Goal: Task Accomplishment & Management: Use online tool/utility

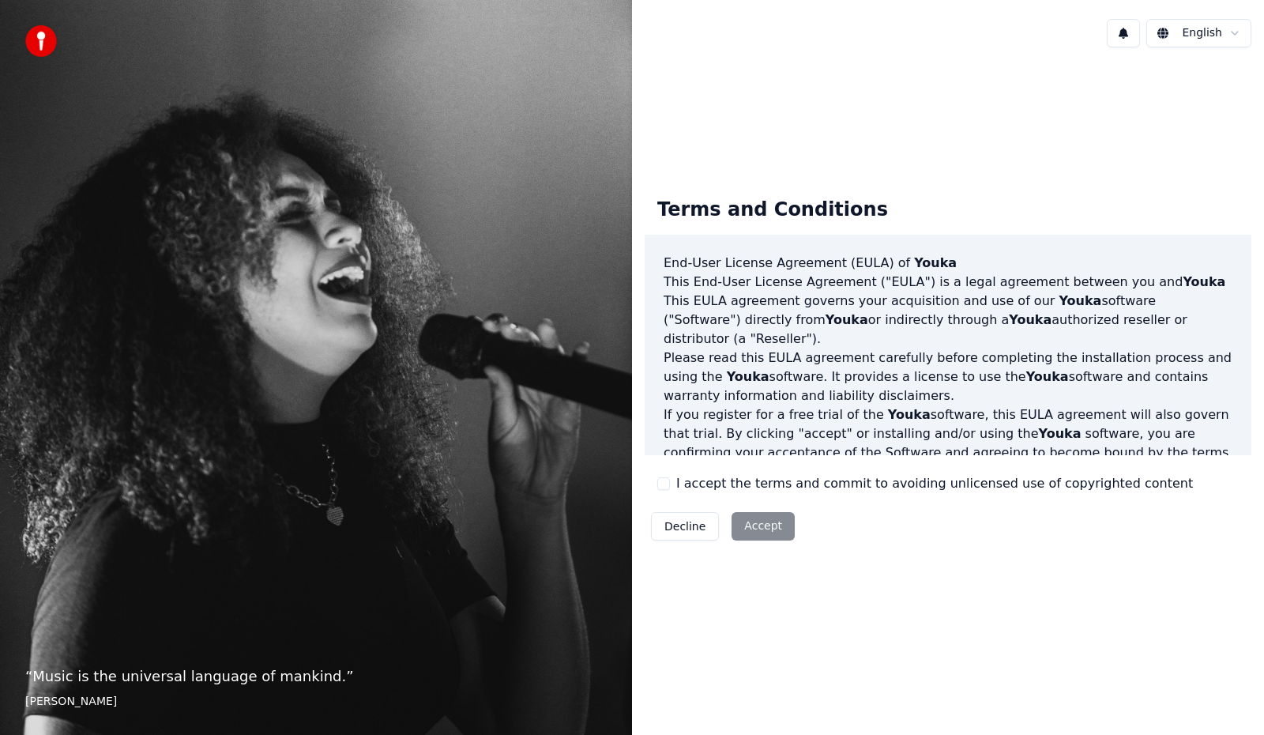
click at [658, 484] on button "I accept the terms and commit to avoiding unlicensed use of copyrighted content" at bounding box center [663, 483] width 13 height 13
click at [751, 521] on button "Accept" at bounding box center [762, 526] width 63 height 28
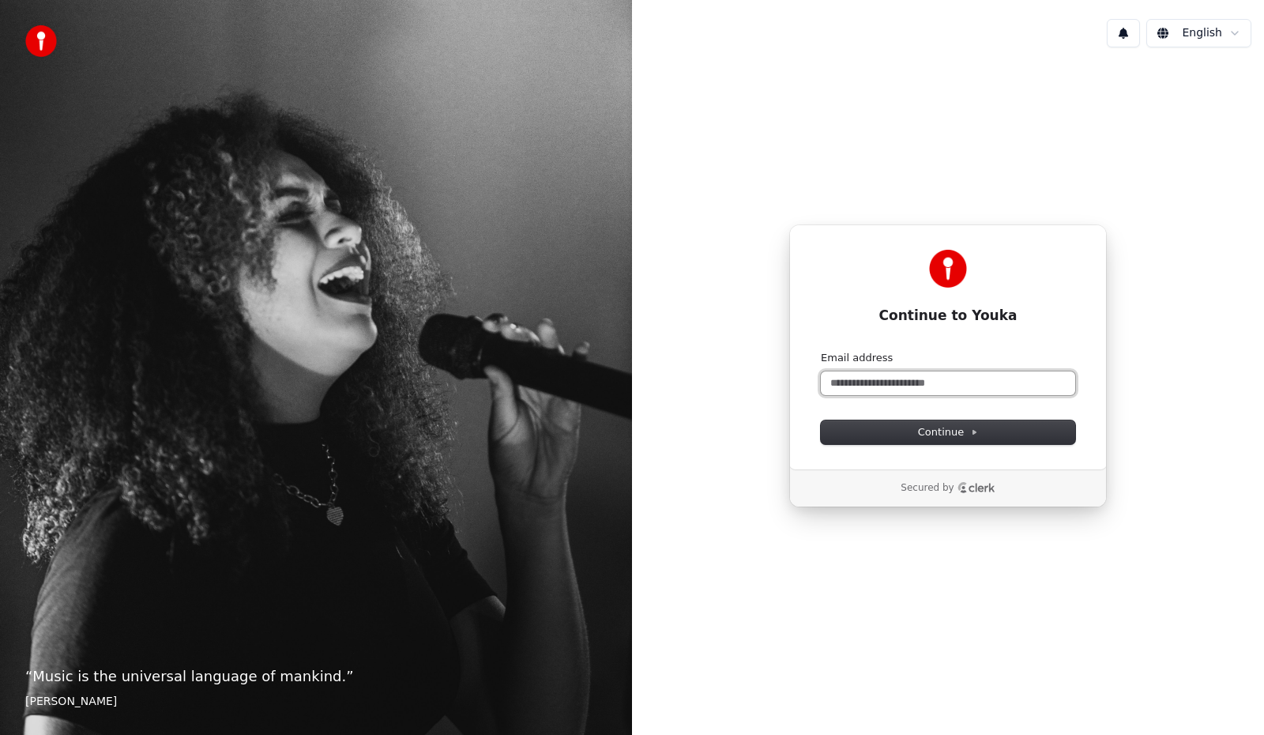
click at [910, 385] on input "Email address" at bounding box center [948, 383] width 254 height 24
drag, startPoint x: 865, startPoint y: 389, endPoint x: 797, endPoint y: 381, distance: 68.4
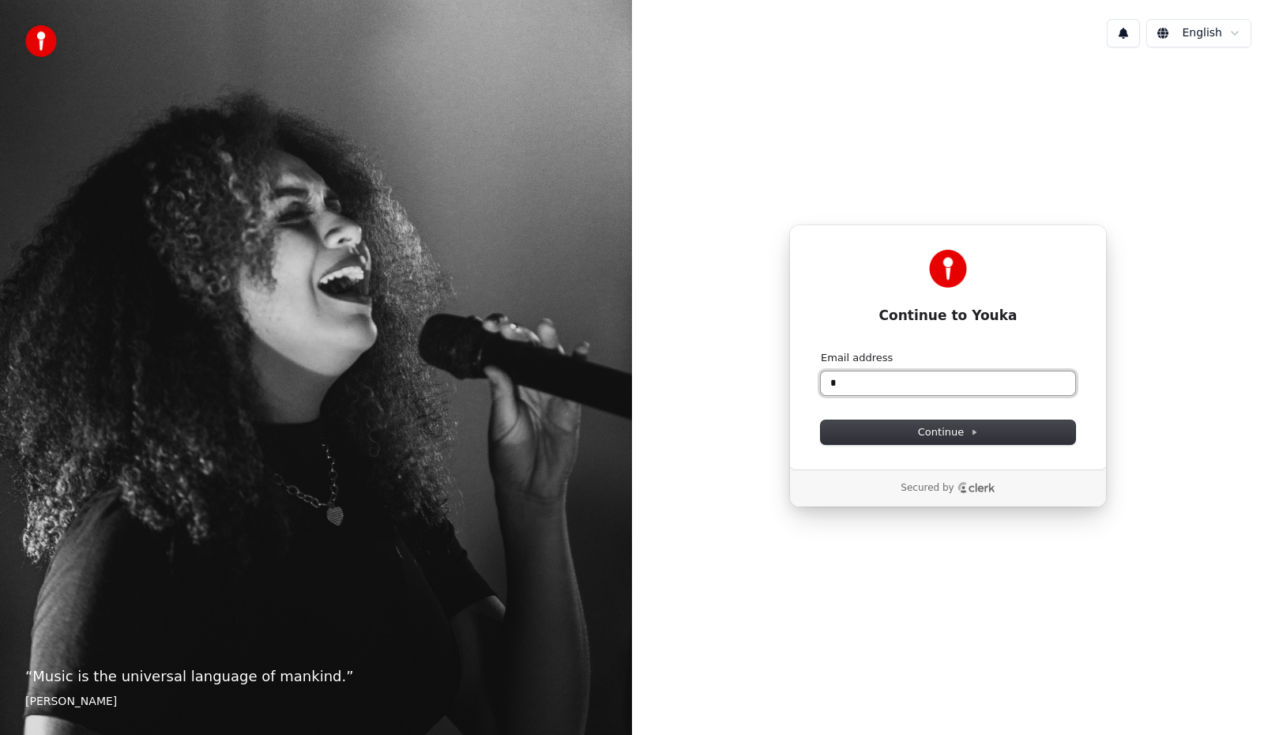
click at [797, 381] on div "Continue to Youka Continue with Google or Email address * Continue" at bounding box center [948, 346] width 318 height 245
paste input "**********"
click at [953, 427] on span "Continue" at bounding box center [948, 432] width 60 height 14
type input "**********"
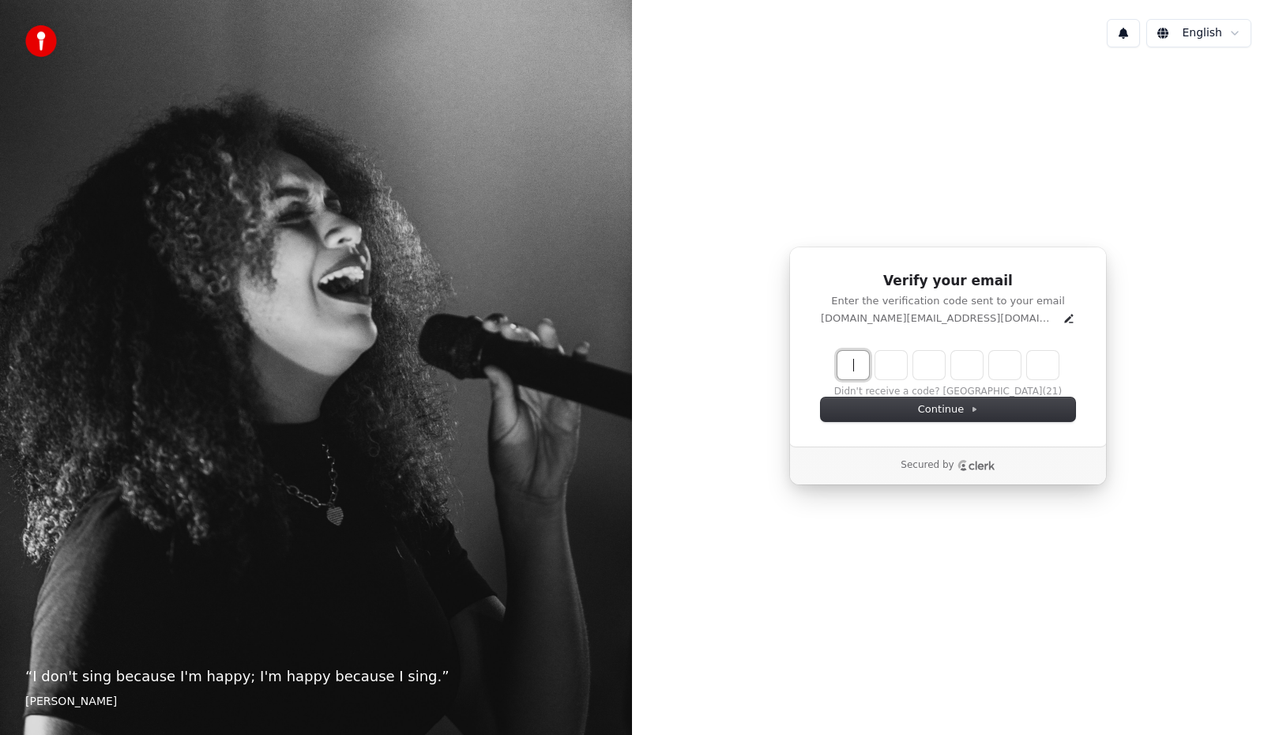
paste input "******"
type input "******"
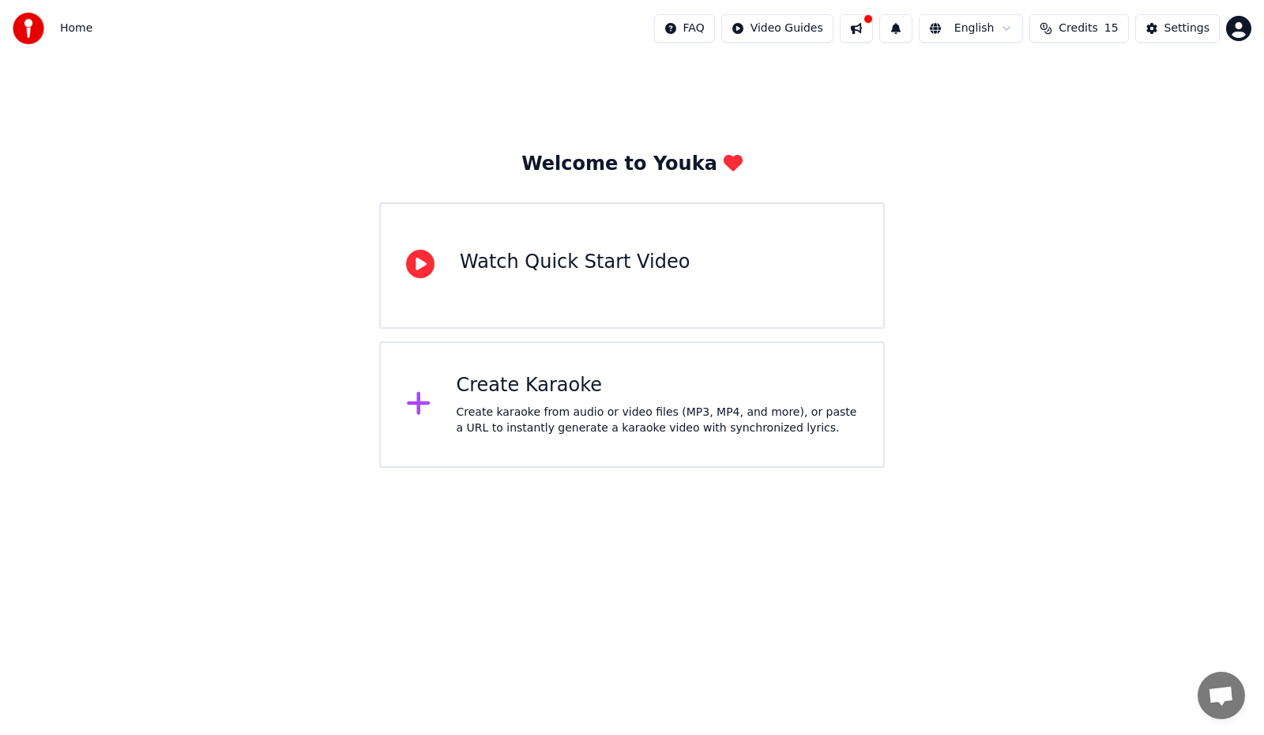
click at [712, 388] on div "Create Karaoke" at bounding box center [658, 385] width 402 height 25
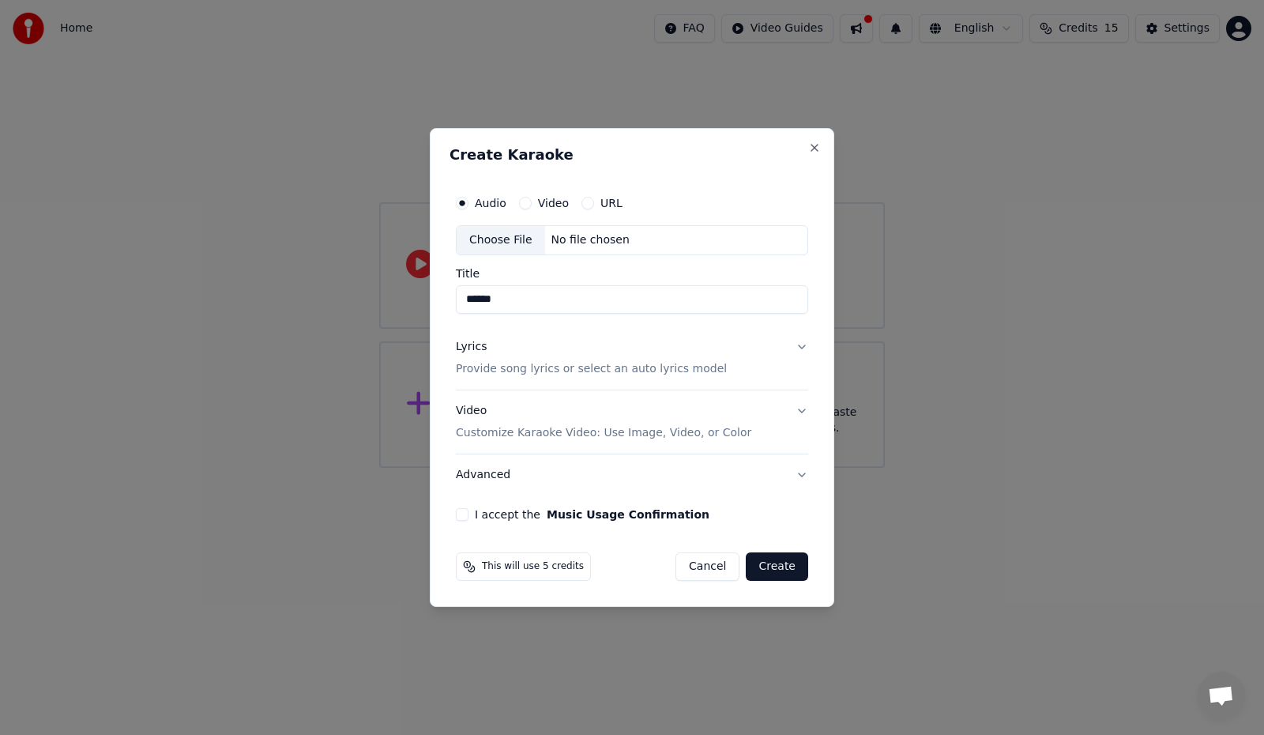
type input "******"
click at [624, 368] on p "Provide song lyrics or select an auto lyrics model" at bounding box center [591, 369] width 271 height 16
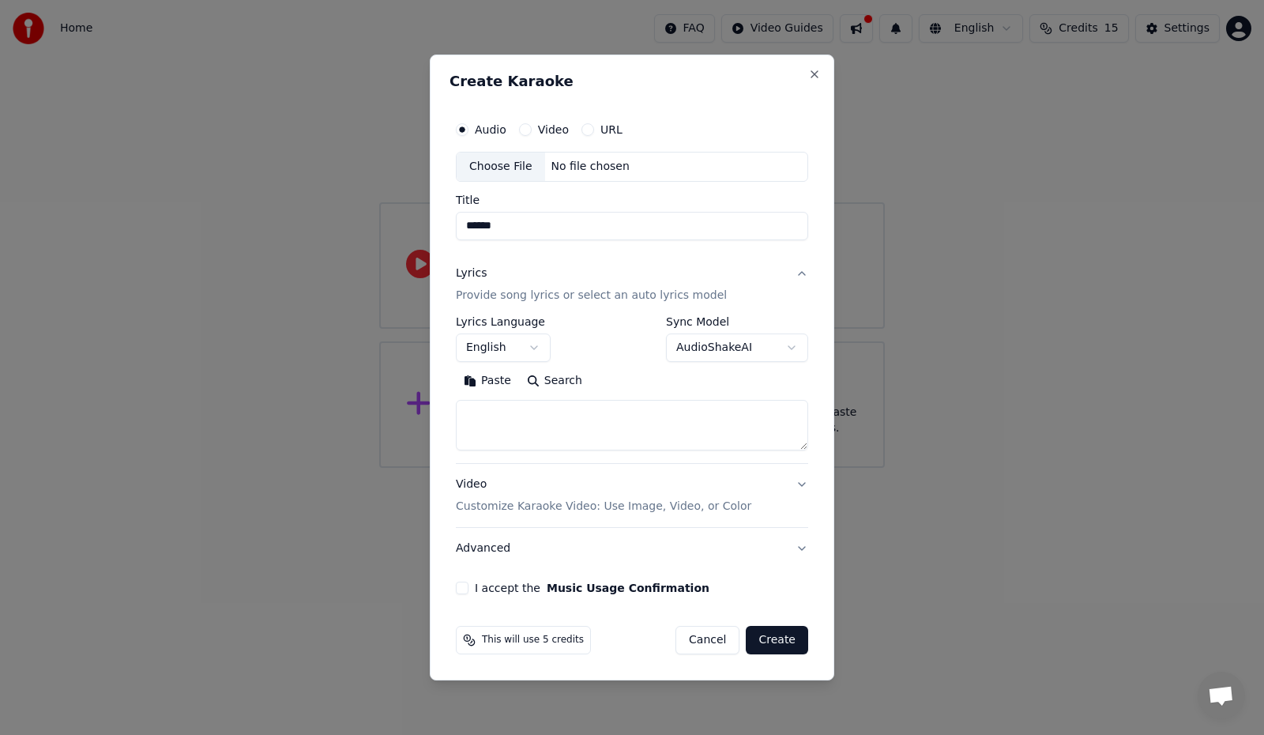
click at [538, 350] on body "**********" at bounding box center [632, 234] width 1264 height 468
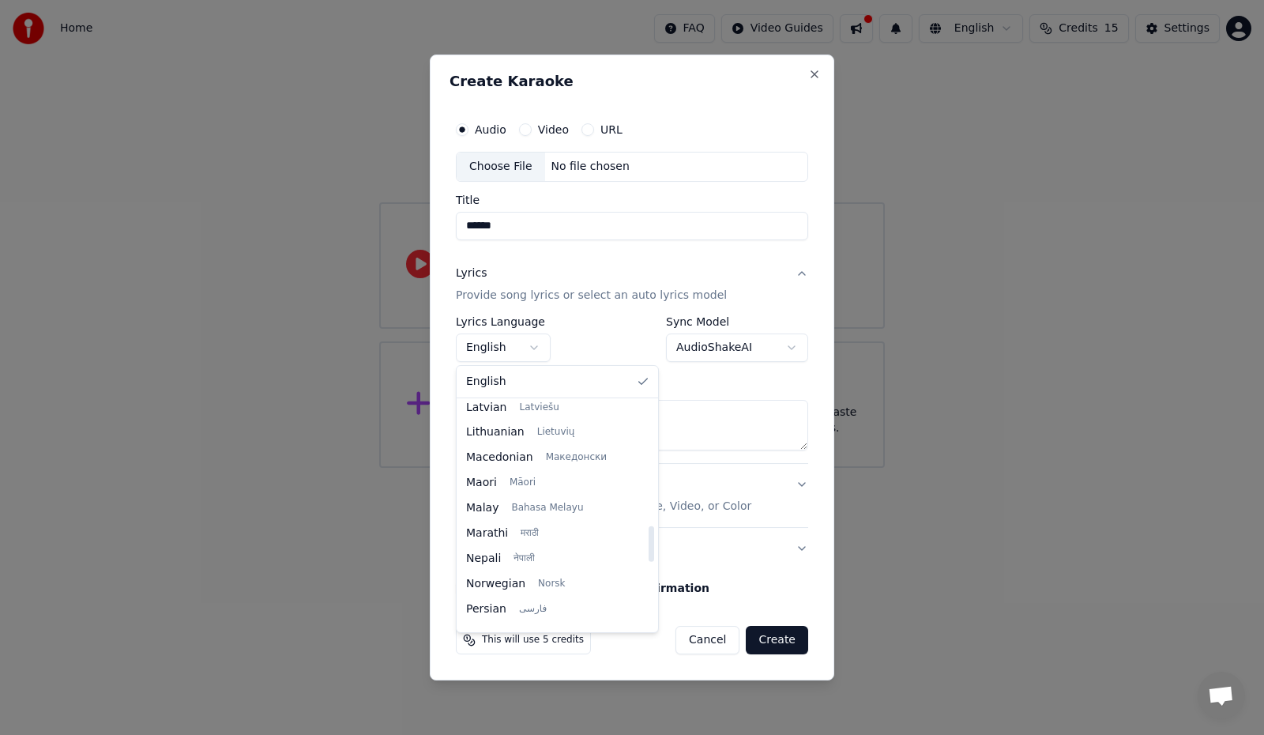
scroll to position [948, 0]
select select "**"
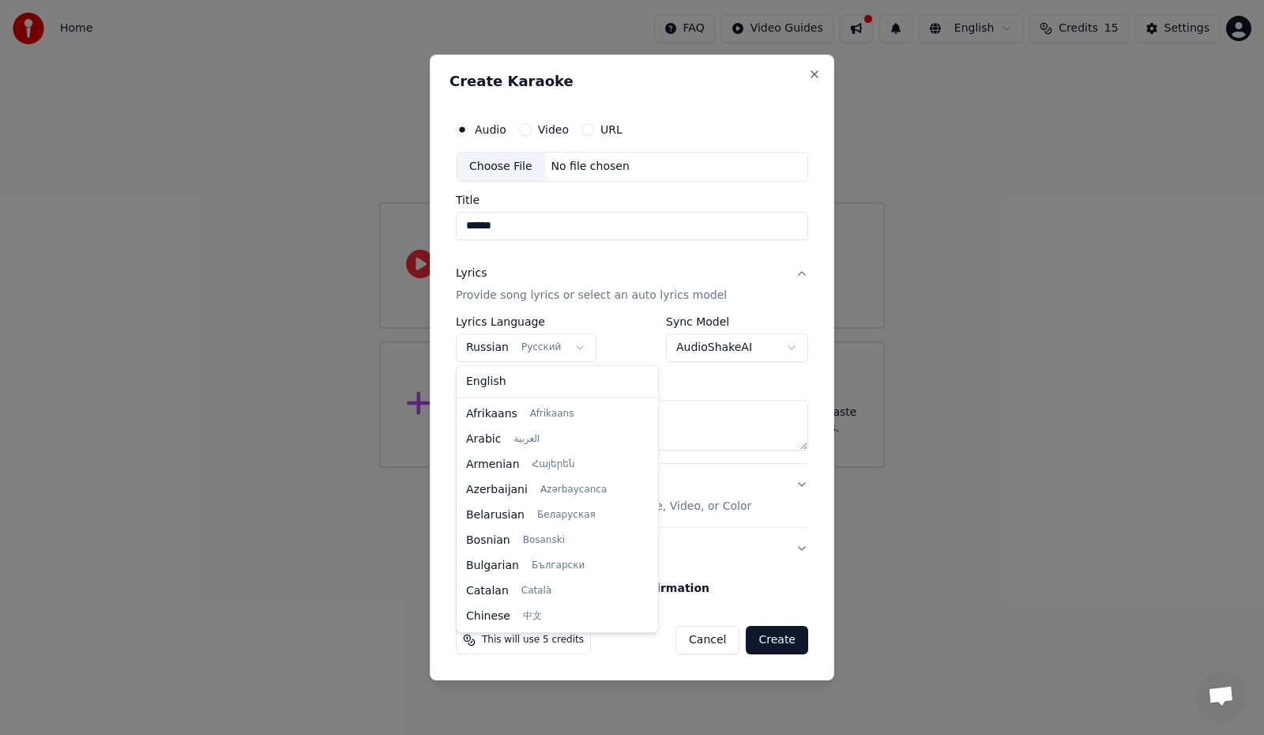
click at [566, 342] on body "**********" at bounding box center [632, 234] width 1264 height 468
click at [721, 384] on body "**********" at bounding box center [632, 234] width 1264 height 468
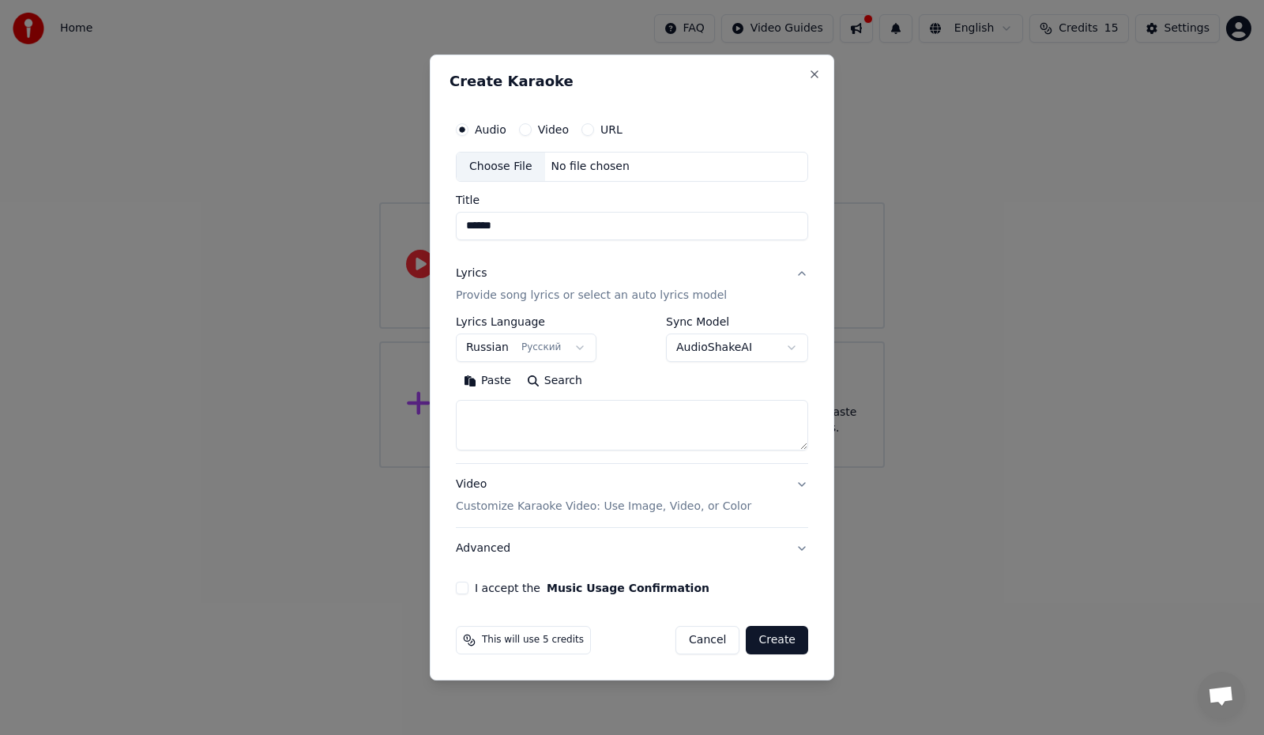
click at [793, 355] on body "**********" at bounding box center [632, 234] width 1264 height 468
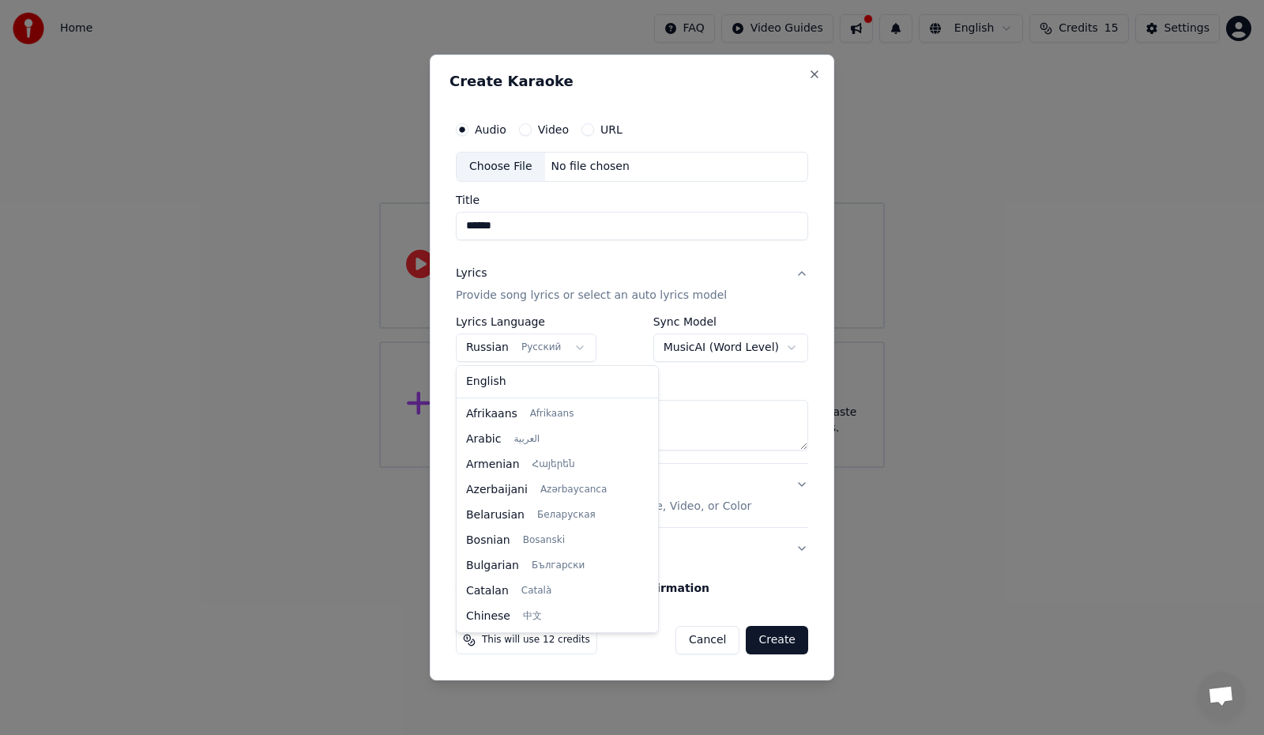
click at [555, 347] on body "**********" at bounding box center [632, 234] width 1264 height 468
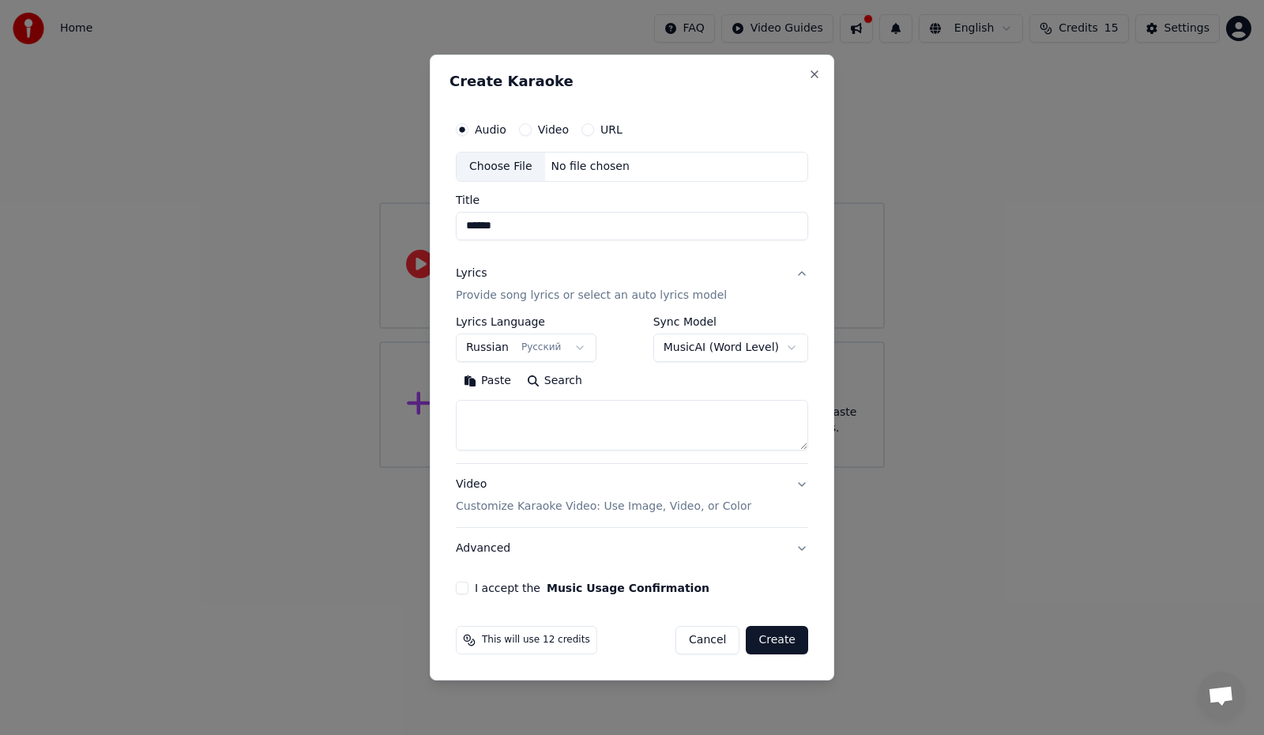
click at [724, 378] on body "**********" at bounding box center [632, 234] width 1264 height 468
click at [792, 350] on body "**********" at bounding box center [632, 234] width 1264 height 468
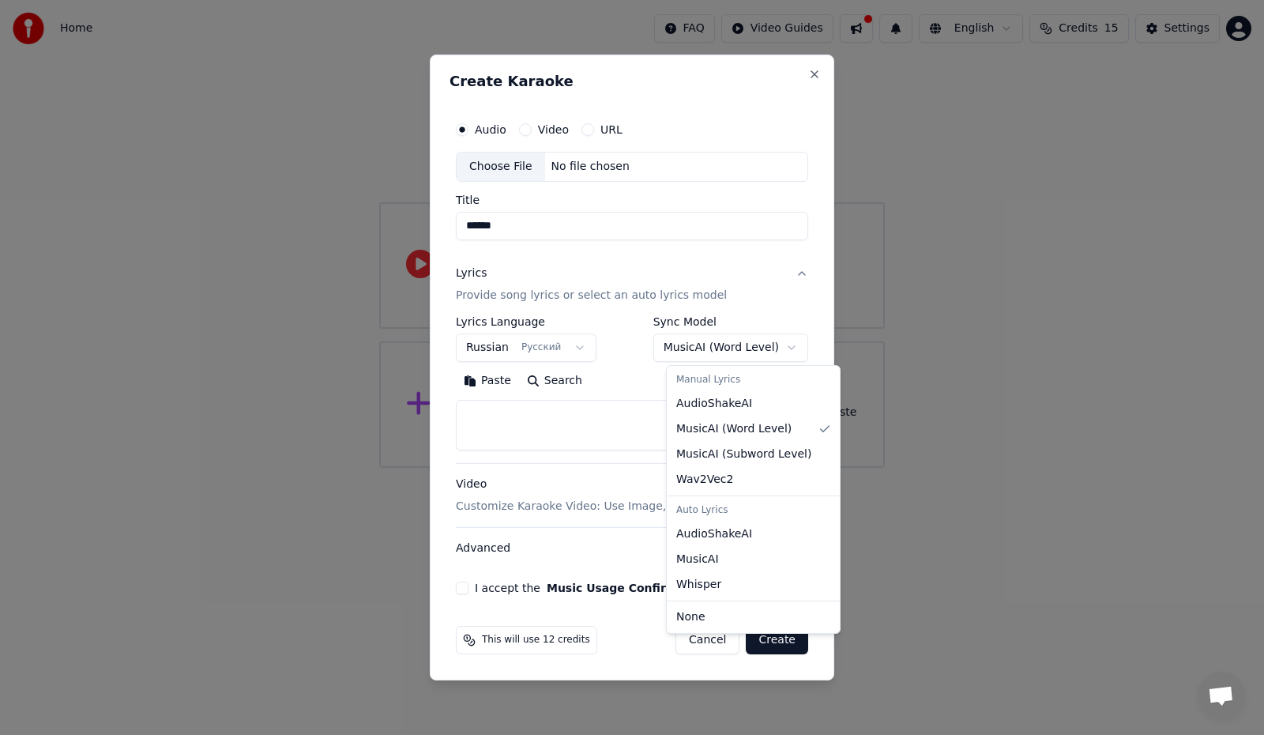
select select "**********"
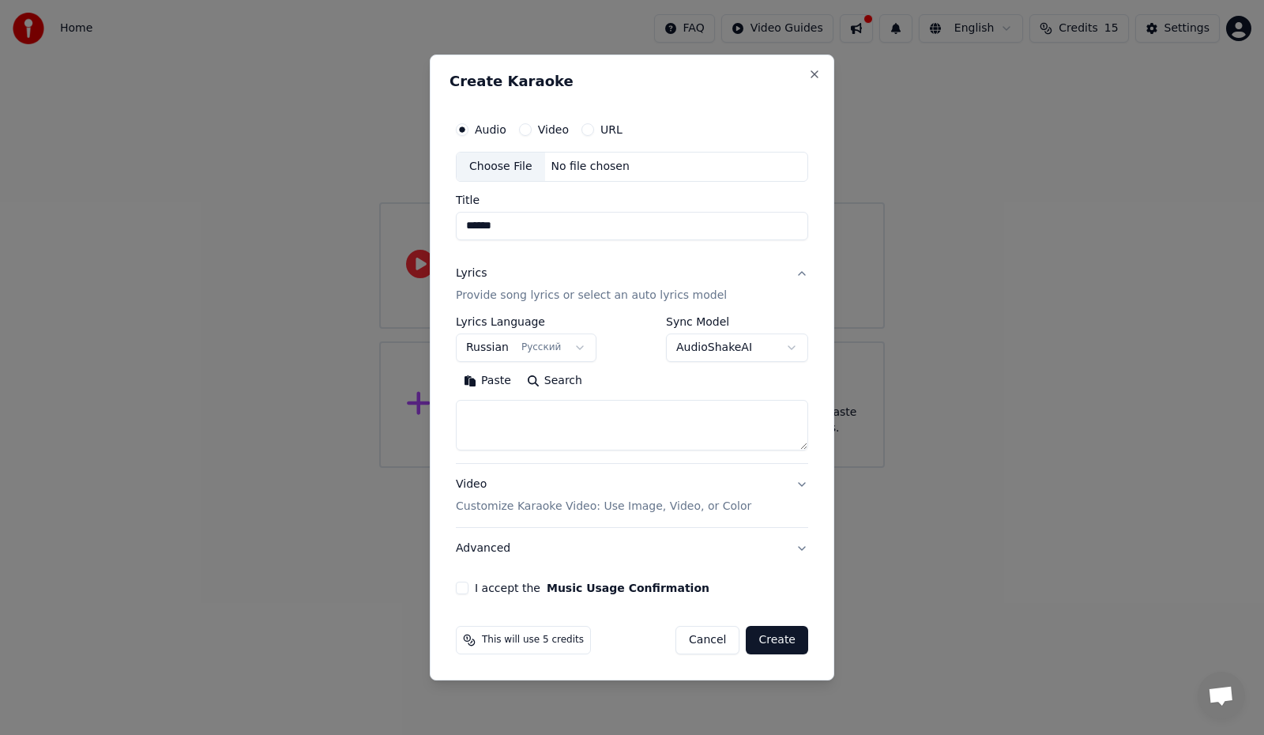
click at [688, 386] on div "Paste Search" at bounding box center [632, 380] width 352 height 25
click at [573, 419] on textarea at bounding box center [632, 425] width 352 height 51
paste textarea "**********"
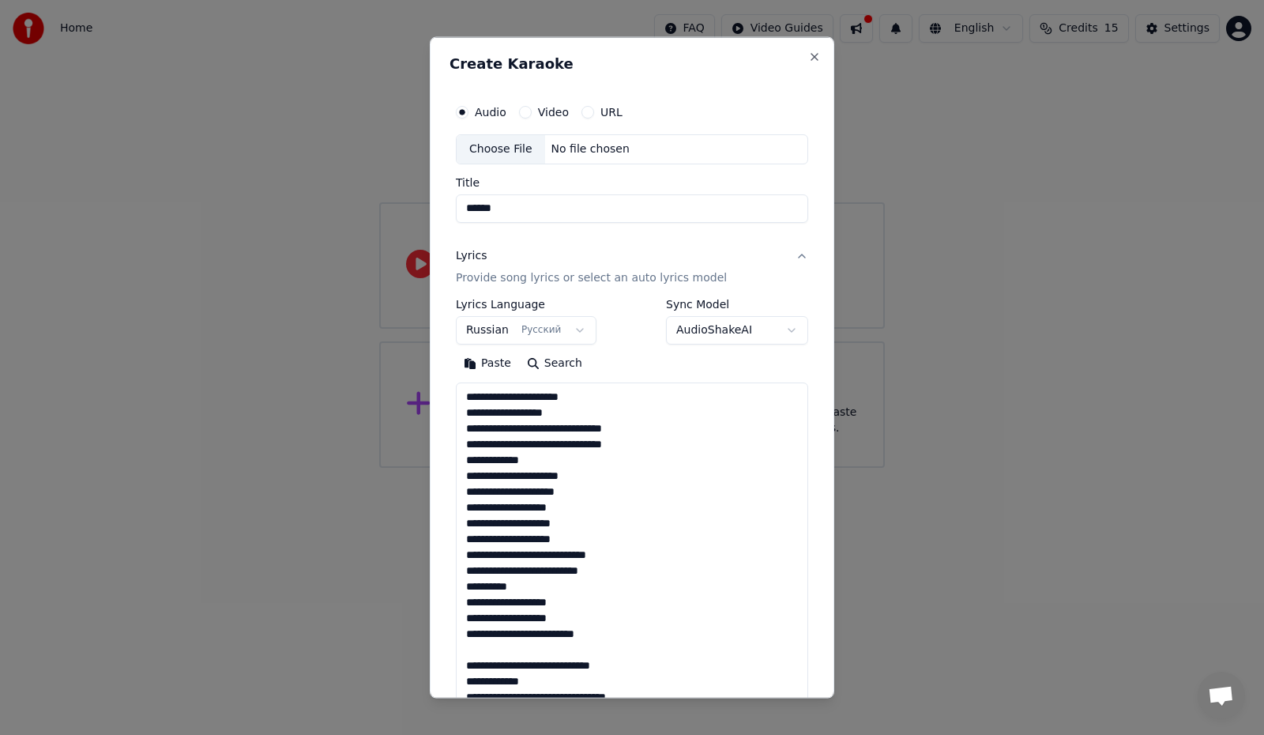
scroll to position [430, 0]
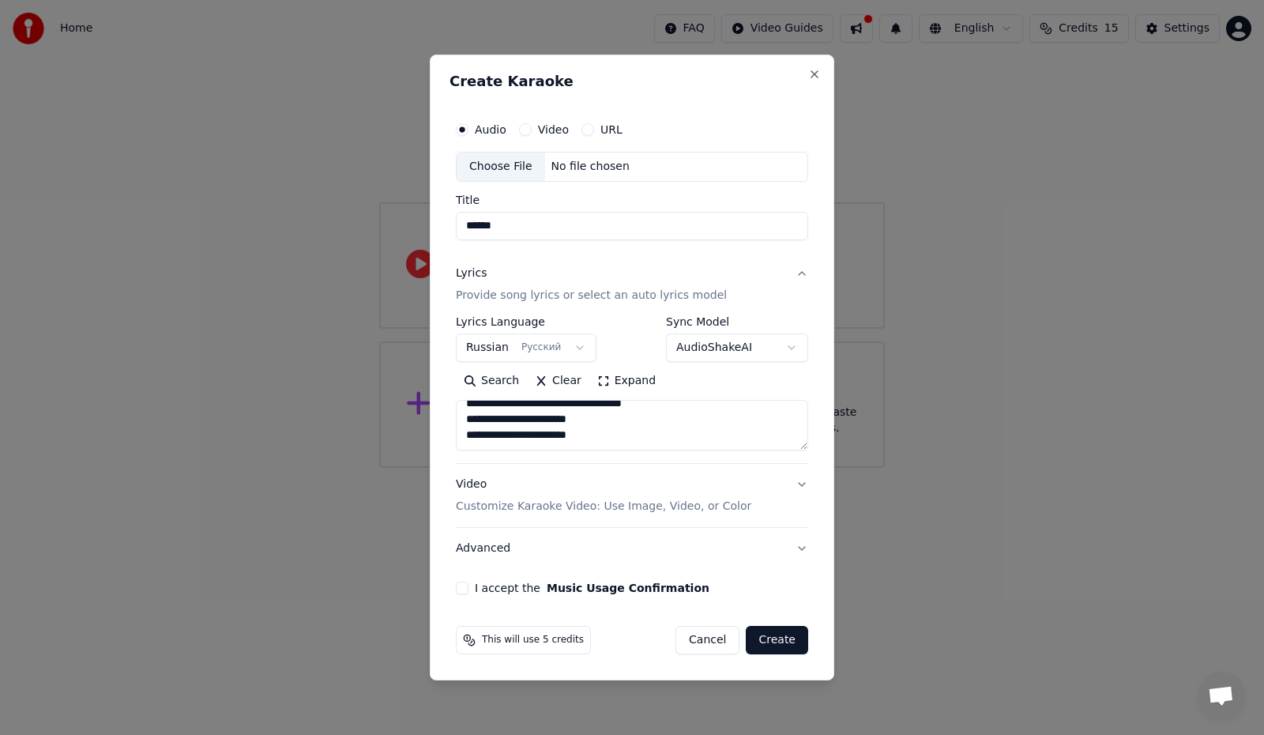
click at [615, 423] on textarea "**********" at bounding box center [632, 425] width 352 height 51
type textarea "**********"
click at [461, 585] on button "I accept the Music Usage Confirmation" at bounding box center [462, 587] width 13 height 13
click at [802, 479] on button "Video Customize Karaoke Video: Use Image, Video, or Color" at bounding box center [632, 495] width 352 height 63
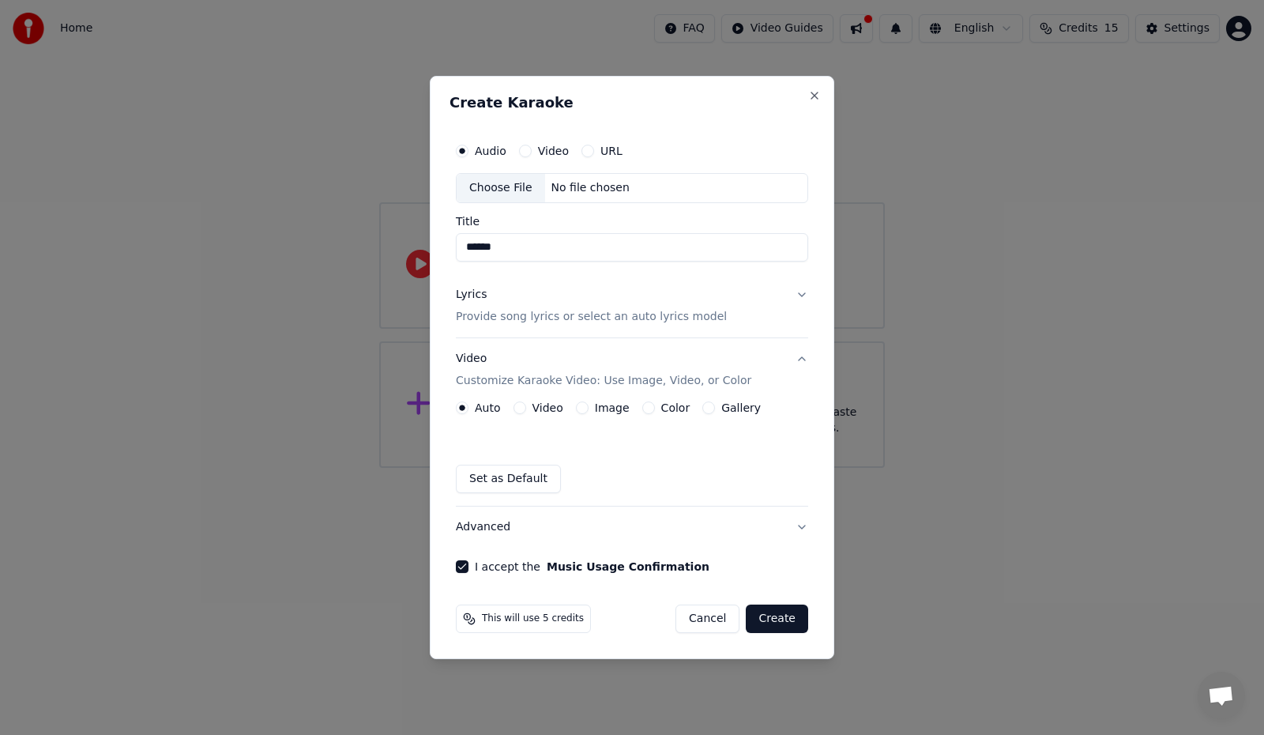
click at [802, 356] on button "Video Customize Karaoke Video: Use Image, Video, or Color" at bounding box center [632, 369] width 352 height 63
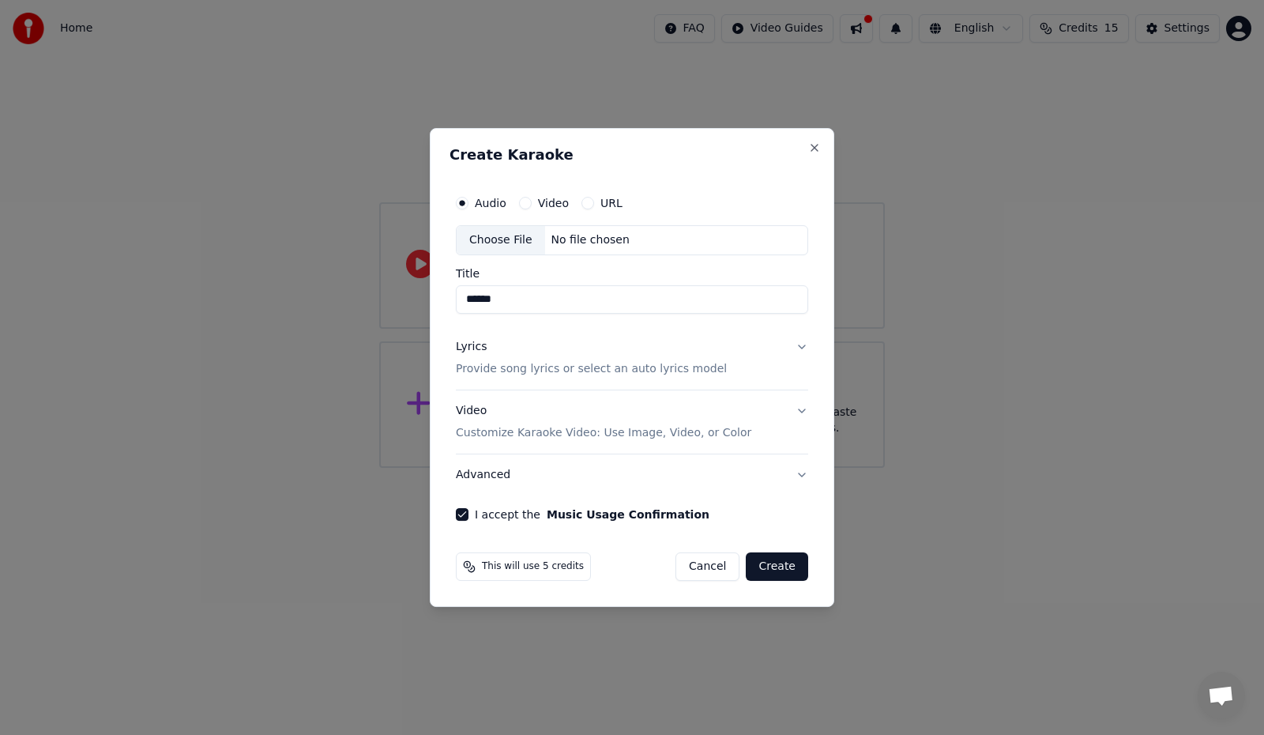
click at [803, 407] on button "Video Customize Karaoke Video: Use Image, Video, or Color" at bounding box center [632, 421] width 352 height 63
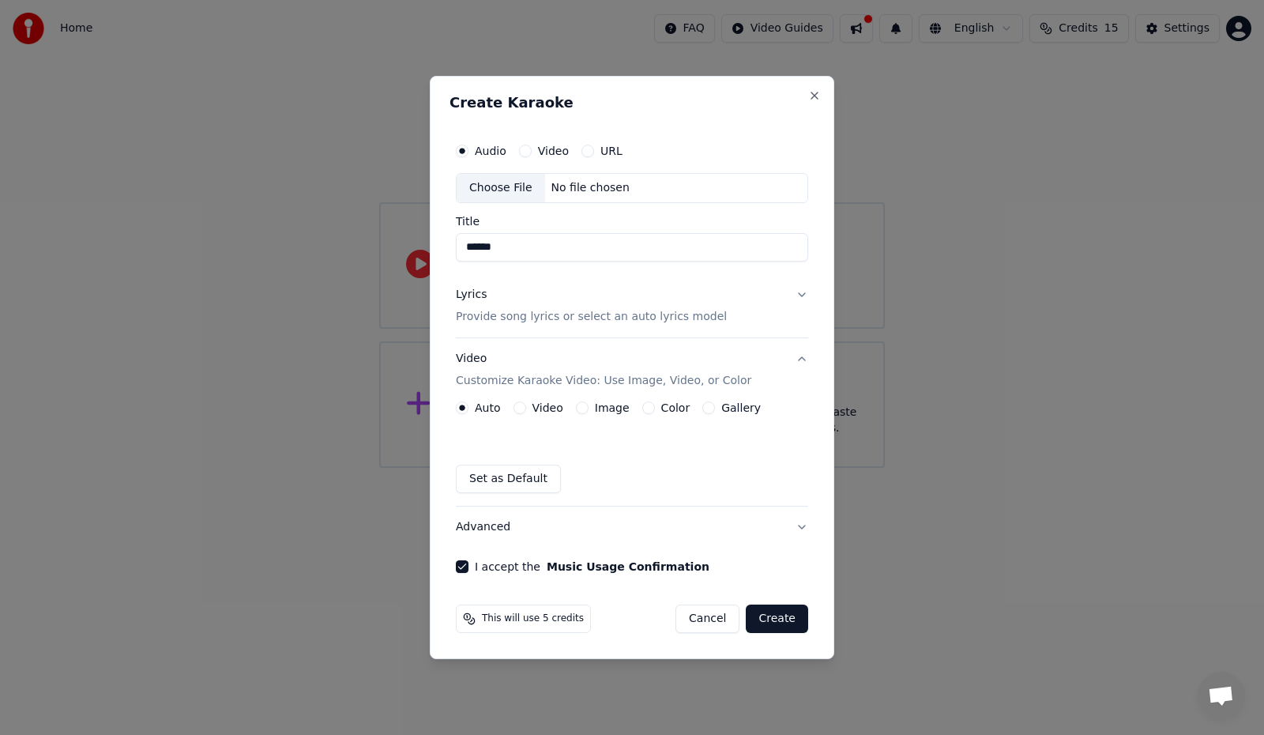
click at [582, 408] on button "Image" at bounding box center [582, 407] width 13 height 13
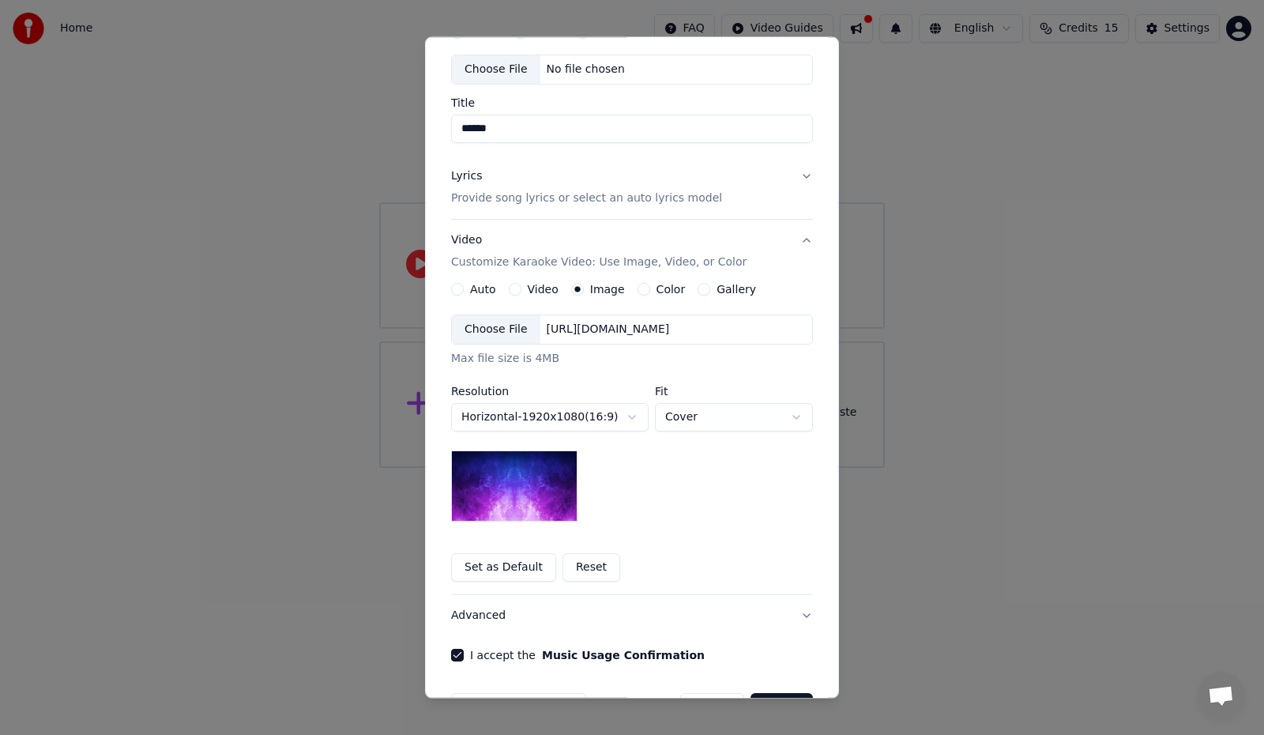
scroll to position [129, 0]
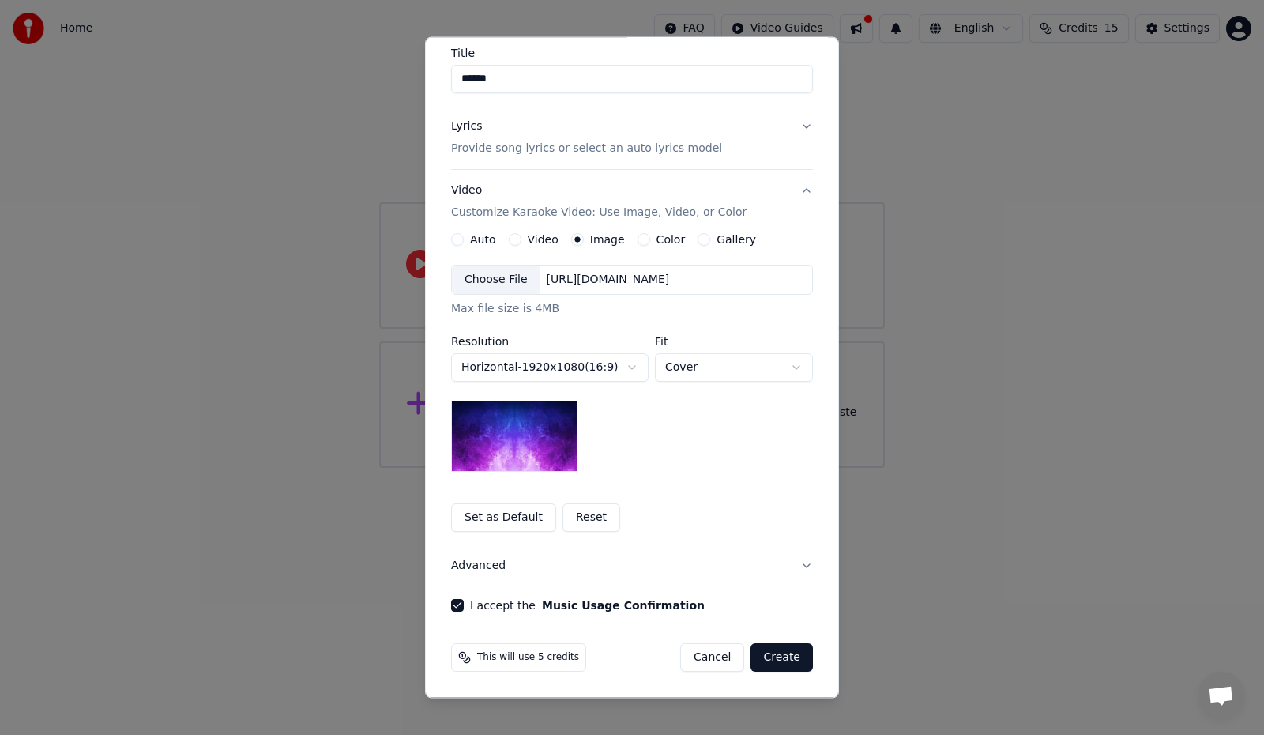
click at [784, 658] on button "Create" at bounding box center [781, 657] width 62 height 28
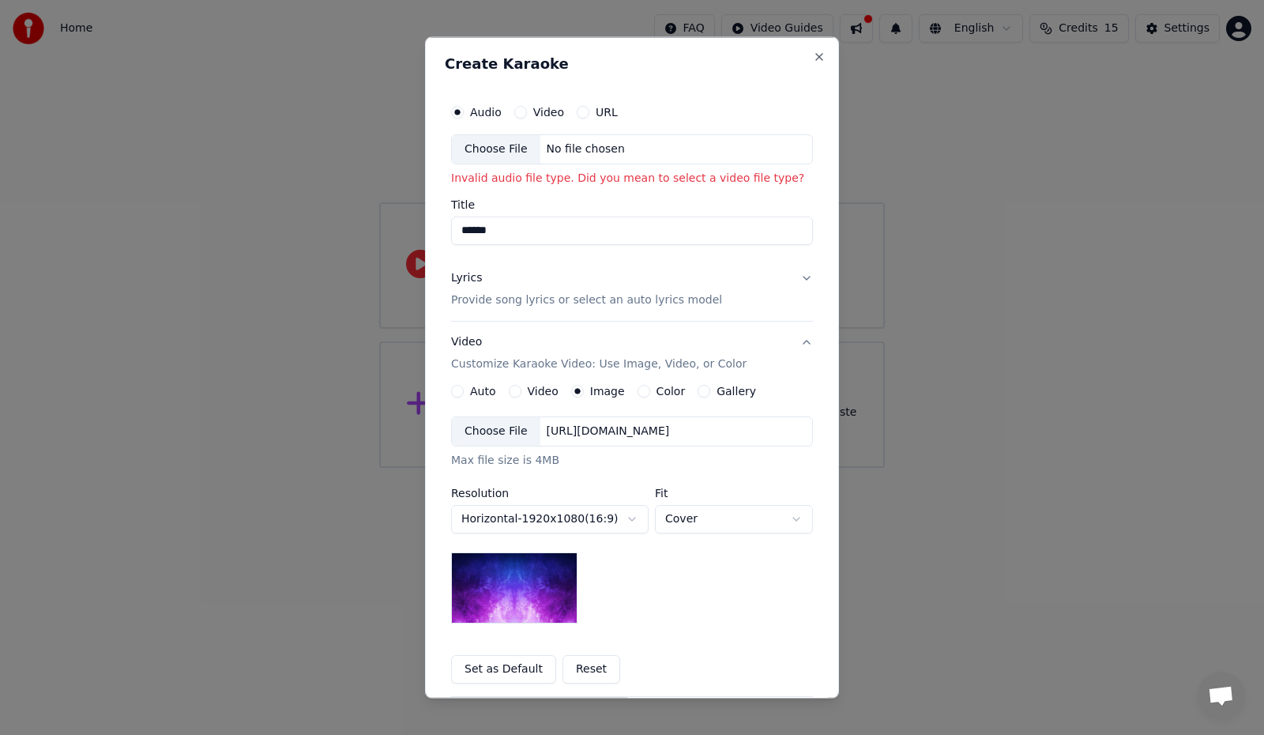
click at [497, 148] on div "Choose File" at bounding box center [496, 149] width 88 height 28
type input "**********"
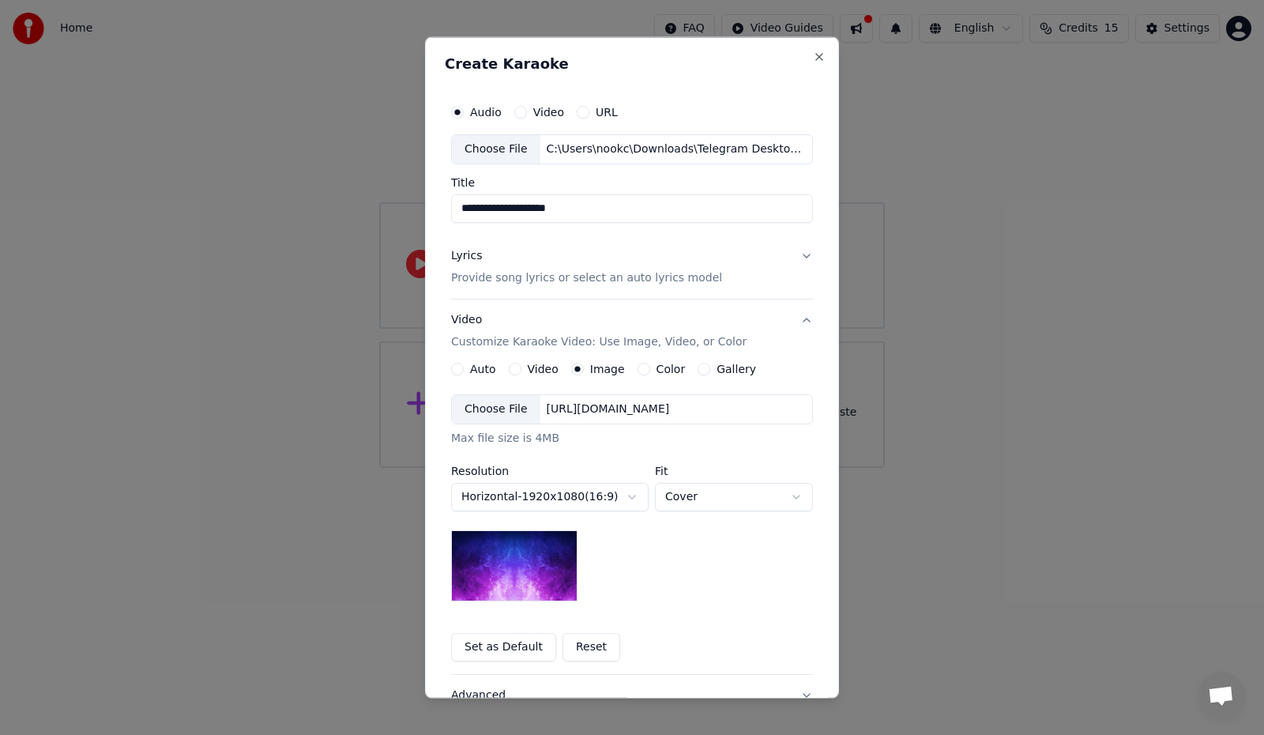
click at [803, 256] on button "Lyrics Provide song lyrics or select an auto lyrics model" at bounding box center [632, 266] width 362 height 63
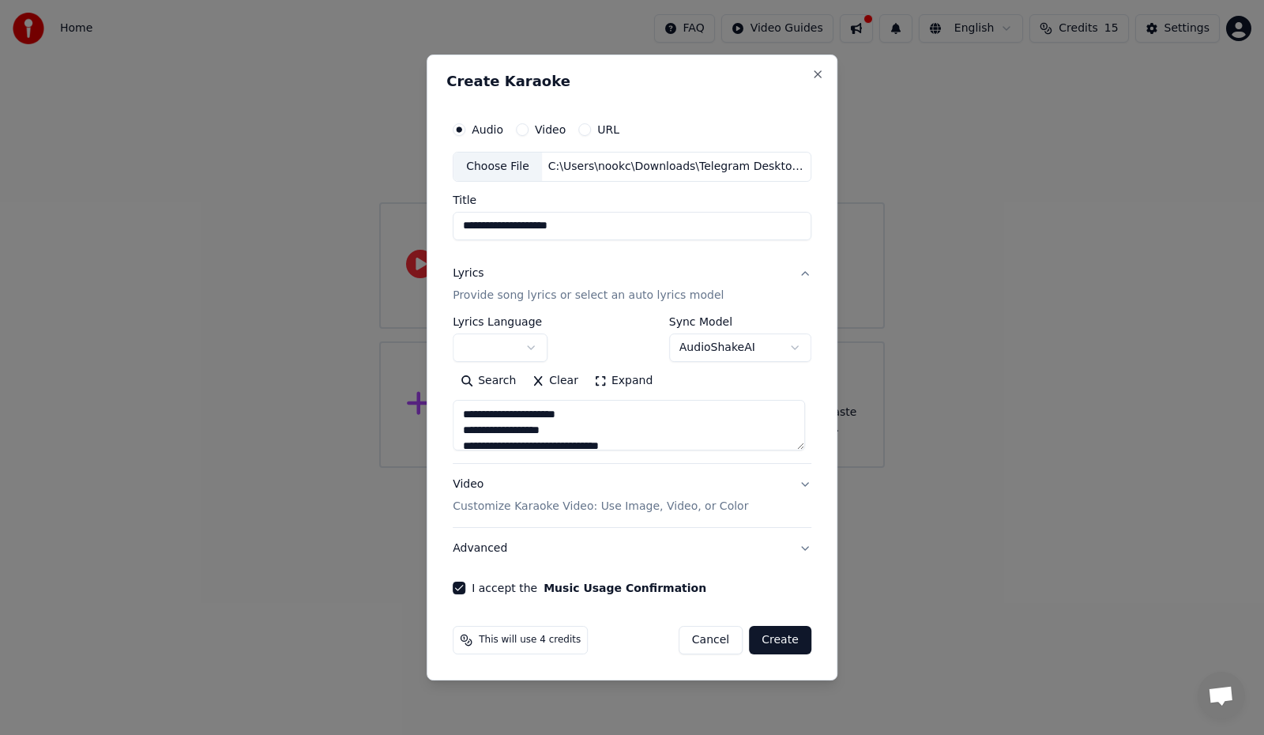
click at [791, 637] on button "Create" at bounding box center [780, 640] width 62 height 28
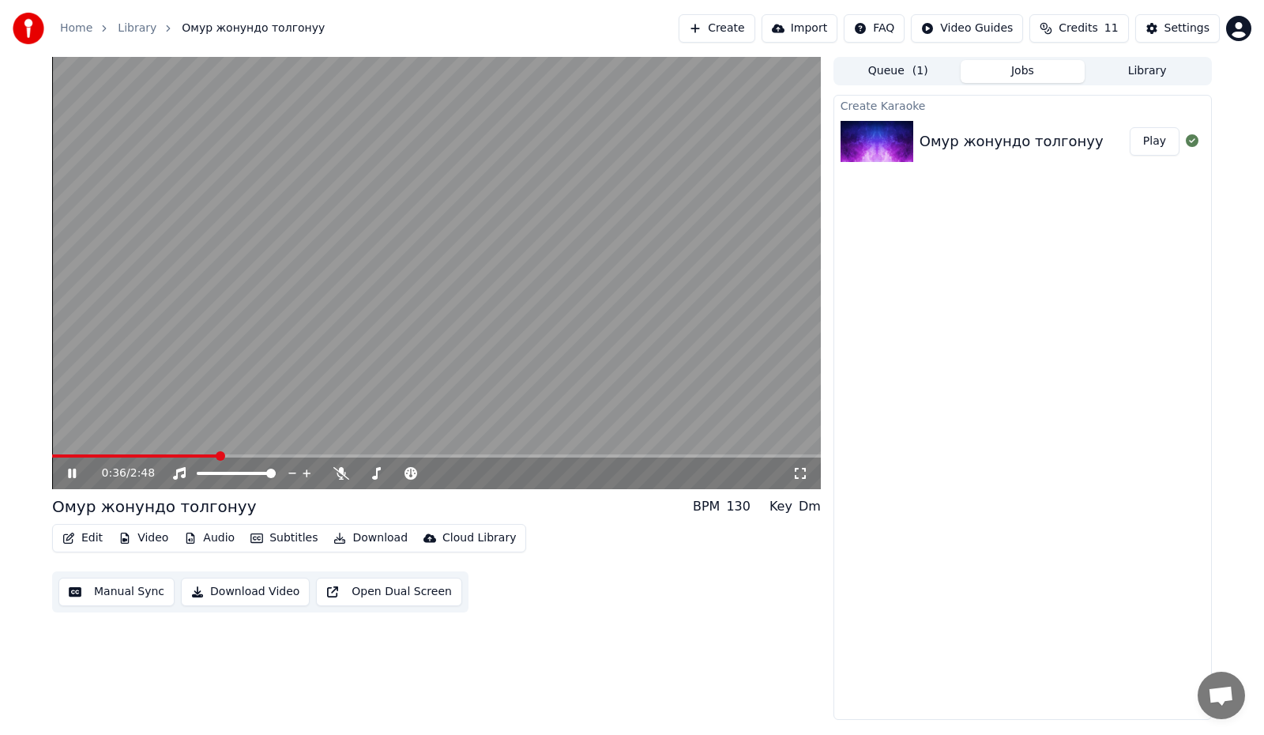
click at [79, 473] on icon at bounding box center [83, 473] width 37 height 13
click at [122, 591] on button "Manual Sync" at bounding box center [116, 591] width 116 height 28
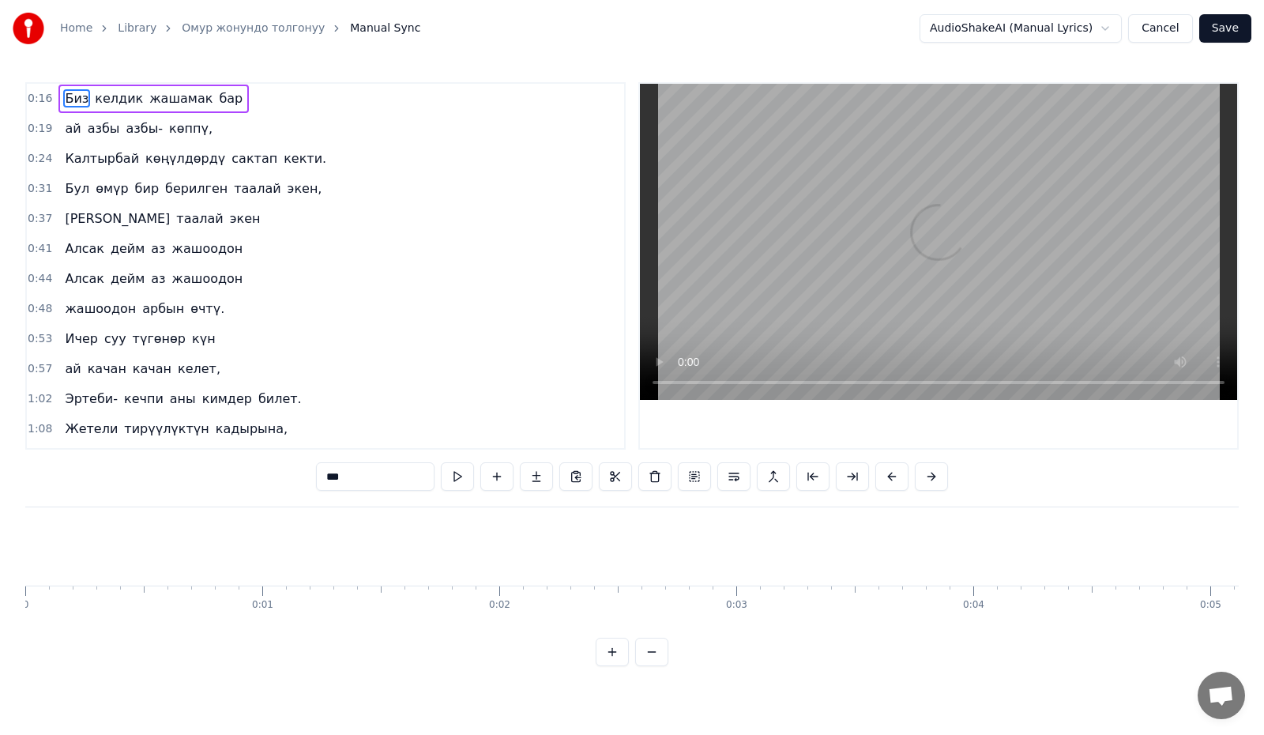
scroll to position [0, 3821]
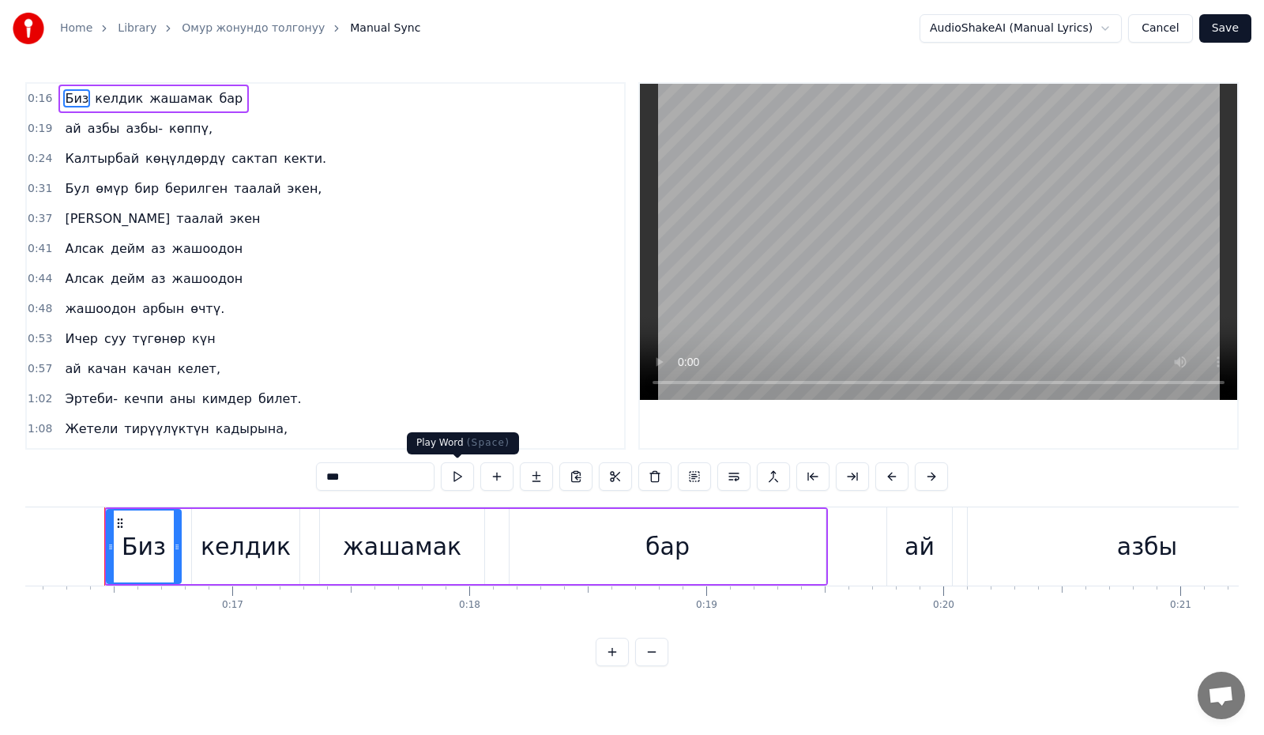
click at [457, 479] on button at bounding box center [457, 476] width 33 height 28
click at [103, 92] on span "келдик" at bounding box center [118, 98] width 51 height 18
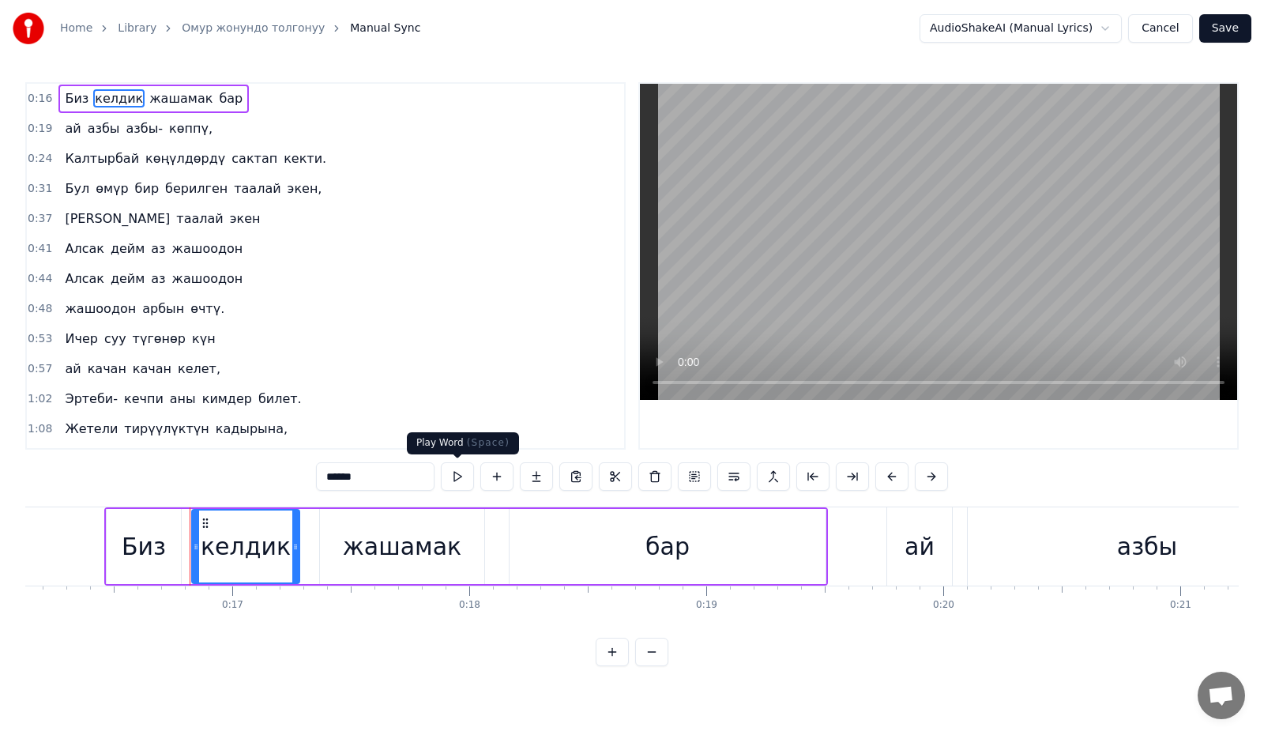
click at [457, 476] on button at bounding box center [457, 476] width 33 height 28
click at [404, 530] on div "жашамак" at bounding box center [402, 546] width 118 height 36
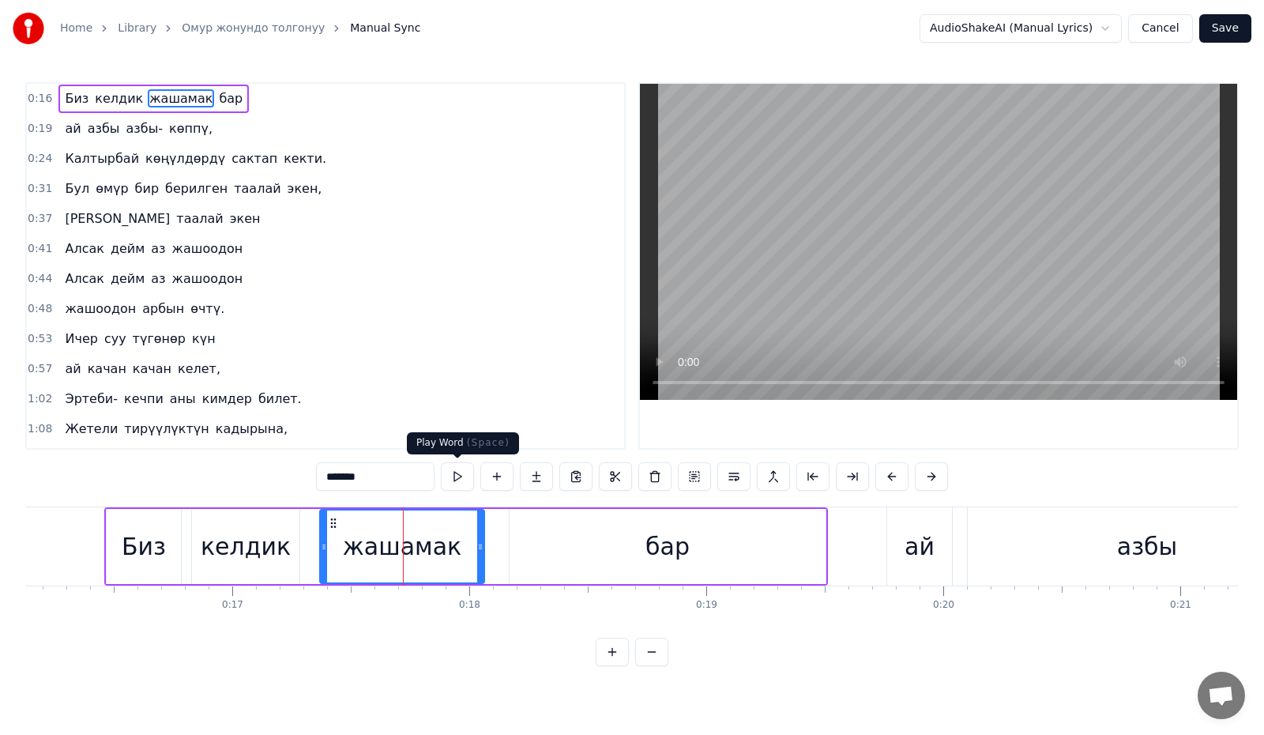
click at [460, 476] on button at bounding box center [457, 476] width 33 height 28
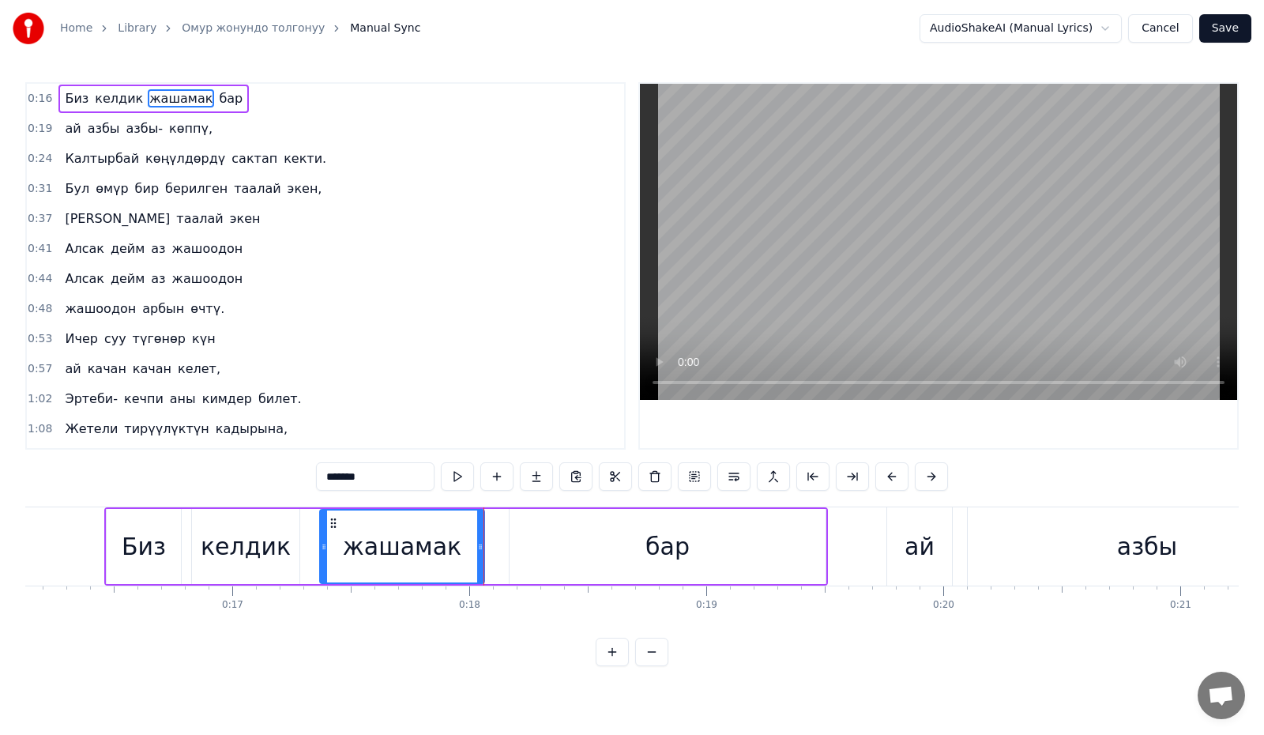
click at [460, 476] on button at bounding box center [457, 476] width 33 height 28
click at [173, 539] on div "Биз" at bounding box center [144, 546] width 74 height 75
type input "***"
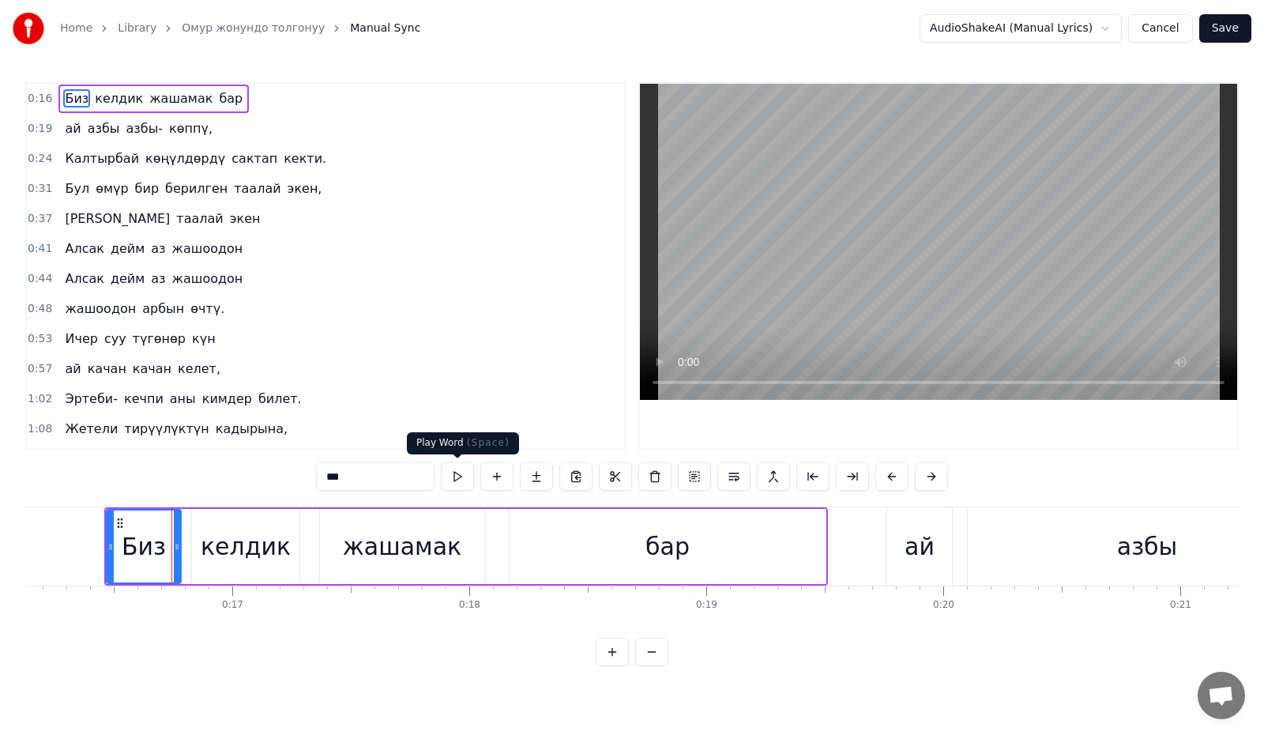
click at [457, 478] on button at bounding box center [457, 476] width 33 height 28
click at [36, 99] on span "0:16" at bounding box center [40, 99] width 24 height 16
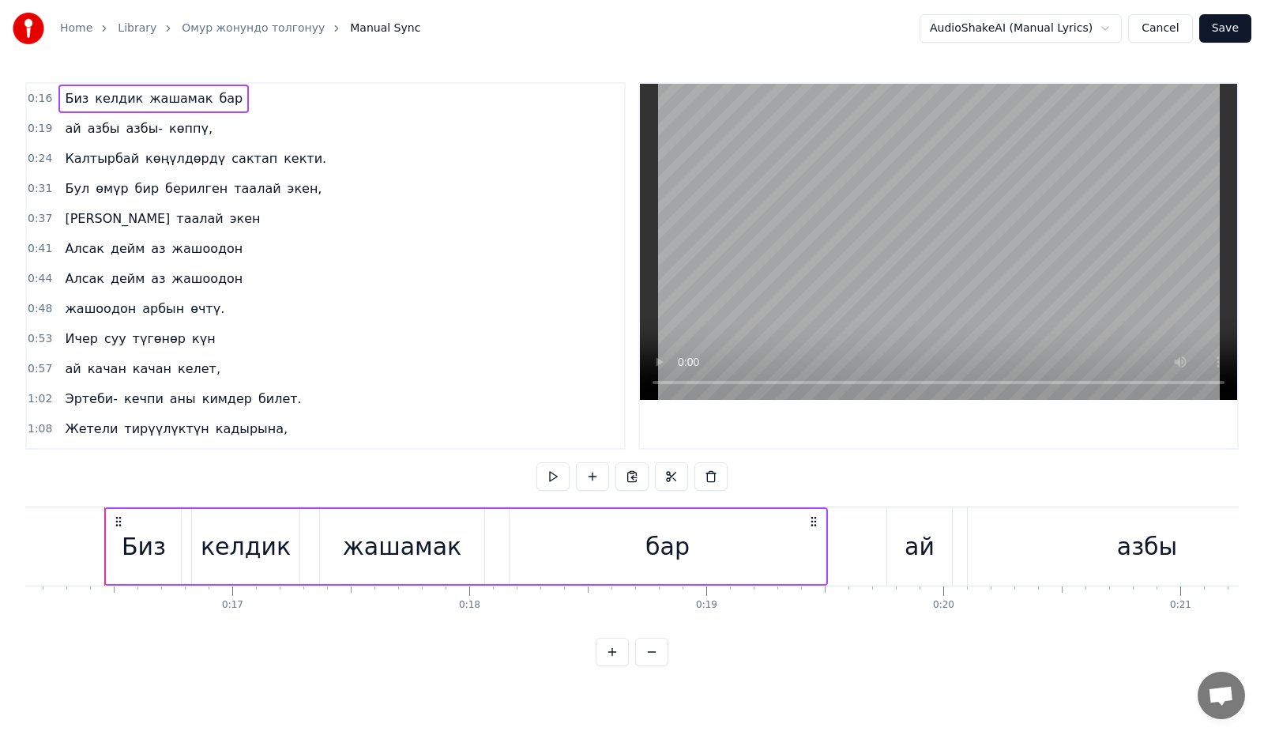
click at [37, 98] on span "0:16" at bounding box center [40, 99] width 24 height 16
click at [155, 532] on div "Биз" at bounding box center [144, 546] width 44 height 36
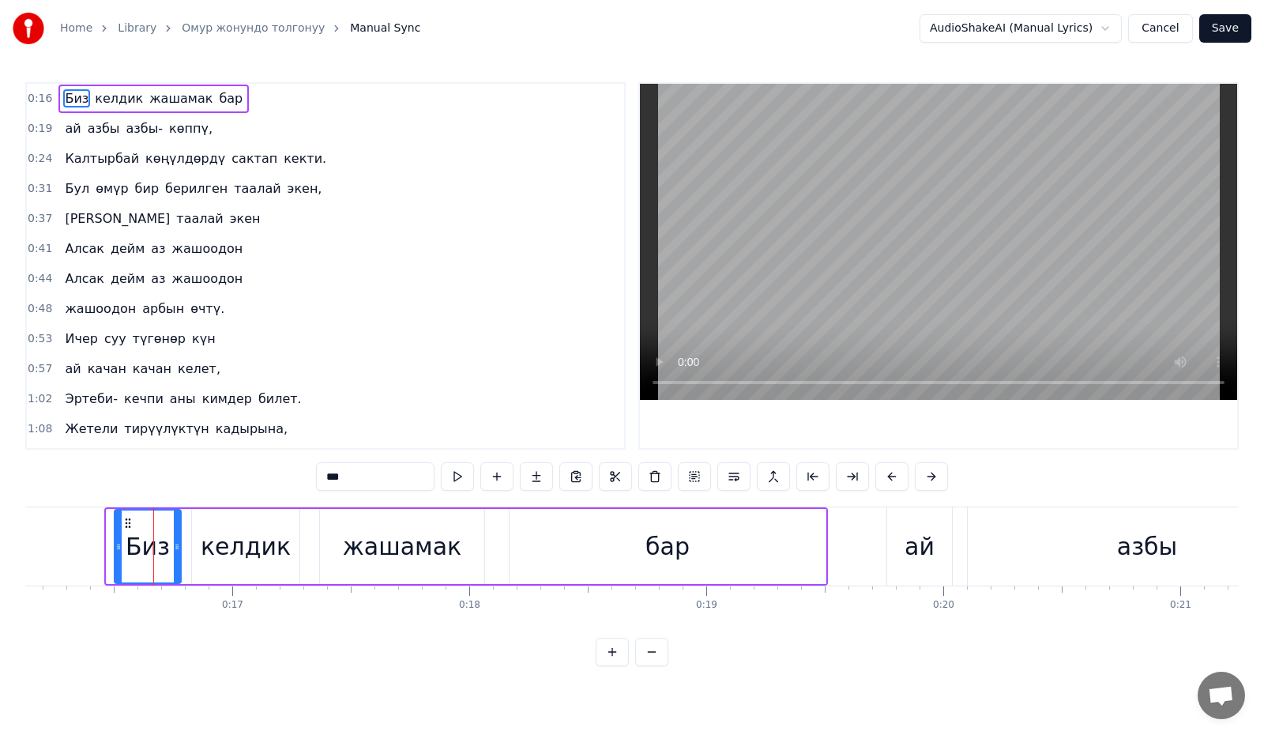
drag, startPoint x: 108, startPoint y: 546, endPoint x: 116, endPoint y: 549, distance: 8.5
click at [116, 549] on icon at bounding box center [118, 546] width 6 height 13
click at [101, 492] on div "0:16 Биз келдик жашамак бар 0:19 ай азбы азбы- көппү, 0:24 Калтырбай көңүлдөрдү…" at bounding box center [631, 374] width 1213 height 584
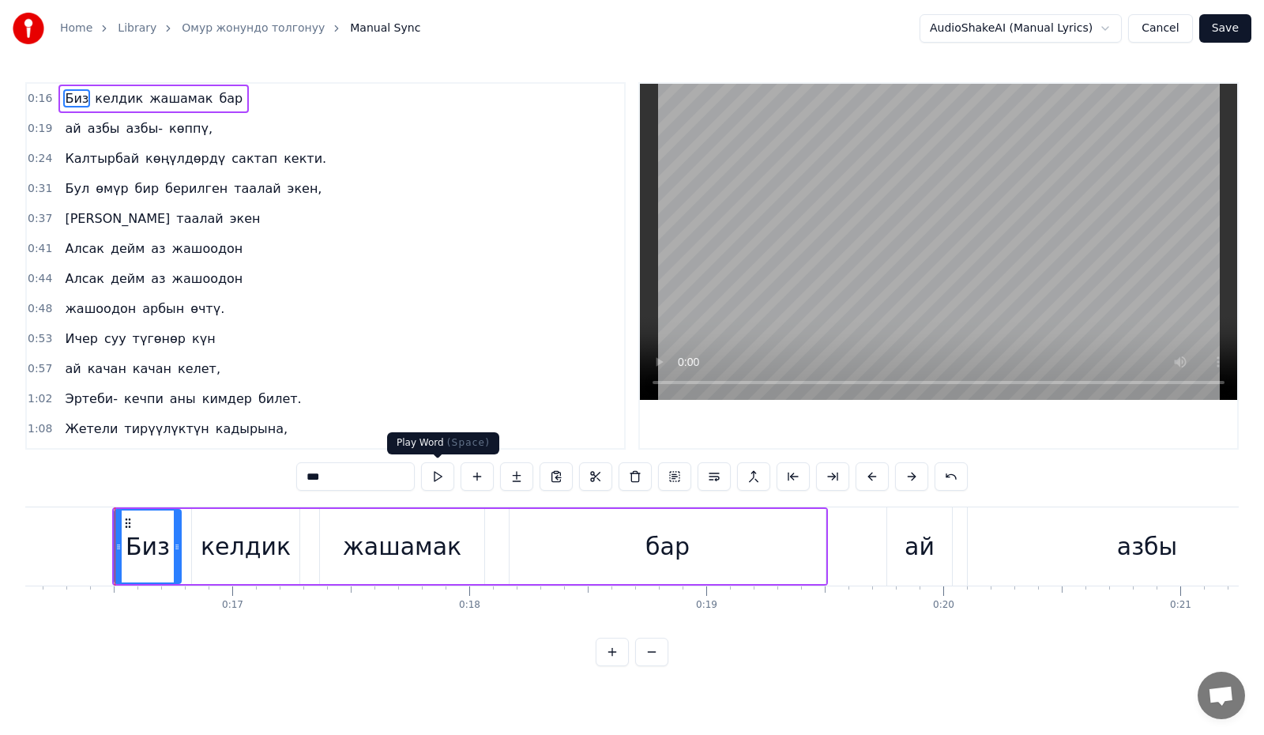
click at [434, 476] on button at bounding box center [437, 476] width 33 height 28
click at [170, 554] on div at bounding box center [172, 546] width 6 height 72
click at [434, 476] on button at bounding box center [437, 476] width 33 height 28
click at [223, 526] on div "келдик" at bounding box center [245, 546] width 107 height 75
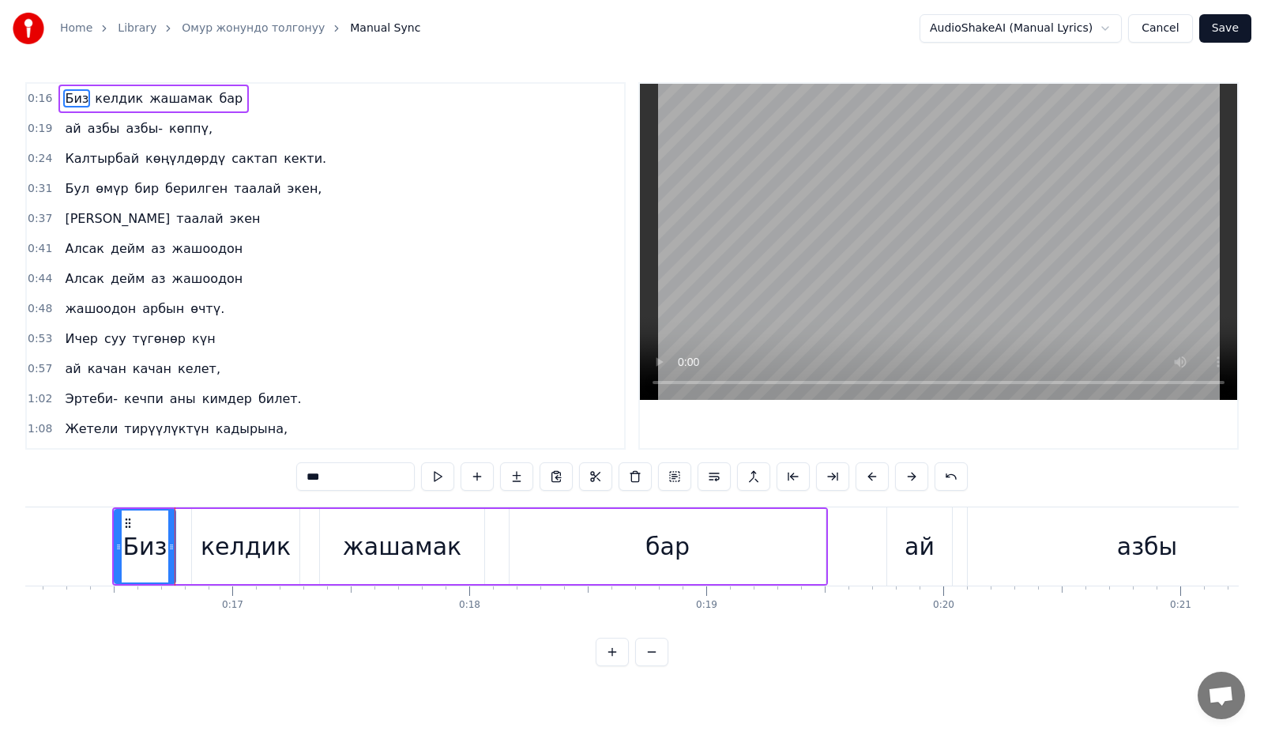
type input "******"
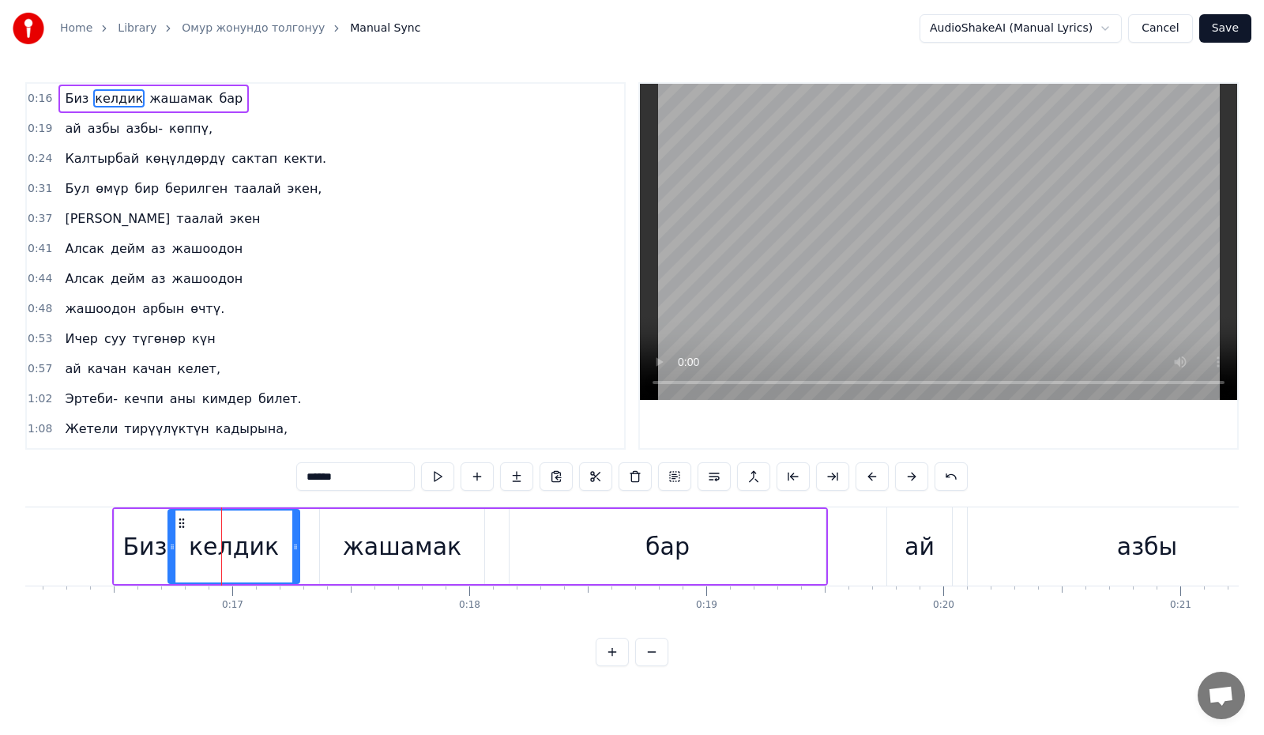
drag, startPoint x: 196, startPoint y: 551, endPoint x: 172, endPoint y: 557, distance: 24.3
click at [172, 557] on div at bounding box center [172, 546] width 6 height 72
click at [441, 472] on button at bounding box center [437, 476] width 33 height 28
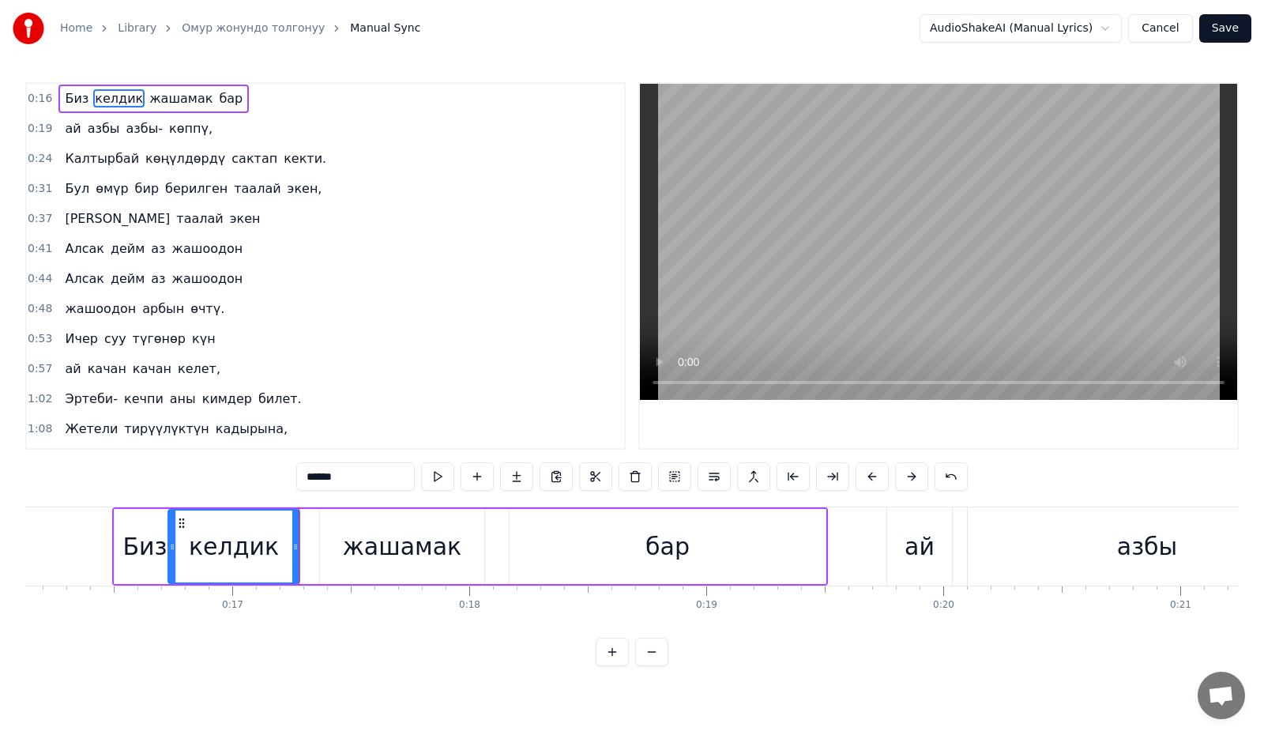
click at [441, 472] on button at bounding box center [437, 476] width 33 height 28
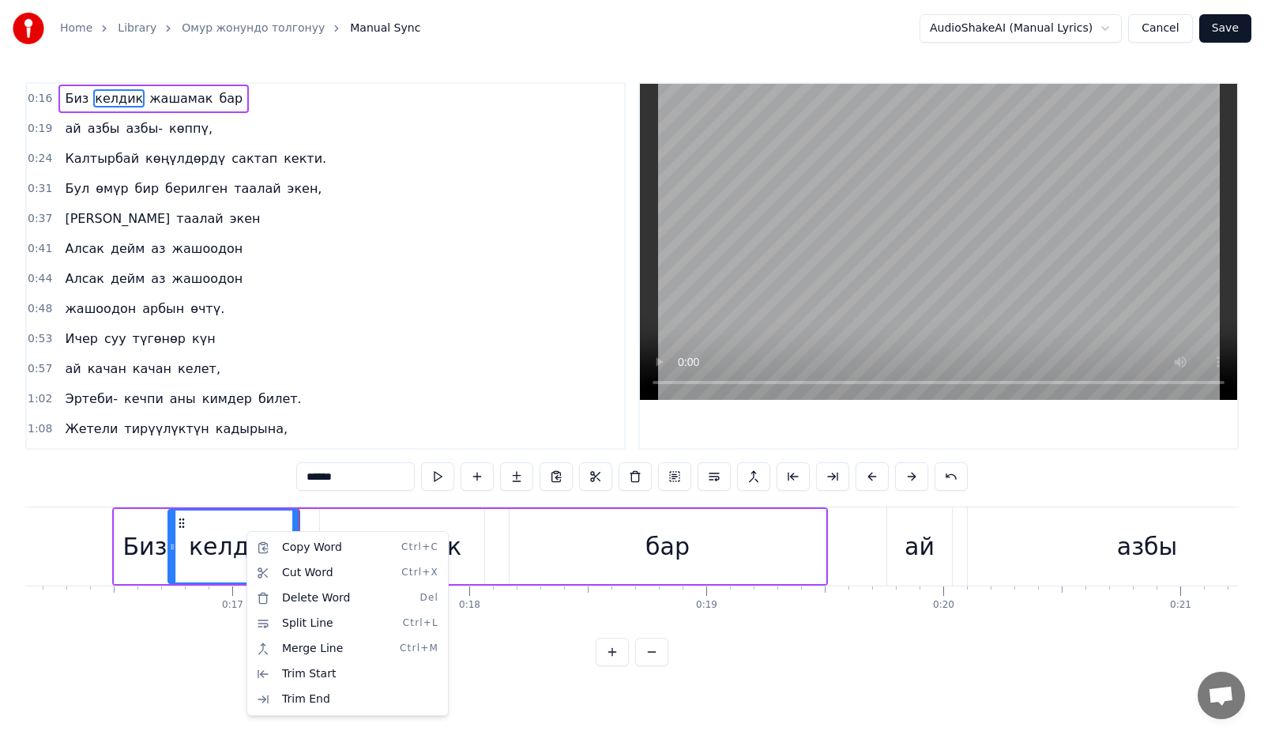
click at [208, 530] on html "Home Library Омур жонундо толгонуу Manual Sync AudioShakeAI (Manual Lyrics) Can…" at bounding box center [632, 345] width 1264 height 691
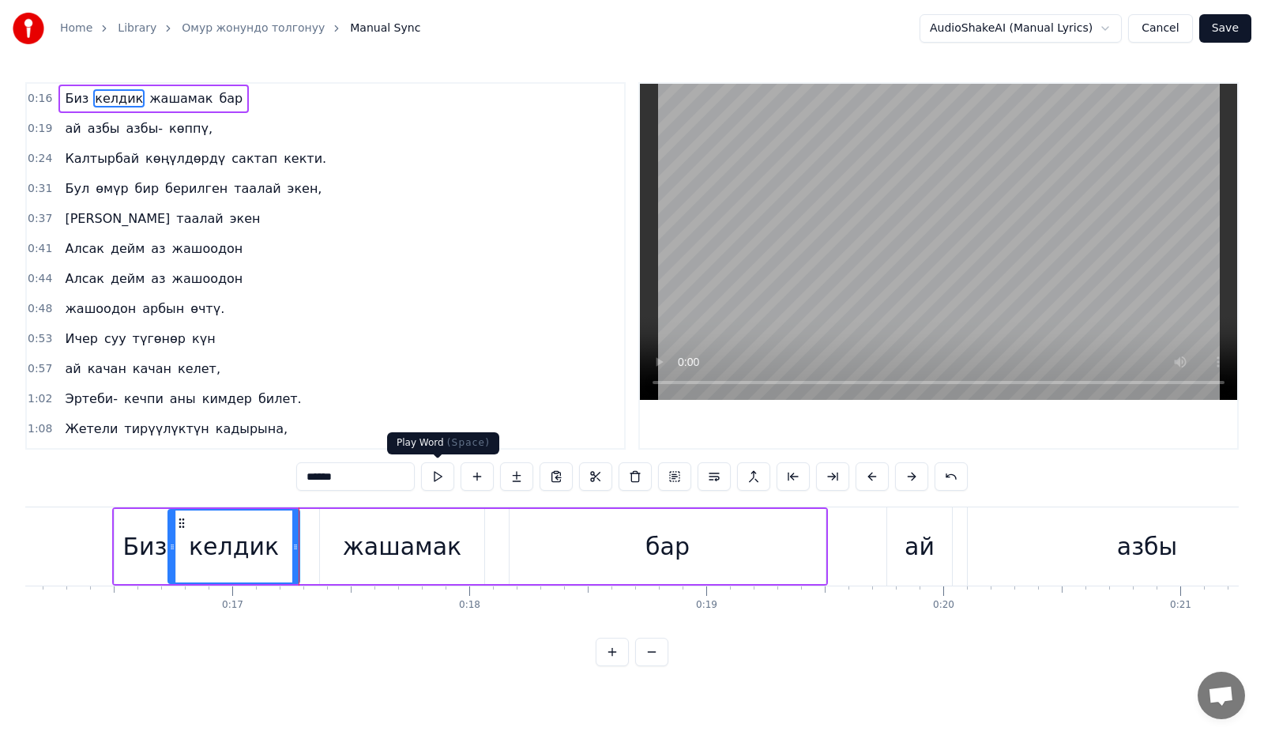
click at [439, 480] on button at bounding box center [437, 476] width 33 height 28
click at [439, 479] on button at bounding box center [437, 476] width 33 height 28
drag, startPoint x: 295, startPoint y: 543, endPoint x: 270, endPoint y: 553, distance: 26.3
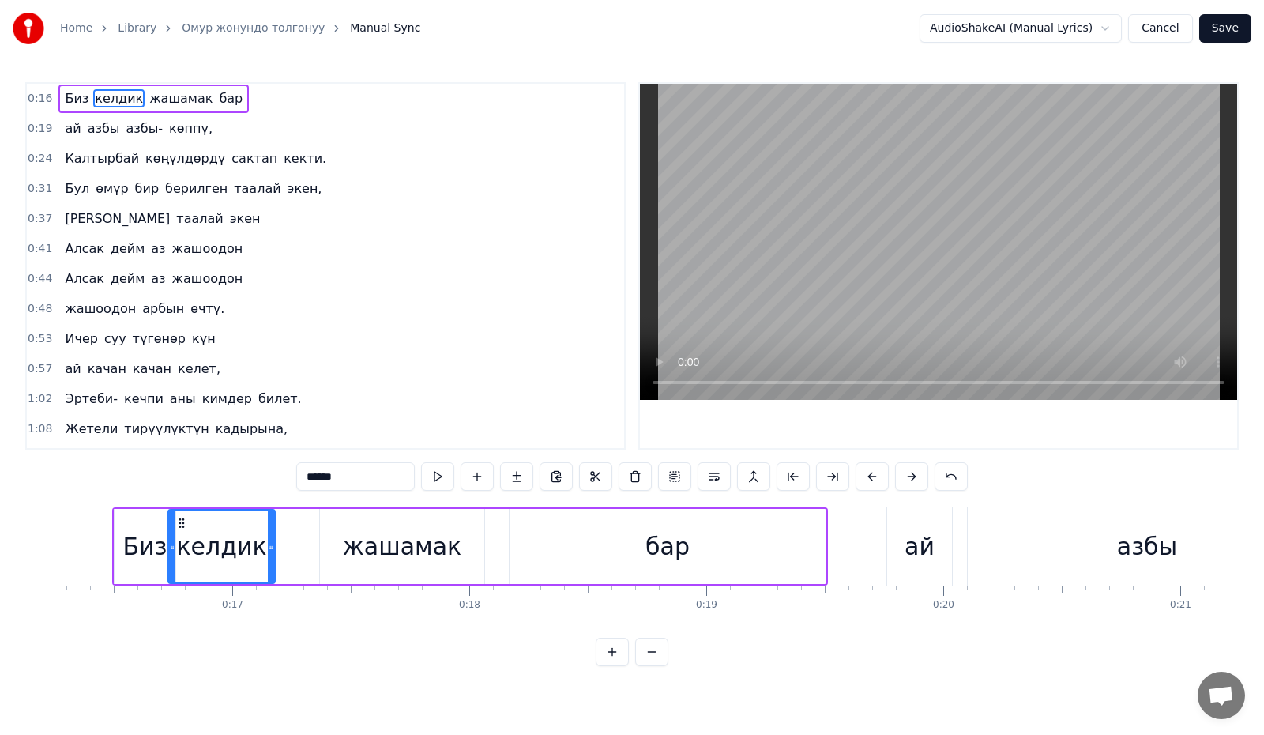
click at [270, 553] on div at bounding box center [271, 546] width 6 height 72
click at [442, 477] on button at bounding box center [437, 476] width 33 height 28
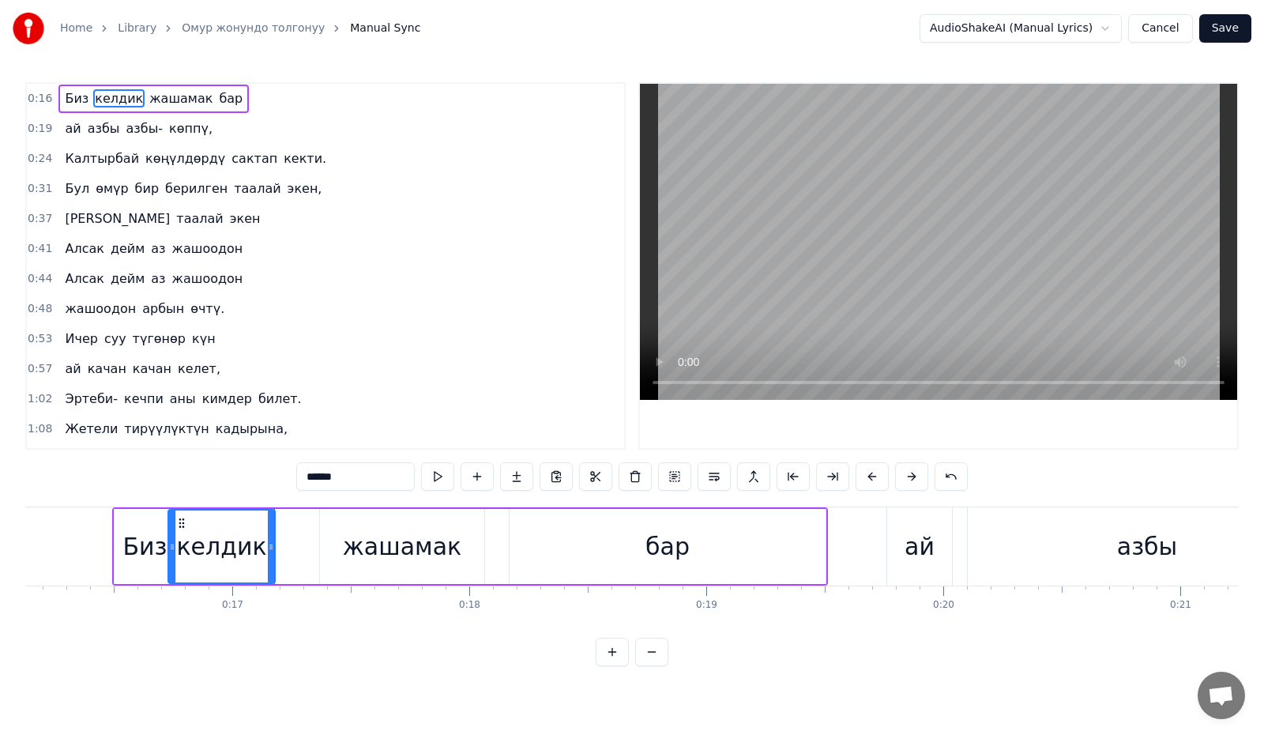
drag, startPoint x: 502, startPoint y: 508, endPoint x: 359, endPoint y: 510, distance: 143.0
click at [464, 510] on div "Биз келдик жашамак бар" at bounding box center [470, 546] width 716 height 78
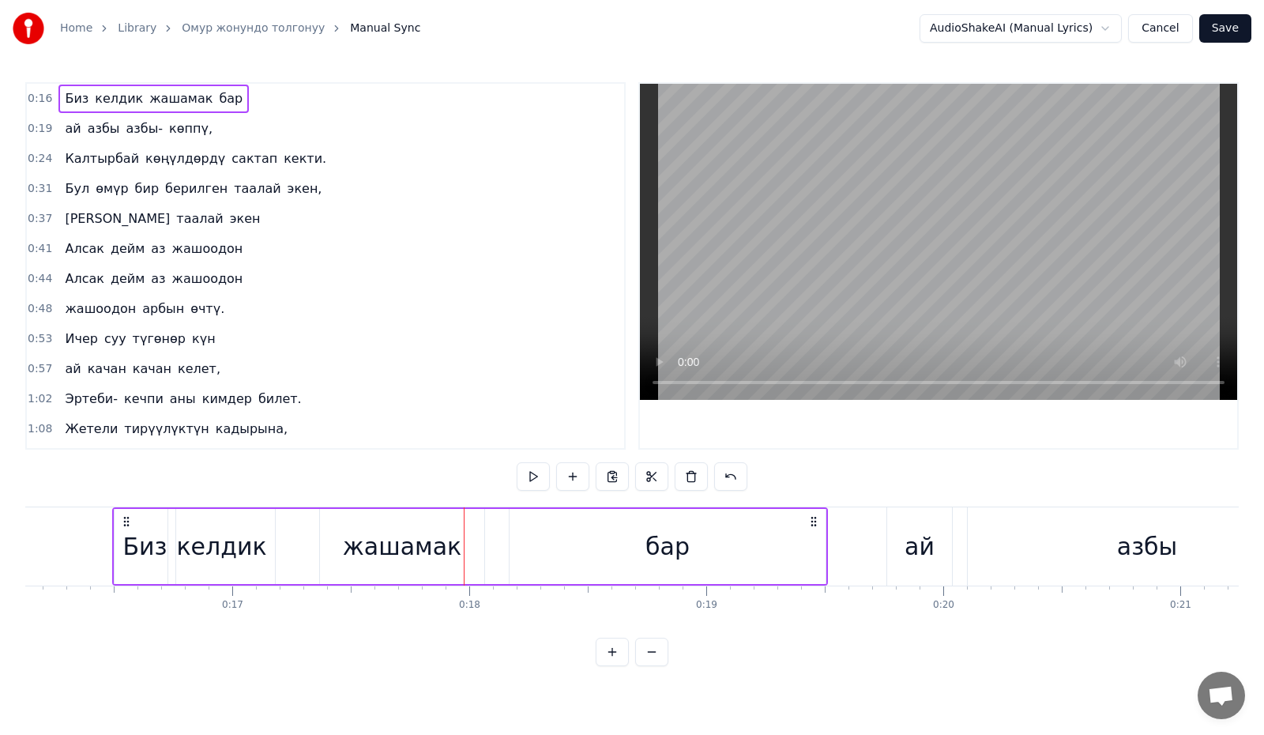
click at [113, 545] on div "Биз келдик жашамак бар" at bounding box center [470, 546] width 716 height 78
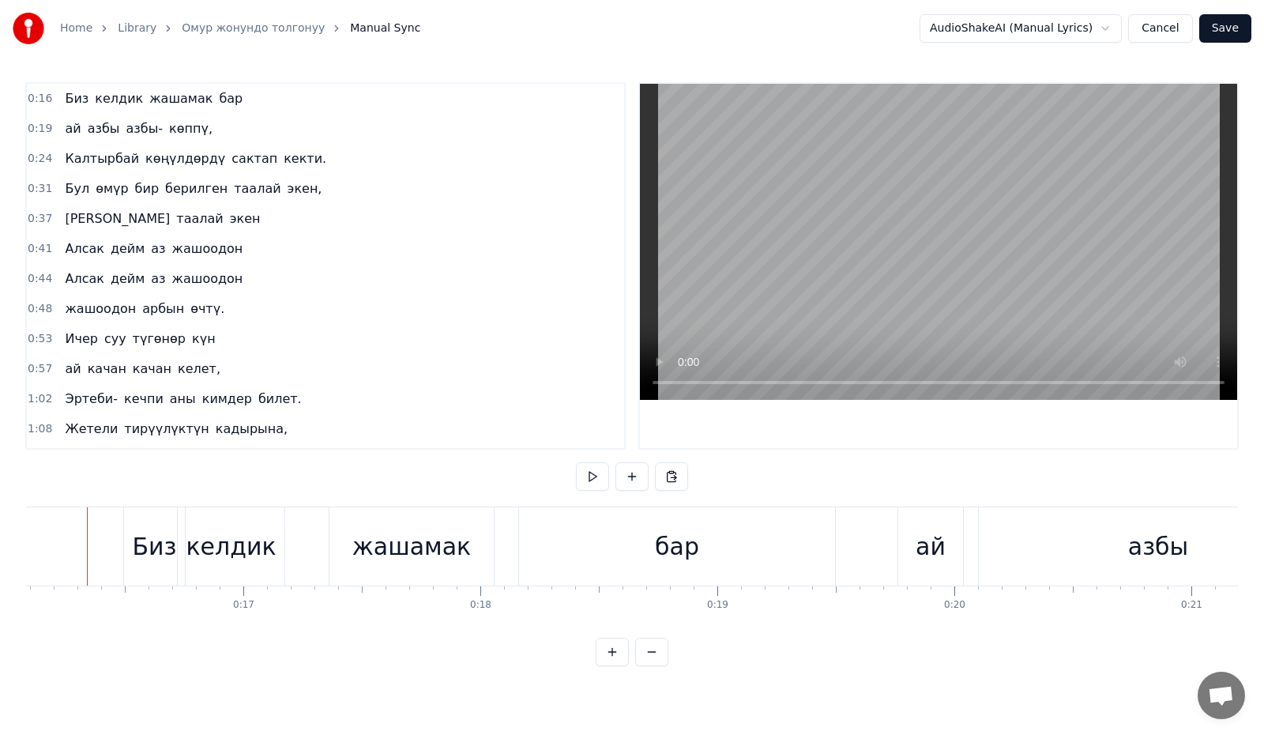
scroll to position [0, 3793]
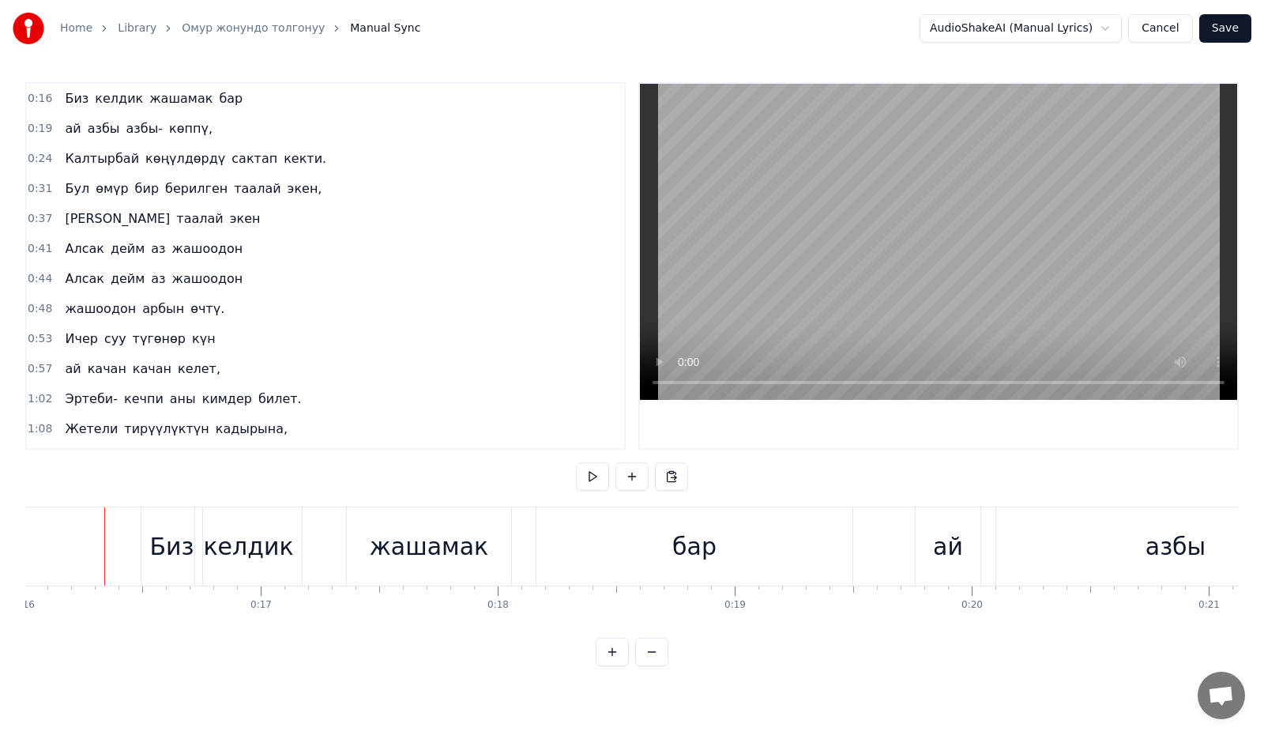
click at [103, 491] on div "0:16 Биз келдик жашамак бар 0:19 ай азбы азбы- көппү, 0:24 Калтырбай көңүлдөрдү…" at bounding box center [631, 374] width 1213 height 584
drag, startPoint x: 109, startPoint y: 541, endPoint x: 99, endPoint y: 544, distance: 10.7
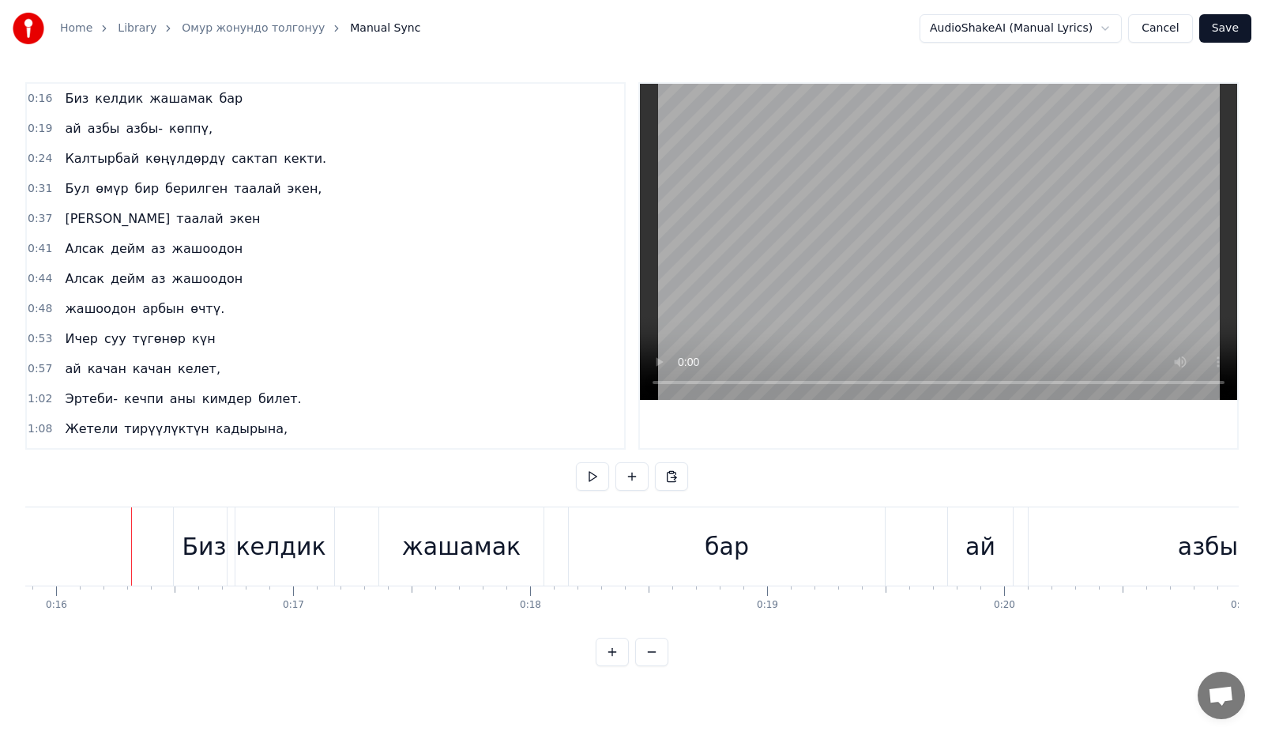
scroll to position [0, 3787]
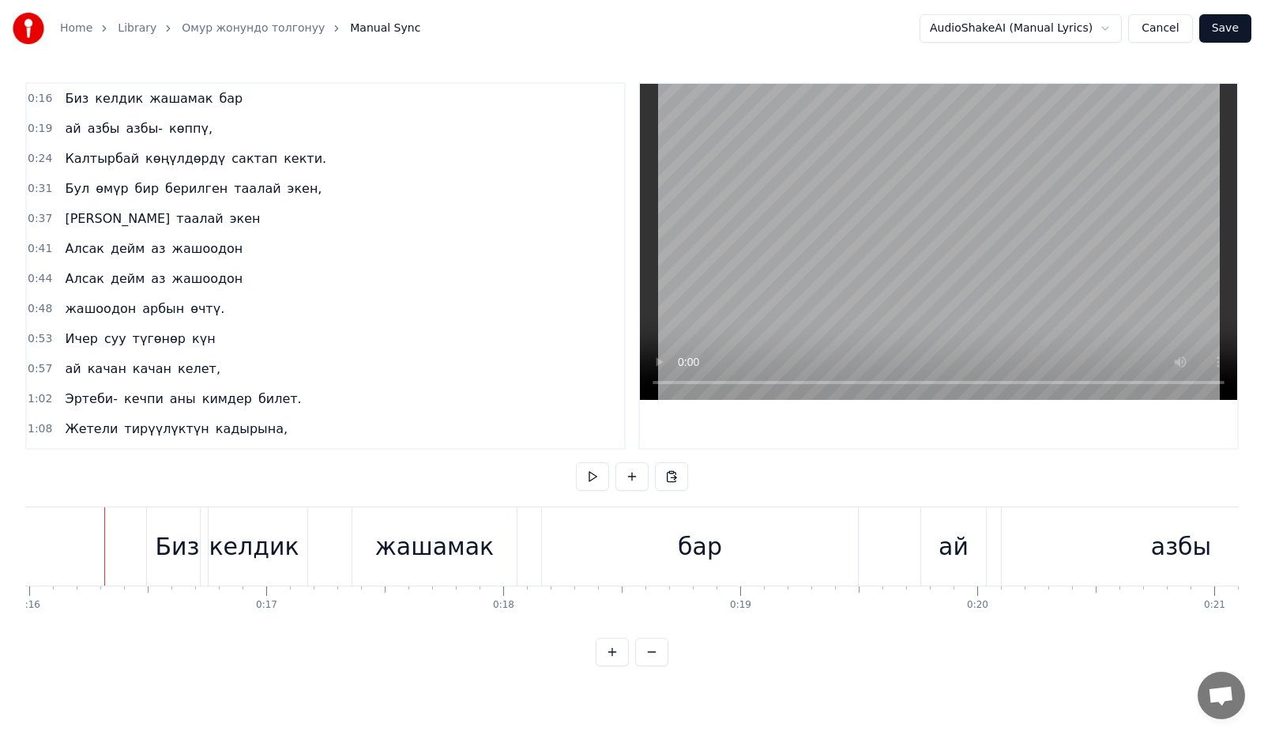
click at [597, 477] on button at bounding box center [592, 476] width 33 height 28
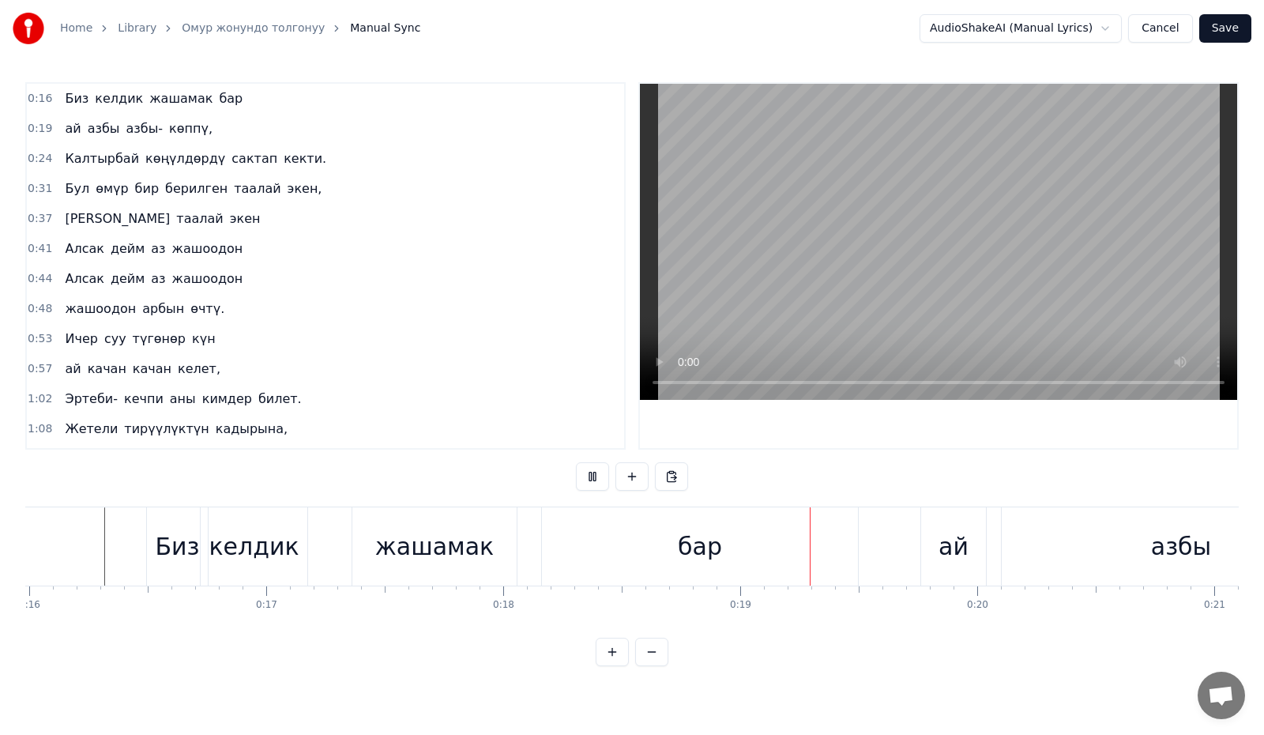
click at [597, 477] on button at bounding box center [592, 476] width 33 height 28
click at [592, 476] on button at bounding box center [592, 476] width 33 height 28
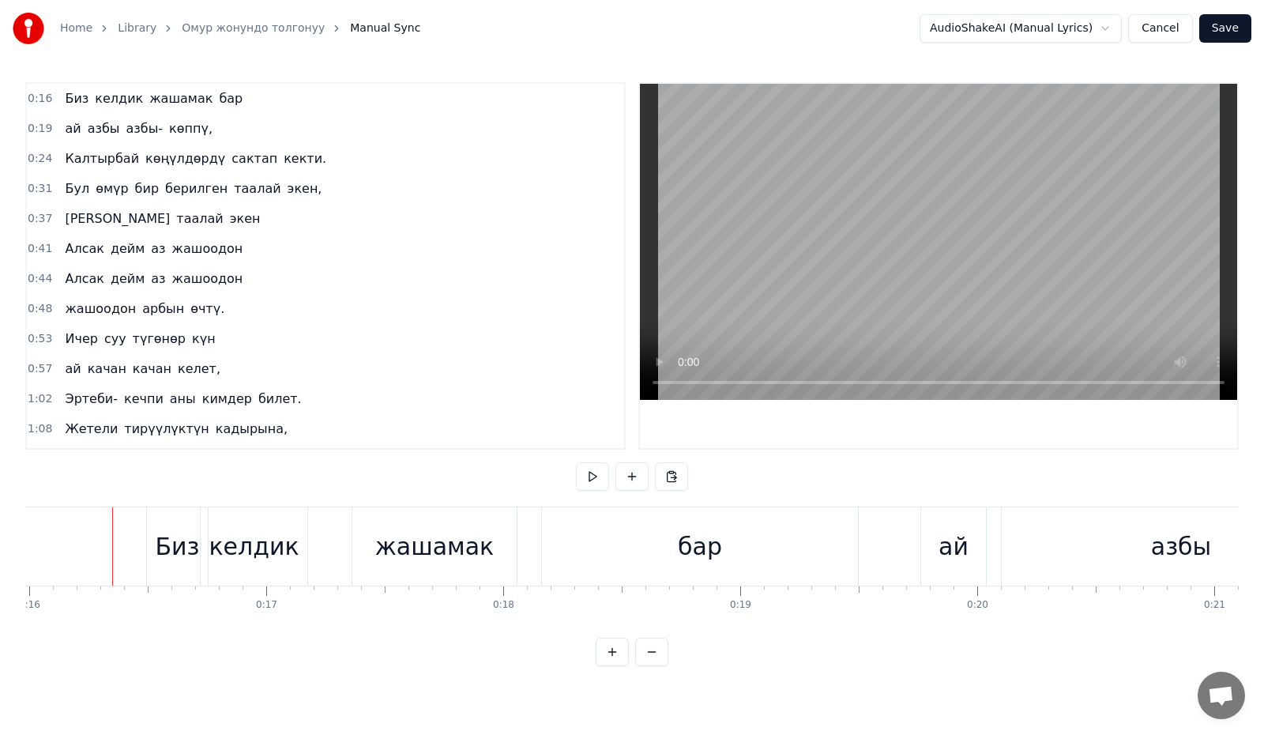
click at [148, 535] on div "Биз" at bounding box center [177, 546] width 61 height 78
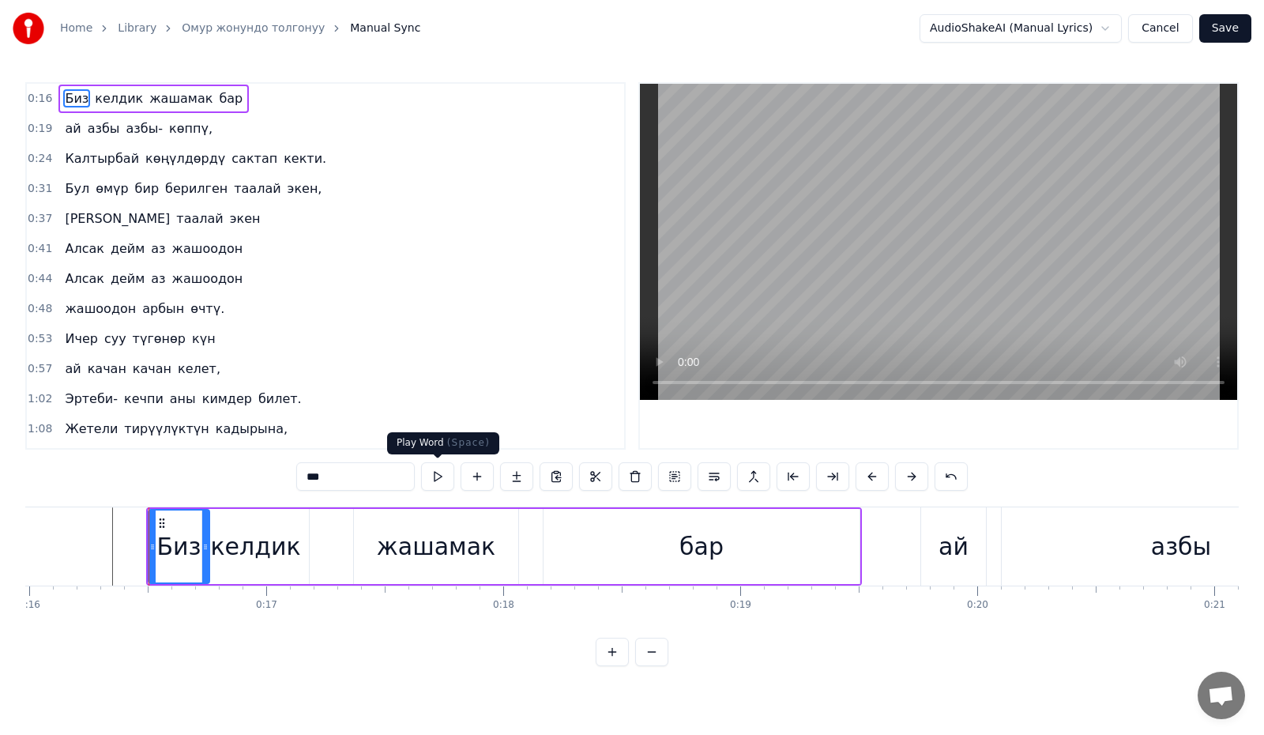
click at [435, 479] on button at bounding box center [437, 476] width 33 height 28
click at [269, 536] on div "келдик" at bounding box center [255, 546] width 90 height 36
type input "******"
click at [438, 473] on button at bounding box center [437, 476] width 33 height 28
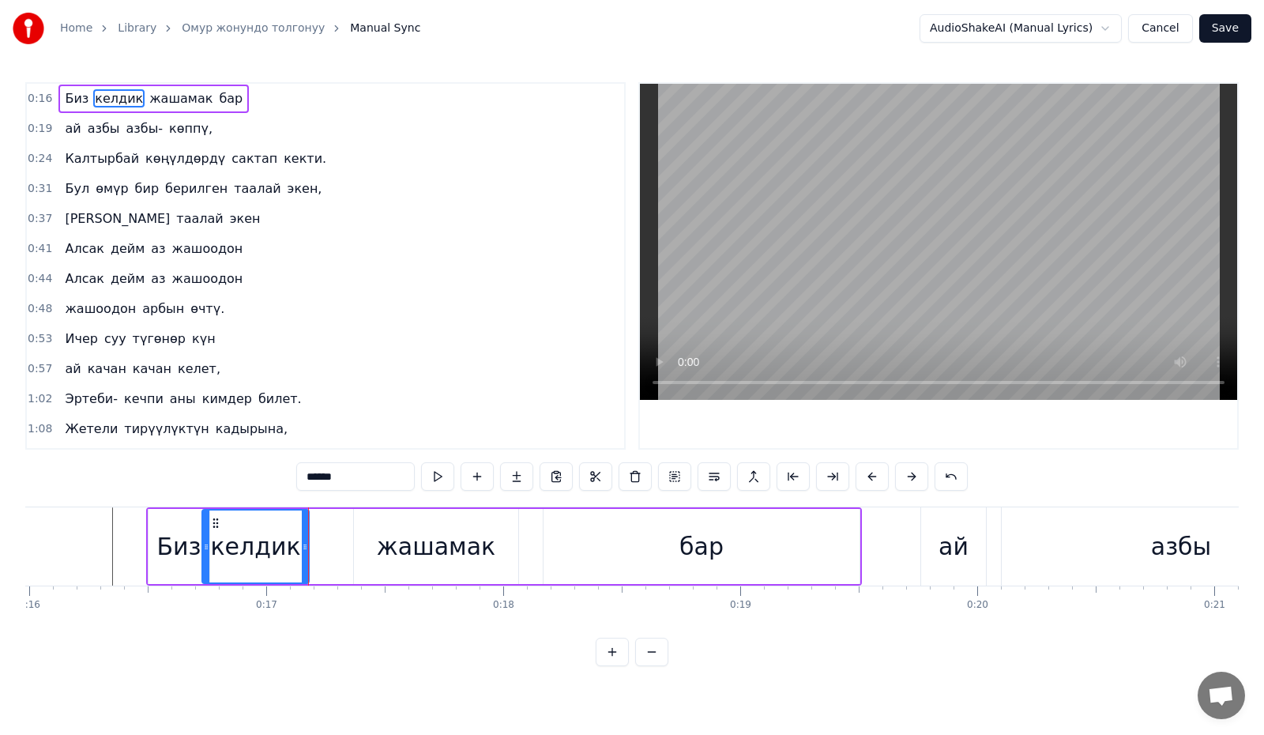
click at [438, 473] on button at bounding box center [437, 476] width 33 height 28
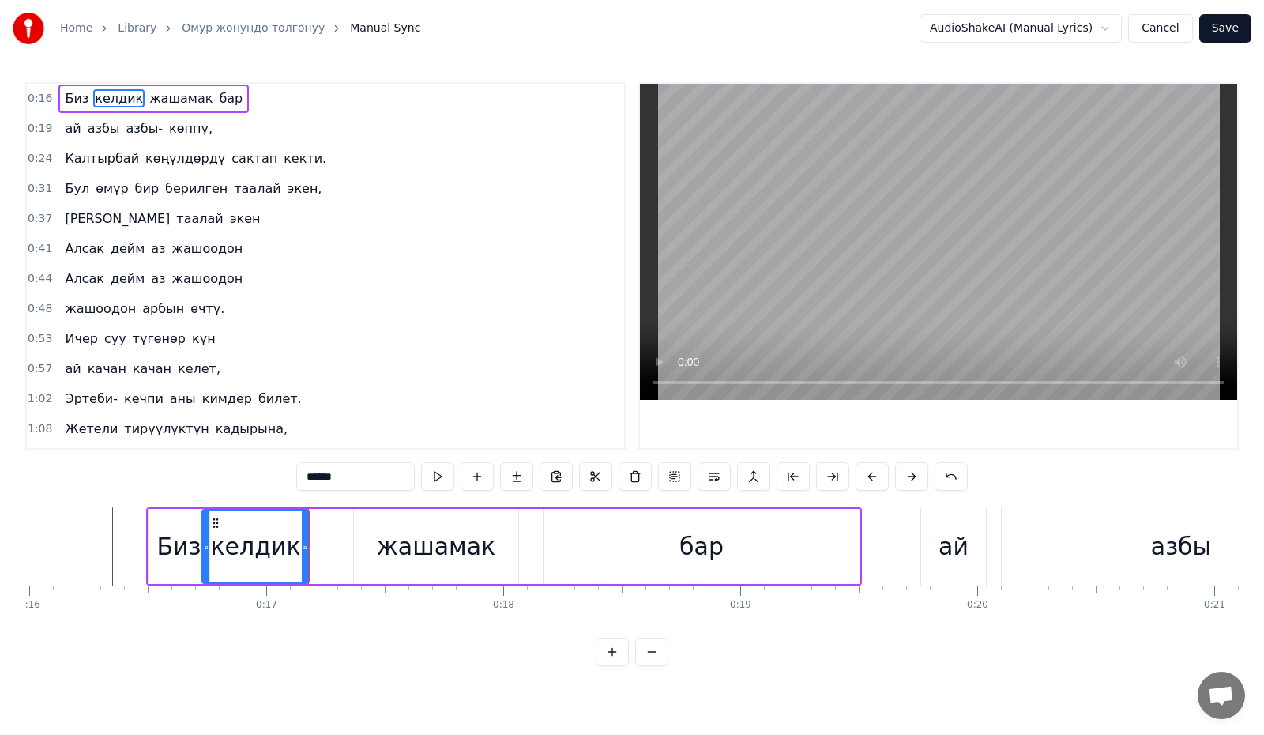
click at [902, 173] on video at bounding box center [938, 242] width 597 height 316
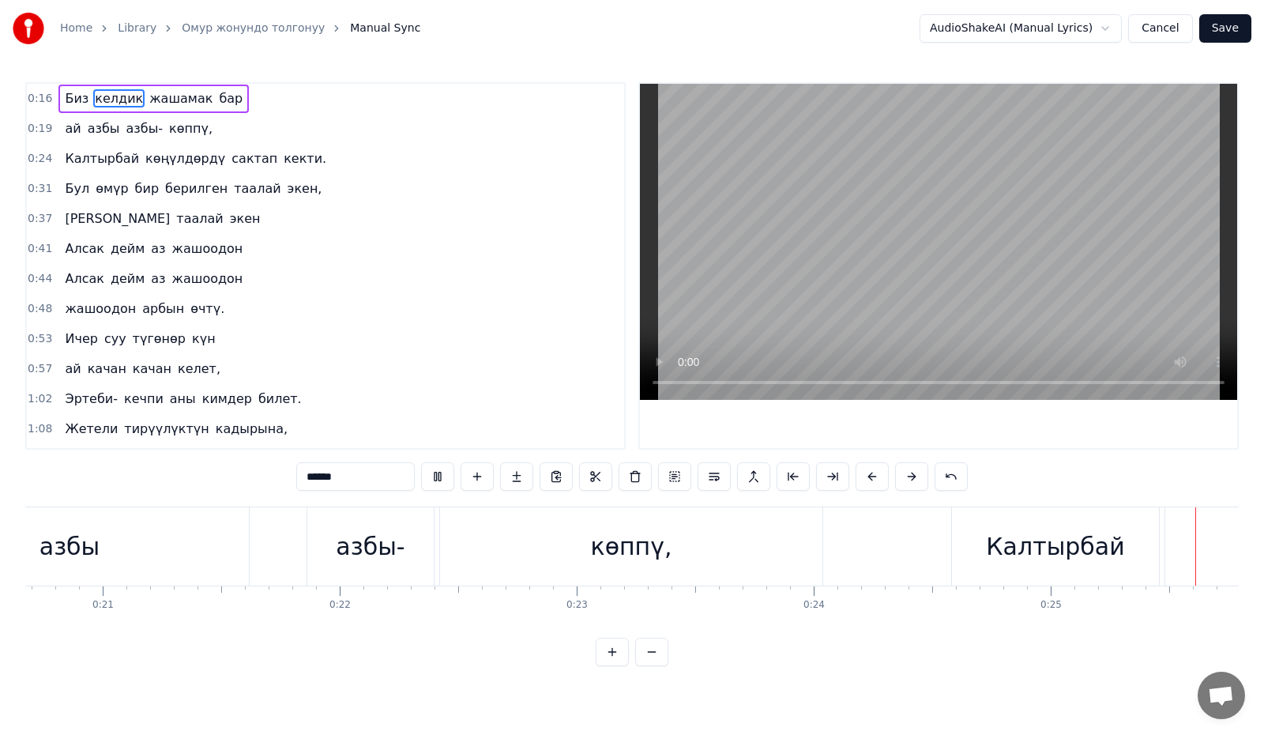
scroll to position [0, 5970]
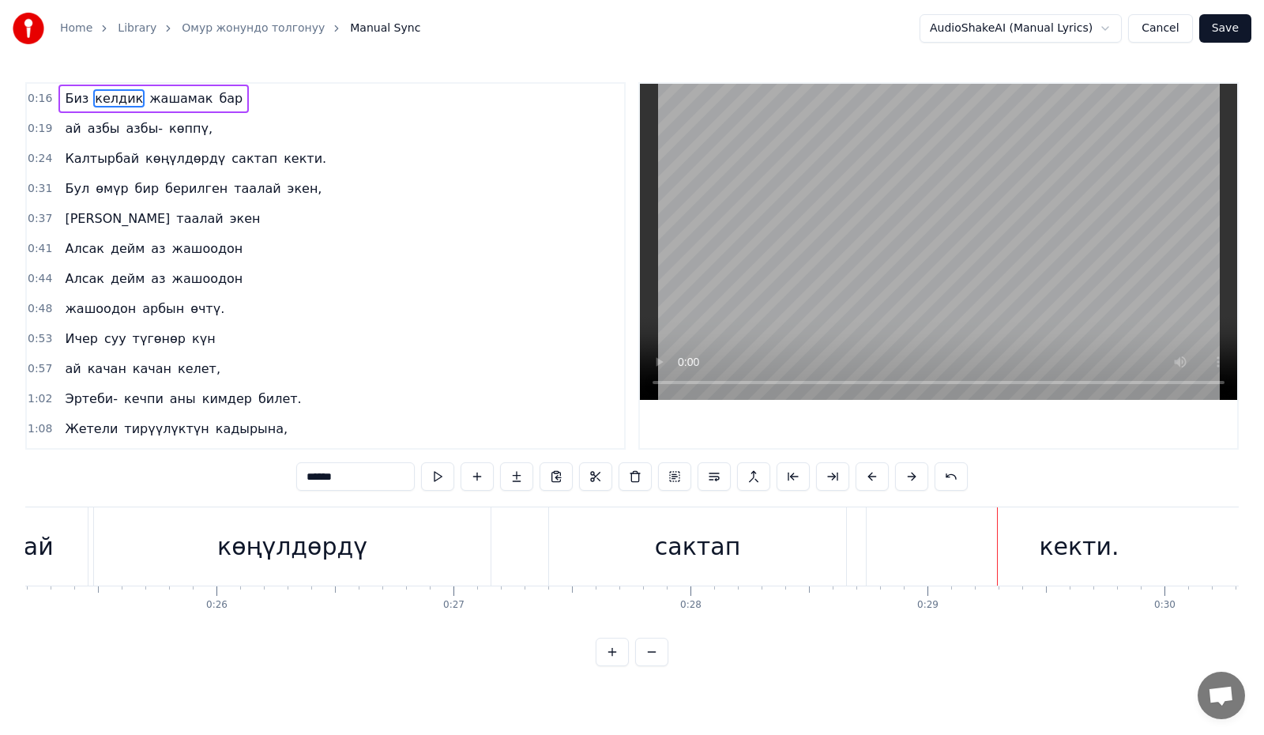
click at [1102, 21] on html "Home Library Омур жонундо толгонуу Manual Sync AudioShakeAI (Manual Lyrics) Can…" at bounding box center [632, 345] width 1264 height 691
click at [1109, 28] on html "Home Library Омур жонундо толгонуу Manual Sync AudioShakeAI (Manual Lyrics) Can…" at bounding box center [632, 345] width 1264 height 691
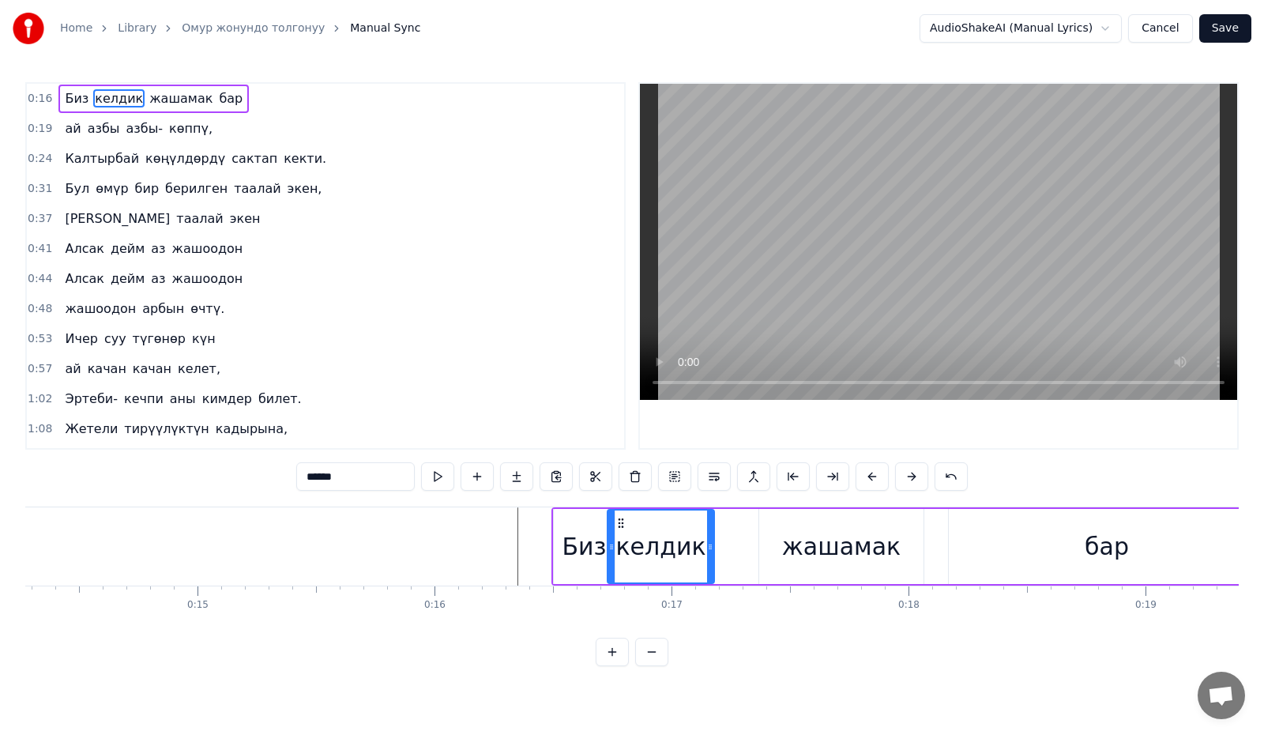
scroll to position [0, 3369]
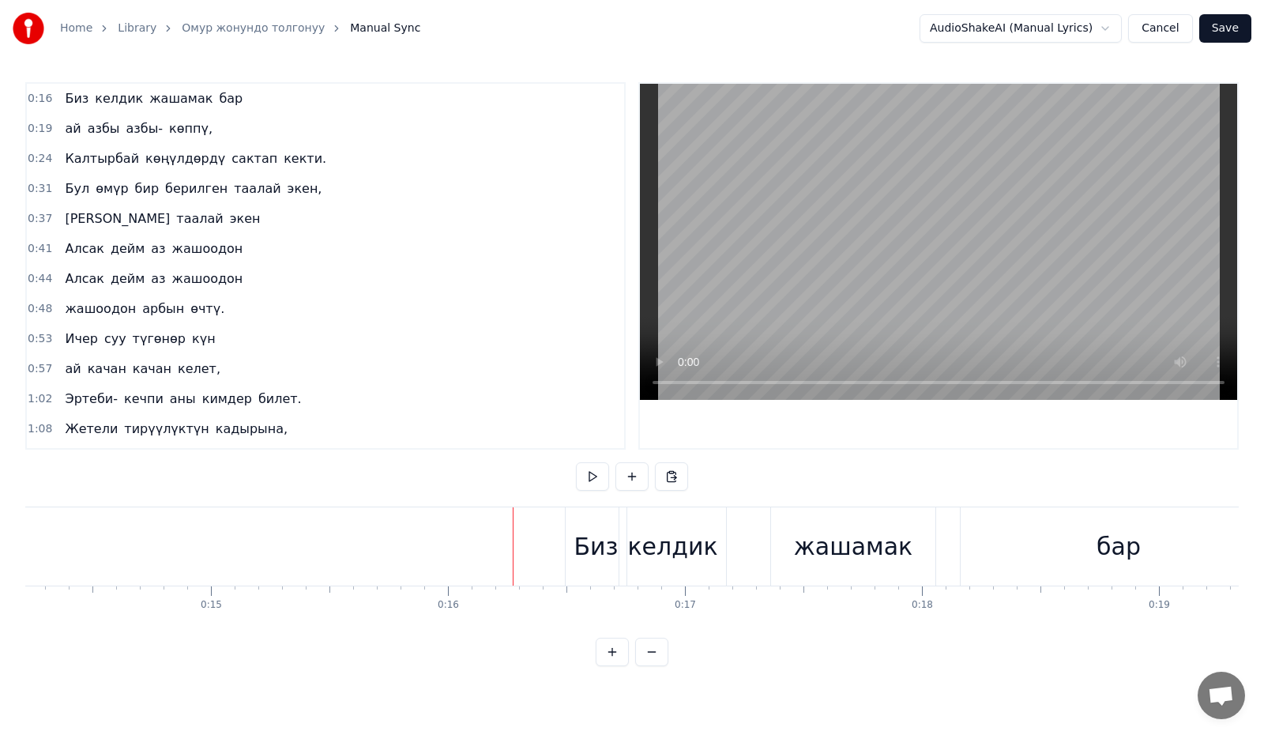
click at [595, 483] on button at bounding box center [592, 476] width 33 height 28
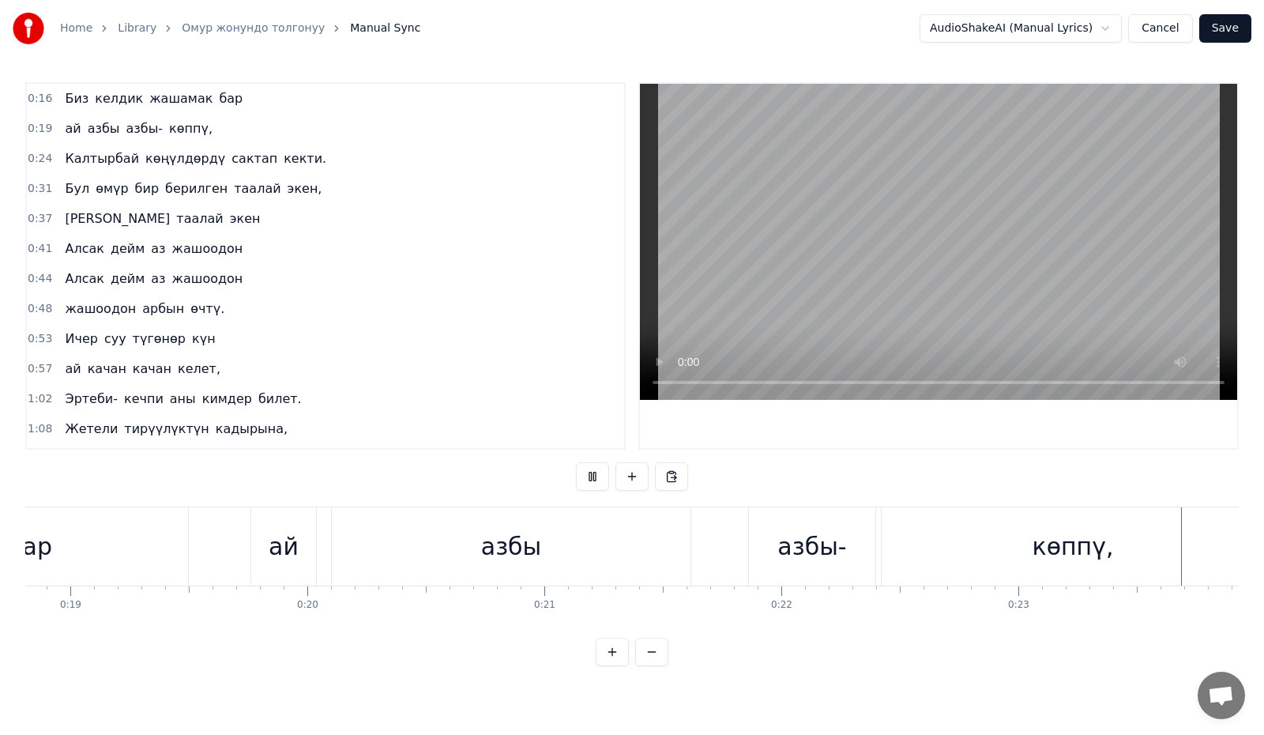
scroll to position [0, 5528]
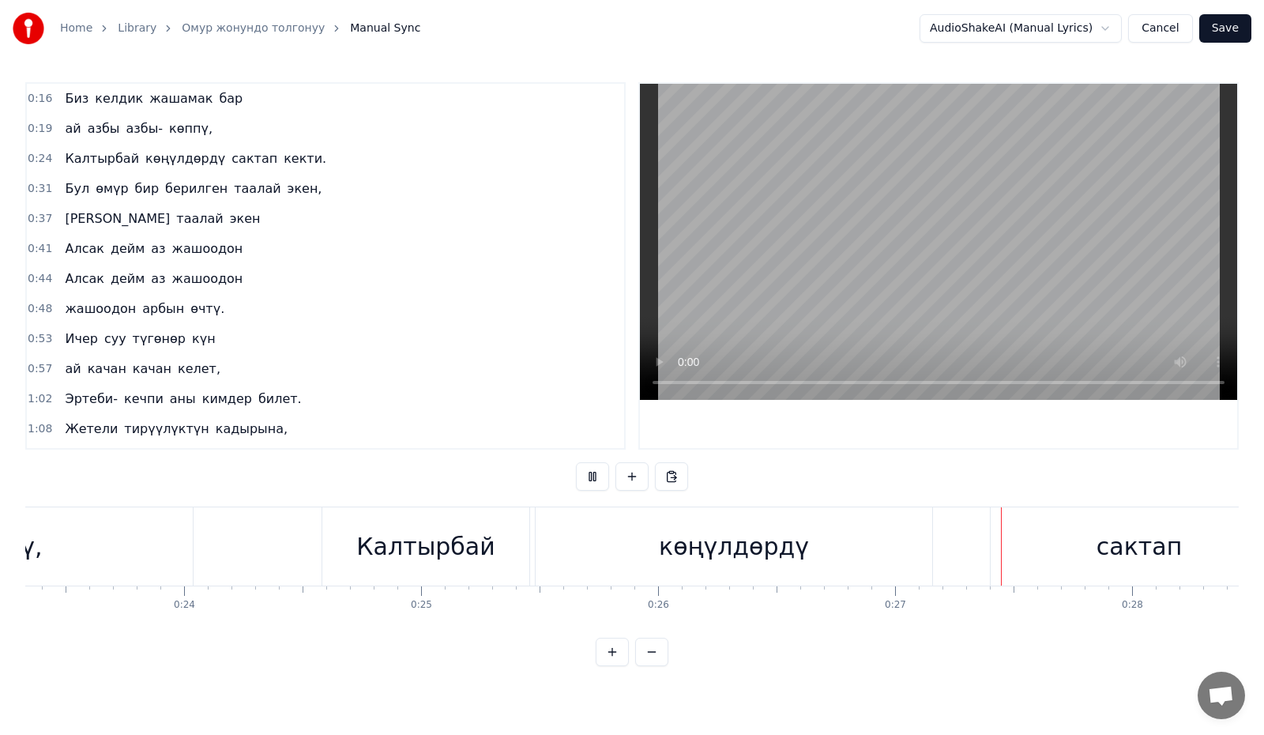
click at [595, 483] on button at bounding box center [592, 476] width 33 height 28
drag, startPoint x: 457, startPoint y: 534, endPoint x: 363, endPoint y: 527, distance: 94.3
click at [363, 527] on div "Калтырбай" at bounding box center [425, 546] width 207 height 78
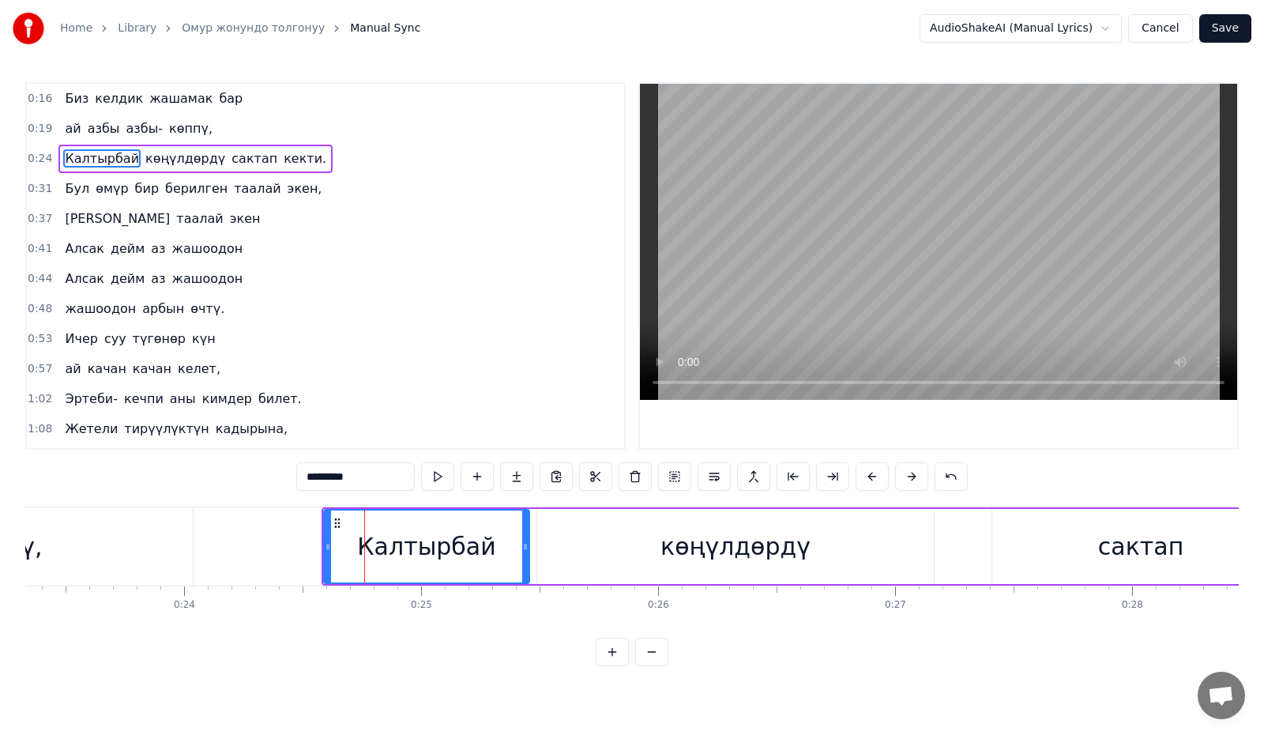
click at [527, 552] on div at bounding box center [525, 546] width 6 height 72
drag, startPoint x: 329, startPoint y: 554, endPoint x: 294, endPoint y: 545, distance: 36.0
click at [294, 551] on div at bounding box center [294, 546] width 6 height 72
click at [443, 479] on button at bounding box center [437, 476] width 33 height 28
drag, startPoint x: 292, startPoint y: 553, endPoint x: 261, endPoint y: 543, distance: 32.2
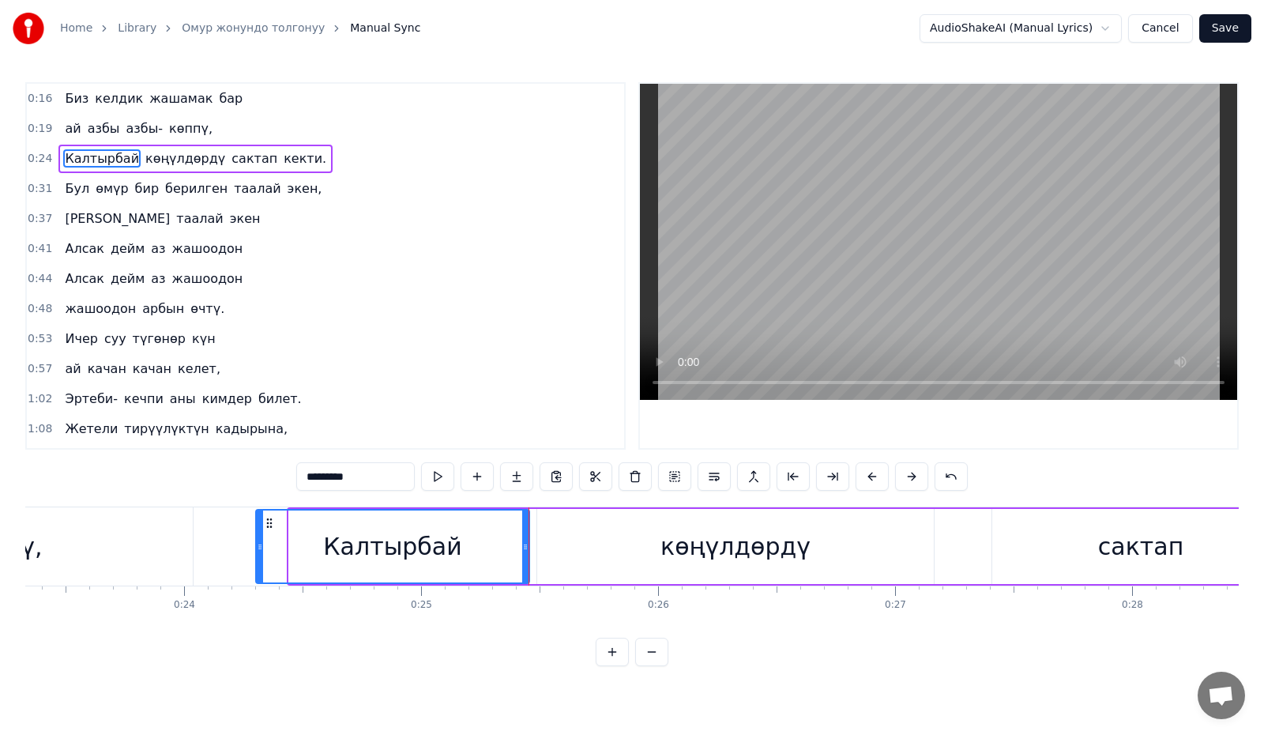
click at [258, 547] on div at bounding box center [260, 546] width 6 height 72
click at [444, 480] on button at bounding box center [437, 476] width 33 height 28
drag, startPoint x: 524, startPoint y: 554, endPoint x: 532, endPoint y: 562, distance: 12.3
click at [532, 562] on div at bounding box center [534, 546] width 6 height 72
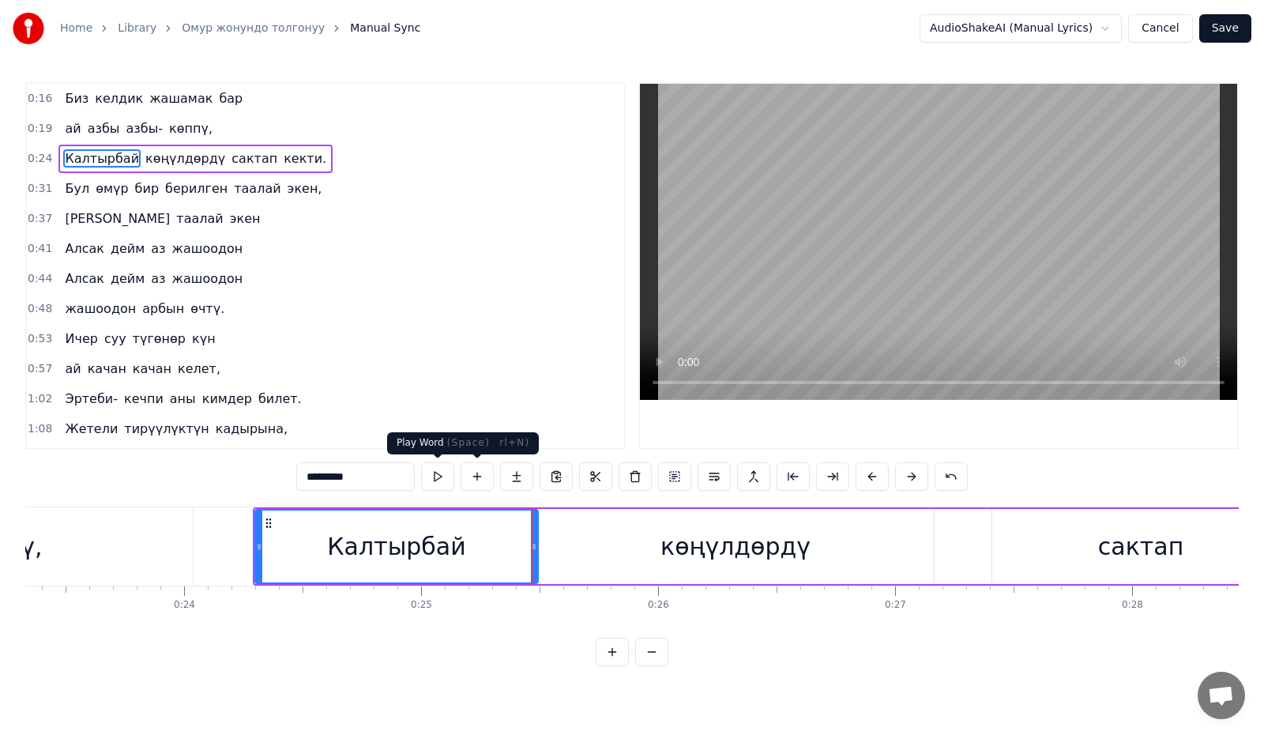
click at [445, 476] on button at bounding box center [437, 476] width 33 height 28
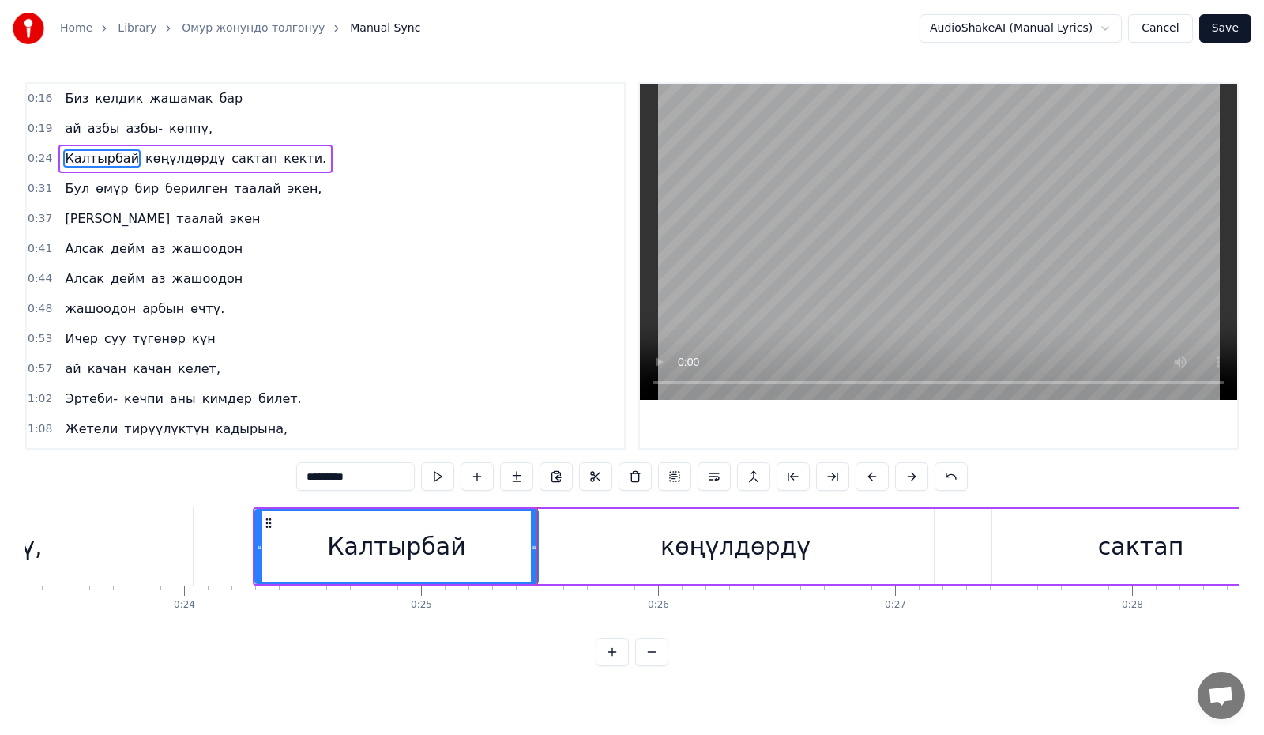
click at [445, 476] on button at bounding box center [437, 476] width 33 height 28
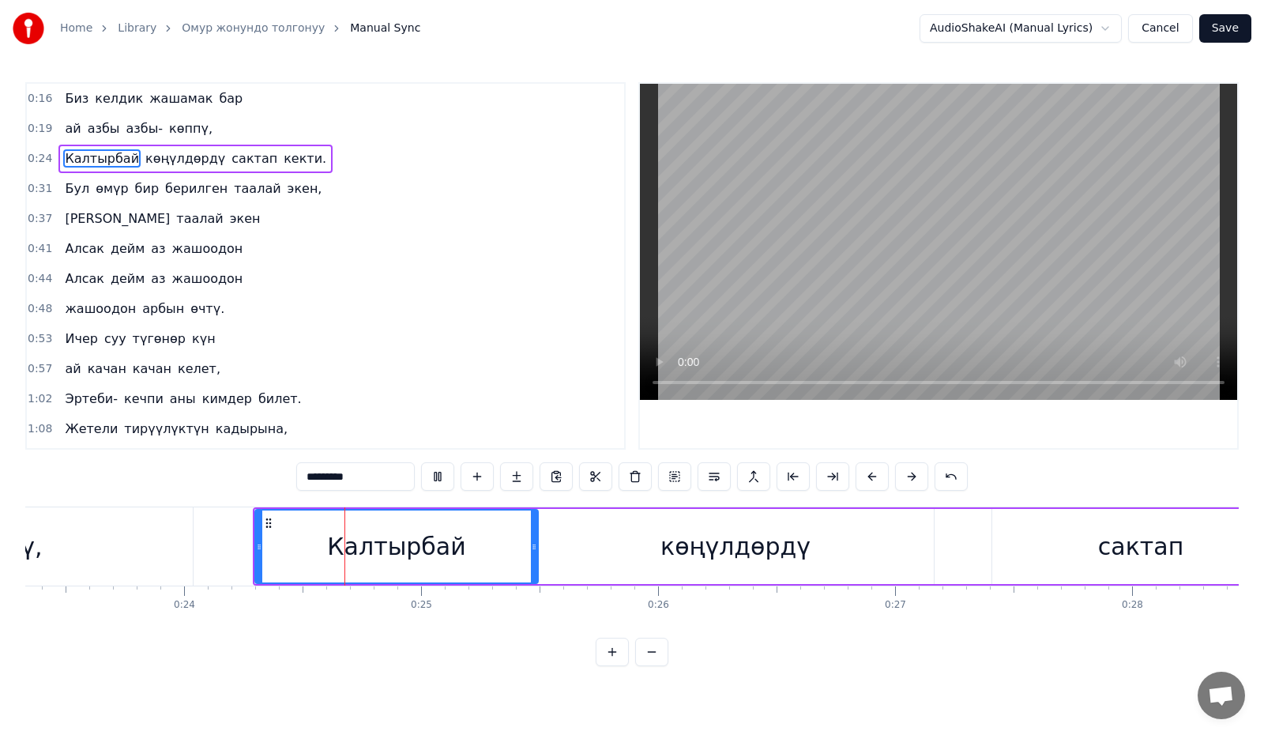
click at [445, 476] on button at bounding box center [437, 476] width 33 height 28
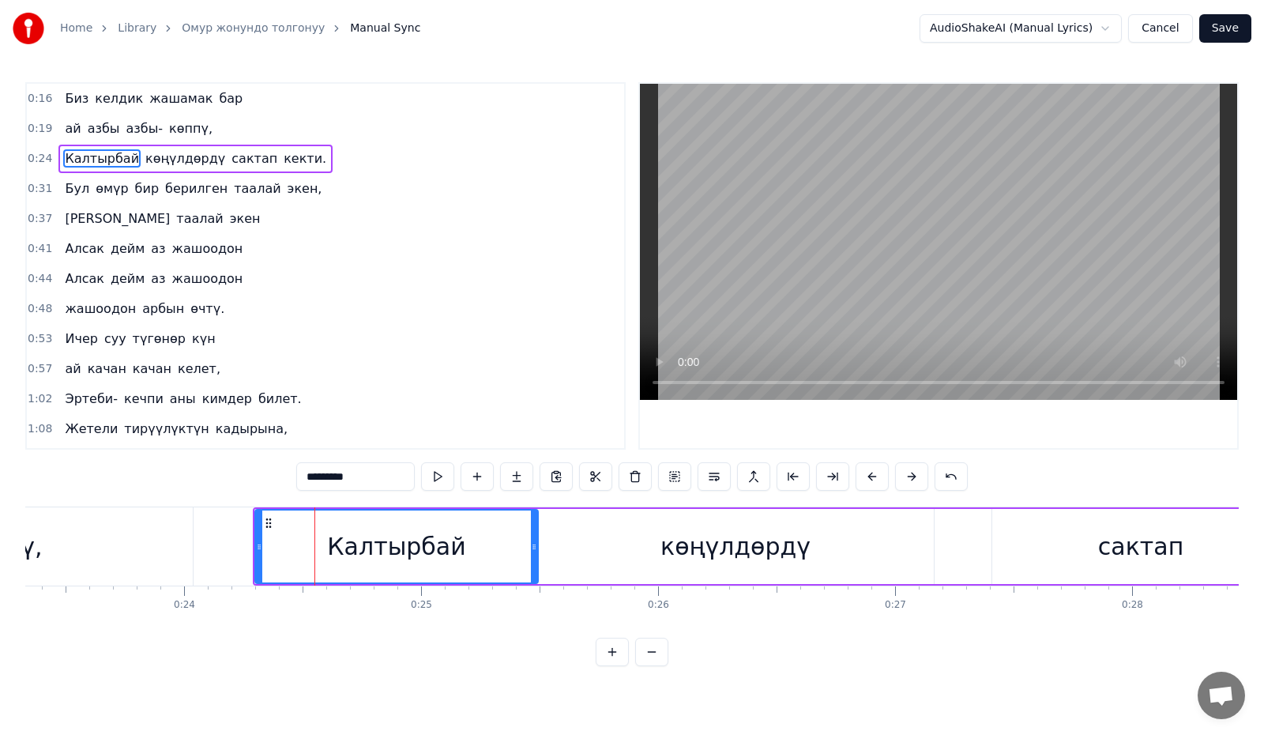
click at [445, 476] on button at bounding box center [437, 476] width 33 height 28
click at [574, 528] on div "көңүлдөрдү" at bounding box center [735, 546] width 397 height 75
type input "**********"
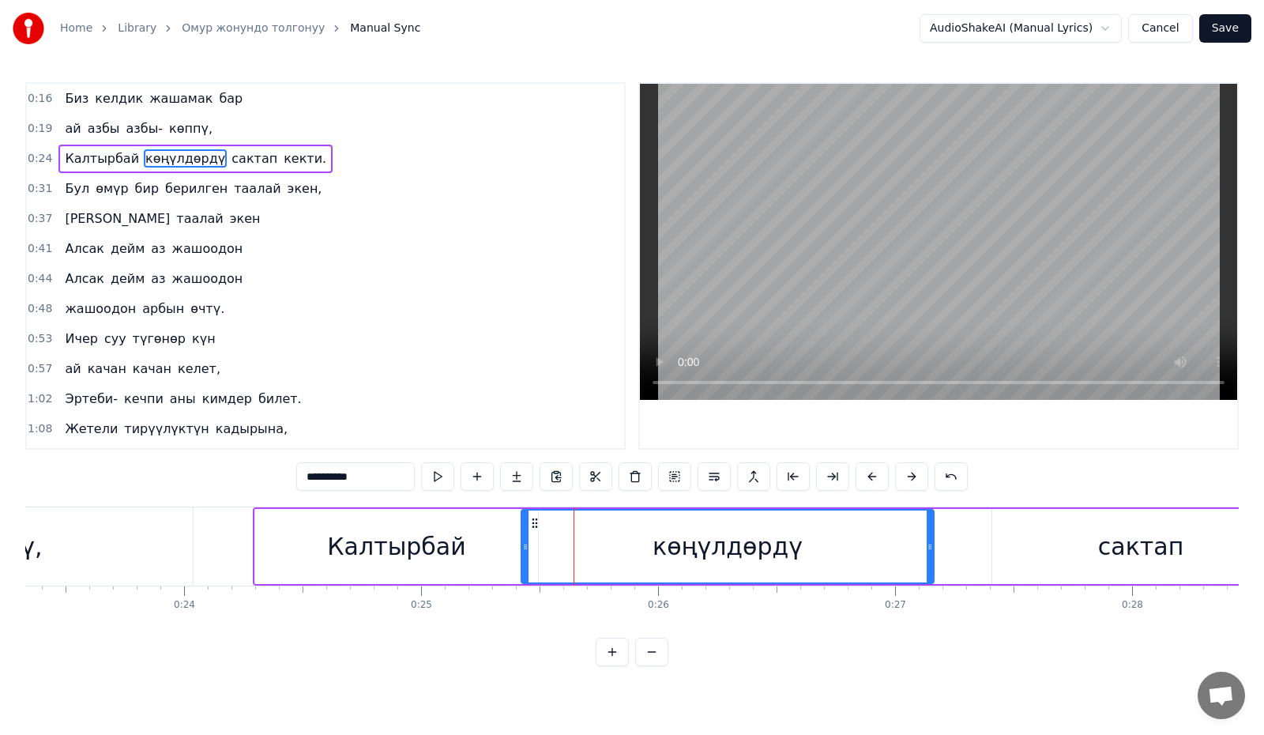
drag, startPoint x: 539, startPoint y: 547, endPoint x: 524, endPoint y: 552, distance: 16.5
click at [524, 552] on icon at bounding box center [525, 546] width 6 height 13
click at [430, 480] on button at bounding box center [437, 476] width 33 height 28
click at [442, 482] on button at bounding box center [437, 476] width 33 height 28
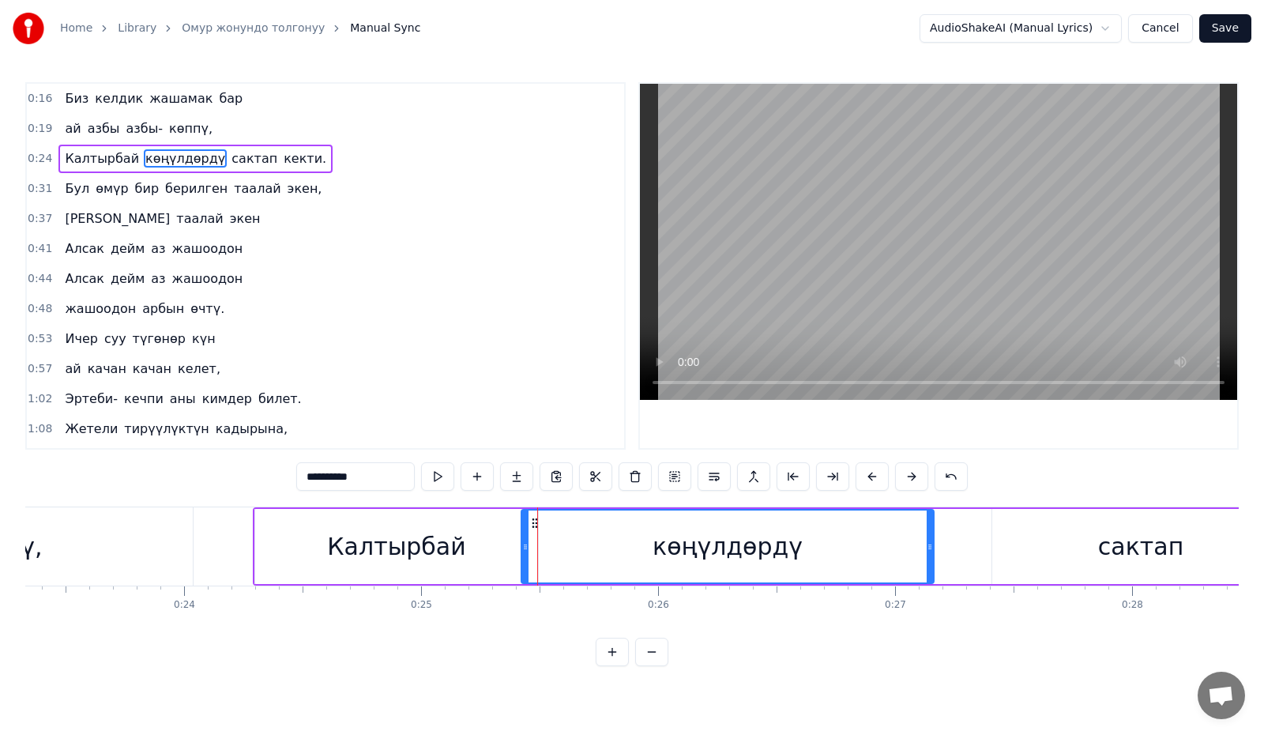
click at [755, 194] on video at bounding box center [938, 242] width 597 height 316
click at [431, 475] on button at bounding box center [437, 476] width 33 height 28
click at [431, 474] on button at bounding box center [437, 476] width 33 height 28
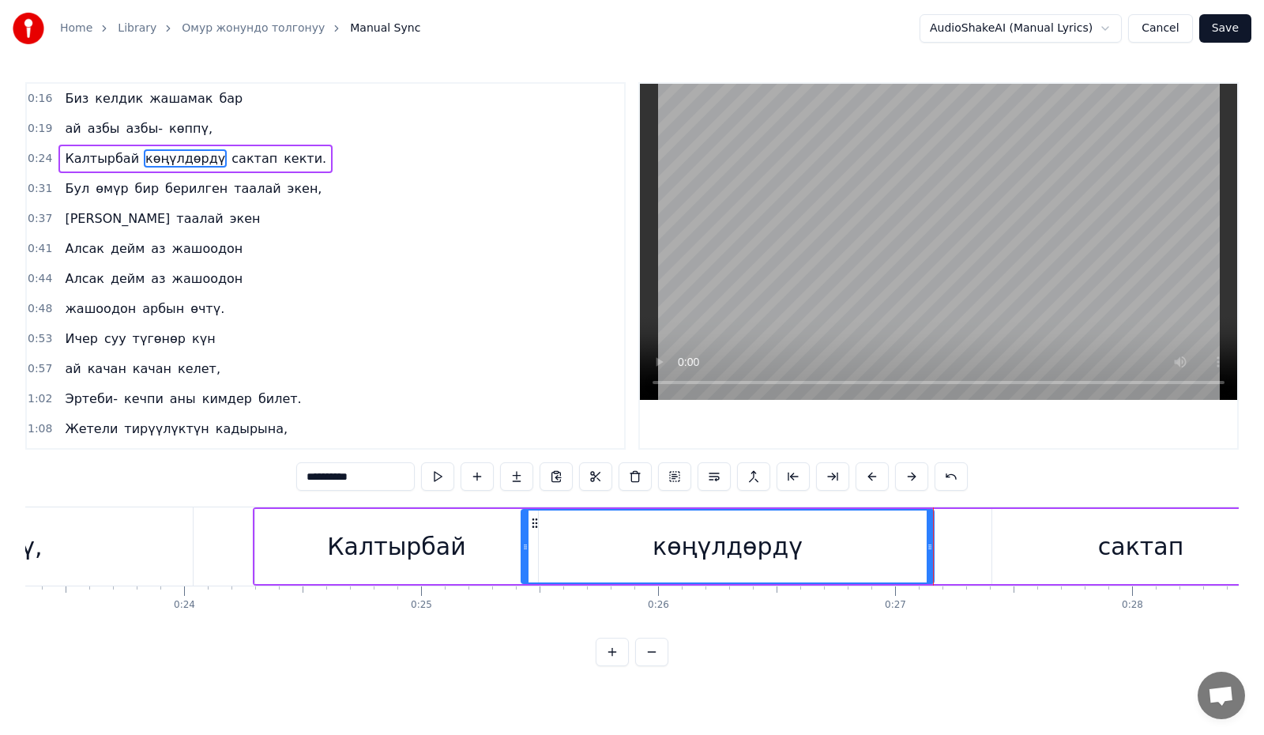
click at [431, 474] on button at bounding box center [437, 476] width 33 height 28
click at [446, 476] on button at bounding box center [437, 476] width 33 height 28
click at [804, 266] on video at bounding box center [938, 242] width 597 height 316
click at [924, 213] on video at bounding box center [938, 242] width 597 height 316
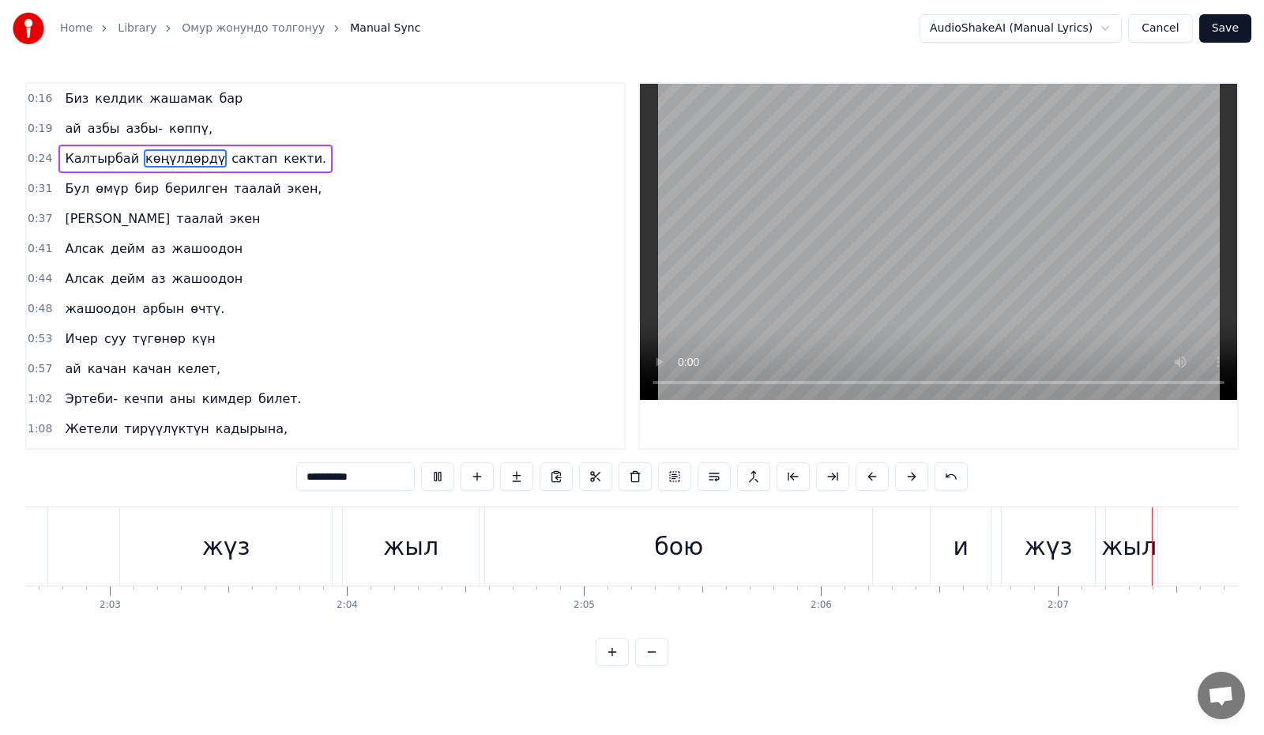
scroll to position [0, 30132]
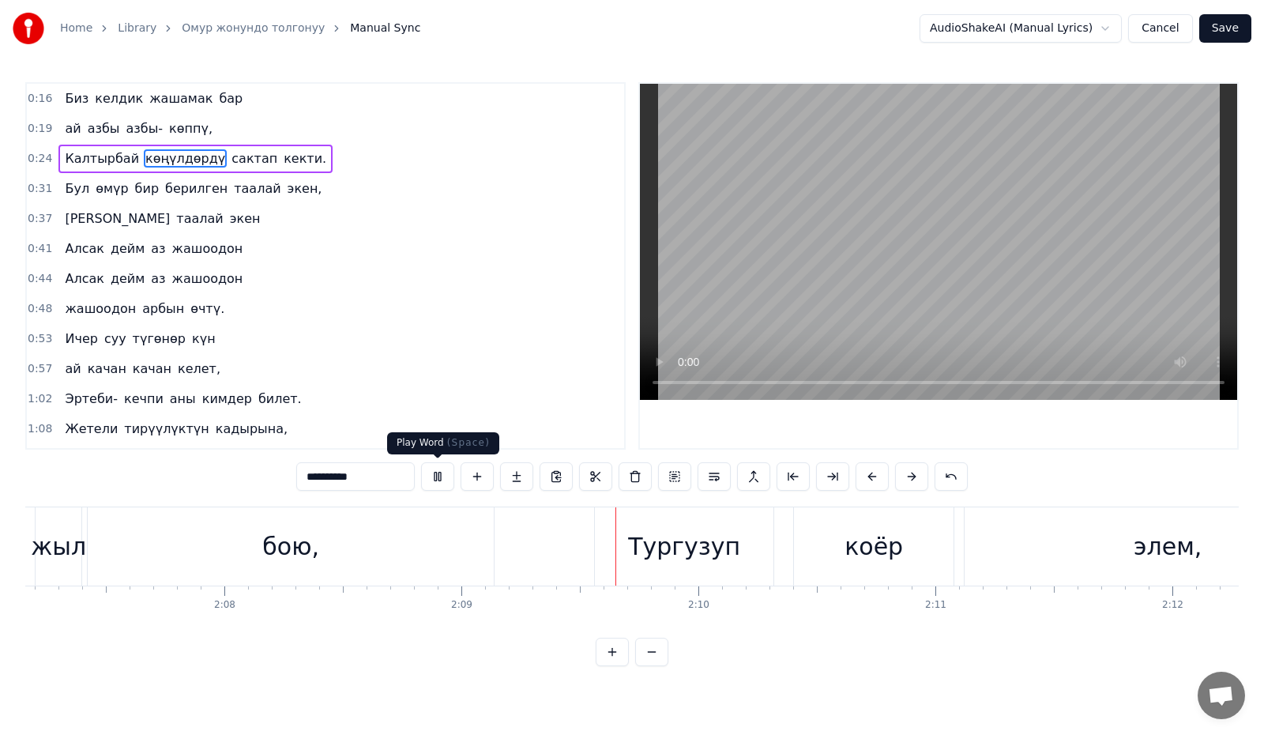
click at [445, 479] on button at bounding box center [437, 476] width 33 height 28
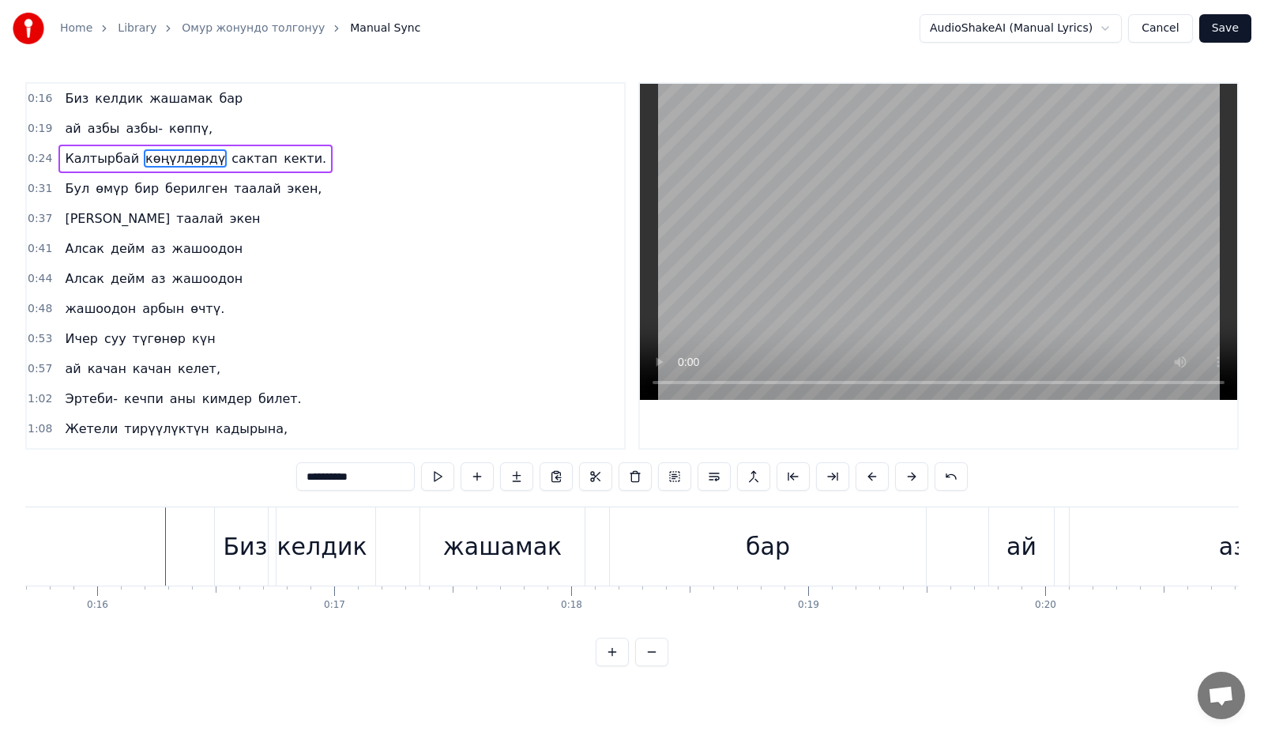
scroll to position [0, 3746]
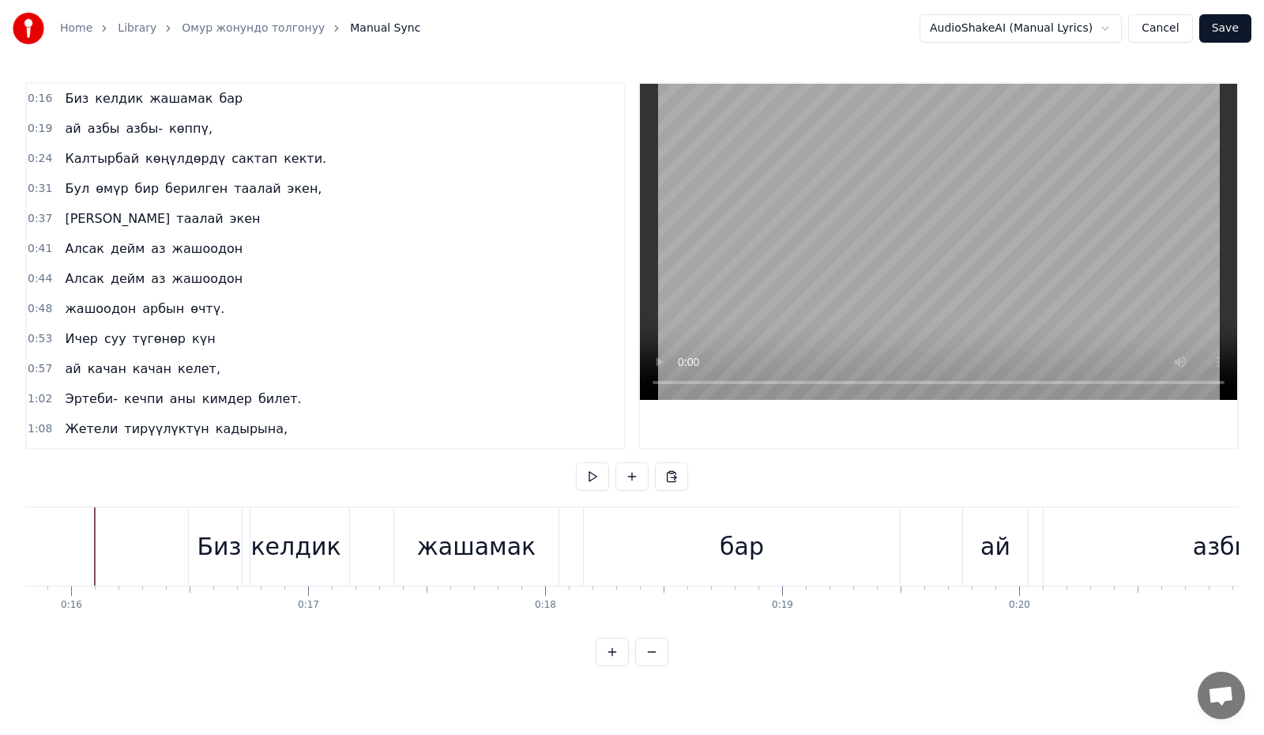
scroll to position [0, 3735]
click at [598, 477] on button at bounding box center [592, 476] width 33 height 28
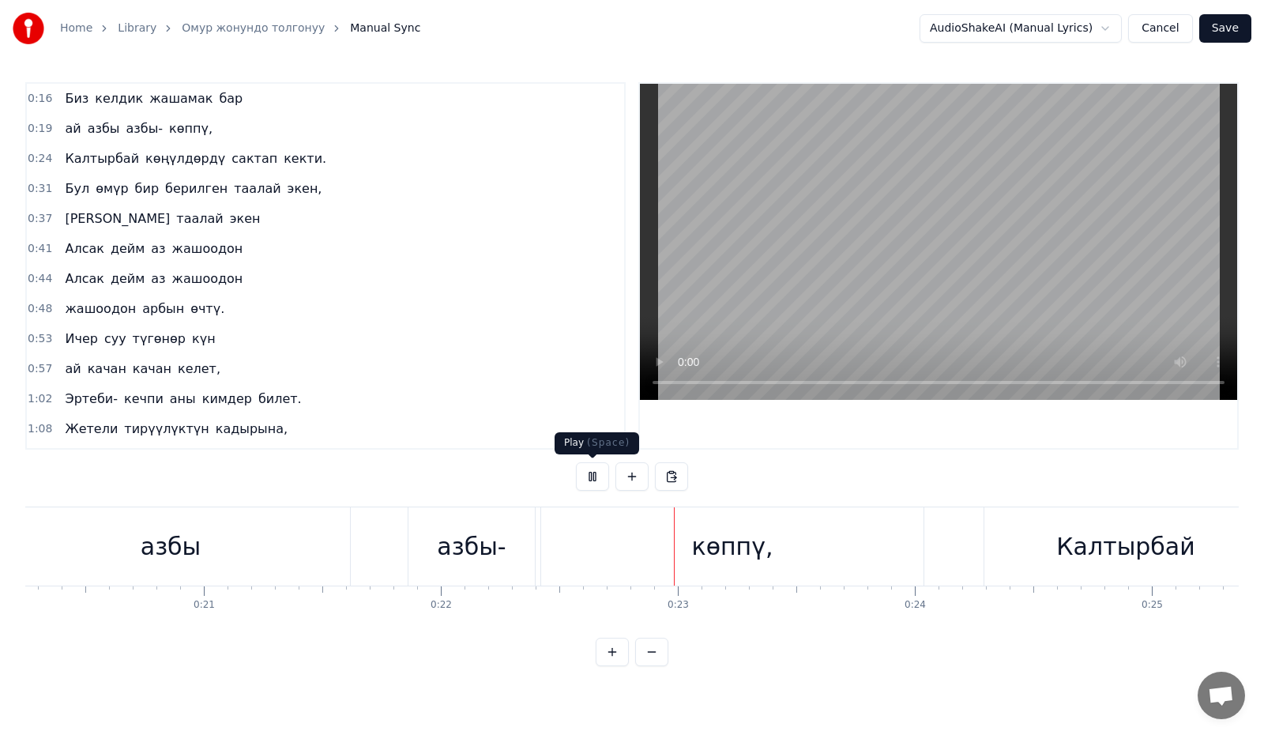
click at [599, 465] on button at bounding box center [592, 476] width 33 height 28
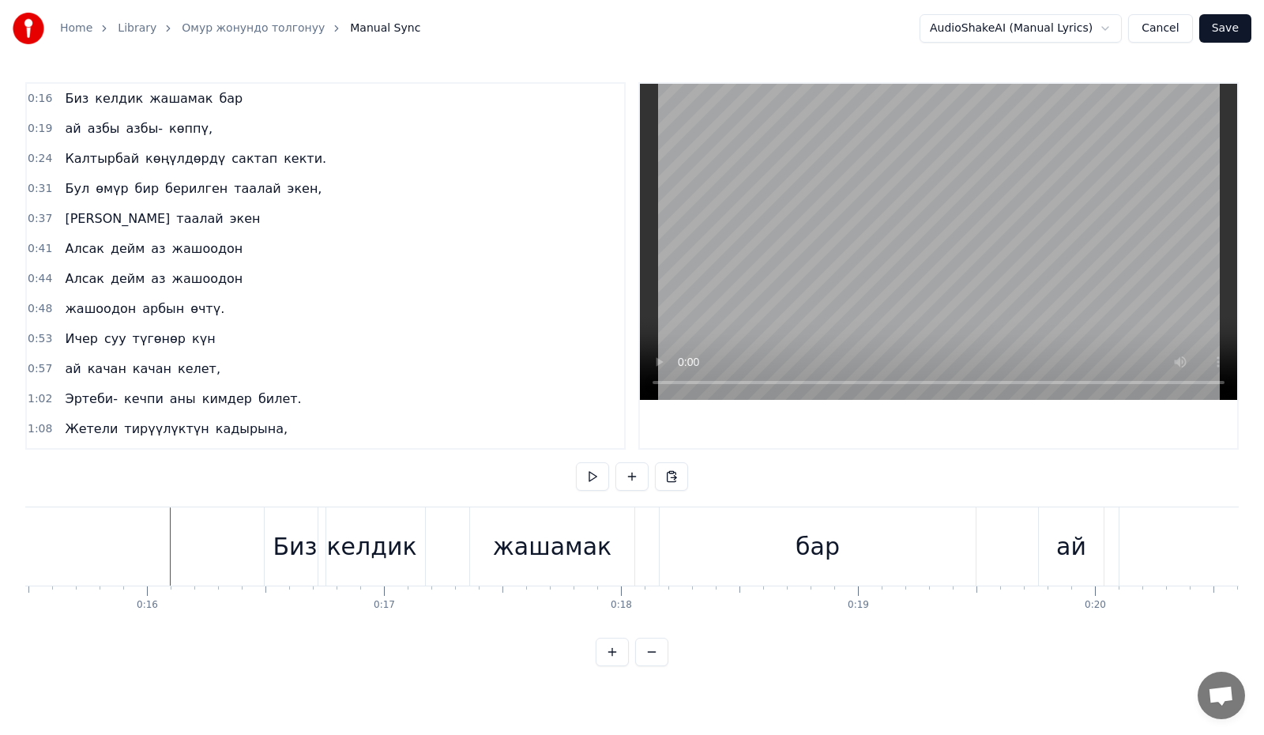
scroll to position [0, 3656]
click at [302, 545] on div "Биз" at bounding box center [309, 546] width 44 height 36
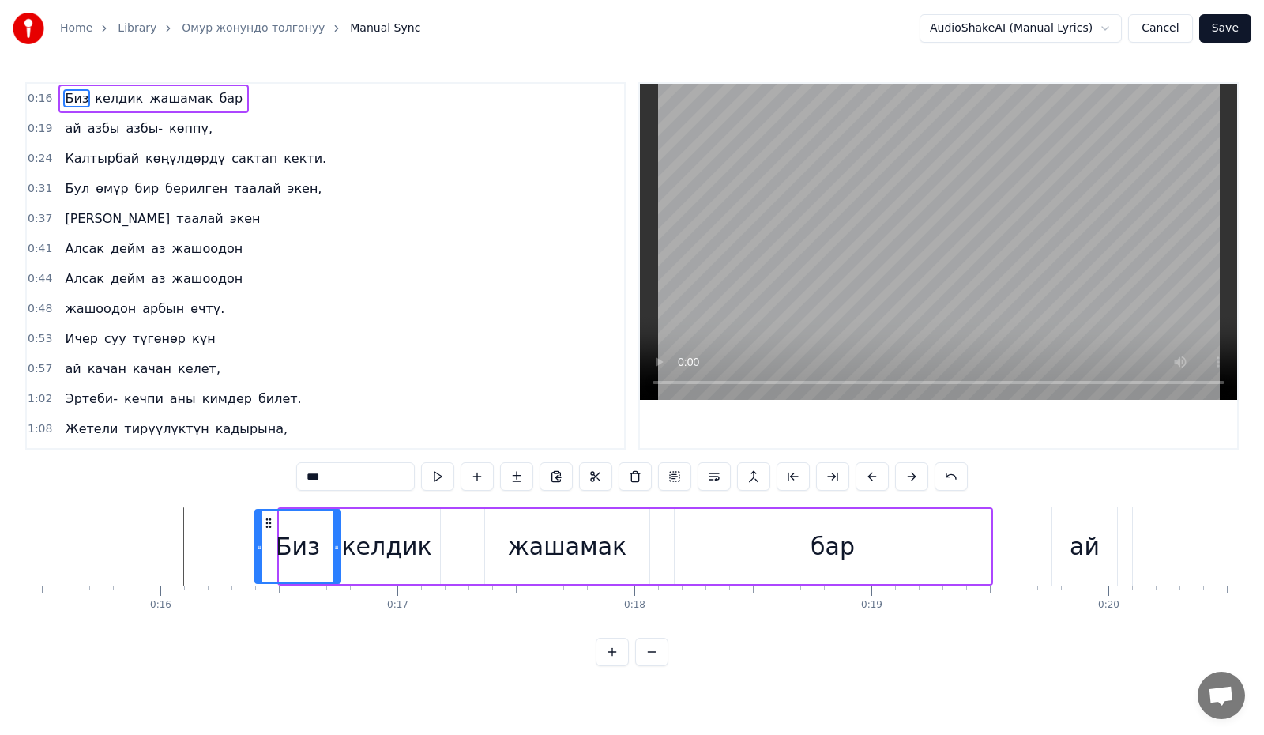
drag, startPoint x: 281, startPoint y: 552, endPoint x: 259, endPoint y: 564, distance: 25.1
click at [259, 564] on div at bounding box center [259, 546] width 6 height 72
click at [389, 536] on div "келдик" at bounding box center [386, 546] width 90 height 36
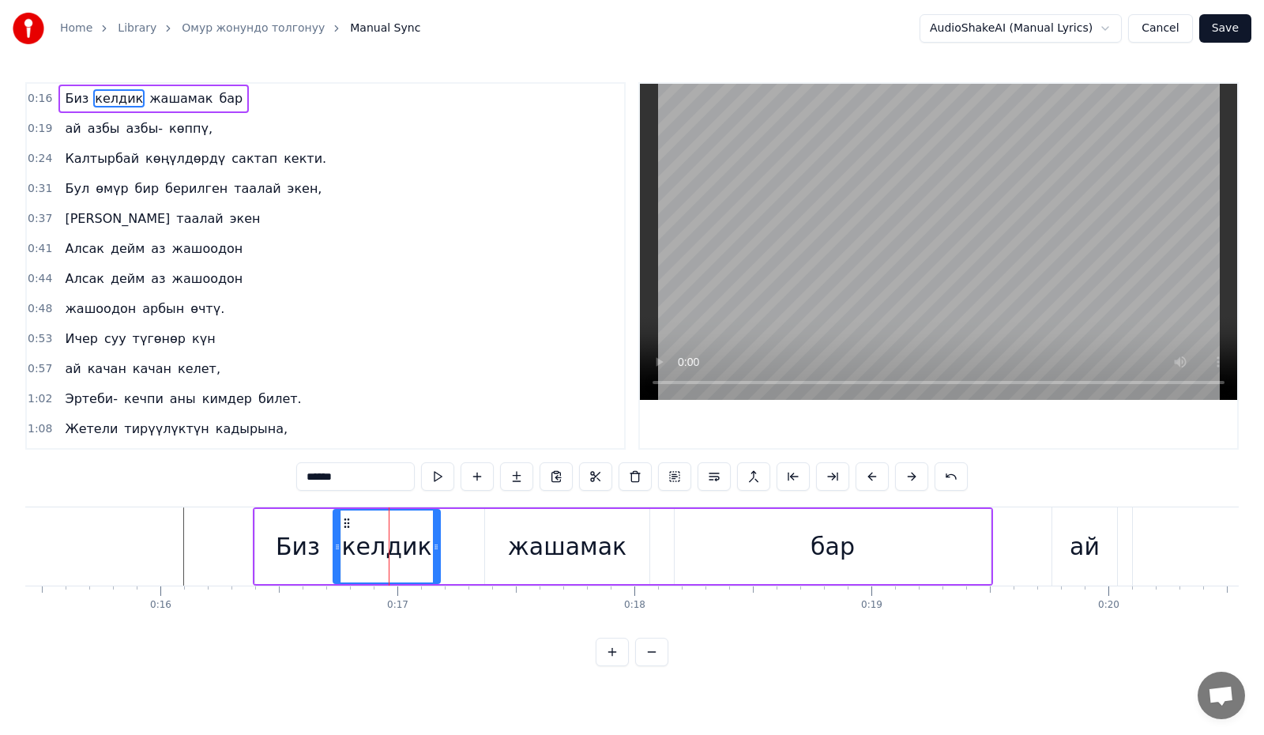
click at [495, 536] on div "жашамак" at bounding box center [567, 546] width 164 height 75
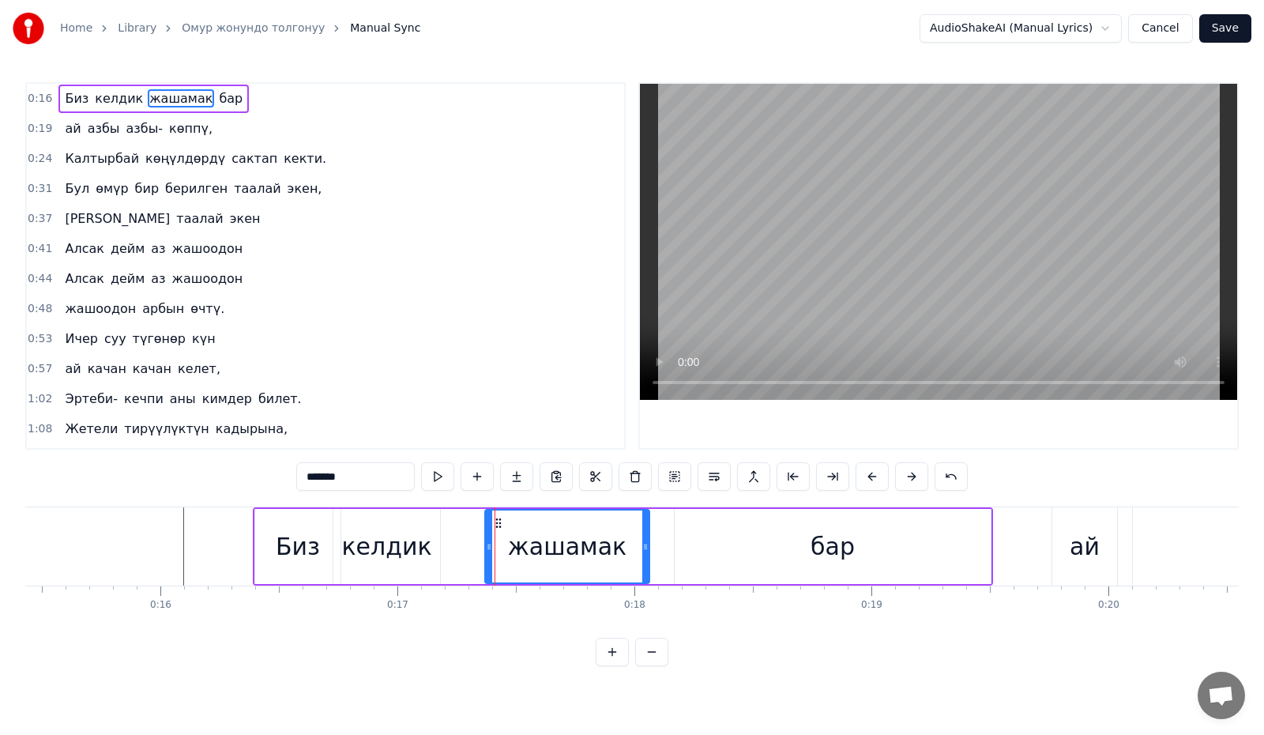
click at [400, 547] on div "келдик" at bounding box center [386, 546] width 90 height 36
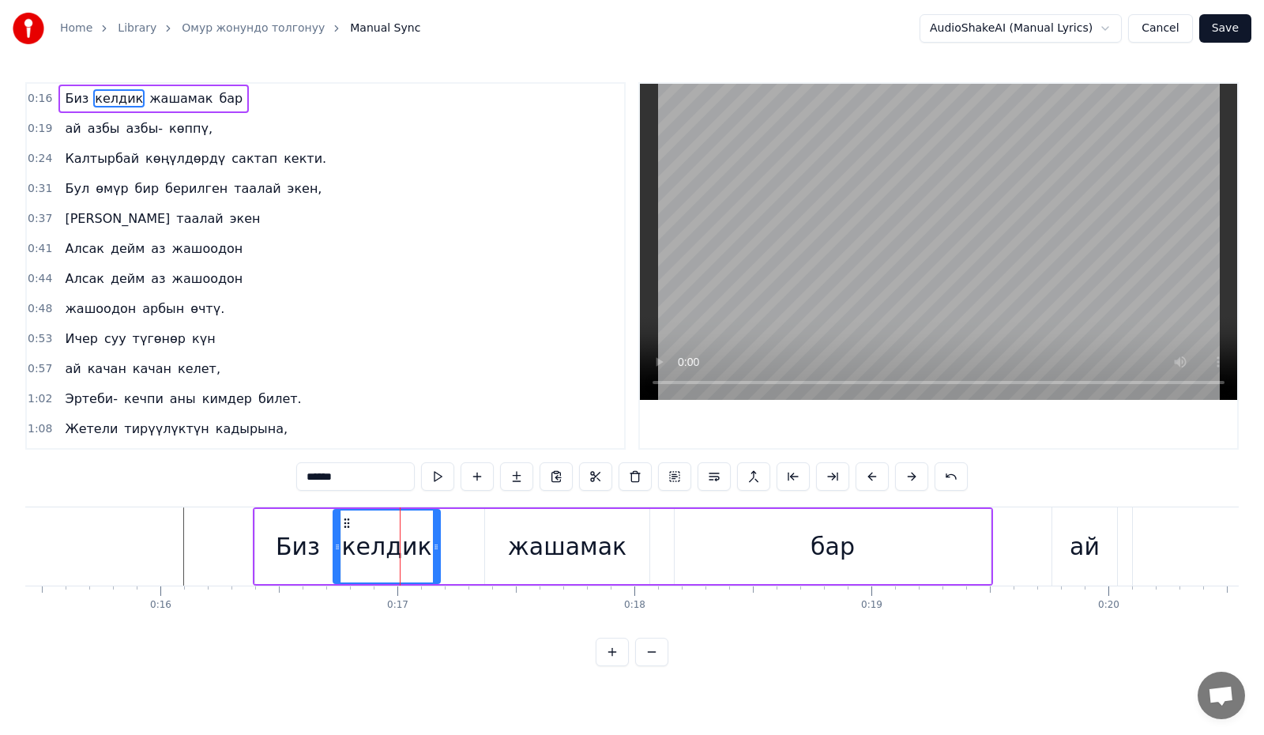
click at [526, 534] on div "жашамак" at bounding box center [567, 546] width 118 height 36
type input "*******"
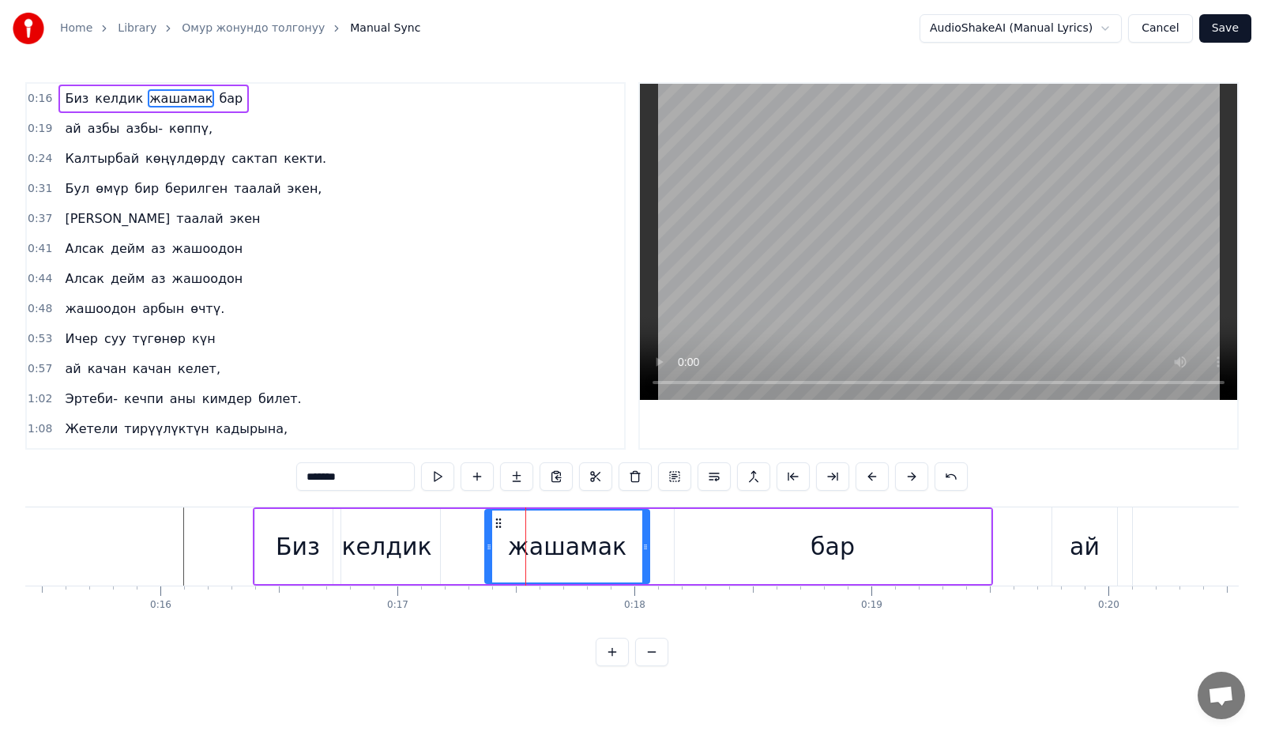
click at [460, 555] on div "Биз келдик жашамак бар" at bounding box center [623, 546] width 740 height 78
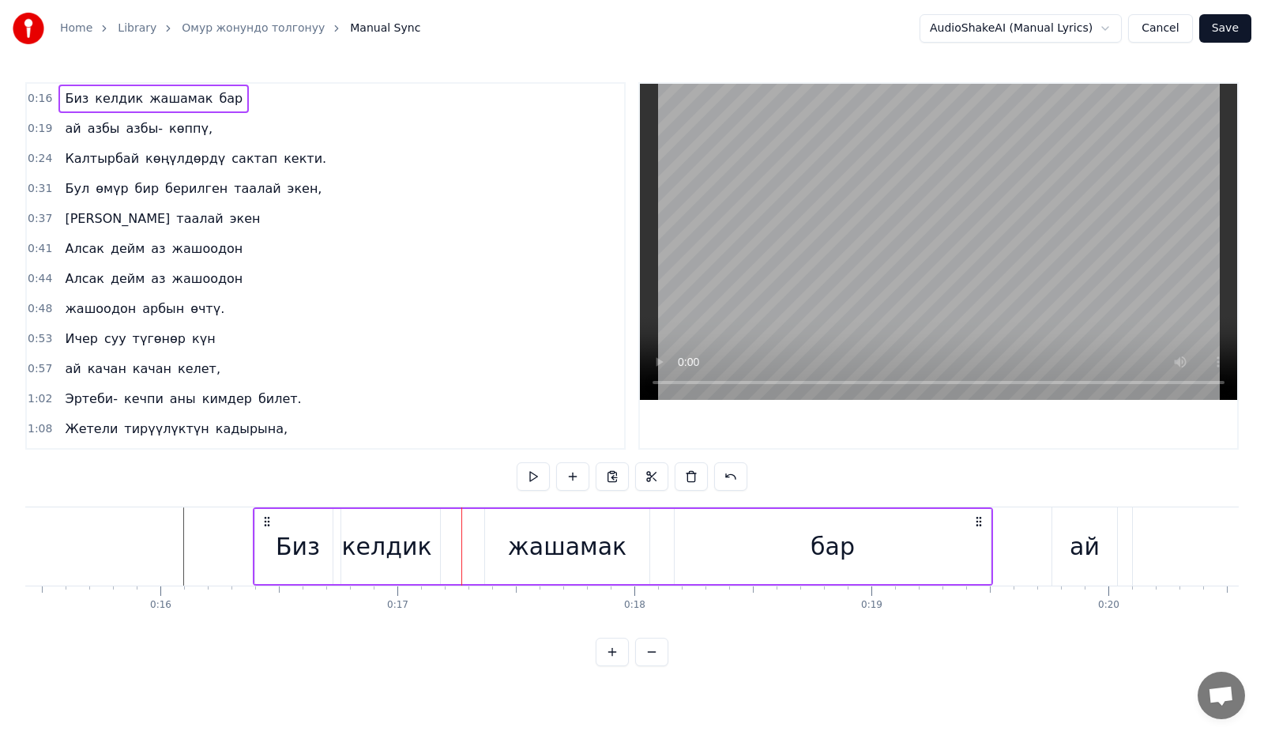
click at [509, 542] on div "жашамак" at bounding box center [567, 546] width 164 height 75
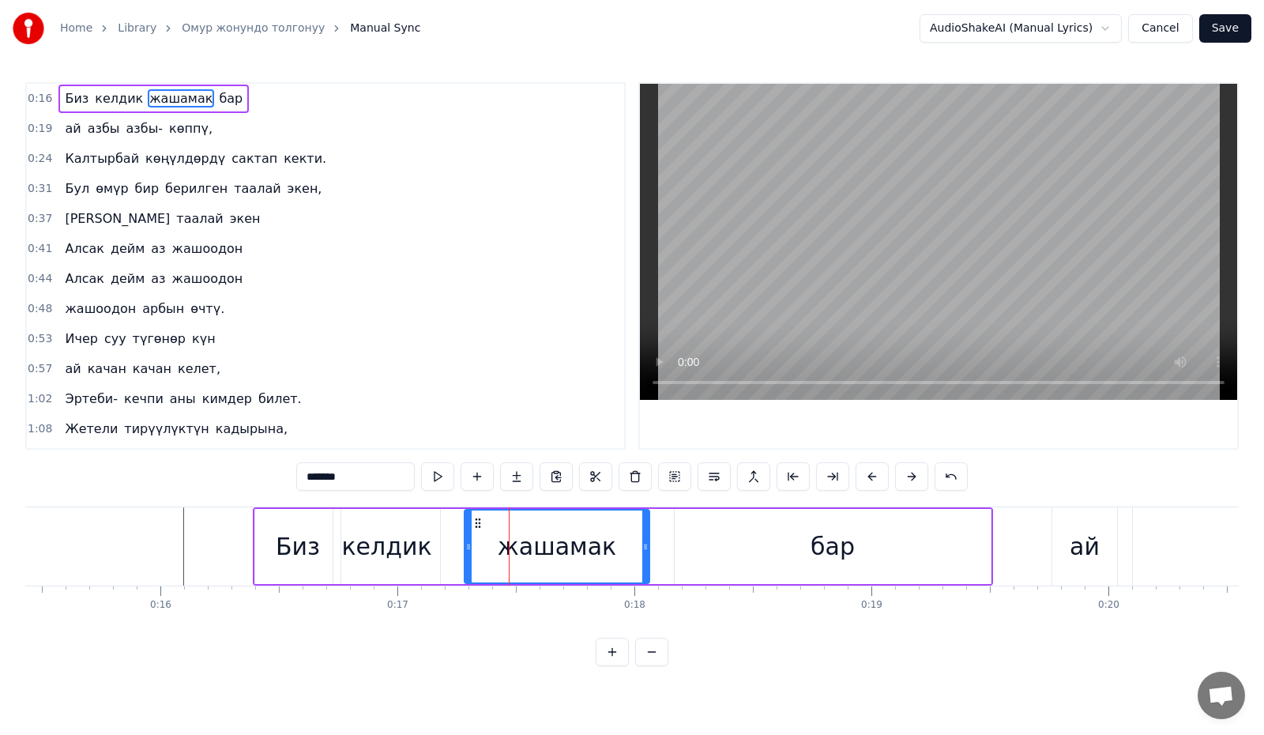
drag, startPoint x: 487, startPoint y: 548, endPoint x: 467, endPoint y: 558, distance: 22.6
click at [467, 558] on div at bounding box center [468, 546] width 6 height 72
click at [280, 548] on div "Биз" at bounding box center [298, 546] width 44 height 36
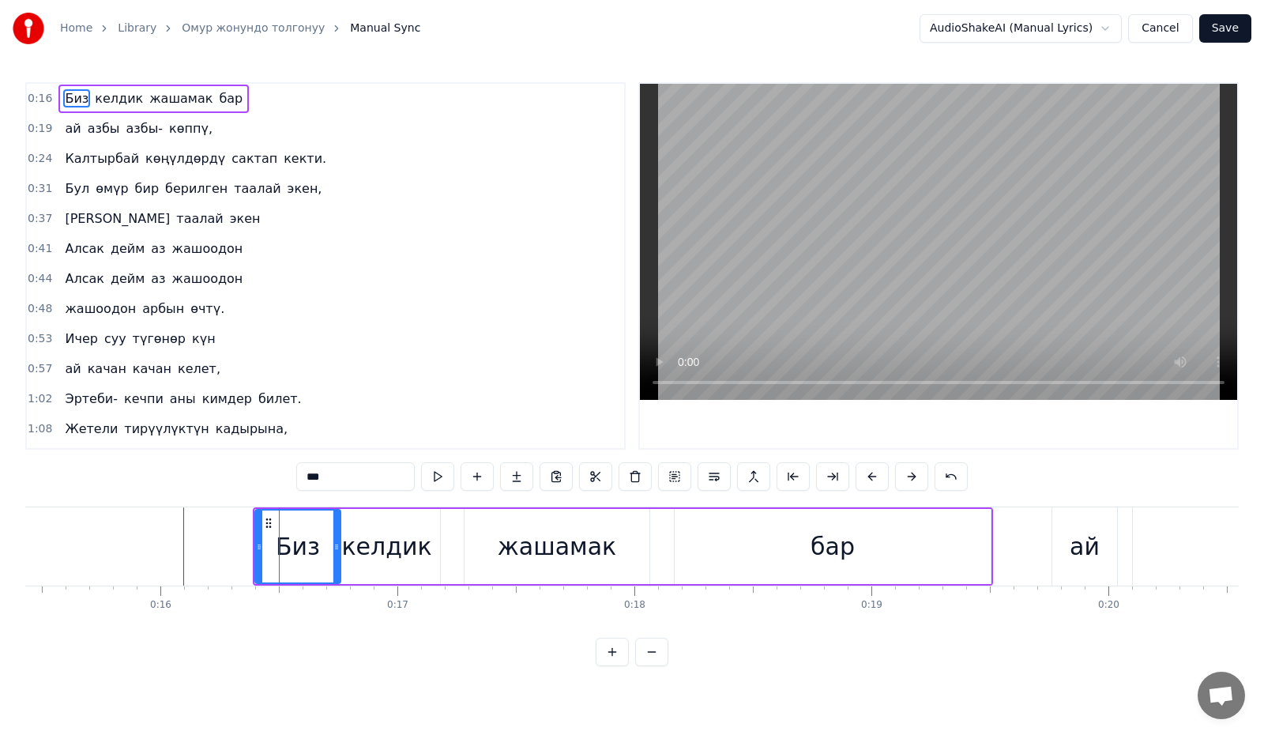
click at [395, 539] on div "келдик" at bounding box center [386, 546] width 90 height 36
click at [728, 556] on div "бар" at bounding box center [833, 546] width 316 height 75
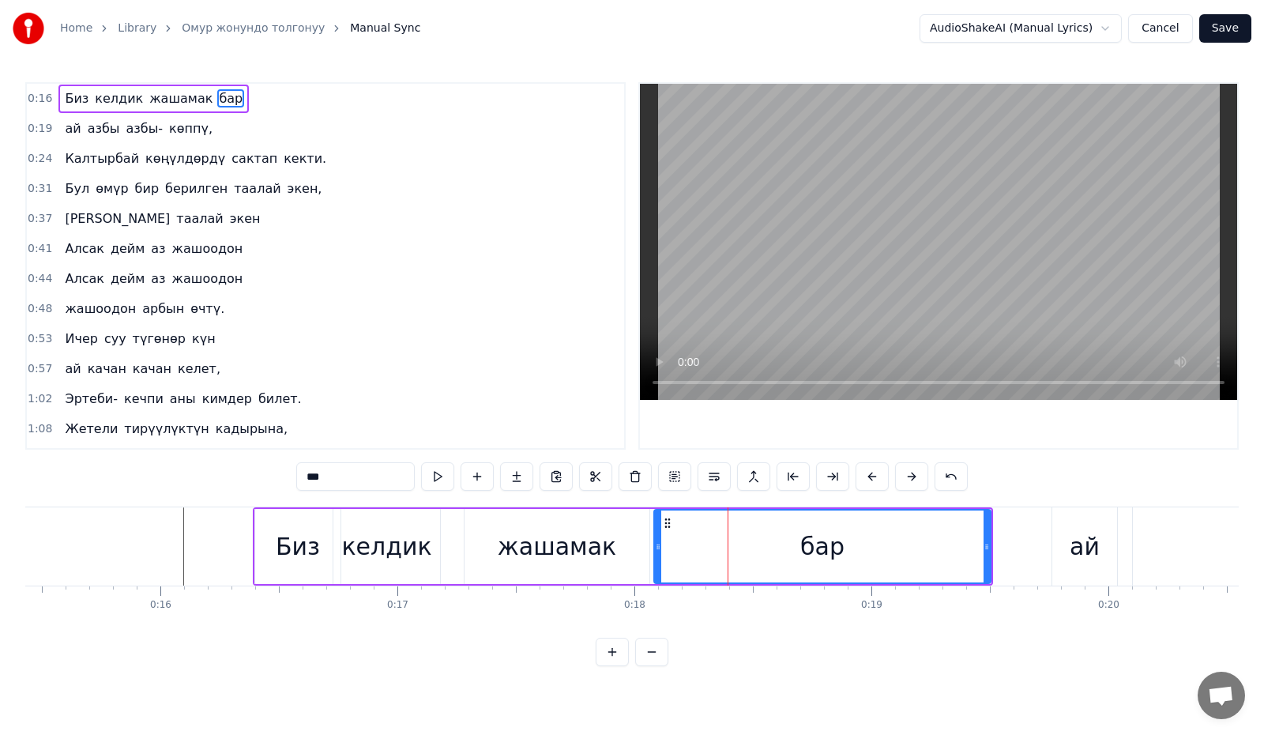
drag, startPoint x: 675, startPoint y: 557, endPoint x: 655, endPoint y: 558, distance: 20.6
click at [655, 558] on div at bounding box center [658, 546] width 6 height 72
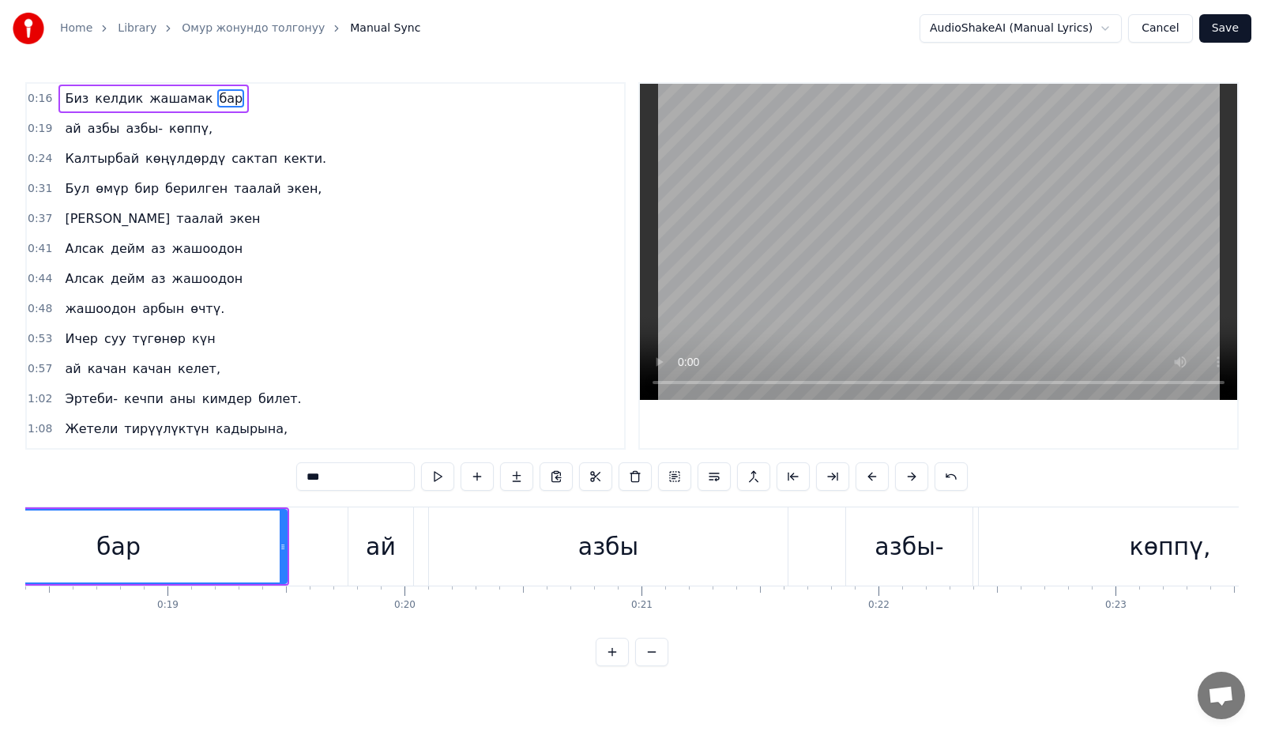
scroll to position [0, 4493]
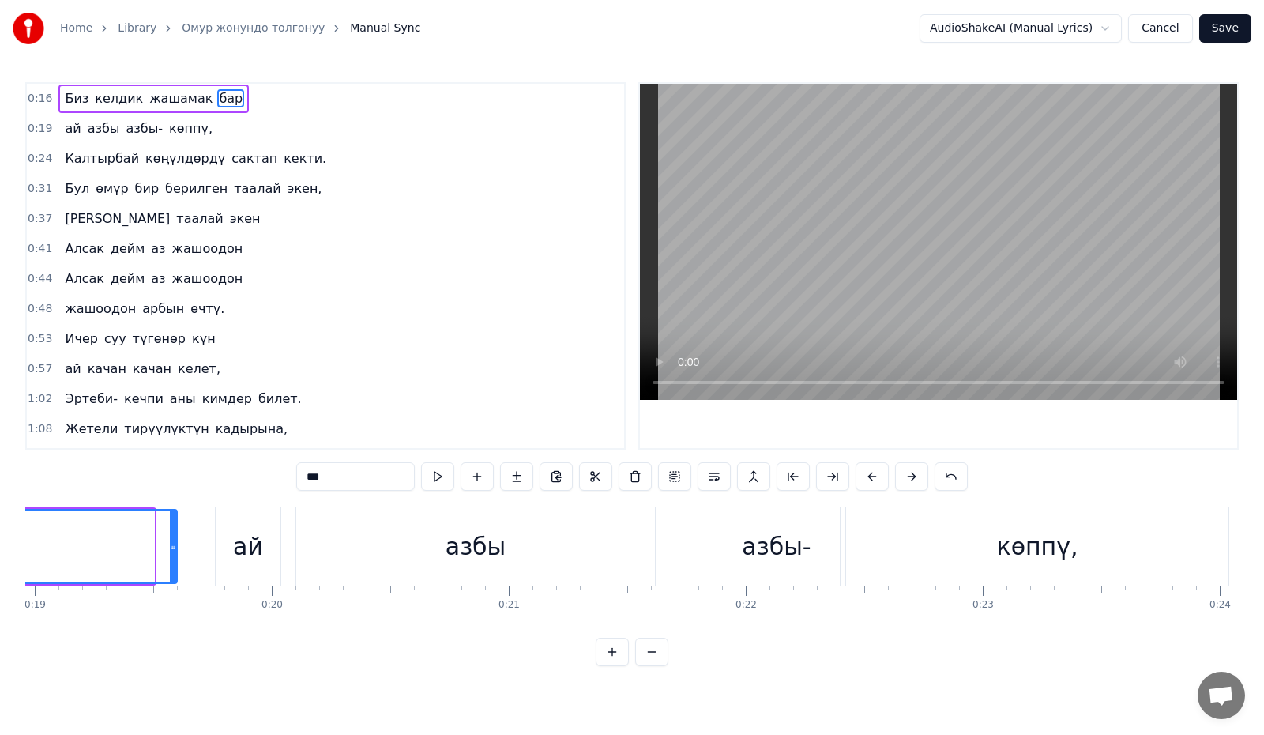
drag, startPoint x: 152, startPoint y: 562, endPoint x: 175, endPoint y: 570, distance: 24.7
click at [175, 570] on div at bounding box center [173, 546] width 6 height 72
click at [255, 544] on div "ай" at bounding box center [248, 546] width 30 height 36
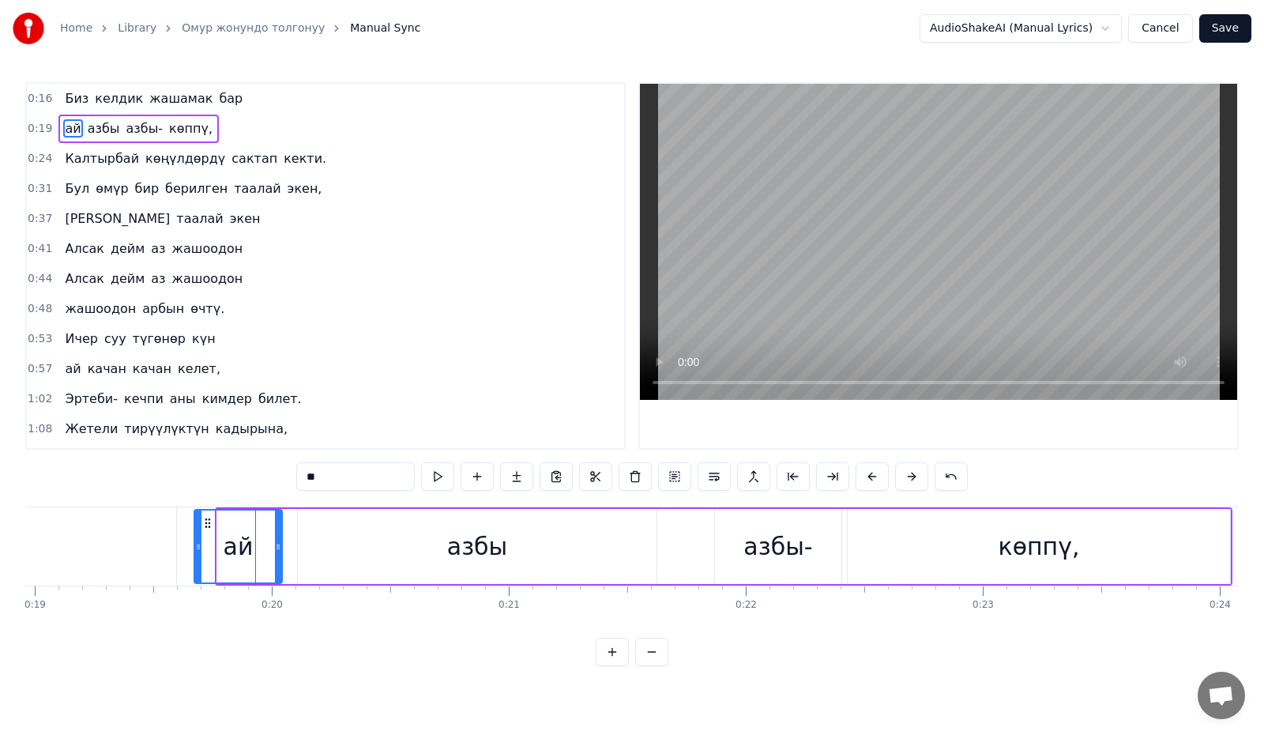
drag, startPoint x: 220, startPoint y: 552, endPoint x: 197, endPoint y: 556, distance: 23.2
click at [197, 556] on div at bounding box center [198, 546] width 6 height 72
click at [435, 479] on button at bounding box center [437, 476] width 33 height 28
click at [335, 539] on div "азбы" at bounding box center [477, 546] width 359 height 75
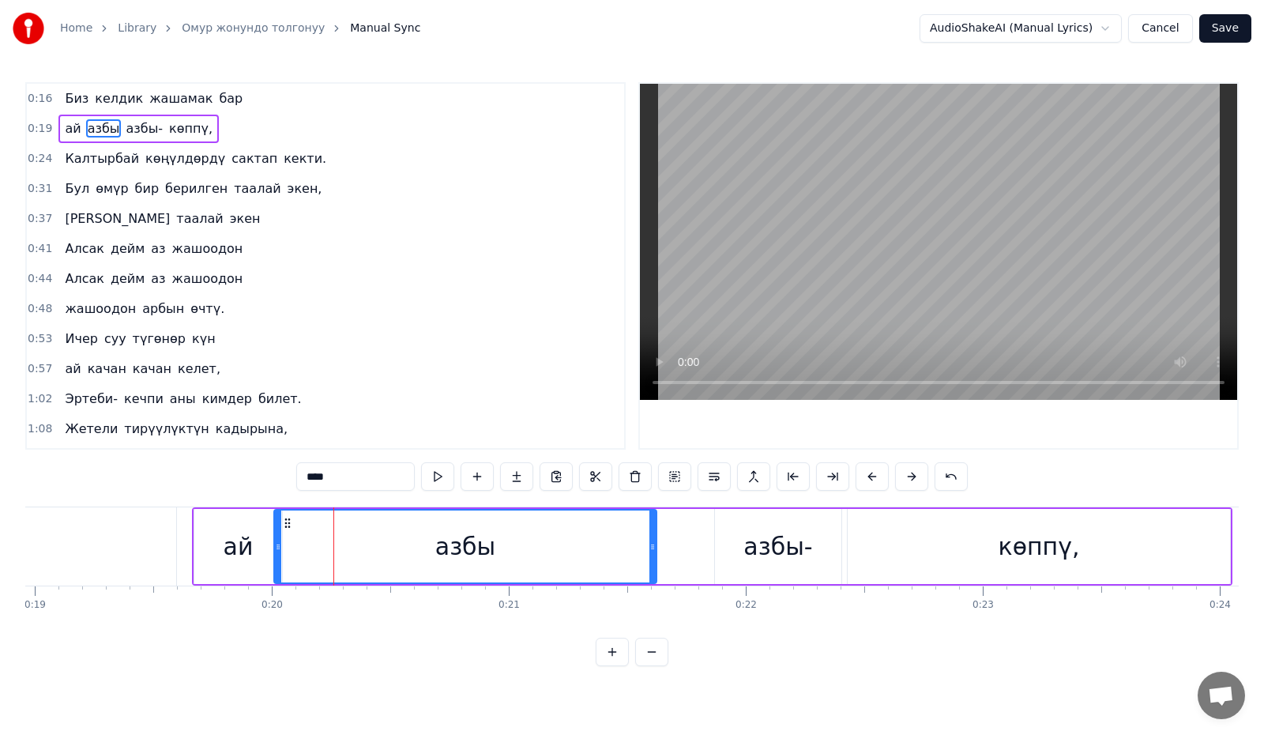
drag, startPoint x: 301, startPoint y: 554, endPoint x: 279, endPoint y: 558, distance: 22.6
click at [278, 558] on div at bounding box center [278, 546] width 6 height 72
click at [227, 533] on div "ай" at bounding box center [239, 546] width 30 height 36
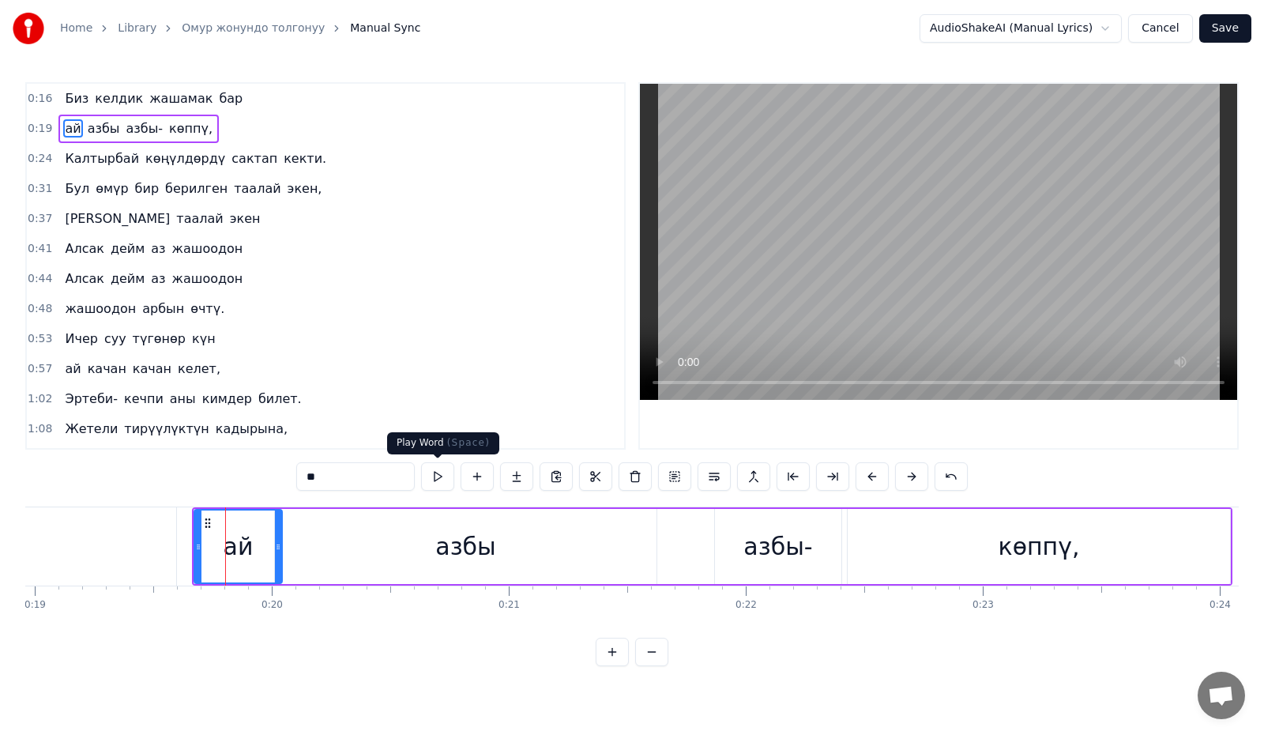
click at [438, 483] on button at bounding box center [437, 476] width 33 height 28
click at [386, 544] on div "азбы" at bounding box center [466, 546] width 382 height 75
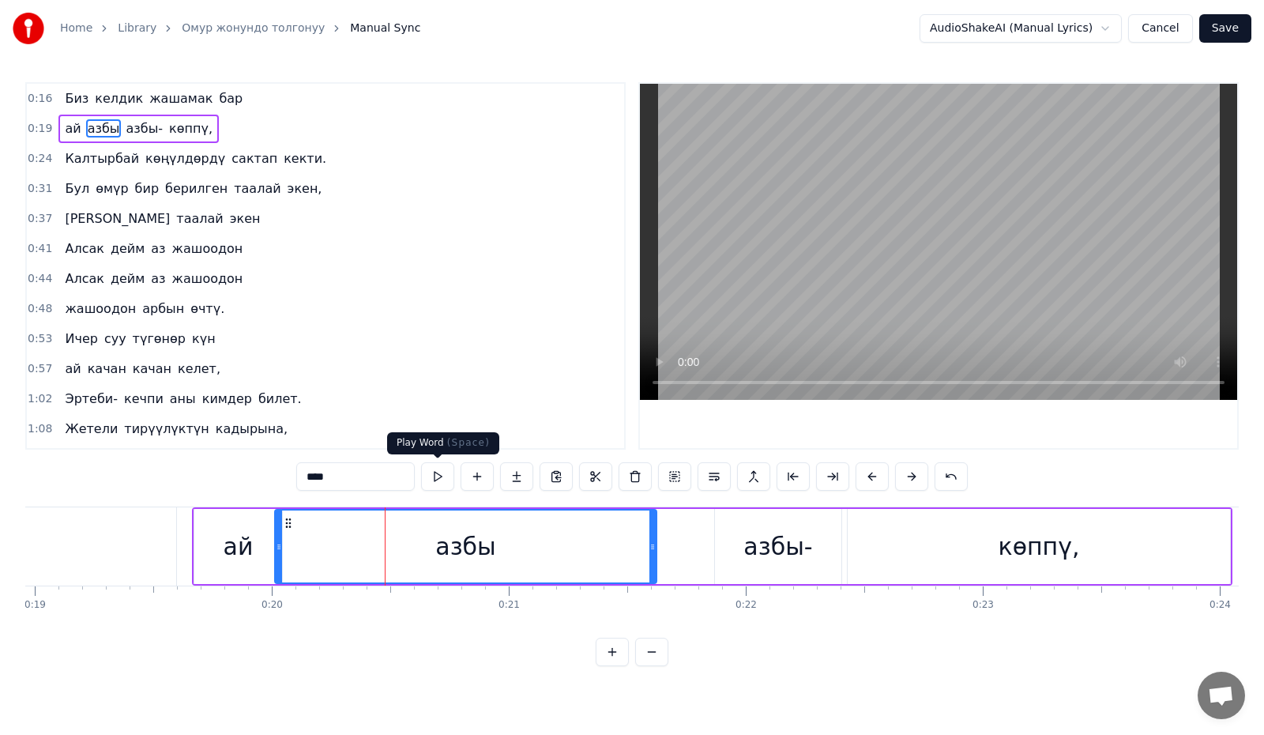
click at [442, 474] on button at bounding box center [437, 476] width 33 height 28
click at [737, 543] on div "азбы-" at bounding box center [778, 546] width 126 height 75
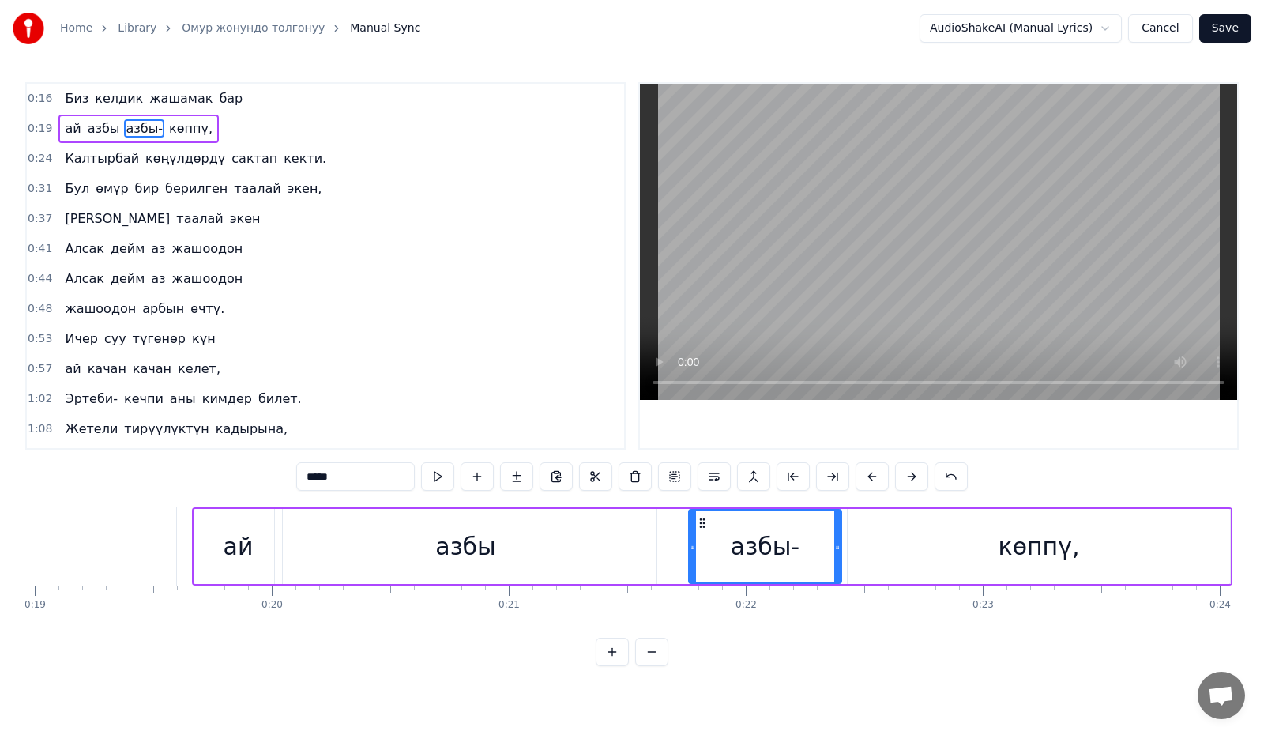
drag, startPoint x: 717, startPoint y: 540, endPoint x: 691, endPoint y: 554, distance: 29.3
click at [691, 554] on div at bounding box center [693, 546] width 6 height 72
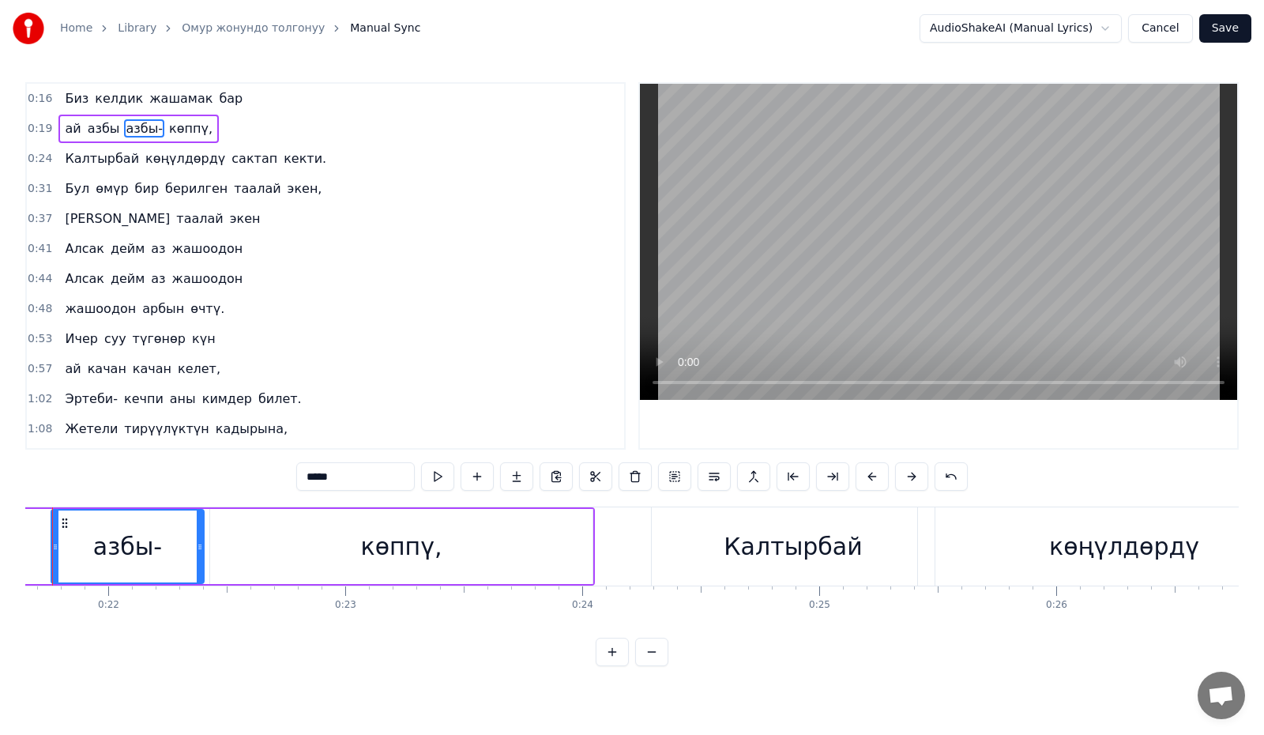
scroll to position [0, 5143]
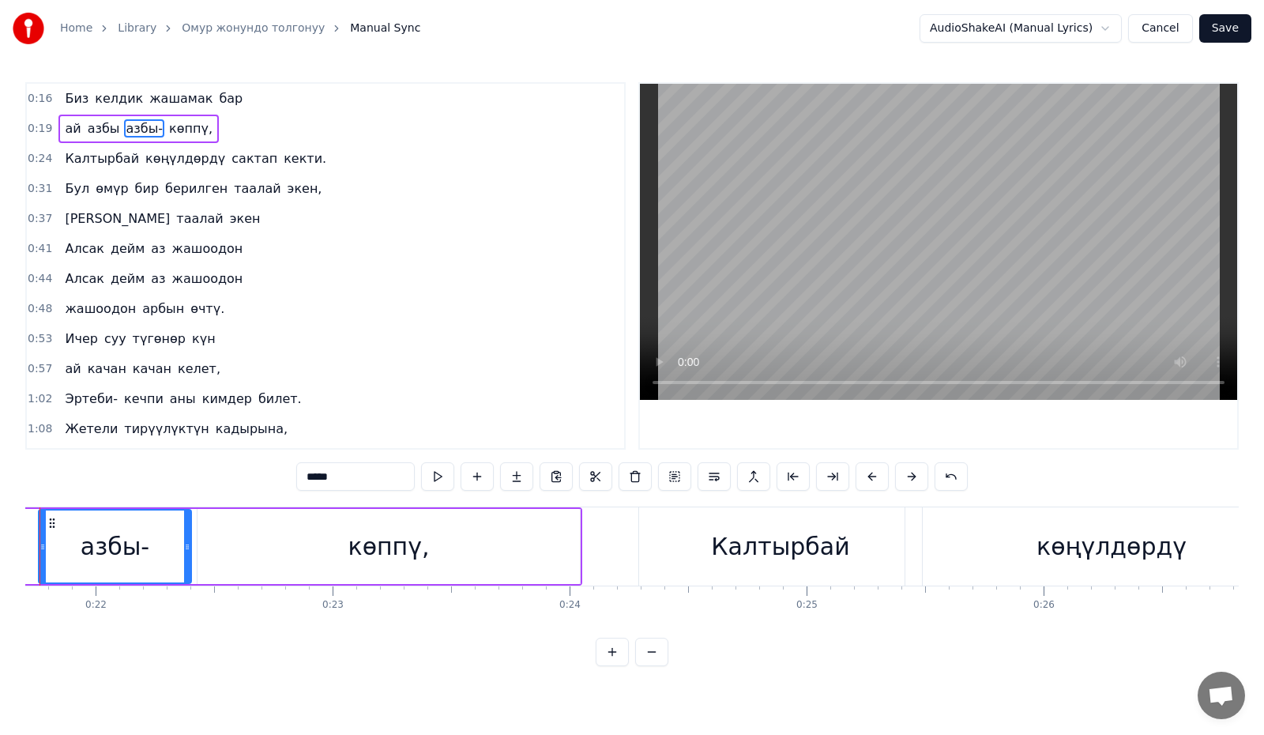
click at [317, 543] on div "көппү," at bounding box center [388, 546] width 382 height 75
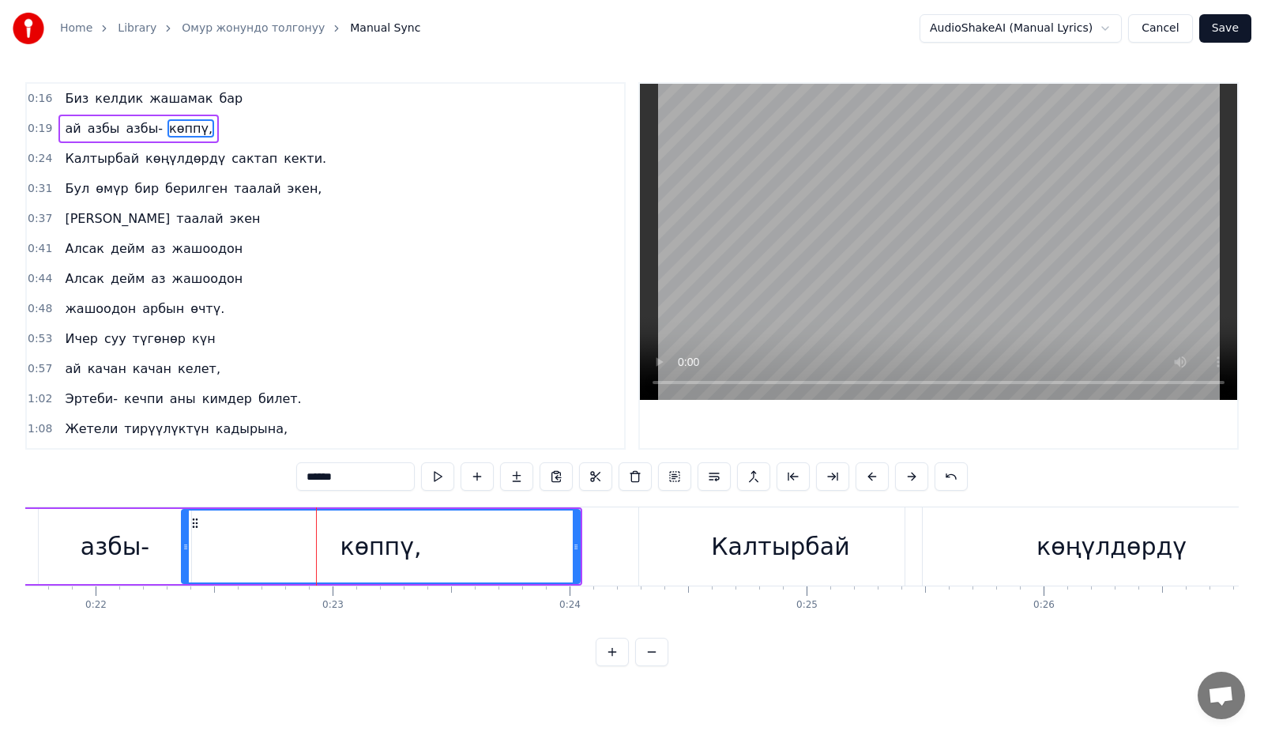
drag, startPoint x: 201, startPoint y: 559, endPoint x: 185, endPoint y: 558, distance: 15.8
click at [185, 558] on div at bounding box center [185, 546] width 6 height 72
click at [781, 539] on div "Калтырбай" at bounding box center [780, 546] width 138 height 36
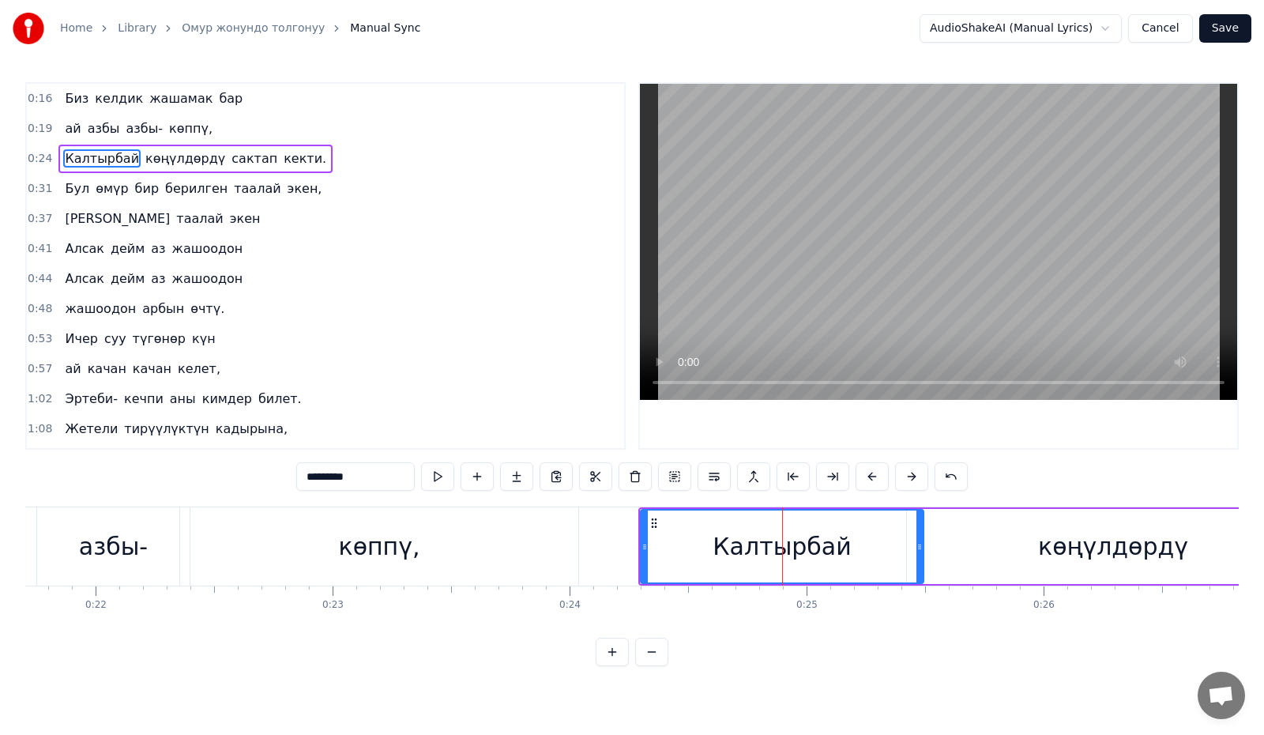
click at [1005, 539] on div "көңүлдөрдү" at bounding box center [1113, 546] width 412 height 75
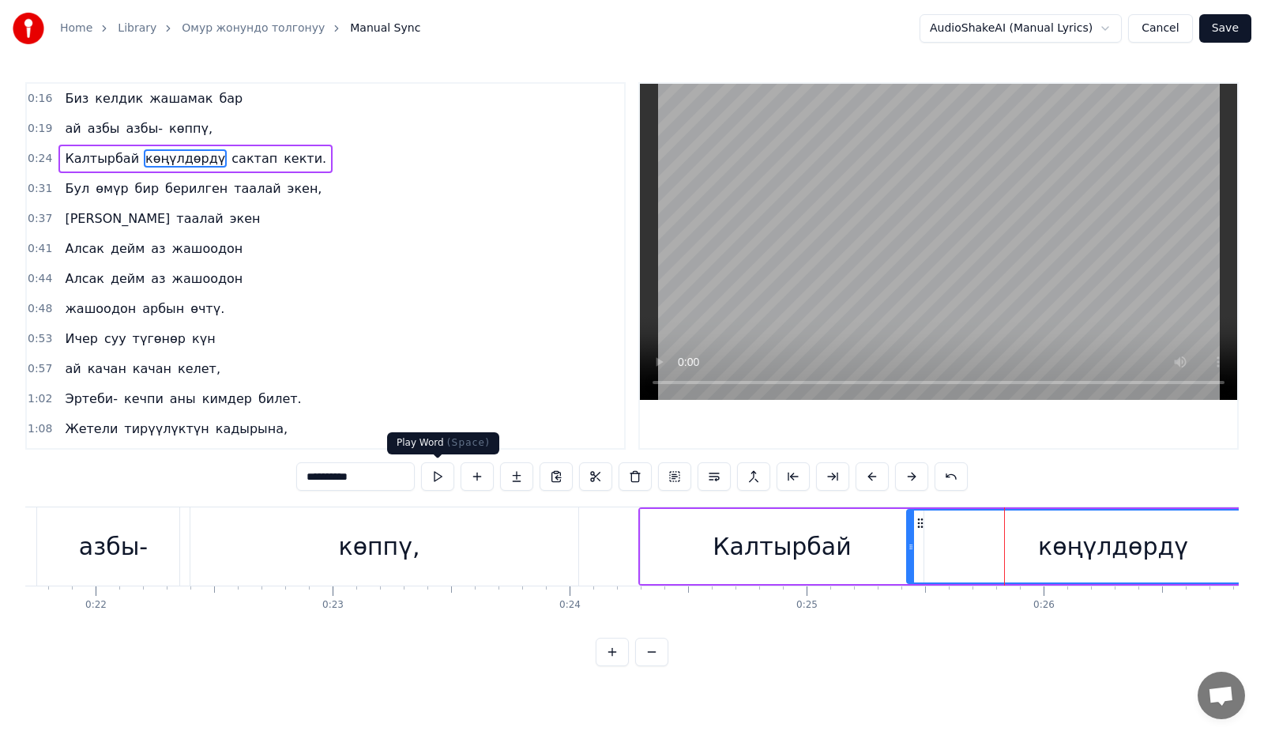
click at [439, 483] on button at bounding box center [437, 476] width 33 height 28
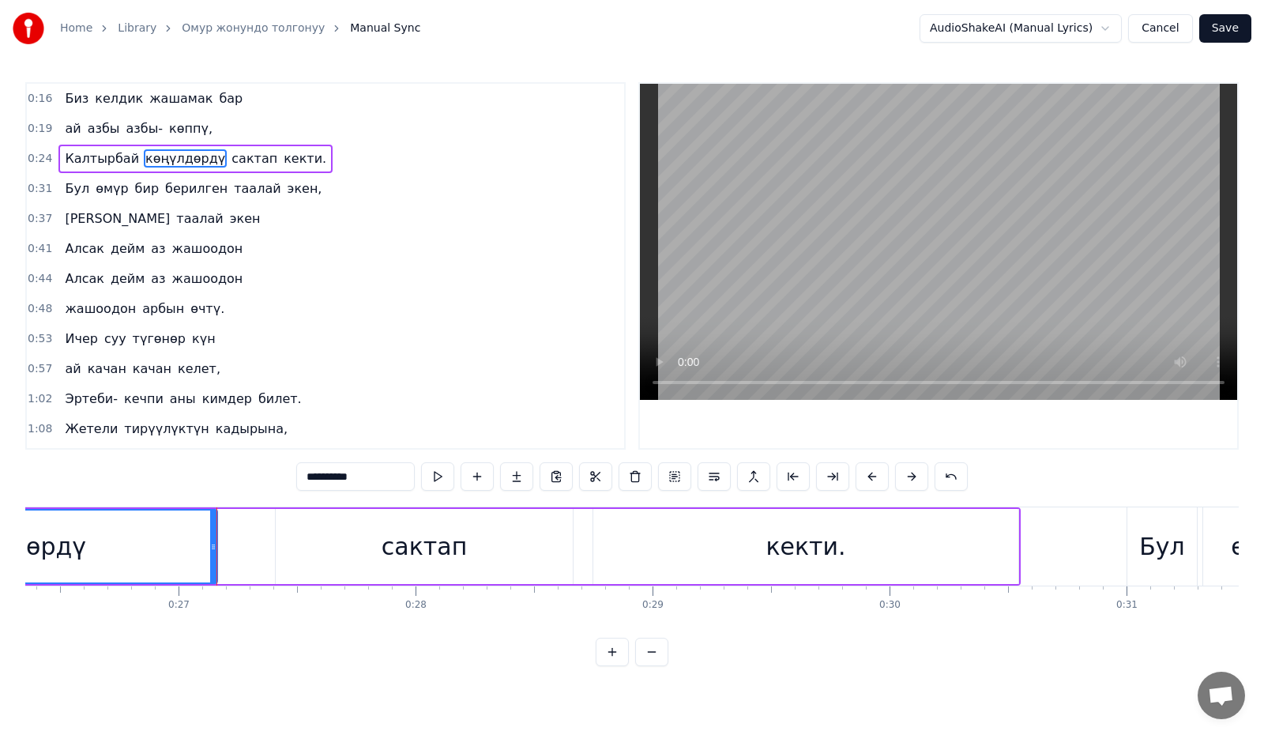
click at [340, 543] on div "сактап" at bounding box center [424, 546] width 297 height 75
type input "******"
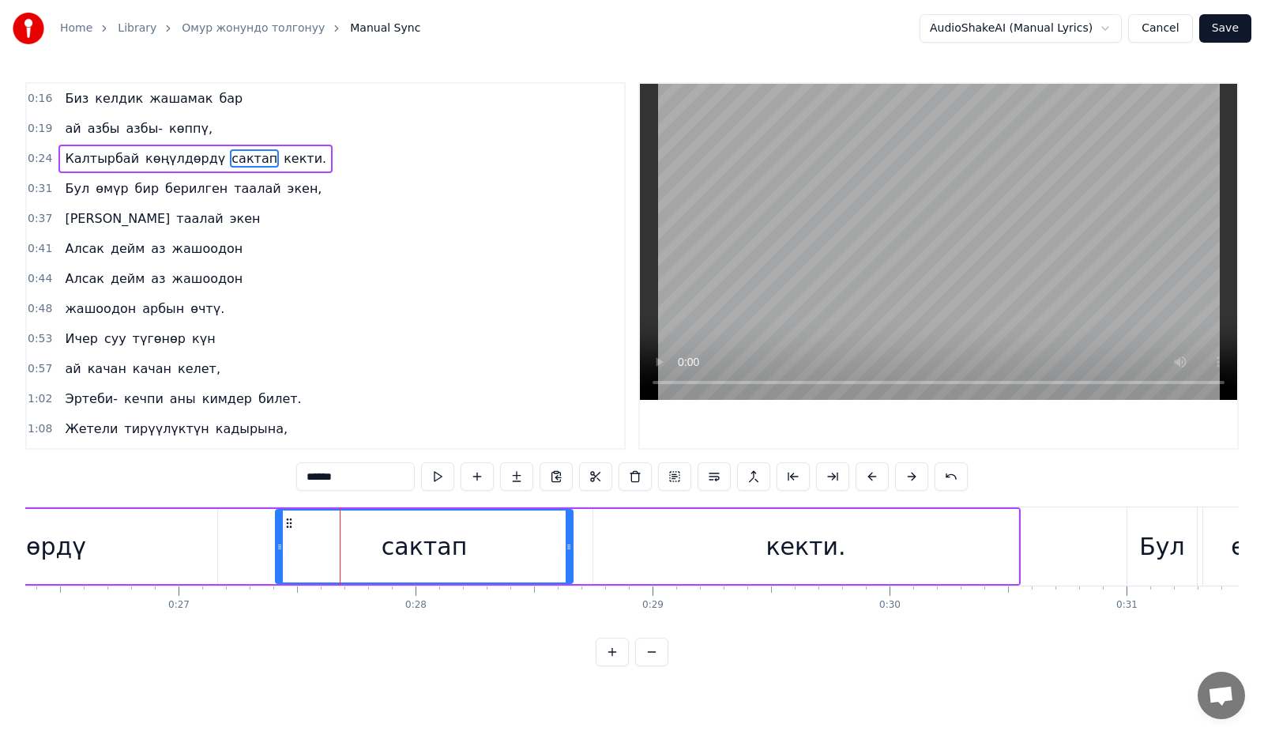
click at [272, 558] on div "Калтырбай көңүлдөрдү сактап кекти." at bounding box center [278, 546] width 1484 height 78
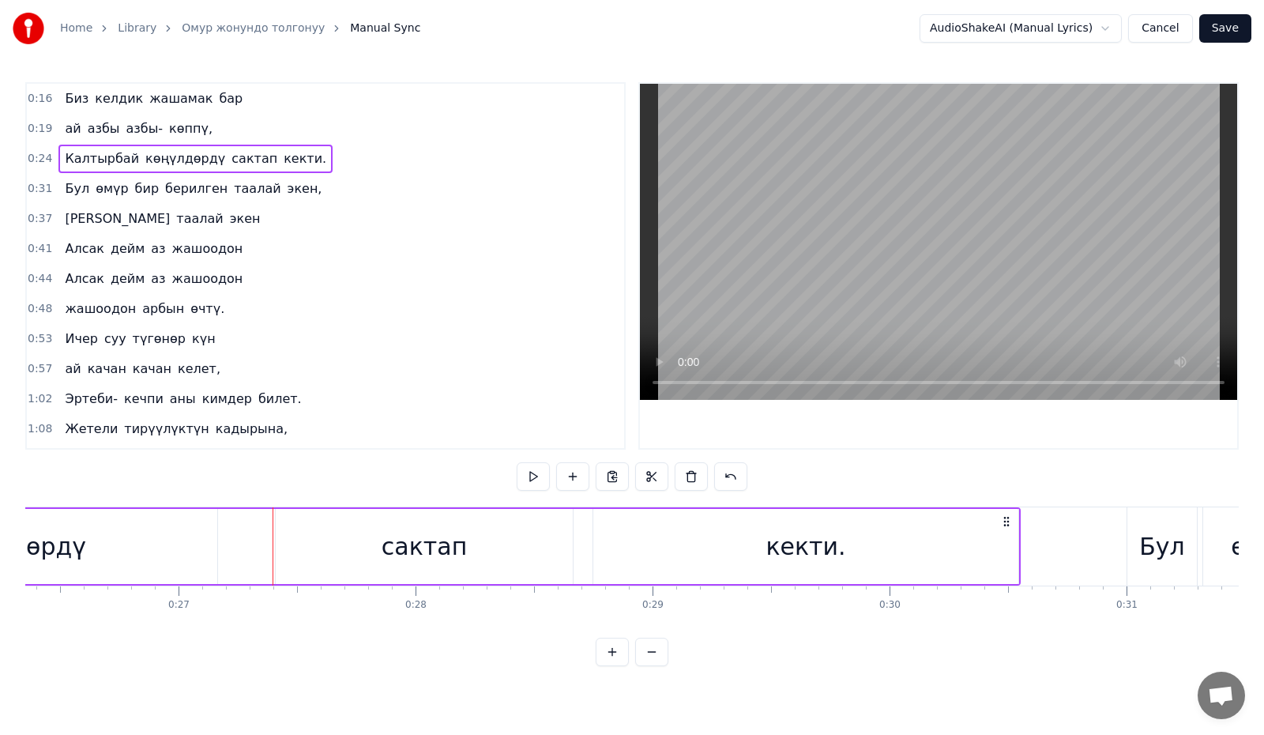
click at [339, 526] on div "сактап" at bounding box center [424, 546] width 297 height 75
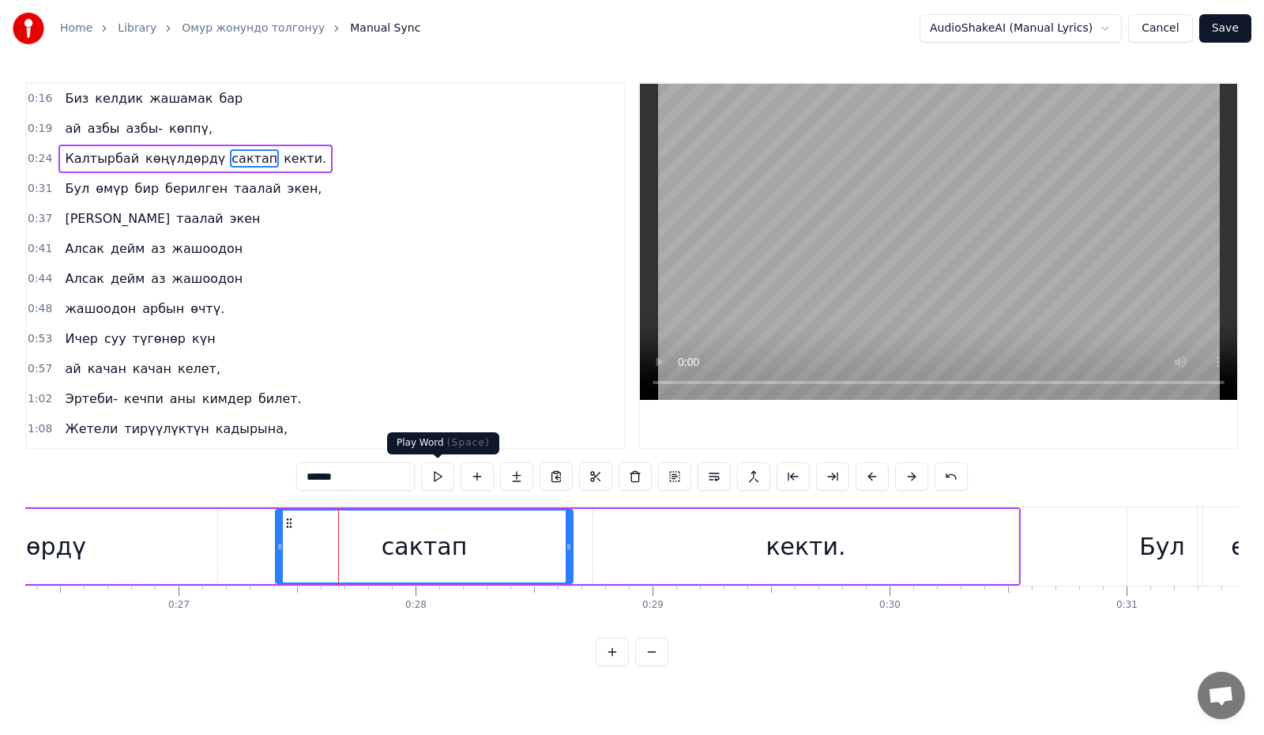
click at [446, 479] on button at bounding box center [437, 476] width 33 height 28
click at [444, 476] on button at bounding box center [437, 476] width 33 height 28
click at [240, 549] on icon at bounding box center [240, 546] width 6 height 13
click at [682, 539] on div "кекти." at bounding box center [805, 546] width 425 height 75
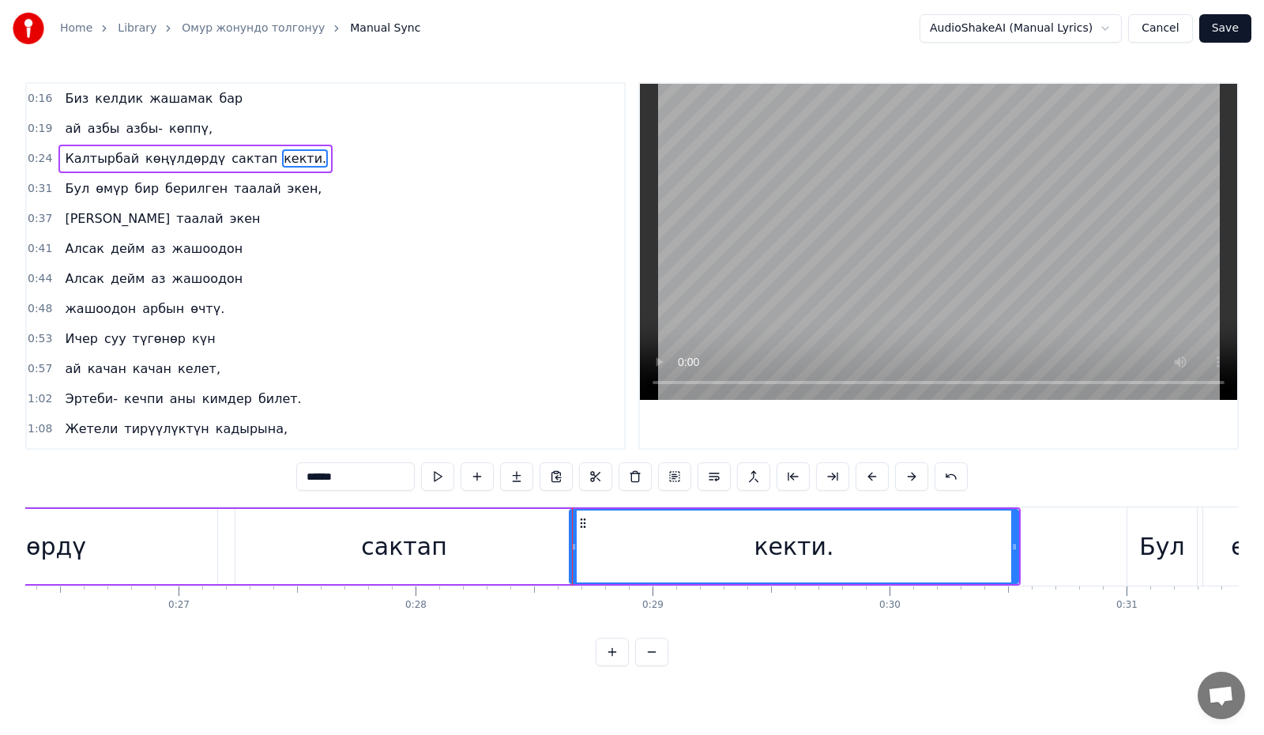
drag, startPoint x: 595, startPoint y: 547, endPoint x: 571, endPoint y: 550, distance: 23.9
click at [571, 550] on icon at bounding box center [573, 546] width 6 height 13
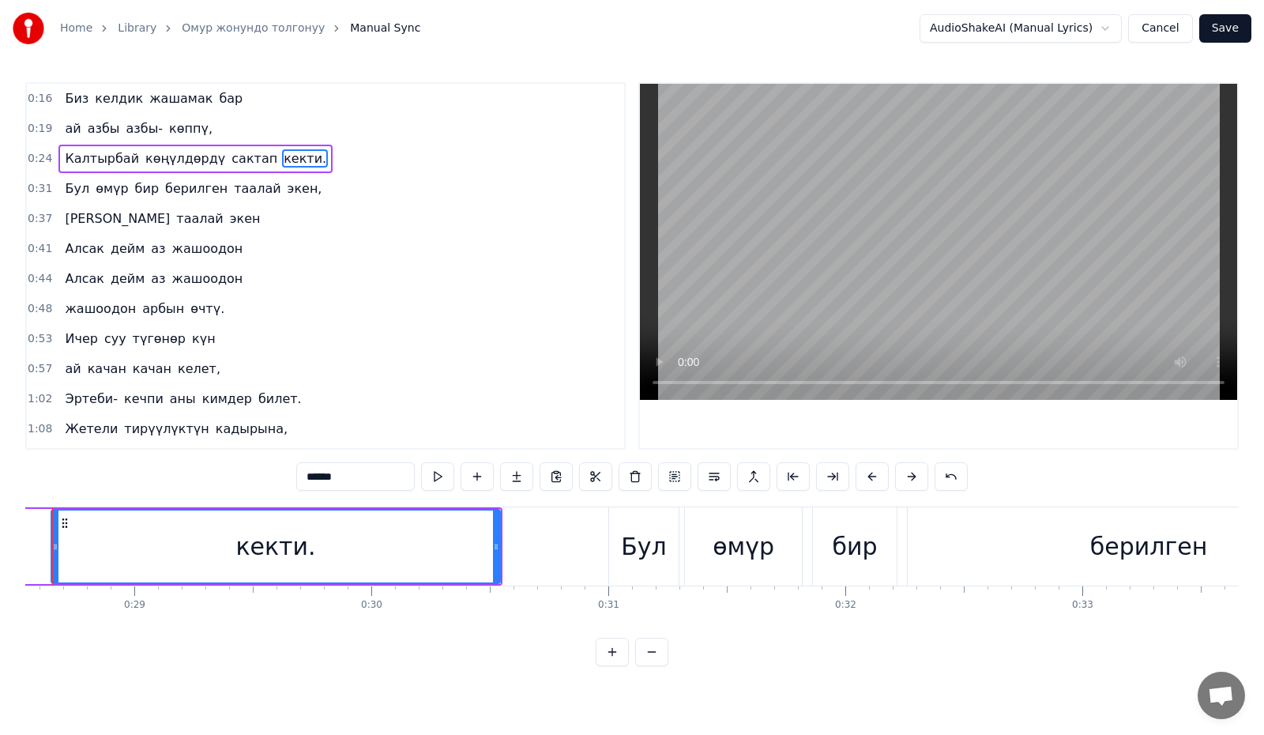
scroll to position [0, 6829]
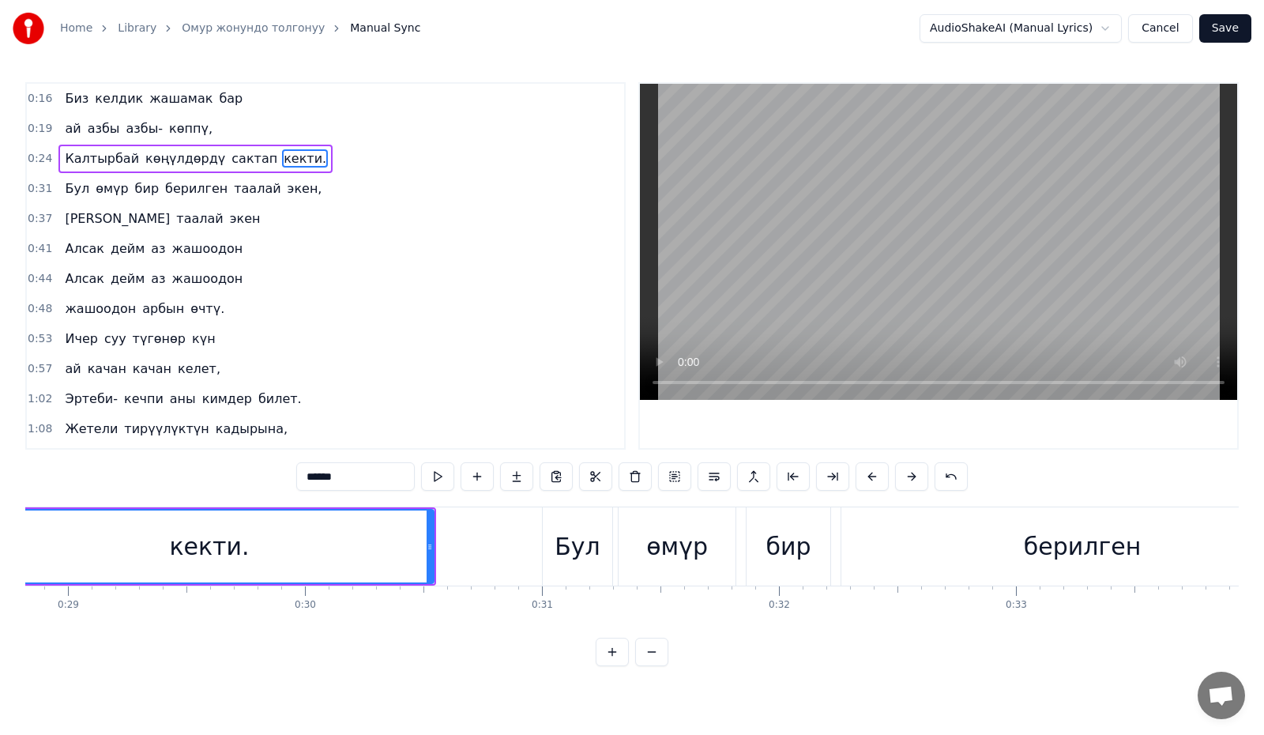
click at [577, 551] on div "Бул" at bounding box center [577, 546] width 46 height 36
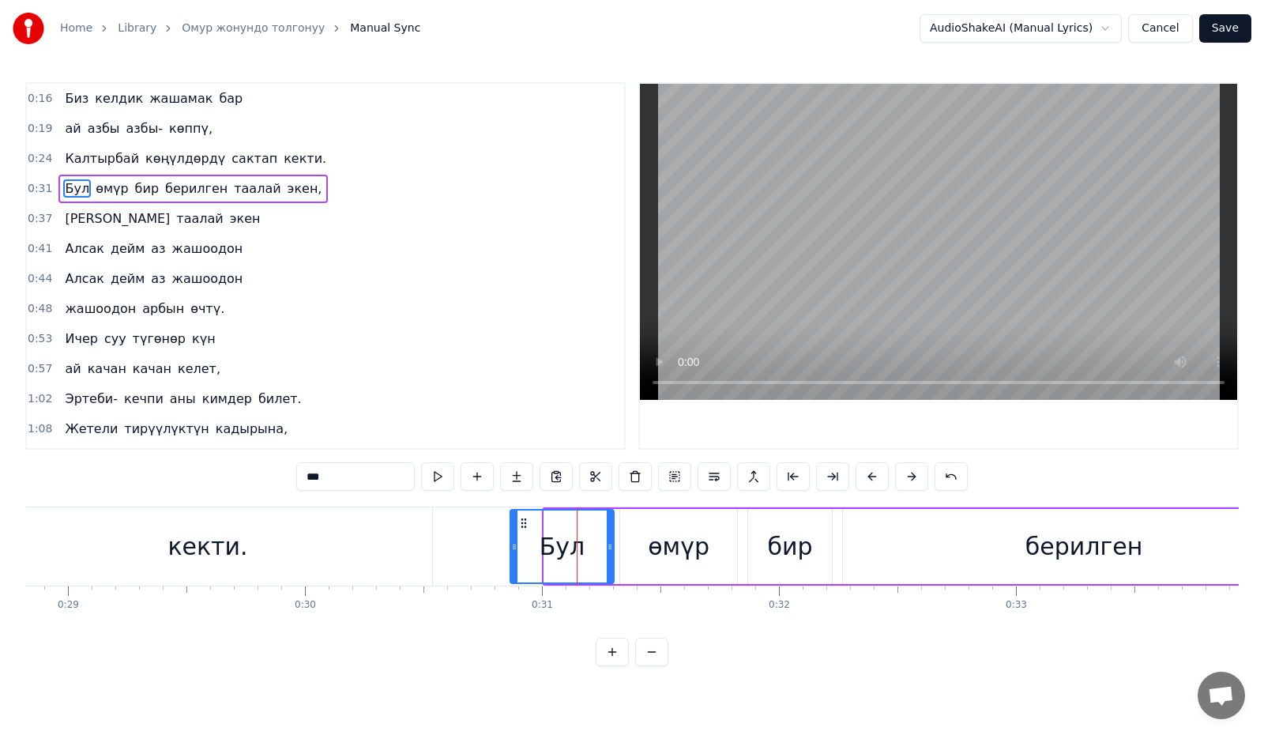
drag, startPoint x: 545, startPoint y: 551, endPoint x: 511, endPoint y: 561, distance: 35.5
click at [511, 561] on div at bounding box center [514, 546] width 6 height 72
click at [652, 538] on div "өмүр" at bounding box center [679, 546] width 62 height 36
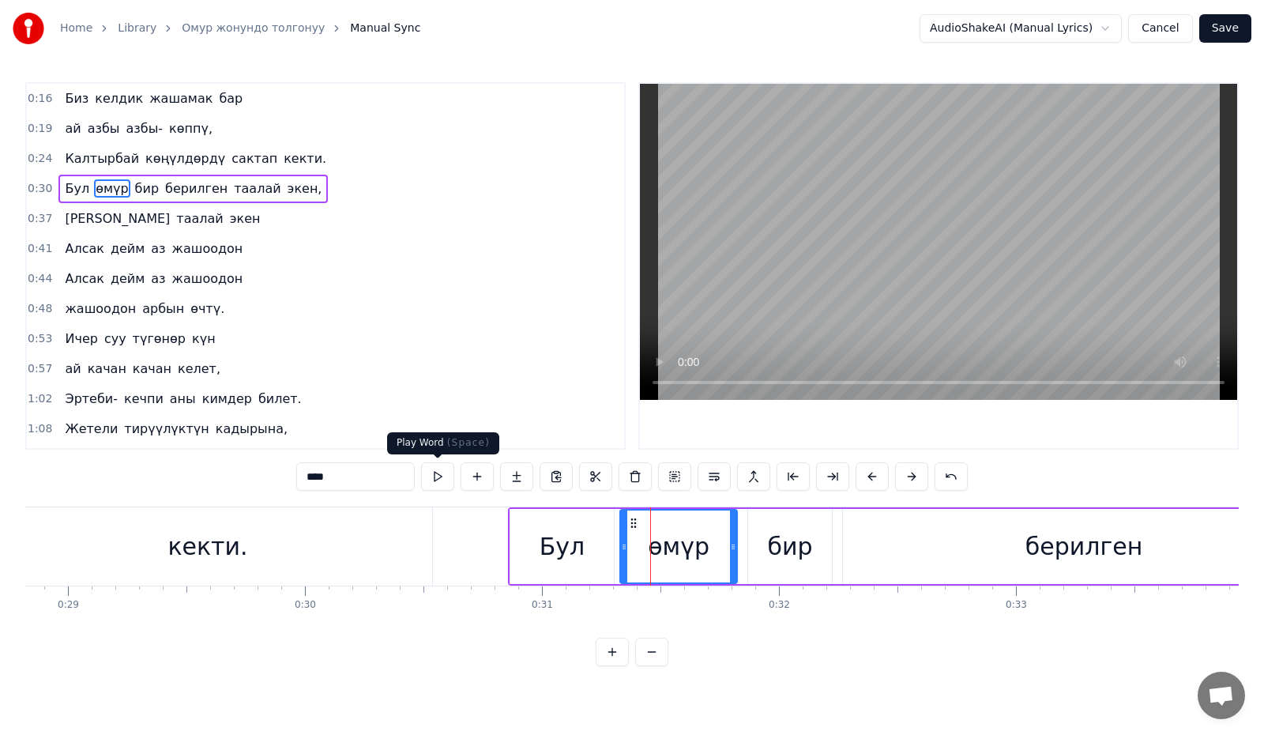
click at [437, 479] on button at bounding box center [437, 476] width 33 height 28
click at [540, 524] on div "Бул" at bounding box center [561, 546] width 103 height 75
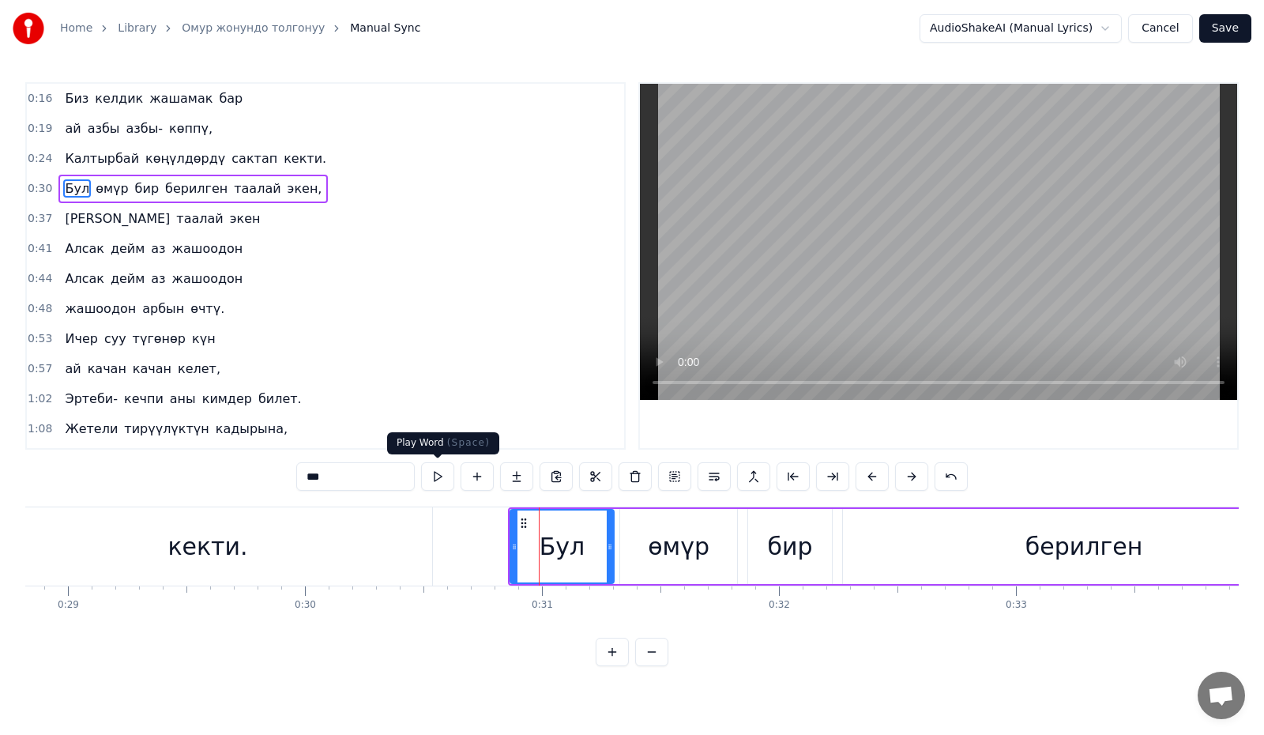
click at [436, 478] on button at bounding box center [437, 476] width 33 height 28
click at [644, 556] on div "өмүр" at bounding box center [678, 546] width 117 height 75
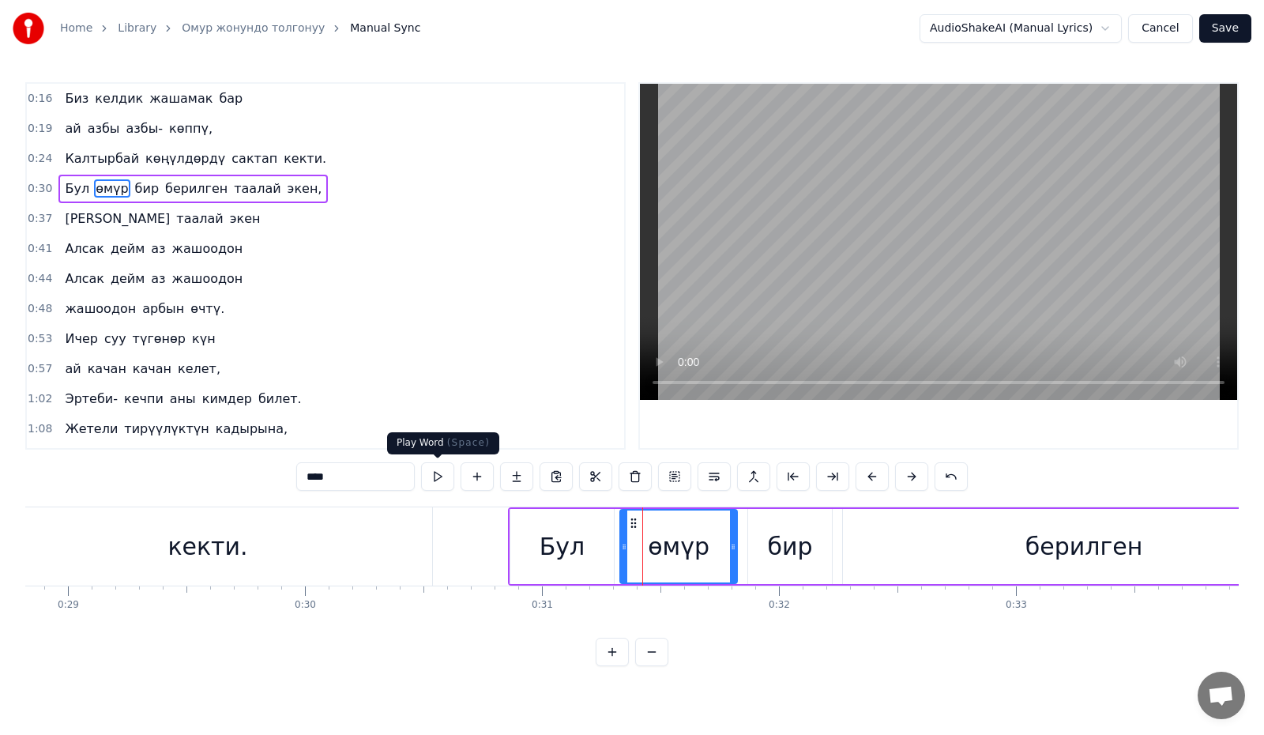
click at [426, 479] on button at bounding box center [437, 476] width 33 height 28
click at [776, 547] on div "бир" at bounding box center [790, 546] width 45 height 36
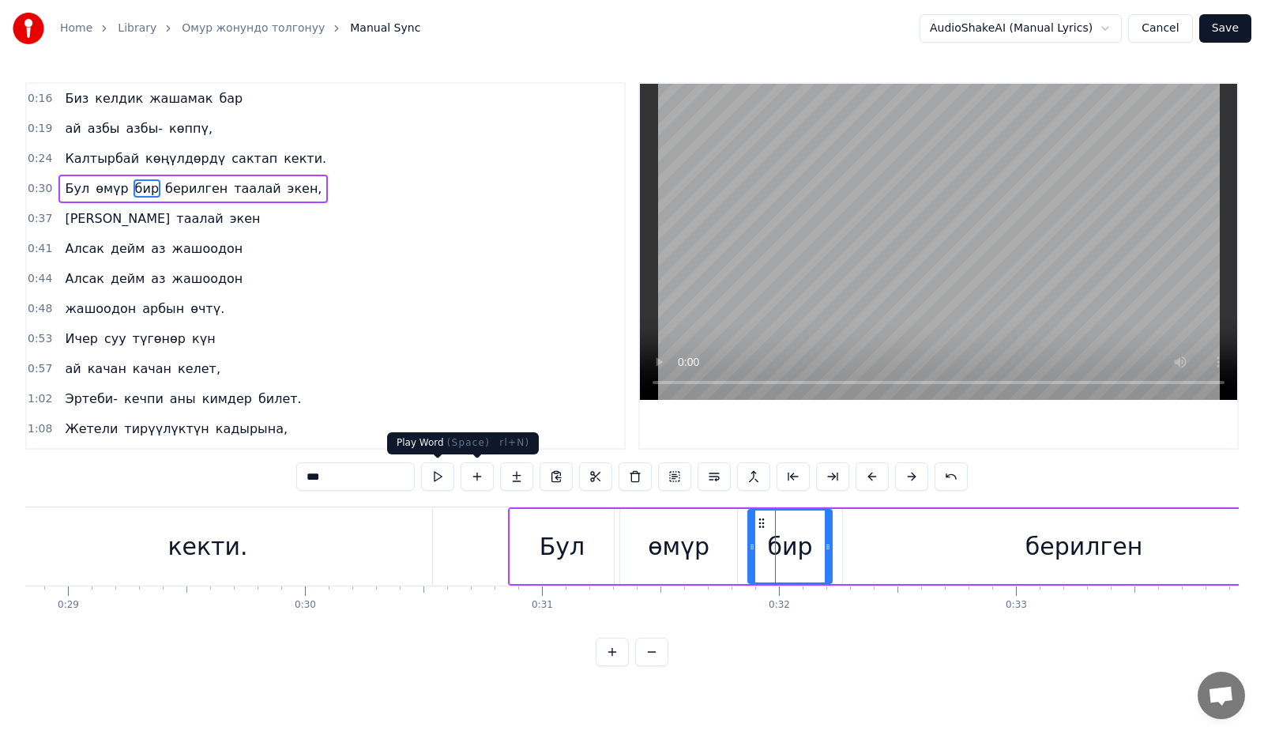
click at [441, 479] on button at bounding box center [437, 476] width 33 height 28
drag, startPoint x: 752, startPoint y: 551, endPoint x: 735, endPoint y: 557, distance: 18.5
click at [735, 557] on div at bounding box center [734, 546] width 6 height 72
click at [436, 472] on button at bounding box center [437, 476] width 33 height 28
click at [961, 547] on div "берилген" at bounding box center [1084, 546] width 482 height 75
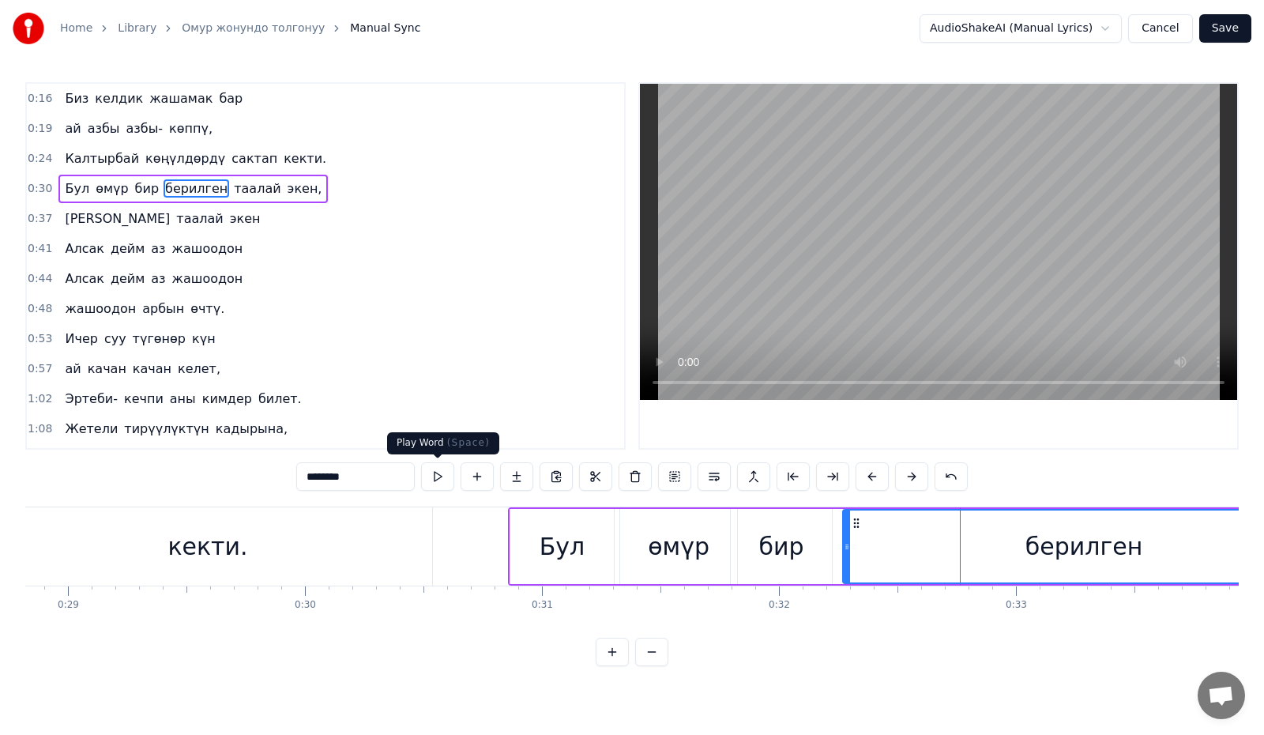
click at [446, 474] on button at bounding box center [437, 476] width 33 height 28
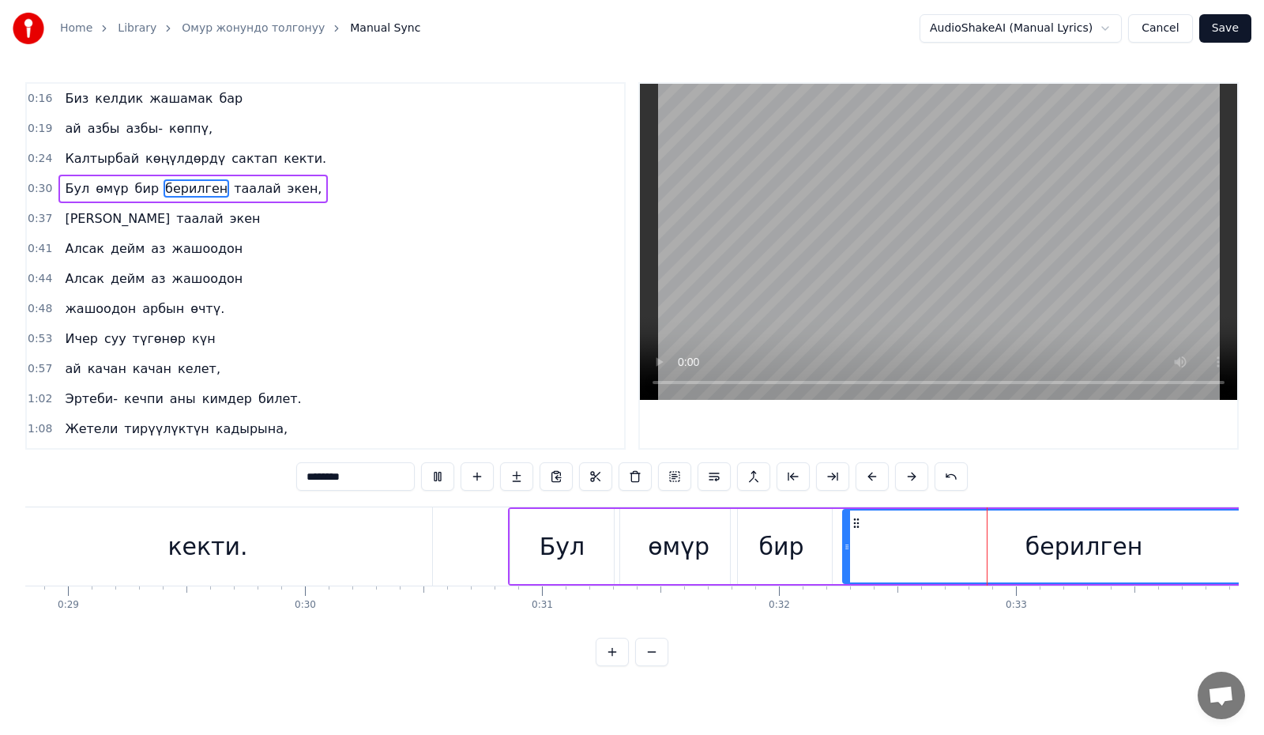
click at [446, 474] on button at bounding box center [437, 476] width 33 height 28
drag, startPoint x: 847, startPoint y: 558, endPoint x: 832, endPoint y: 562, distance: 15.5
click at [832, 562] on div at bounding box center [832, 546] width 6 height 72
click at [446, 474] on button at bounding box center [437, 476] width 33 height 28
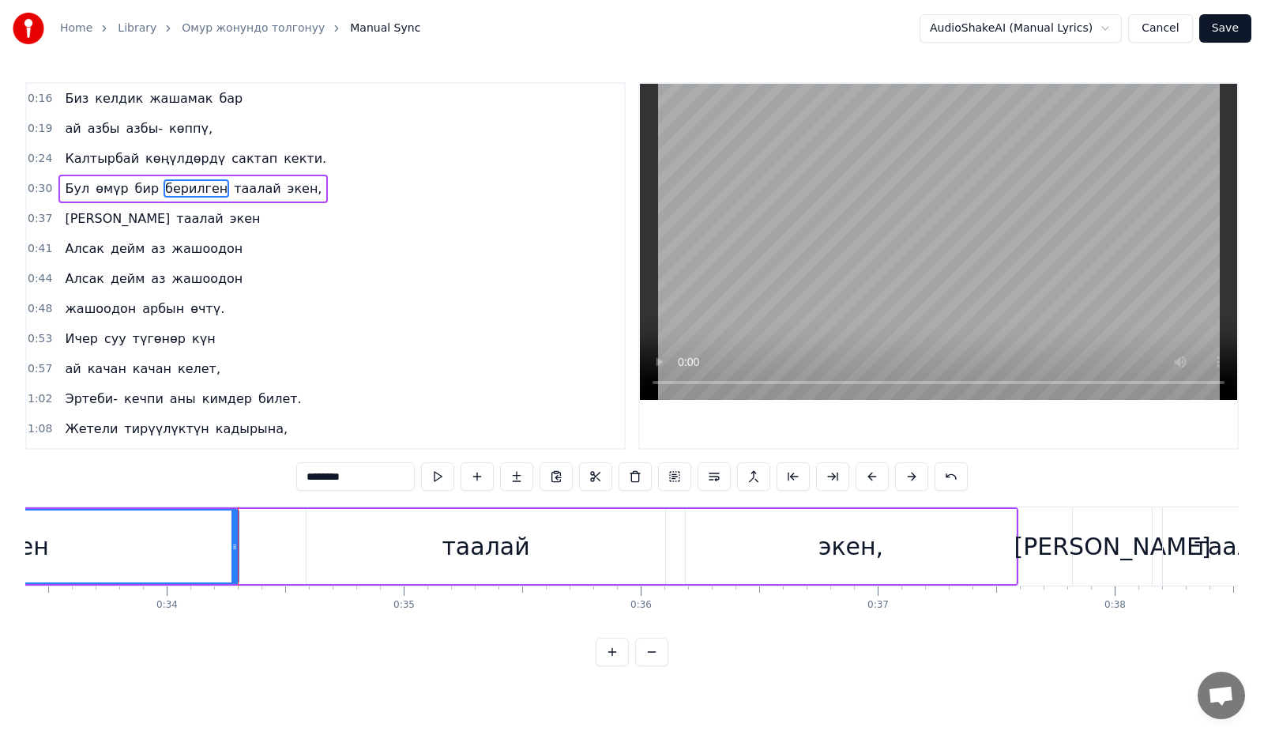
click at [509, 547] on div "таалай" at bounding box center [486, 546] width 88 height 36
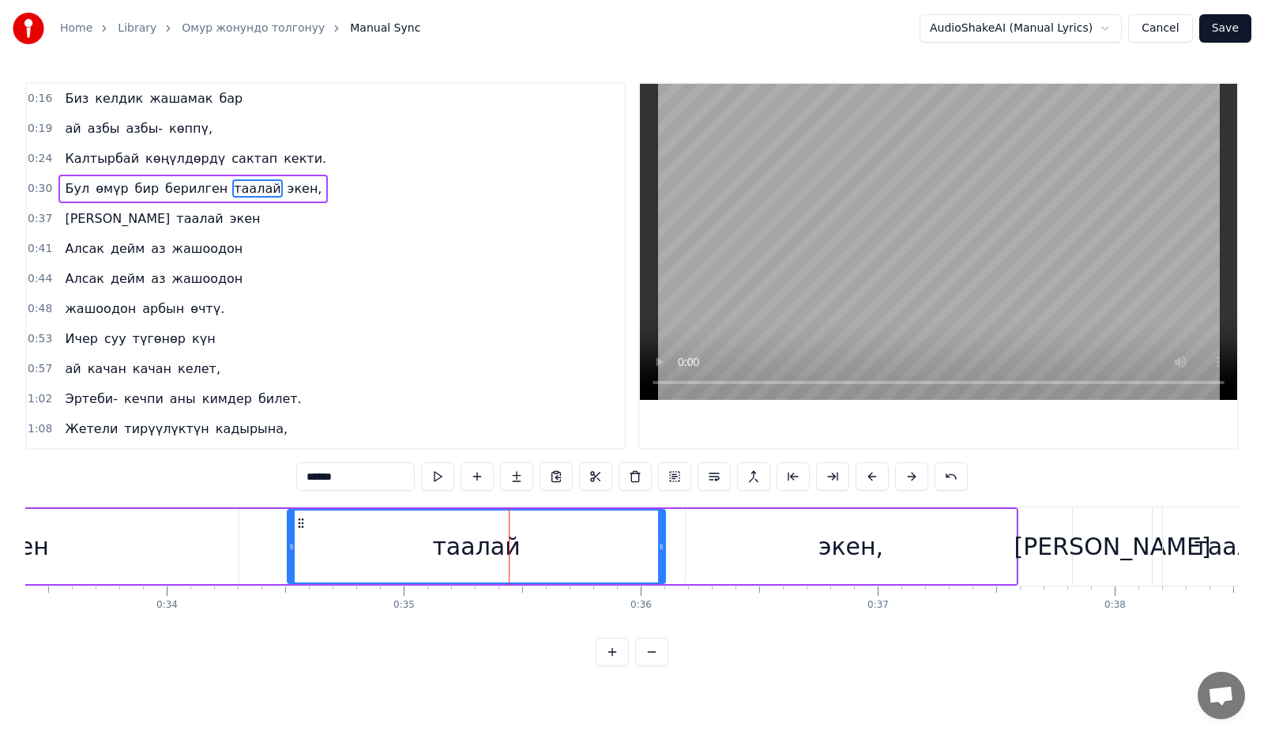
drag, startPoint x: 306, startPoint y: 554, endPoint x: 287, endPoint y: 550, distance: 20.3
click at [287, 554] on div "таалай" at bounding box center [476, 546] width 379 height 75
drag, startPoint x: 843, startPoint y: 553, endPoint x: 814, endPoint y: 552, distance: 29.2
click at [842, 553] on div "экен," at bounding box center [850, 546] width 65 height 36
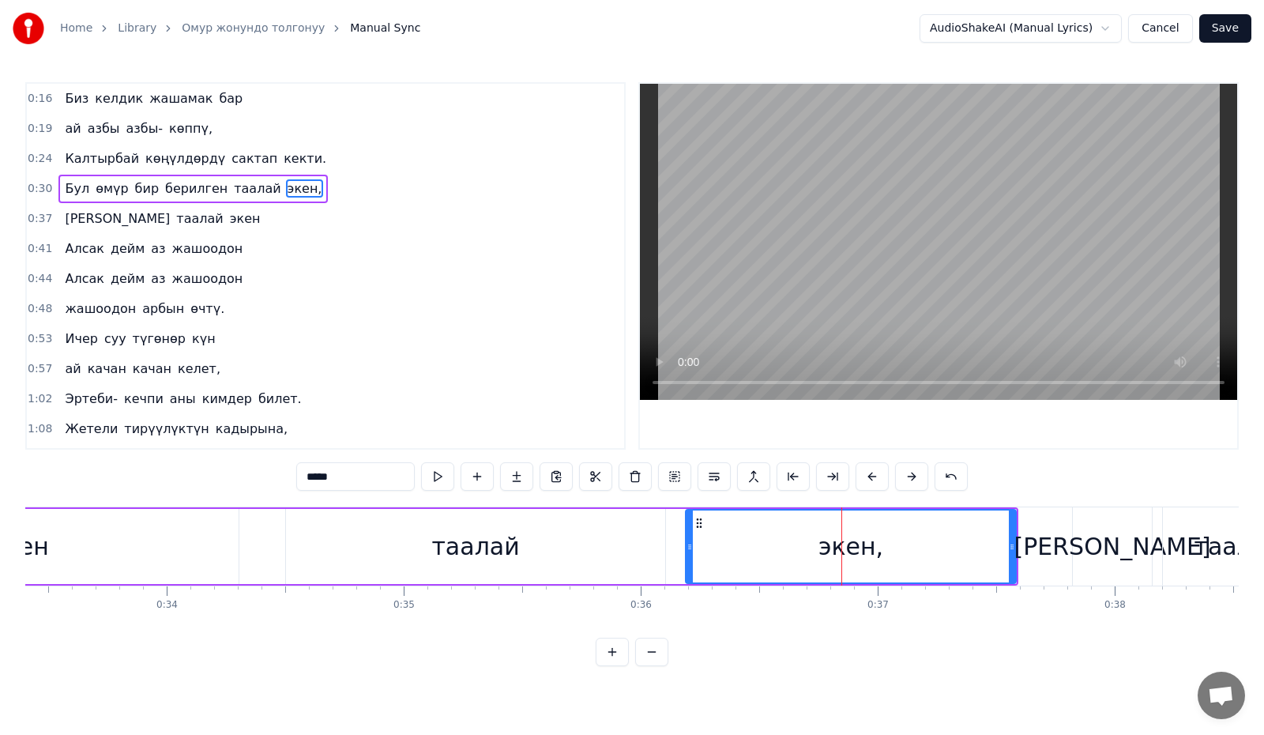
click at [524, 539] on div "таалай" at bounding box center [475, 546] width 379 height 75
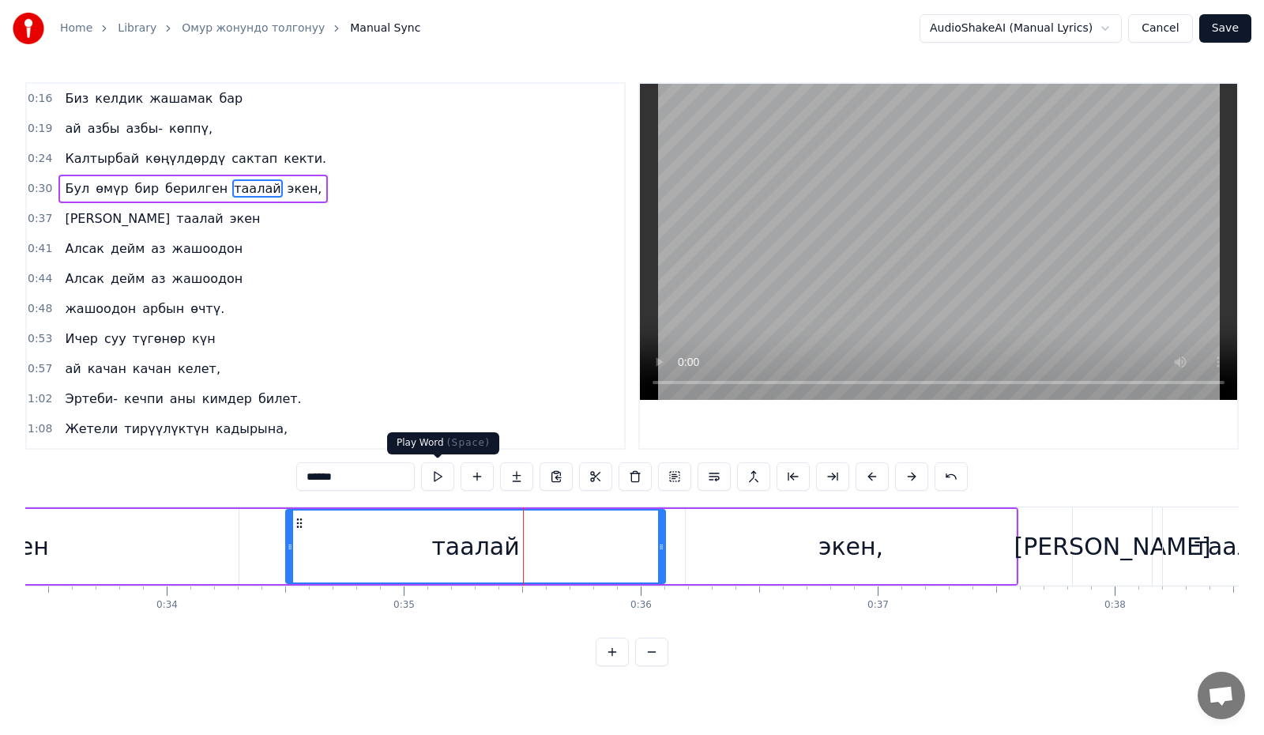
click at [438, 479] on button at bounding box center [437, 476] width 33 height 28
click at [722, 558] on div "экен," at bounding box center [851, 546] width 330 height 75
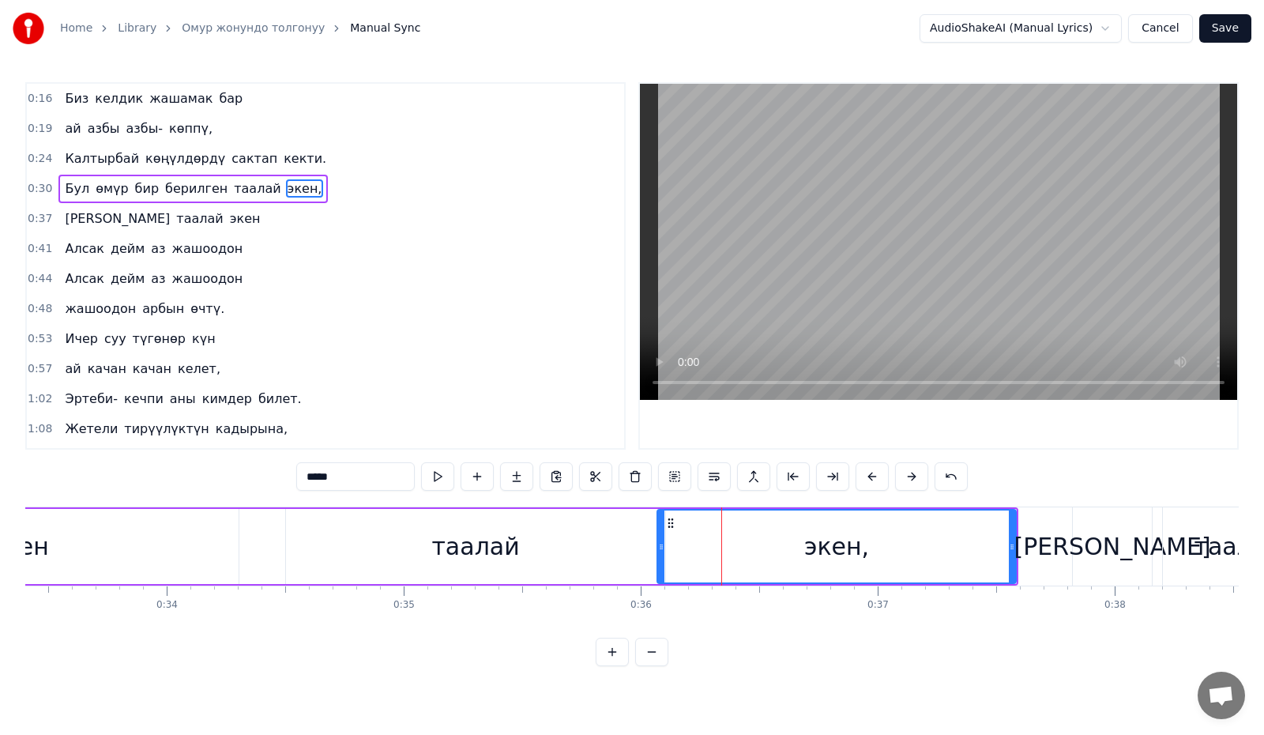
drag, startPoint x: 690, startPoint y: 557, endPoint x: 661, endPoint y: 564, distance: 29.3
click at [661, 564] on div at bounding box center [661, 546] width 6 height 72
click at [443, 478] on button at bounding box center [437, 476] width 33 height 28
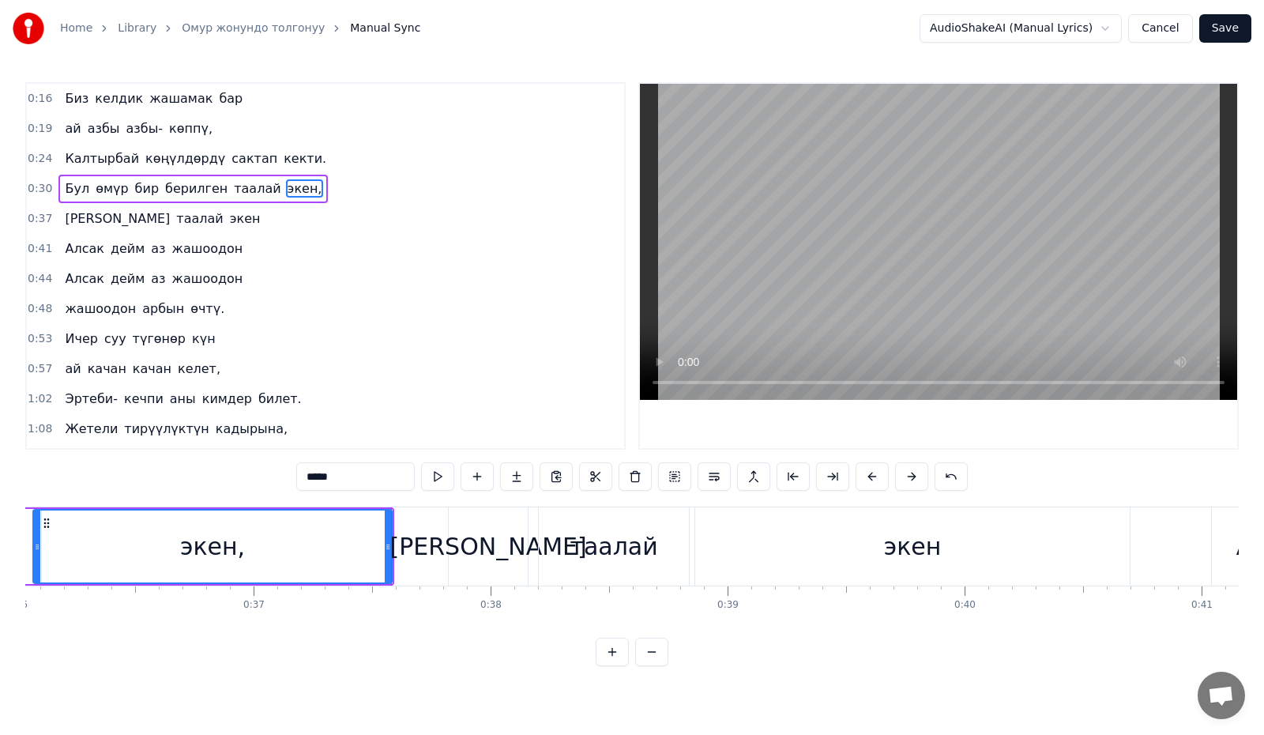
scroll to position [0, 8619]
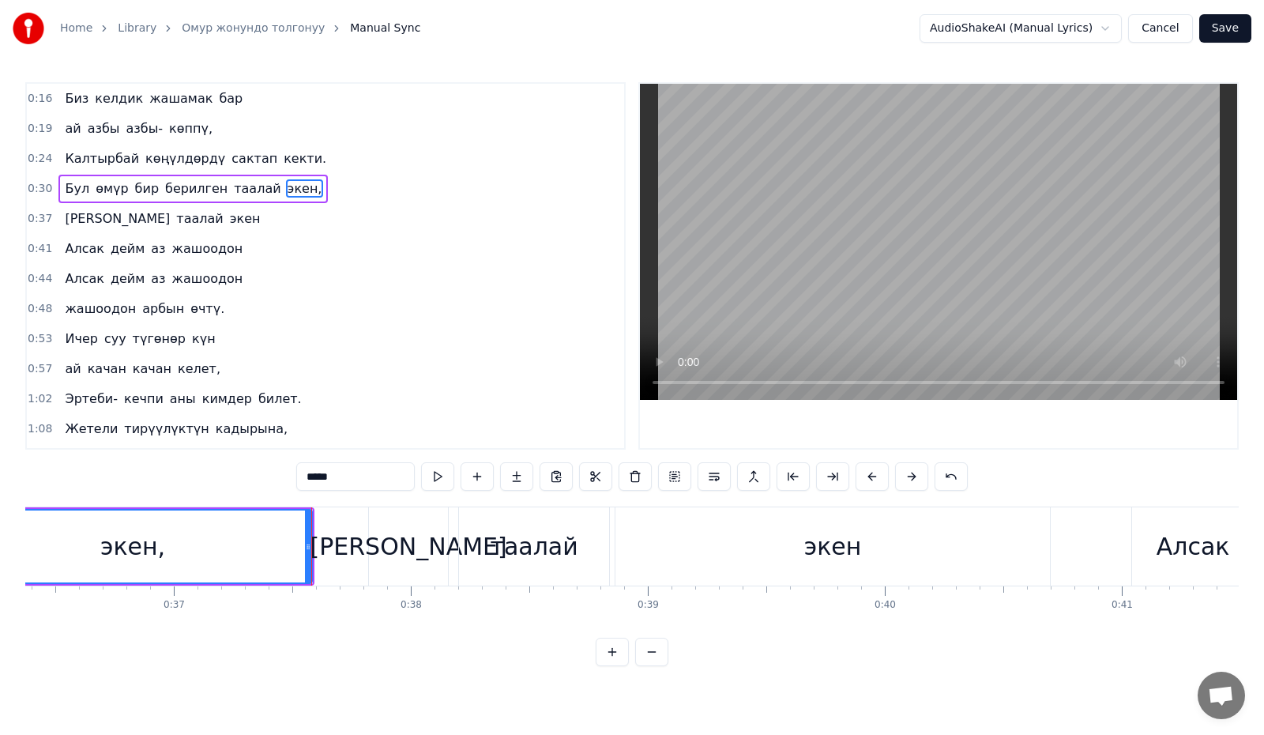
click at [379, 529] on div "[PERSON_NAME]" at bounding box center [408, 546] width 79 height 78
type input "*"
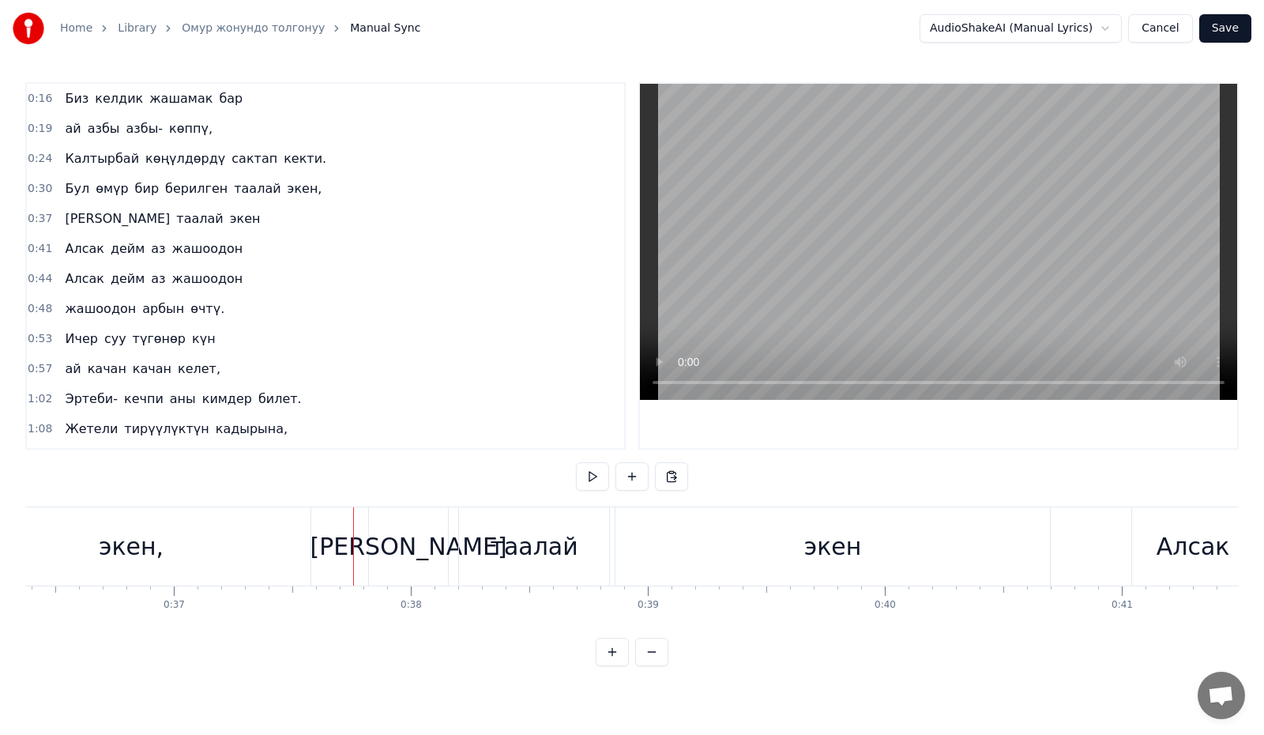
click at [385, 536] on div "[PERSON_NAME]" at bounding box center [408, 546] width 79 height 78
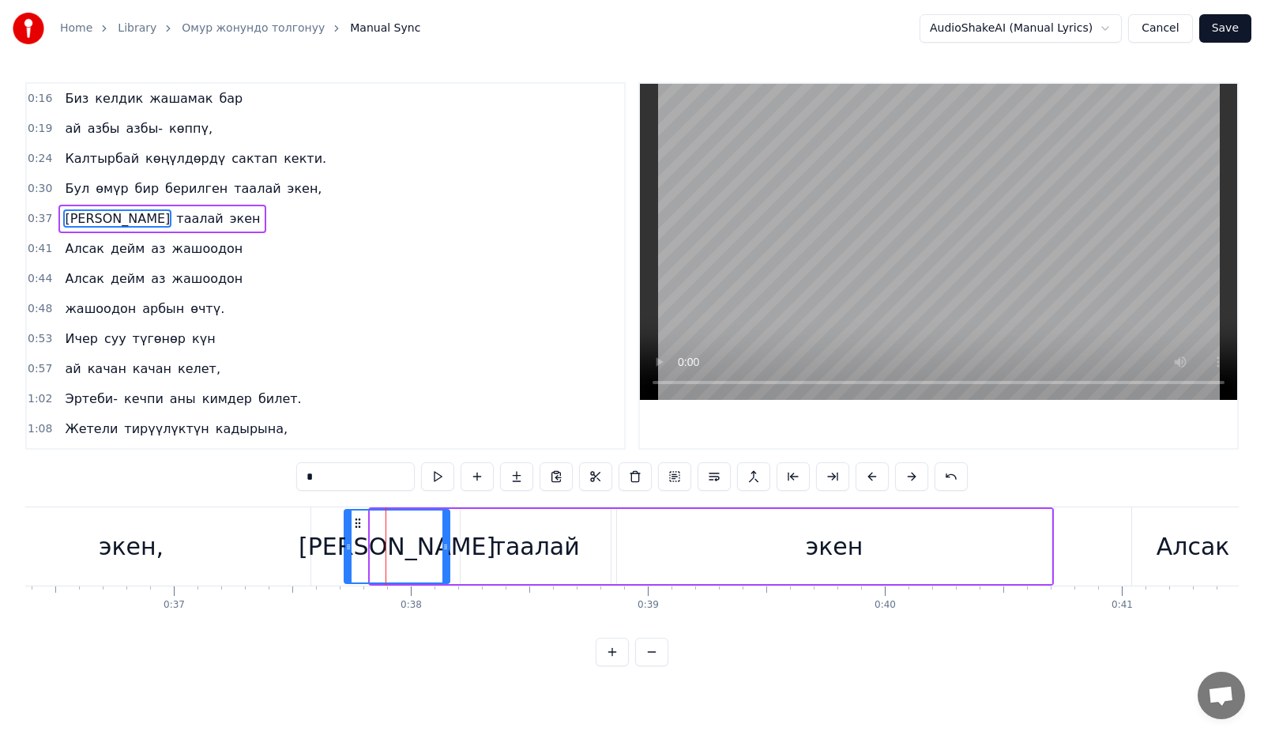
drag, startPoint x: 372, startPoint y: 550, endPoint x: 405, endPoint y: 545, distance: 33.5
click at [345, 551] on icon at bounding box center [348, 546] width 6 height 13
click at [558, 532] on div "таалай" at bounding box center [535, 546] width 88 height 36
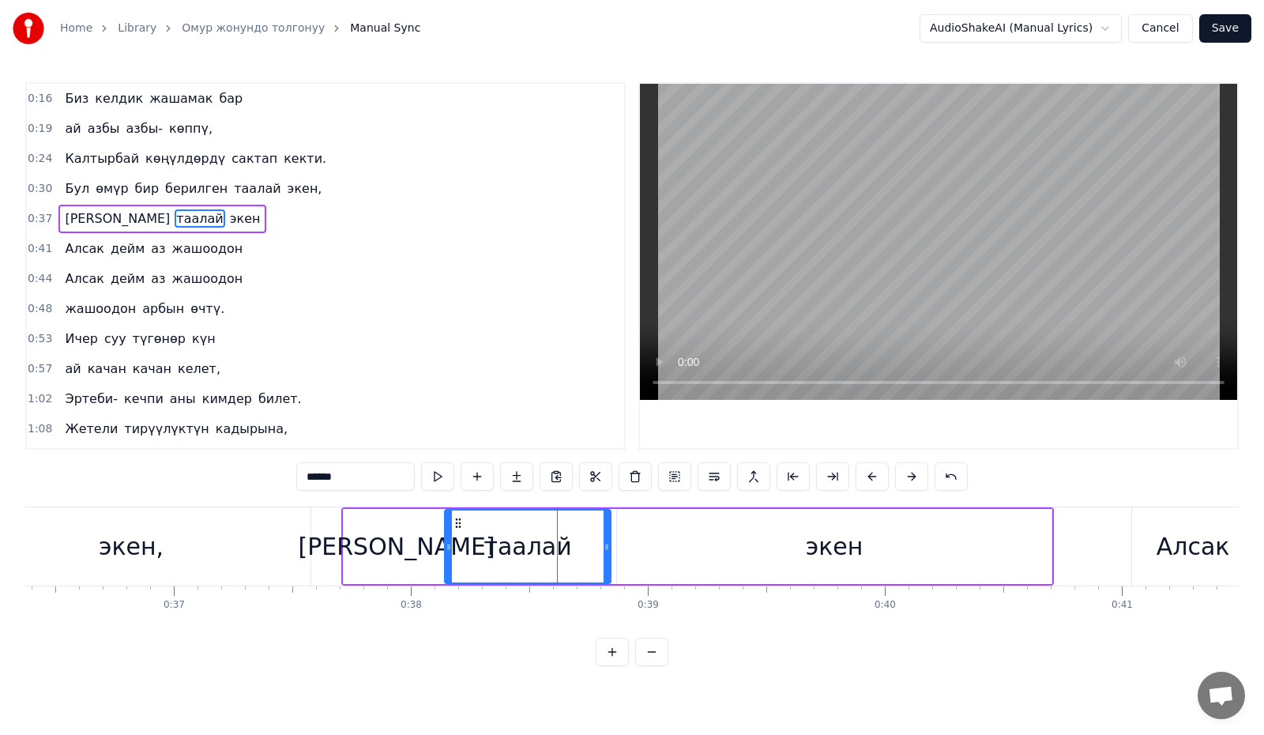
drag, startPoint x: 464, startPoint y: 543, endPoint x: 448, endPoint y: 548, distance: 16.5
click at [448, 548] on icon at bounding box center [448, 546] width 6 height 13
click at [746, 540] on div "экен" at bounding box center [834, 546] width 434 height 75
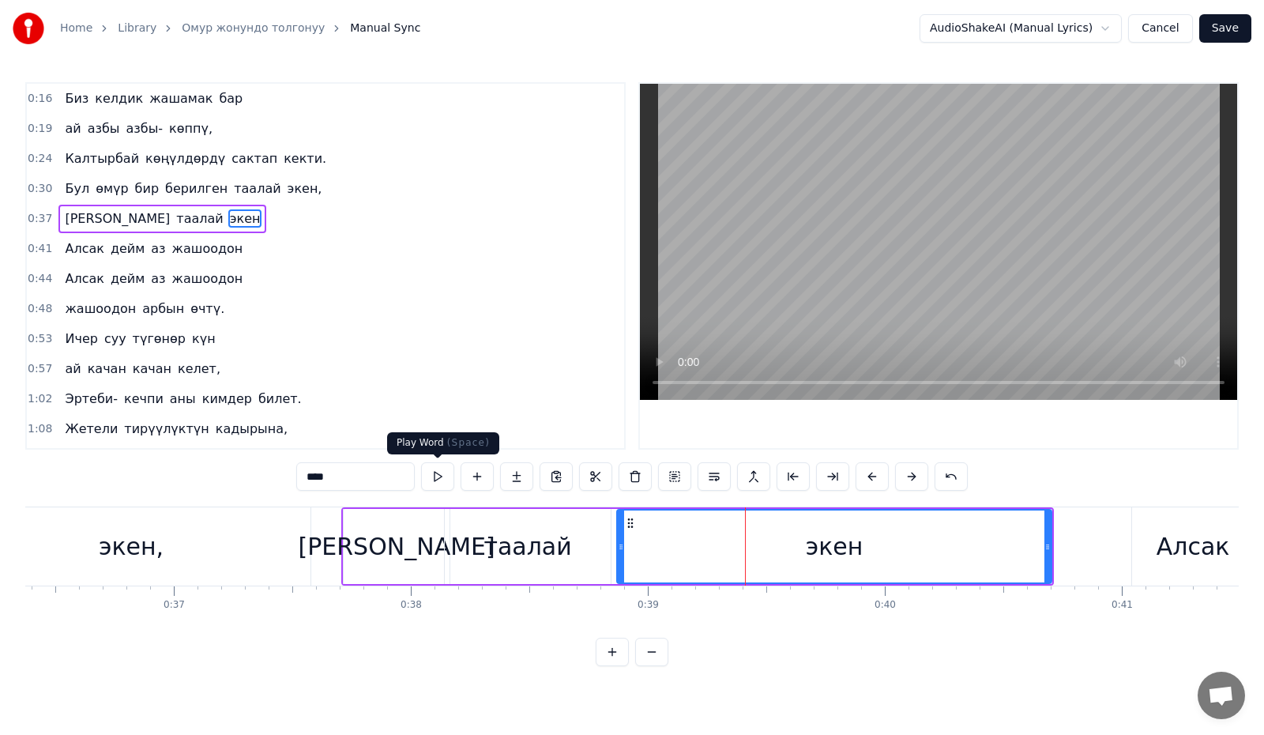
click at [436, 473] on button at bounding box center [437, 476] width 33 height 28
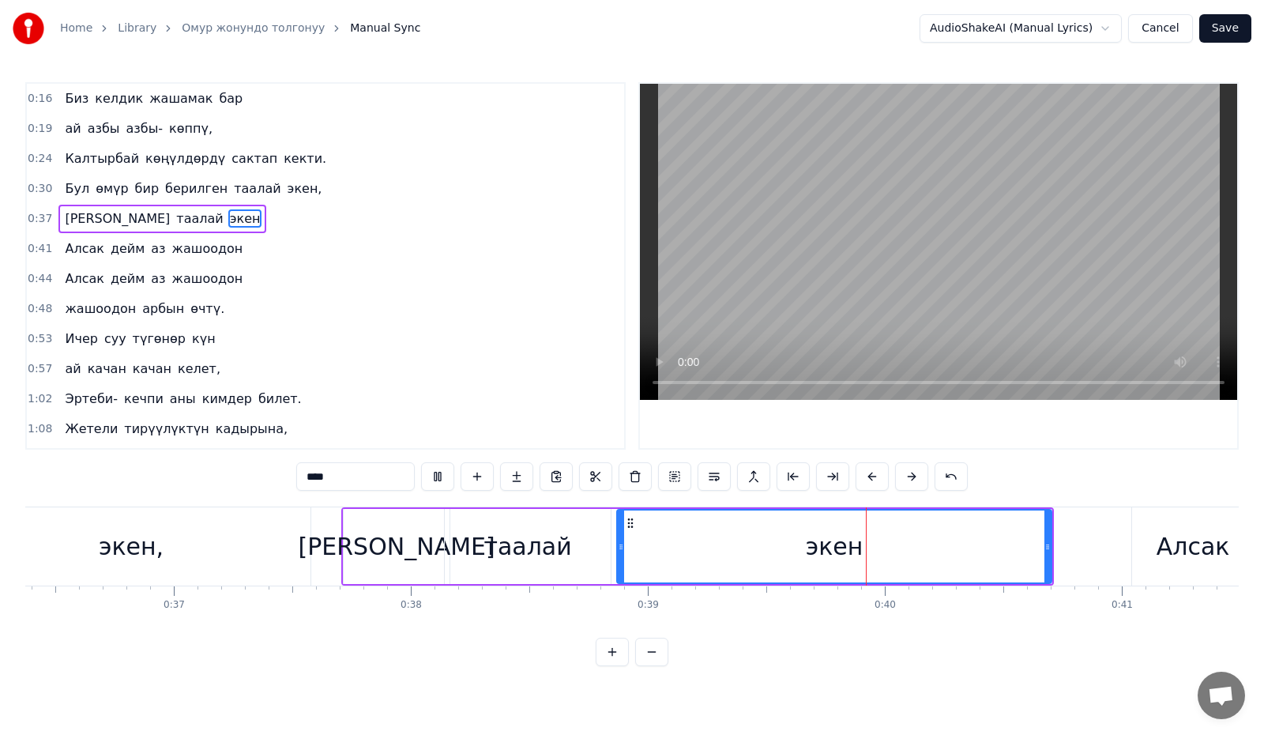
click at [436, 473] on button at bounding box center [437, 476] width 33 height 28
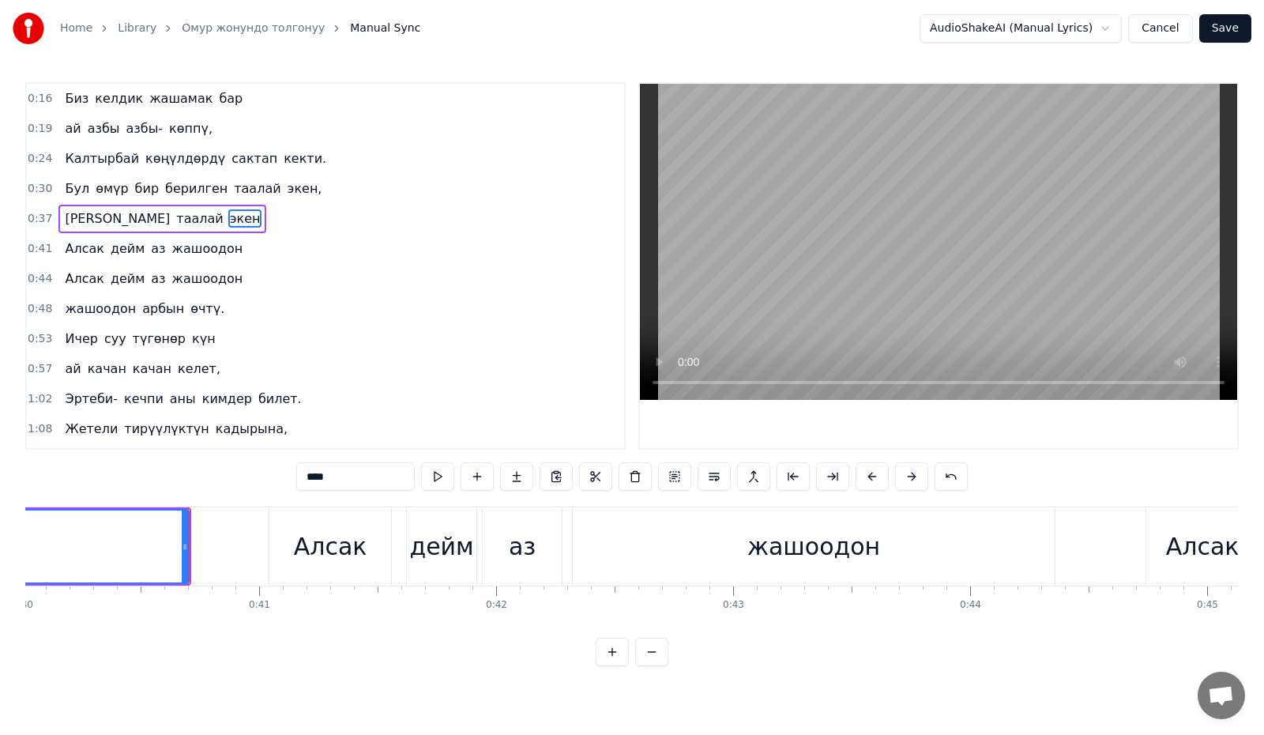
scroll to position [0, 9495]
click at [298, 543] on div "Алсак" at bounding box center [316, 546] width 73 height 36
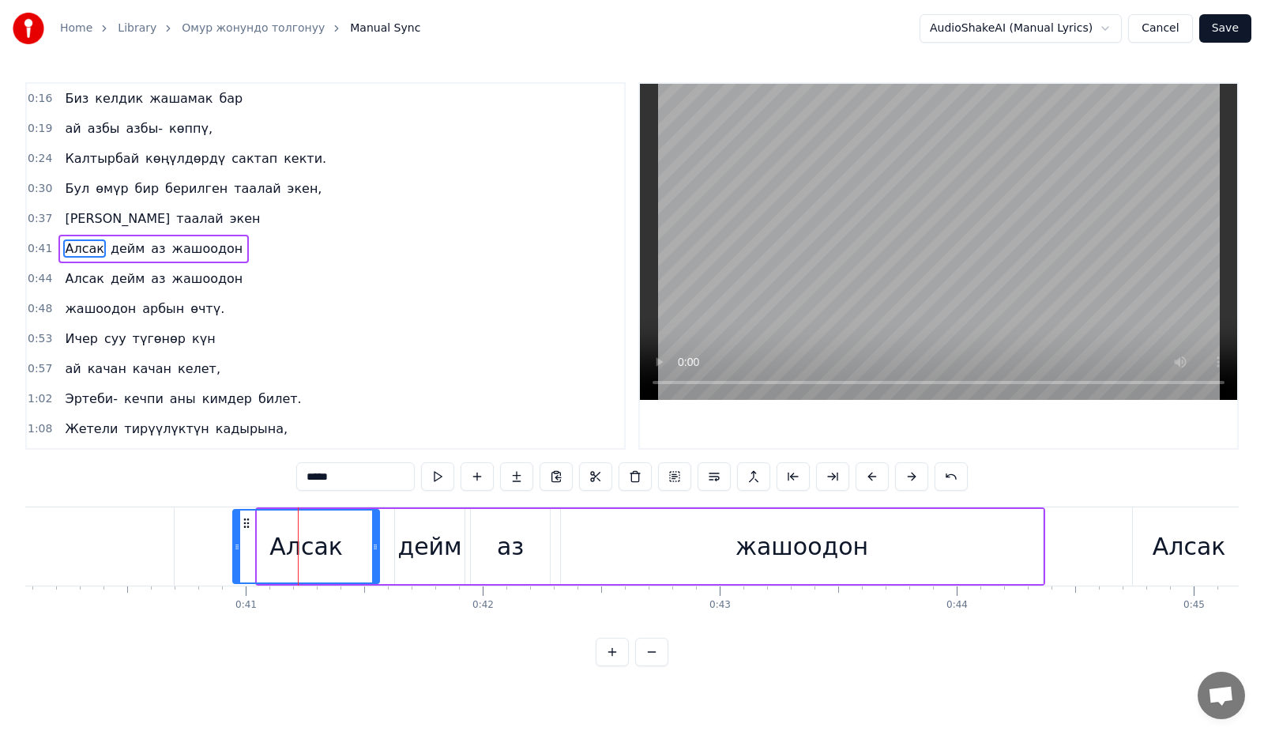
drag, startPoint x: 259, startPoint y: 558, endPoint x: 235, endPoint y: 563, distance: 25.1
click at [235, 563] on div at bounding box center [237, 546] width 6 height 72
click at [455, 546] on div "дейм" at bounding box center [429, 546] width 64 height 36
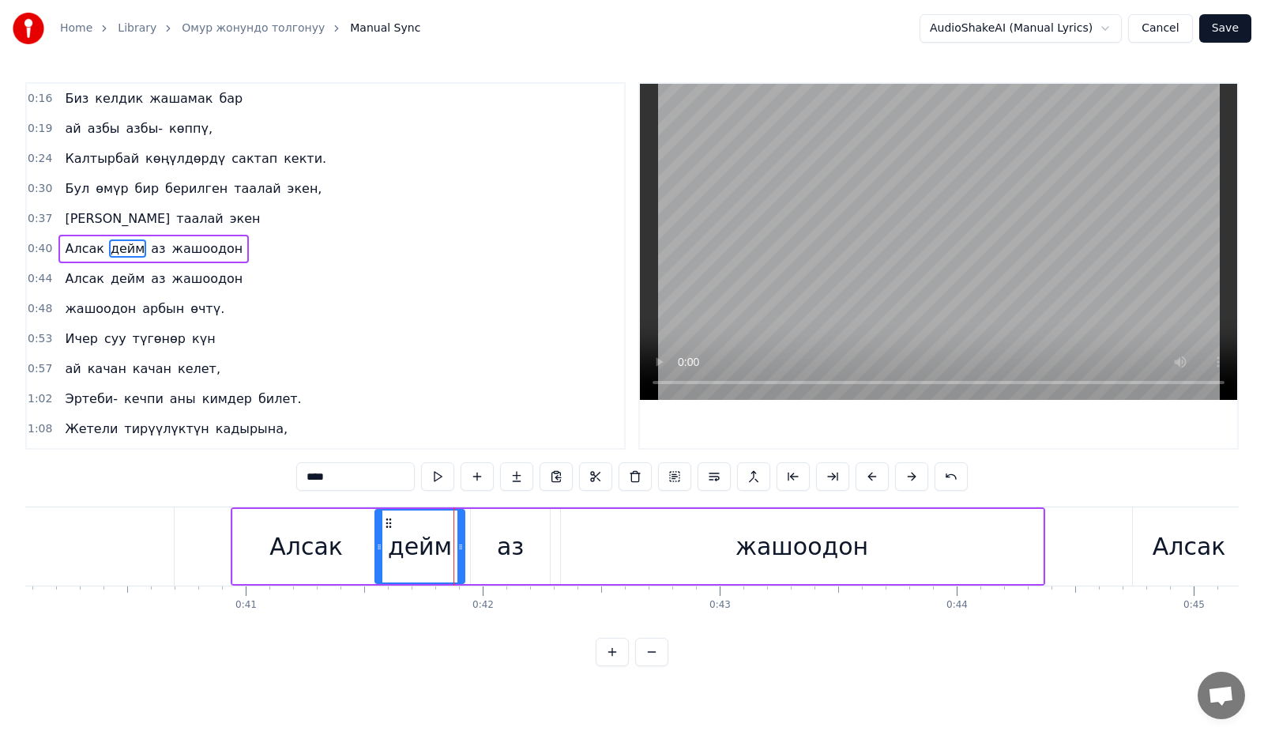
drag, startPoint x: 392, startPoint y: 558, endPoint x: 377, endPoint y: 559, distance: 15.0
click at [377, 559] on div at bounding box center [379, 546] width 6 height 72
click at [511, 553] on div "аз" at bounding box center [510, 546] width 27 height 36
click at [466, 556] on div at bounding box center [467, 546] width 6 height 72
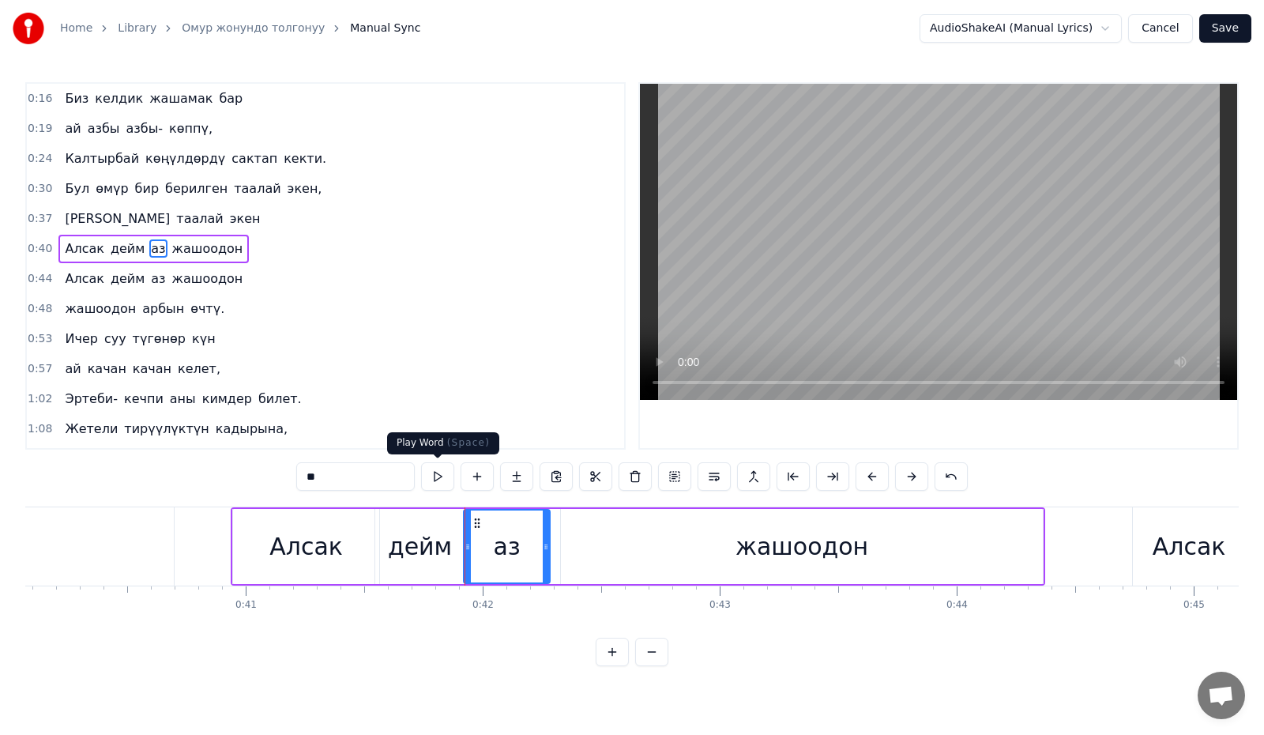
click at [442, 479] on button at bounding box center [437, 476] width 33 height 28
click at [441, 484] on button at bounding box center [437, 476] width 33 height 28
click at [440, 483] on button at bounding box center [437, 476] width 33 height 28
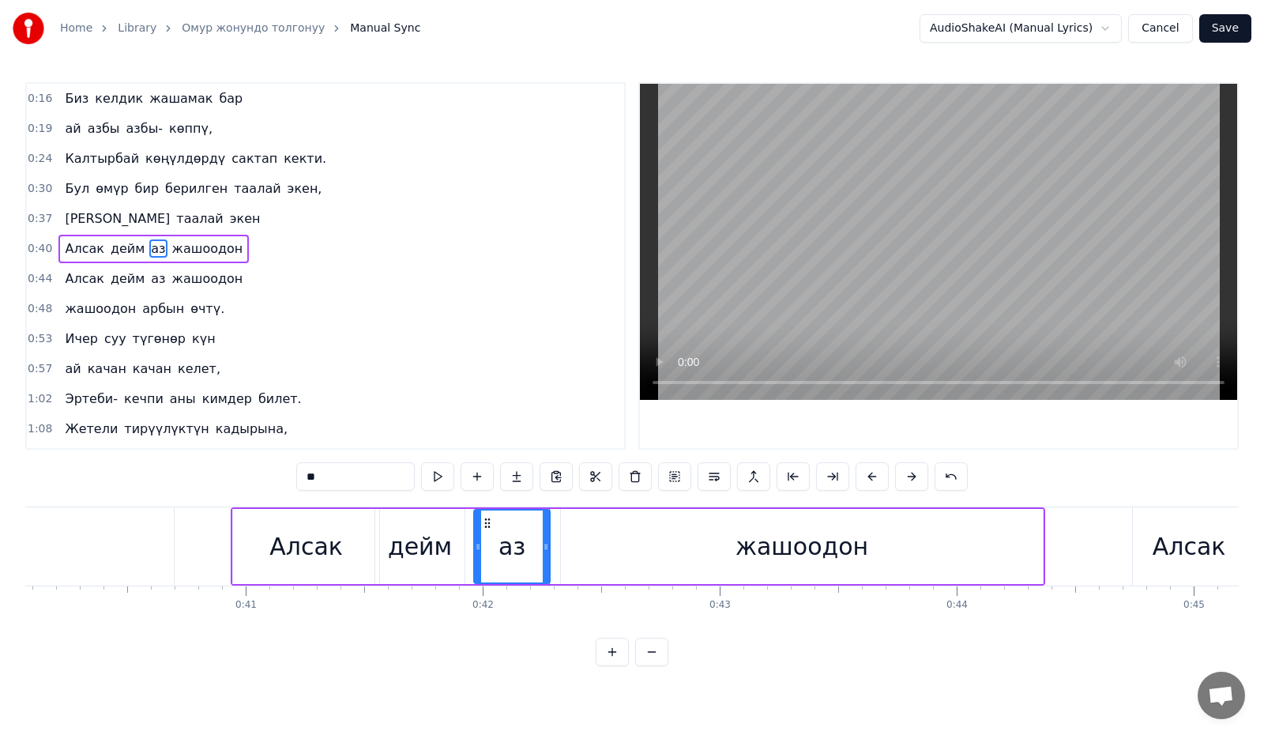
drag, startPoint x: 465, startPoint y: 550, endPoint x: 476, endPoint y: 565, distance: 18.2
click at [476, 565] on div at bounding box center [478, 546] width 6 height 72
click at [430, 479] on button at bounding box center [437, 476] width 33 height 28
click at [484, 551] on icon at bounding box center [483, 546] width 6 height 13
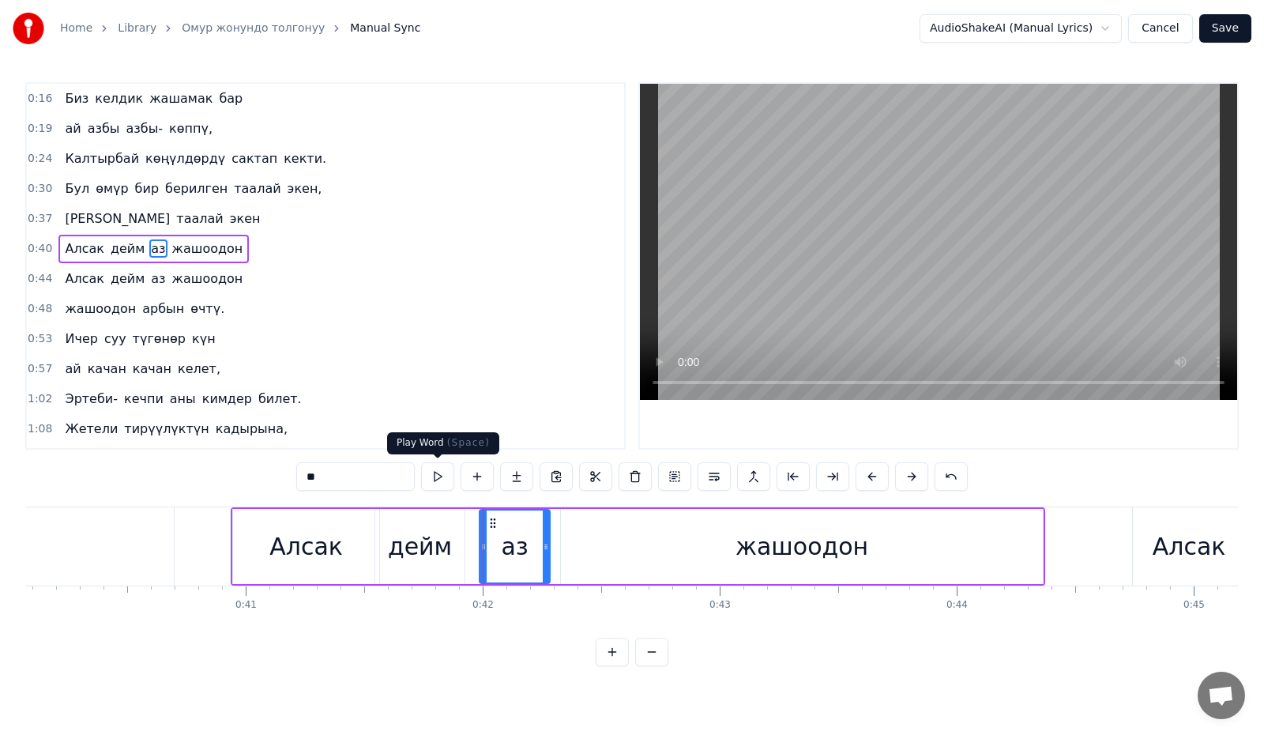
click at [438, 472] on button at bounding box center [437, 476] width 33 height 28
drag, startPoint x: 483, startPoint y: 546, endPoint x: 468, endPoint y: 549, distance: 15.3
click at [468, 549] on icon at bounding box center [468, 546] width 6 height 13
click at [445, 474] on button at bounding box center [437, 476] width 33 height 28
click at [634, 554] on div "жашоодон" at bounding box center [802, 546] width 482 height 75
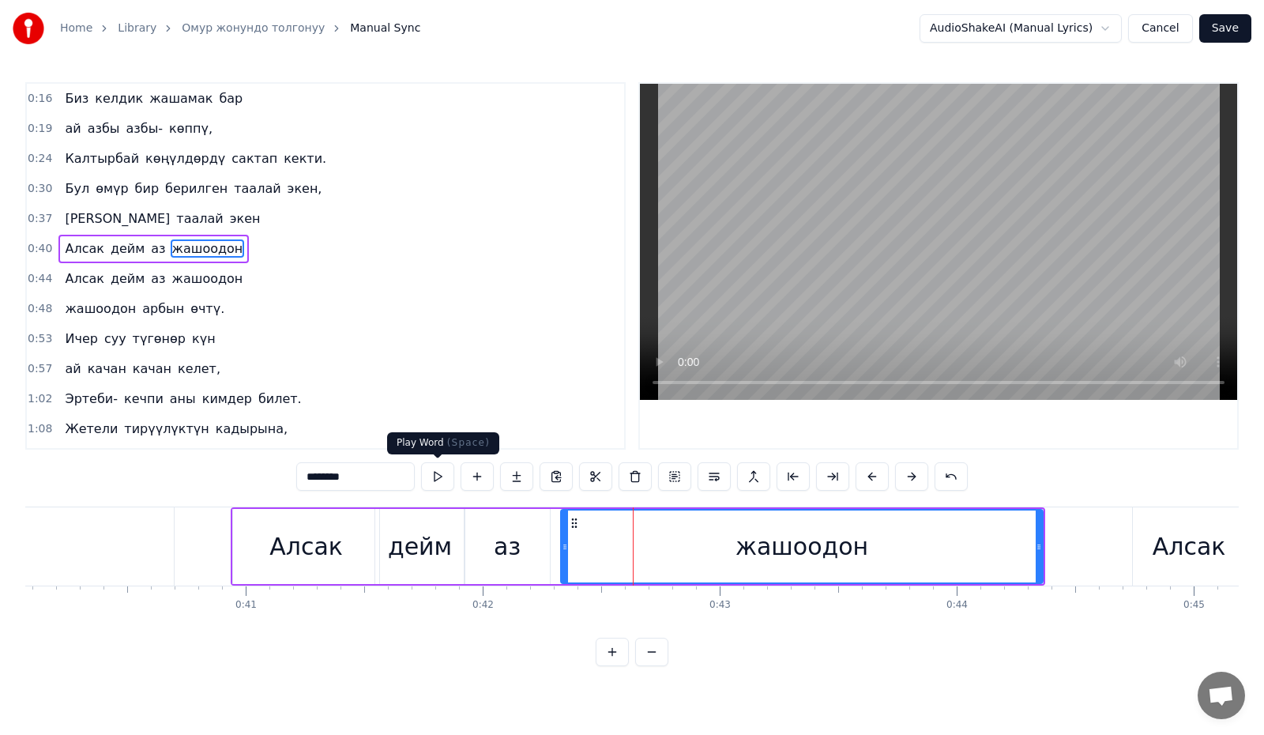
click at [441, 471] on button at bounding box center [437, 476] width 33 height 28
drag, startPoint x: 564, startPoint y: 559, endPoint x: 547, endPoint y: 563, distance: 17.8
click at [547, 563] on div at bounding box center [547, 546] width 6 height 72
click at [446, 479] on button at bounding box center [437, 476] width 33 height 28
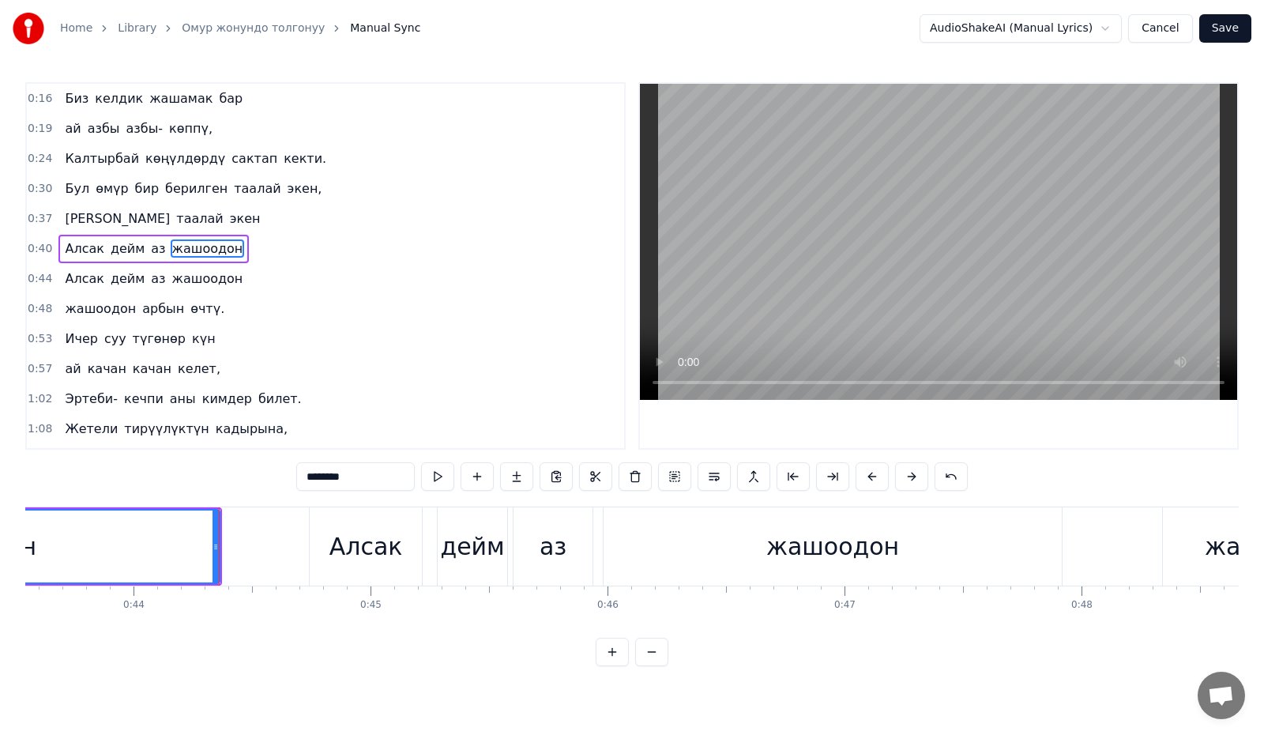
scroll to position [0, 10331]
click at [345, 565] on div "Алсак" at bounding box center [353, 546] width 112 height 78
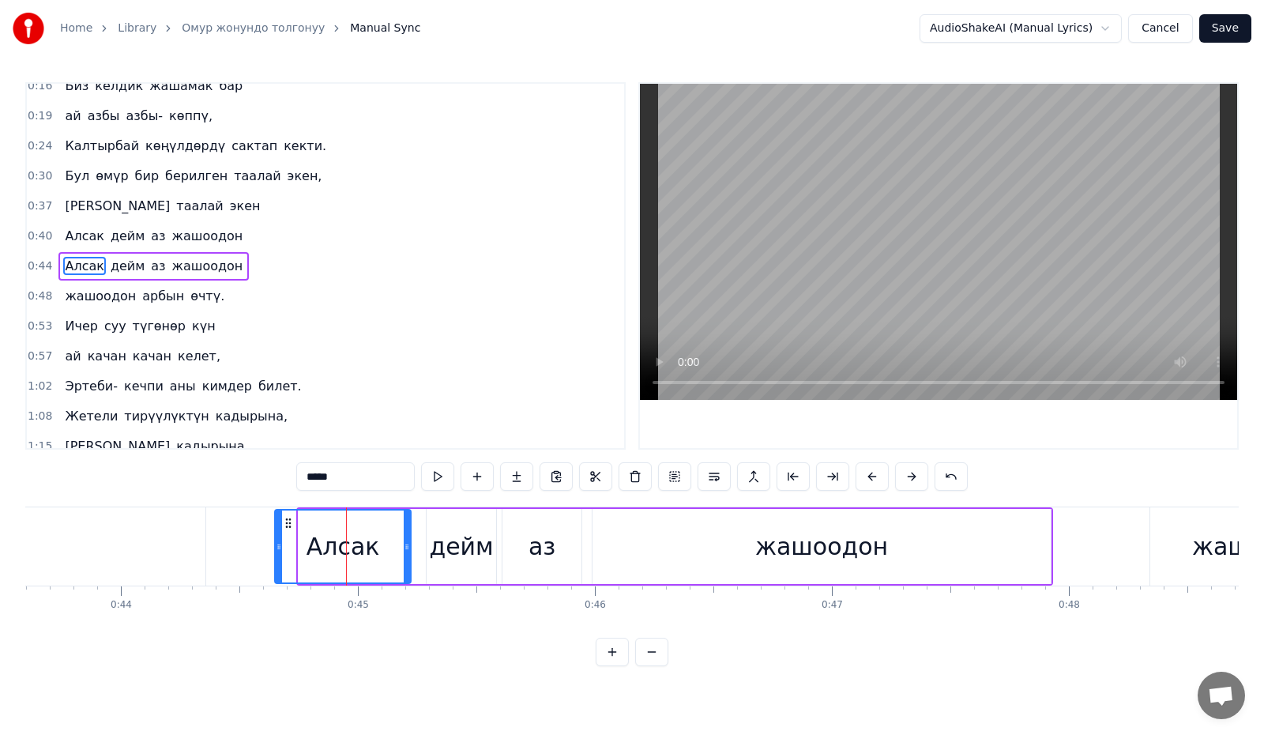
drag, startPoint x: 303, startPoint y: 547, endPoint x: 279, endPoint y: 552, distance: 24.3
click at [279, 552] on div at bounding box center [279, 546] width 6 height 72
click at [442, 539] on div "дейм" at bounding box center [461, 546] width 64 height 36
type input "****"
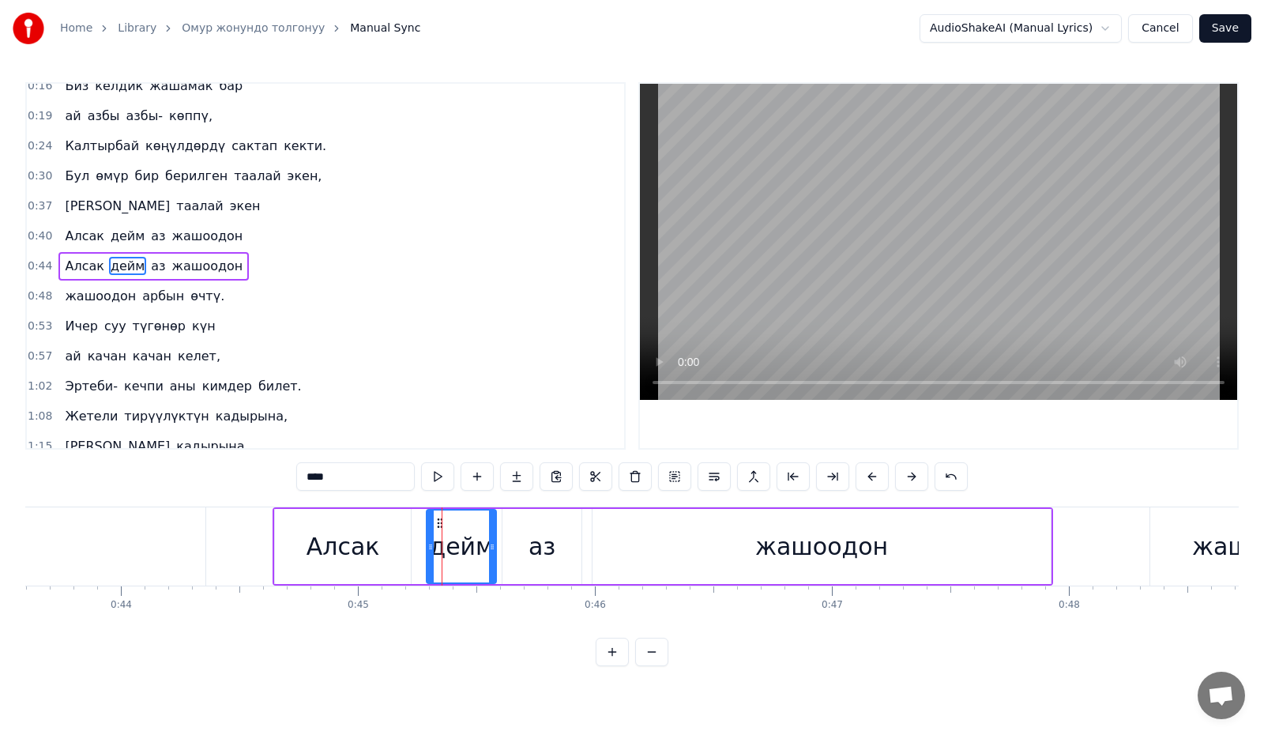
click at [414, 554] on div "[PERSON_NAME] аз жашоодон" at bounding box center [663, 546] width 780 height 78
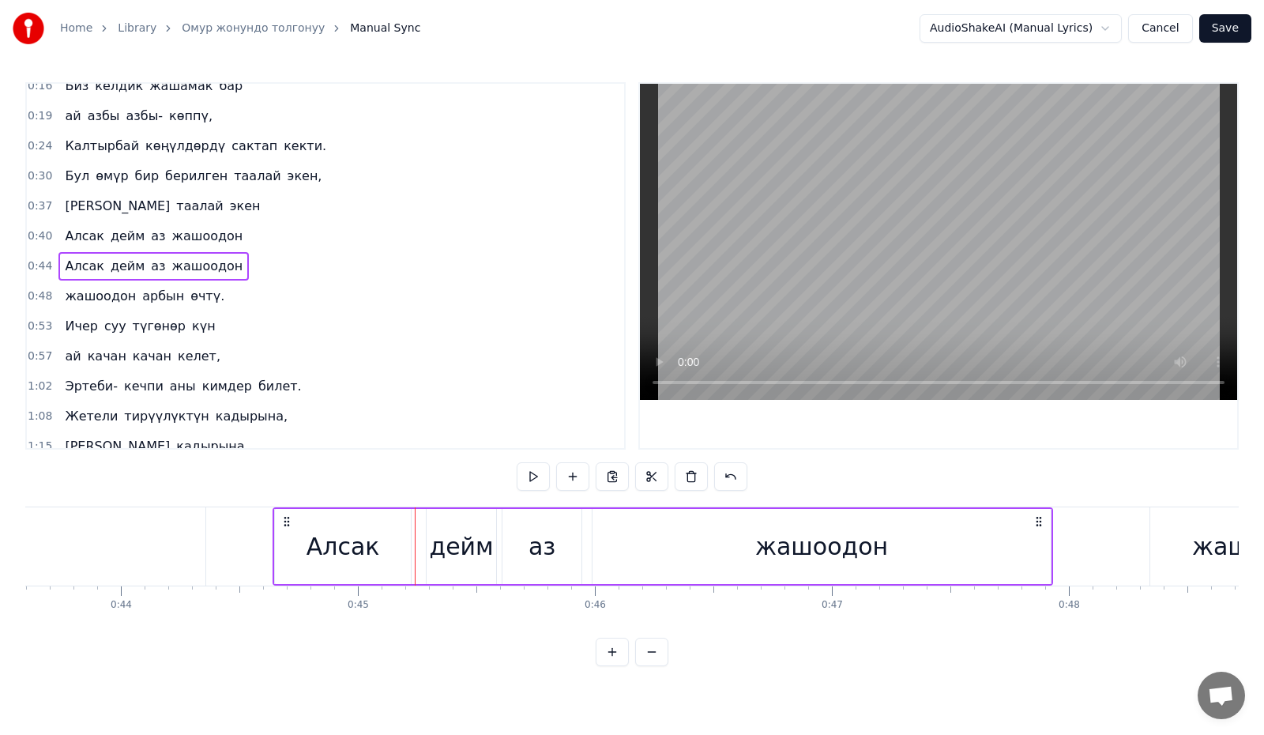
click at [438, 542] on div "дейм" at bounding box center [461, 546] width 64 height 36
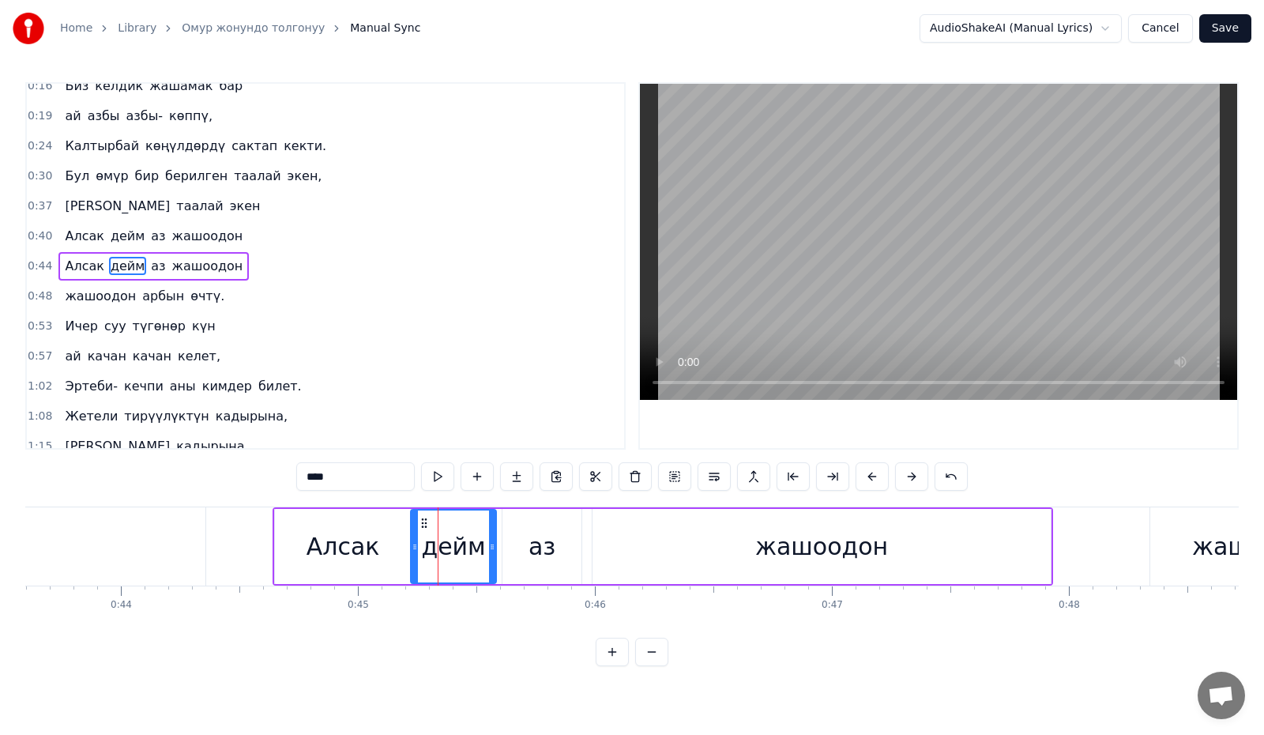
drag, startPoint x: 429, startPoint y: 546, endPoint x: 413, endPoint y: 551, distance: 16.7
click at [413, 551] on icon at bounding box center [415, 546] width 6 height 13
click at [514, 547] on div "аз" at bounding box center [541, 546] width 79 height 75
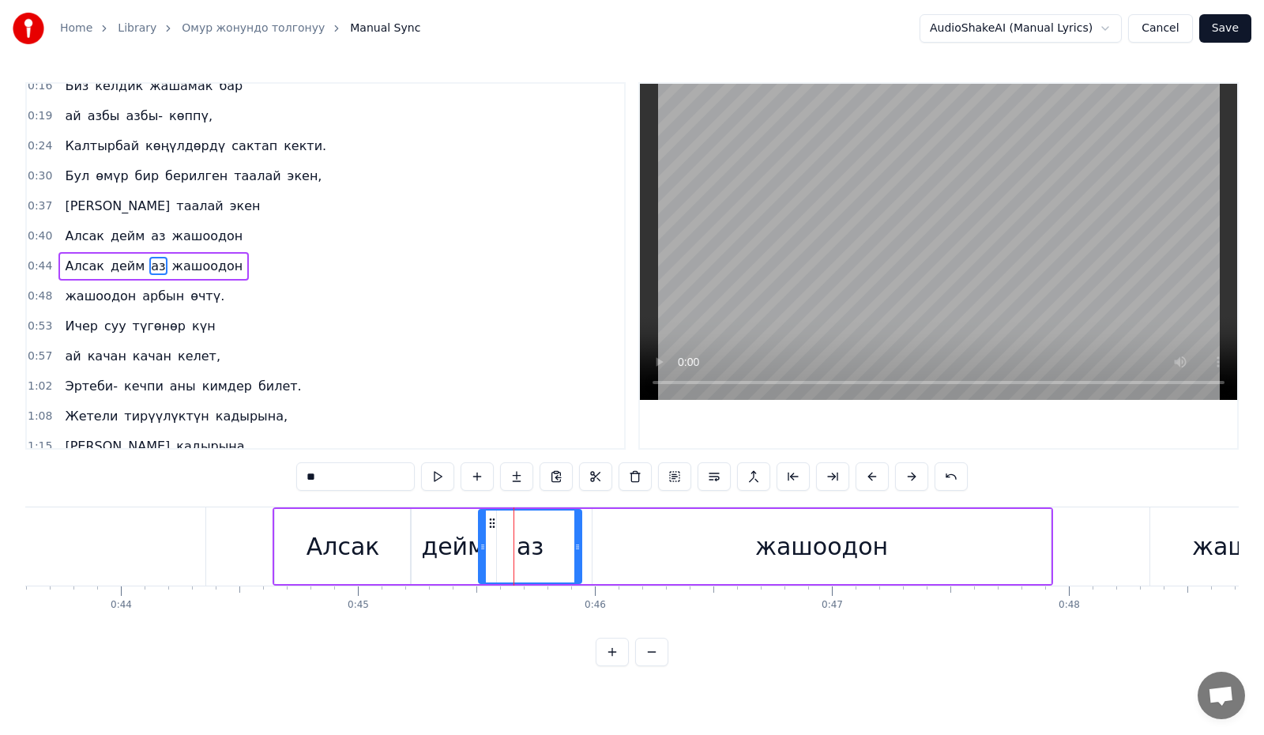
drag, startPoint x: 506, startPoint y: 553, endPoint x: 483, endPoint y: 558, distance: 22.6
click at [483, 559] on div at bounding box center [482, 546] width 6 height 72
click at [434, 481] on button at bounding box center [437, 476] width 33 height 28
click at [643, 538] on div "жашоодон" at bounding box center [821, 546] width 458 height 75
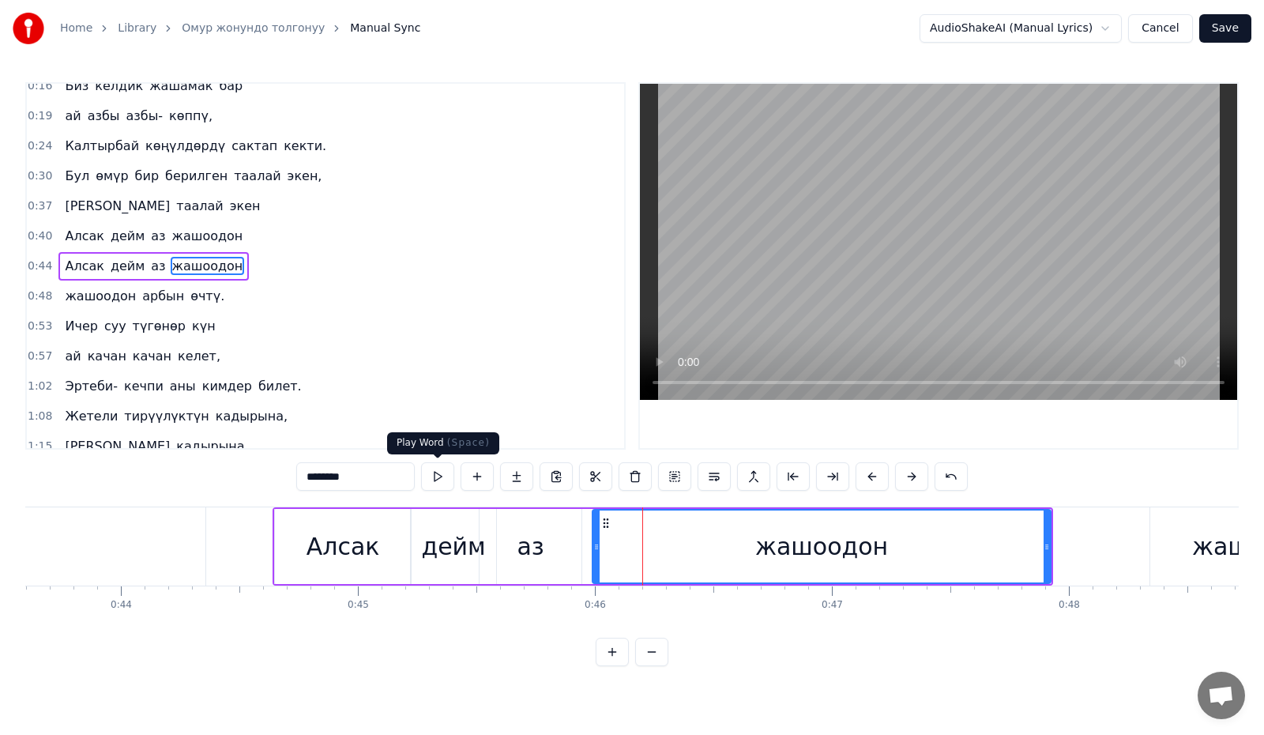
click at [427, 477] on button at bounding box center [437, 476] width 33 height 28
drag, startPoint x: 593, startPoint y: 553, endPoint x: 573, endPoint y: 561, distance: 21.3
click at [573, 561] on div at bounding box center [576, 546] width 6 height 72
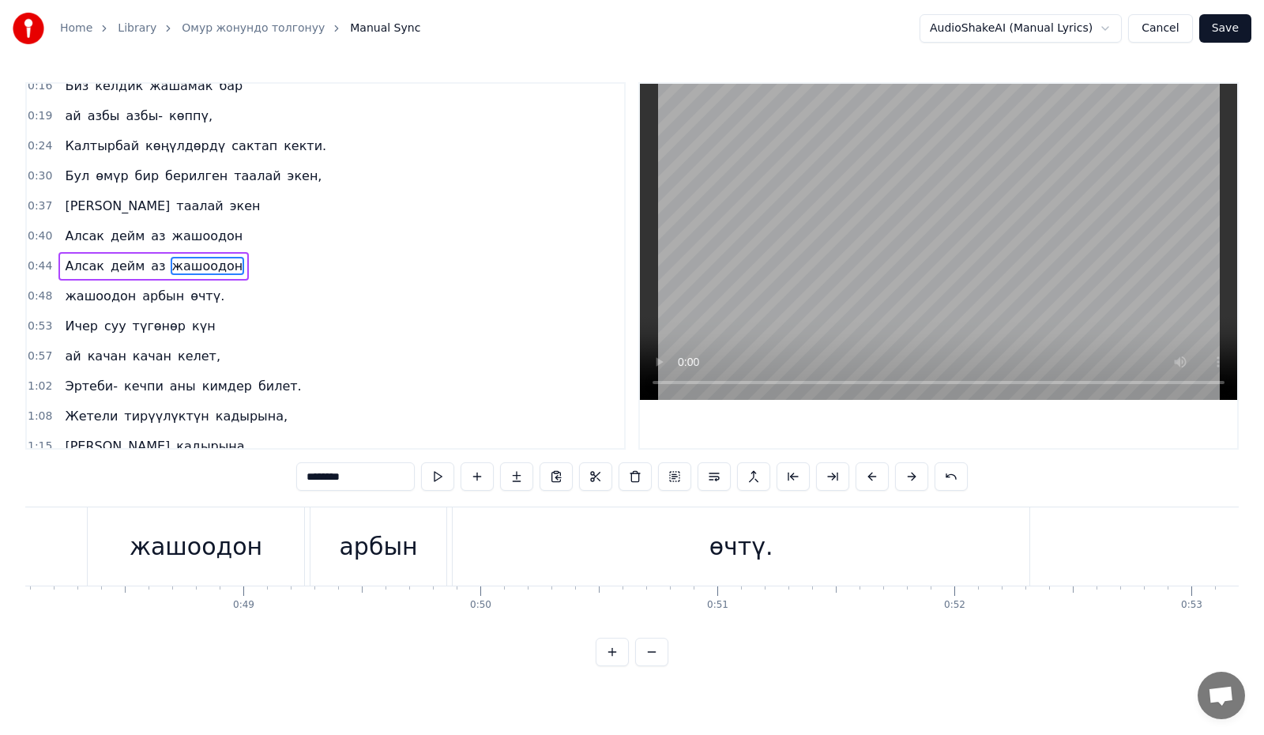
scroll to position [0, 11035]
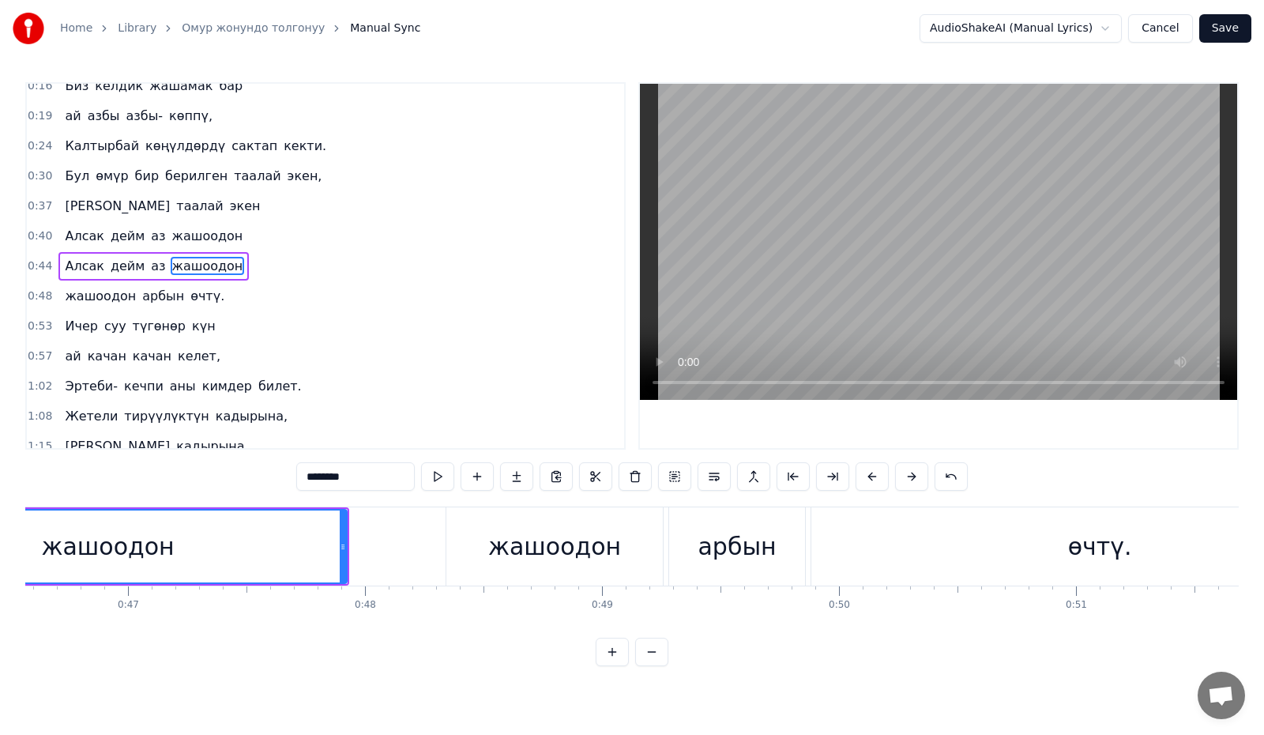
click at [484, 557] on div "жашоодон" at bounding box center [554, 546] width 216 height 78
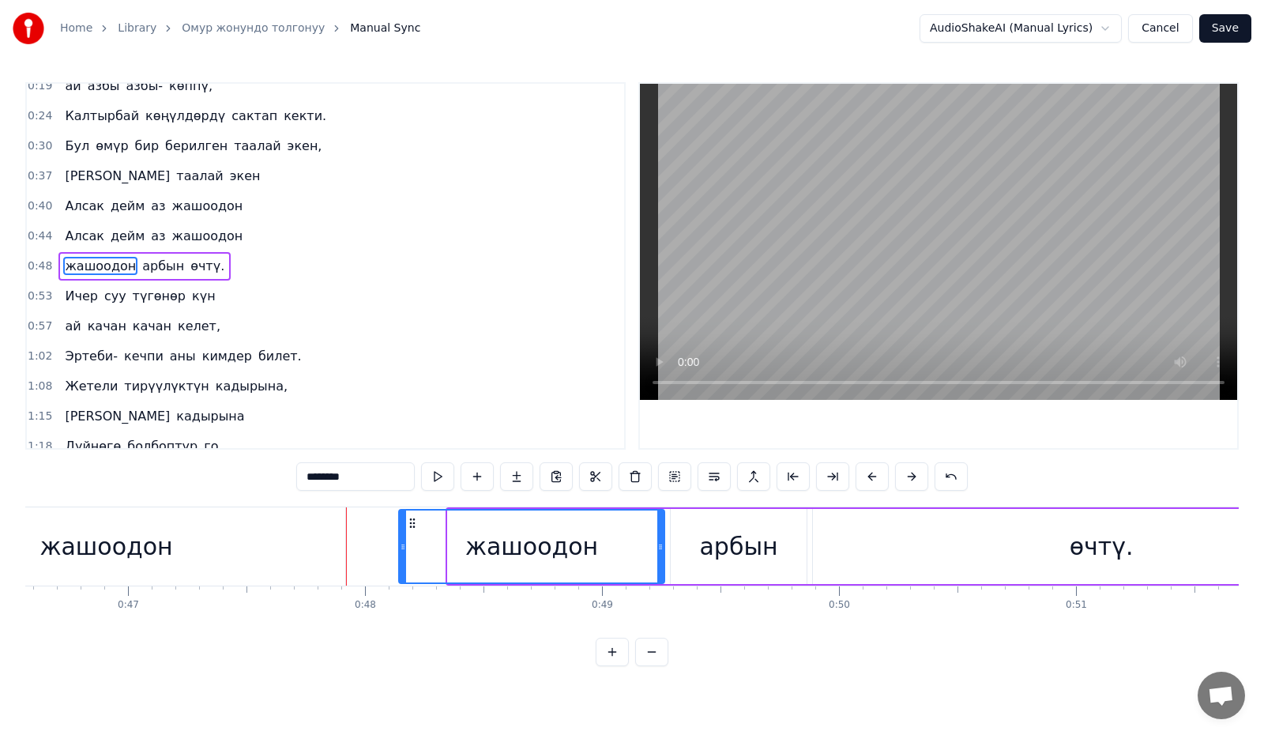
drag, startPoint x: 449, startPoint y: 552, endPoint x: 400, endPoint y: 554, distance: 49.0
click at [400, 554] on div at bounding box center [403, 546] width 6 height 72
click at [712, 554] on div "арбын" at bounding box center [738, 546] width 78 height 36
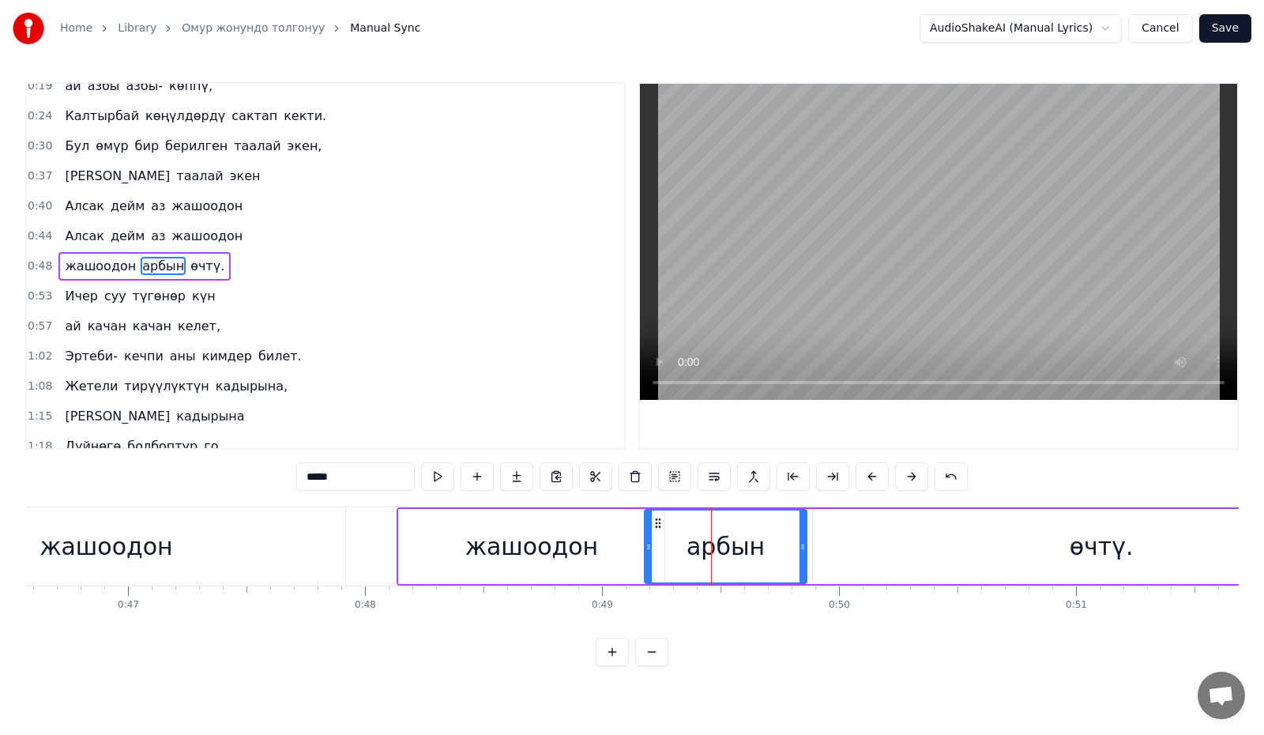
drag, startPoint x: 671, startPoint y: 552, endPoint x: 645, endPoint y: 562, distance: 27.7
click at [645, 562] on div at bounding box center [648, 546] width 6 height 72
click at [432, 477] on button at bounding box center [437, 476] width 33 height 28
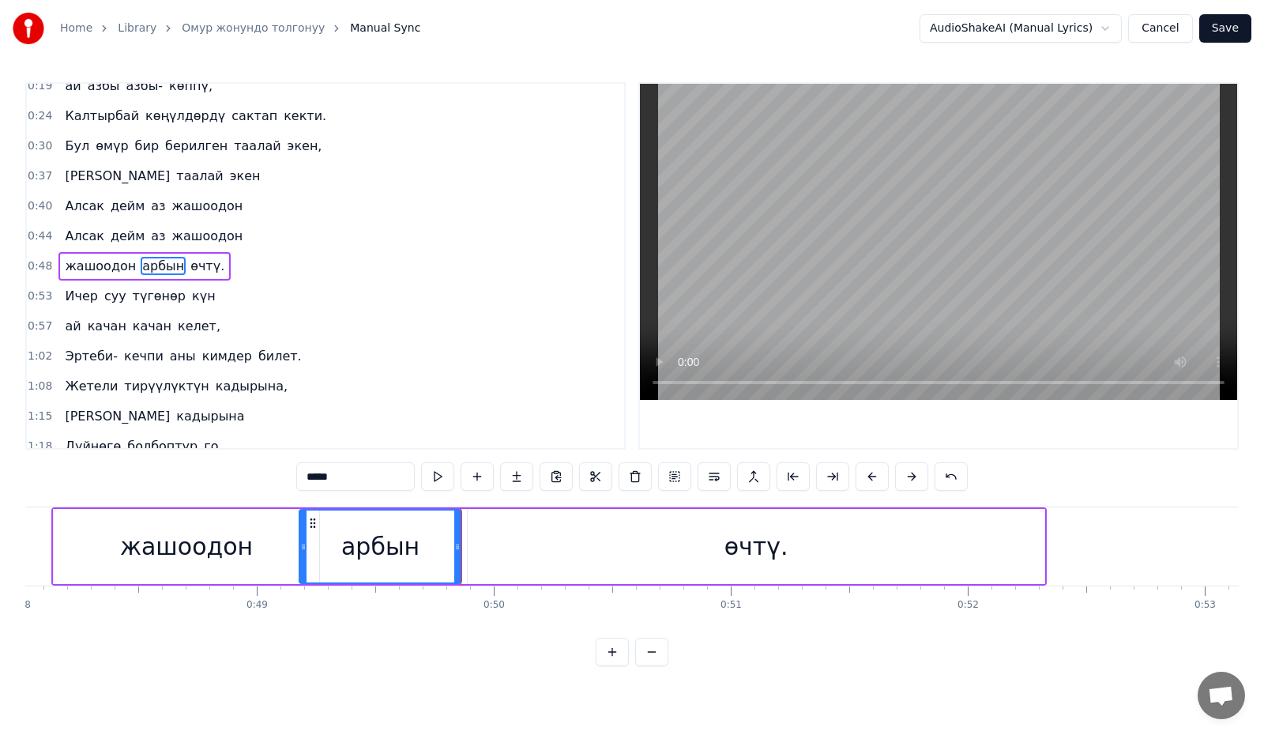
scroll to position [0, 11393]
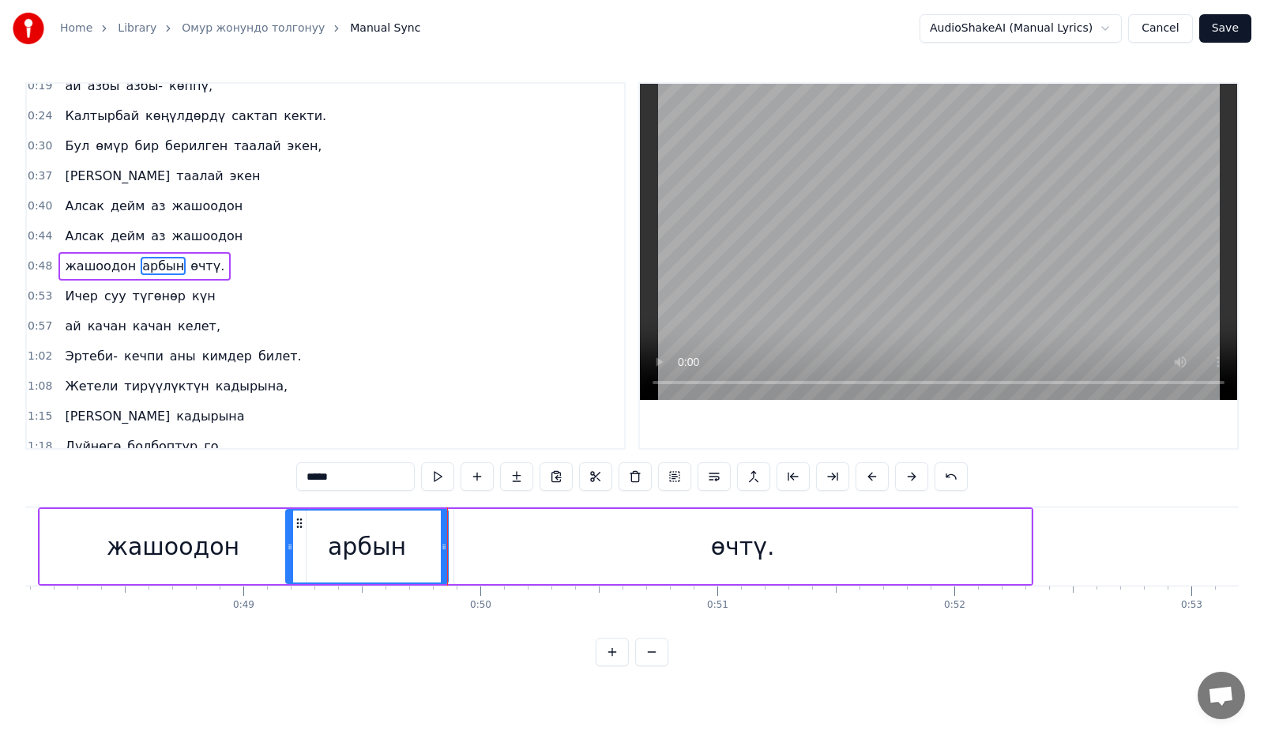
click at [595, 564] on div "өчтү." at bounding box center [742, 546] width 577 height 75
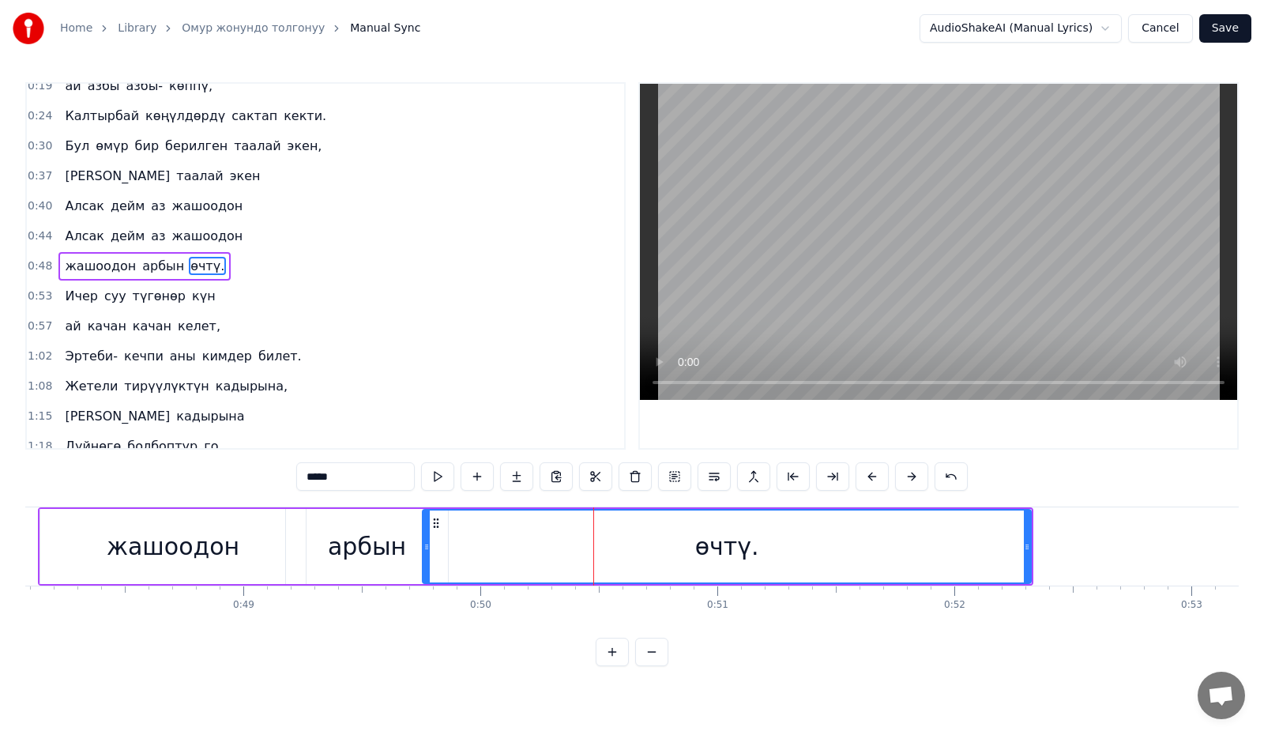
drag, startPoint x: 458, startPoint y: 561, endPoint x: 427, endPoint y: 568, distance: 32.4
click at [427, 568] on div at bounding box center [426, 546] width 6 height 72
click at [440, 478] on button at bounding box center [437, 476] width 33 height 28
click at [429, 476] on button at bounding box center [437, 476] width 33 height 28
click at [314, 526] on div "арбын" at bounding box center [367, 546] width 162 height 75
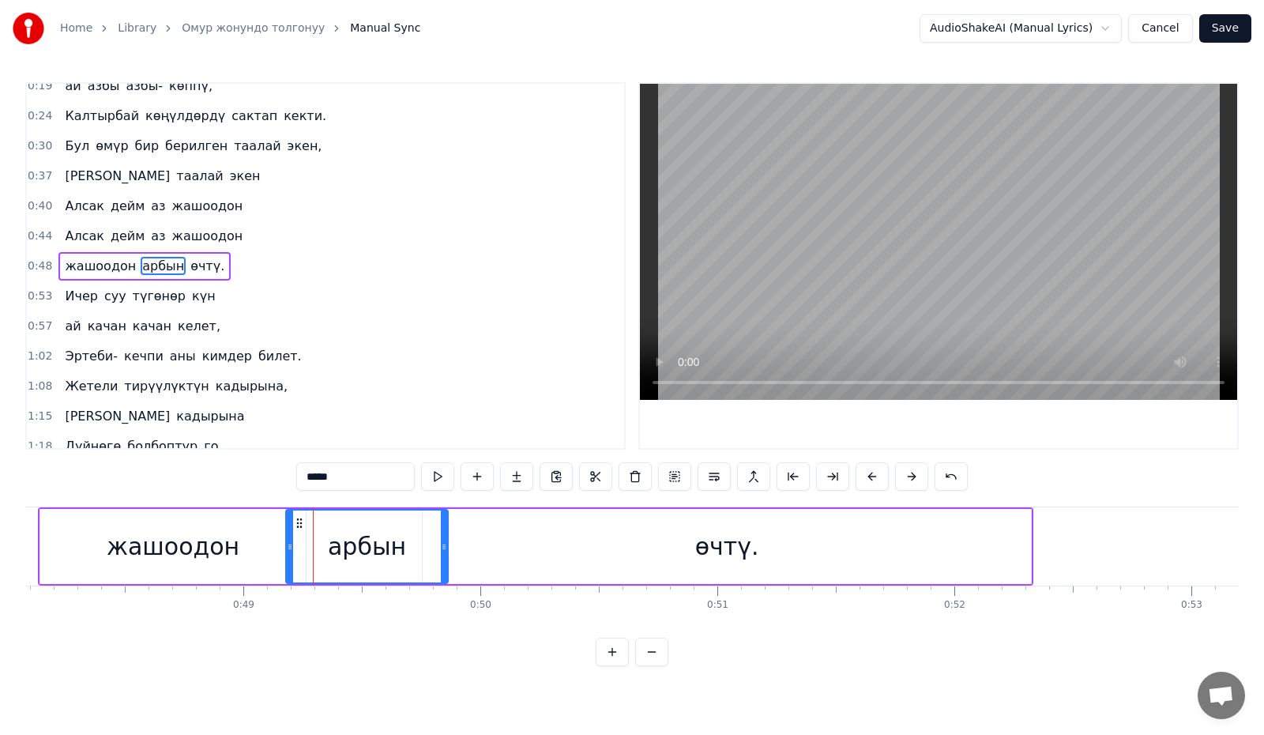
click at [498, 554] on div "өчтү." at bounding box center [727, 546] width 608 height 75
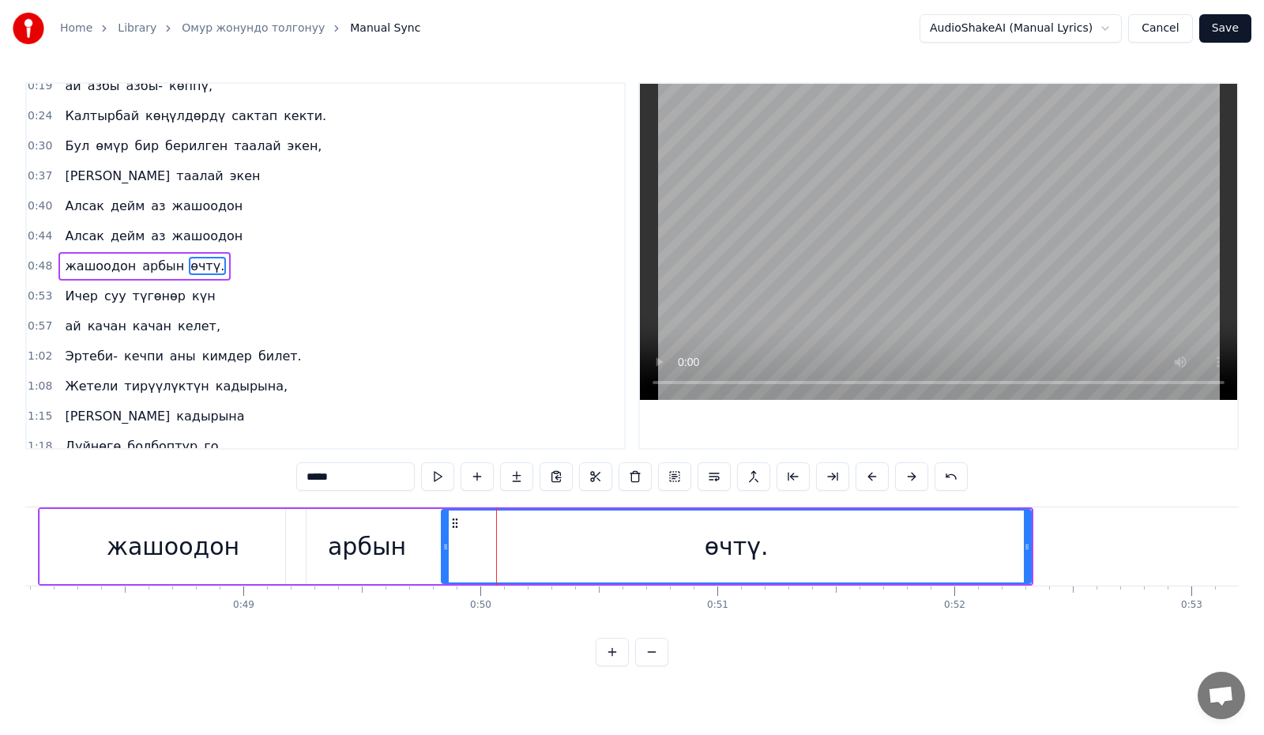
drag, startPoint x: 425, startPoint y: 554, endPoint x: 444, endPoint y: 570, distance: 24.7
click at [444, 570] on div at bounding box center [445, 546] width 6 height 72
click at [436, 476] on button at bounding box center [437, 476] width 33 height 28
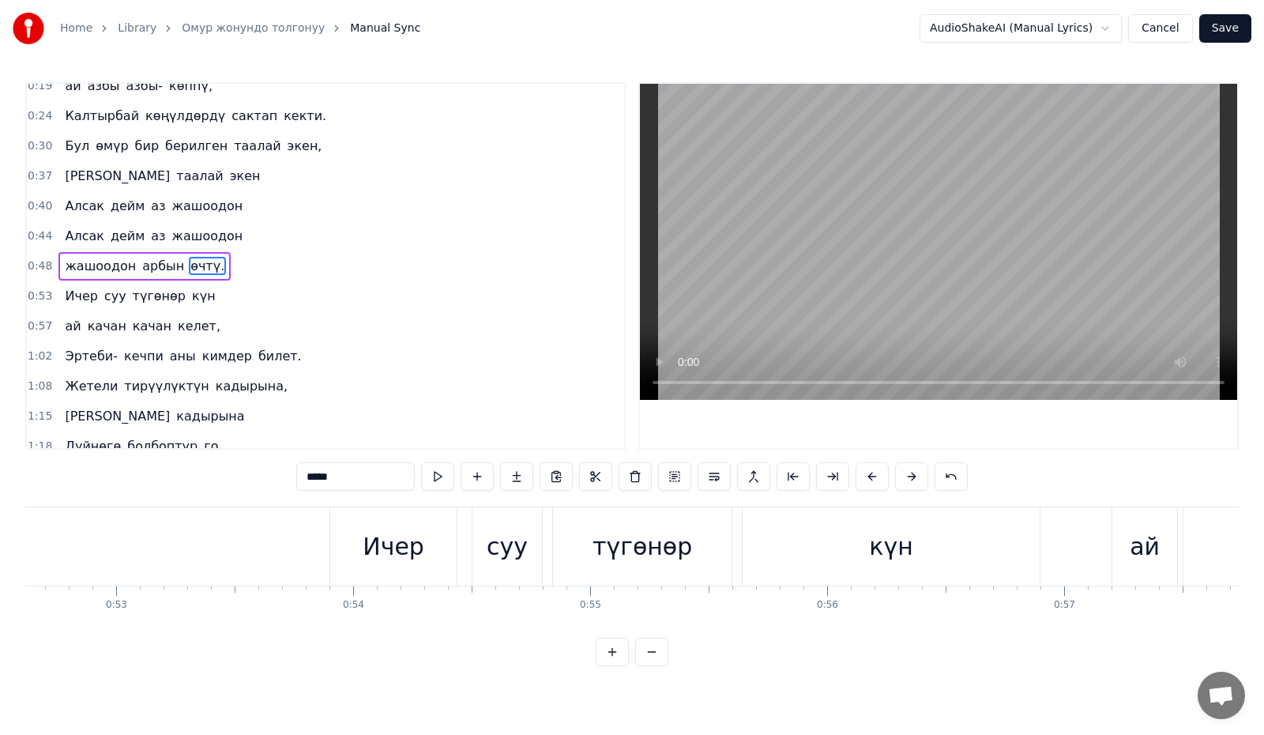
scroll to position [0, 12494]
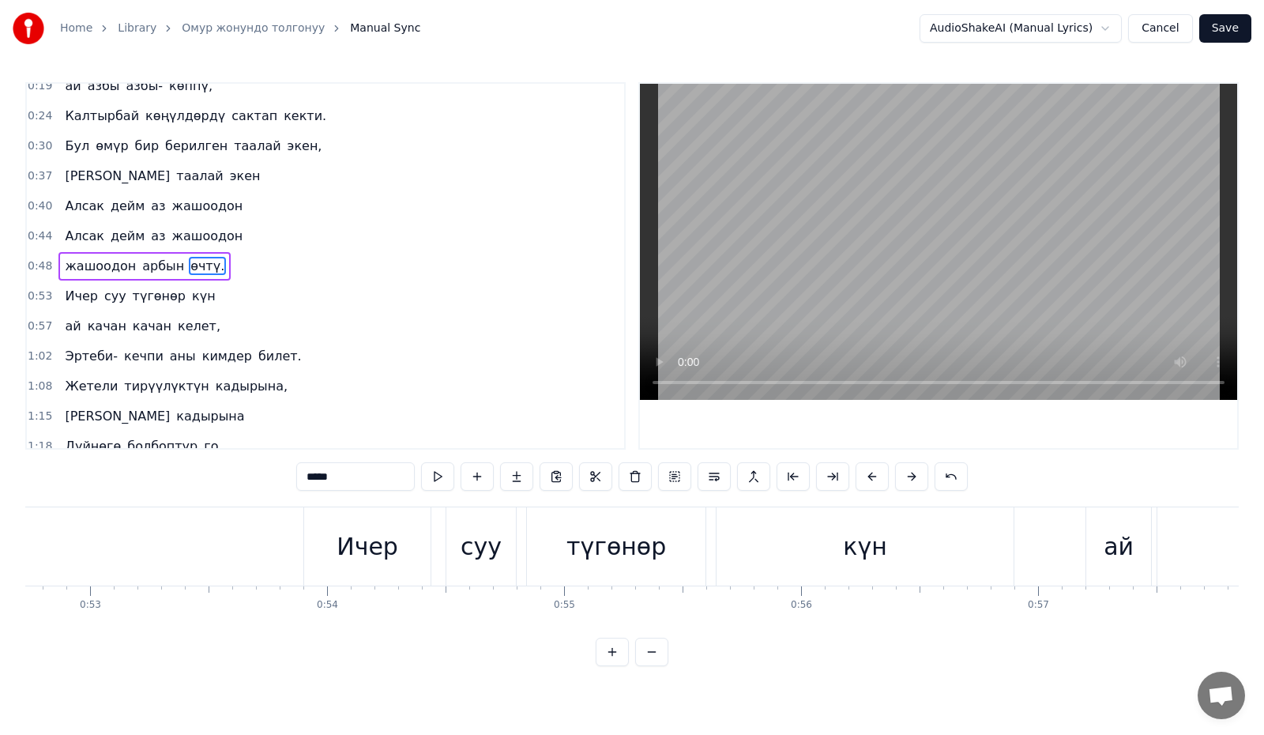
click at [385, 551] on div "Ичер" at bounding box center [367, 546] width 62 height 36
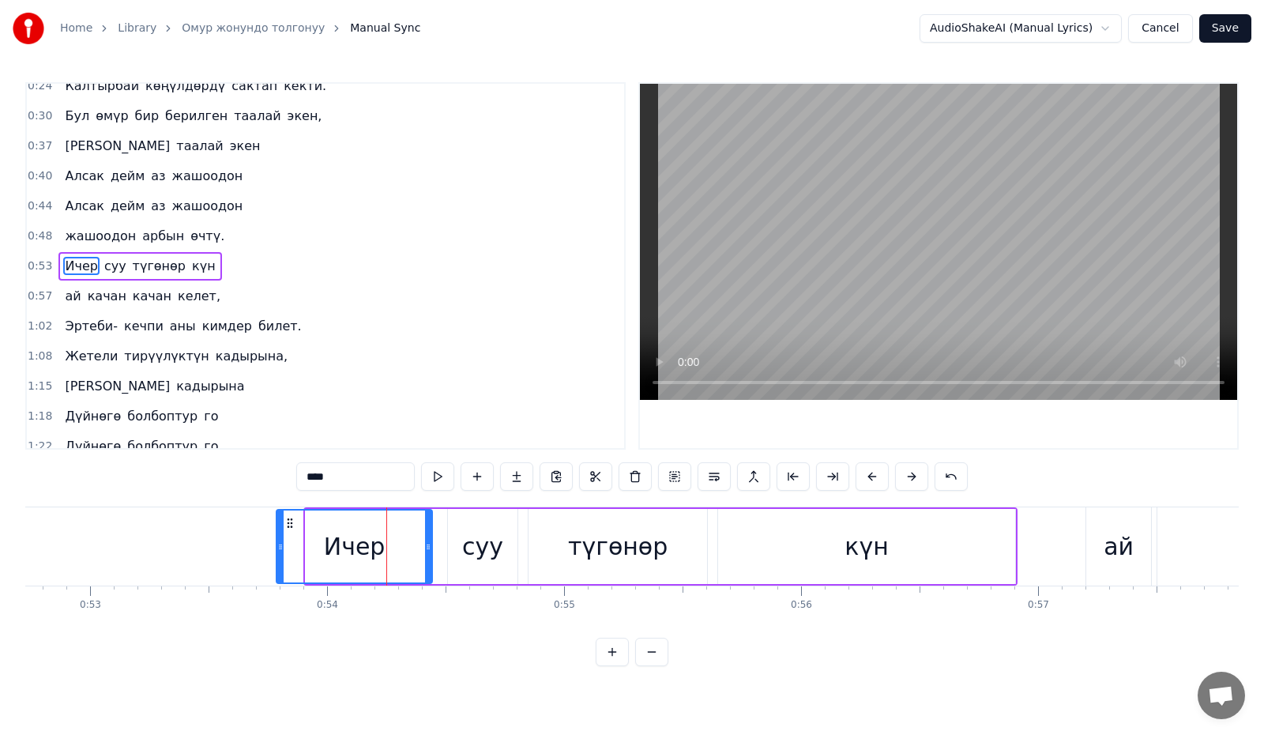
drag, startPoint x: 306, startPoint y: 554, endPoint x: 375, endPoint y: 597, distance: 80.9
click at [277, 566] on div at bounding box center [280, 546] width 6 height 72
click at [443, 477] on button at bounding box center [437, 476] width 33 height 28
click at [459, 542] on div "суу" at bounding box center [483, 546] width 70 height 75
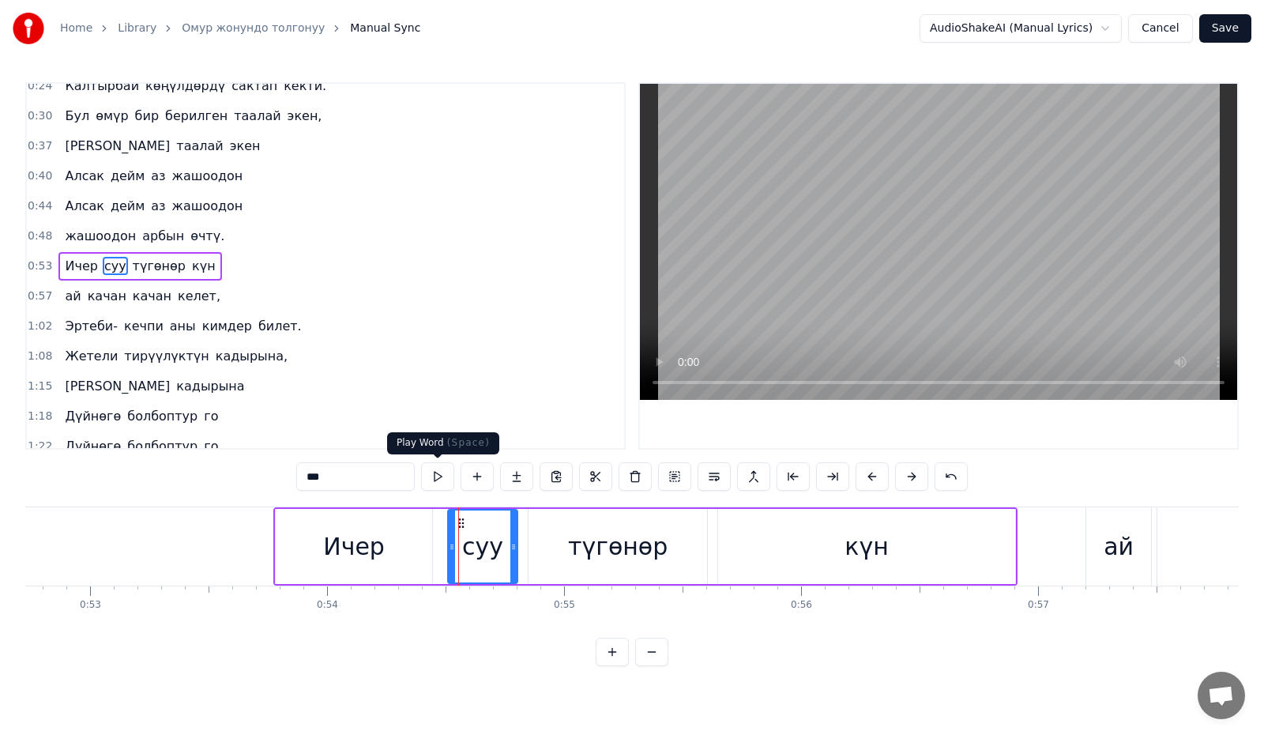
click at [443, 481] on button at bounding box center [437, 476] width 33 height 28
drag, startPoint x: 450, startPoint y: 545, endPoint x: 437, endPoint y: 550, distance: 14.2
click at [437, 550] on icon at bounding box center [438, 546] width 6 height 13
click at [435, 476] on button at bounding box center [437, 476] width 33 height 28
click at [568, 545] on div "түгөнөр" at bounding box center [617, 546] width 179 height 75
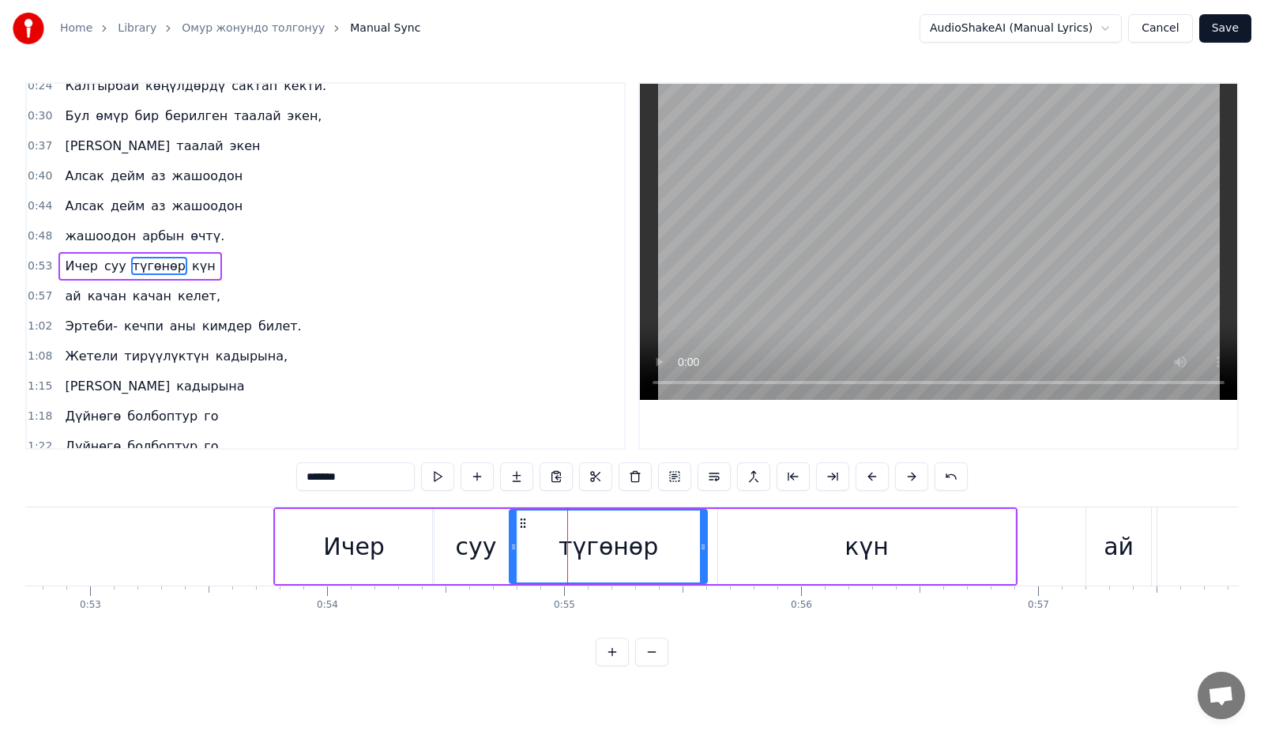
drag, startPoint x: 530, startPoint y: 548, endPoint x: 511, endPoint y: 556, distance: 20.5
click at [511, 556] on div at bounding box center [513, 546] width 6 height 72
click at [441, 478] on button at bounding box center [437, 476] width 33 height 28
click at [780, 544] on div "күн" at bounding box center [866, 546] width 297 height 75
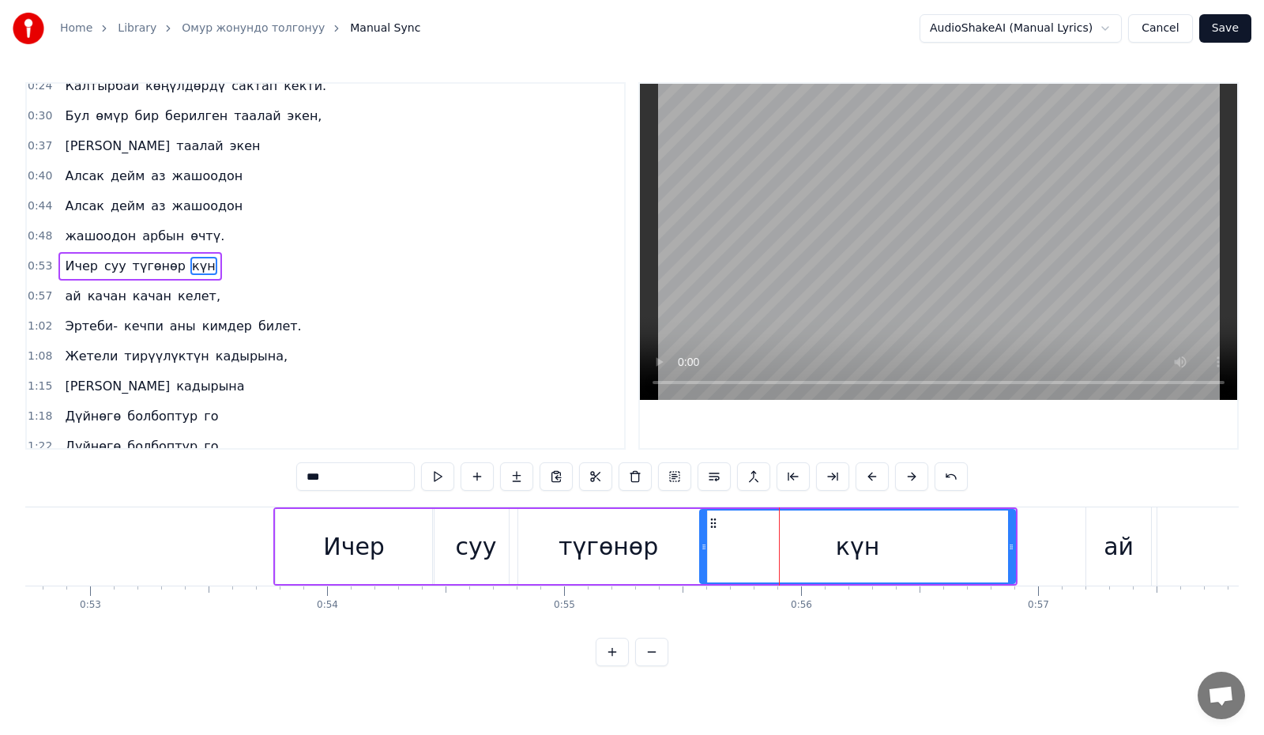
drag, startPoint x: 719, startPoint y: 554, endPoint x: 701, endPoint y: 559, distance: 19.0
click at [701, 559] on div at bounding box center [704, 546] width 6 height 72
click at [440, 485] on button at bounding box center [437, 476] width 33 height 28
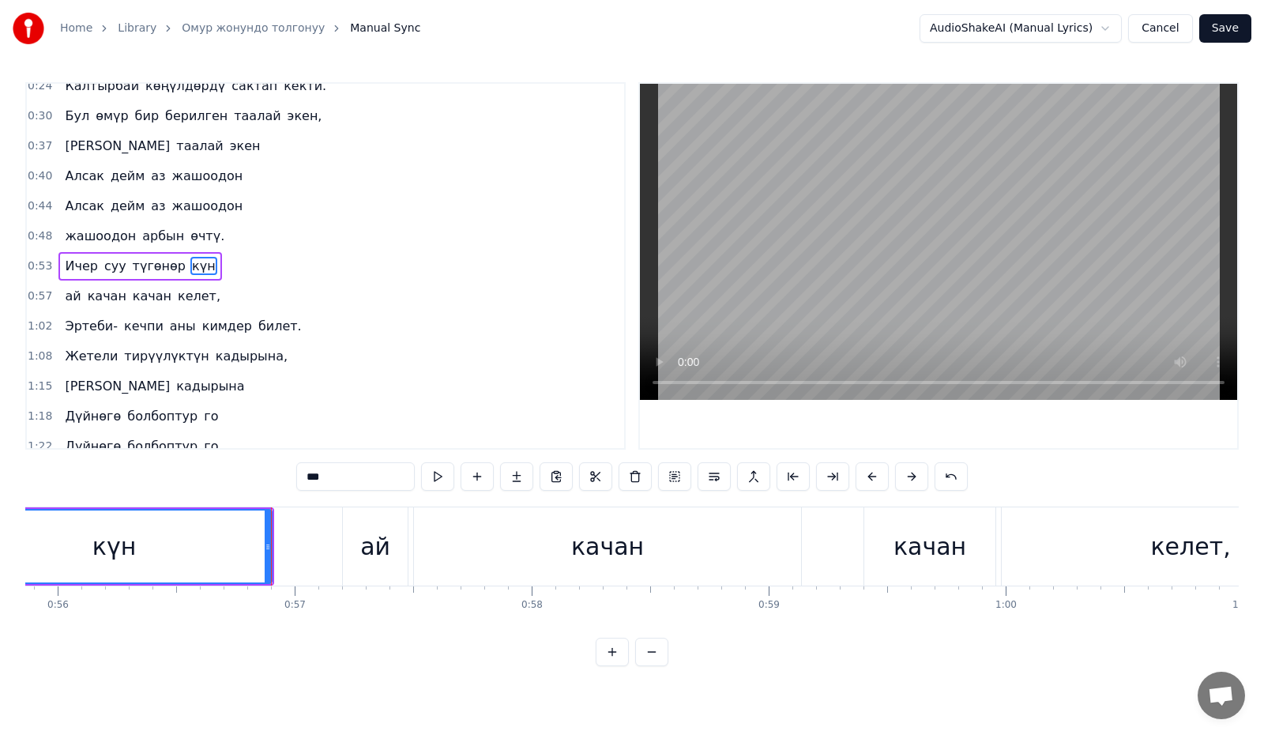
scroll to position [0, 13317]
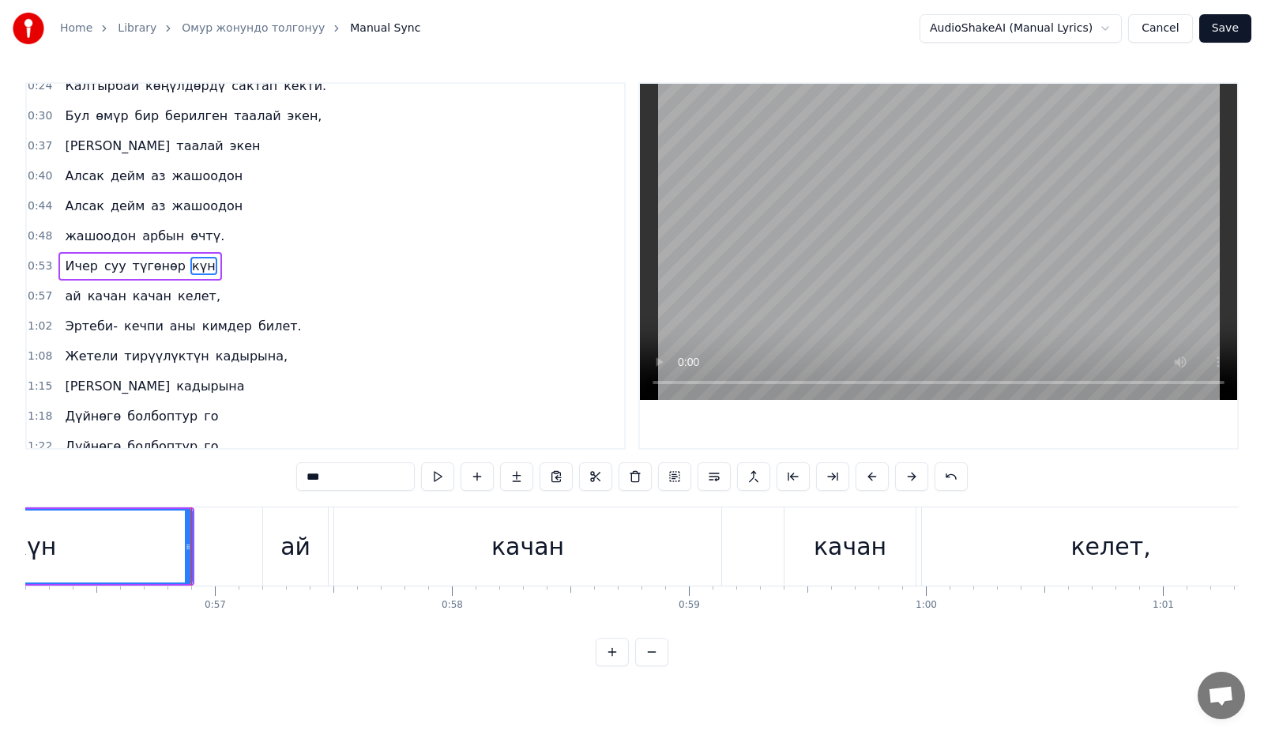
click at [310, 543] on div "ай" at bounding box center [295, 546] width 65 height 78
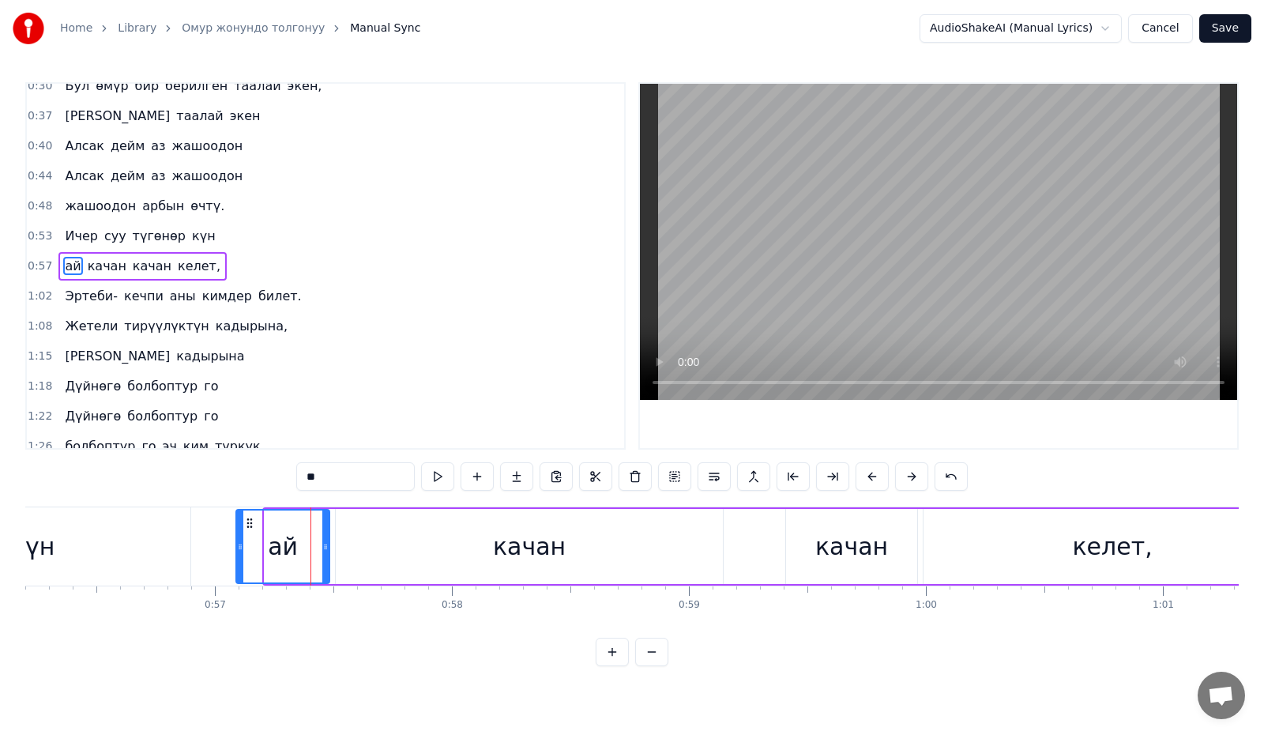
drag, startPoint x: 266, startPoint y: 550, endPoint x: 278, endPoint y: 539, distance: 16.2
click at [237, 554] on div at bounding box center [240, 546] width 6 height 72
drag, startPoint x: 637, startPoint y: 513, endPoint x: 625, endPoint y: 515, distance: 12.7
click at [625, 515] on div "качан" at bounding box center [529, 546] width 387 height 75
type input "*****"
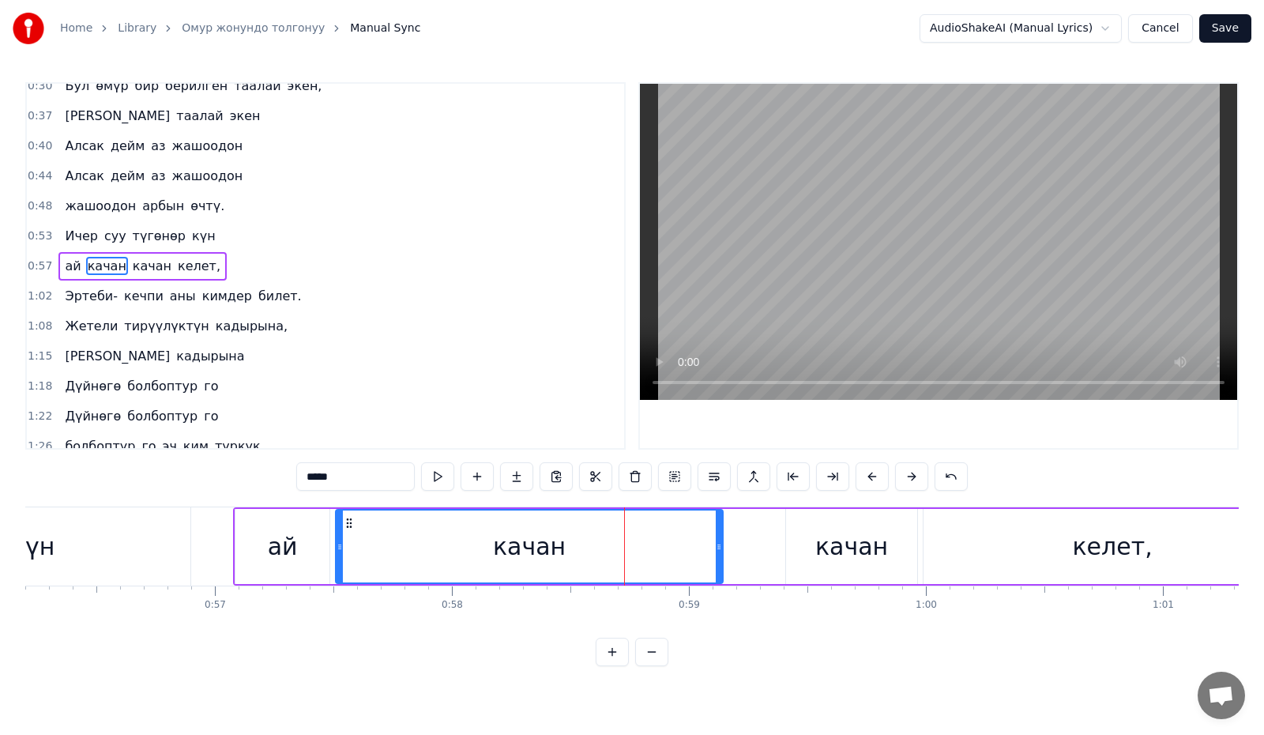
drag, startPoint x: 736, startPoint y: 521, endPoint x: 409, endPoint y: 526, distance: 327.0
click at [409, 526] on div "ай качан качан келет," at bounding box center [768, 546] width 1070 height 78
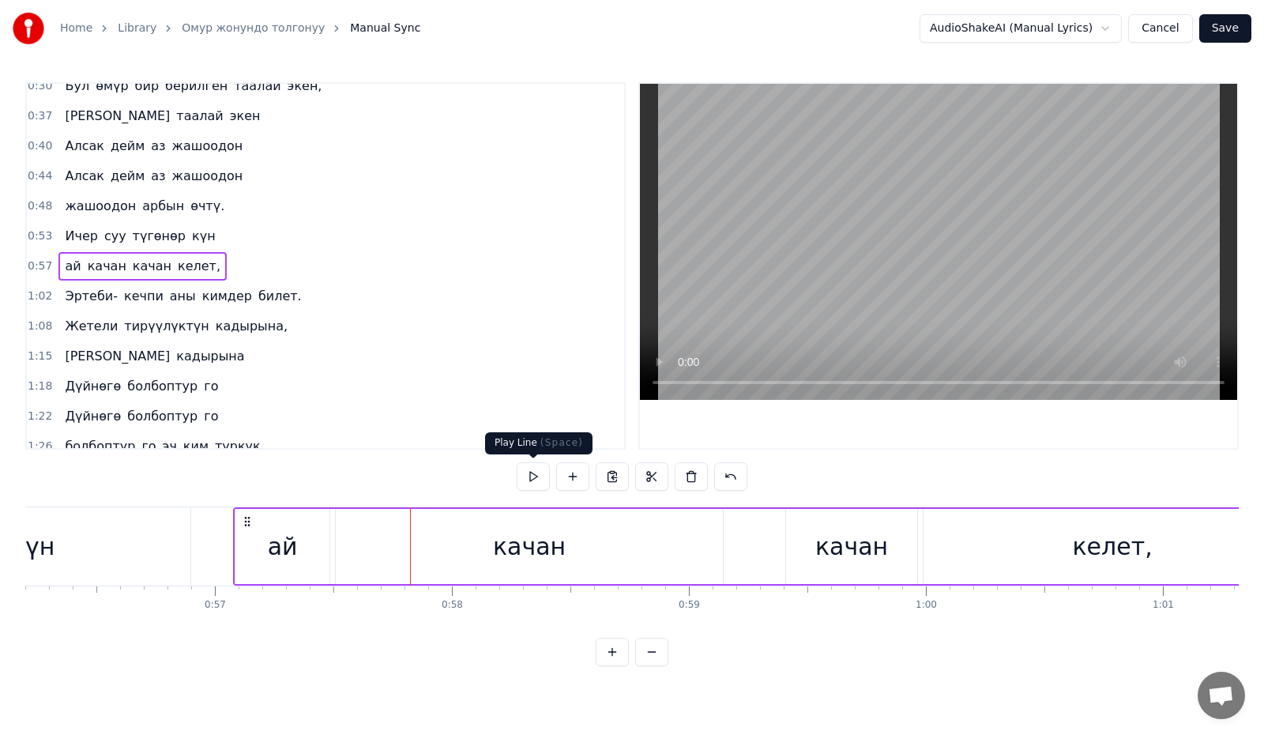
click at [534, 470] on button at bounding box center [533, 476] width 33 height 28
click at [539, 478] on button at bounding box center [533, 476] width 33 height 28
click at [803, 525] on div "качан" at bounding box center [851, 546] width 131 height 75
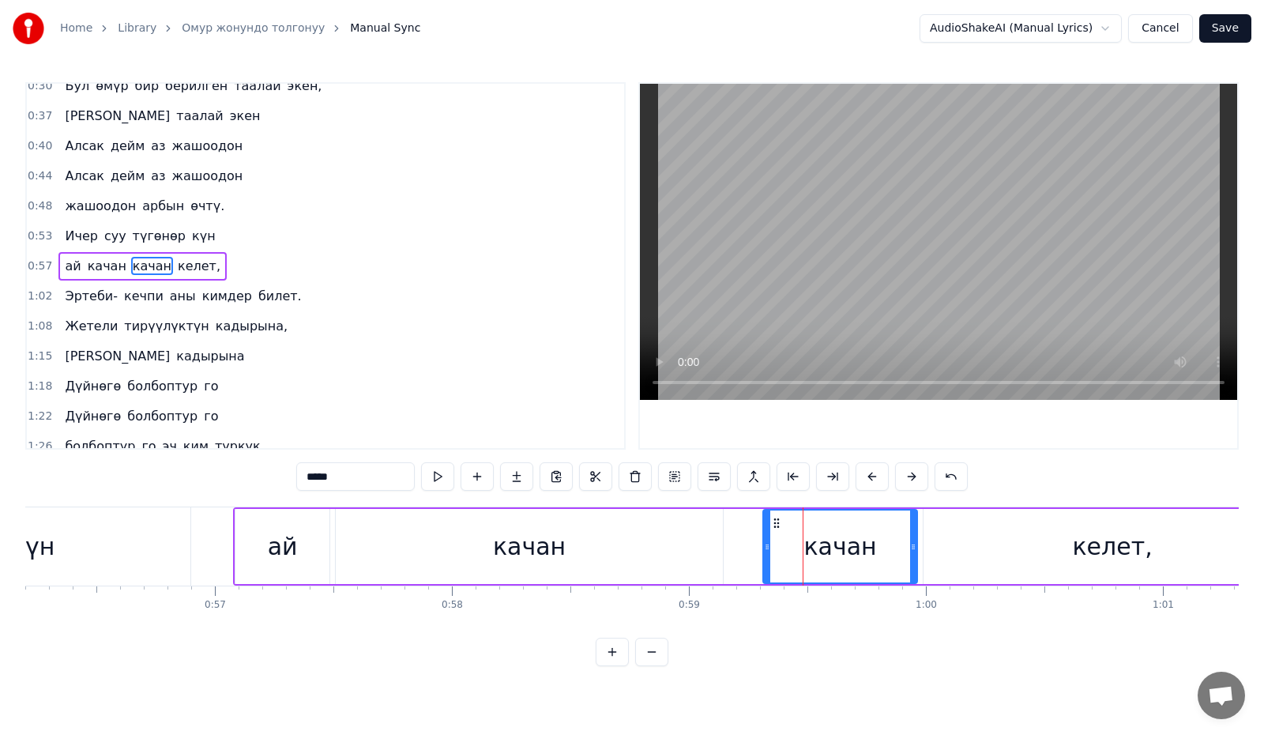
drag, startPoint x: 789, startPoint y: 551, endPoint x: 766, endPoint y: 554, distance: 23.0
click at [766, 554] on div at bounding box center [767, 546] width 6 height 72
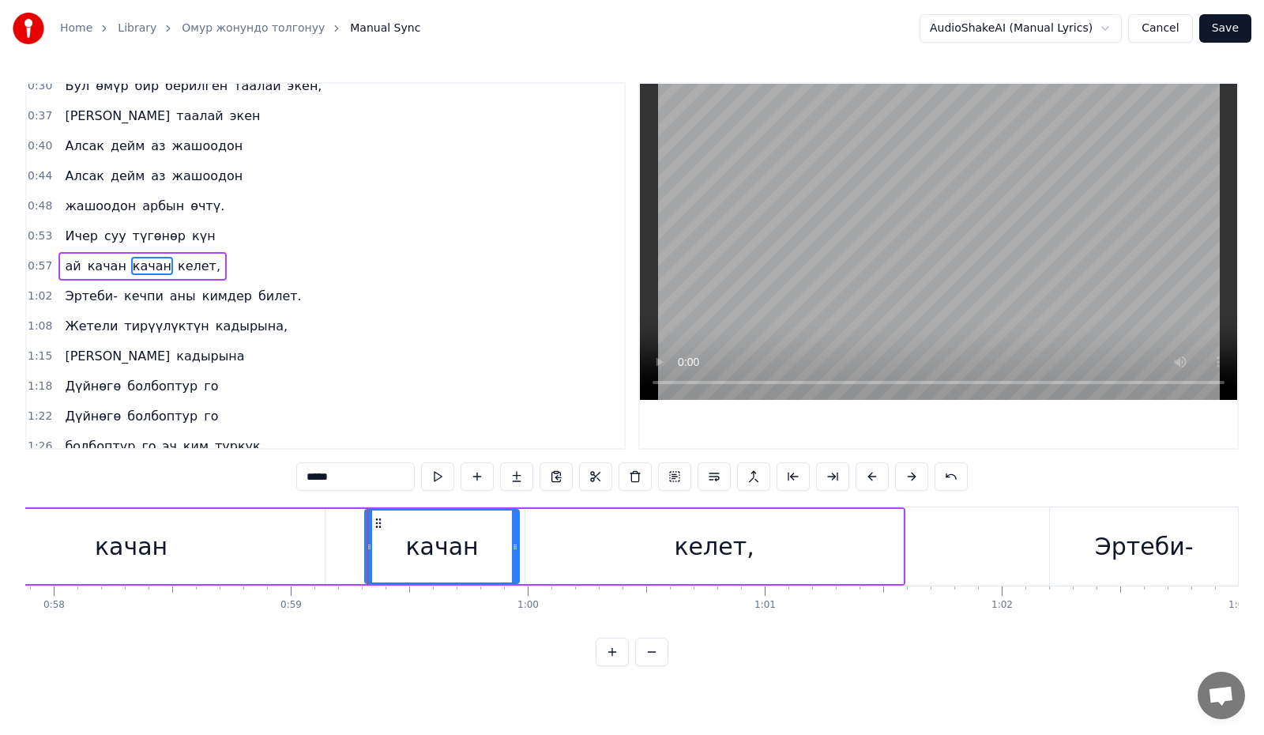
scroll to position [0, 13756]
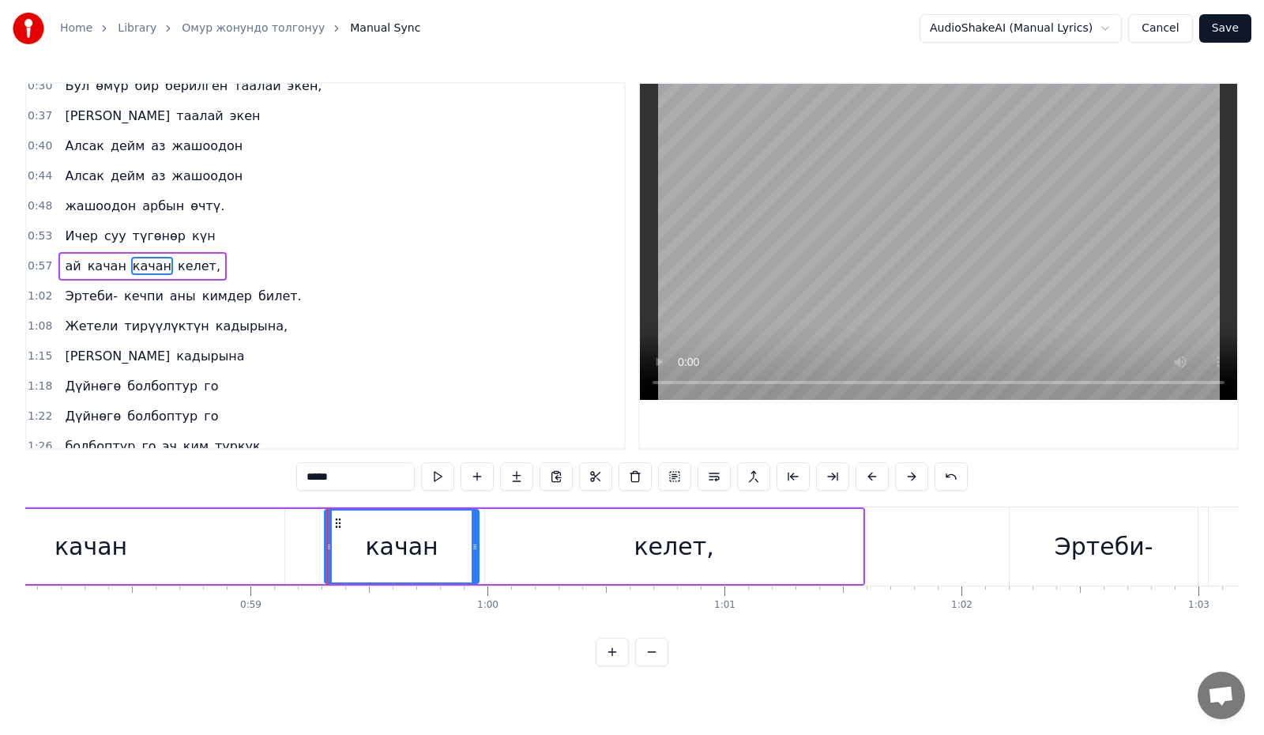
click at [608, 560] on div "келет," at bounding box center [674, 546] width 378 height 75
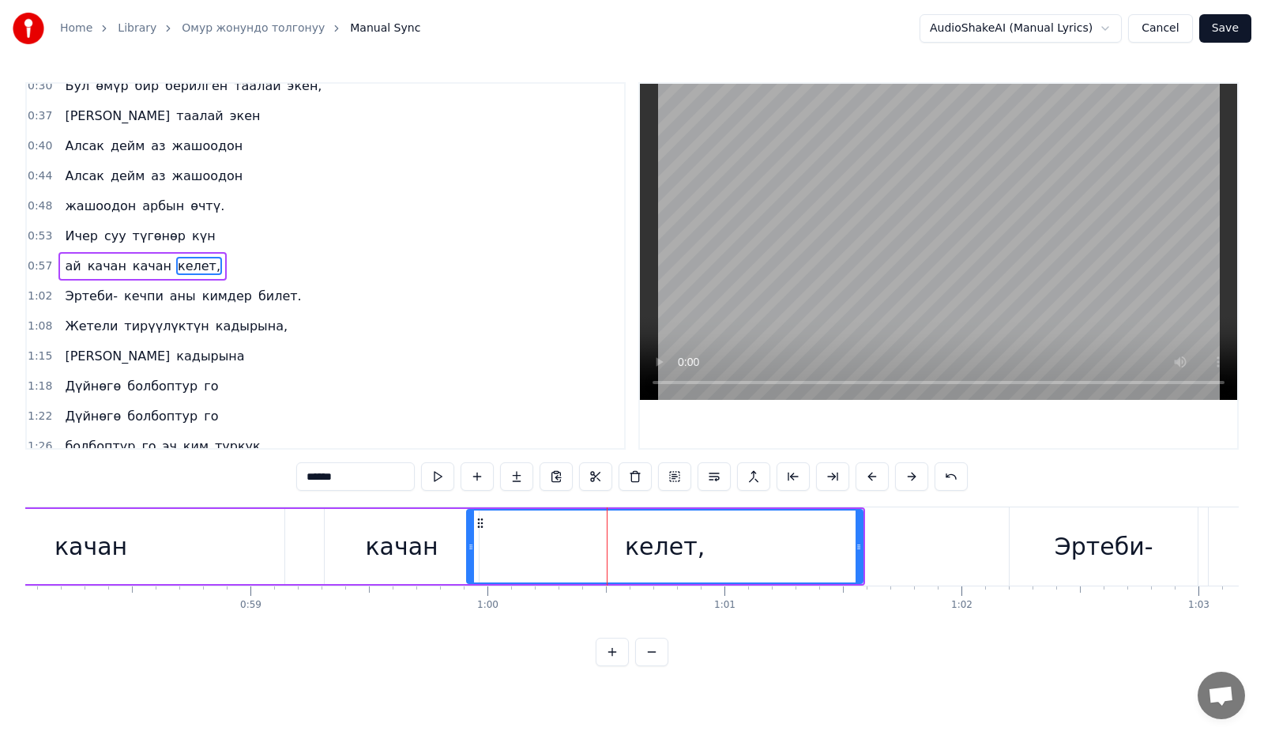
drag, startPoint x: 491, startPoint y: 558, endPoint x: 472, endPoint y: 562, distance: 18.6
click at [472, 562] on div at bounding box center [471, 546] width 6 height 72
click at [439, 483] on button at bounding box center [437, 476] width 33 height 28
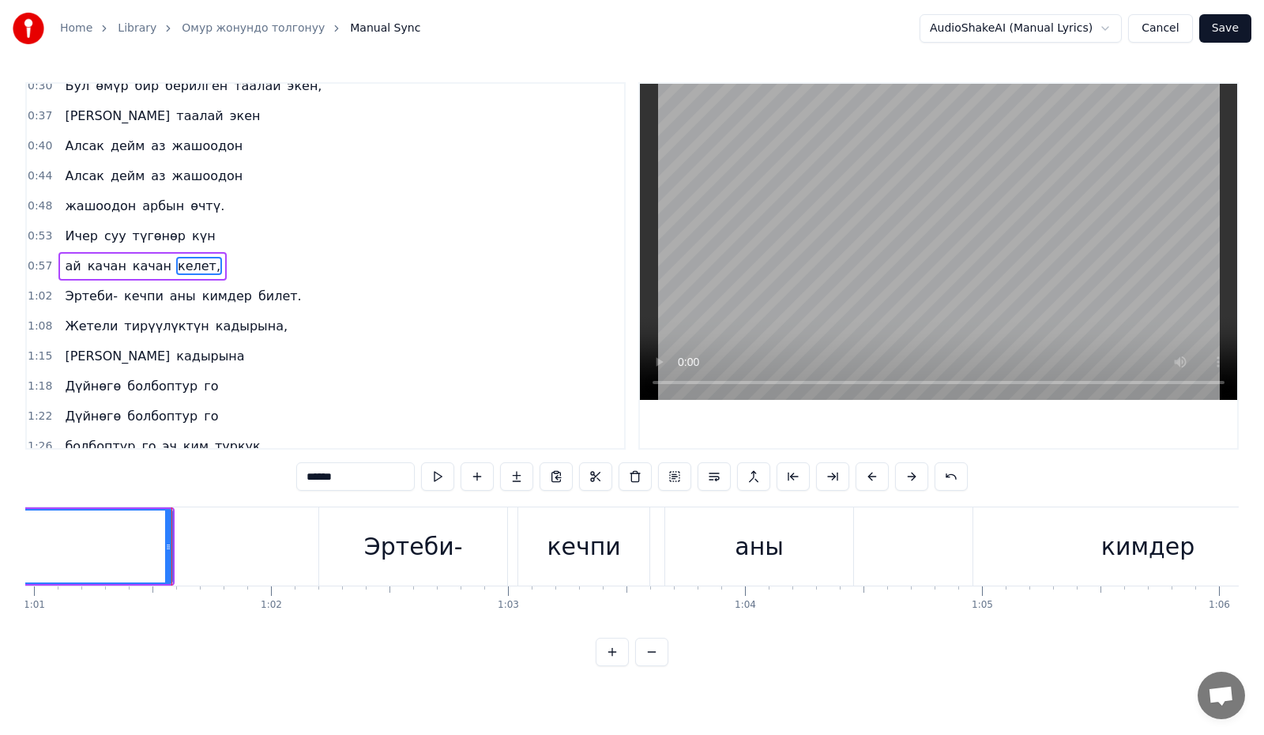
scroll to position [0, 14472]
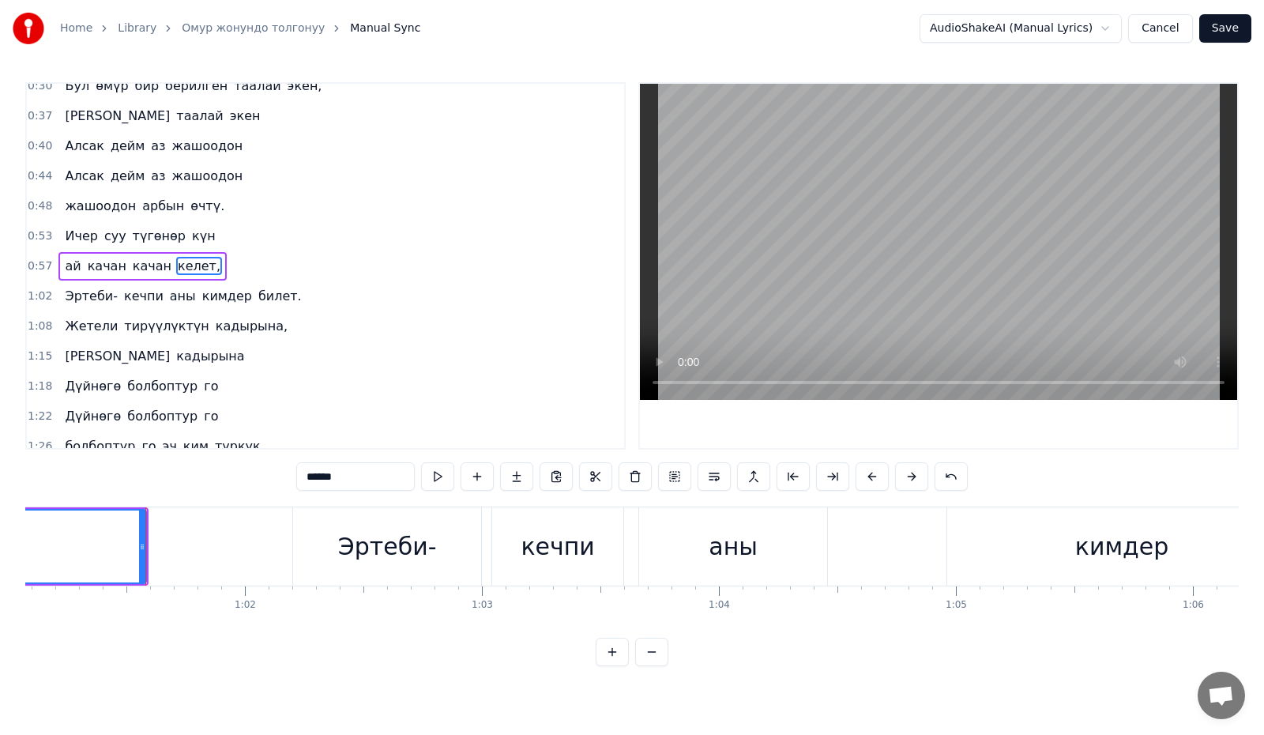
click at [385, 547] on div "Эртеби-" at bounding box center [387, 546] width 99 height 36
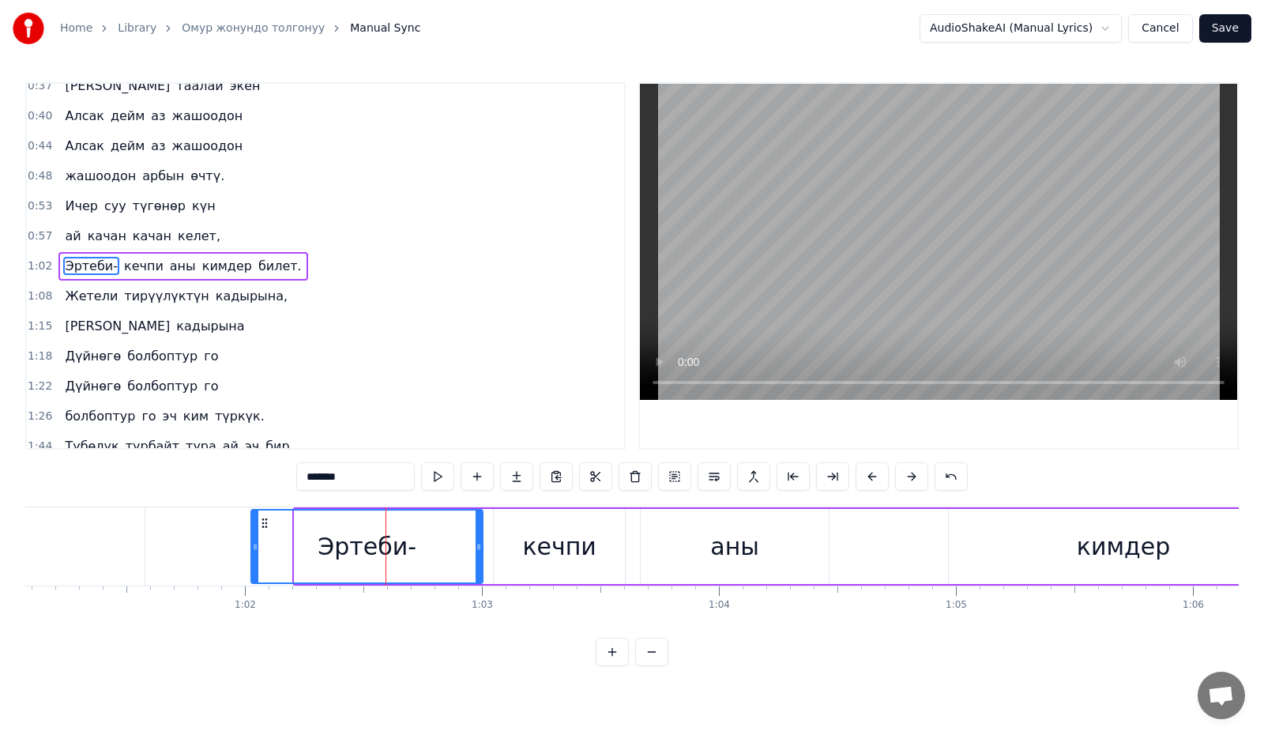
drag, startPoint x: 297, startPoint y: 549, endPoint x: 254, endPoint y: 555, distance: 43.9
click at [254, 555] on div at bounding box center [255, 546] width 6 height 72
click at [527, 536] on div "кечпи" at bounding box center [558, 546] width 73 height 36
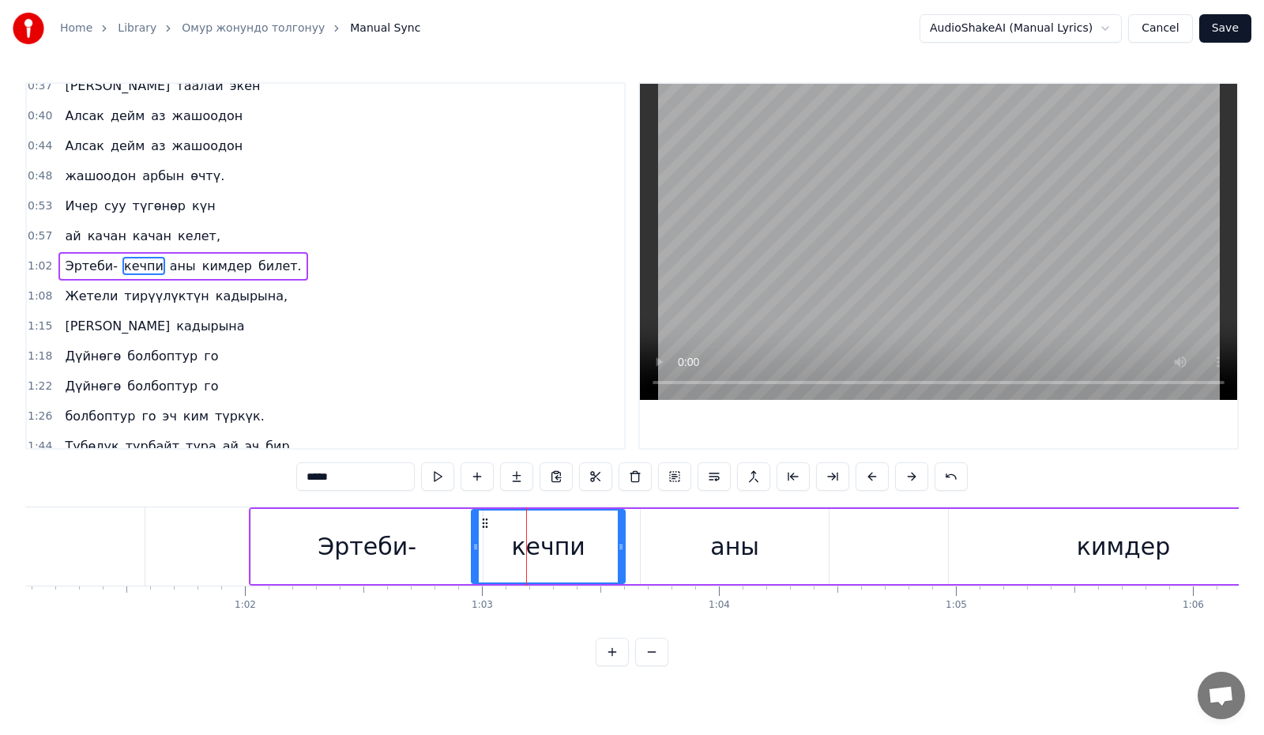
drag, startPoint x: 482, startPoint y: 557, endPoint x: 472, endPoint y: 558, distance: 10.4
click at [472, 558] on div at bounding box center [475, 546] width 6 height 72
click at [662, 550] on div "аны" at bounding box center [735, 546] width 188 height 75
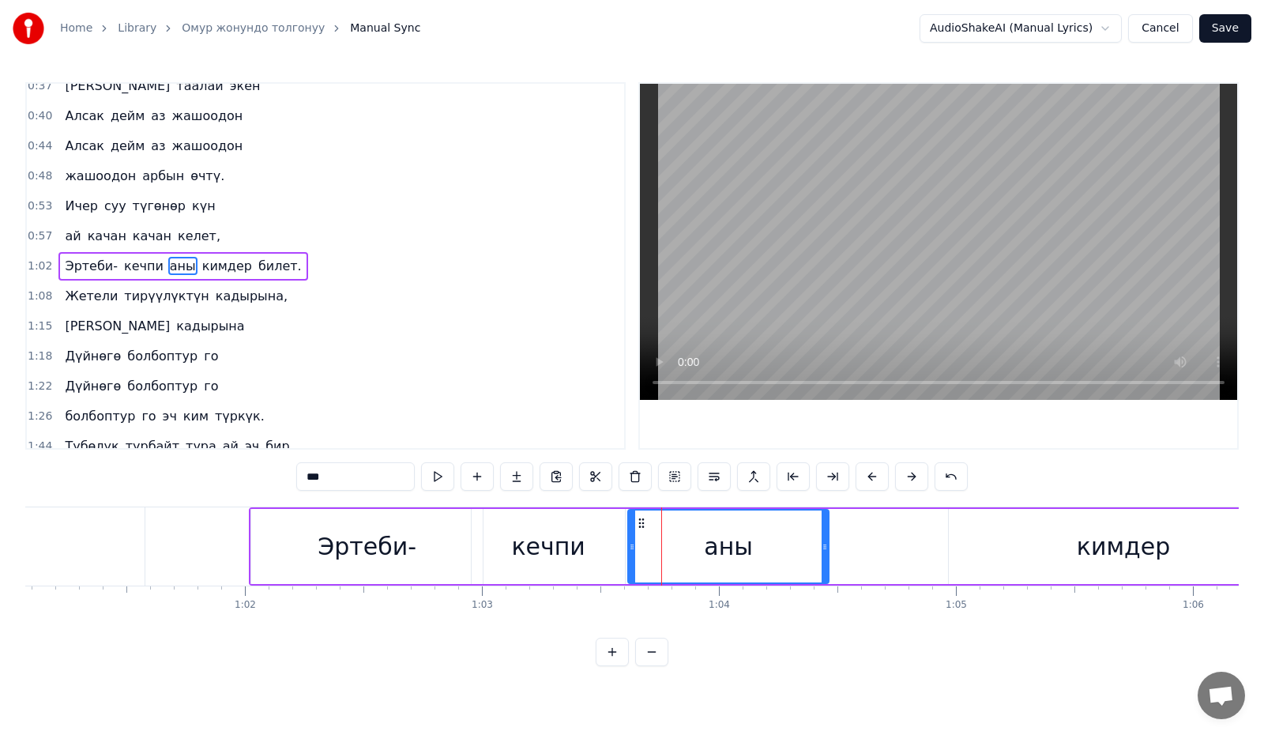
drag, startPoint x: 644, startPoint y: 554, endPoint x: 631, endPoint y: 556, distance: 12.7
click at [631, 556] on div at bounding box center [632, 546] width 6 height 72
click at [430, 479] on button at bounding box center [437, 476] width 33 height 28
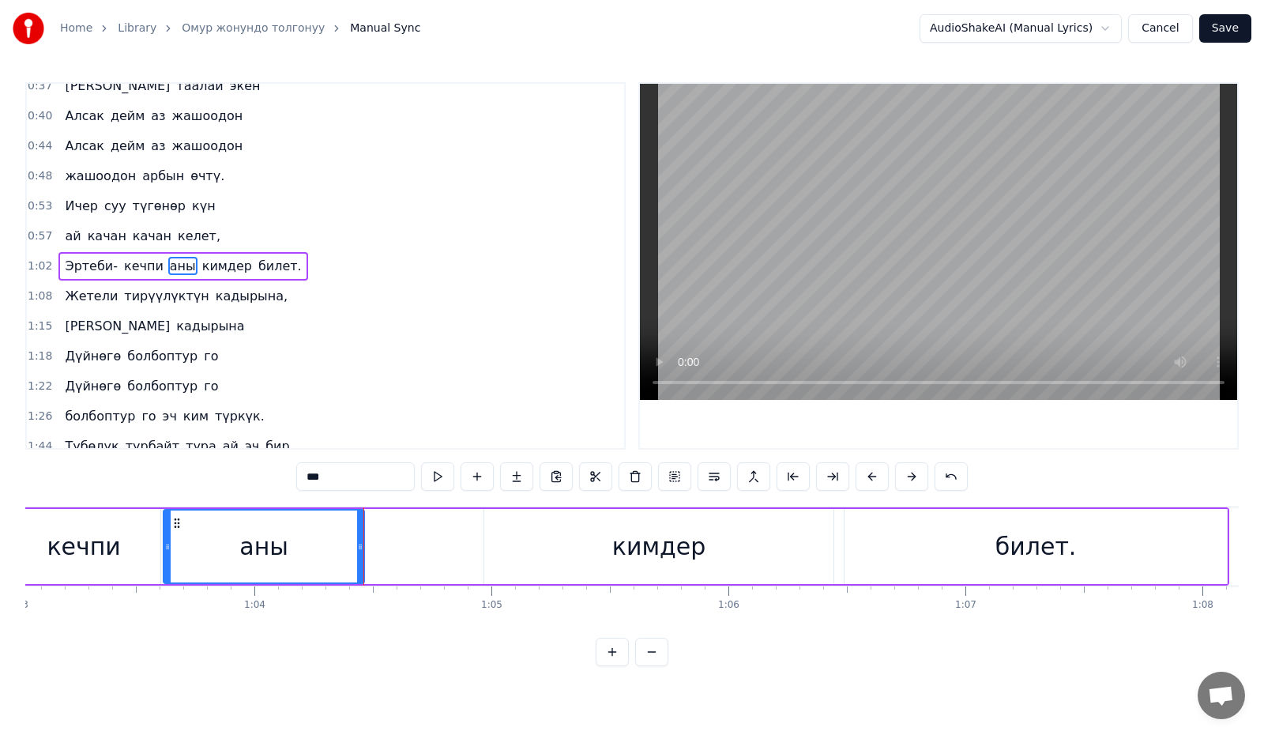
scroll to position [0, 14977]
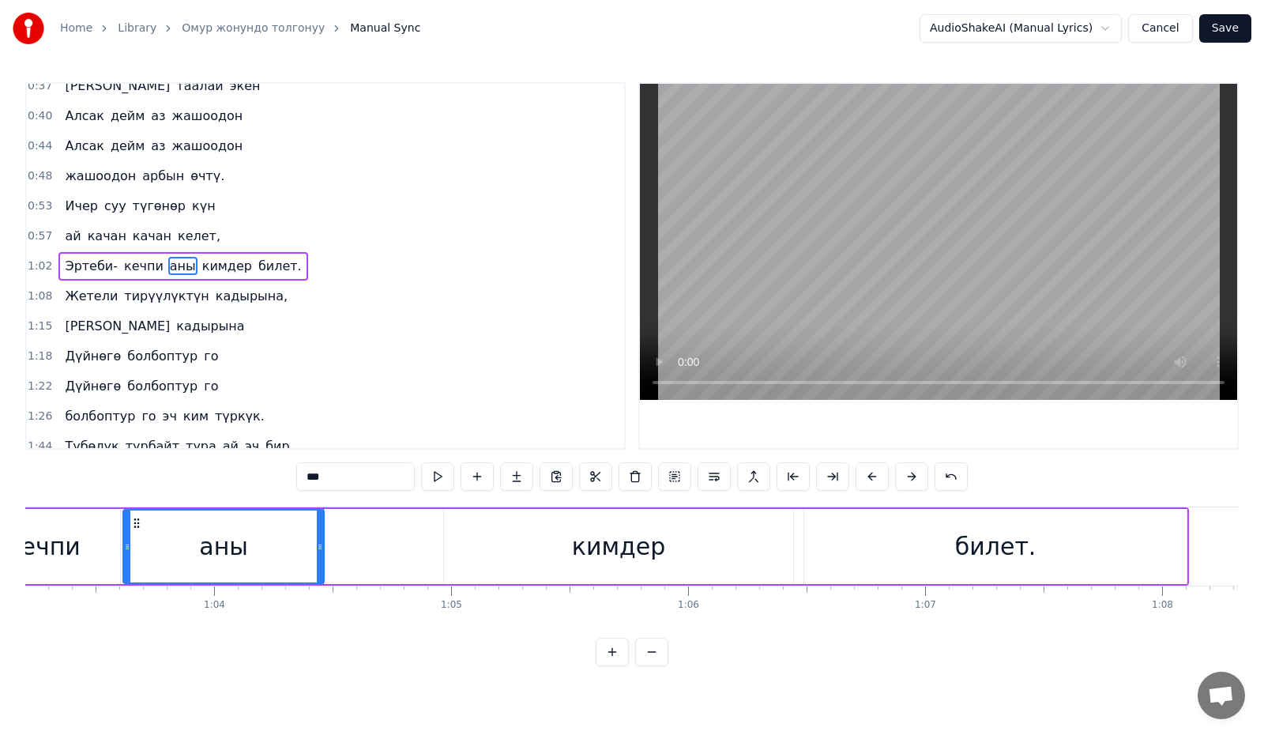
click at [603, 550] on div "кимдер" at bounding box center [619, 546] width 94 height 36
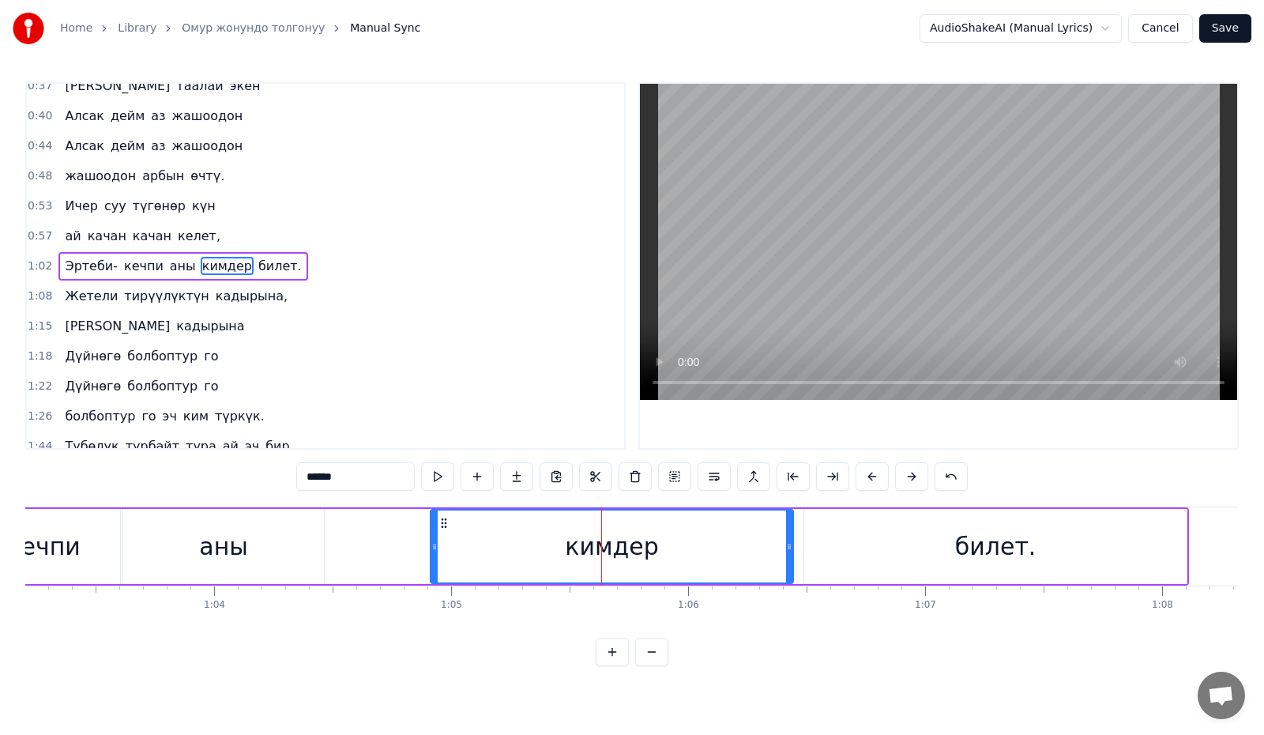
drag, startPoint x: 445, startPoint y: 548, endPoint x: 434, endPoint y: 553, distance: 12.0
click at [434, 553] on div at bounding box center [434, 546] width 6 height 72
click at [885, 557] on div "билет." at bounding box center [995, 546] width 382 height 75
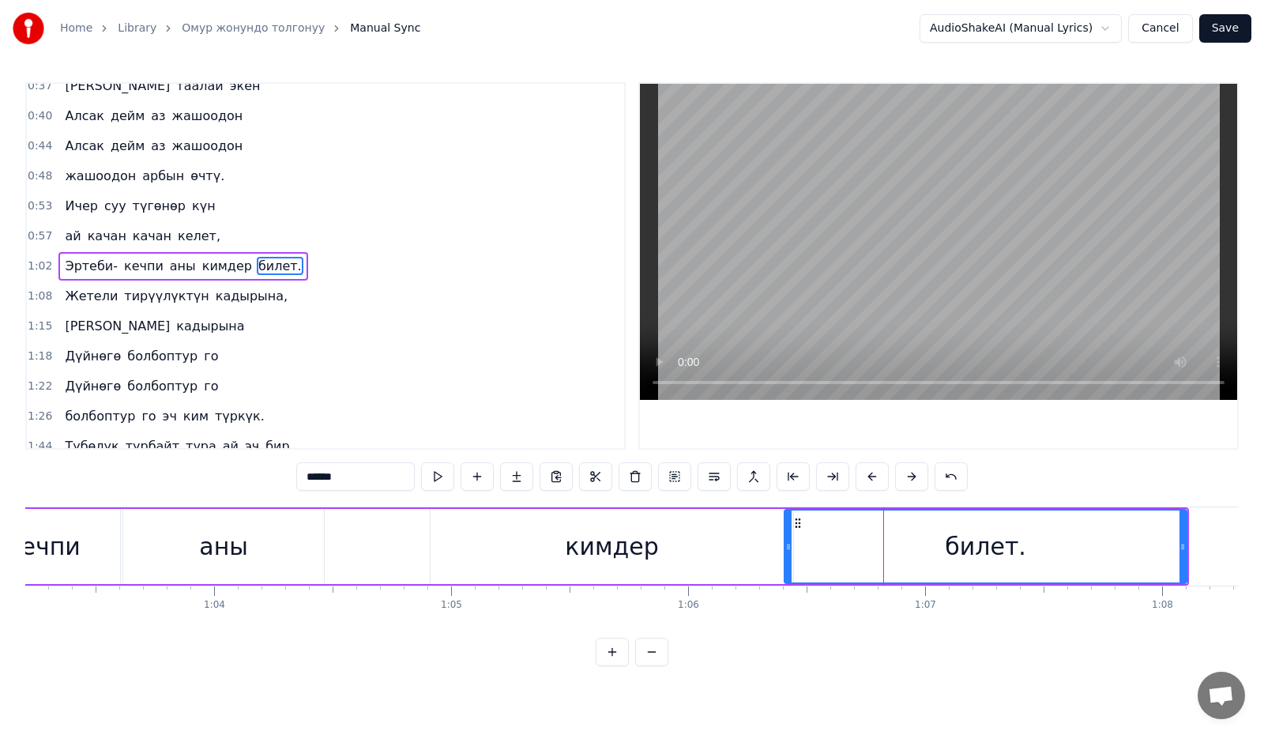
drag, startPoint x: 807, startPoint y: 554, endPoint x: 788, endPoint y: 558, distance: 20.3
click at [788, 558] on div at bounding box center [788, 546] width 6 height 72
click at [432, 474] on button at bounding box center [437, 476] width 33 height 28
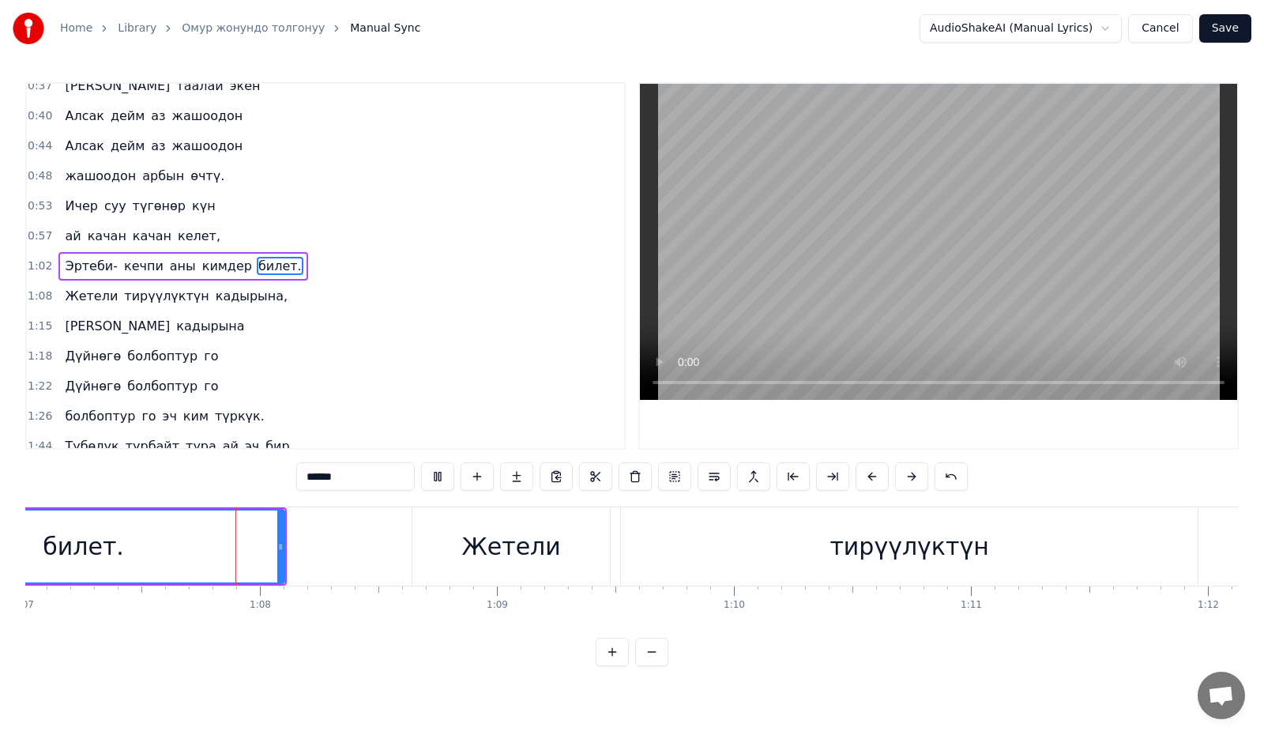
scroll to position [0, 15892]
click at [498, 535] on div "Жетели" at bounding box center [497, 546] width 99 height 36
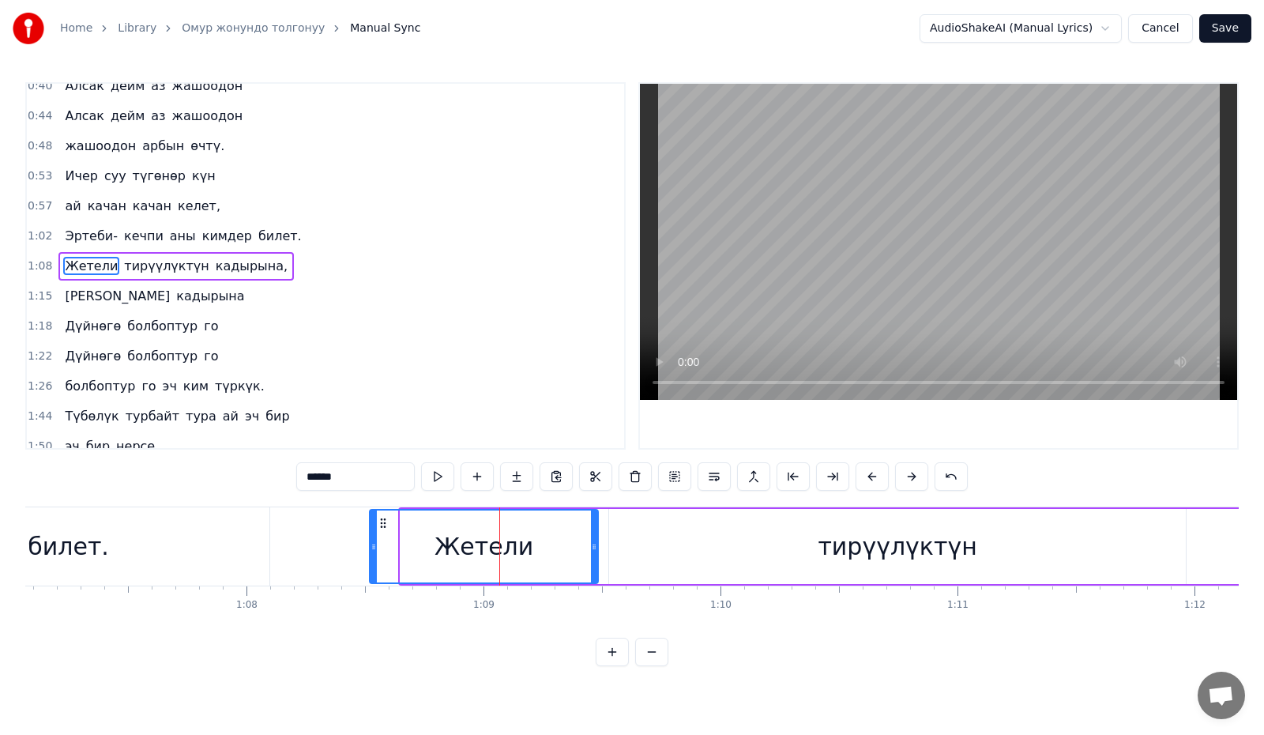
drag, startPoint x: 402, startPoint y: 554, endPoint x: 371, endPoint y: 558, distance: 31.0
click at [371, 558] on div at bounding box center [373, 546] width 6 height 72
click at [706, 541] on div "тирүүлүктүн" at bounding box center [897, 546] width 577 height 75
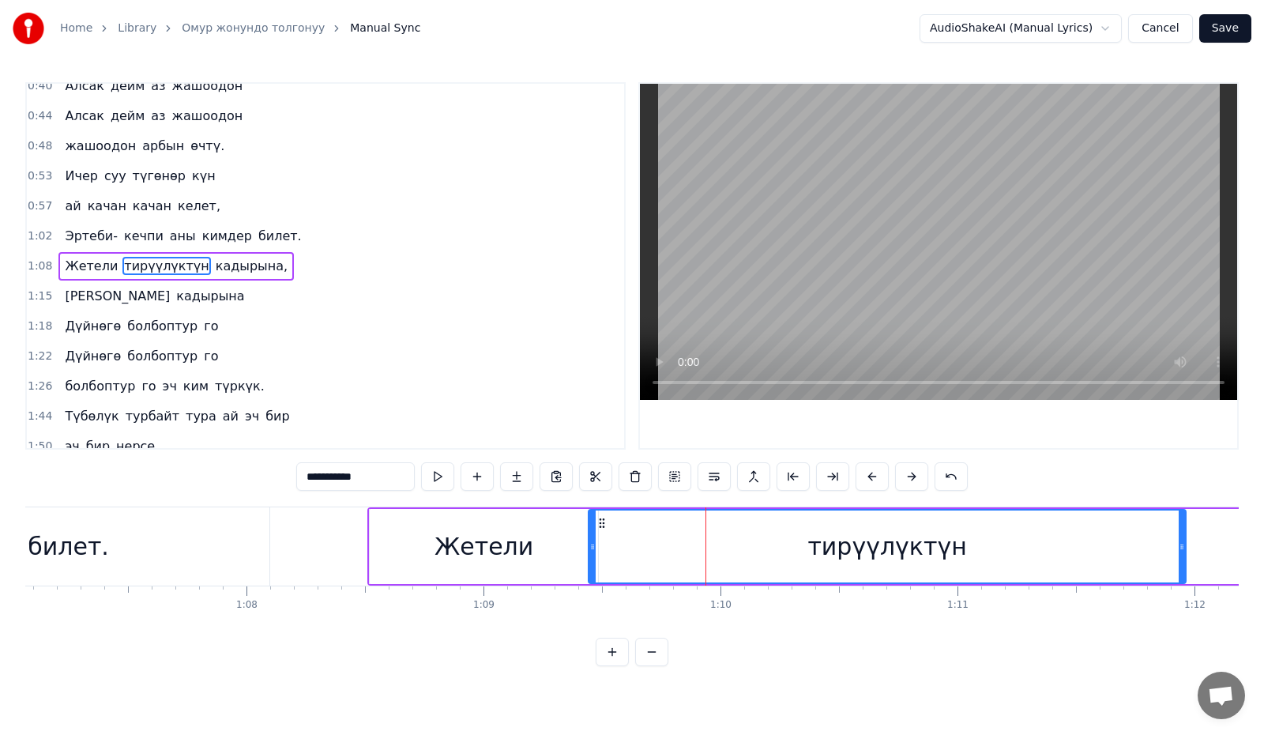
drag, startPoint x: 611, startPoint y: 551, endPoint x: 591, endPoint y: 558, distance: 22.0
click at [591, 558] on div at bounding box center [592, 546] width 6 height 72
click at [429, 479] on button at bounding box center [437, 476] width 33 height 28
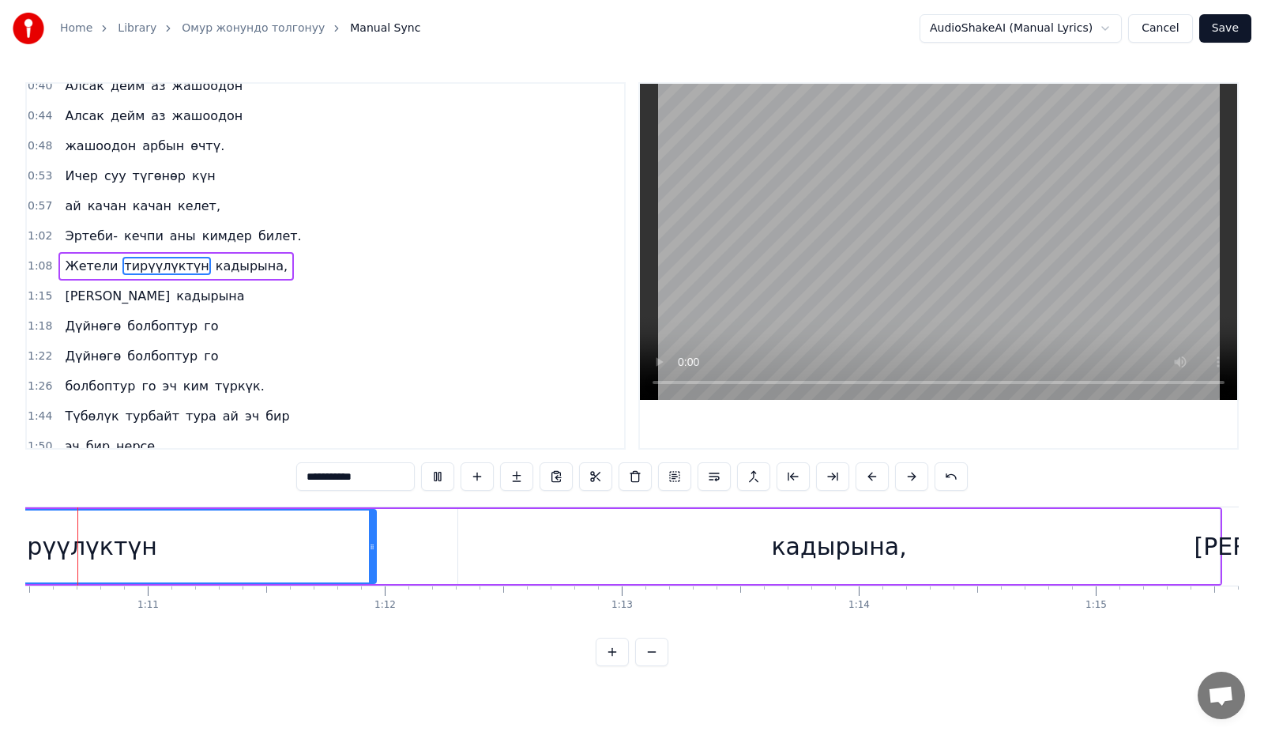
scroll to position [0, 16677]
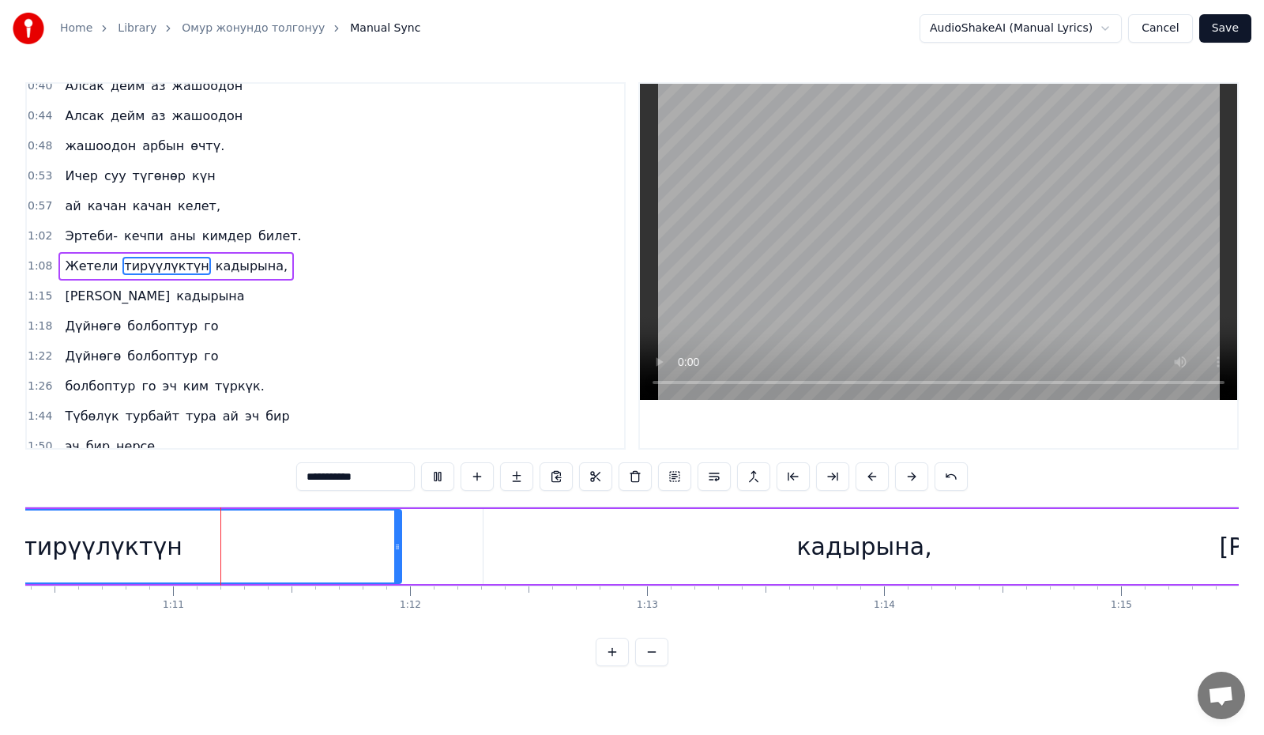
click at [570, 558] on div "кадырына," at bounding box center [863, 546] width 761 height 75
type input "*********"
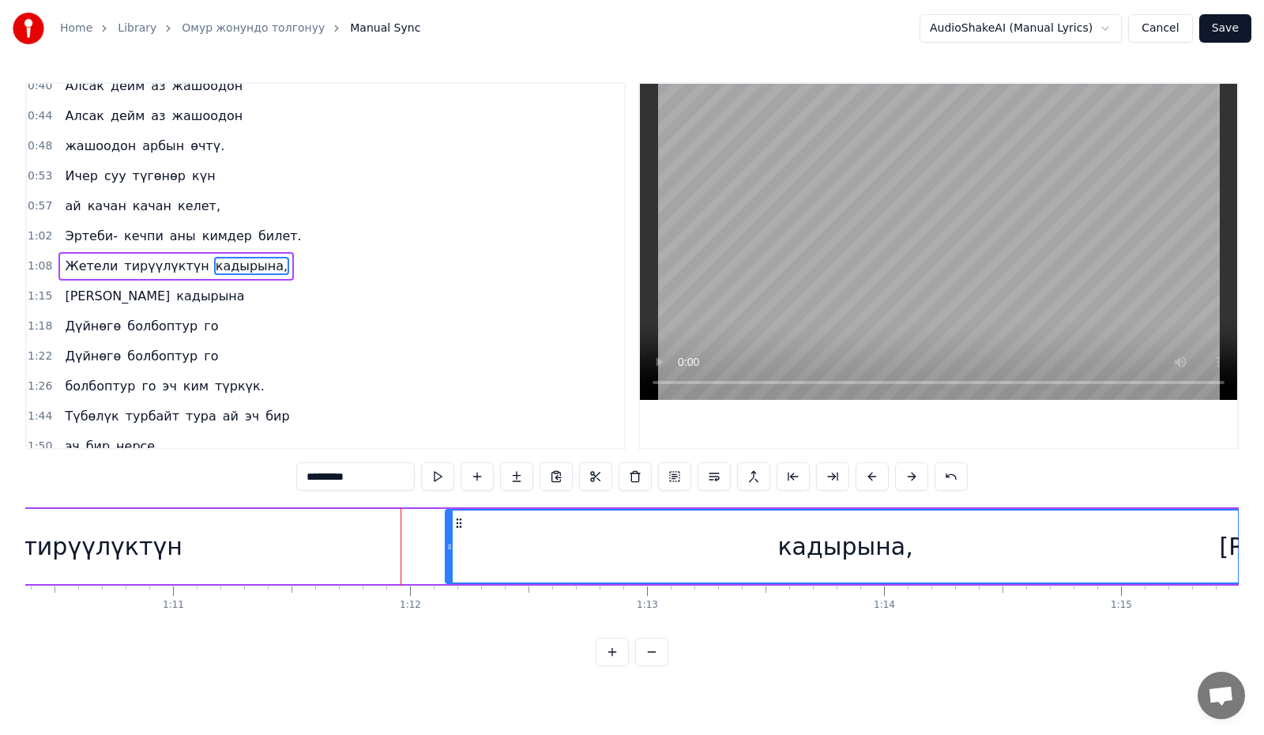
drag, startPoint x: 488, startPoint y: 554, endPoint x: 450, endPoint y: 559, distance: 38.3
click at [450, 559] on div at bounding box center [449, 546] width 6 height 72
click at [433, 471] on button at bounding box center [437, 476] width 33 height 28
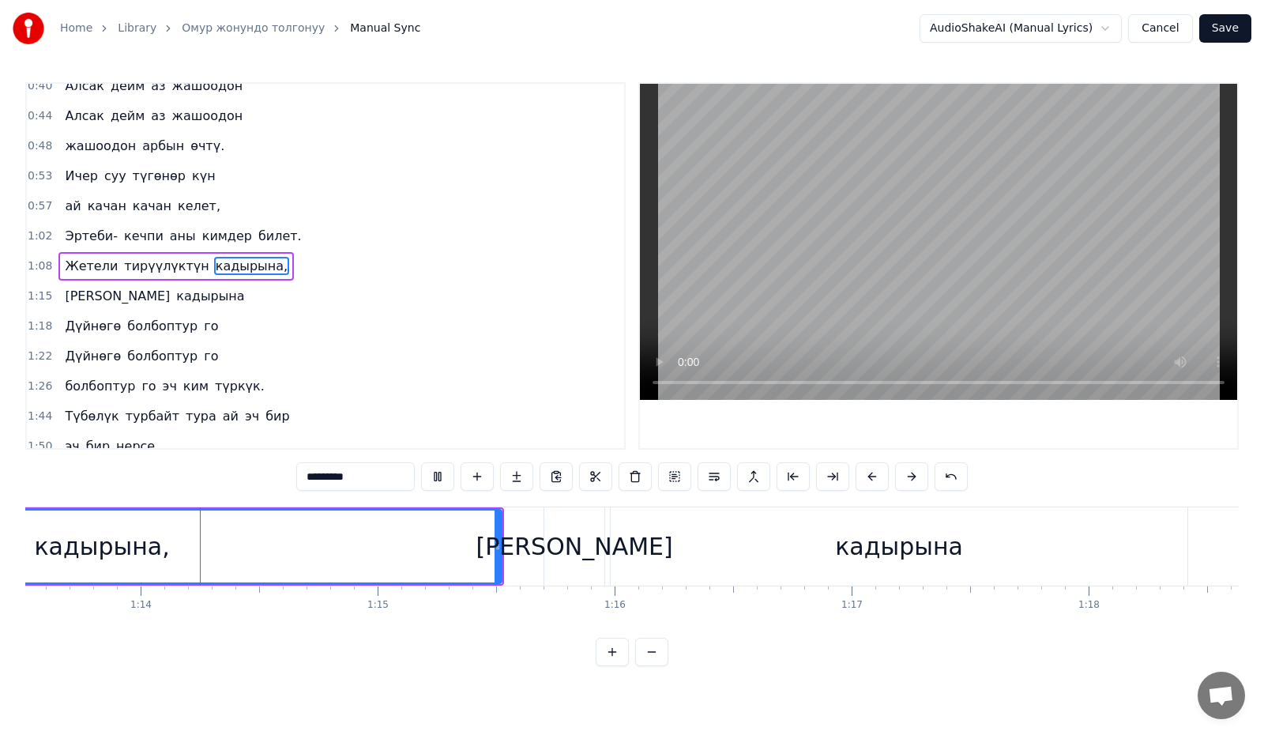
scroll to position [0, 17499]
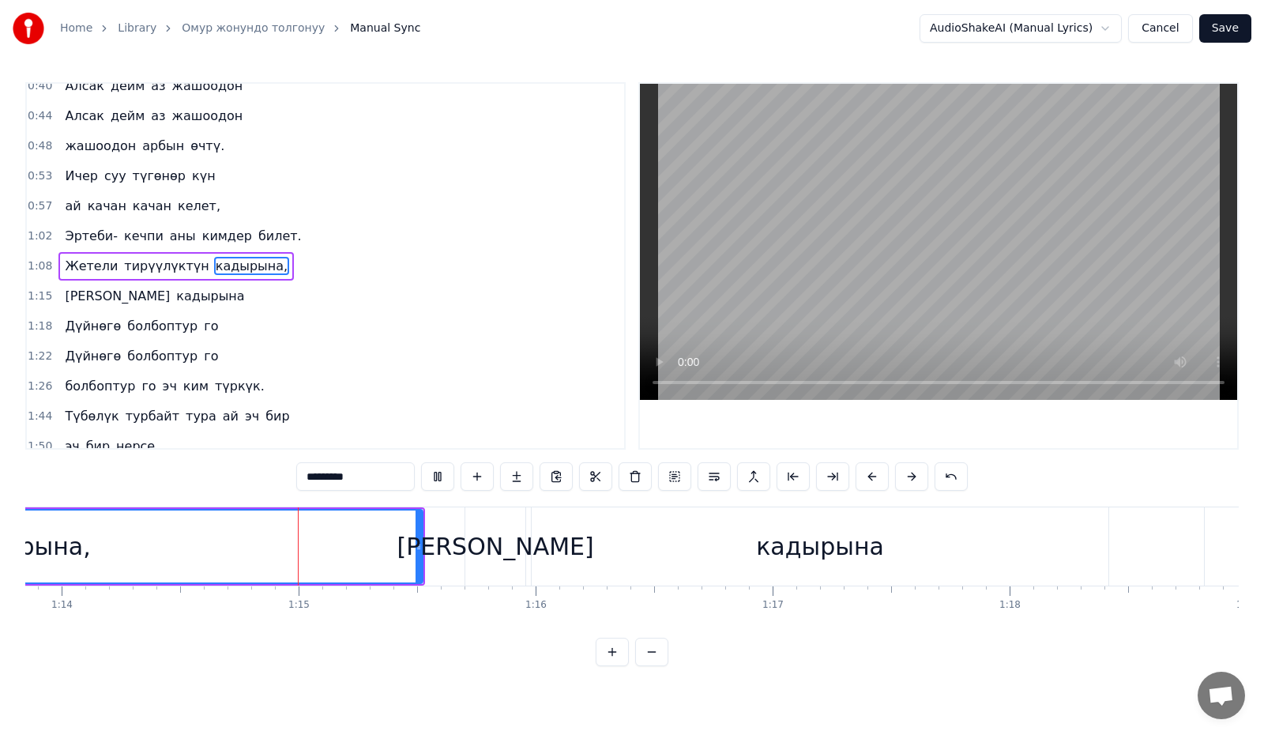
click at [526, 551] on div "И кадырына" at bounding box center [788, 546] width 648 height 78
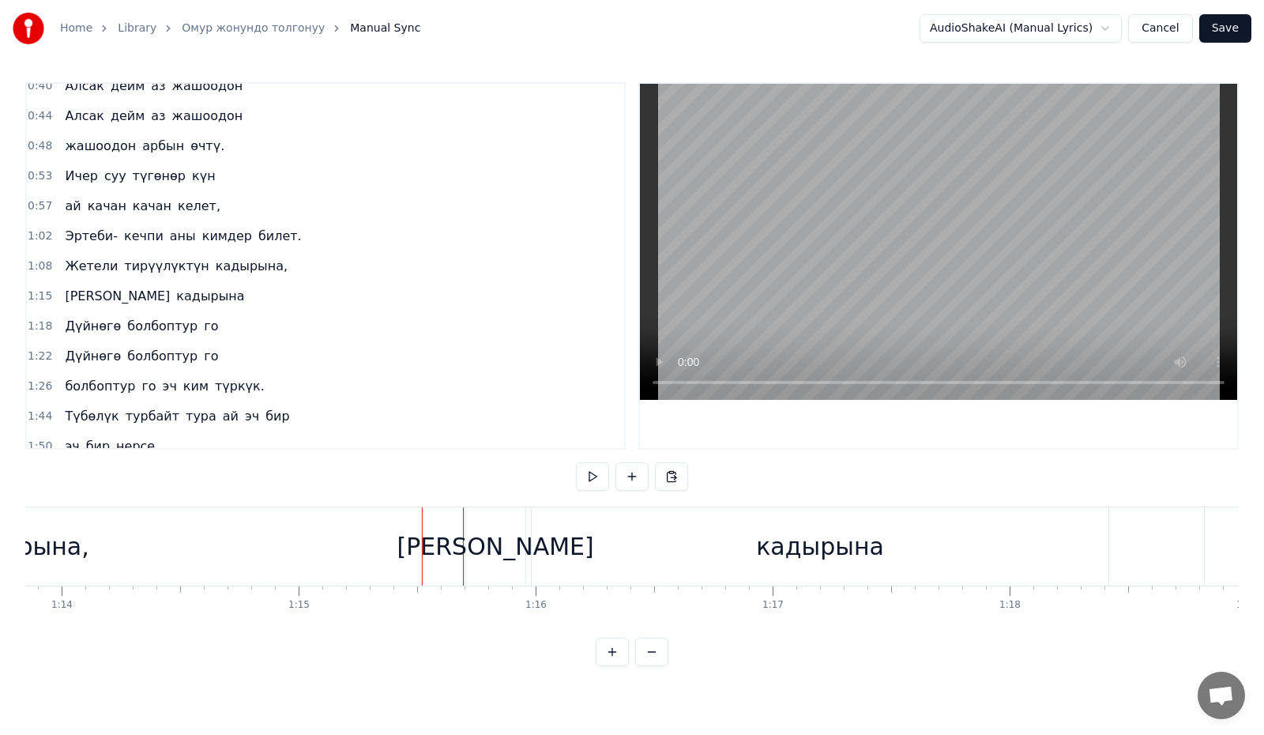
click at [480, 540] on div "[PERSON_NAME]" at bounding box center [495, 546] width 60 height 78
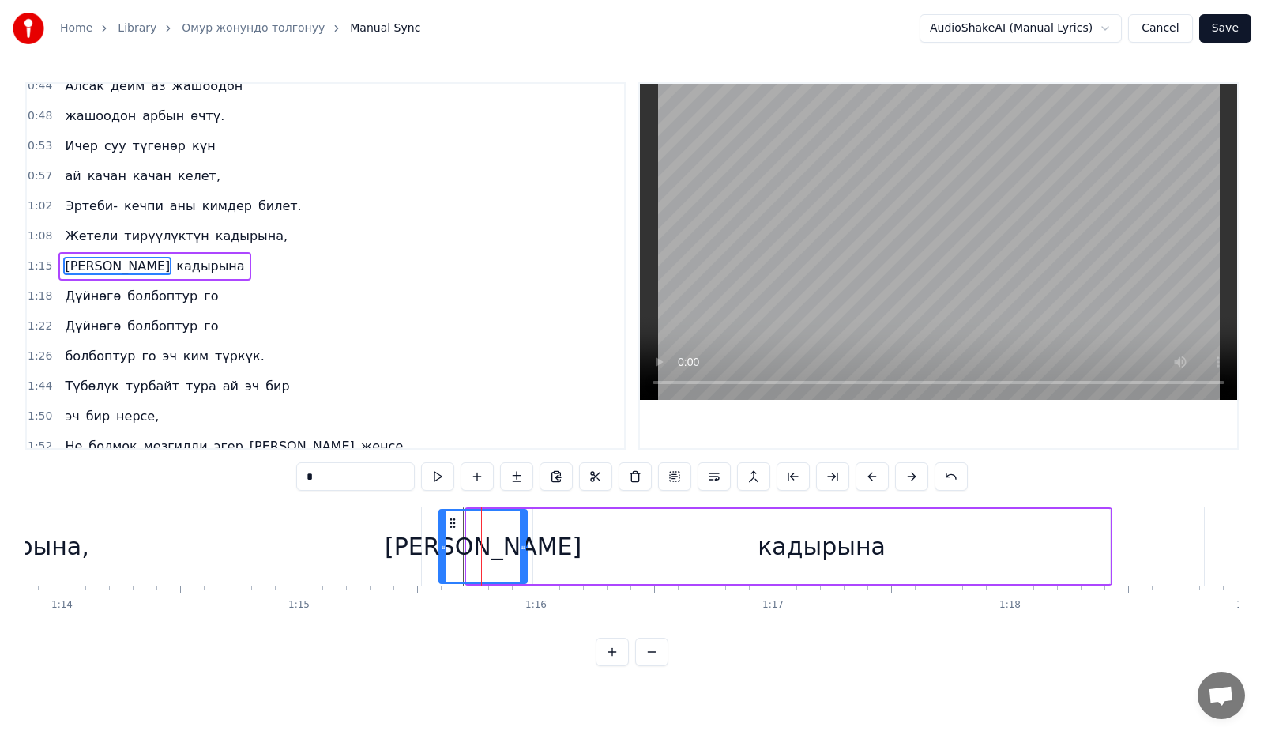
drag, startPoint x: 468, startPoint y: 545, endPoint x: 441, endPoint y: 552, distance: 28.5
click at [441, 552] on div at bounding box center [443, 546] width 6 height 72
click at [686, 551] on div "кадырына" at bounding box center [821, 546] width 577 height 75
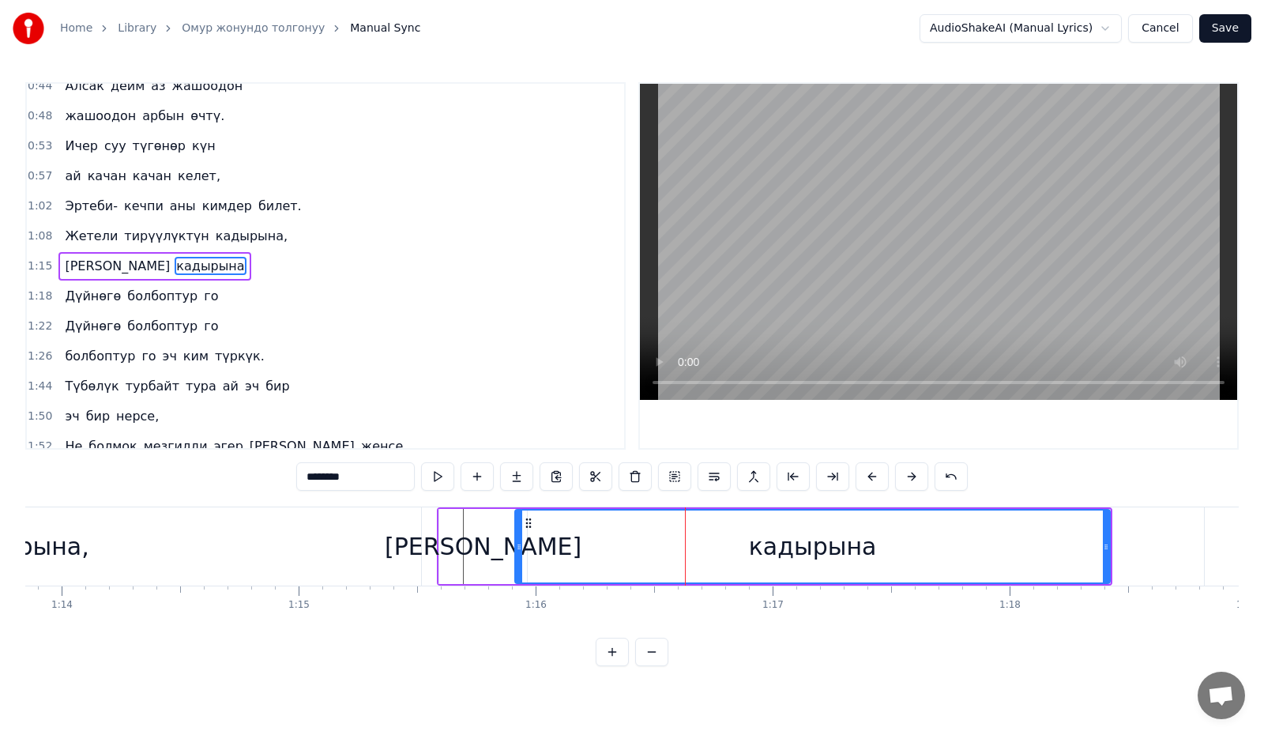
drag, startPoint x: 536, startPoint y: 558, endPoint x: 517, endPoint y: 560, distance: 18.3
click at [517, 560] on div at bounding box center [519, 546] width 6 height 72
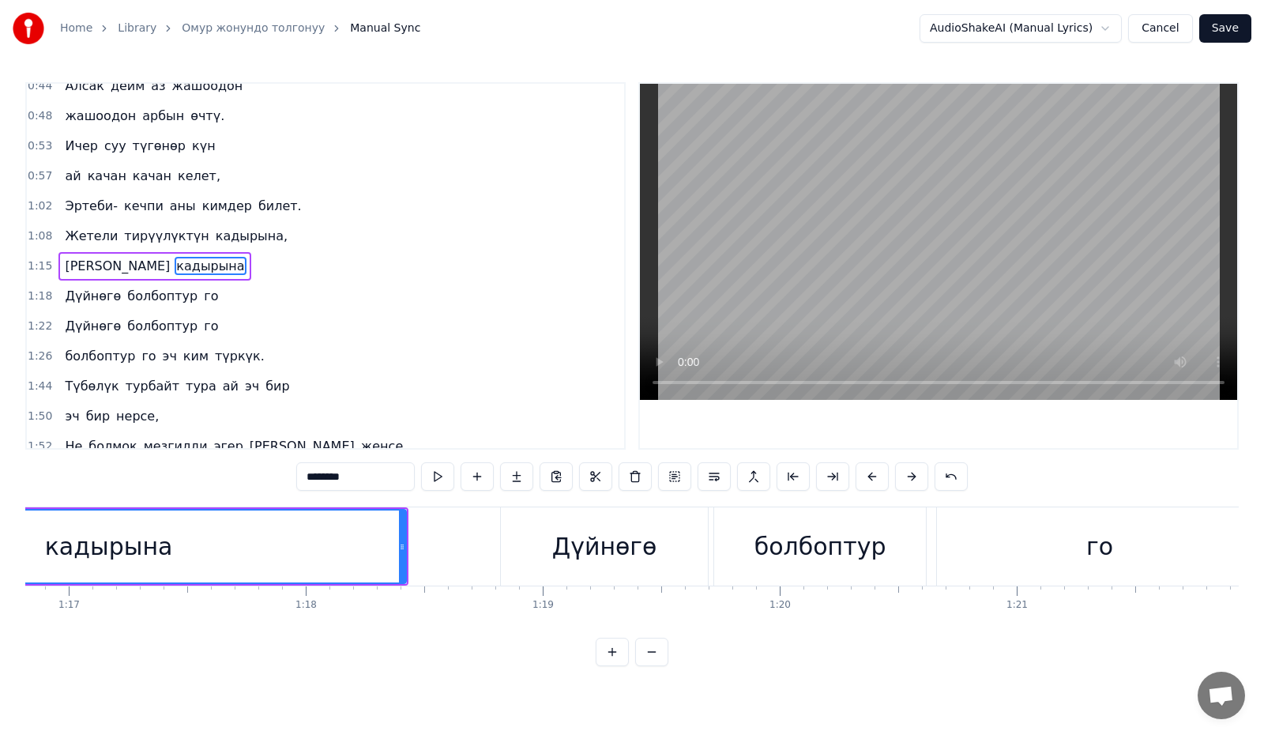
scroll to position [0, 18216]
click at [532, 547] on div "Дүйнөгө" at bounding box center [590, 546] width 207 height 78
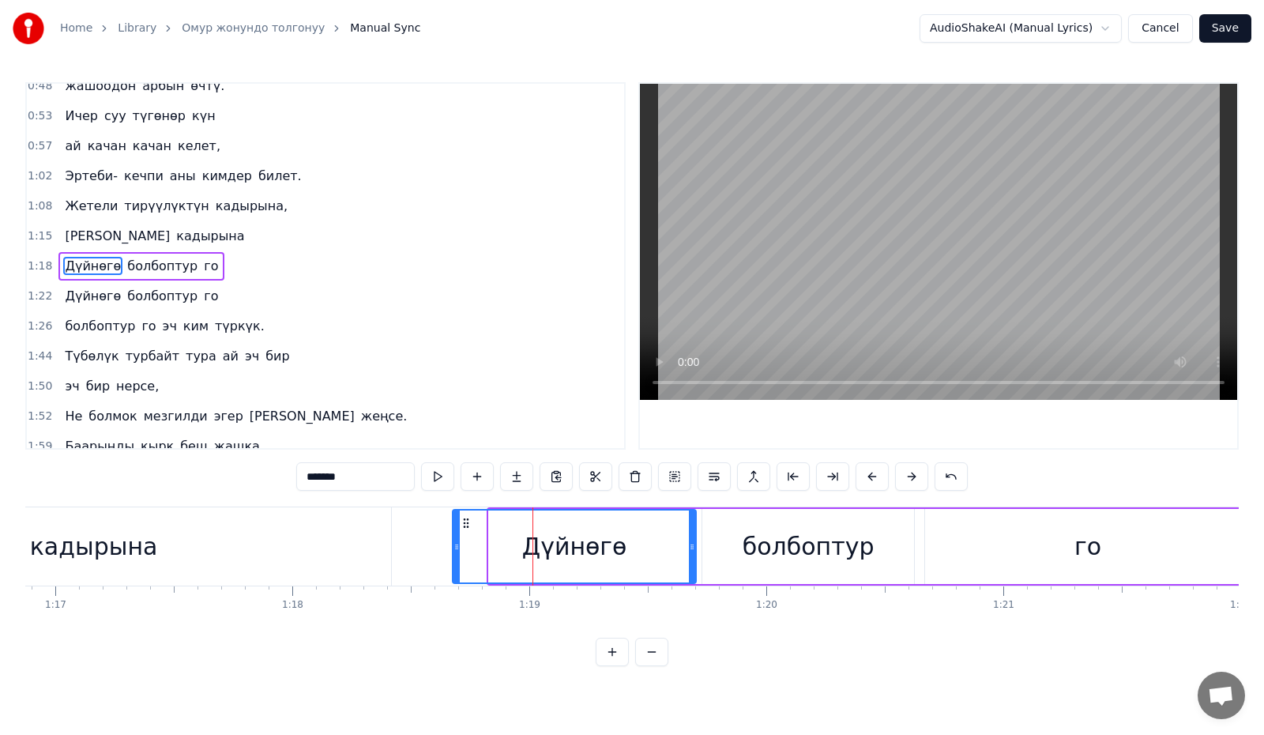
drag, startPoint x: 490, startPoint y: 553, endPoint x: 453, endPoint y: 561, distance: 37.2
click at [453, 561] on div at bounding box center [456, 546] width 6 height 72
click at [772, 554] on div "болбоптур" at bounding box center [808, 546] width 132 height 36
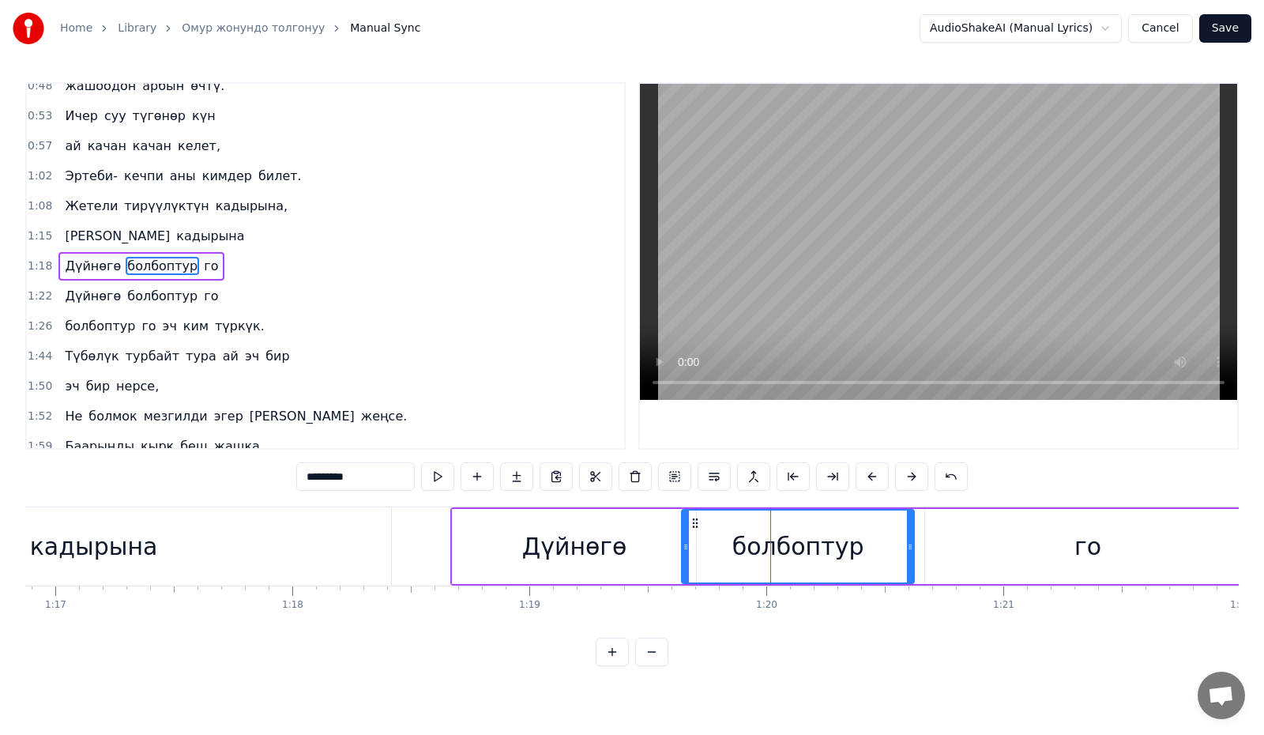
drag, startPoint x: 705, startPoint y: 552, endPoint x: 685, endPoint y: 560, distance: 22.0
click at [685, 560] on div at bounding box center [685, 546] width 6 height 72
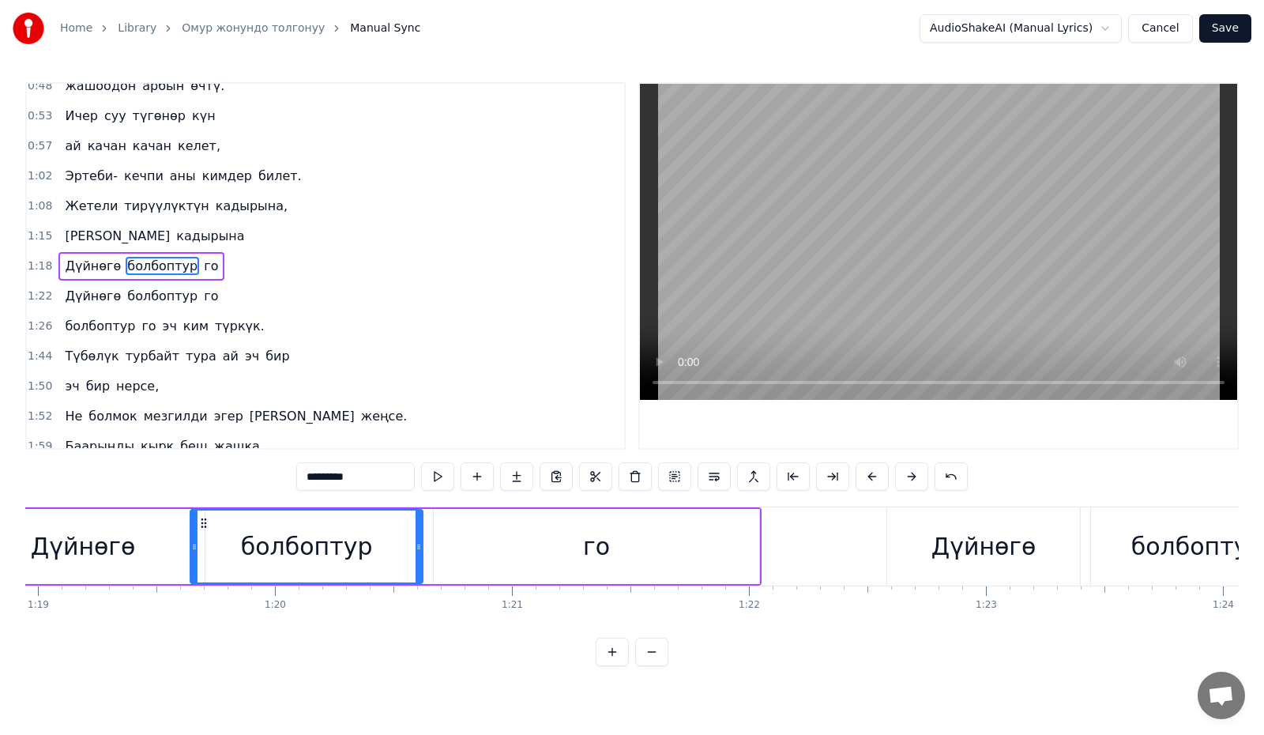
scroll to position [0, 18774]
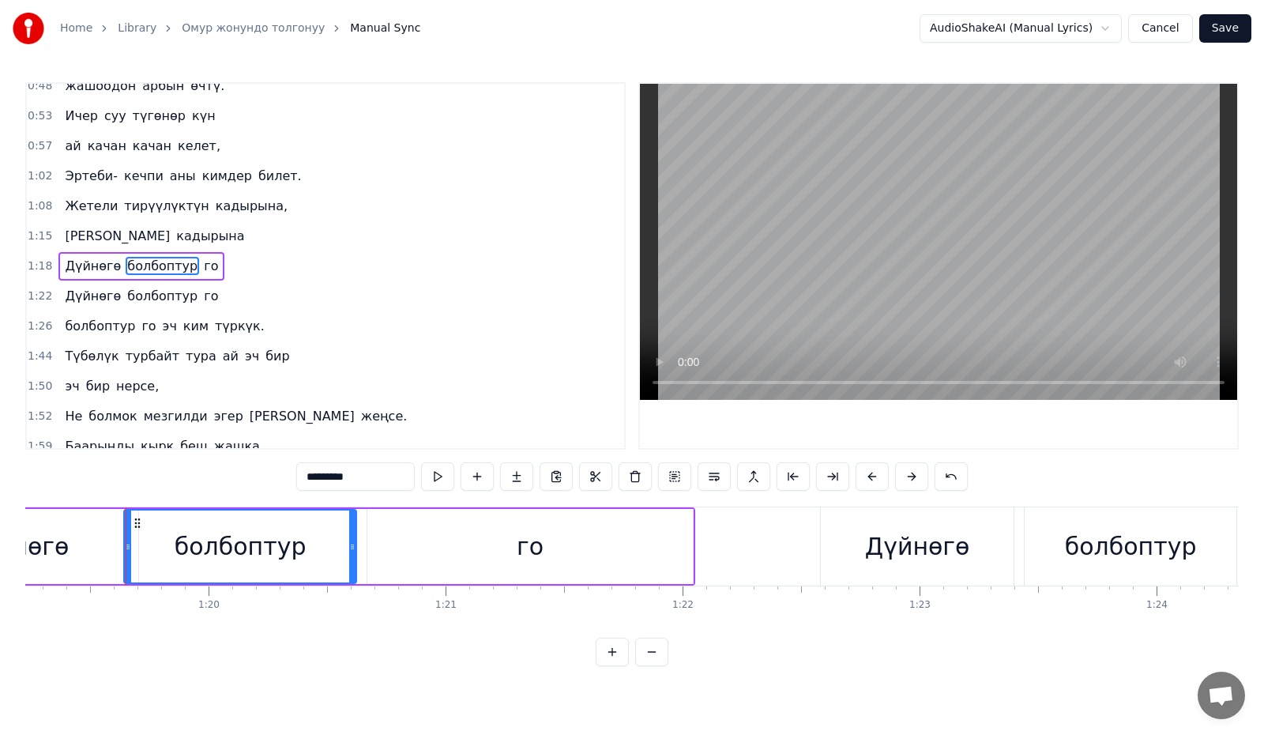
click at [517, 555] on div "го" at bounding box center [529, 546] width 325 height 75
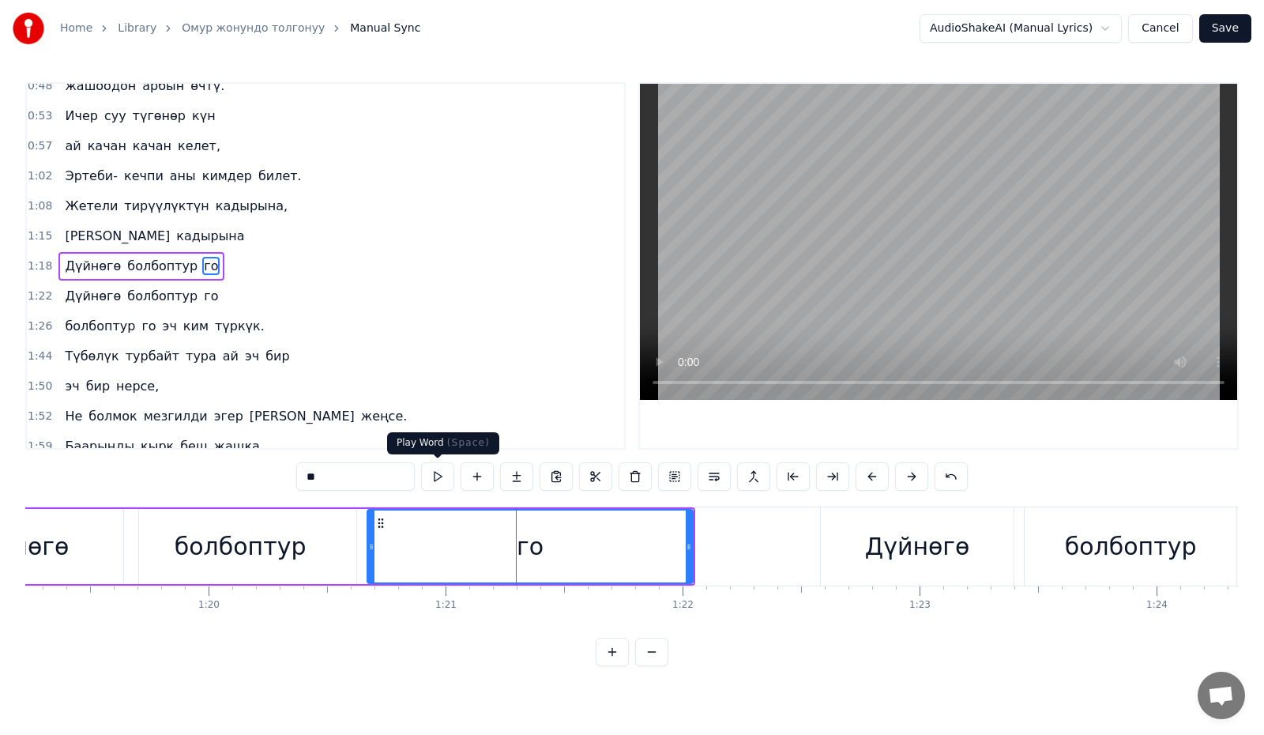
click at [442, 483] on button at bounding box center [437, 476] width 33 height 28
drag, startPoint x: 370, startPoint y: 557, endPoint x: 352, endPoint y: 560, distance: 17.7
click at [352, 560] on div at bounding box center [354, 546] width 6 height 72
click at [431, 483] on button at bounding box center [437, 476] width 33 height 28
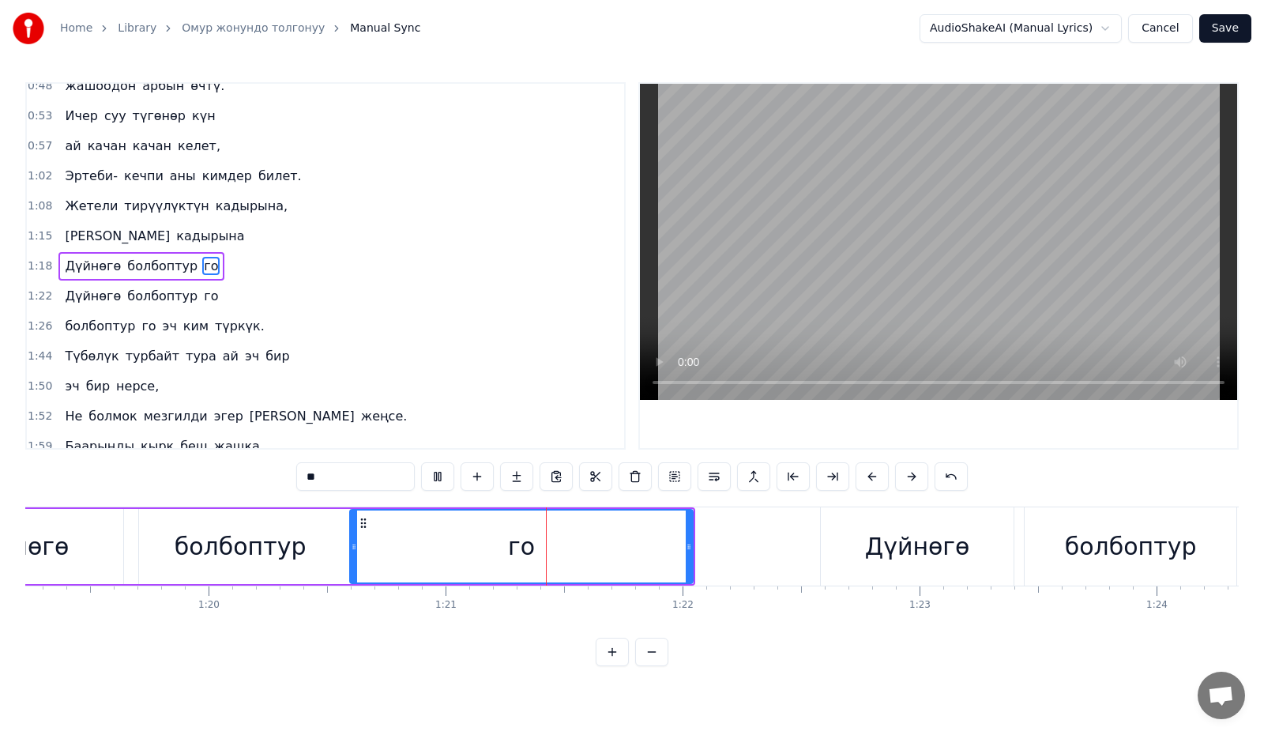
click at [431, 483] on button at bounding box center [437, 476] width 33 height 28
click at [830, 538] on div "Дүйнөгө" at bounding box center [917, 546] width 193 height 78
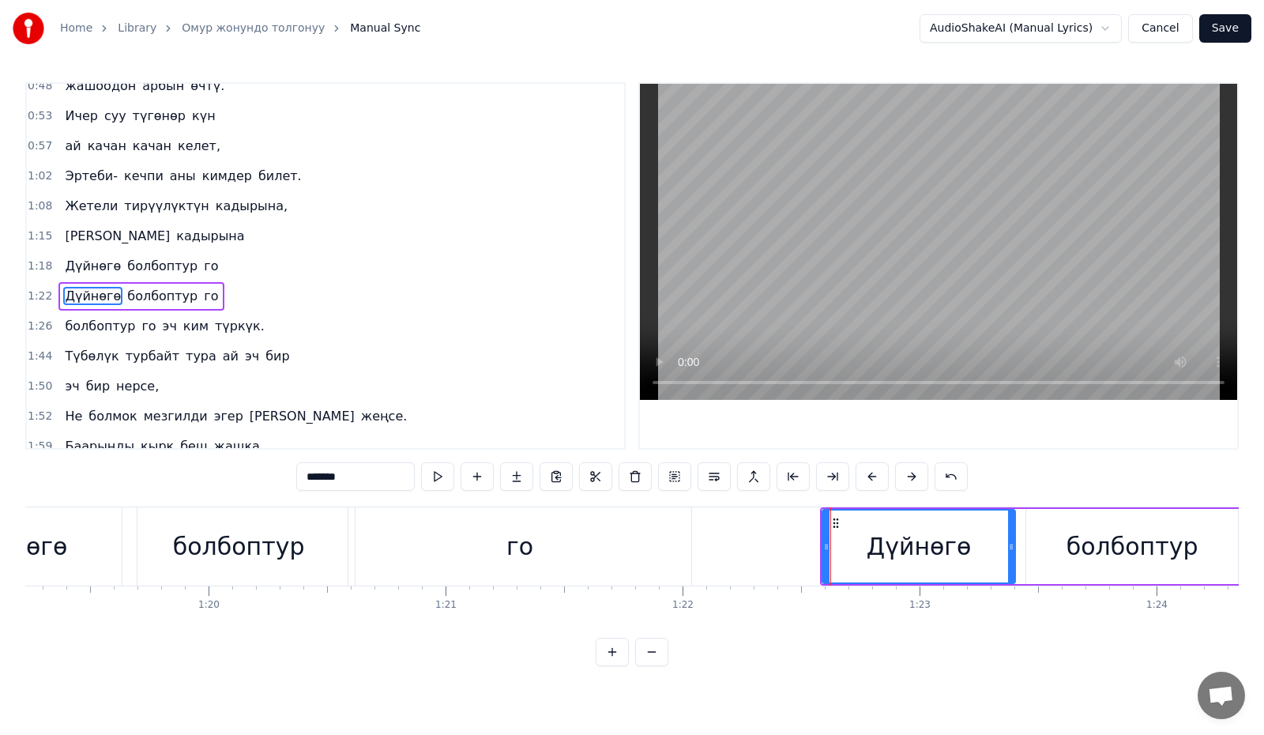
scroll to position [253, 0]
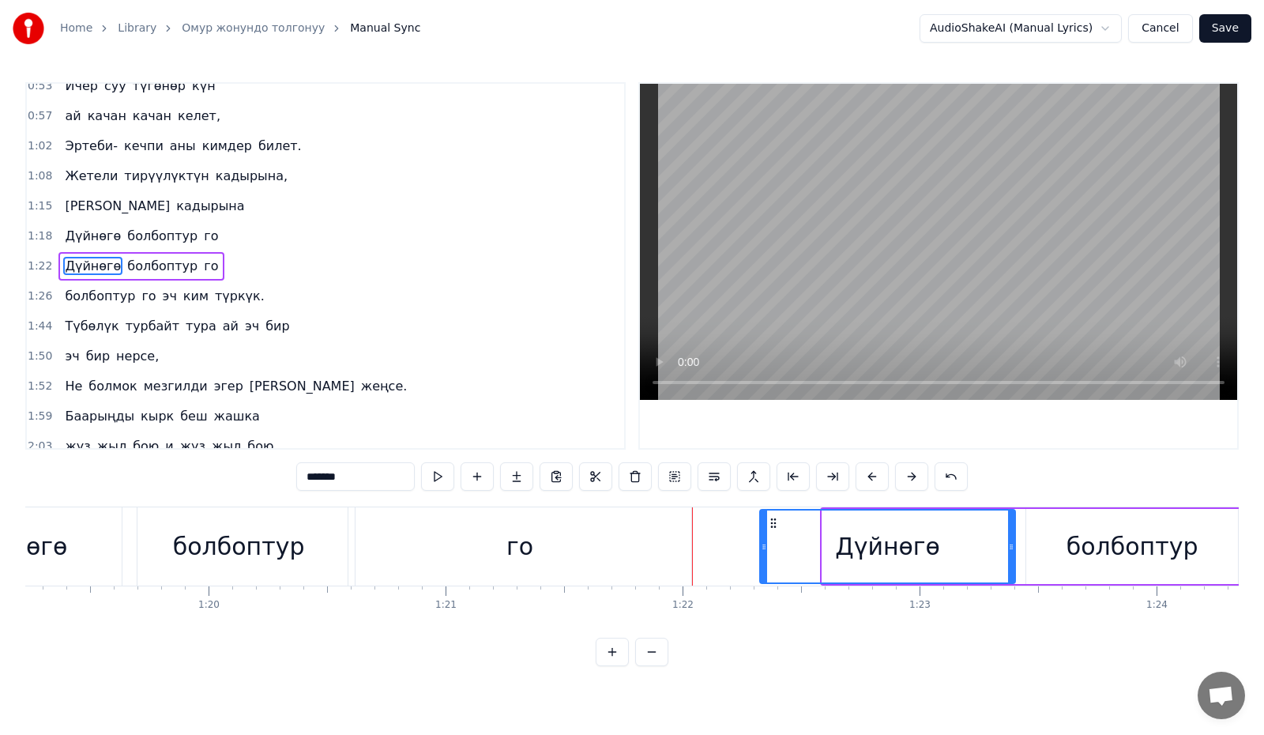
drag, startPoint x: 824, startPoint y: 553, endPoint x: 763, endPoint y: 561, distance: 61.3
click at [763, 561] on div at bounding box center [764, 546] width 6 height 72
click at [1028, 557] on div "болбоптур" at bounding box center [1132, 546] width 212 height 75
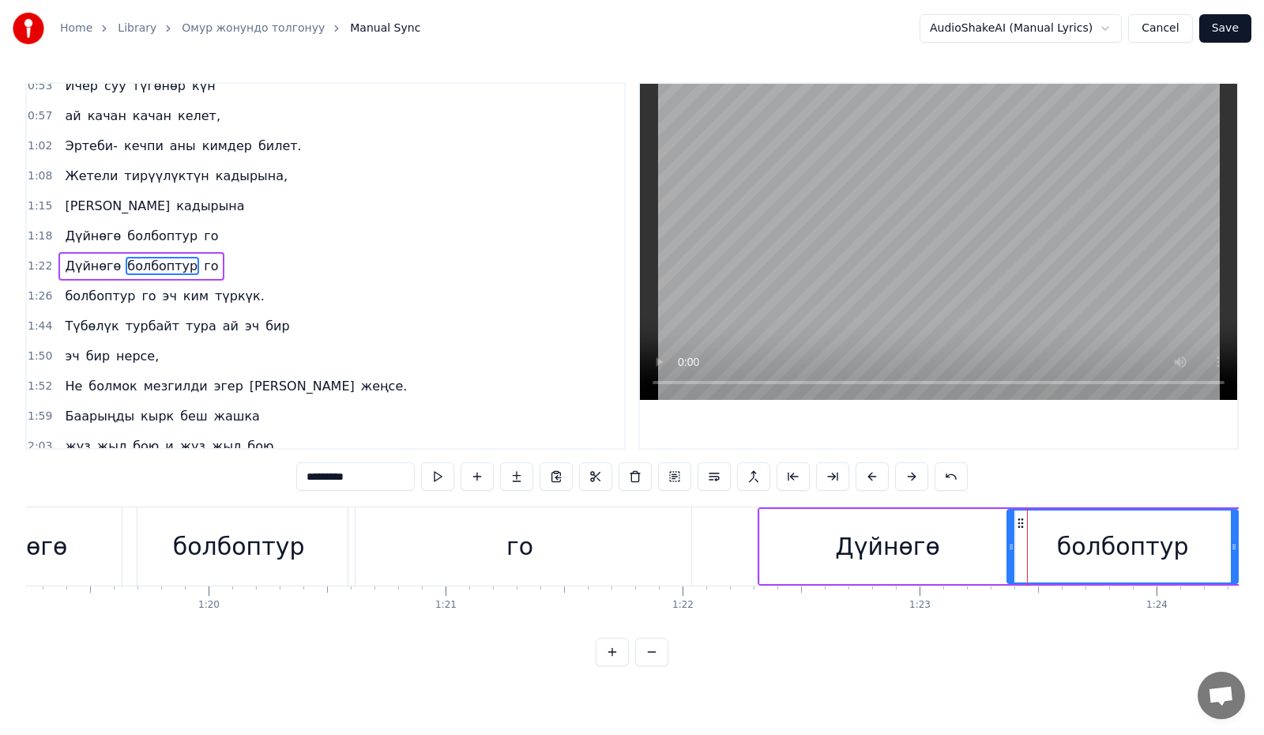
drag, startPoint x: 1028, startPoint y: 549, endPoint x: 1010, endPoint y: 554, distance: 18.8
click at [1010, 554] on div at bounding box center [1011, 546] width 6 height 72
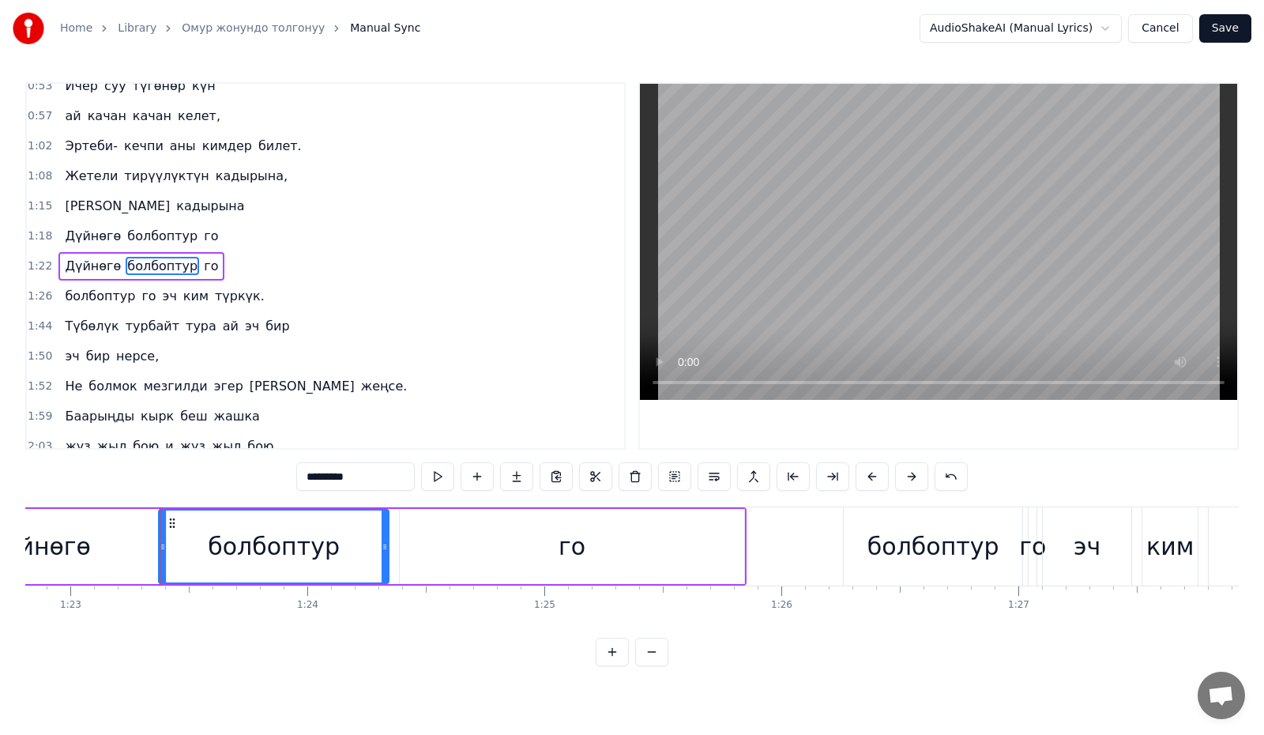
scroll to position [0, 19650]
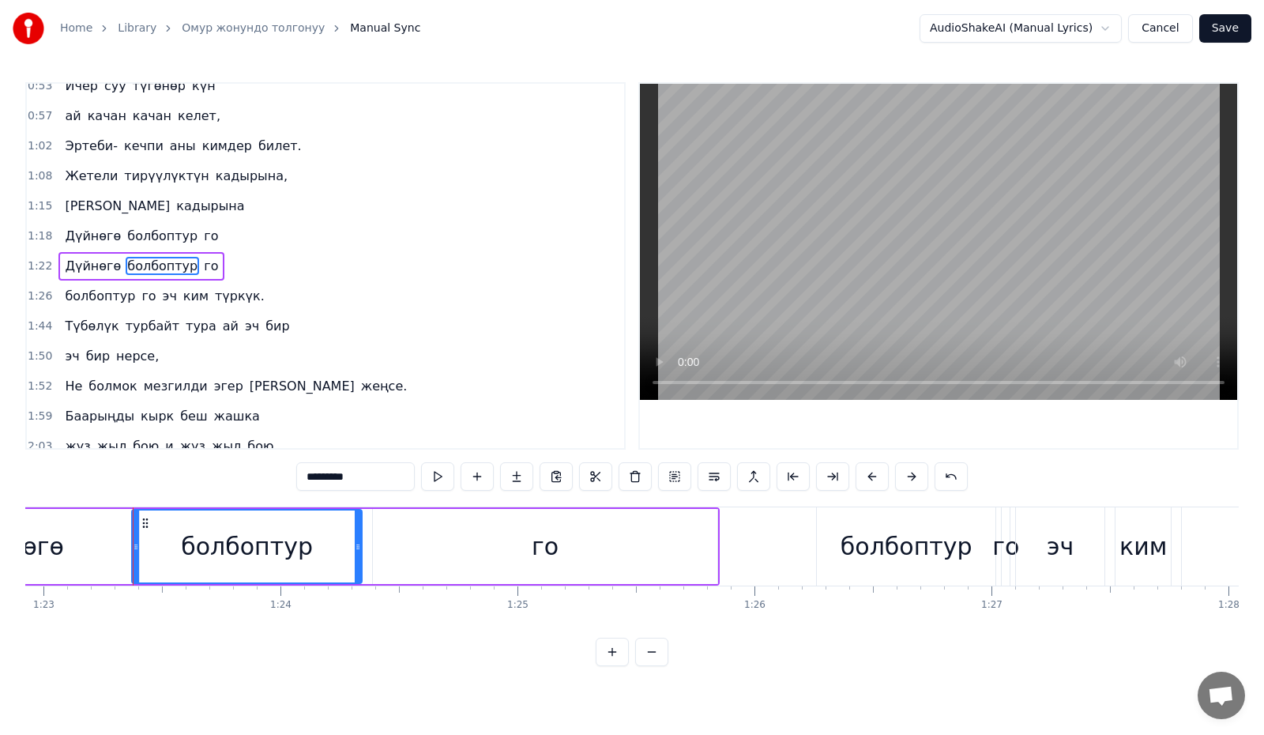
click at [563, 563] on div "го" at bounding box center [545, 546] width 344 height 75
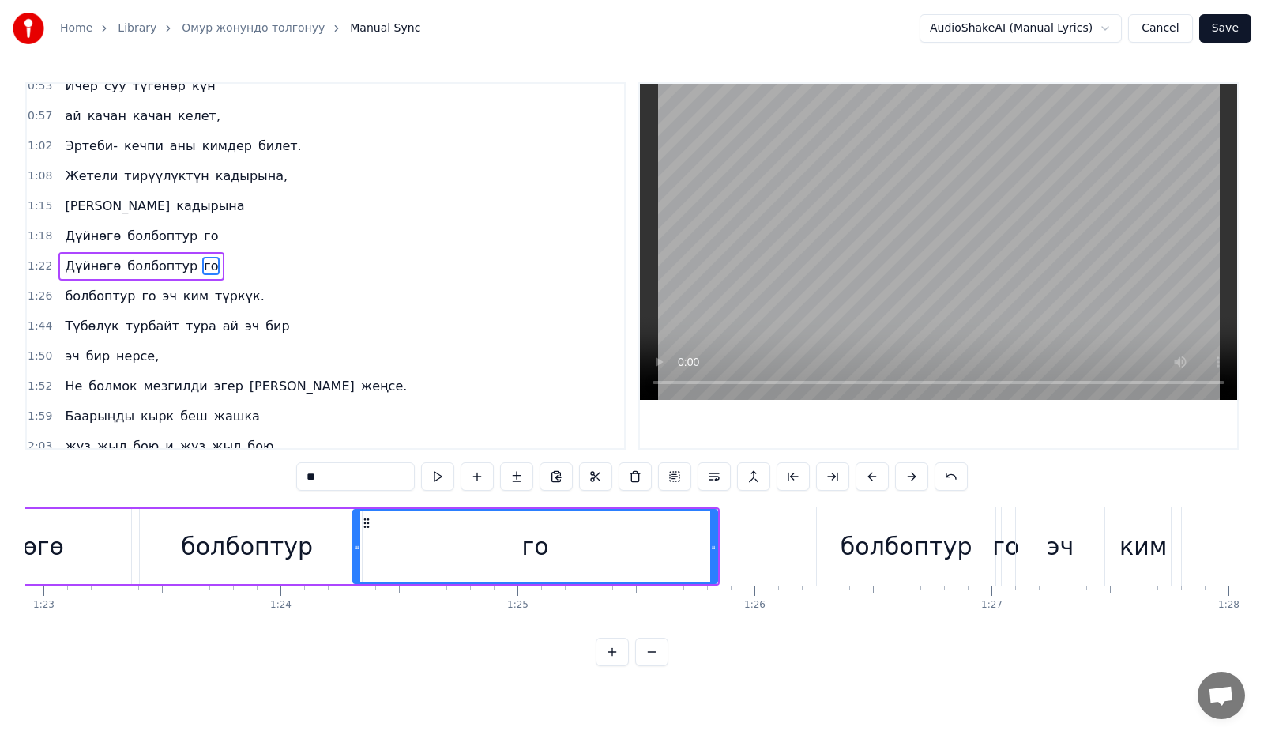
drag, startPoint x: 374, startPoint y: 551, endPoint x: 355, endPoint y: 555, distance: 20.1
click at [355, 555] on div at bounding box center [357, 546] width 6 height 72
click at [894, 534] on div "болбоптур" at bounding box center [906, 546] width 132 height 36
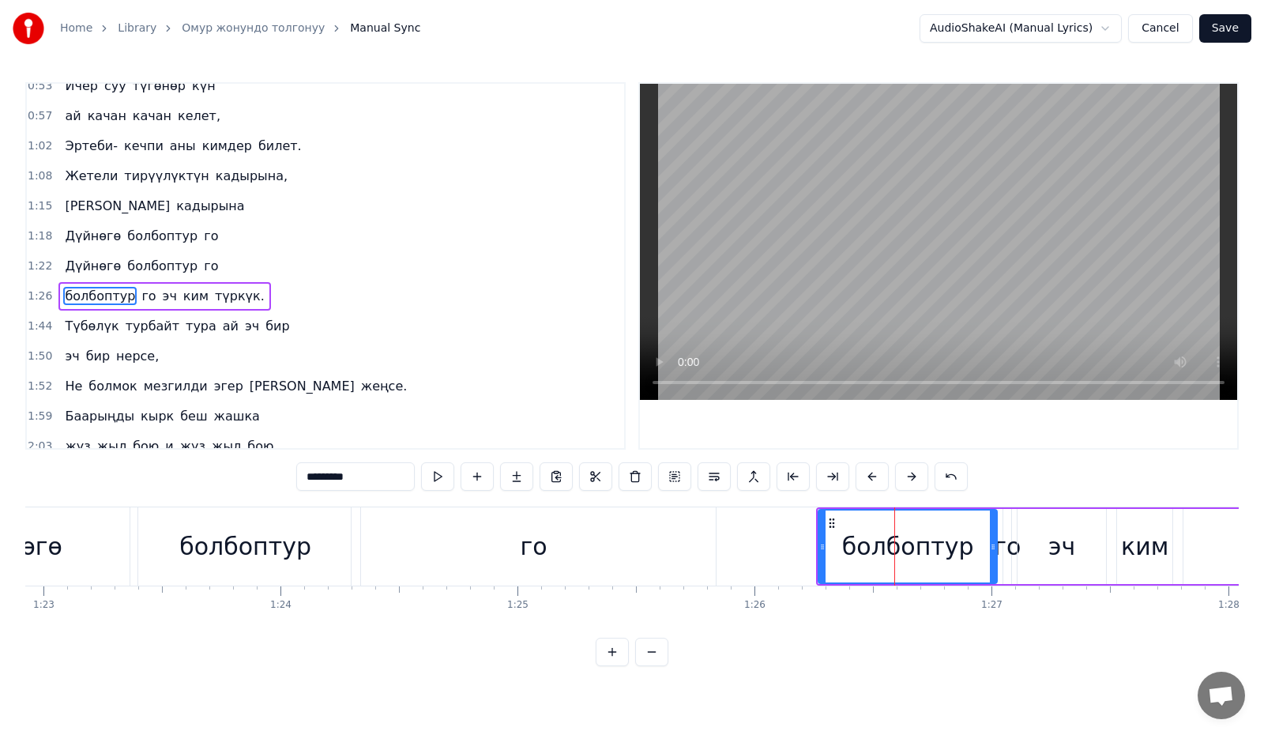
scroll to position [283, 0]
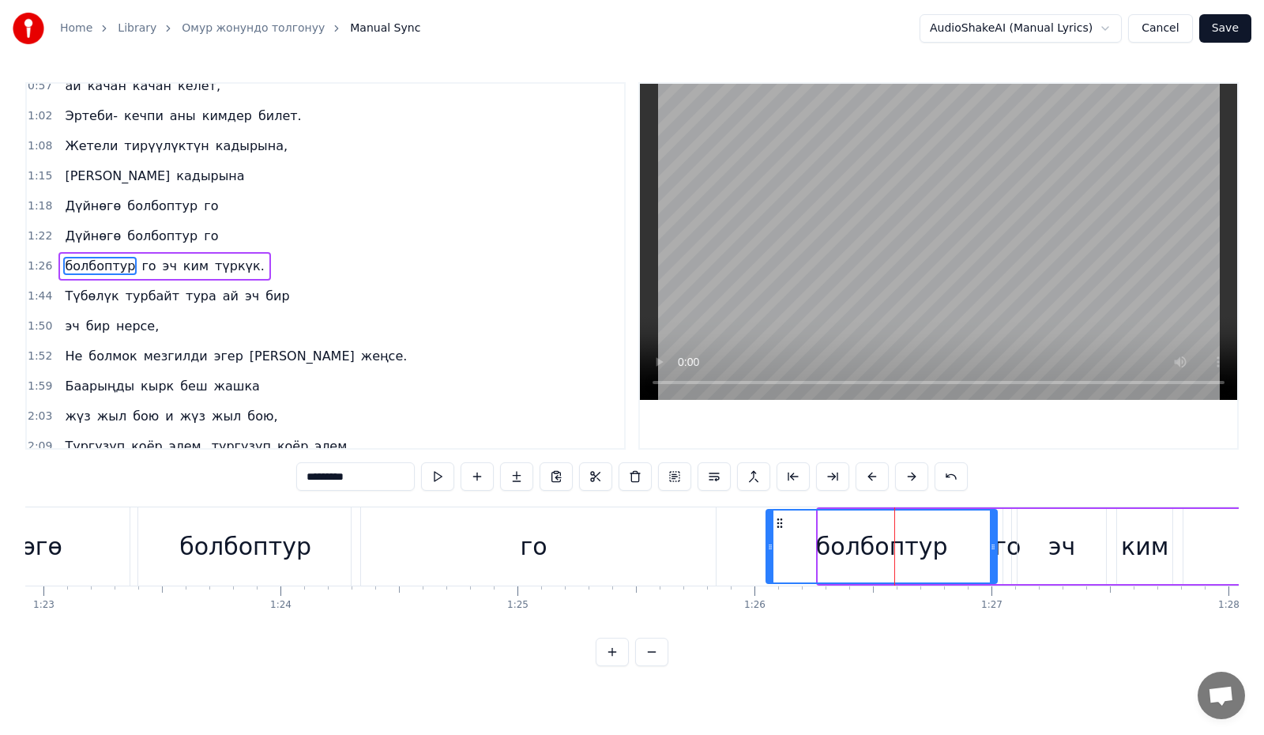
drag, startPoint x: 820, startPoint y: 554, endPoint x: 768, endPoint y: 558, distance: 52.3
click at [768, 558] on div at bounding box center [770, 546] width 6 height 72
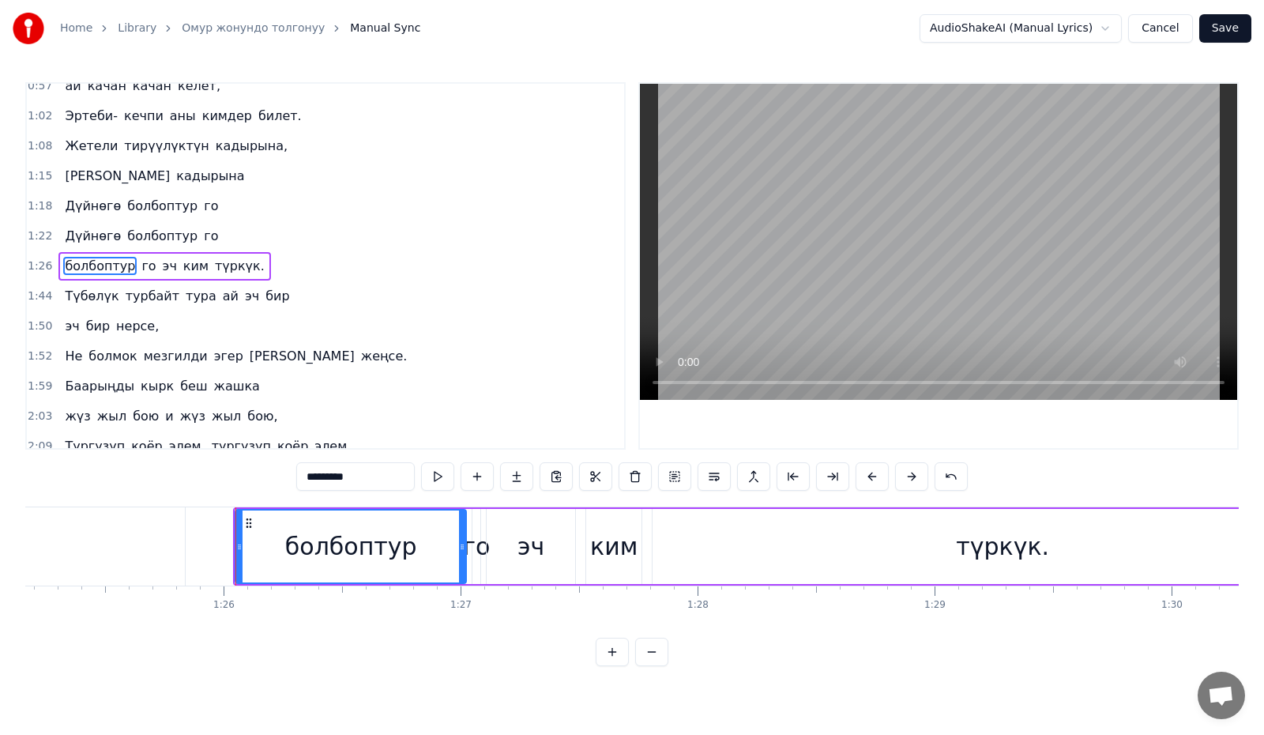
scroll to position [0, 20313]
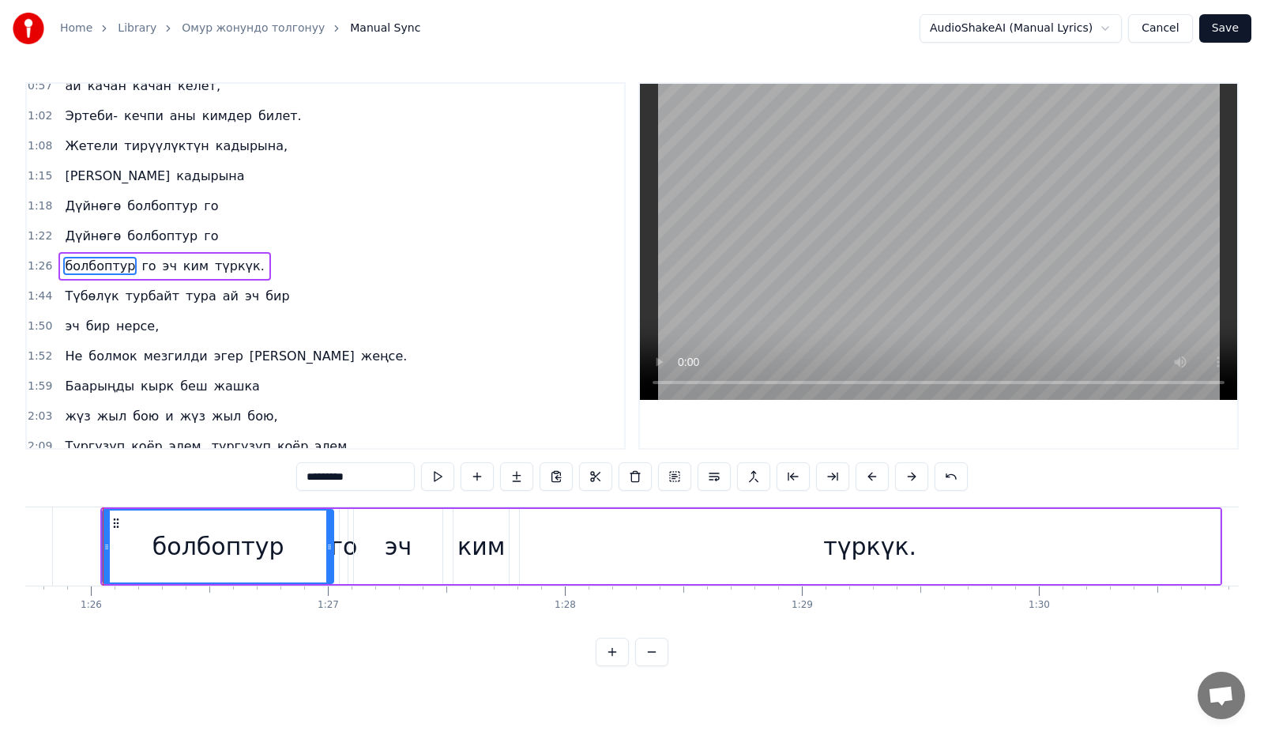
click at [619, 660] on button at bounding box center [612, 651] width 33 height 28
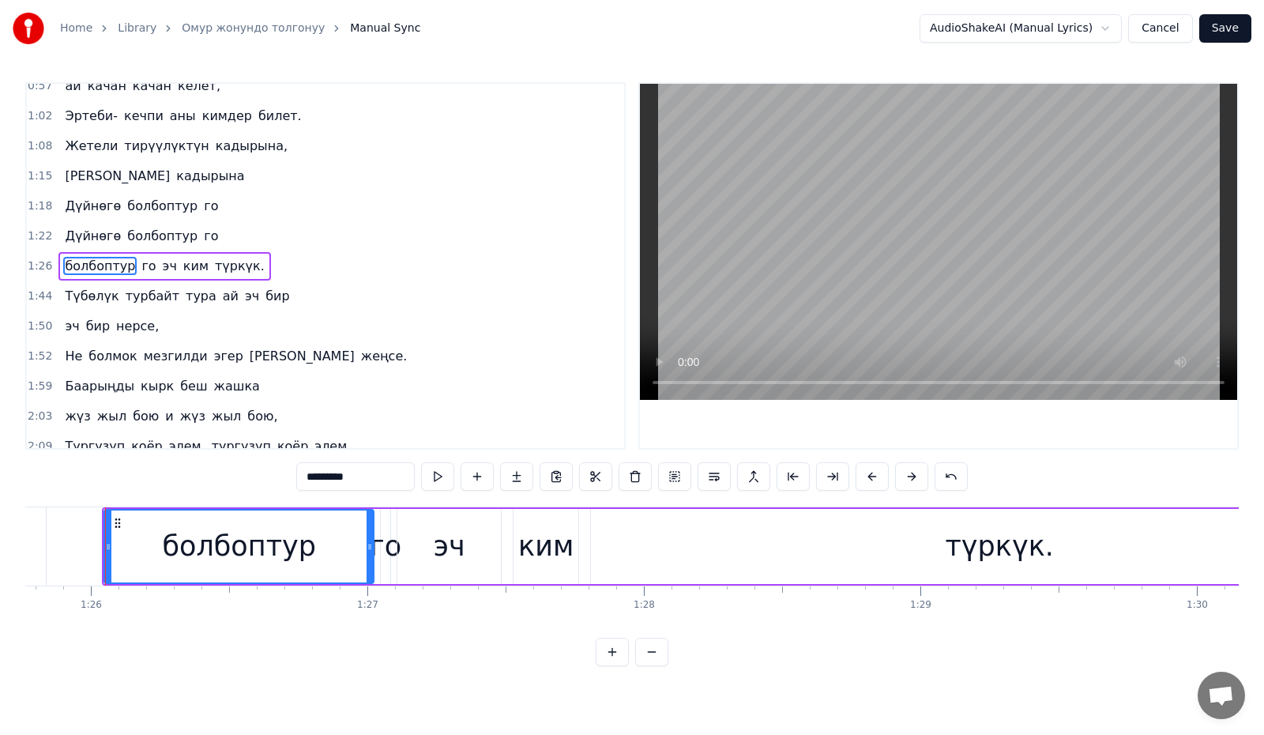
click at [619, 660] on button at bounding box center [612, 651] width 33 height 28
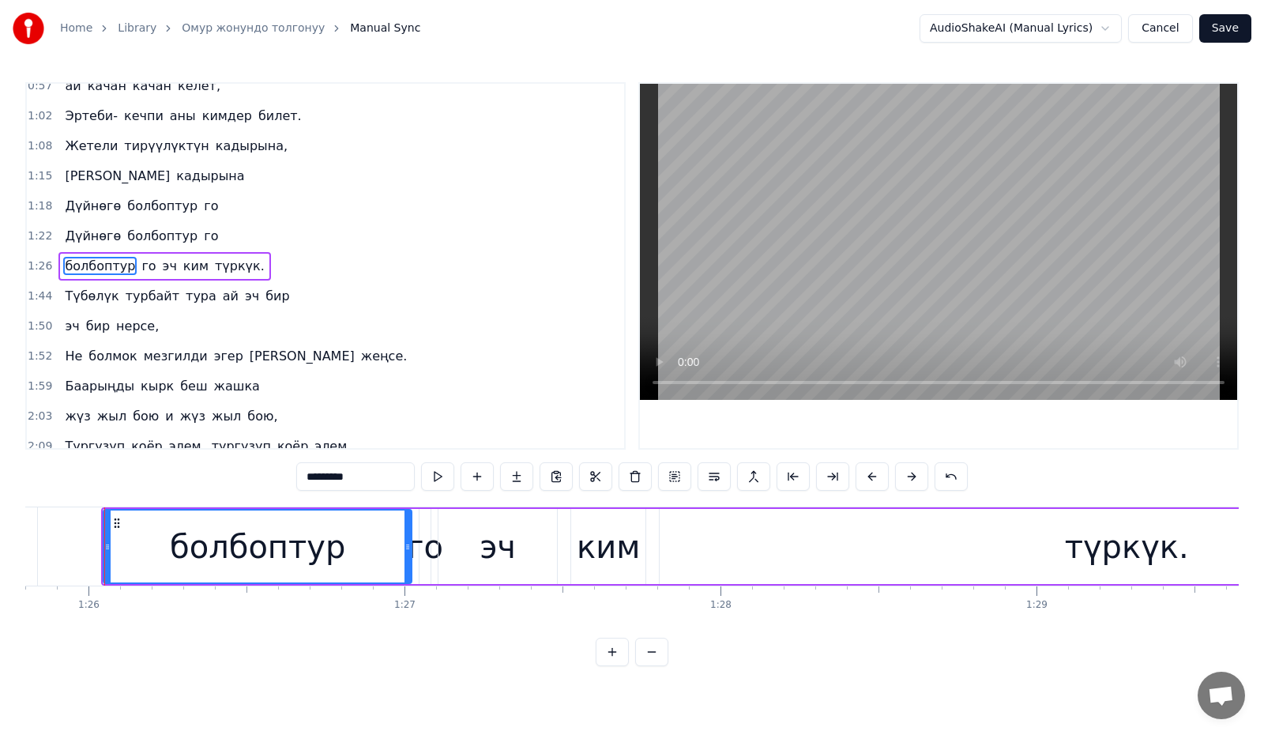
click at [428, 549] on div "го" at bounding box center [425, 546] width 36 height 47
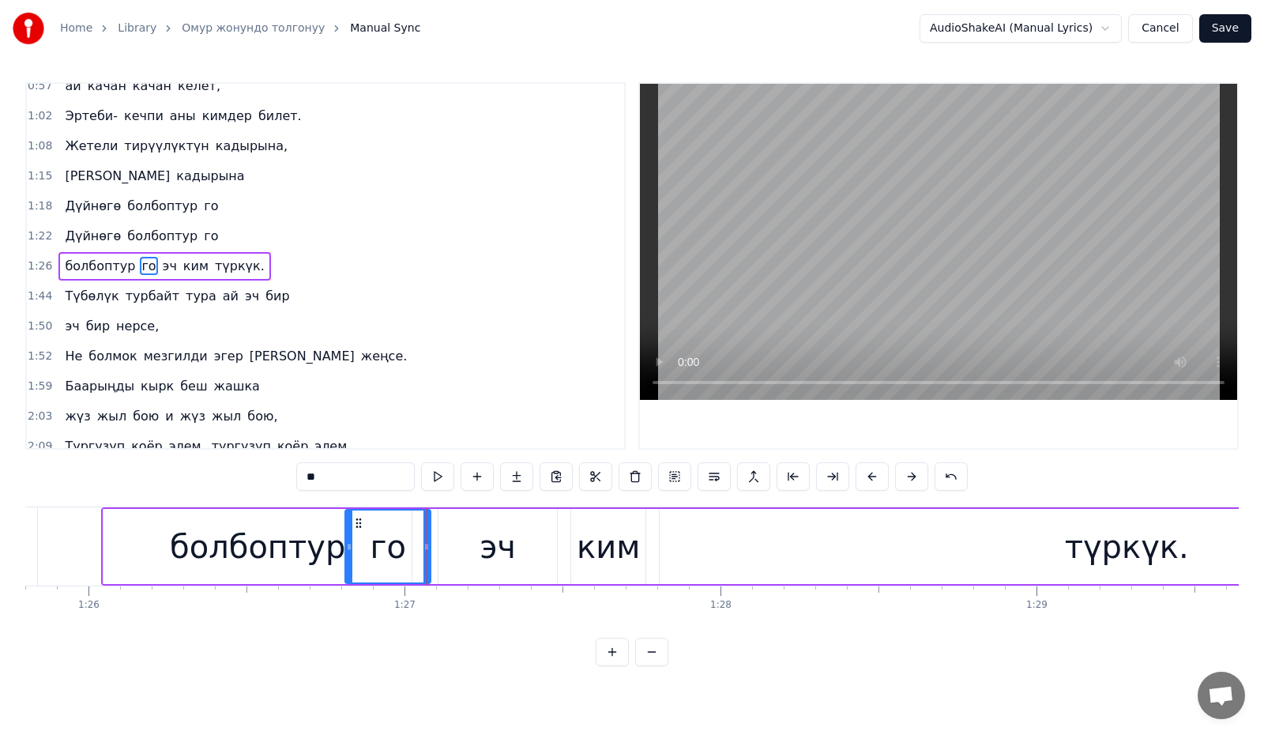
drag, startPoint x: 421, startPoint y: 550, endPoint x: 347, endPoint y: 554, distance: 74.4
click at [347, 554] on div at bounding box center [349, 546] width 6 height 72
click at [435, 484] on button at bounding box center [437, 476] width 33 height 28
drag, startPoint x: 351, startPoint y: 553, endPoint x: 409, endPoint y: 562, distance: 58.3
click at [409, 562] on div at bounding box center [407, 546] width 6 height 72
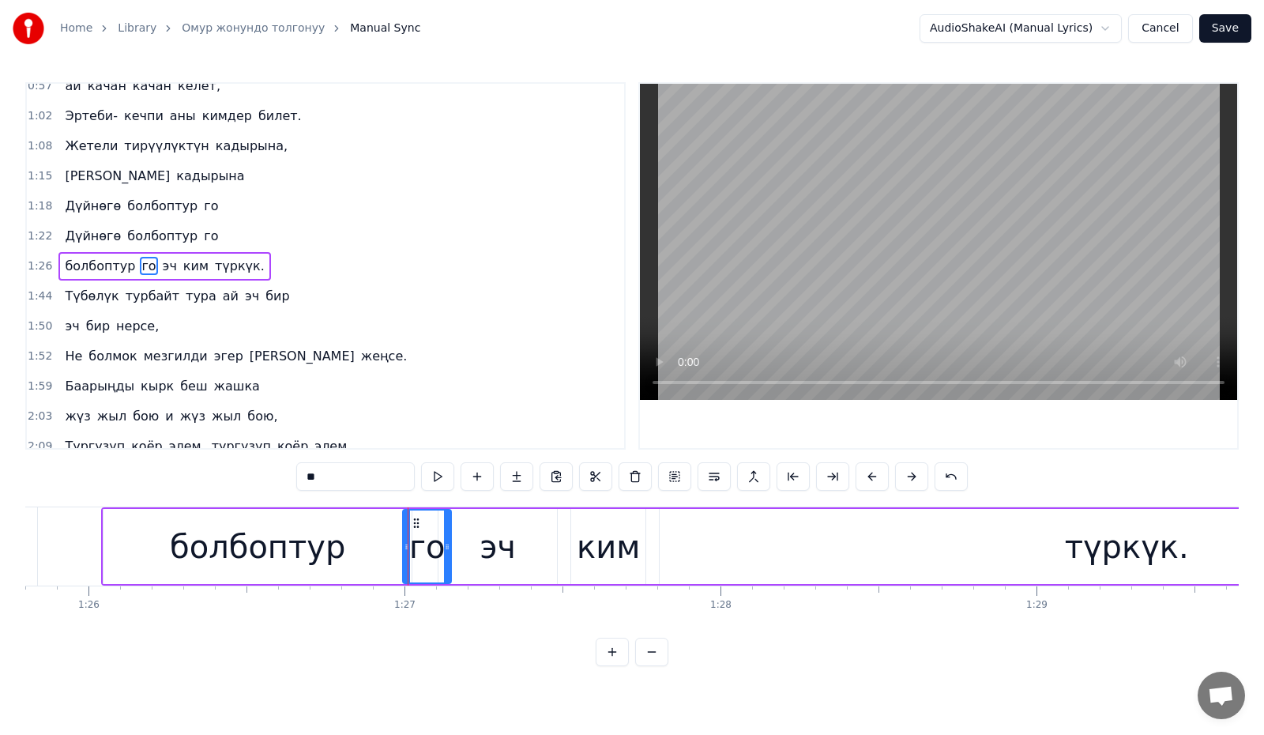
drag, startPoint x: 423, startPoint y: 560, endPoint x: 444, endPoint y: 537, distance: 30.8
click at [444, 568] on div at bounding box center [447, 546] width 6 height 72
click at [440, 475] on button at bounding box center [437, 476] width 33 height 28
drag, startPoint x: 449, startPoint y: 554, endPoint x: 484, endPoint y: 565, distance: 37.0
click at [484, 565] on div at bounding box center [482, 546] width 6 height 72
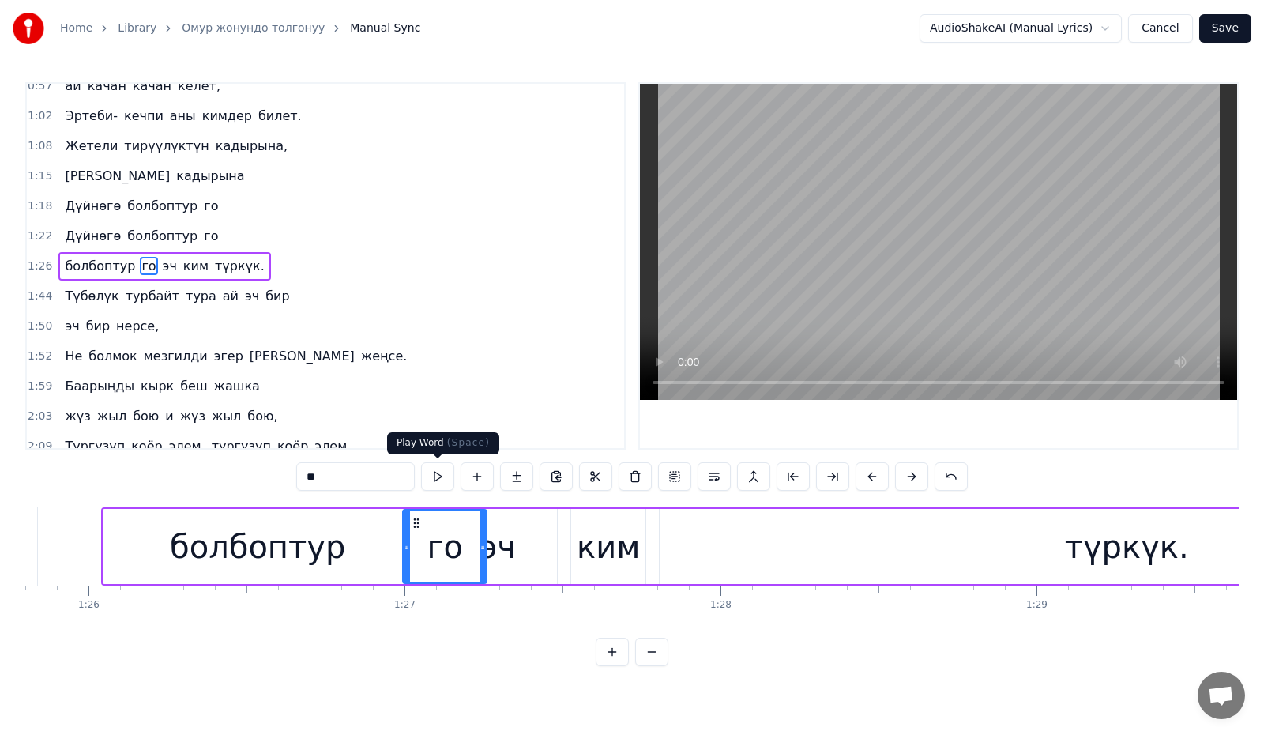
click at [437, 473] on button at bounding box center [437, 476] width 33 height 28
click at [796, 234] on video at bounding box center [938, 242] width 597 height 316
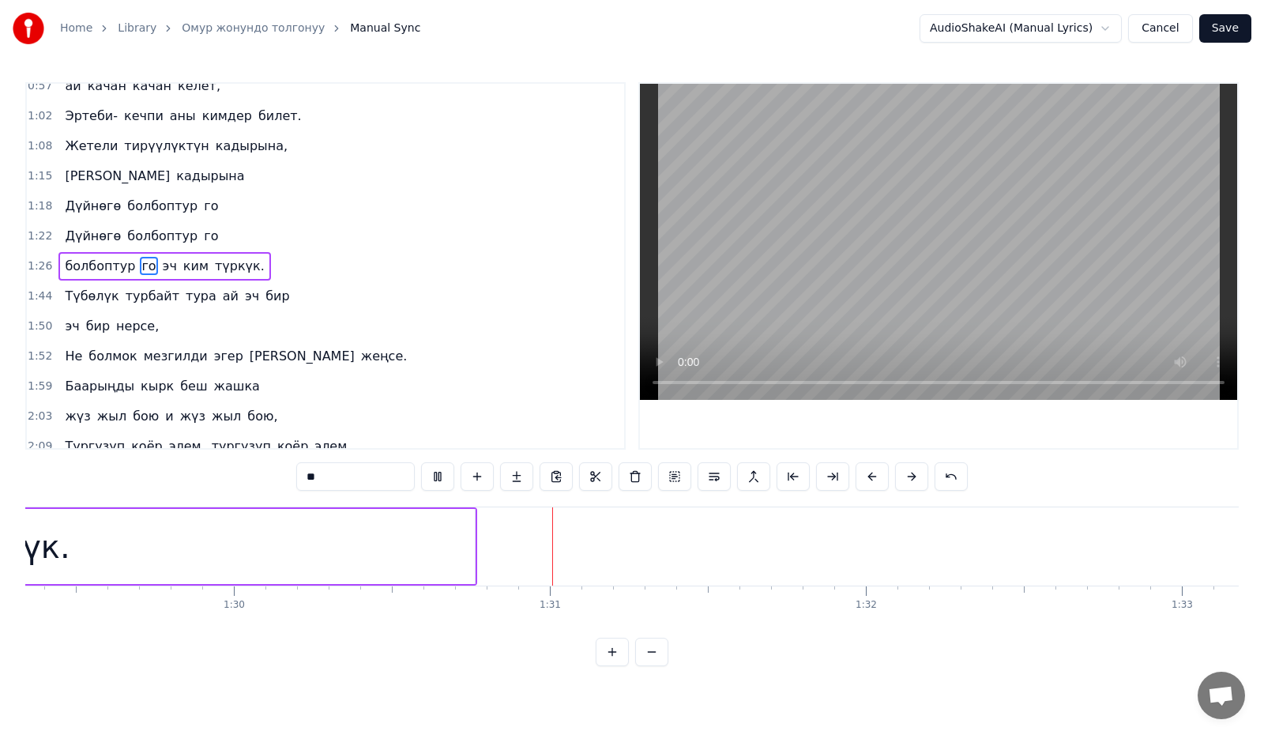
click at [648, 660] on button at bounding box center [651, 651] width 33 height 28
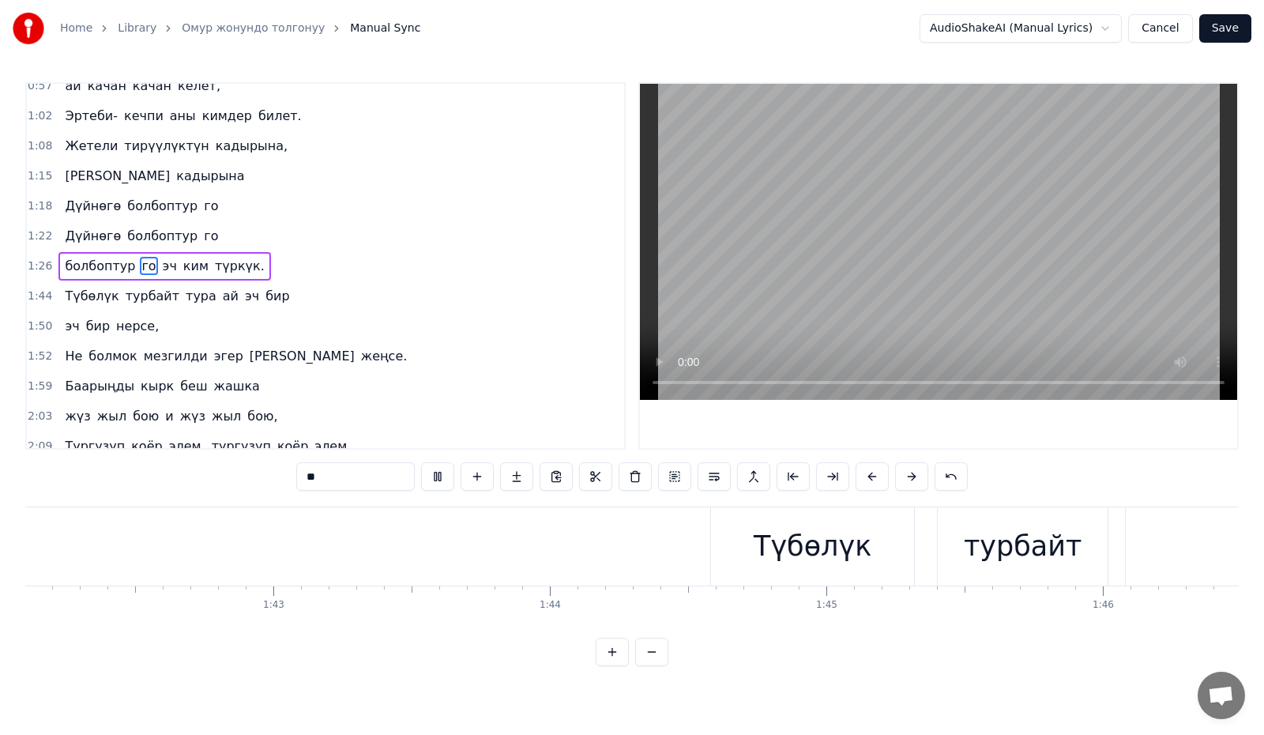
scroll to position [0, 25058]
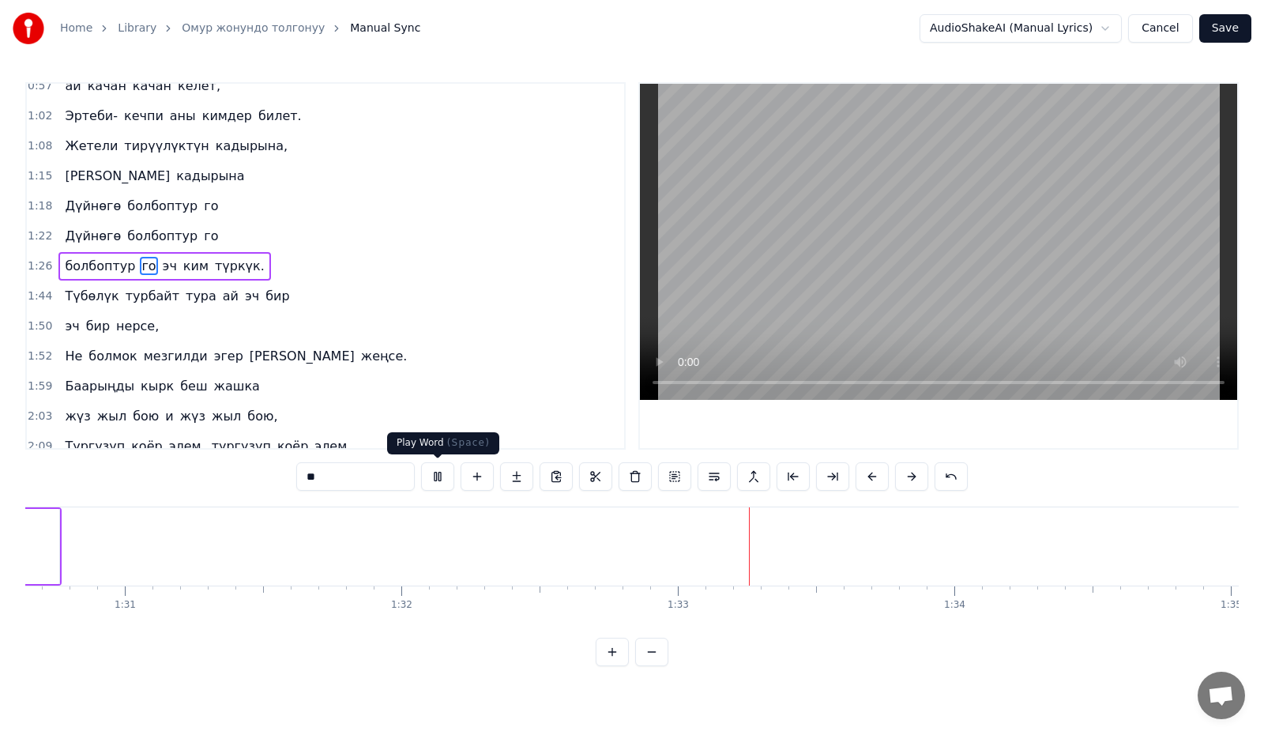
click at [440, 475] on button at bounding box center [437, 476] width 33 height 28
click at [432, 476] on button at bounding box center [437, 476] width 33 height 28
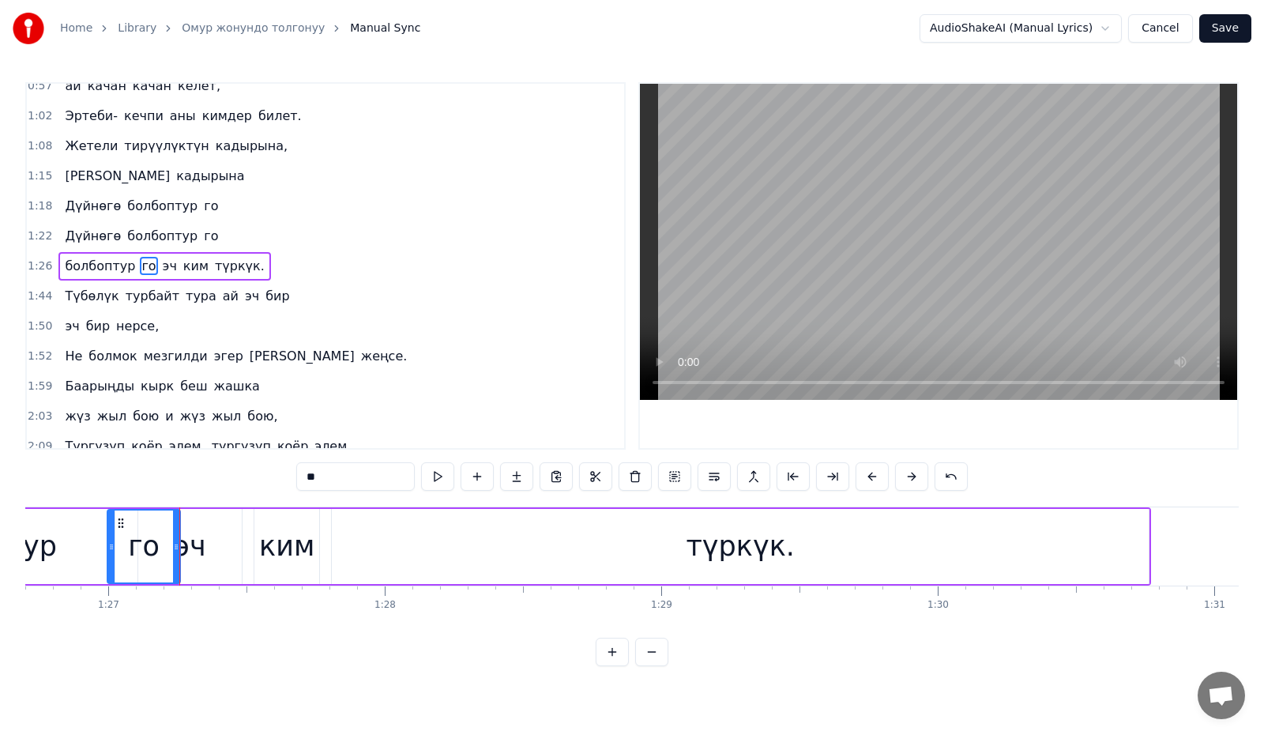
click at [211, 543] on div "эч" at bounding box center [189, 546] width 103 height 75
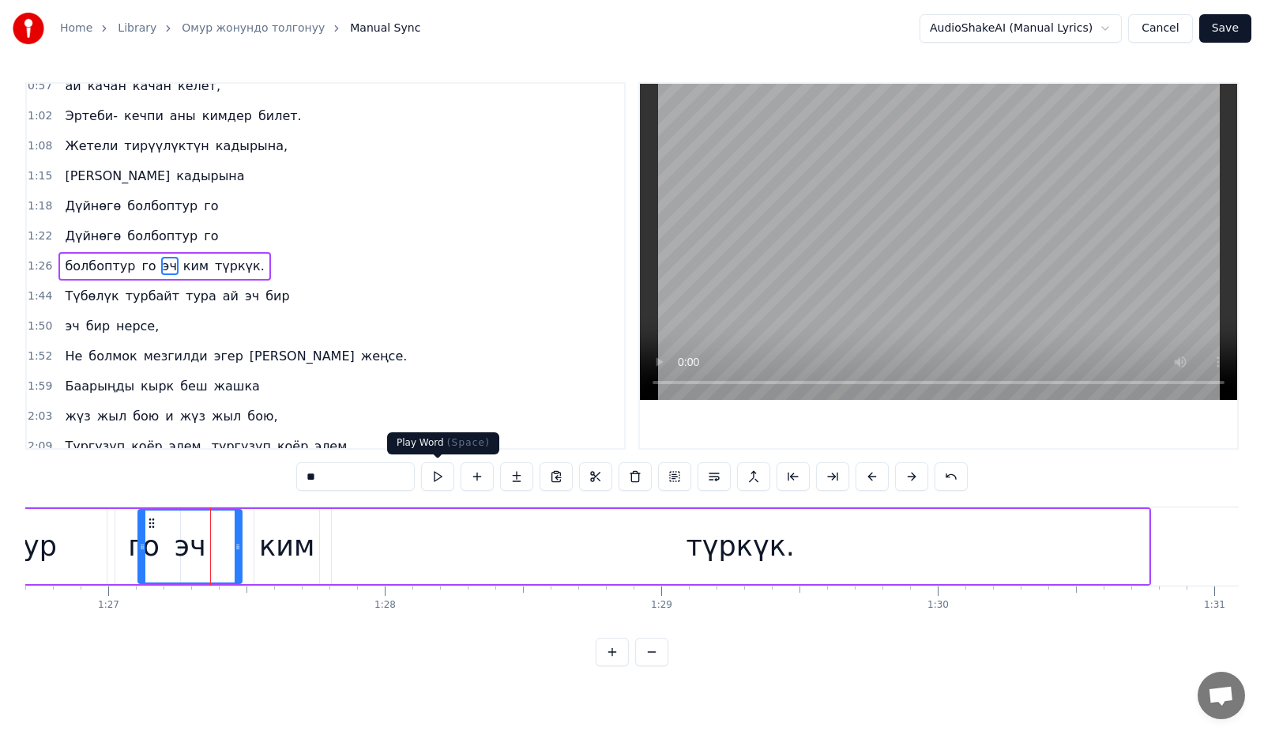
click at [433, 481] on button at bounding box center [437, 476] width 33 height 28
click at [107, 550] on div "го" at bounding box center [144, 546] width 75 height 75
click at [430, 476] on button at bounding box center [437, 476] width 33 height 28
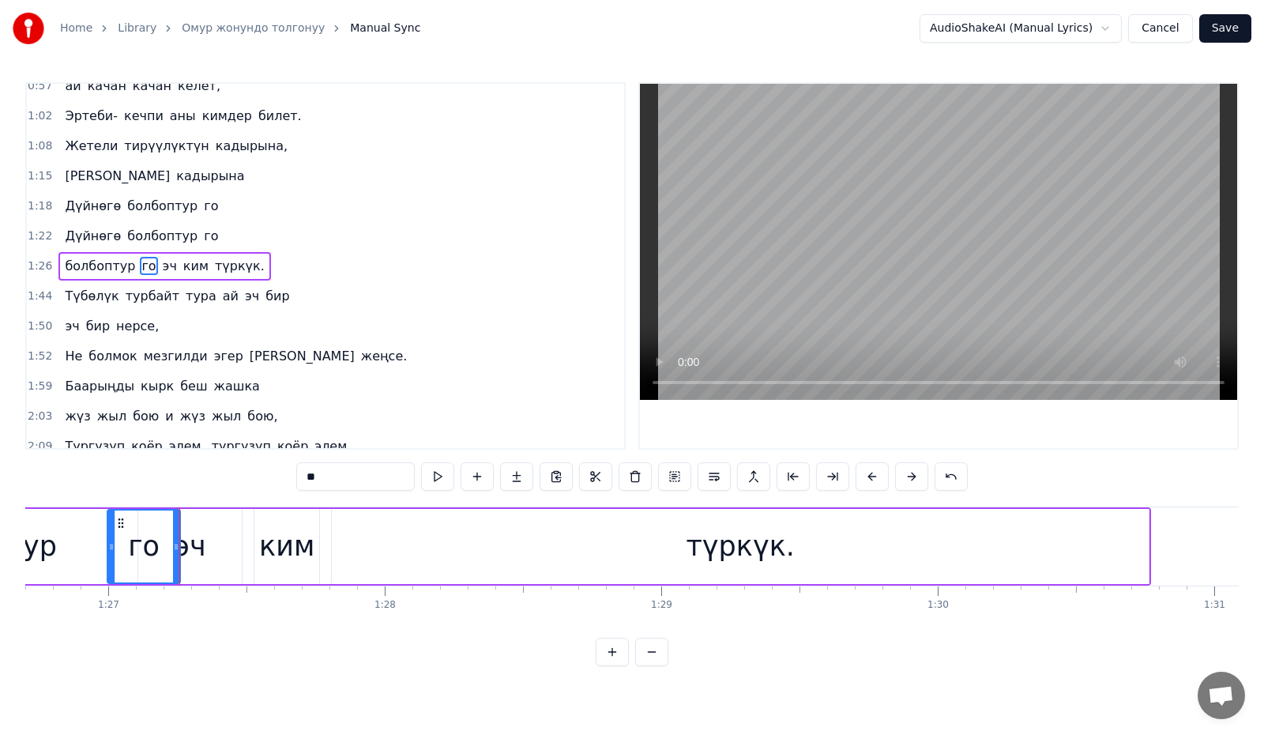
click at [654, 666] on button at bounding box center [651, 651] width 33 height 28
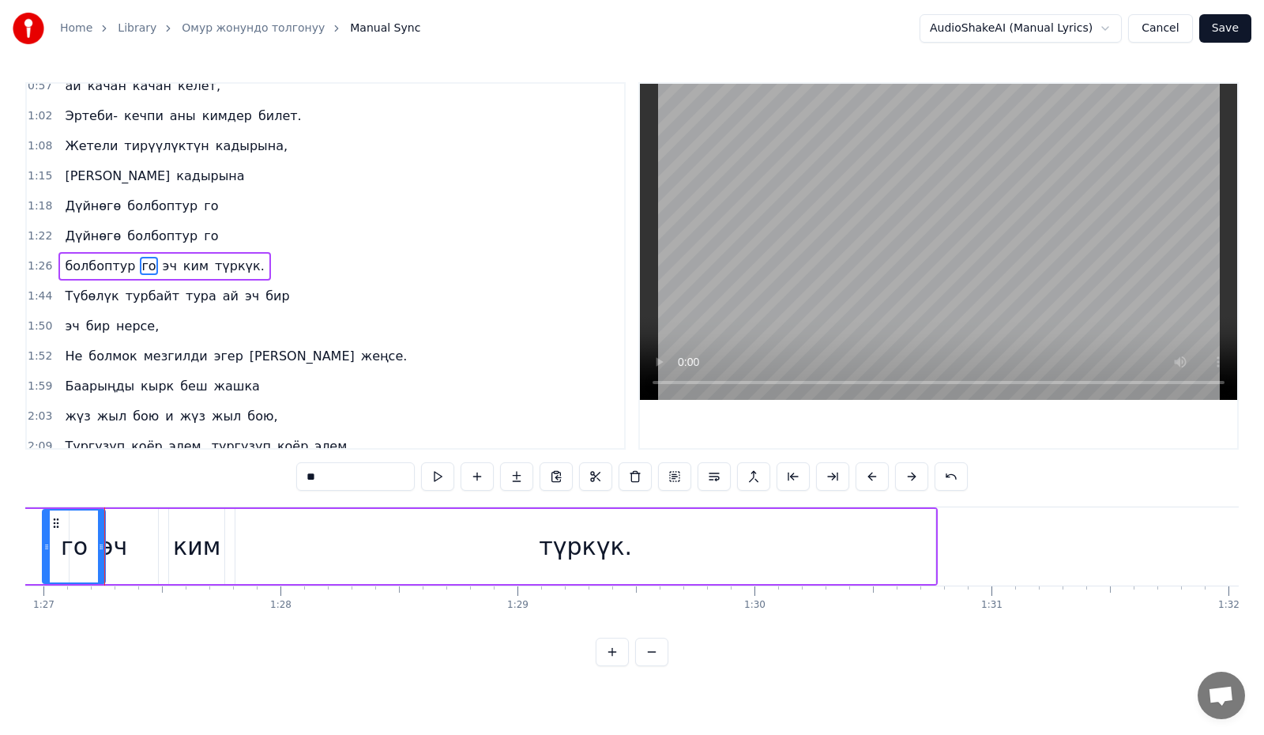
click at [654, 666] on button at bounding box center [651, 651] width 33 height 28
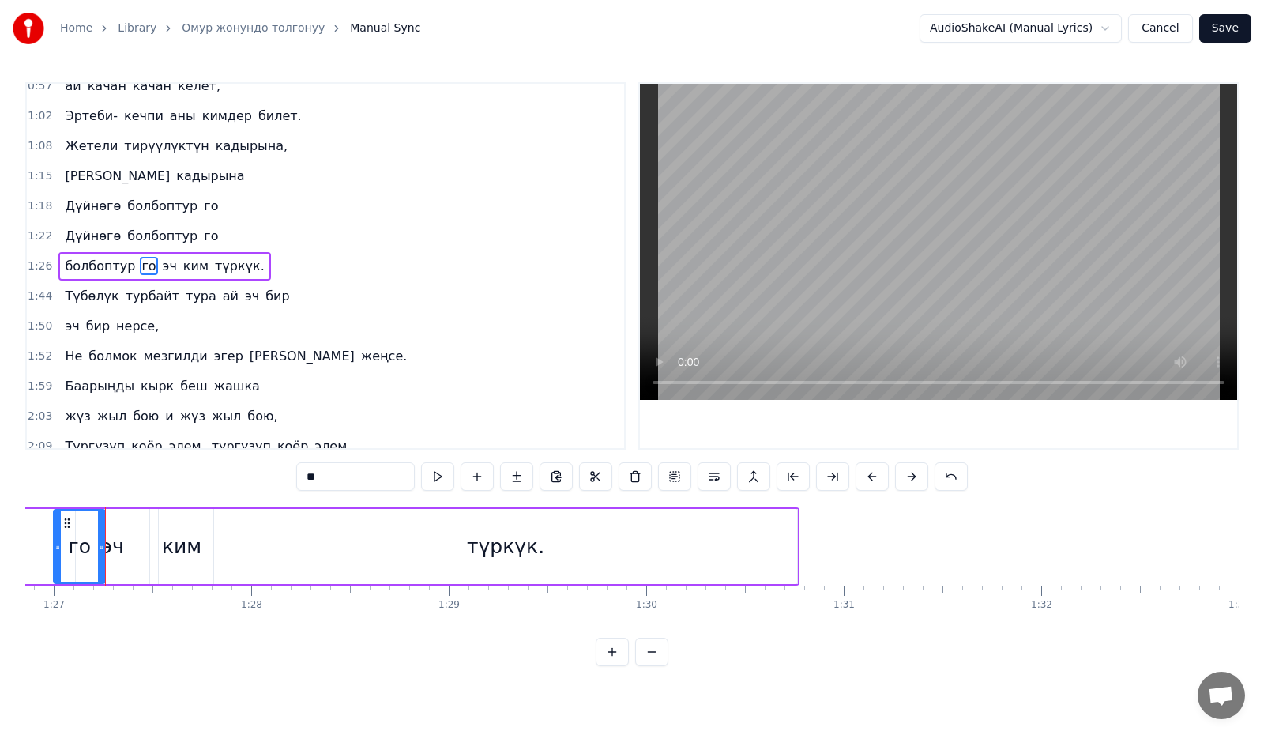
click at [654, 666] on button at bounding box center [651, 651] width 33 height 28
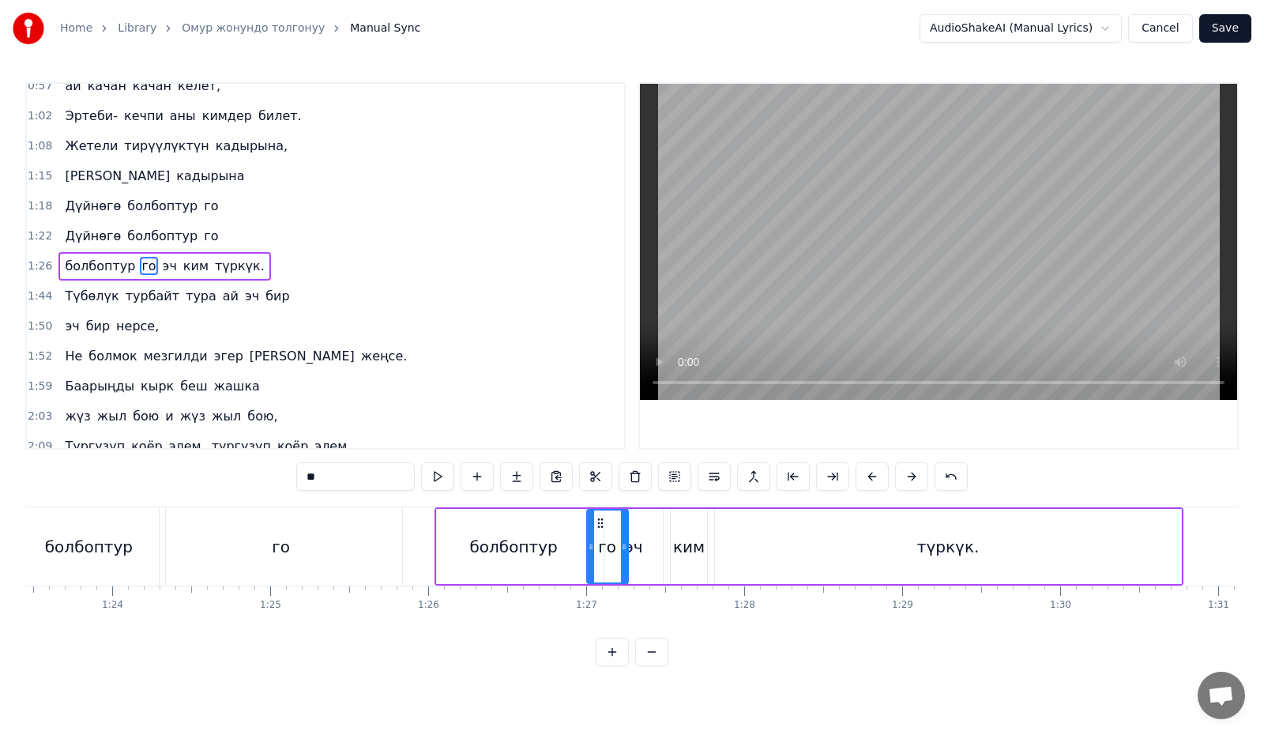
scroll to position [0, 13139]
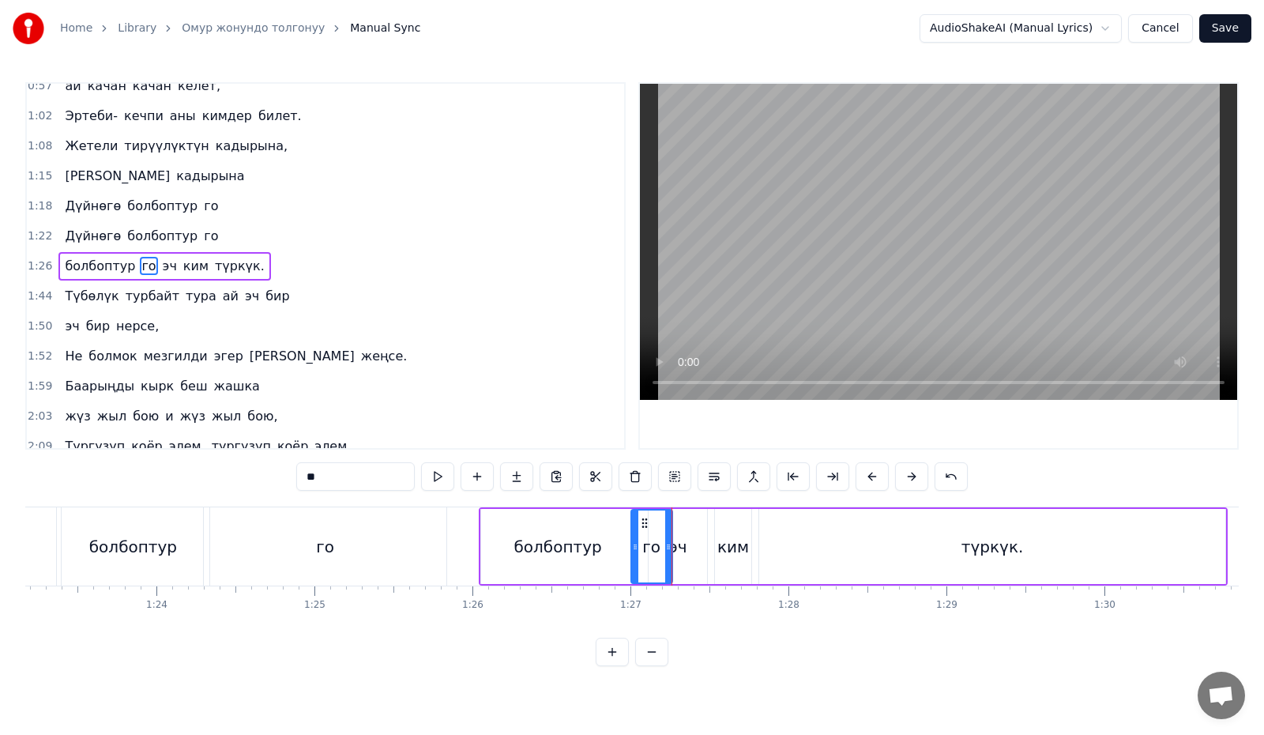
click at [505, 520] on div "болбоптур" at bounding box center [557, 546] width 153 height 75
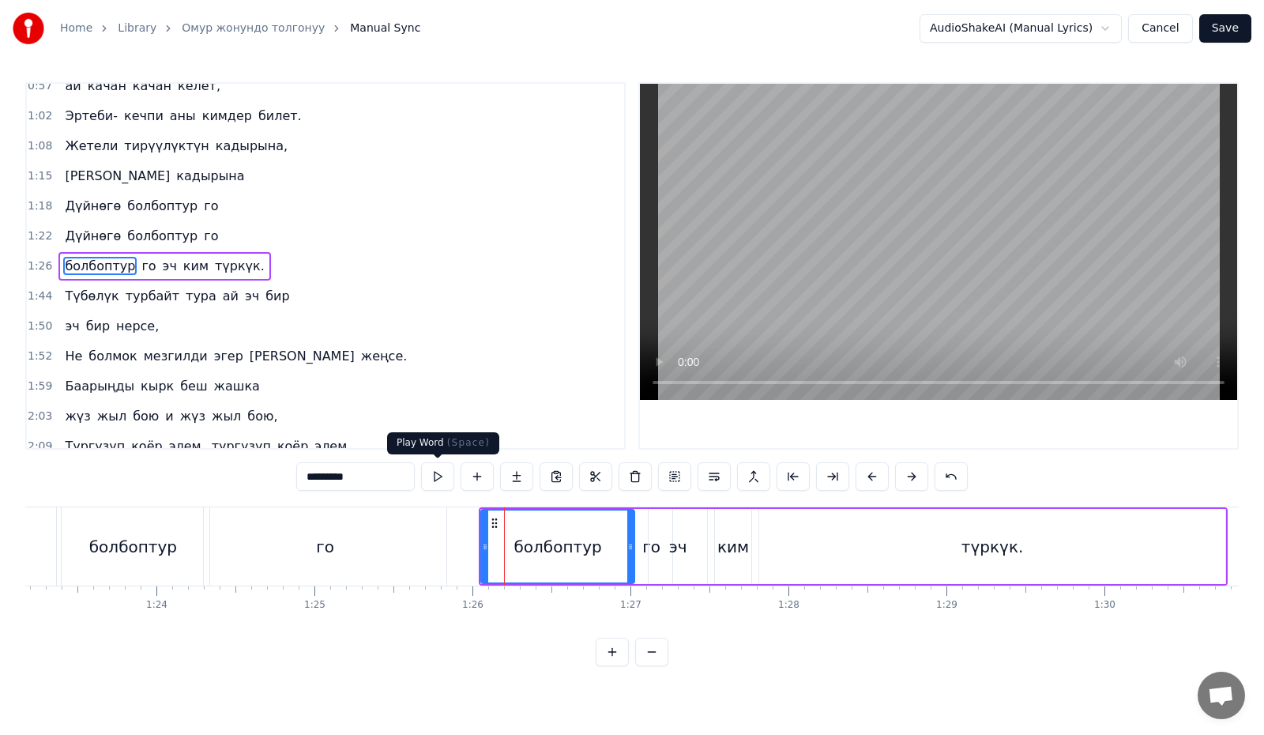
click at [441, 475] on button at bounding box center [437, 476] width 33 height 28
click at [635, 544] on div "го" at bounding box center [651, 546] width 41 height 75
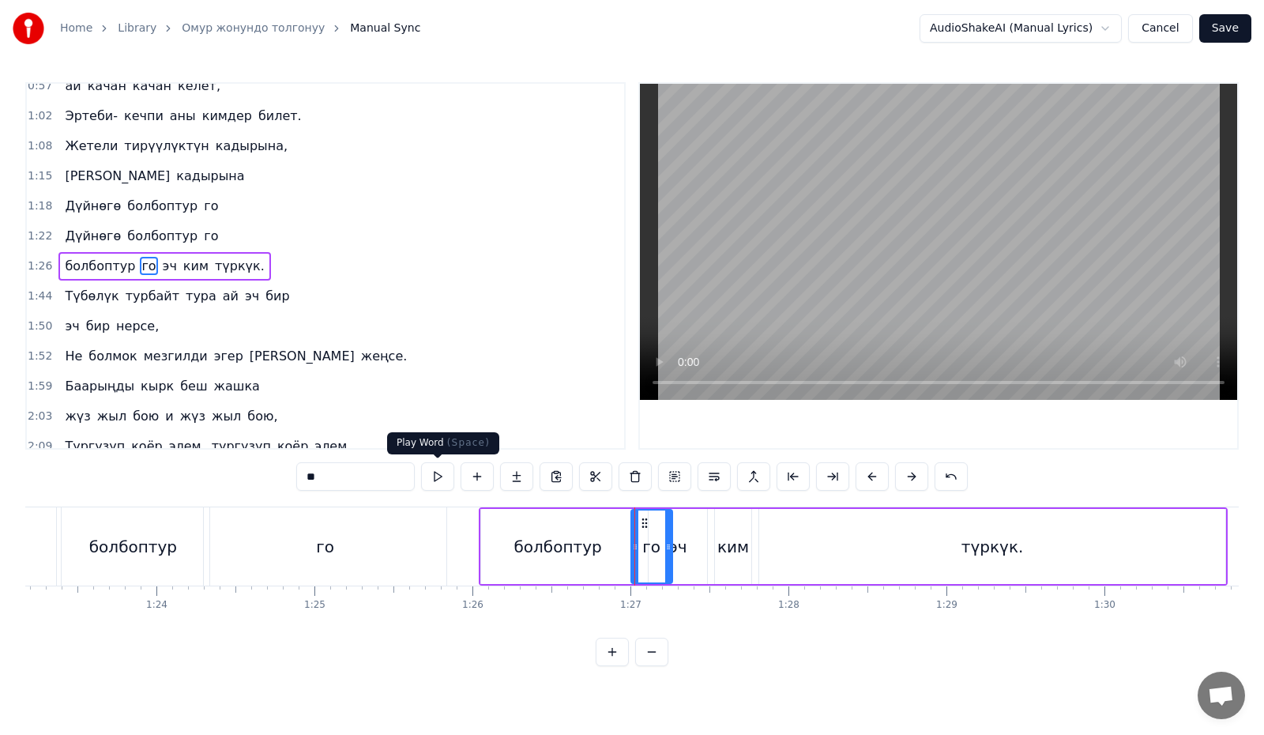
click at [431, 476] on button at bounding box center [437, 476] width 33 height 28
click at [681, 546] on div "эч" at bounding box center [678, 547] width 18 height 24
click at [434, 476] on button at bounding box center [437, 476] width 33 height 28
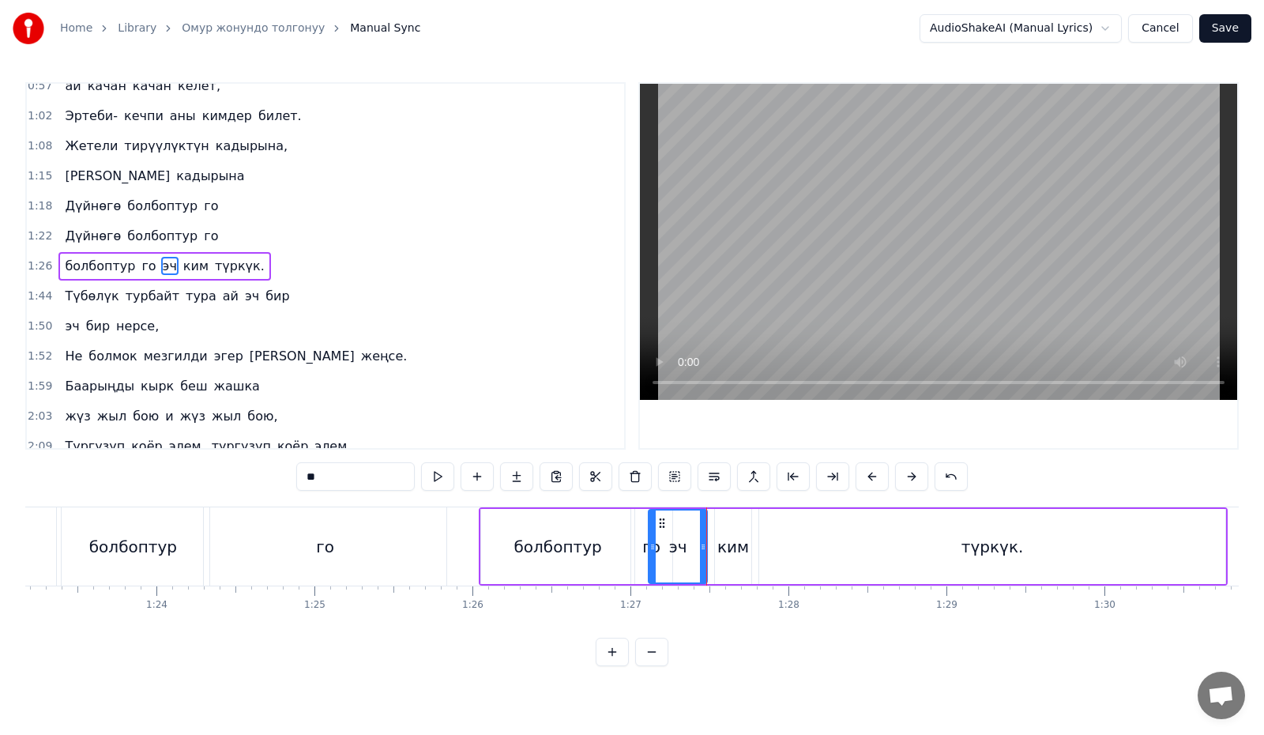
click at [561, 503] on div "0:16 Биз келдик жашамак бар 0:19 ай азбы азбы- көппү, 0:24 Калтырбай көңүлдөрдү…" at bounding box center [631, 374] width 1213 height 584
click at [733, 539] on div "ким" at bounding box center [733, 547] width 32 height 24
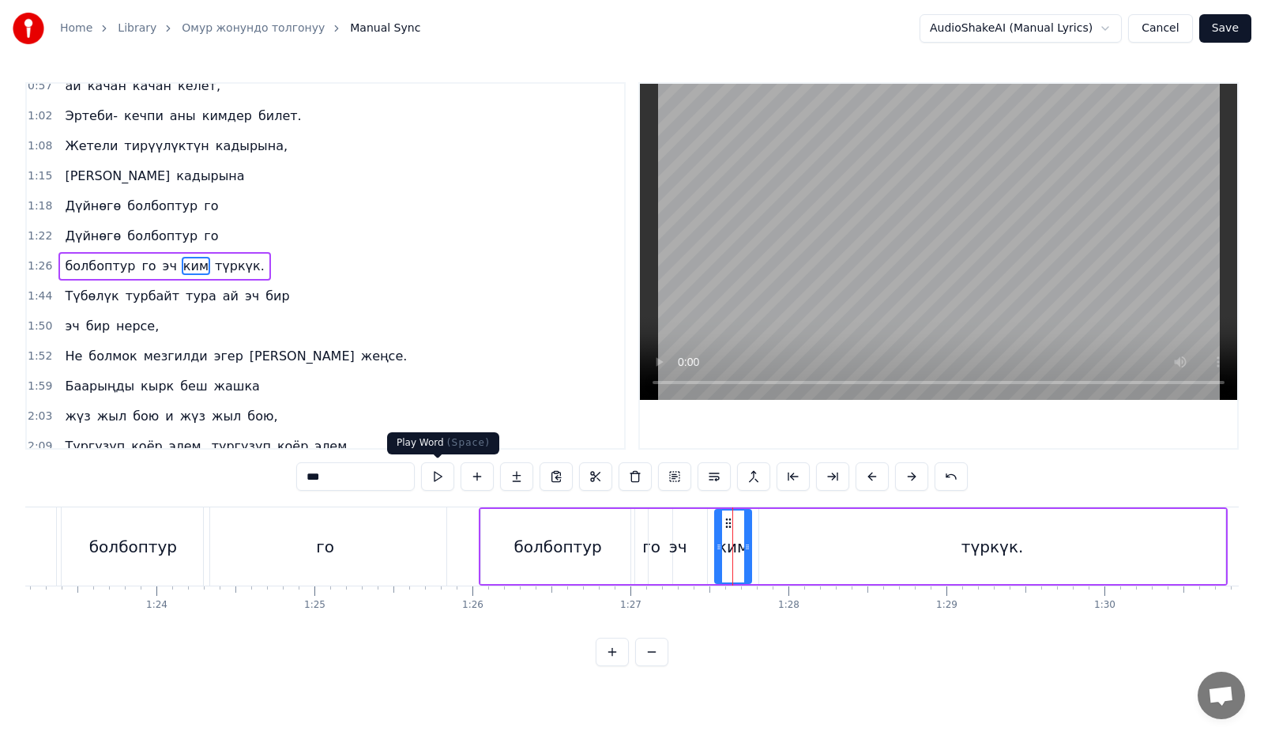
click at [446, 479] on button at bounding box center [437, 476] width 33 height 28
click at [826, 541] on div "түркүк." at bounding box center [992, 546] width 466 height 75
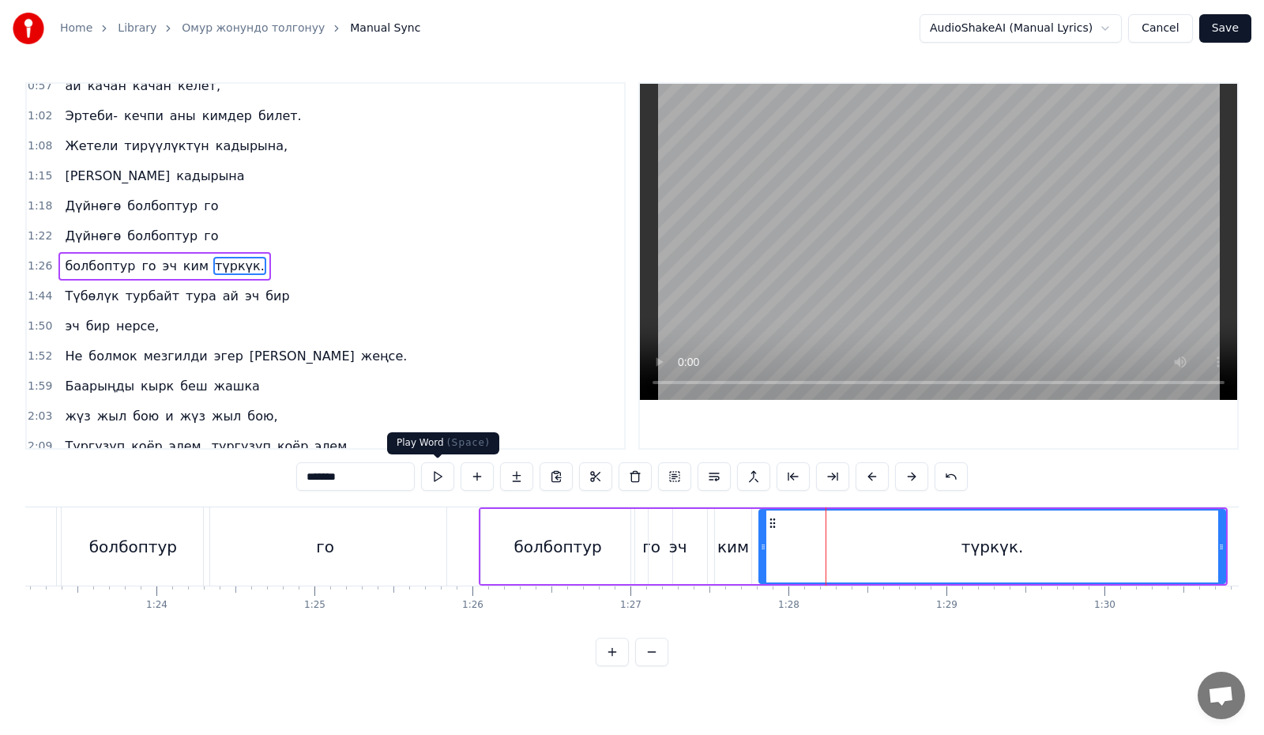
click at [442, 480] on button at bounding box center [437, 476] width 33 height 28
click at [442, 479] on button at bounding box center [437, 476] width 33 height 28
drag, startPoint x: 758, startPoint y: 566, endPoint x: 745, endPoint y: 566, distance: 13.4
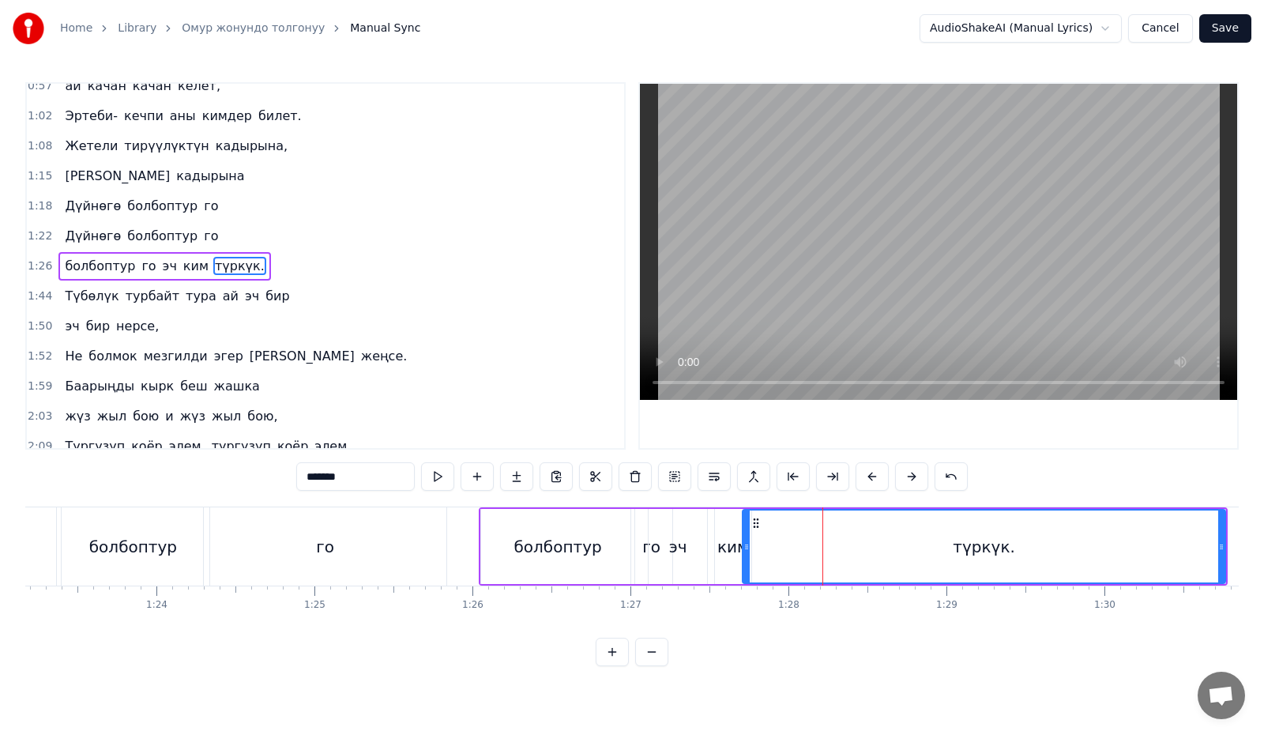
click at [745, 566] on div at bounding box center [746, 546] width 6 height 72
click at [721, 550] on div "ким" at bounding box center [733, 547] width 32 height 24
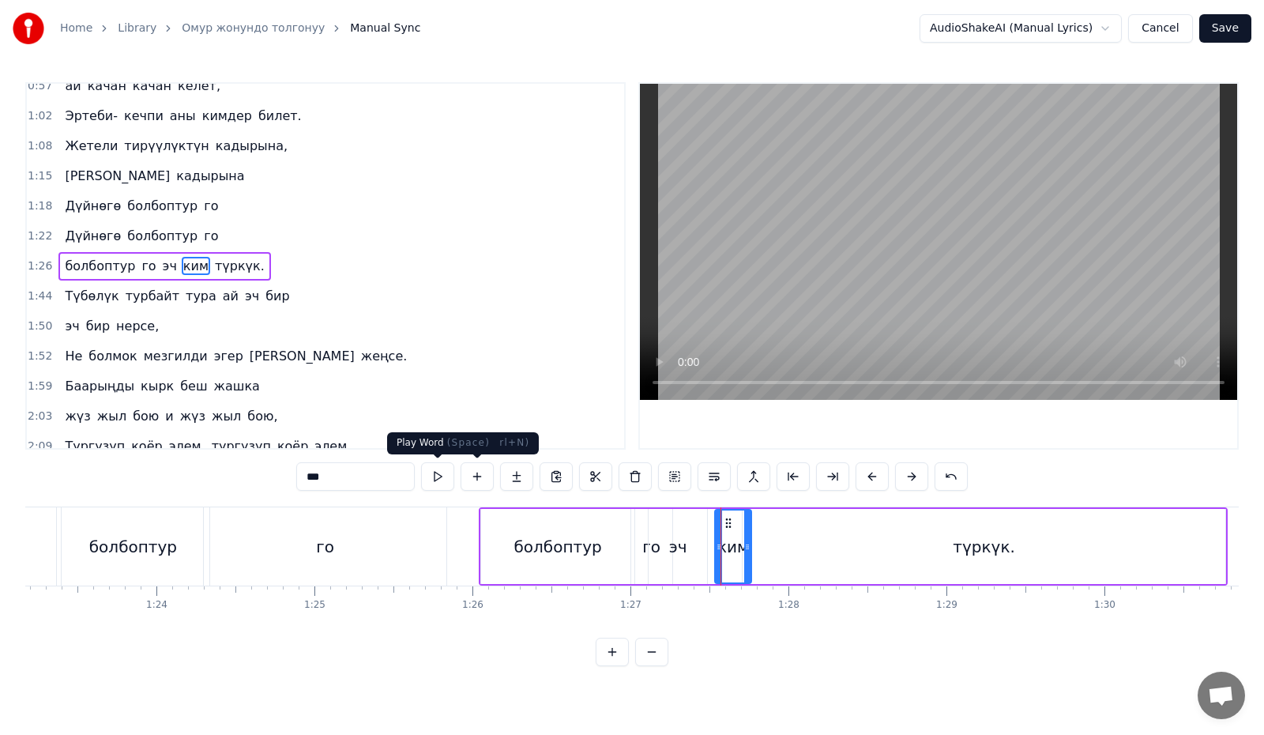
click at [420, 476] on div "***" at bounding box center [631, 476] width 671 height 28
click at [426, 476] on button at bounding box center [437, 476] width 33 height 28
drag, startPoint x: 720, startPoint y: 562, endPoint x: 708, endPoint y: 566, distance: 12.5
click at [708, 566] on div at bounding box center [707, 546] width 6 height 72
click at [683, 551] on div "эч" at bounding box center [678, 547] width 18 height 24
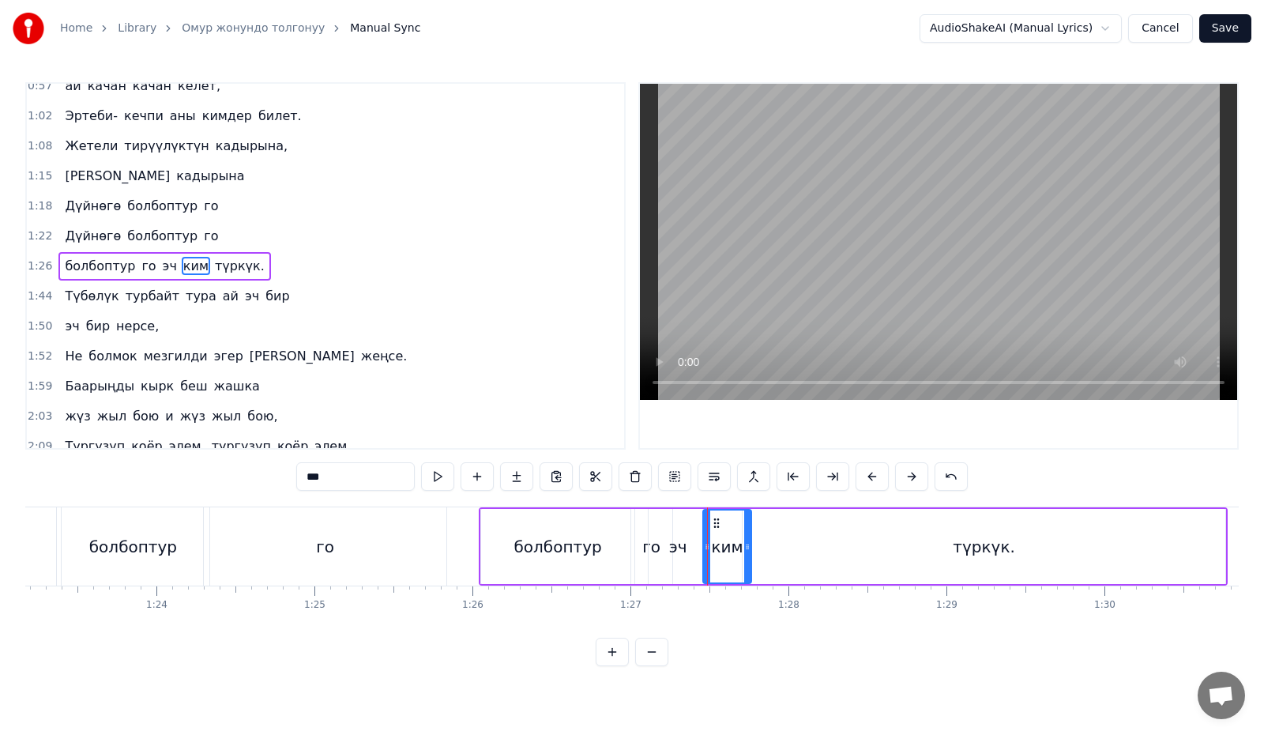
type input "**"
click at [481, 501] on div "0:16 Биз келдик жашамак бар 0:19 ай азбы азбы- көппү, 0:24 Калтырбай көңүлдөрдү…" at bounding box center [631, 374] width 1213 height 584
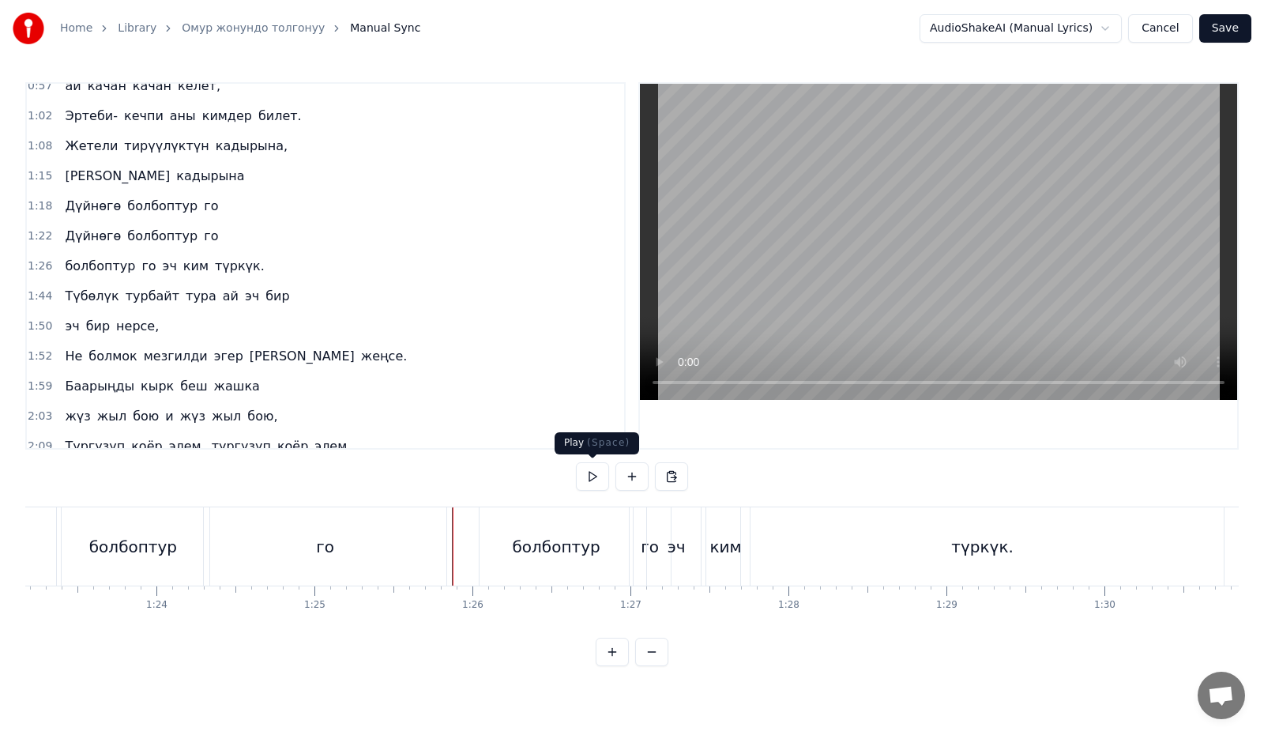
click at [589, 483] on button at bounding box center [592, 476] width 33 height 28
click at [597, 479] on button at bounding box center [592, 476] width 33 height 28
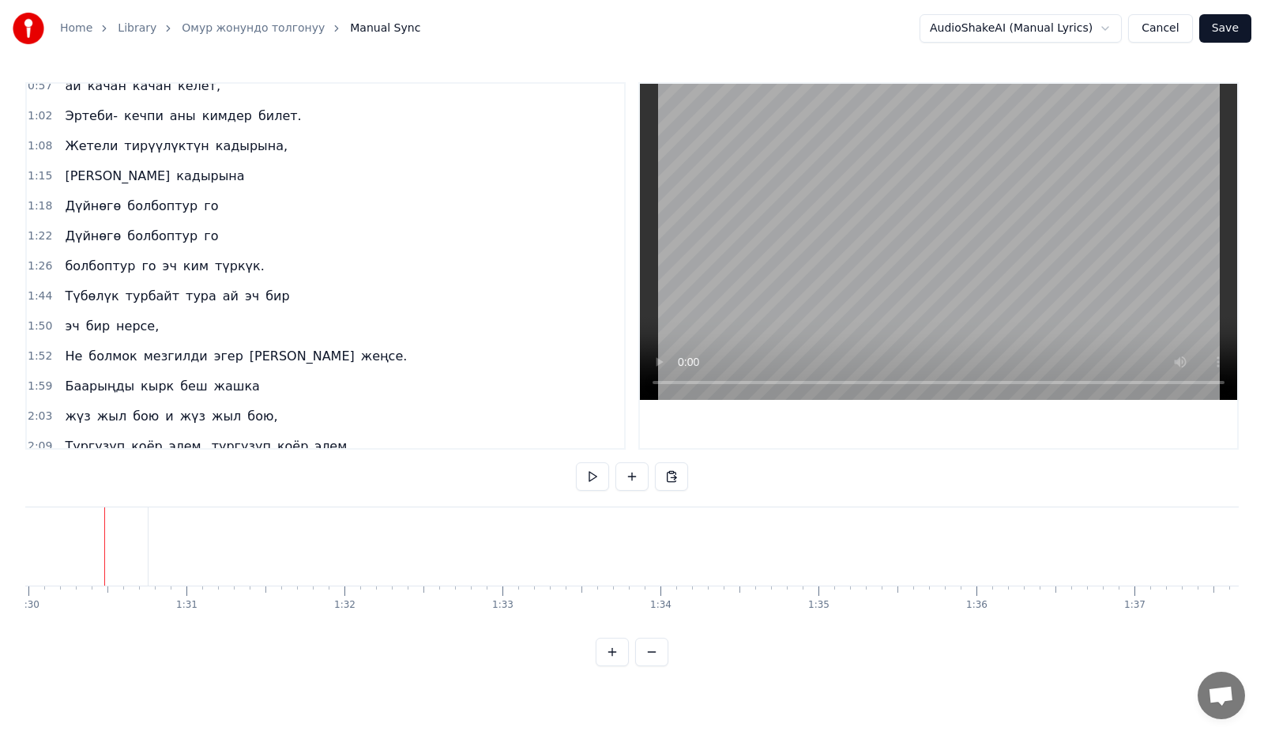
click at [597, 479] on button at bounding box center [592, 476] width 33 height 28
click at [652, 666] on button at bounding box center [651, 651] width 33 height 28
click at [645, 665] on button at bounding box center [651, 651] width 33 height 28
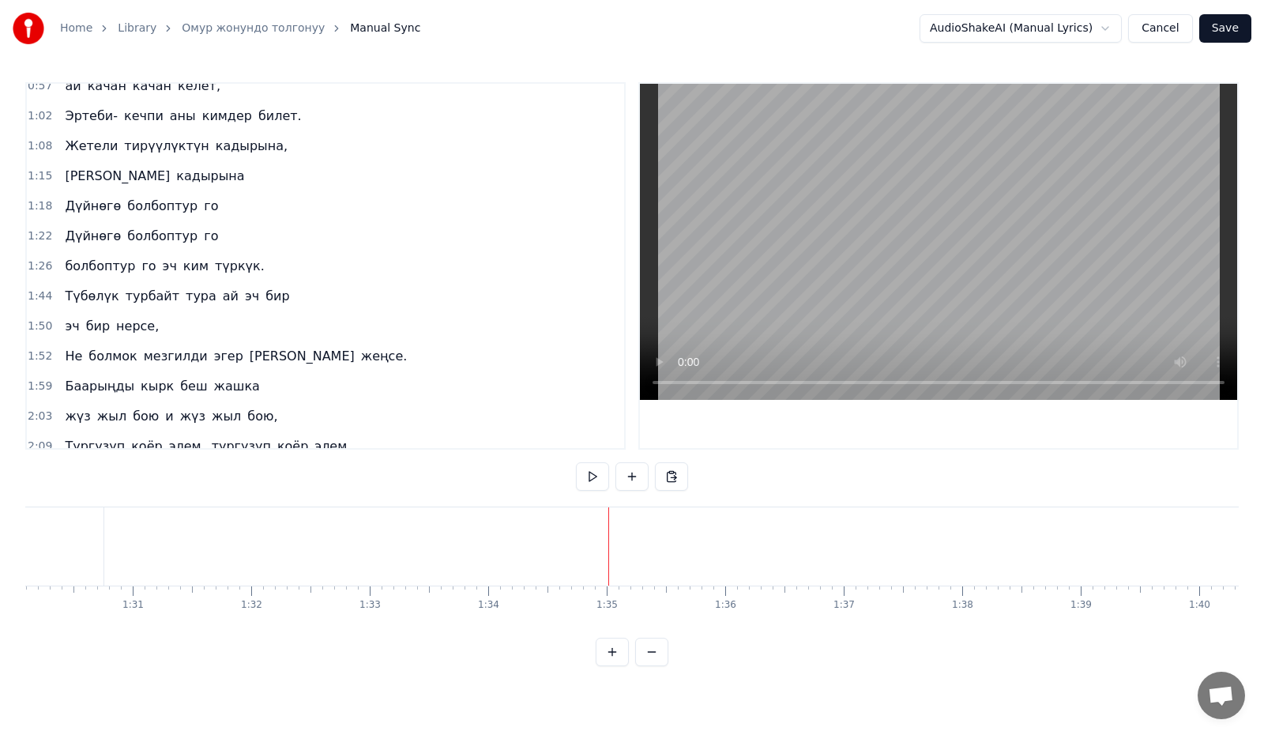
scroll to position [0, 7426]
click at [645, 665] on div at bounding box center [632, 651] width 73 height 28
click at [888, 542] on div "Түбөлүк" at bounding box center [890, 546] width 34 height 12
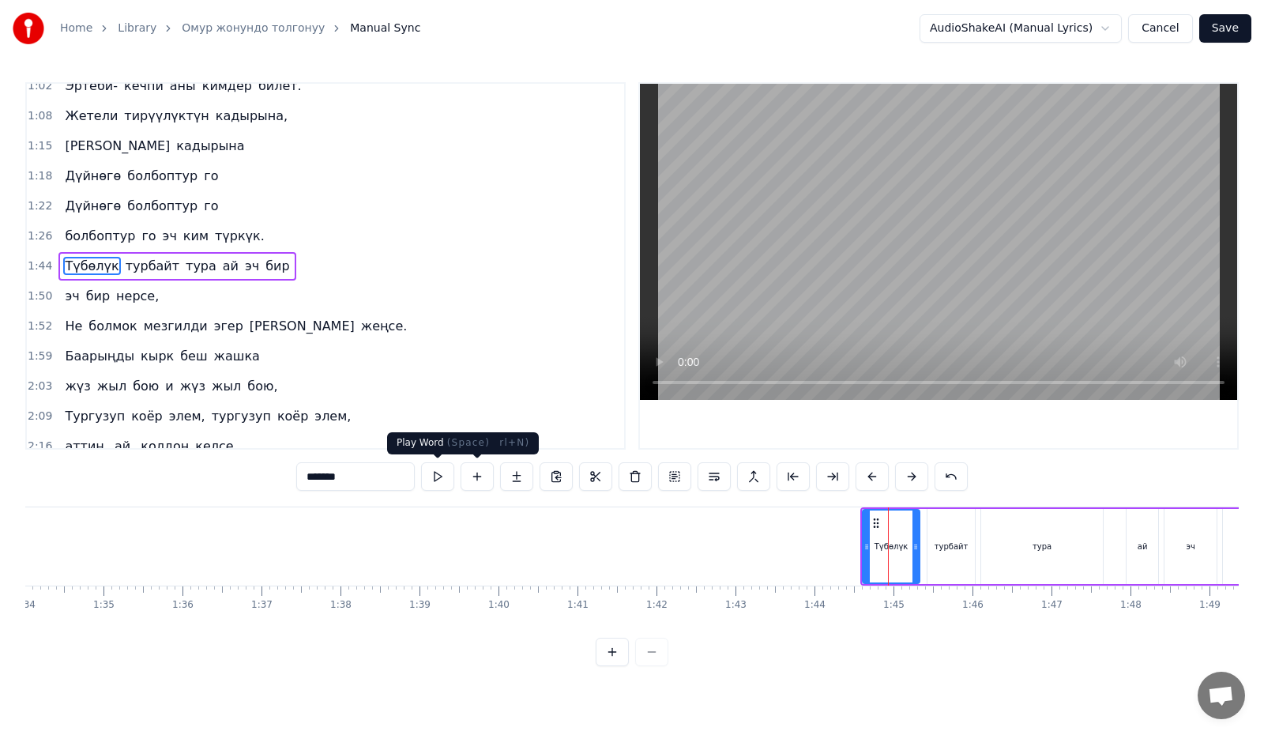
click at [438, 477] on button at bounding box center [437, 476] width 33 height 28
drag, startPoint x: 866, startPoint y: 554, endPoint x: 848, endPoint y: 558, distance: 18.0
click at [848, 558] on div at bounding box center [849, 546] width 6 height 72
click at [618, 658] on button at bounding box center [612, 651] width 33 height 28
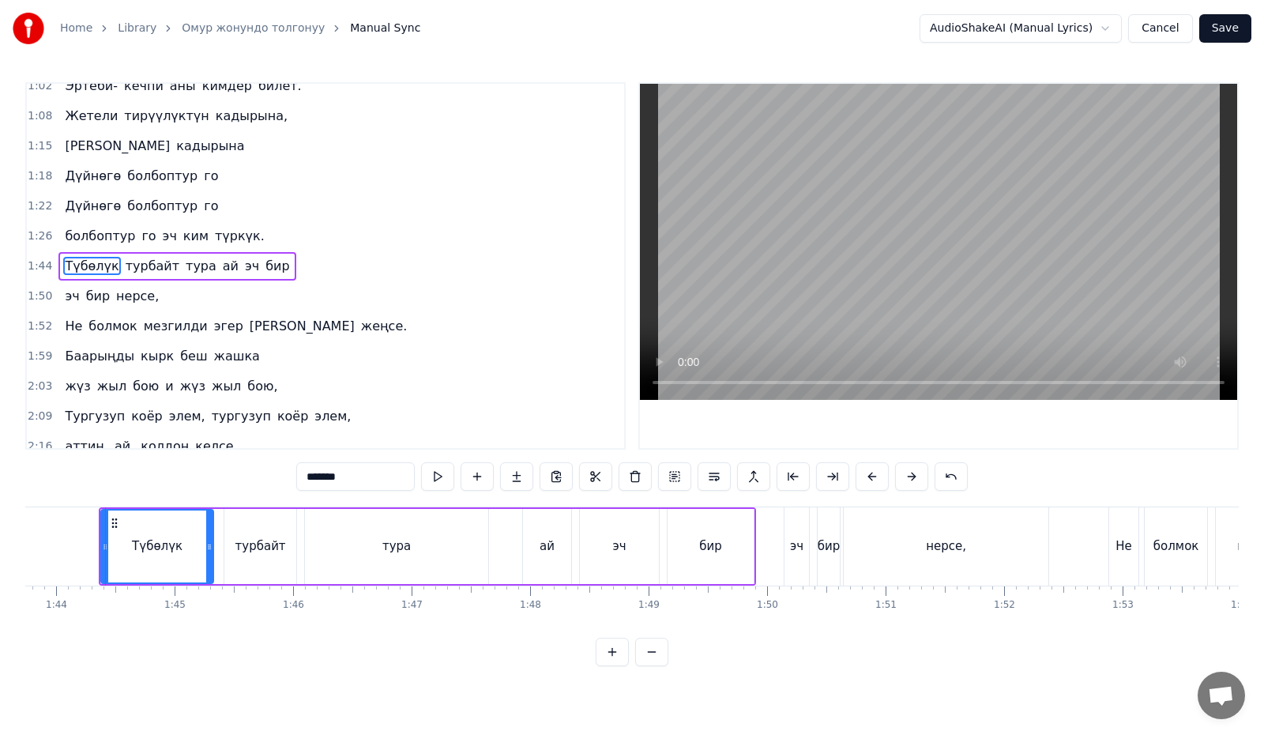
click at [618, 658] on button at bounding box center [612, 651] width 33 height 28
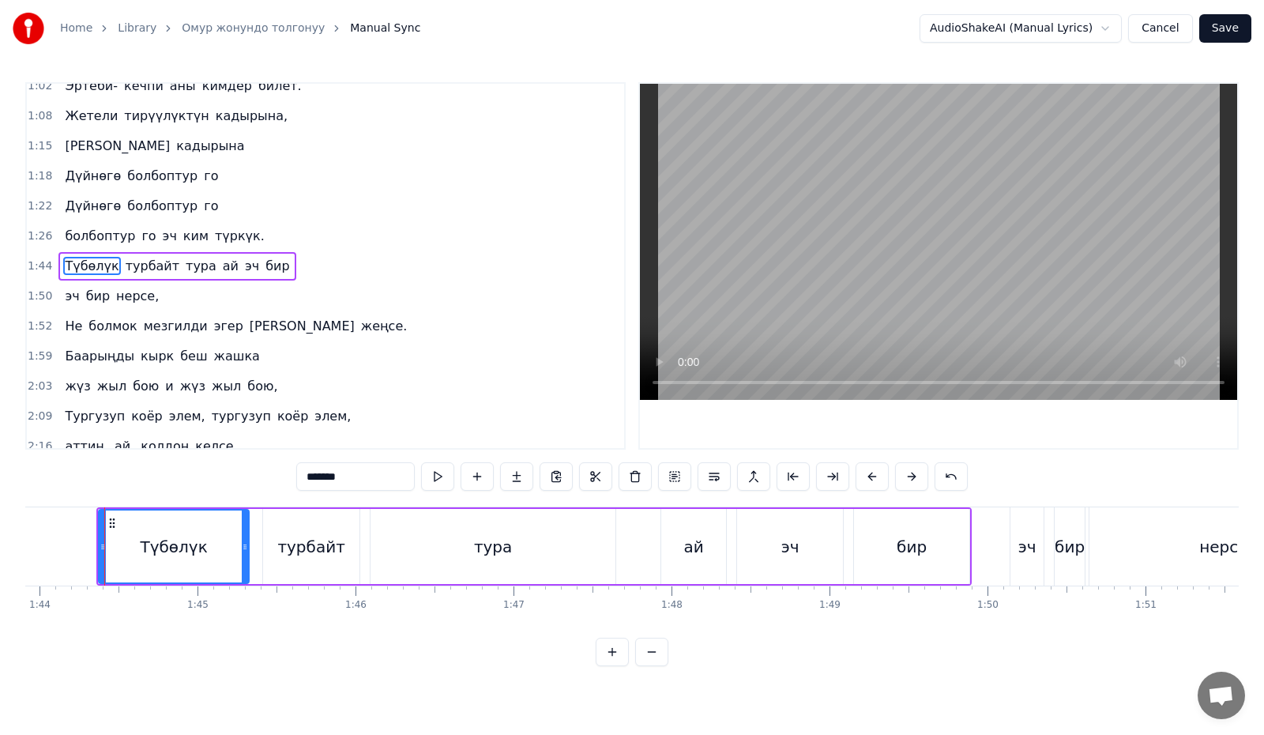
click at [616, 658] on button at bounding box center [612, 651] width 33 height 28
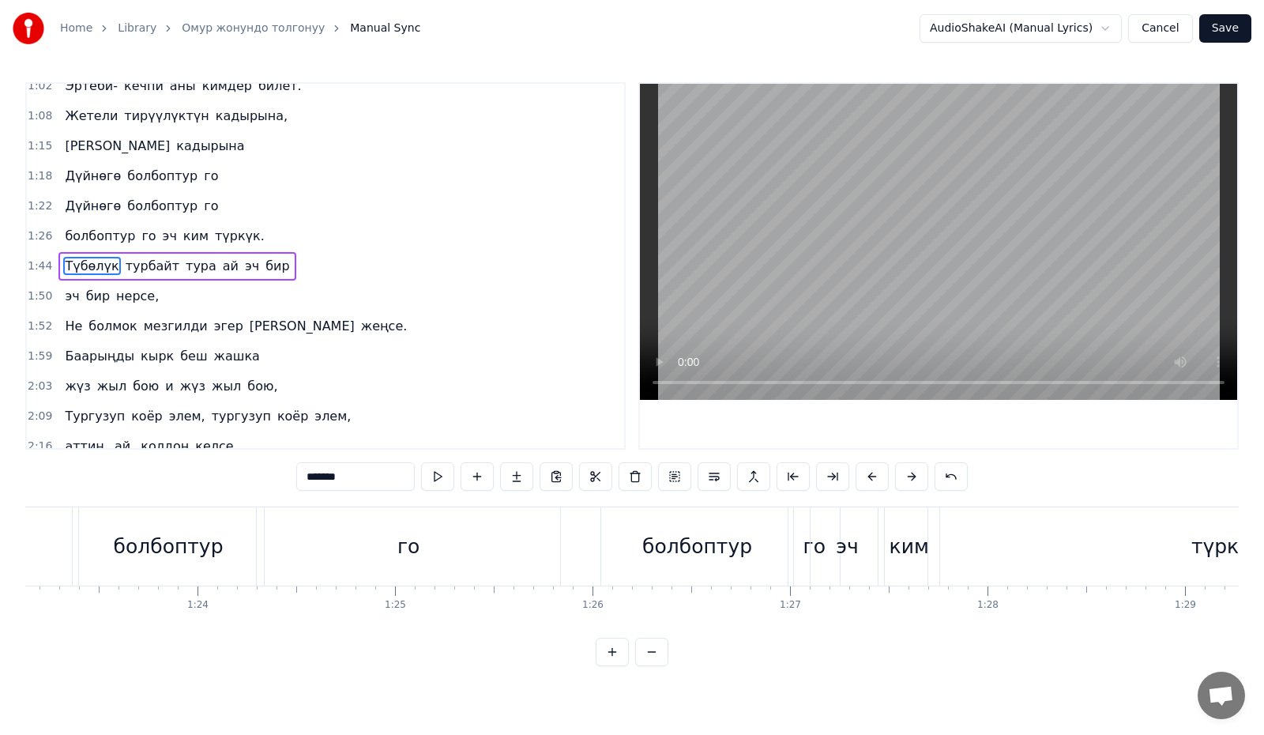
scroll to position [0, 20538]
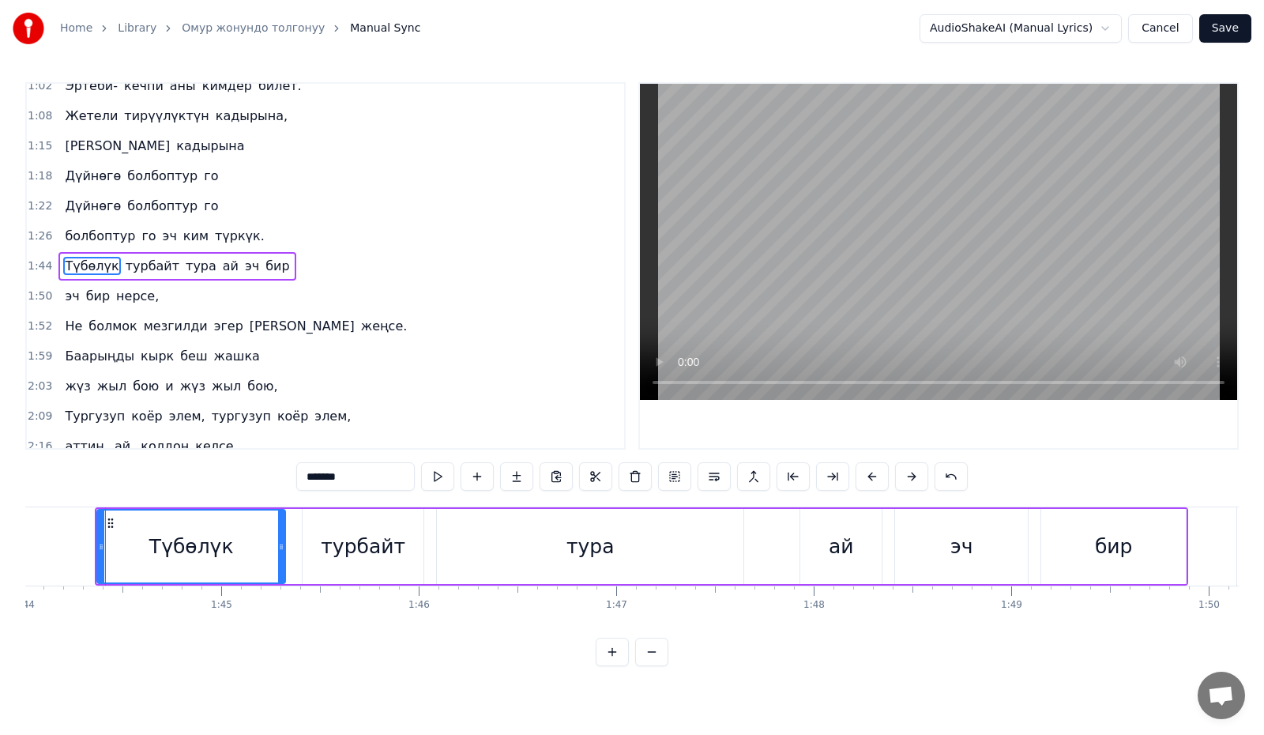
click at [326, 532] on div "турбайт" at bounding box center [363, 546] width 121 height 75
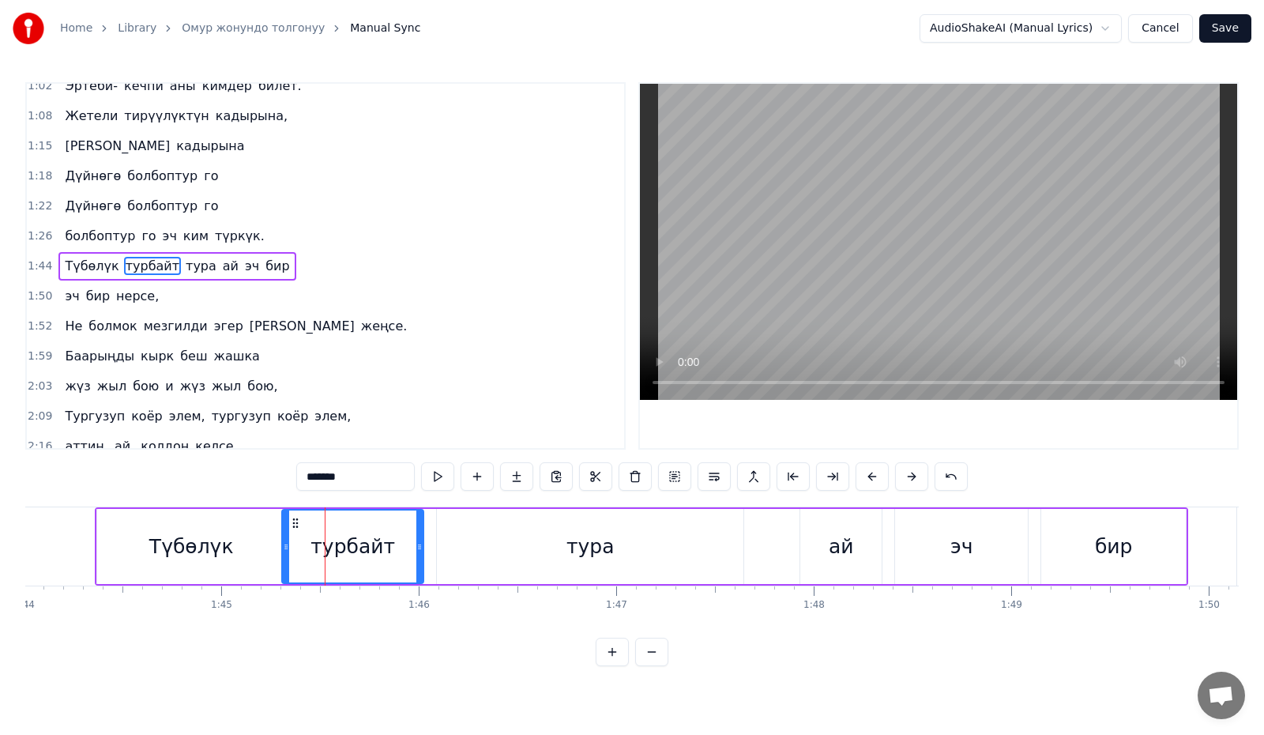
drag, startPoint x: 307, startPoint y: 554, endPoint x: 287, endPoint y: 557, distance: 20.8
click at [287, 557] on div at bounding box center [286, 546] width 6 height 72
click at [535, 549] on div "тура" at bounding box center [590, 546] width 306 height 75
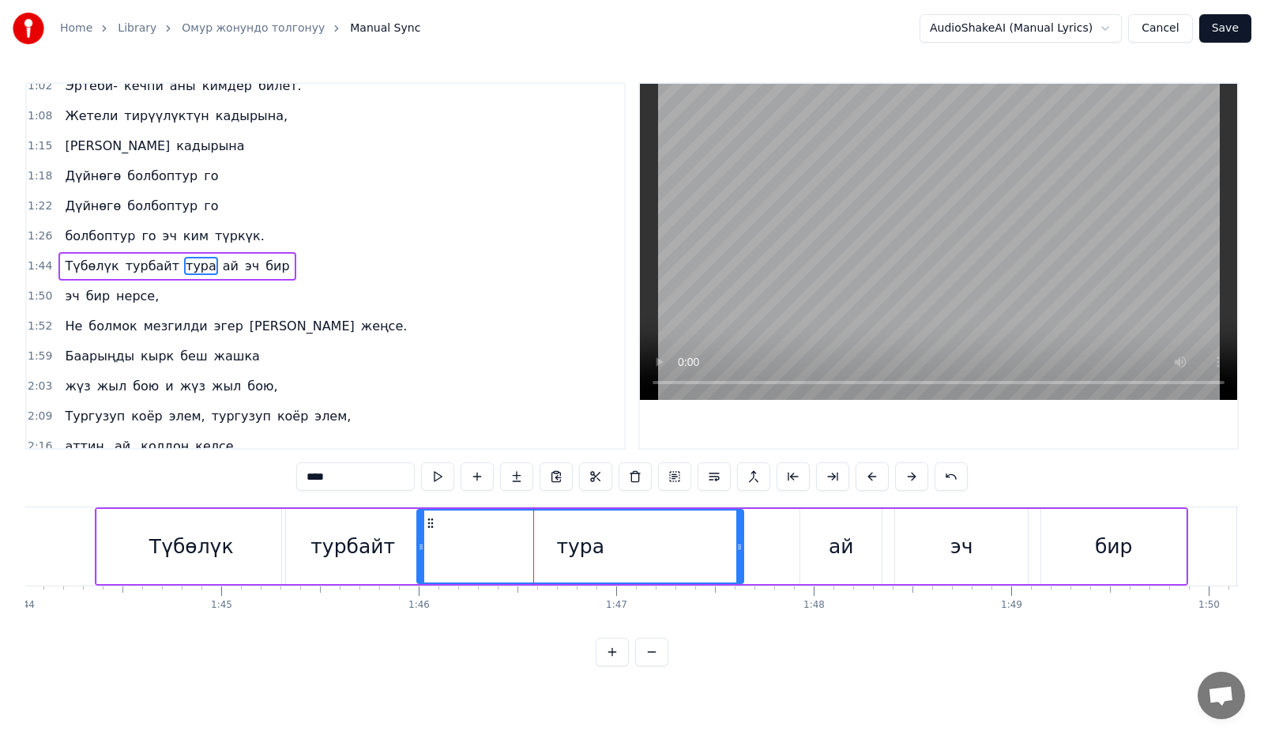
drag, startPoint x: 439, startPoint y: 554, endPoint x: 419, endPoint y: 558, distance: 20.0
click at [419, 558] on div at bounding box center [421, 546] width 6 height 72
click at [818, 549] on div "ай" at bounding box center [840, 546] width 81 height 75
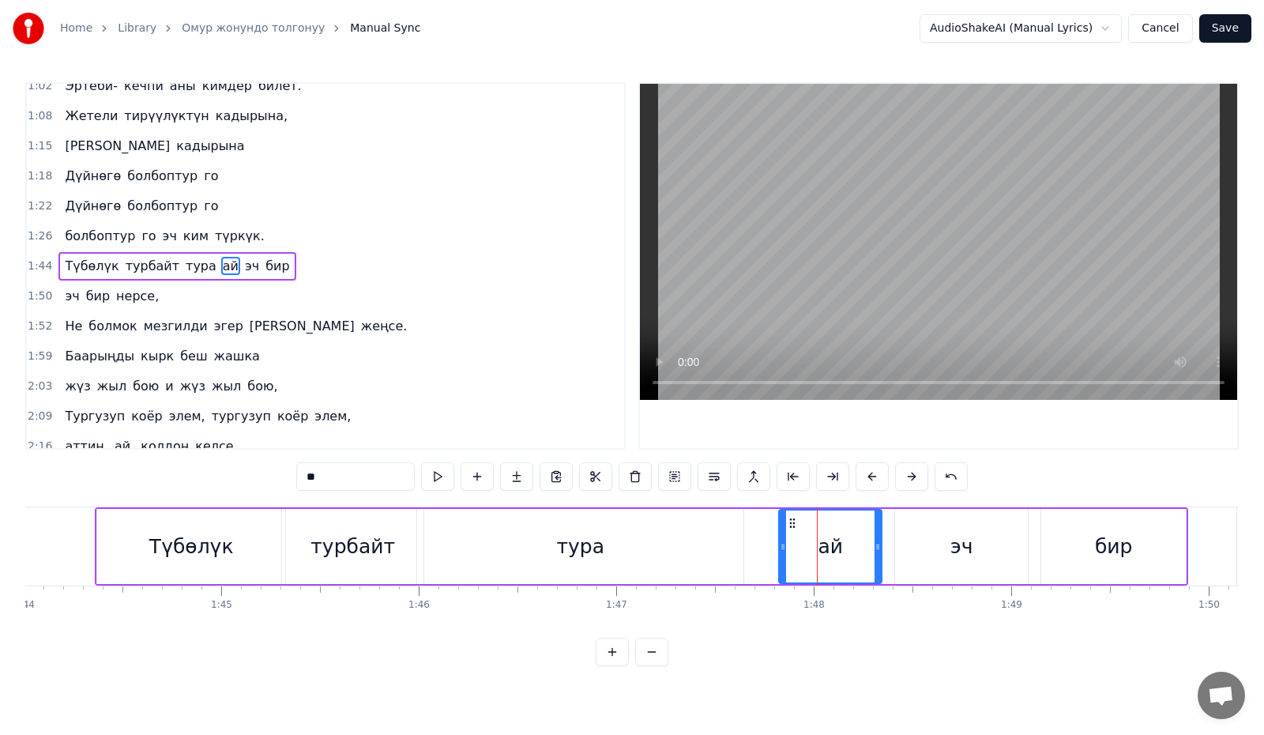
drag, startPoint x: 803, startPoint y: 552, endPoint x: 781, endPoint y: 556, distance: 21.7
click at [781, 556] on div at bounding box center [783, 546] width 6 height 72
click at [443, 475] on button at bounding box center [437, 476] width 33 height 28
click at [935, 541] on div "эч" at bounding box center [961, 546] width 133 height 75
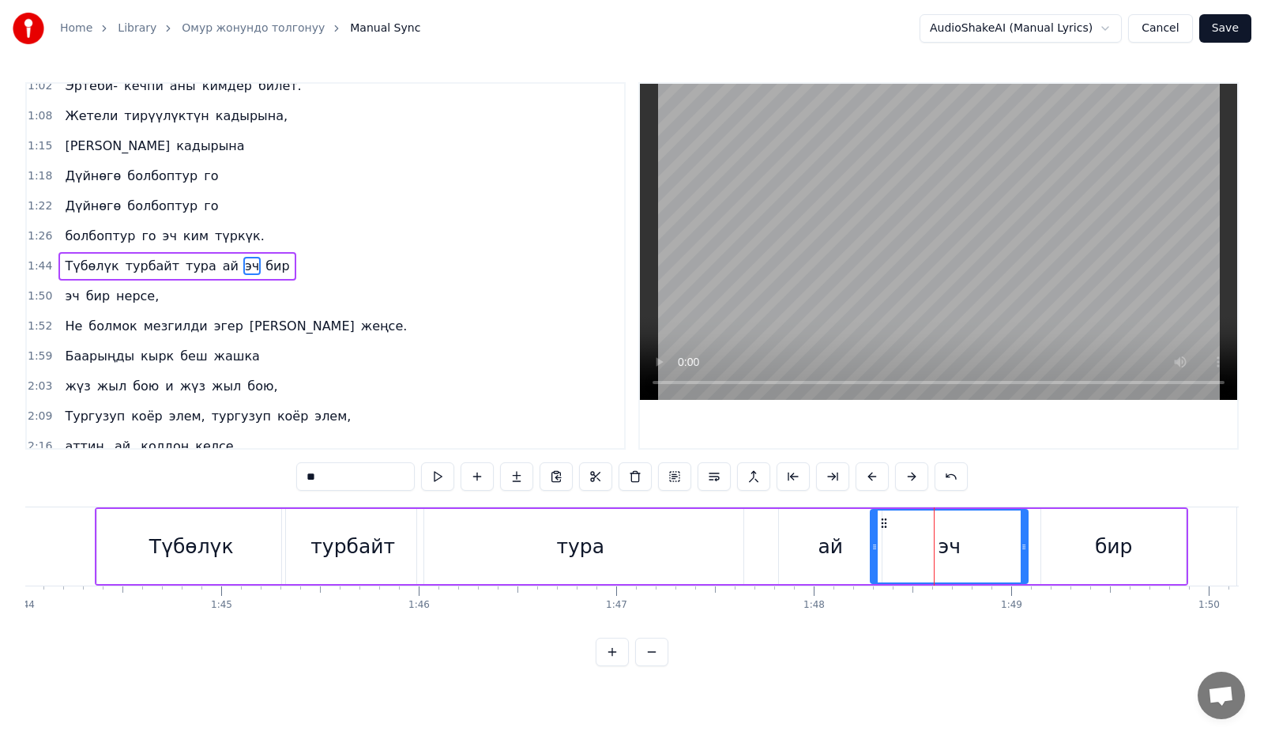
drag, startPoint x: 897, startPoint y: 549, endPoint x: 873, endPoint y: 554, distance: 24.9
click at [873, 554] on div at bounding box center [874, 546] width 6 height 72
click at [430, 479] on button at bounding box center [437, 476] width 33 height 28
drag, startPoint x: 1094, startPoint y: 553, endPoint x: 1025, endPoint y: 551, distance: 68.7
click at [1093, 553] on div "бир" at bounding box center [1113, 546] width 145 height 75
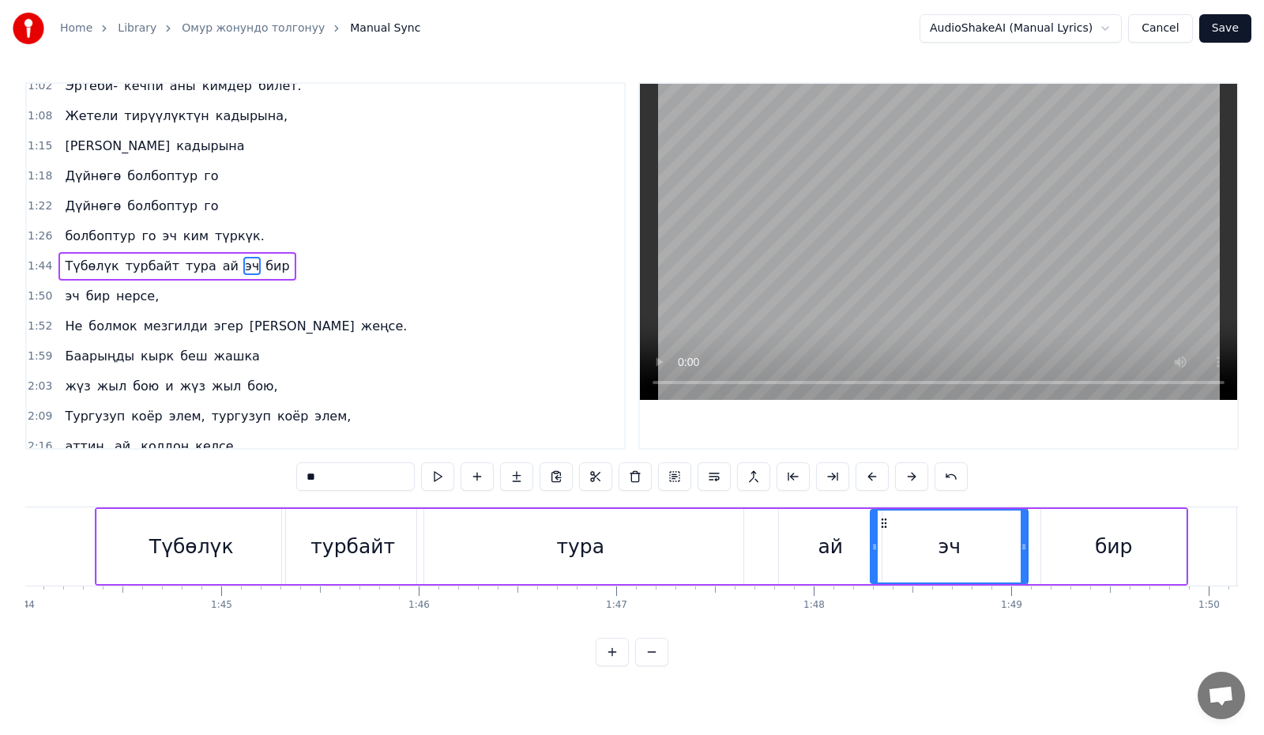
type input "***"
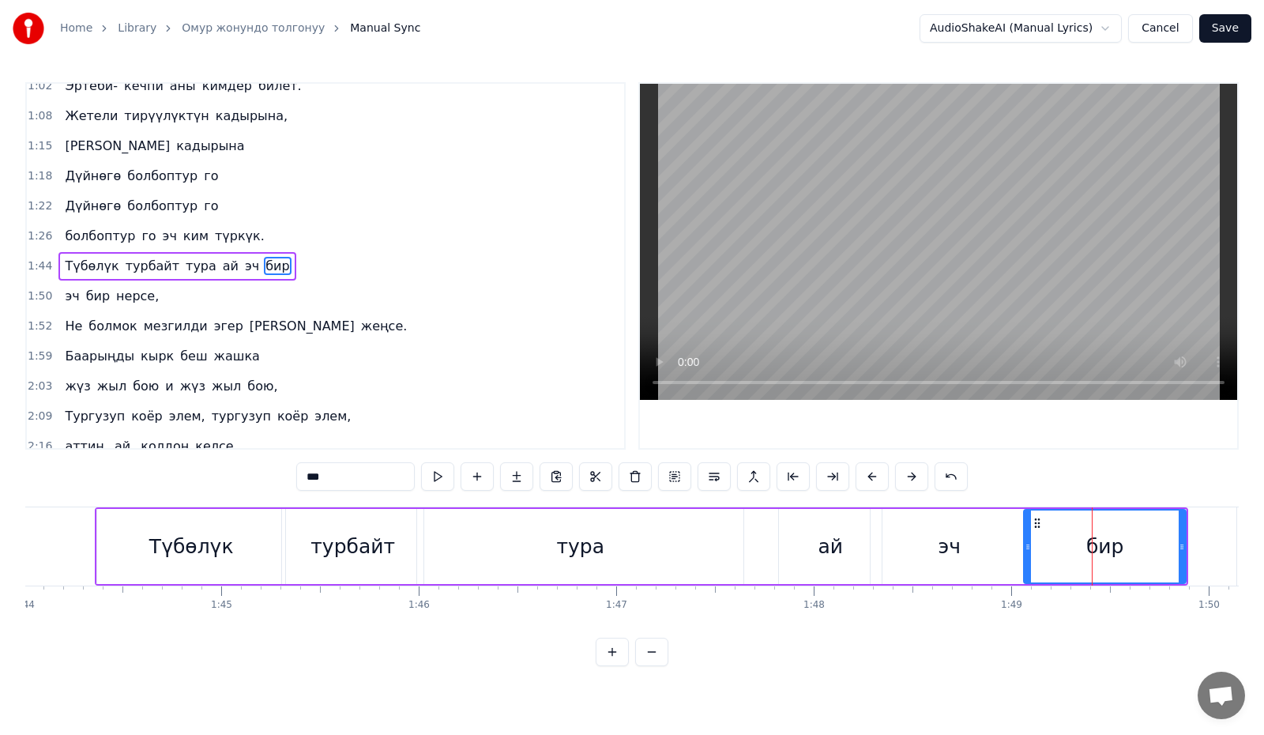
drag, startPoint x: 1044, startPoint y: 556, endPoint x: 1027, endPoint y: 559, distance: 17.7
click at [1027, 559] on div at bounding box center [1027, 546] width 6 height 72
click at [451, 471] on button at bounding box center [437, 476] width 33 height 28
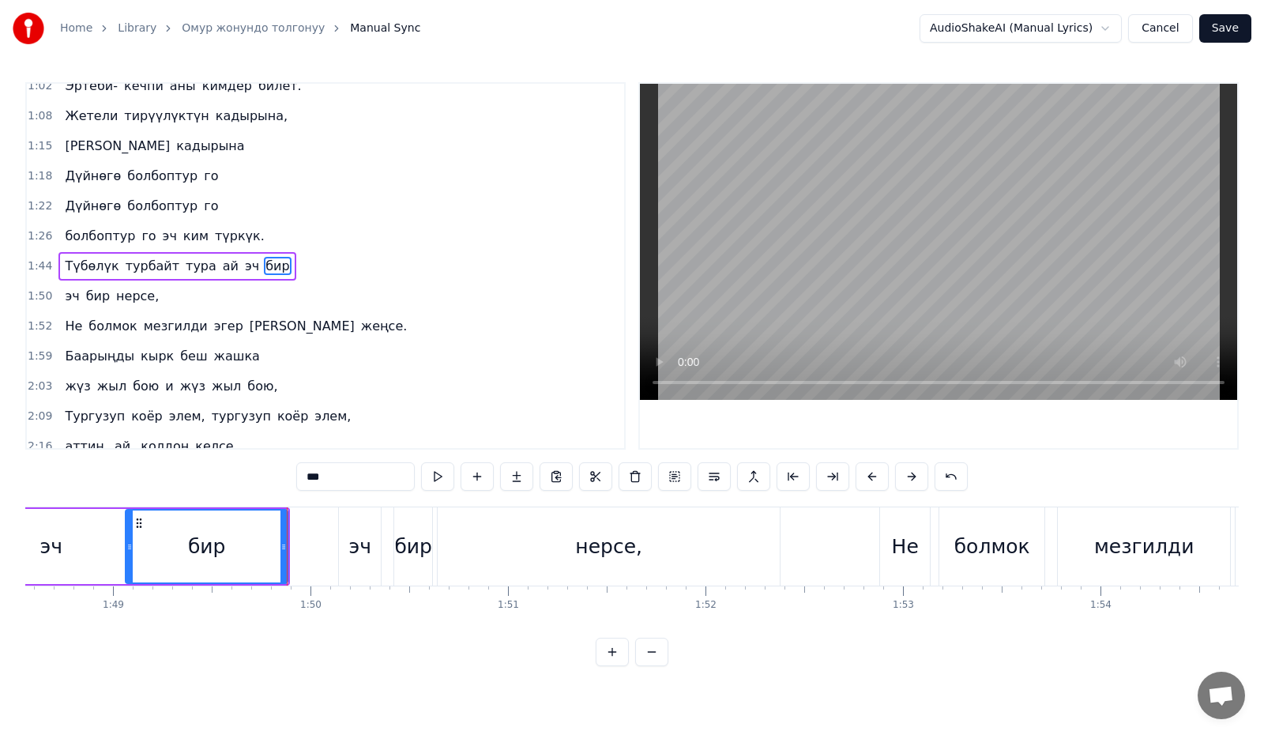
scroll to position [0, 21381]
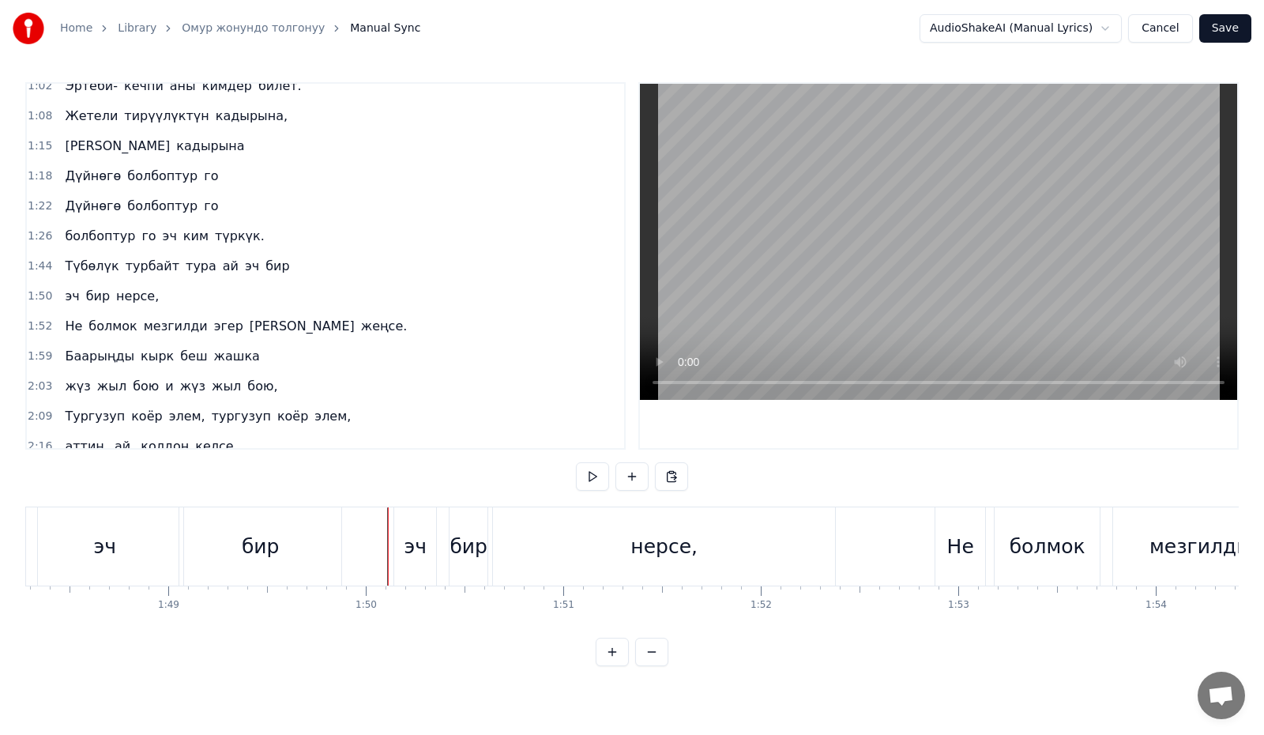
click at [405, 546] on div "эч" at bounding box center [415, 547] width 23 height 30
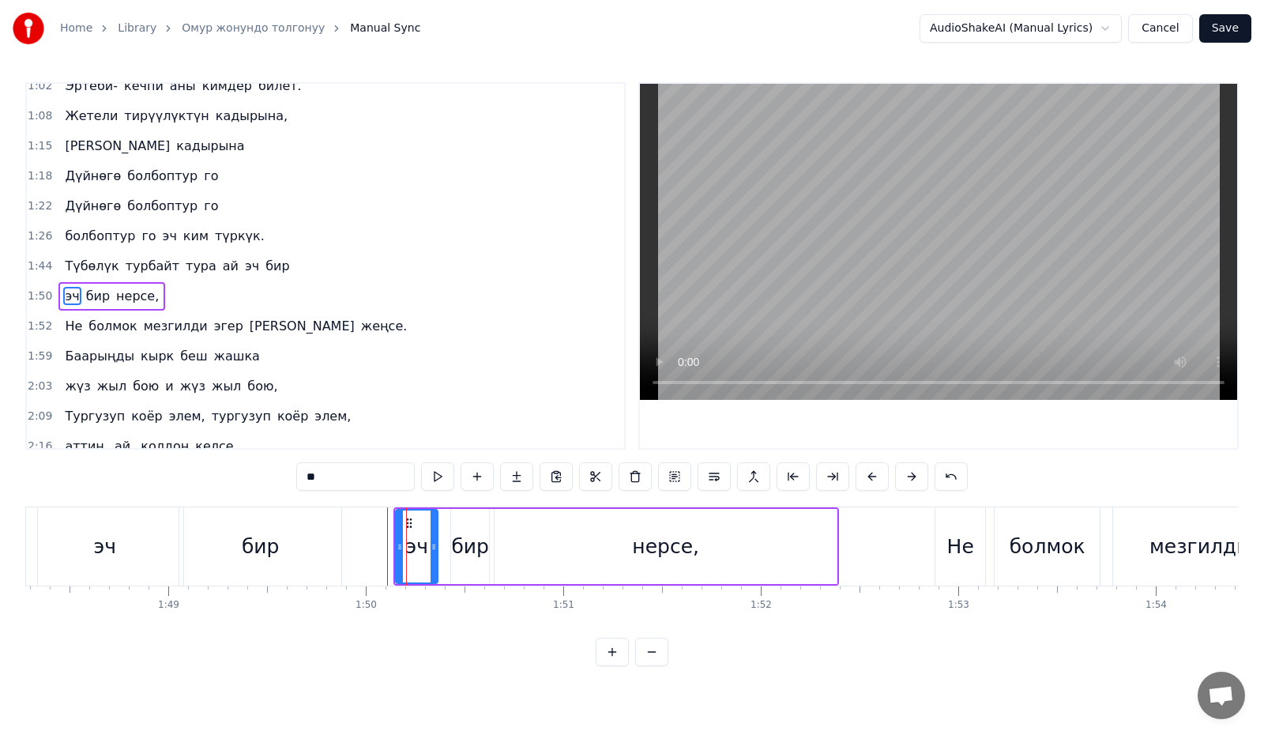
scroll to position [343, 0]
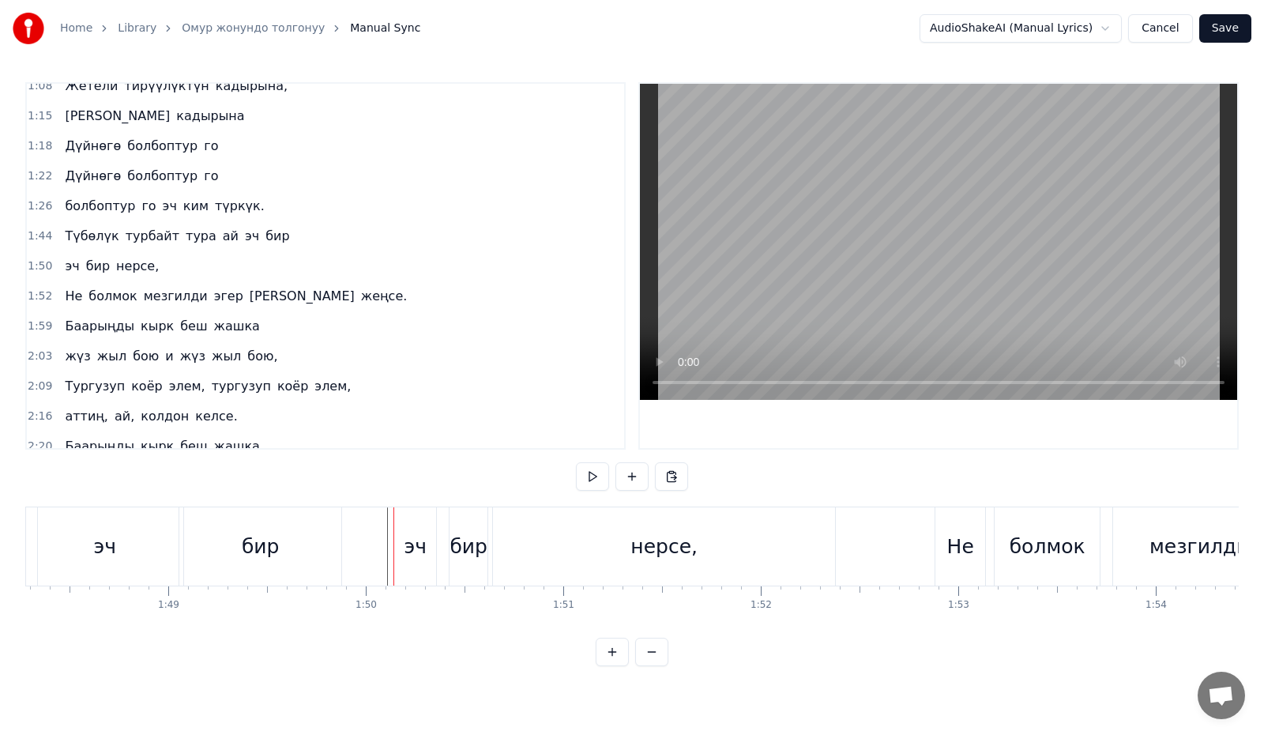
click at [412, 547] on div "эч" at bounding box center [415, 547] width 23 height 30
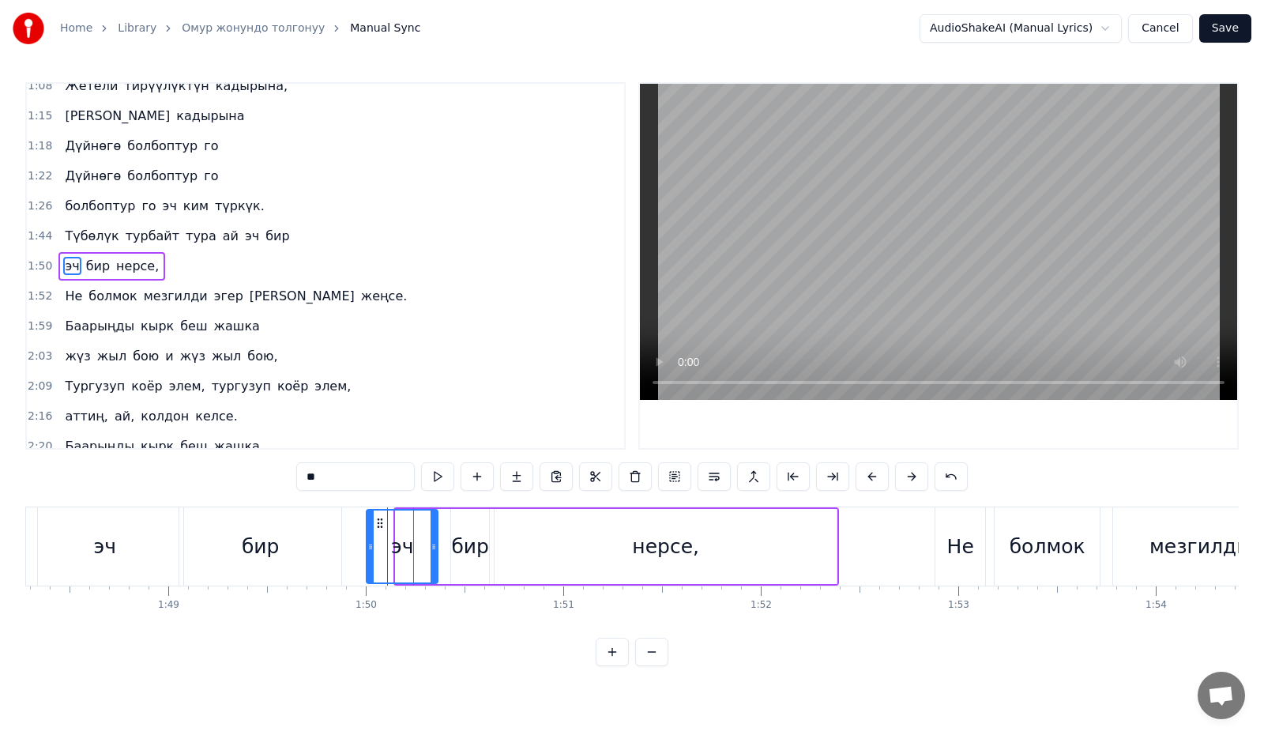
drag, startPoint x: 401, startPoint y: 547, endPoint x: 372, endPoint y: 551, distance: 29.5
click at [372, 551] on icon at bounding box center [370, 546] width 6 height 13
click at [492, 544] on div "эч бир нерсе," at bounding box center [601, 546] width 475 height 78
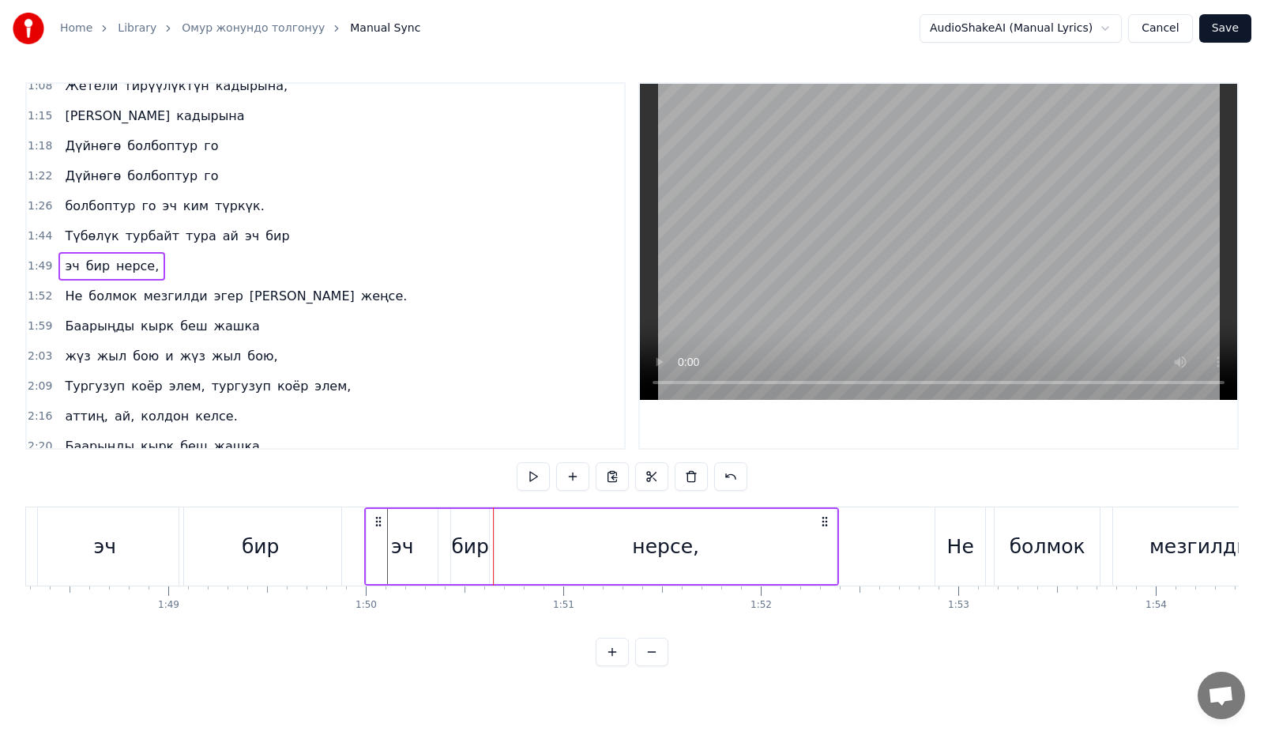
click at [469, 548] on div "бир" at bounding box center [470, 547] width 38 height 30
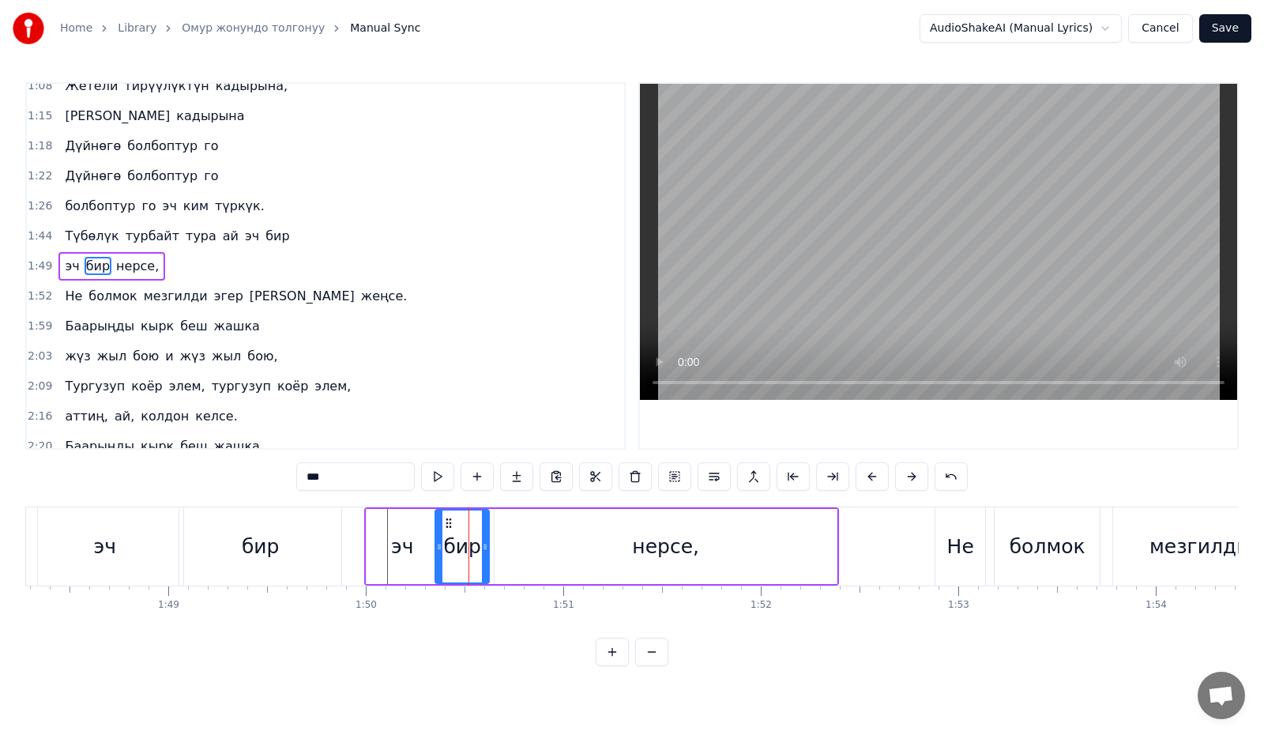
drag, startPoint x: 452, startPoint y: 552, endPoint x: 436, endPoint y: 558, distance: 17.0
click at [436, 558] on div at bounding box center [439, 546] width 6 height 72
click at [556, 539] on div "нерсе," at bounding box center [665, 546] width 342 height 75
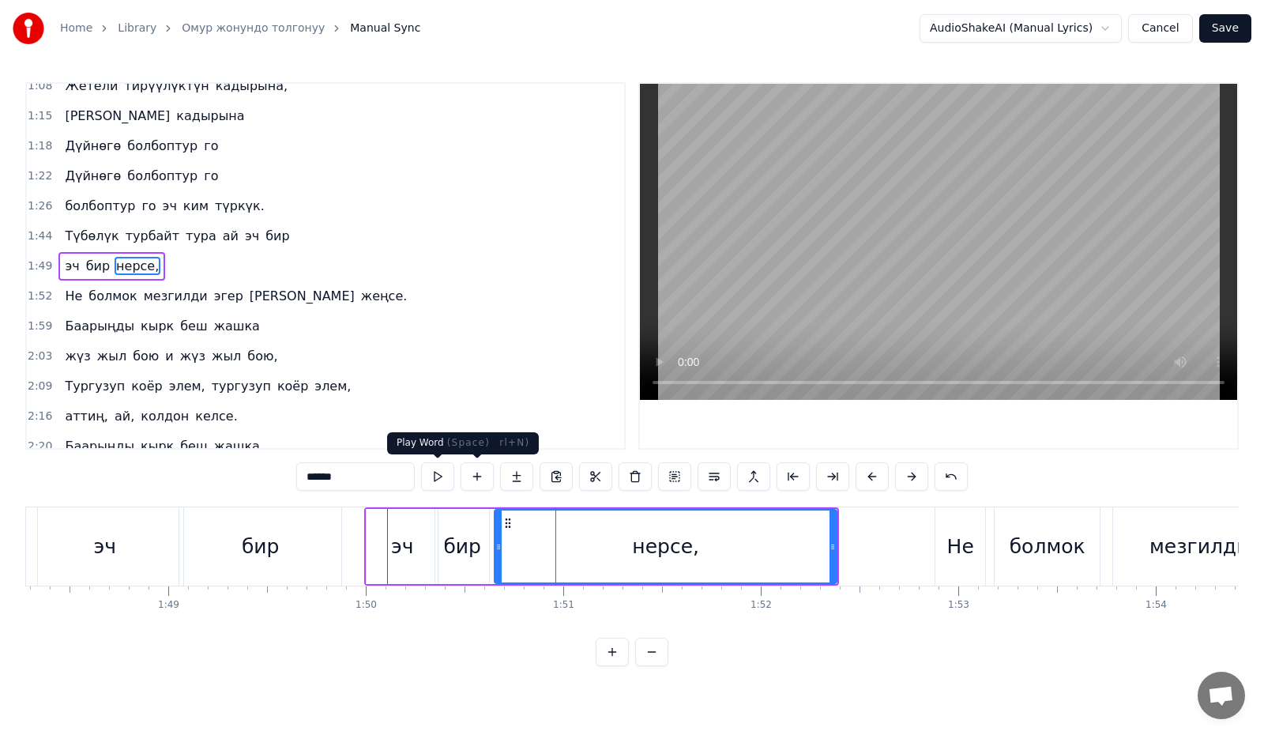
click at [440, 478] on button at bounding box center [437, 476] width 33 height 28
click at [954, 549] on div "Не" at bounding box center [960, 547] width 27 height 30
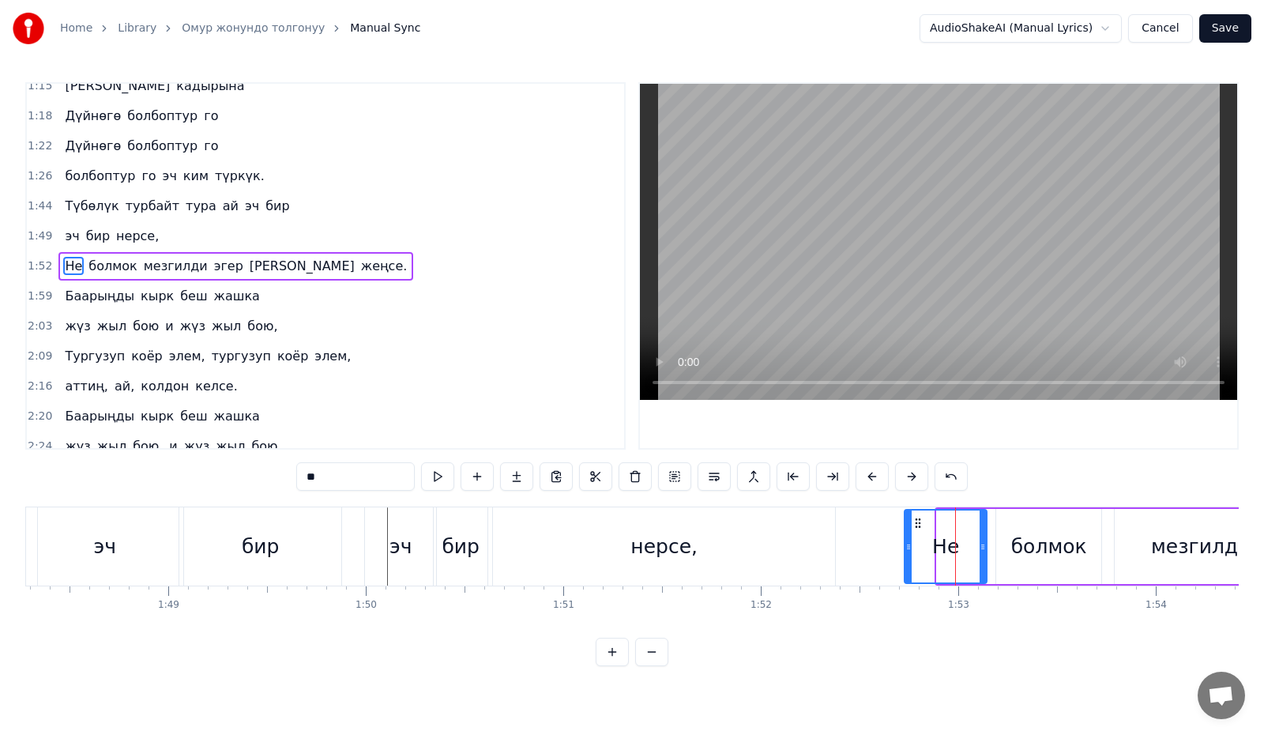
drag, startPoint x: 939, startPoint y: 553, endPoint x: 907, endPoint y: 559, distance: 33.0
click at [907, 559] on div at bounding box center [908, 546] width 6 height 72
click at [1032, 556] on div "болмок" at bounding box center [1049, 547] width 76 height 30
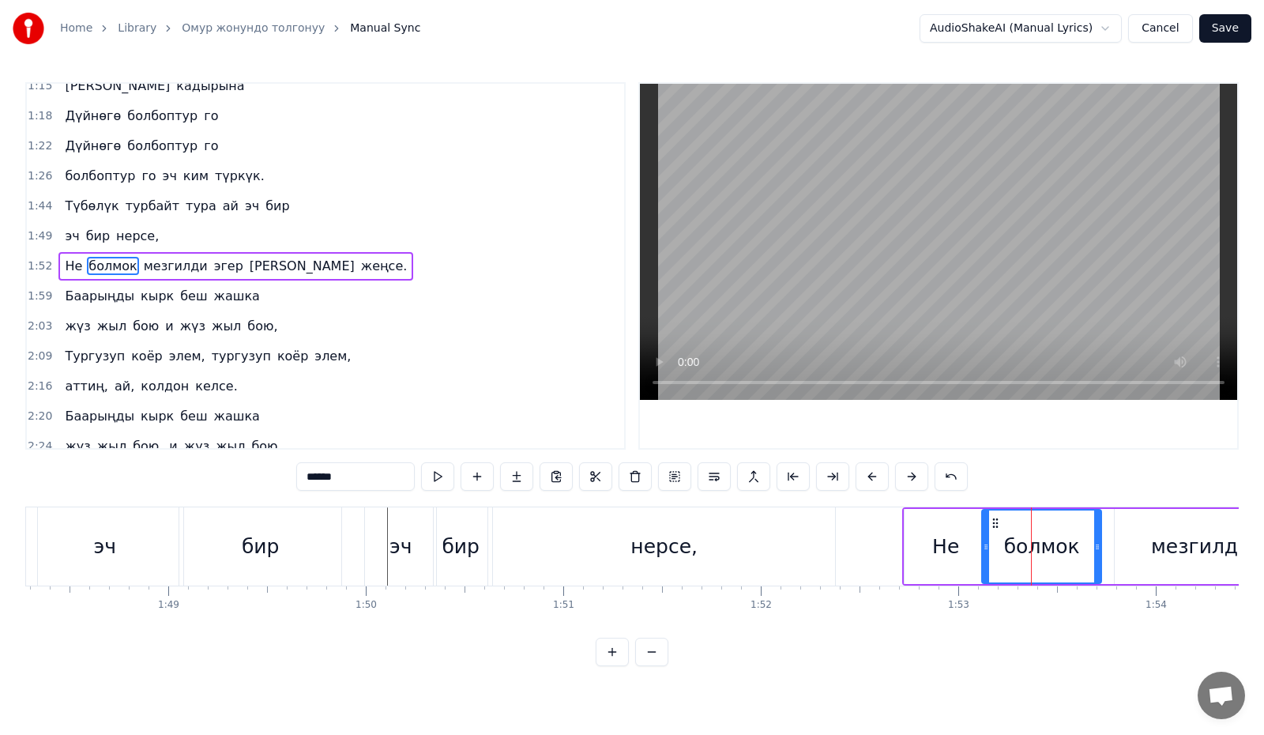
drag, startPoint x: 1000, startPoint y: 553, endPoint x: 986, endPoint y: 554, distance: 14.3
click at [986, 554] on div at bounding box center [986, 546] width 6 height 72
click at [445, 481] on button at bounding box center [437, 476] width 33 height 28
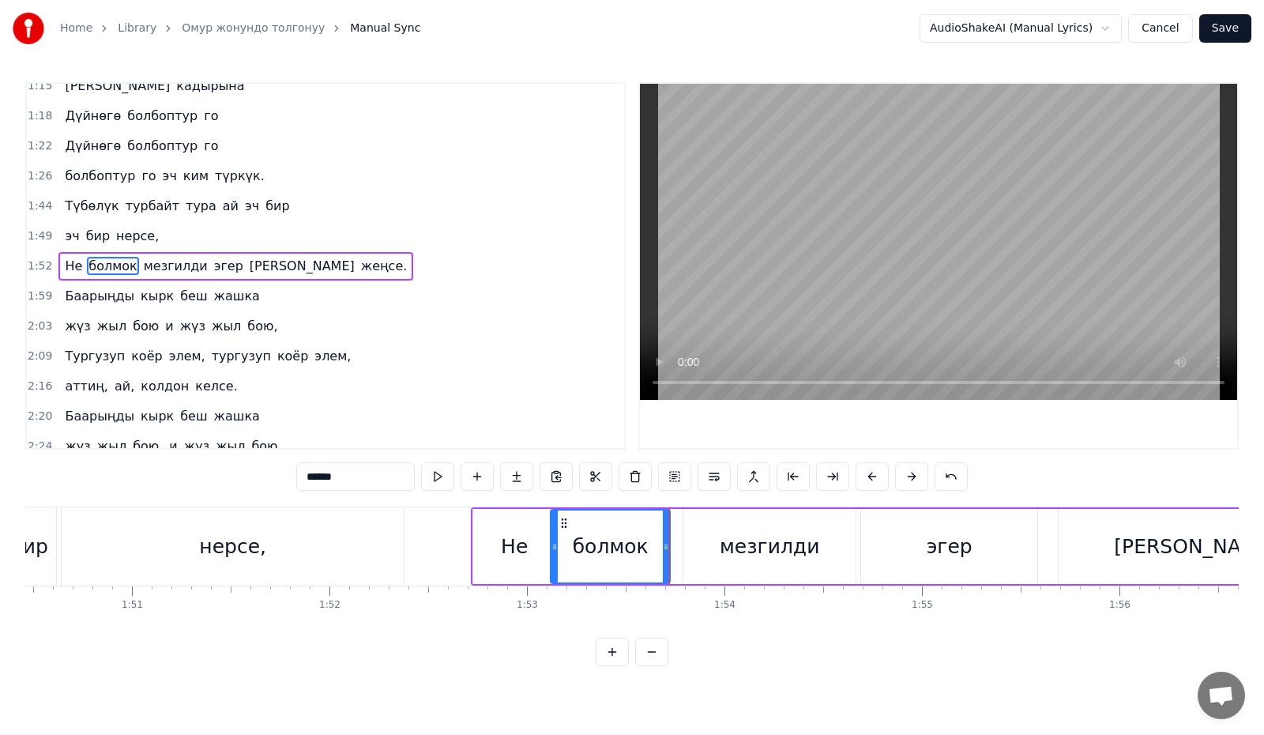
scroll to position [0, 21824]
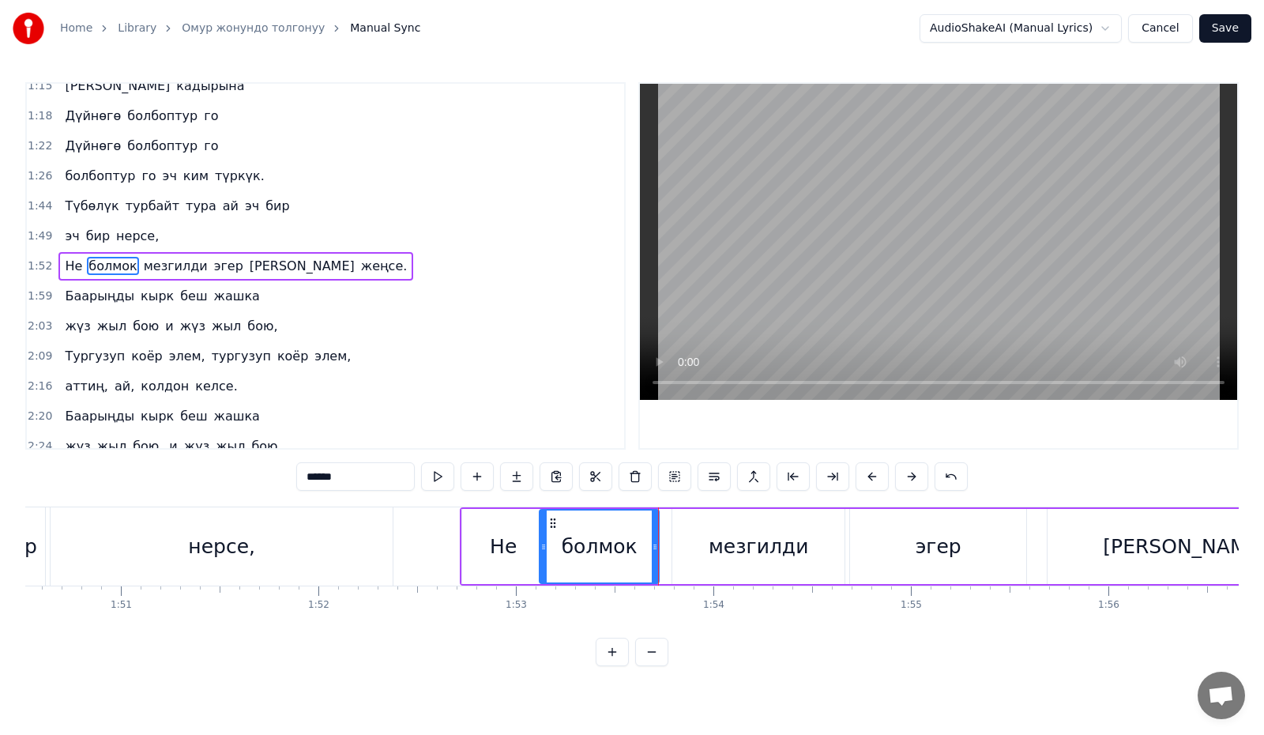
click at [693, 541] on div "мезгилди" at bounding box center [758, 546] width 172 height 75
type input "********"
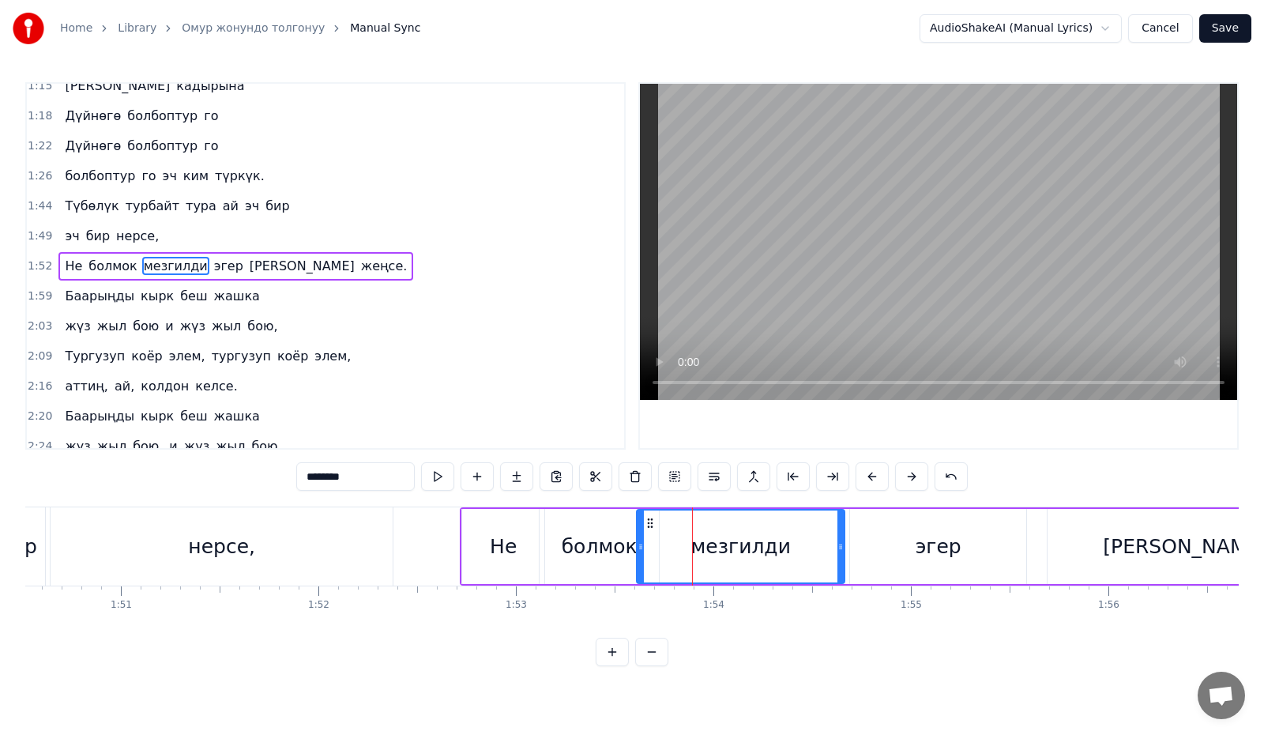
drag, startPoint x: 663, startPoint y: 549, endPoint x: 640, endPoint y: 555, distance: 23.8
click at [640, 555] on div at bounding box center [640, 546] width 6 height 72
click at [440, 477] on button at bounding box center [437, 476] width 33 height 28
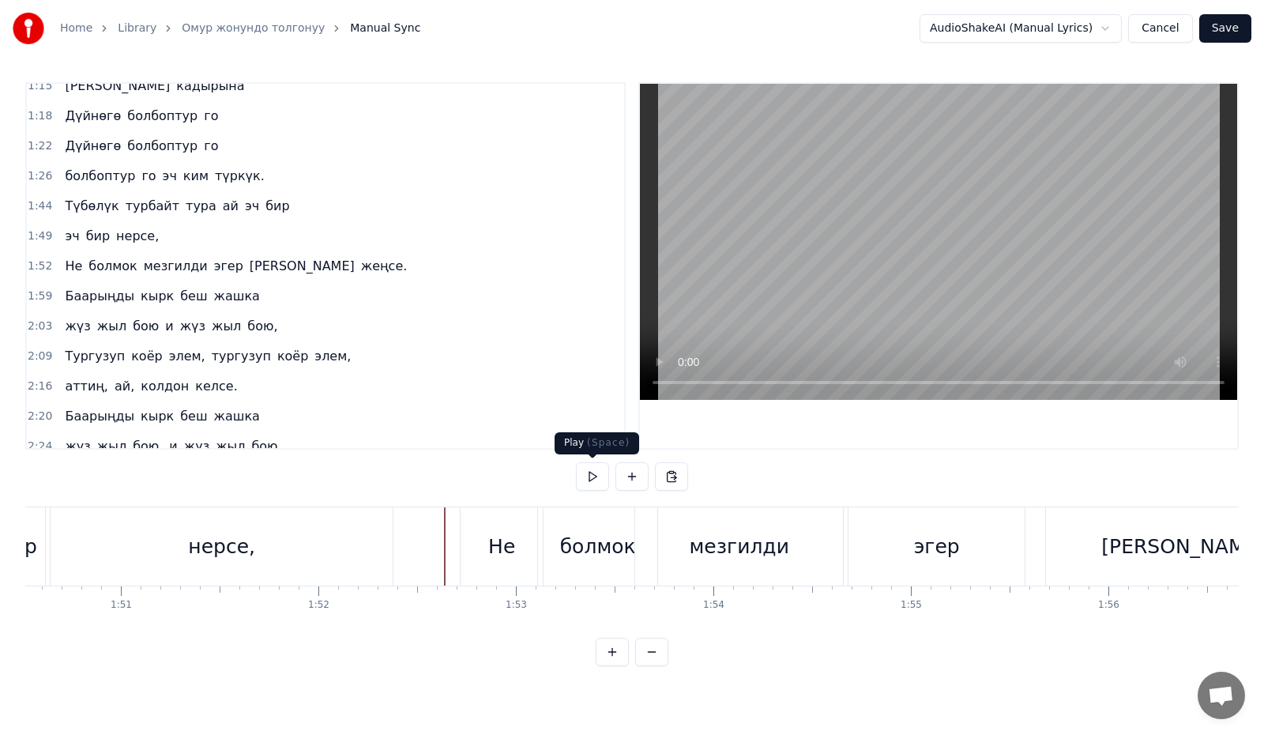
click at [593, 483] on button at bounding box center [592, 476] width 33 height 28
click at [594, 480] on button at bounding box center [592, 476] width 33 height 28
click at [912, 527] on div "эгер" at bounding box center [936, 546] width 176 height 78
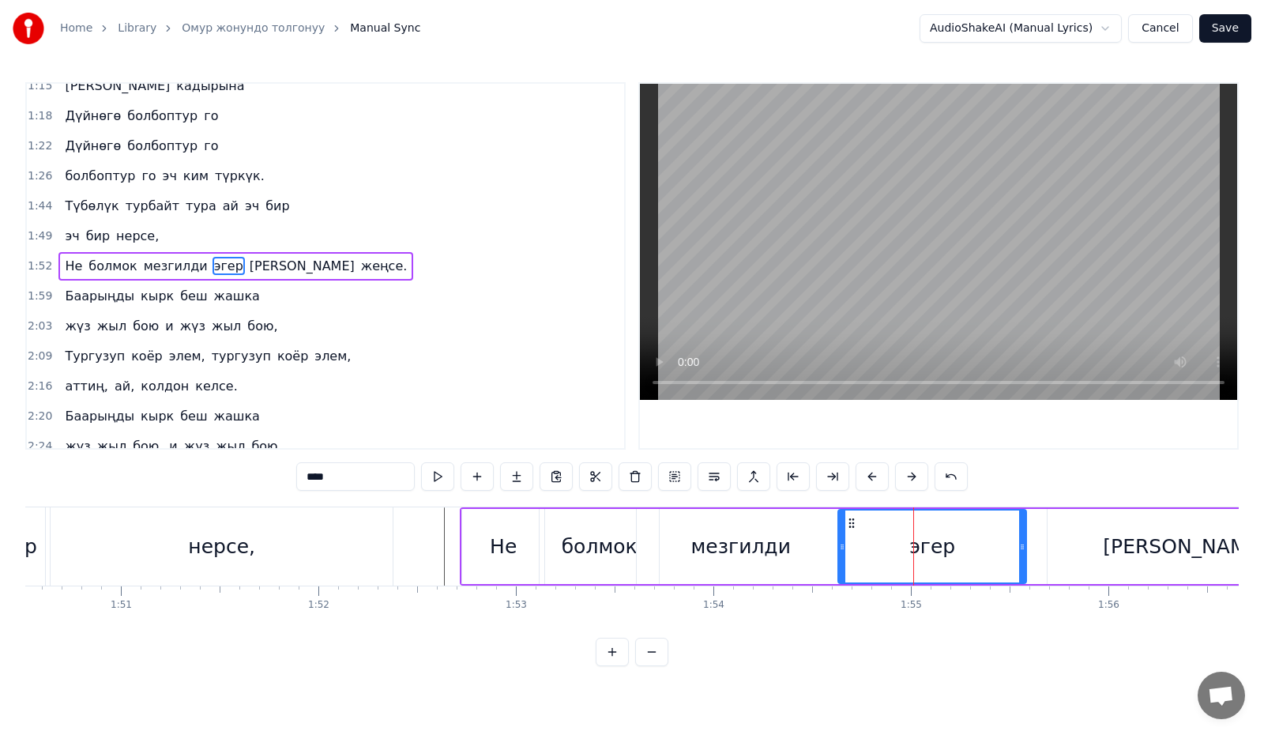
drag, startPoint x: 853, startPoint y: 547, endPoint x: 841, endPoint y: 550, distance: 12.3
click at [841, 550] on icon at bounding box center [842, 546] width 6 height 13
click at [1073, 547] on div "[PERSON_NAME]" at bounding box center [1184, 546] width 275 height 75
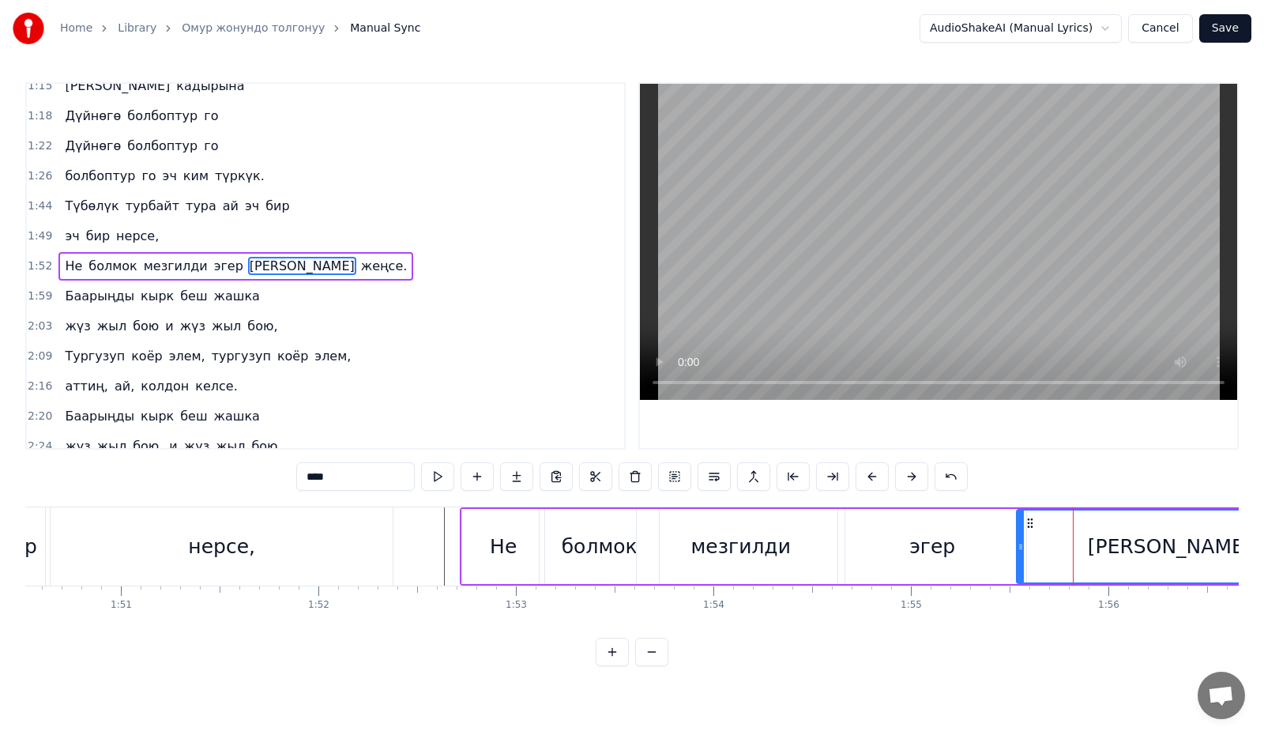
drag, startPoint x: 1051, startPoint y: 549, endPoint x: 1020, endPoint y: 555, distance: 31.4
click at [1020, 555] on div at bounding box center [1020, 546] width 6 height 72
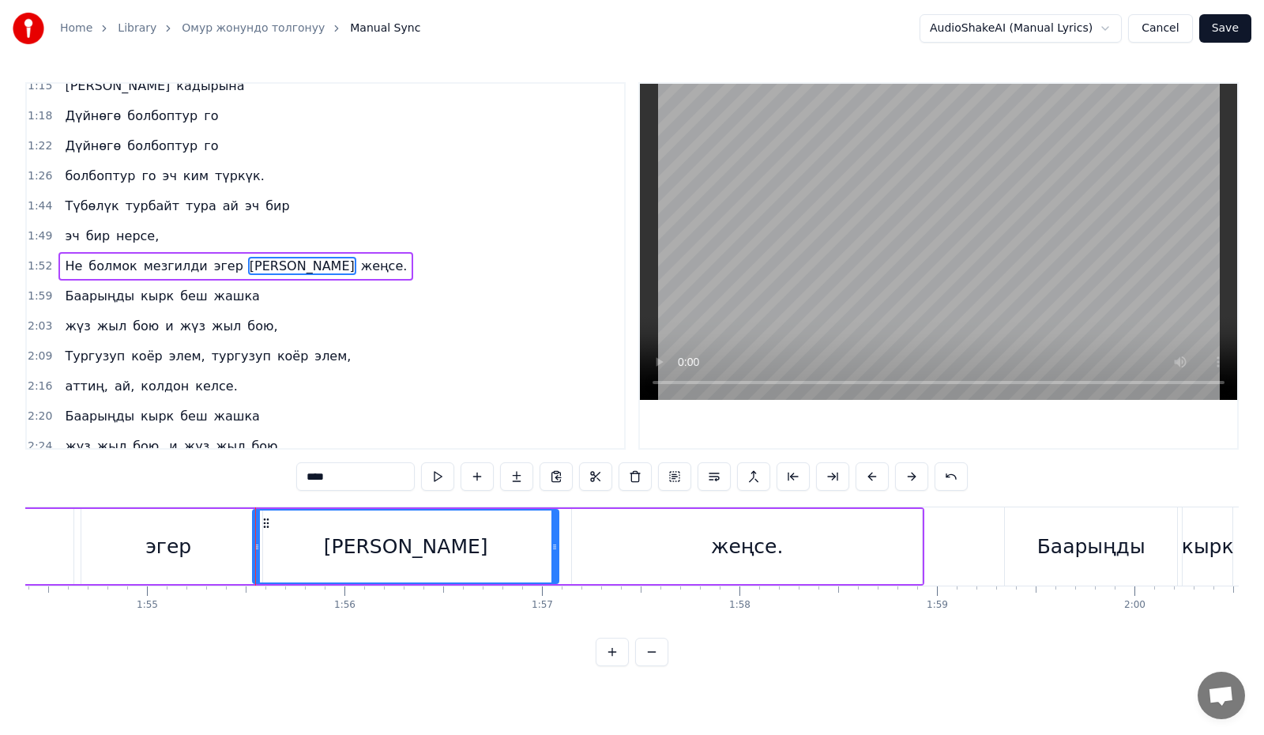
scroll to position [0, 22698]
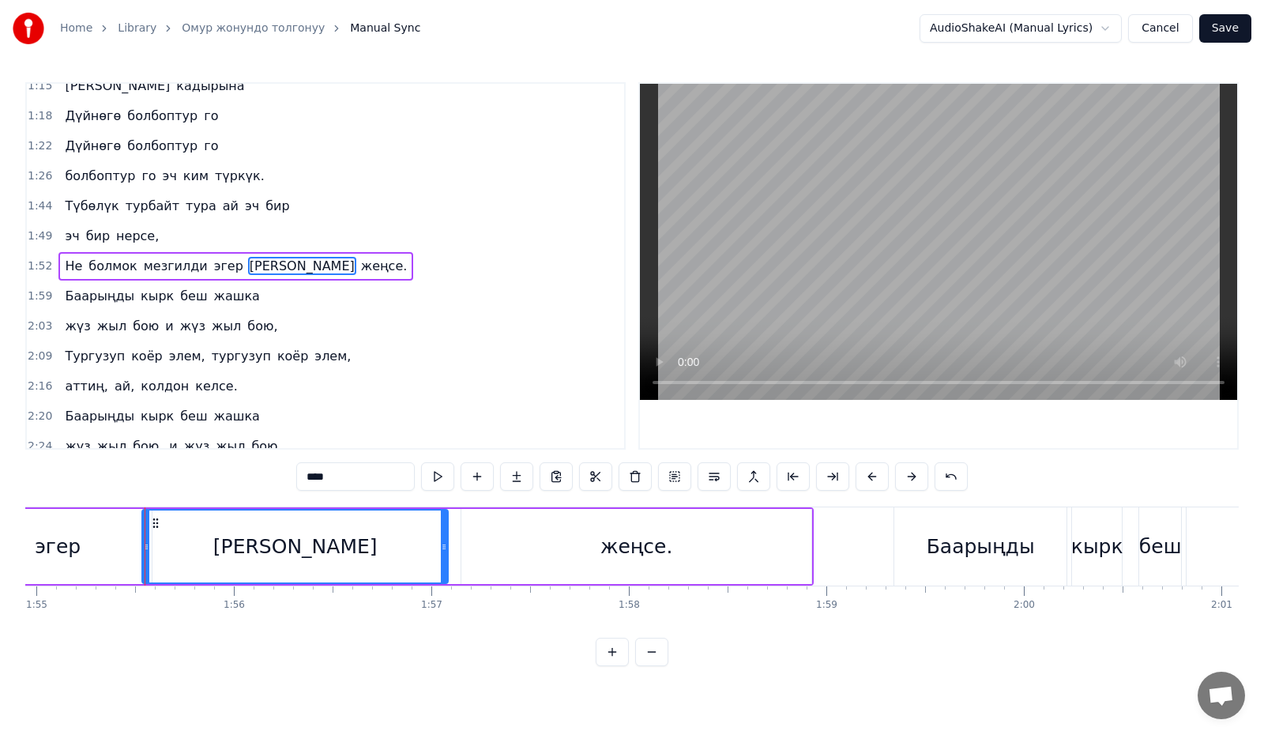
click at [548, 543] on div "жеңсе." at bounding box center [636, 546] width 350 height 75
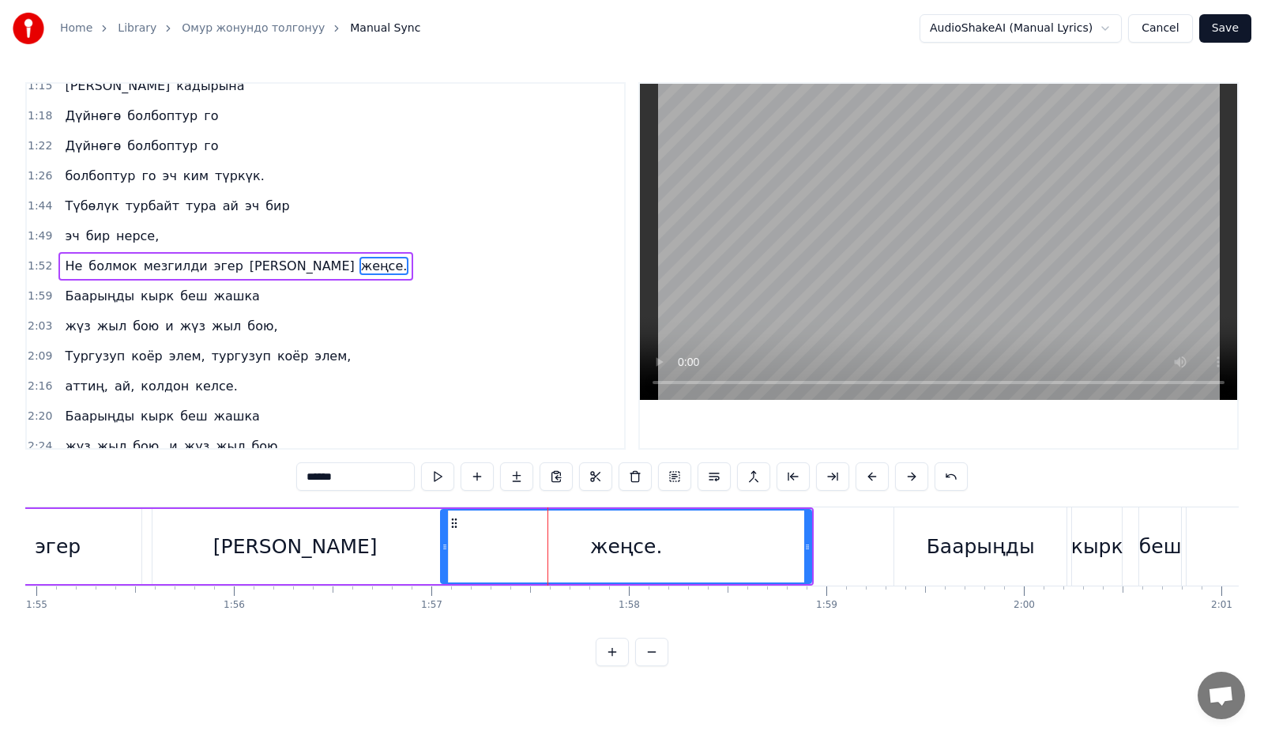
drag, startPoint x: 466, startPoint y: 546, endPoint x: 445, endPoint y: 552, distance: 21.5
click at [445, 552] on icon at bounding box center [445, 546] width 6 height 13
click at [447, 476] on button at bounding box center [437, 476] width 33 height 28
click at [972, 538] on div "Баарыңды" at bounding box center [981, 547] width 108 height 30
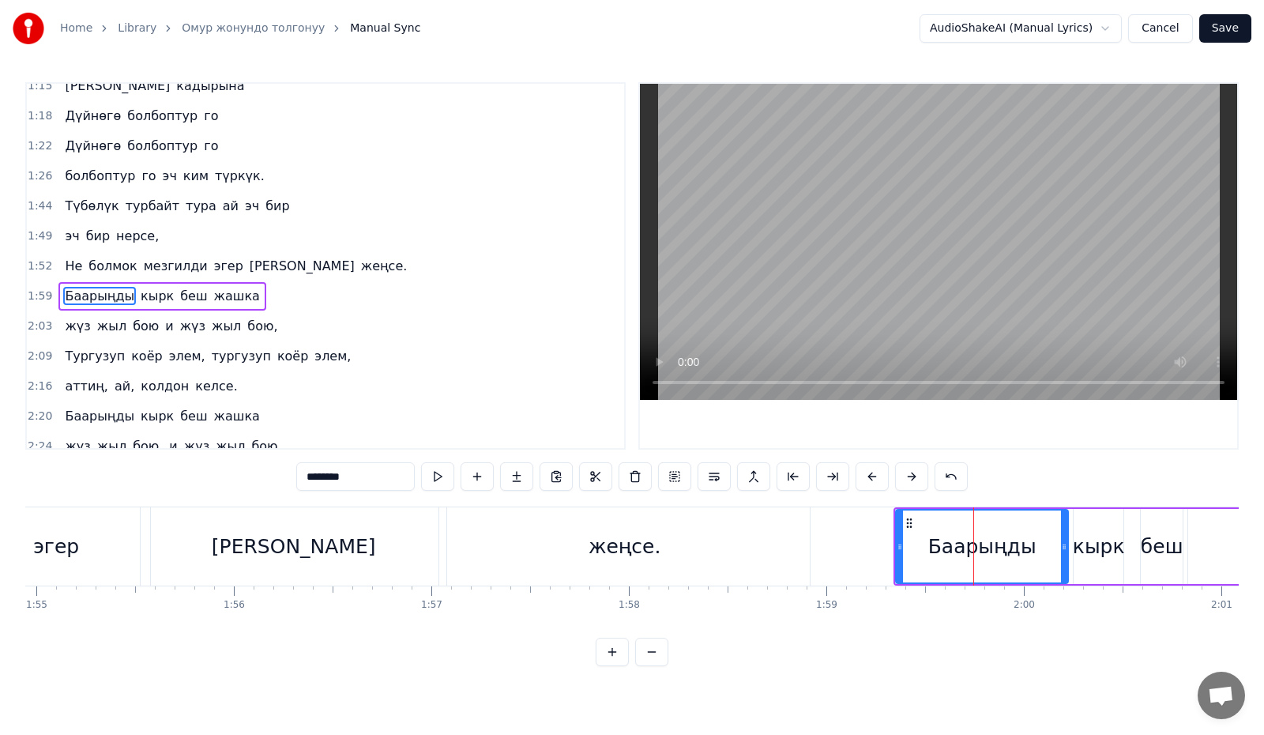
scroll to position [403, 0]
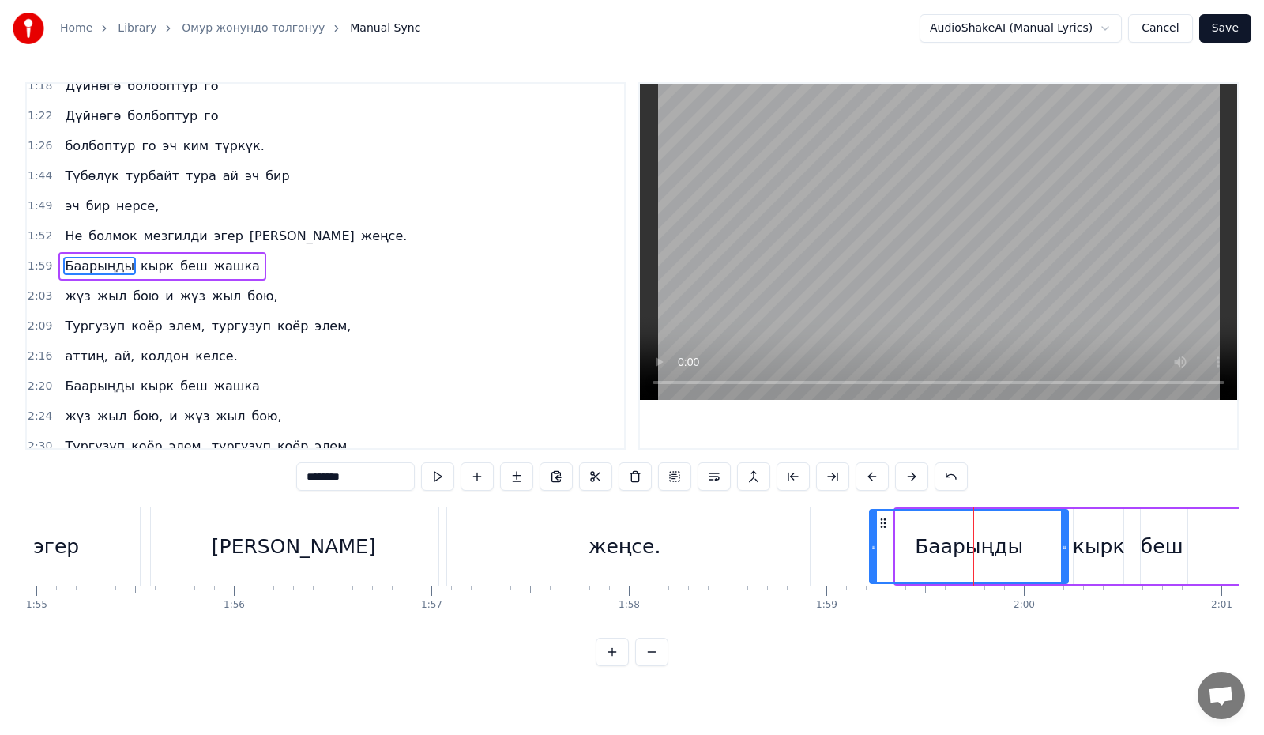
drag, startPoint x: 897, startPoint y: 557, endPoint x: 871, endPoint y: 558, distance: 26.1
click at [871, 558] on div at bounding box center [873, 546] width 6 height 72
click at [1120, 541] on div "кырк" at bounding box center [1099, 547] width 52 height 30
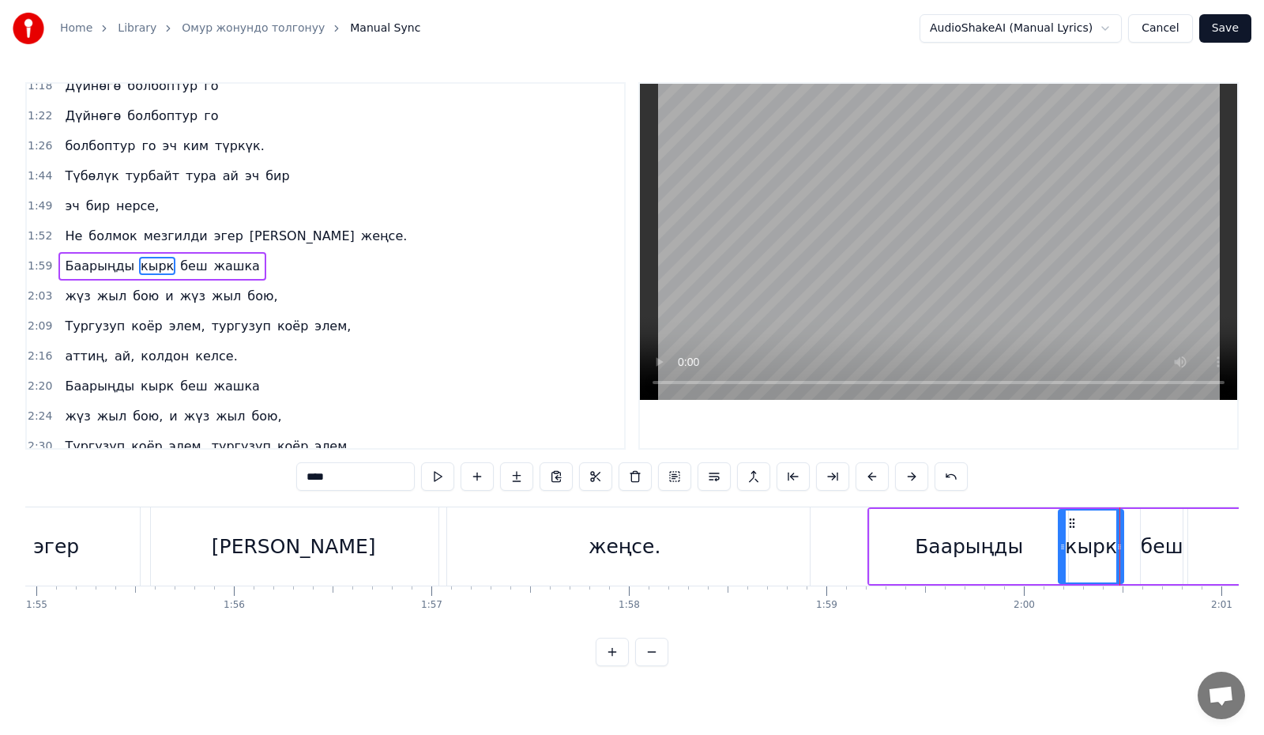
drag, startPoint x: 1078, startPoint y: 547, endPoint x: 1063, endPoint y: 551, distance: 15.5
click at [1063, 551] on icon at bounding box center [1062, 546] width 6 height 13
click at [436, 476] on button at bounding box center [437, 476] width 33 height 28
click at [1056, 551] on icon at bounding box center [1057, 546] width 6 height 13
click at [445, 476] on button at bounding box center [437, 476] width 33 height 28
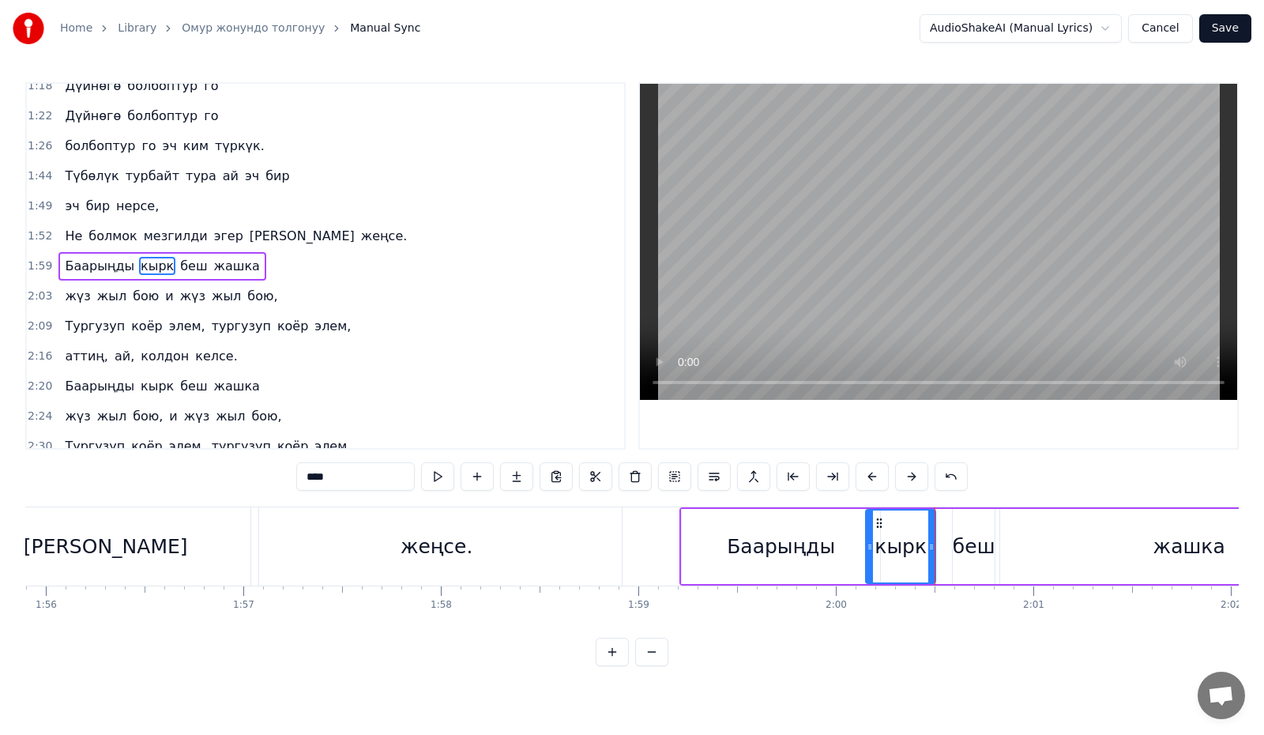
scroll to position [0, 23008]
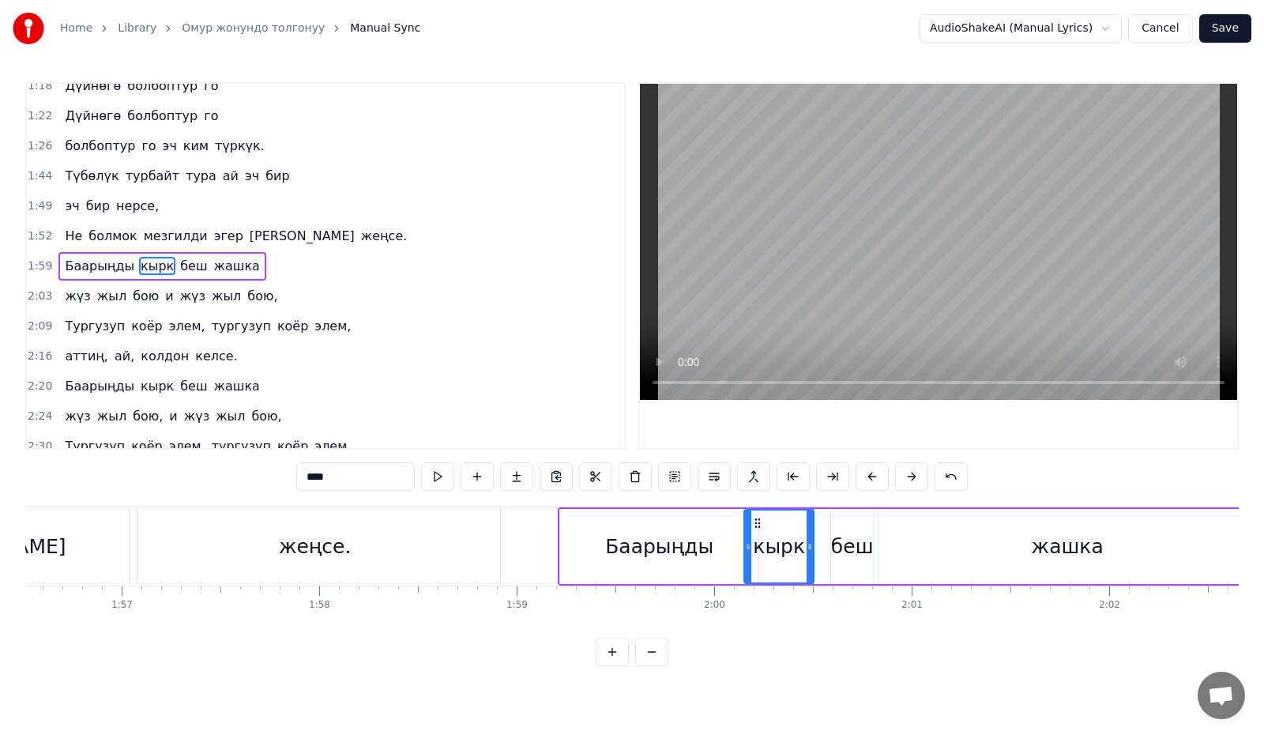
click at [848, 545] on div "беш" at bounding box center [852, 547] width 43 height 30
drag, startPoint x: 832, startPoint y: 554, endPoint x: 814, endPoint y: 558, distance: 18.6
click at [814, 558] on div at bounding box center [817, 546] width 6 height 72
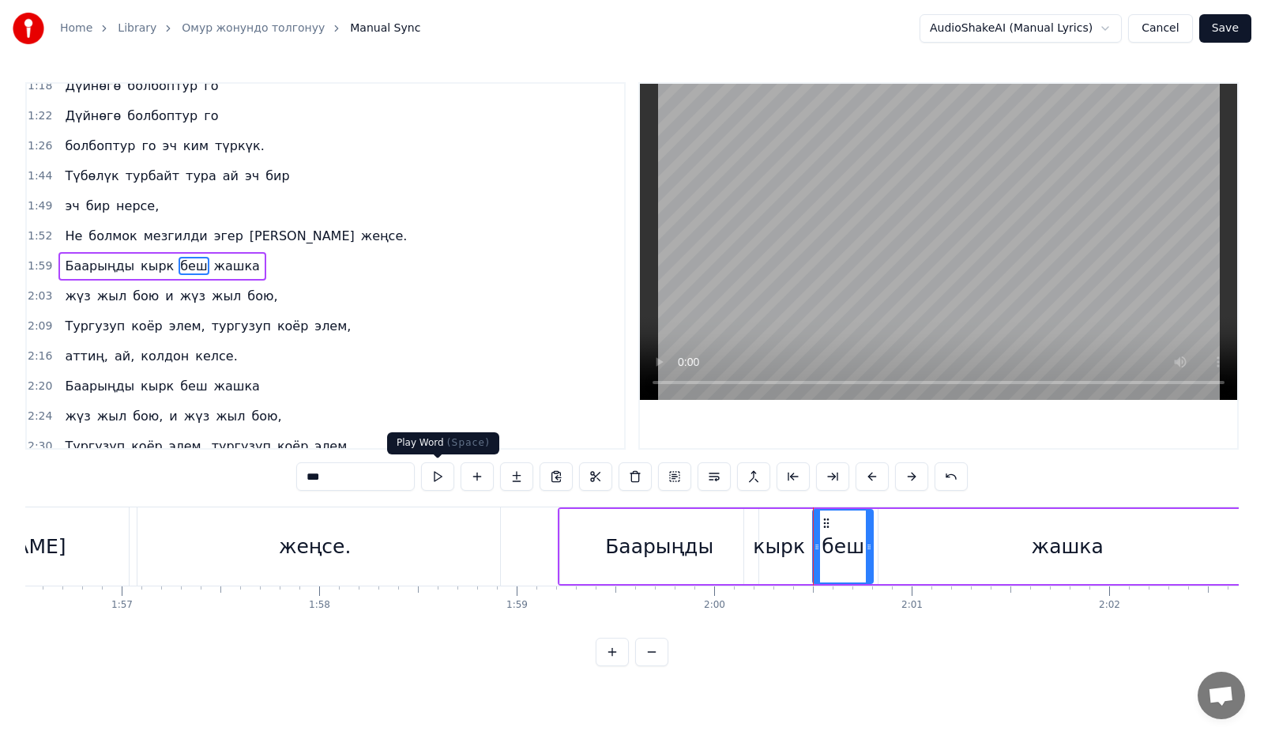
click at [439, 476] on button at bounding box center [437, 476] width 33 height 28
click at [913, 547] on div "жашка" at bounding box center [1067, 546] width 378 height 75
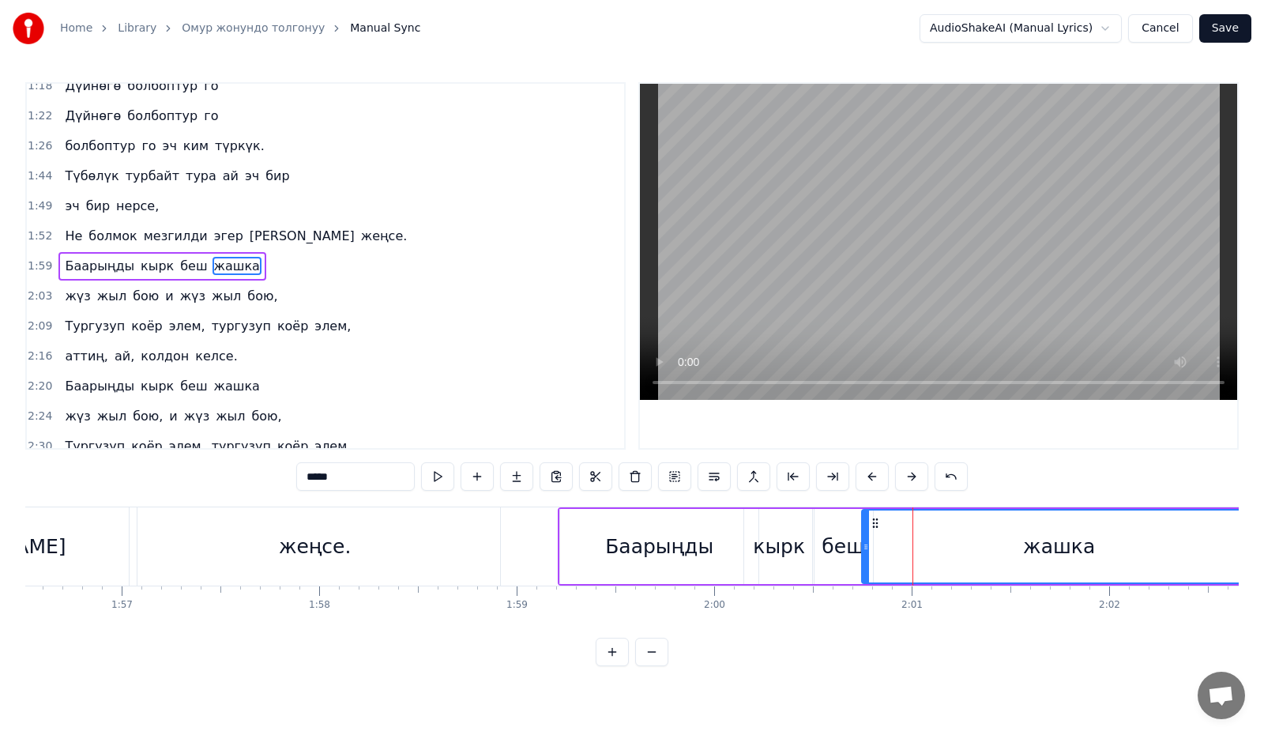
drag, startPoint x: 879, startPoint y: 551, endPoint x: 866, endPoint y: 555, distance: 14.2
click at [866, 555] on div at bounding box center [866, 546] width 6 height 72
click at [442, 479] on button at bounding box center [437, 476] width 33 height 28
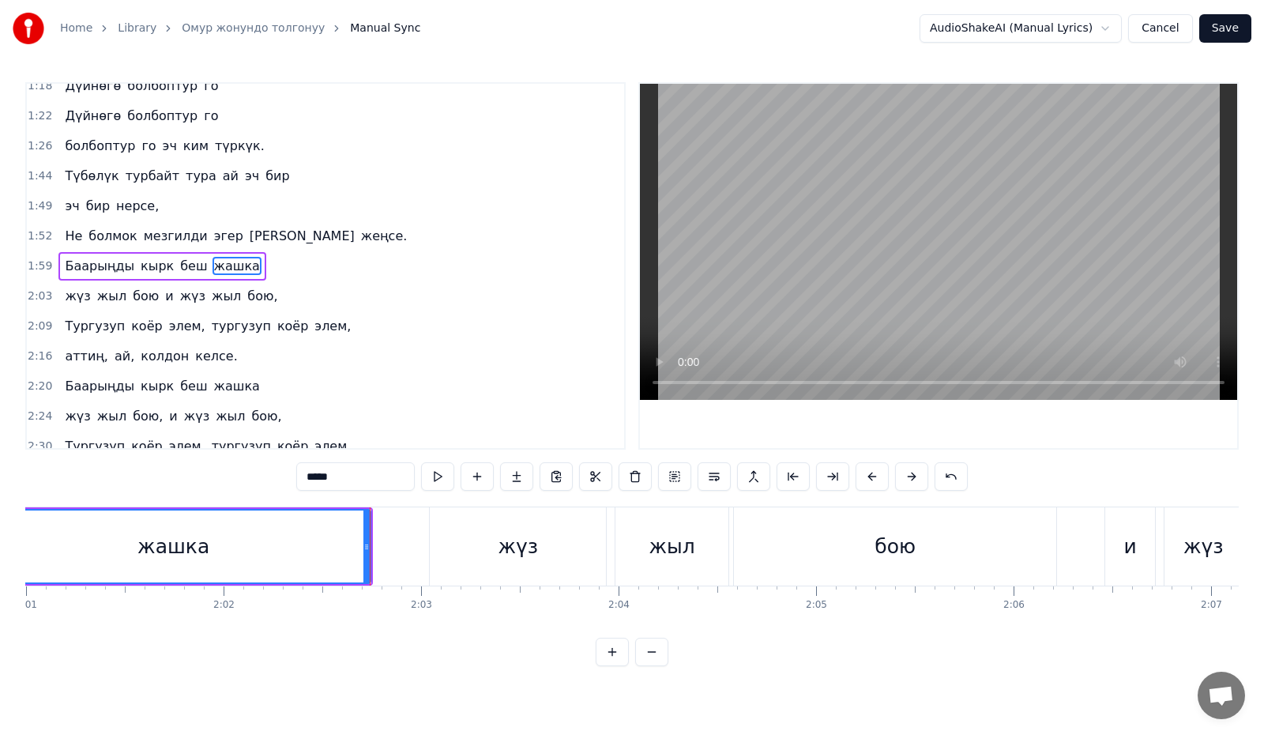
scroll to position [0, 23915]
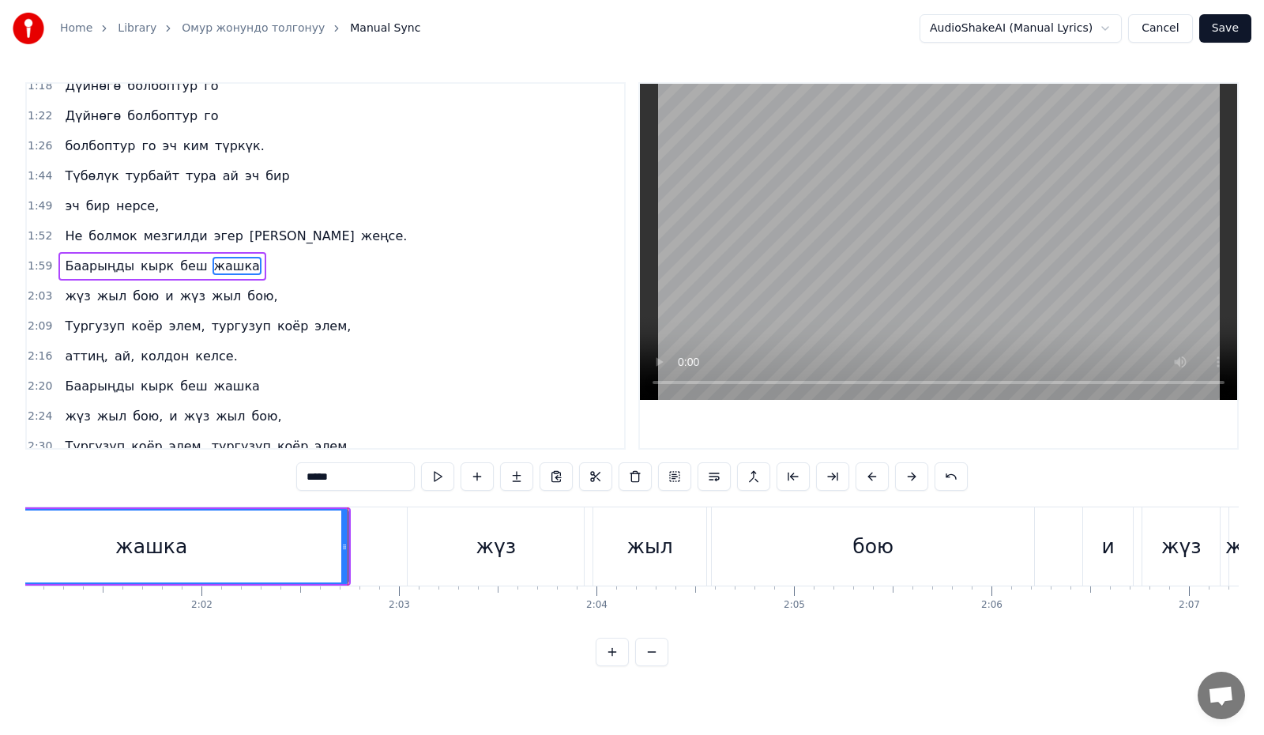
click at [493, 562] on div "жүз" at bounding box center [496, 546] width 176 height 78
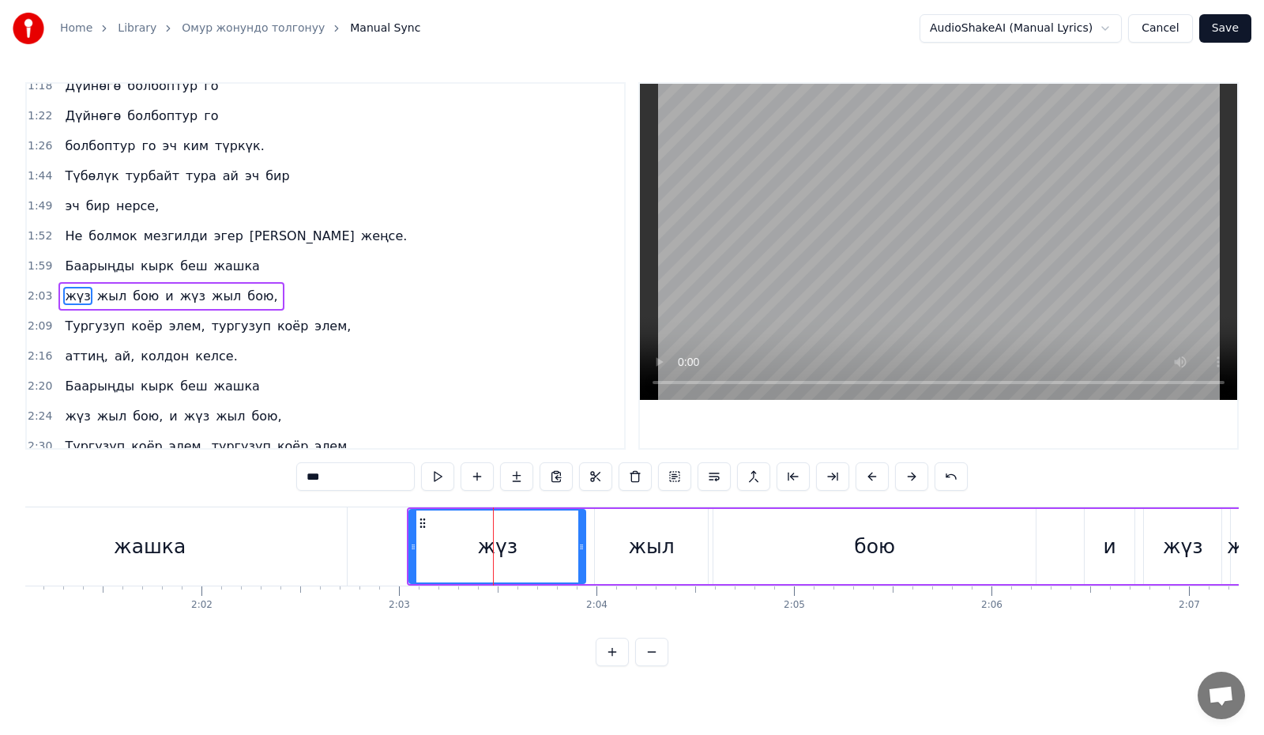
scroll to position [433, 0]
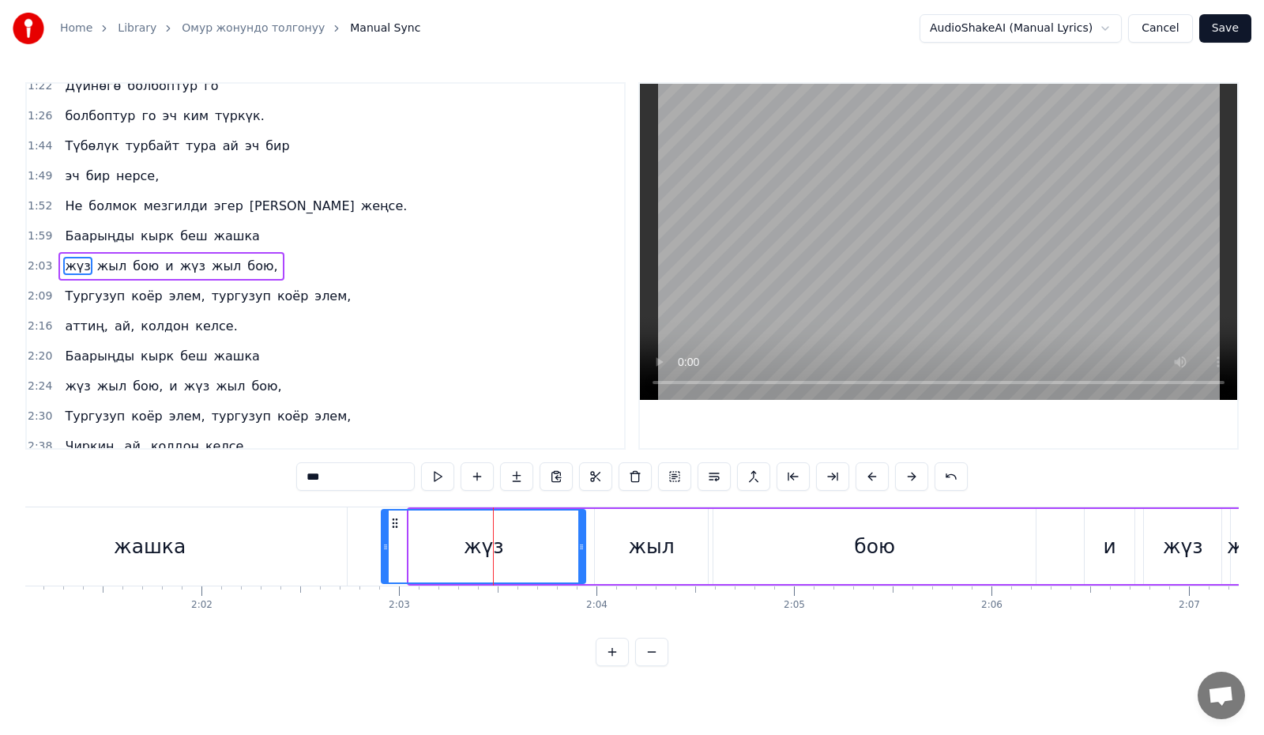
drag, startPoint x: 412, startPoint y: 551, endPoint x: 385, endPoint y: 557, distance: 28.2
click at [385, 557] on div at bounding box center [385, 546] width 6 height 72
click at [647, 543] on div "жыл" at bounding box center [652, 547] width 46 height 30
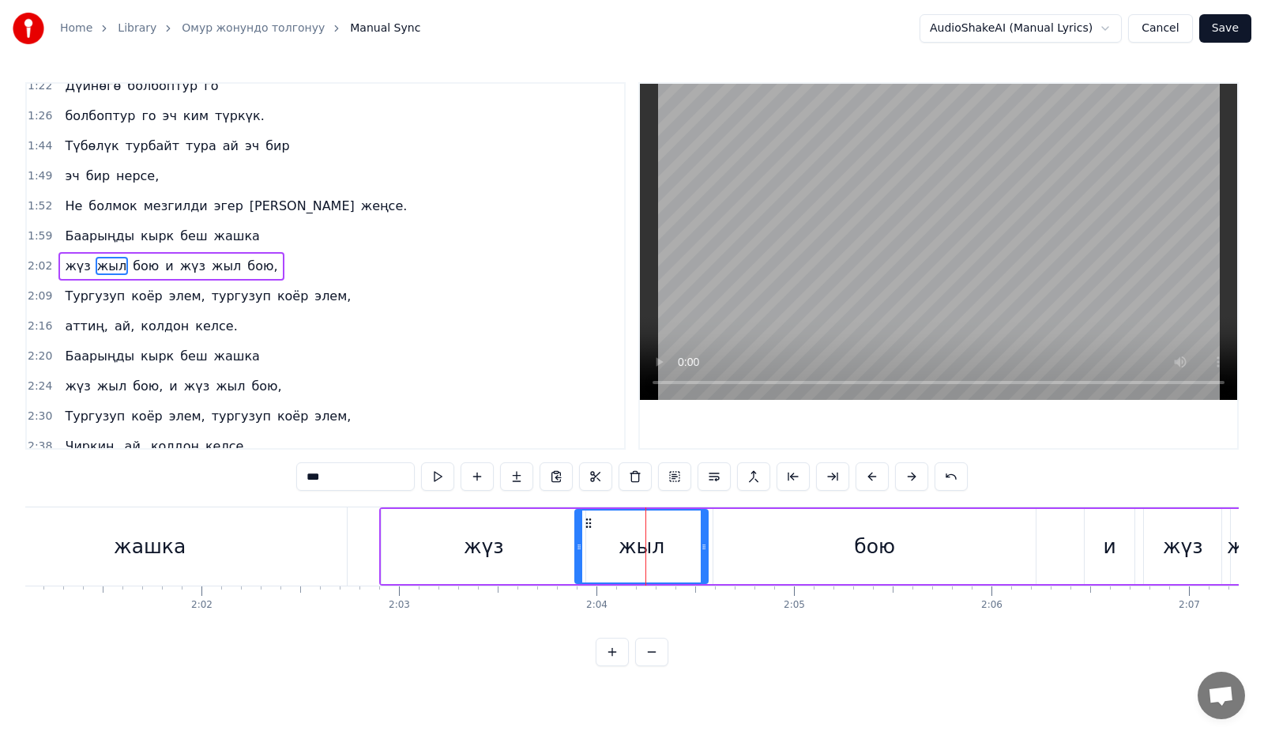
drag, startPoint x: 597, startPoint y: 555, endPoint x: 577, endPoint y: 560, distance: 20.3
click at [577, 560] on div at bounding box center [579, 546] width 6 height 72
click at [806, 557] on div "бою" at bounding box center [874, 546] width 322 height 75
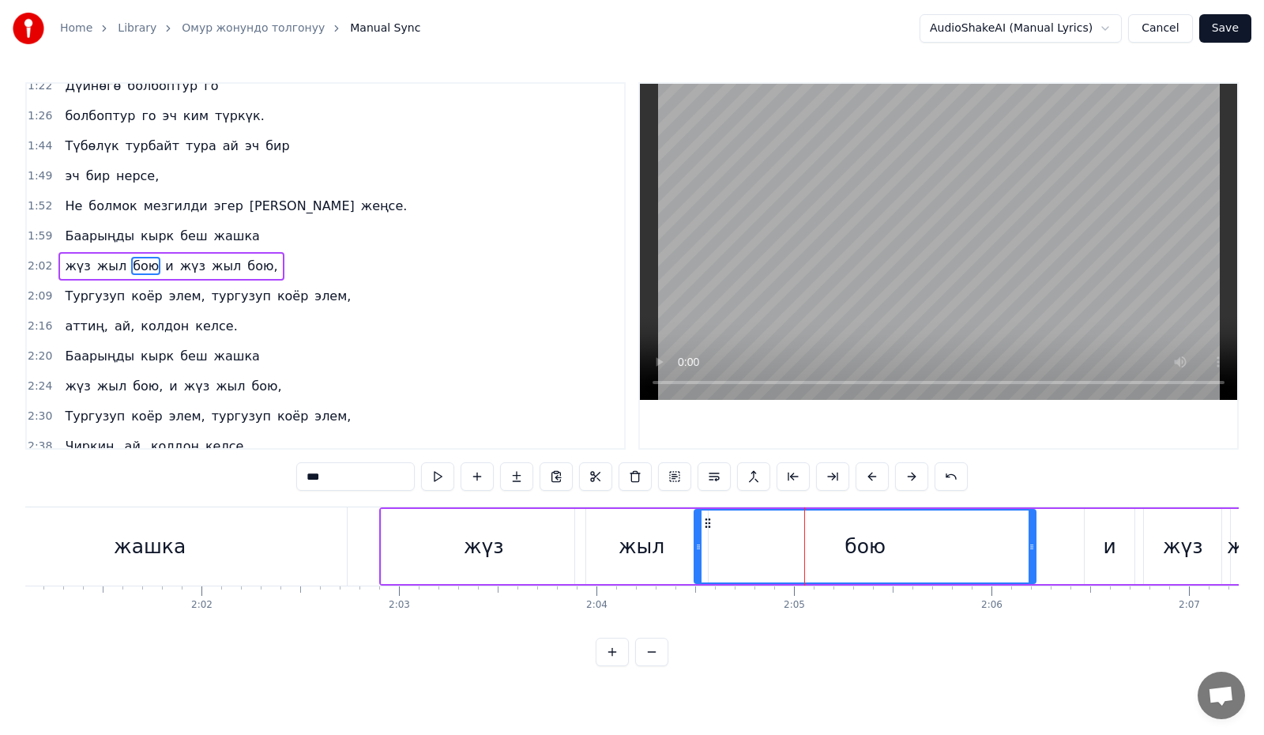
drag, startPoint x: 714, startPoint y: 555, endPoint x: 697, endPoint y: 555, distance: 17.4
click at [697, 555] on div at bounding box center [698, 546] width 6 height 72
click at [436, 481] on button at bounding box center [437, 476] width 33 height 28
drag, startPoint x: 1032, startPoint y: 560, endPoint x: 1046, endPoint y: 564, distance: 14.8
click at [1046, 564] on div at bounding box center [1046, 546] width 6 height 72
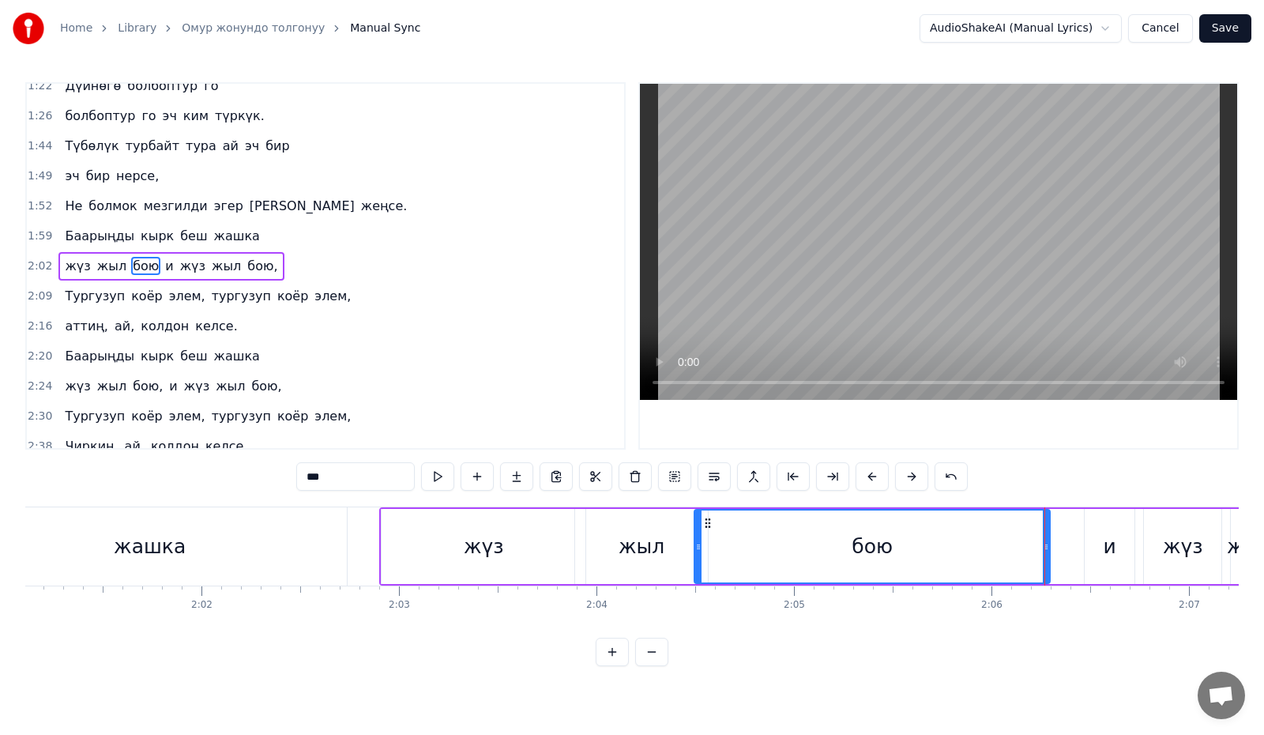
click at [1097, 542] on div "и" at bounding box center [1110, 546] width 50 height 75
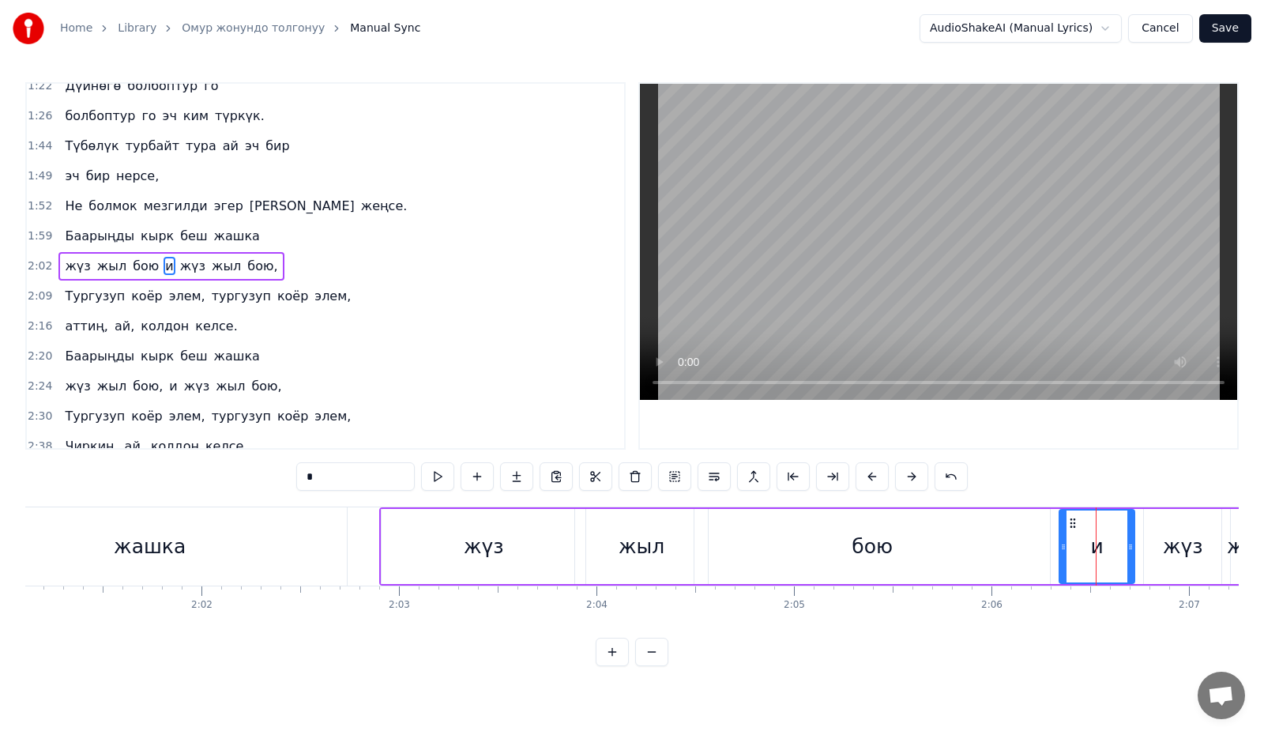
drag, startPoint x: 1086, startPoint y: 550, endPoint x: 1061, endPoint y: 554, distance: 25.7
click at [1061, 554] on div at bounding box center [1063, 546] width 6 height 72
click at [1163, 542] on div "жүз" at bounding box center [1182, 546] width 77 height 75
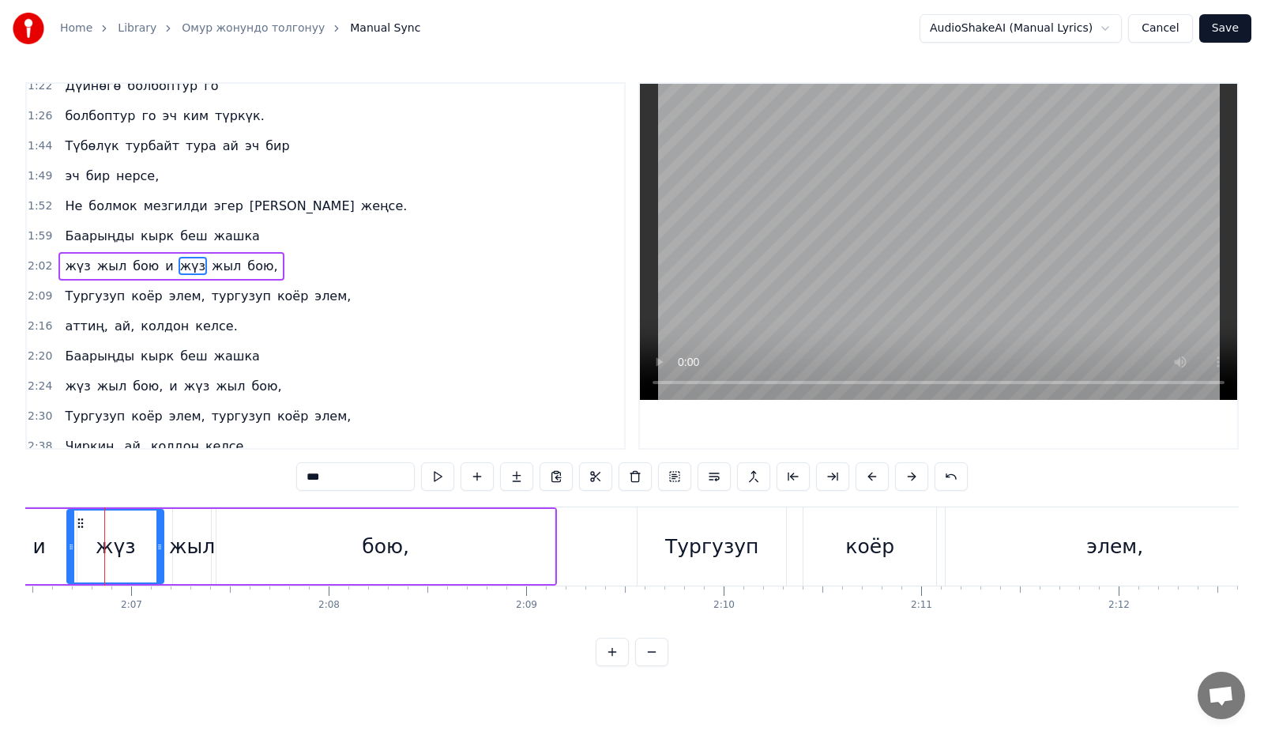
drag, startPoint x: 88, startPoint y: 550, endPoint x: 69, endPoint y: 554, distance: 19.5
click at [69, 554] on div at bounding box center [71, 546] width 6 height 72
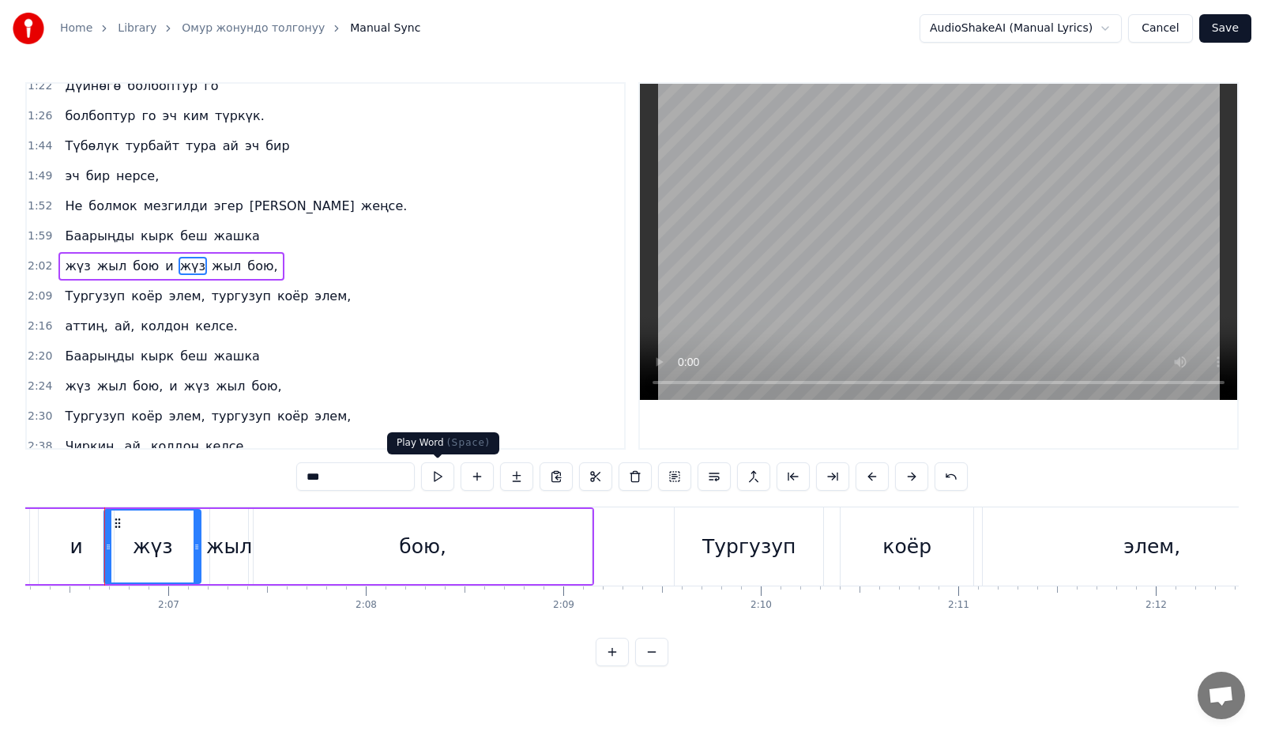
click at [438, 480] on button at bounding box center [437, 476] width 33 height 28
click at [224, 544] on div "жыл" at bounding box center [232, 547] width 46 height 30
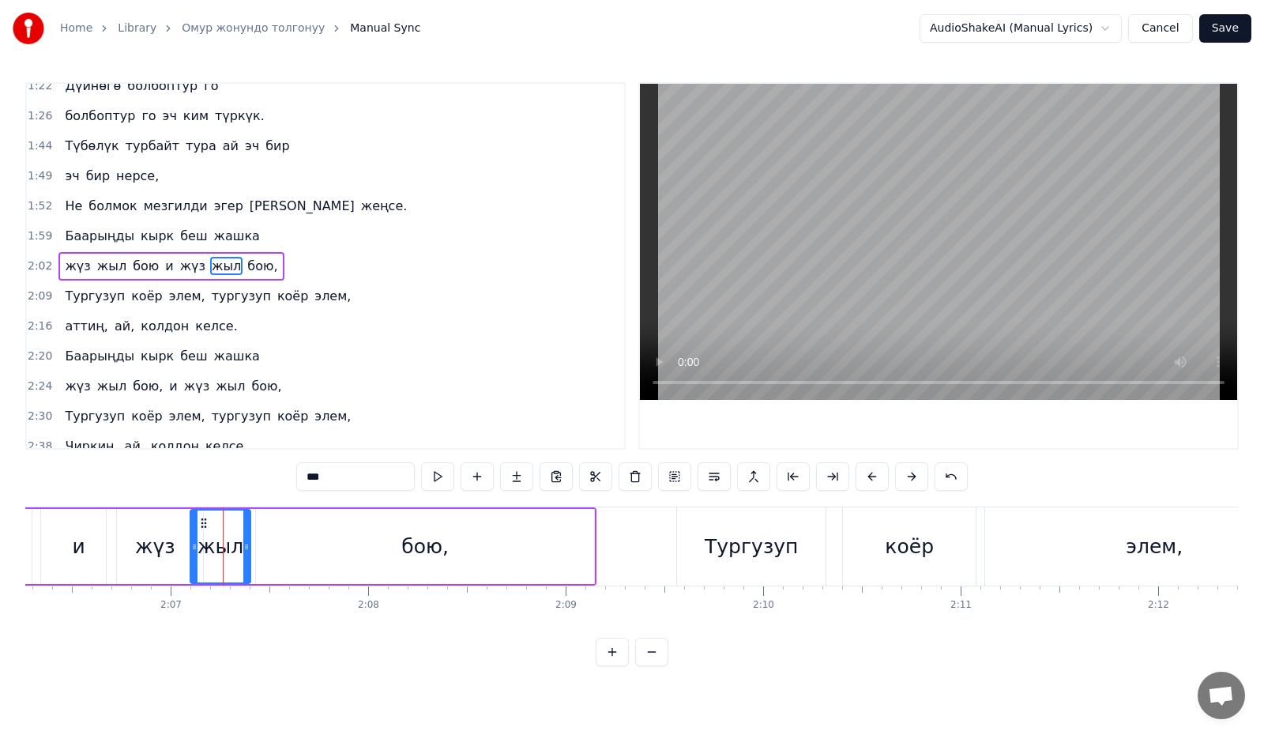
drag, startPoint x: 216, startPoint y: 553, endPoint x: 194, endPoint y: 555, distance: 22.2
click at [194, 555] on div at bounding box center [194, 546] width 6 height 72
click at [140, 539] on div "жүз" at bounding box center [155, 547] width 40 height 30
click at [227, 548] on div "жыл" at bounding box center [220, 547] width 46 height 30
click at [443, 472] on button at bounding box center [437, 476] width 33 height 28
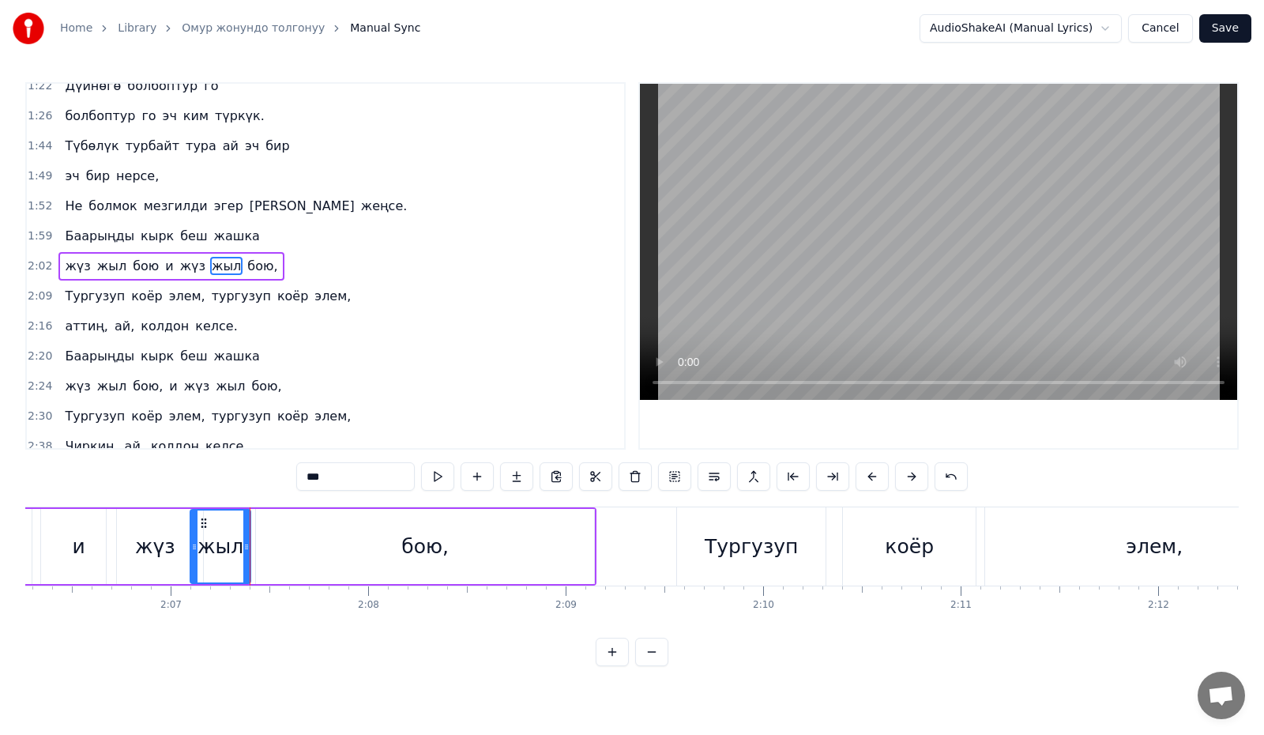
click at [345, 532] on div "бою," at bounding box center [425, 546] width 338 height 75
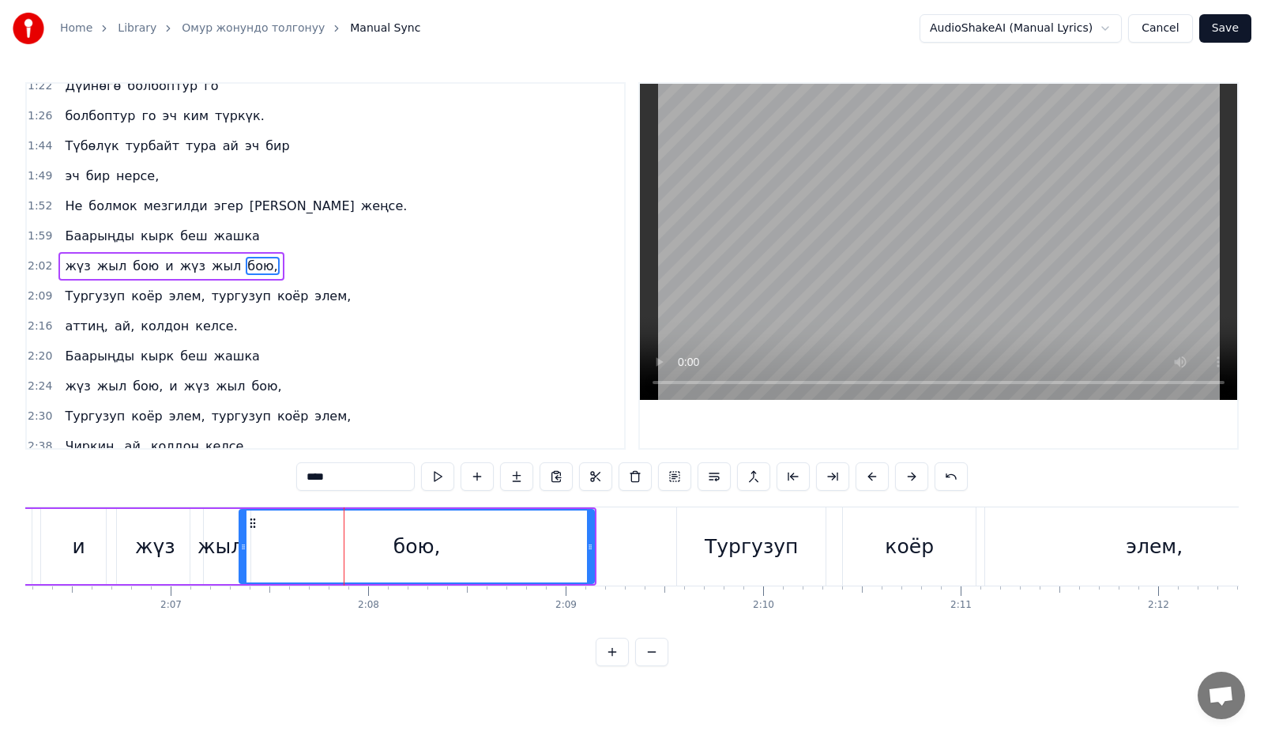
drag, startPoint x: 255, startPoint y: 552, endPoint x: 241, endPoint y: 556, distance: 14.8
click at [241, 556] on div at bounding box center [243, 546] width 6 height 72
click at [432, 477] on button at bounding box center [437, 476] width 33 height 28
drag, startPoint x: 590, startPoint y: 554, endPoint x: 615, endPoint y: 561, distance: 25.3
click at [615, 561] on div at bounding box center [614, 546] width 6 height 72
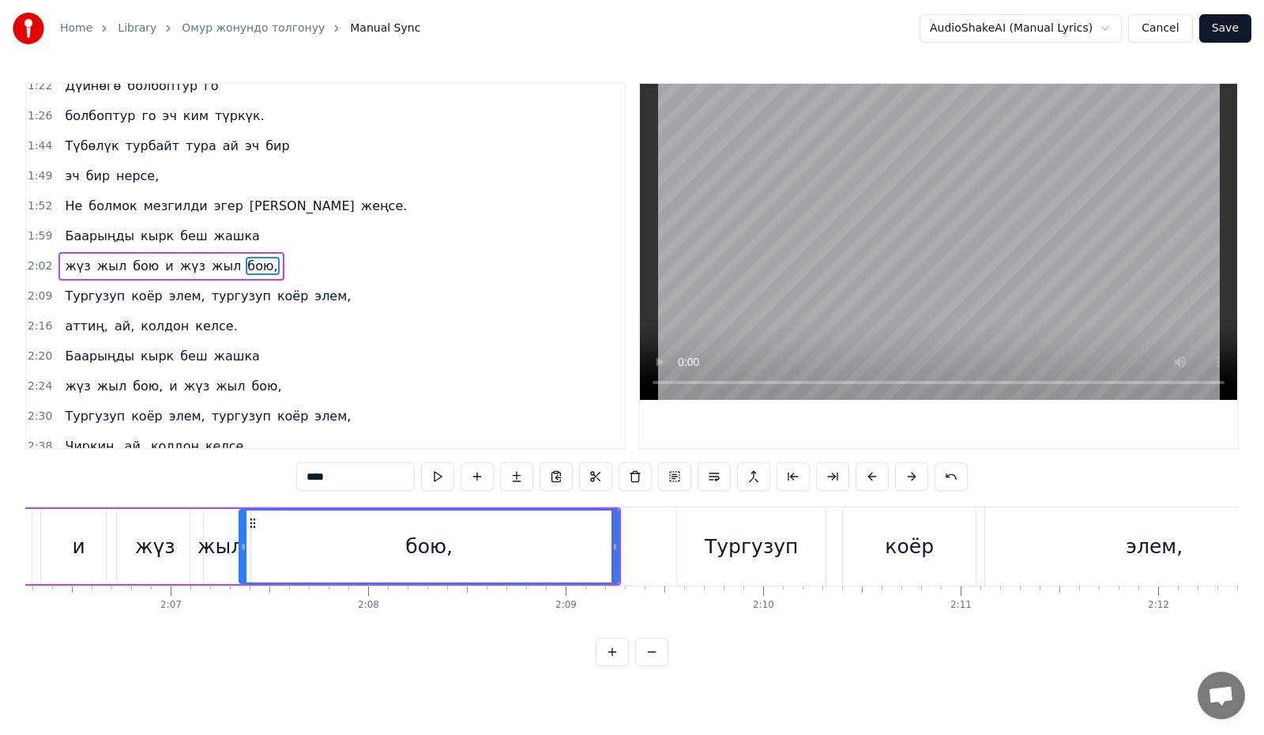
click at [729, 547] on div "Тургузуп" at bounding box center [751, 547] width 93 height 30
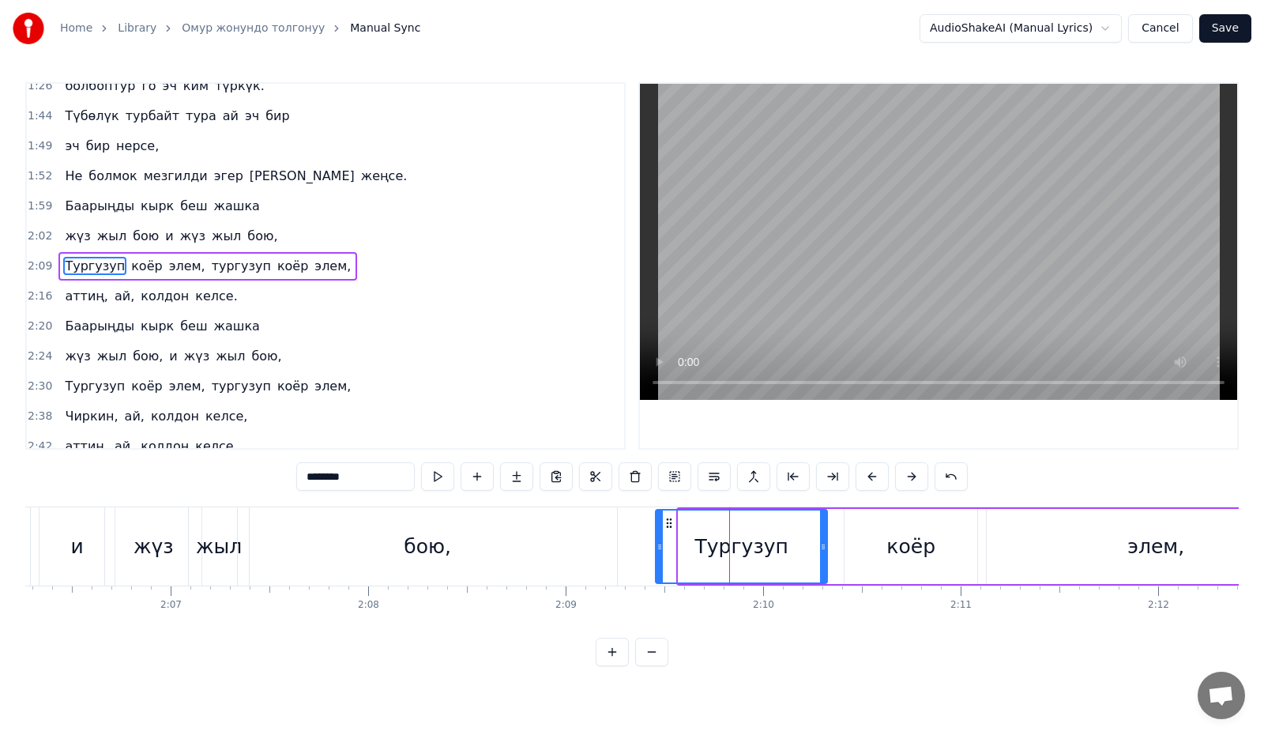
drag, startPoint x: 679, startPoint y: 550, endPoint x: 656, endPoint y: 555, distance: 23.6
click at [656, 555] on div at bounding box center [659, 546] width 6 height 72
click at [902, 540] on div "коёр" at bounding box center [910, 547] width 49 height 30
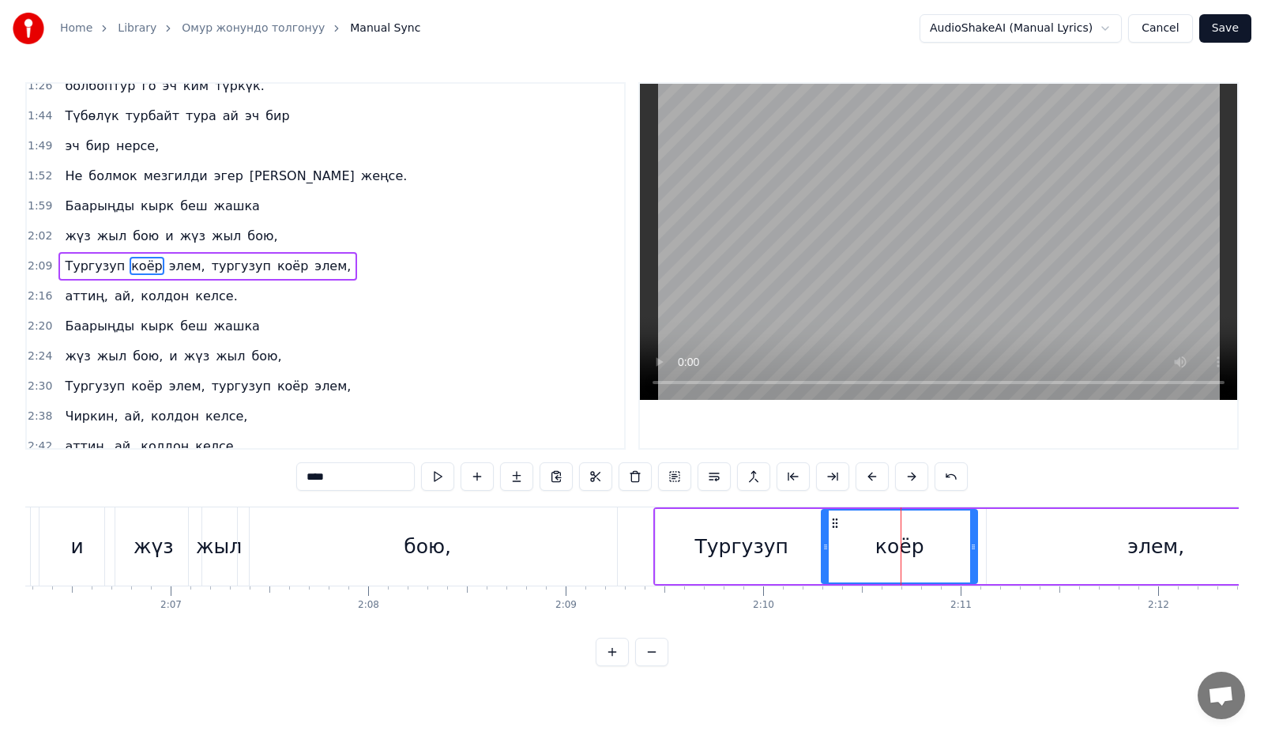
drag, startPoint x: 845, startPoint y: 550, endPoint x: 822, endPoint y: 560, distance: 25.1
click at [822, 560] on div at bounding box center [825, 546] width 6 height 72
click at [1024, 539] on div "элем," at bounding box center [1156, 546] width 338 height 75
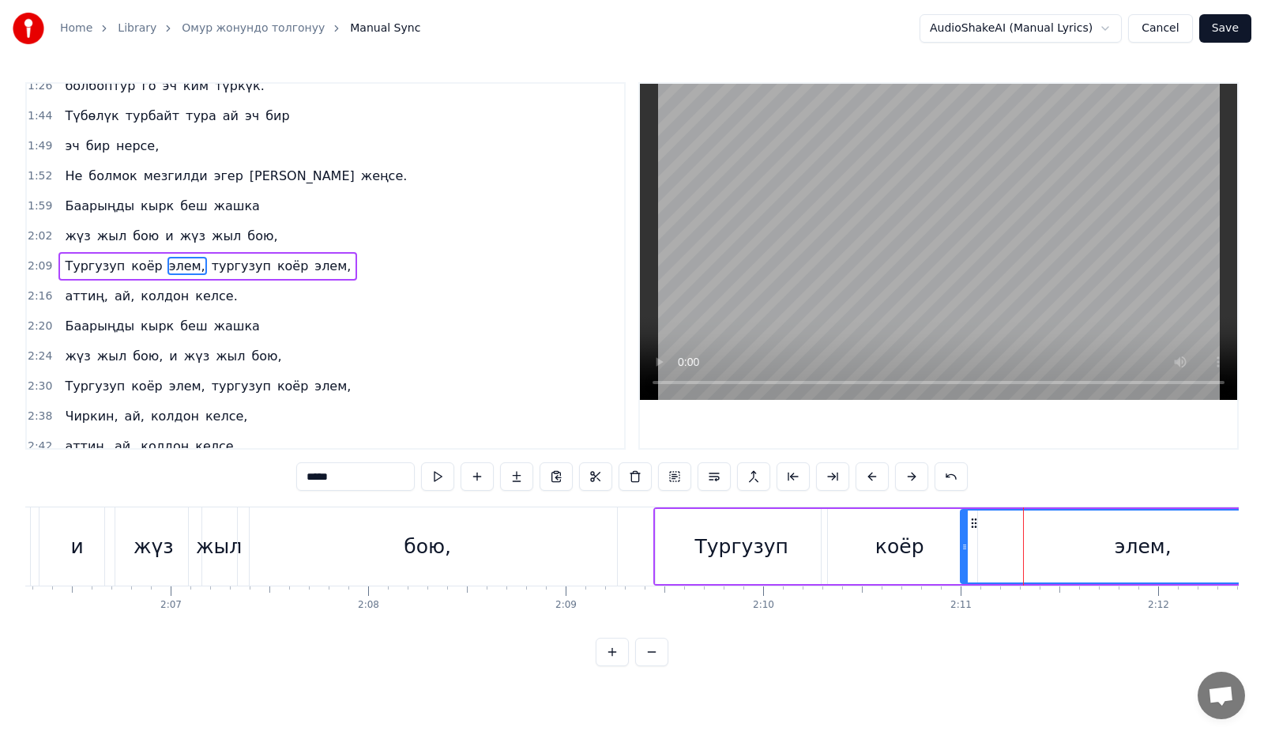
drag, startPoint x: 979, startPoint y: 556, endPoint x: 963, endPoint y: 564, distance: 18.4
click at [963, 564] on div at bounding box center [964, 546] width 6 height 72
click at [435, 472] on button at bounding box center [437, 476] width 33 height 28
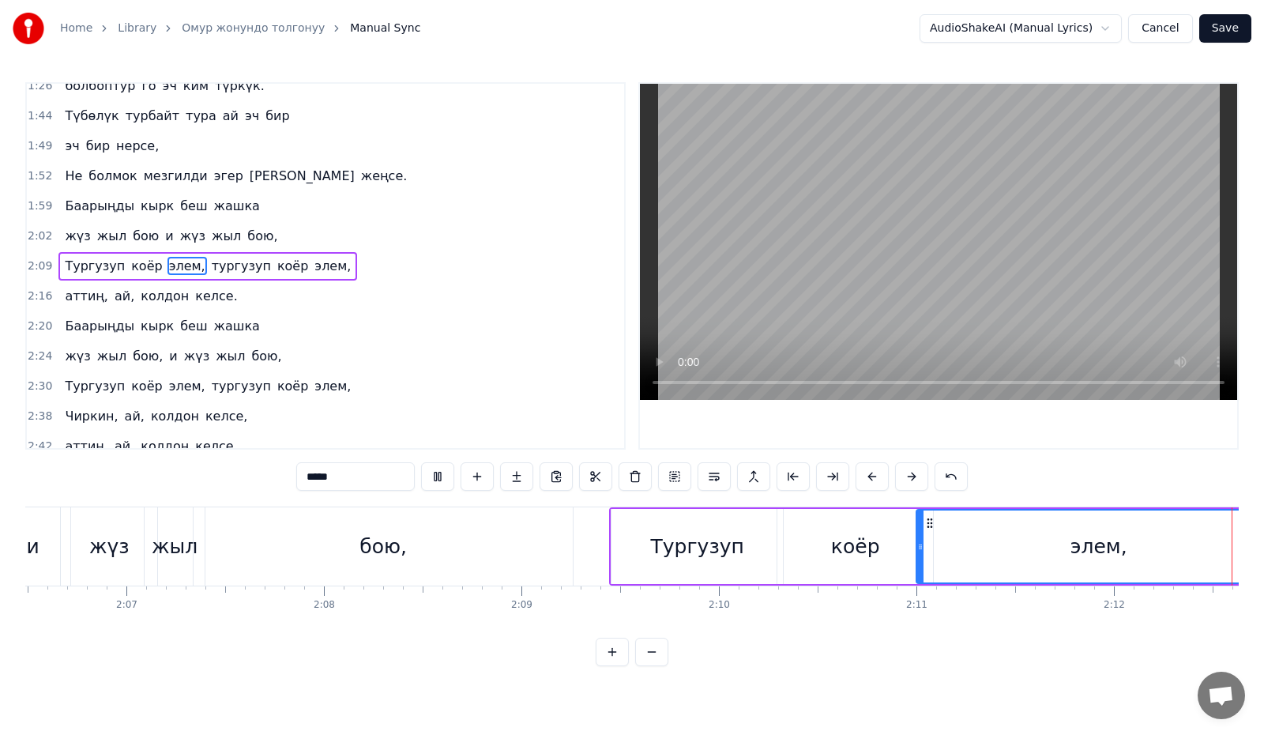
scroll to position [0, 25735]
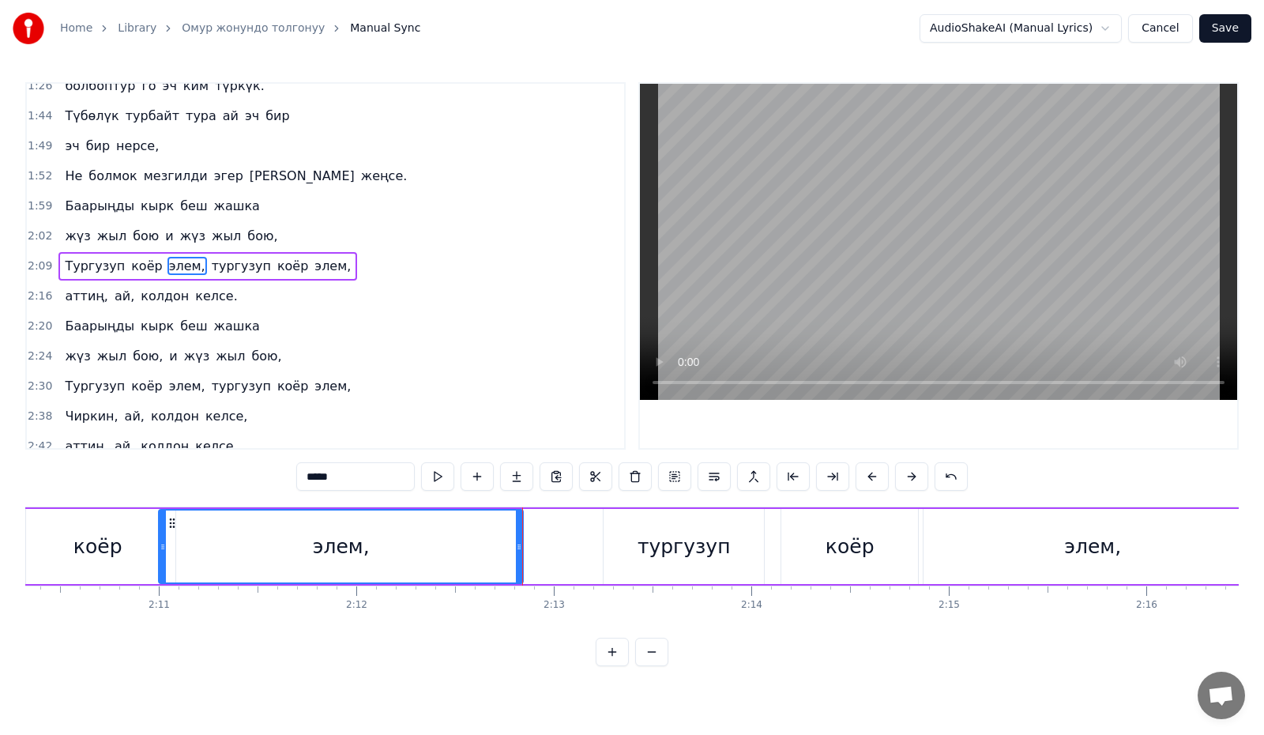
click at [330, 550] on div "элем," at bounding box center [341, 547] width 57 height 30
drag, startPoint x: 160, startPoint y: 554, endPoint x: 171, endPoint y: 558, distance: 11.0
click at [171, 558] on div at bounding box center [173, 546] width 6 height 72
click at [438, 476] on button at bounding box center [437, 476] width 33 height 28
drag, startPoint x: 171, startPoint y: 547, endPoint x: 197, endPoint y: 555, distance: 27.5
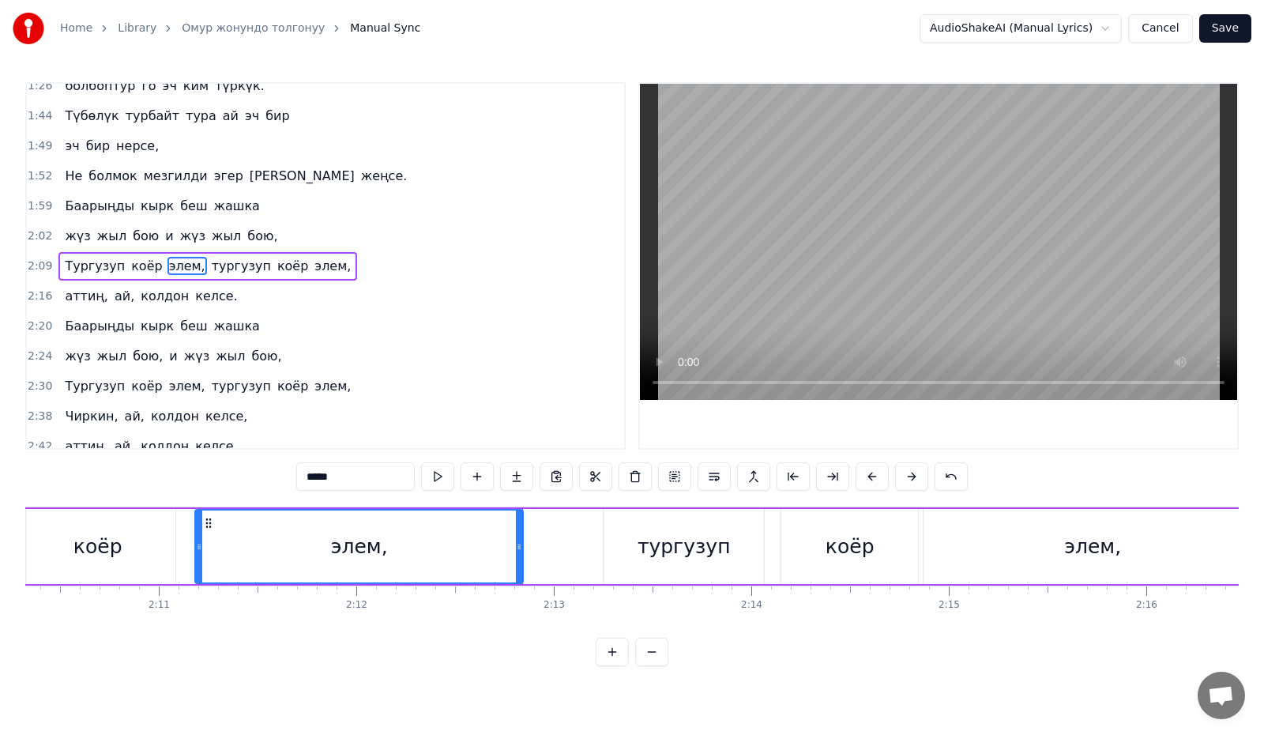
click at [197, 555] on div at bounding box center [199, 546] width 6 height 72
click at [111, 543] on div "коёр" at bounding box center [97, 547] width 49 height 30
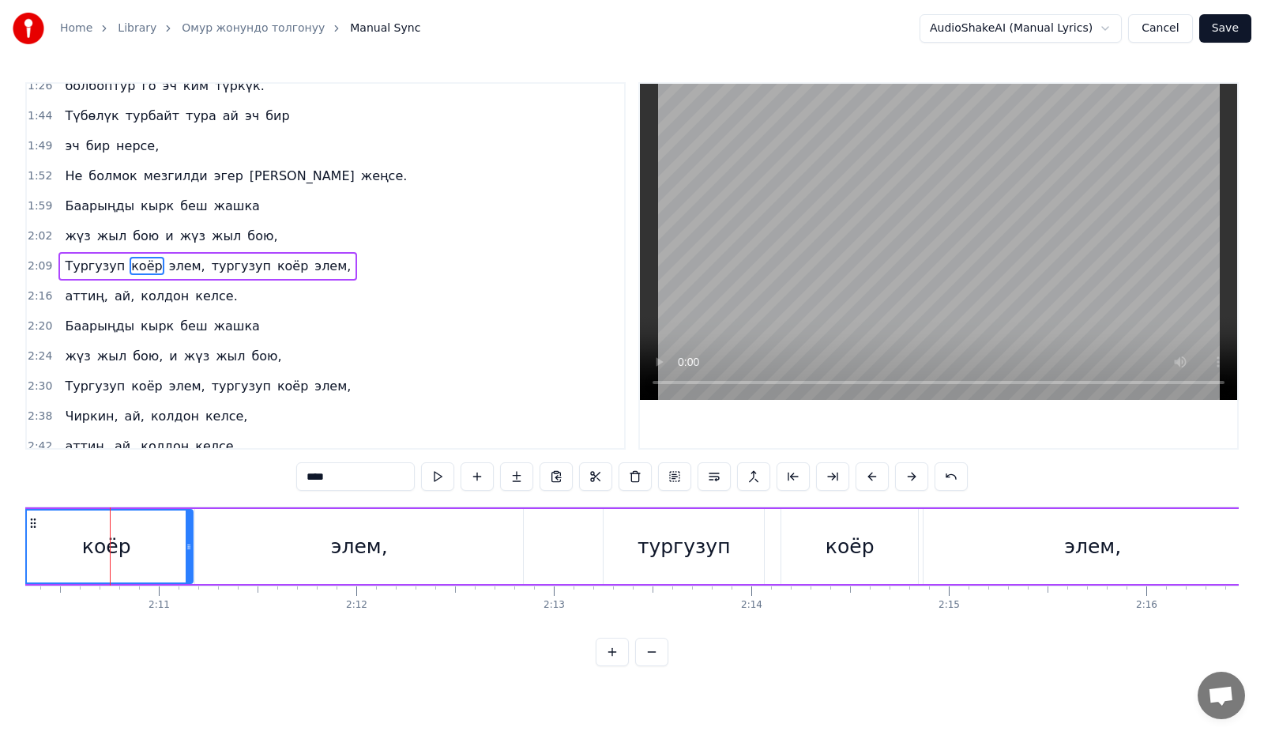
drag, startPoint x: 168, startPoint y: 552, endPoint x: 186, endPoint y: 559, distance: 18.8
click at [186, 559] on div at bounding box center [189, 546] width 6 height 72
click at [443, 479] on button at bounding box center [437, 476] width 33 height 28
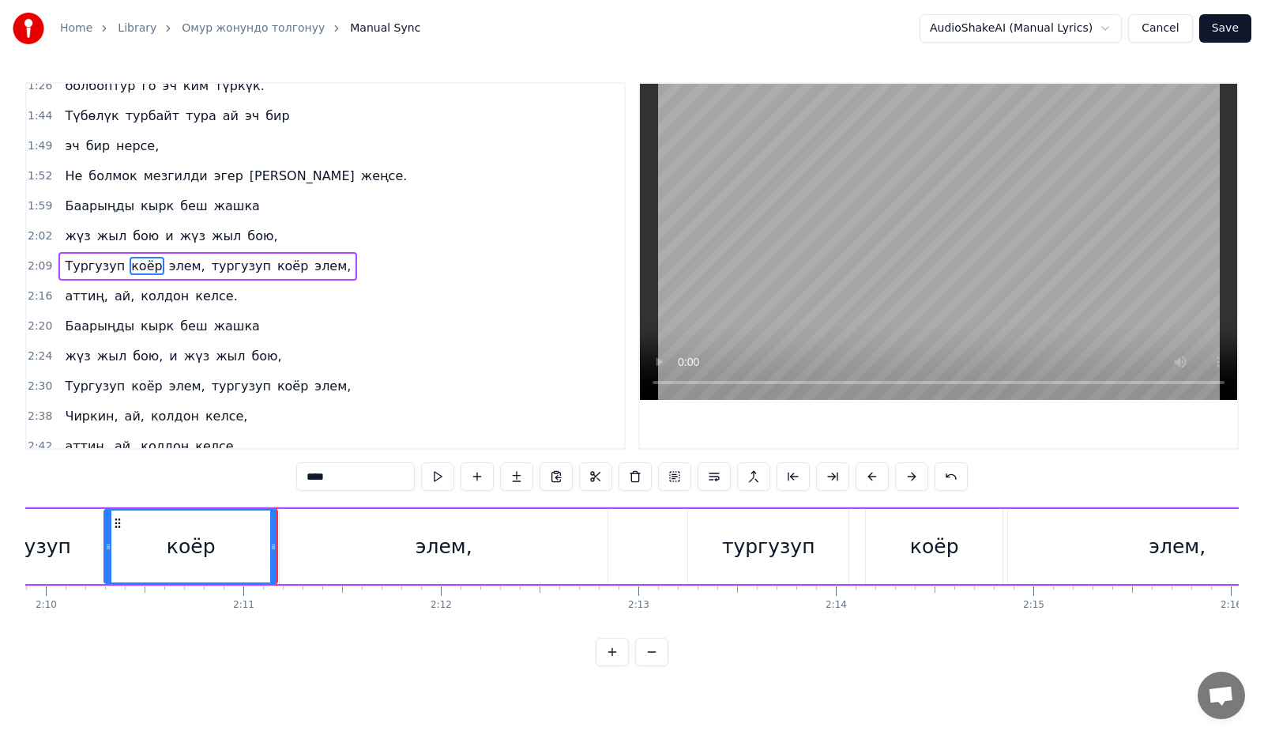
click at [379, 527] on div "элем," at bounding box center [444, 546] width 328 height 75
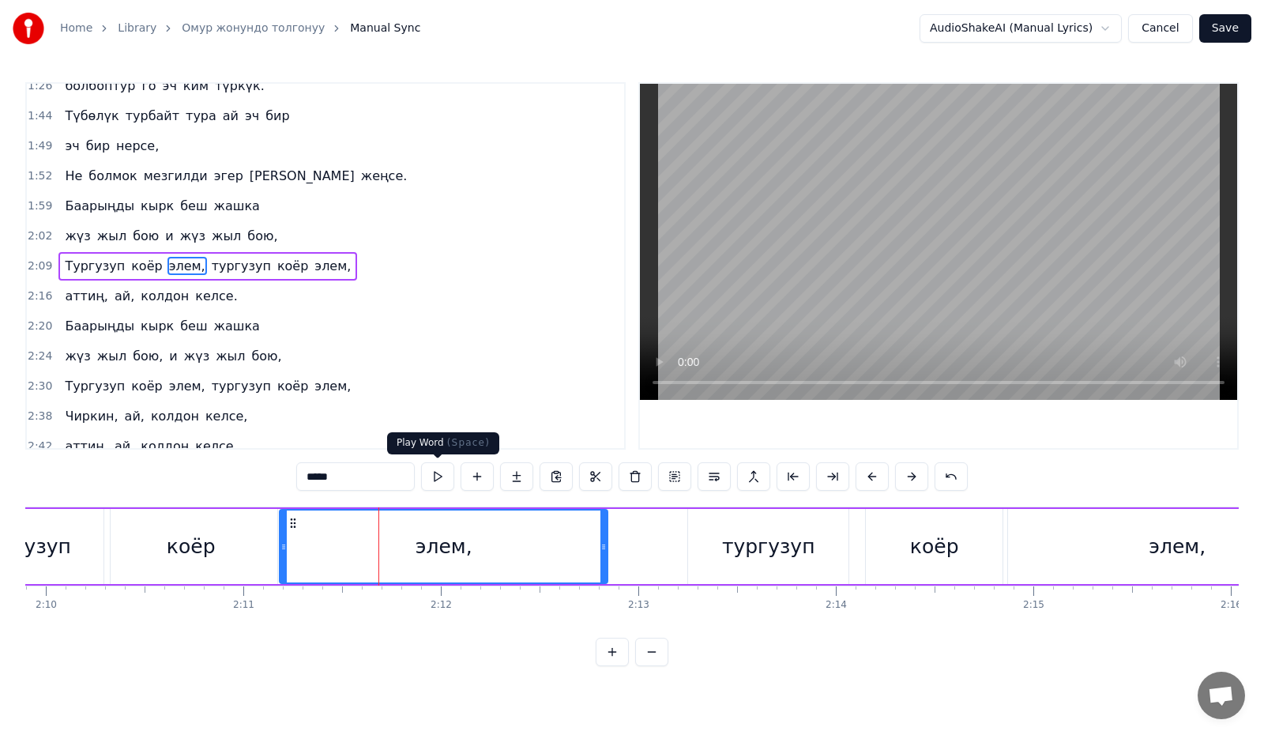
click at [437, 478] on button at bounding box center [437, 476] width 33 height 28
click at [739, 544] on div "тургузуп" at bounding box center [768, 547] width 93 height 30
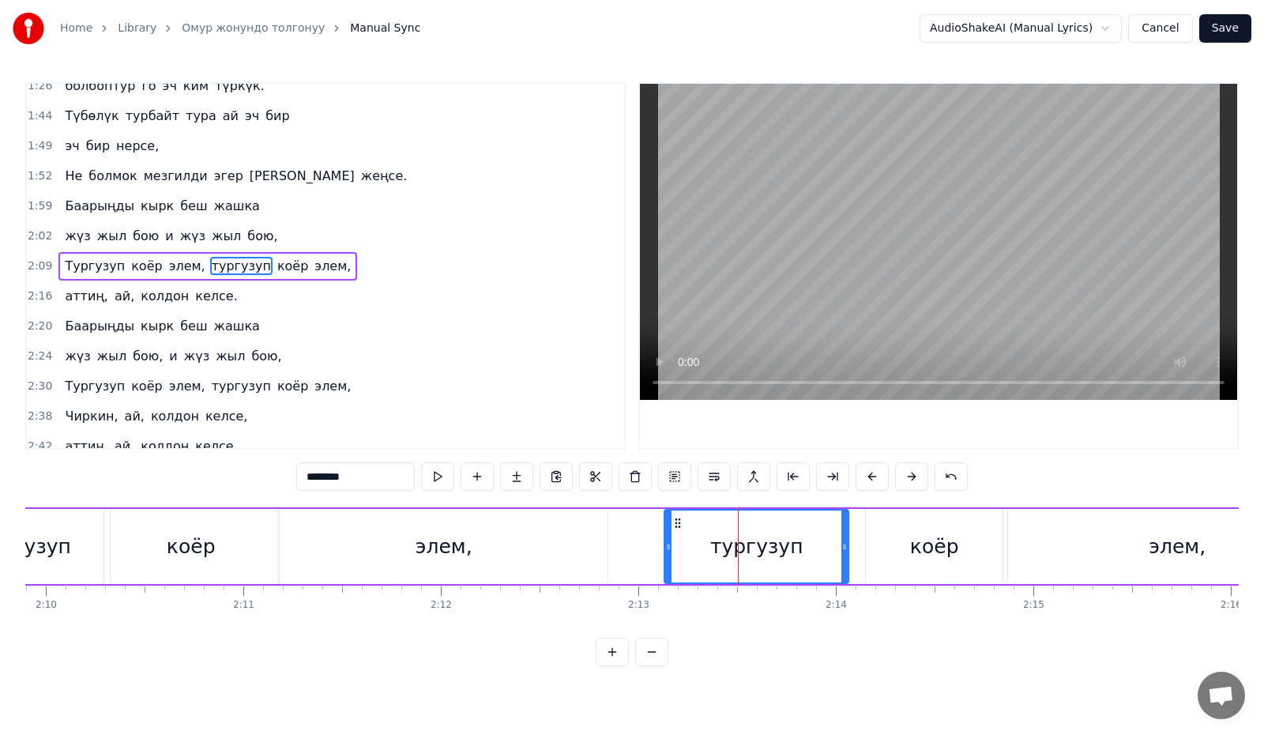
drag, startPoint x: 690, startPoint y: 551, endPoint x: 667, endPoint y: 560, distance: 25.2
click at [667, 560] on div at bounding box center [668, 546] width 6 height 72
click at [912, 552] on div "коёр" at bounding box center [934, 547] width 49 height 30
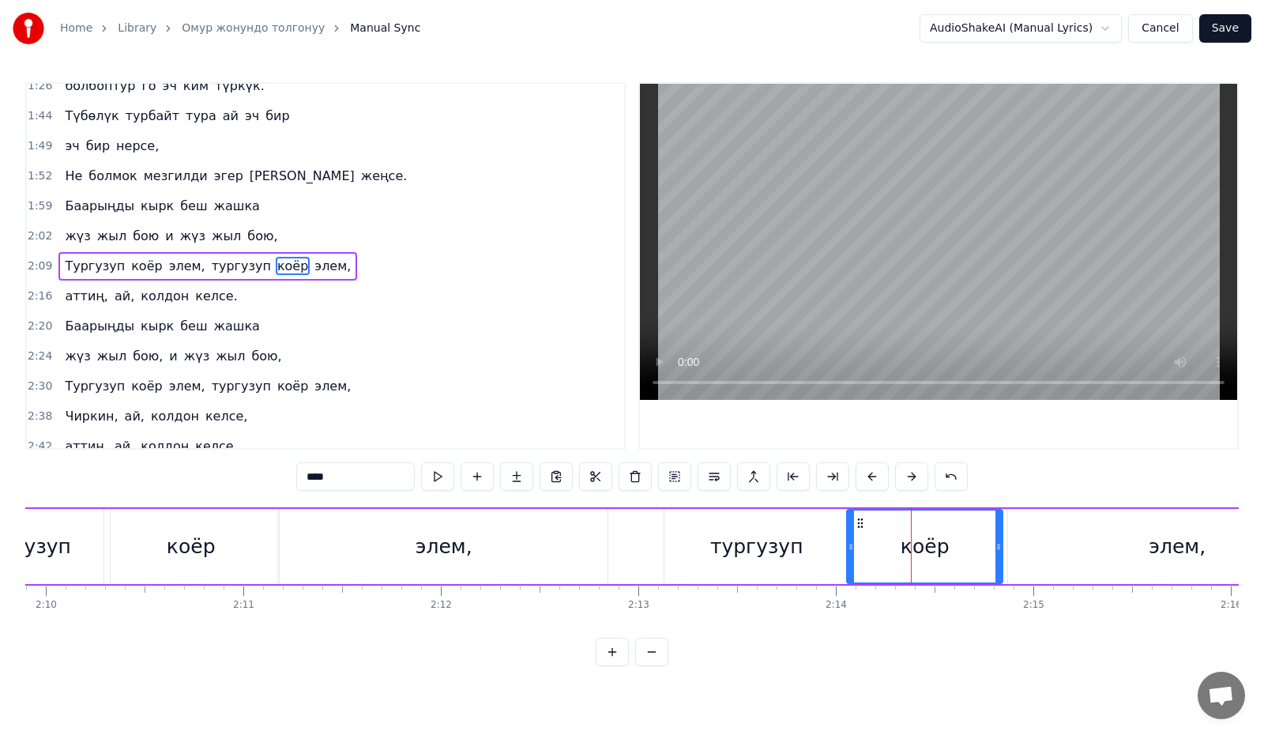
drag, startPoint x: 869, startPoint y: 552, endPoint x: 850, endPoint y: 555, distance: 19.2
click at [850, 555] on div at bounding box center [851, 546] width 6 height 72
click at [1069, 545] on div "элем," at bounding box center [1177, 546] width 338 height 75
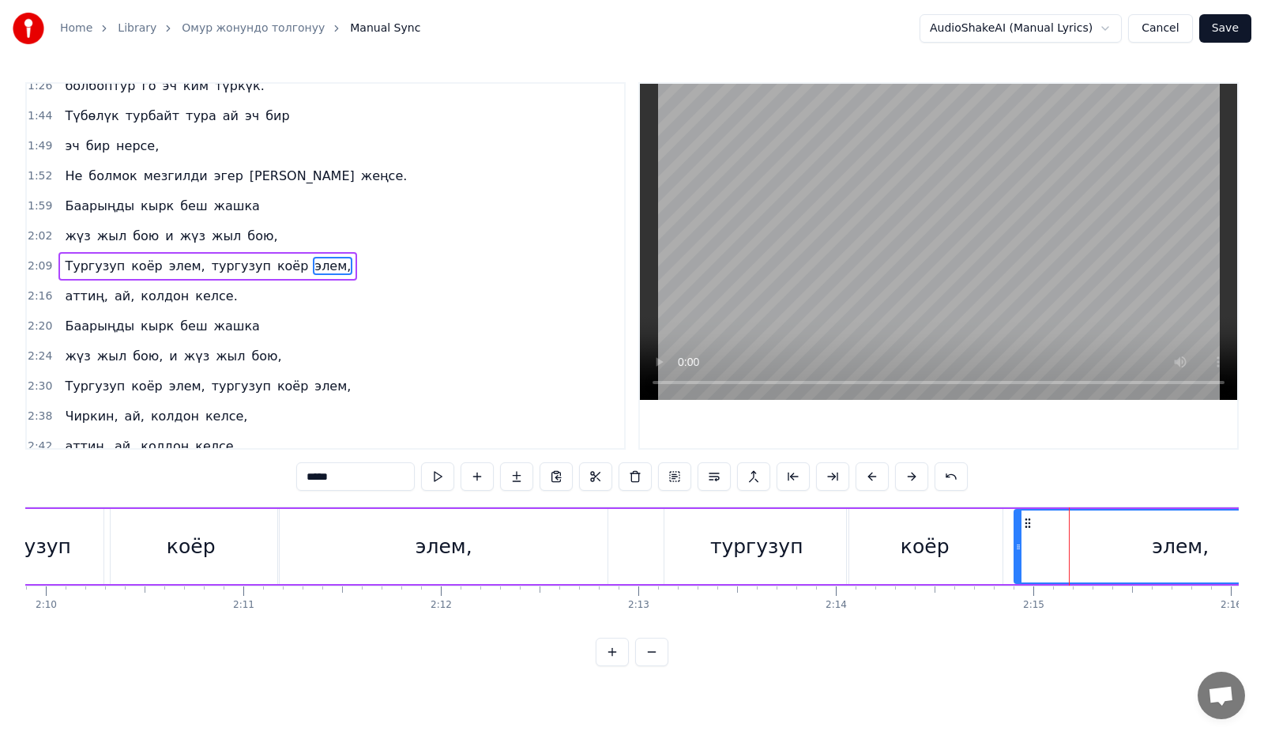
click at [1018, 562] on div at bounding box center [1018, 546] width 6 height 72
click at [958, 558] on div "коёр" at bounding box center [925, 546] width 156 height 75
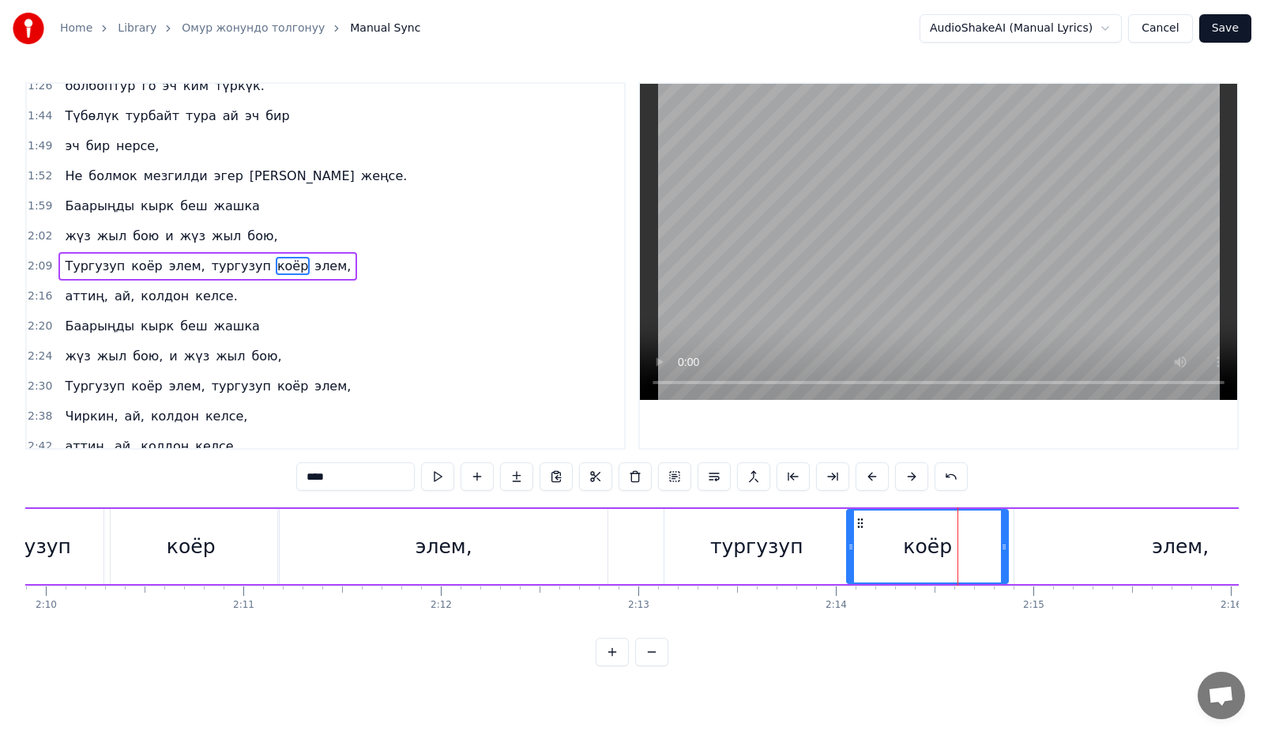
click at [1003, 558] on div at bounding box center [1004, 546] width 6 height 72
click at [434, 477] on button at bounding box center [437, 476] width 33 height 28
click at [1065, 545] on div "элем," at bounding box center [1180, 546] width 332 height 75
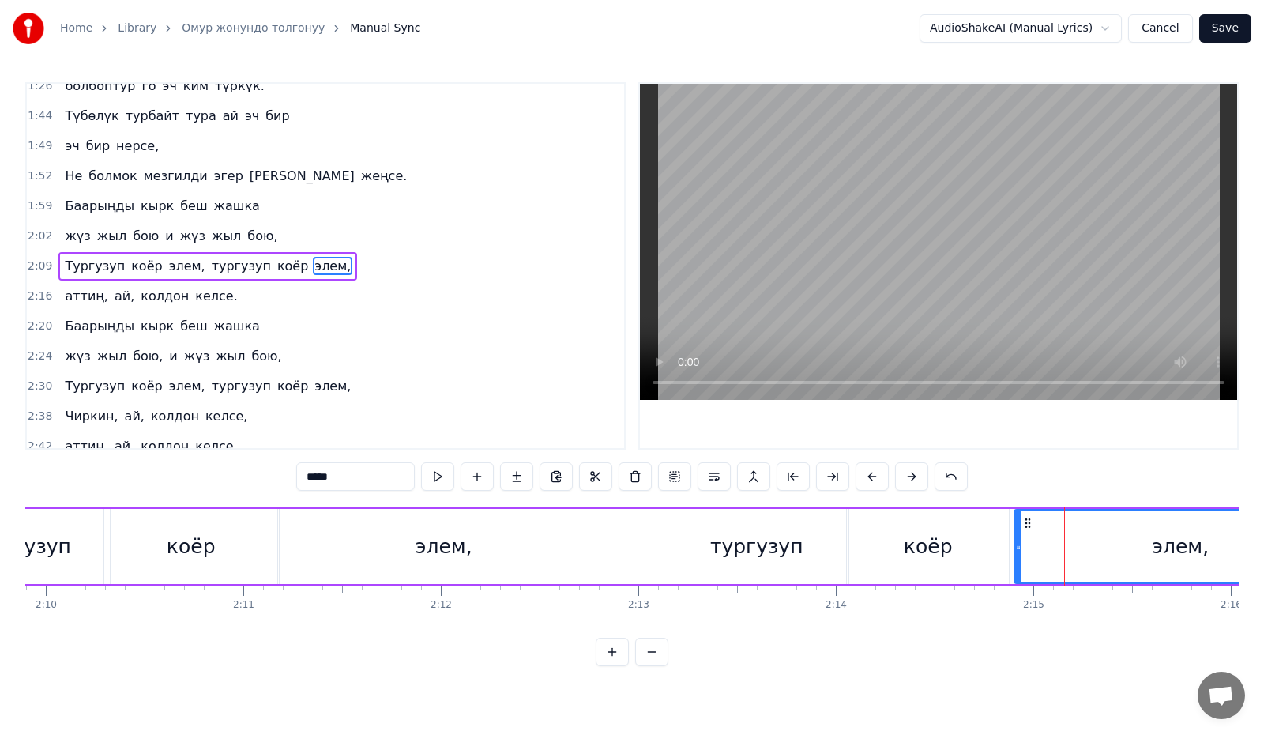
click at [948, 542] on div "коёр" at bounding box center [928, 547] width 49 height 30
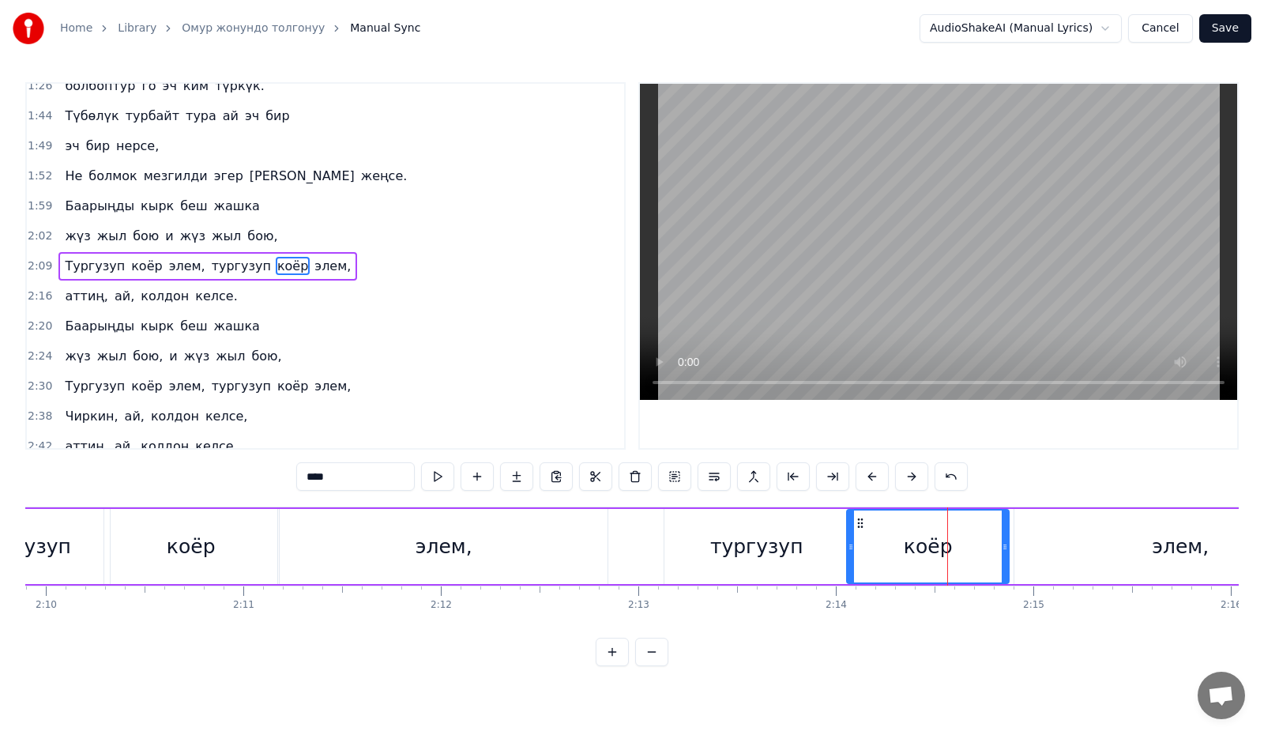
click at [1034, 543] on div "элем," at bounding box center [1180, 546] width 332 height 75
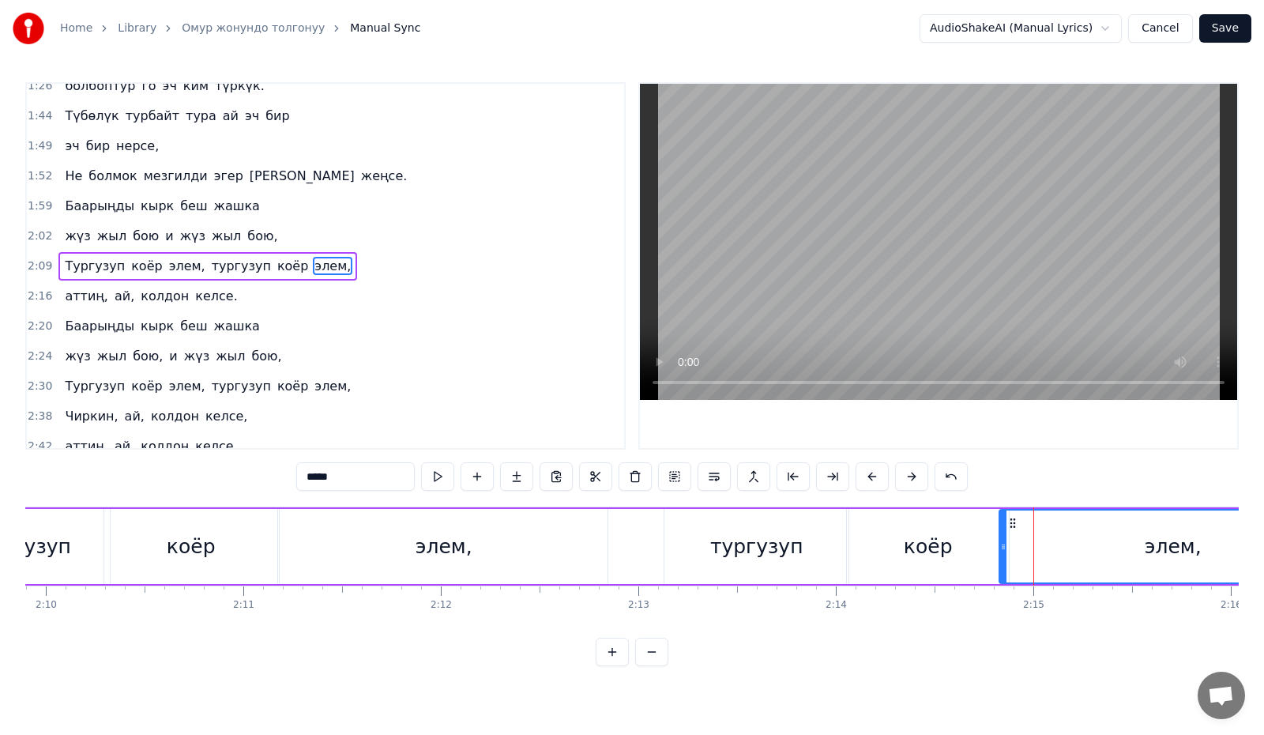
drag, startPoint x: 1017, startPoint y: 547, endPoint x: 1002, endPoint y: 554, distance: 16.3
click at [1002, 554] on div at bounding box center [1003, 546] width 6 height 72
click at [433, 479] on button at bounding box center [437, 476] width 33 height 28
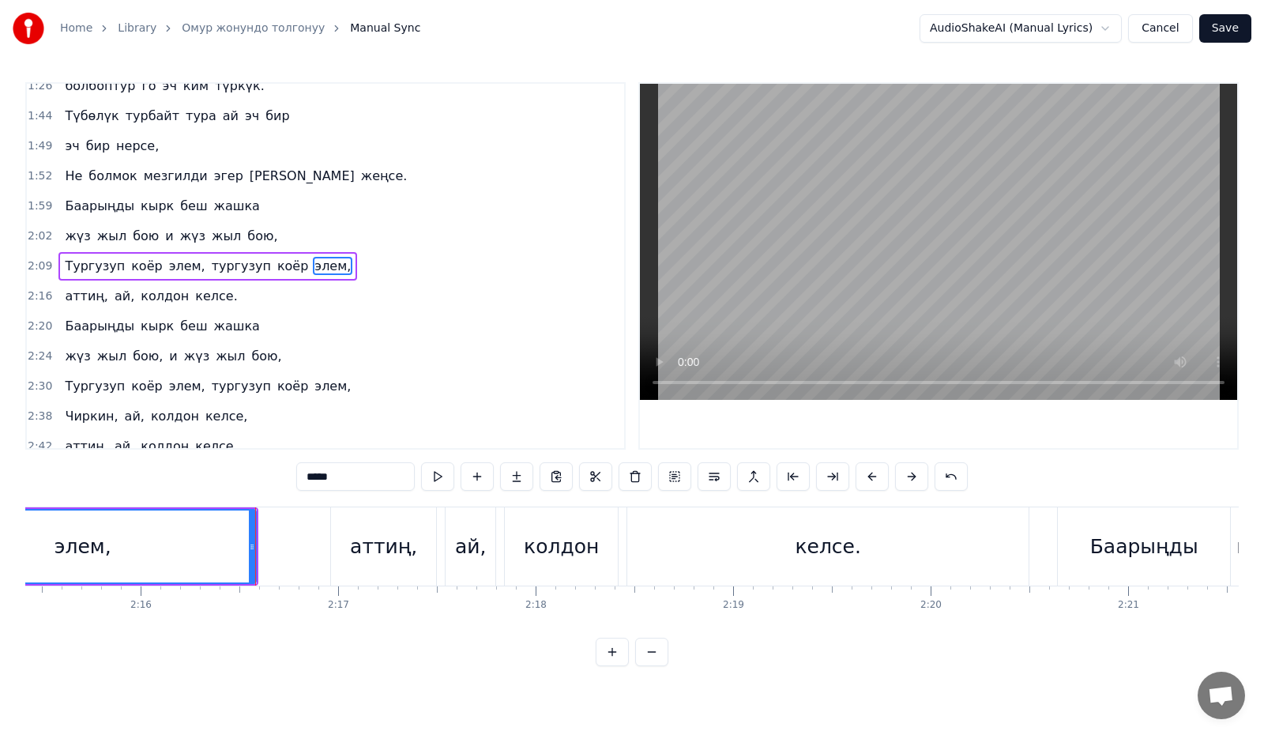
click at [409, 532] on div "аттиң," at bounding box center [383, 547] width 67 height 30
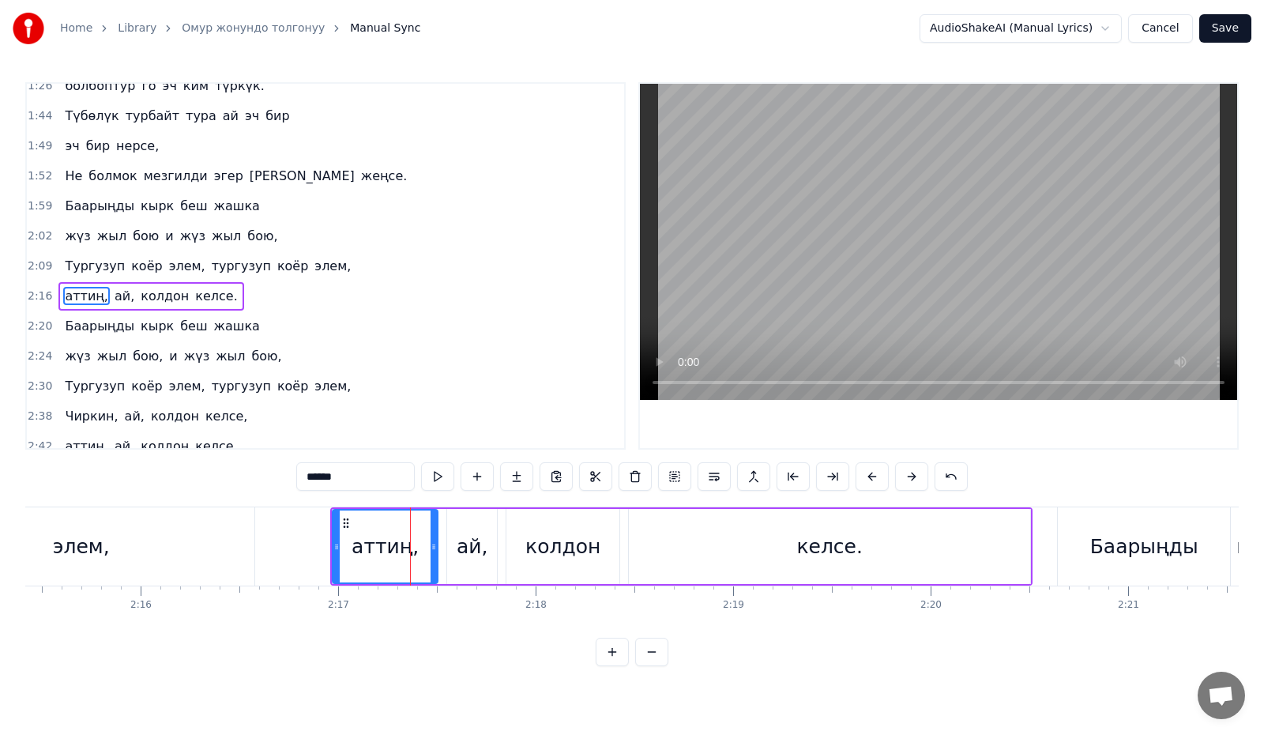
scroll to position [476, 0]
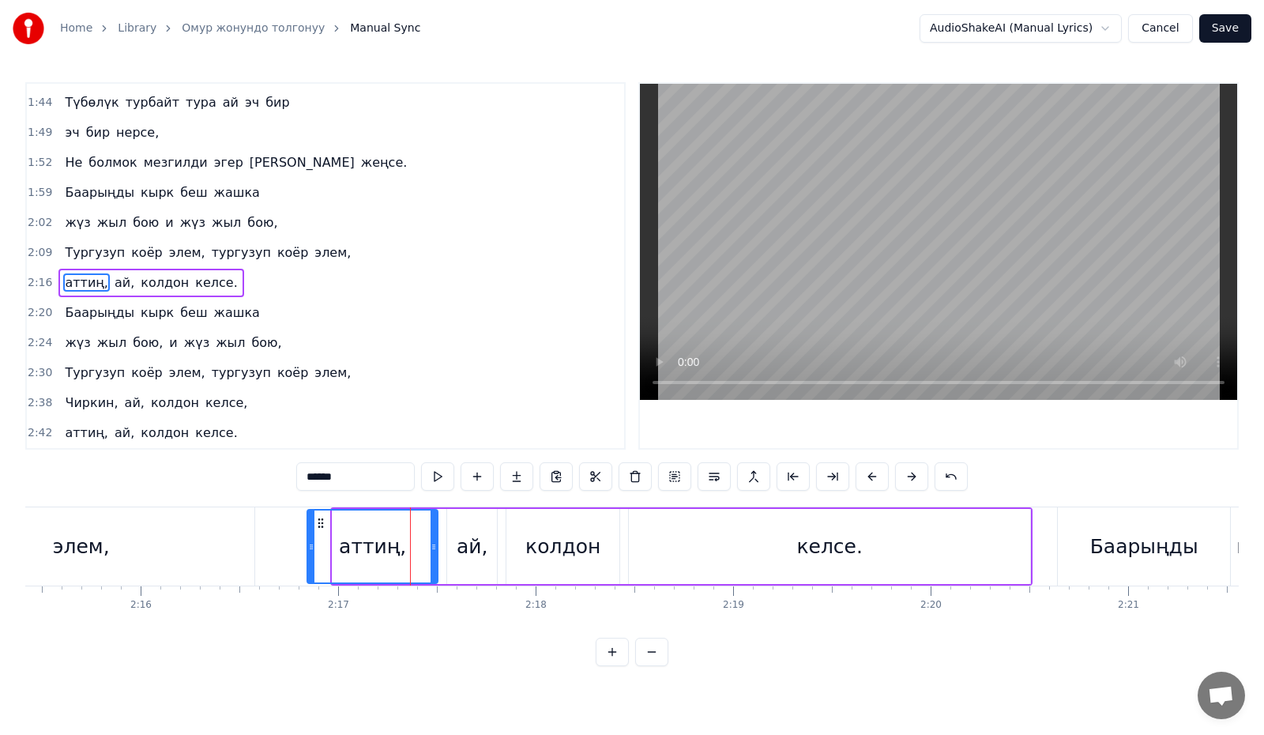
drag, startPoint x: 335, startPoint y: 551, endPoint x: 310, endPoint y: 554, distance: 25.5
click at [310, 554] on div at bounding box center [311, 546] width 6 height 72
click at [470, 536] on div "ай," at bounding box center [473, 547] width 32 height 30
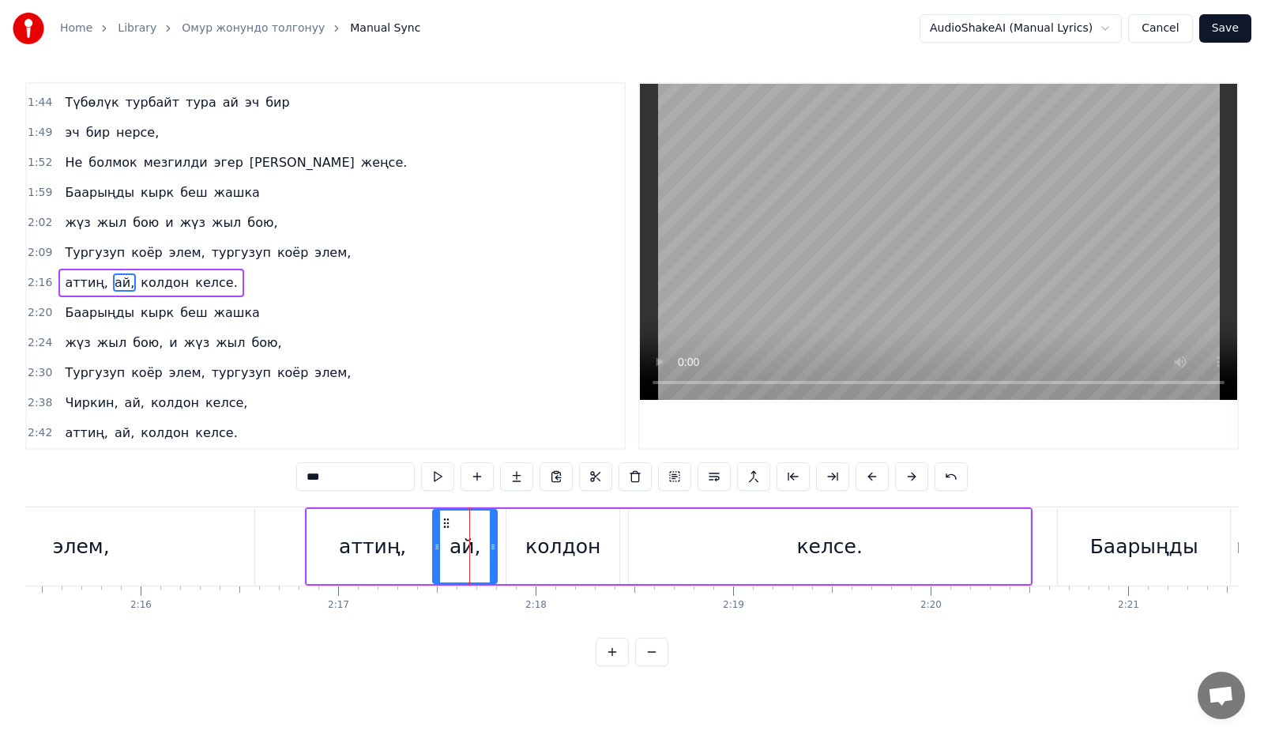
drag, startPoint x: 447, startPoint y: 549, endPoint x: 433, endPoint y: 553, distance: 14.8
click at [433, 553] on div "ай," at bounding box center [465, 546] width 66 height 75
click at [436, 479] on button at bounding box center [437, 476] width 33 height 28
click at [538, 522] on div "колдон" at bounding box center [562, 546] width 113 height 75
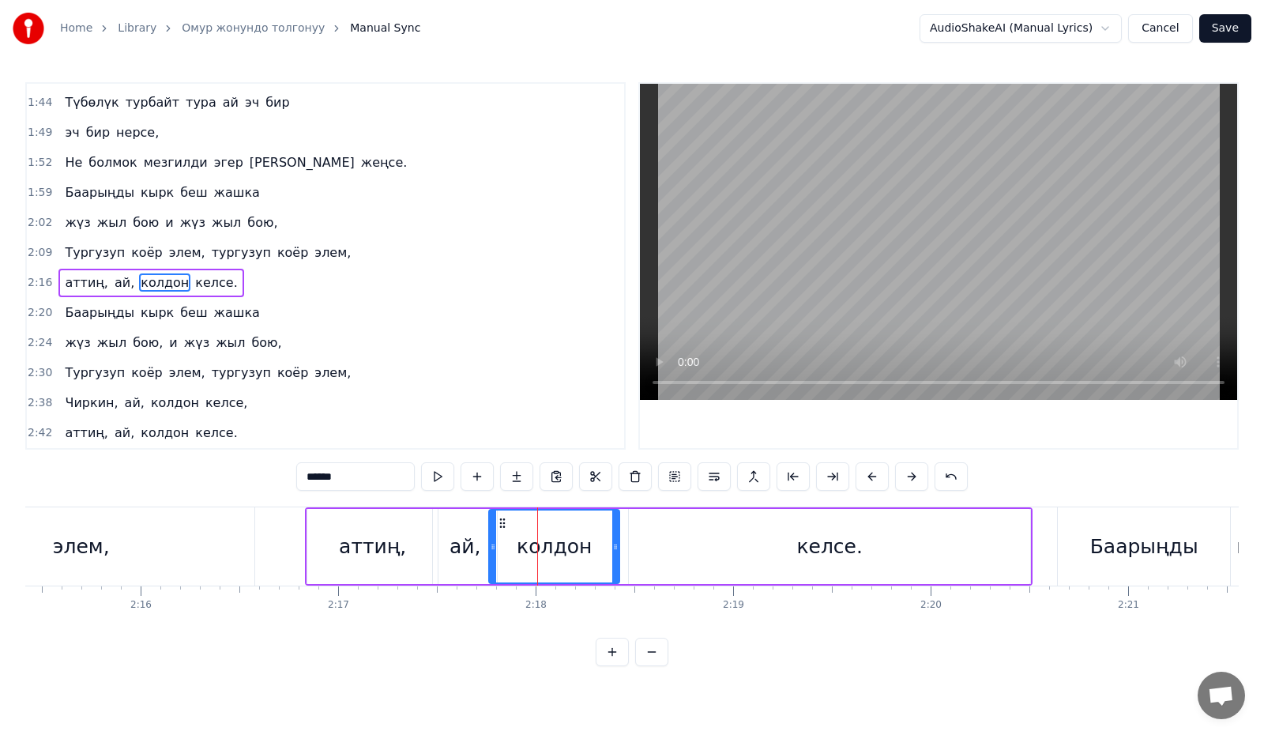
drag, startPoint x: 510, startPoint y: 538, endPoint x: 493, endPoint y: 546, distance: 19.1
click at [493, 546] on div at bounding box center [493, 546] width 6 height 72
click at [727, 547] on div "келсе." at bounding box center [829, 546] width 401 height 75
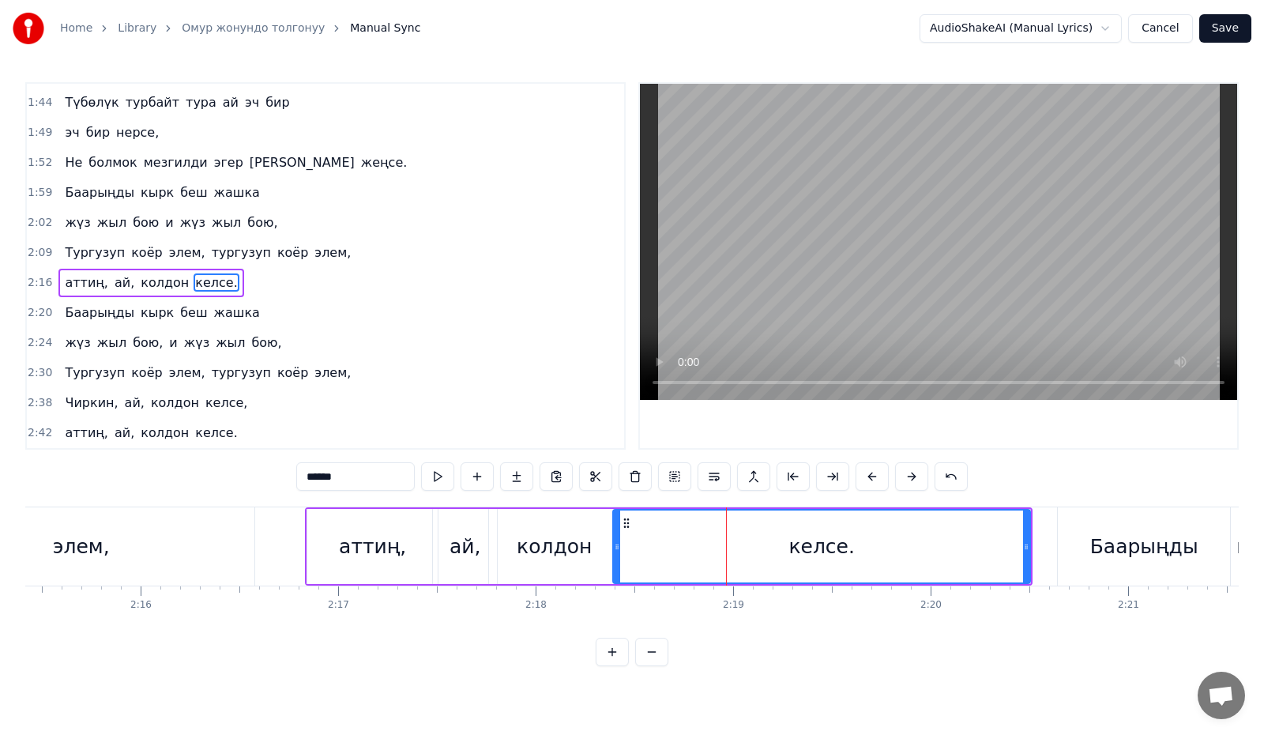
drag, startPoint x: 631, startPoint y: 551, endPoint x: 615, endPoint y: 553, distance: 15.9
click at [615, 553] on div at bounding box center [617, 546] width 6 height 72
click at [442, 476] on button at bounding box center [437, 476] width 33 height 28
click at [1117, 554] on div "Баарыңды" at bounding box center [1144, 547] width 108 height 30
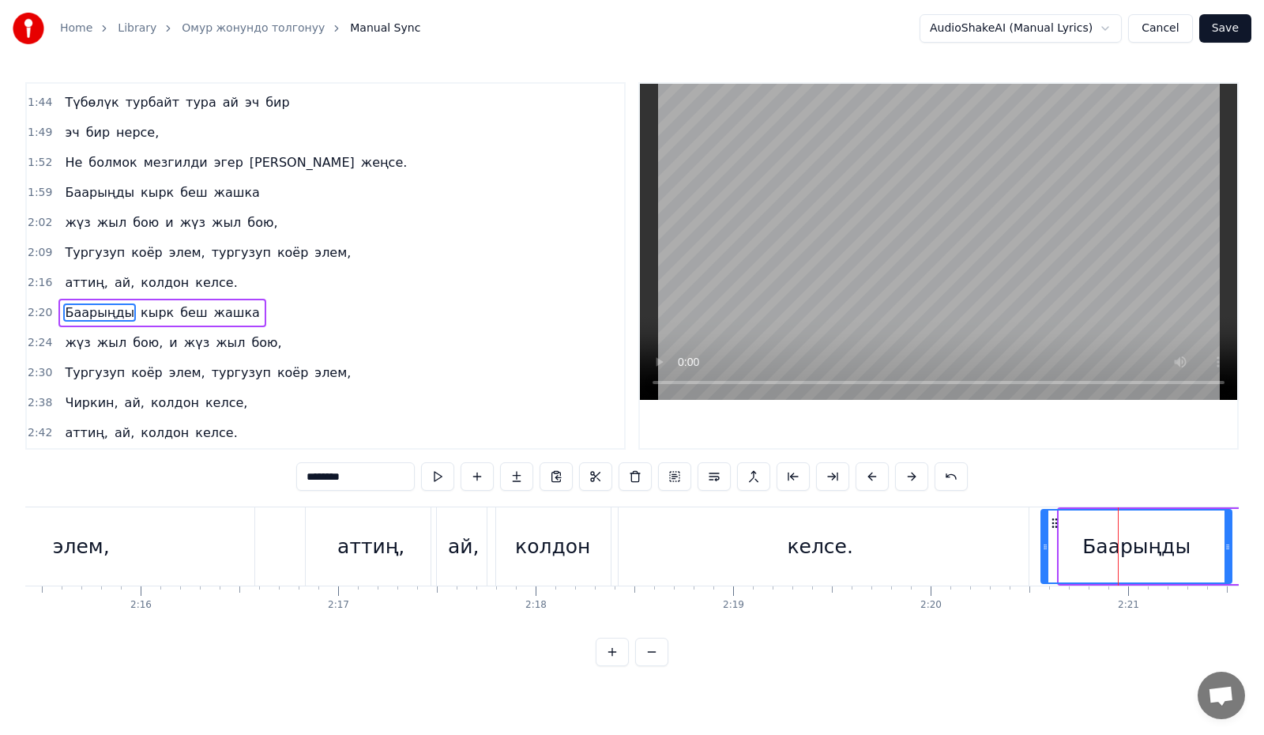
drag, startPoint x: 1060, startPoint y: 553, endPoint x: 1042, endPoint y: 561, distance: 19.8
click at [1042, 561] on div at bounding box center [1045, 546] width 6 height 72
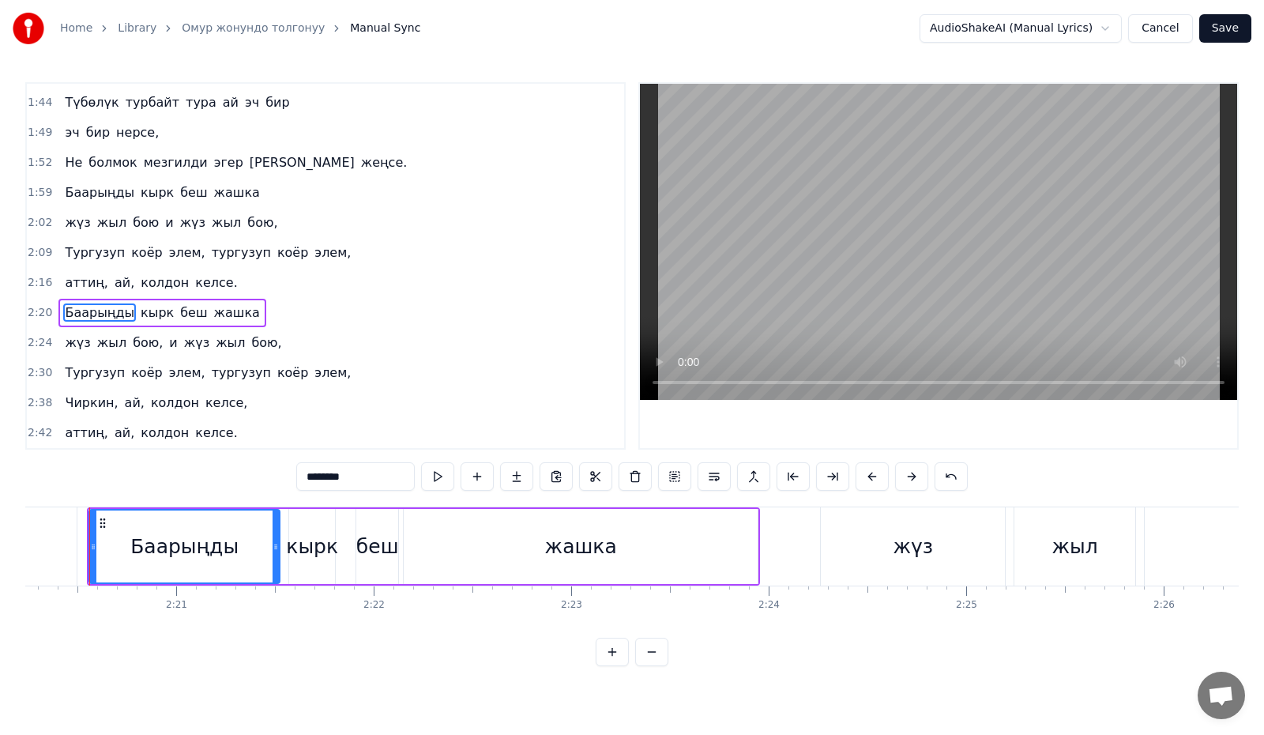
scroll to position [0, 27737]
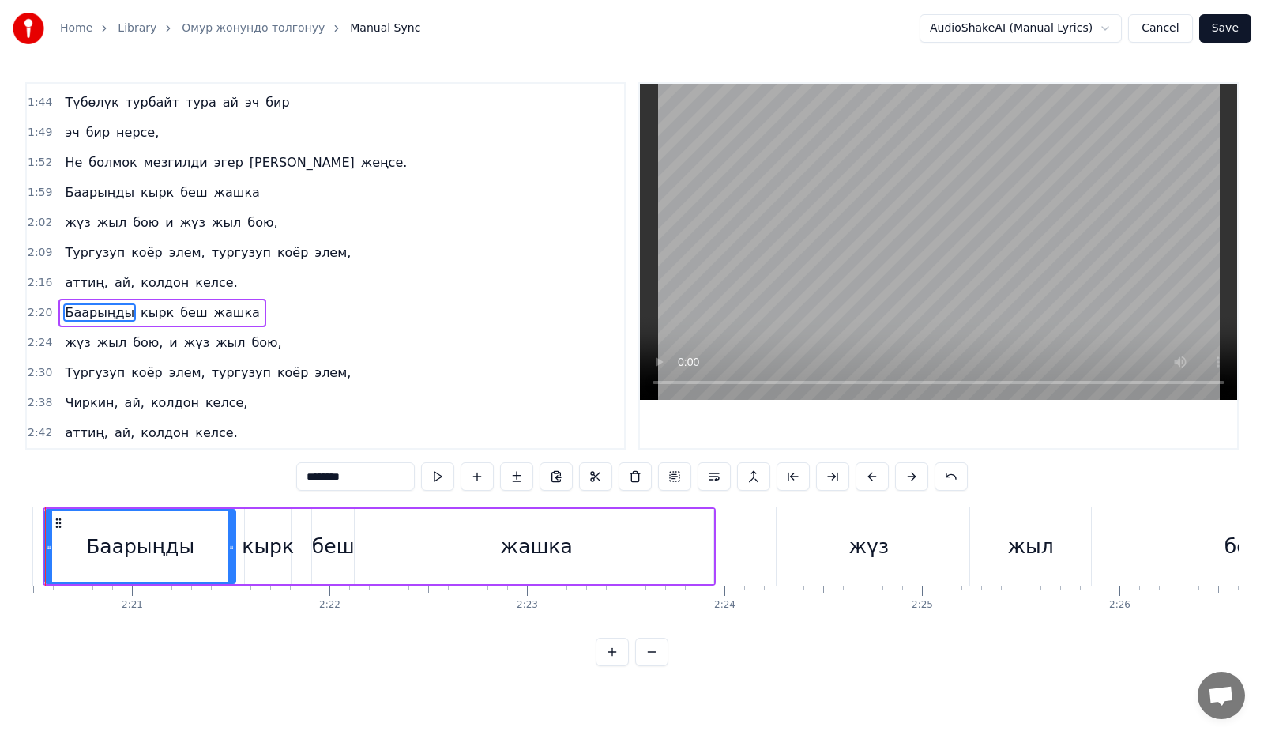
click at [268, 548] on div "кырк" at bounding box center [268, 547] width 52 height 30
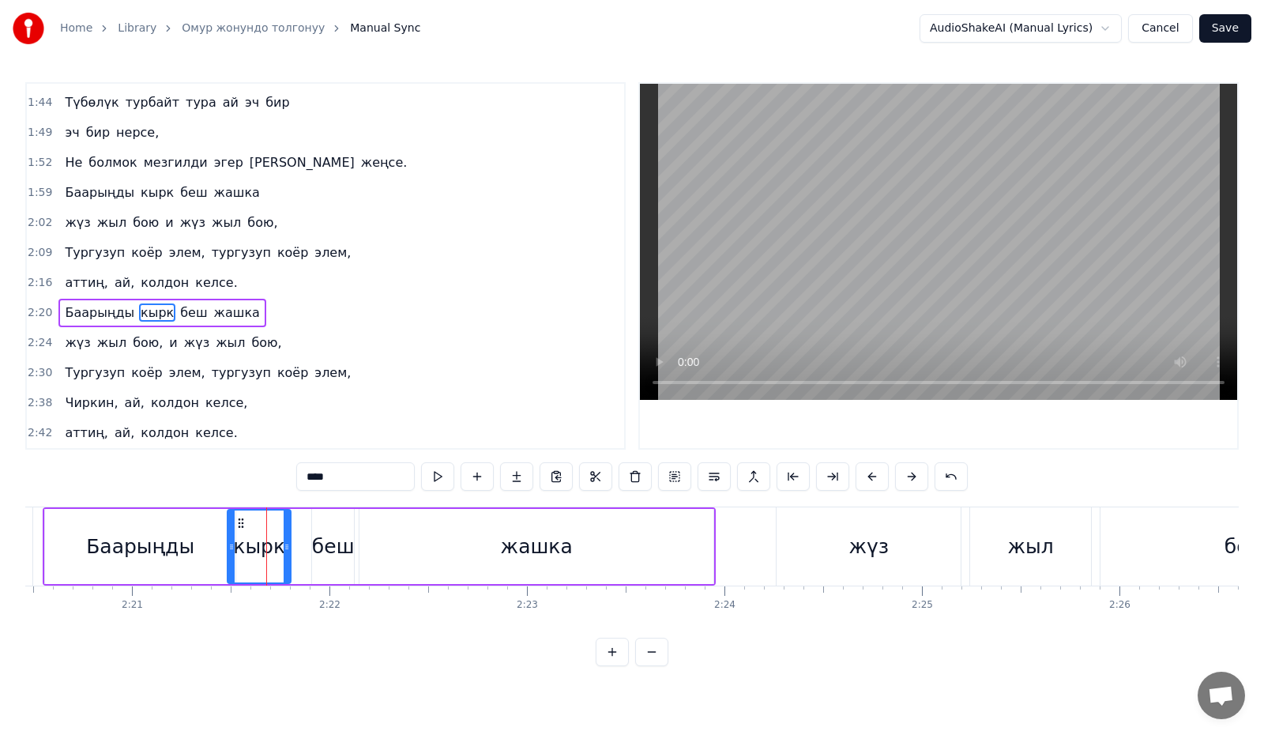
drag, startPoint x: 248, startPoint y: 547, endPoint x: 231, endPoint y: 550, distance: 17.5
click at [231, 550] on icon at bounding box center [231, 546] width 6 height 13
click at [326, 546] on div "беш" at bounding box center [333, 547] width 43 height 30
drag, startPoint x: 311, startPoint y: 550, endPoint x: 299, endPoint y: 551, distance: 12.7
click at [299, 551] on icon at bounding box center [299, 546] width 6 height 13
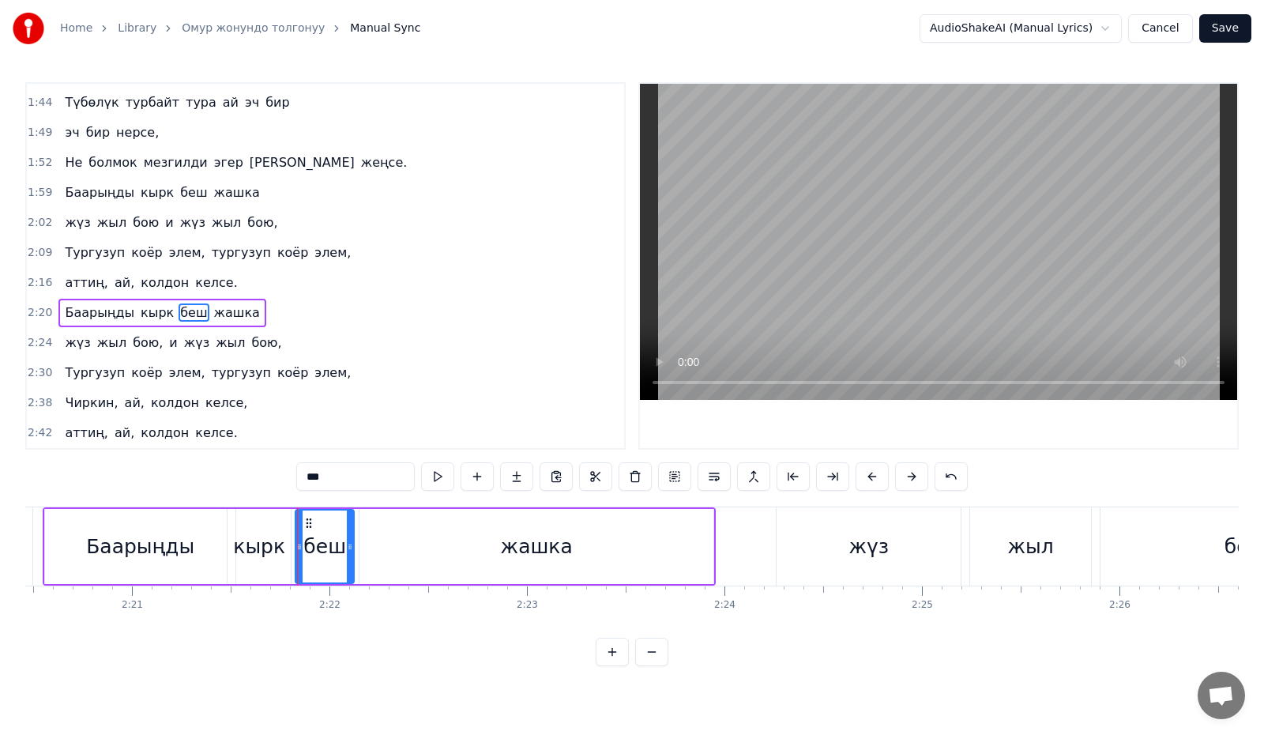
click at [488, 545] on div "жашка" at bounding box center [536, 546] width 354 height 75
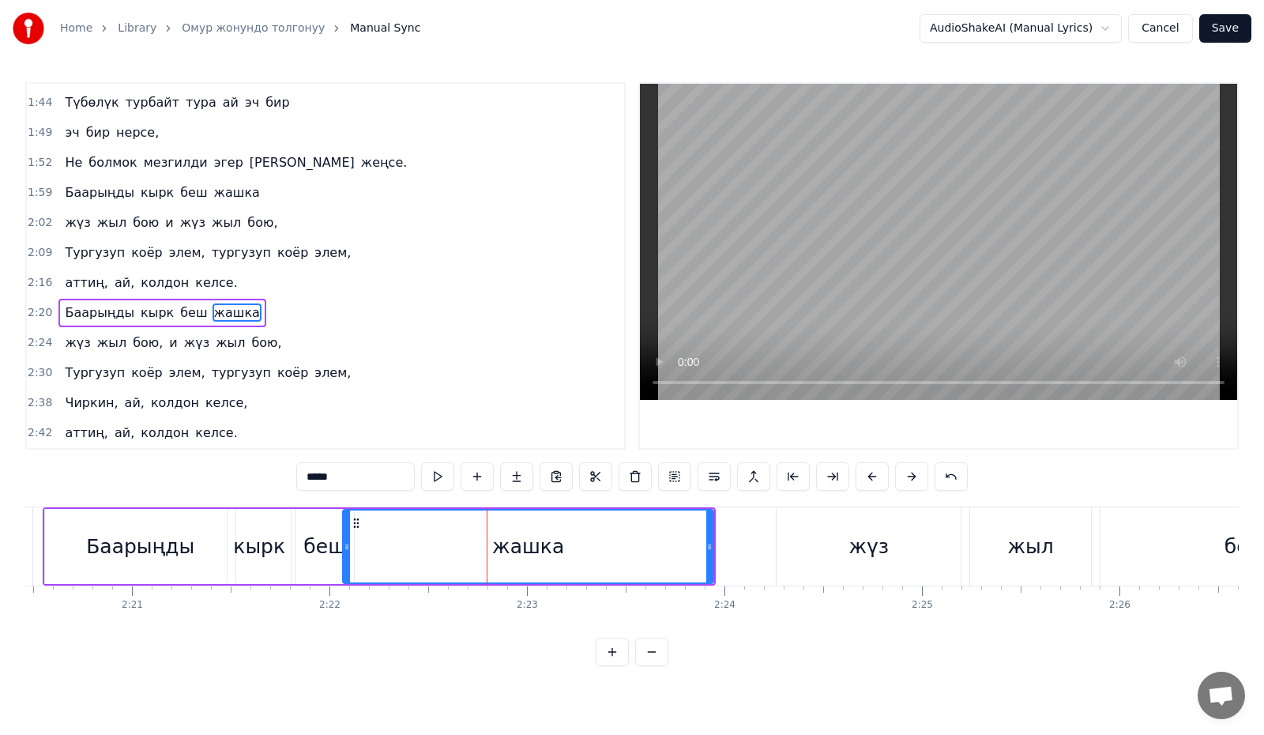
drag, startPoint x: 362, startPoint y: 554, endPoint x: 345, endPoint y: 558, distance: 16.9
click at [345, 558] on div at bounding box center [347, 546] width 6 height 72
click at [807, 537] on div "жүз" at bounding box center [868, 546] width 184 height 78
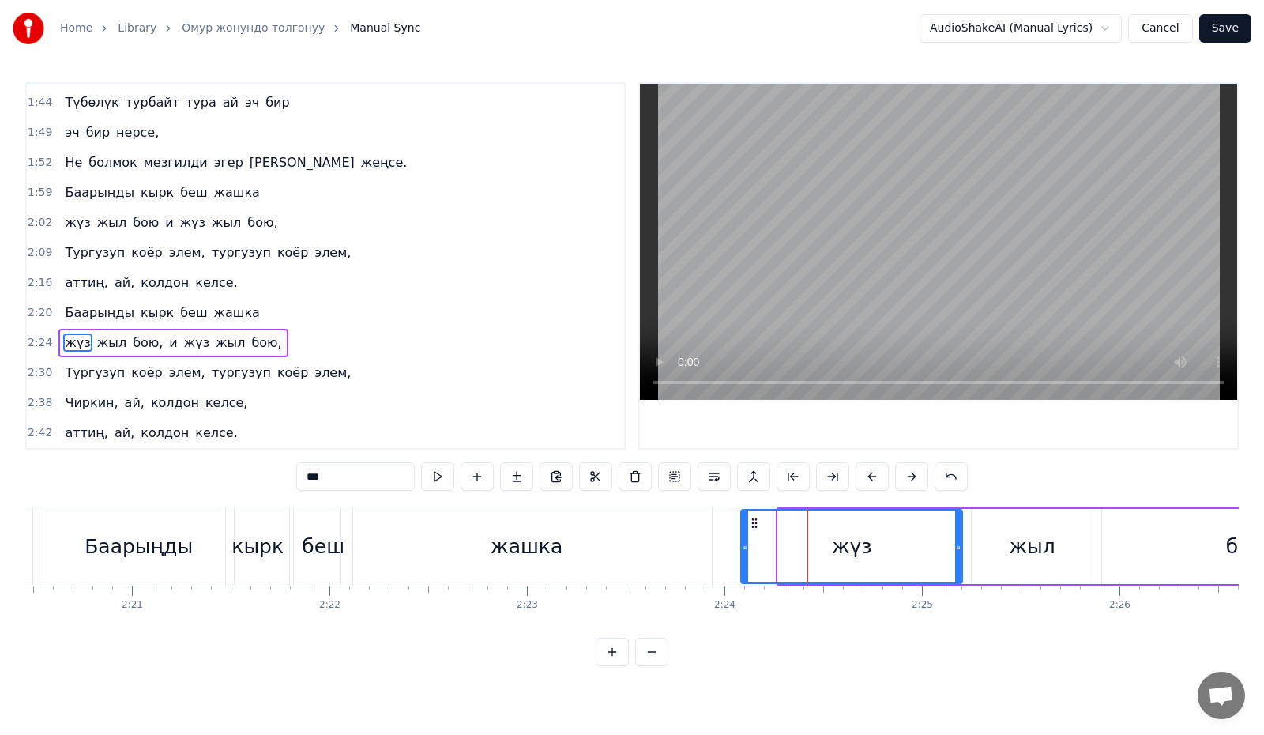
drag, startPoint x: 781, startPoint y: 554, endPoint x: 744, endPoint y: 556, distance: 37.2
click at [744, 556] on div at bounding box center [745, 546] width 6 height 72
click at [1029, 537] on div "жыл" at bounding box center [1032, 547] width 46 height 30
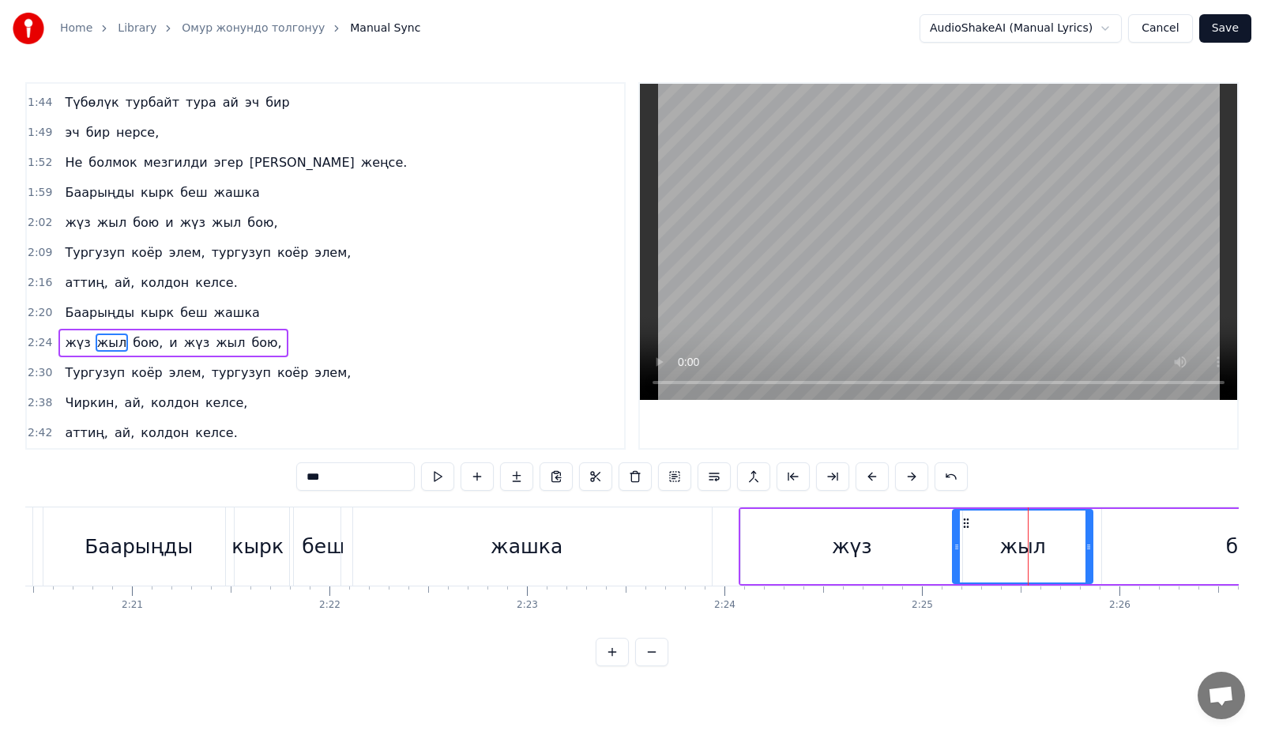
drag, startPoint x: 973, startPoint y: 554, endPoint x: 956, endPoint y: 554, distance: 17.4
click at [956, 554] on div at bounding box center [956, 546] width 6 height 72
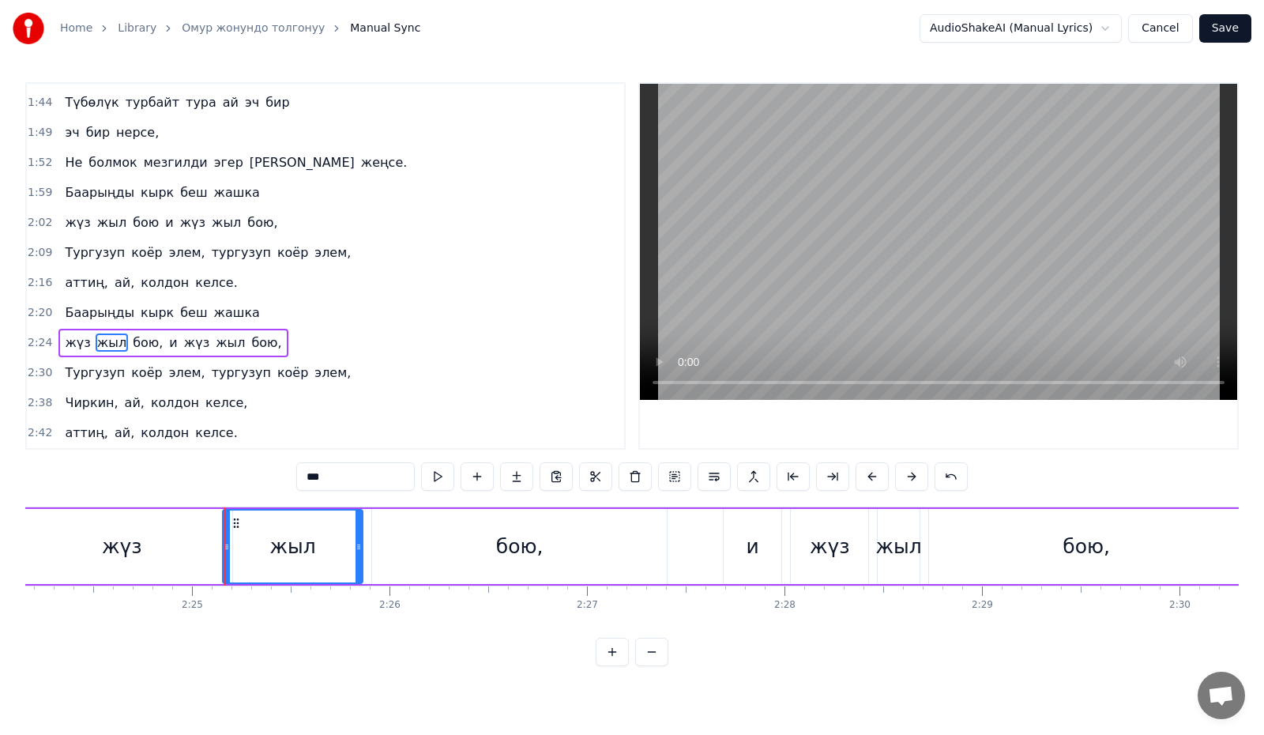
scroll to position [0, 28522]
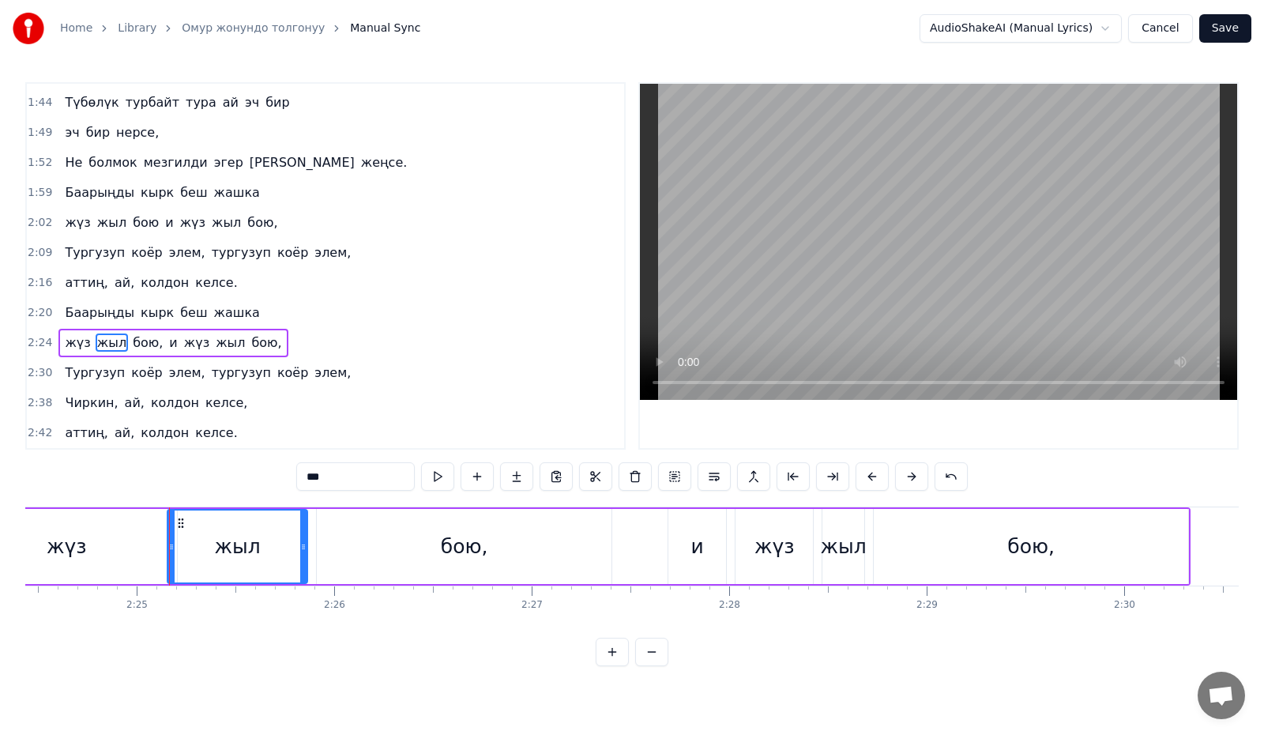
click at [421, 543] on div "бою," at bounding box center [464, 546] width 295 height 75
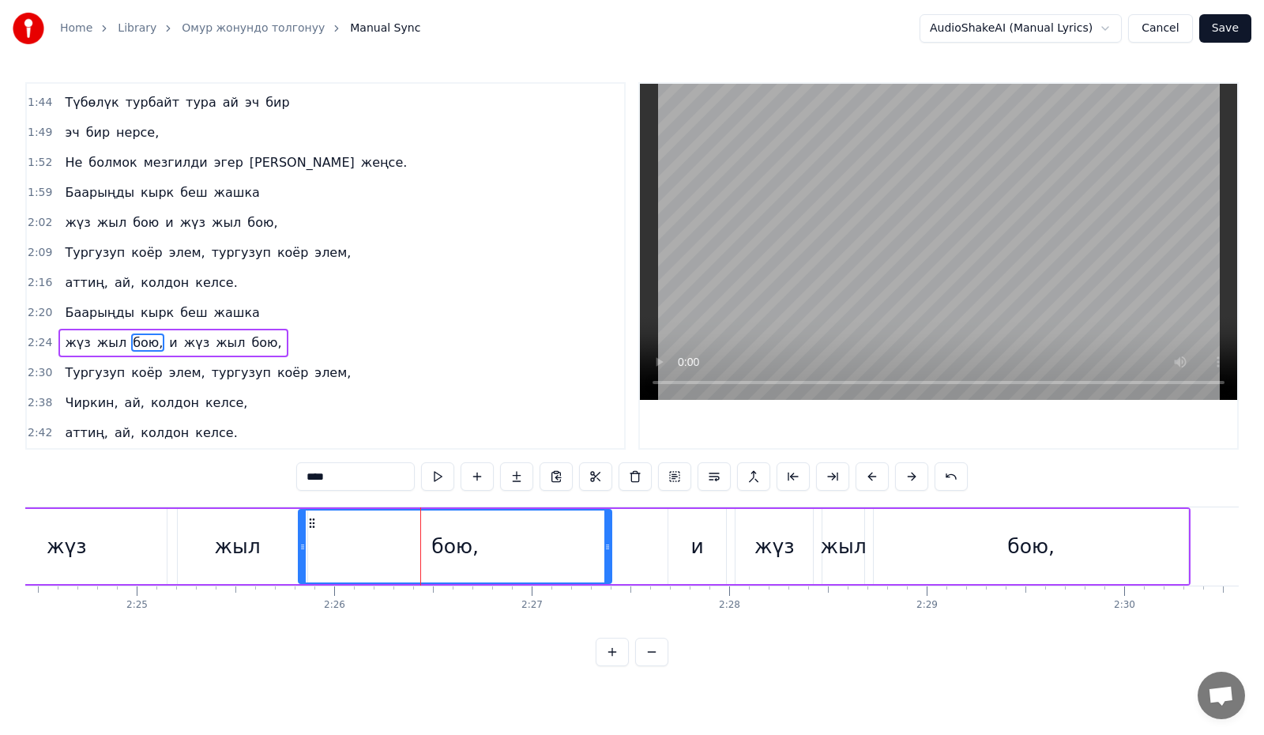
drag, startPoint x: 318, startPoint y: 549, endPoint x: 299, endPoint y: 555, distance: 19.2
click at [299, 555] on div at bounding box center [302, 546] width 6 height 72
click at [682, 544] on div "и" at bounding box center [697, 546] width 58 height 75
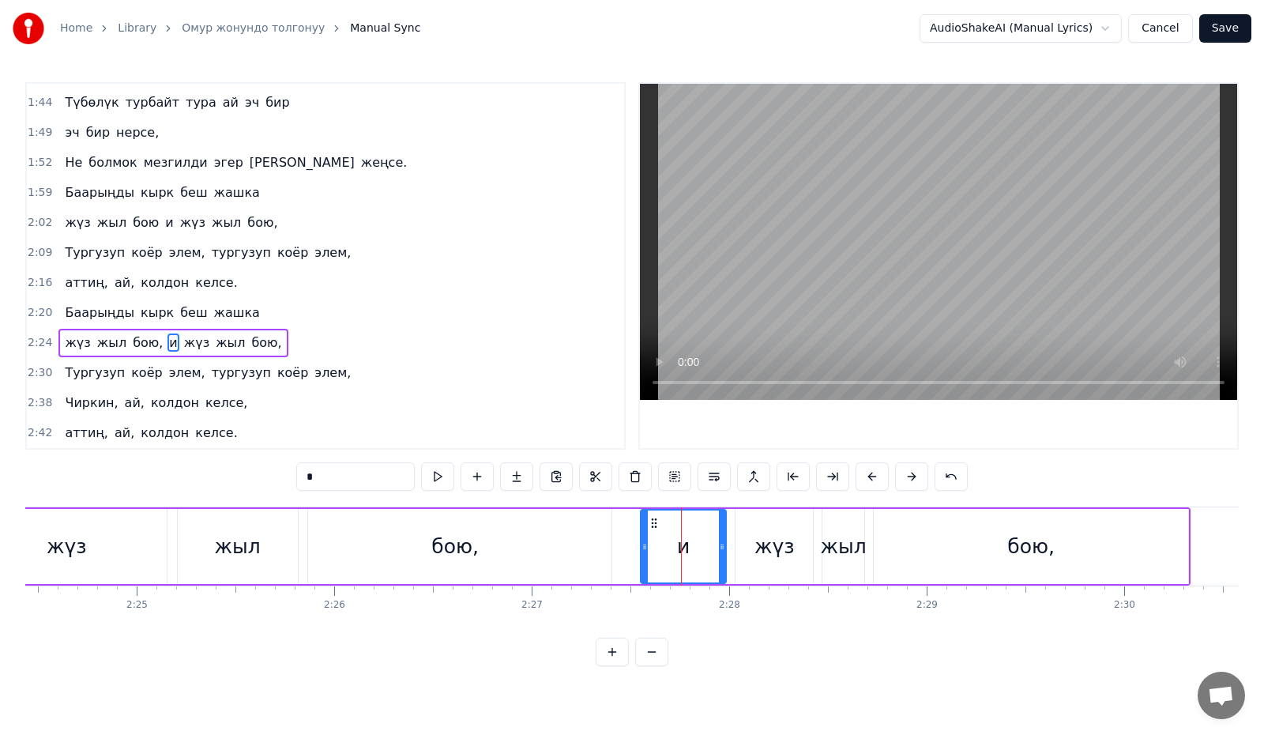
drag, startPoint x: 669, startPoint y: 552, endPoint x: 641, endPoint y: 558, distance: 28.2
click at [641, 558] on div at bounding box center [644, 546] width 6 height 72
click at [758, 546] on div "жүз" at bounding box center [774, 547] width 40 height 30
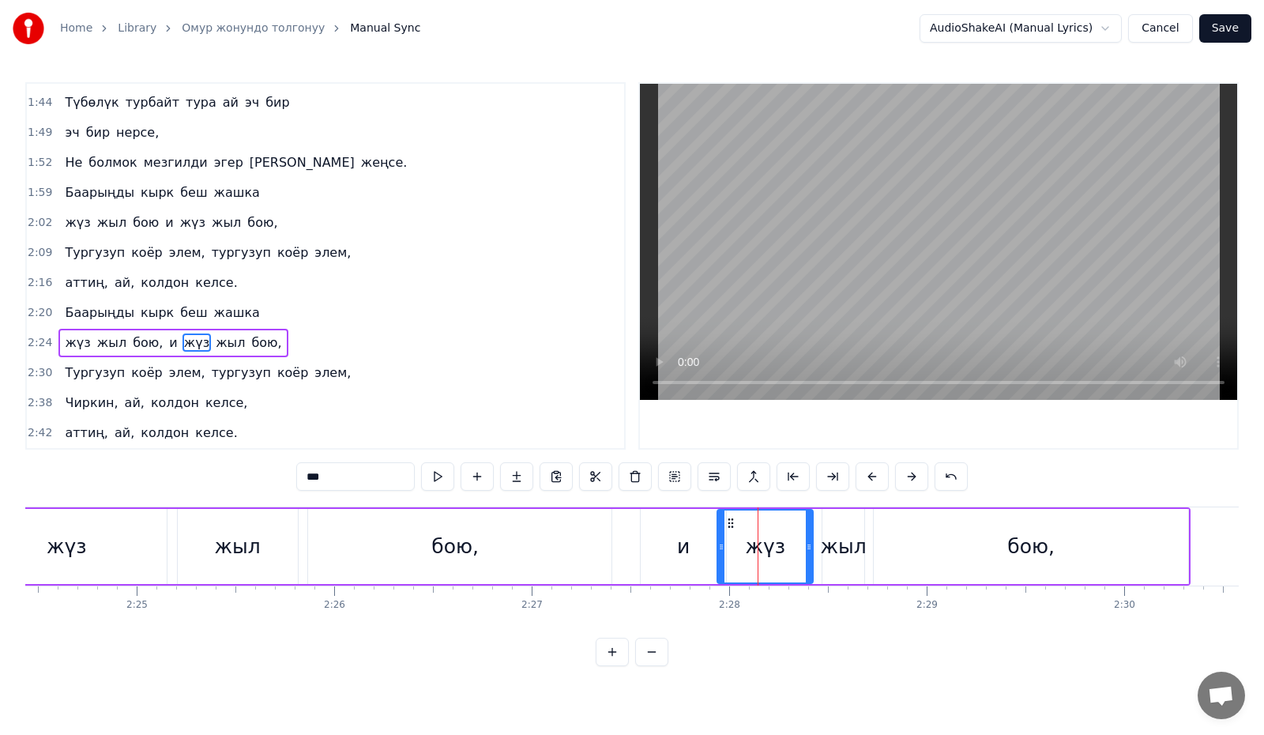
drag, startPoint x: 737, startPoint y: 554, endPoint x: 719, endPoint y: 559, distance: 19.0
click at [719, 559] on div at bounding box center [721, 546] width 6 height 72
click at [827, 548] on div "жыл" at bounding box center [844, 547] width 46 height 30
drag, startPoint x: 823, startPoint y: 551, endPoint x: 804, endPoint y: 561, distance: 21.2
click at [804, 561] on div at bounding box center [807, 546] width 6 height 72
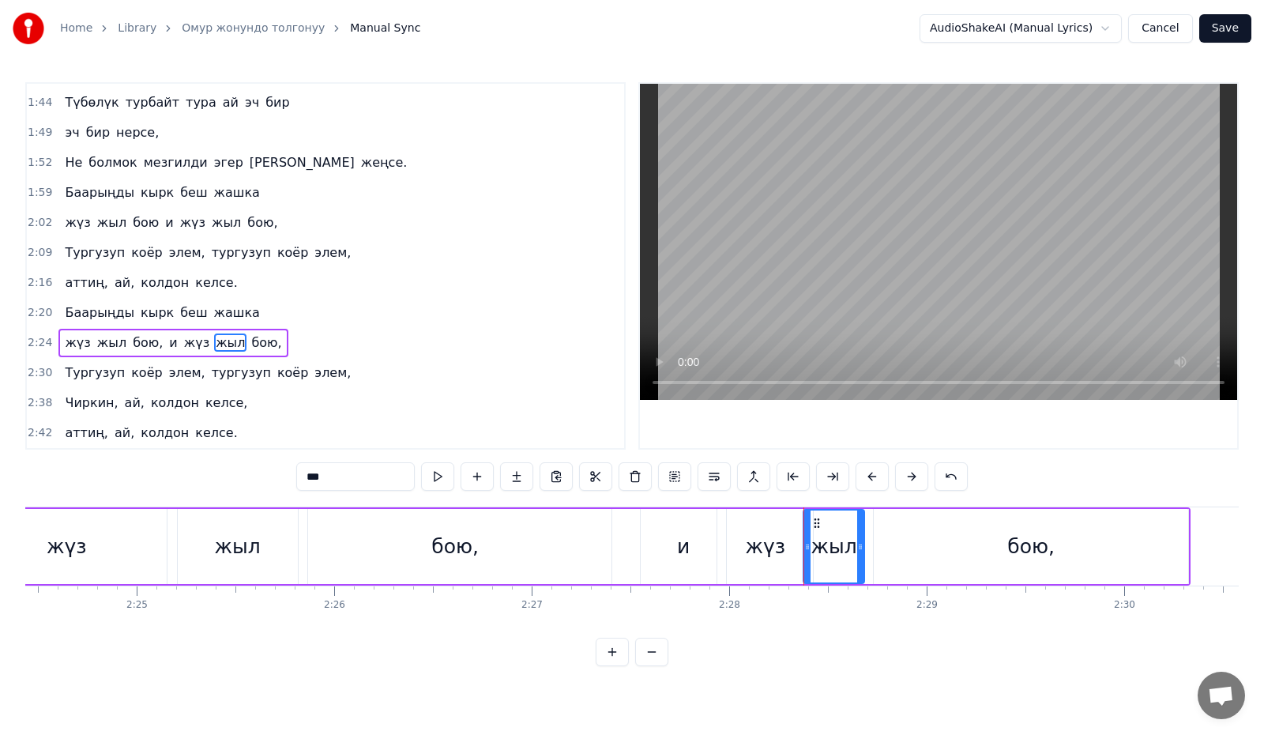
click at [962, 556] on div "бою," at bounding box center [1031, 546] width 314 height 75
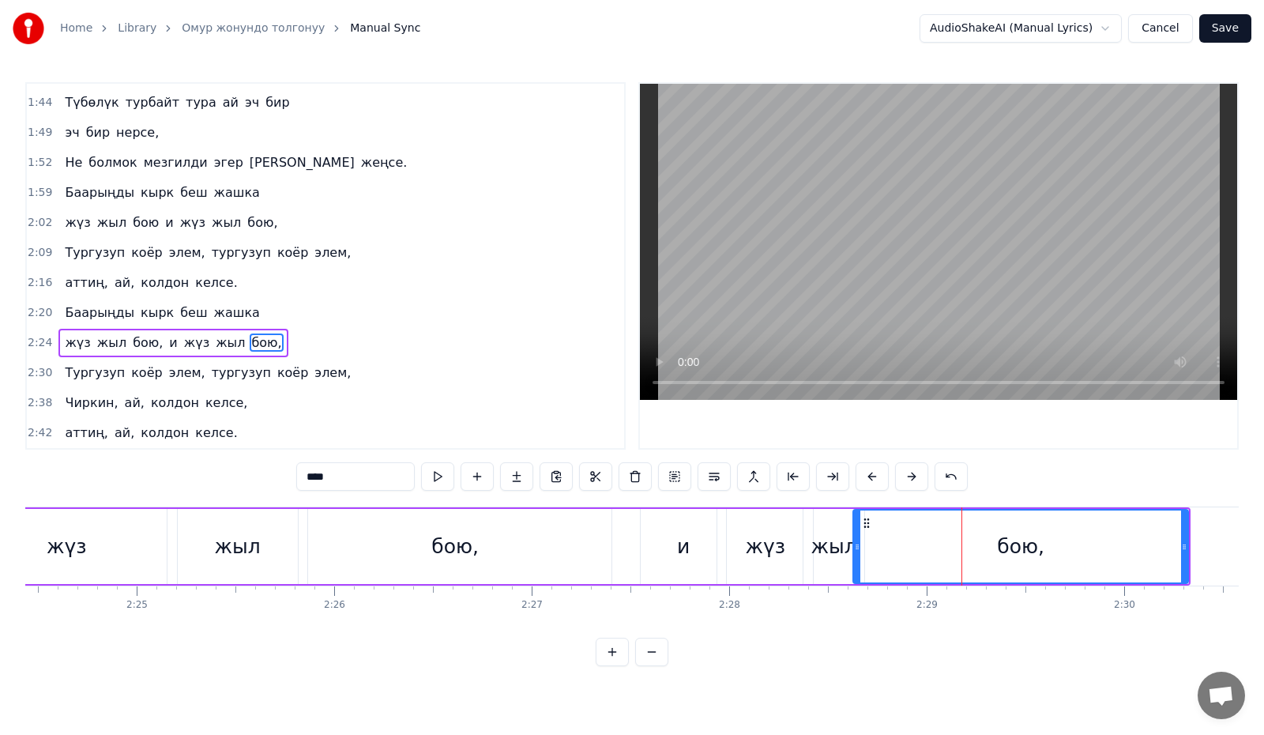
drag, startPoint x: 878, startPoint y: 551, endPoint x: 858, endPoint y: 554, distance: 20.9
click at [858, 554] on div at bounding box center [857, 546] width 6 height 72
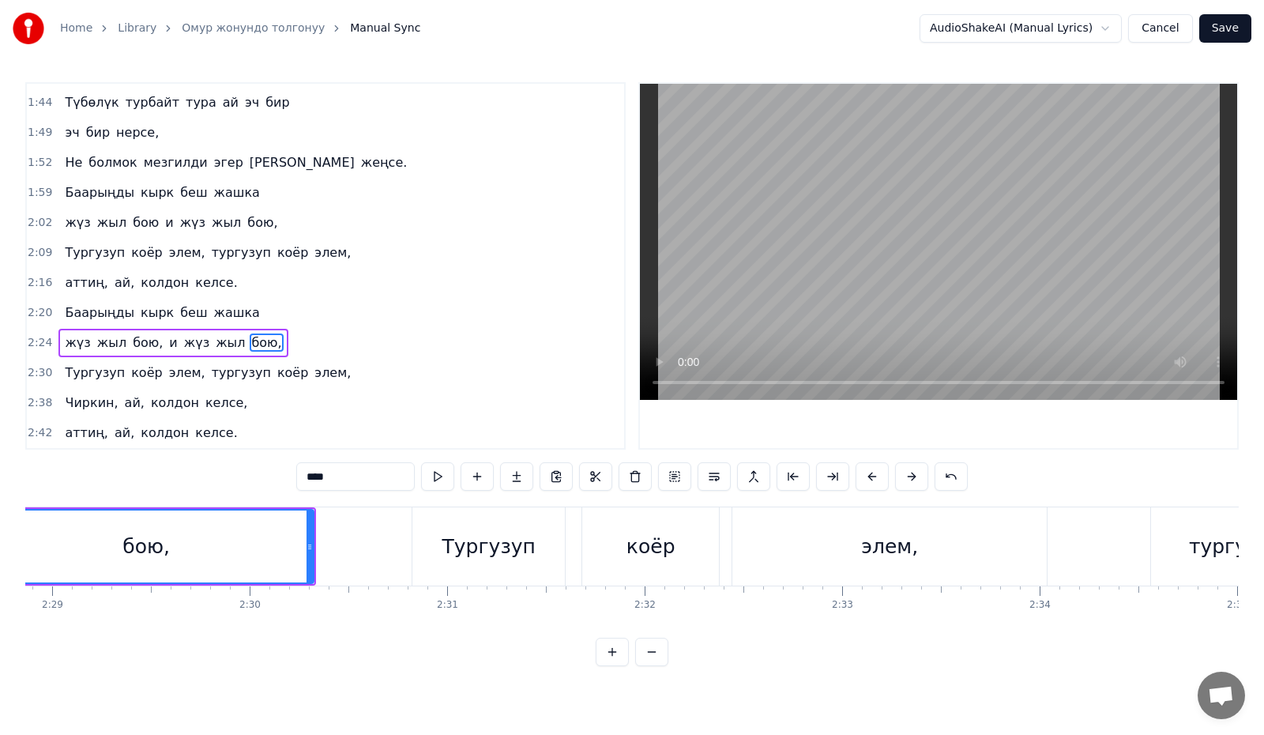
scroll to position [0, 29462]
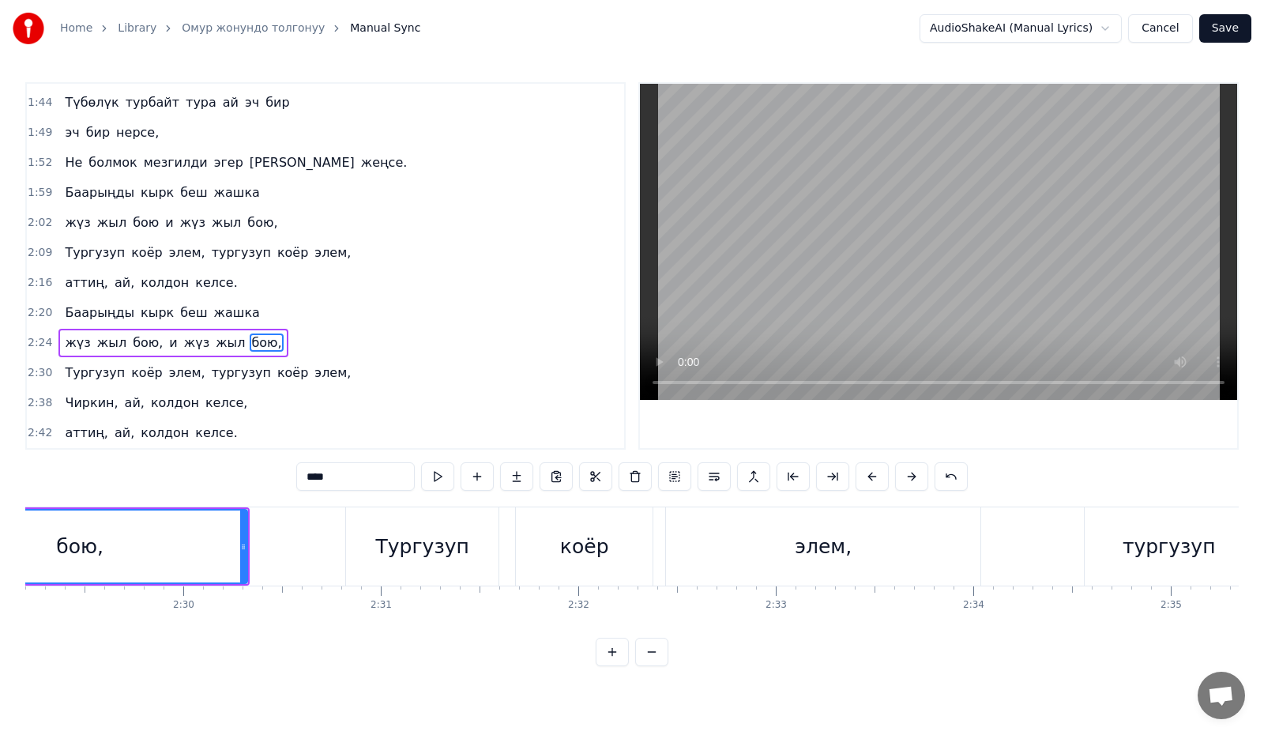
click at [405, 558] on div "Тургузуп" at bounding box center [422, 547] width 93 height 30
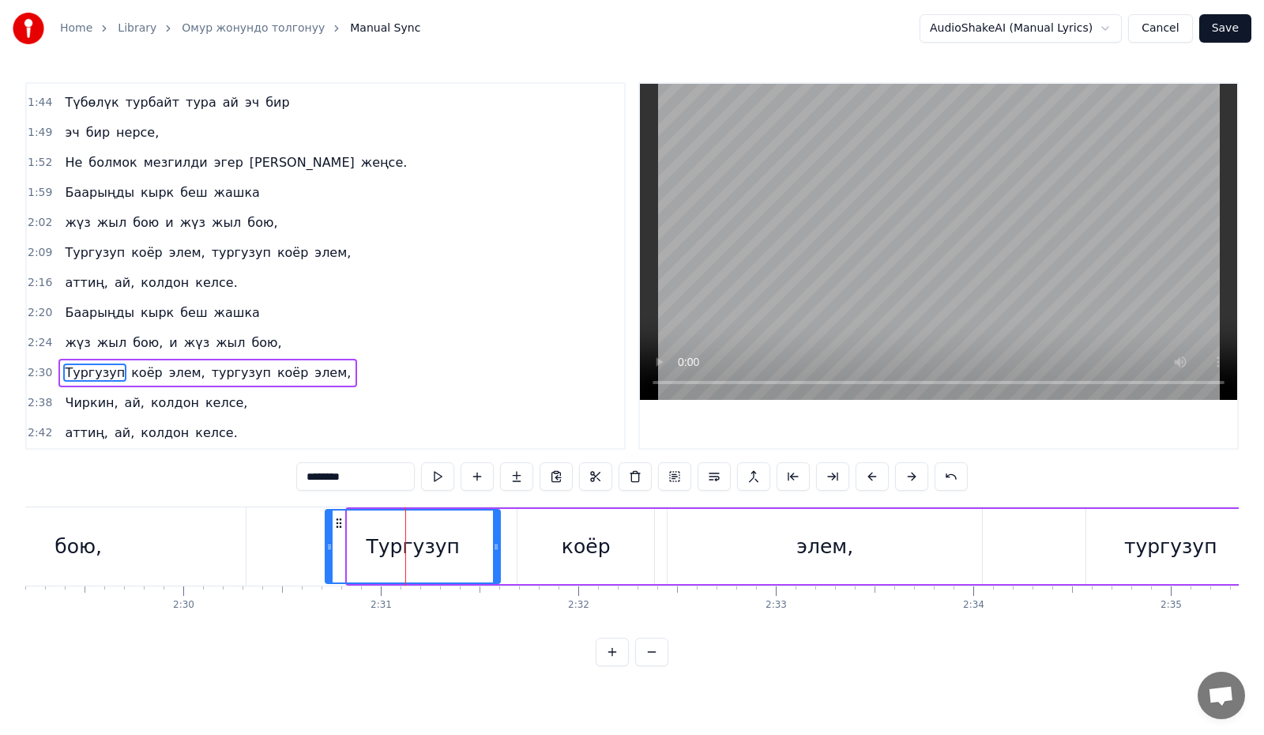
drag, startPoint x: 350, startPoint y: 557, endPoint x: 328, endPoint y: 557, distance: 22.1
click at [328, 557] on div at bounding box center [329, 546] width 6 height 72
click at [588, 547] on div "коёр" at bounding box center [586, 547] width 49 height 30
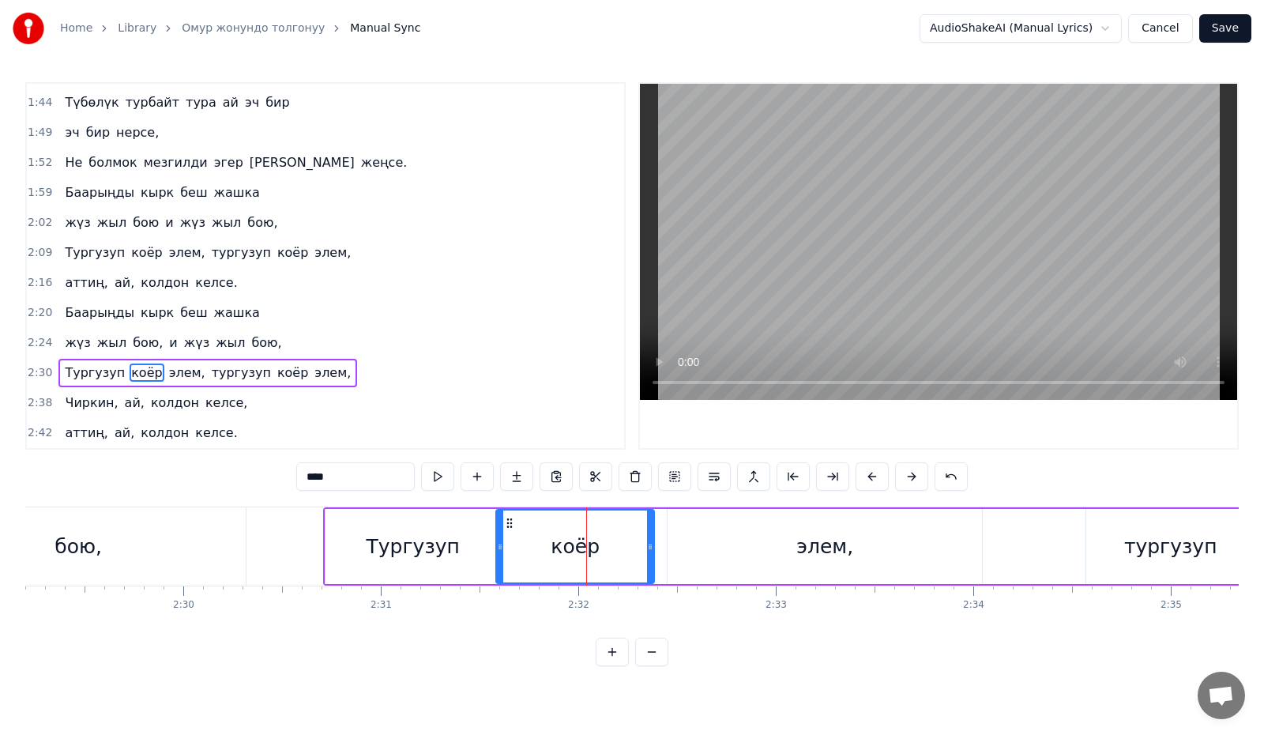
drag, startPoint x: 520, startPoint y: 545, endPoint x: 498, endPoint y: 551, distance: 22.2
click at [498, 551] on icon at bounding box center [500, 546] width 6 height 13
click at [757, 543] on div "элем," at bounding box center [824, 546] width 314 height 75
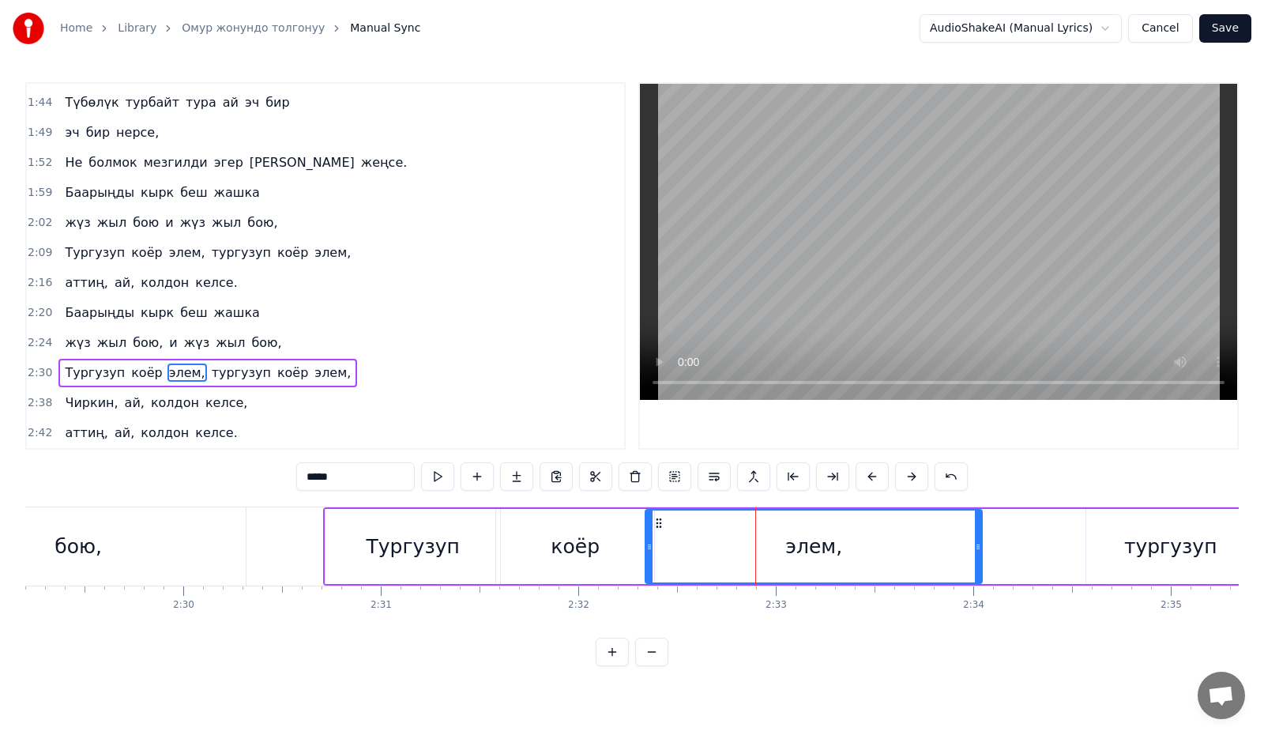
drag, startPoint x: 668, startPoint y: 552, endPoint x: 646, endPoint y: 553, distance: 22.1
click at [646, 553] on div at bounding box center [649, 546] width 6 height 72
click at [434, 480] on button at bounding box center [437, 476] width 33 height 28
click at [650, 550] on icon at bounding box center [653, 546] width 6 height 13
click at [608, 539] on div "коёр" at bounding box center [575, 546] width 158 height 75
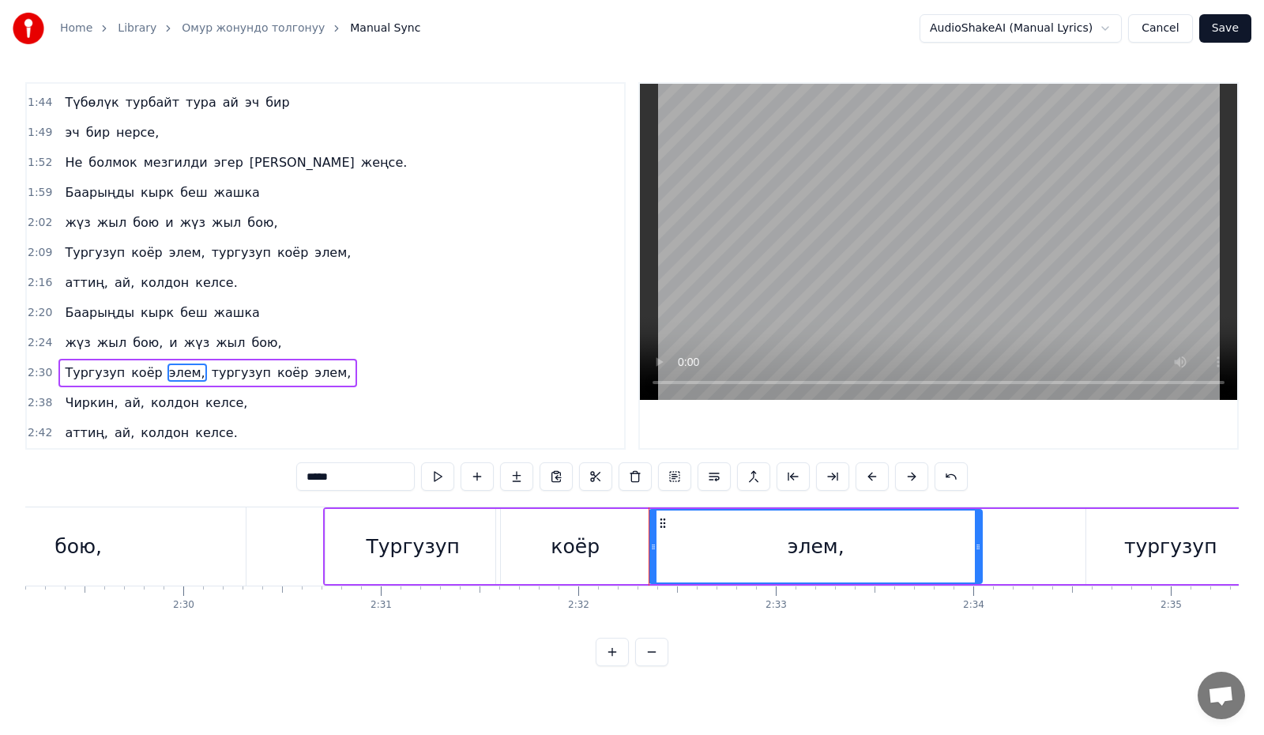
type input "****"
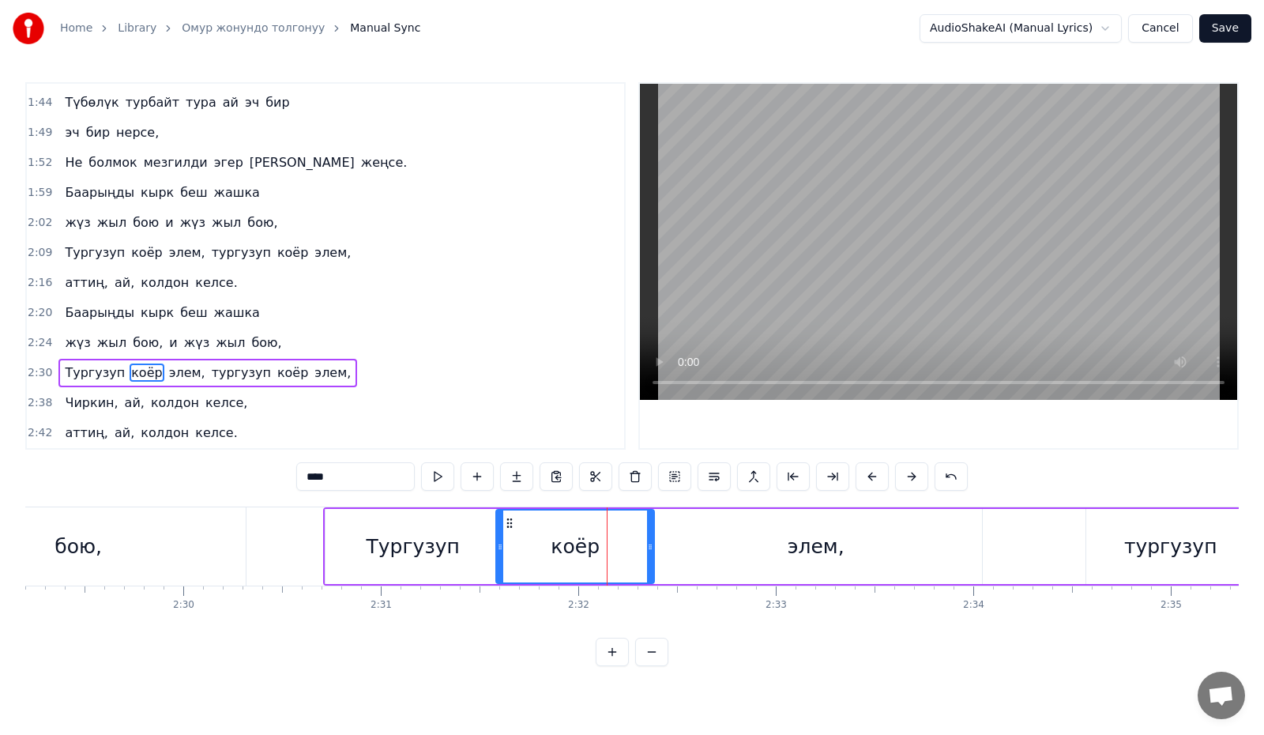
click at [1039, 551] on div "Тургузуп коёр элем, тургузуп коёр элем," at bounding box center [1048, 546] width 1451 height 78
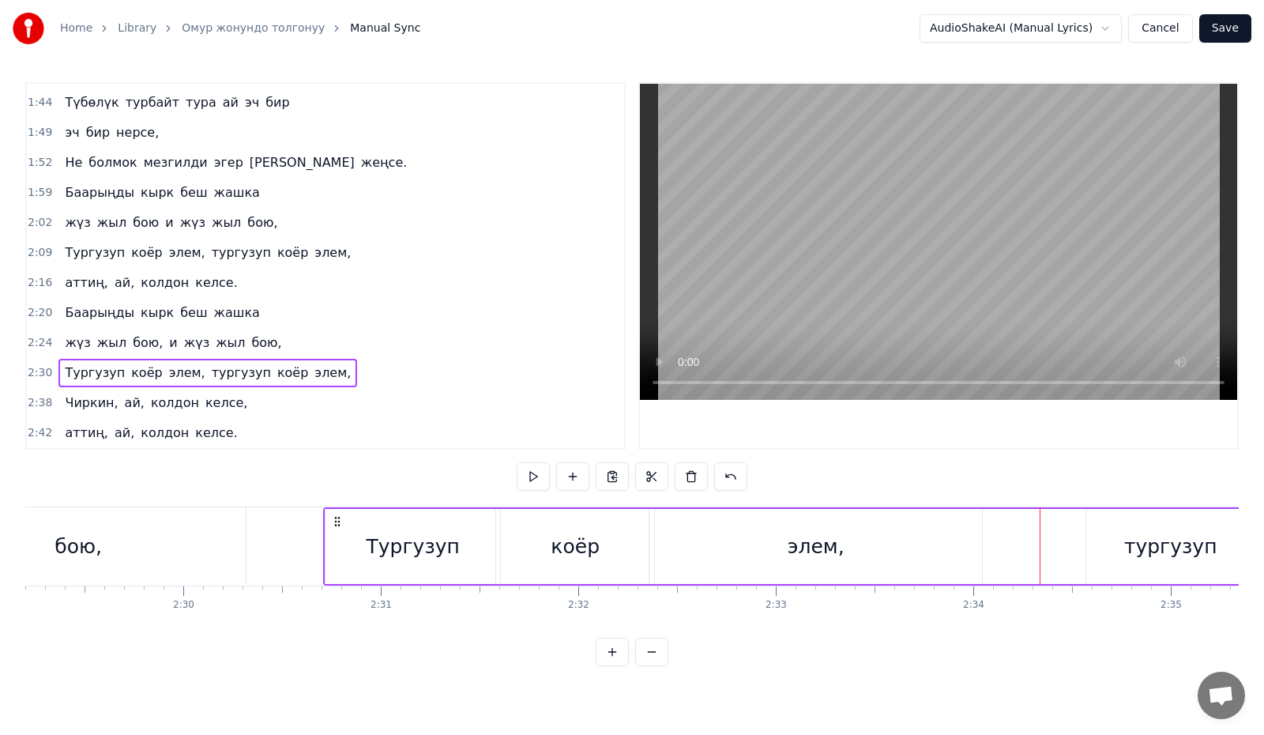
click at [1118, 549] on div "тургузуп" at bounding box center [1170, 546] width 168 height 75
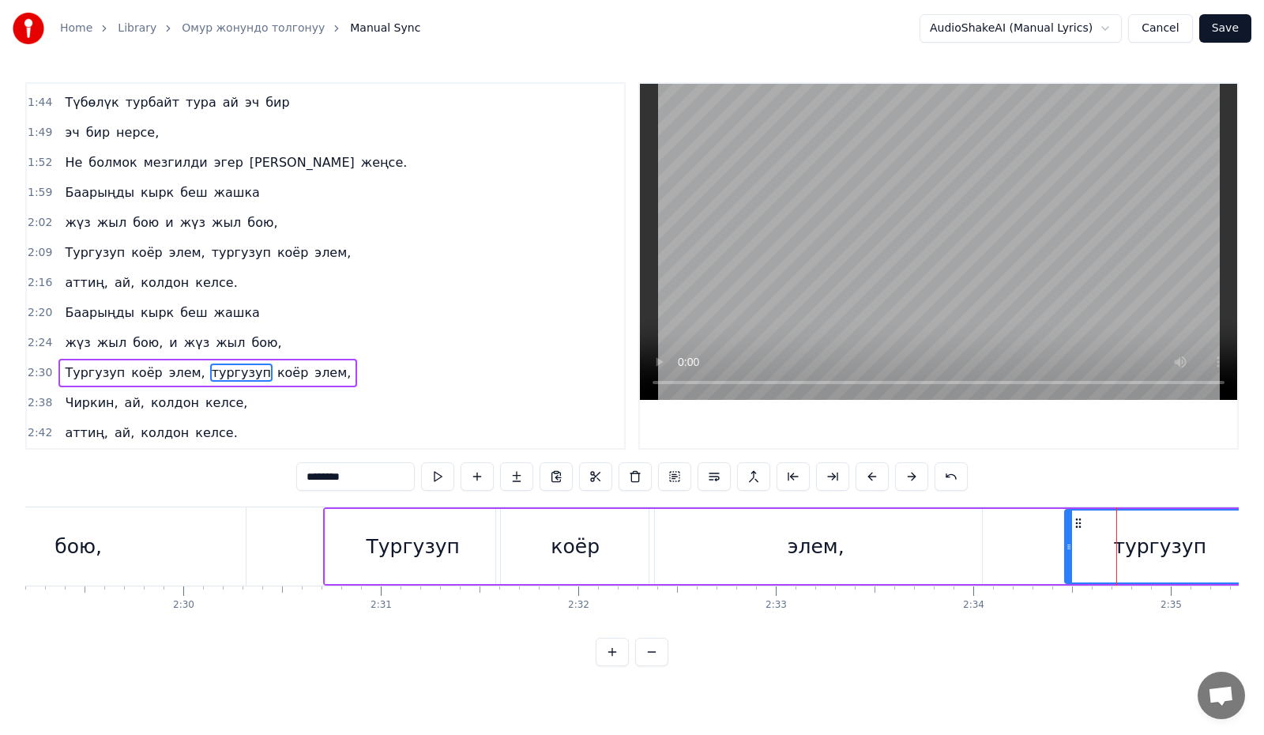
drag, startPoint x: 1088, startPoint y: 554, endPoint x: 1067, endPoint y: 555, distance: 21.3
click at [1067, 555] on div at bounding box center [1069, 546] width 6 height 72
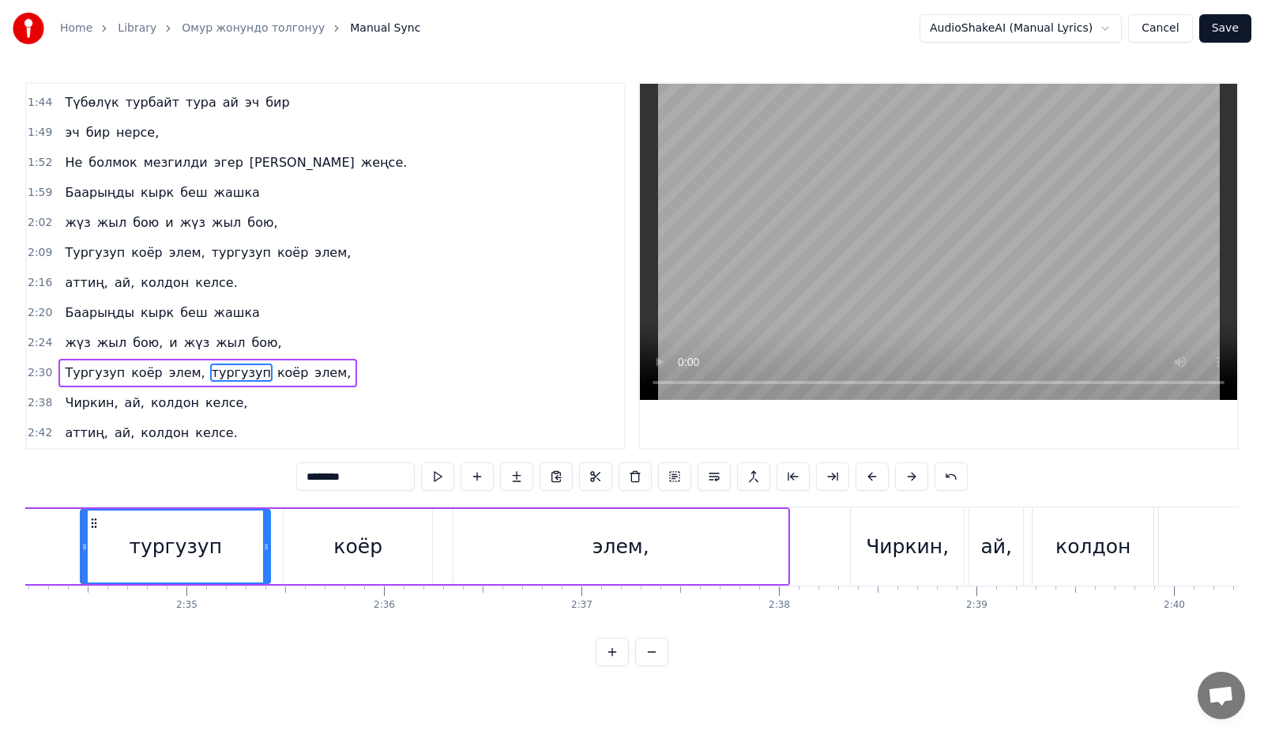
scroll to position [0, 30458]
click at [332, 540] on div "коёр" at bounding box center [346, 547] width 49 height 30
type input "****"
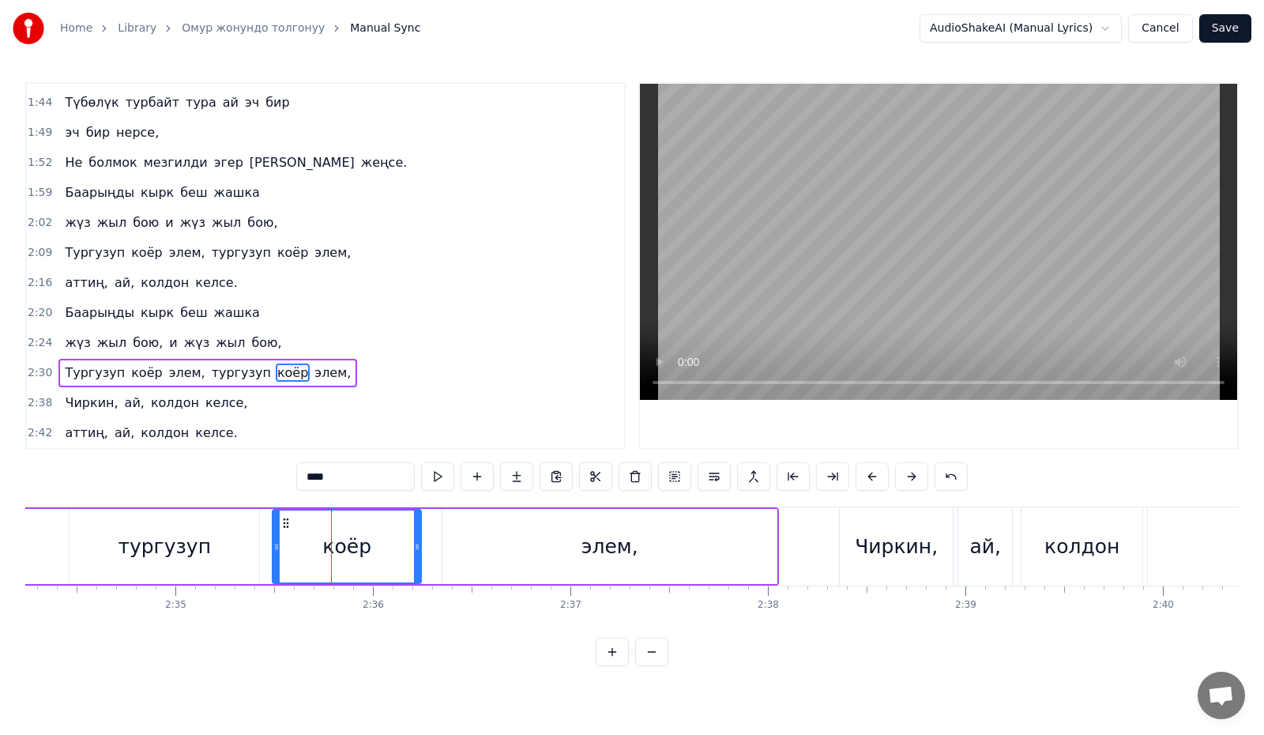
click at [270, 550] on div "Тургузуп коёр элем, тургузуп коёр элем," at bounding box center [53, 546] width 1451 height 78
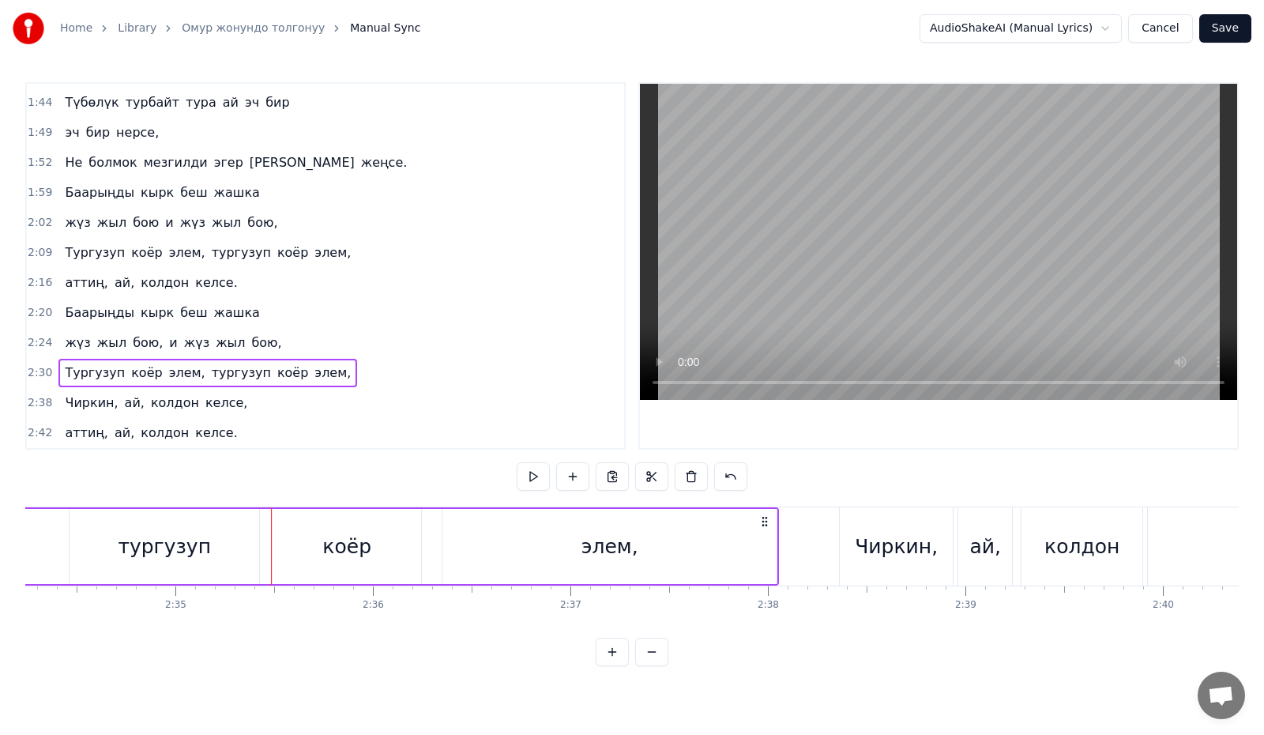
click at [323, 543] on div "коёр" at bounding box center [347, 546] width 148 height 75
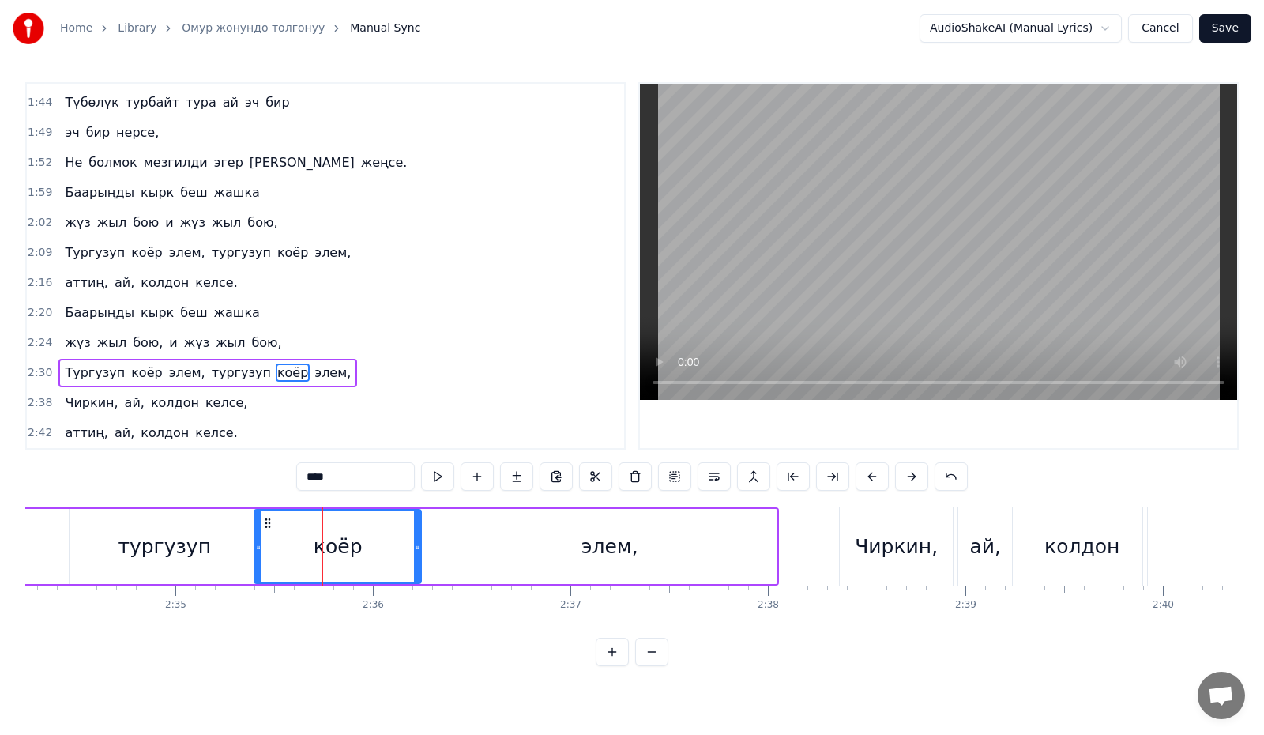
drag, startPoint x: 273, startPoint y: 547, endPoint x: 254, endPoint y: 548, distance: 18.2
click at [255, 548] on icon at bounding box center [258, 546] width 6 height 13
click at [474, 550] on div "элем," at bounding box center [609, 546] width 334 height 75
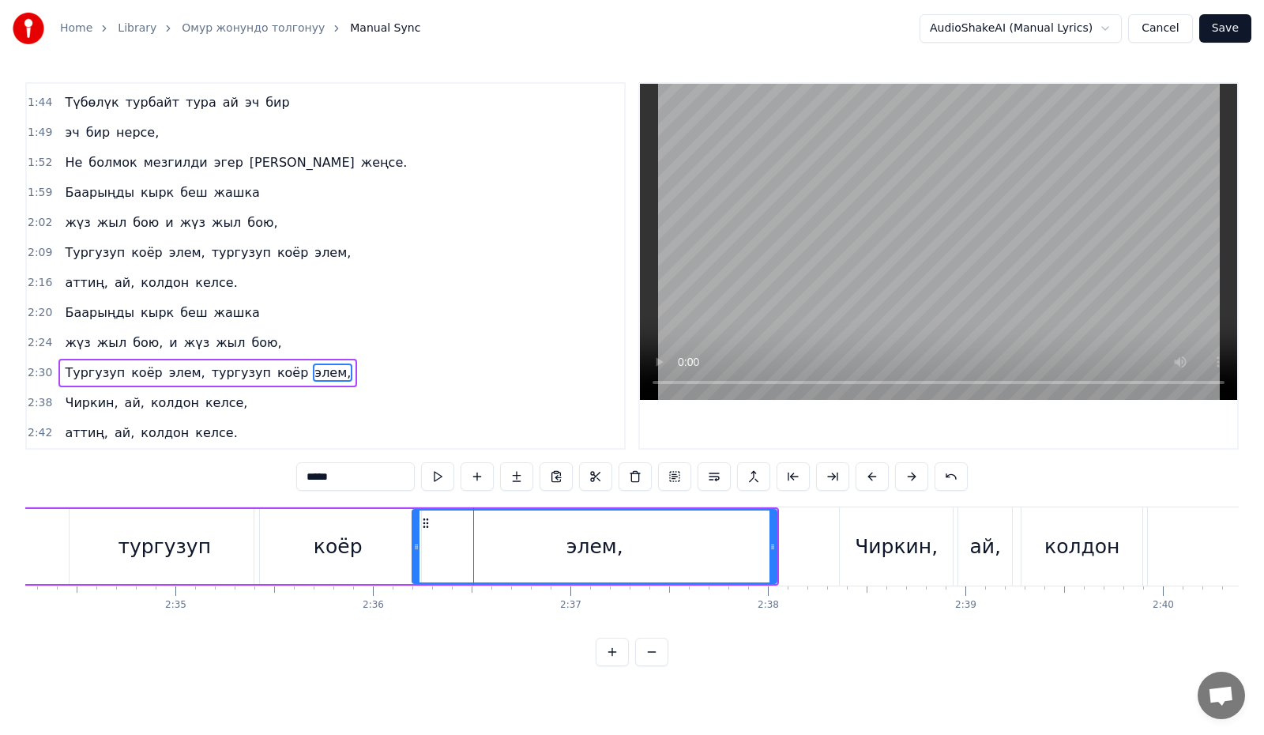
drag, startPoint x: 443, startPoint y: 551, endPoint x: 413, endPoint y: 552, distance: 30.1
click at [413, 552] on div at bounding box center [416, 546] width 6 height 72
click at [429, 472] on button at bounding box center [437, 476] width 33 height 28
click at [878, 541] on div "Чиркин," at bounding box center [896, 547] width 83 height 30
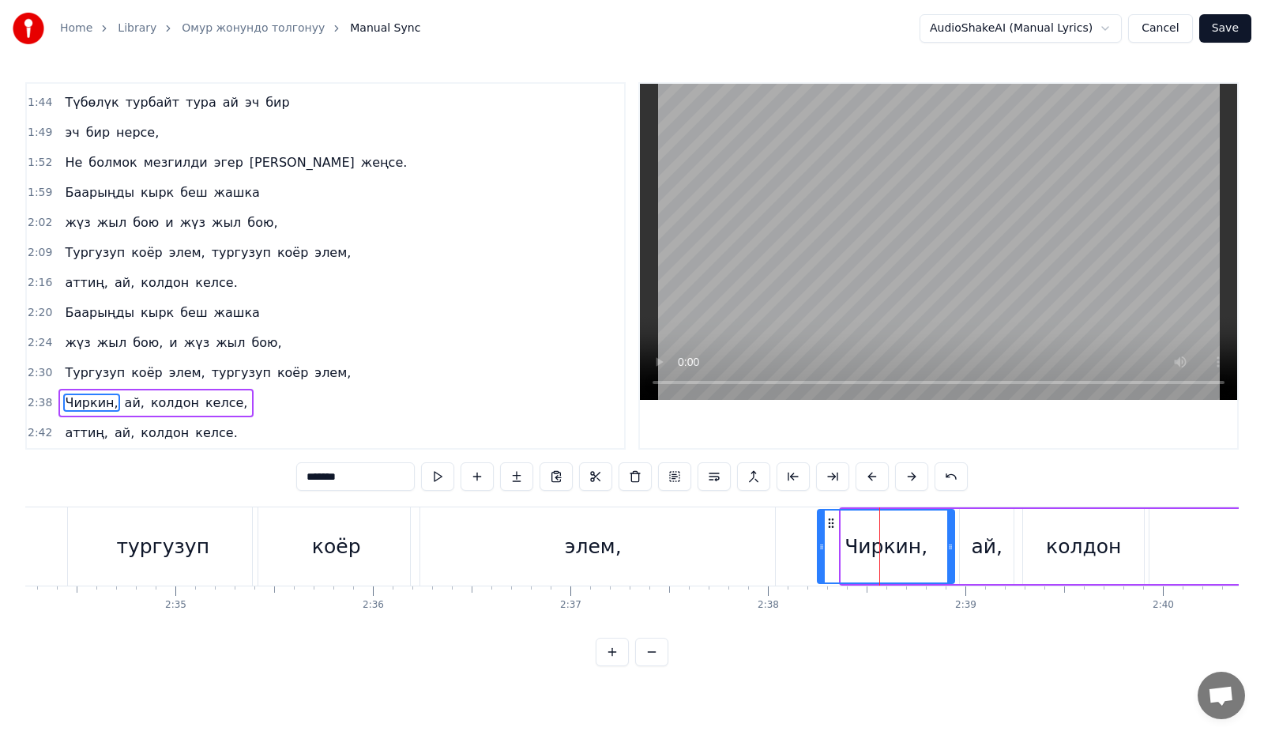
drag, startPoint x: 845, startPoint y: 550, endPoint x: 821, endPoint y: 554, distance: 24.0
click at [821, 554] on div at bounding box center [821, 546] width 6 height 72
click at [981, 543] on div "ай," at bounding box center [987, 547] width 32 height 30
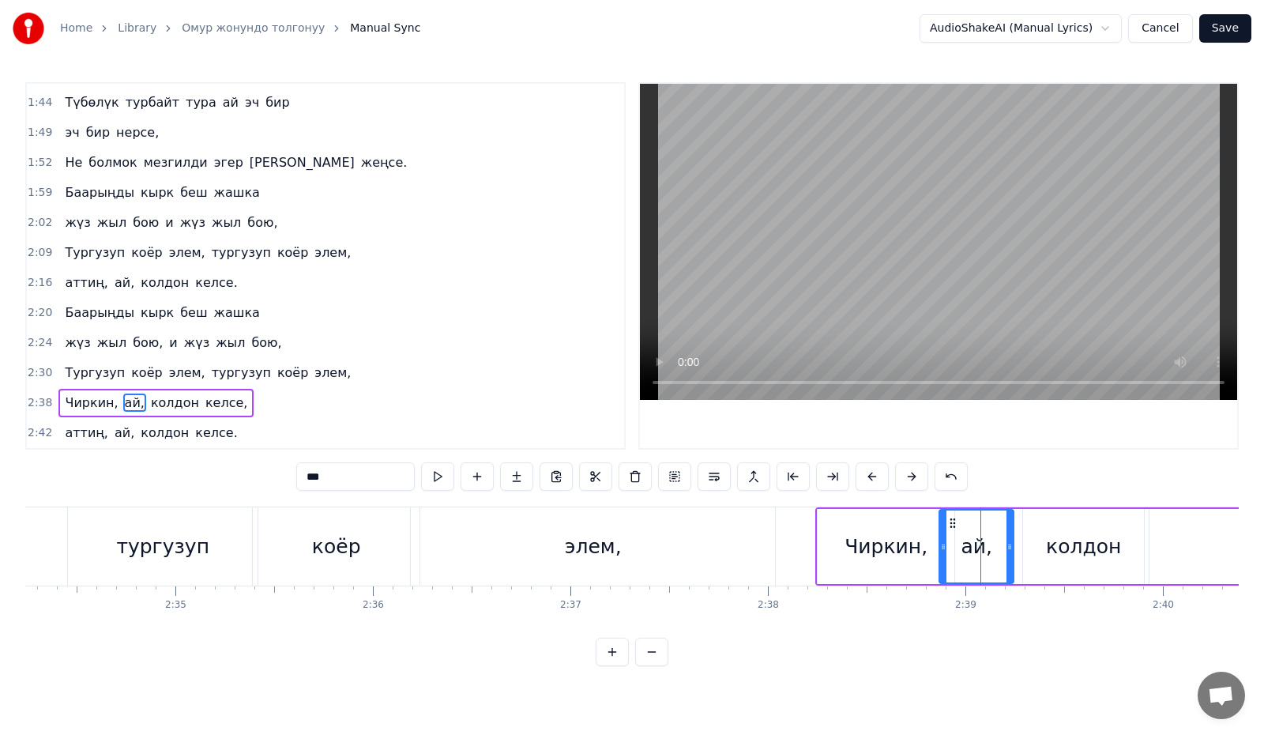
drag, startPoint x: 964, startPoint y: 547, endPoint x: 943, endPoint y: 548, distance: 20.6
click at [943, 548] on icon at bounding box center [943, 546] width 6 height 13
click at [447, 476] on button at bounding box center [437, 476] width 33 height 28
click at [1092, 537] on div "колдон" at bounding box center [1083, 547] width 75 height 30
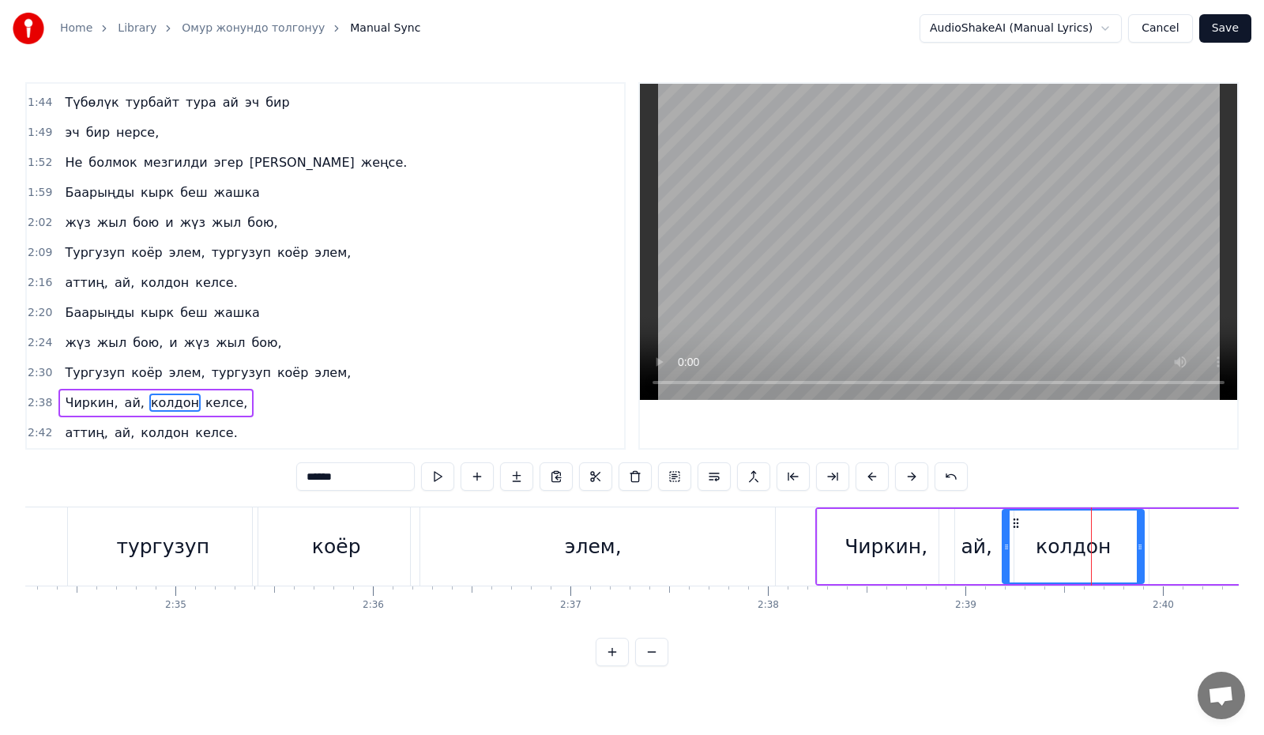
drag, startPoint x: 1025, startPoint y: 554, endPoint x: 1005, endPoint y: 557, distance: 20.8
click at [1005, 557] on div at bounding box center [1006, 546] width 6 height 72
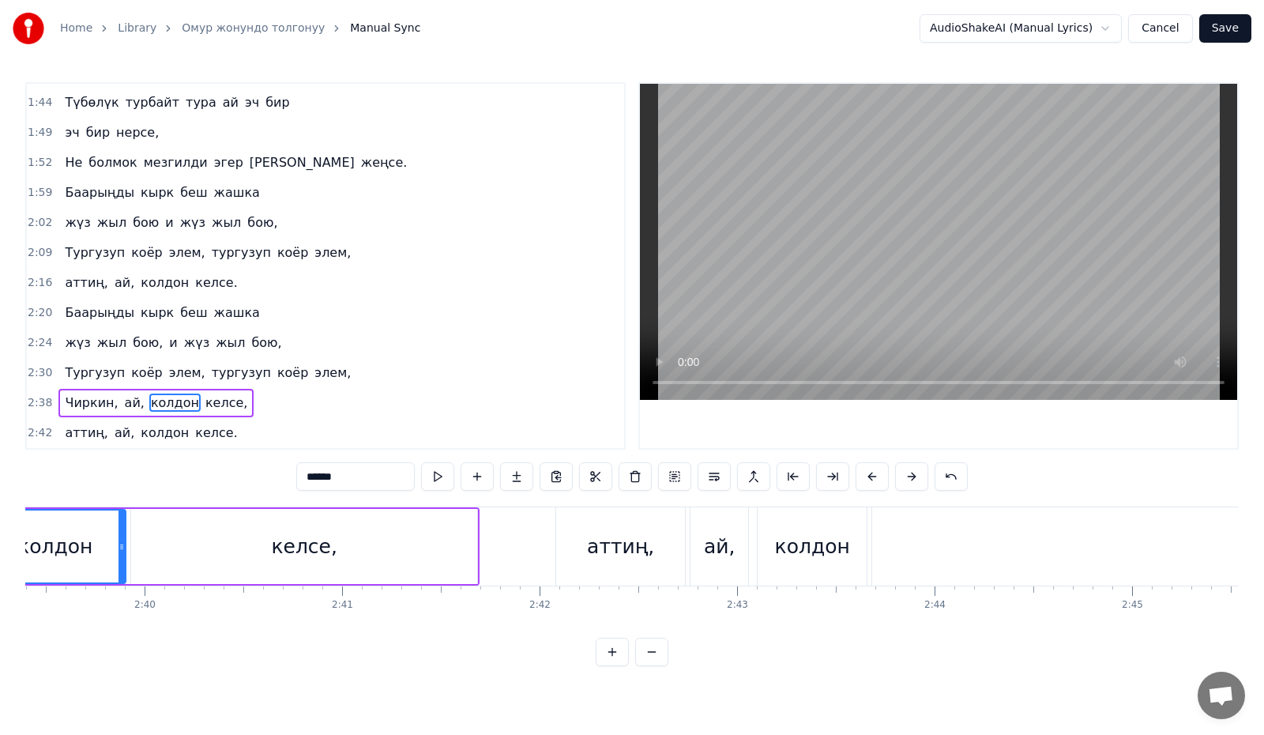
scroll to position [0, 31177]
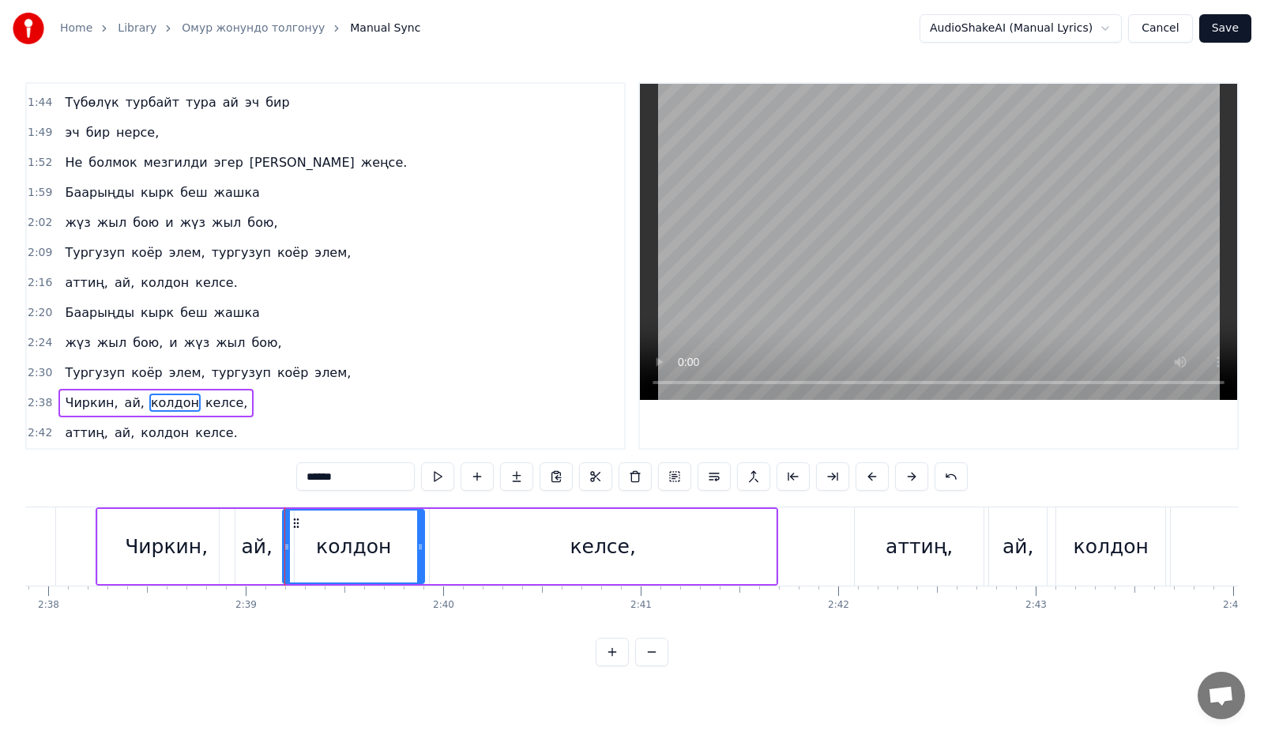
click at [609, 554] on div "келсе," at bounding box center [603, 547] width 66 height 30
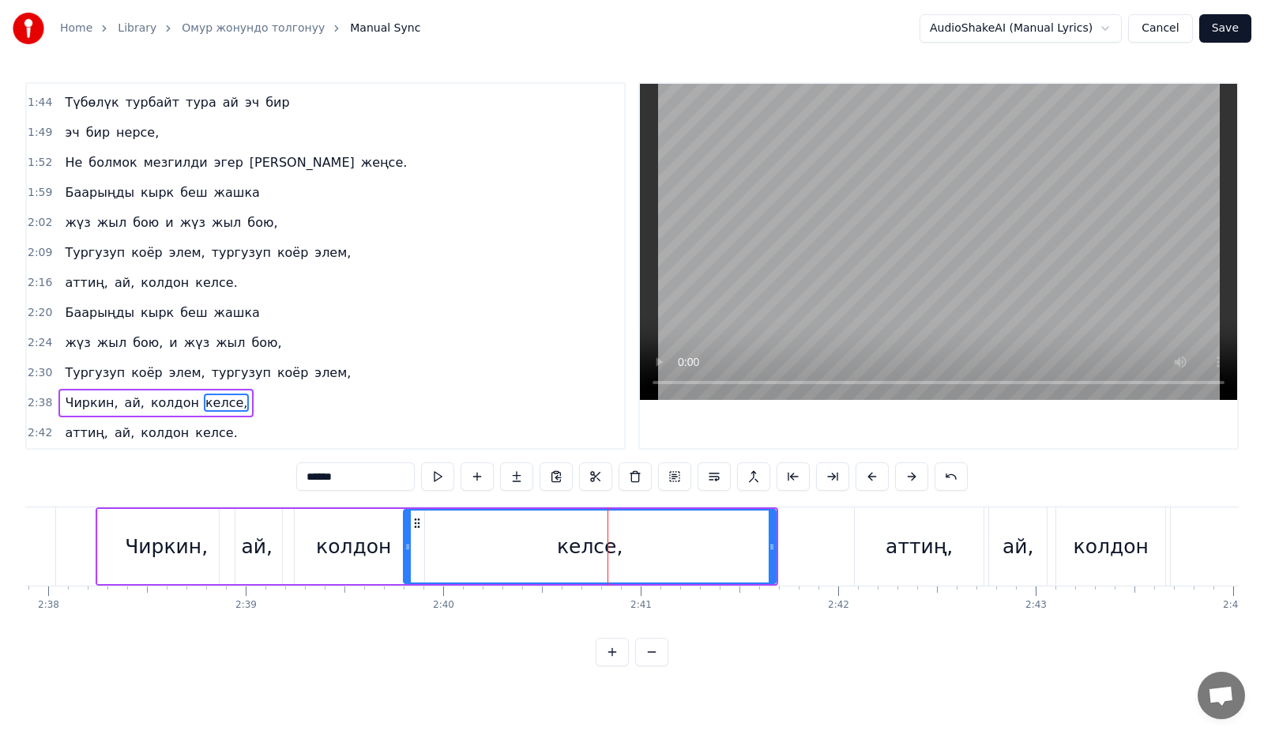
drag, startPoint x: 433, startPoint y: 549, endPoint x: 407, endPoint y: 557, distance: 27.2
click at [407, 557] on div at bounding box center [407, 546] width 6 height 72
click at [434, 468] on button at bounding box center [437, 476] width 33 height 28
click at [875, 544] on div "аттиң," at bounding box center [919, 546] width 129 height 78
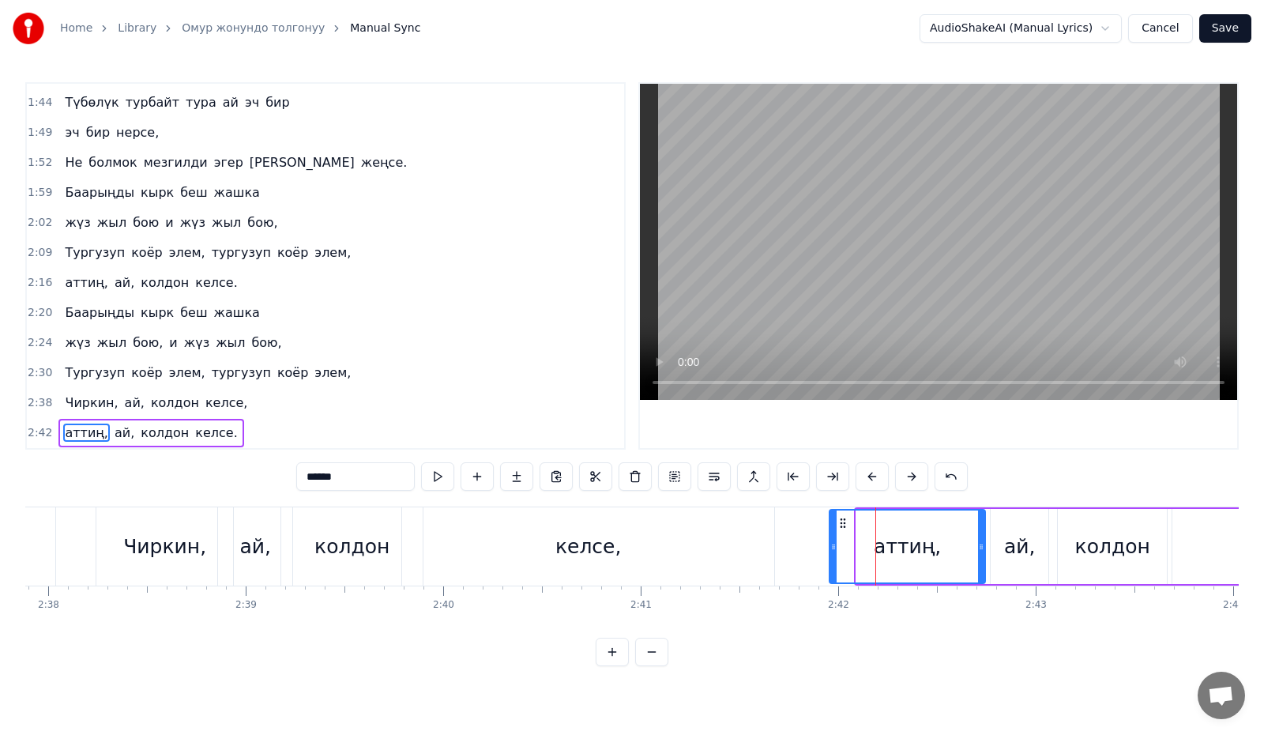
drag, startPoint x: 858, startPoint y: 555, endPoint x: 831, endPoint y: 562, distance: 27.6
click at [831, 562] on div at bounding box center [833, 546] width 6 height 72
click at [1015, 545] on div "ай," at bounding box center [1020, 547] width 32 height 30
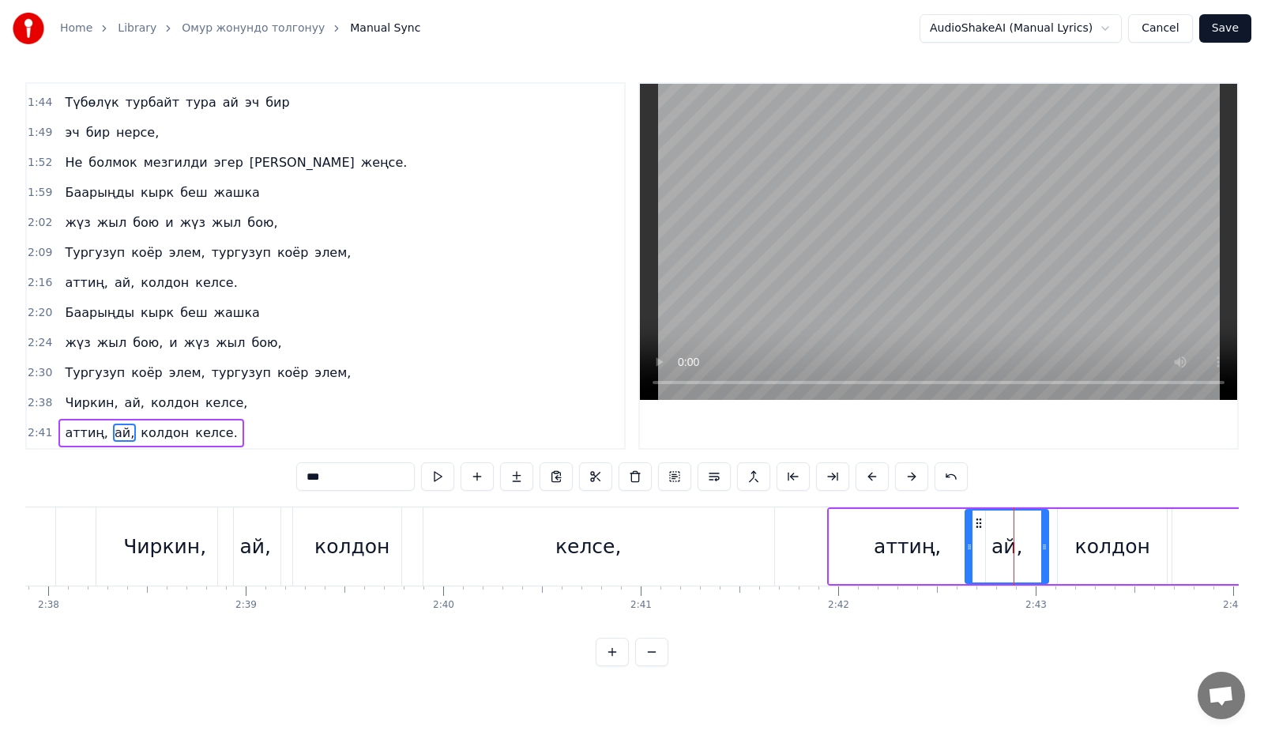
drag, startPoint x: 994, startPoint y: 551, endPoint x: 969, endPoint y: 557, distance: 25.9
click at [969, 557] on div at bounding box center [969, 546] width 6 height 72
click at [1121, 545] on div "колдон" at bounding box center [1112, 547] width 75 height 30
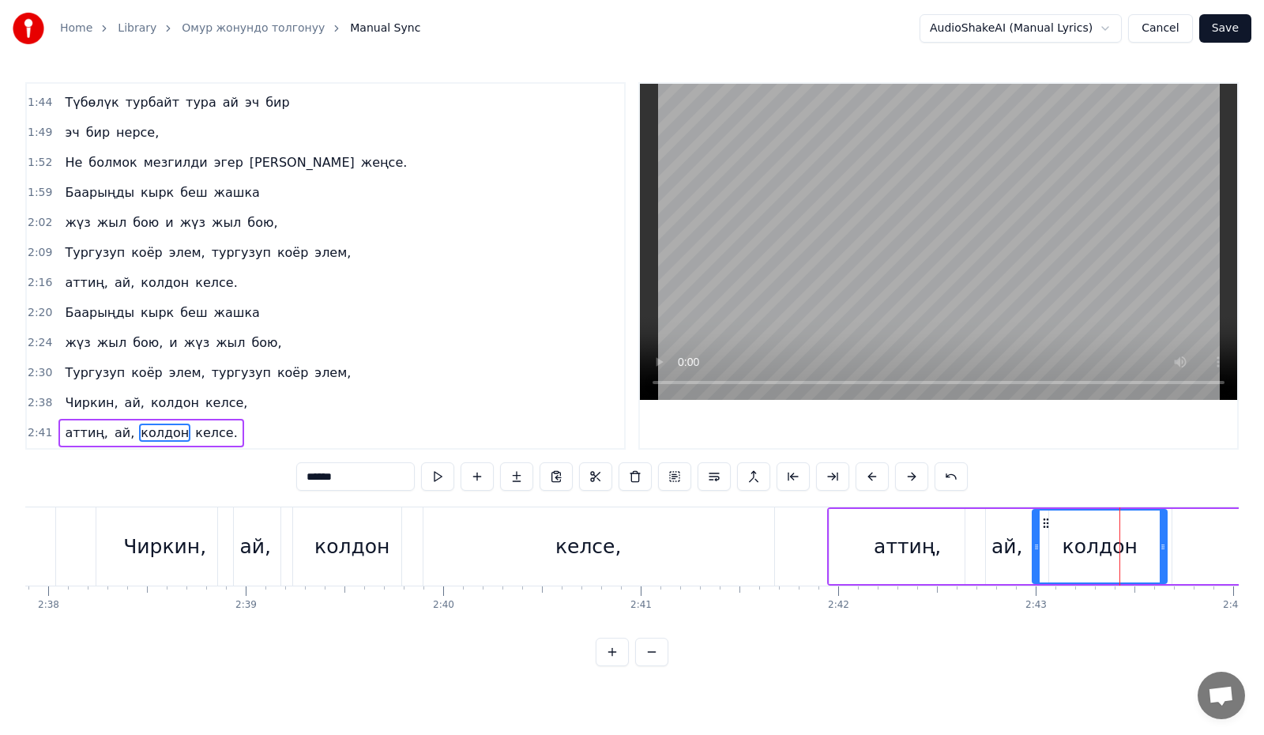
drag, startPoint x: 1058, startPoint y: 551, endPoint x: 1033, endPoint y: 556, distance: 25.7
click at [1033, 556] on div at bounding box center [1036, 546] width 6 height 72
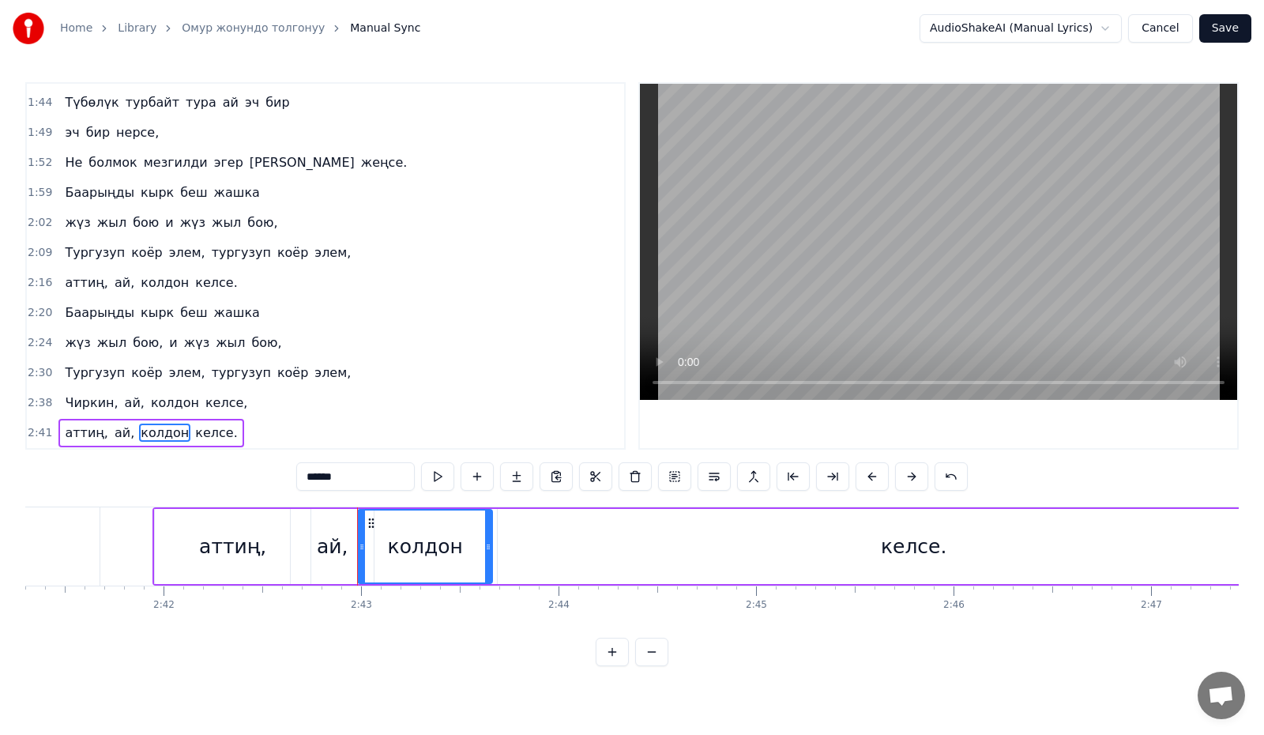
scroll to position [0, 32017]
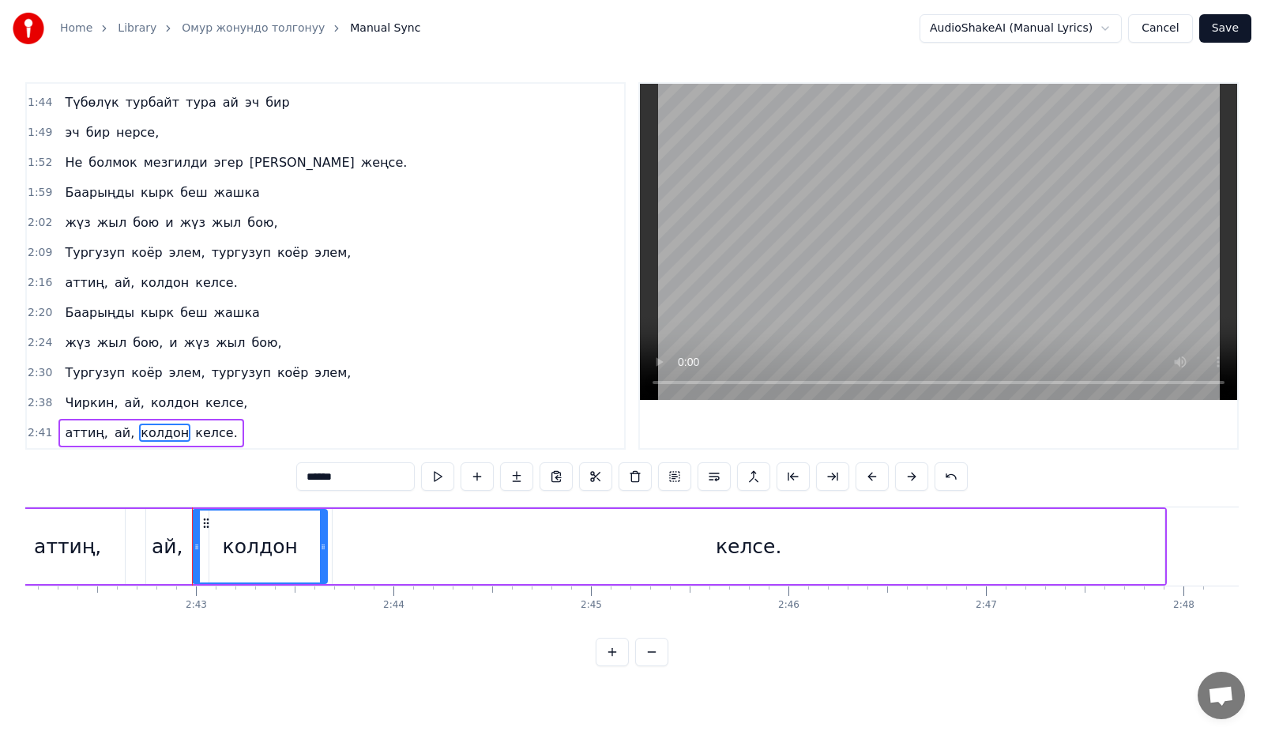
click at [794, 539] on div "келсе." at bounding box center [749, 546] width 832 height 75
type input "******"
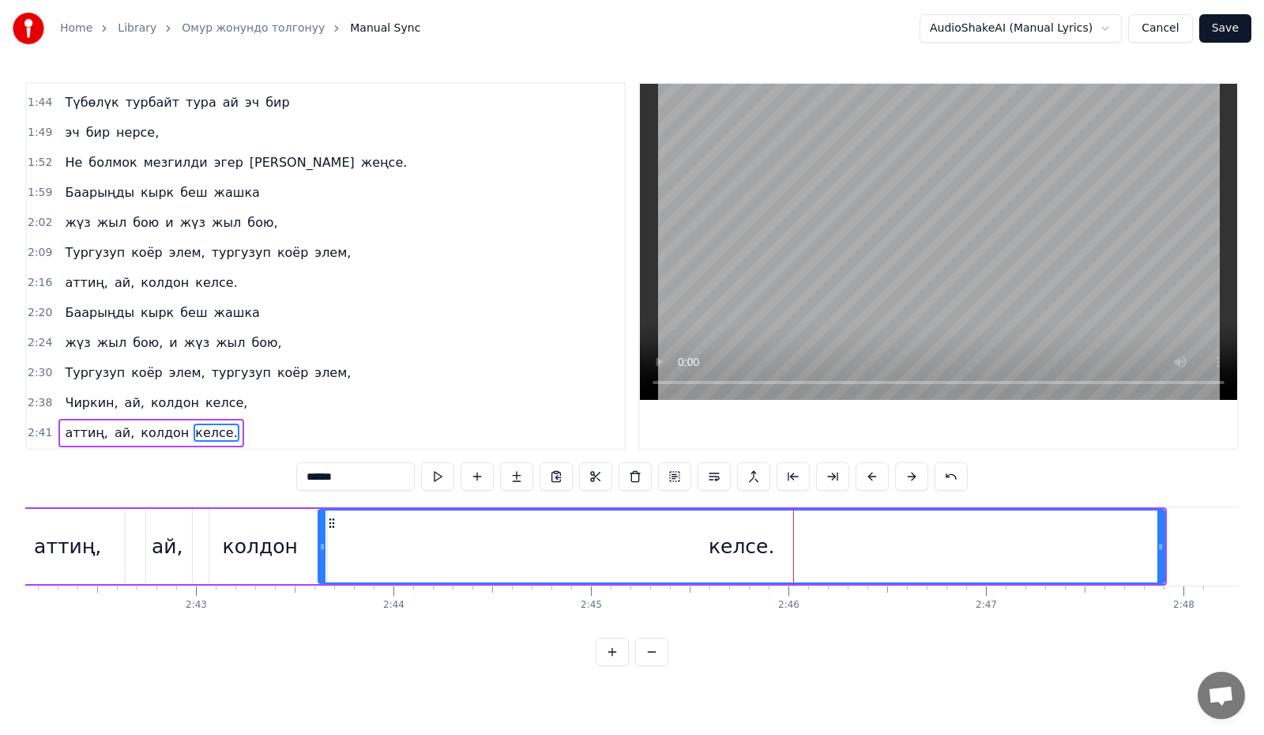
drag, startPoint x: 334, startPoint y: 557, endPoint x: 320, endPoint y: 560, distance: 14.6
click at [320, 560] on div at bounding box center [322, 546] width 6 height 72
click at [434, 485] on button at bounding box center [437, 476] width 33 height 28
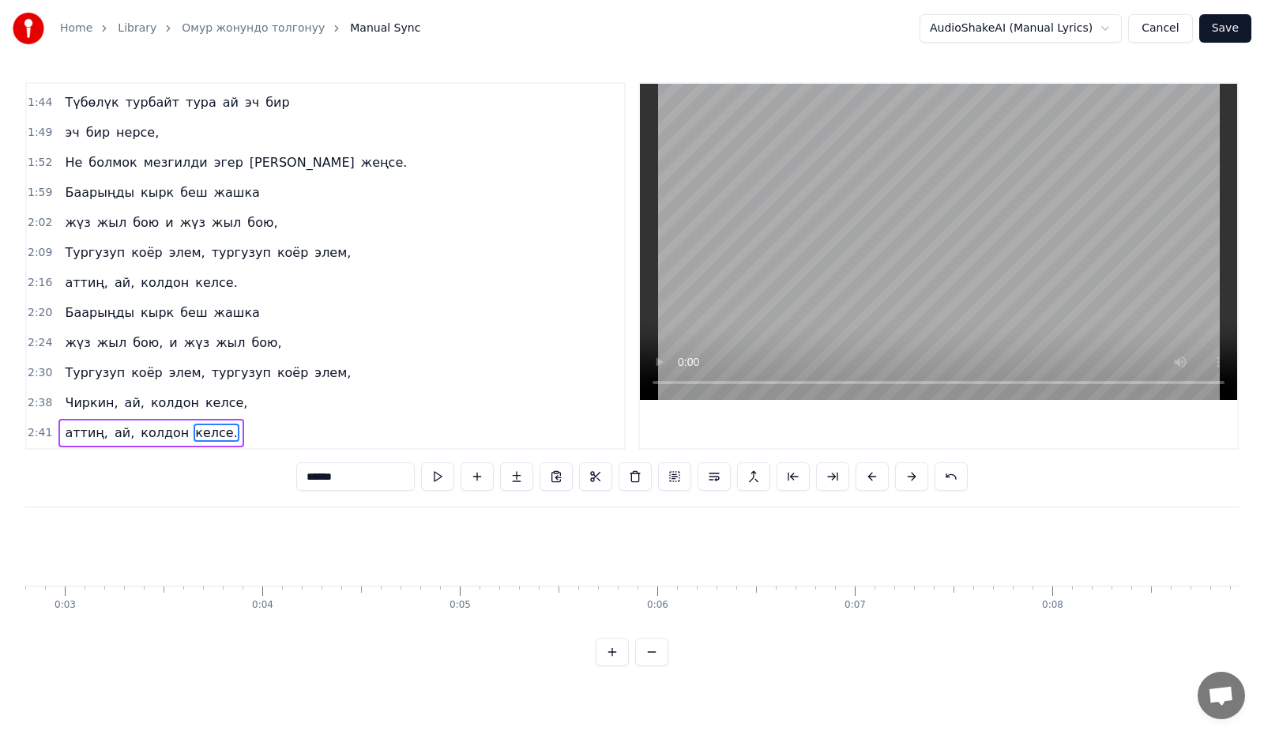
scroll to position [0, 232]
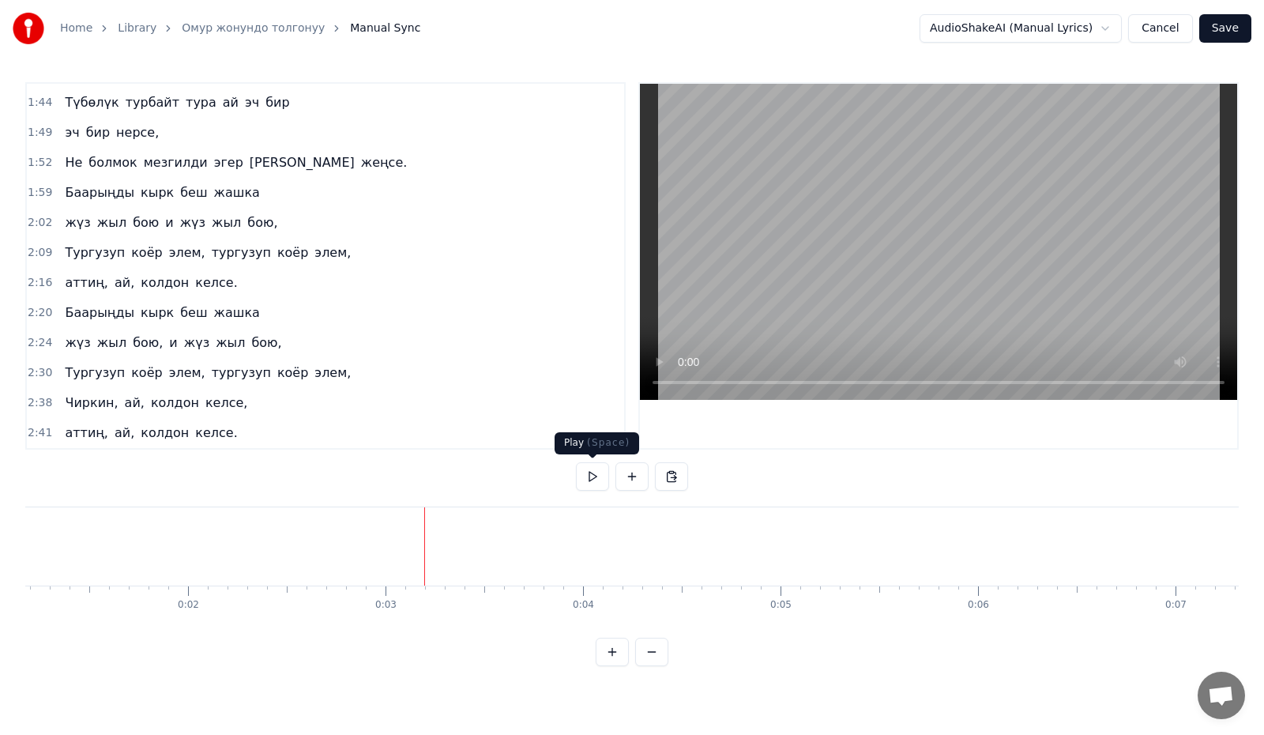
click at [590, 476] on button at bounding box center [592, 476] width 33 height 28
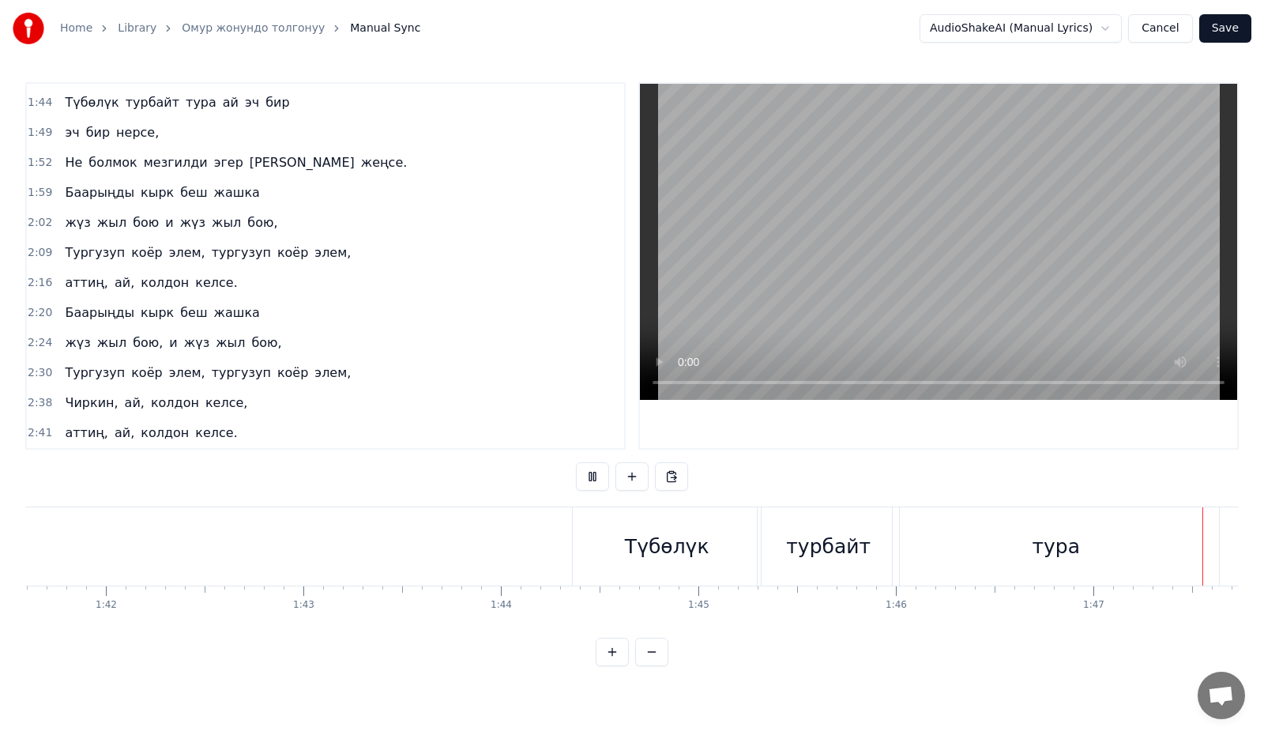
scroll to position [0, 21164]
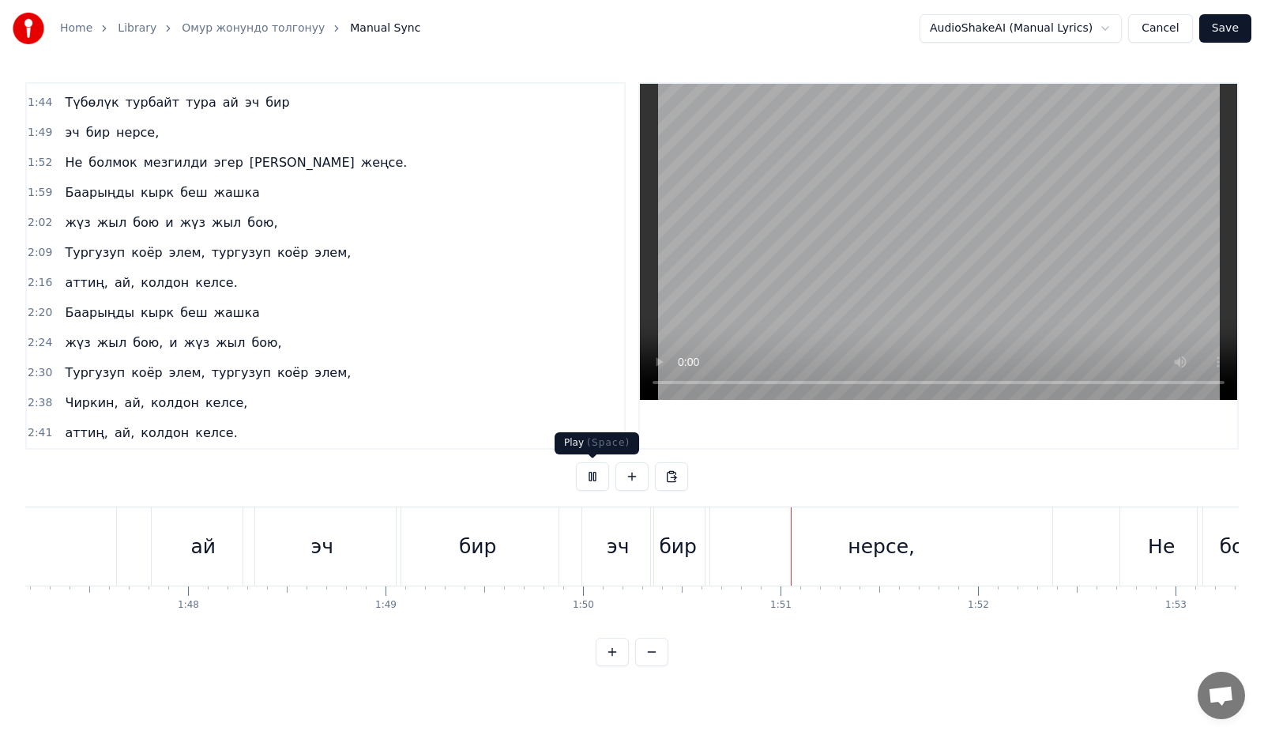
click at [599, 480] on button at bounding box center [592, 476] width 33 height 28
click at [602, 473] on button at bounding box center [592, 476] width 33 height 28
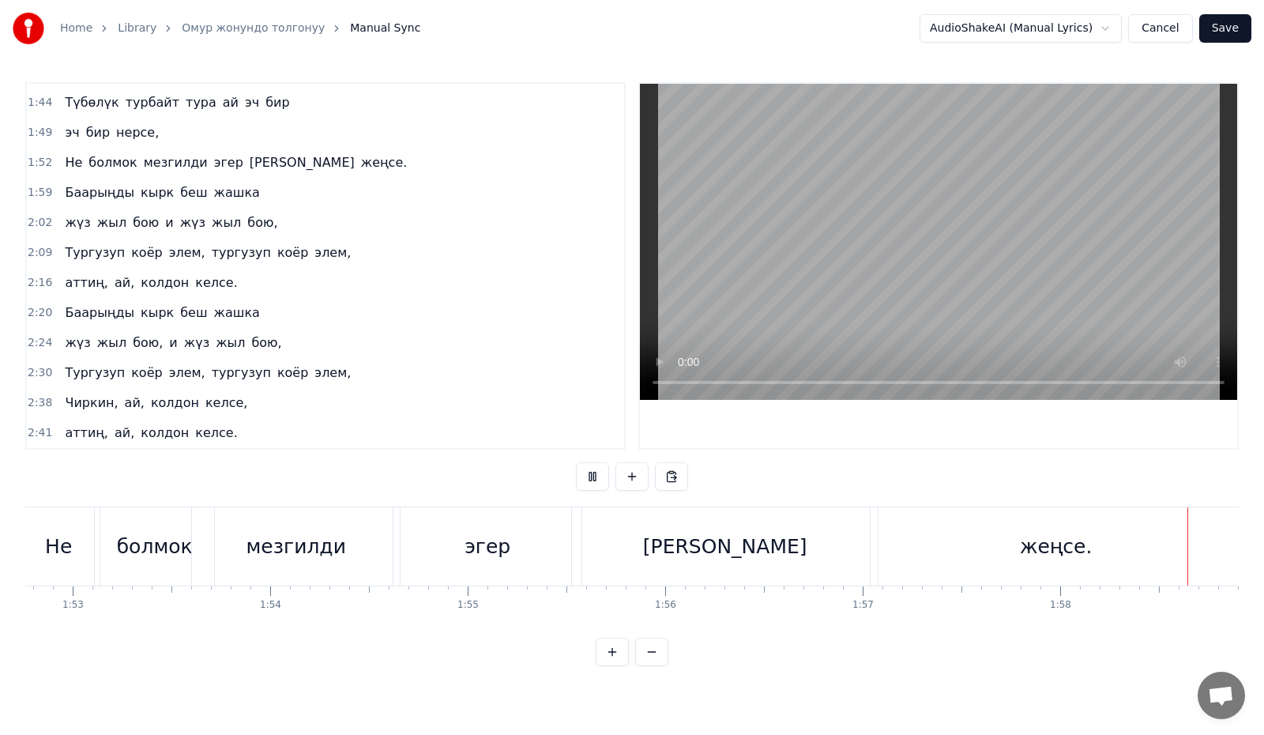
scroll to position [0, 23369]
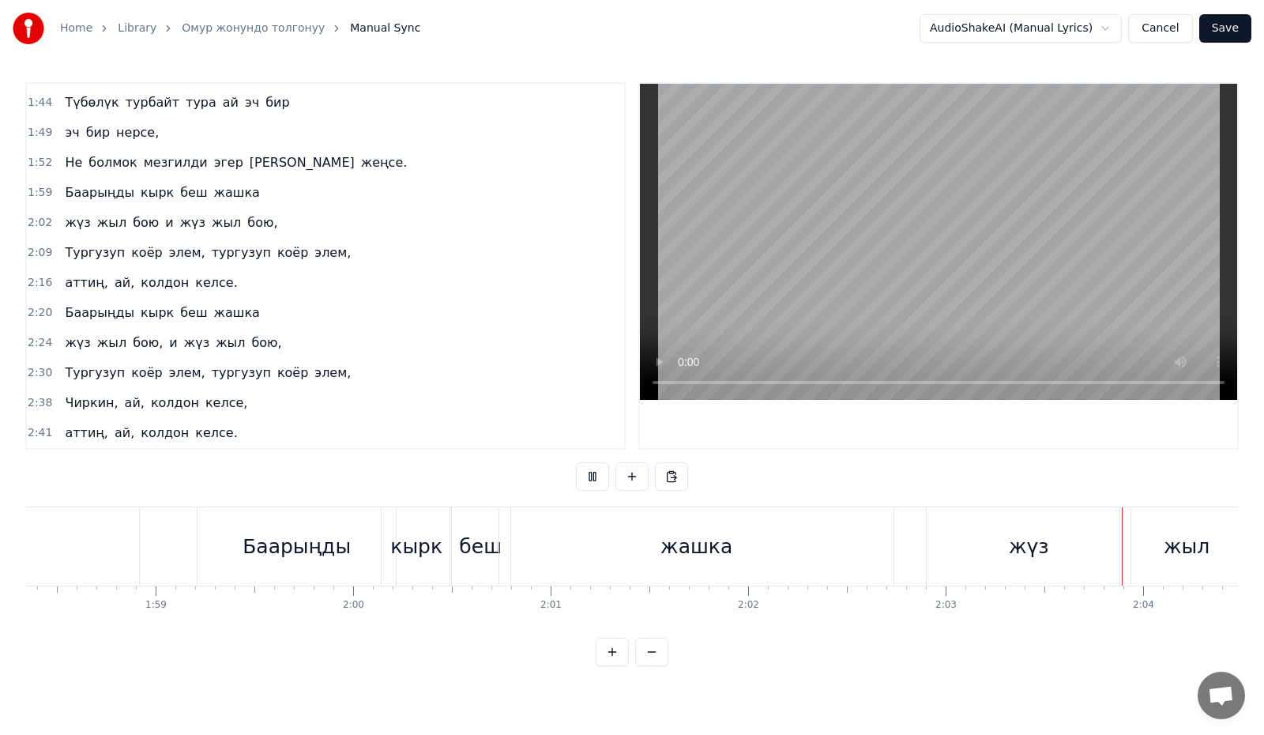
click at [605, 483] on button at bounding box center [592, 476] width 33 height 28
click at [724, 540] on div "жашка" at bounding box center [696, 547] width 72 height 30
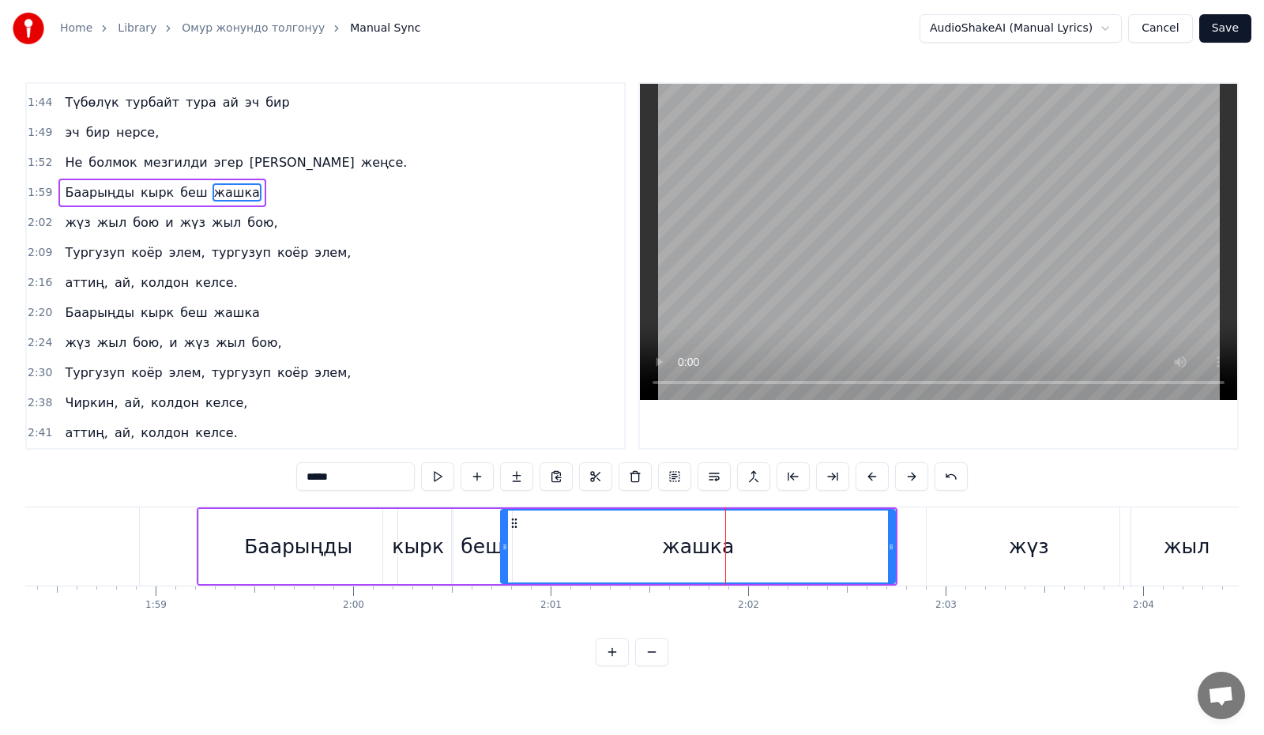
scroll to position [403, 0]
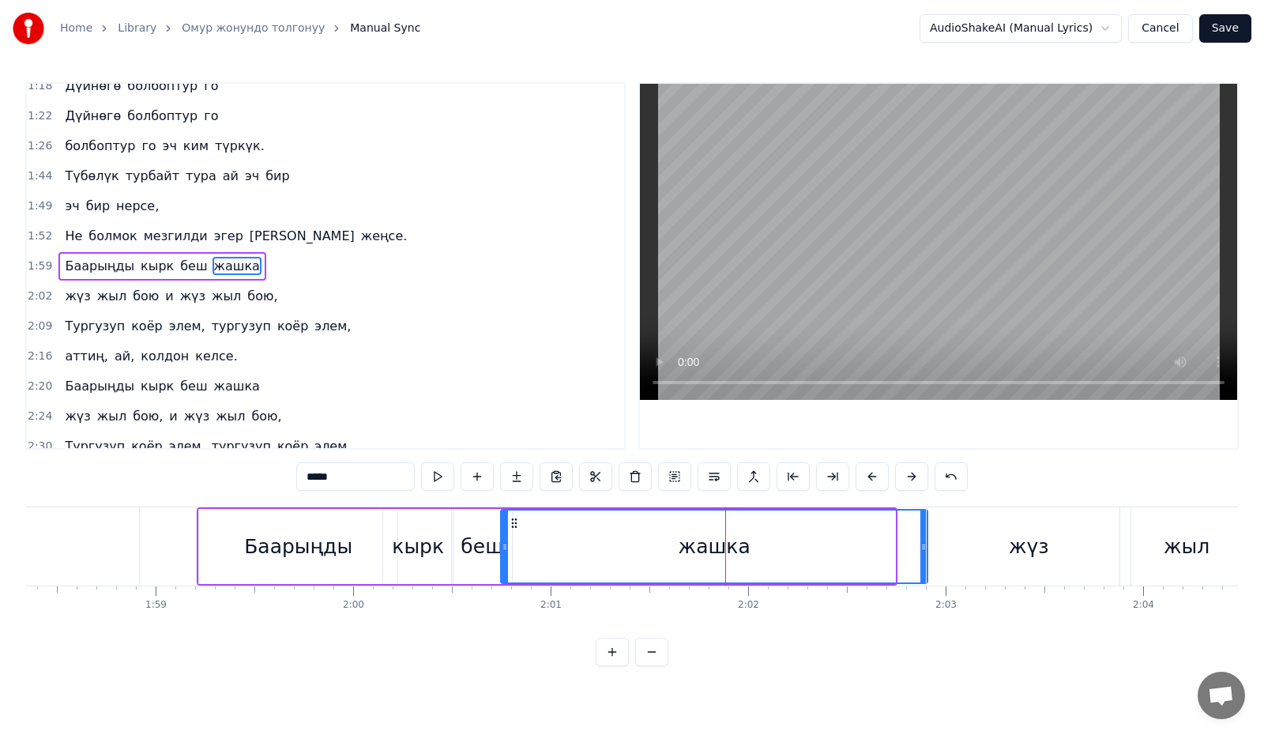
drag, startPoint x: 893, startPoint y: 545, endPoint x: 926, endPoint y: 547, distance: 32.5
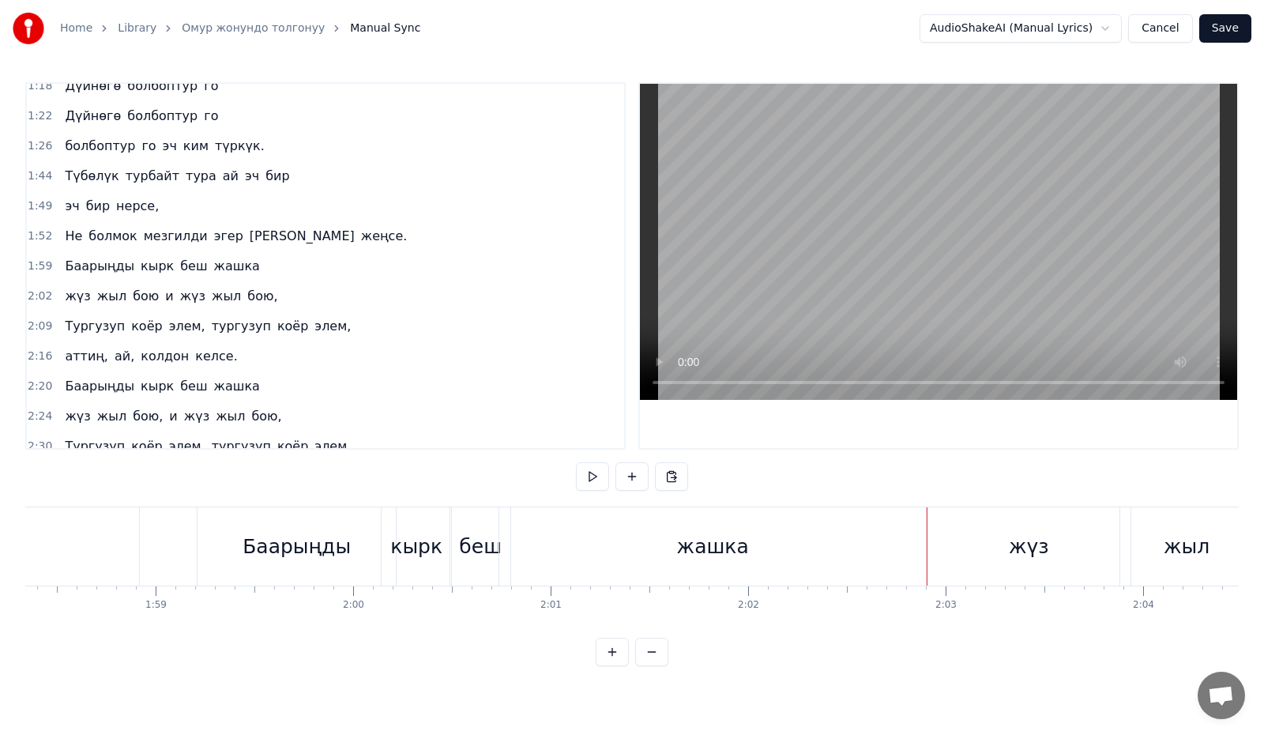
click at [588, 544] on div "жашка" at bounding box center [712, 546] width 427 height 78
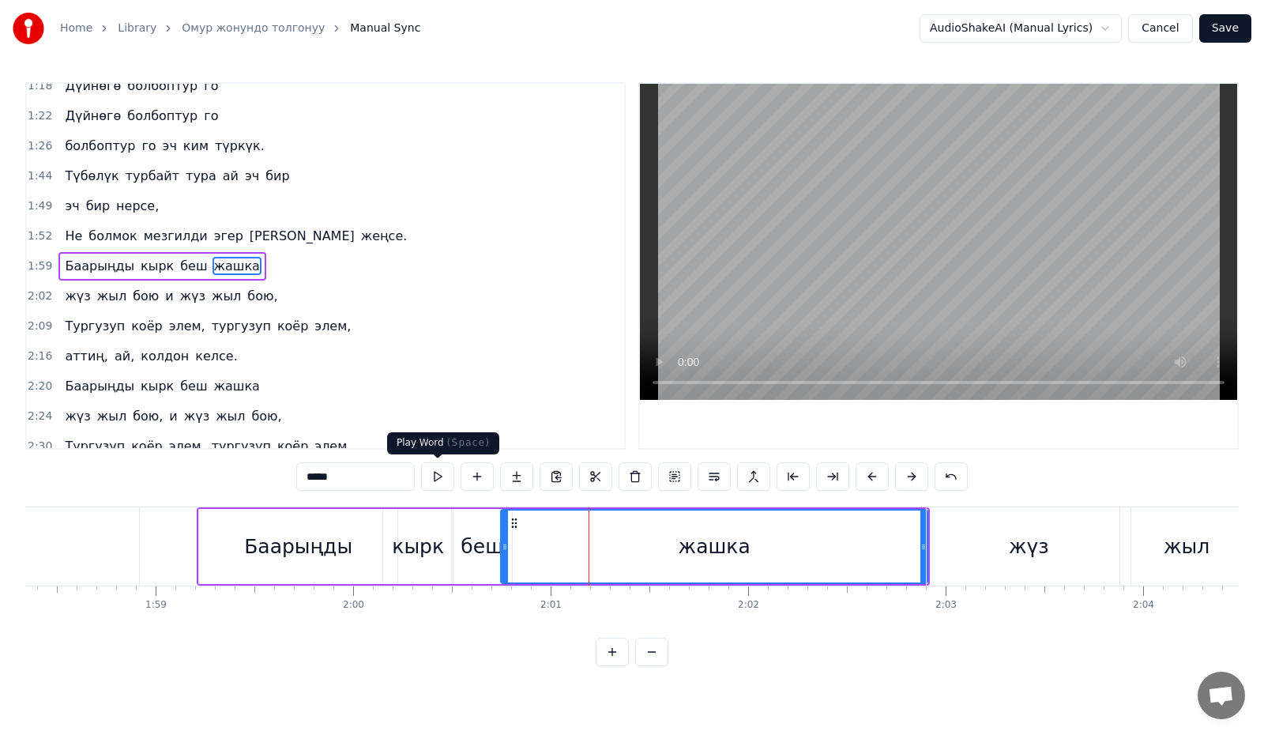
click at [444, 483] on button at bounding box center [437, 476] width 33 height 28
click at [442, 479] on button at bounding box center [437, 476] width 33 height 28
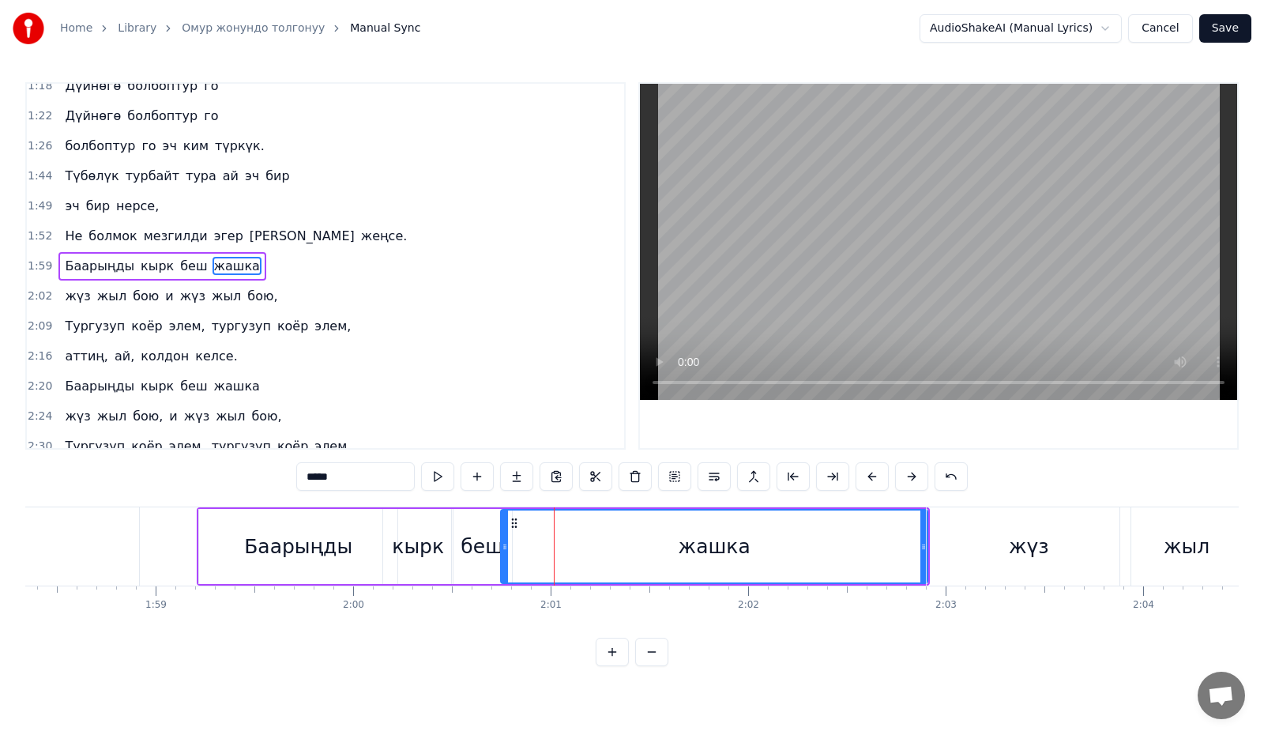
click at [442, 479] on button at bounding box center [437, 476] width 33 height 28
drag, startPoint x: 923, startPoint y: 548, endPoint x: 865, endPoint y: 547, distance: 57.7
click at [865, 547] on icon at bounding box center [866, 546] width 6 height 13
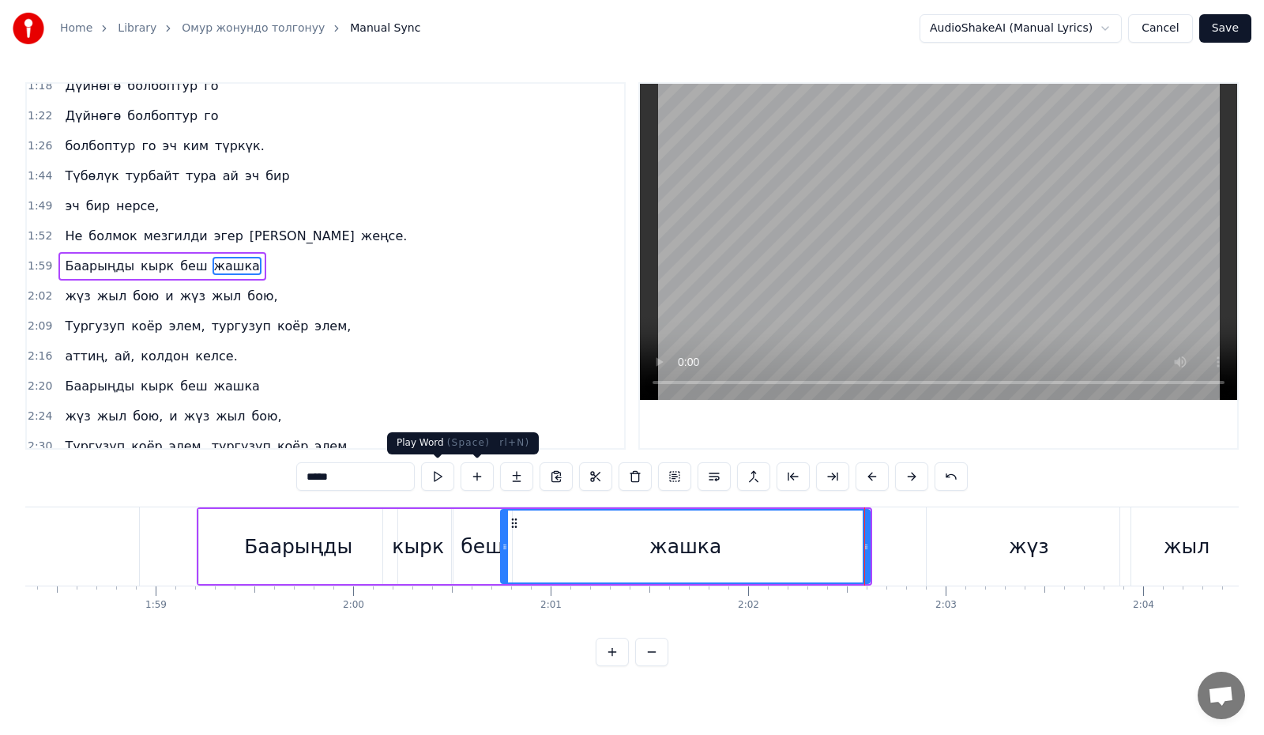
click at [430, 479] on button at bounding box center [437, 476] width 33 height 28
drag, startPoint x: 506, startPoint y: 548, endPoint x: 543, endPoint y: 547, distance: 37.1
click at [543, 548] on icon at bounding box center [541, 546] width 6 height 13
click at [440, 477] on button at bounding box center [437, 476] width 33 height 28
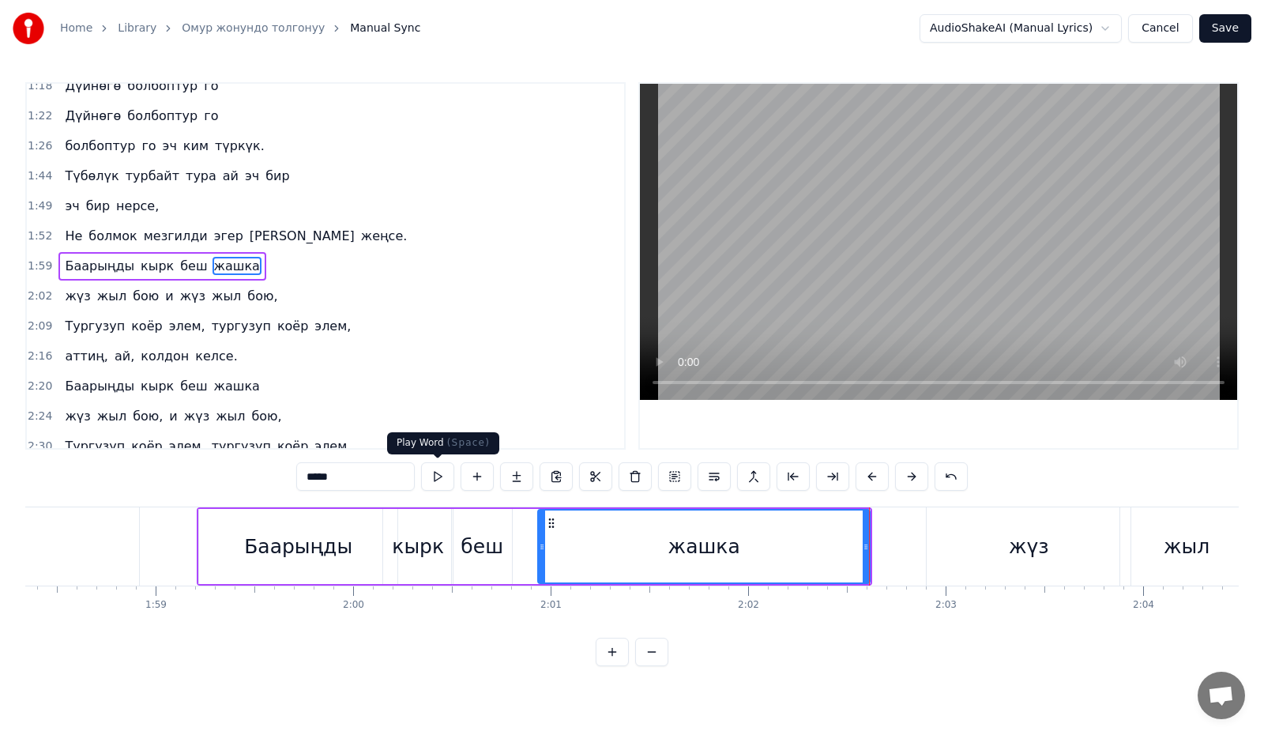
click at [442, 477] on button at bounding box center [437, 476] width 33 height 28
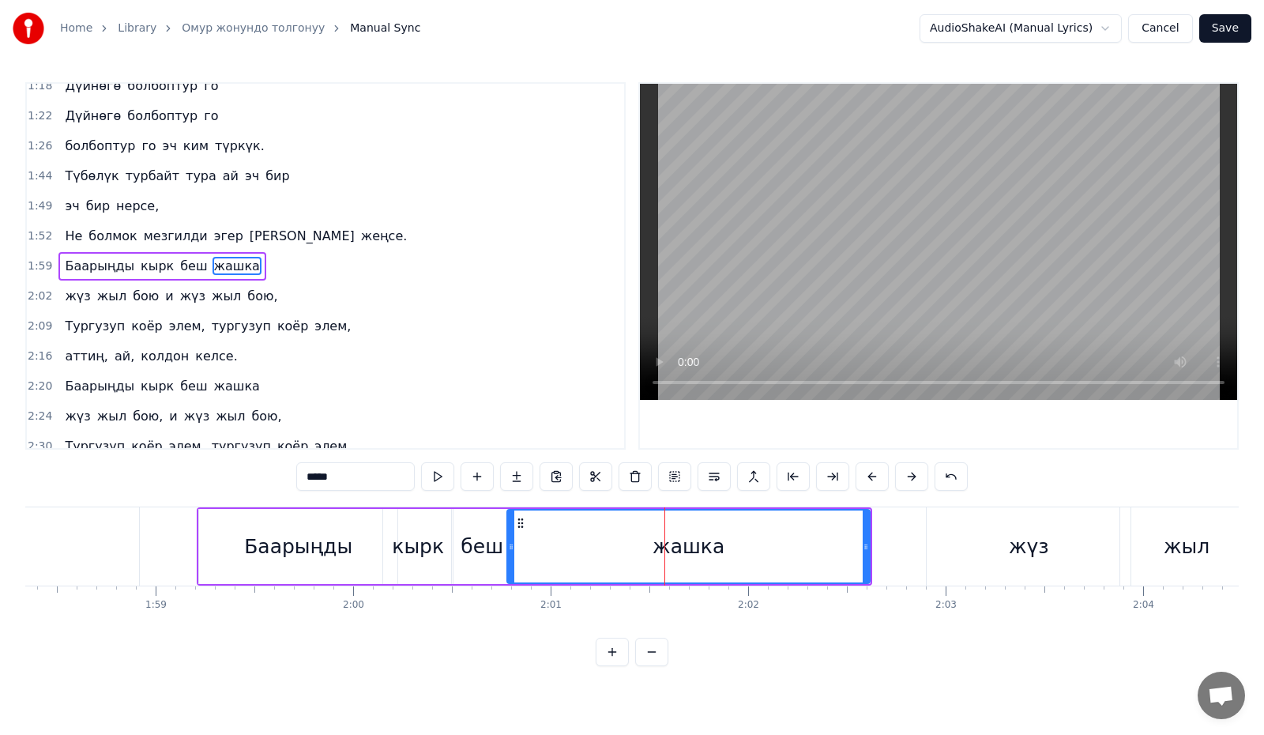
drag, startPoint x: 538, startPoint y: 539, endPoint x: 507, endPoint y: 539, distance: 30.8
click at [506, 541] on div "жашка" at bounding box center [688, 546] width 364 height 75
click at [447, 479] on button at bounding box center [437, 476] width 33 height 28
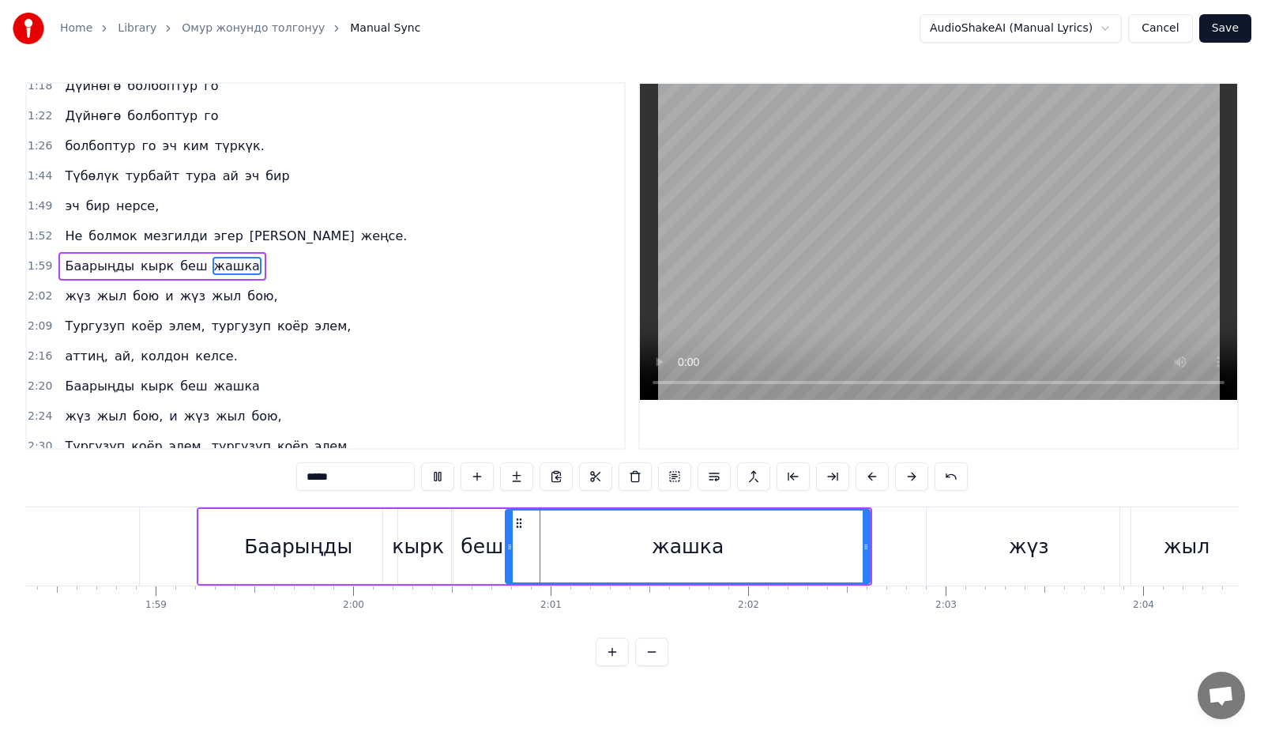
click at [447, 479] on button at bounding box center [437, 476] width 33 height 28
click at [716, 476] on button at bounding box center [713, 476] width 33 height 28
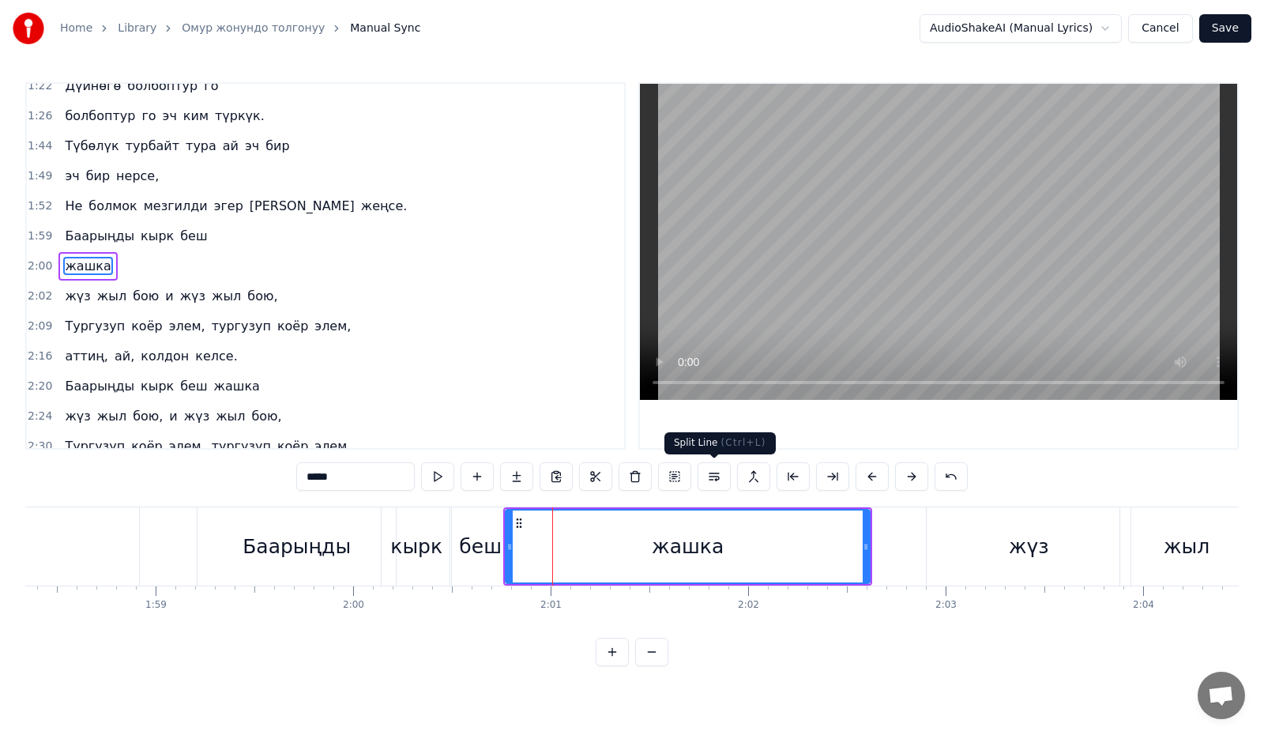
click at [714, 468] on button at bounding box center [713, 476] width 33 height 28
click at [442, 476] on button at bounding box center [437, 476] width 33 height 28
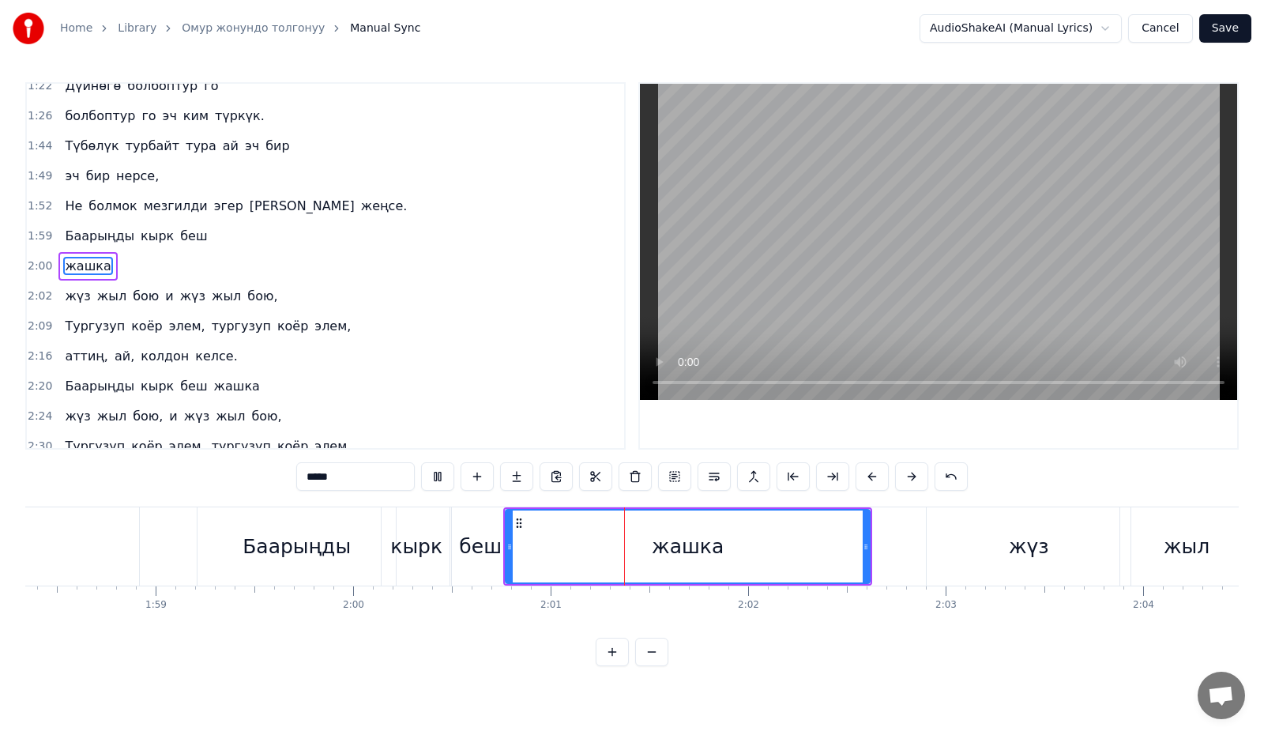
click at [442, 476] on button at bounding box center [437, 476] width 33 height 28
click at [948, 473] on button at bounding box center [950, 476] width 33 height 28
click at [933, 477] on button at bounding box center [931, 476] width 33 height 28
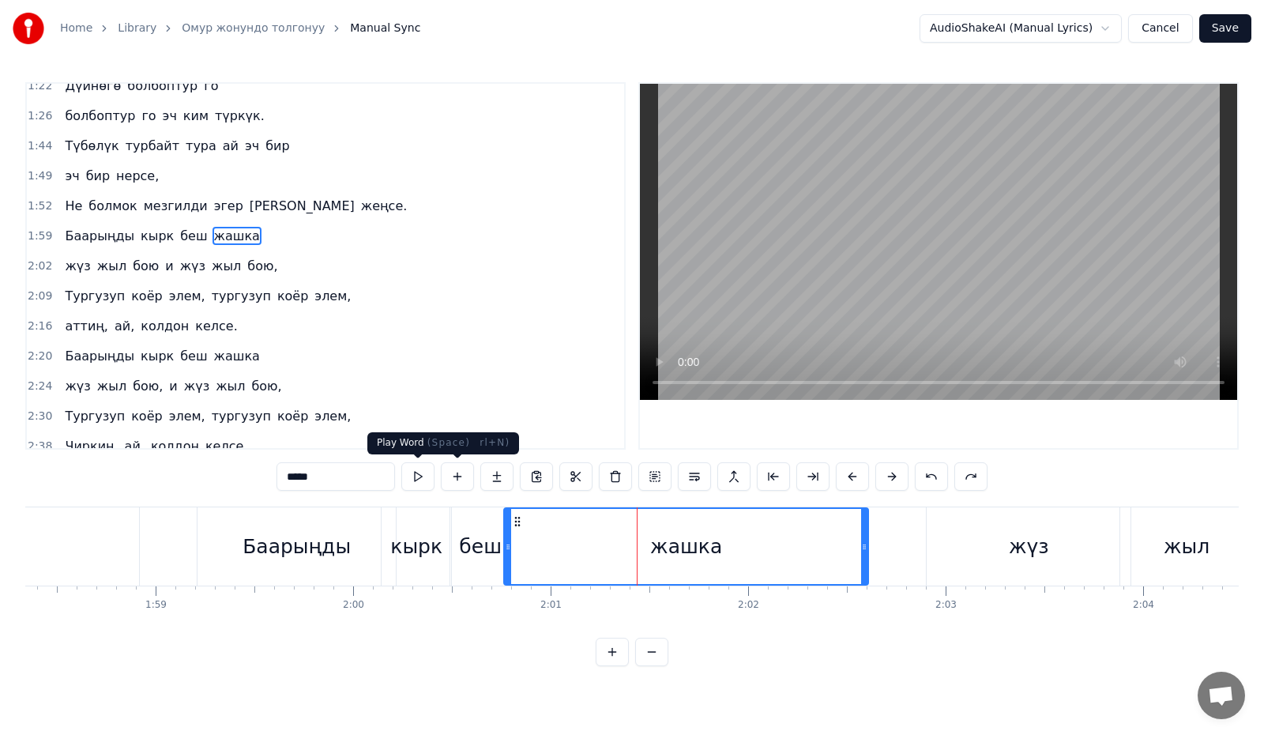
click at [429, 478] on button at bounding box center [417, 476] width 33 height 28
click at [428, 479] on button at bounding box center [417, 476] width 33 height 28
click at [429, 479] on button at bounding box center [417, 476] width 33 height 28
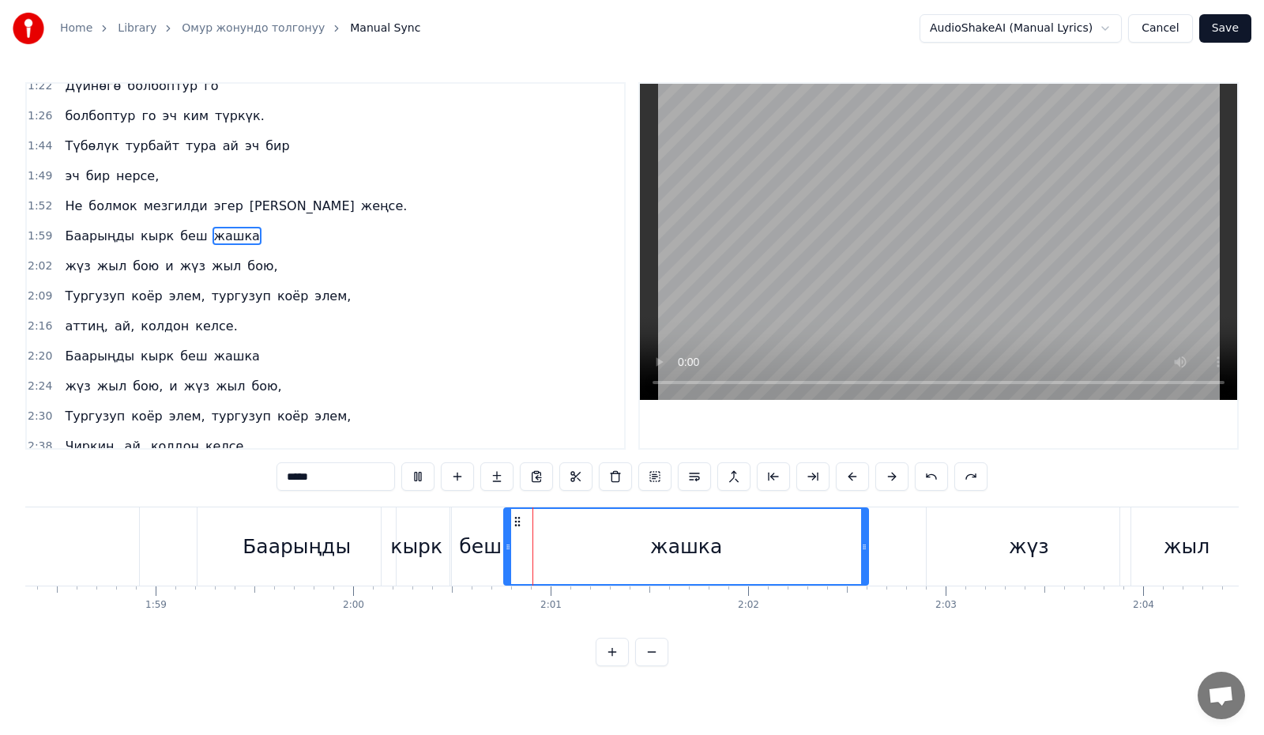
click at [429, 479] on button at bounding box center [417, 476] width 33 height 28
click at [573, 480] on button at bounding box center [575, 476] width 33 height 28
click at [612, 538] on div "жашка" at bounding box center [686, 546] width 363 height 75
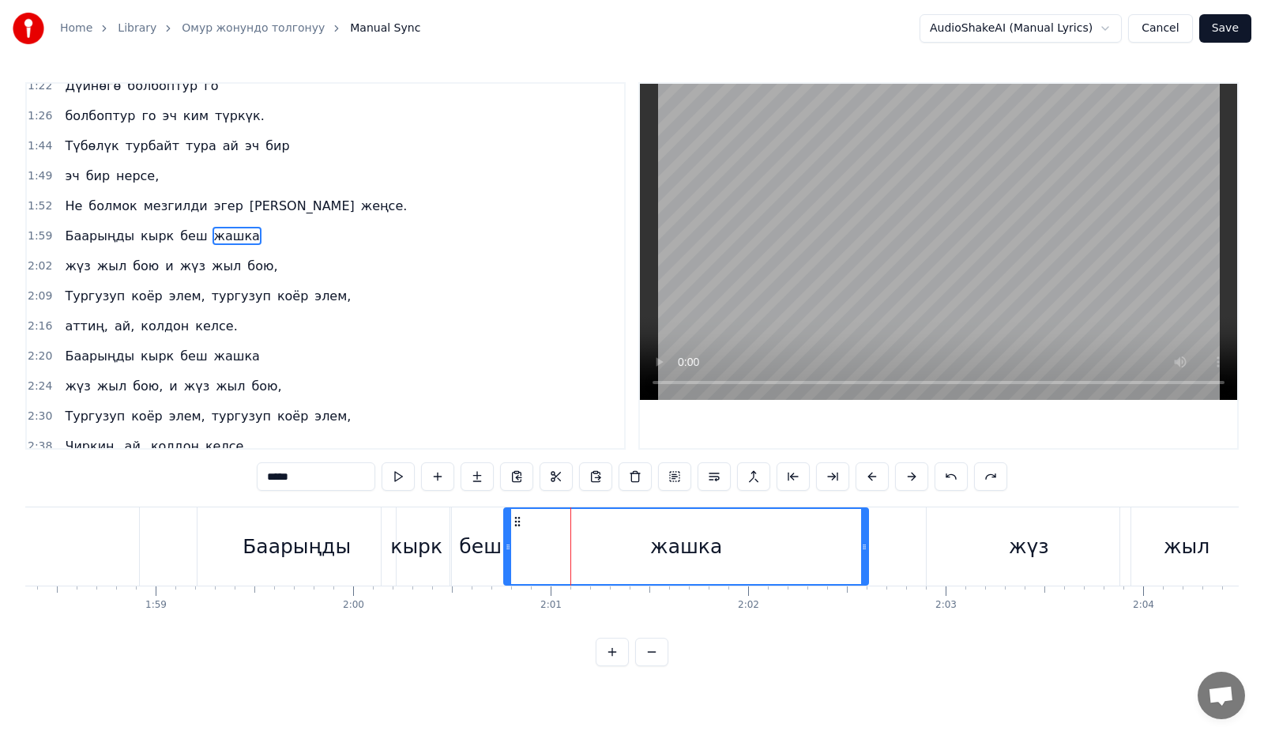
scroll to position [403, 0]
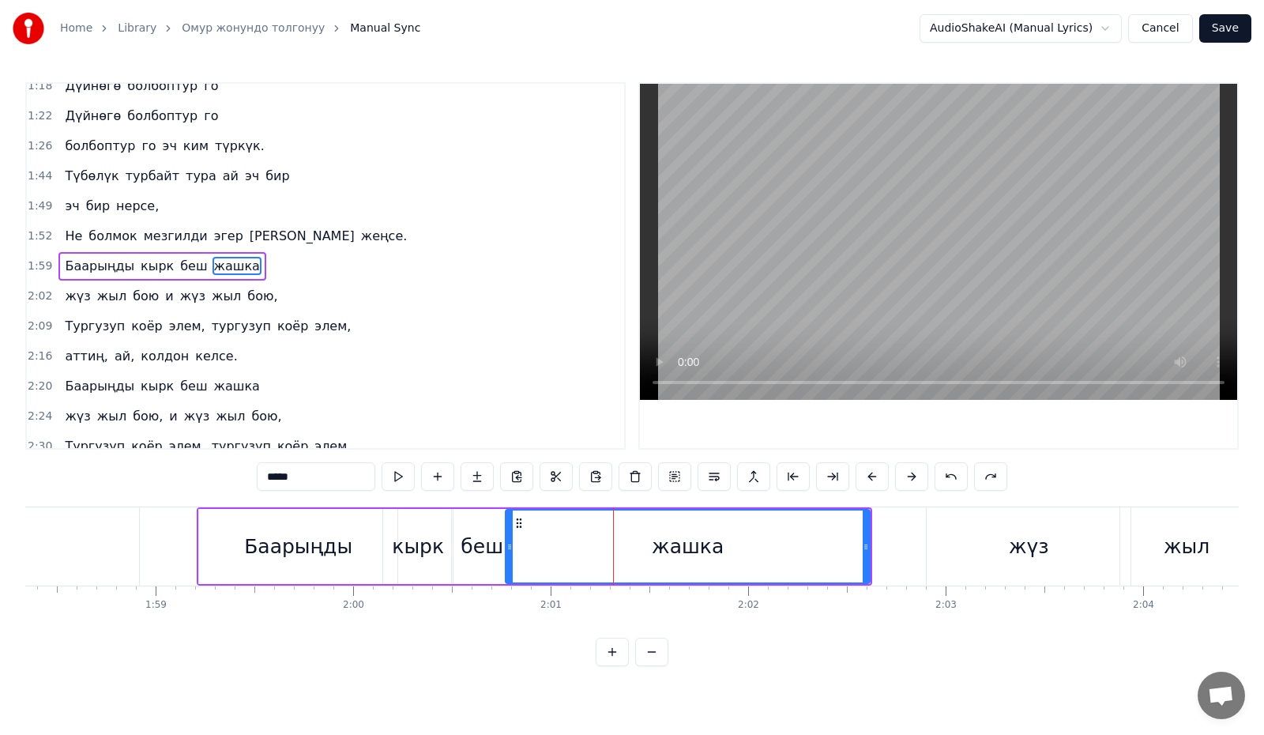
click at [582, 536] on div "жашка" at bounding box center [687, 546] width 363 height 72
click at [571, 540] on div "жашка" at bounding box center [687, 546] width 363 height 72
click at [560, 476] on button at bounding box center [555, 476] width 33 height 28
click at [638, 545] on div "жашка" at bounding box center [687, 546] width 363 height 72
click at [575, 537] on div "жашка" at bounding box center [687, 546] width 363 height 72
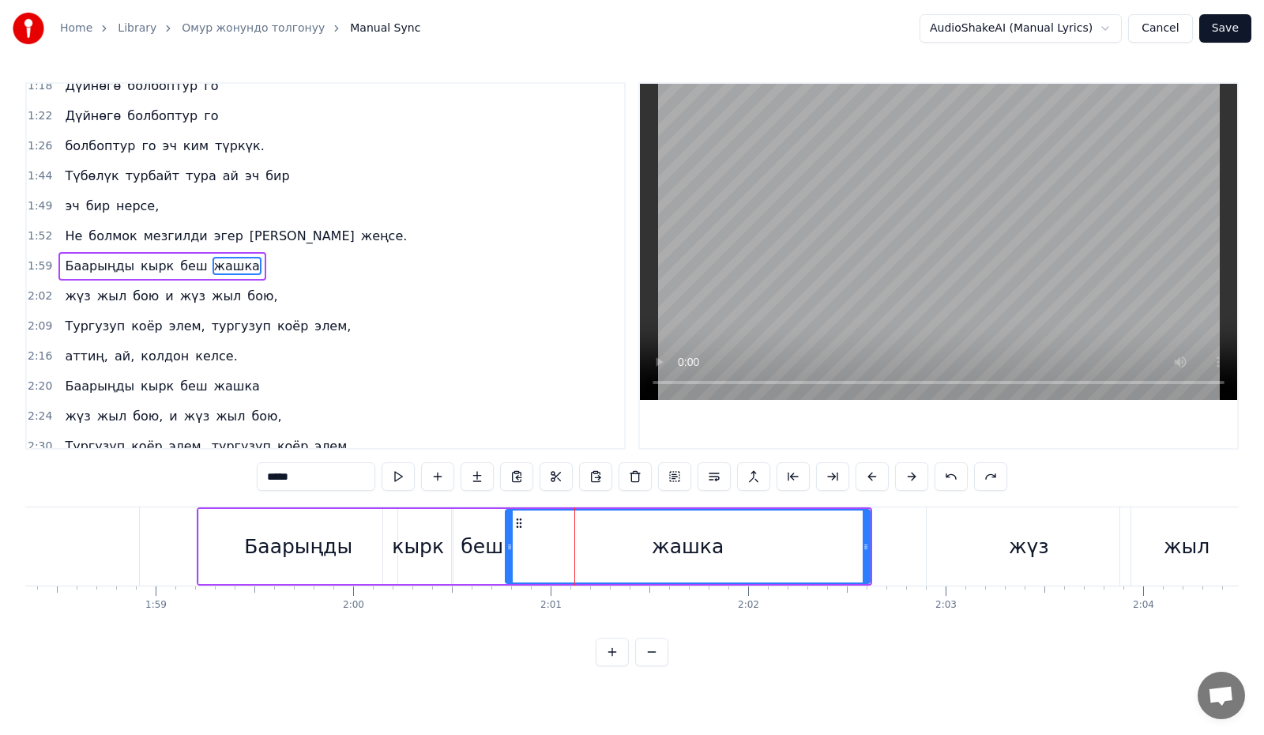
click at [517, 525] on icon at bounding box center [519, 523] width 13 height 13
click at [646, 536] on div "жашка" at bounding box center [687, 546] width 363 height 72
click at [576, 542] on div "жашка" at bounding box center [687, 546] width 363 height 72
click at [576, 479] on button at bounding box center [575, 476] width 33 height 28
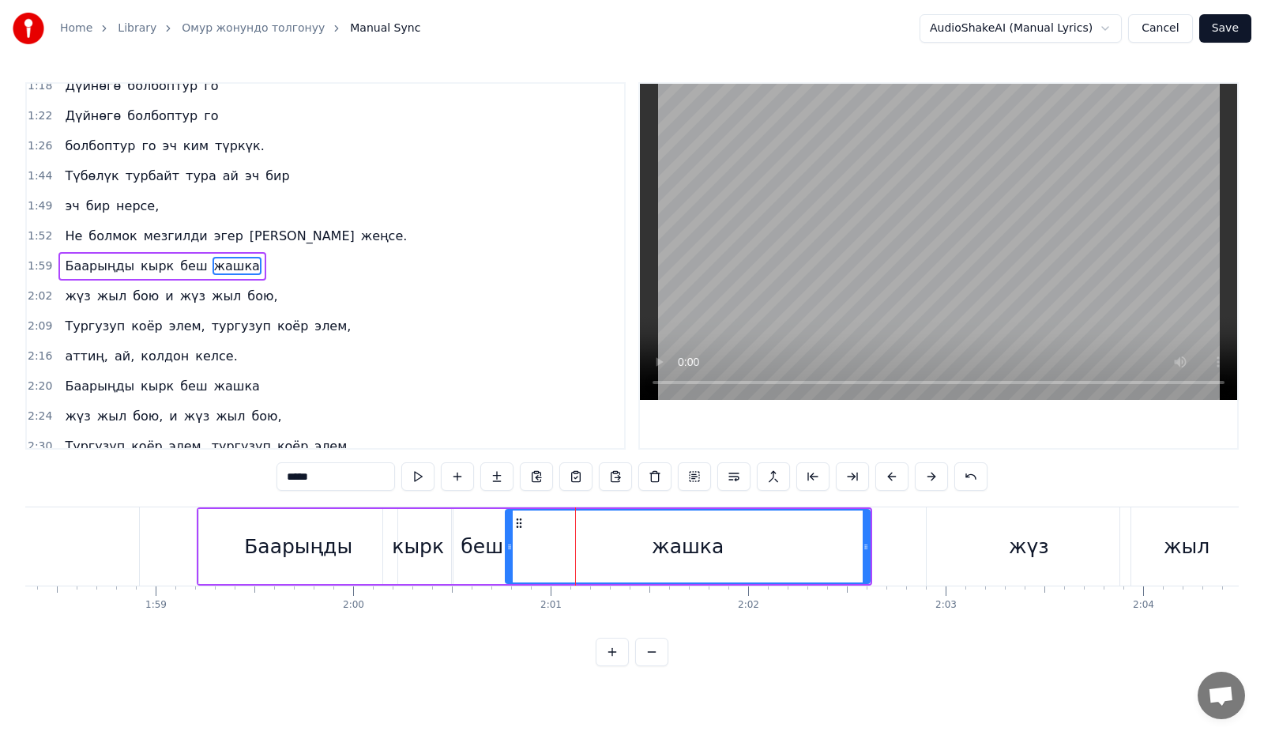
click at [576, 479] on button at bounding box center [575, 476] width 33 height 28
click at [428, 477] on button at bounding box center [417, 476] width 33 height 28
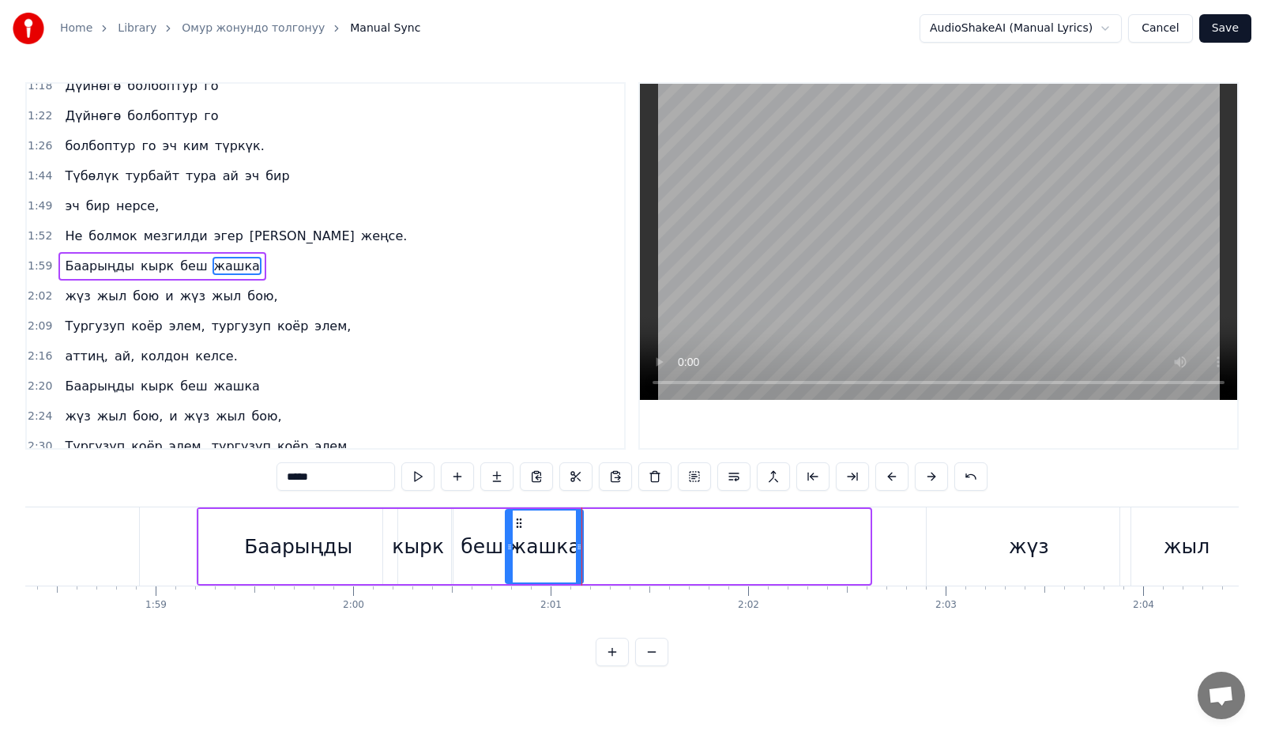
drag, startPoint x: 867, startPoint y: 543, endPoint x: 581, endPoint y: 543, distance: 286.7
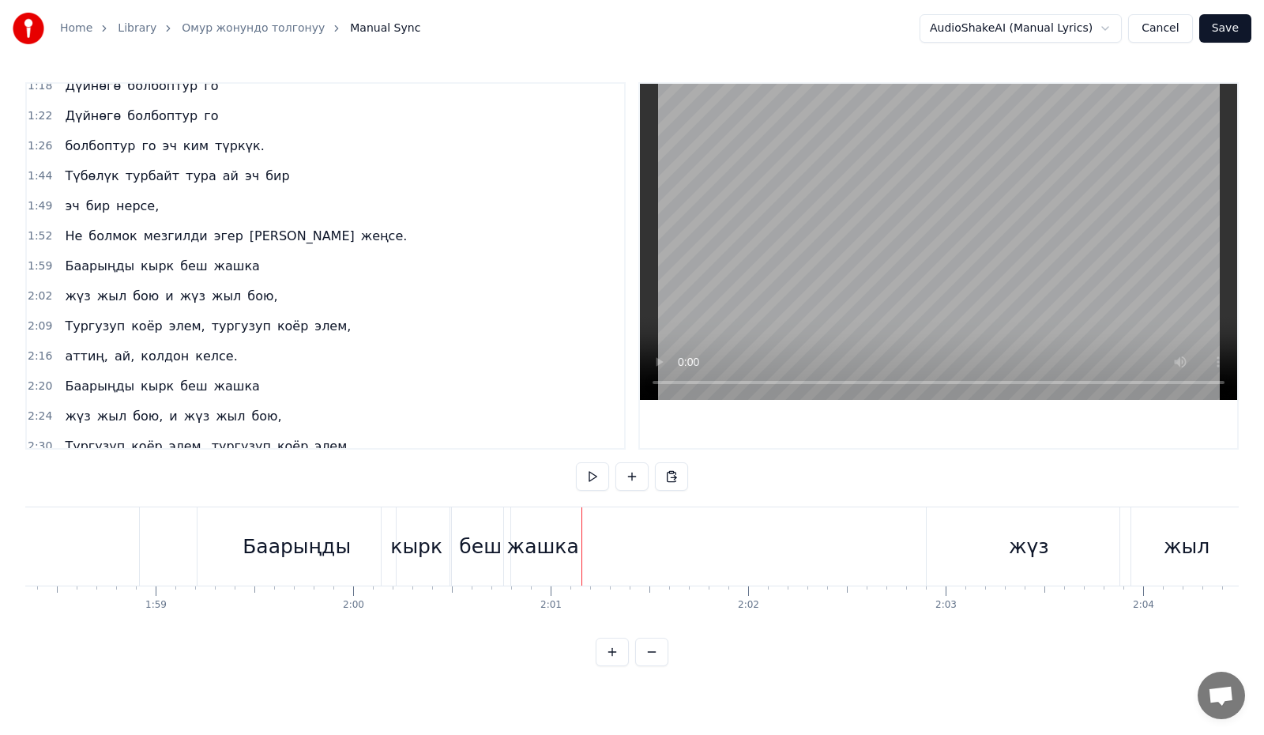
click at [562, 543] on div "жашка" at bounding box center [543, 547] width 72 height 30
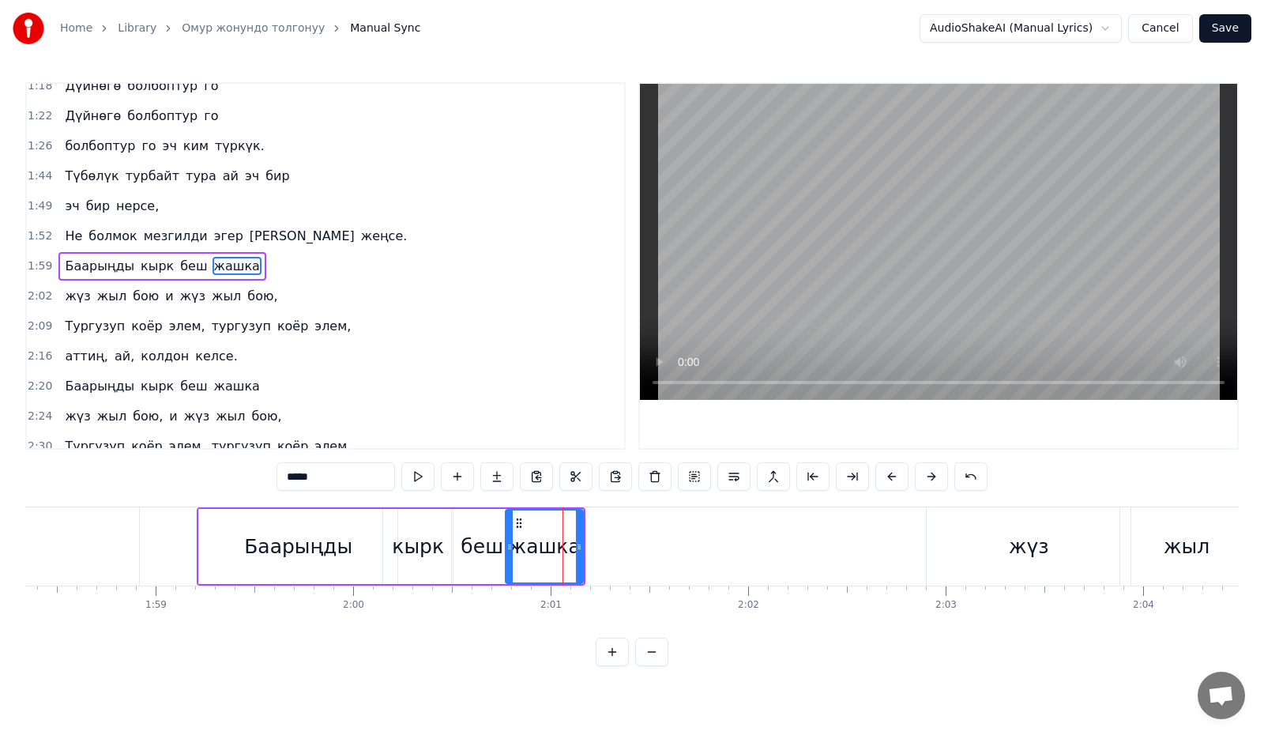
click at [229, 267] on span "жашка" at bounding box center [236, 266] width 49 height 18
click at [562, 541] on div "жашка" at bounding box center [545, 547] width 72 height 30
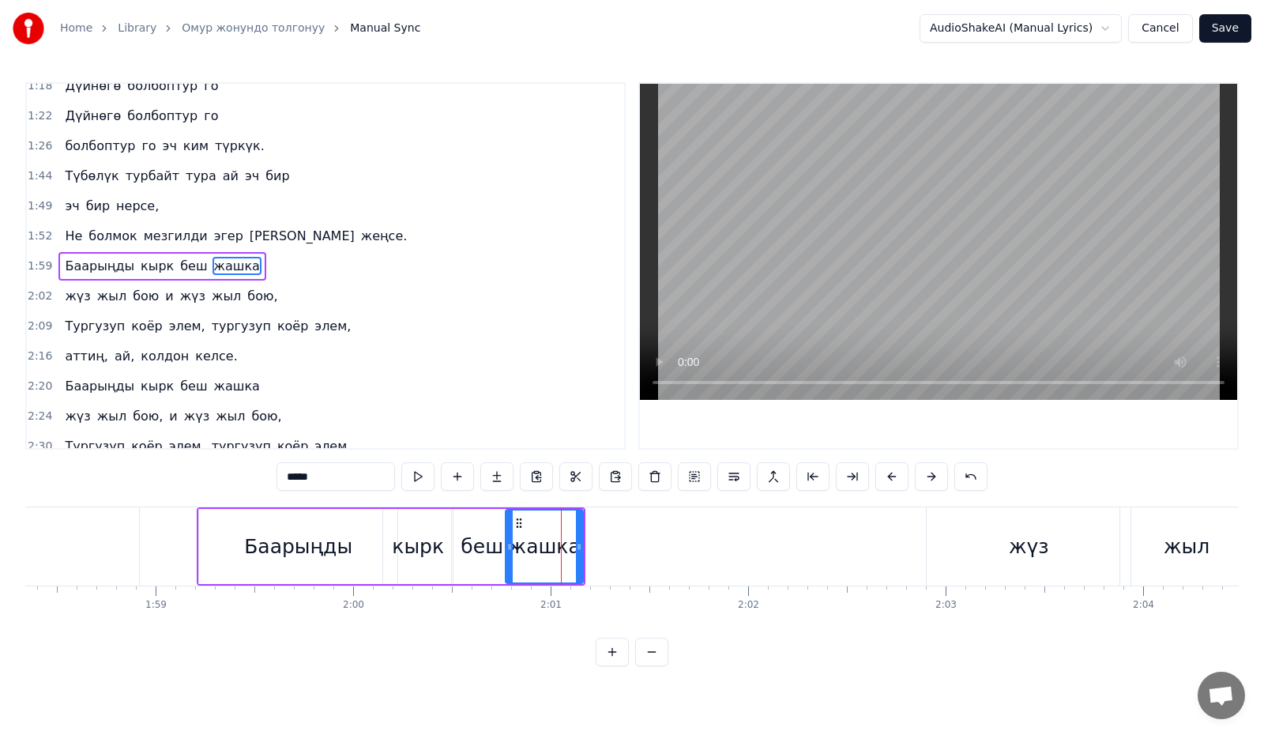
click at [568, 550] on div "жашка" at bounding box center [545, 547] width 72 height 30
click at [575, 554] on div "жашка" at bounding box center [544, 546] width 76 height 72
click at [575, 474] on button at bounding box center [575, 476] width 33 height 28
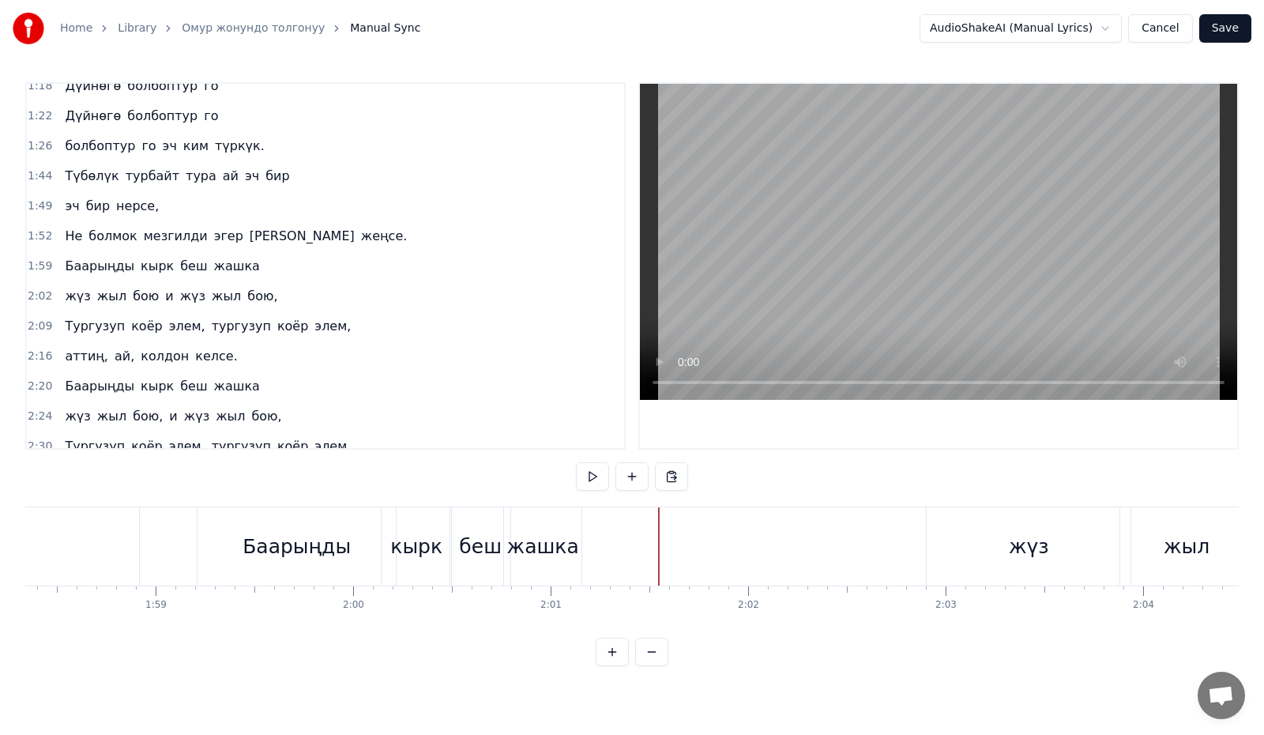
click at [535, 544] on div "жашка" at bounding box center [543, 547] width 72 height 30
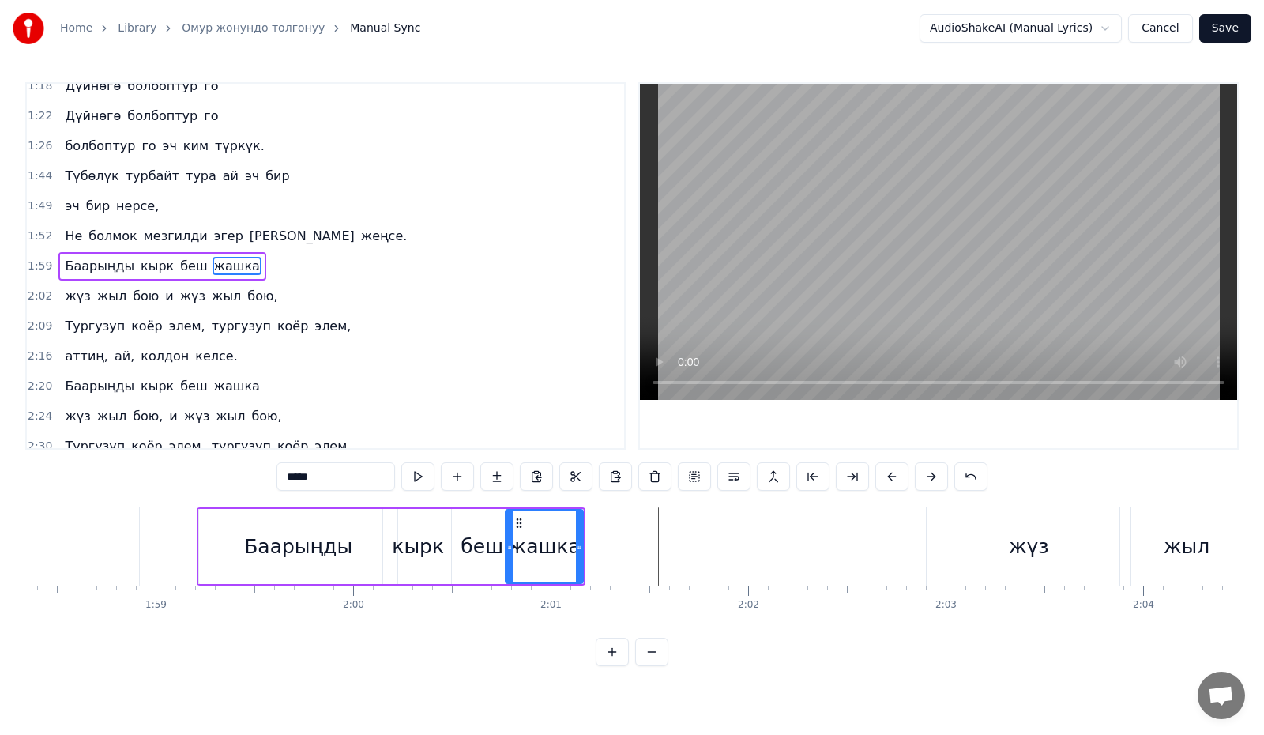
click at [562, 551] on div "жашка" at bounding box center [545, 547] width 72 height 30
click at [573, 553] on div "жашка" at bounding box center [545, 547] width 72 height 30
click at [221, 269] on span "жашка" at bounding box center [236, 266] width 49 height 18
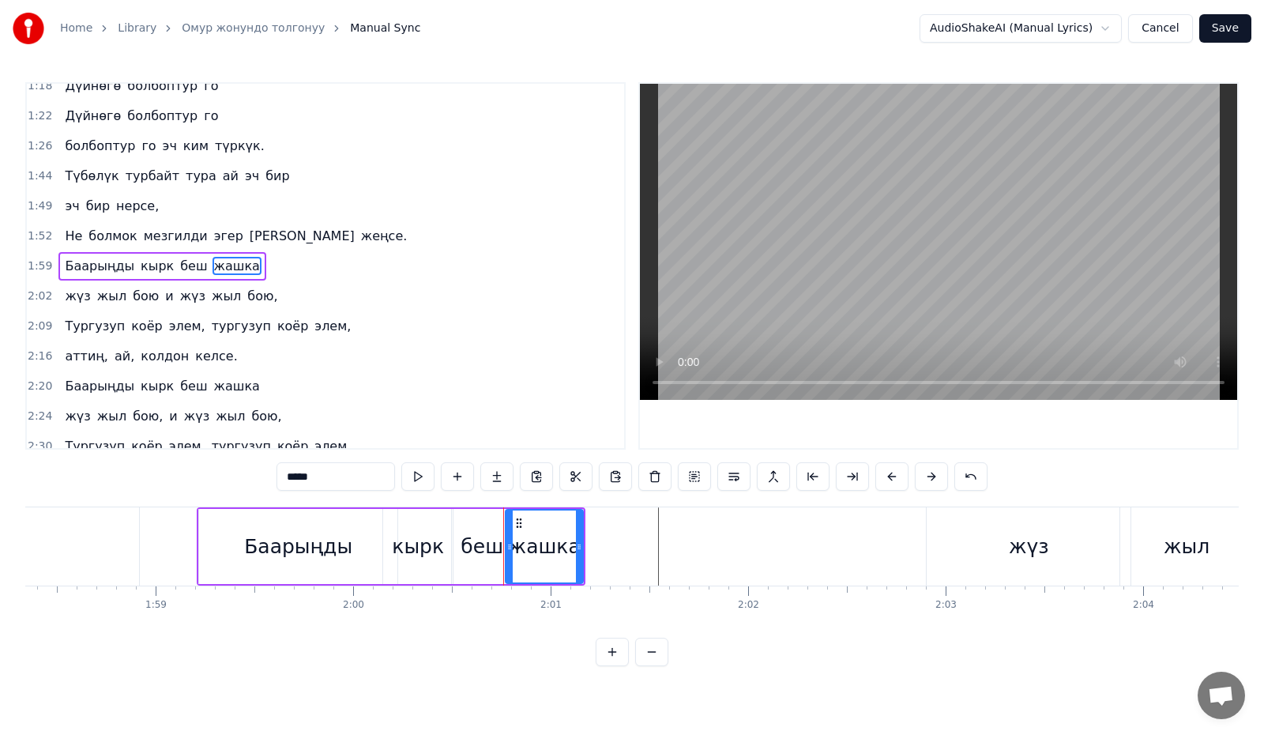
click at [221, 269] on span "жашка" at bounding box center [236, 266] width 49 height 18
click at [237, 257] on div "Баарыңды кырк беш жашка" at bounding box center [161, 266] width 207 height 28
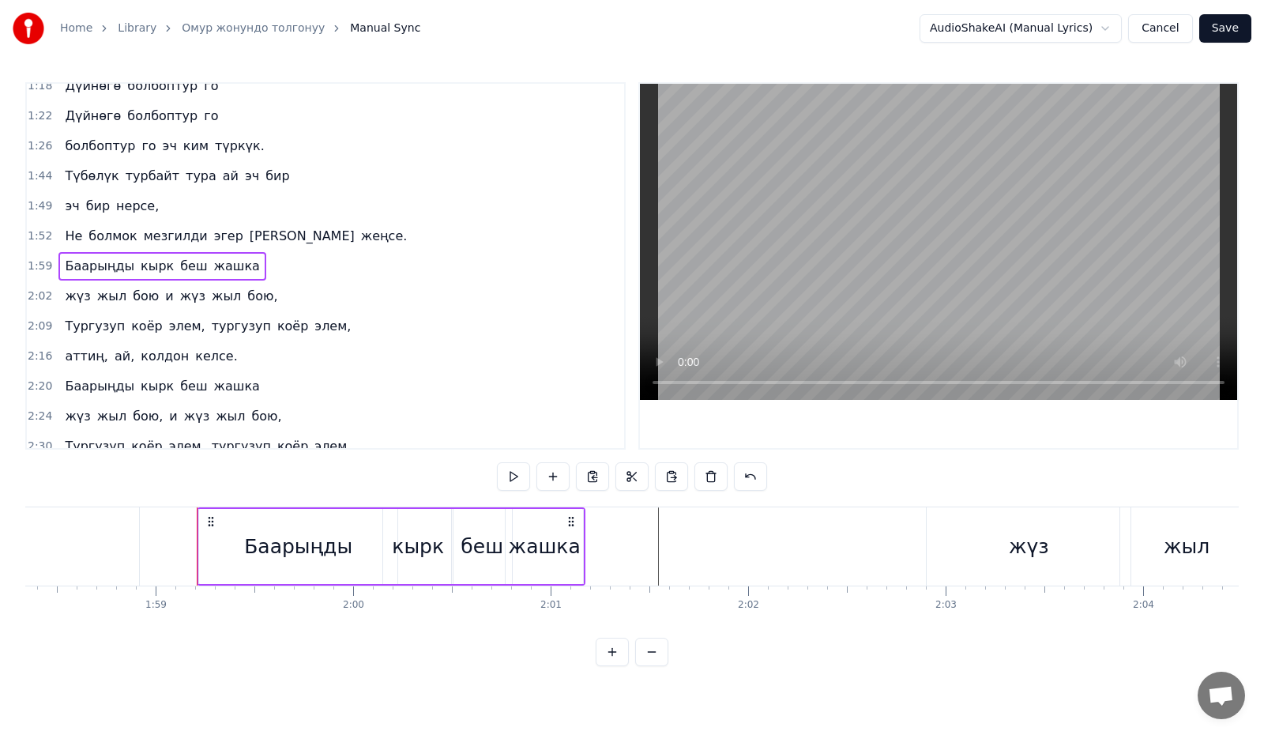
click at [219, 266] on span "жашка" at bounding box center [236, 266] width 49 height 18
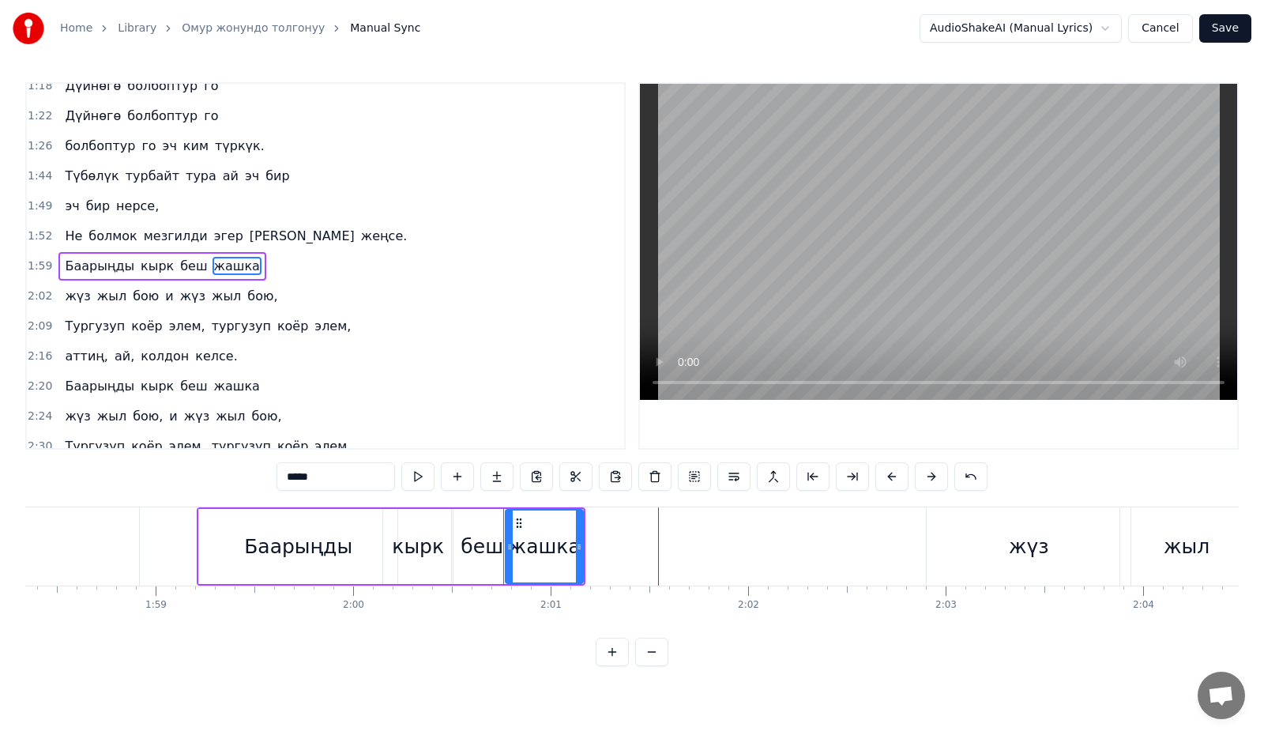
click at [212, 265] on span "жашка" at bounding box center [236, 266] width 49 height 18
click at [190, 263] on div "Баарыңды кырк беш жашка" at bounding box center [161, 266] width 207 height 28
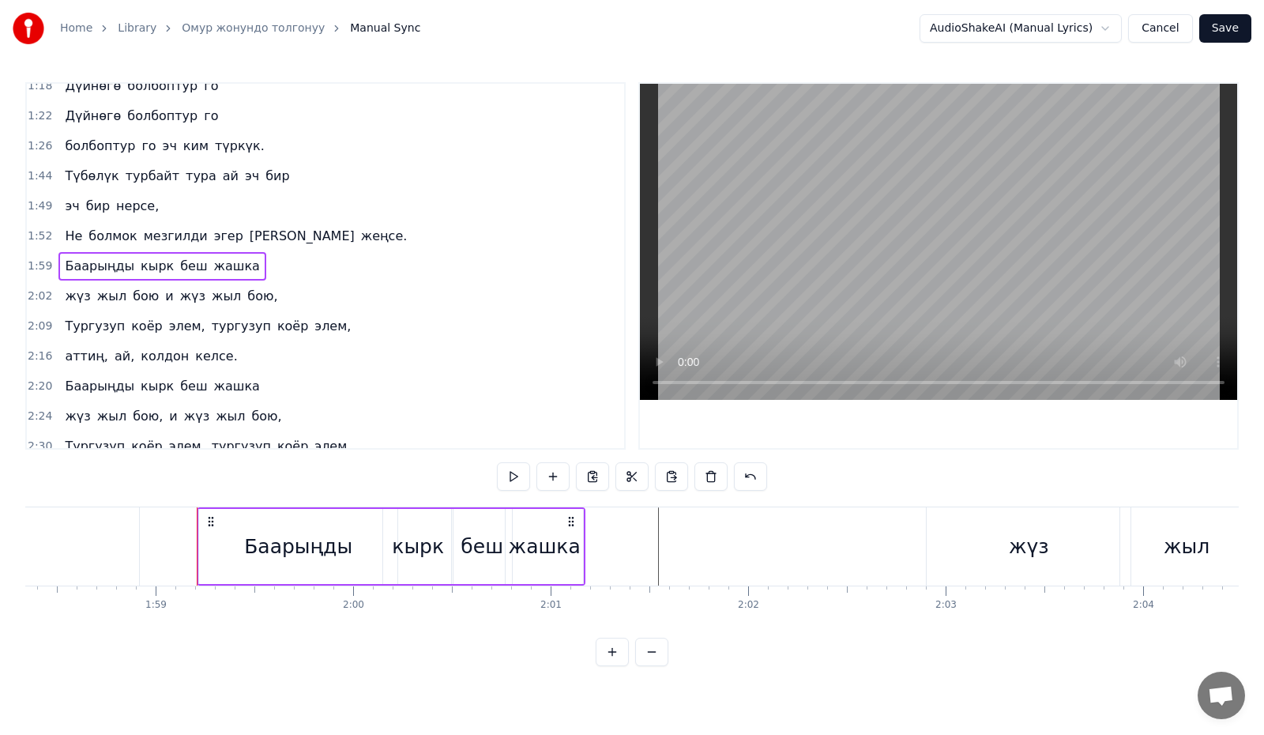
click at [179, 263] on span "беш" at bounding box center [194, 266] width 30 height 18
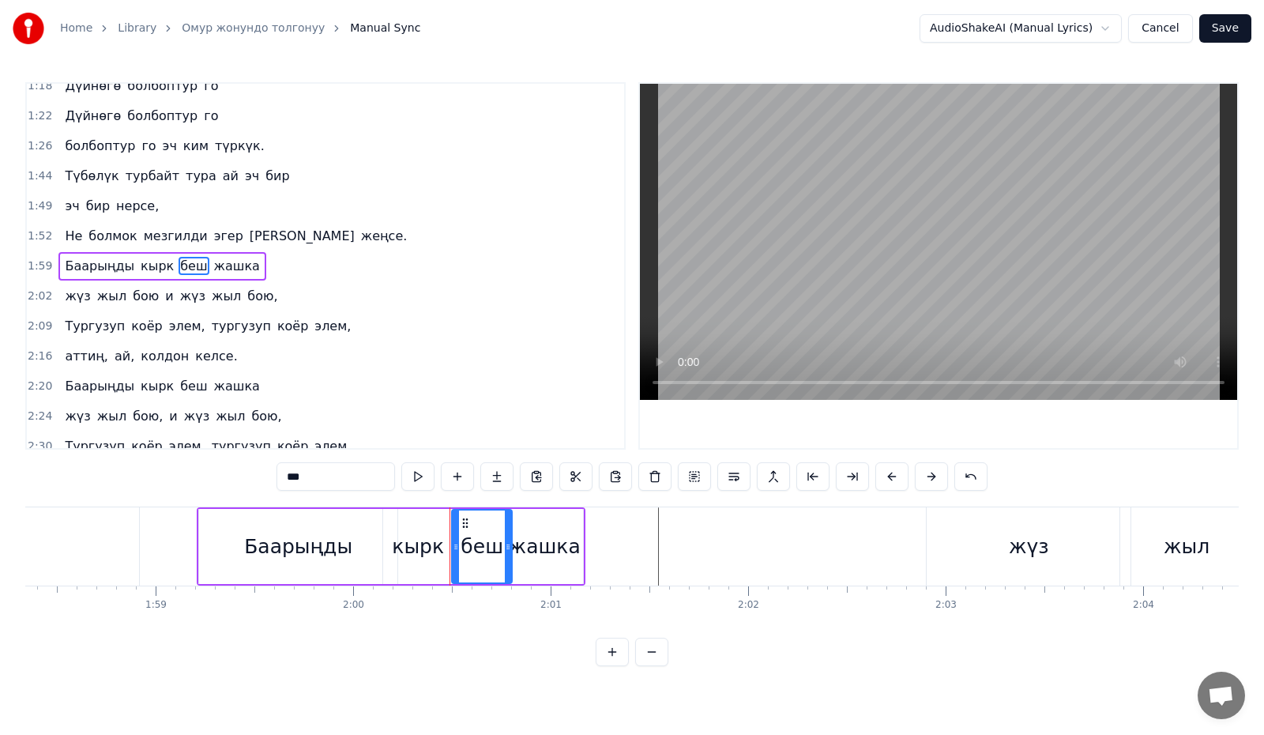
click at [219, 267] on span "жашка" at bounding box center [236, 266] width 49 height 18
click at [341, 478] on input "*****" at bounding box center [335, 476] width 118 height 28
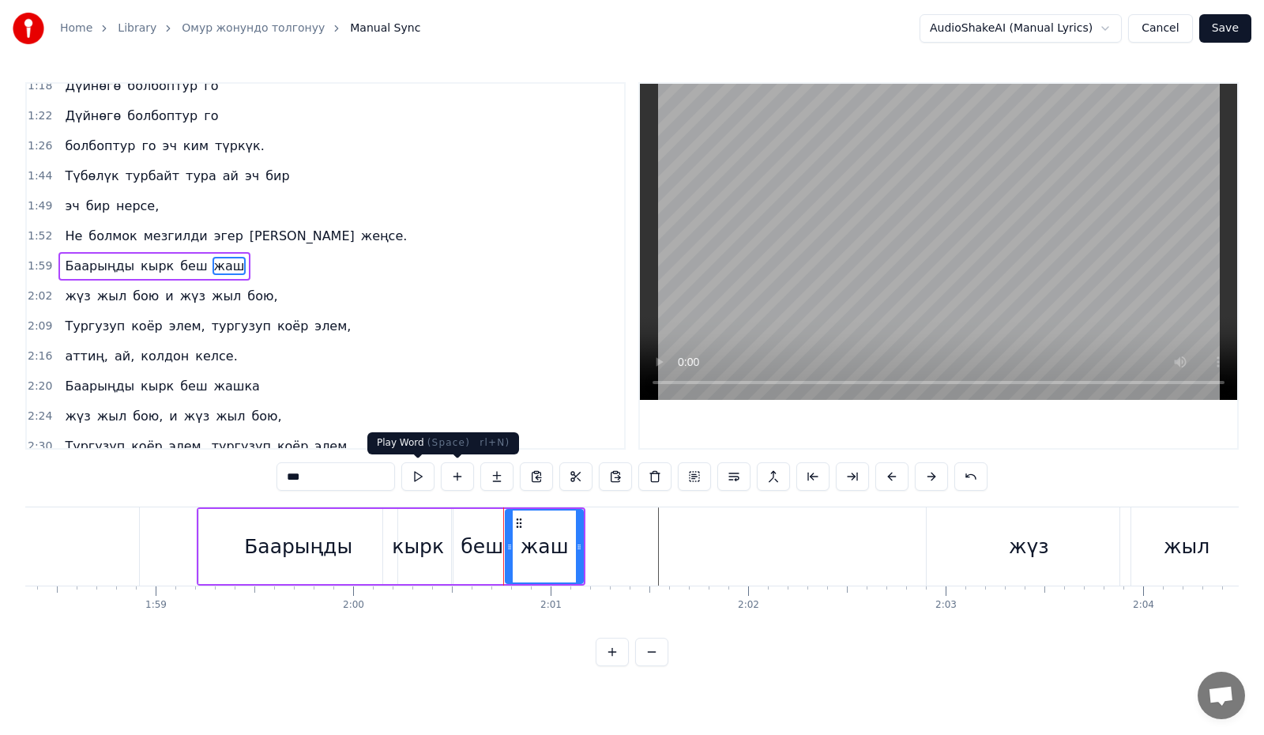
type input "***"
click at [412, 479] on button at bounding box center [417, 476] width 33 height 28
click at [570, 551] on icon at bounding box center [573, 546] width 6 height 13
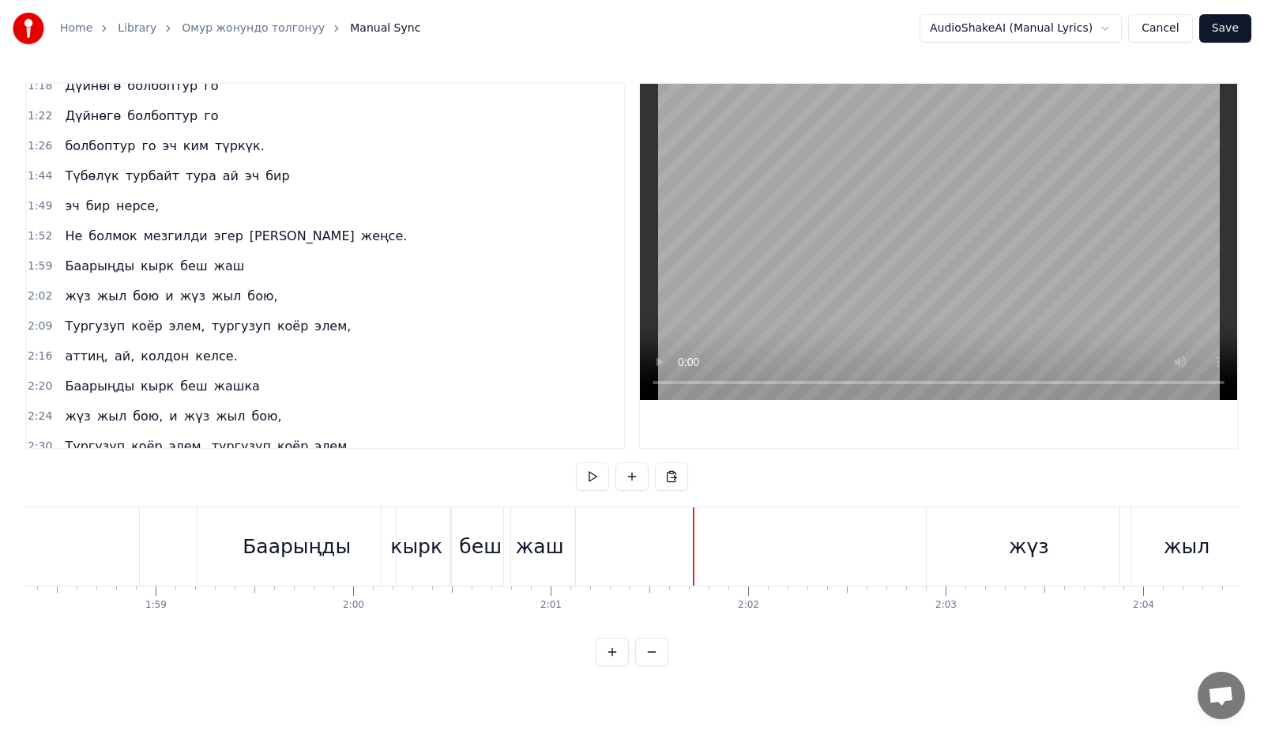
drag, startPoint x: 576, startPoint y: 536, endPoint x: 649, endPoint y: 539, distance: 73.5
click at [820, 547] on div at bounding box center [820, 546] width 1 height 78
click at [524, 501] on div "0:16 Биз келдик жашамак бар 0:19 ай азбы азбы- көппү, 0:24 Калтырбай көңүлдөрдү…" at bounding box center [631, 374] width 1213 height 584
click at [513, 527] on div "жаш" at bounding box center [539, 546] width 71 height 78
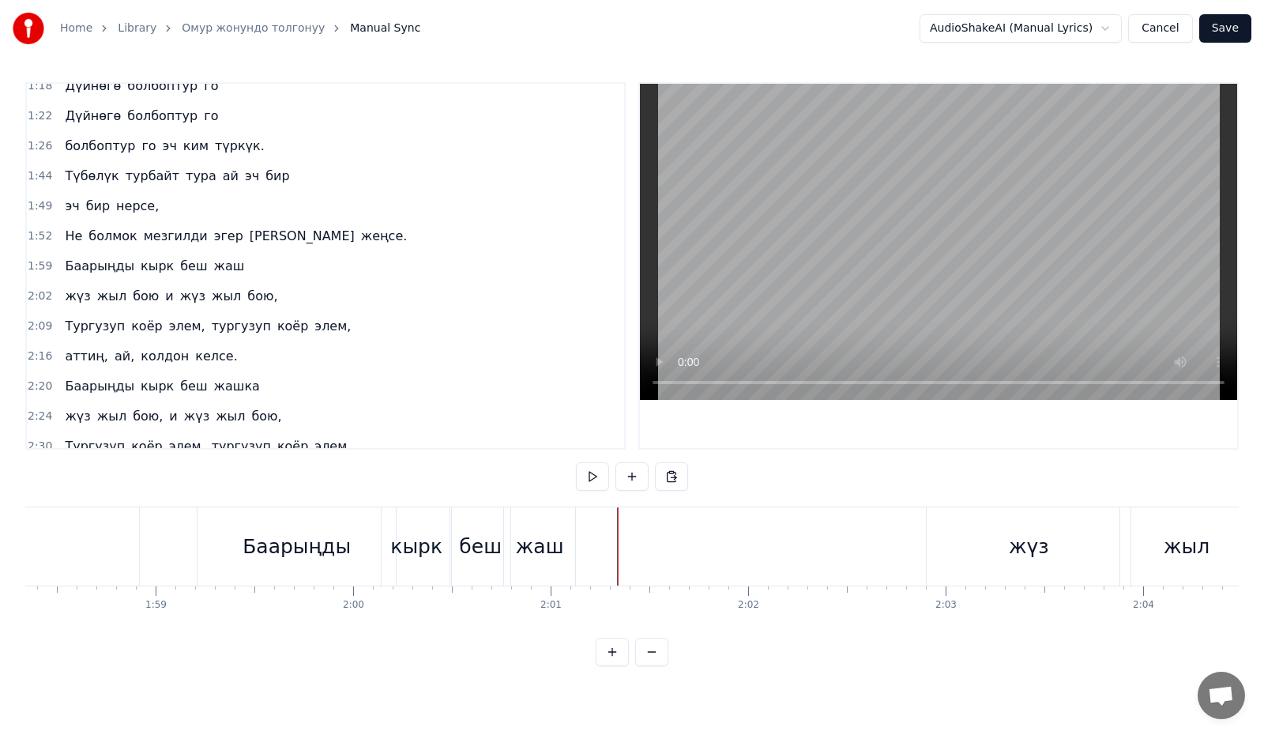
click at [628, 477] on button at bounding box center [631, 476] width 33 height 28
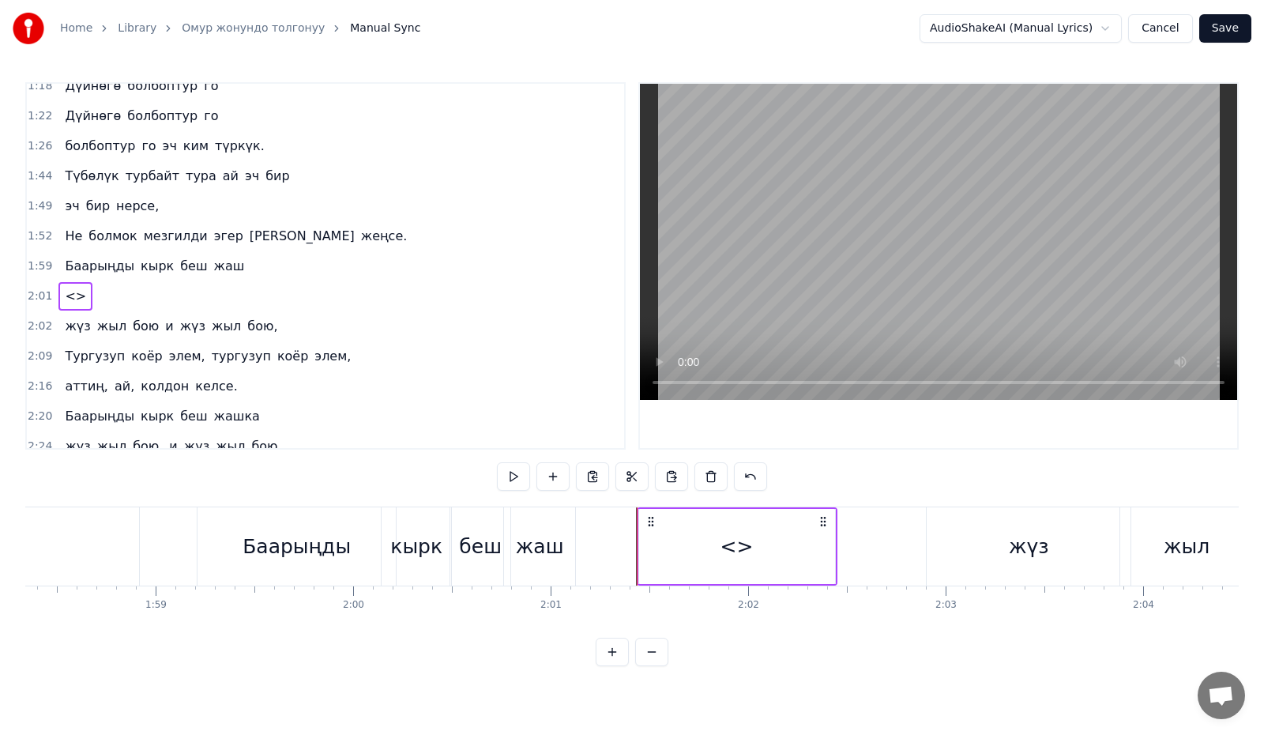
click at [664, 547] on div "<>" at bounding box center [737, 546] width 196 height 75
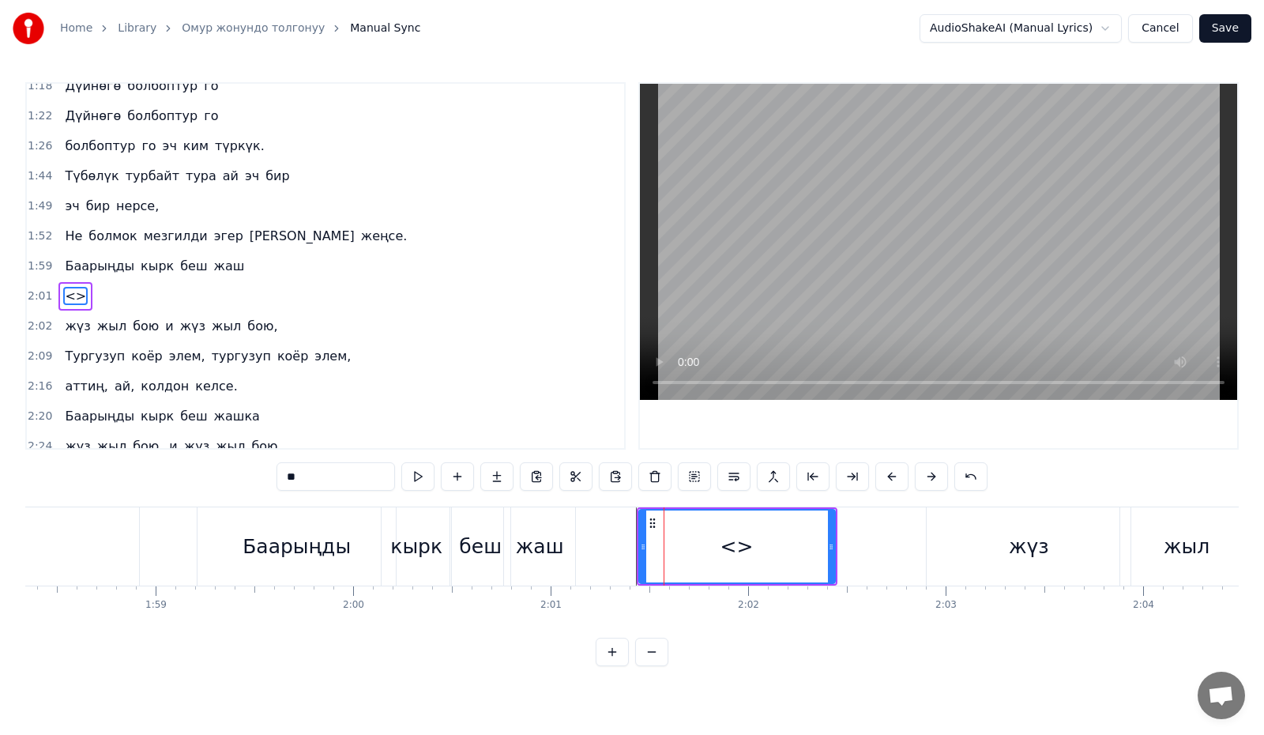
scroll to position [433, 0]
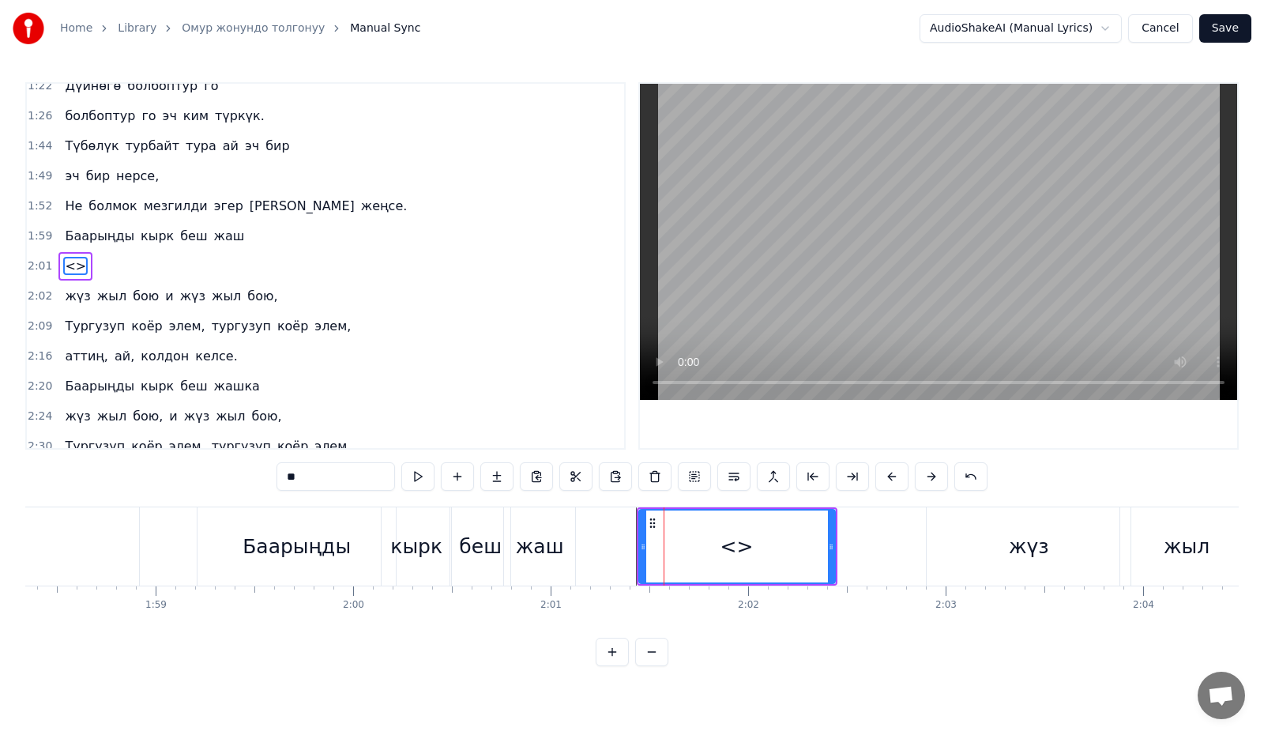
drag, startPoint x: 299, startPoint y: 480, endPoint x: 264, endPoint y: 477, distance: 34.9
click at [264, 477] on div "0:16 Биз келдик жашамак бар 0:19 ай азбы азбы- көппү, 0:24 Калтырбай көңүлдөрдү…" at bounding box center [631, 374] width 1213 height 584
type input "*"
drag, startPoint x: 640, startPoint y: 551, endPoint x: 575, endPoint y: 558, distance: 65.2
click at [575, 558] on div at bounding box center [578, 546] width 6 height 72
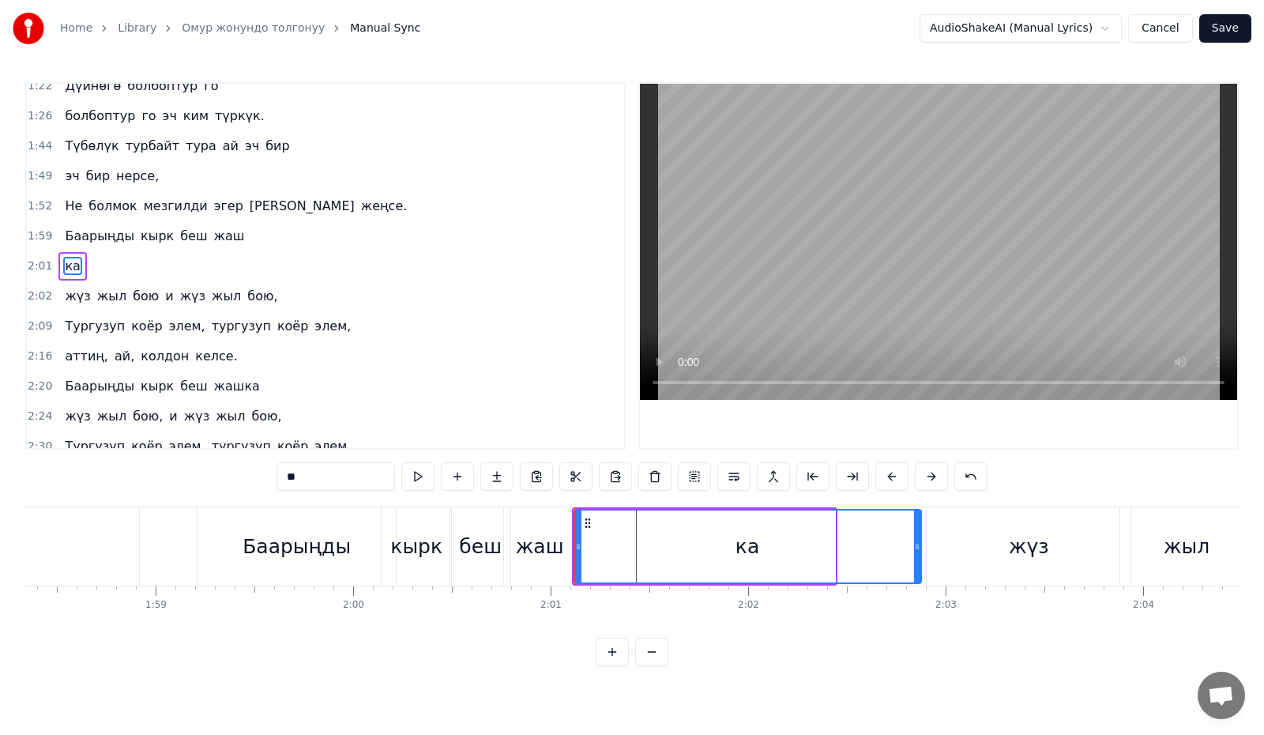
drag, startPoint x: 830, startPoint y: 550, endPoint x: 916, endPoint y: 554, distance: 86.2
click at [916, 554] on div at bounding box center [917, 546] width 6 height 72
click at [419, 482] on button at bounding box center [417, 476] width 33 height 28
click at [923, 554] on div at bounding box center [924, 546] width 6 height 72
click at [795, 232] on video at bounding box center [938, 242] width 597 height 316
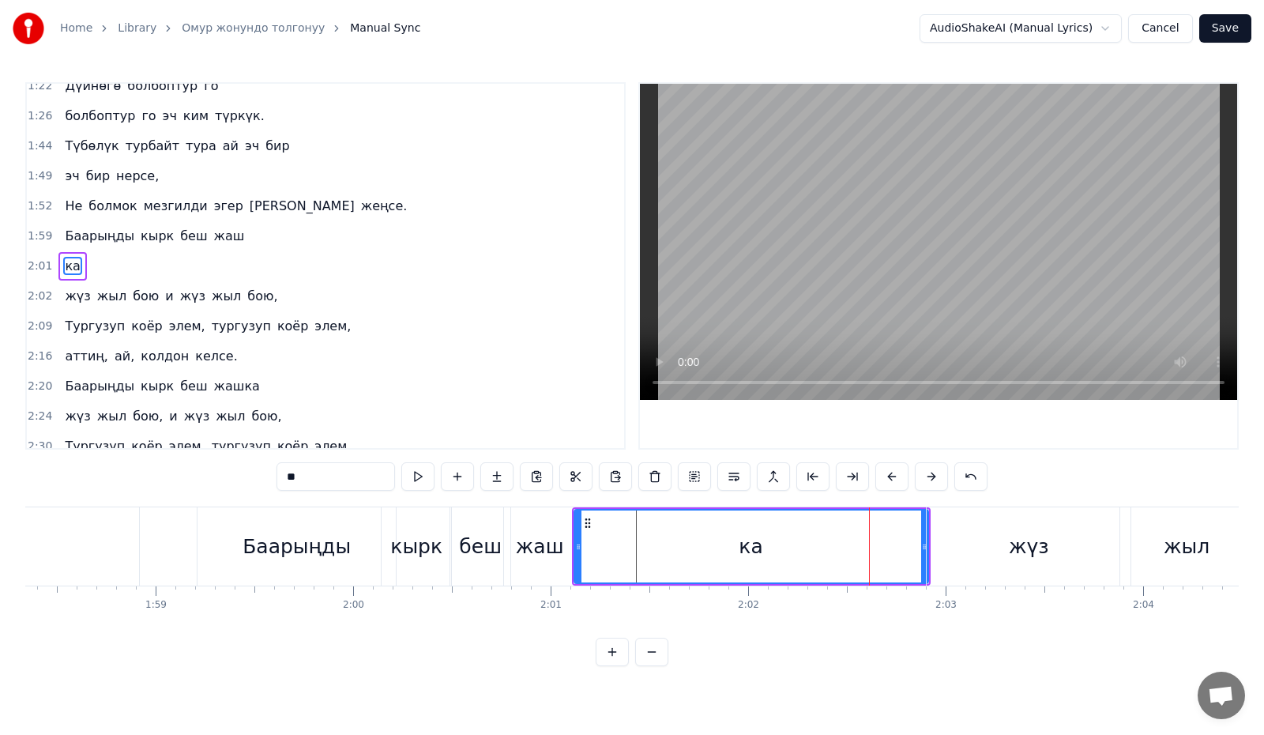
click at [532, 529] on div "жаш" at bounding box center [539, 546] width 71 height 78
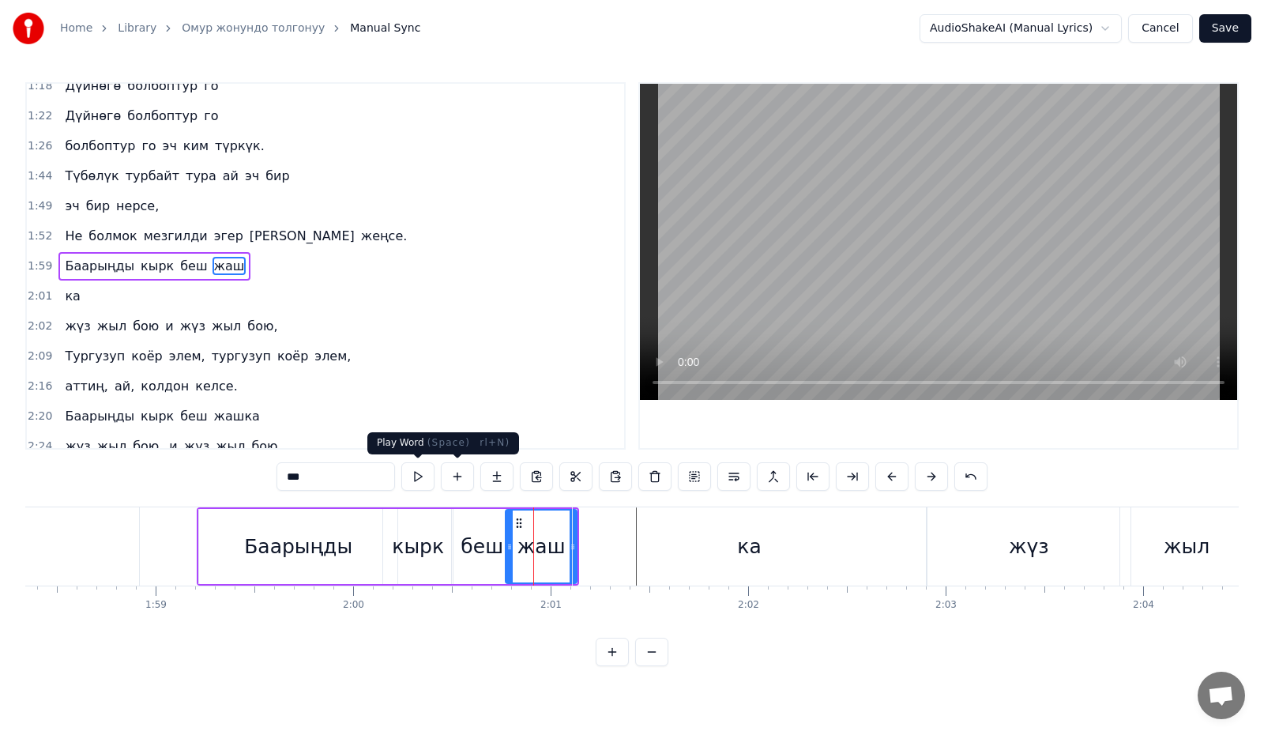
click at [423, 473] on button at bounding box center [417, 476] width 33 height 28
click at [676, 537] on div "ка" at bounding box center [750, 546] width 354 height 78
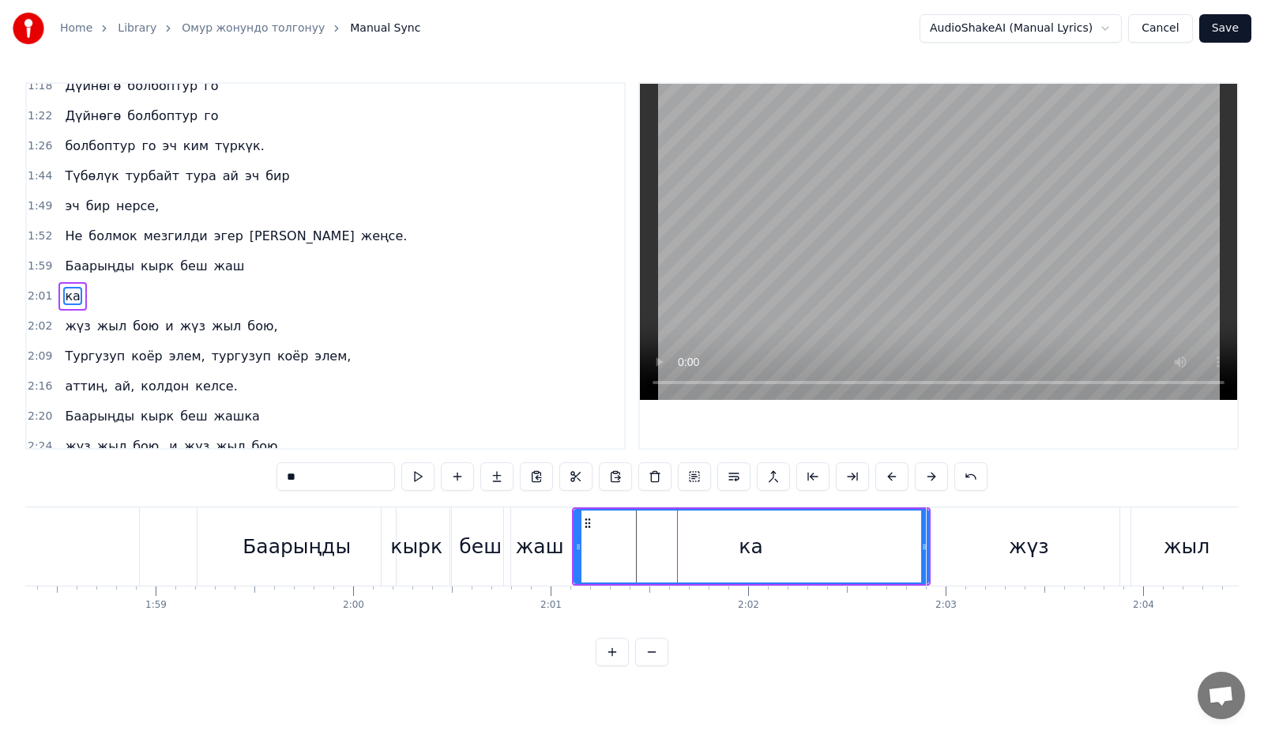
scroll to position [433, 0]
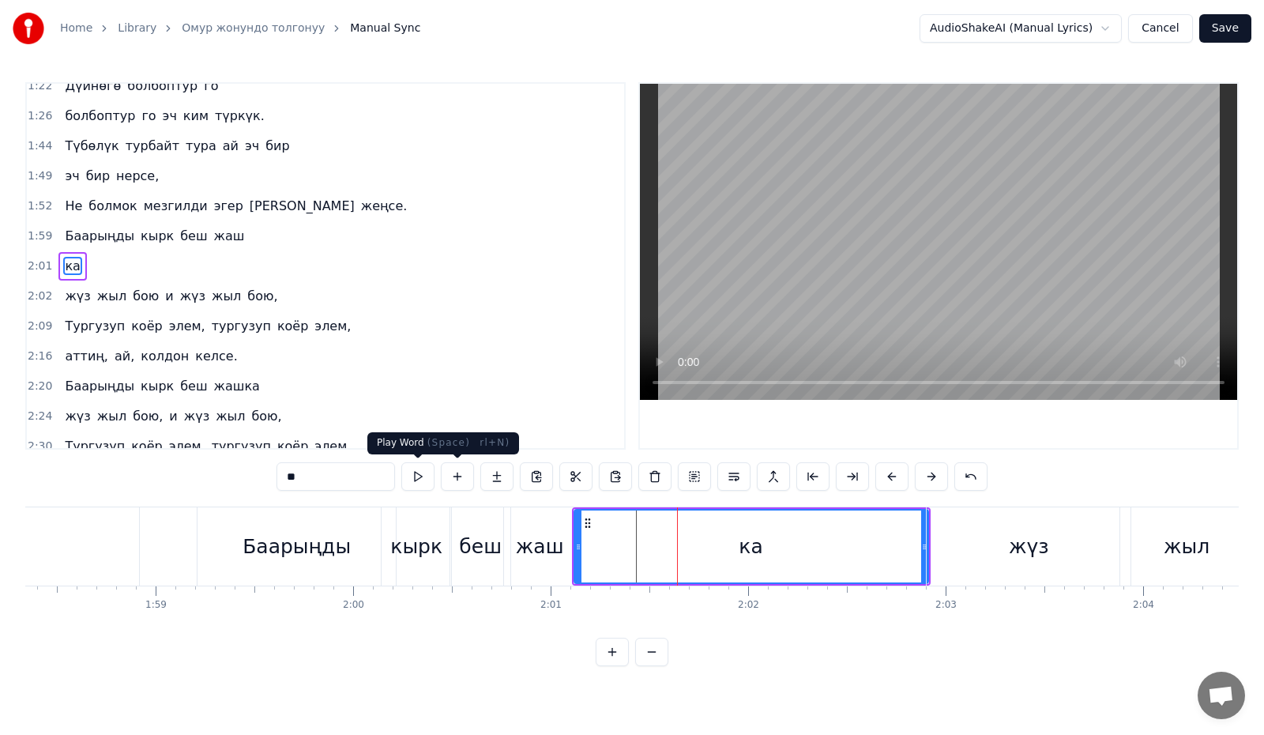
click at [423, 476] on button at bounding box center [417, 476] width 33 height 28
click at [960, 543] on div "жүз" at bounding box center [1029, 546] width 204 height 78
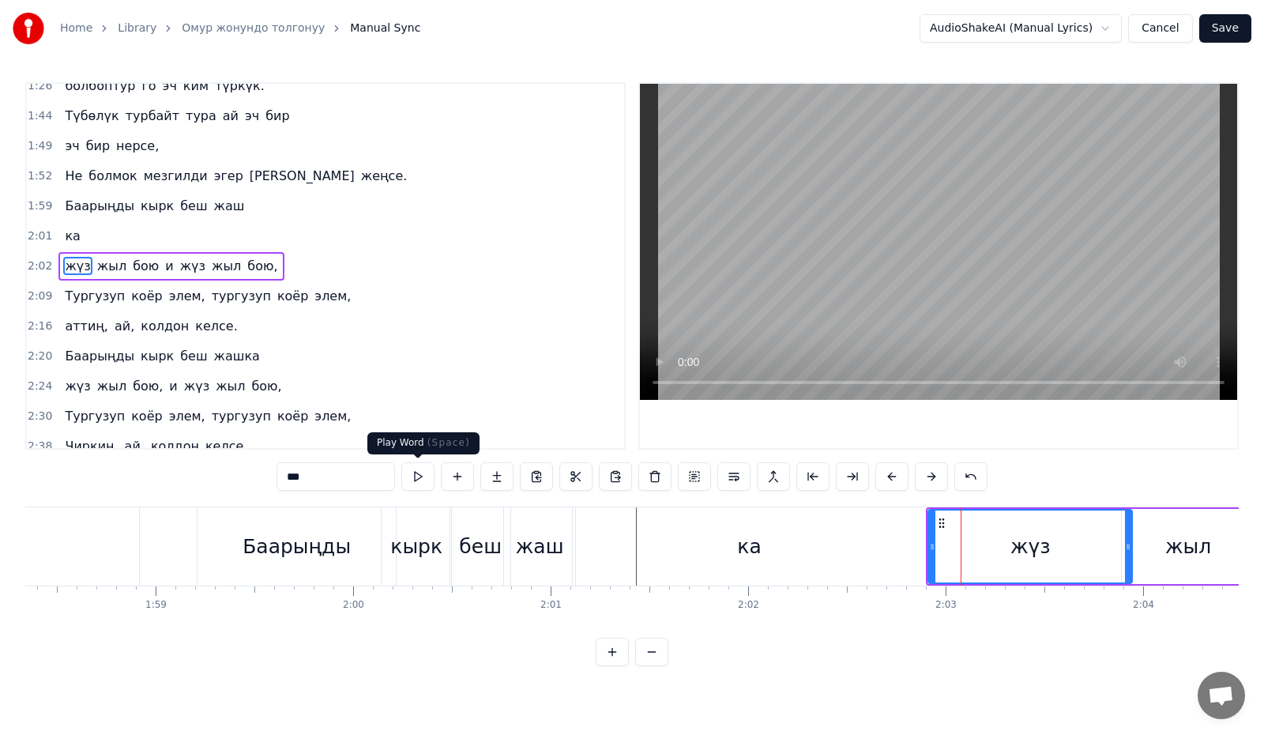
click at [420, 476] on button at bounding box center [417, 476] width 33 height 28
click at [420, 477] on button at bounding box center [417, 476] width 33 height 28
click at [420, 476] on button at bounding box center [417, 476] width 33 height 28
click at [1165, 548] on div "жыл" at bounding box center [1188, 546] width 133 height 75
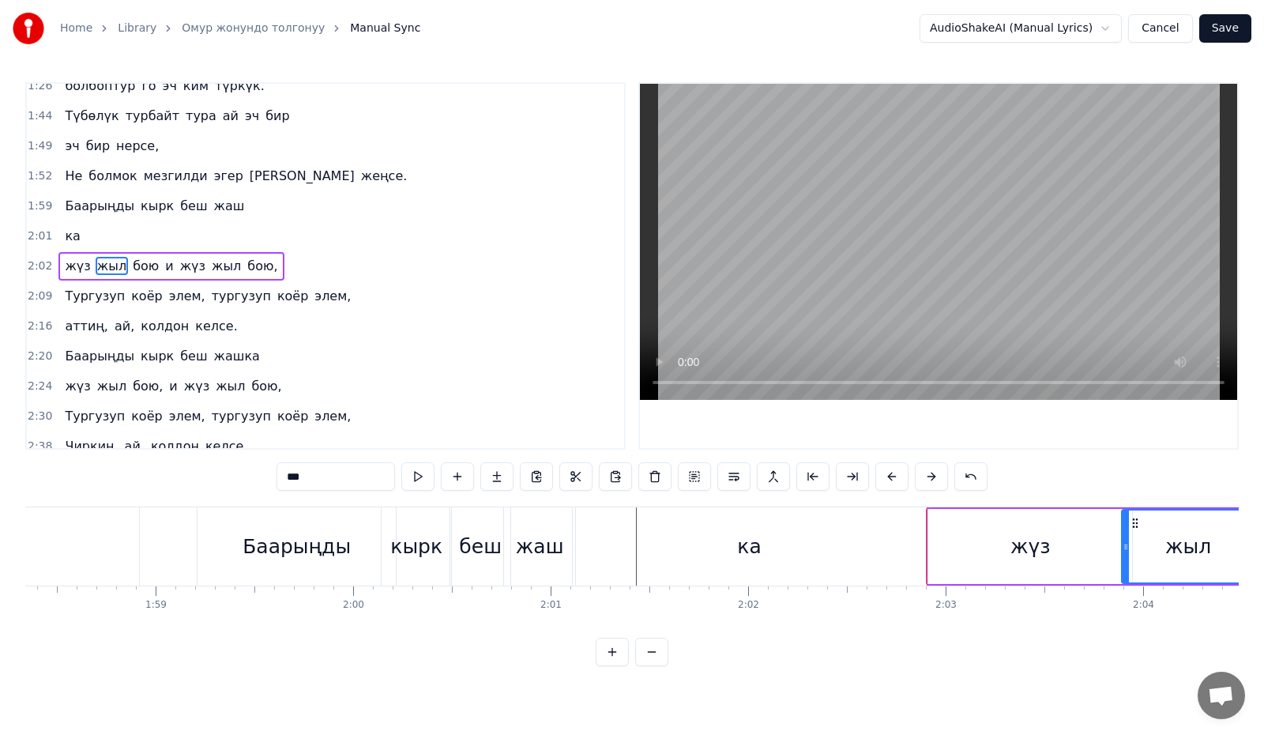
click at [1013, 533] on div "жүз" at bounding box center [1030, 547] width 40 height 30
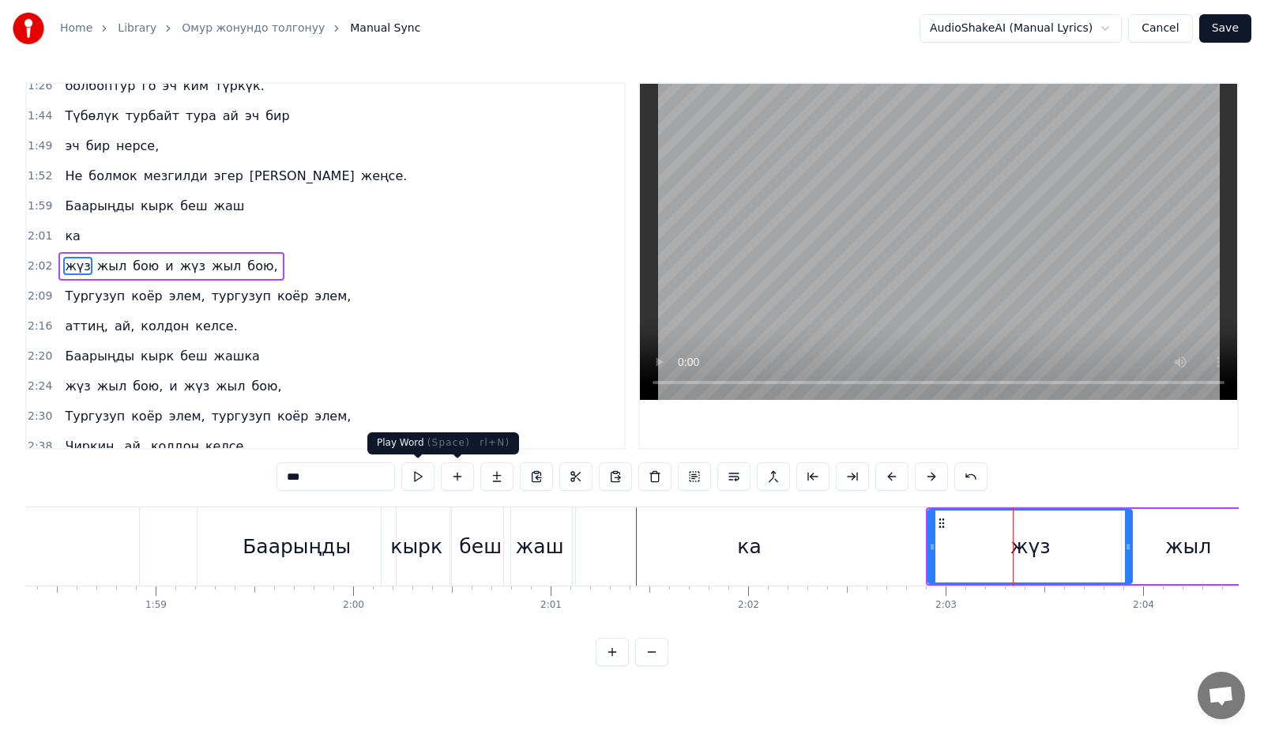
click at [415, 473] on button at bounding box center [417, 476] width 33 height 28
click at [1182, 536] on div "жыл" at bounding box center [1188, 547] width 46 height 30
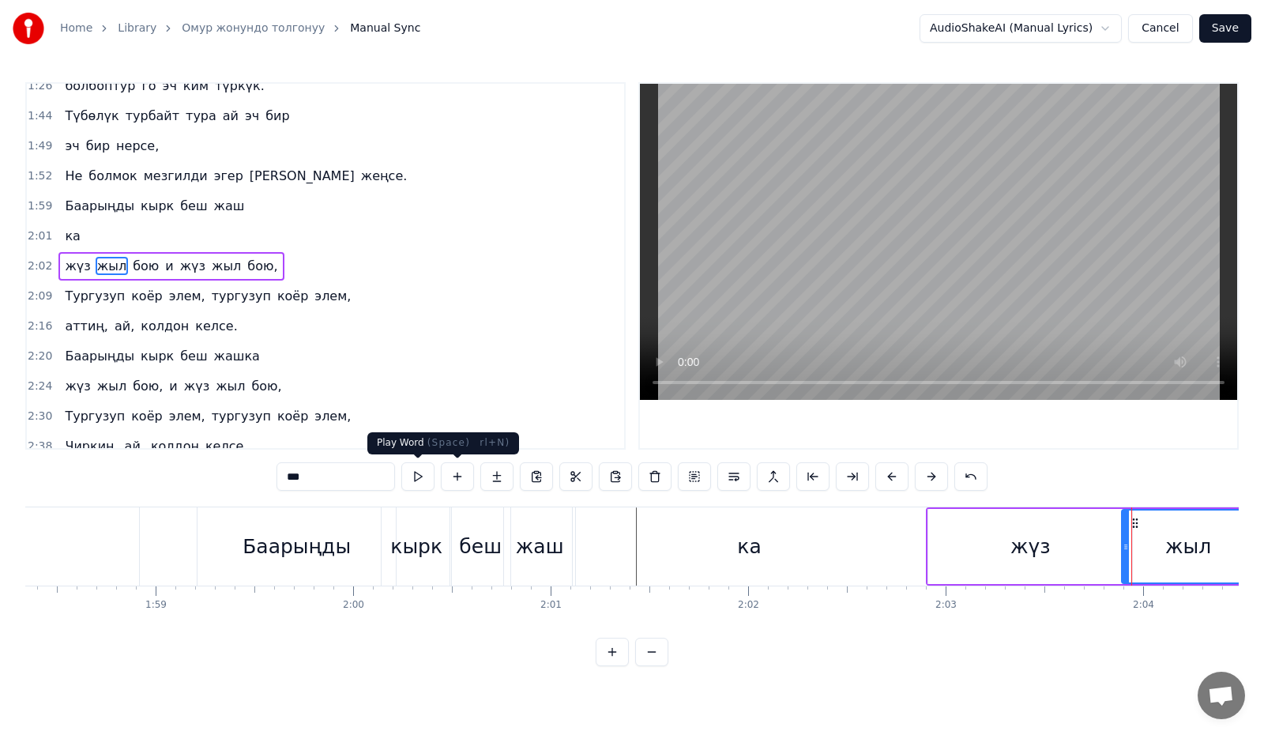
click at [420, 479] on button at bounding box center [417, 476] width 33 height 28
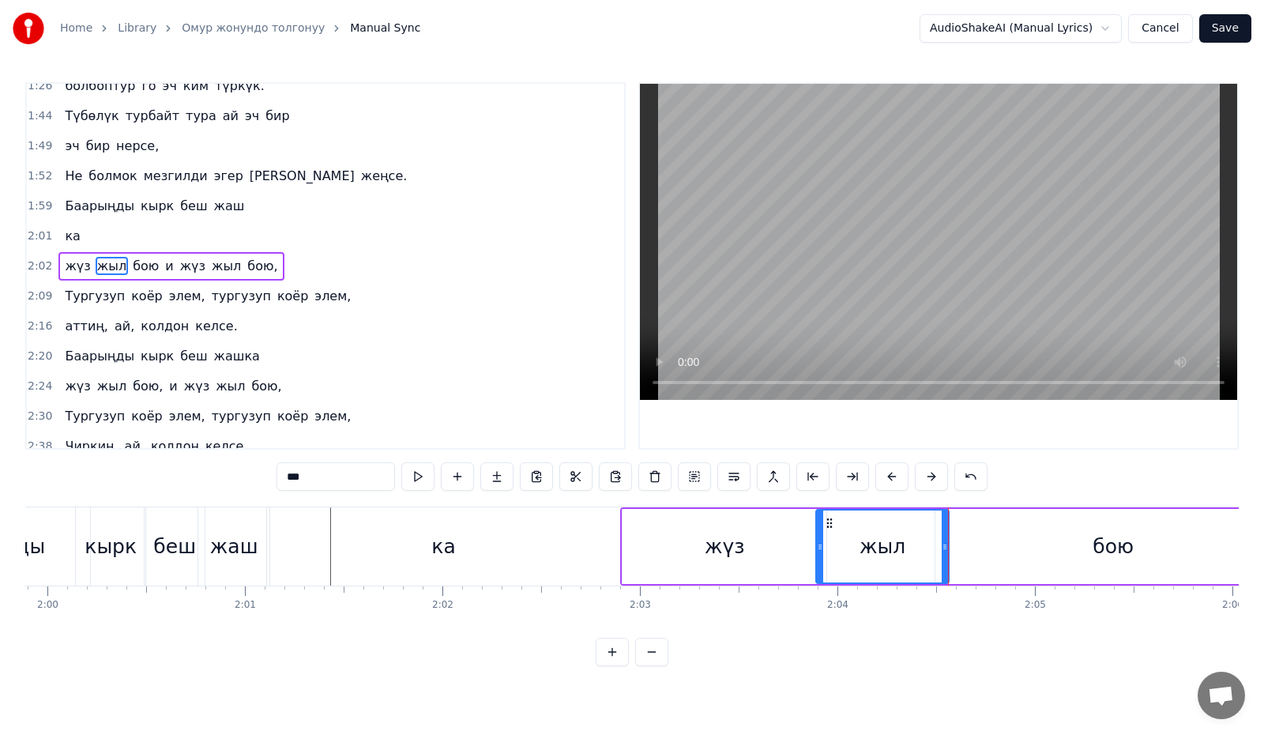
scroll to position [0, 23652]
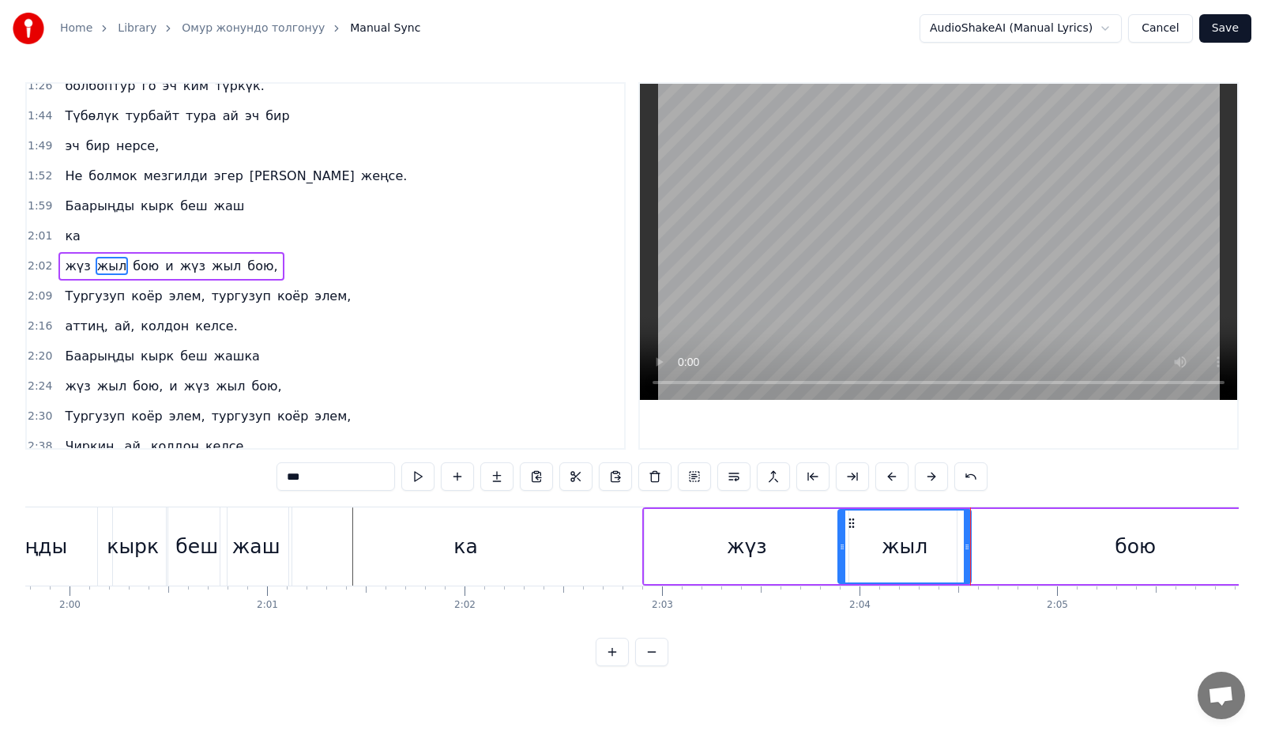
click at [696, 551] on div "жүз" at bounding box center [747, 546] width 204 height 75
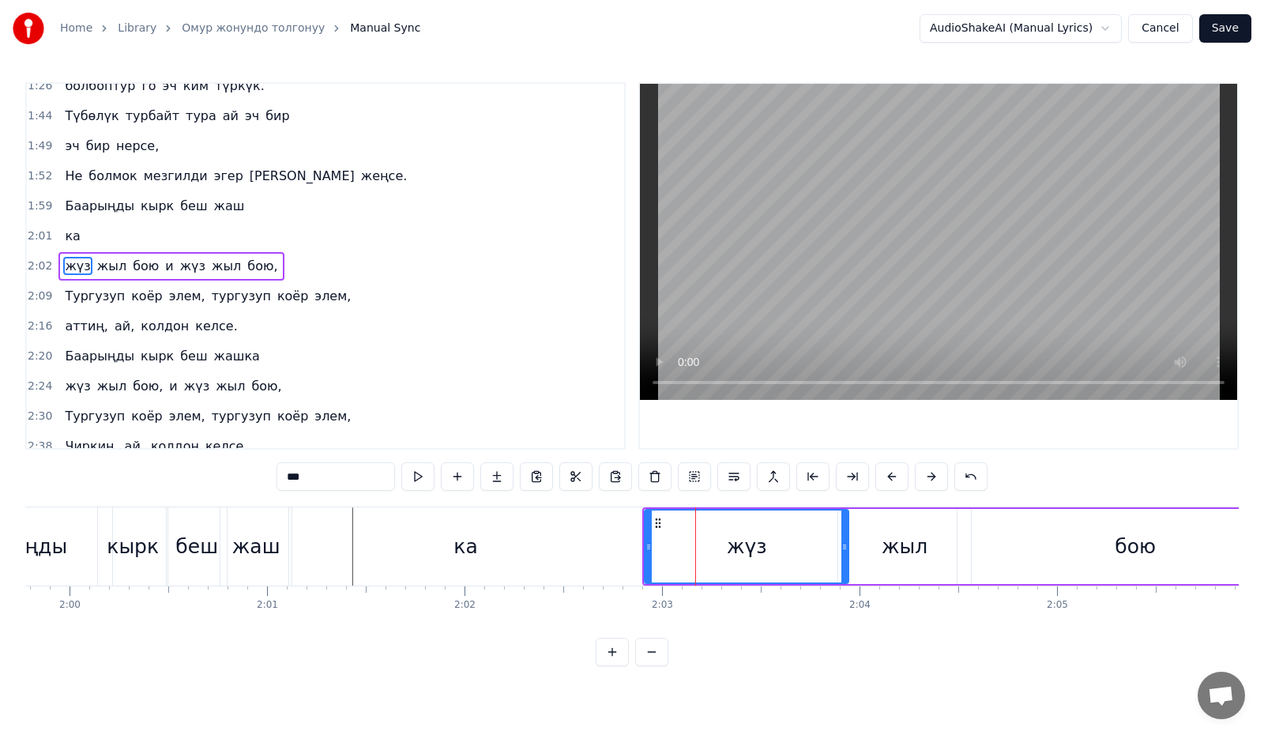
click at [422, 478] on button at bounding box center [417, 476] width 33 height 28
click at [856, 556] on div "жыл" at bounding box center [904, 546] width 133 height 75
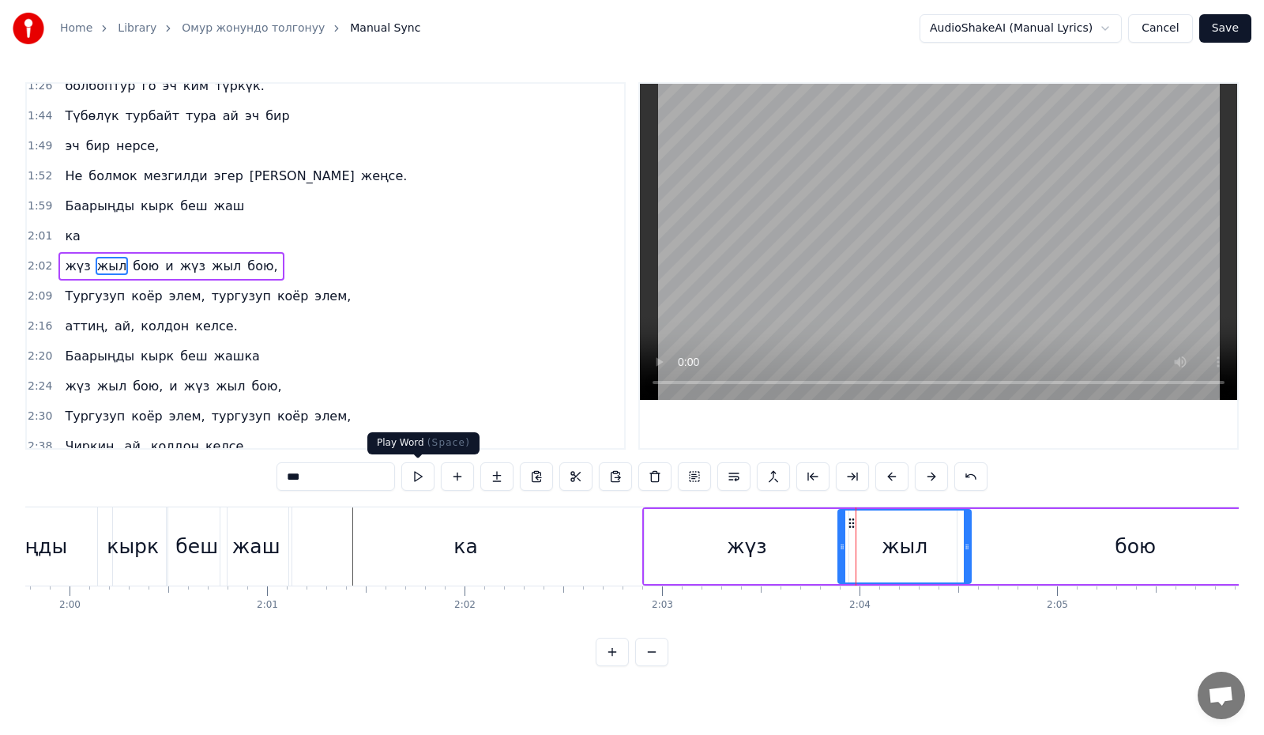
click at [419, 476] on button at bounding box center [417, 476] width 33 height 28
drag, startPoint x: 843, startPoint y: 554, endPoint x: 810, endPoint y: 552, distance: 33.2
click at [810, 552] on div at bounding box center [809, 546] width 6 height 72
click at [734, 528] on div "жүз" at bounding box center [747, 546] width 204 height 75
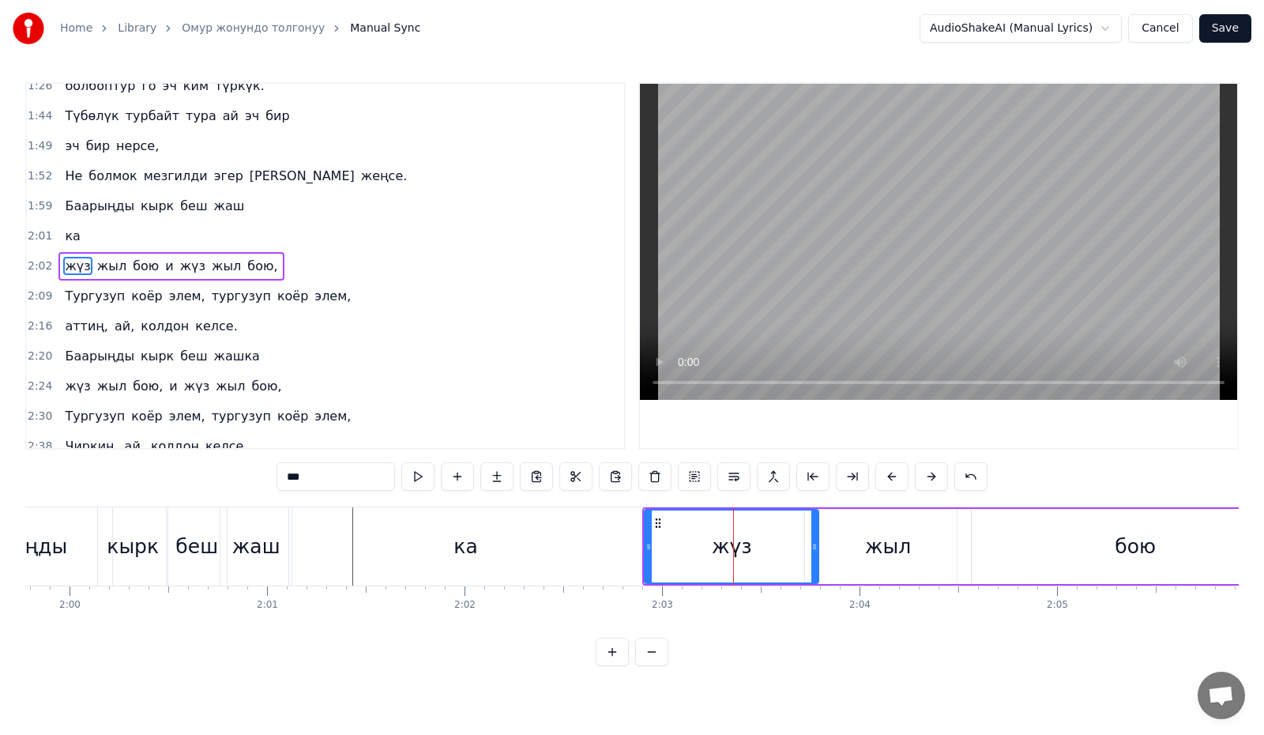
drag, startPoint x: 845, startPoint y: 544, endPoint x: 815, endPoint y: 555, distance: 32.0
click at [815, 555] on div at bounding box center [814, 546] width 6 height 72
click at [407, 476] on button at bounding box center [417, 476] width 33 height 28
click at [910, 559] on div "жыл" at bounding box center [888, 546] width 166 height 75
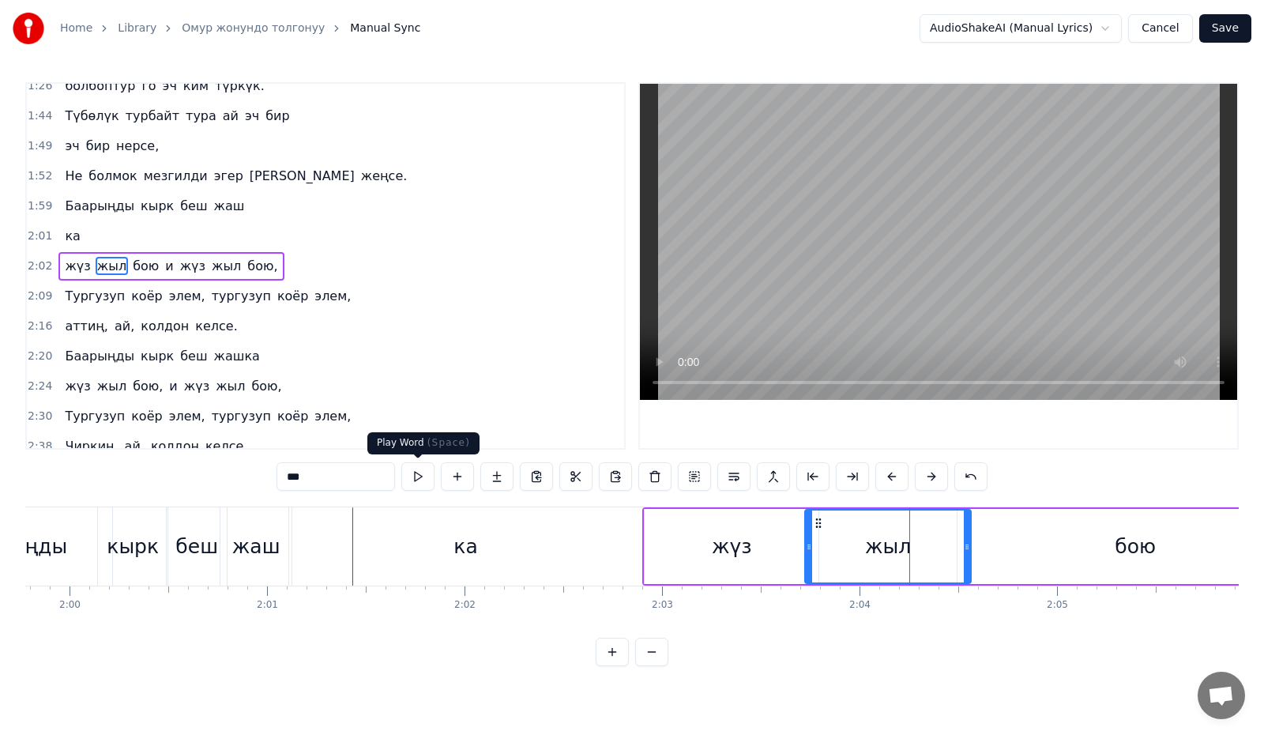
click at [415, 481] on button at bounding box center [417, 476] width 33 height 28
click at [1047, 551] on div "бою" at bounding box center [1134, 546] width 355 height 75
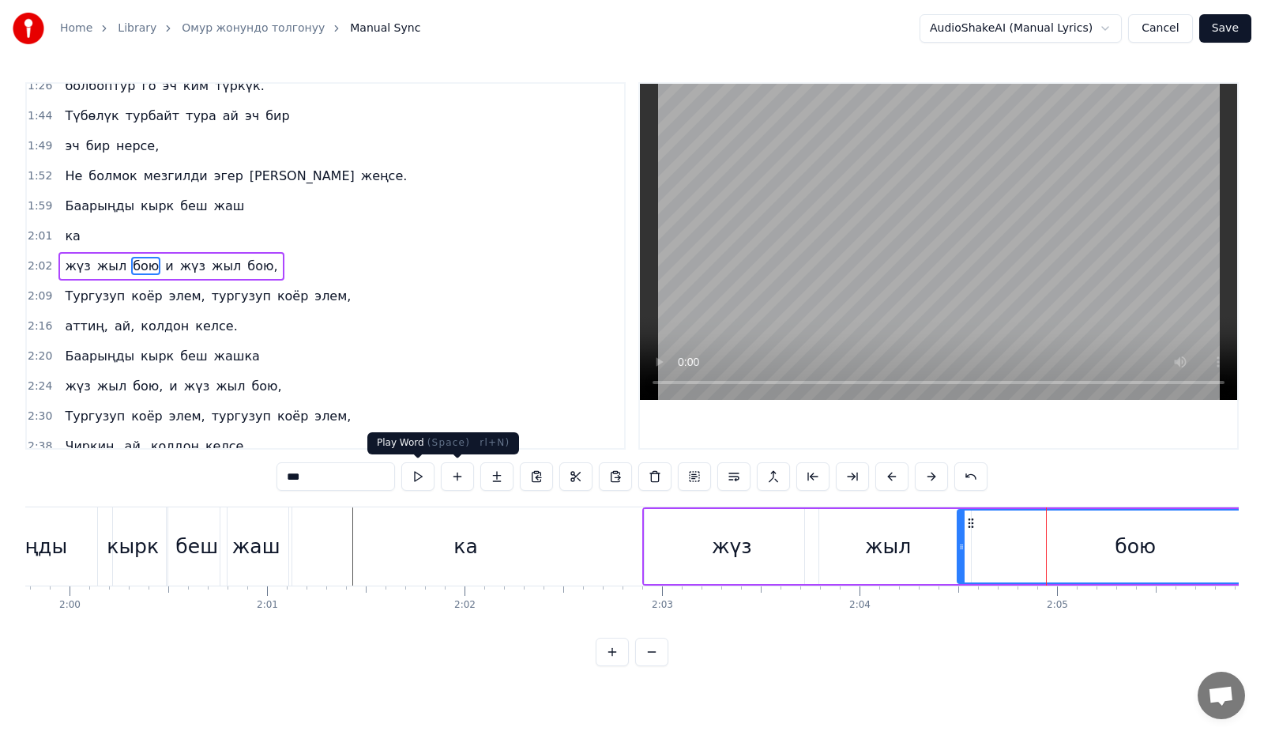
click at [422, 470] on button at bounding box center [417, 476] width 33 height 28
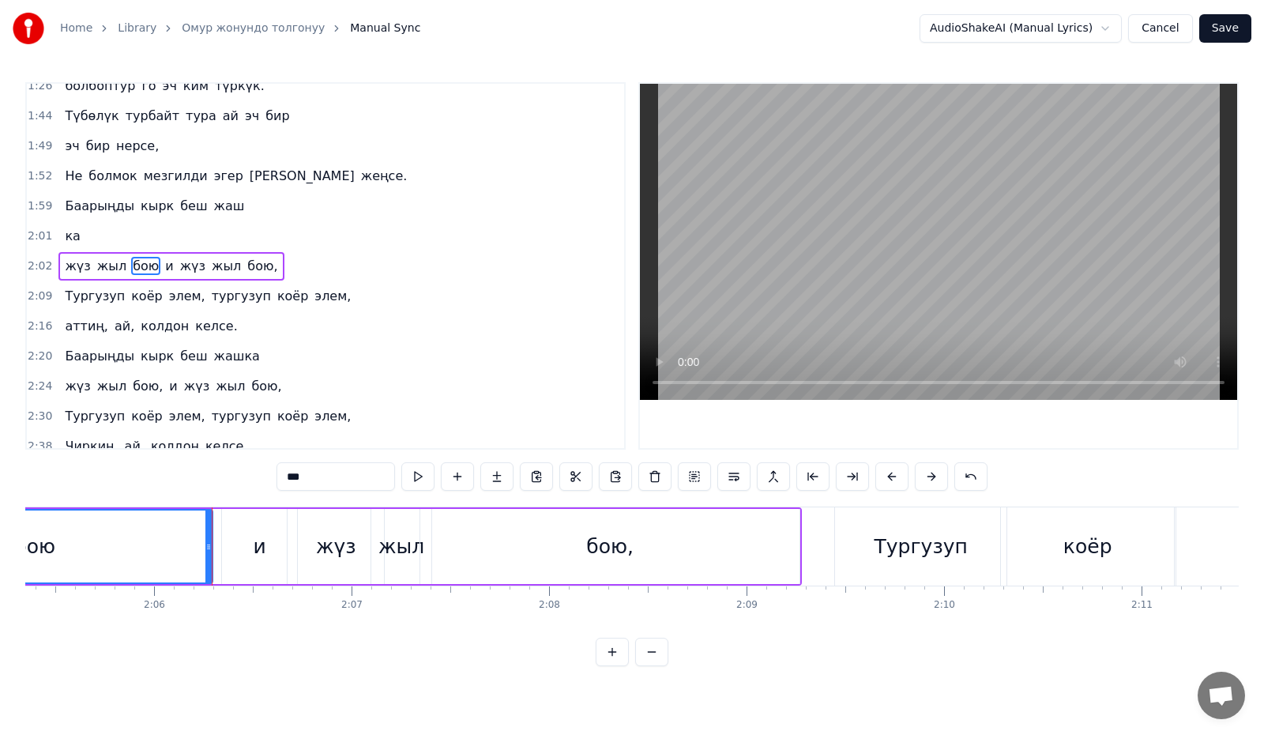
click at [273, 527] on div "и" at bounding box center [259, 546] width 75 height 75
type input "*"
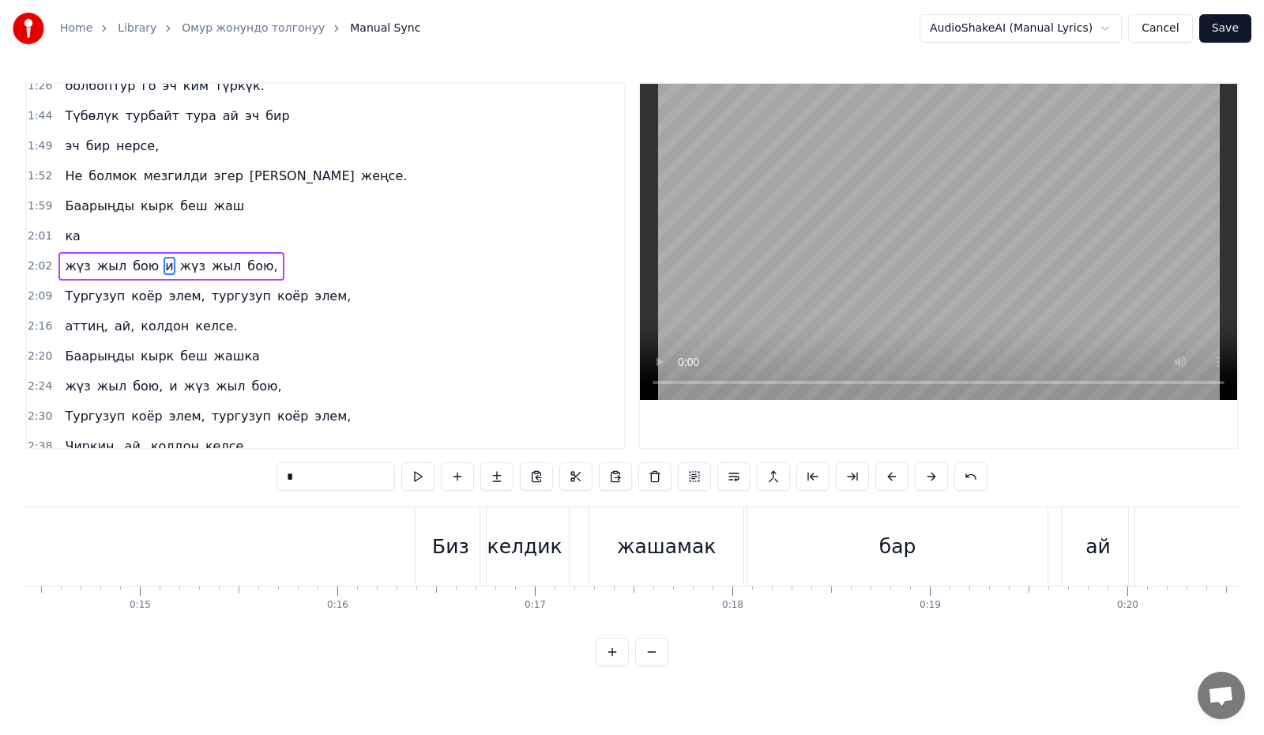
scroll to position [0, 2836]
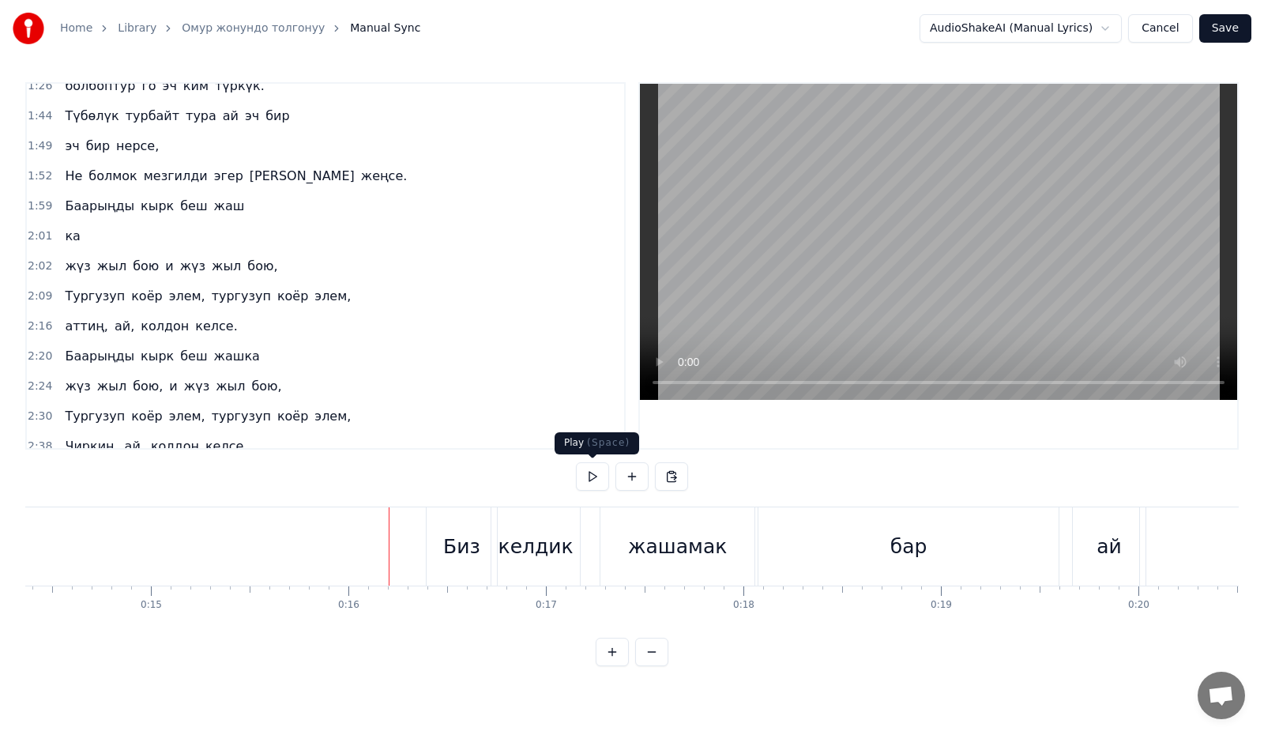
click at [609, 476] on div at bounding box center [632, 476] width 112 height 28
click at [593, 477] on button at bounding box center [592, 476] width 33 height 28
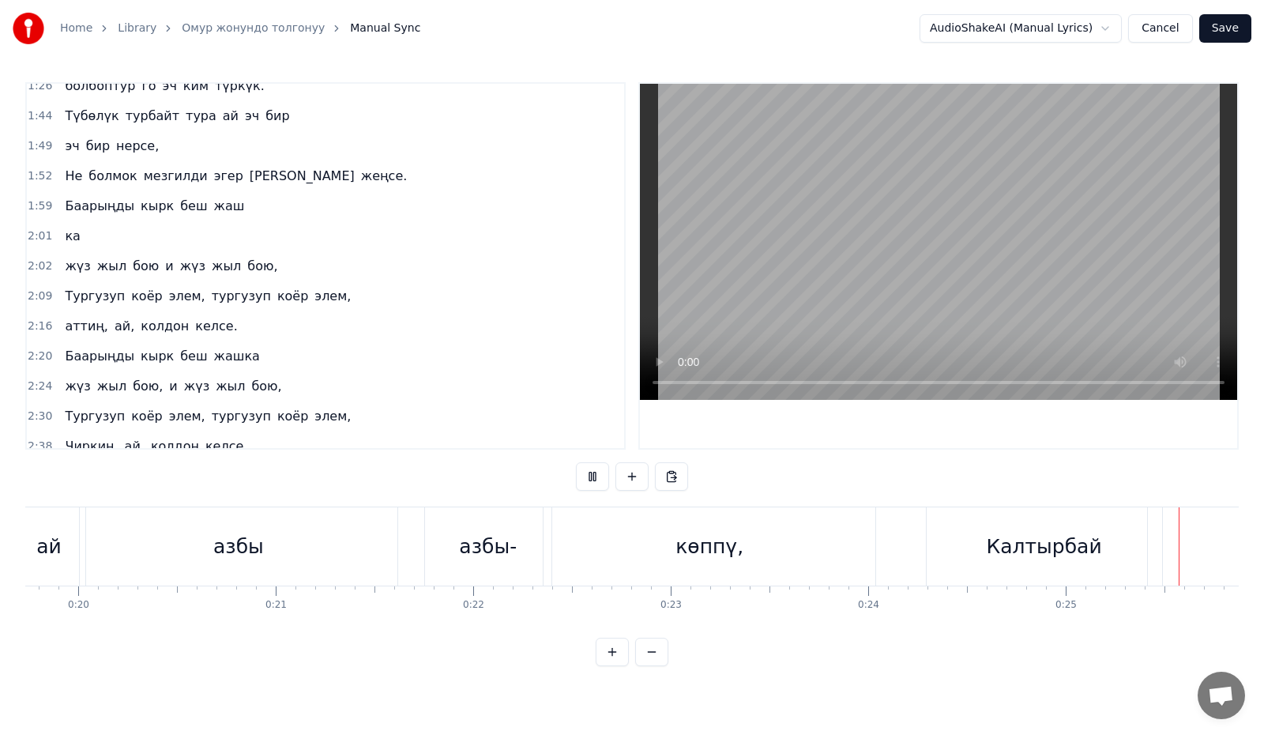
scroll to position [0, 4996]
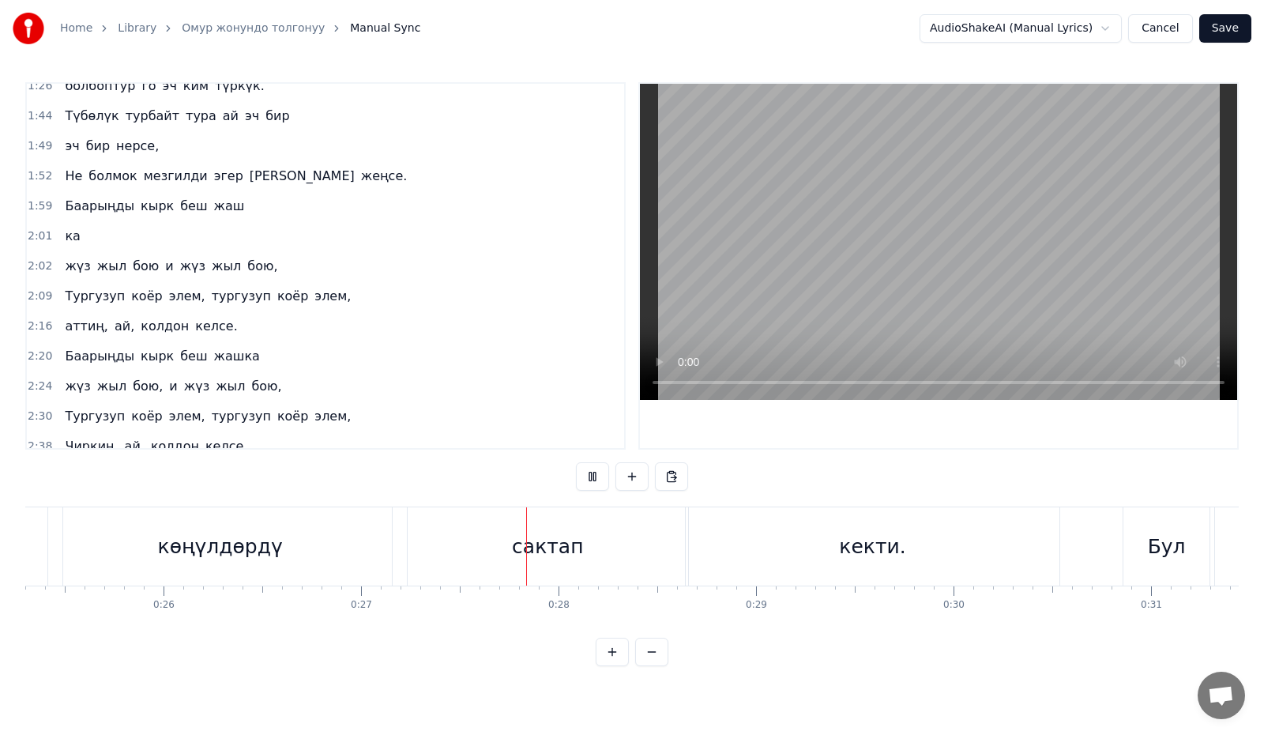
click at [593, 474] on button at bounding box center [592, 476] width 33 height 28
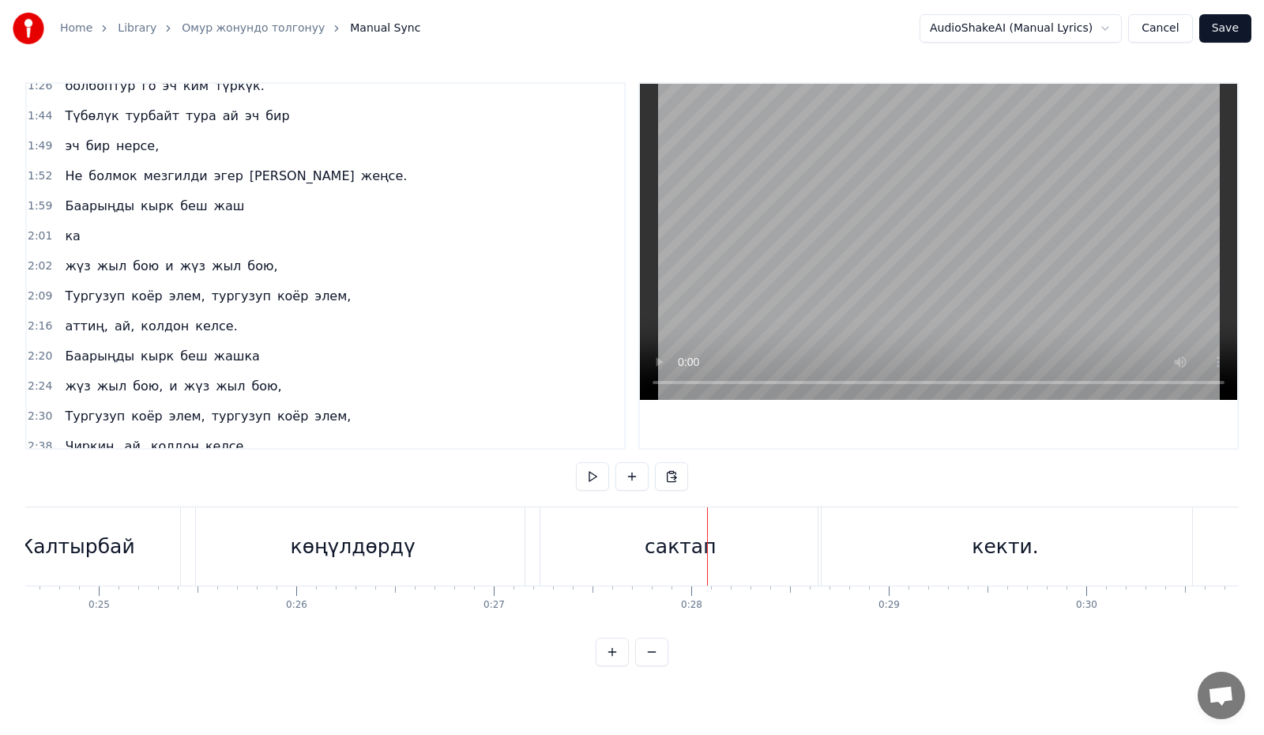
scroll to position [0, 4786]
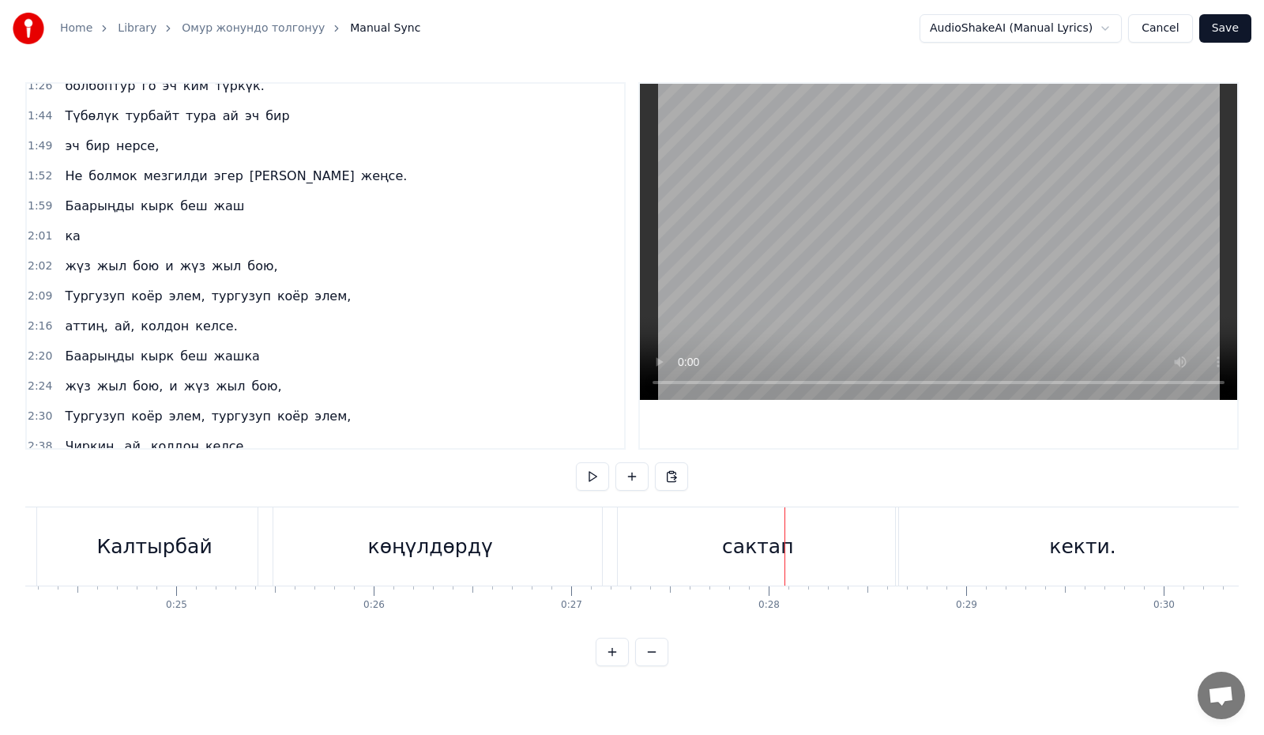
click at [393, 545] on div "көңүлдөрдү" at bounding box center [430, 547] width 125 height 30
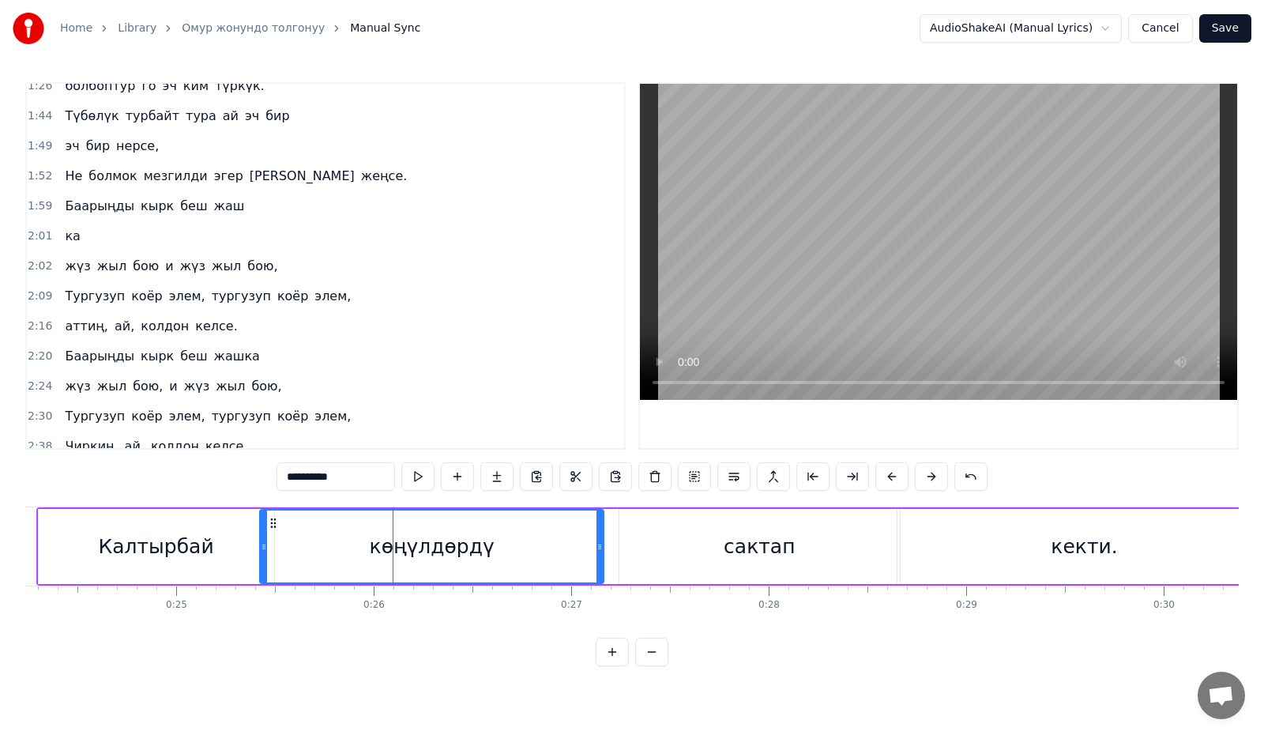
scroll to position [0, 0]
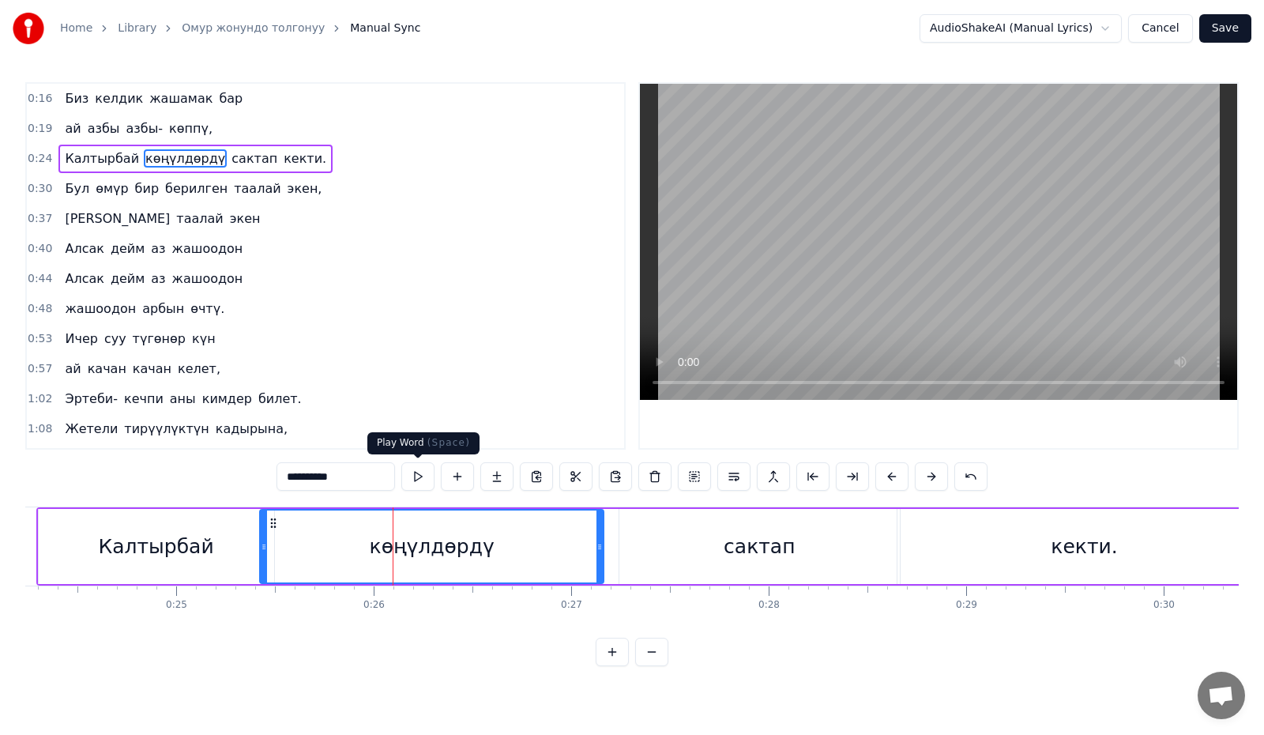
click at [414, 486] on button at bounding box center [417, 476] width 33 height 28
click at [414, 482] on button at bounding box center [417, 476] width 33 height 28
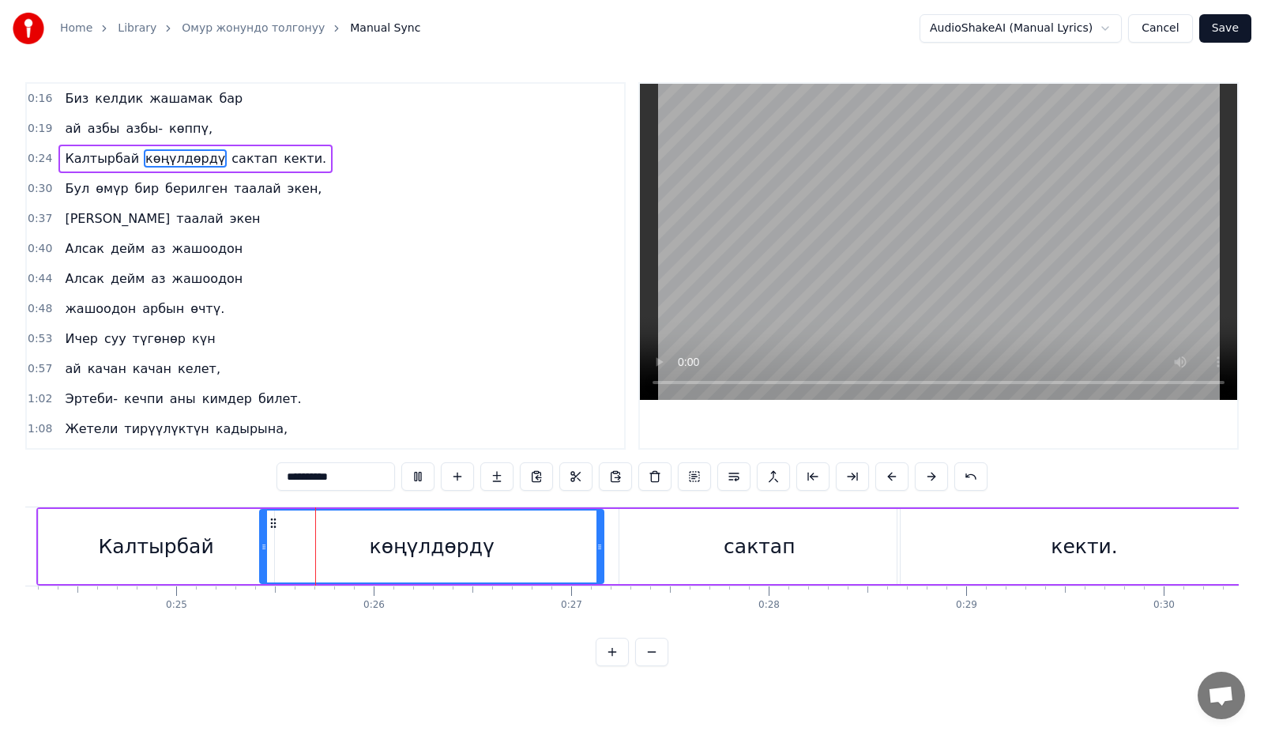
click at [414, 482] on button at bounding box center [417, 476] width 33 height 28
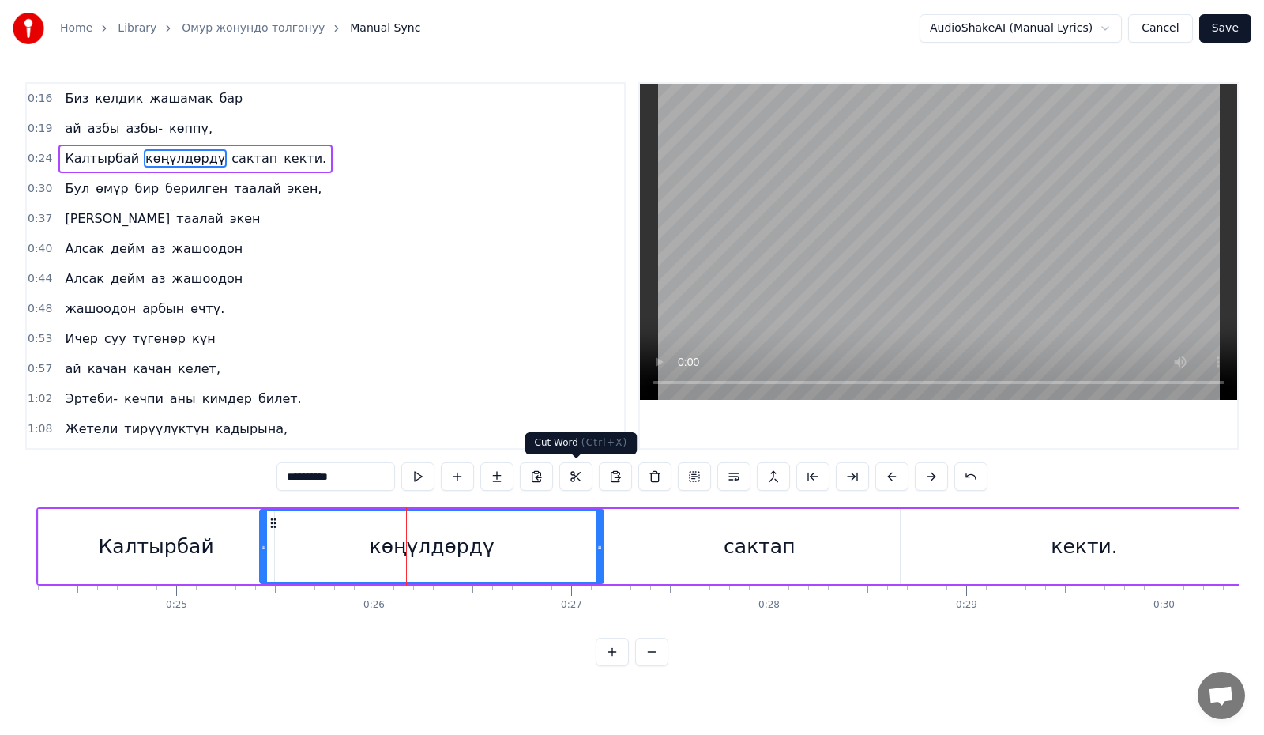
click at [566, 475] on button at bounding box center [575, 476] width 33 height 28
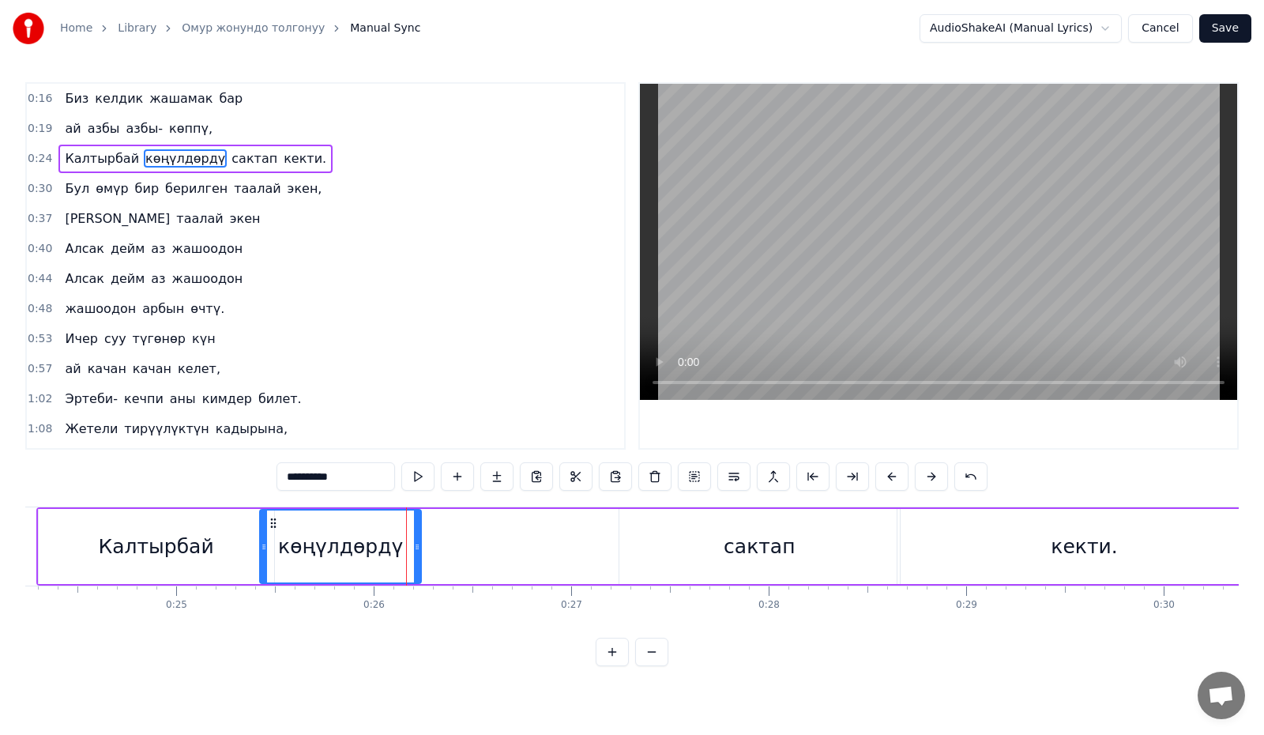
drag, startPoint x: 597, startPoint y: 540, endPoint x: 415, endPoint y: 541, distance: 182.5
click at [415, 541] on icon at bounding box center [417, 546] width 6 height 13
drag, startPoint x: 359, startPoint y: 482, endPoint x: 391, endPoint y: 494, distance: 34.8
click at [314, 479] on input "**********" at bounding box center [335, 476] width 118 height 28
click at [343, 483] on input "**********" at bounding box center [335, 476] width 118 height 28
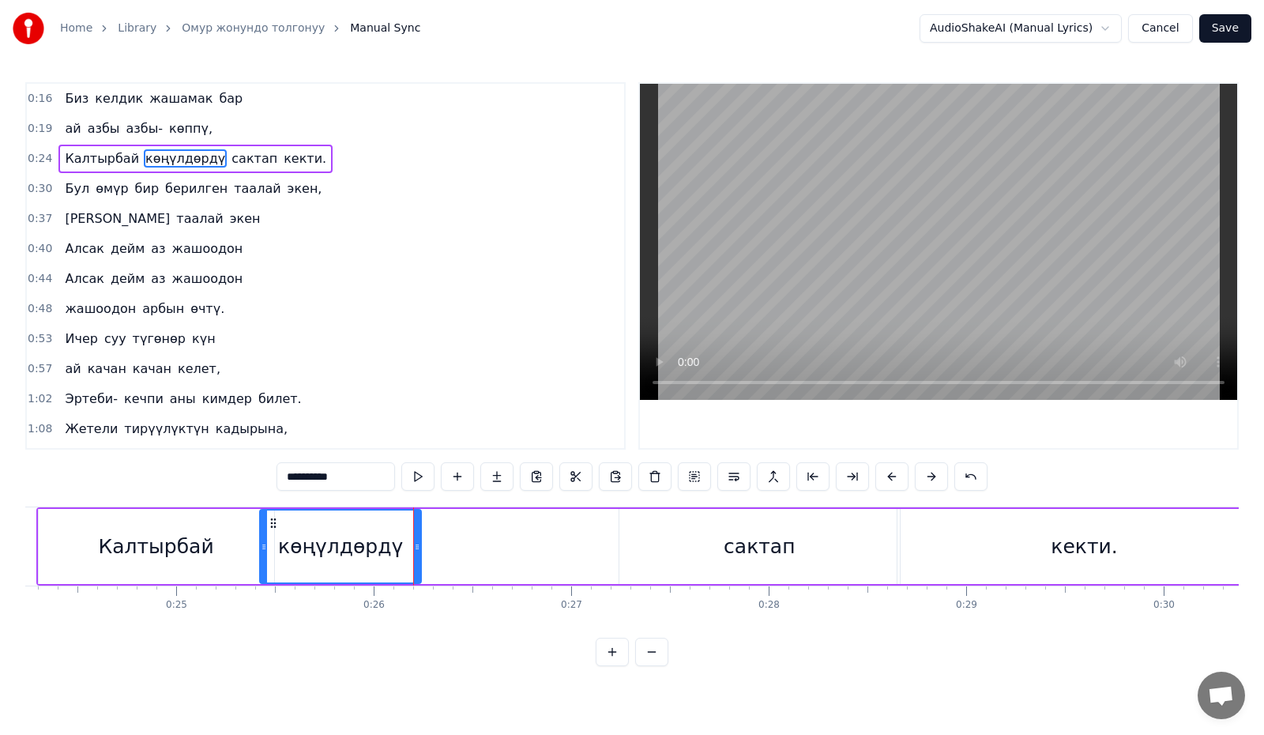
drag, startPoint x: 349, startPoint y: 481, endPoint x: 318, endPoint y: 480, distance: 30.8
click at [318, 480] on input "**********" at bounding box center [335, 476] width 118 height 28
type input "*****"
click at [424, 480] on button at bounding box center [417, 476] width 33 height 28
click at [460, 539] on div "Калтырбай көңүл сактап кекти." at bounding box center [655, 546] width 1238 height 78
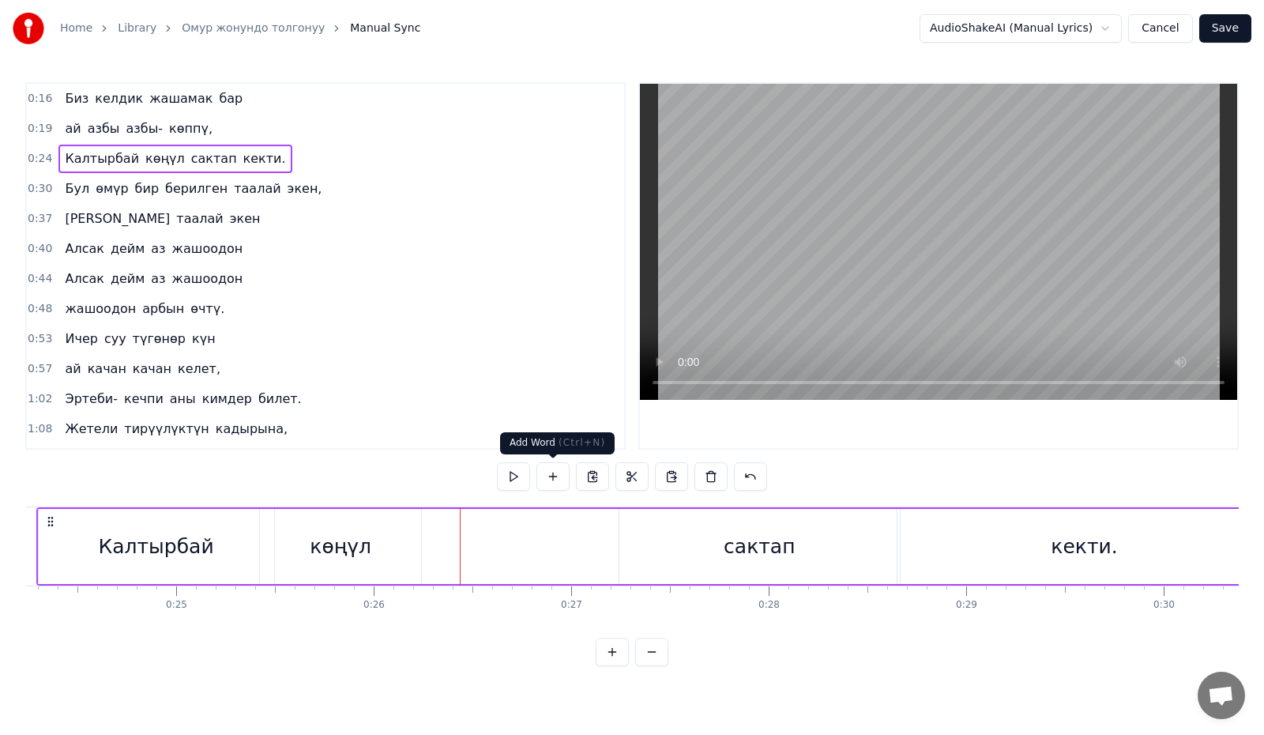
click at [556, 478] on button at bounding box center [552, 476] width 33 height 28
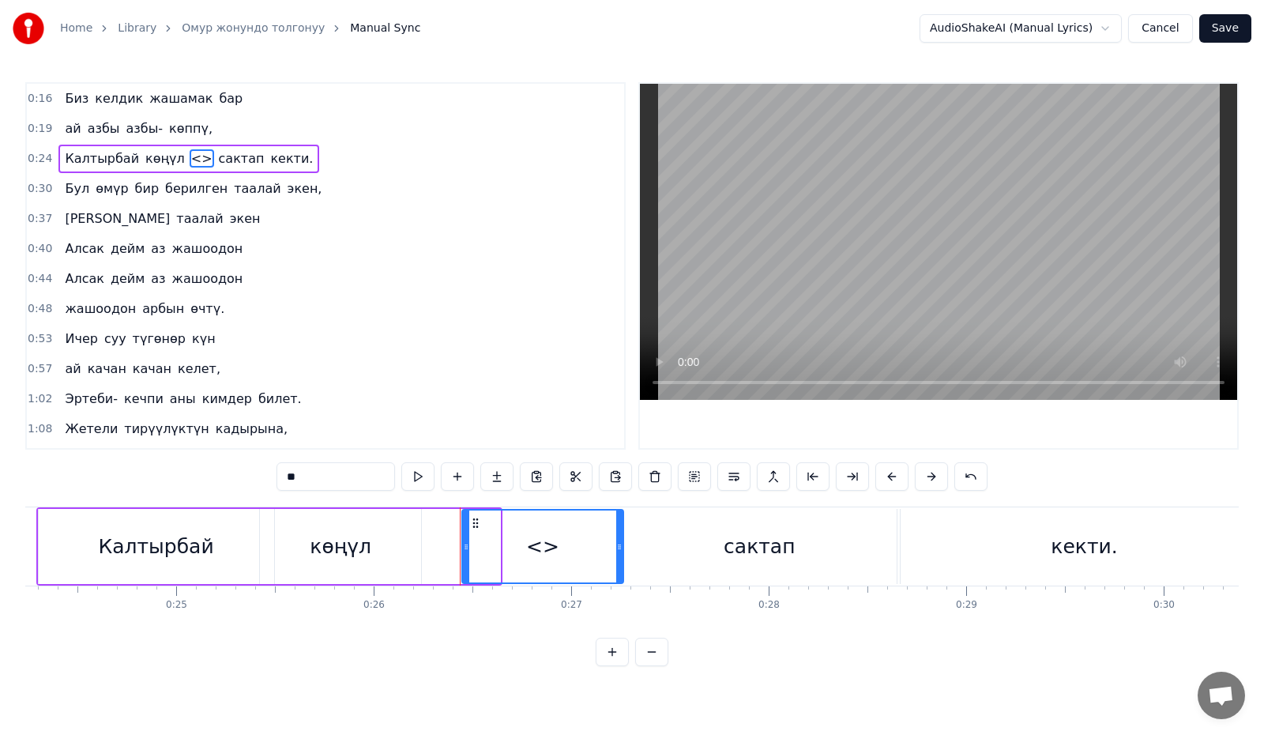
drag, startPoint x: 497, startPoint y: 544, endPoint x: 620, endPoint y: 547, distance: 123.2
click at [620, 547] on icon at bounding box center [619, 546] width 6 height 13
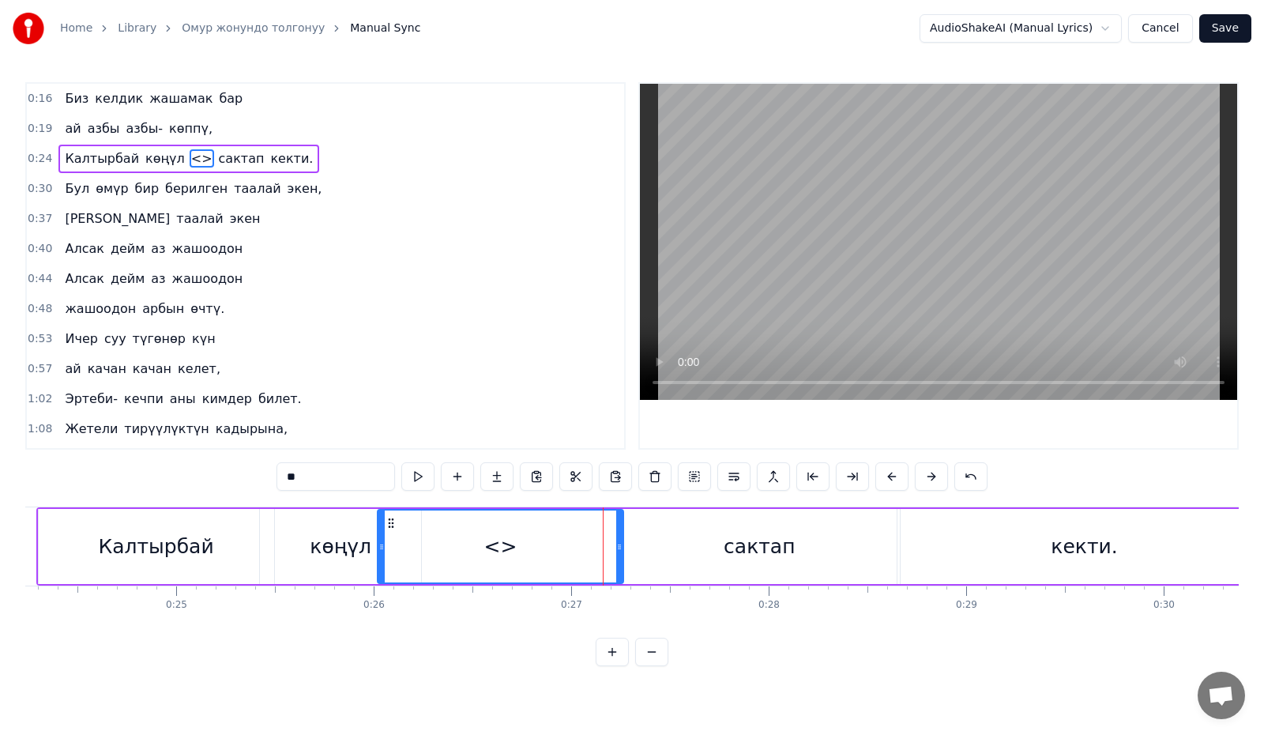
drag, startPoint x: 464, startPoint y: 556, endPoint x: 379, endPoint y: 556, distance: 84.5
click at [379, 556] on div at bounding box center [381, 546] width 6 height 72
click at [310, 536] on div "көңүл" at bounding box center [340, 546] width 161 height 75
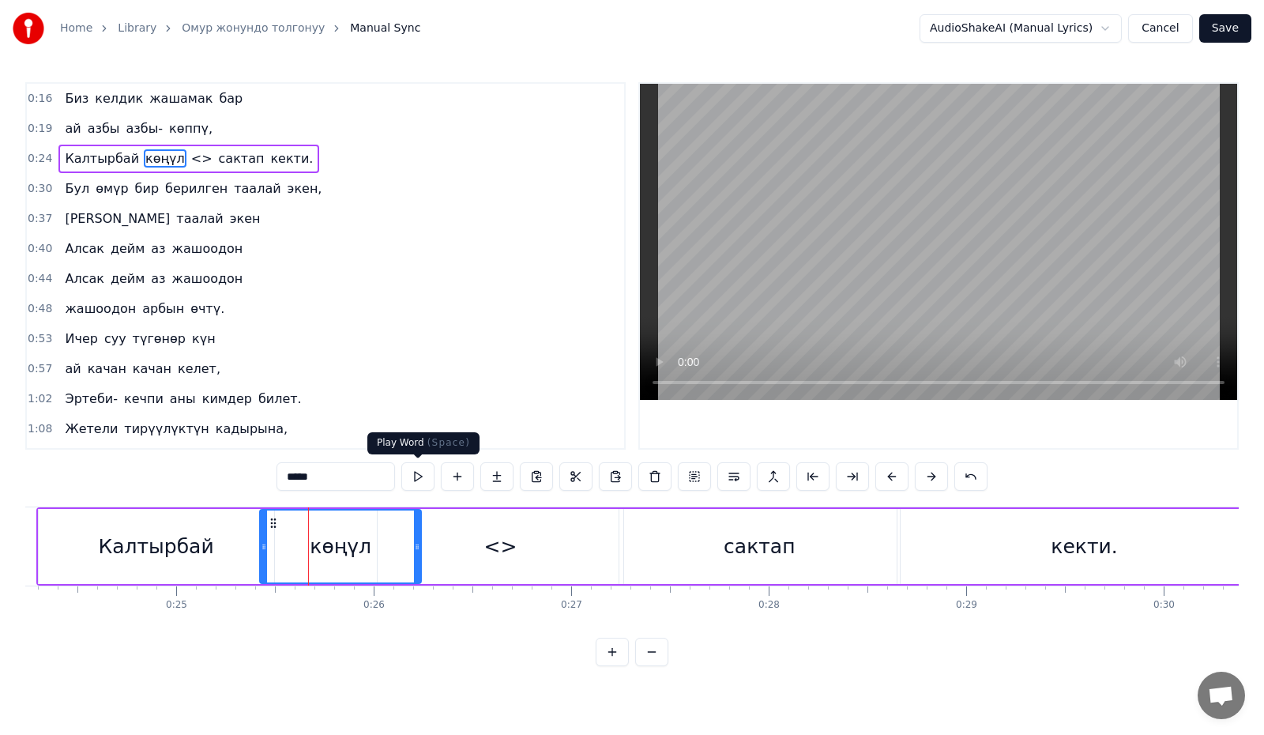
click at [411, 477] on button at bounding box center [417, 476] width 33 height 28
drag, startPoint x: 417, startPoint y: 553, endPoint x: 383, endPoint y: 558, distance: 34.4
click at [383, 558] on div at bounding box center [383, 546] width 6 height 72
click at [451, 538] on div "<>" at bounding box center [501, 546] width 246 height 75
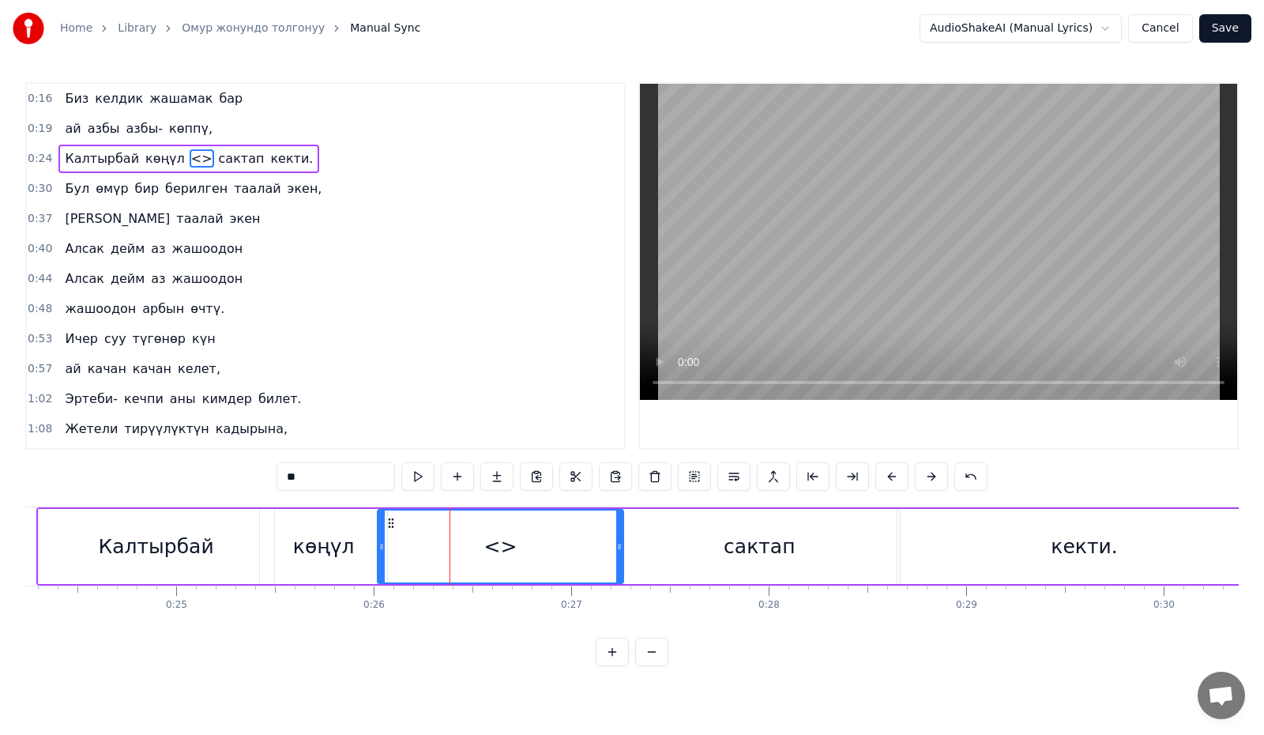
click at [257, 468] on div "0:16 Биз келдик жашамак бар 0:19 ай азбы азбы- көппү, 0:24 Калтырбай көңүл <> с…" at bounding box center [631, 374] width 1213 height 584
paste input "***"
click at [423, 476] on button at bounding box center [417, 476] width 33 height 28
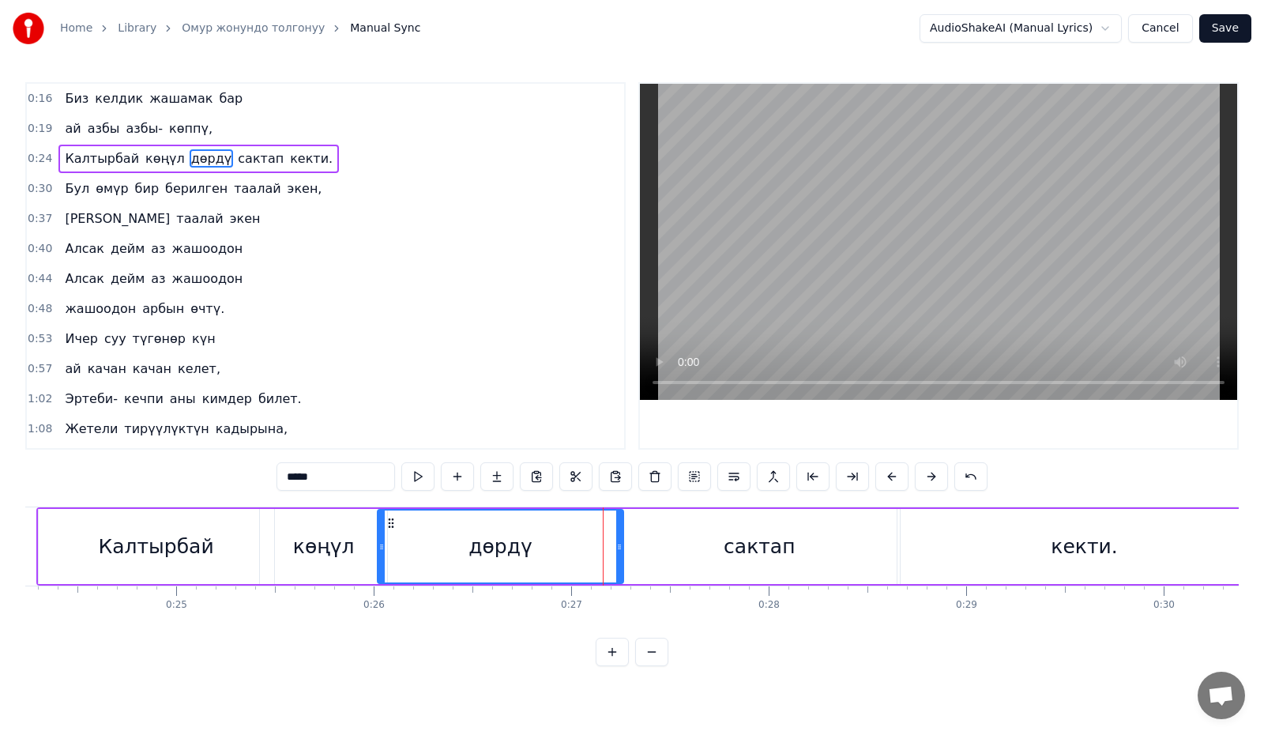
click at [283, 524] on div "көңүл" at bounding box center [323, 546] width 127 height 75
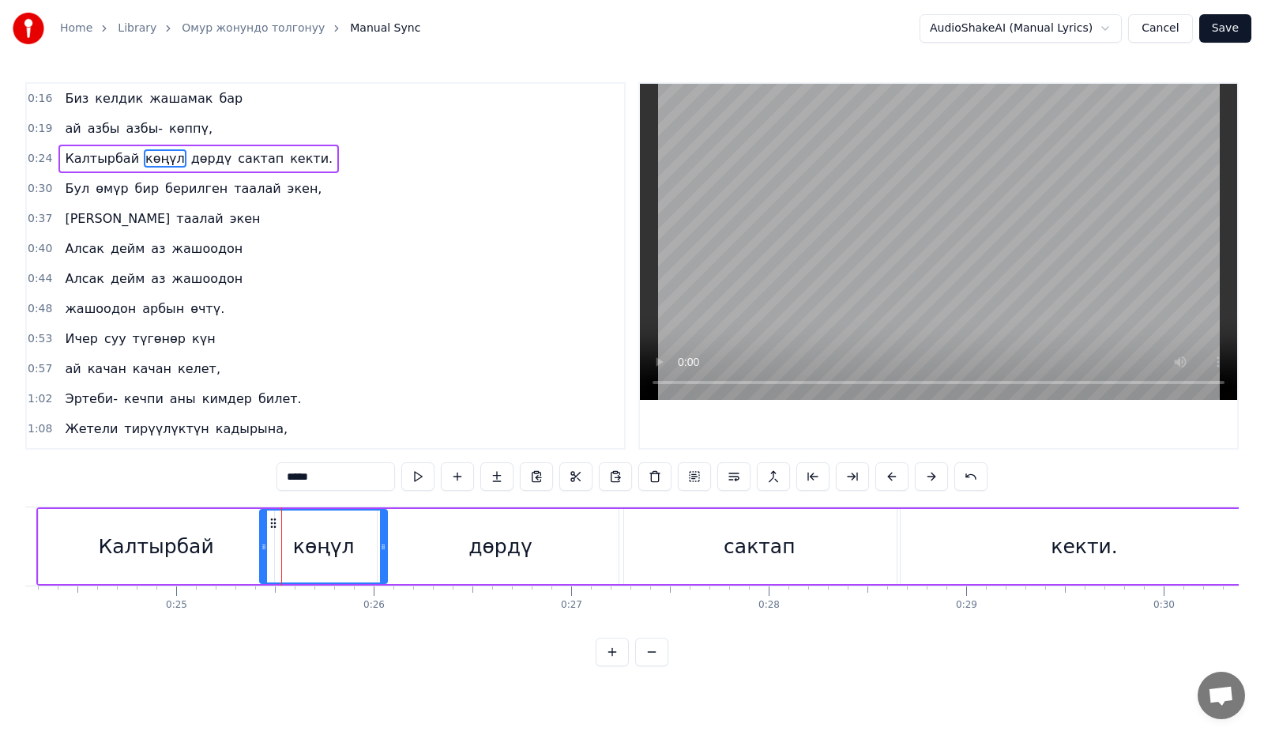
click at [262, 499] on div "0:16 Биз келдик жашамак бар 0:19 ай азбы азбы- көппү, 0:24 Калтырбай көңүл дөрд…" at bounding box center [631, 374] width 1213 height 584
click at [253, 532] on div "Калтырбай" at bounding box center [156, 546] width 235 height 75
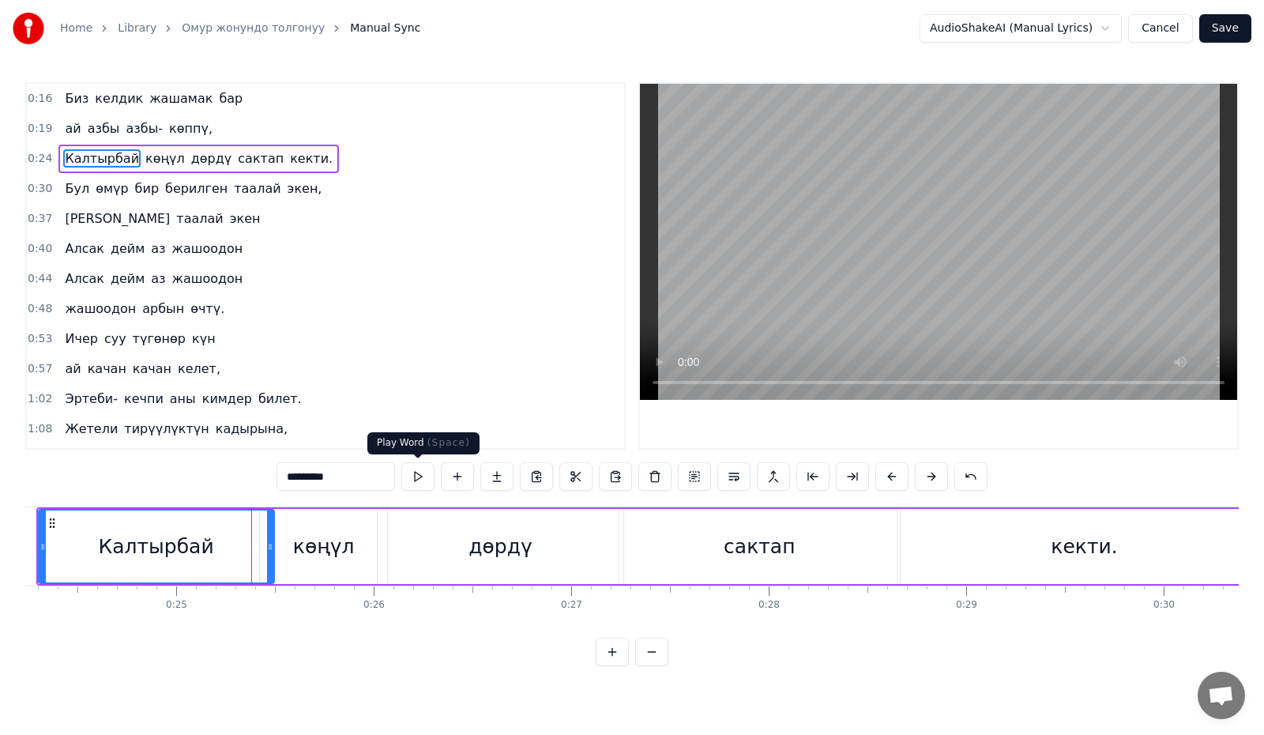
click at [421, 478] on button at bounding box center [417, 476] width 33 height 28
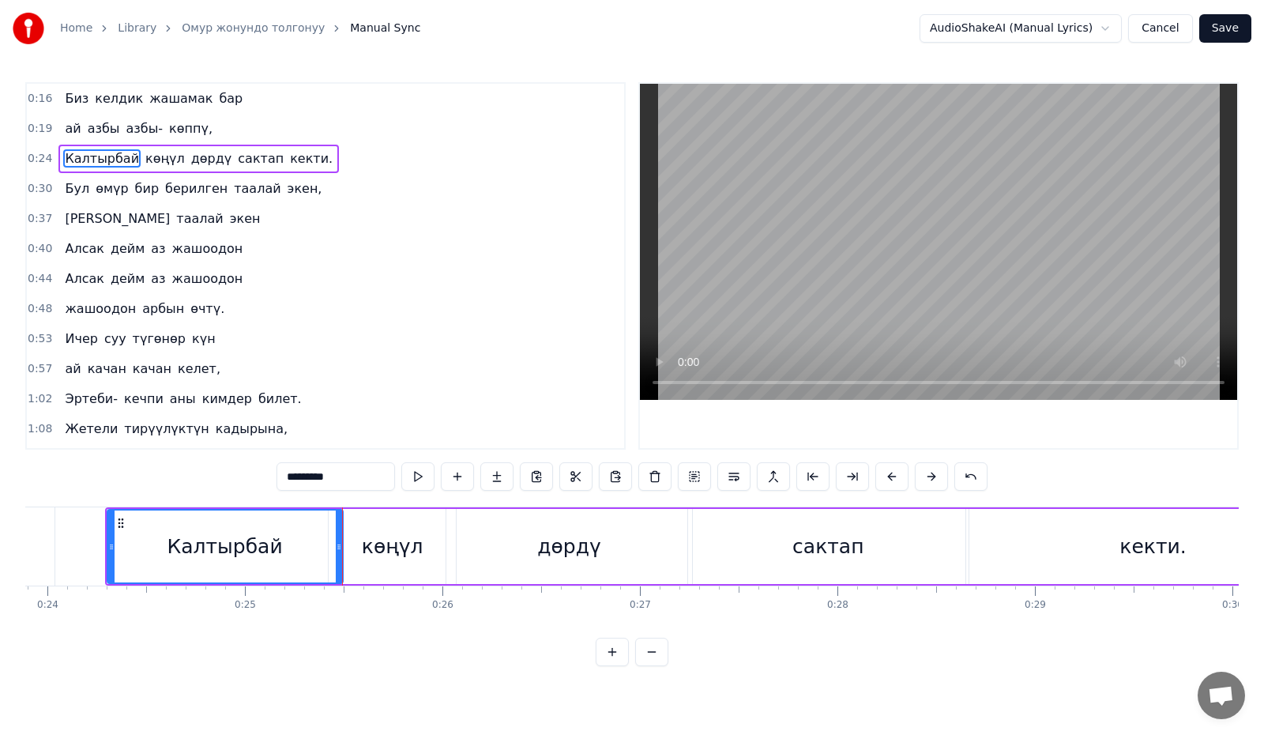
click at [364, 543] on div "көңүл" at bounding box center [392, 546] width 127 height 75
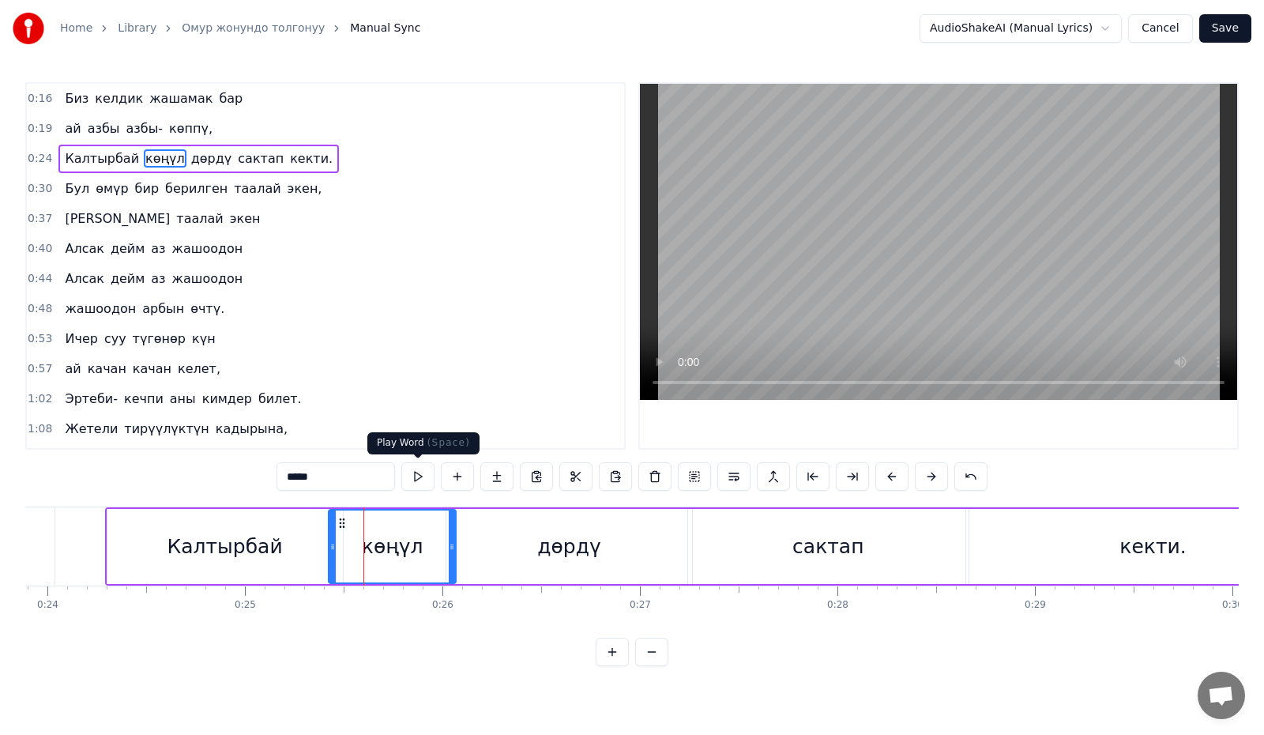
click at [412, 481] on button at bounding box center [417, 476] width 33 height 28
click at [417, 484] on button at bounding box center [417, 476] width 33 height 28
drag, startPoint x: 449, startPoint y: 552, endPoint x: 439, endPoint y: 553, distance: 9.5
click at [439, 553] on div at bounding box center [442, 546] width 6 height 72
click at [483, 543] on div "дөрдү" at bounding box center [569, 546] width 246 height 75
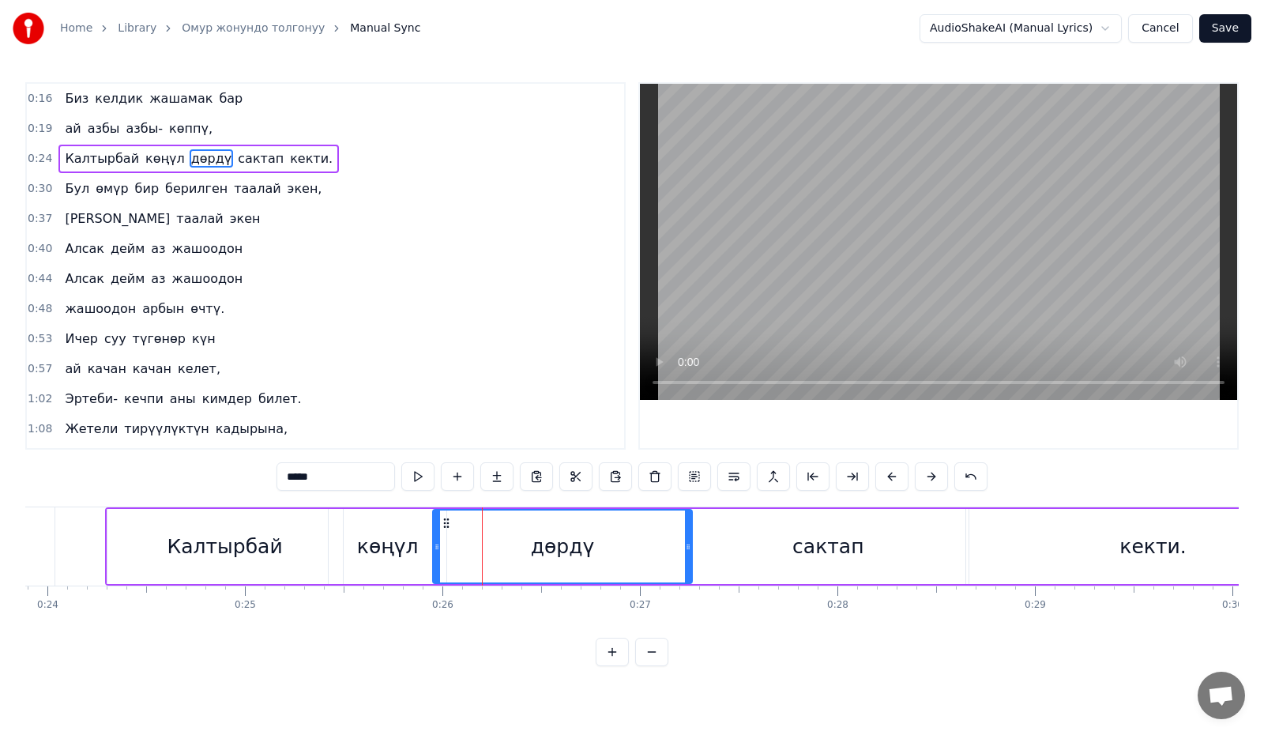
drag, startPoint x: 449, startPoint y: 547, endPoint x: 435, endPoint y: 548, distance: 13.5
click at [435, 548] on icon at bounding box center [437, 546] width 6 height 13
click at [415, 479] on button at bounding box center [417, 476] width 33 height 28
drag, startPoint x: 778, startPoint y: 551, endPoint x: 679, endPoint y: 542, distance: 99.2
click at [778, 551] on div "сактап" at bounding box center [828, 546] width 281 height 75
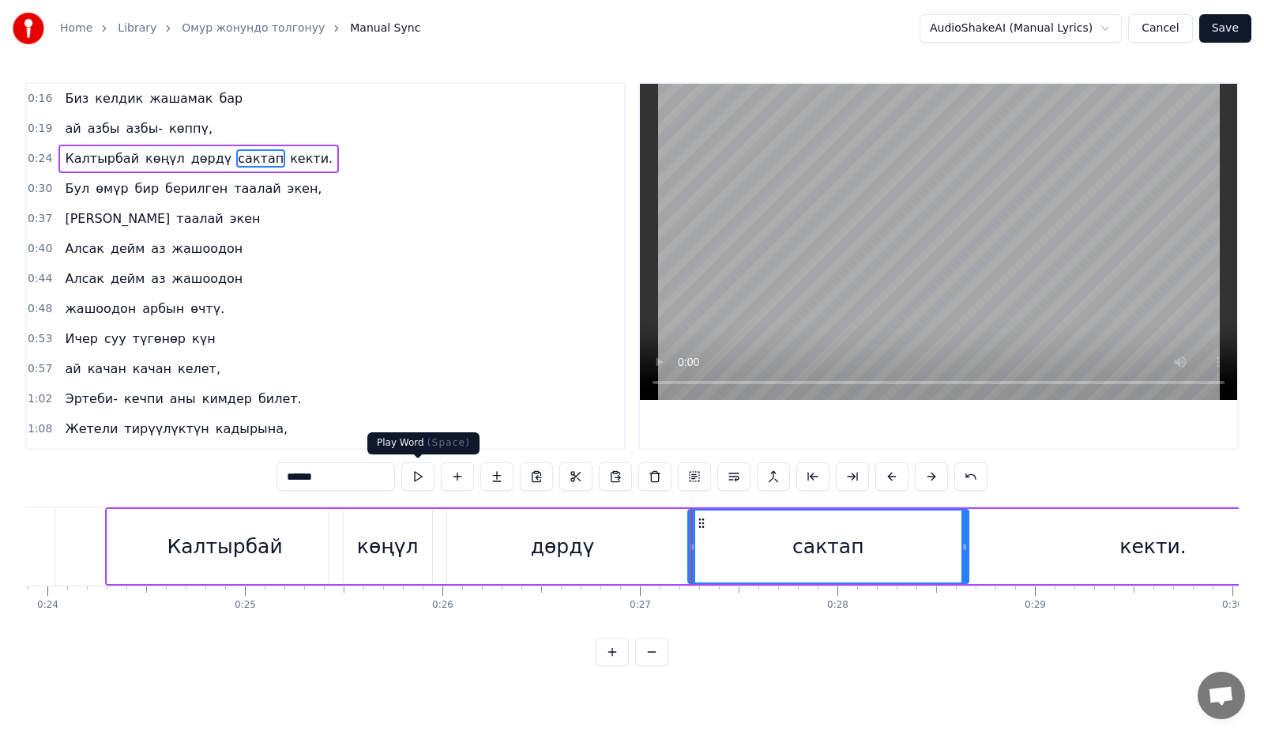
click at [415, 478] on button at bounding box center [417, 476] width 33 height 28
click at [1053, 546] on div "кекти." at bounding box center [1153, 546] width 374 height 75
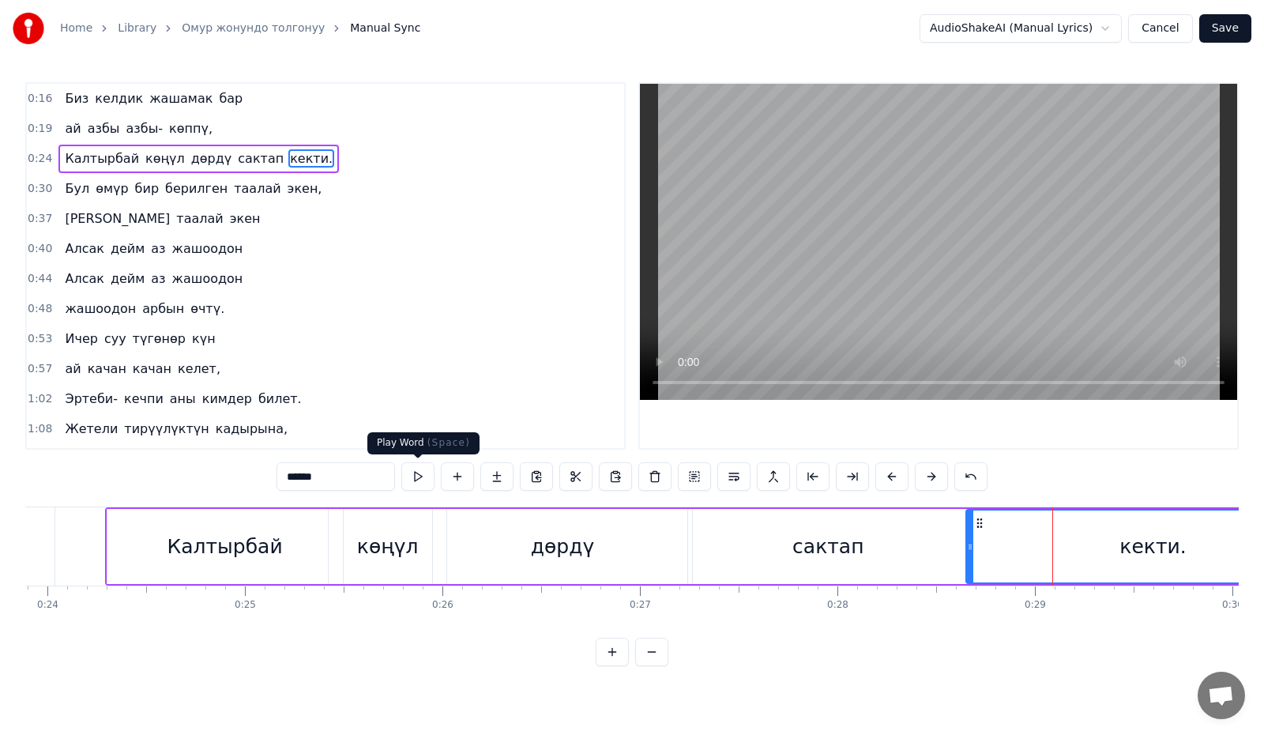
click at [423, 474] on button at bounding box center [417, 476] width 33 height 28
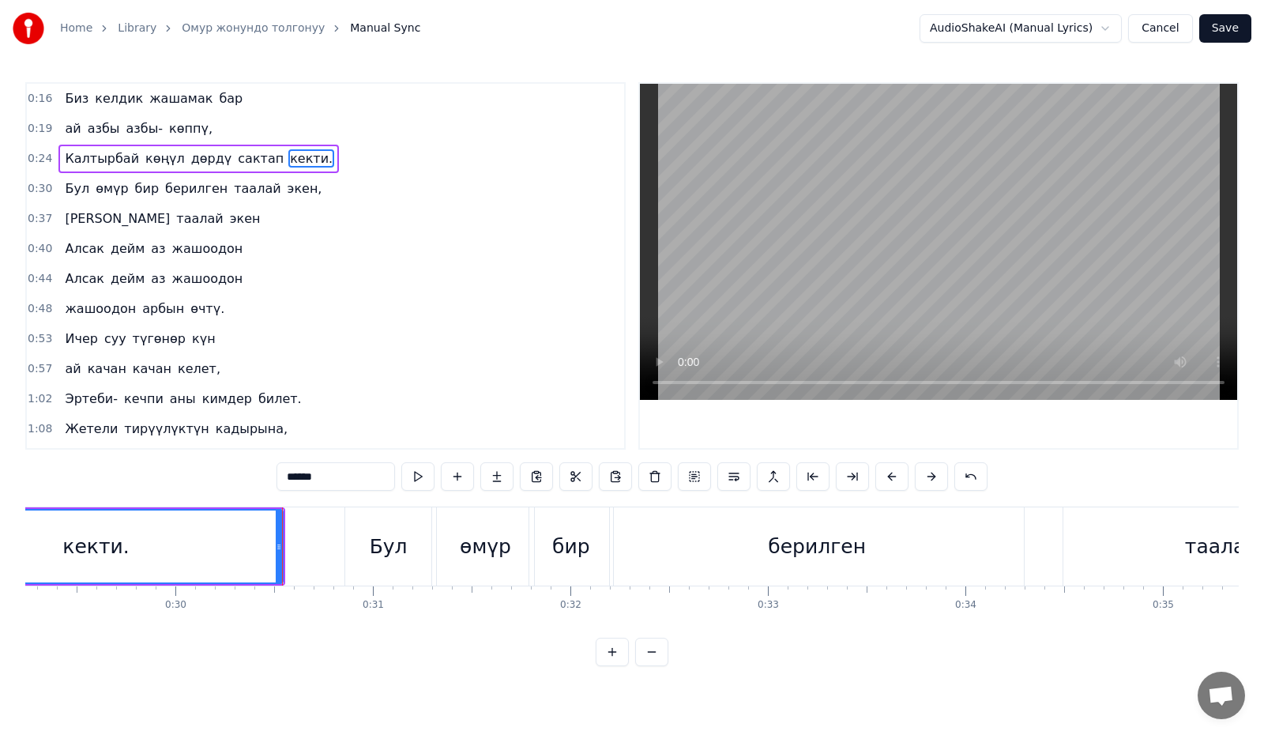
click at [392, 538] on div "Бул" at bounding box center [389, 547] width 38 height 30
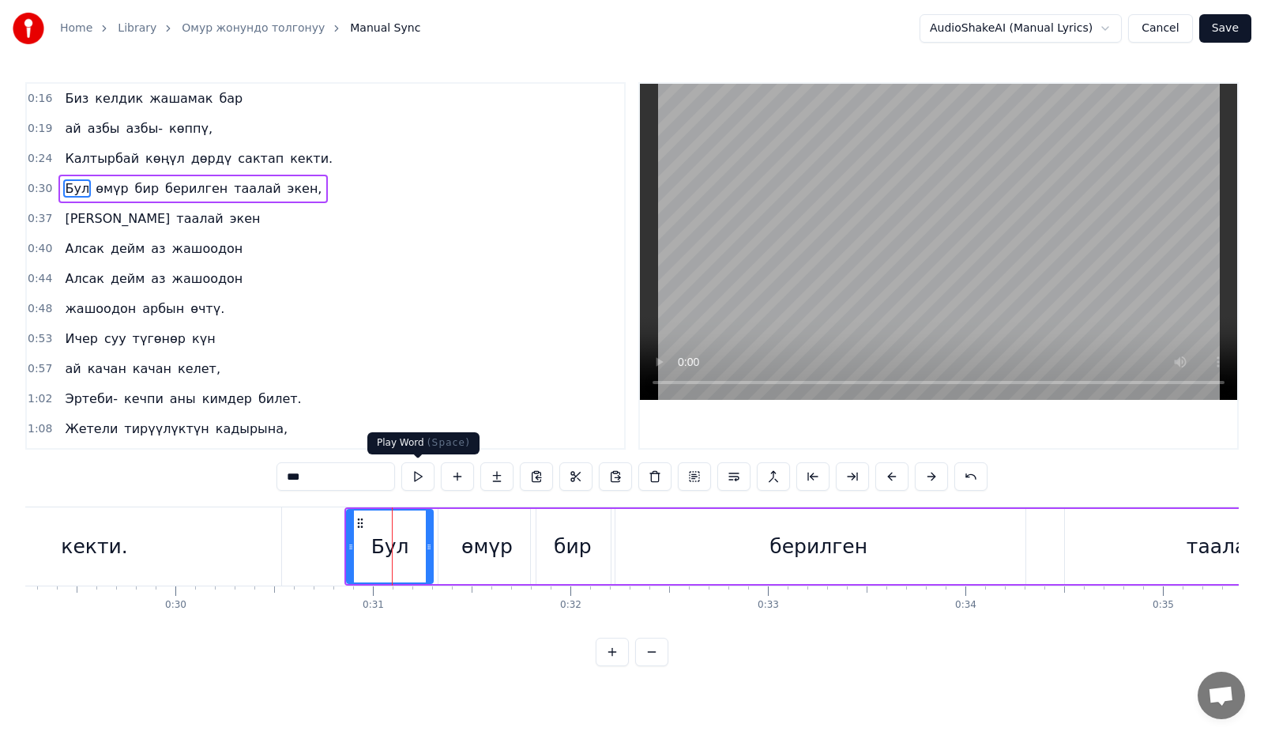
click at [408, 479] on button at bounding box center [417, 476] width 33 height 28
click at [479, 532] on div "өмүр" at bounding box center [486, 547] width 51 height 30
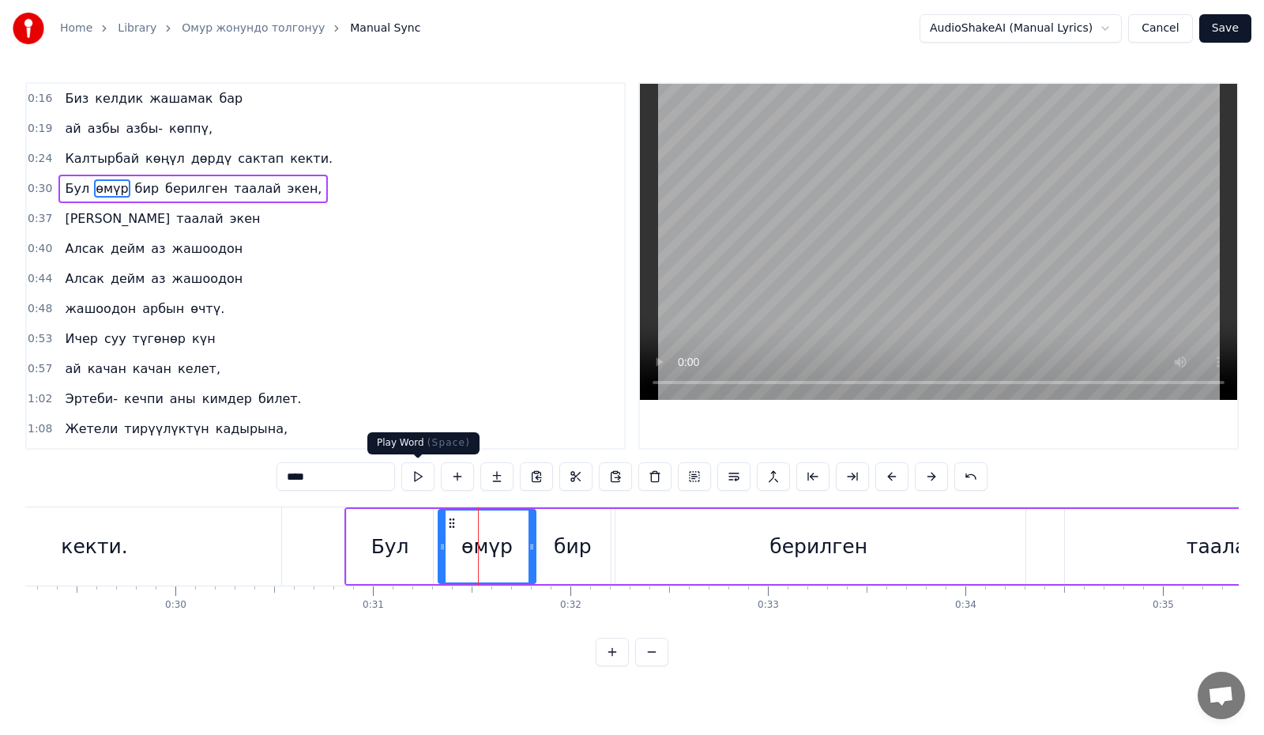
click at [419, 477] on button at bounding box center [417, 476] width 33 height 28
click at [581, 543] on div "бир" at bounding box center [573, 547] width 38 height 30
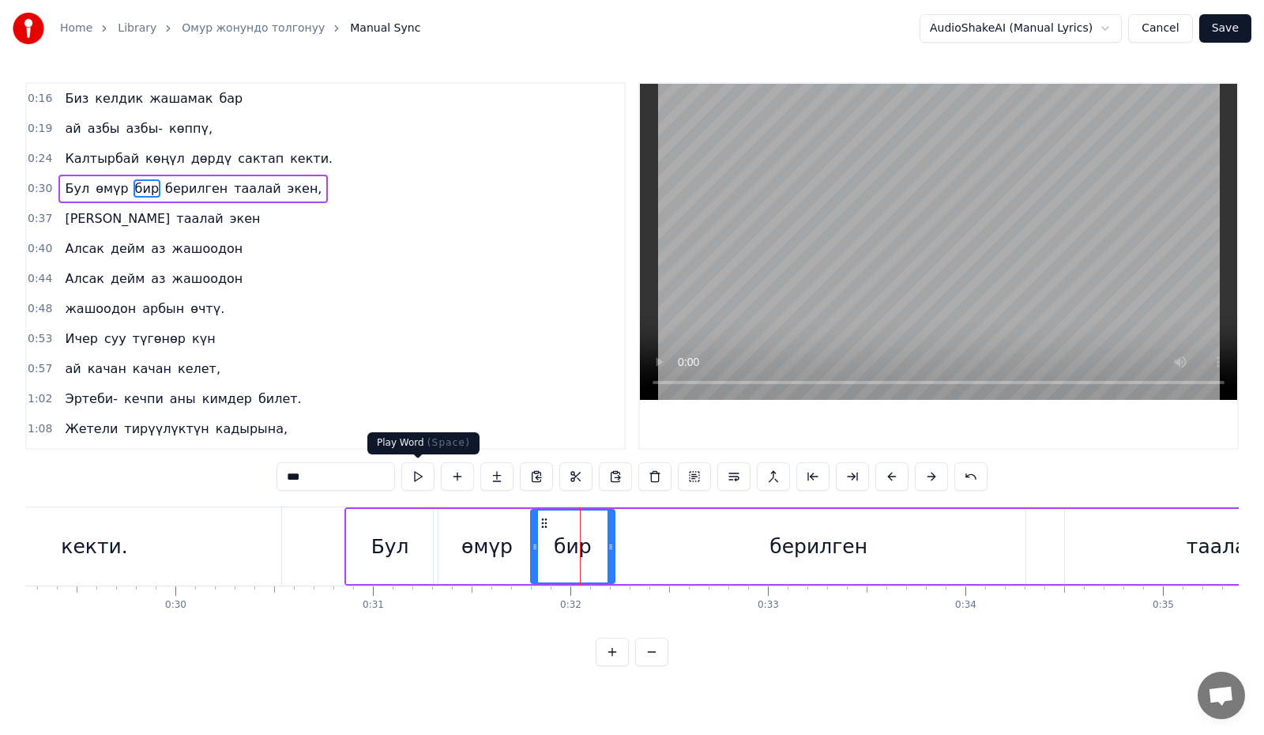
click at [430, 480] on button at bounding box center [417, 476] width 33 height 28
click at [668, 515] on div "берилген" at bounding box center [818, 546] width 414 height 75
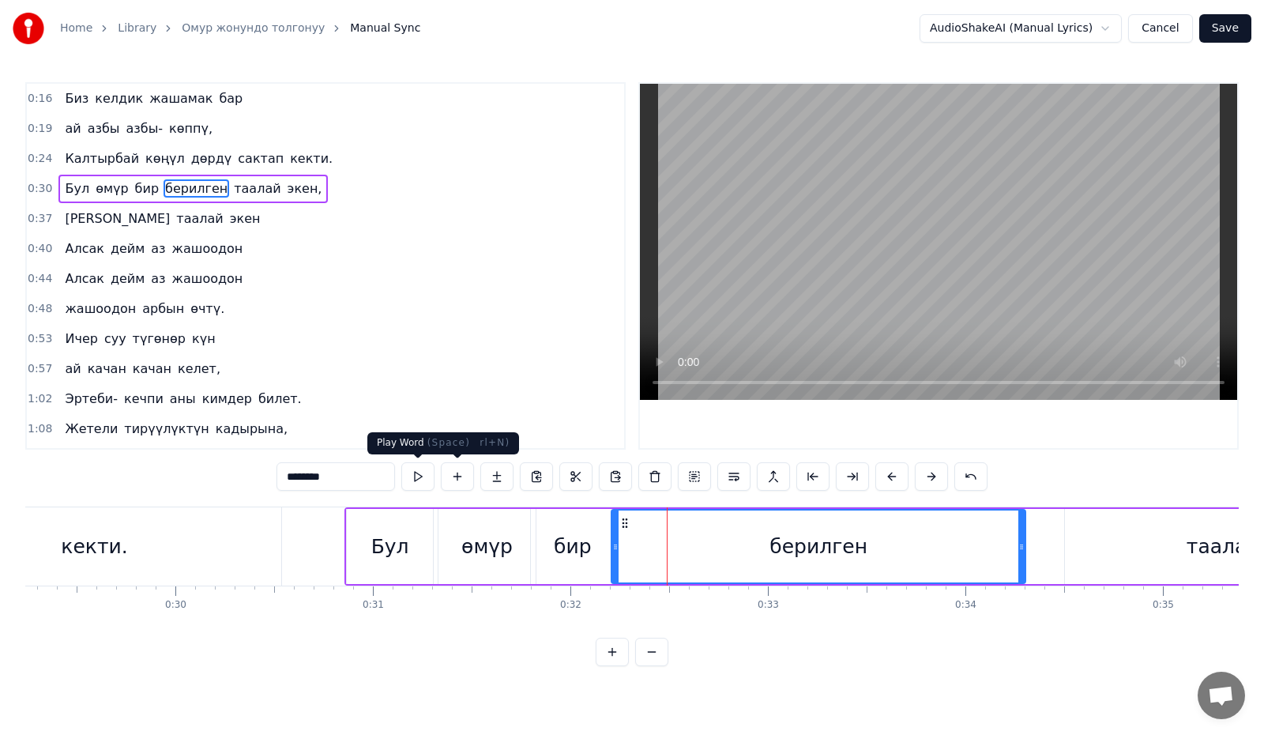
click at [411, 472] on button at bounding box center [417, 476] width 33 height 28
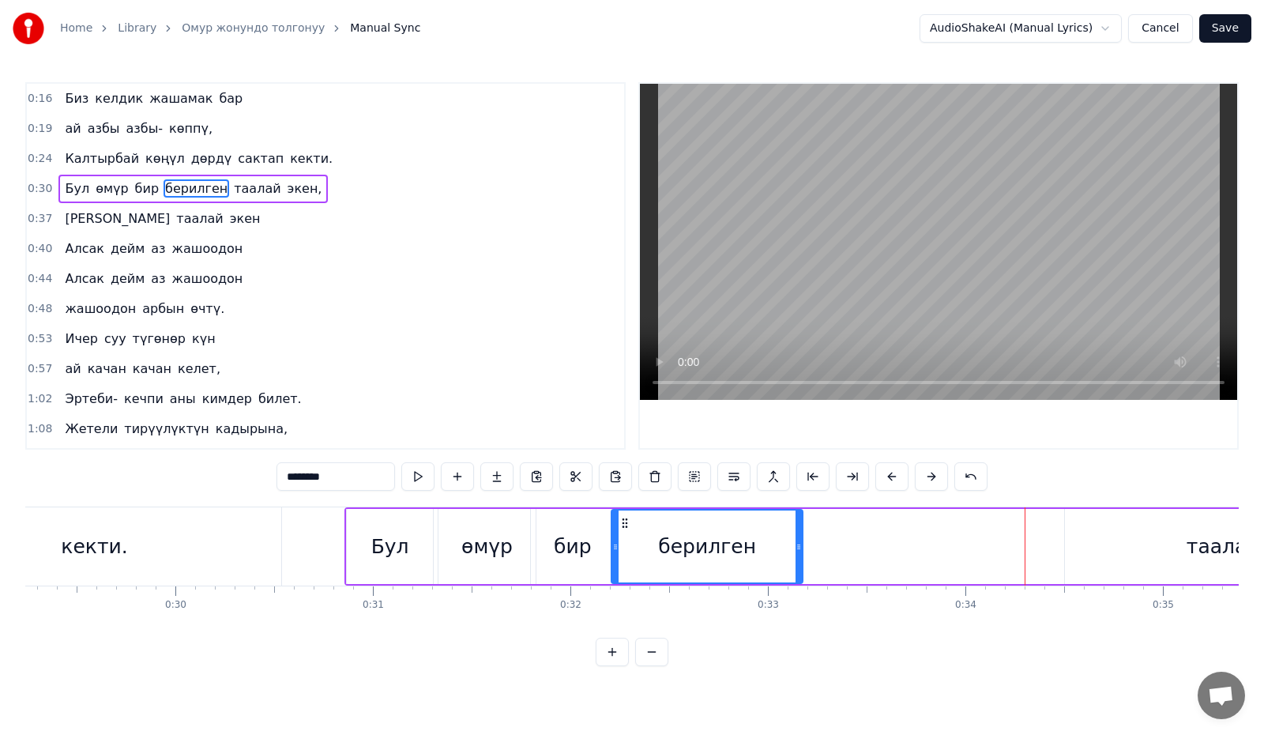
drag, startPoint x: 1019, startPoint y: 554, endPoint x: 796, endPoint y: 552, distance: 222.8
click at [796, 552] on div at bounding box center [798, 546] width 6 height 72
click at [415, 483] on button at bounding box center [417, 476] width 33 height 28
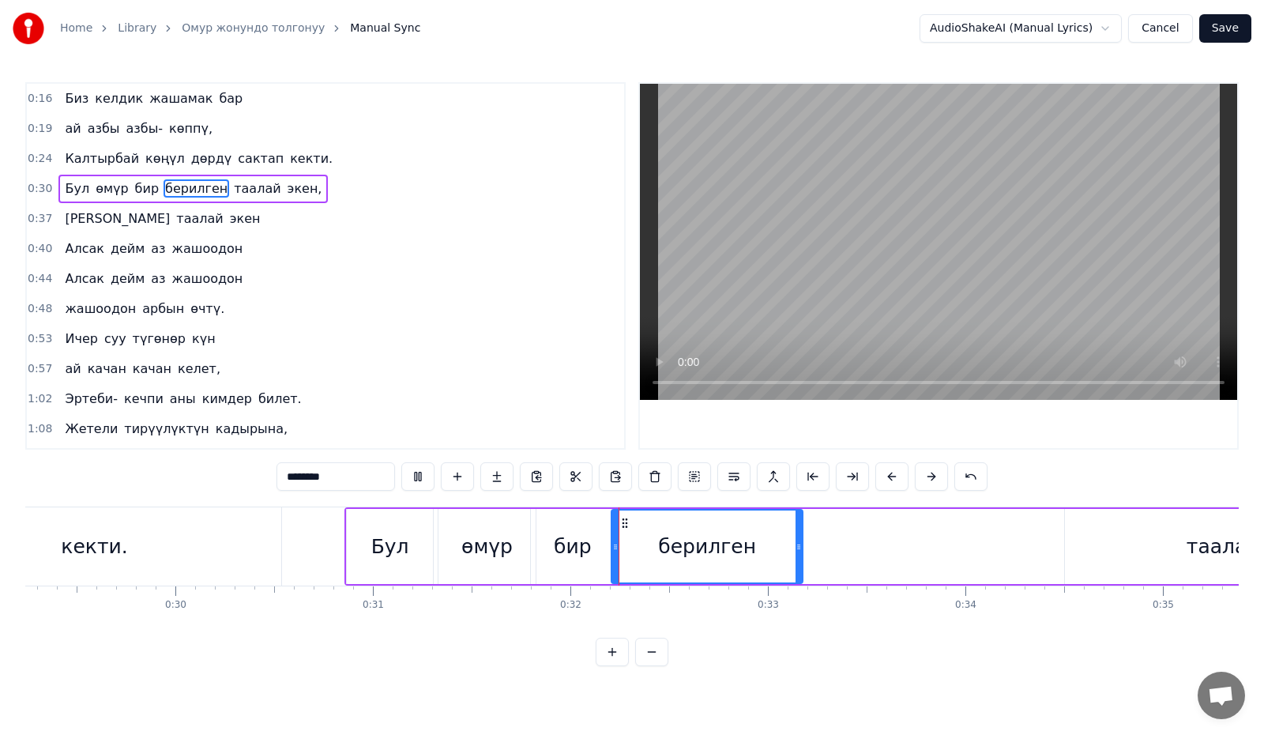
click at [415, 483] on button at bounding box center [417, 476] width 33 height 28
click at [415, 482] on button at bounding box center [417, 476] width 33 height 28
drag, startPoint x: 799, startPoint y: 553, endPoint x: 714, endPoint y: 557, distance: 85.4
click at [715, 557] on div at bounding box center [715, 546] width 6 height 72
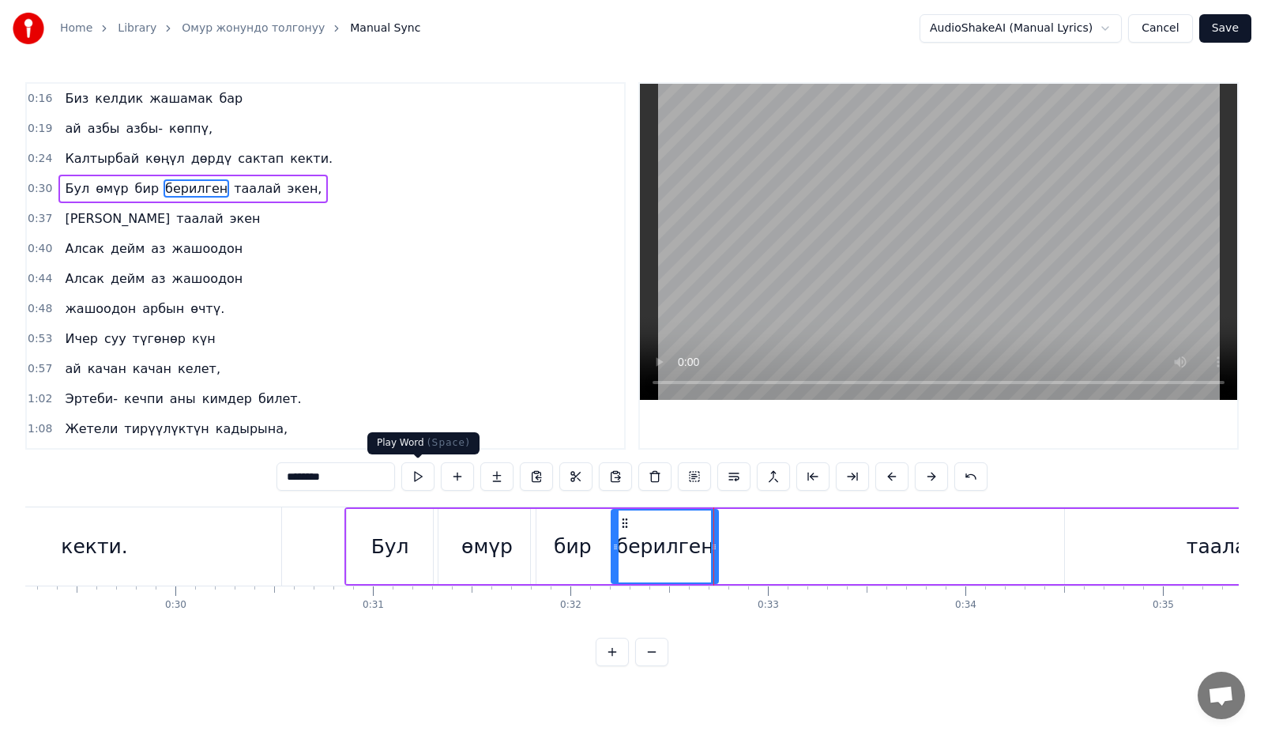
click at [379, 481] on input "********" at bounding box center [335, 476] width 118 height 28
type input "*****"
click at [770, 537] on div "Бул өмүр бир берил таалай экен," at bounding box center [1009, 546] width 1331 height 78
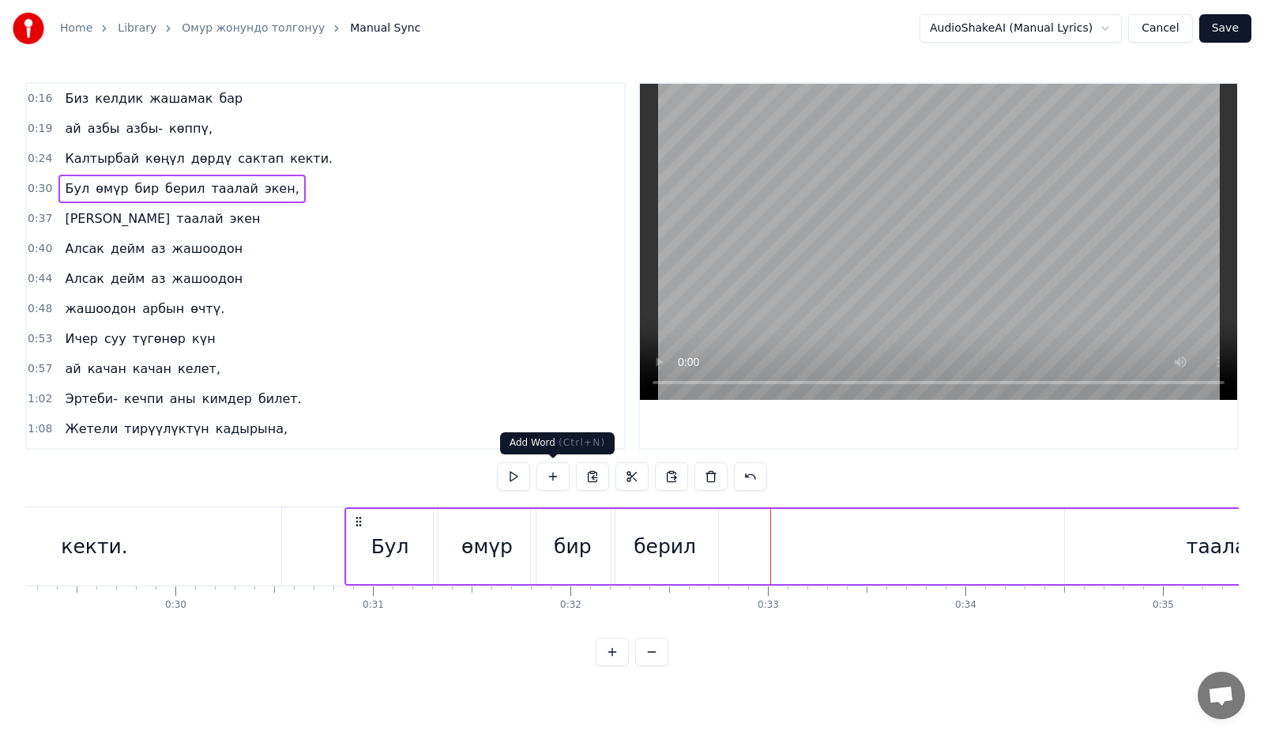
click at [565, 480] on button at bounding box center [552, 476] width 33 height 28
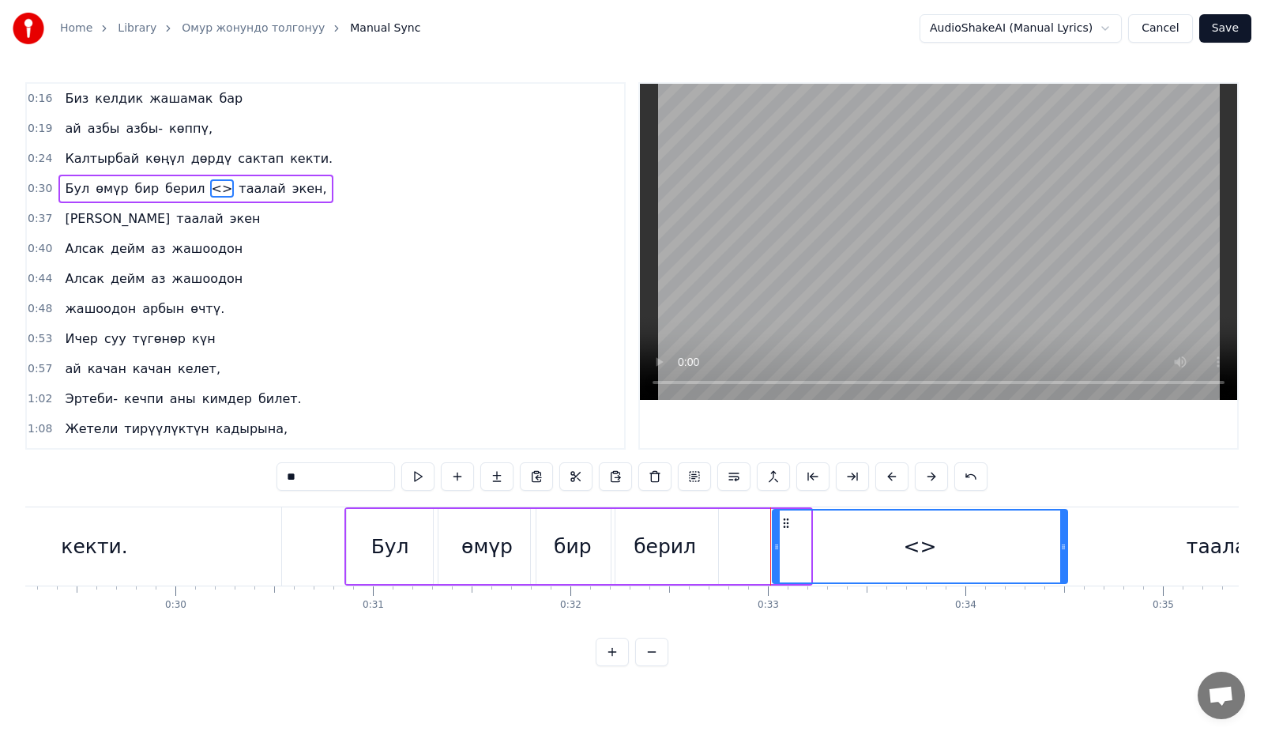
drag, startPoint x: 808, startPoint y: 545, endPoint x: 1065, endPoint y: 566, distance: 257.5
click at [1065, 566] on div at bounding box center [1063, 546] width 6 height 72
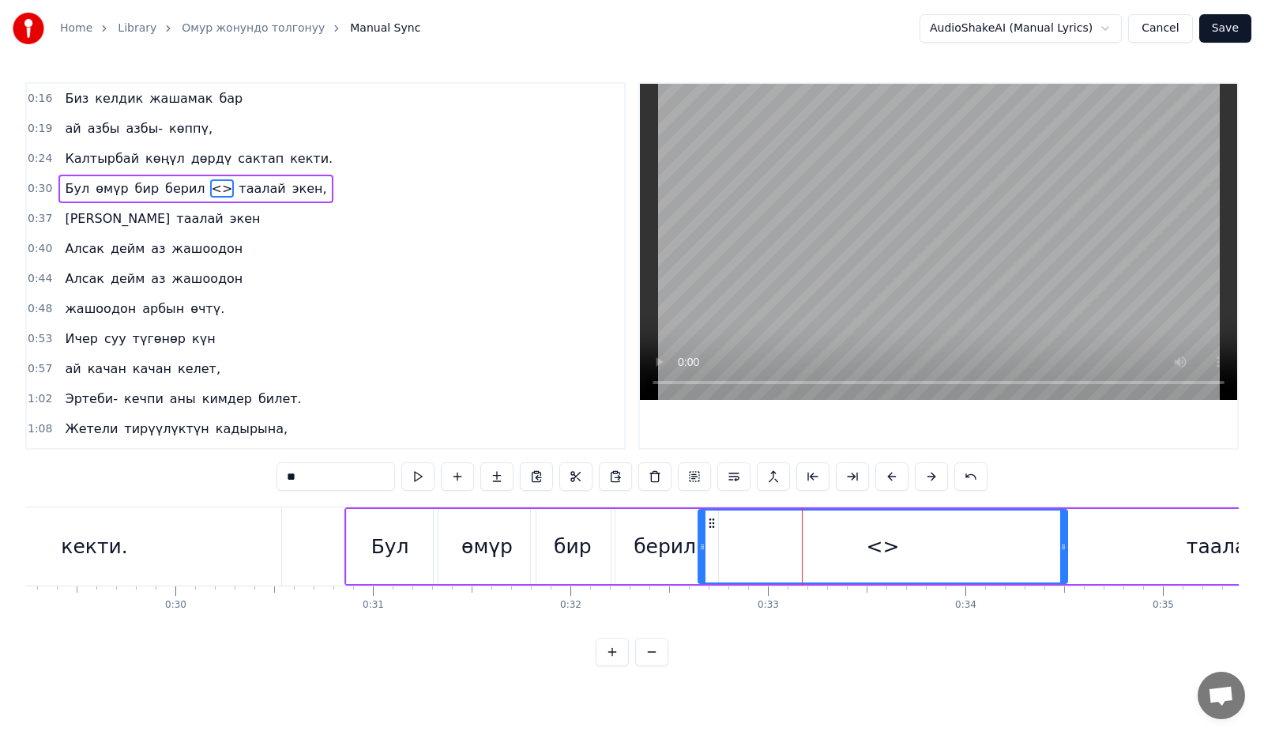
drag, startPoint x: 775, startPoint y: 560, endPoint x: 701, endPoint y: 563, distance: 74.3
click at [701, 563] on div at bounding box center [702, 546] width 6 height 72
click at [671, 533] on div "берил" at bounding box center [664, 547] width 62 height 30
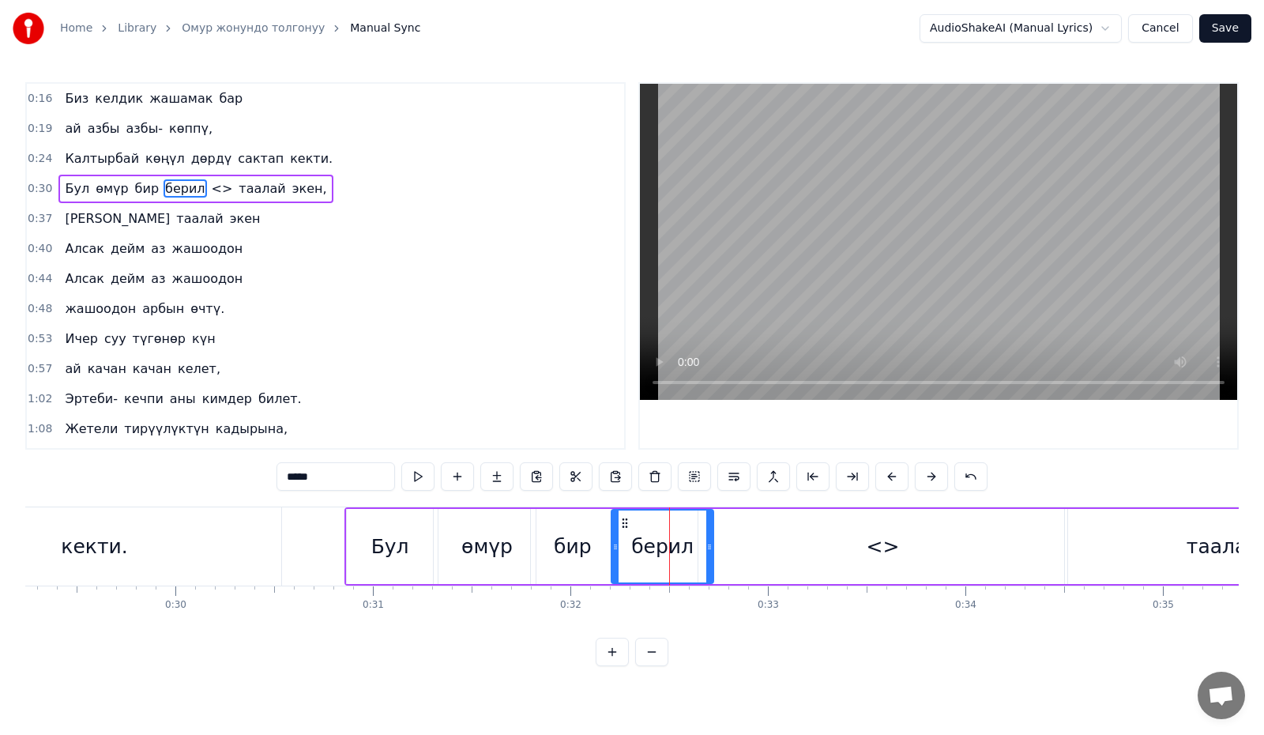
click at [712, 551] on icon at bounding box center [709, 546] width 6 height 13
click at [775, 541] on div "<>" at bounding box center [882, 546] width 369 height 75
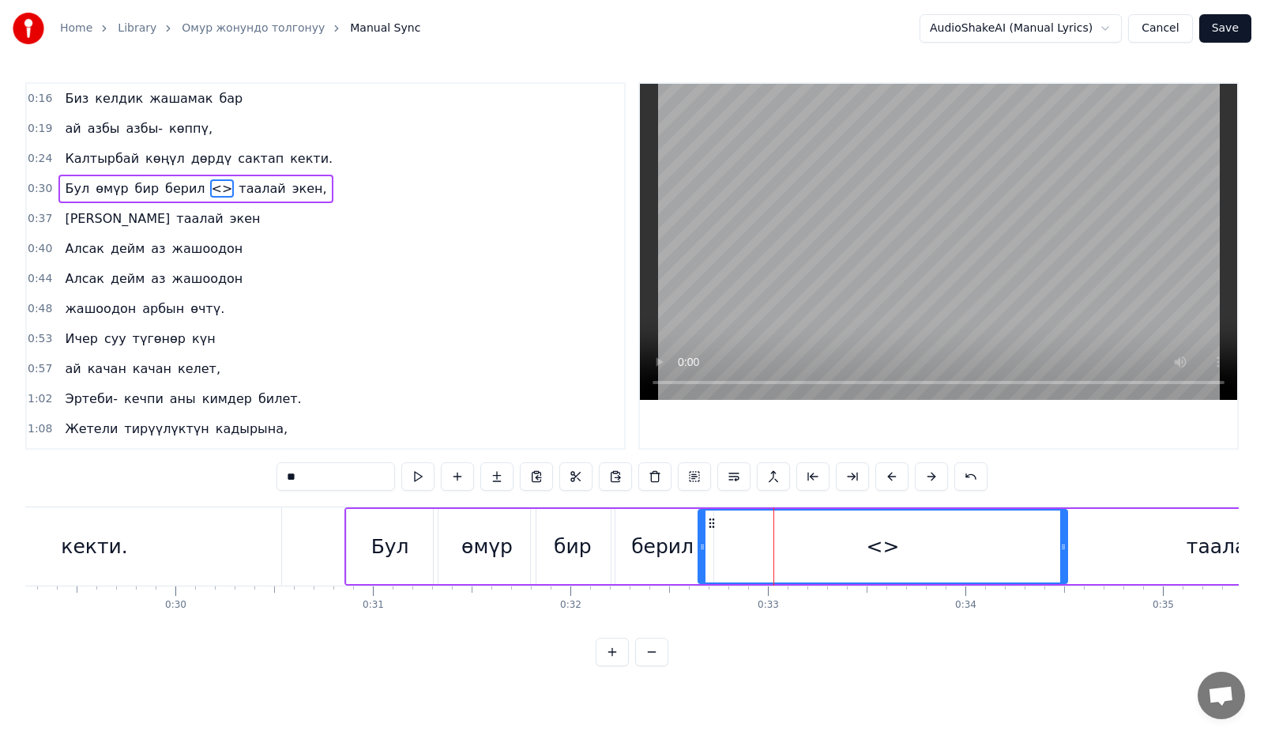
drag, startPoint x: 341, startPoint y: 475, endPoint x: 266, endPoint y: 476, distance: 75.0
click at [266, 476] on div "0:16 Биз келдик жашамак бар 0:19 ай азбы азбы- көппү, 0:24 Калтырбай көңүл дөрд…" at bounding box center [631, 374] width 1213 height 584
click at [418, 474] on button at bounding box center [417, 476] width 33 height 28
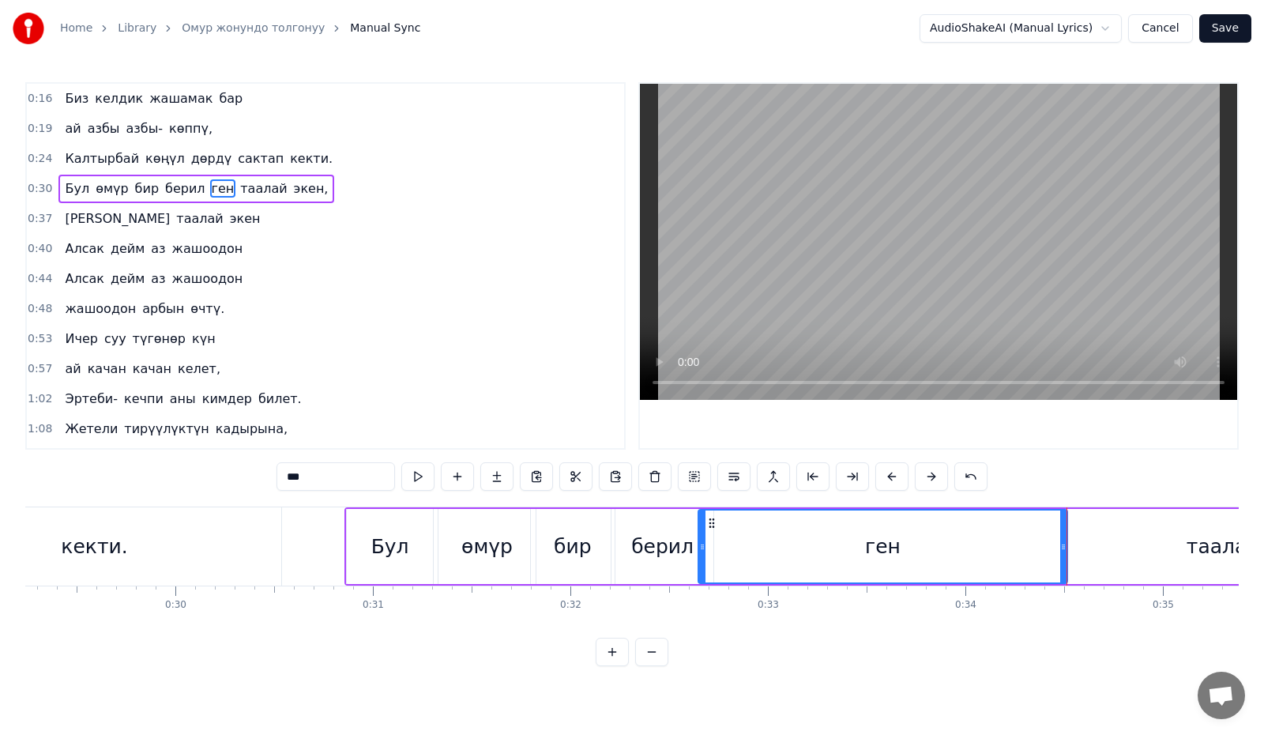
click at [418, 474] on button at bounding box center [417, 476] width 33 height 28
click at [1126, 541] on div "таалай" at bounding box center [1223, 546] width 316 height 75
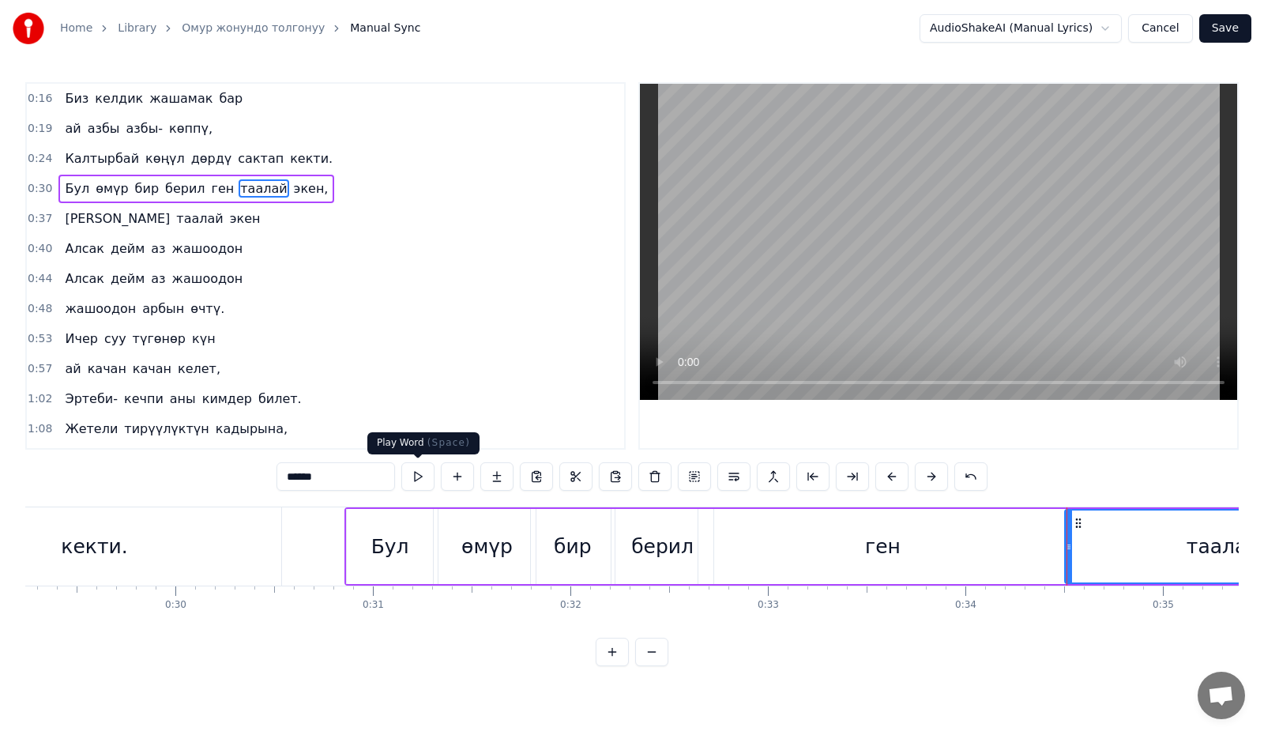
click at [423, 475] on button at bounding box center [417, 476] width 33 height 28
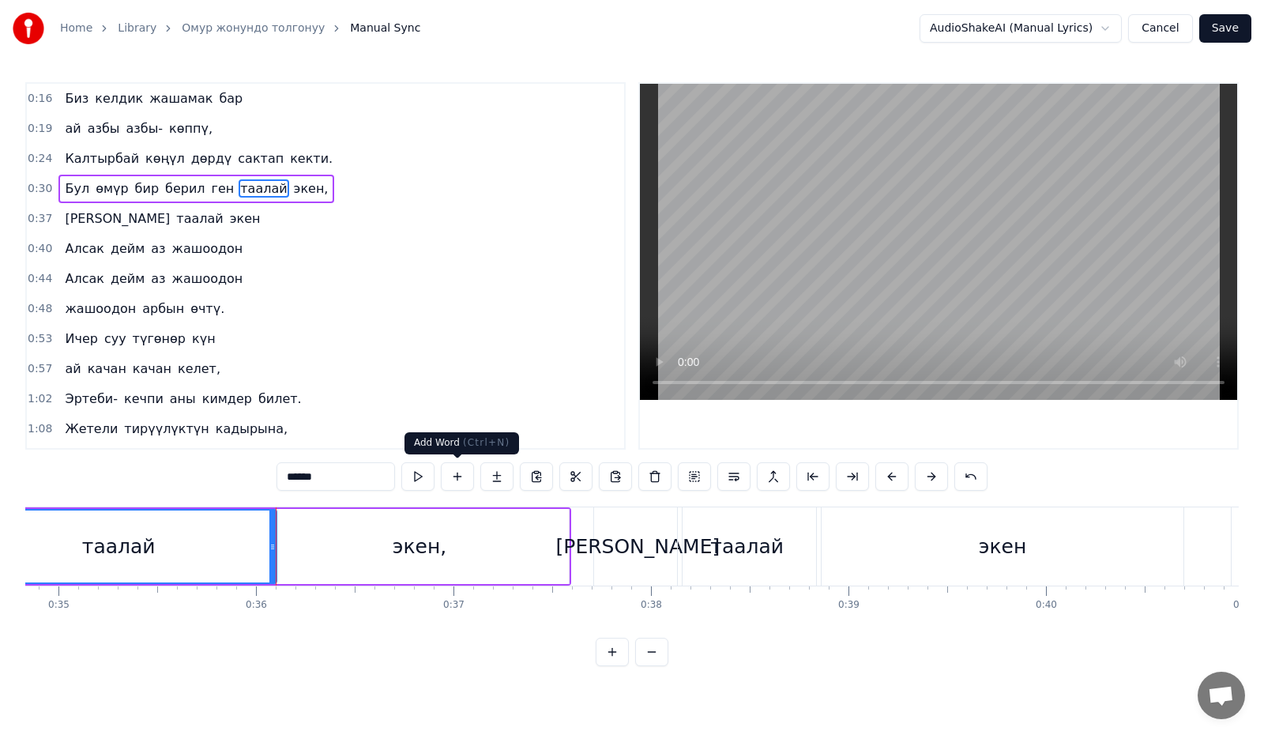
click at [481, 560] on div "экен," at bounding box center [419, 546] width 299 height 75
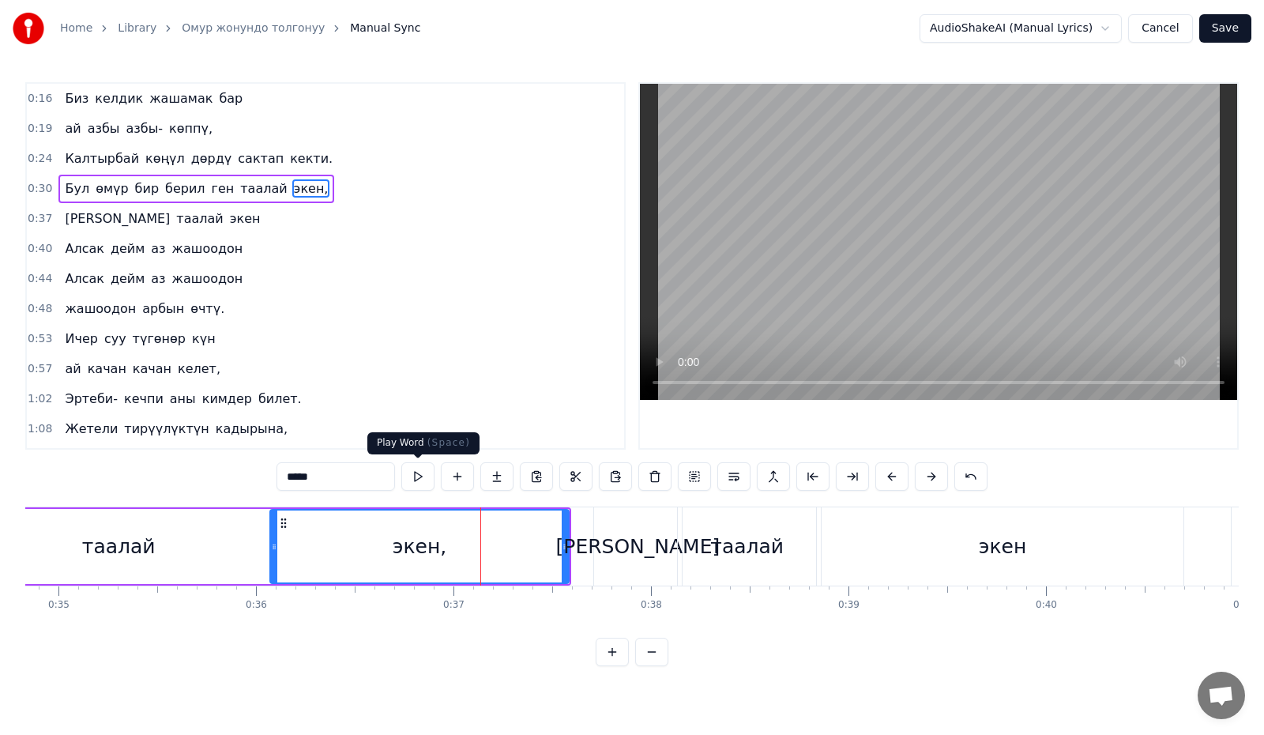
click at [411, 482] on button at bounding box center [417, 476] width 33 height 28
click at [645, 548] on div "[PERSON_NAME]" at bounding box center [638, 546] width 88 height 78
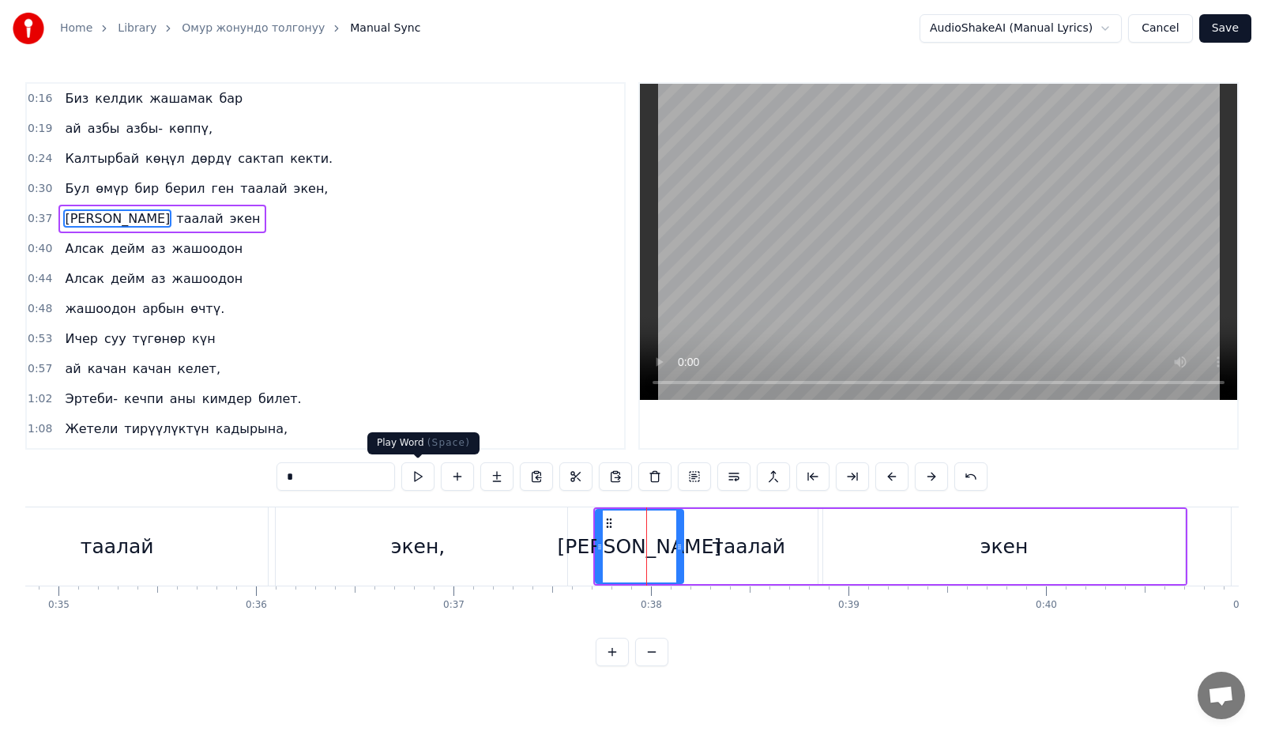
click at [419, 479] on button at bounding box center [417, 476] width 33 height 28
click at [757, 536] on div "таалай" at bounding box center [748, 547] width 73 height 30
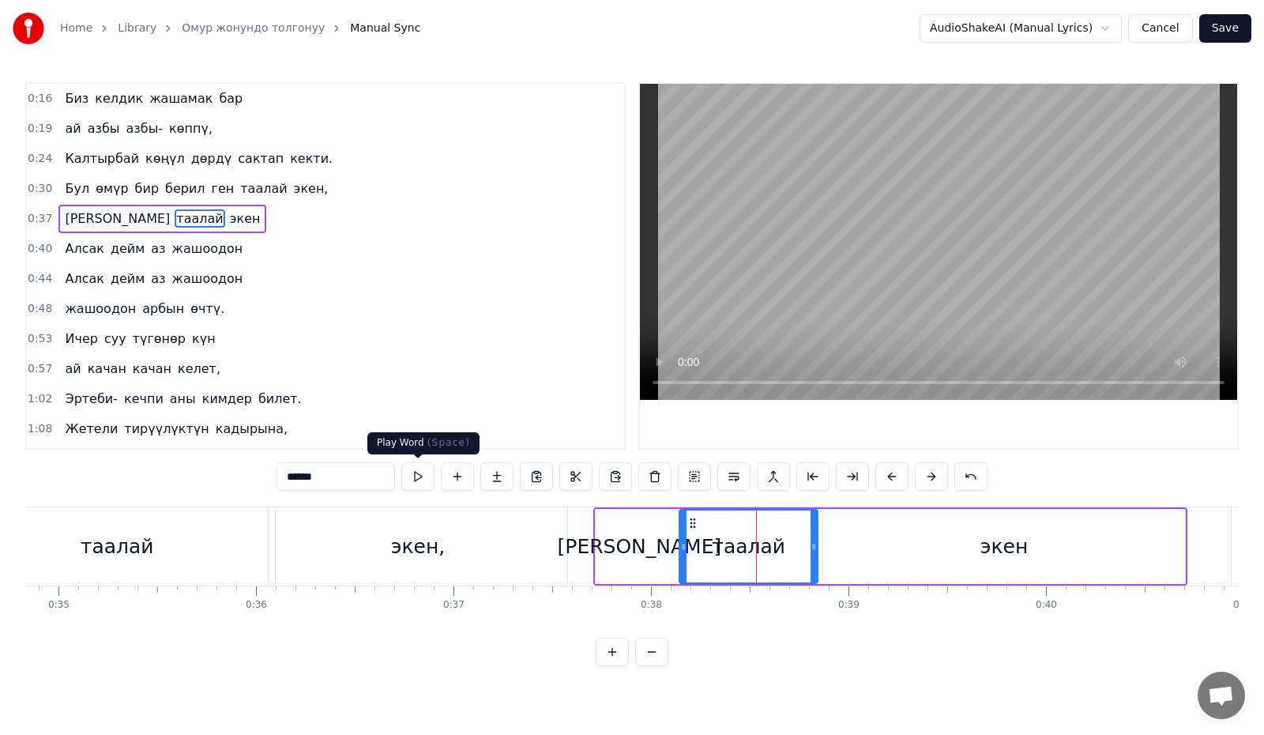
click at [423, 478] on button at bounding box center [417, 476] width 33 height 28
click at [863, 547] on div "экен" at bounding box center [1004, 546] width 362 height 75
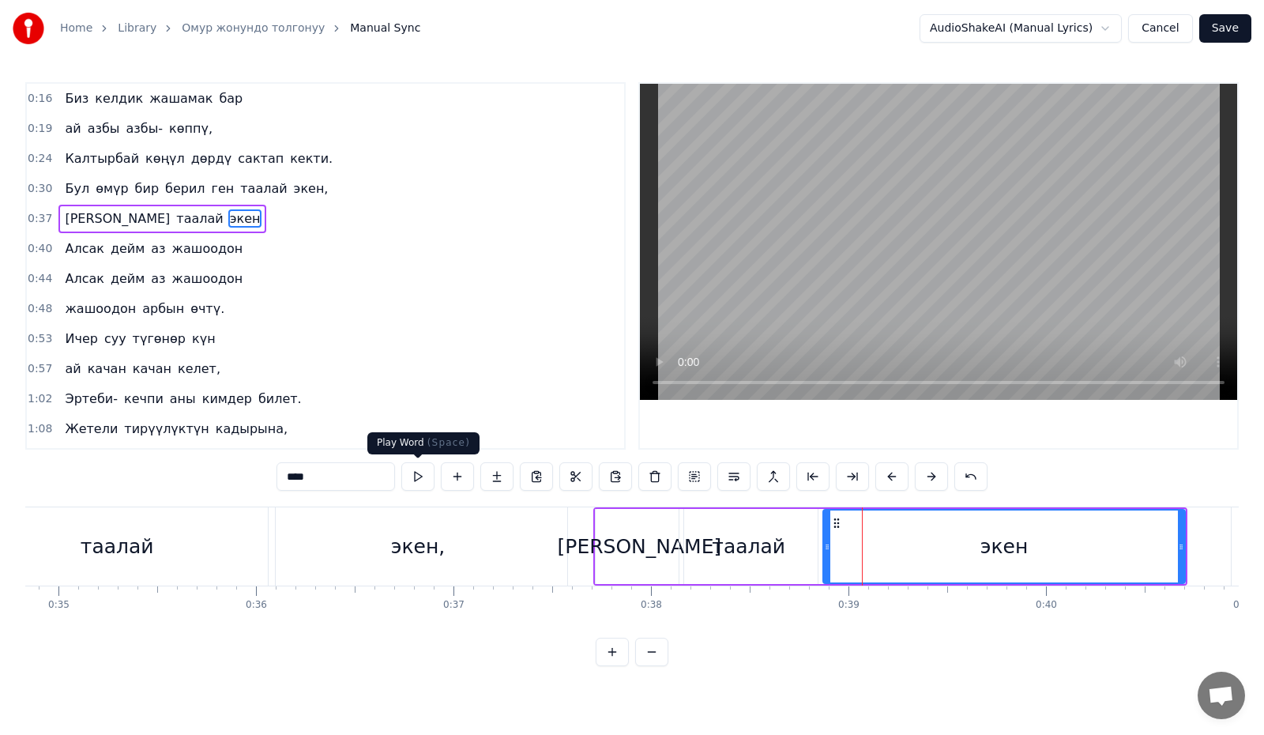
click at [422, 476] on button at bounding box center [417, 476] width 33 height 28
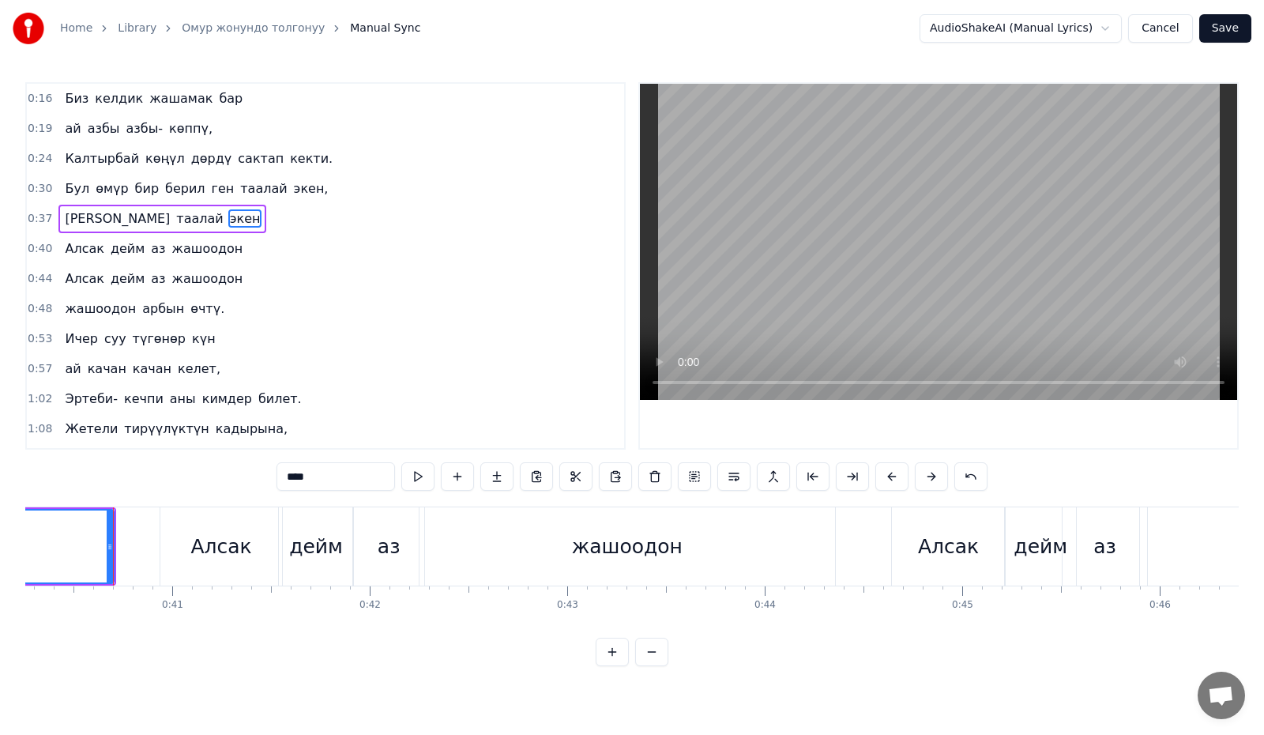
click at [261, 545] on div "Алсак" at bounding box center [221, 546] width 122 height 78
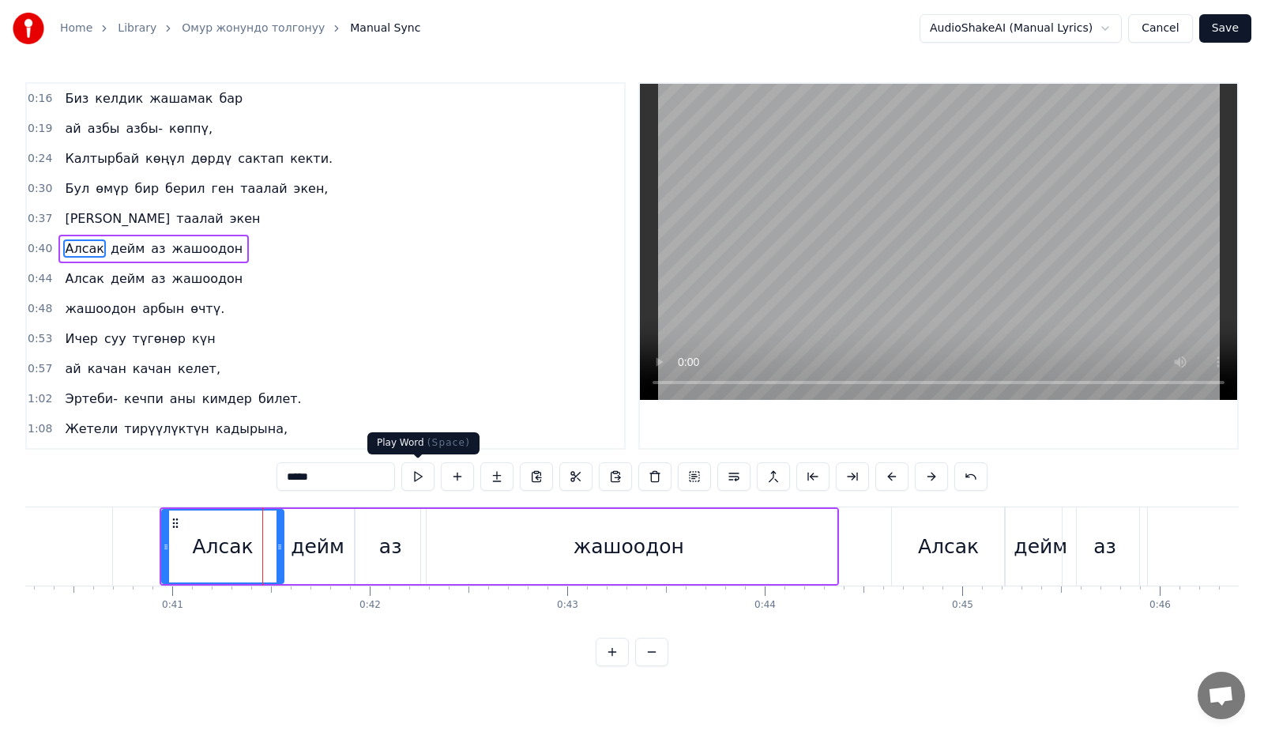
click at [413, 474] on button at bounding box center [417, 476] width 33 height 28
click at [320, 535] on div "дейм" at bounding box center [318, 547] width 54 height 30
type input "****"
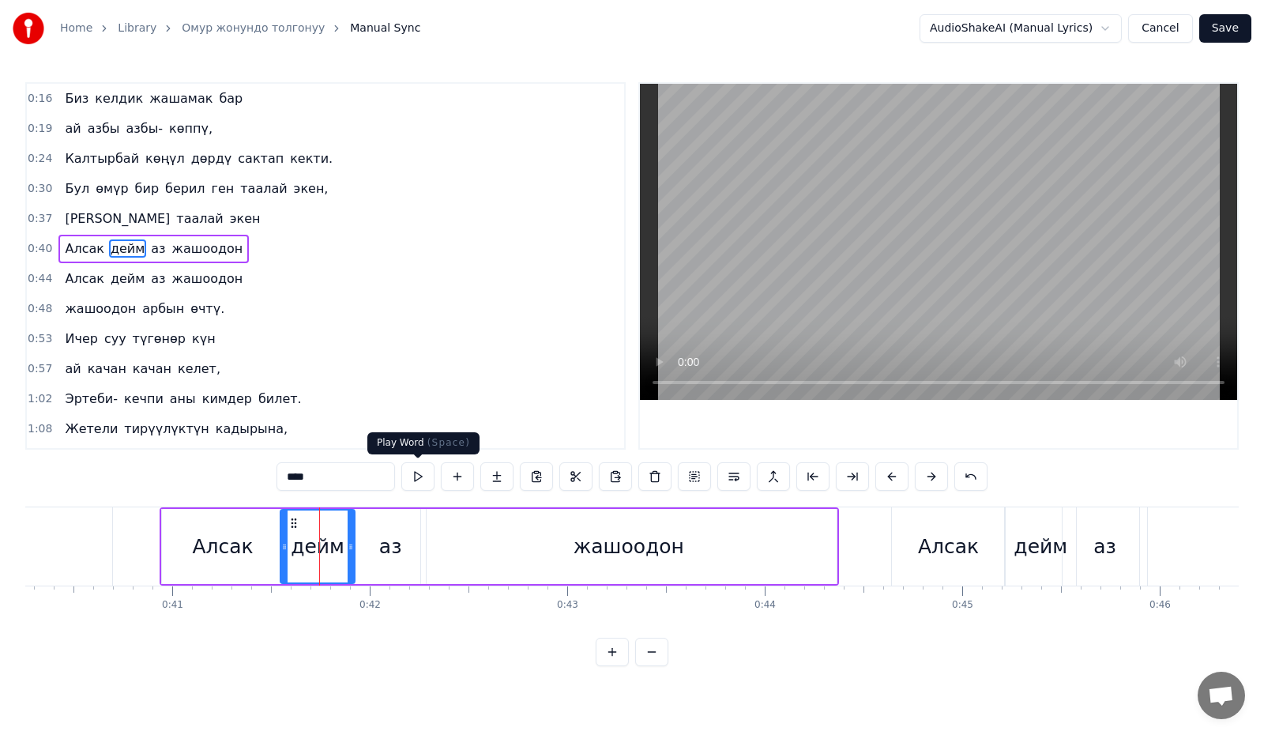
click at [413, 479] on button at bounding box center [417, 476] width 33 height 28
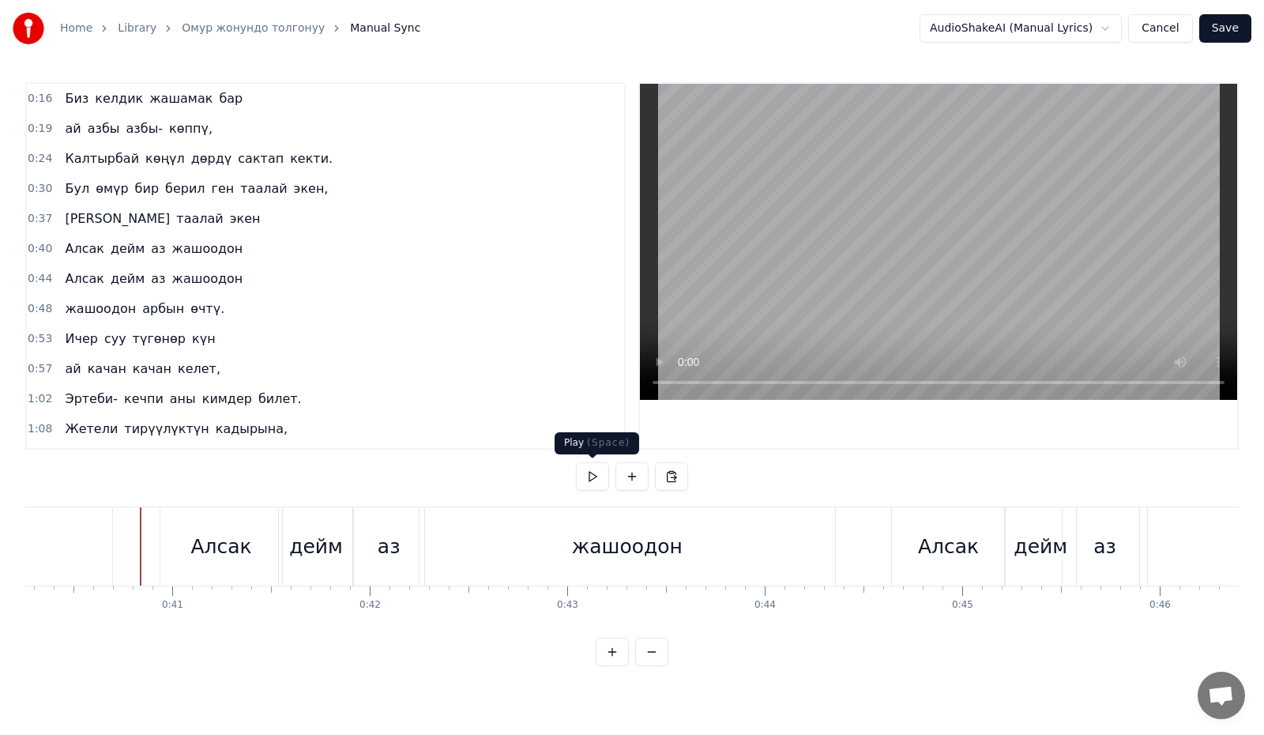
click at [598, 476] on button at bounding box center [592, 476] width 33 height 28
click at [604, 475] on button at bounding box center [592, 476] width 33 height 28
click at [621, 536] on div "жашоодон" at bounding box center [627, 547] width 111 height 30
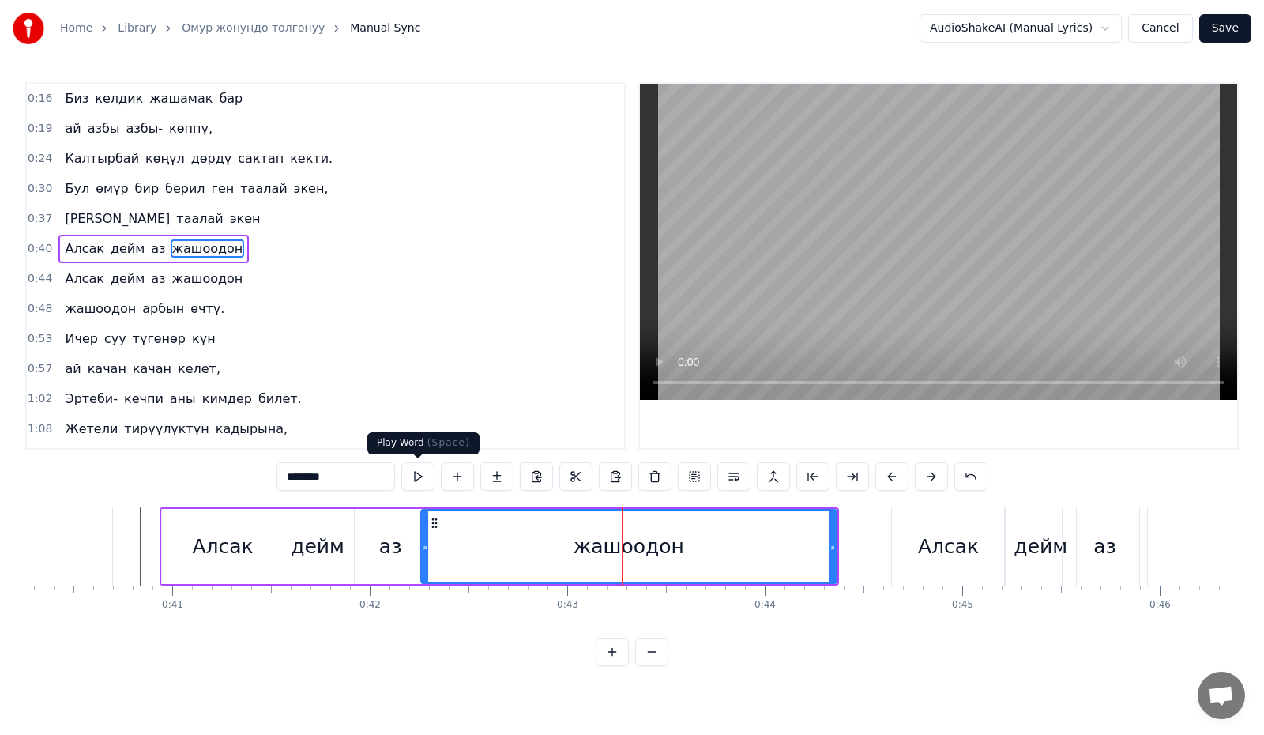
click at [419, 476] on button at bounding box center [417, 476] width 33 height 28
click at [428, 476] on button at bounding box center [417, 476] width 33 height 28
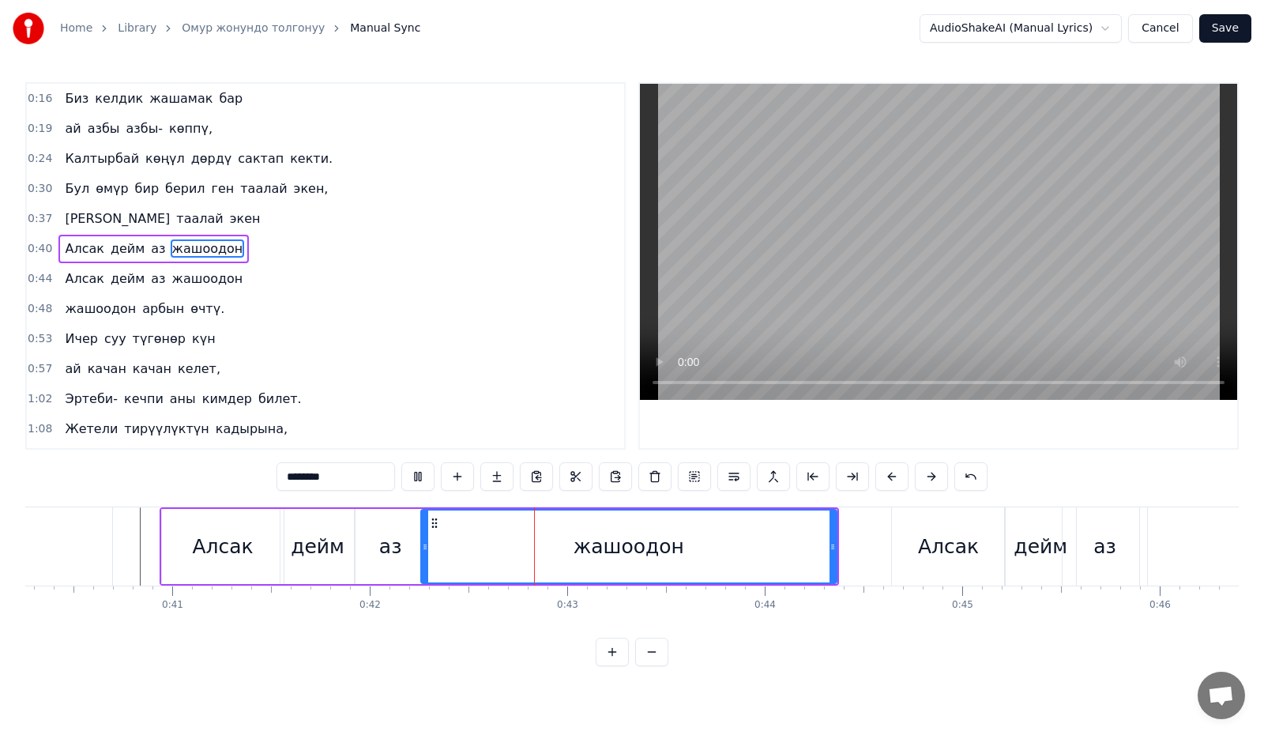
click at [428, 476] on button at bounding box center [417, 476] width 33 height 28
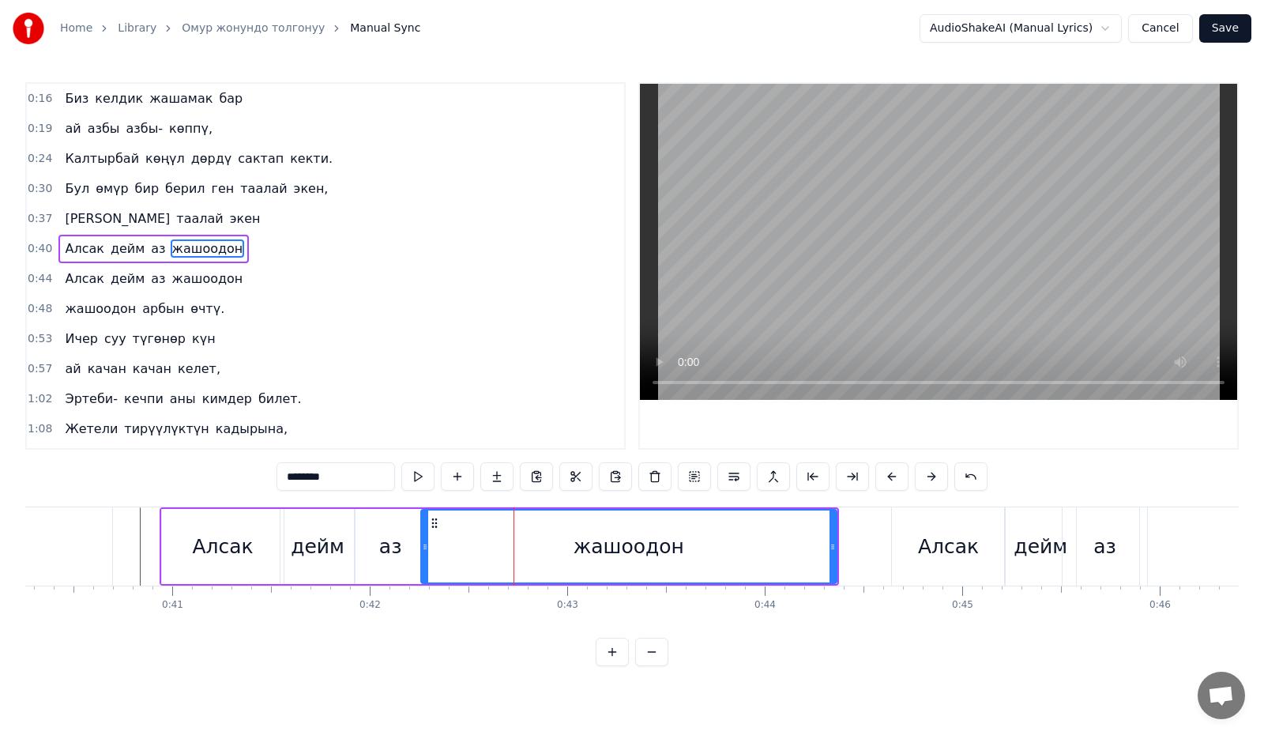
click at [428, 476] on button at bounding box center [417, 476] width 33 height 28
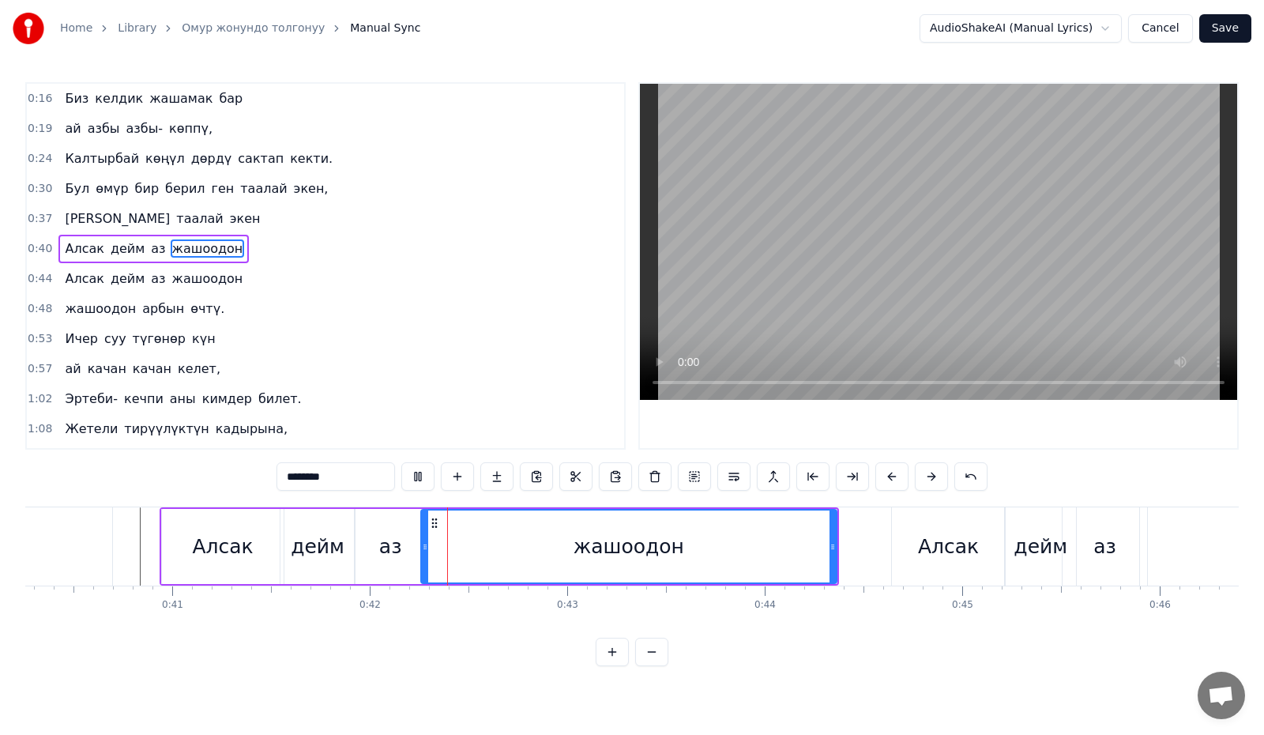
click at [428, 476] on button at bounding box center [417, 476] width 33 height 28
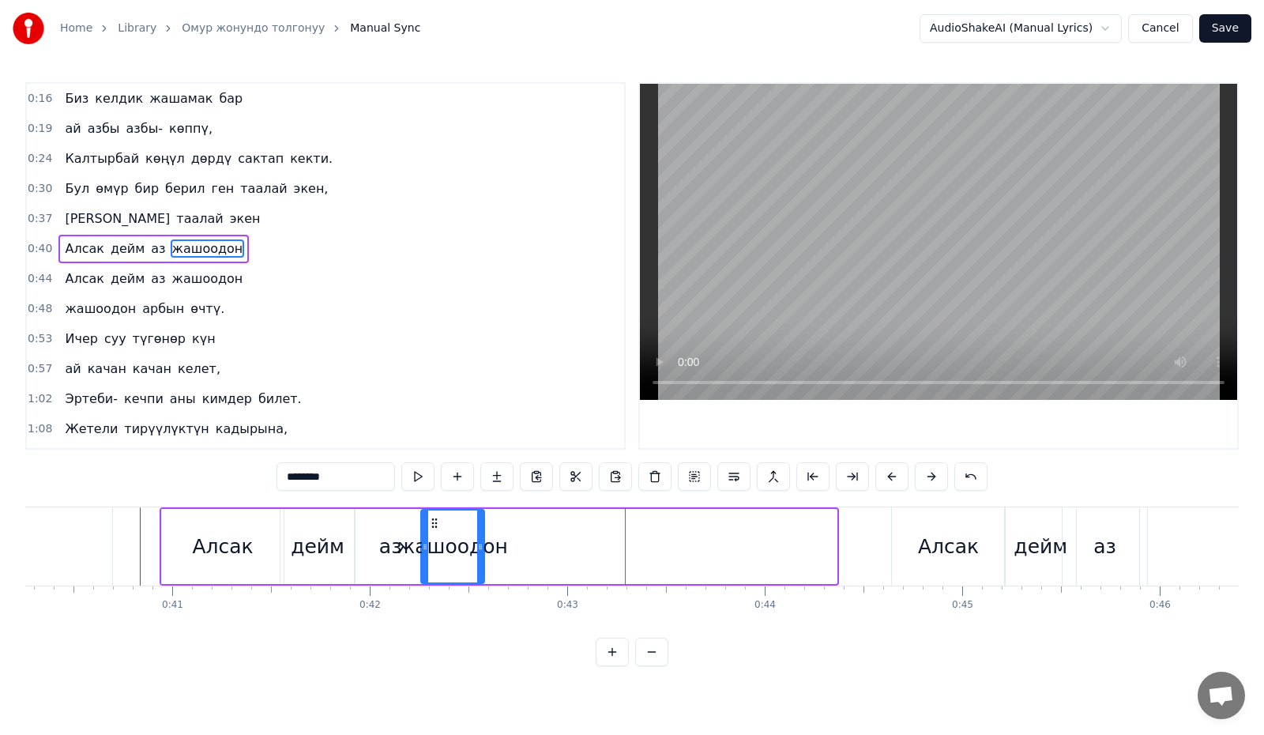
drag, startPoint x: 834, startPoint y: 551, endPoint x: 491, endPoint y: 538, distance: 343.0
click at [482, 550] on icon at bounding box center [480, 546] width 6 height 13
drag, startPoint x: 352, startPoint y: 481, endPoint x: 301, endPoint y: 479, distance: 51.4
click at [301, 479] on input "********" at bounding box center [335, 476] width 118 height 28
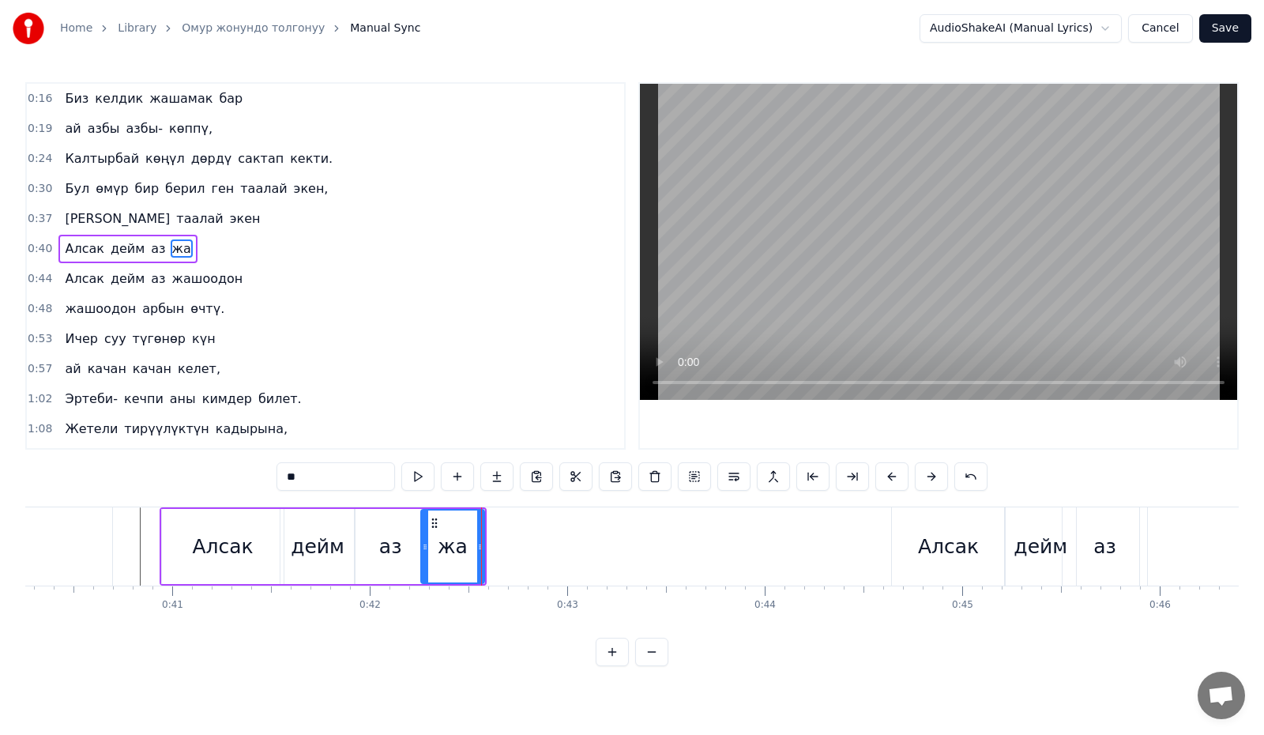
type input "**"
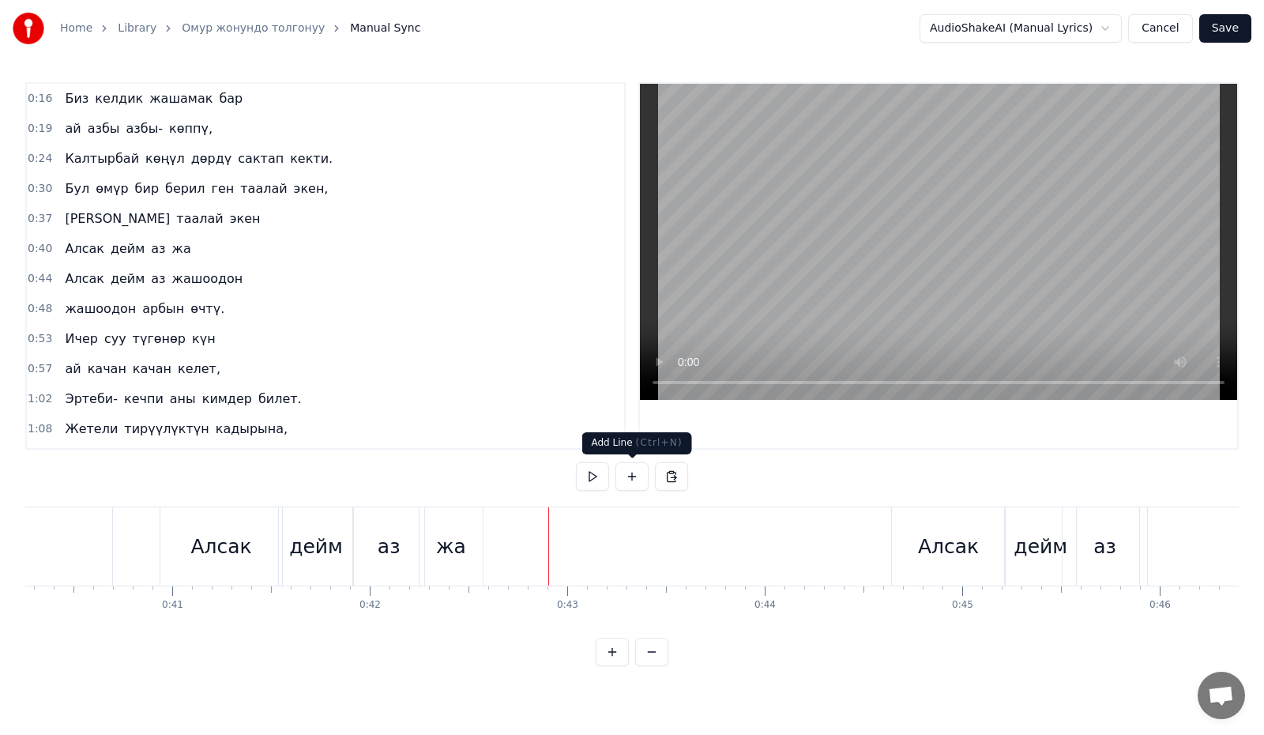
click at [625, 476] on button at bounding box center [631, 476] width 33 height 28
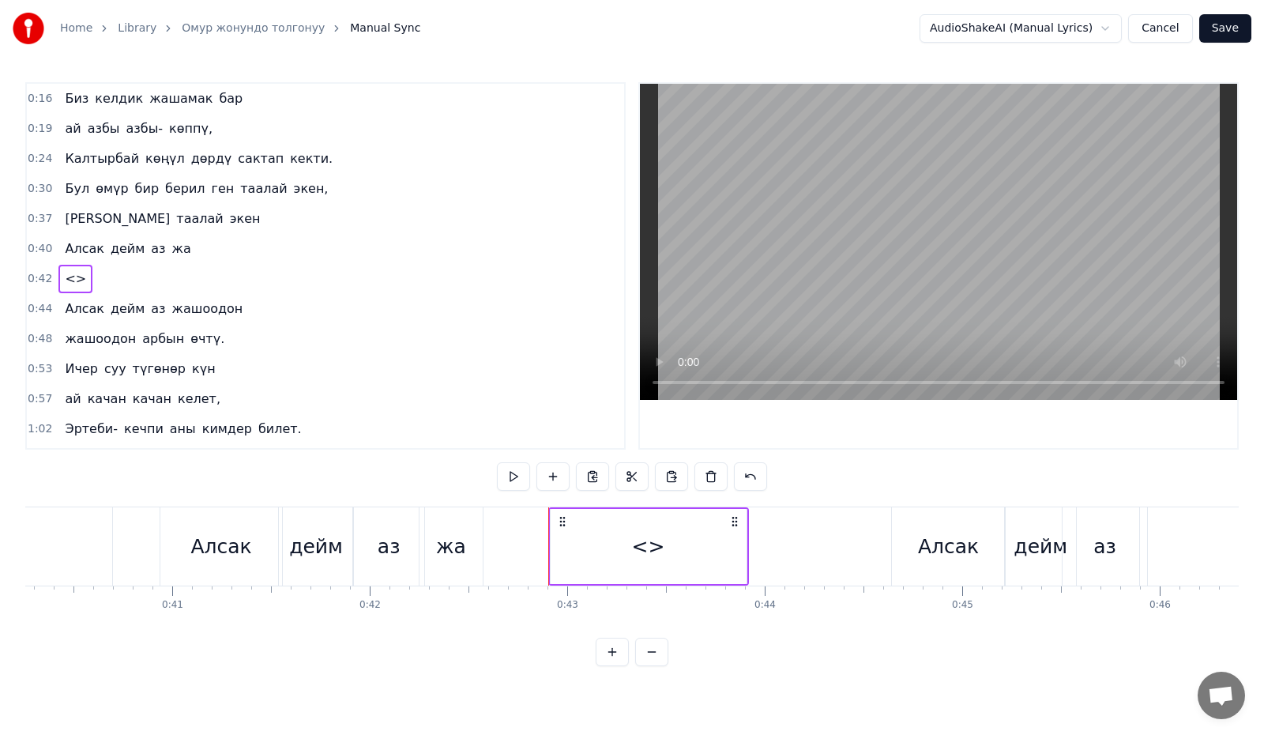
click at [719, 543] on div "<>" at bounding box center [649, 546] width 196 height 75
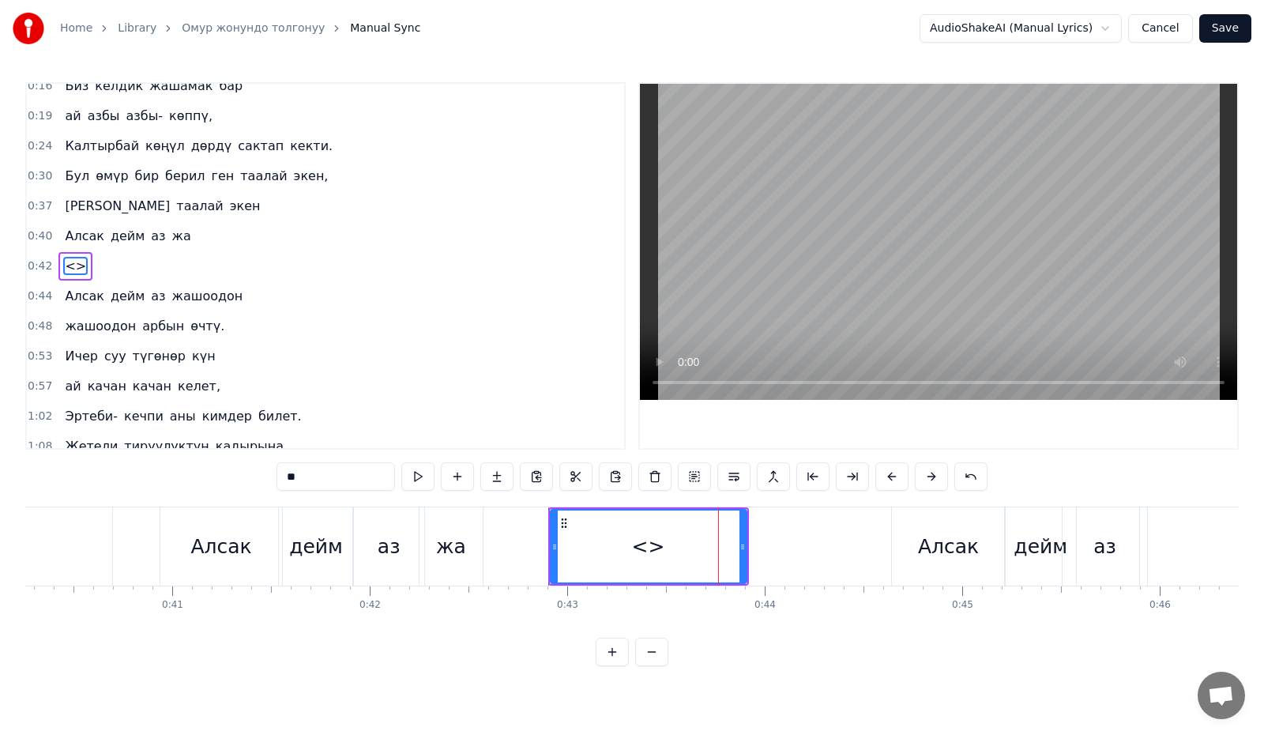
drag, startPoint x: 276, startPoint y: 476, endPoint x: 317, endPoint y: 479, distance: 41.2
click at [317, 479] on input "**" at bounding box center [335, 476] width 118 height 28
paste input "****"
drag, startPoint x: 742, startPoint y: 546, endPoint x: 866, endPoint y: 549, distance: 124.8
click at [866, 549] on icon at bounding box center [867, 546] width 6 height 13
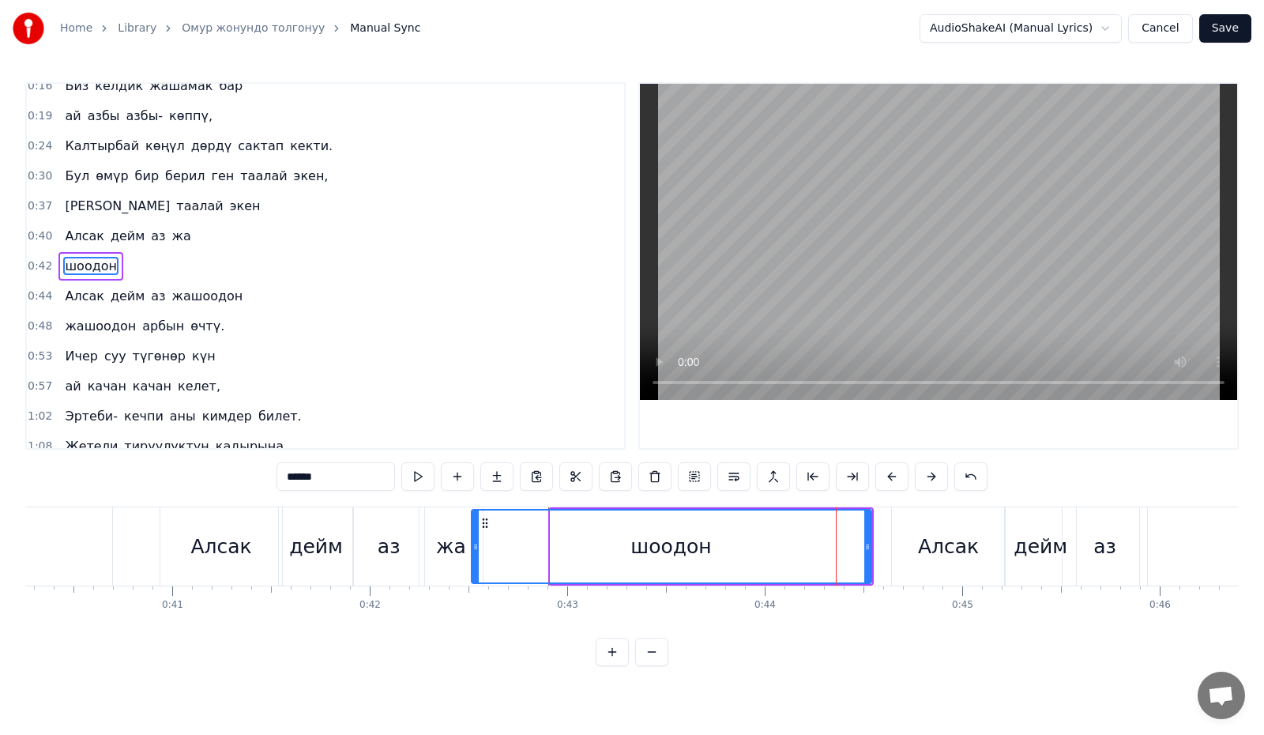
drag, startPoint x: 551, startPoint y: 547, endPoint x: 472, endPoint y: 551, distance: 79.1
click at [472, 551] on icon at bounding box center [475, 546] width 6 height 13
click at [425, 474] on button at bounding box center [417, 476] width 33 height 28
click at [424, 473] on button at bounding box center [417, 476] width 33 height 28
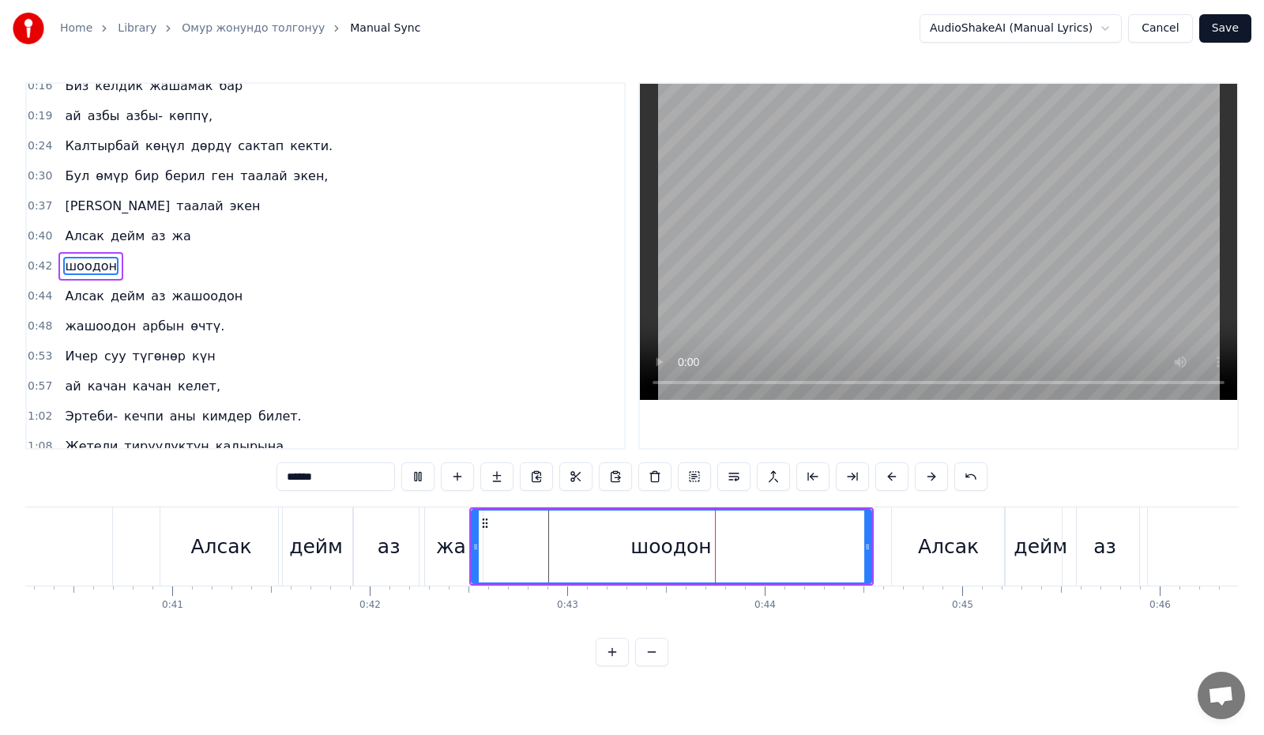
click at [424, 473] on button at bounding box center [417, 476] width 33 height 28
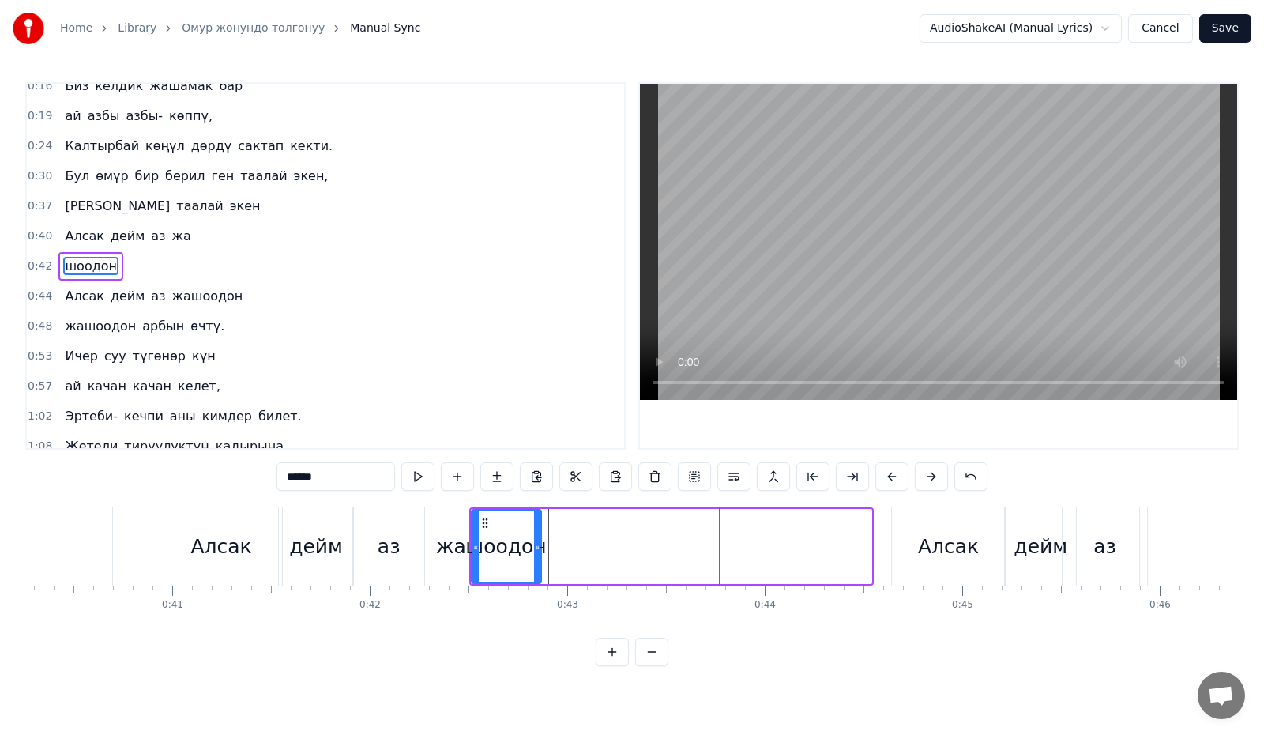
drag, startPoint x: 867, startPoint y: 543, endPoint x: 537, endPoint y: 545, distance: 330.2
click at [537, 545] on icon at bounding box center [537, 546] width 6 height 13
drag, startPoint x: 347, startPoint y: 483, endPoint x: 385, endPoint y: 476, distance: 39.4
click at [309, 479] on input "******" at bounding box center [335, 476] width 118 height 28
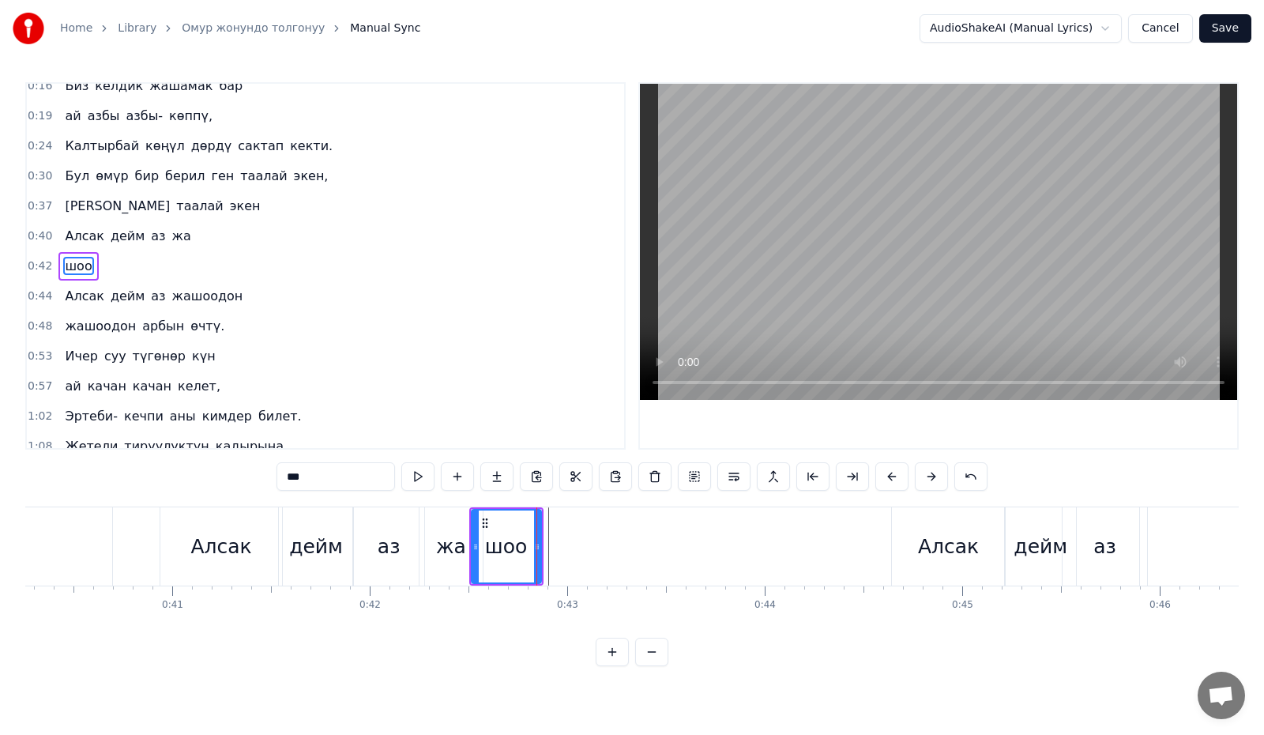
type input "***"
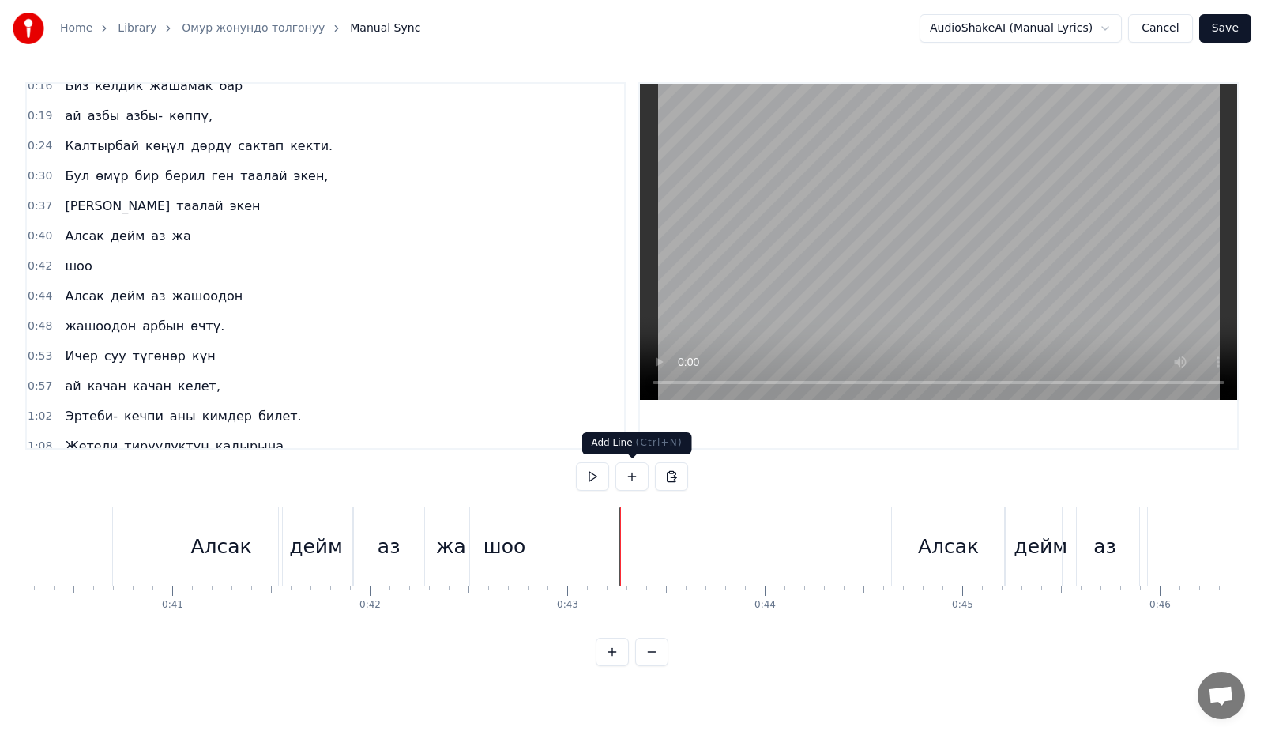
click at [625, 478] on button at bounding box center [631, 476] width 33 height 28
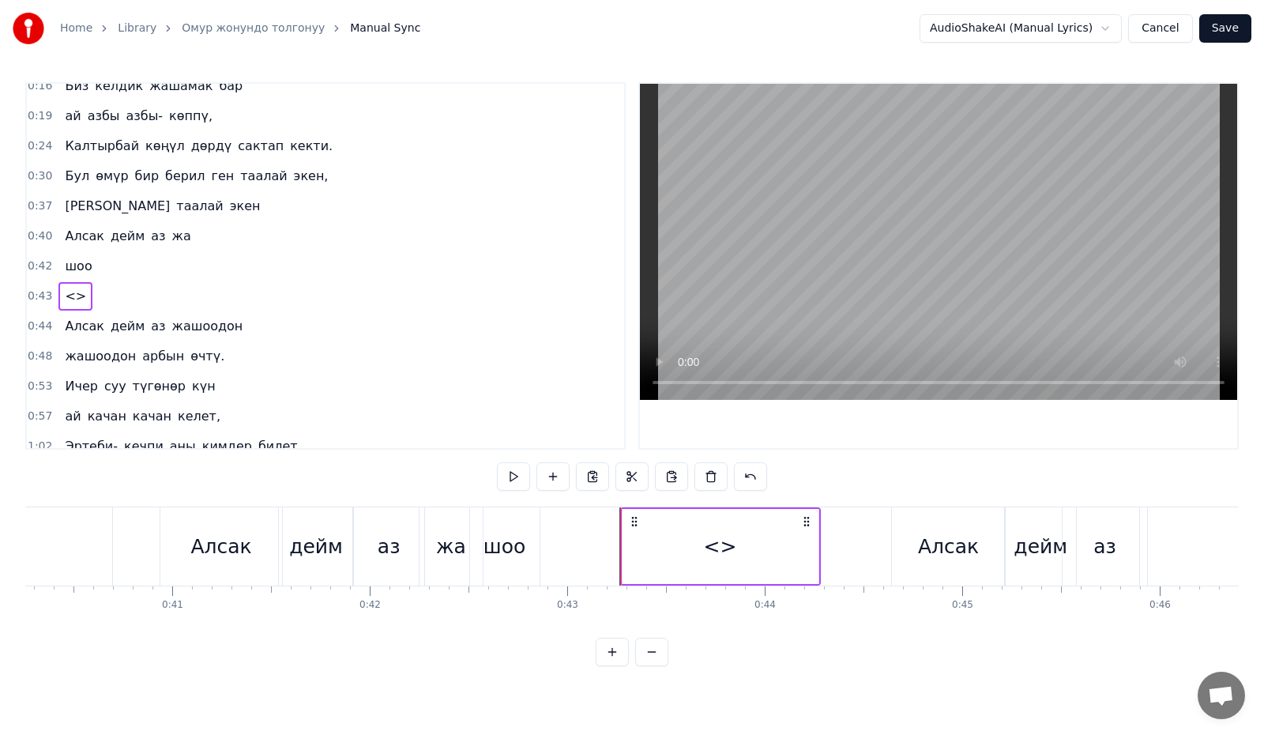
click at [729, 541] on div "<>" at bounding box center [720, 547] width 33 height 30
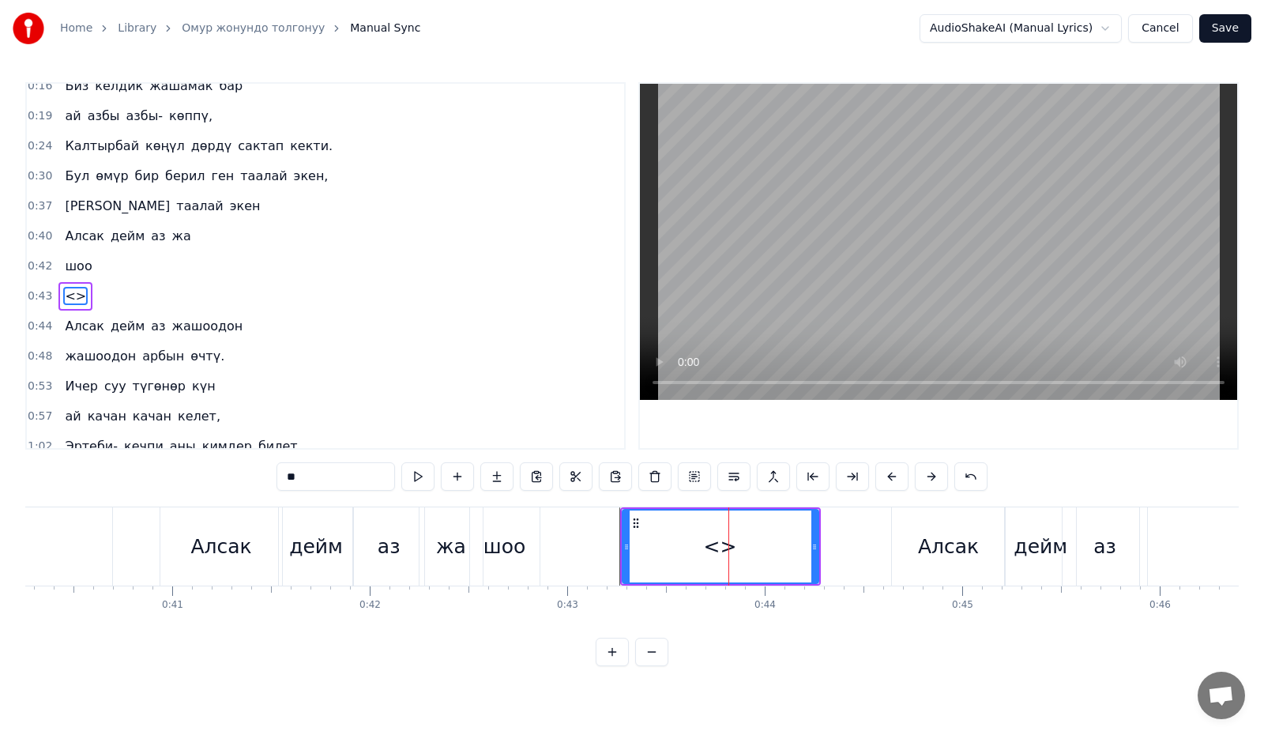
scroll to position [43, 0]
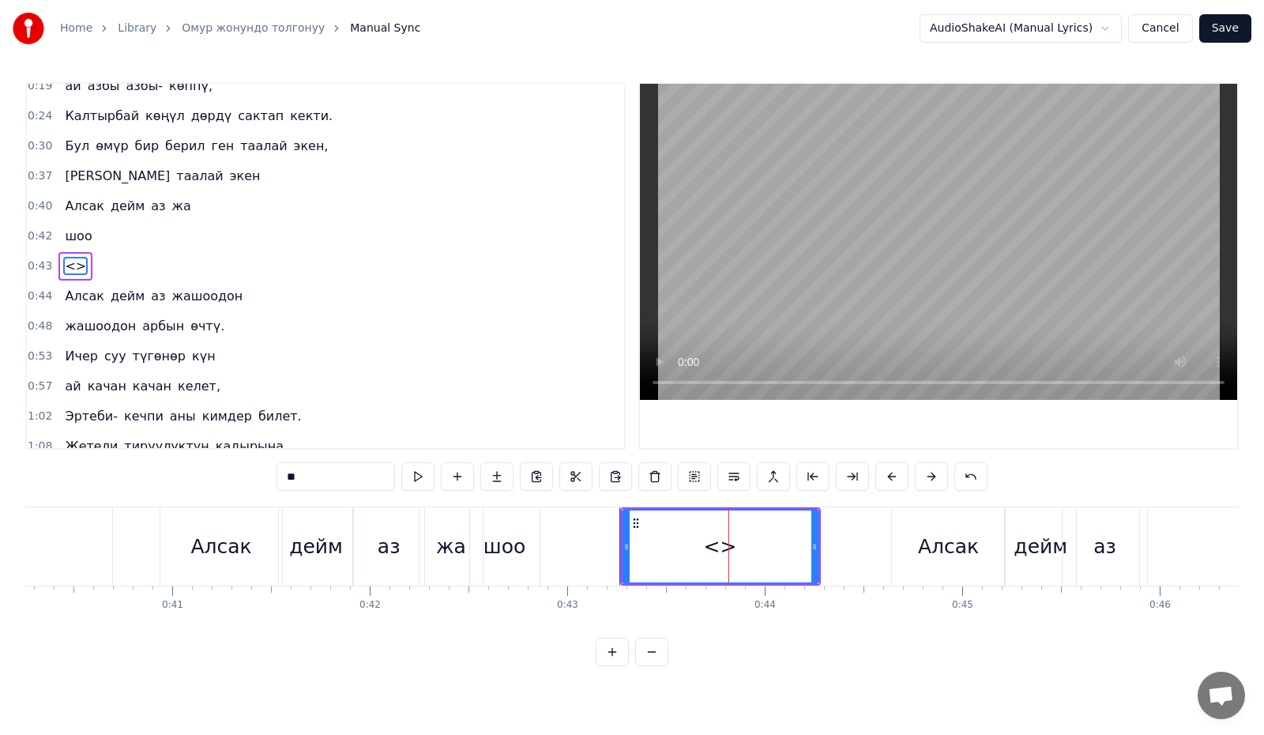
drag, startPoint x: 332, startPoint y: 480, endPoint x: 245, endPoint y: 473, distance: 87.2
click at [245, 473] on div "0:16 Биз келдик жашамак бар 0:19 ай азбы азбы- көппү, 0:24 Калтырбай көңүл дөрд…" at bounding box center [631, 374] width 1213 height 584
paste input "*"
drag, startPoint x: 814, startPoint y: 547, endPoint x: 878, endPoint y: 556, distance: 64.6
click at [878, 556] on div at bounding box center [878, 546] width 6 height 72
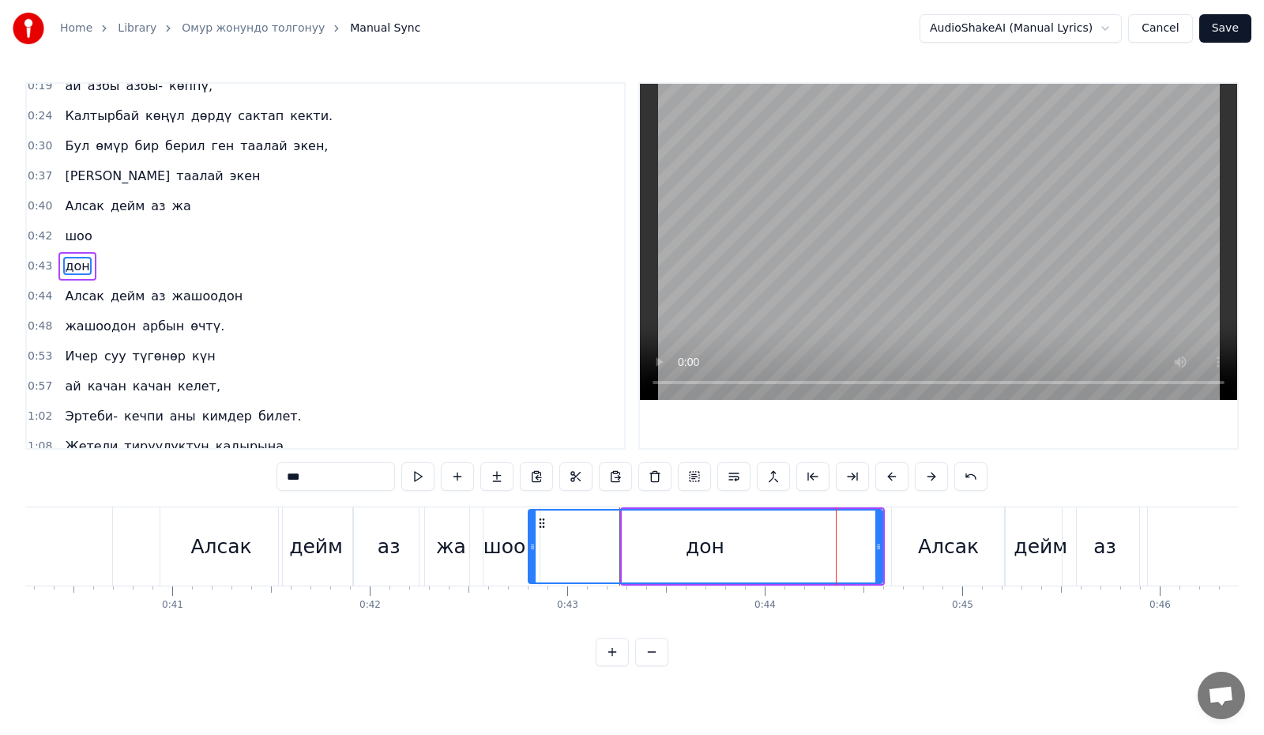
drag, startPoint x: 624, startPoint y: 551, endPoint x: 529, endPoint y: 548, distance: 94.8
click at [529, 548] on icon at bounding box center [532, 546] width 6 height 13
type input "***"
click at [418, 478] on button at bounding box center [417, 476] width 33 height 28
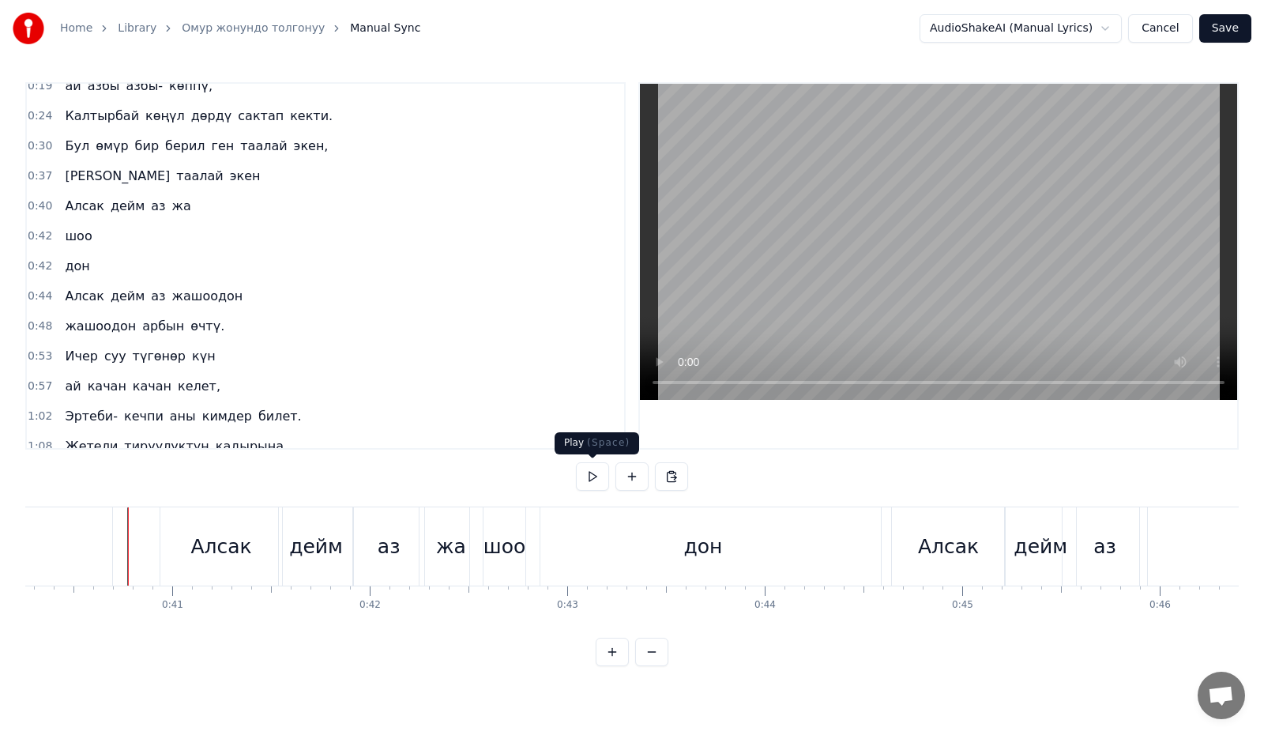
click at [593, 483] on button at bounding box center [592, 476] width 33 height 28
click at [602, 477] on button at bounding box center [592, 476] width 33 height 28
click at [636, 553] on div "дон" at bounding box center [703, 546] width 355 height 78
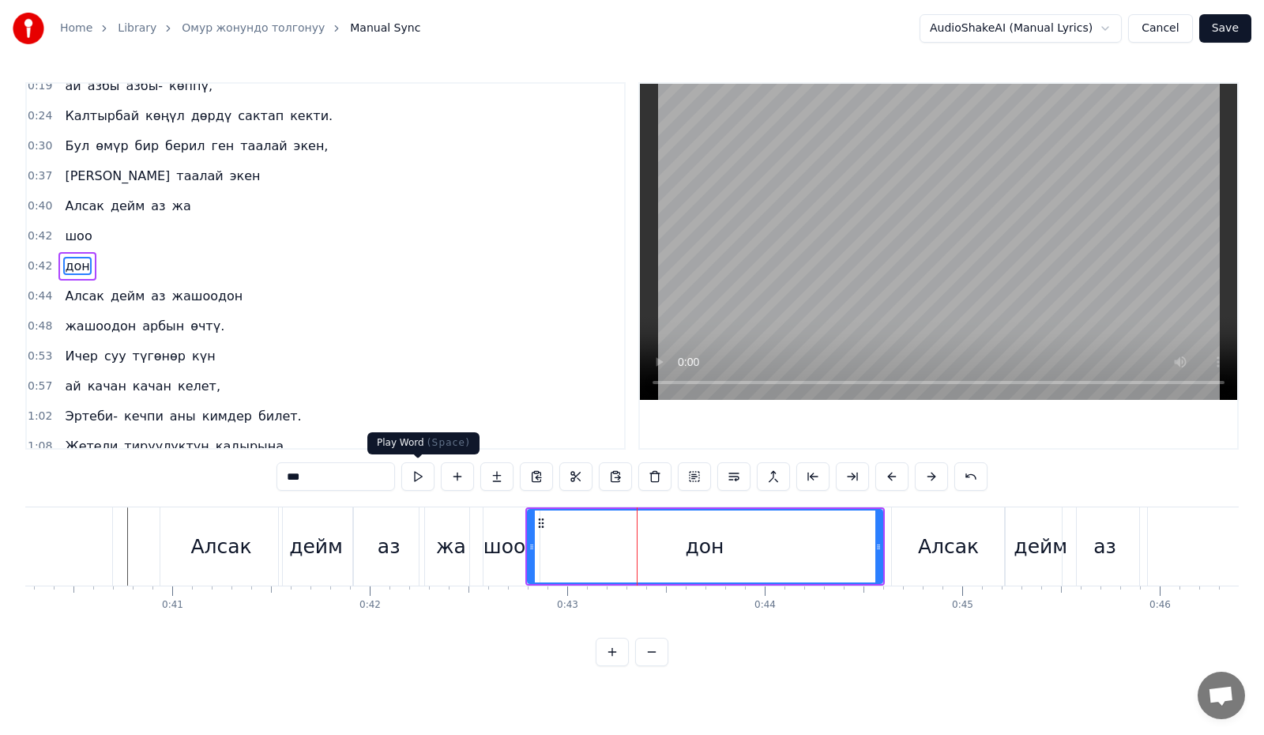
click at [419, 472] on button at bounding box center [417, 476] width 33 height 28
click at [423, 469] on button at bounding box center [417, 476] width 33 height 28
click at [927, 560] on div "Алсак" at bounding box center [948, 547] width 61 height 30
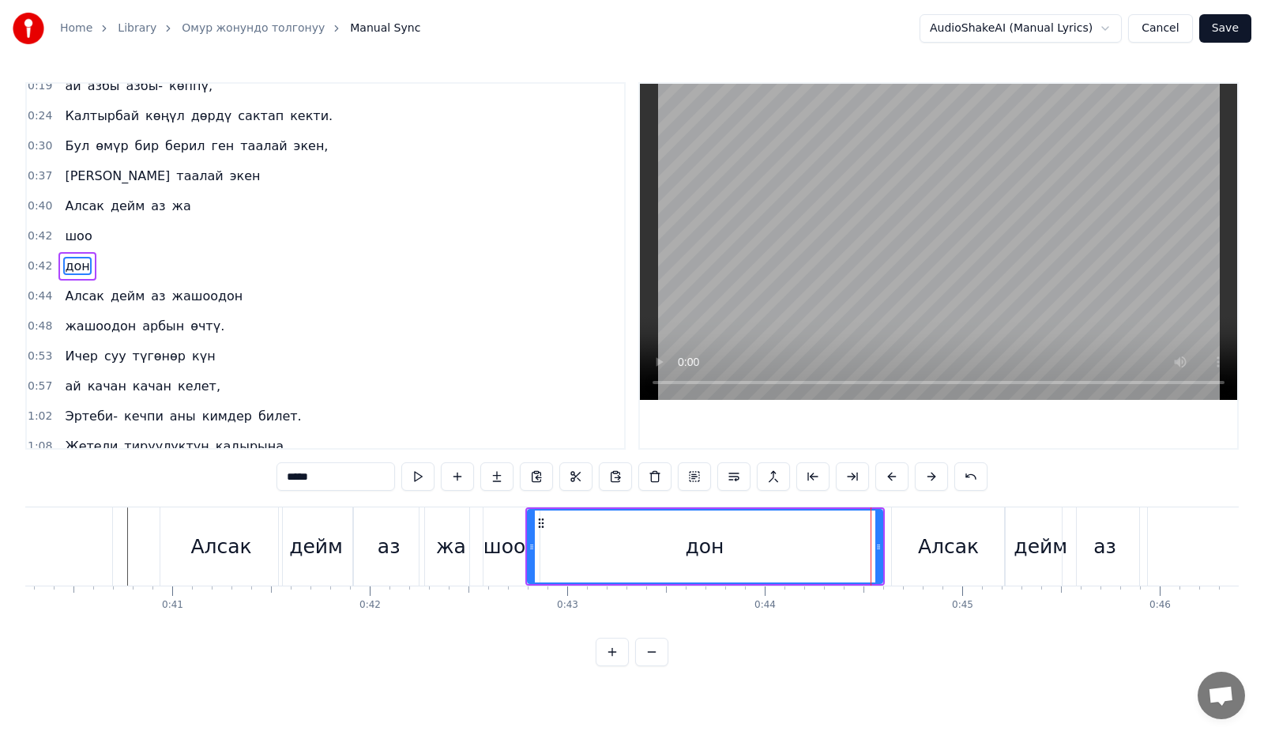
scroll to position [73, 0]
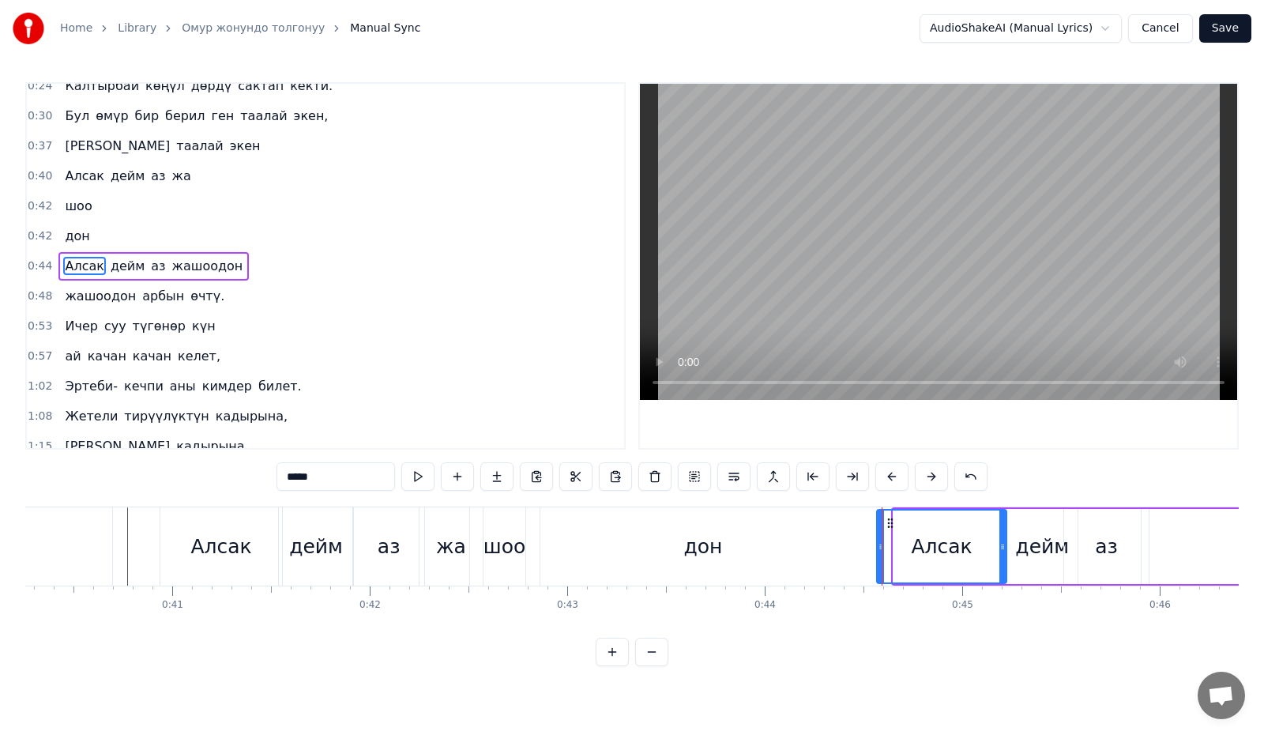
drag, startPoint x: 894, startPoint y: 554, endPoint x: 878, endPoint y: 557, distance: 16.9
click at [878, 557] on div at bounding box center [881, 546] width 6 height 72
click at [415, 475] on button at bounding box center [417, 476] width 33 height 28
click at [1035, 539] on div "дейм" at bounding box center [1042, 547] width 54 height 30
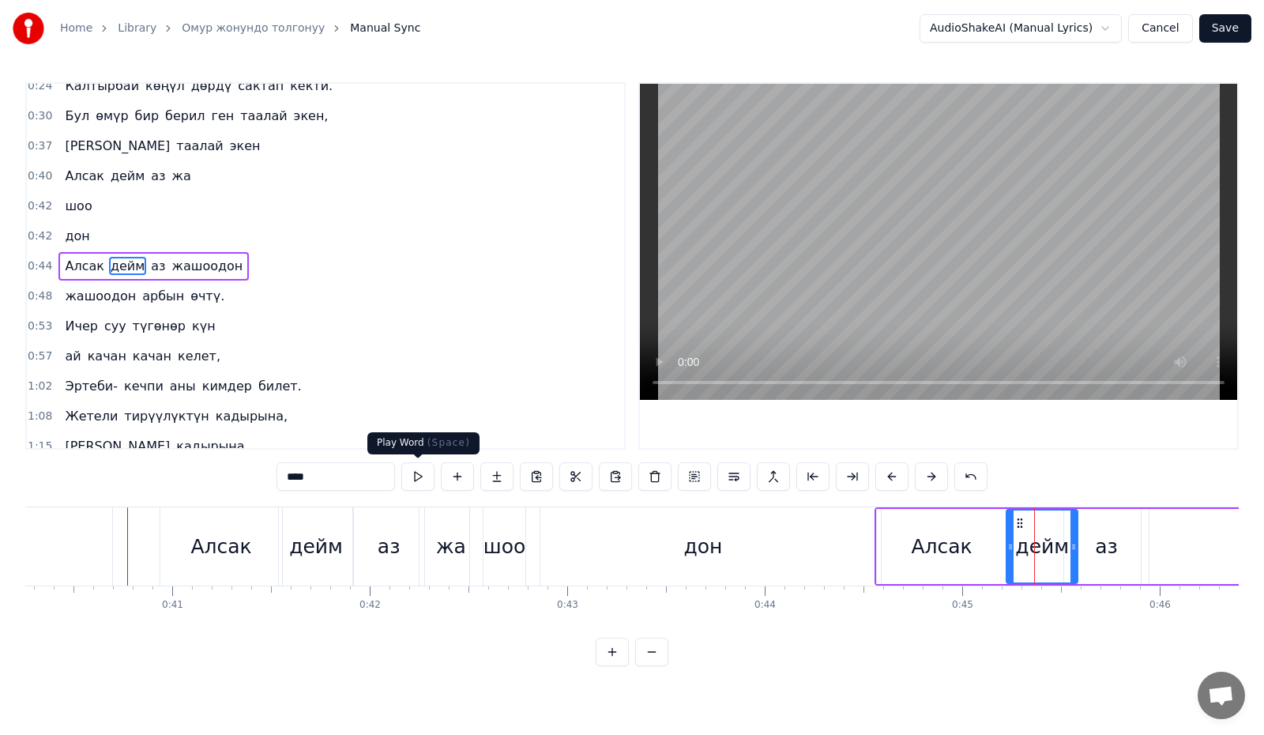
click at [431, 476] on button at bounding box center [417, 476] width 33 height 28
type input "********"
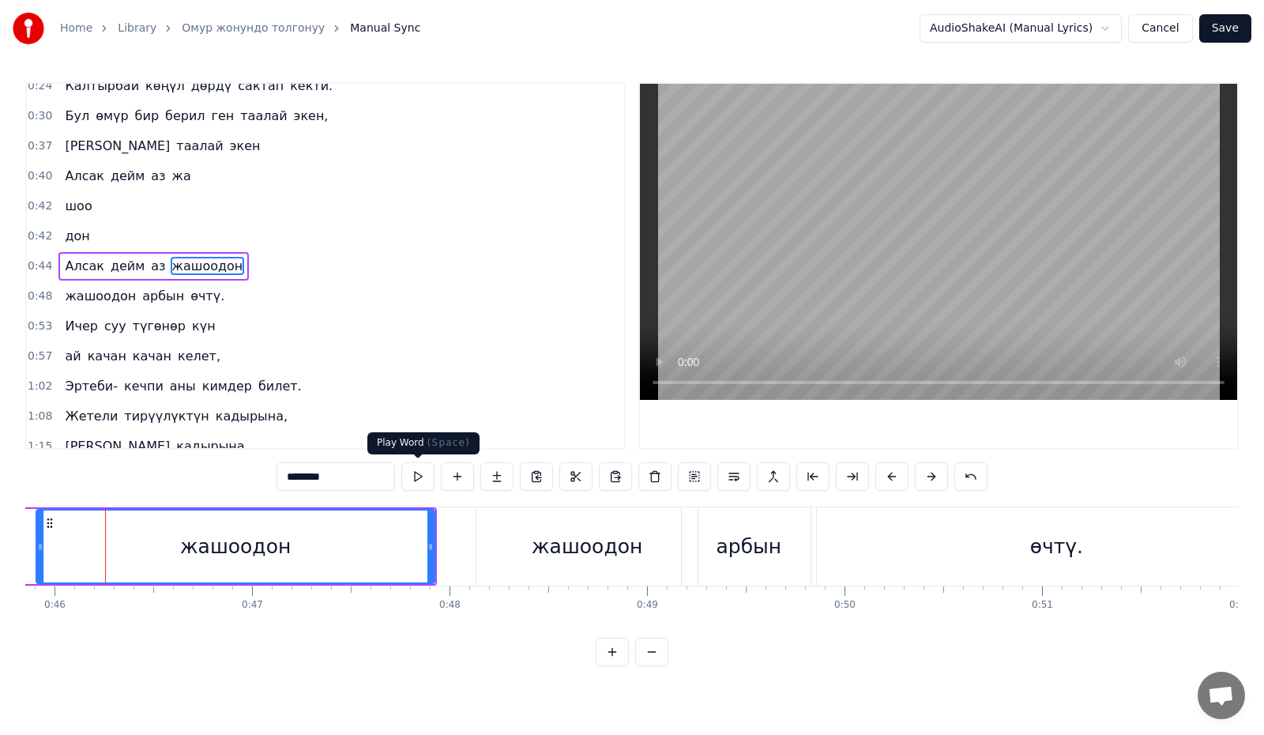
click at [416, 479] on button at bounding box center [417, 476] width 33 height 28
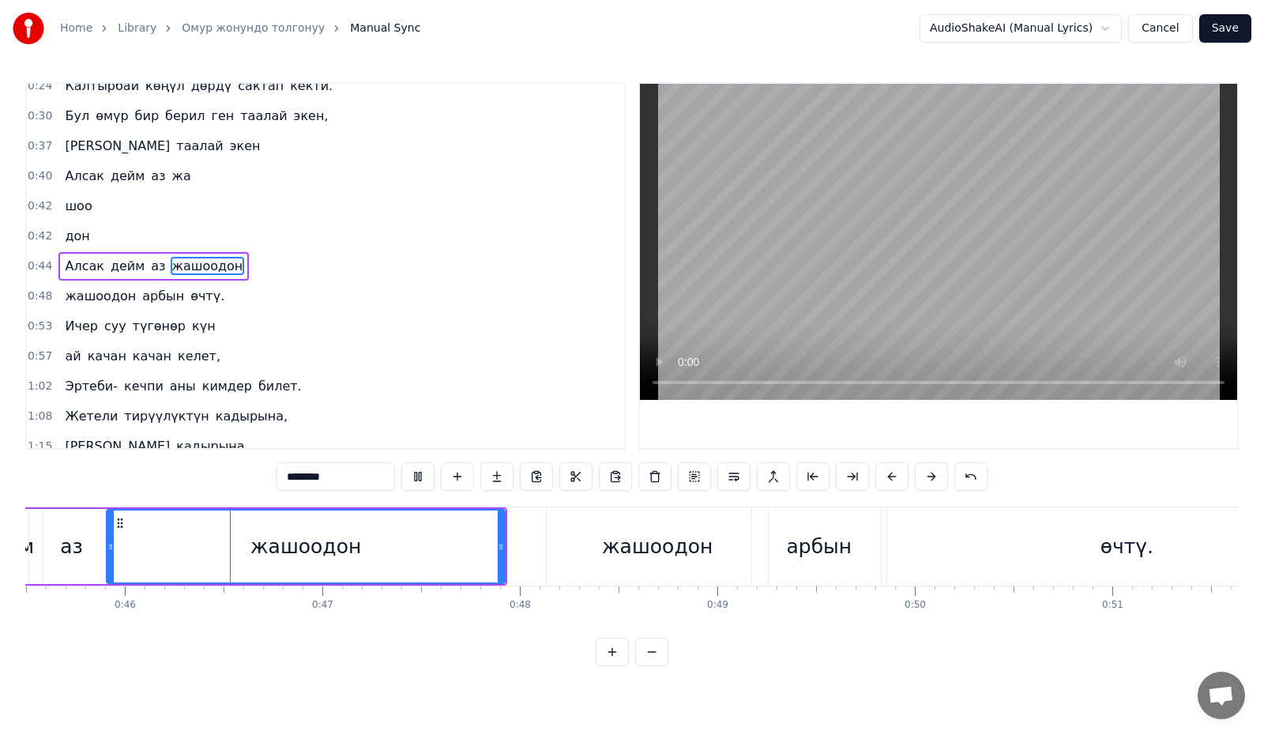
click at [416, 479] on button at bounding box center [417, 476] width 33 height 28
click at [412, 476] on button at bounding box center [417, 476] width 33 height 28
click at [411, 476] on button at bounding box center [417, 476] width 33 height 28
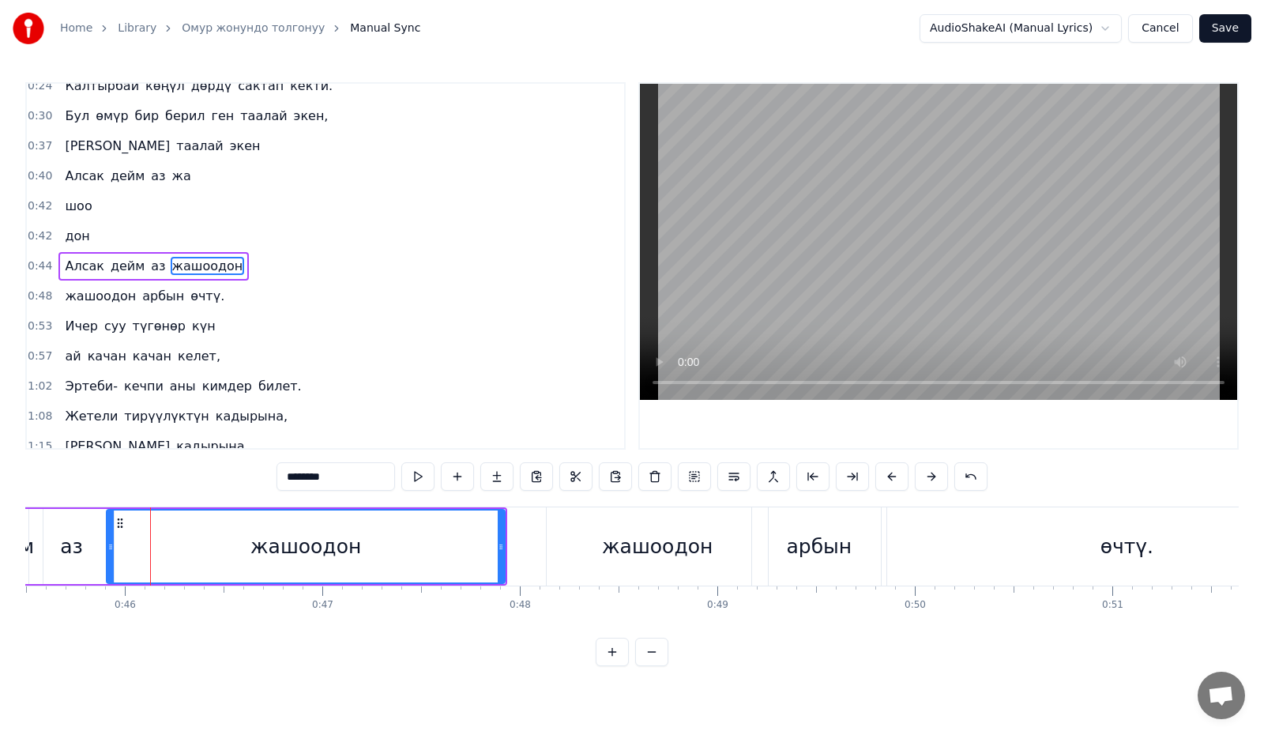
click at [411, 476] on button at bounding box center [417, 476] width 33 height 28
click at [410, 476] on button at bounding box center [417, 476] width 33 height 28
click at [410, 475] on button at bounding box center [417, 476] width 33 height 28
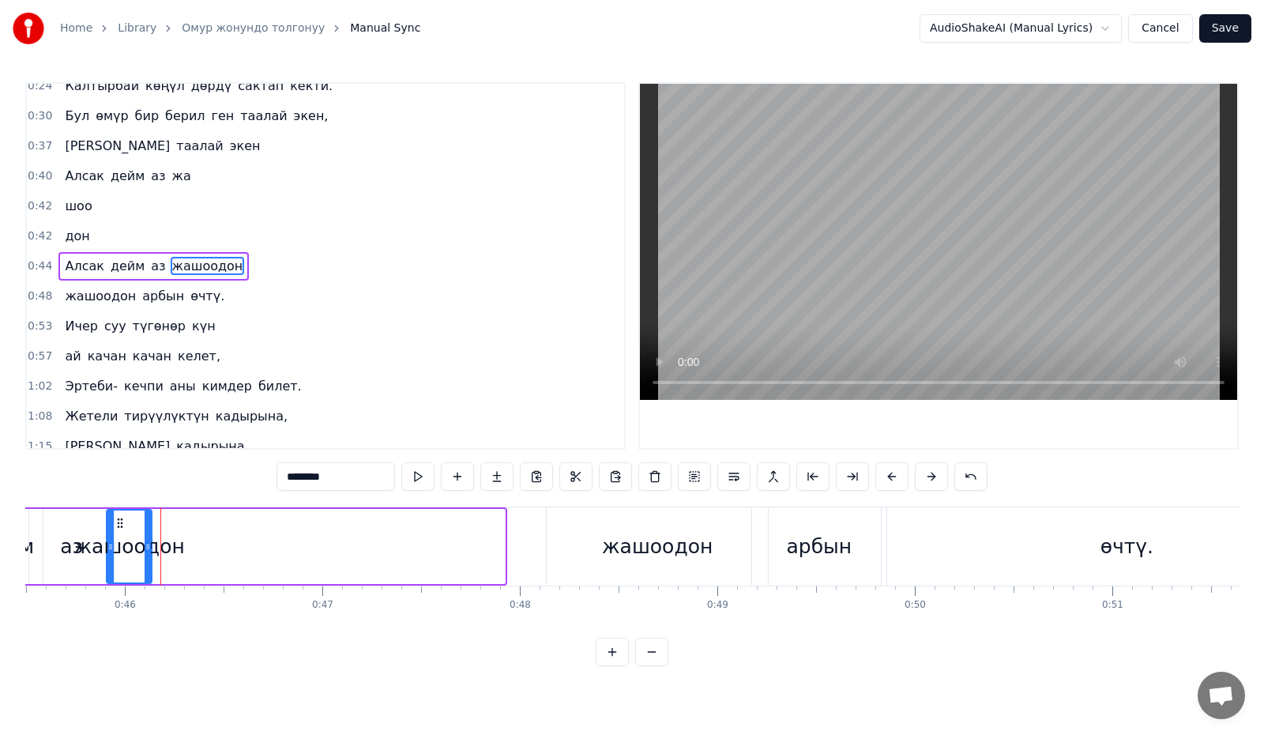
drag, startPoint x: 499, startPoint y: 539, endPoint x: 146, endPoint y: 543, distance: 353.1
click at [146, 543] on div at bounding box center [148, 546] width 6 height 72
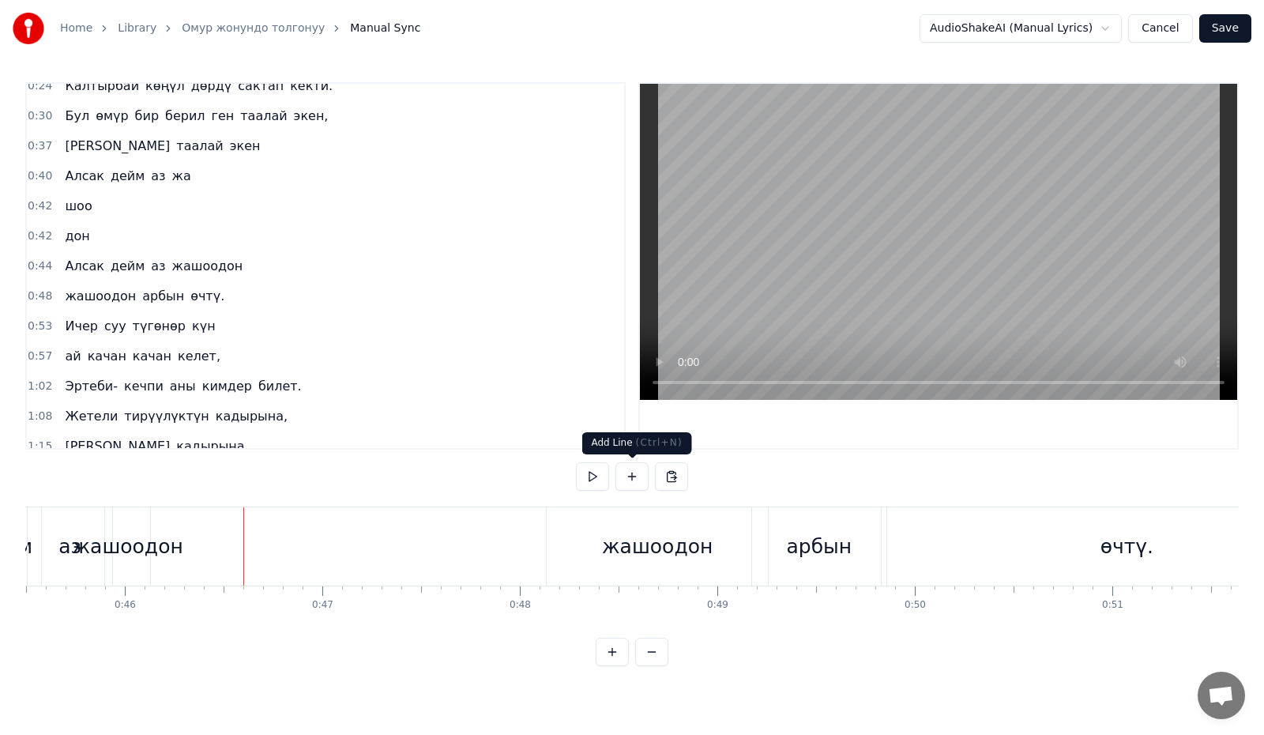
click at [633, 483] on button at bounding box center [631, 476] width 33 height 28
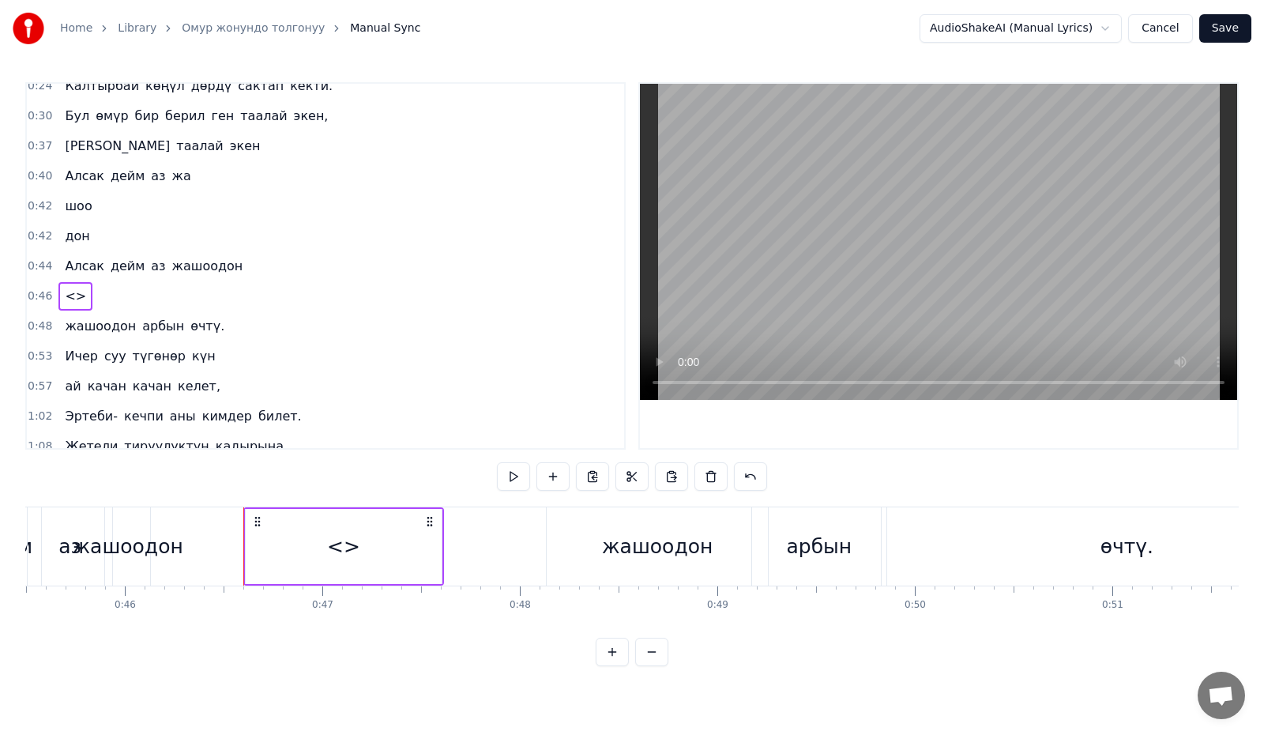
click at [365, 550] on div "<>" at bounding box center [344, 546] width 196 height 75
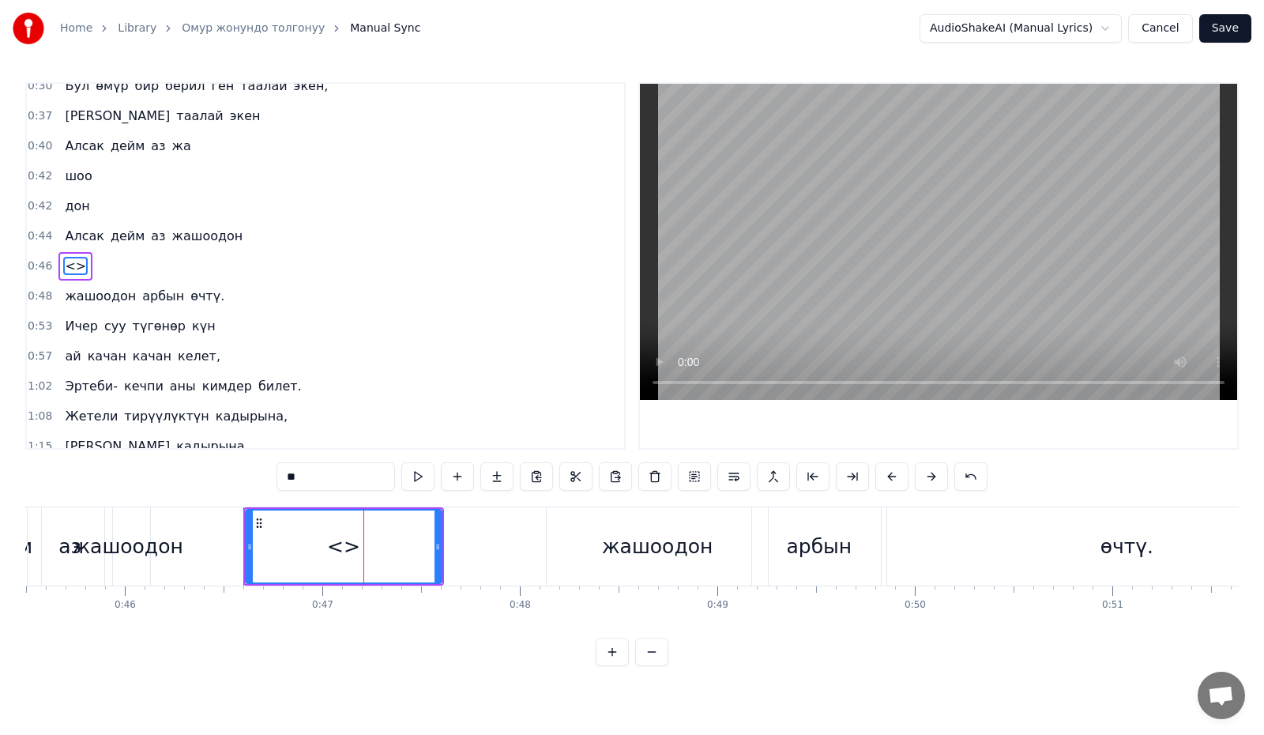
drag, startPoint x: 326, startPoint y: 480, endPoint x: 273, endPoint y: 480, distance: 53.7
click at [273, 480] on div "0:16 Биз келдик жашамак бар 0:19 ай азбы азбы- көппү, 0:24 Калтырбай көңүл дөрд…" at bounding box center [631, 374] width 1213 height 584
type input "***"
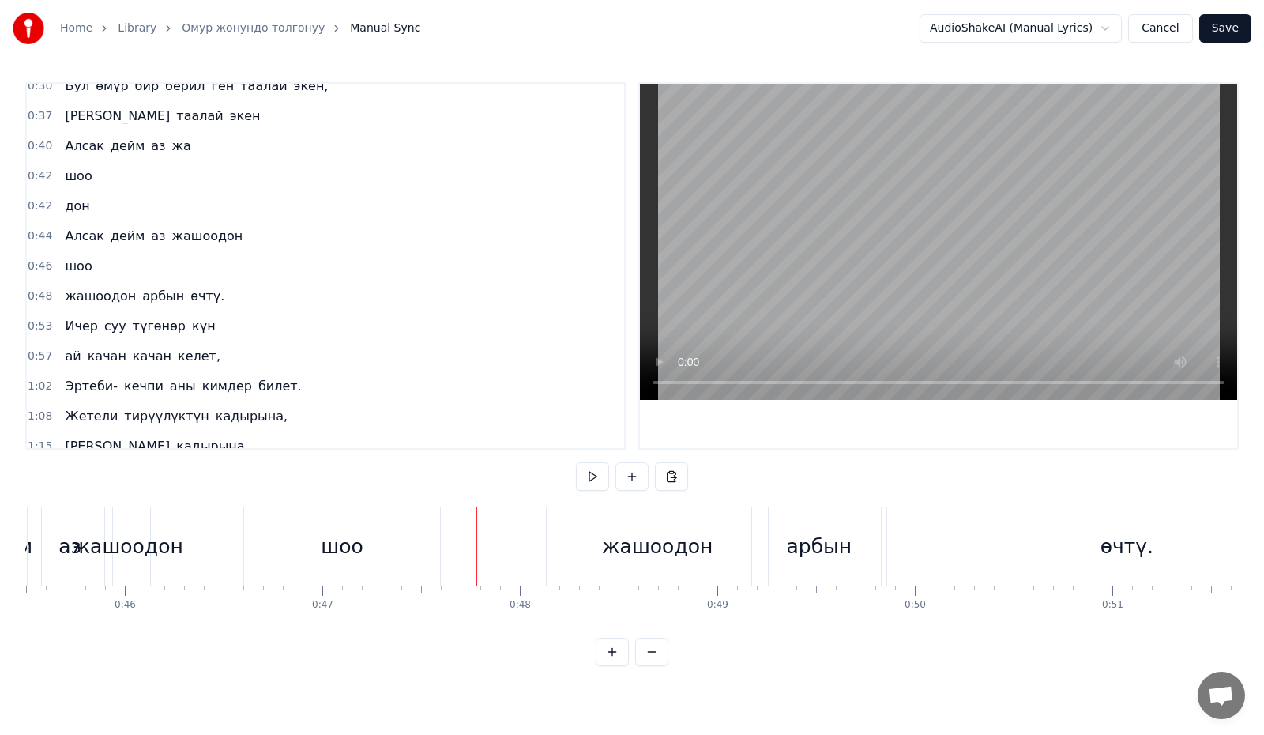
click at [148, 541] on div "жашоодон" at bounding box center [128, 547] width 111 height 30
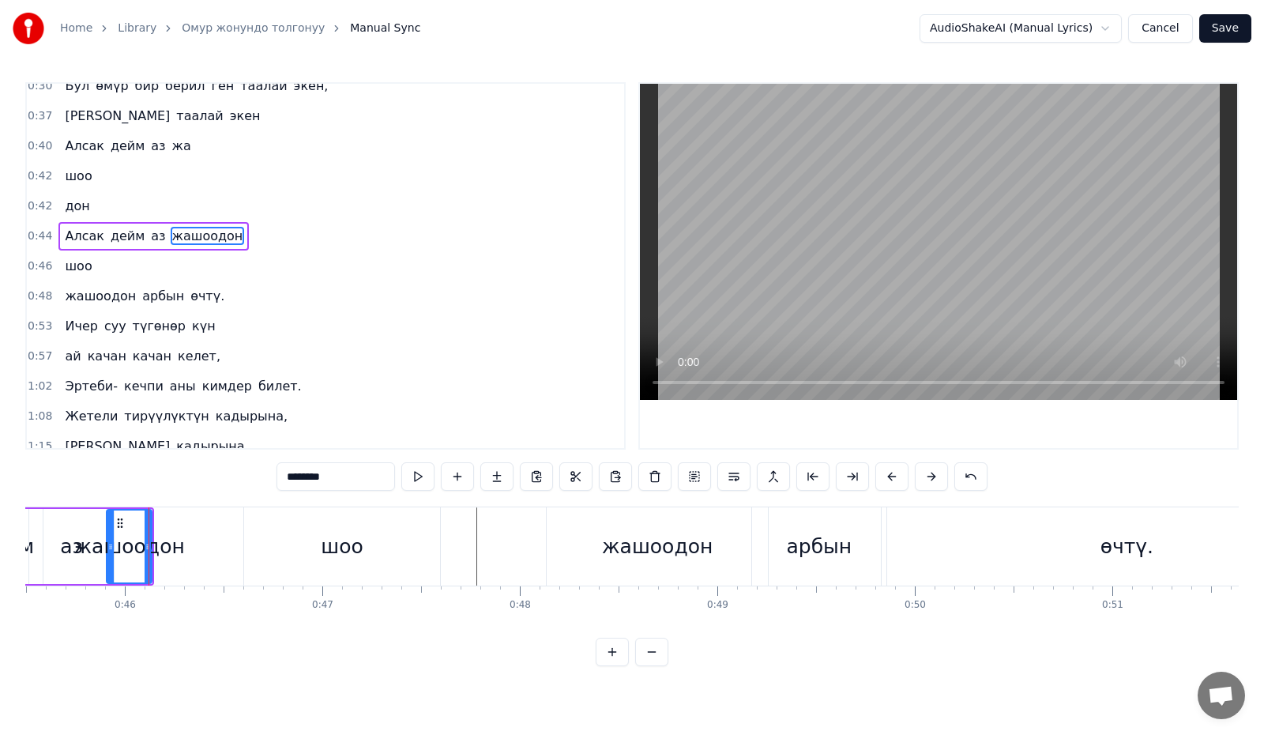
scroll to position [73, 0]
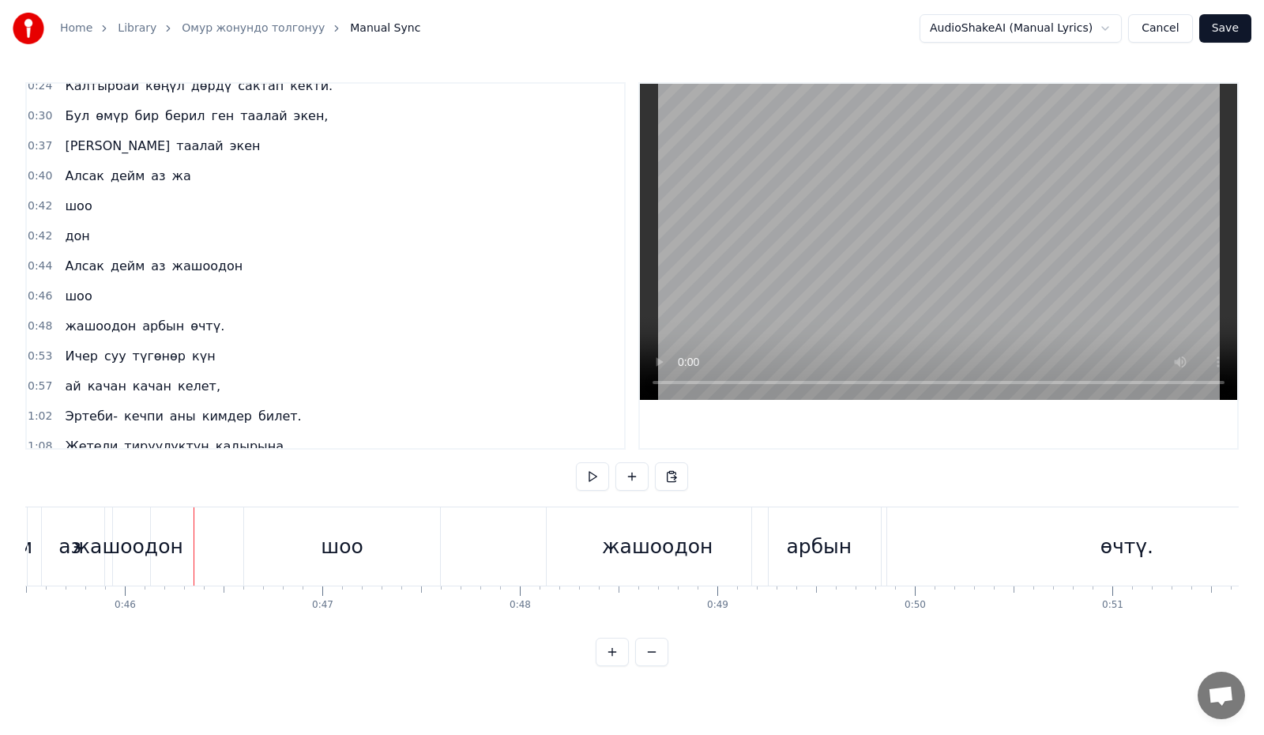
click at [118, 539] on div "жашоодон" at bounding box center [128, 547] width 111 height 30
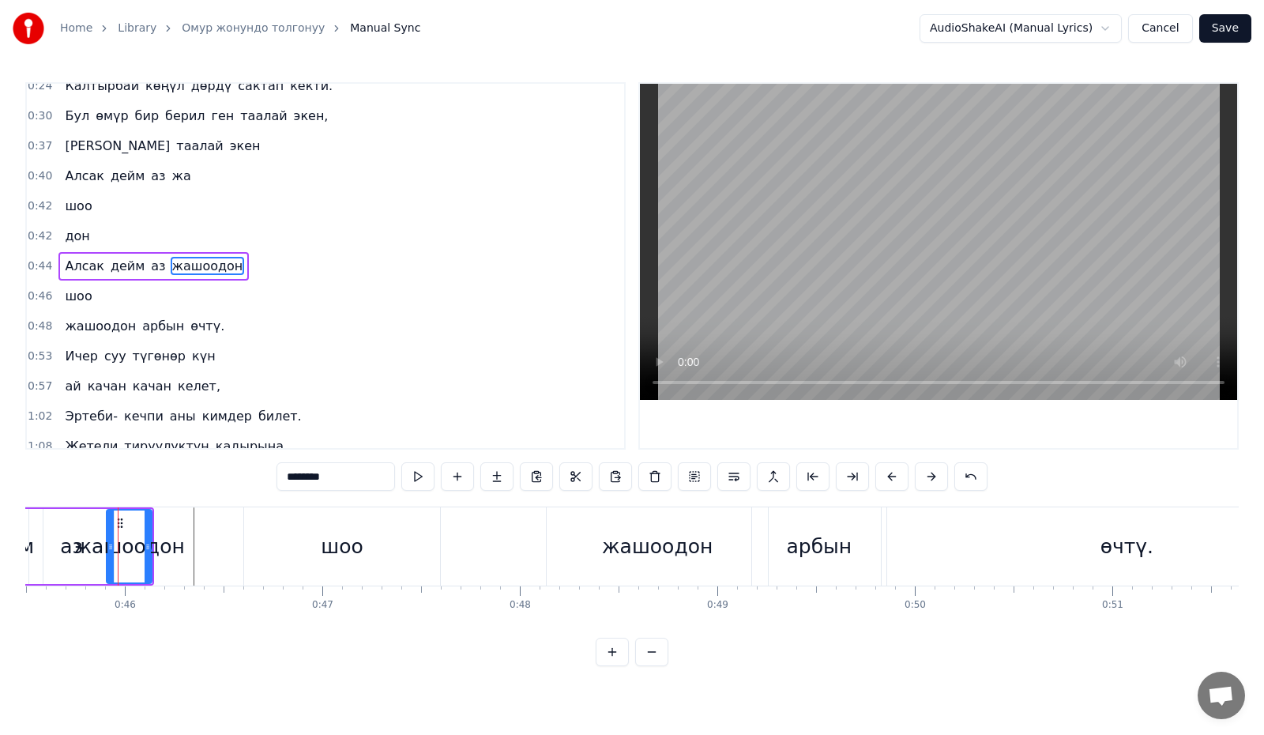
drag, startPoint x: 363, startPoint y: 480, endPoint x: 303, endPoint y: 476, distance: 59.4
click at [303, 476] on input "********" at bounding box center [335, 476] width 118 height 28
click at [419, 477] on button at bounding box center [417, 476] width 33 height 28
click at [296, 537] on div "шоо" at bounding box center [342, 546] width 196 height 78
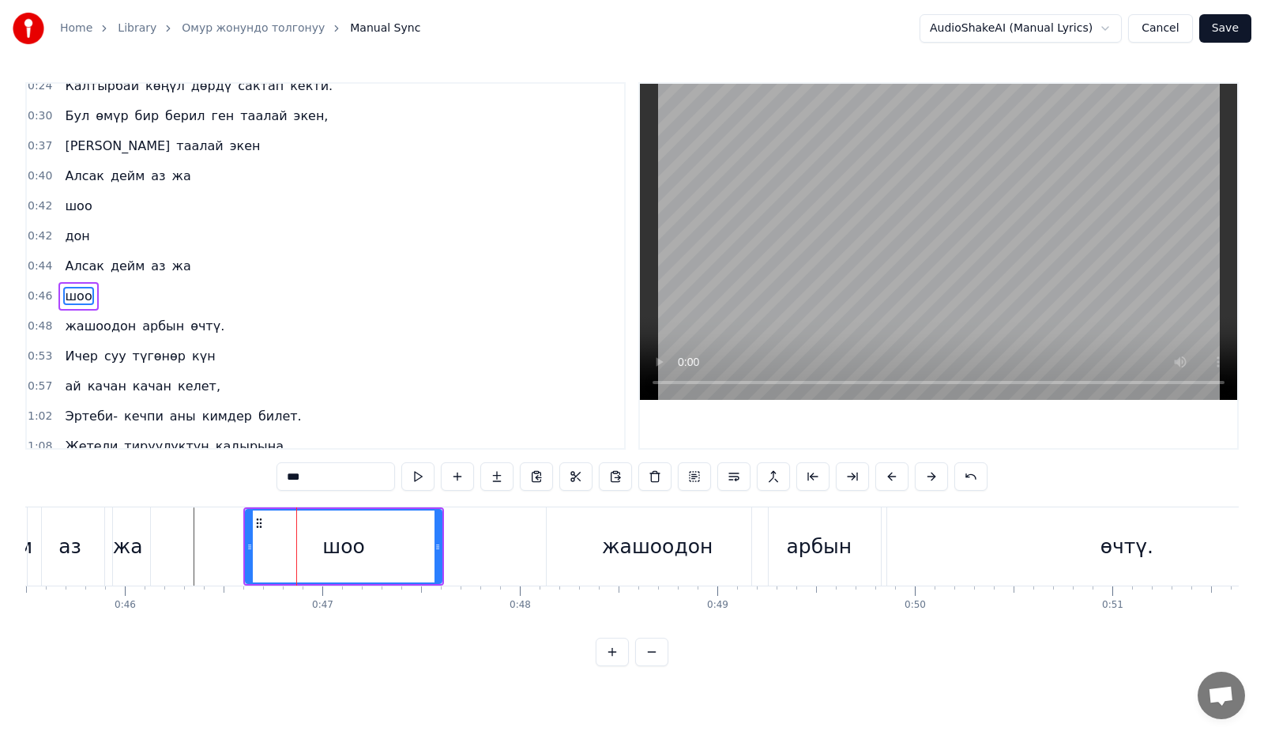
scroll to position [103, 0]
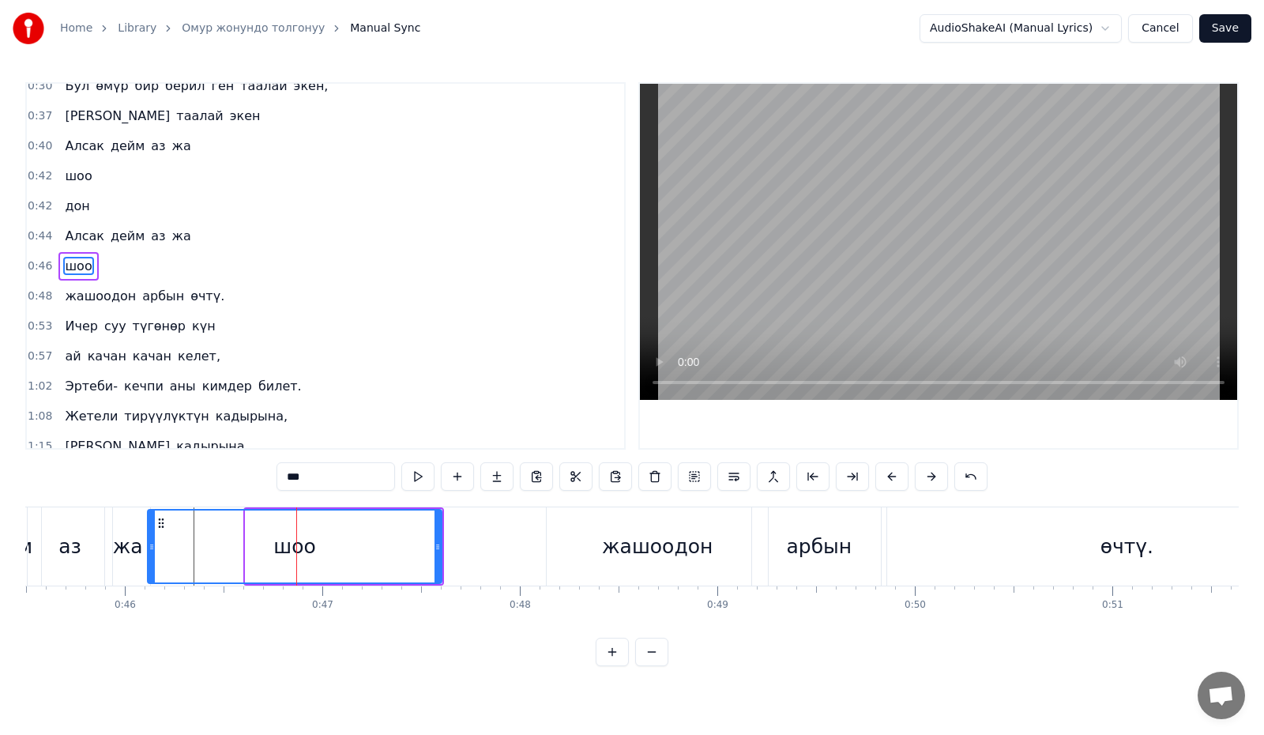
drag, startPoint x: 249, startPoint y: 548, endPoint x: 151, endPoint y: 554, distance: 98.1
click at [151, 554] on div at bounding box center [151, 546] width 6 height 72
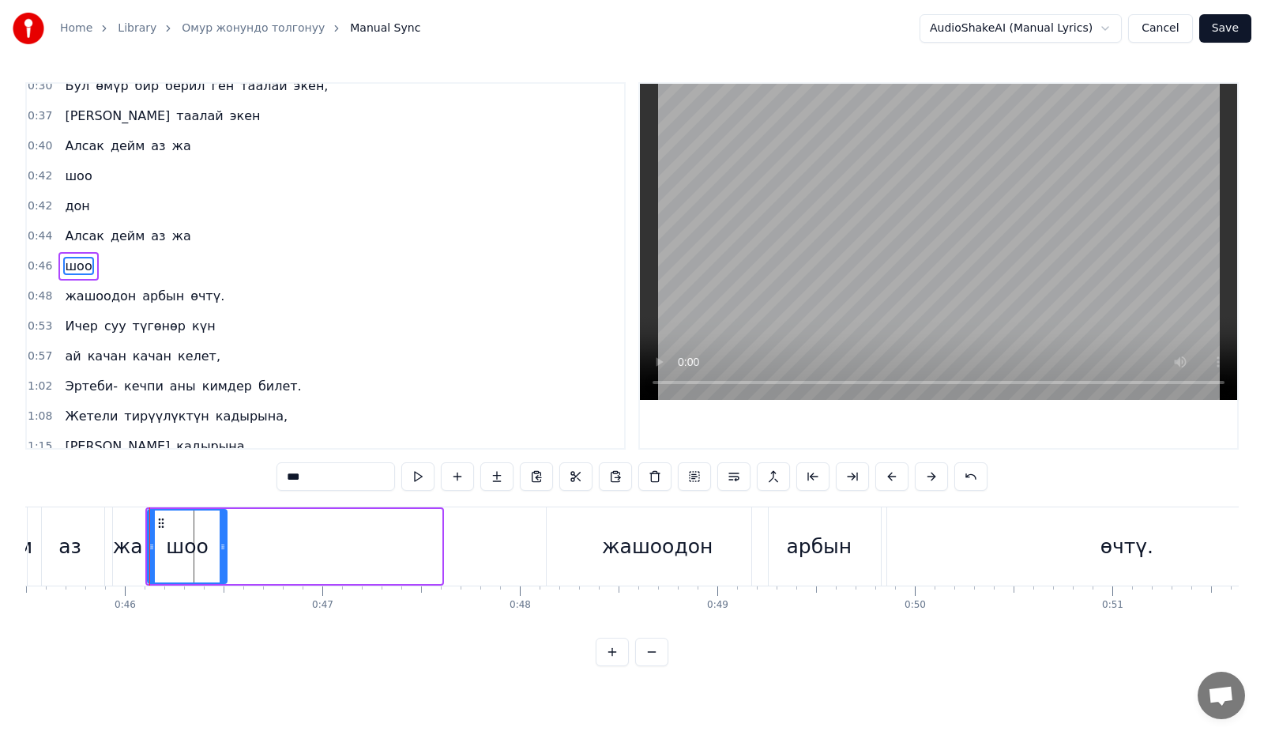
drag, startPoint x: 438, startPoint y: 550, endPoint x: 223, endPoint y: 548, distance: 214.9
click at [223, 548] on icon at bounding box center [223, 546] width 6 height 13
click at [412, 472] on button at bounding box center [417, 476] width 33 height 28
drag, startPoint x: 220, startPoint y: 551, endPoint x: 209, endPoint y: 552, distance: 10.4
click at [209, 552] on div at bounding box center [212, 546] width 6 height 72
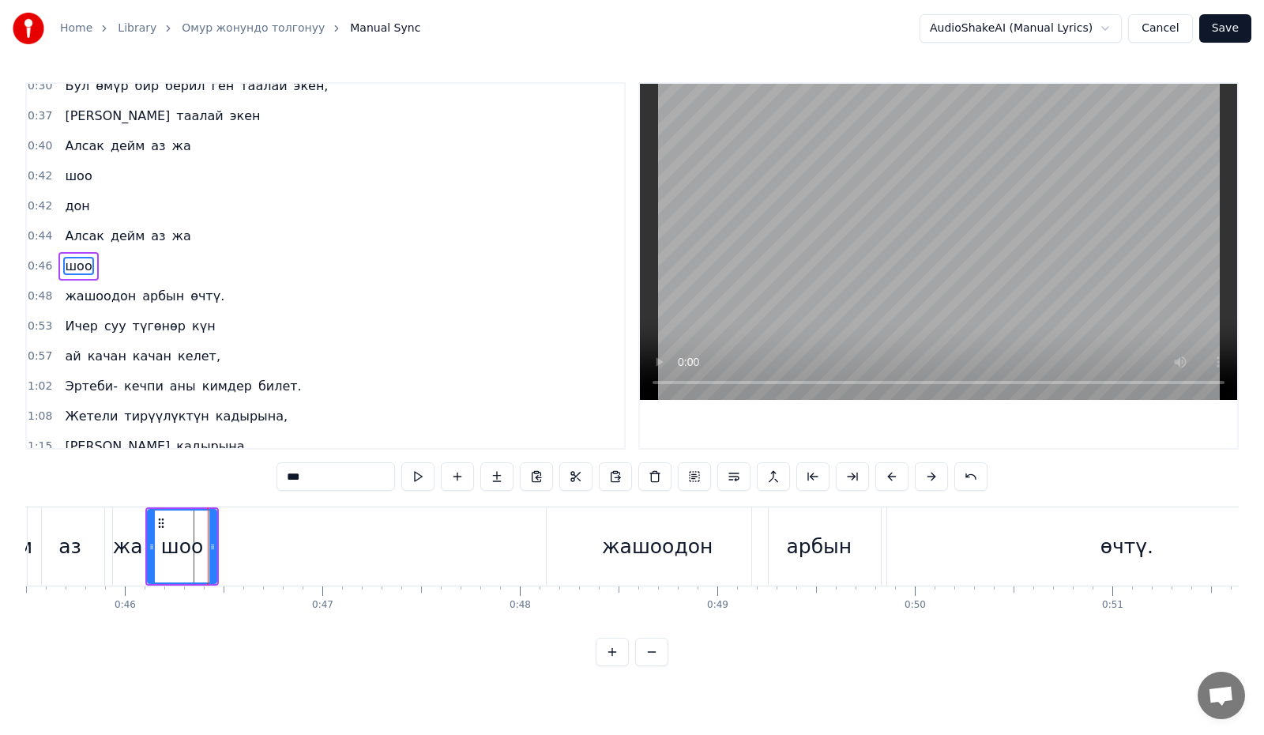
click at [136, 536] on div "жа" at bounding box center [128, 547] width 30 height 30
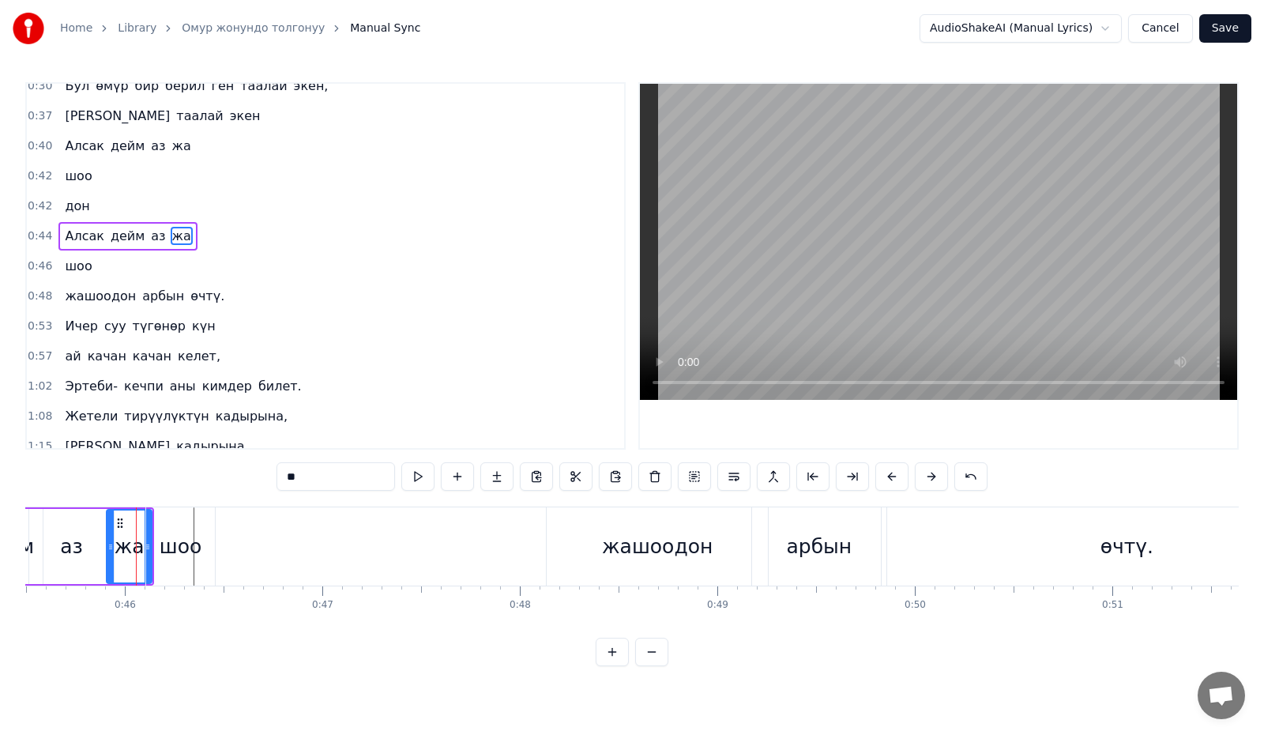
scroll to position [73, 0]
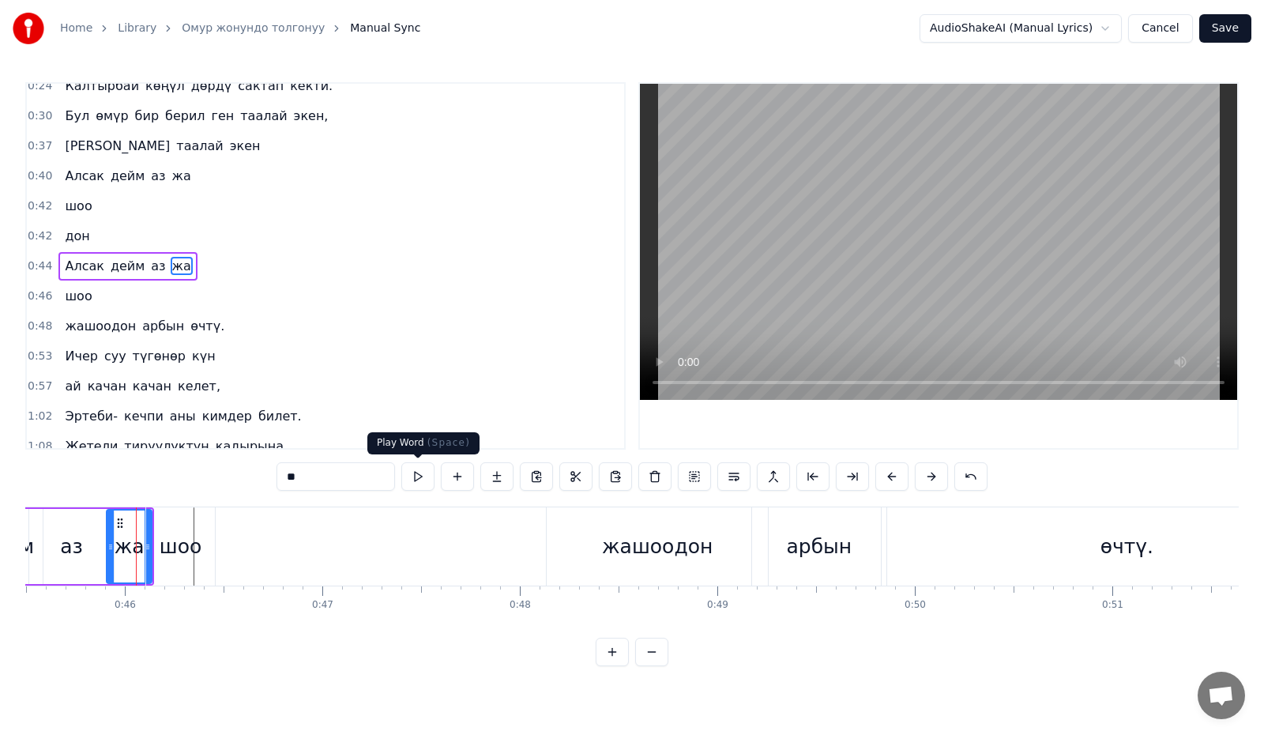
click at [421, 479] on button at bounding box center [417, 476] width 33 height 28
click at [182, 543] on div "шоо" at bounding box center [181, 547] width 42 height 30
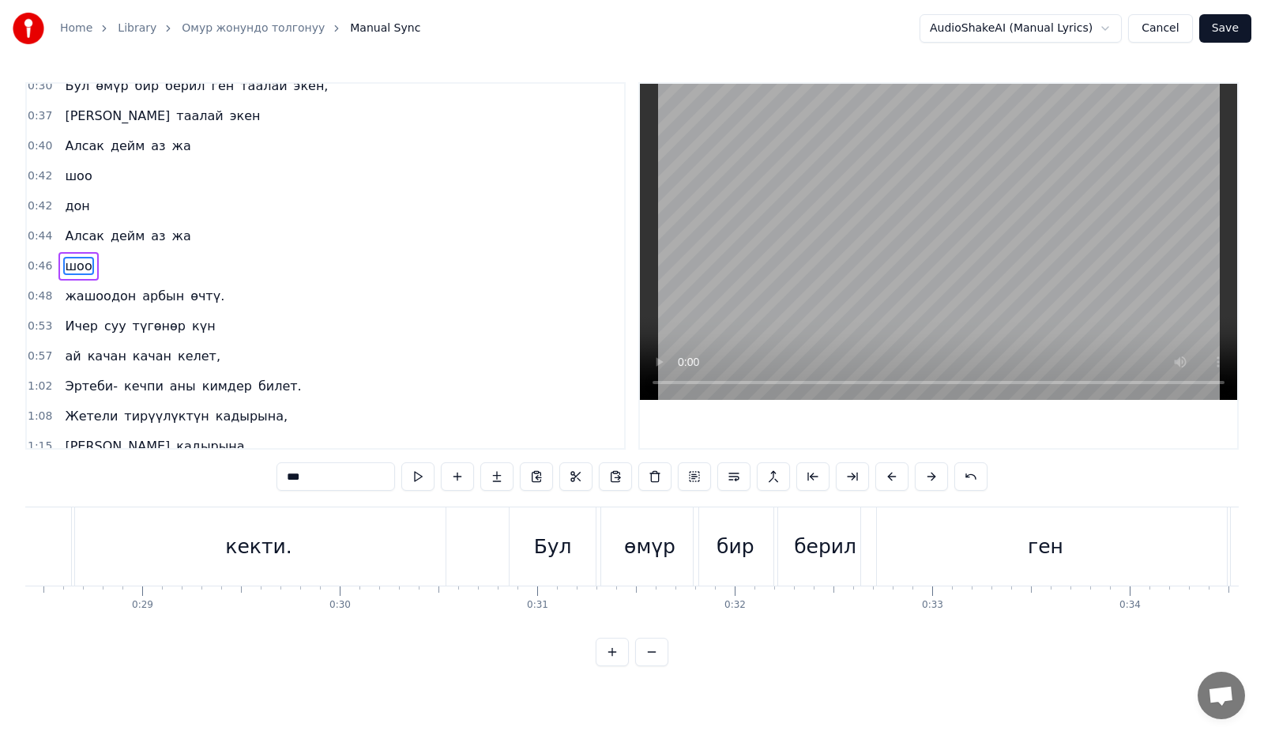
scroll to position [0, 5698]
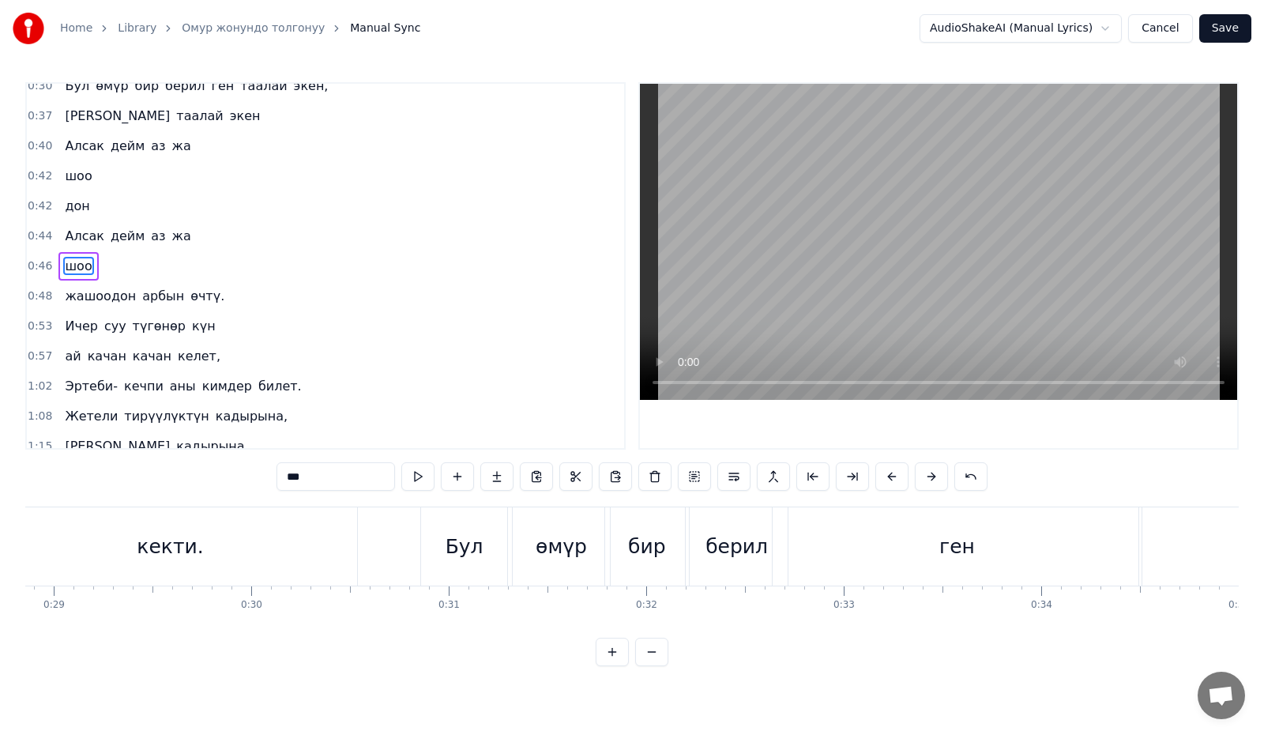
click at [422, 517] on div "Бул" at bounding box center [464, 546] width 86 height 78
type input "***"
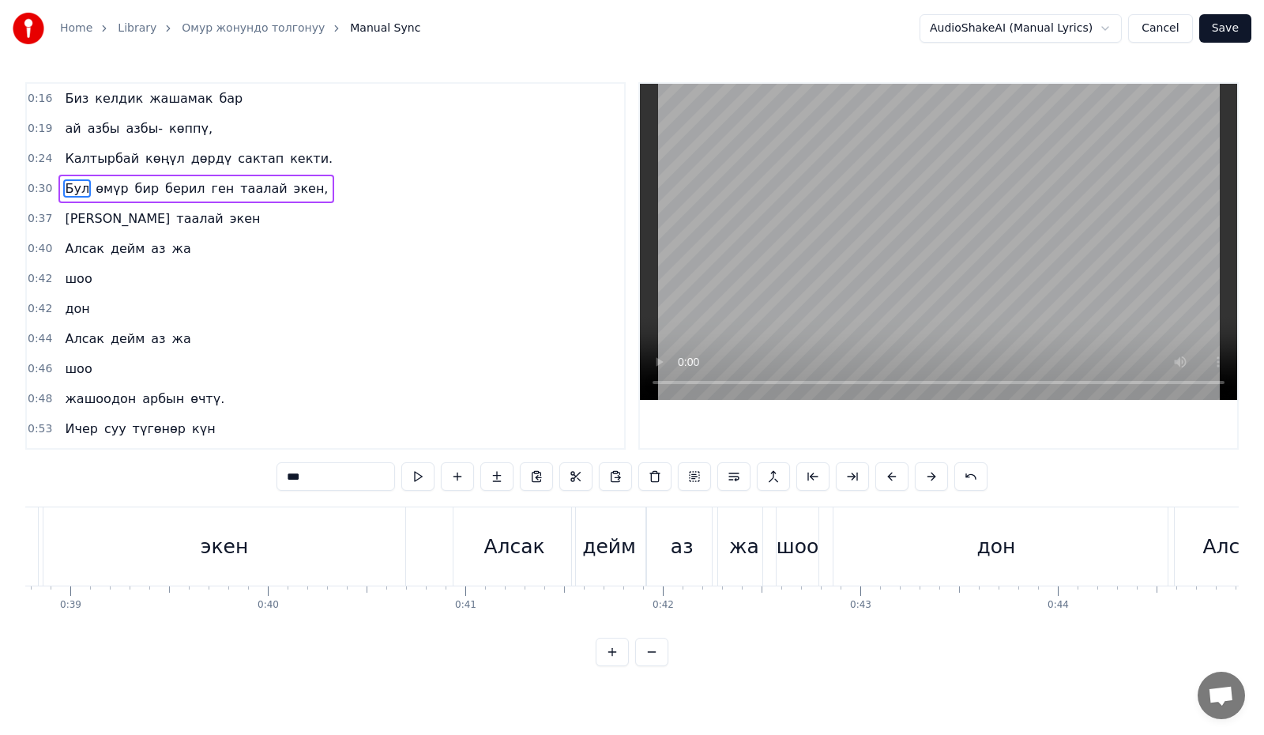
scroll to position [0, 7701]
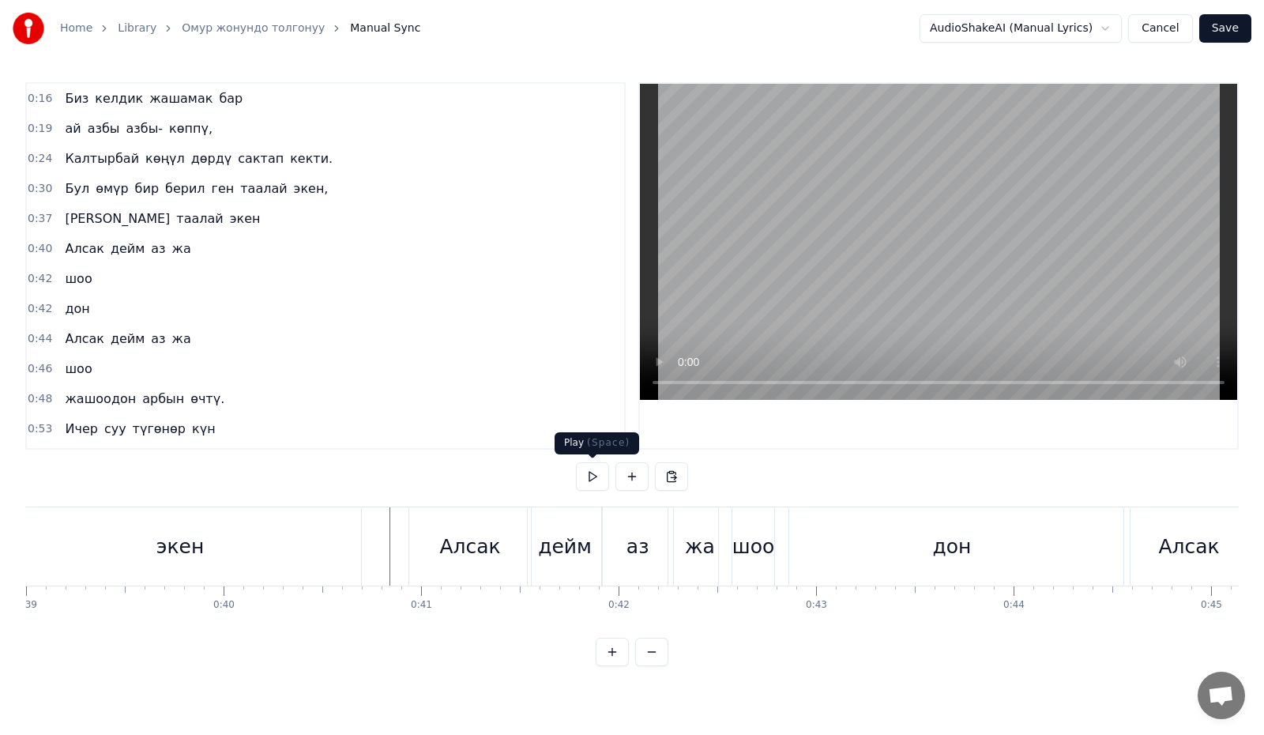
click at [603, 473] on button at bounding box center [592, 476] width 33 height 28
click at [760, 539] on div "шоо" at bounding box center [753, 547] width 42 height 30
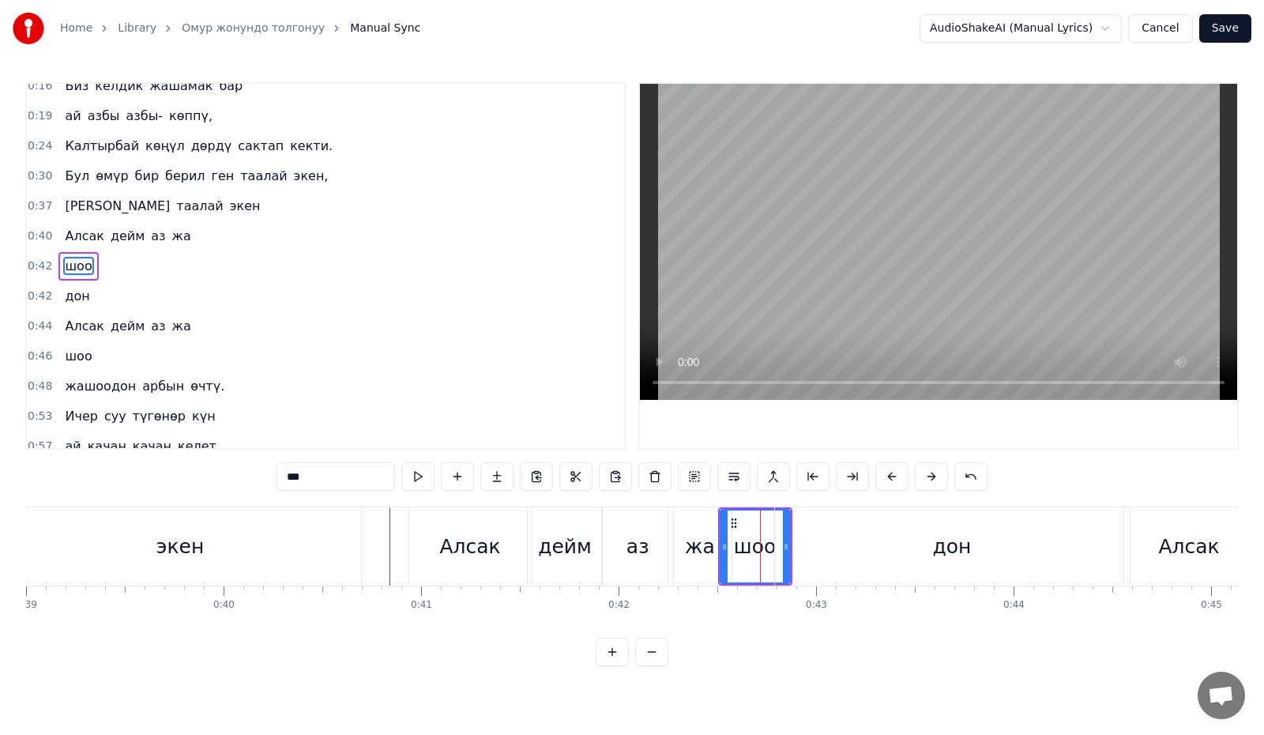
click
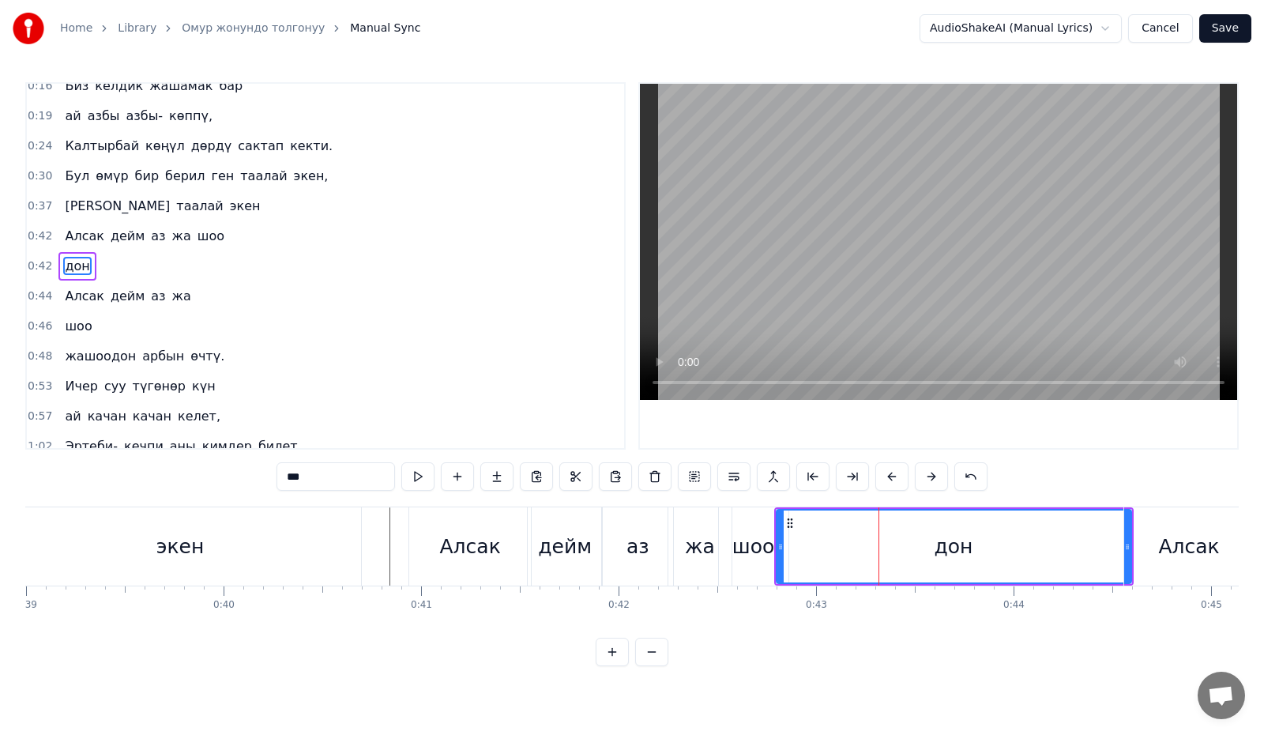
drag, startPoint x: 694, startPoint y: 600, endPoint x: 810, endPoint y: 545, distance: 127.9
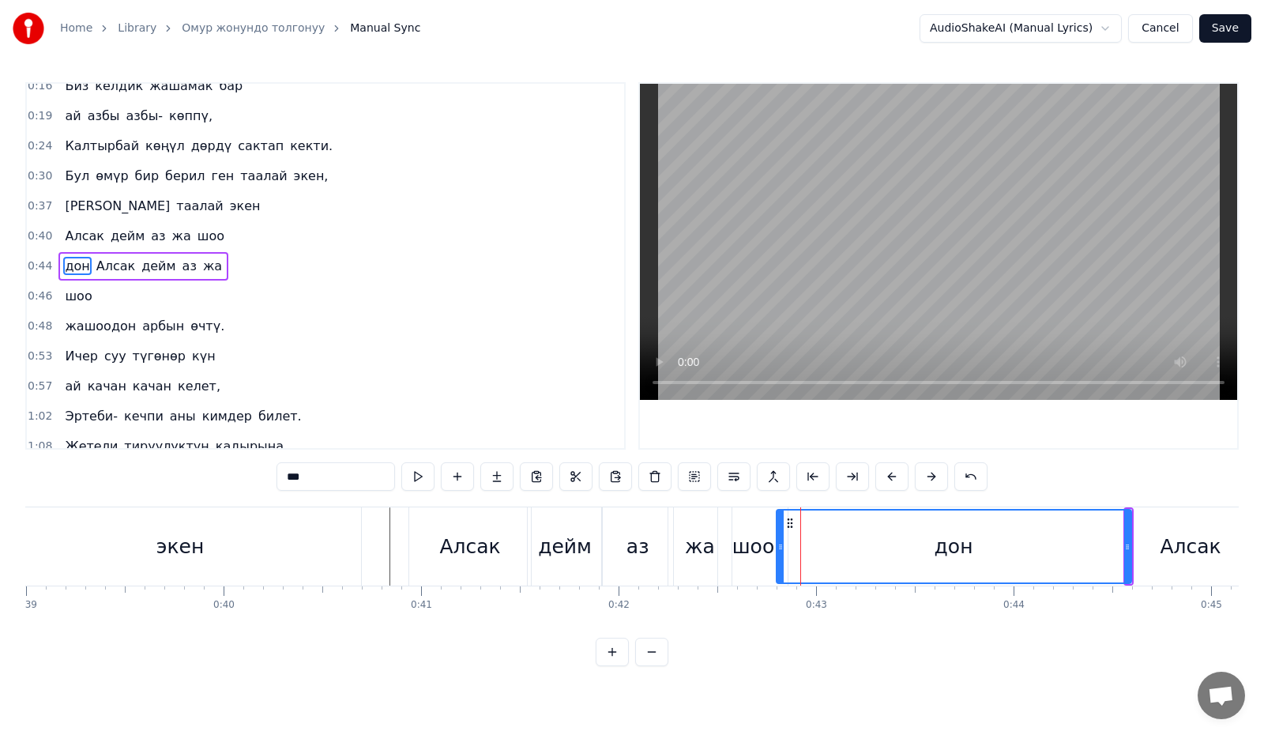
scroll to position [0, 0]
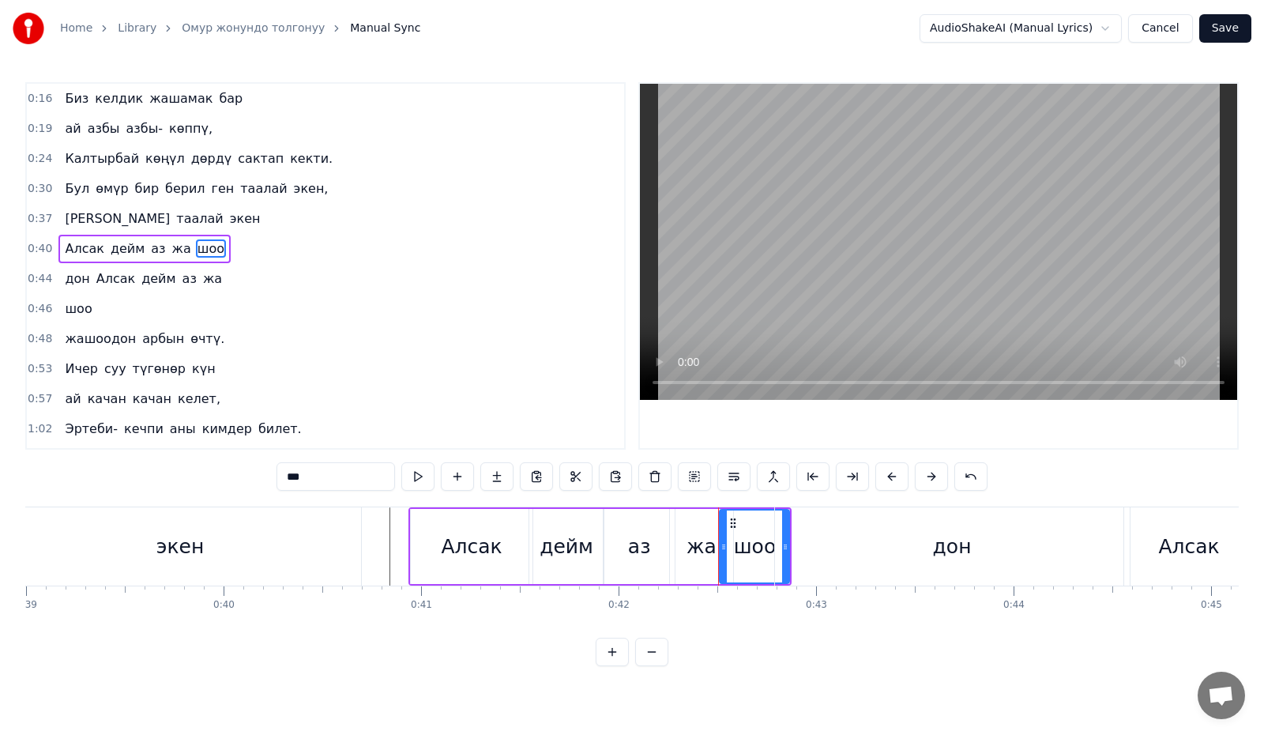
type input "***"
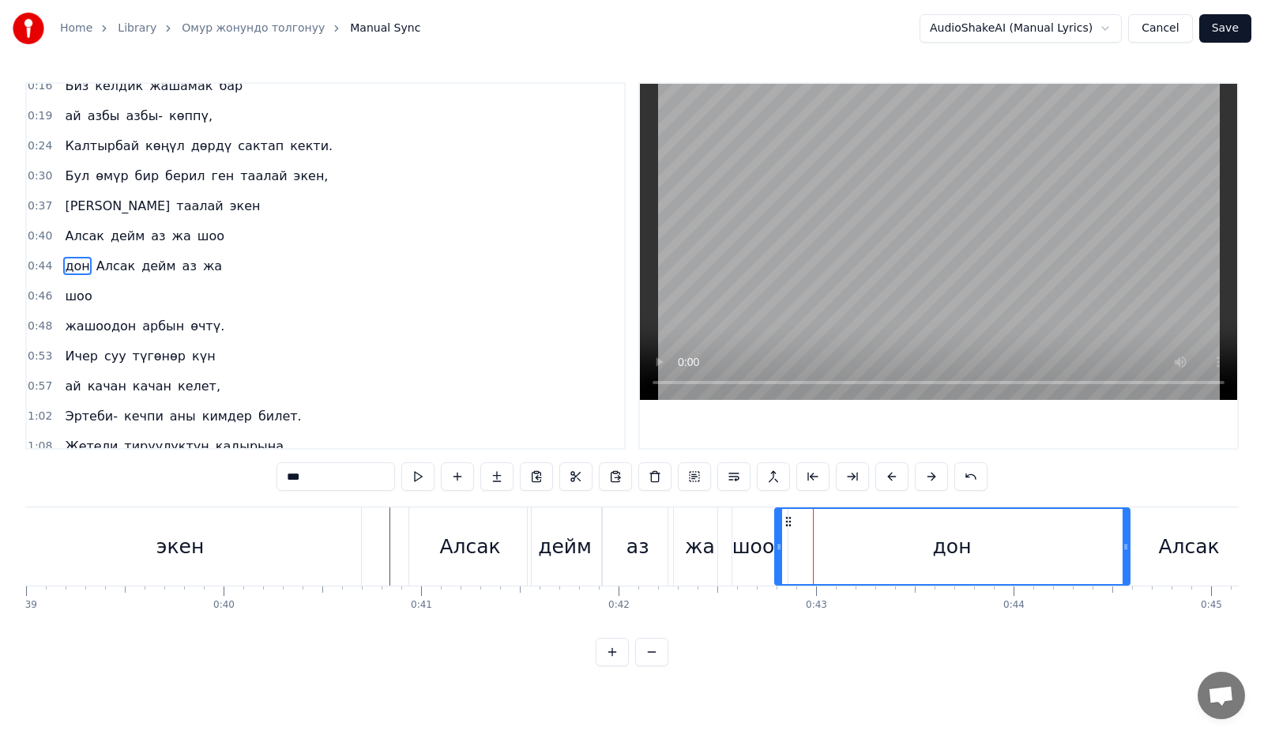
drag, startPoint x: 837, startPoint y: 529, endPoint x: 738, endPoint y: 540, distance: 100.1
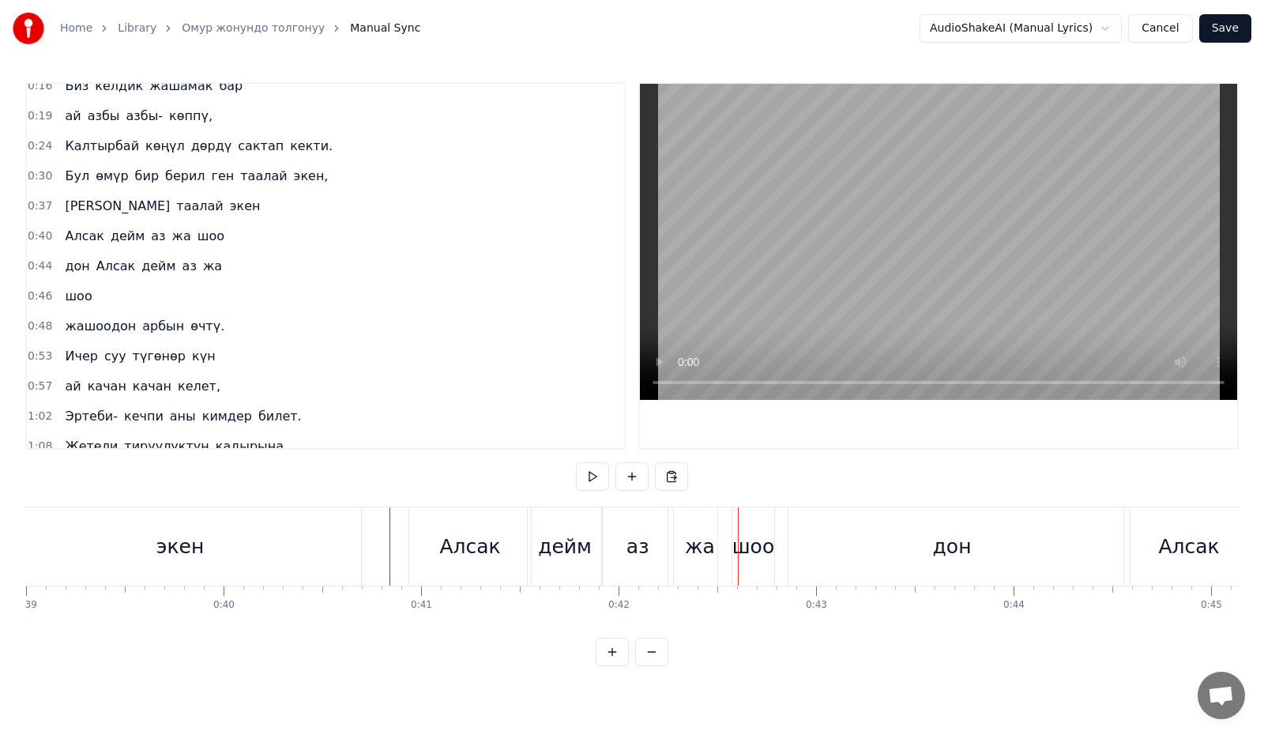
drag, startPoint x: 853, startPoint y: 496, endPoint x: 723, endPoint y: 584, distance: 157.1
drag, startPoint x: 742, startPoint y: 610, endPoint x: 858, endPoint y: 554, distance: 127.9
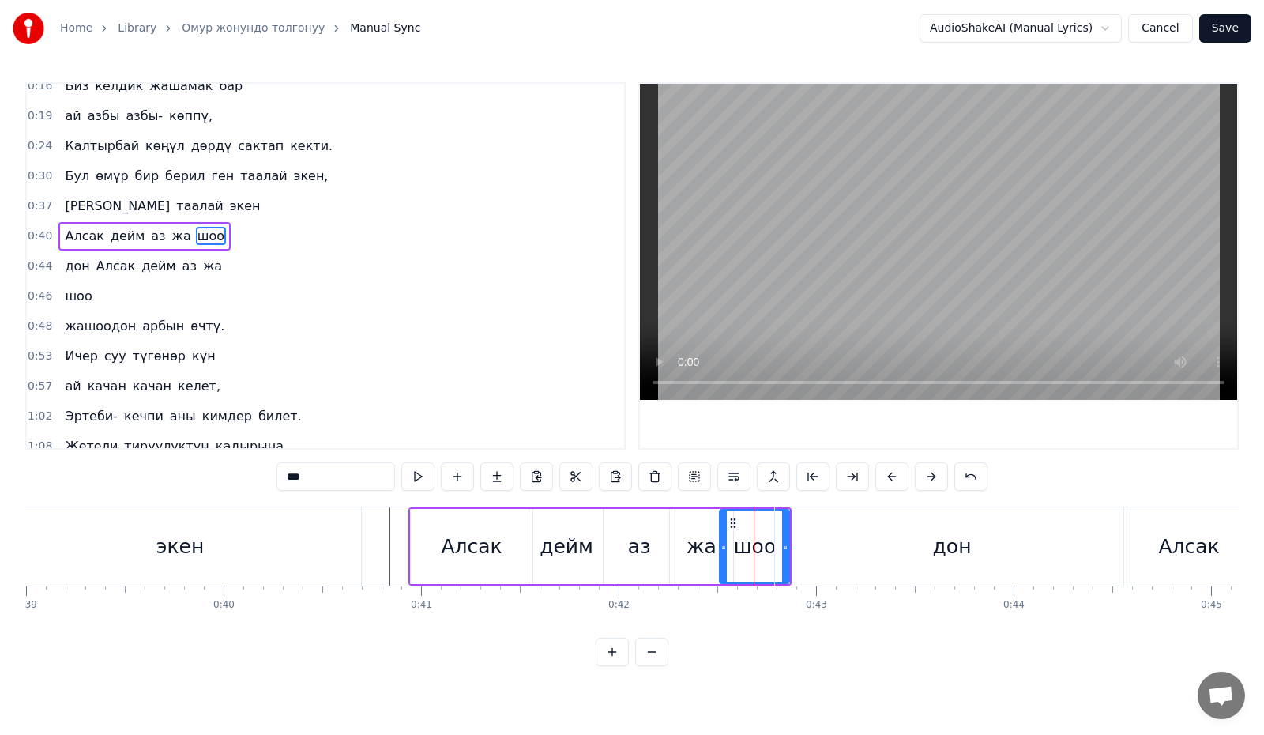
scroll to position [0, 0]
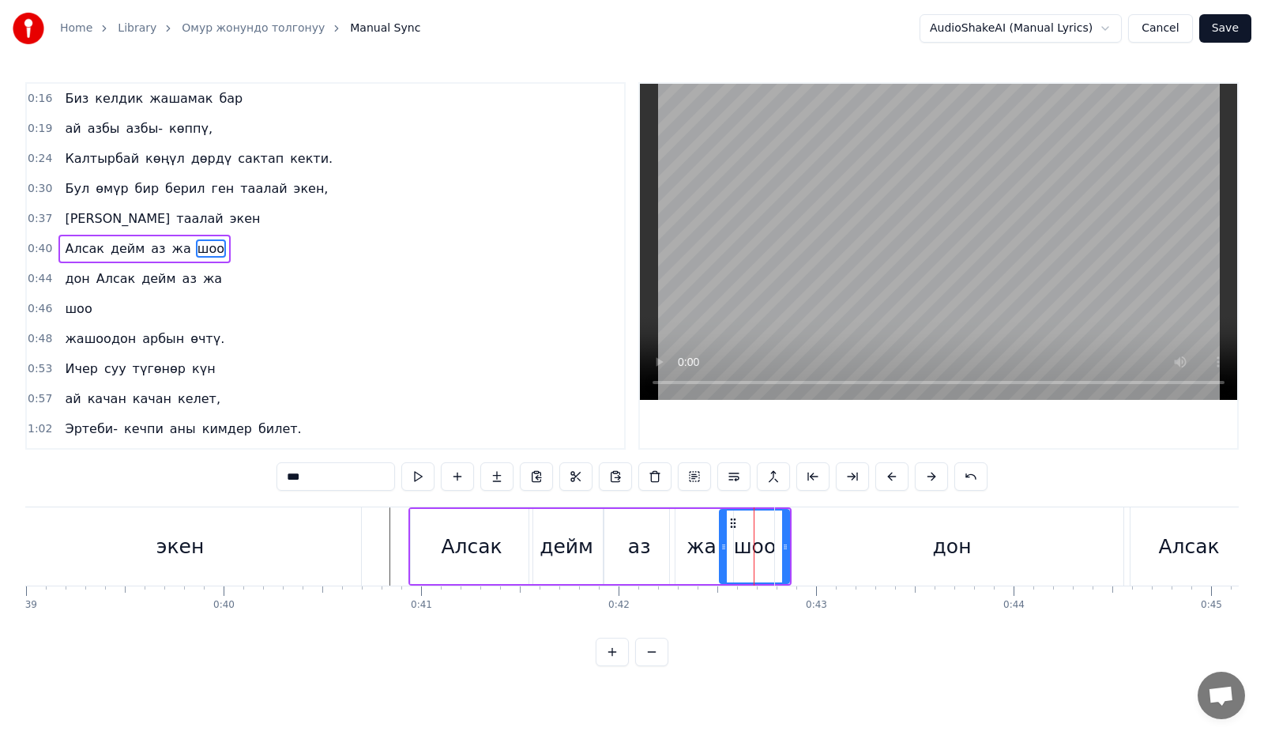
type input "***"
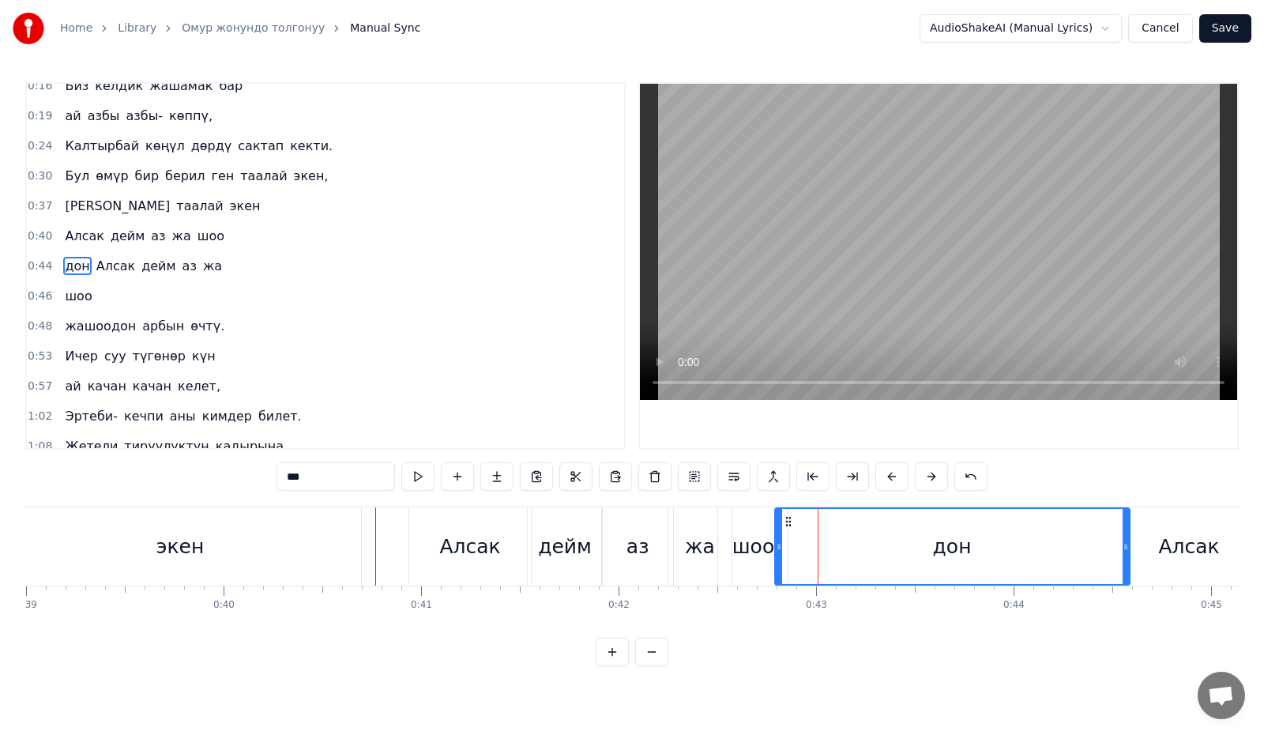
type input "***"
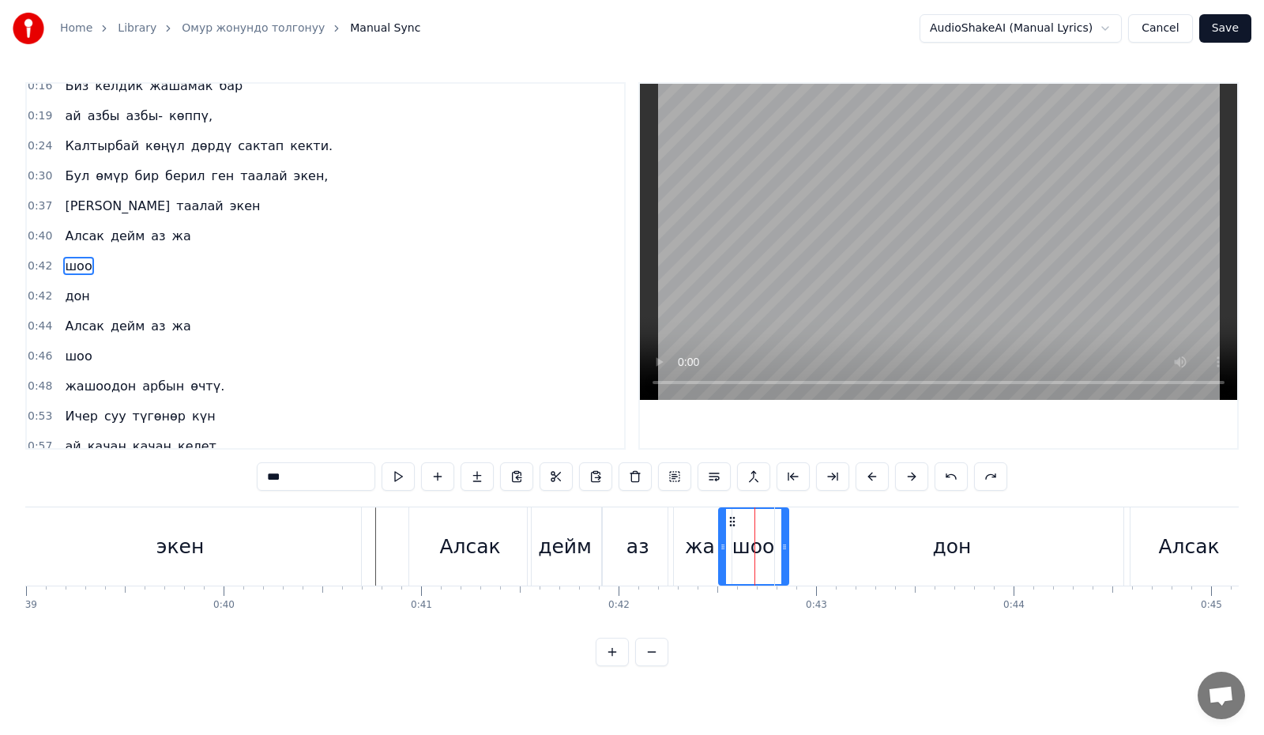
drag, startPoint x: 958, startPoint y: 475, endPoint x: 942, endPoint y: 487, distance: 20.2
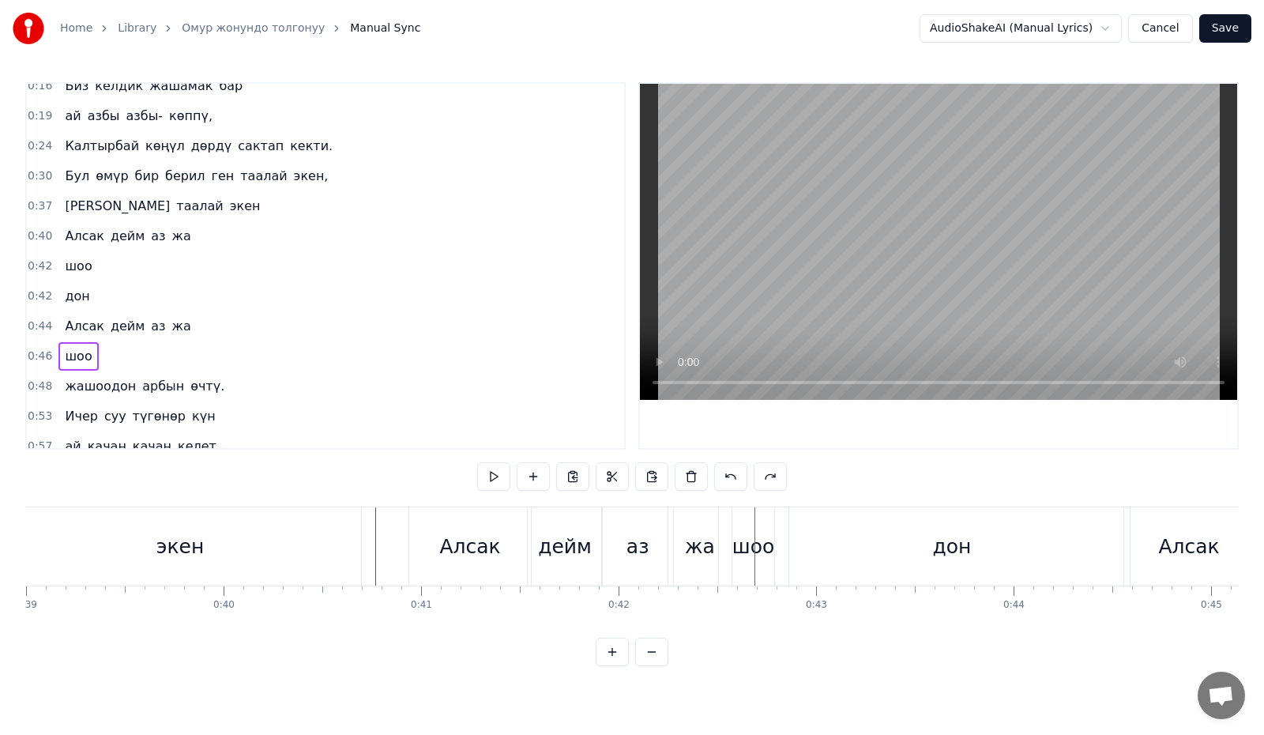
scroll to position [0, 9123]
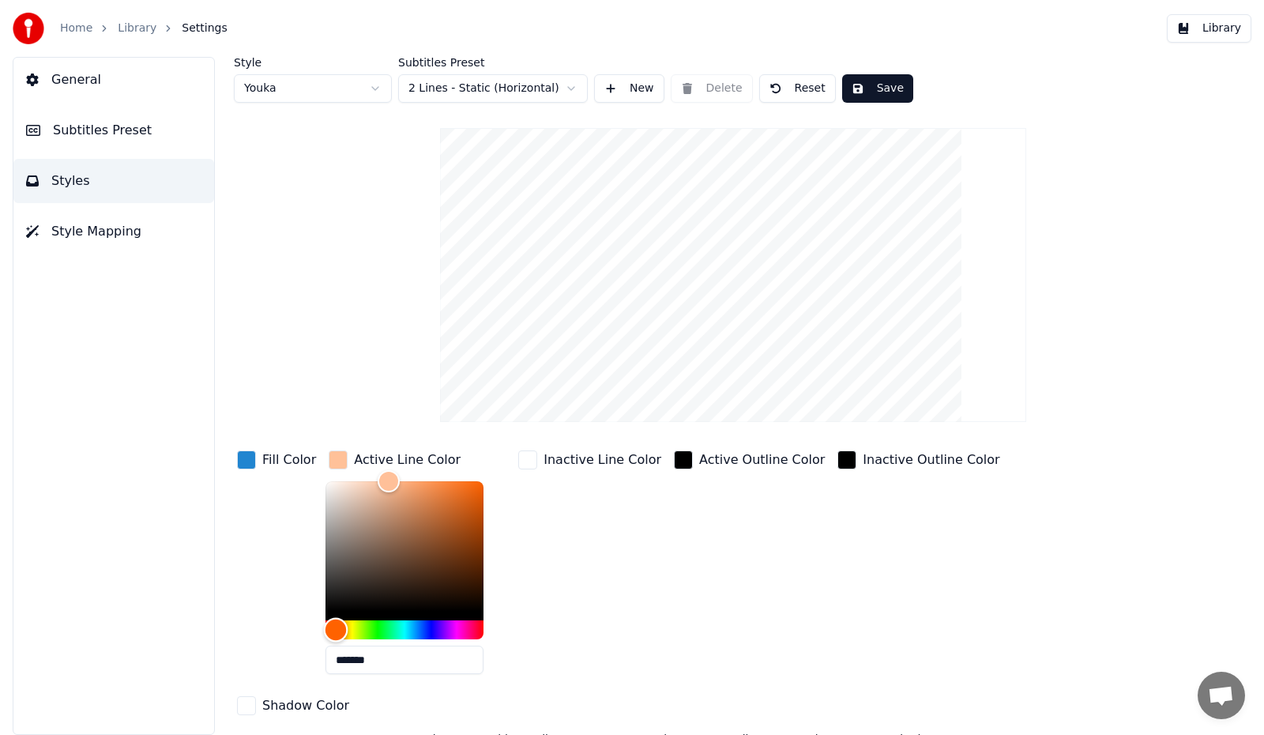
type input "*******"
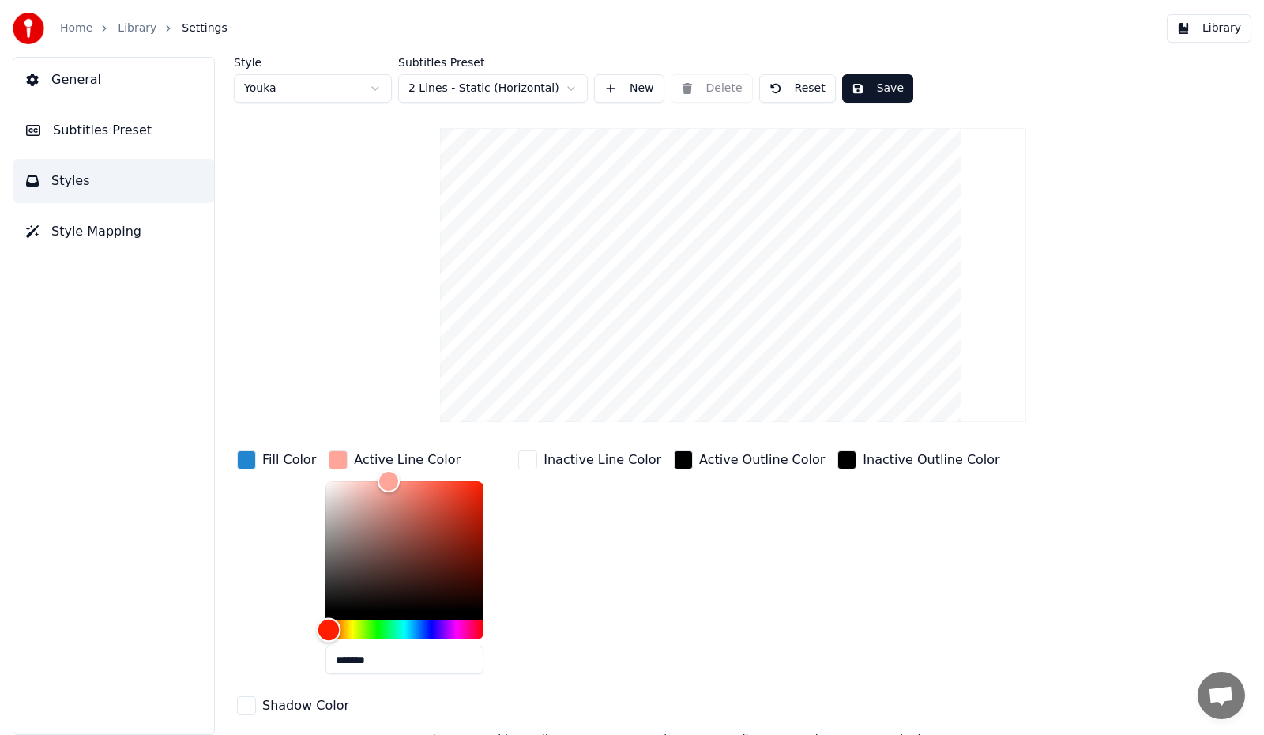
drag, startPoint x: 344, startPoint y: 629, endPoint x: 325, endPoint y: 616, distance: 23.4
type input "*******"
drag, startPoint x: 326, startPoint y: 479, endPoint x: 299, endPoint y: 471, distance: 28.0
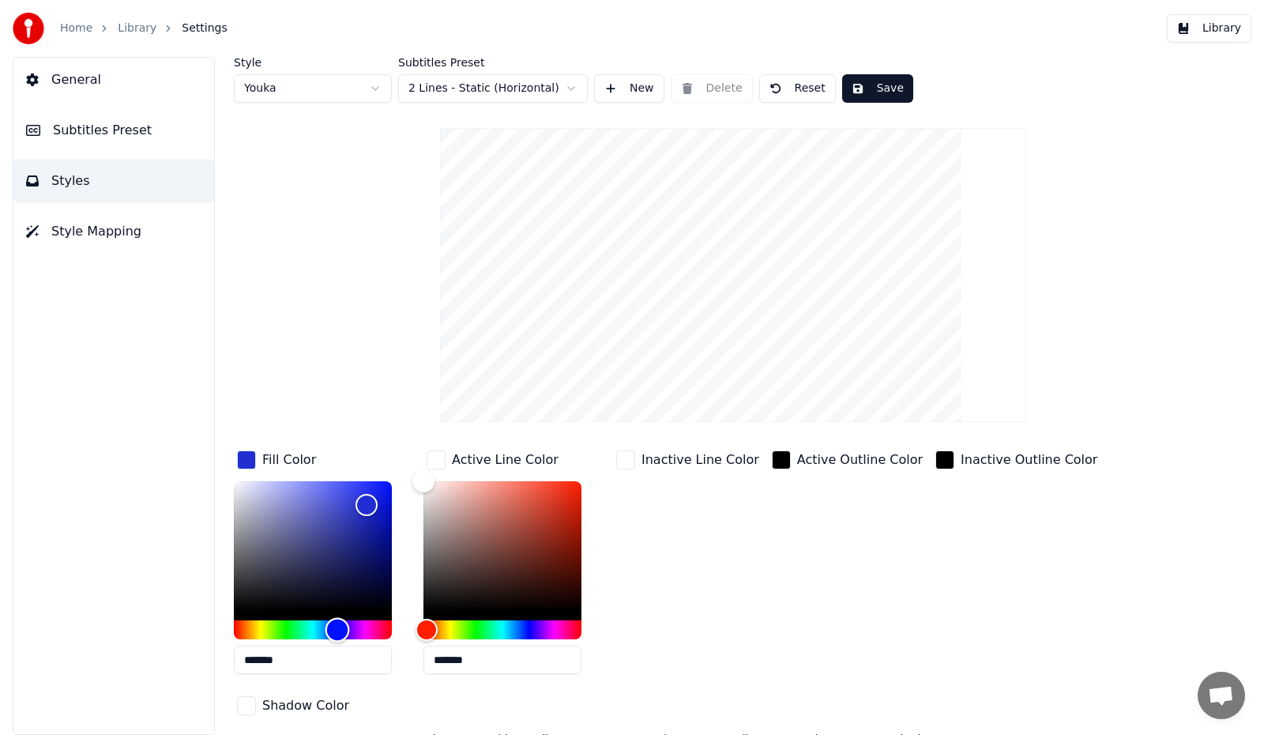
drag, startPoint x: 327, startPoint y: 630, endPoint x: 337, endPoint y: 632, distance: 10.4
drag, startPoint x: 373, startPoint y: 498, endPoint x: 382, endPoint y: 534, distance: 36.8
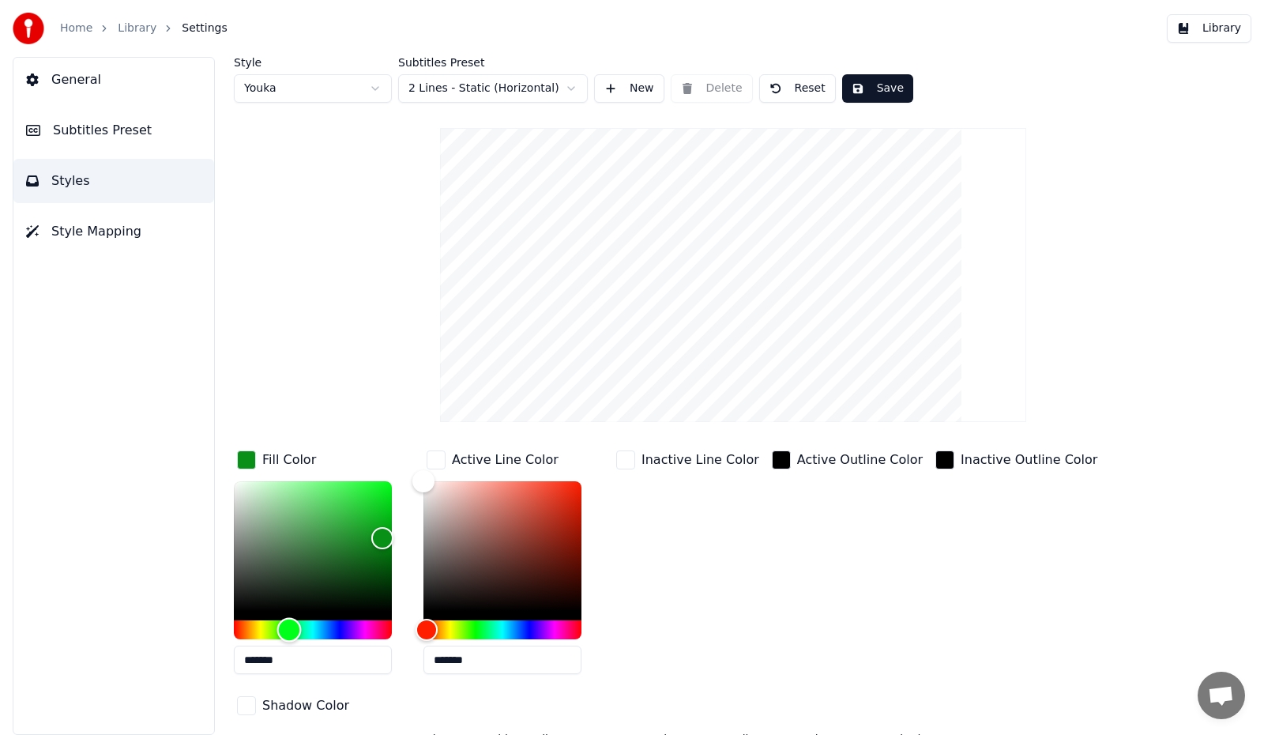
drag, startPoint x: 340, startPoint y: 624, endPoint x: 288, endPoint y: 629, distance: 52.3
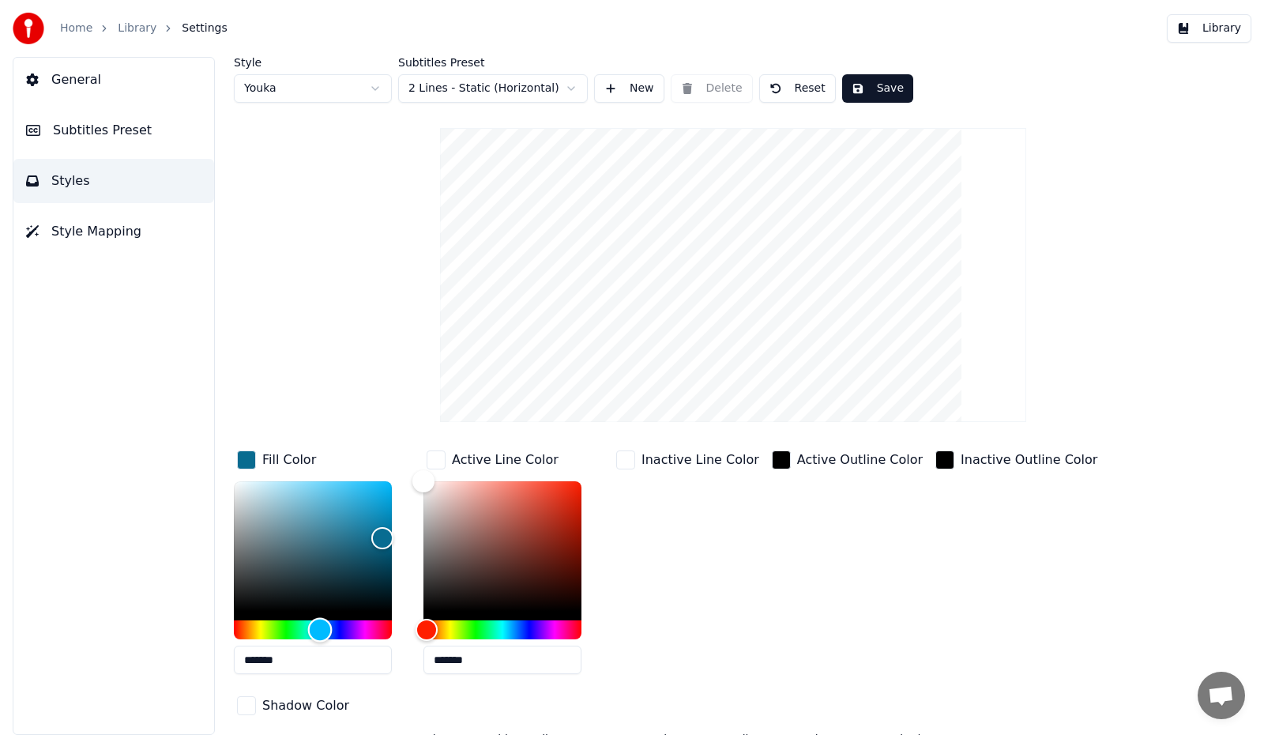
drag, startPoint x: 291, startPoint y: 626, endPoint x: 320, endPoint y: 625, distance: 28.5
type input "*******"
drag, startPoint x: 387, startPoint y: 530, endPoint x: 377, endPoint y: 506, distance: 26.6
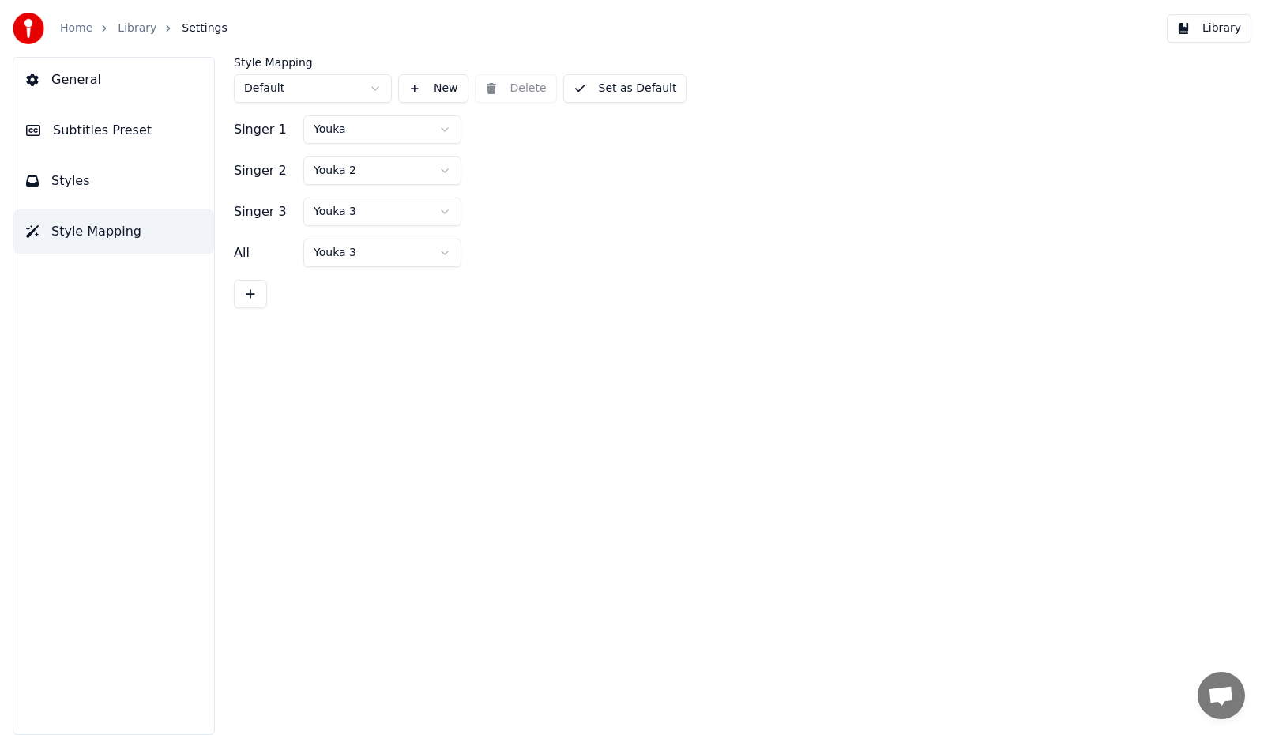
click at [133, 28] on link "Library" at bounding box center [137, 29] width 39 height 16
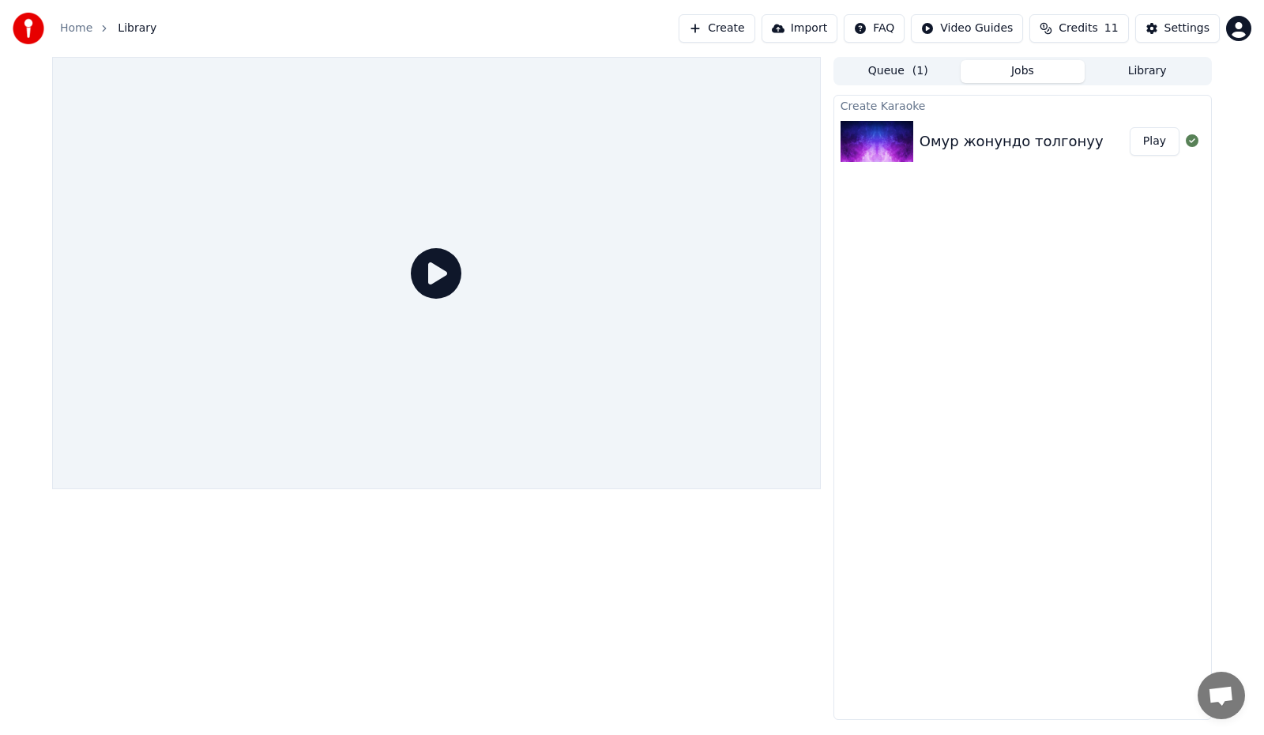
click at [1013, 145] on div "Омур жонундо толгонуу" at bounding box center [1011, 141] width 184 height 22
click at [1165, 143] on button "Play" at bounding box center [1155, 141] width 50 height 28
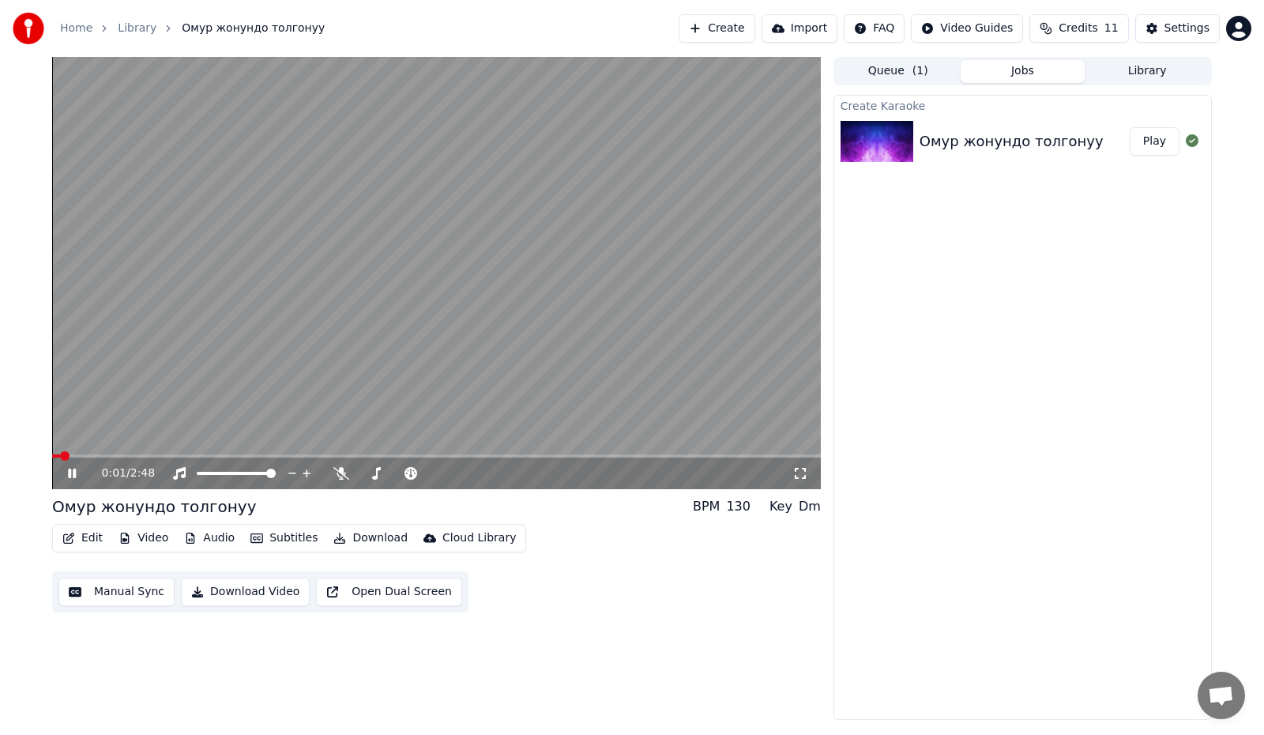
click at [121, 453] on video at bounding box center [436, 273] width 769 height 432
click at [77, 466] on div "0:01 / 2:48" at bounding box center [436, 473] width 756 height 16
click at [71, 473] on icon at bounding box center [71, 473] width 9 height 11
click at [258, 451] on div "100 100" at bounding box center [252, 446] width 37 height 22
click at [265, 454] on span at bounding box center [159, 455] width 215 height 3
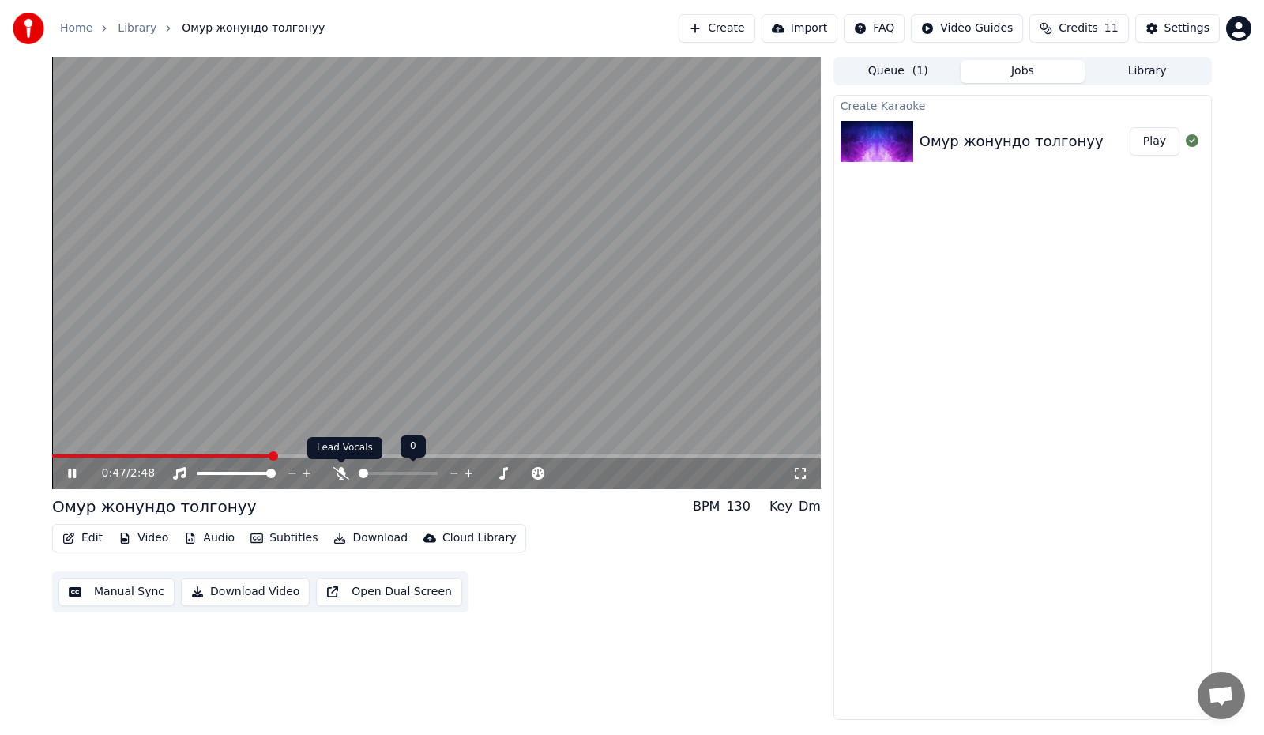
click at [336, 470] on icon at bounding box center [341, 473] width 16 height 13
click at [107, 452] on span at bounding box center [111, 455] width 9 height 9
click at [77, 473] on icon at bounding box center [83, 473] width 37 height 13
click at [130, 592] on button "Manual Sync" at bounding box center [116, 591] width 116 height 28
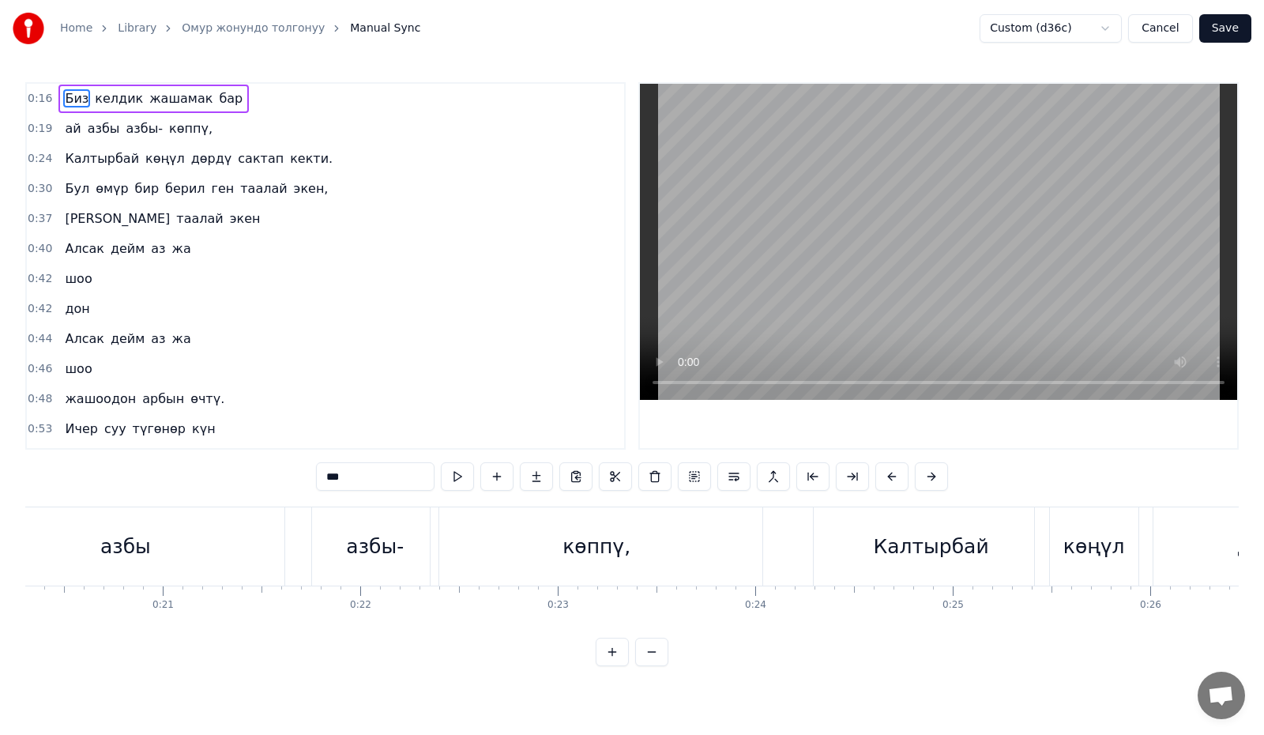
scroll to position [0, 4131]
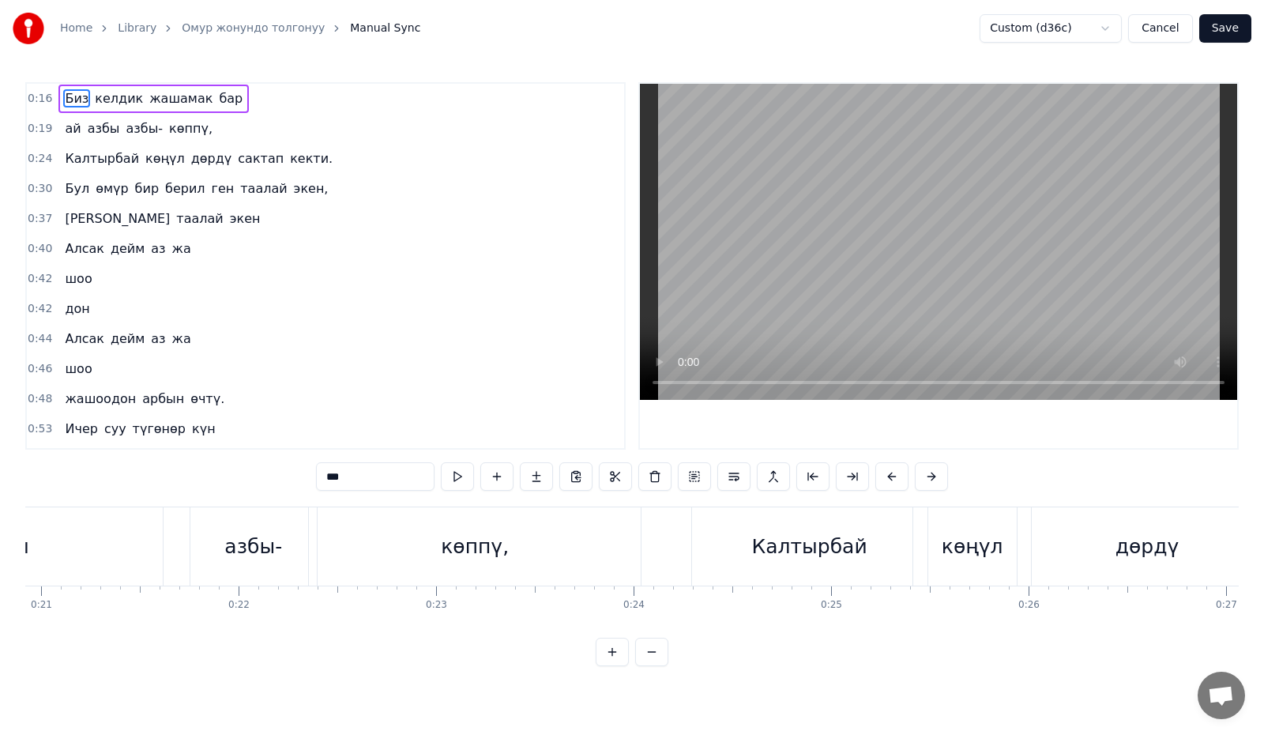
click at [359, 526] on div "көппү," at bounding box center [475, 546] width 332 height 78
type input "******"
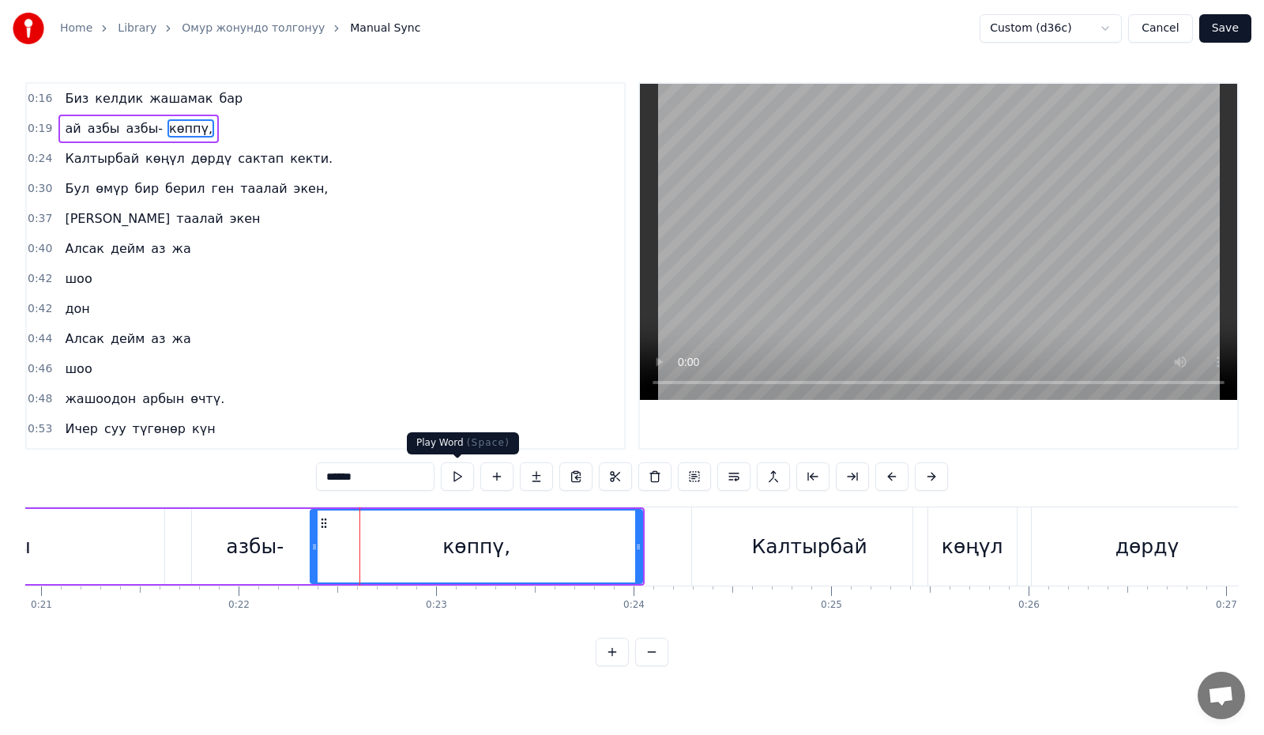
click at [462, 475] on button at bounding box center [457, 476] width 33 height 28
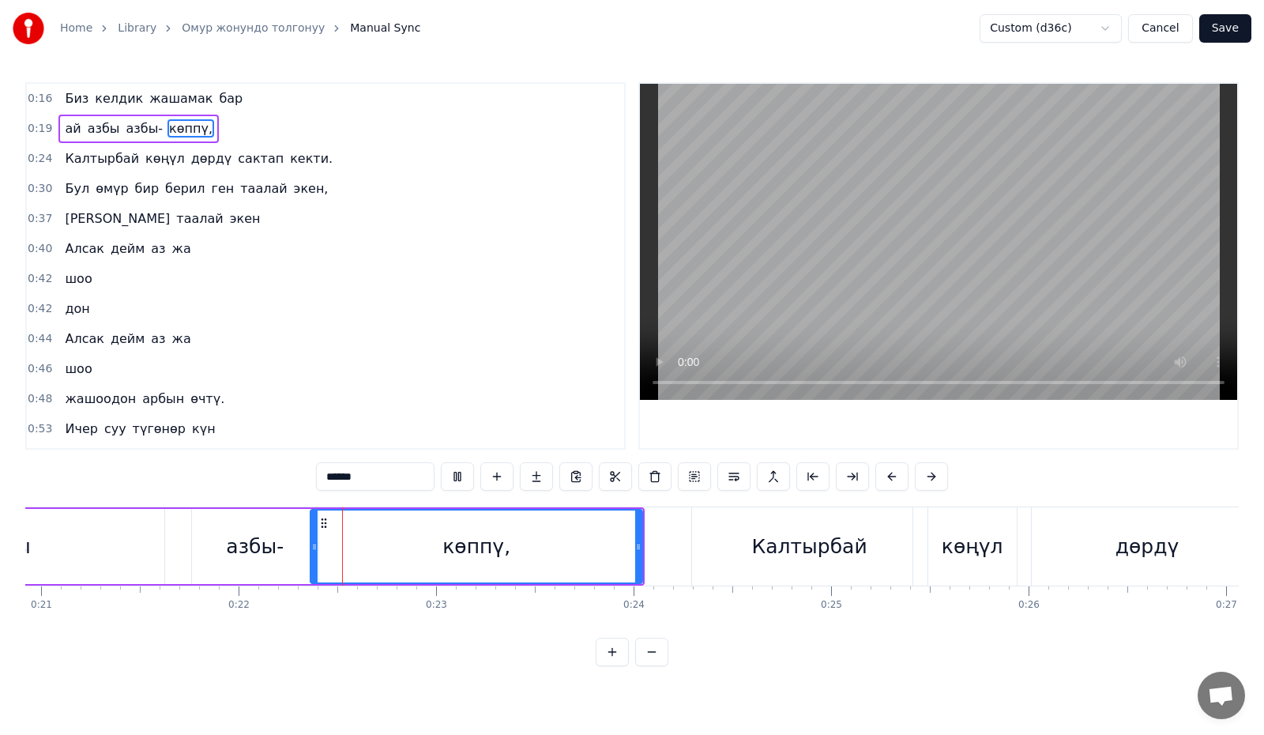
click at [462, 475] on button at bounding box center [457, 476] width 33 height 28
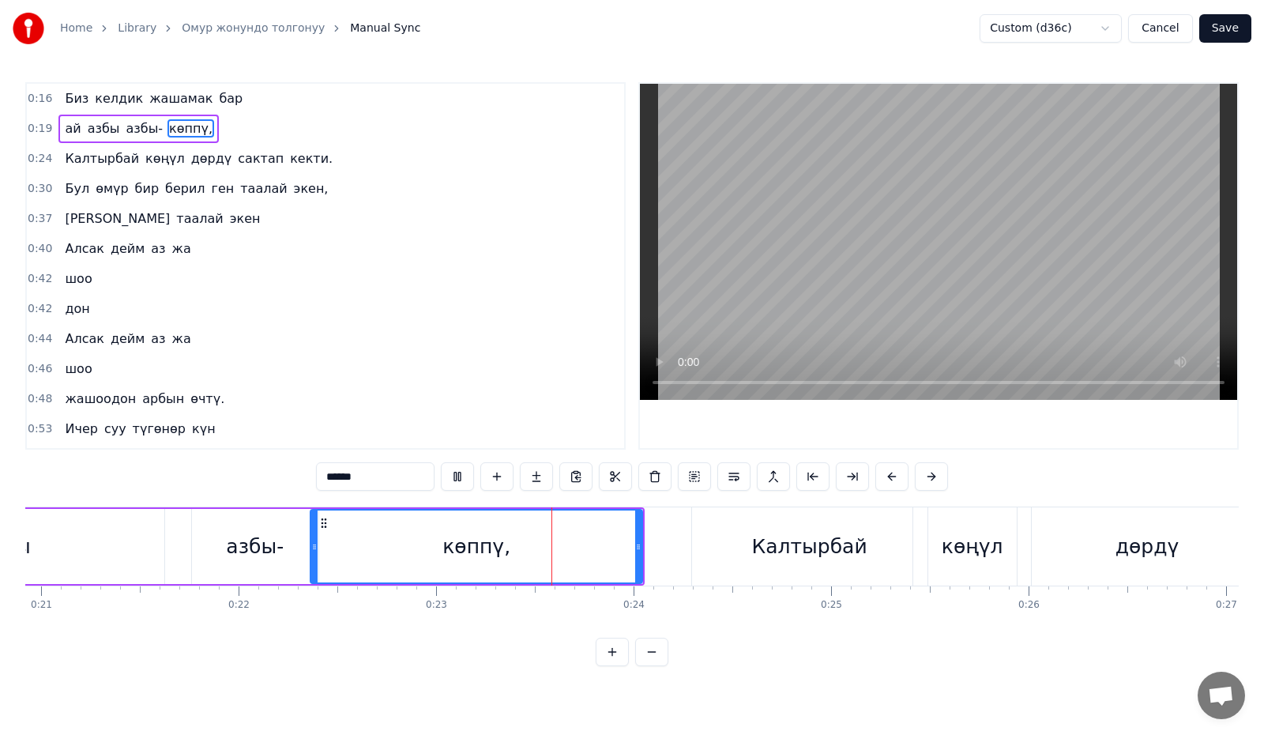
click at [462, 475] on button at bounding box center [457, 476] width 33 height 28
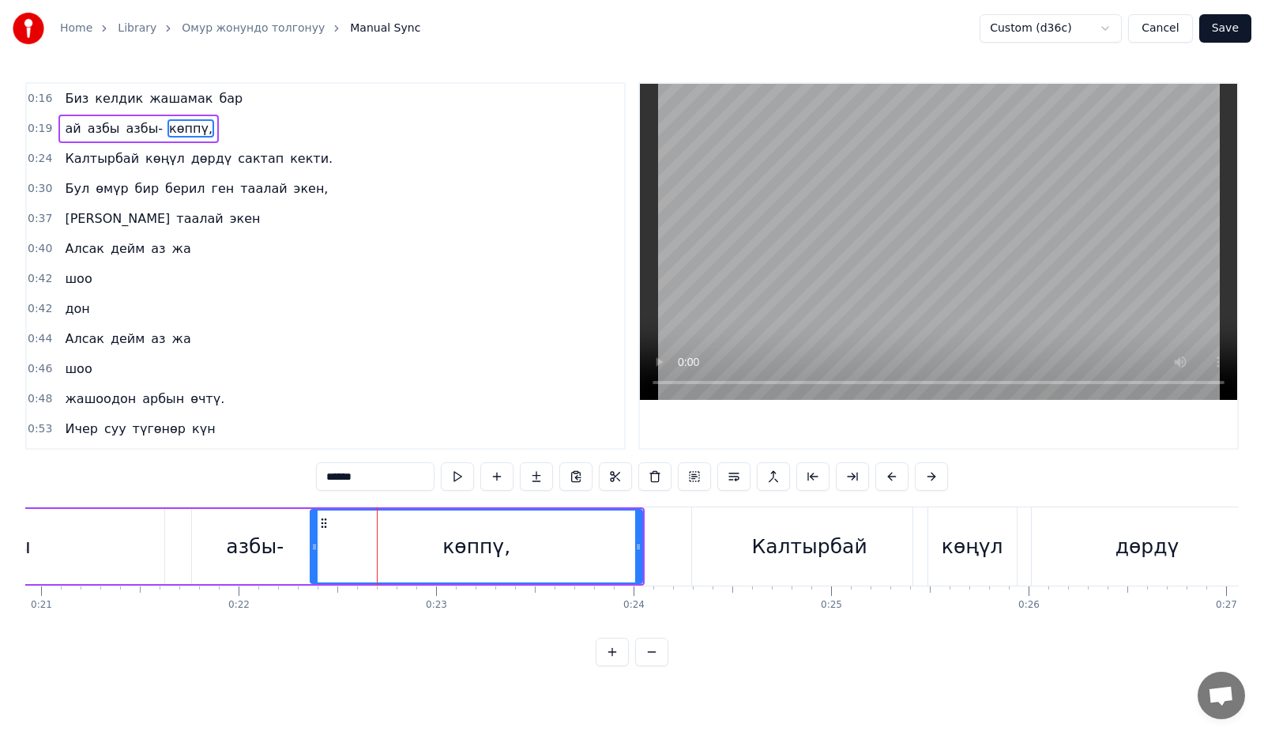
click at [462, 475] on button at bounding box center [457, 476] width 33 height 28
click at [459, 473] on button at bounding box center [457, 476] width 33 height 28
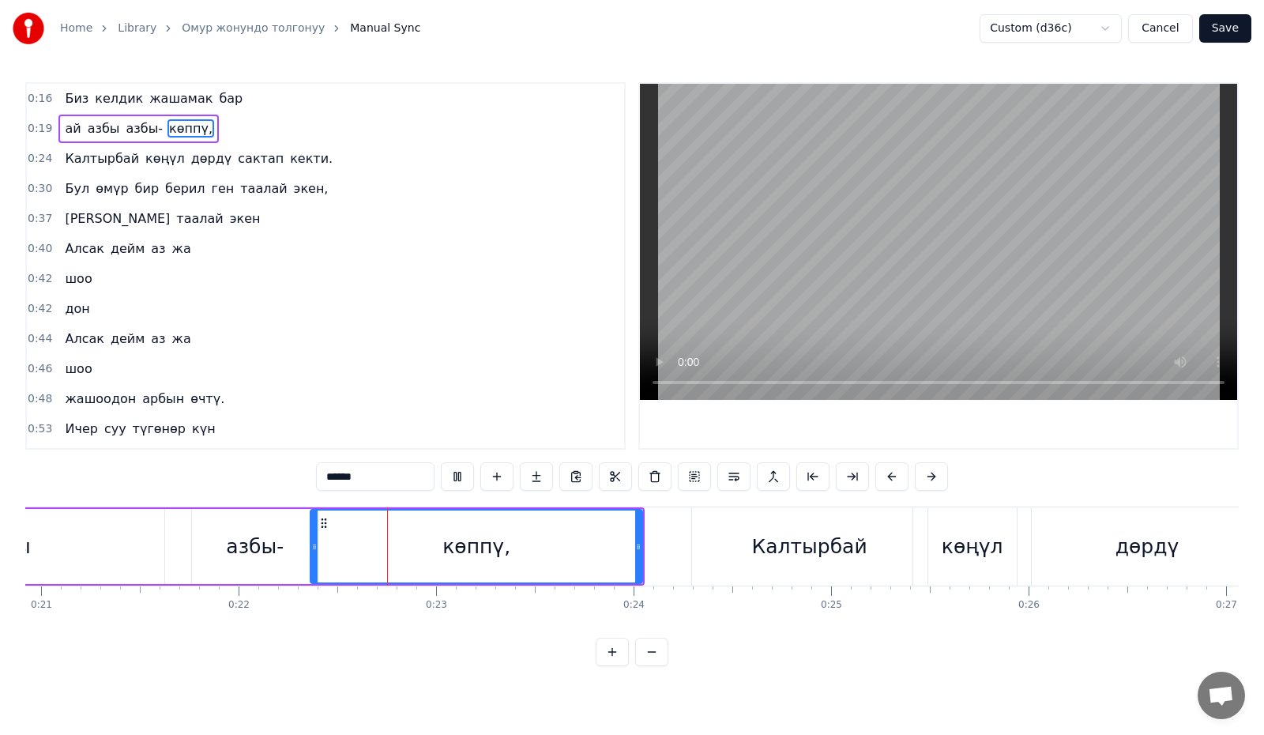
click at [458, 473] on button at bounding box center [457, 476] width 33 height 28
click at [457, 472] on button at bounding box center [457, 476] width 33 height 28
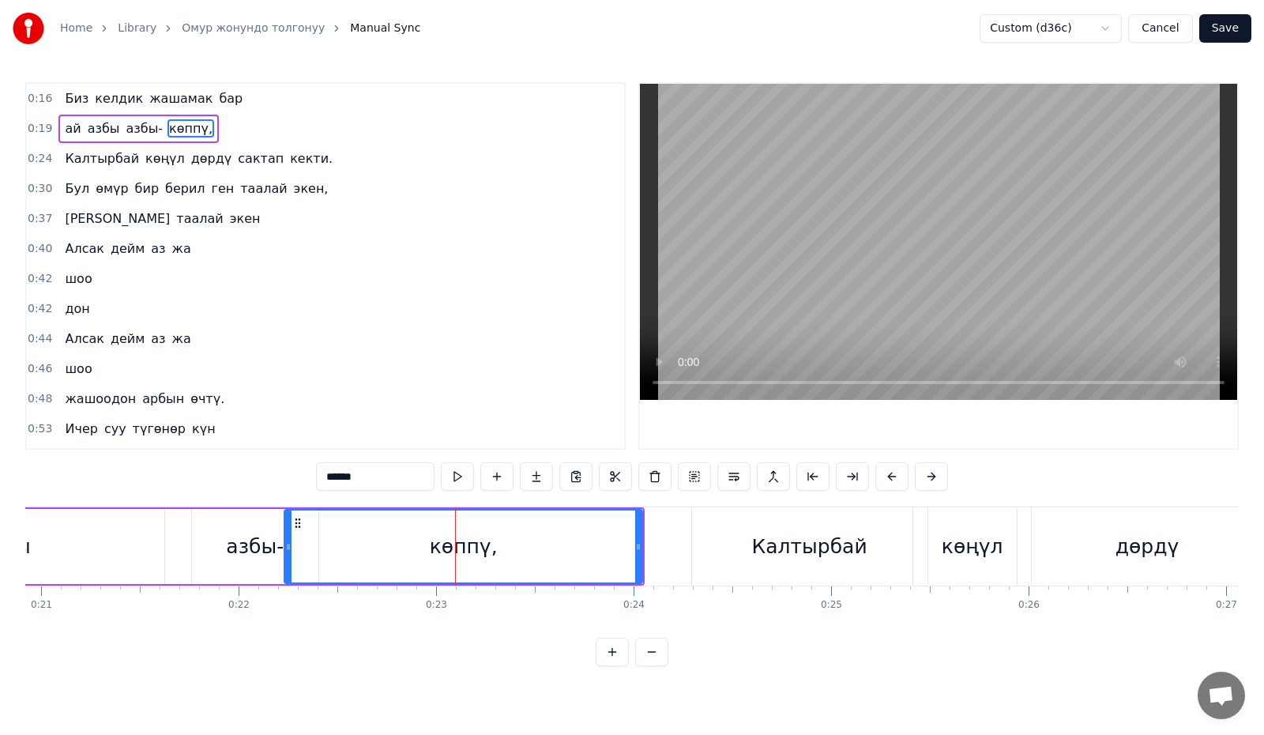
drag, startPoint x: 317, startPoint y: 558, endPoint x: 291, endPoint y: 559, distance: 26.1
click at [291, 559] on div at bounding box center [288, 546] width 6 height 72
click at [441, 480] on button at bounding box center [437, 476] width 33 height 28
click at [439, 480] on button at bounding box center [437, 476] width 33 height 28
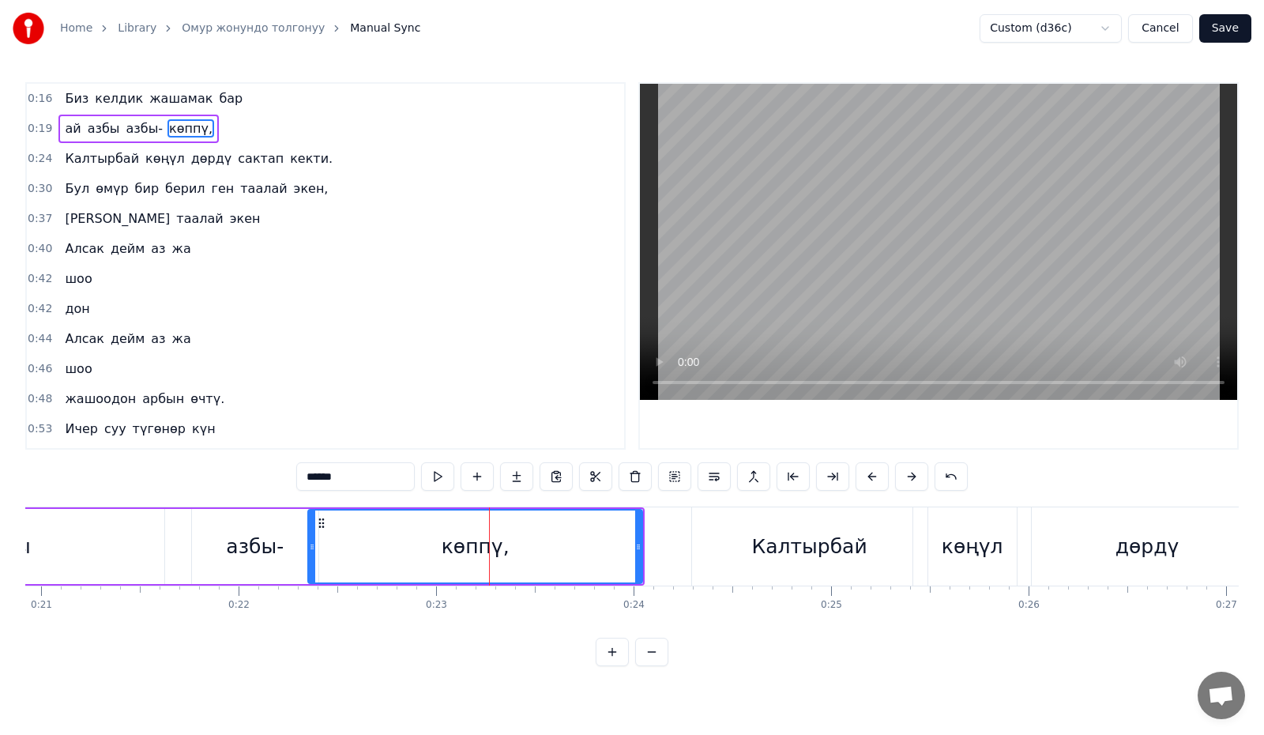
drag, startPoint x: 286, startPoint y: 558, endPoint x: 310, endPoint y: 559, distance: 23.7
click at [310, 559] on div at bounding box center [312, 546] width 6 height 72
click at [439, 476] on button at bounding box center [437, 476] width 33 height 28
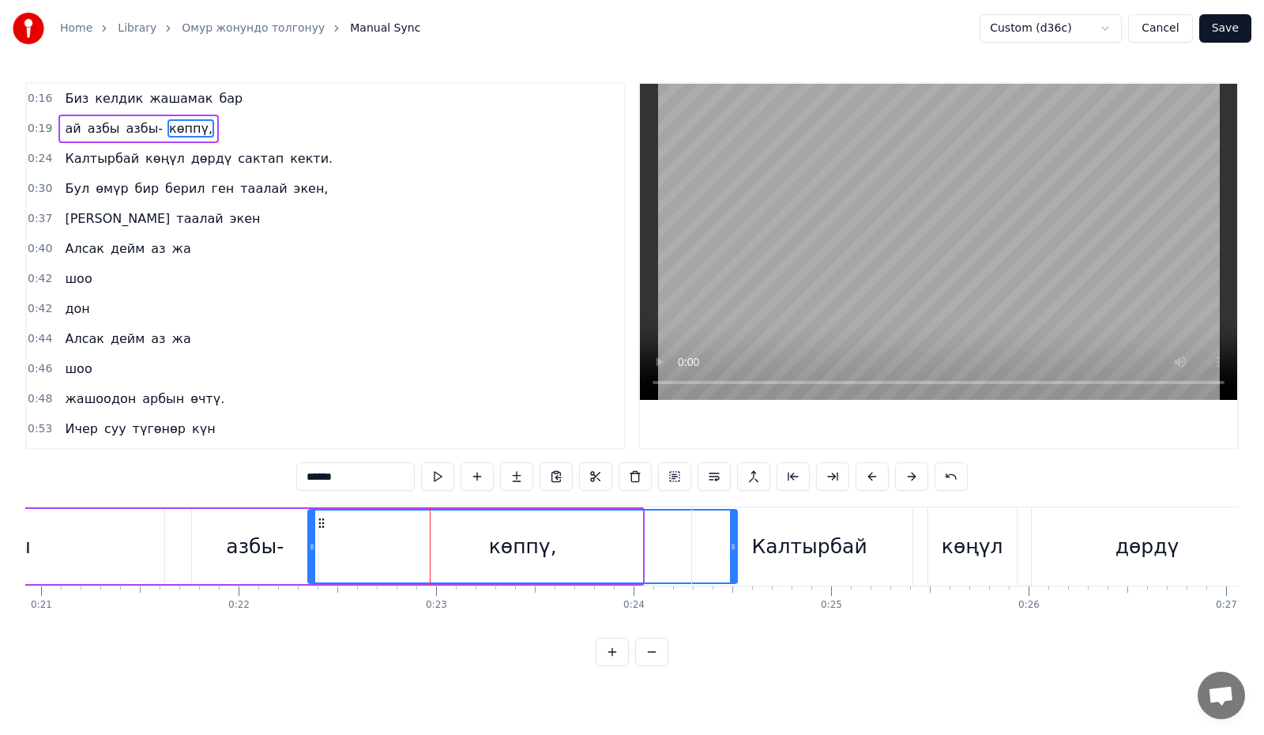
drag, startPoint x: 638, startPoint y: 554, endPoint x: 733, endPoint y: 554, distance: 94.8
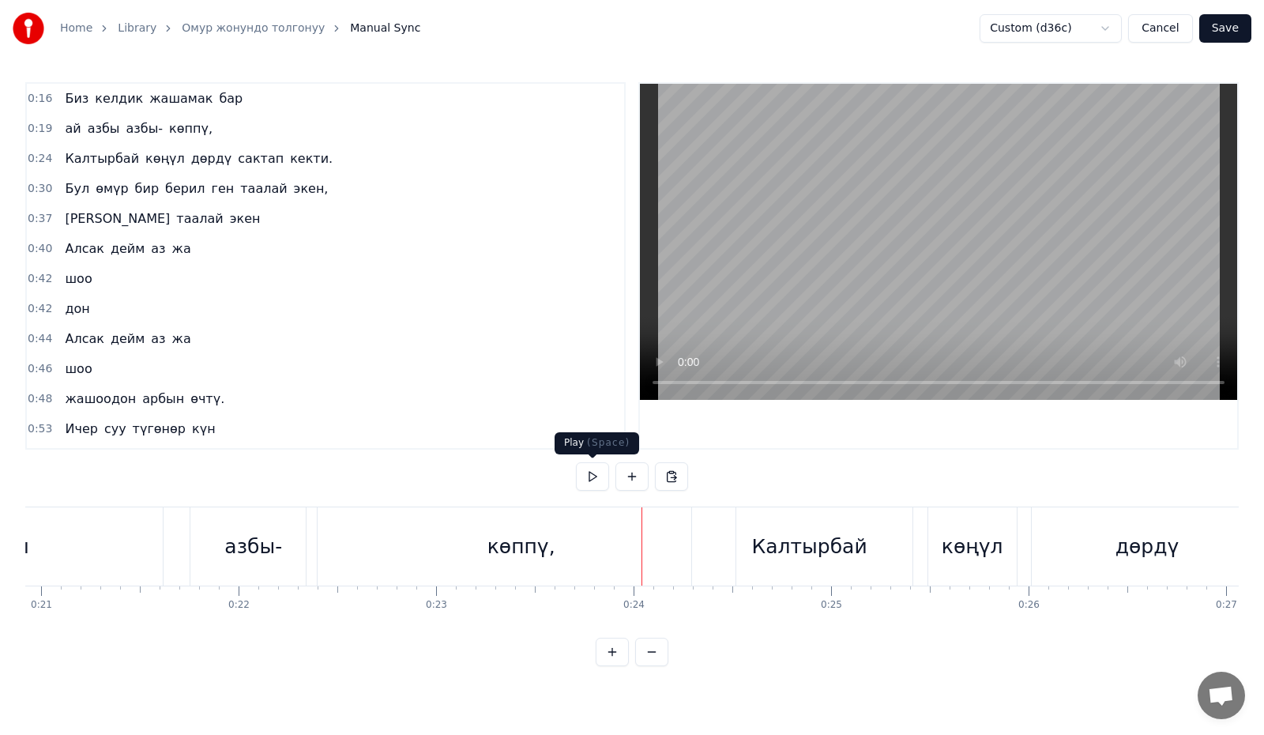
click at [596, 476] on button at bounding box center [592, 476] width 33 height 28
click at [594, 476] on button at bounding box center [592, 476] width 33 height 28
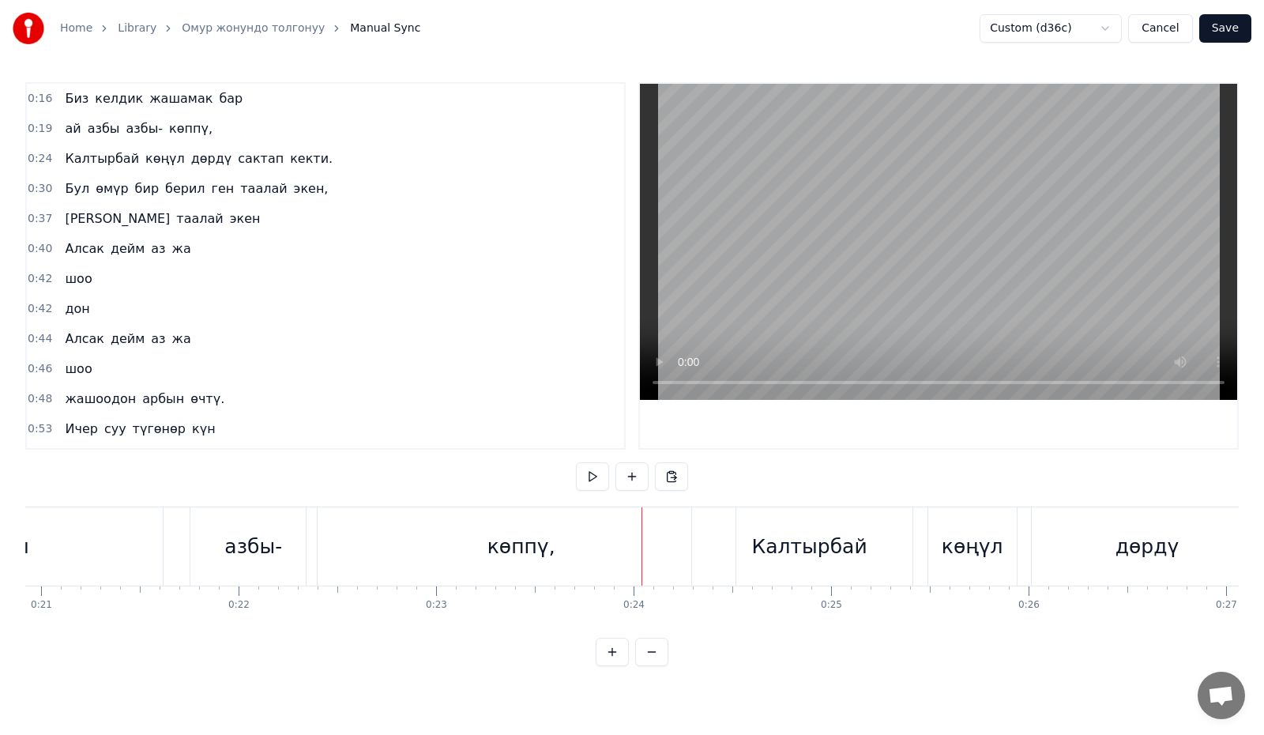
click at [594, 476] on button at bounding box center [592, 476] width 33 height 28
click at [506, 558] on div "көппү," at bounding box center [521, 547] width 68 height 30
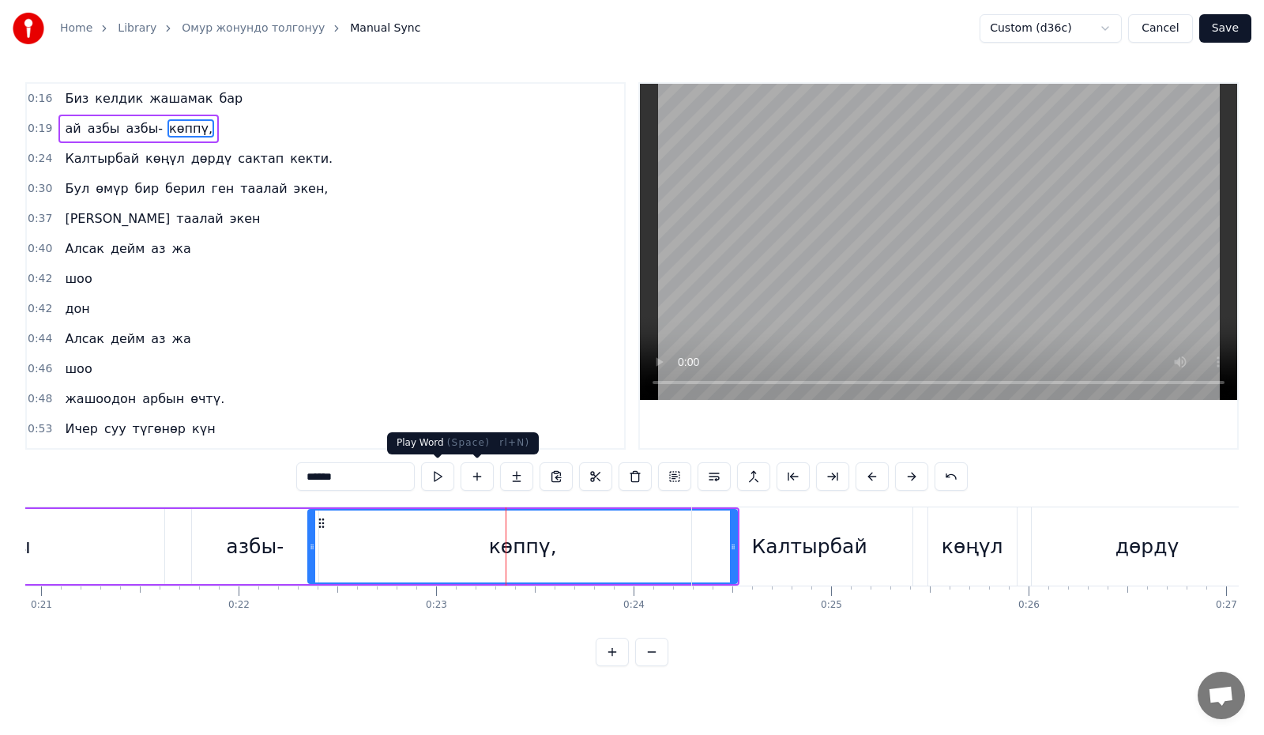
click at [442, 479] on button at bounding box center [437, 476] width 33 height 28
click at [654, 539] on div "көппү," at bounding box center [522, 546] width 427 height 72
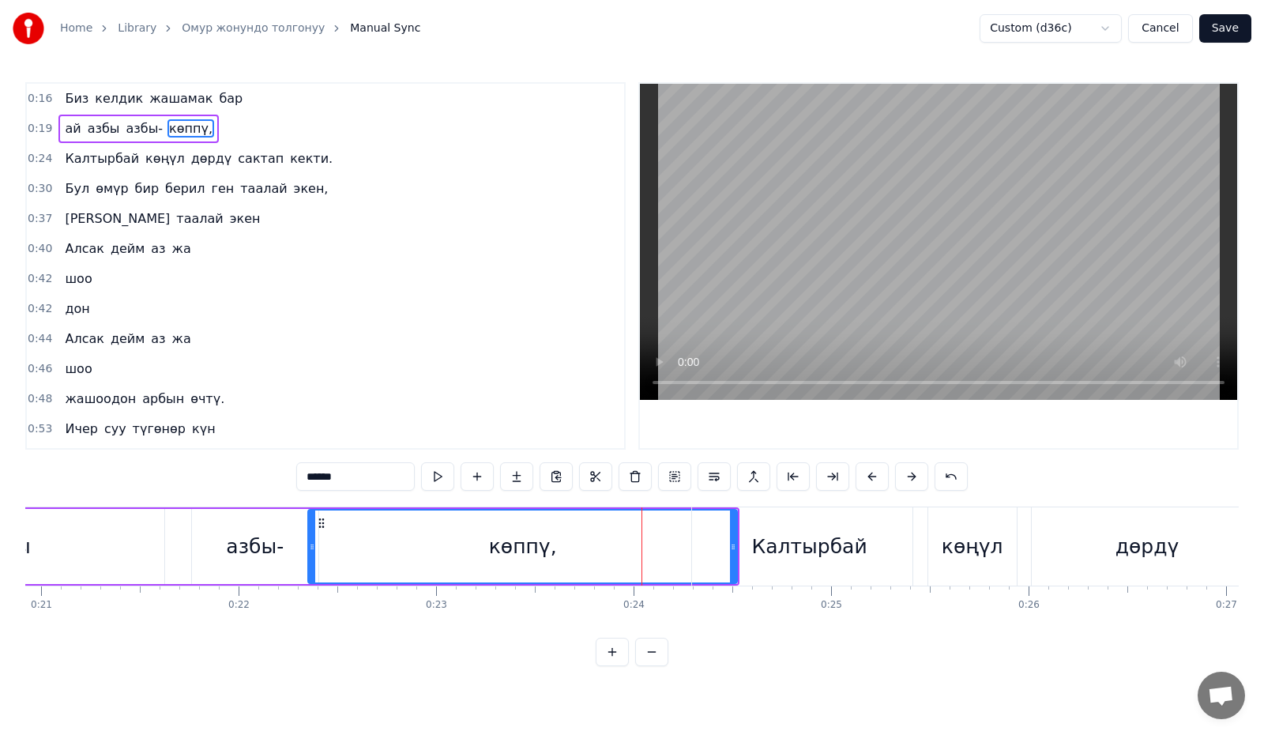
drag, startPoint x: 589, startPoint y: 524, endPoint x: 119, endPoint y: 516, distance: 470.1
click at [90, 521] on div "ай азбы азбы- көппү," at bounding box center [258, 546] width 962 height 78
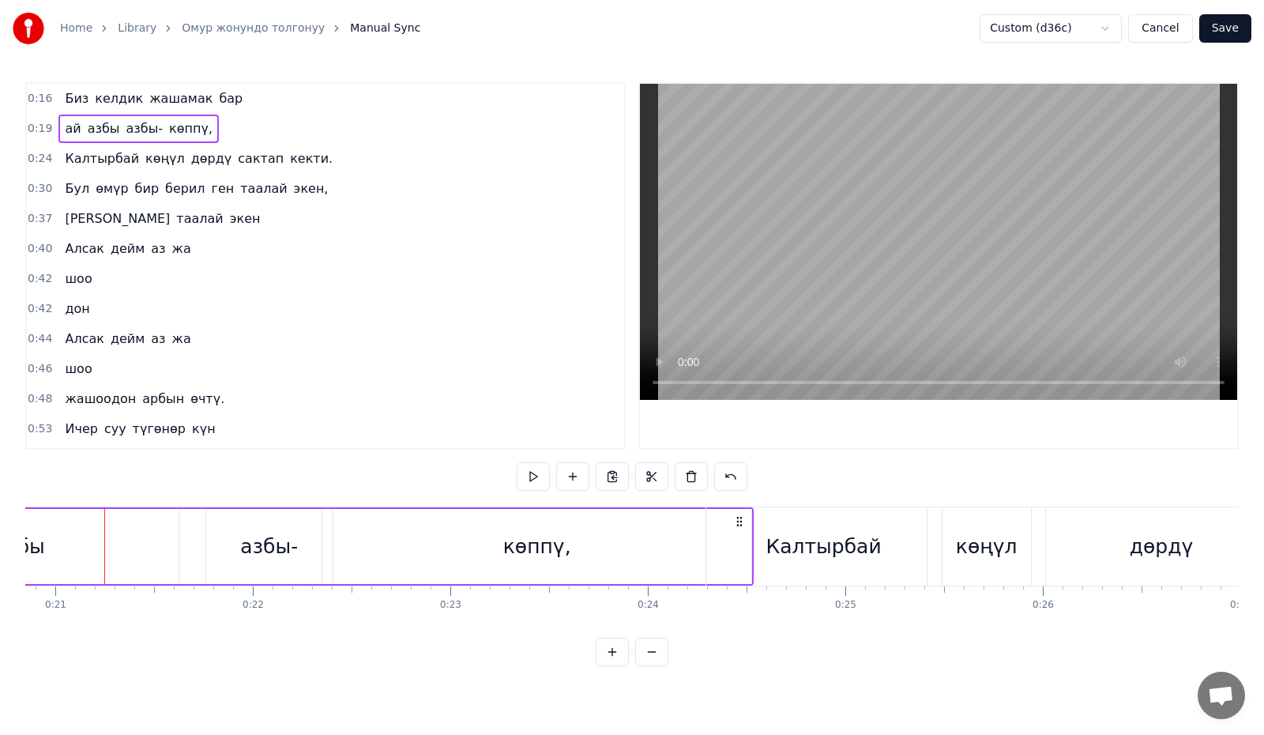
click at [741, 519] on div "Калтырбай" at bounding box center [823, 546] width 235 height 78
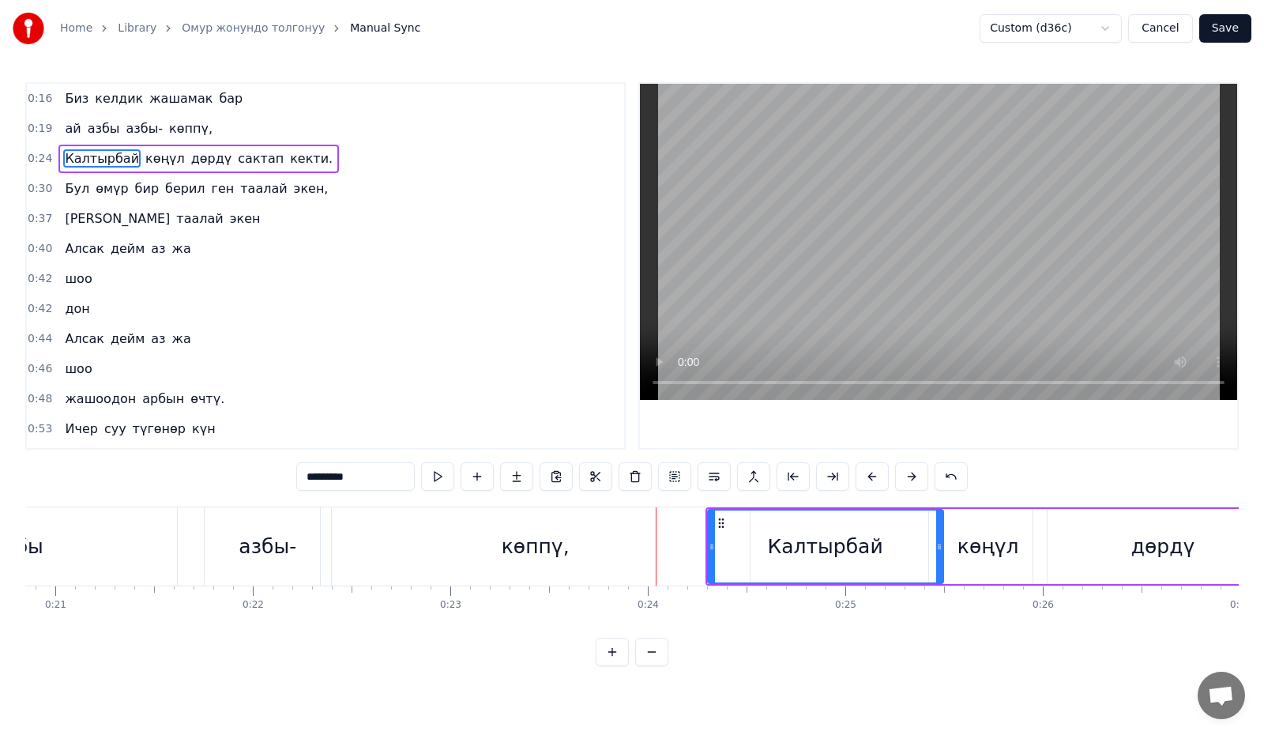
click at [554, 532] on div "көппү," at bounding box center [536, 547] width 68 height 30
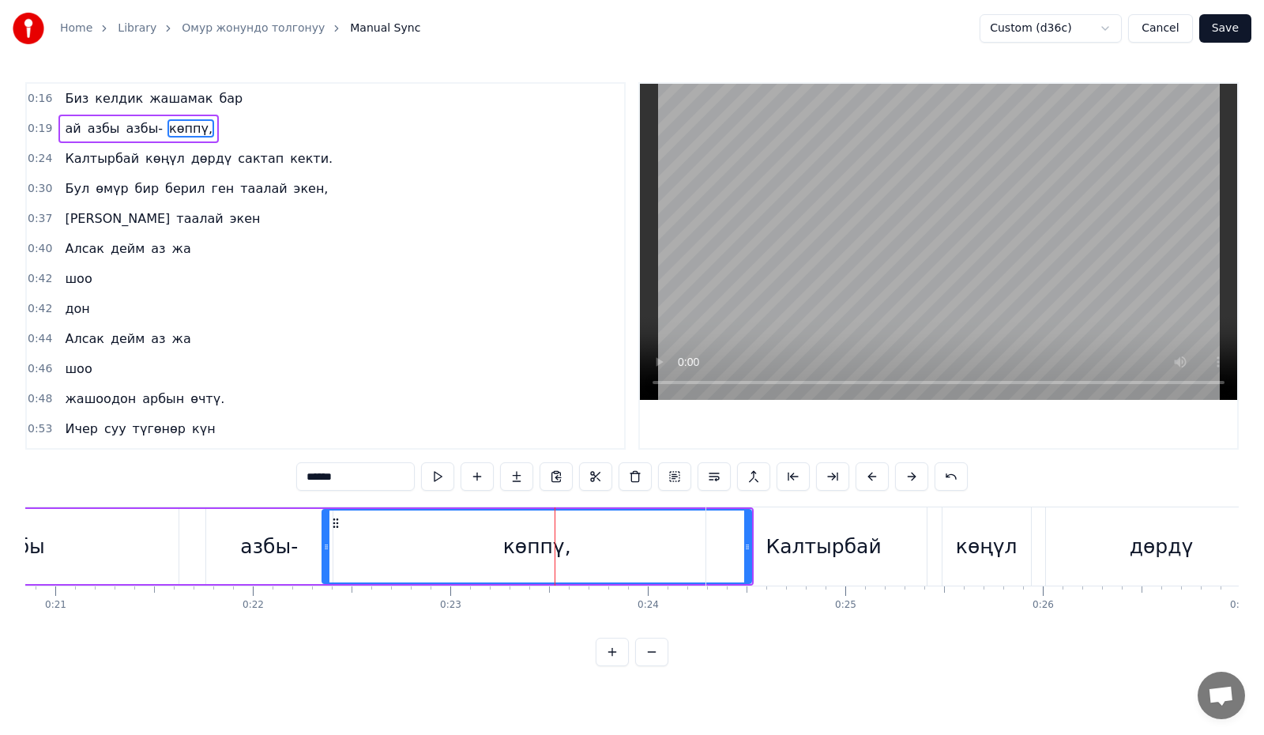
click at [783, 525] on div "Калтырбай" at bounding box center [823, 546] width 235 height 78
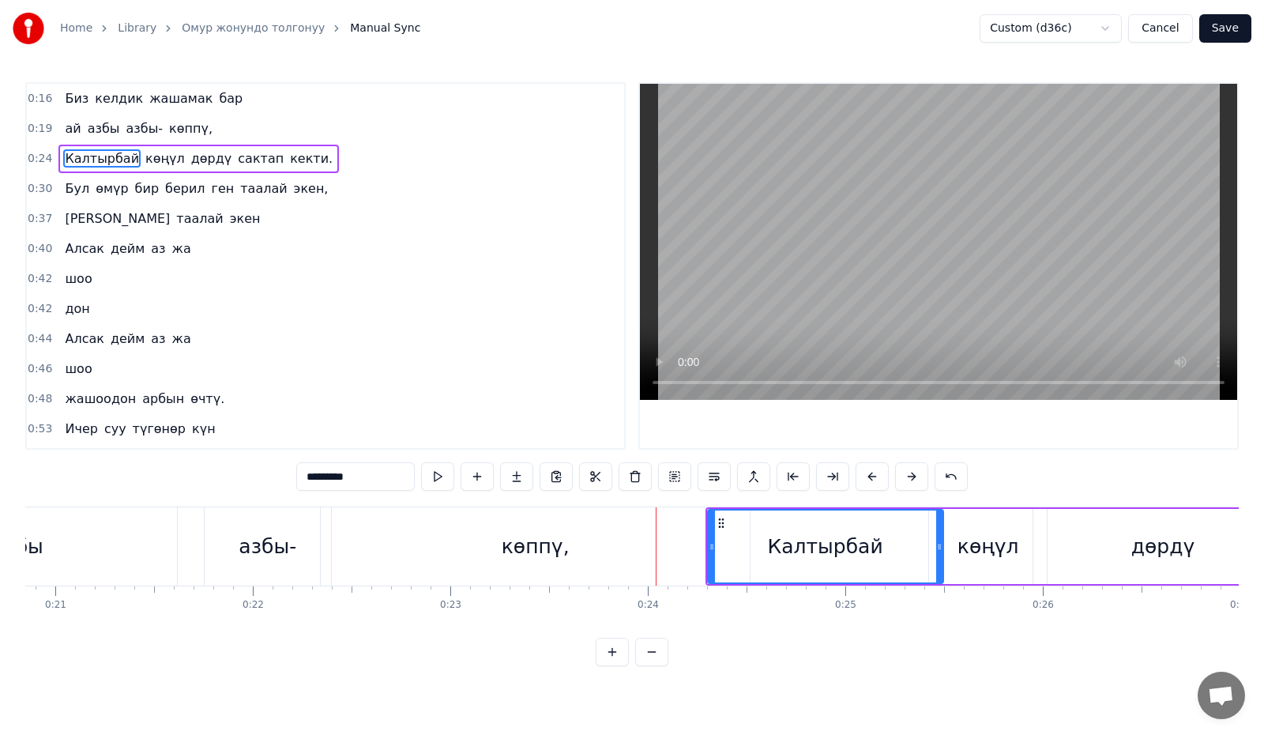
click at [575, 543] on div "көппү," at bounding box center [535, 546] width 429 height 78
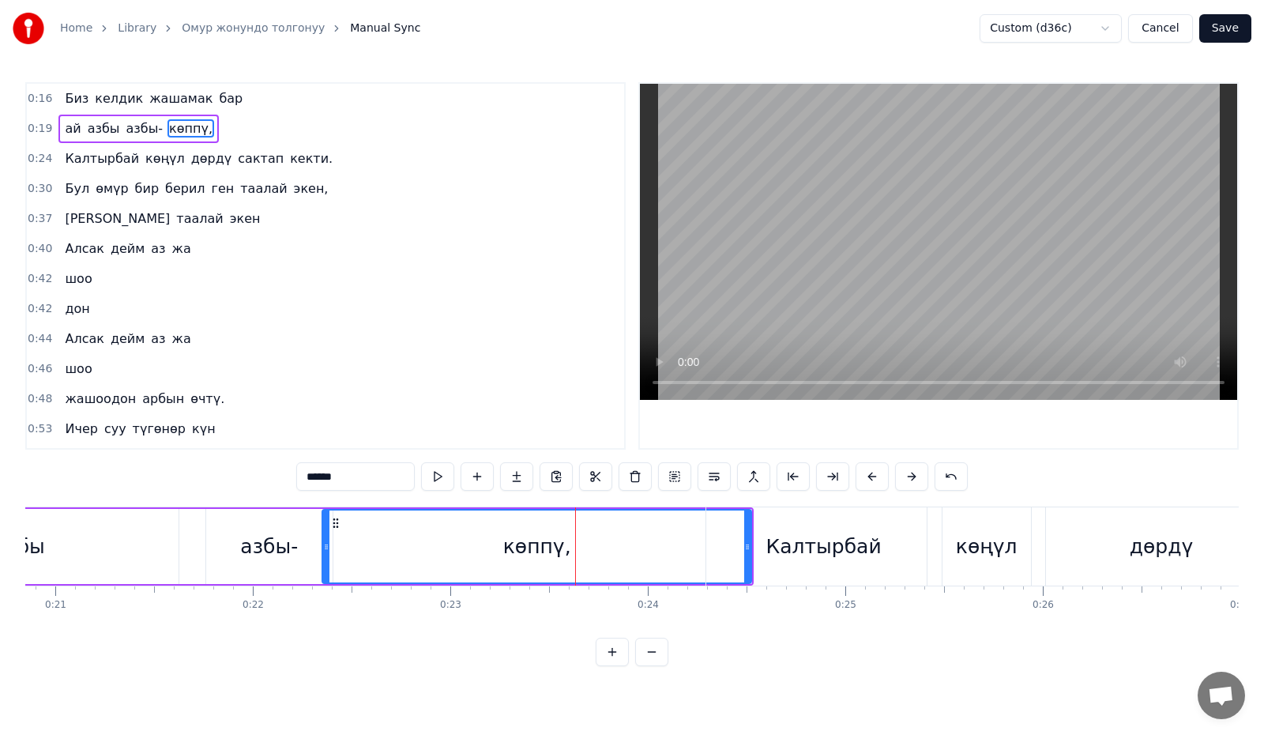
click at [788, 537] on div "Калтырбай" at bounding box center [822, 547] width 115 height 30
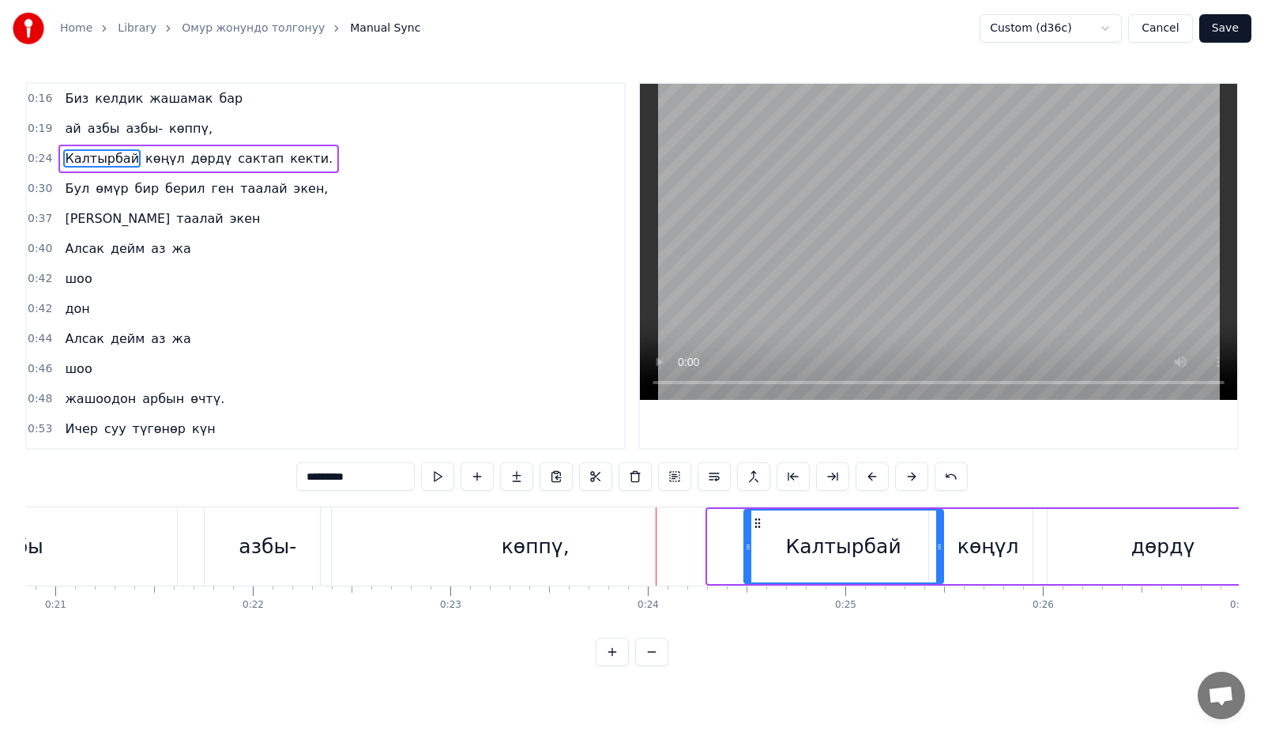
drag, startPoint x: 709, startPoint y: 551, endPoint x: 746, endPoint y: 558, distance: 37.0
click at [746, 558] on div at bounding box center [748, 546] width 6 height 72
drag, startPoint x: 611, startPoint y: 543, endPoint x: 621, endPoint y: 540, distance: 10.5
click at [610, 543] on div "көппү," at bounding box center [535, 546] width 429 height 78
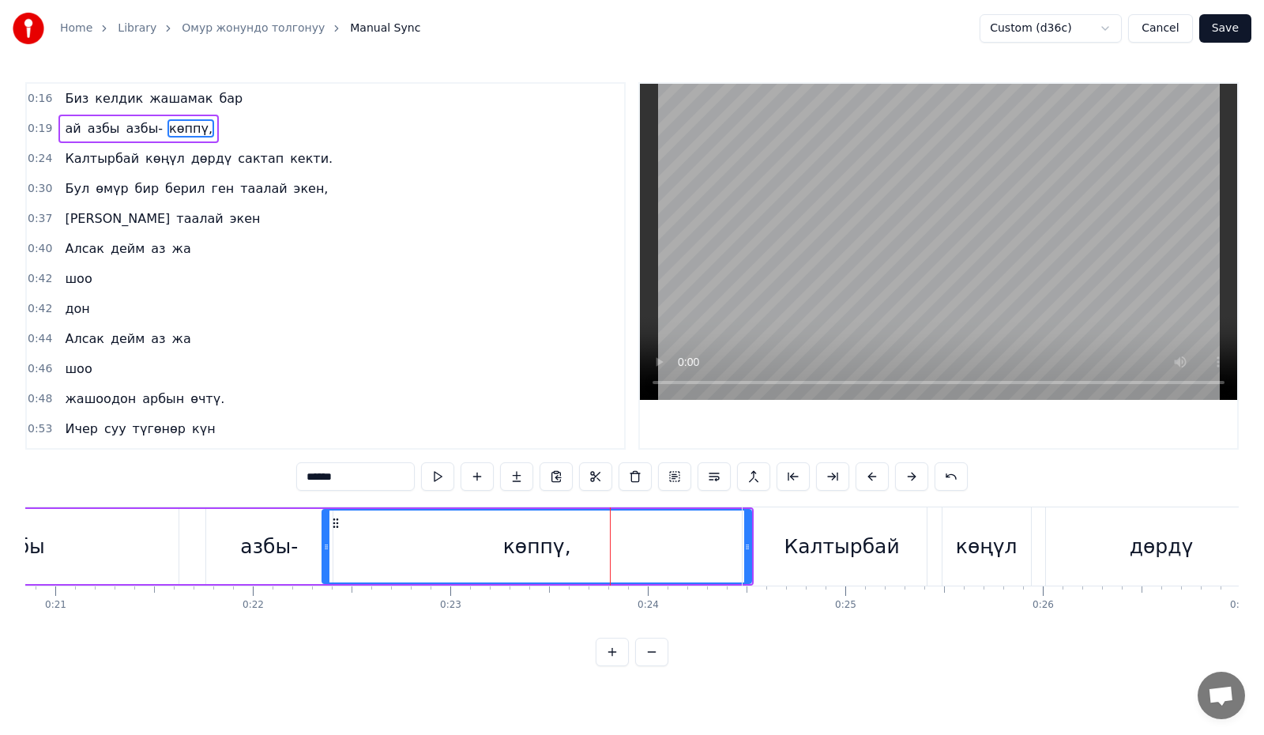
click at [803, 538] on div "Калтырбай" at bounding box center [841, 547] width 115 height 30
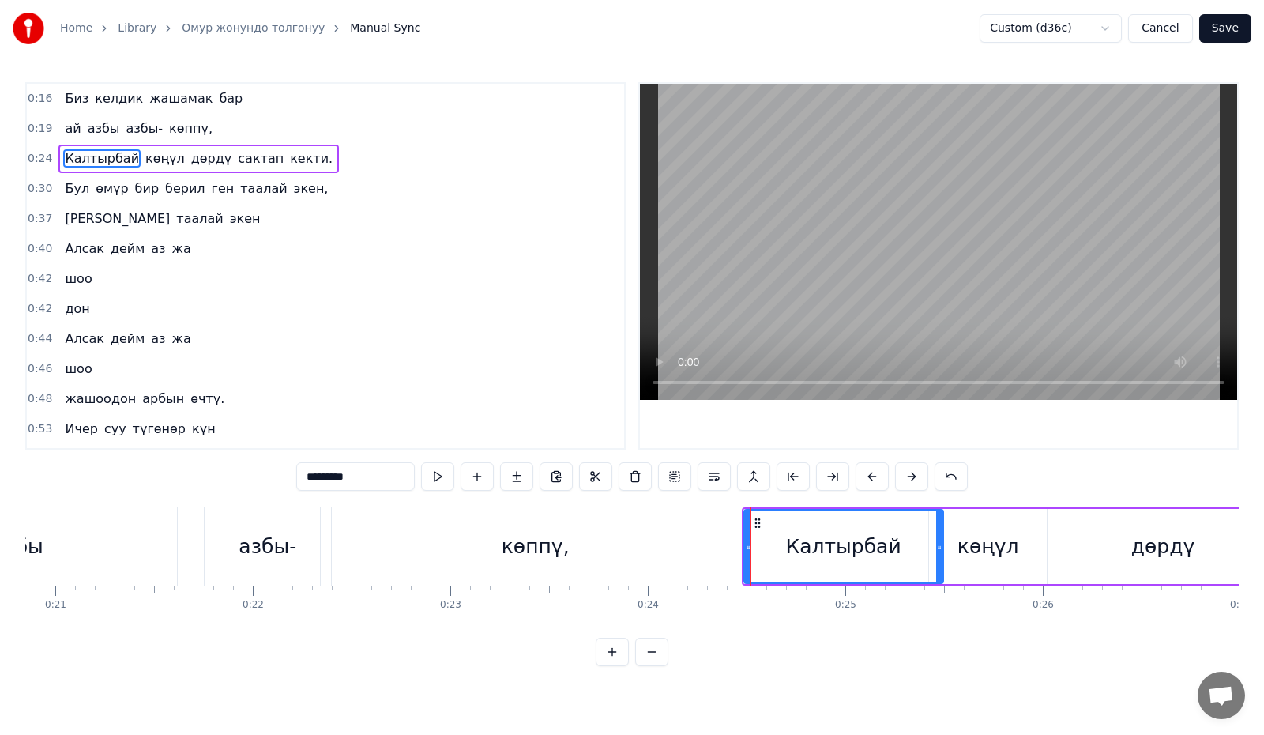
drag, startPoint x: 746, startPoint y: 544, endPoint x: 784, endPoint y: 547, distance: 38.0
click at [751, 547] on icon at bounding box center [748, 546] width 6 height 13
click at [633, 539] on div "көппү," at bounding box center [535, 546] width 429 height 78
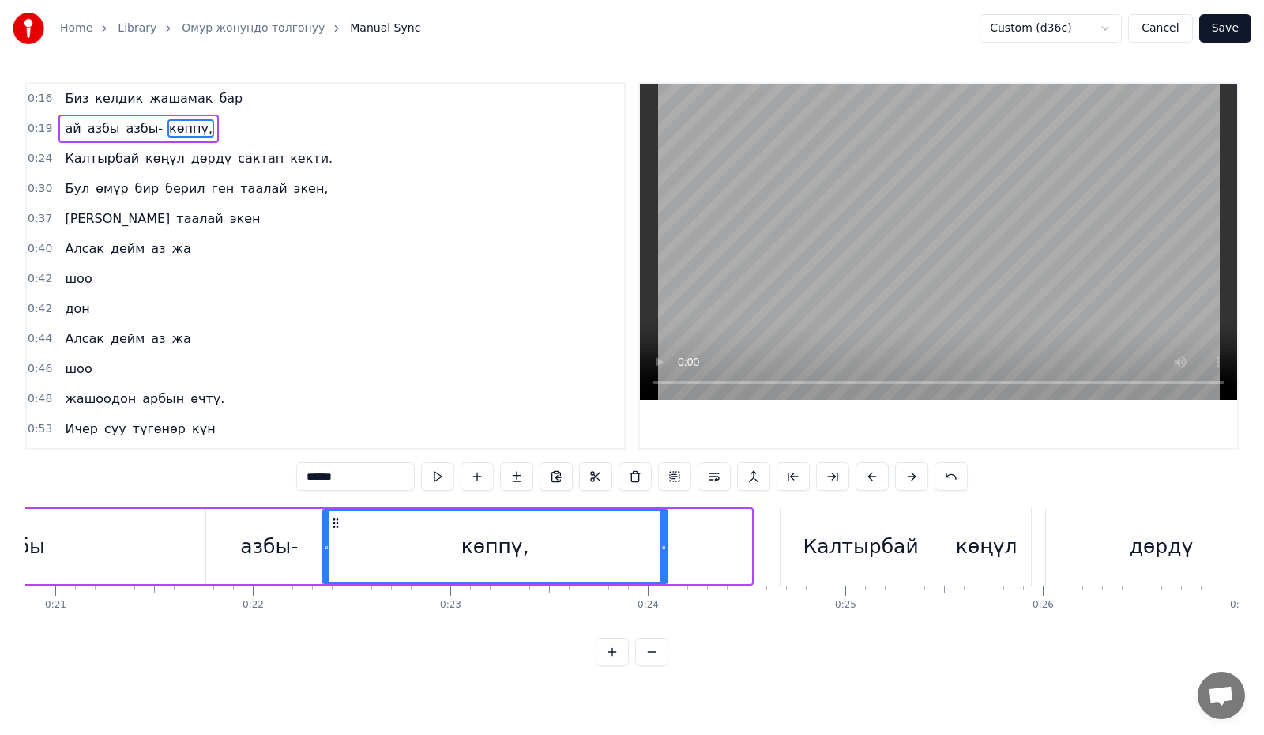
drag, startPoint x: 746, startPoint y: 539, endPoint x: 663, endPoint y: 551, distance: 84.6
click at [663, 551] on div at bounding box center [663, 546] width 6 height 72
click at [804, 546] on div "Калтырбай" at bounding box center [860, 546] width 161 height 78
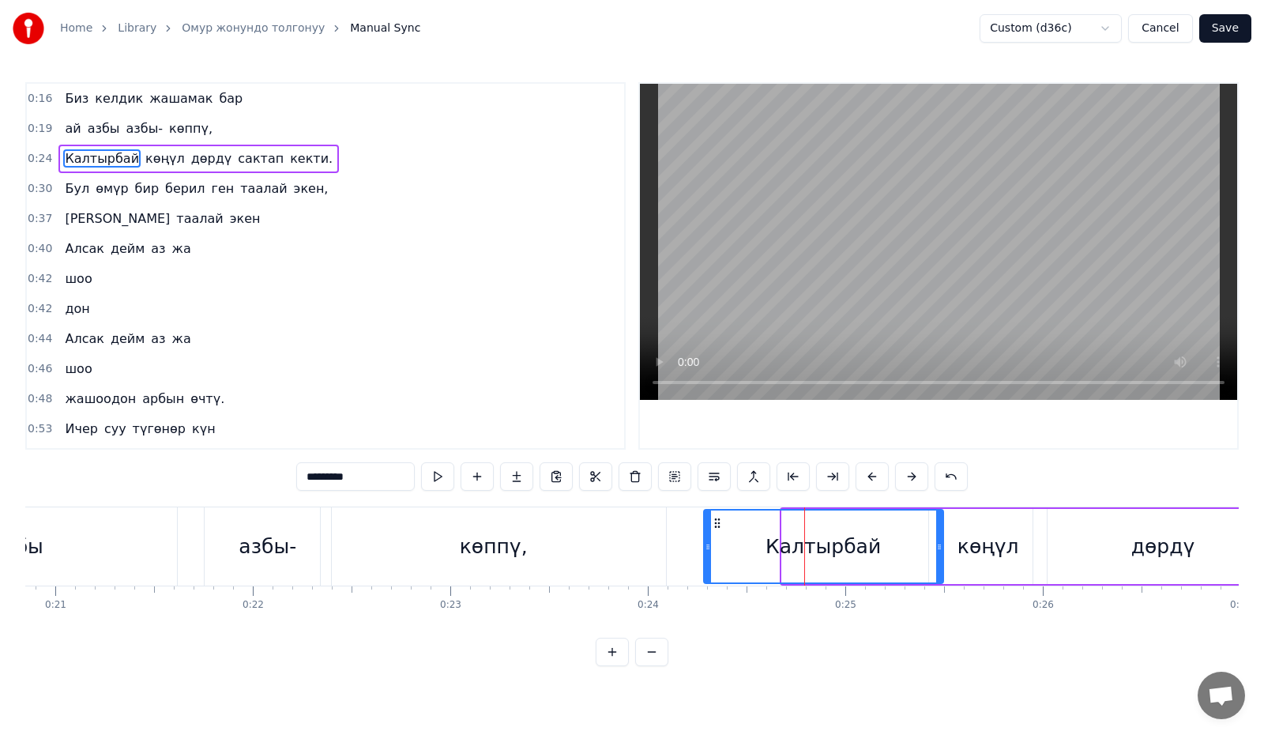
drag, startPoint x: 784, startPoint y: 554, endPoint x: 706, endPoint y: 558, distance: 78.3
click at [706, 558] on div at bounding box center [708, 546] width 6 height 72
click at [536, 539] on div "көппү," at bounding box center [493, 546] width 345 height 78
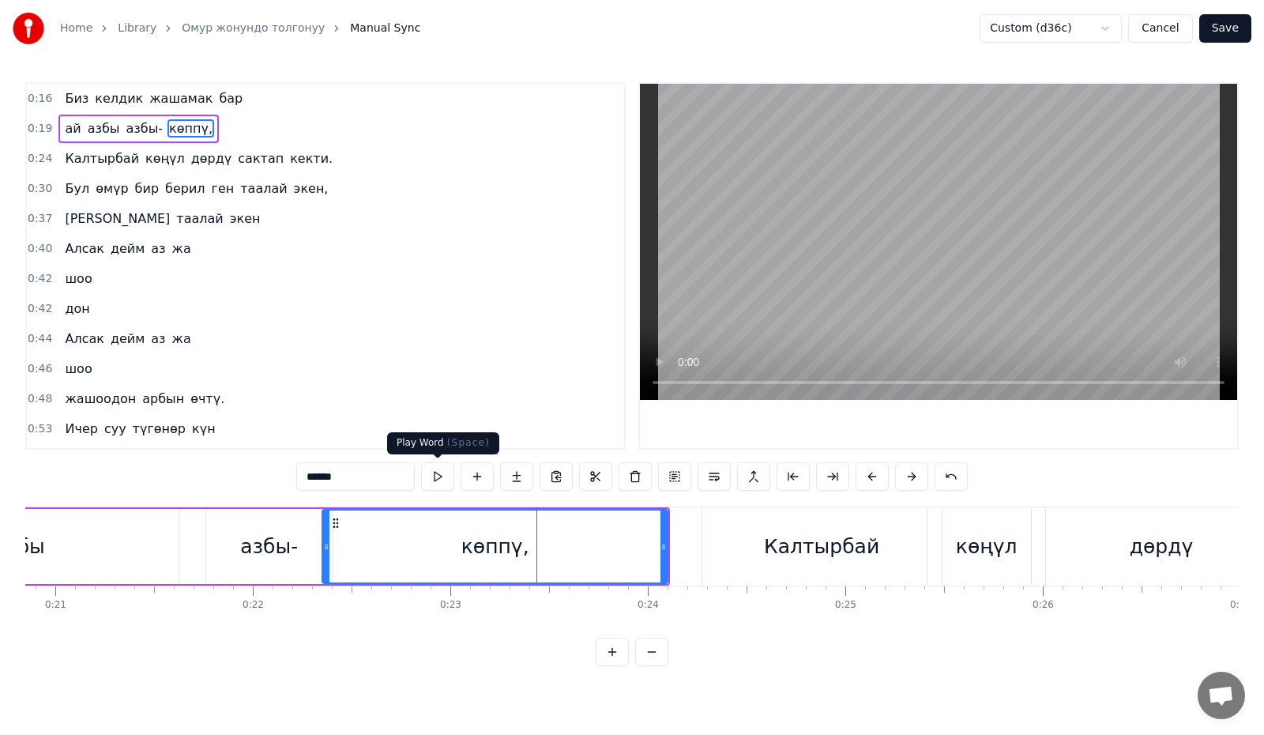
click at [442, 478] on button at bounding box center [437, 476] width 33 height 28
click at [441, 478] on button at bounding box center [437, 476] width 33 height 28
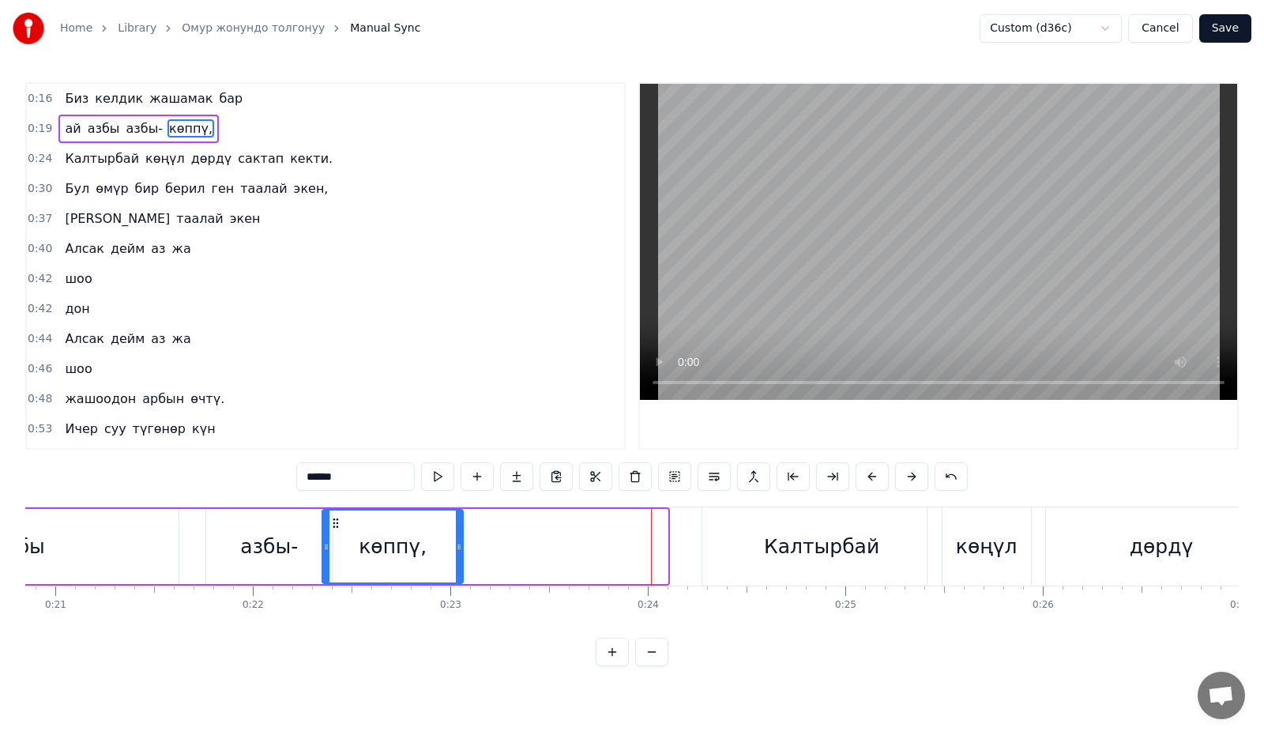
drag, startPoint x: 664, startPoint y: 541, endPoint x: 460, endPoint y: 544, distance: 204.6
click at [460, 544] on icon at bounding box center [459, 546] width 6 height 13
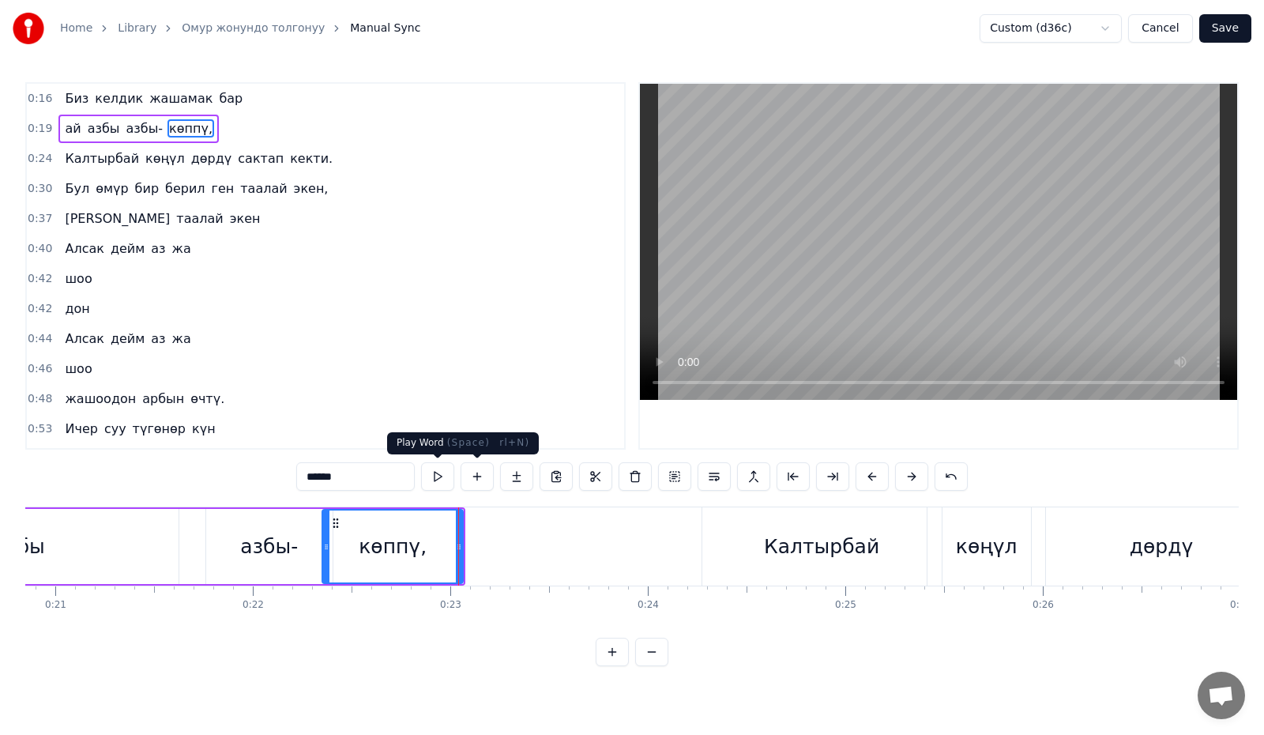
click at [445, 481] on button at bounding box center [437, 476] width 33 height 28
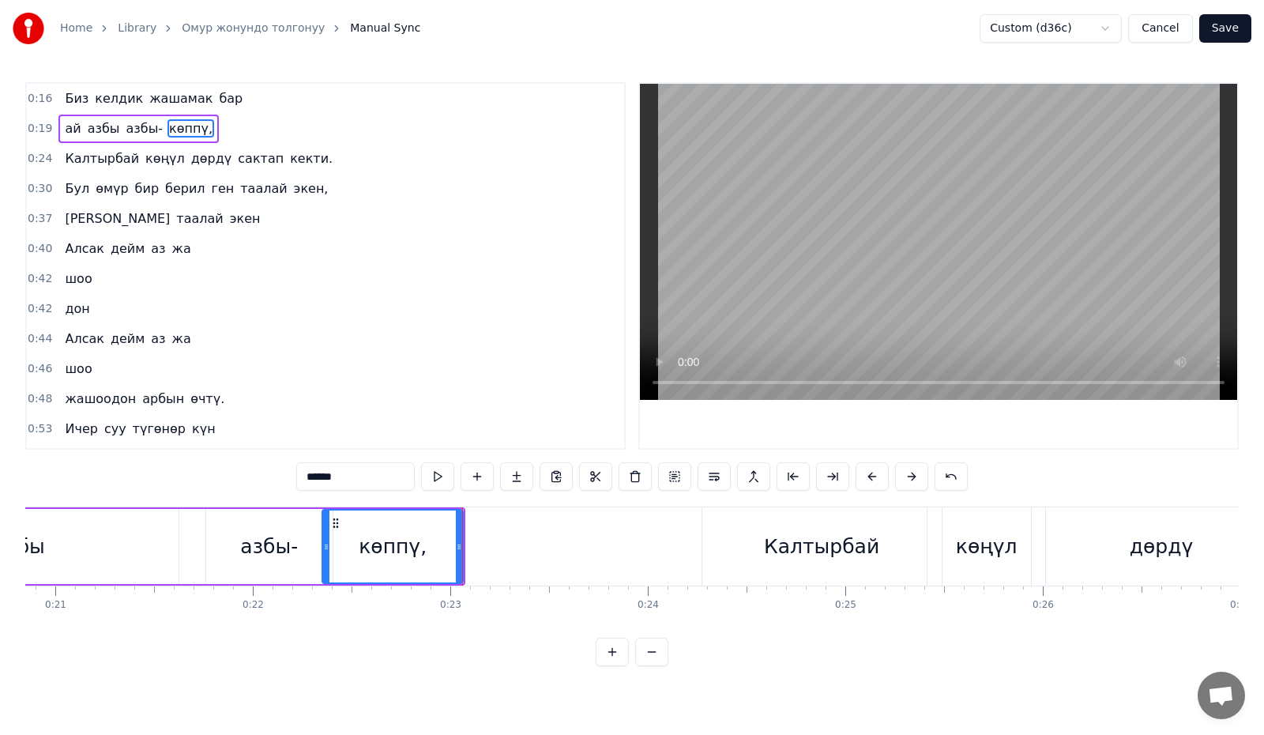
click at [445, 481] on button at bounding box center [437, 476] width 33 height 28
drag, startPoint x: 459, startPoint y: 560, endPoint x: 405, endPoint y: 545, distance: 55.8
click at [405, 559] on div at bounding box center [405, 546] width 6 height 72
click at [339, 477] on input "******" at bounding box center [355, 476] width 118 height 28
type input "**"
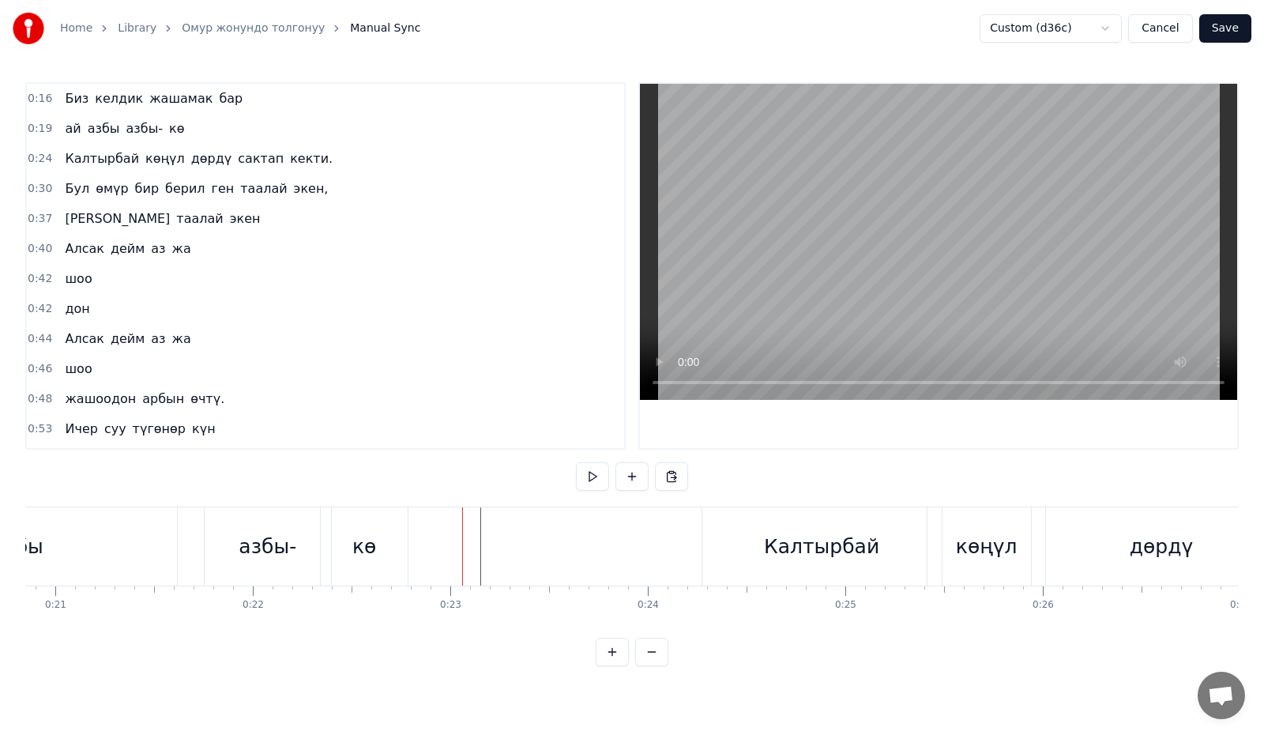
click at [381, 533] on div "кө" at bounding box center [364, 546] width 87 height 78
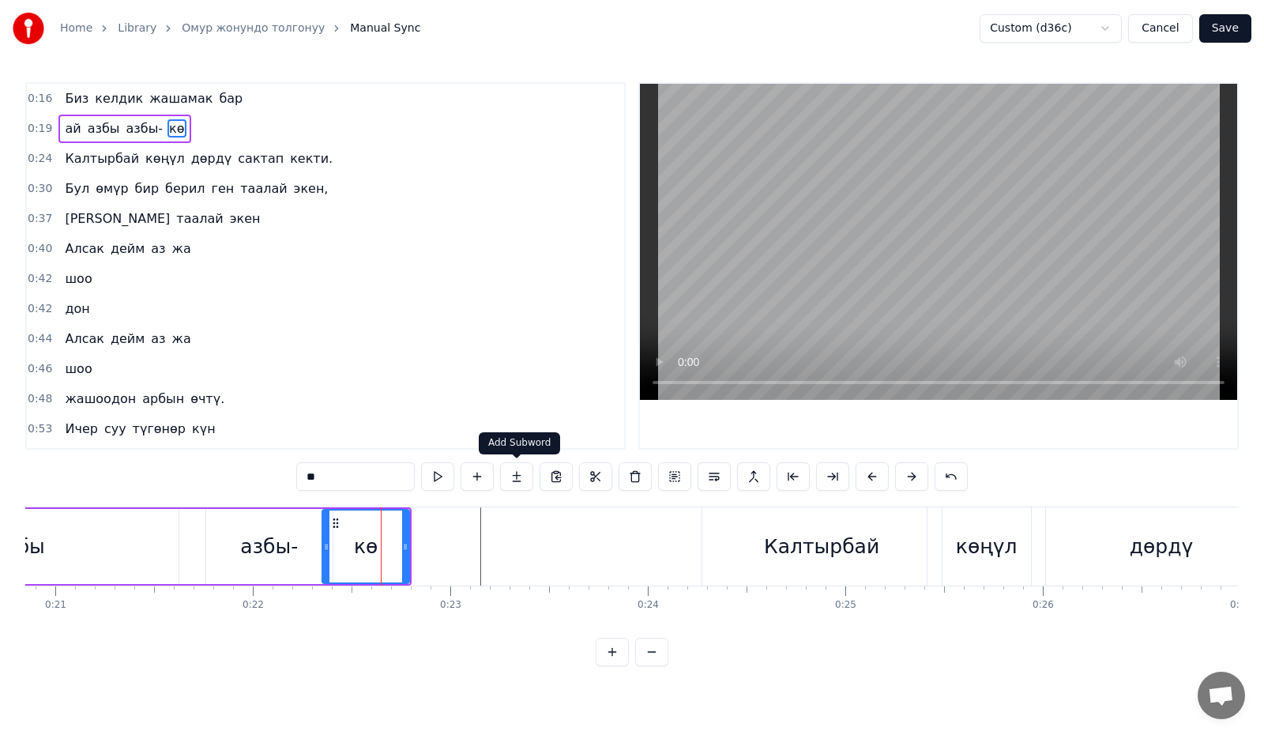
click at [524, 476] on button at bounding box center [516, 476] width 33 height 28
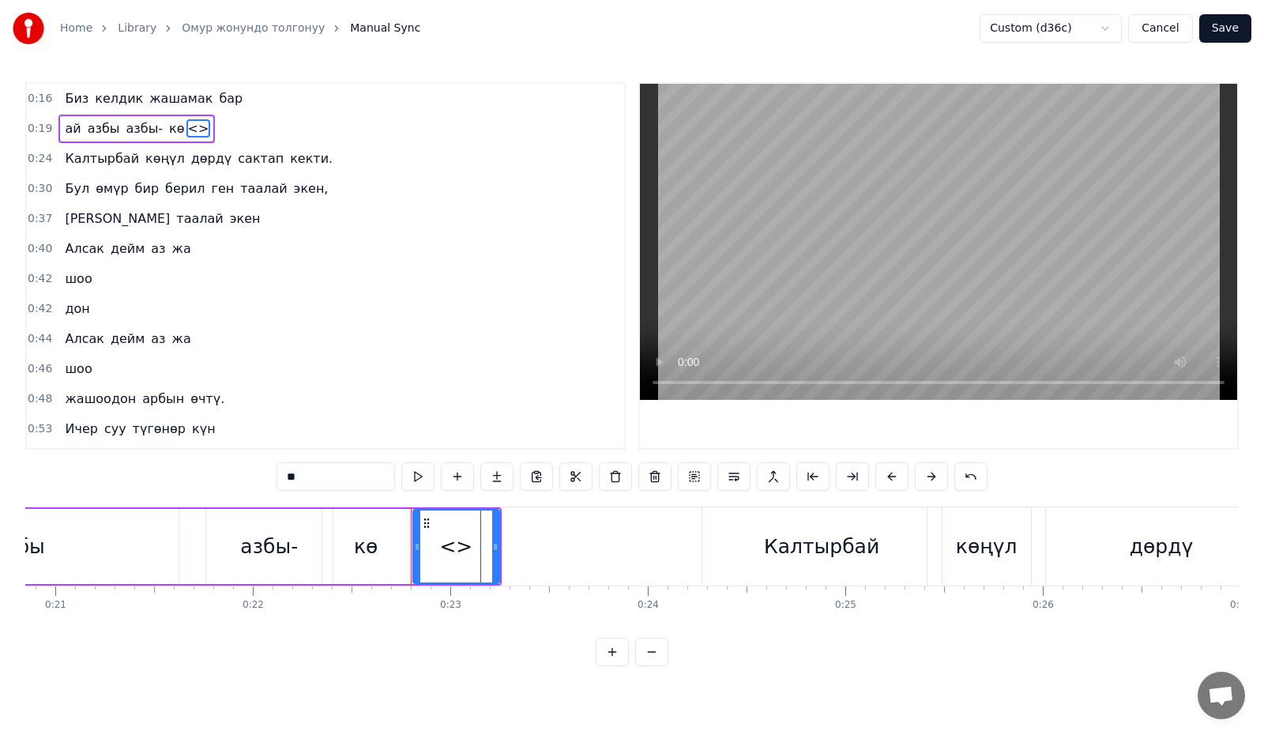
drag, startPoint x: 309, startPoint y: 472, endPoint x: 265, endPoint y: 474, distance: 43.5
click at [265, 474] on div "0:16 Биз келдик жашамак бар 0:19 ай азбы азбы- кө <> 0:24 Калтырбай көңүл дөрдү…" at bounding box center [631, 374] width 1213 height 584
drag, startPoint x: 497, startPoint y: 549, endPoint x: 690, endPoint y: 549, distance: 192.7
click at [698, 549] on icon at bounding box center [697, 546] width 6 height 13
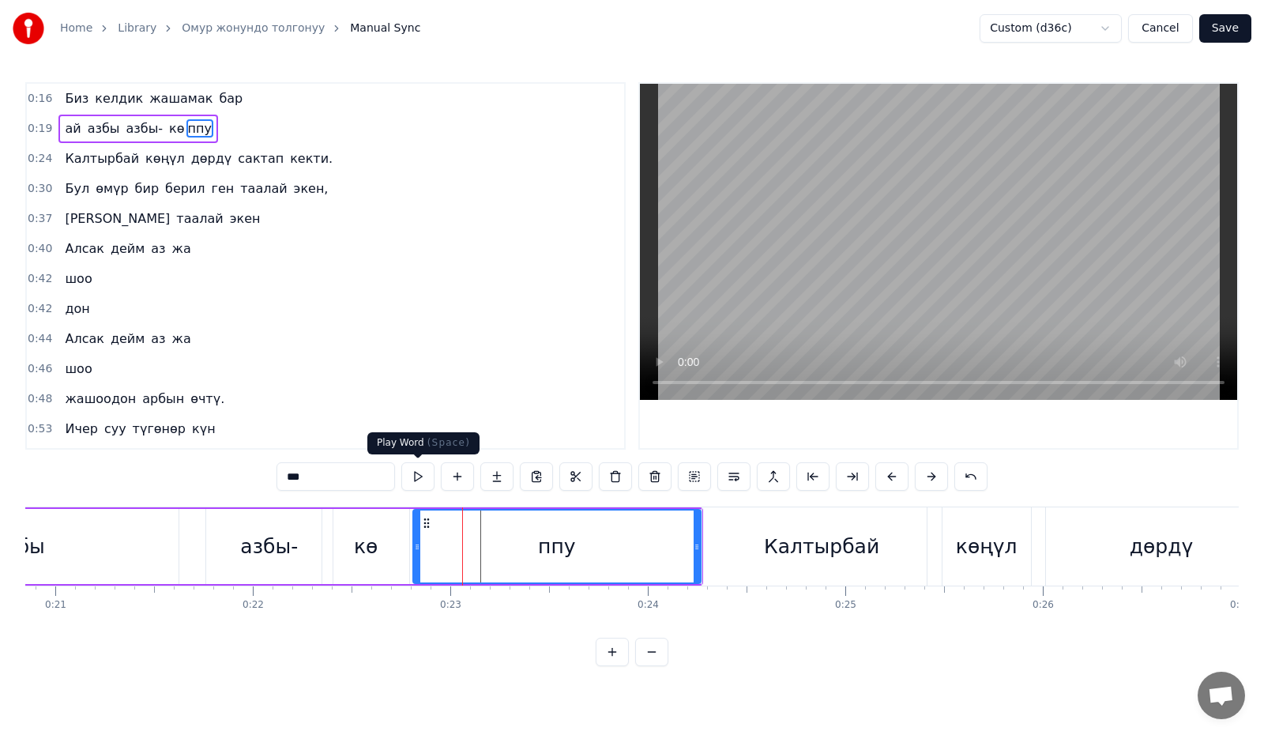
click at [422, 477] on button at bounding box center [417, 476] width 33 height 28
click at [415, 476] on button at bounding box center [417, 476] width 33 height 28
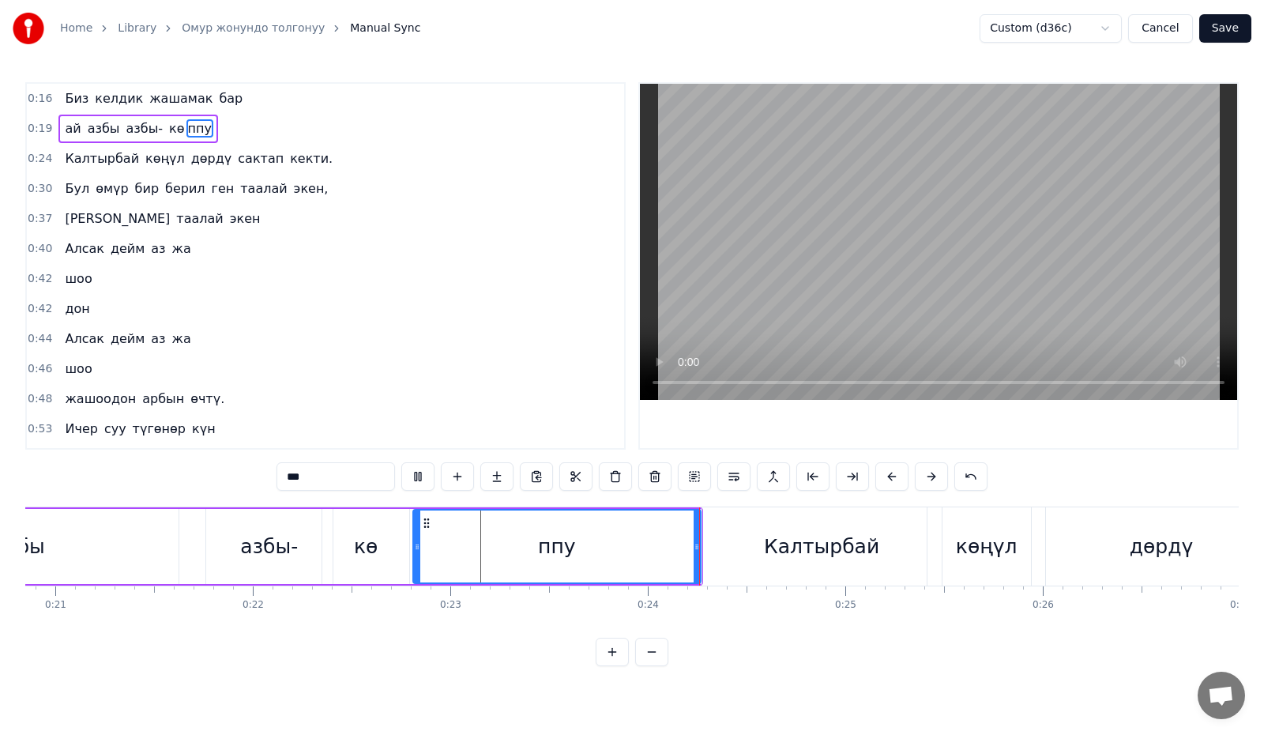
click at [415, 476] on button at bounding box center [417, 476] width 33 height 28
click at [353, 541] on div "кө" at bounding box center [365, 546] width 87 height 75
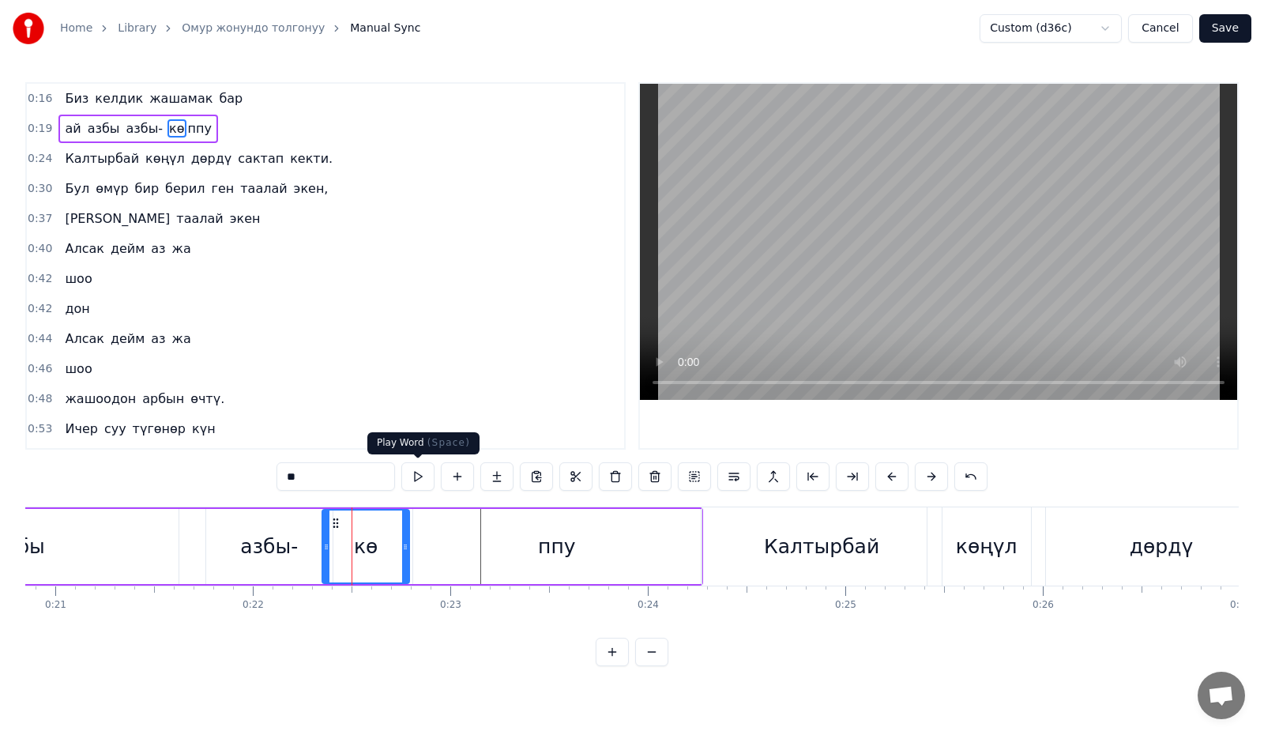
click at [419, 480] on button at bounding box center [417, 476] width 33 height 28
click at [406, 491] on div "**" at bounding box center [631, 478] width 711 height 32
drag, startPoint x: 404, startPoint y: 548, endPoint x: 387, endPoint y: 548, distance: 16.6
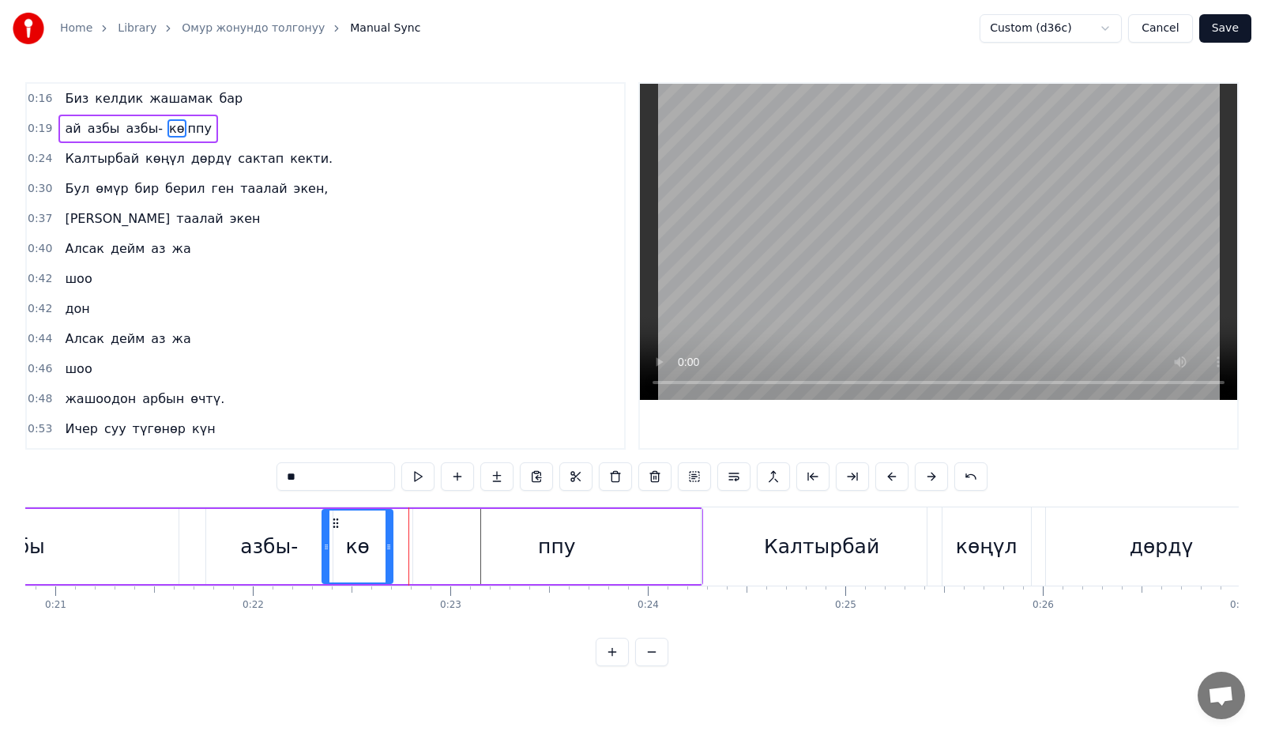
click at [387, 548] on icon at bounding box center [388, 546] width 6 height 13
click at [409, 486] on button at bounding box center [417, 476] width 33 height 28
click at [440, 534] on div "ппу" at bounding box center [557, 546] width 288 height 75
type input "***"
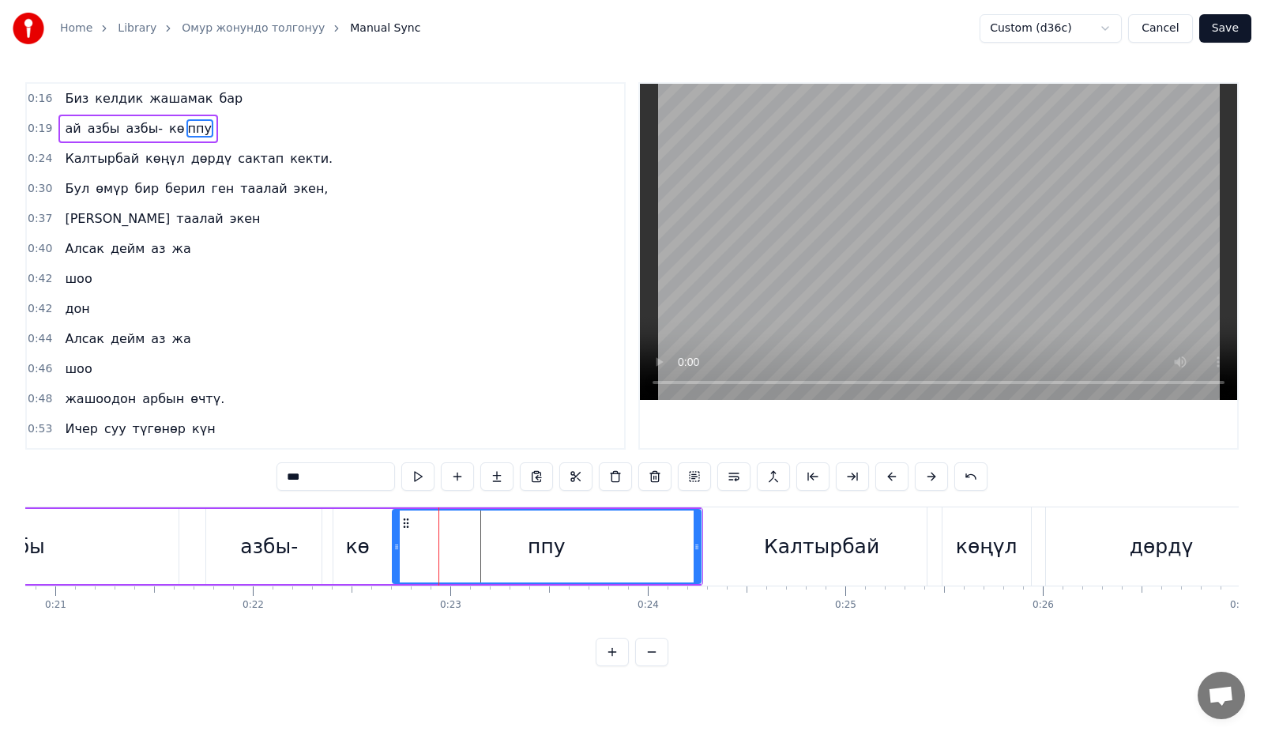
drag, startPoint x: 418, startPoint y: 553, endPoint x: 397, endPoint y: 554, distance: 20.6
click at [397, 554] on div at bounding box center [396, 546] width 6 height 72
click at [421, 480] on button at bounding box center [417, 476] width 33 height 28
click at [203, 495] on div "0:16 Биз келдик жашамак бар 0:19 ай азбы азбы- кө ппу 0:24 Калтырбай көңүл дөрд…" at bounding box center [631, 374] width 1213 height 584
click at [195, 544] on div "ай азбы азбы- кө ппу" at bounding box center [247, 546] width 912 height 78
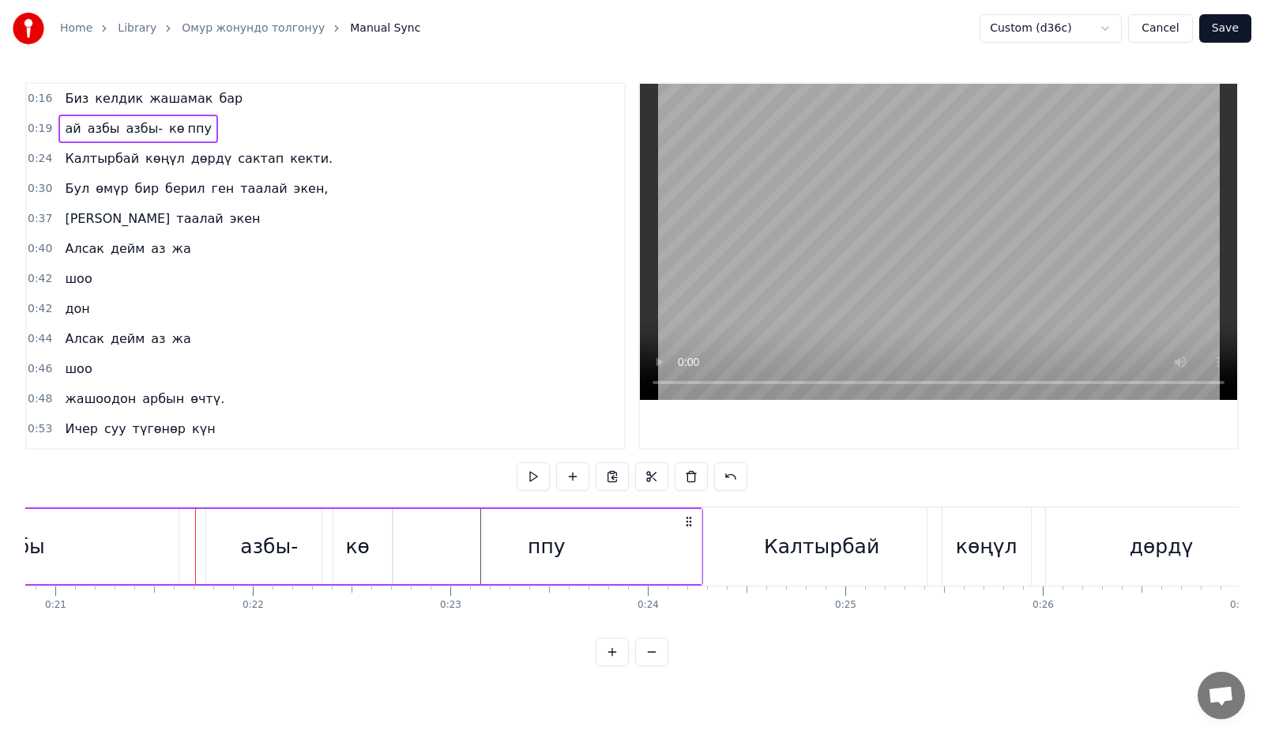
click at [721, 239] on video at bounding box center [938, 242] width 597 height 316
click at [731, 226] on video at bounding box center [938, 242] width 597 height 316
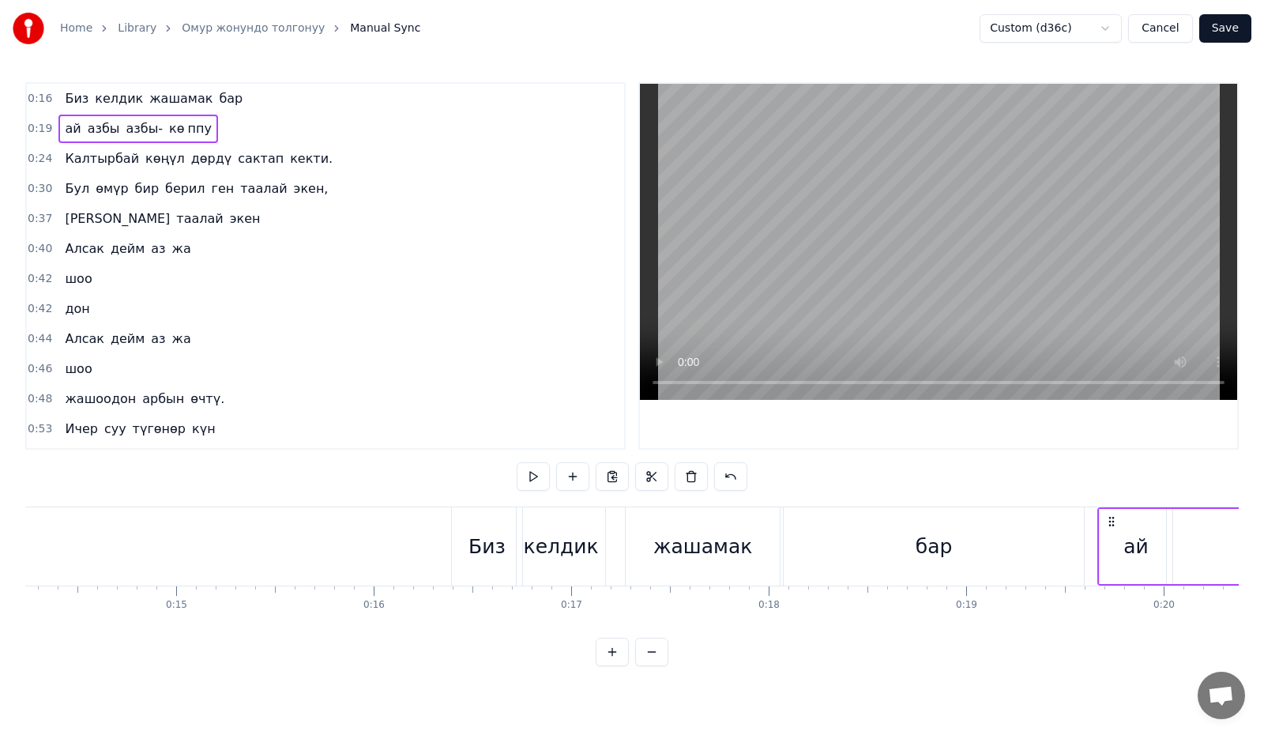
scroll to position [0, 2911]
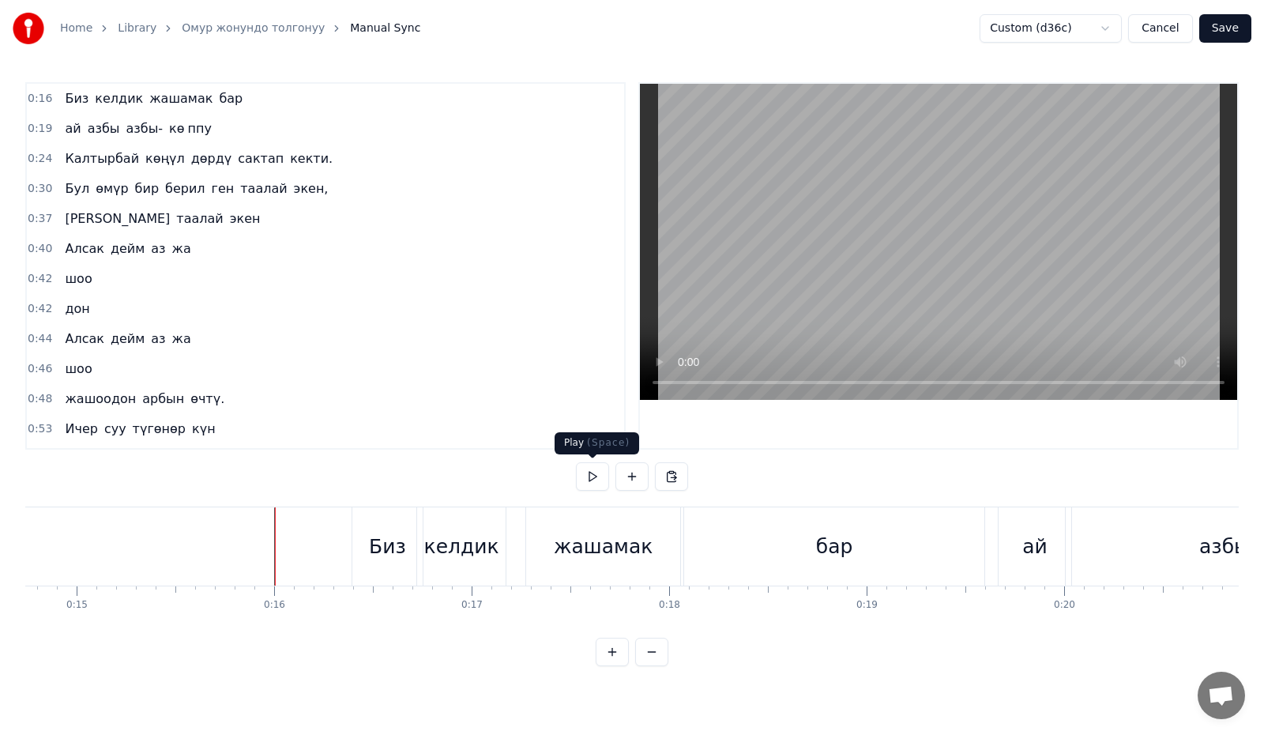
click at [607, 476] on button at bounding box center [592, 476] width 33 height 28
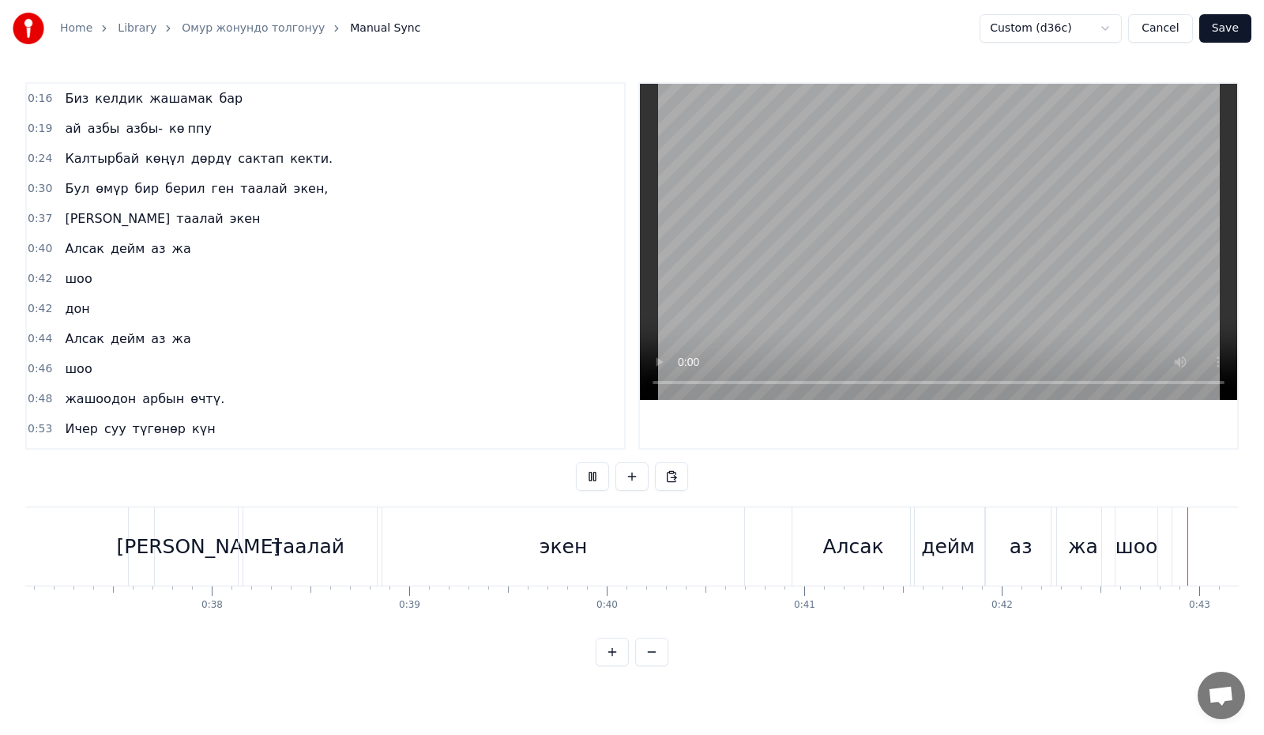
scroll to position [0, 8420]
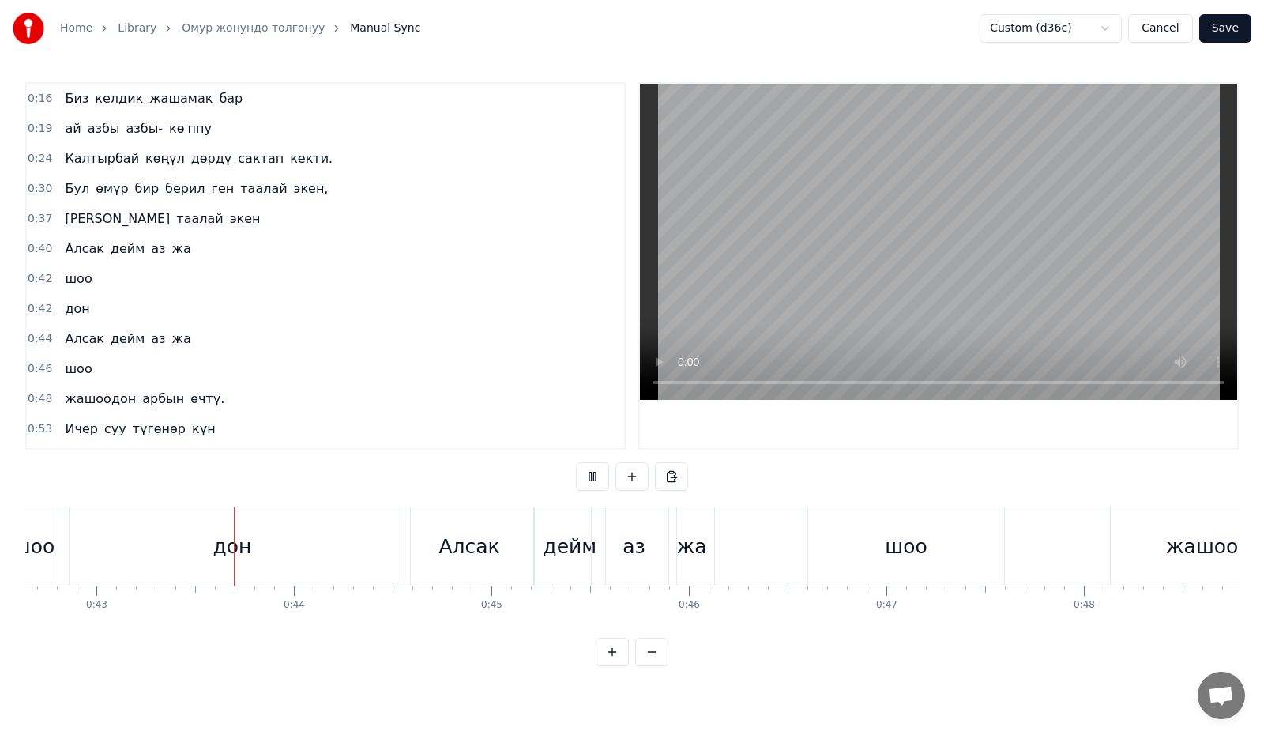
click at [595, 470] on button at bounding box center [592, 476] width 33 height 28
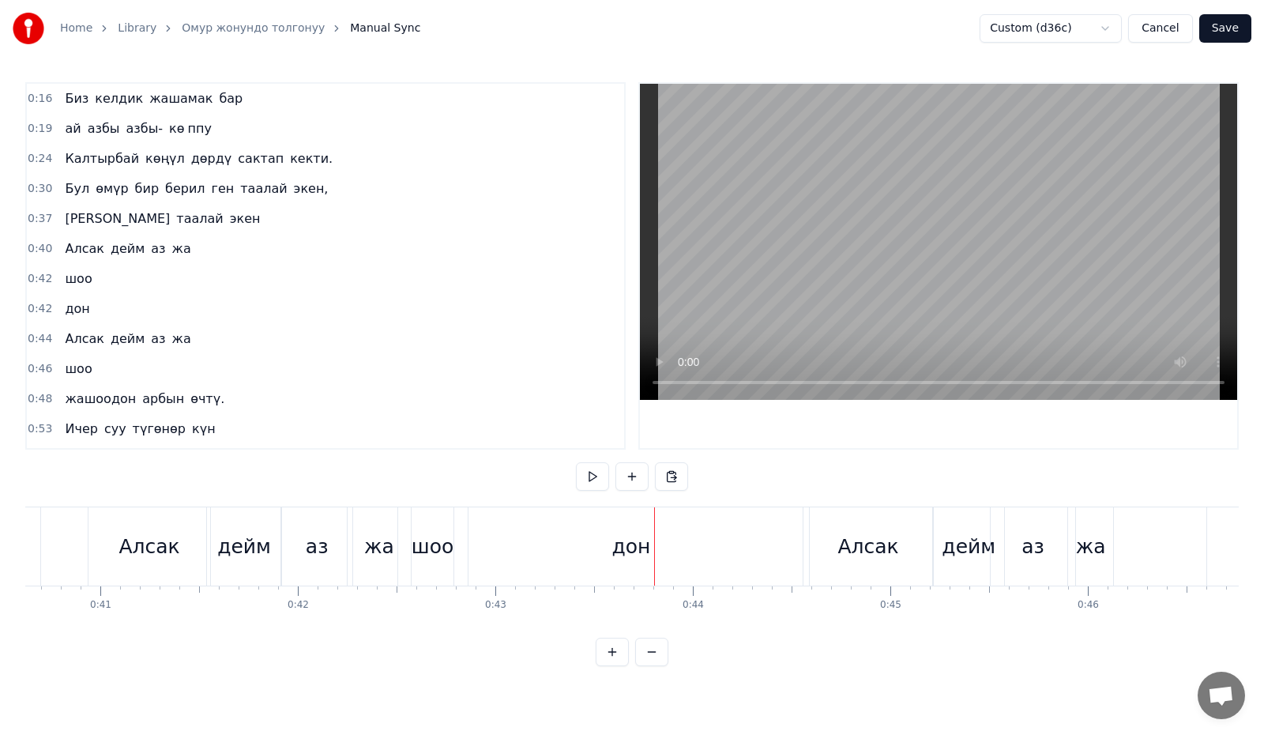
scroll to position [0, 7988]
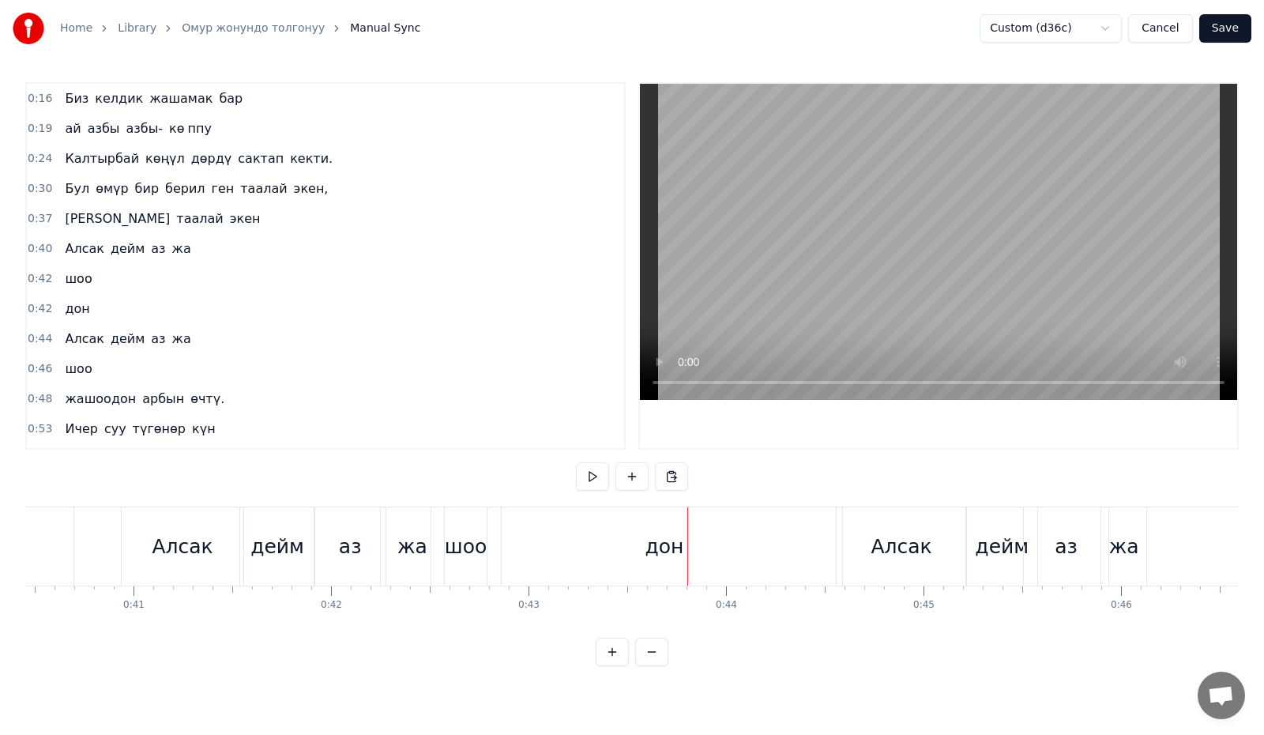
click at [565, 551] on div "дон" at bounding box center [664, 546] width 355 height 78
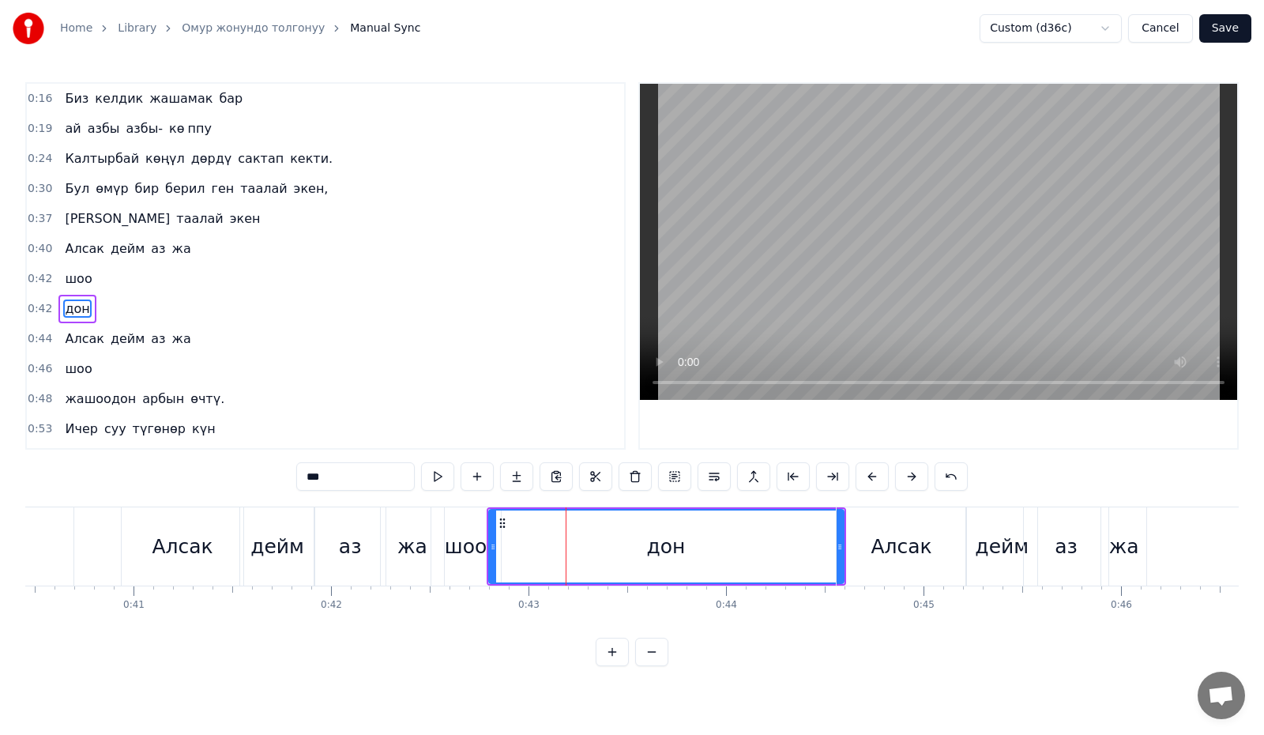
scroll to position [43, 0]
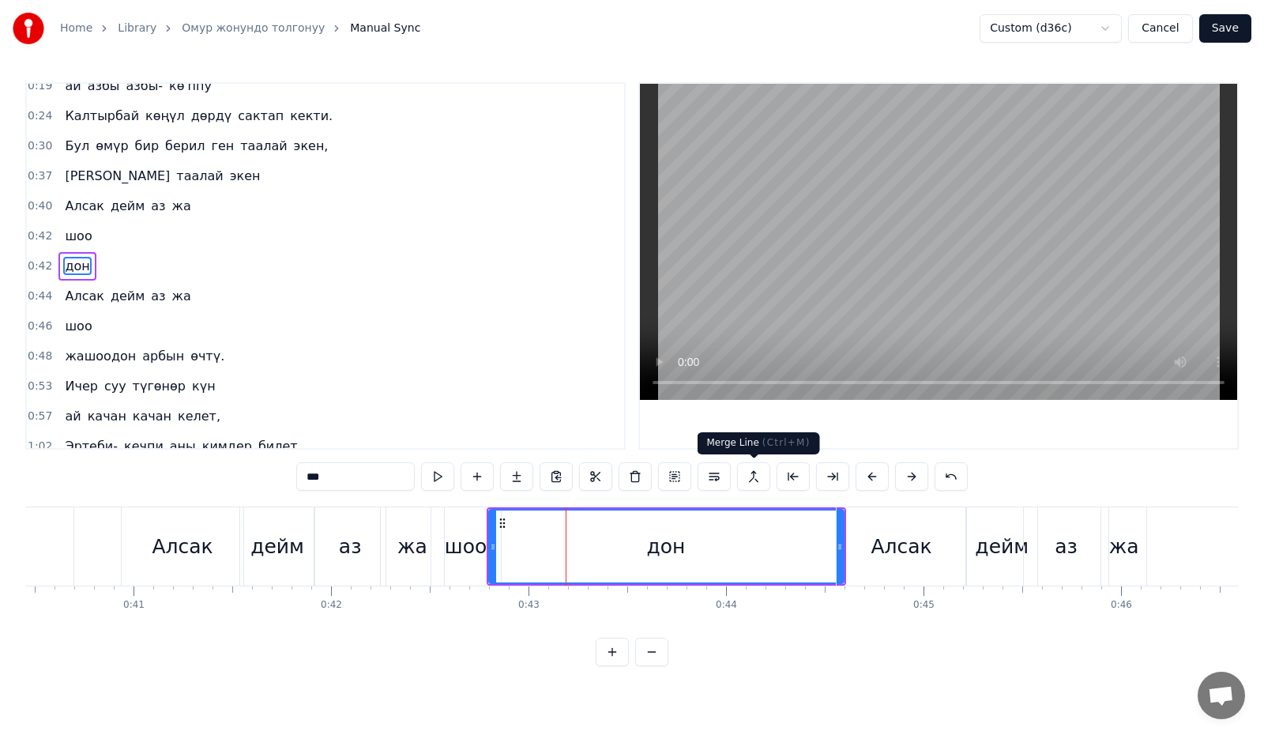
click at [749, 471] on button at bounding box center [753, 476] width 33 height 28
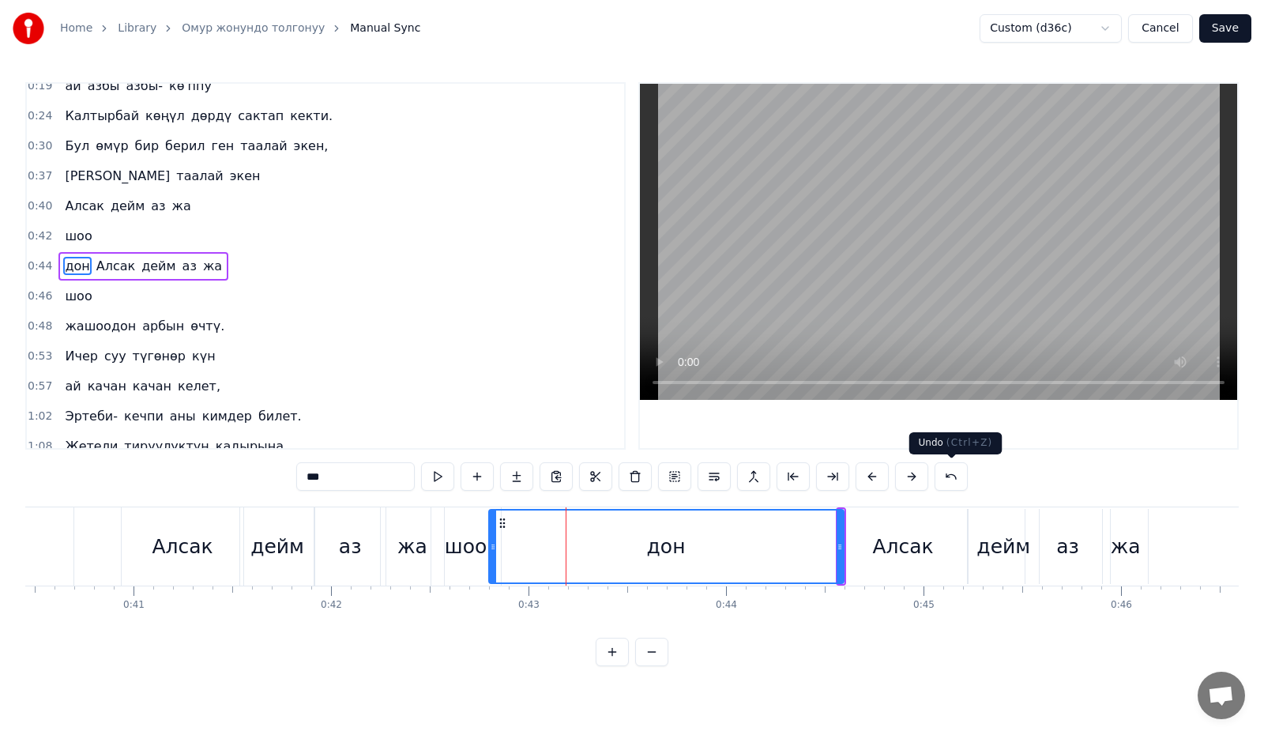
click at [941, 477] on button at bounding box center [950, 476] width 33 height 28
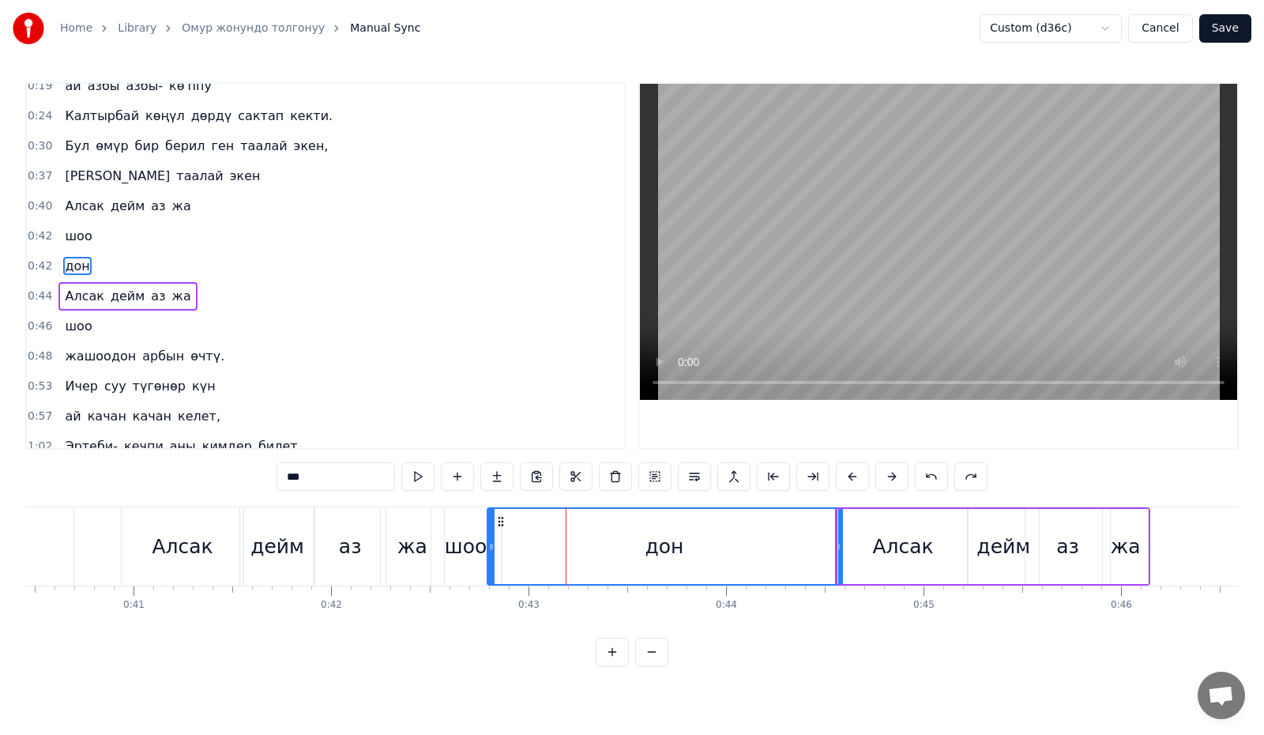
click at [472, 544] on div "шоо" at bounding box center [466, 547] width 42 height 30
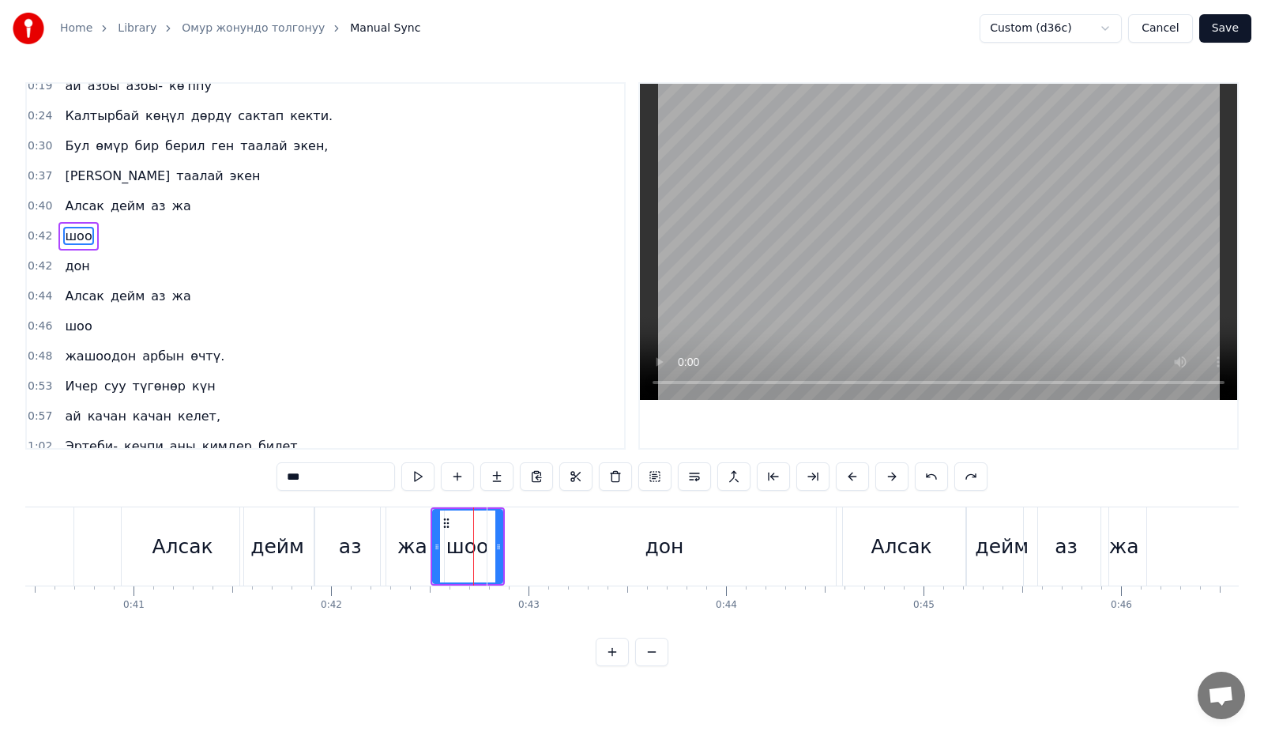
scroll to position [13, 0]
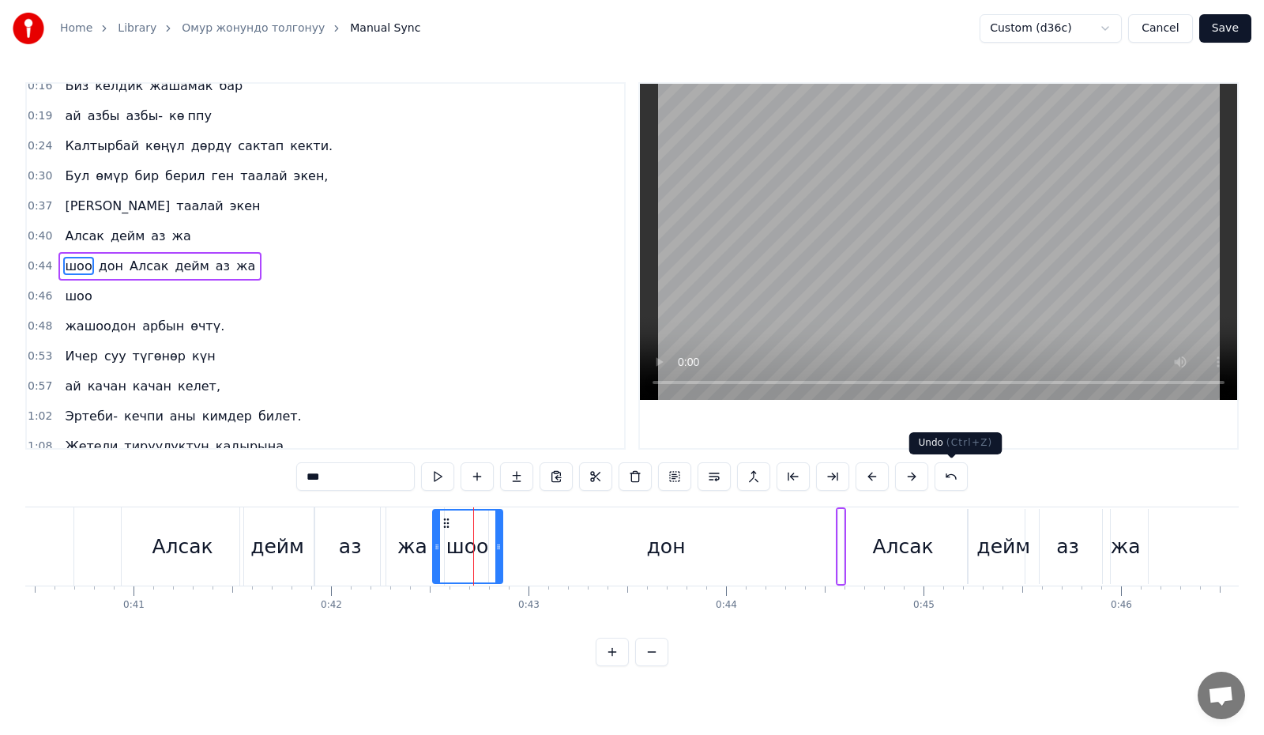
click at [942, 481] on button at bounding box center [950, 476] width 33 height 28
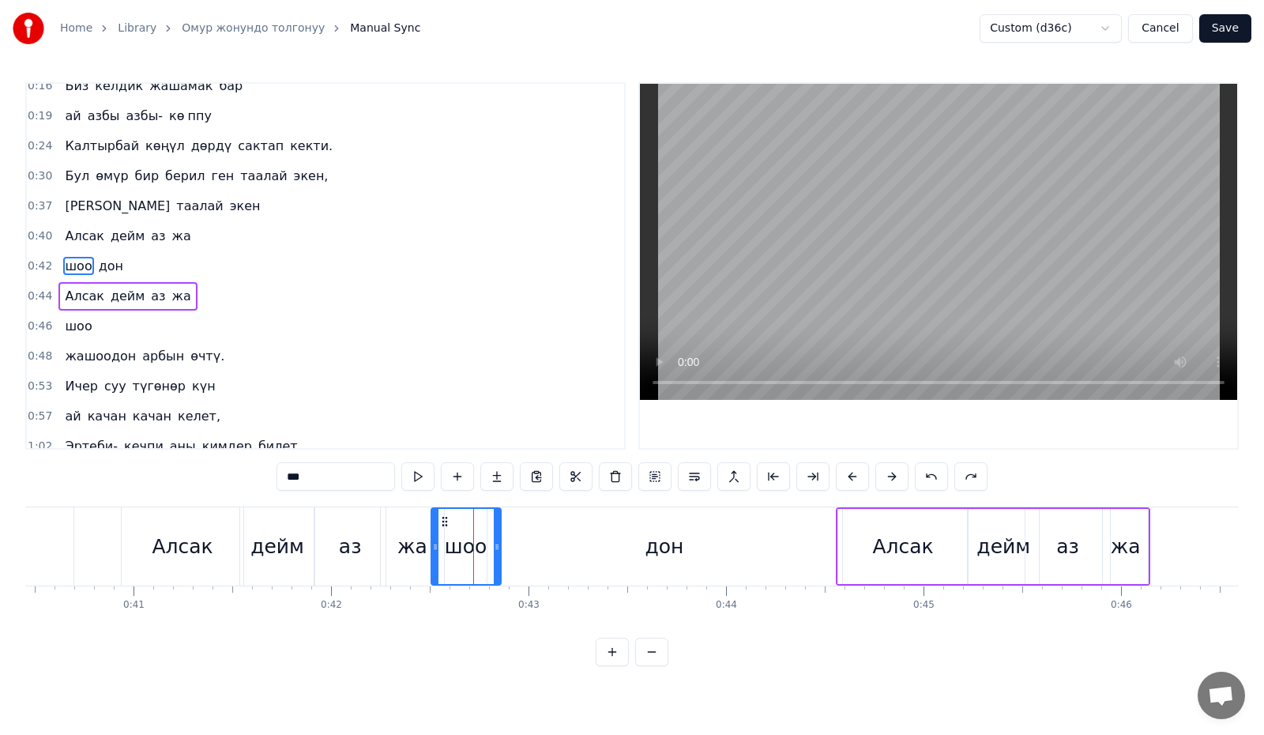
click at [408, 543] on div "жа" at bounding box center [412, 547] width 30 height 30
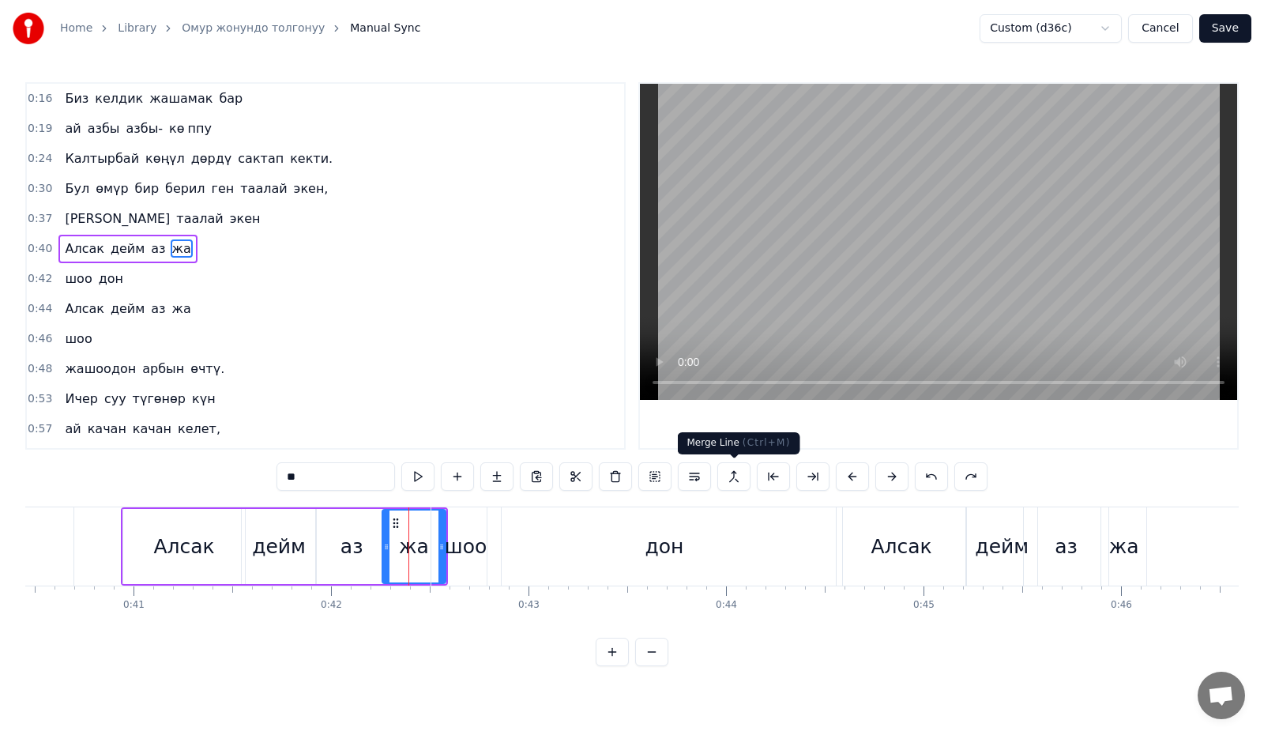
click at [731, 471] on button at bounding box center [733, 476] width 33 height 28
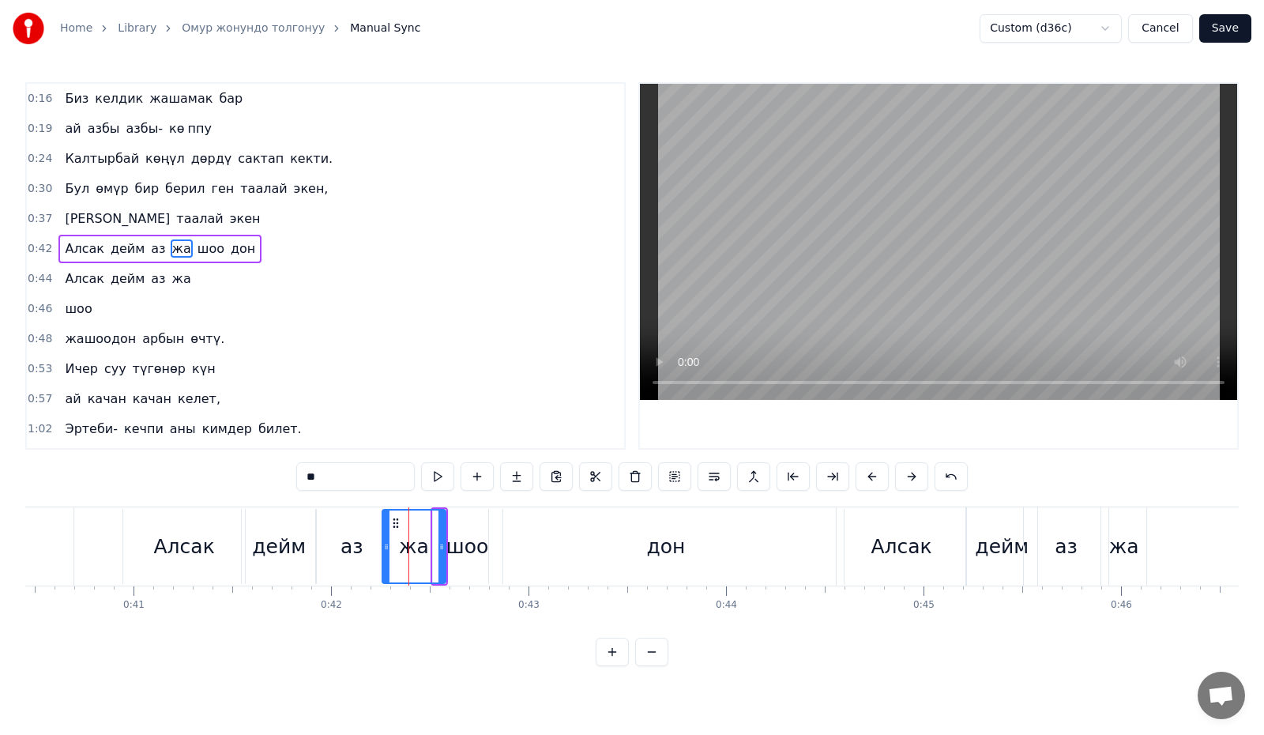
click at [454, 536] on div "шоо" at bounding box center [467, 547] width 42 height 30
type input "***"
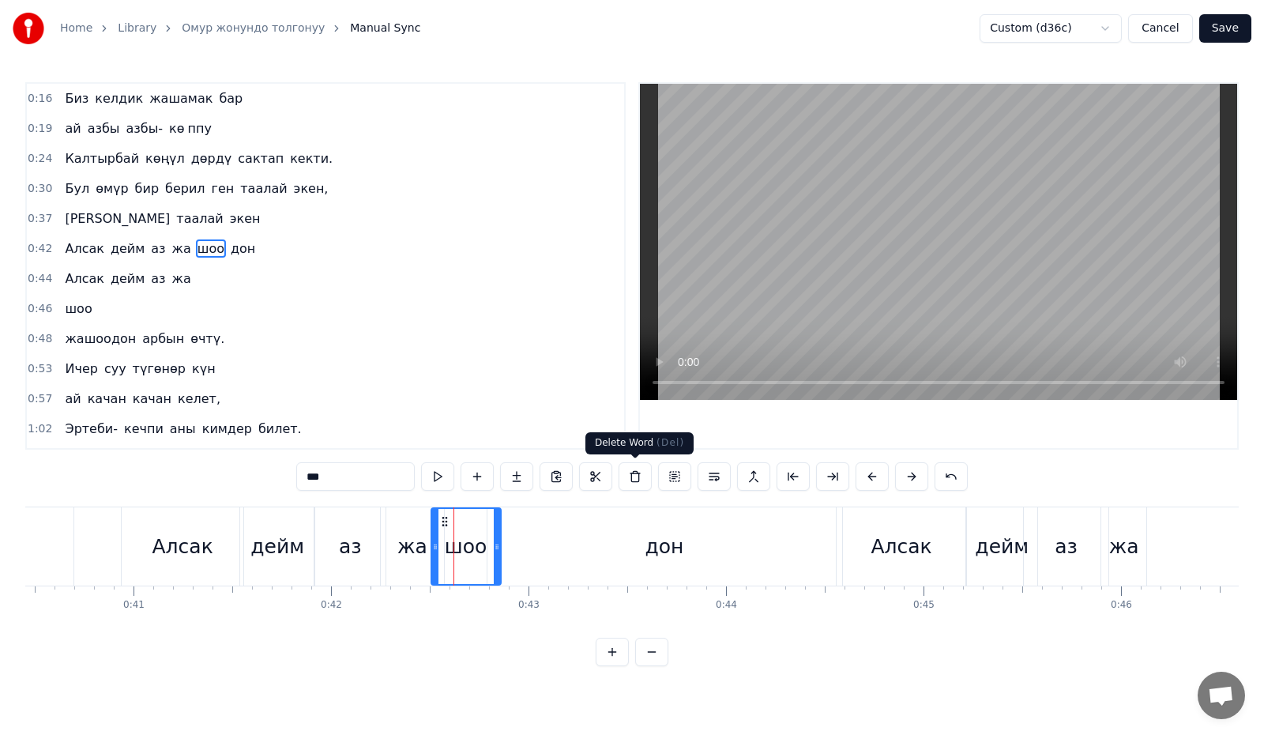
click at [630, 476] on button at bounding box center [634, 476] width 33 height 28
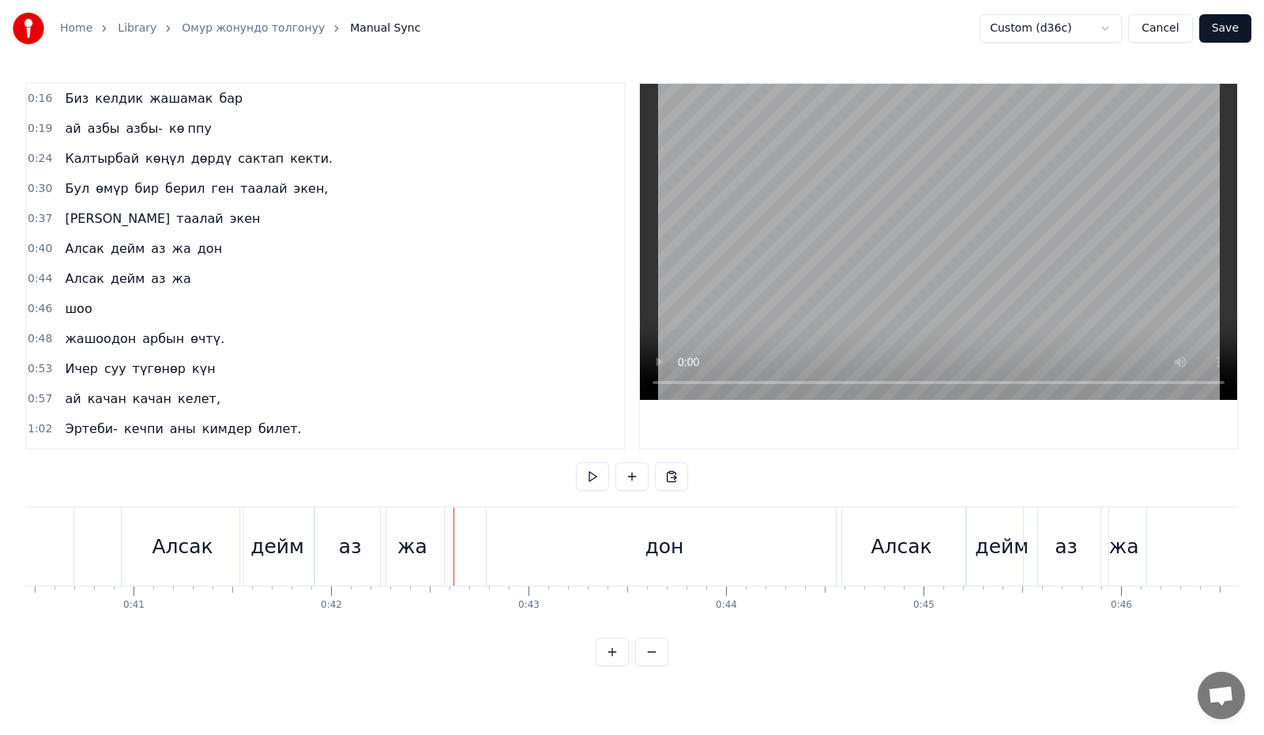
click at [540, 541] on div "дон" at bounding box center [664, 546] width 355 height 78
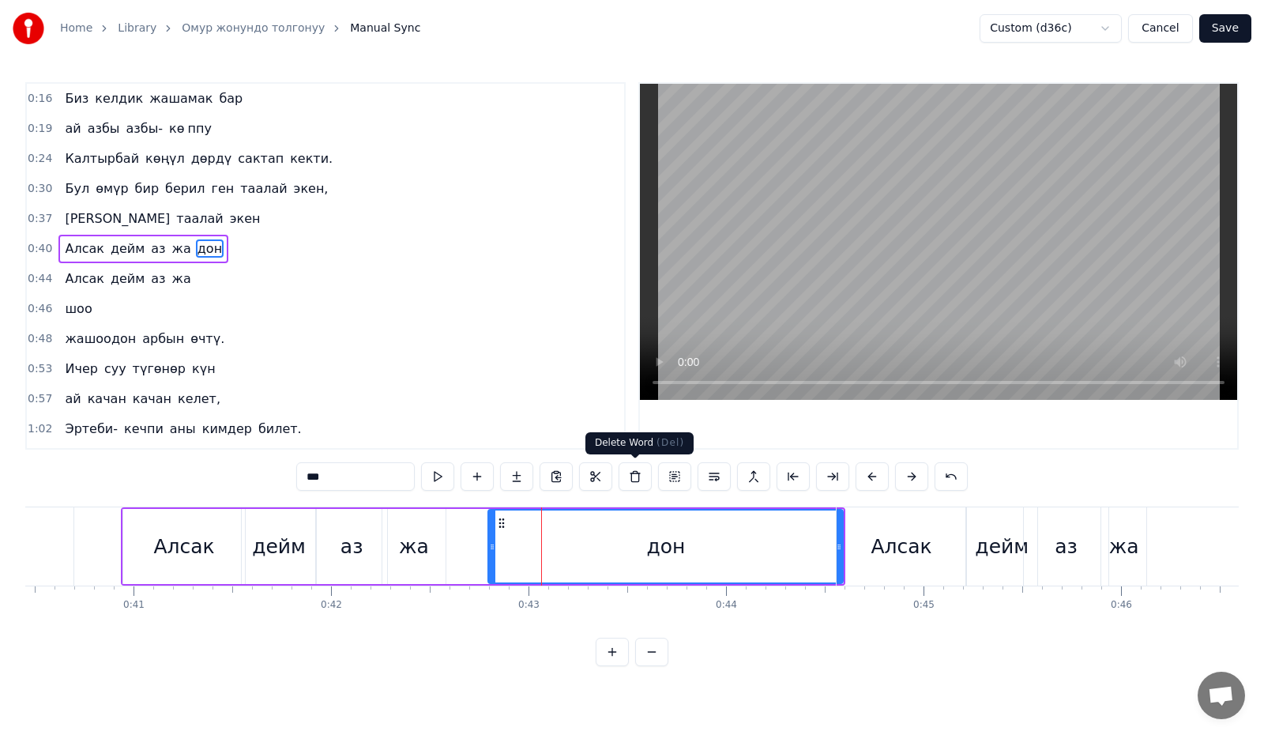
click at [630, 472] on button at bounding box center [634, 476] width 33 height 28
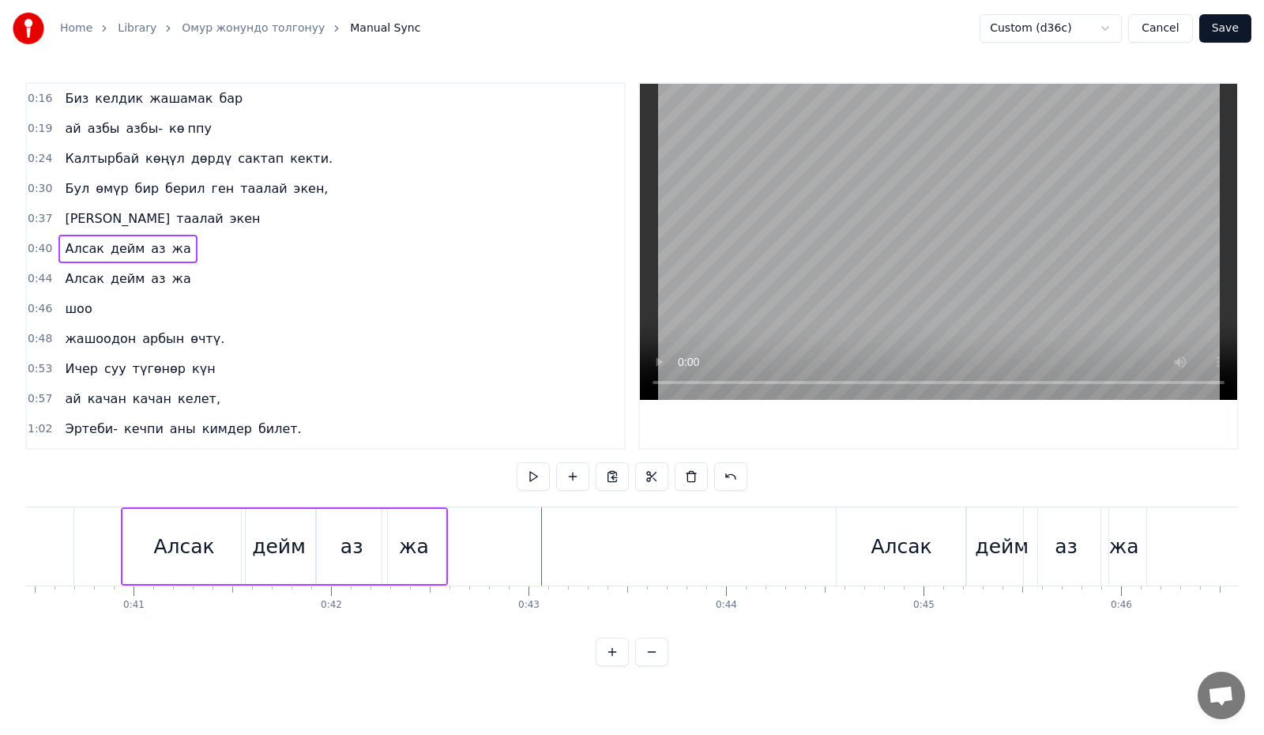
click at [423, 539] on div "жа" at bounding box center [414, 547] width 30 height 30
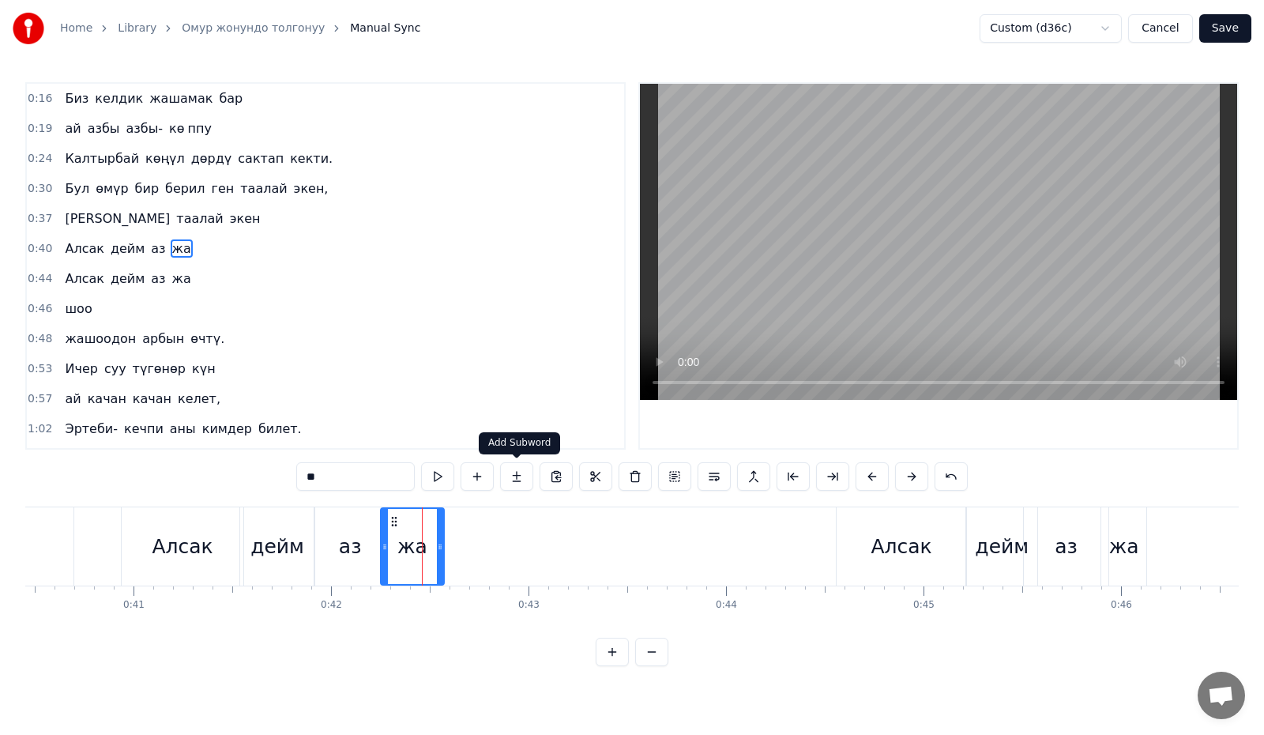
click at [521, 479] on button at bounding box center [516, 476] width 33 height 28
click at [513, 476] on button at bounding box center [516, 476] width 33 height 28
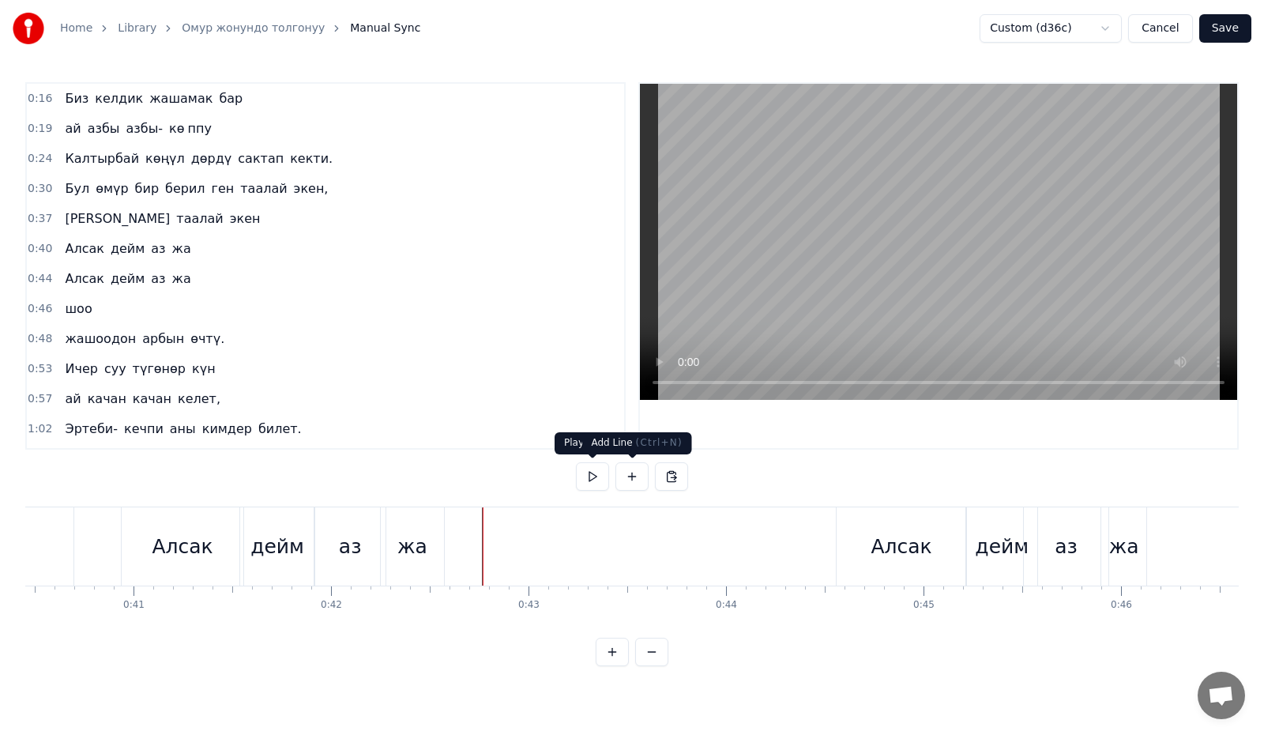
click at [622, 481] on button at bounding box center [631, 476] width 33 height 28
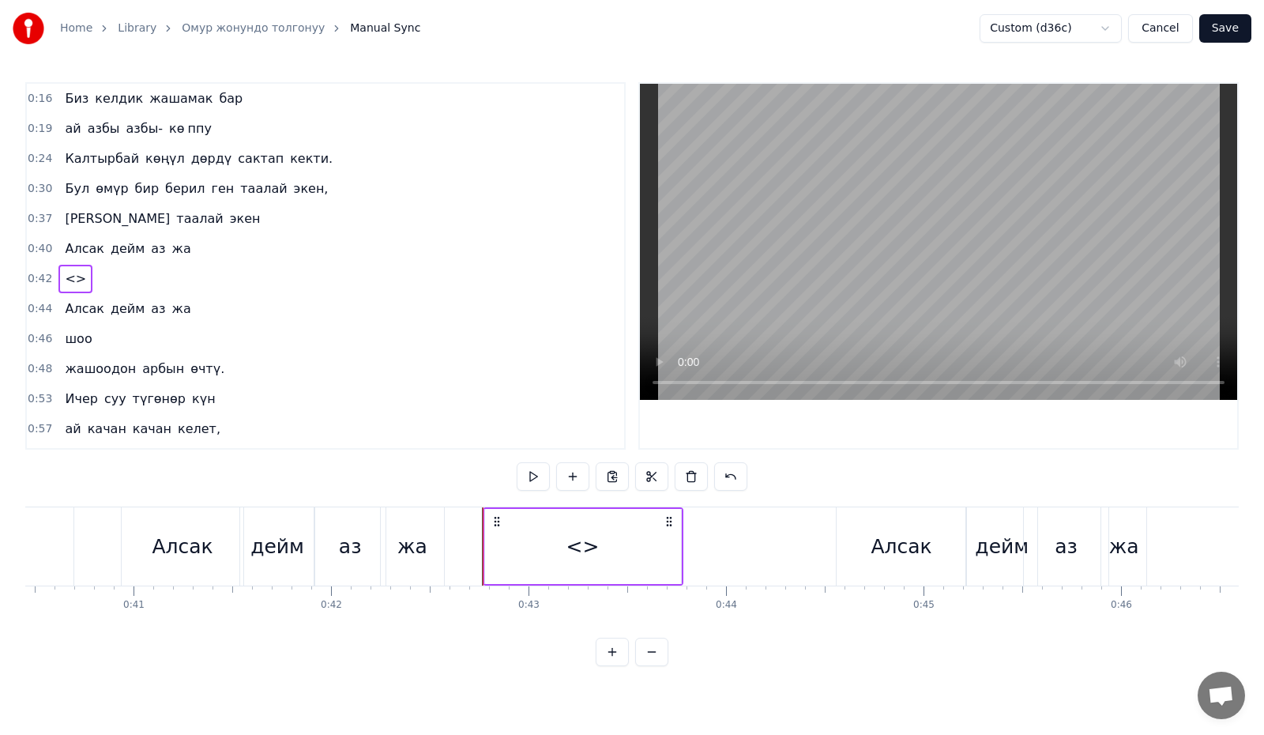
click at [554, 536] on div "<>" at bounding box center [583, 546] width 196 height 75
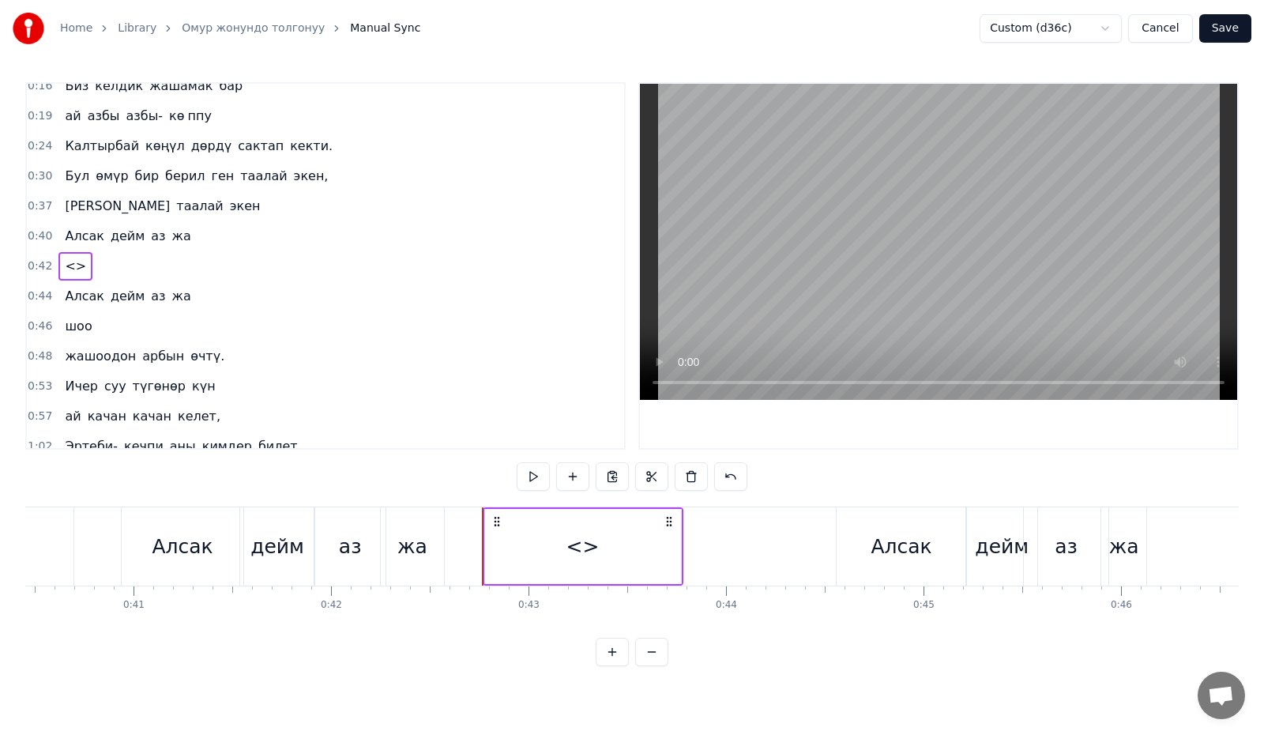
click at [566, 536] on div "<>" at bounding box center [582, 547] width 33 height 30
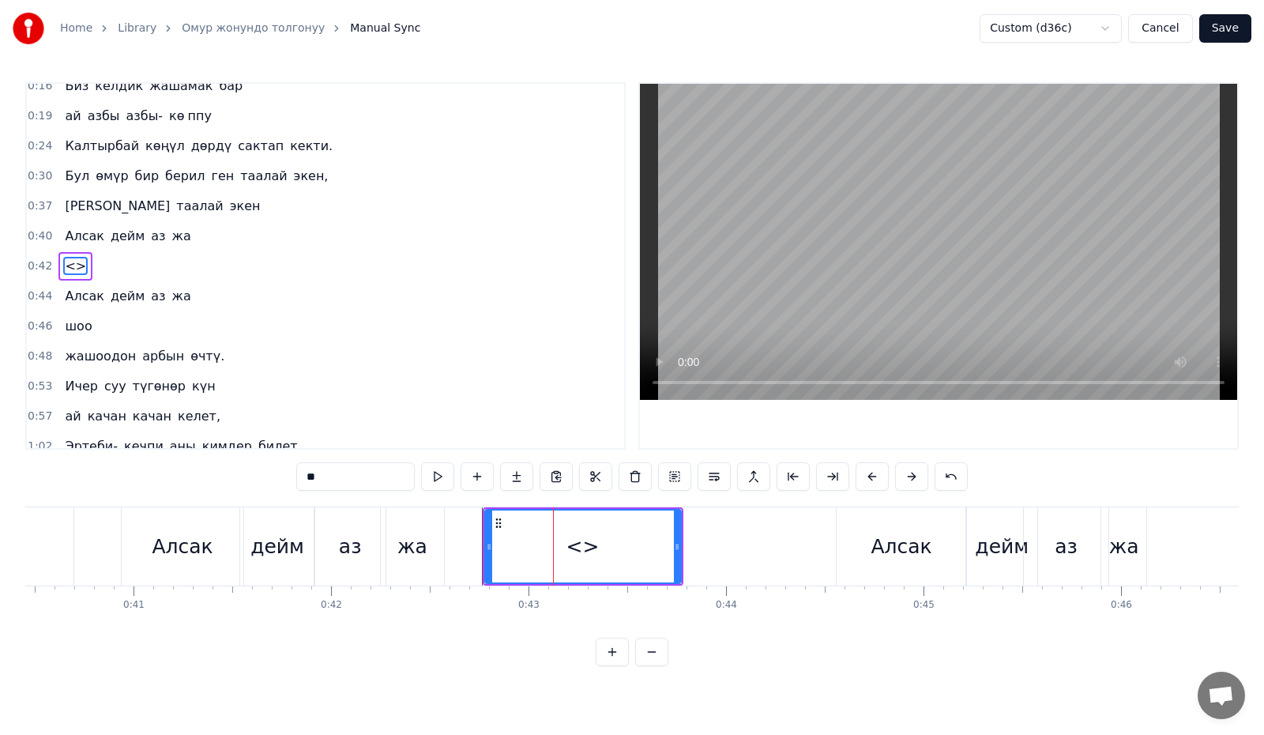
drag, startPoint x: 352, startPoint y: 485, endPoint x: 275, endPoint y: 474, distance: 78.2
click at [275, 474] on div "0:16 Биз келдик жашамак бар 0:19 ай азбы азбы- кө ппу 0:24 Калтырбай көңүл дөрд…" at bounding box center [631, 374] width 1213 height 584
type input "**"
click at [509, 478] on button at bounding box center [516, 476] width 33 height 28
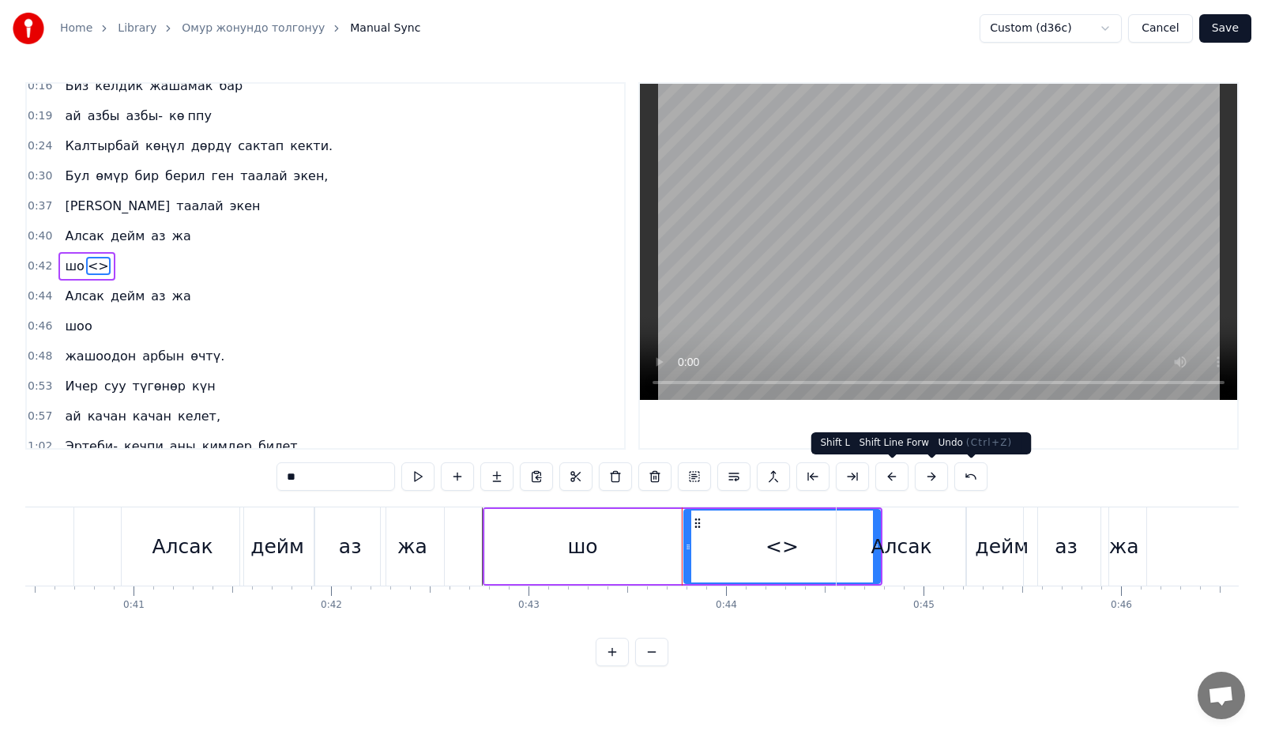
click at [965, 475] on button at bounding box center [970, 476] width 33 height 28
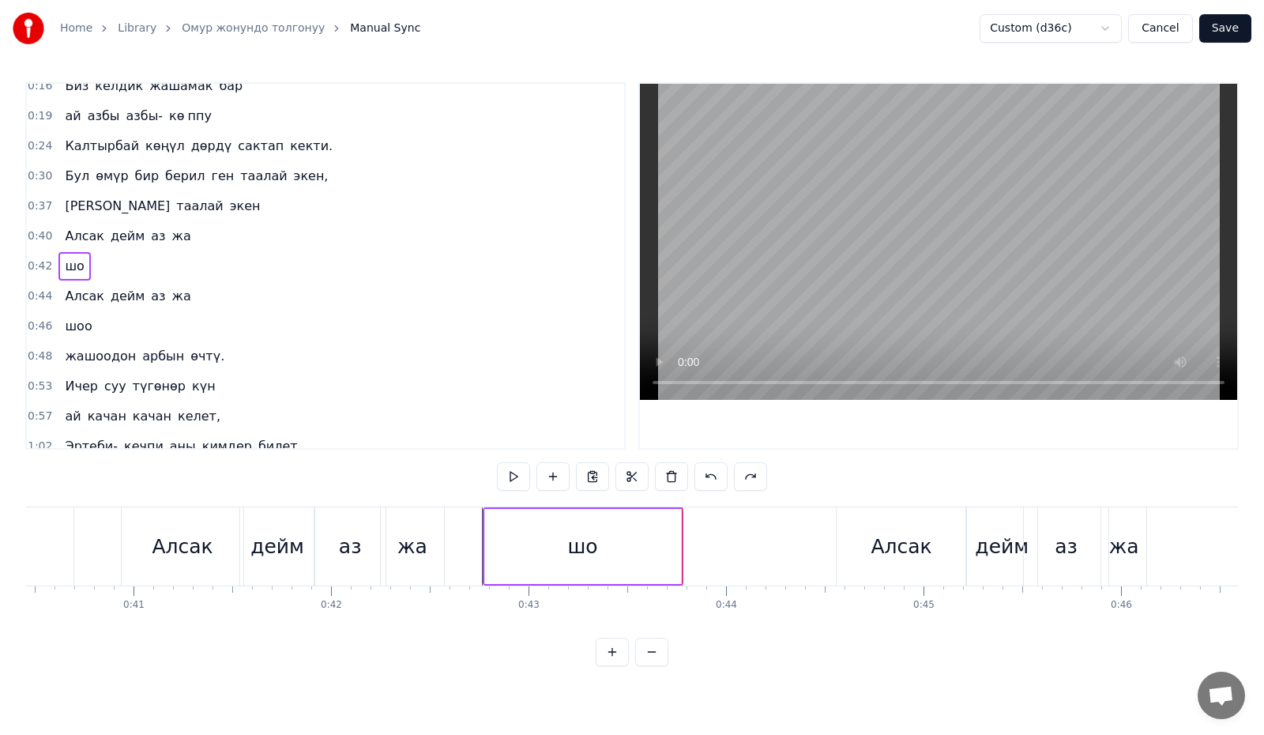
click at [965, 475] on div "0:16 Биз келдик жашамак бар 0:19 ай азбы азбы- кө ппу 0:24 Калтырбай көңүл дөрд…" at bounding box center [631, 374] width 1213 height 584
click at [704, 476] on button at bounding box center [710, 476] width 33 height 28
click at [703, 475] on button at bounding box center [710, 476] width 33 height 28
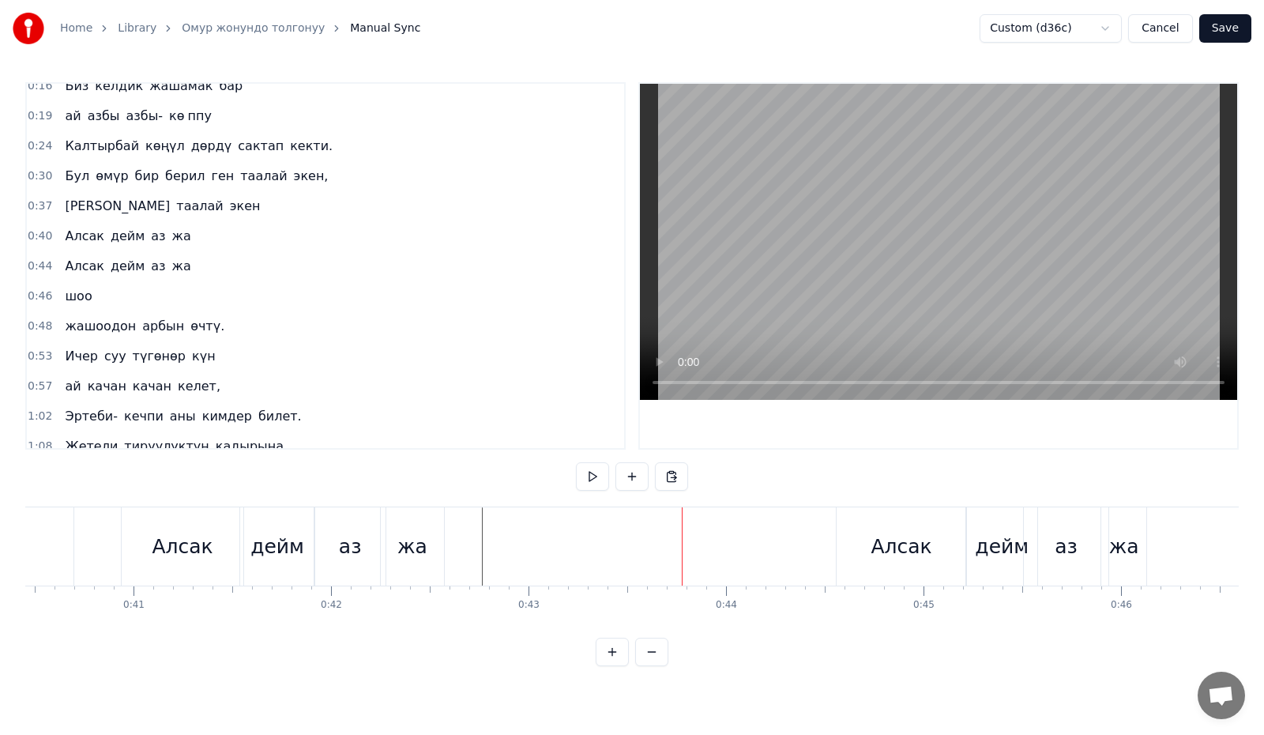
click at [74, 300] on span "шоо" at bounding box center [78, 296] width 30 height 18
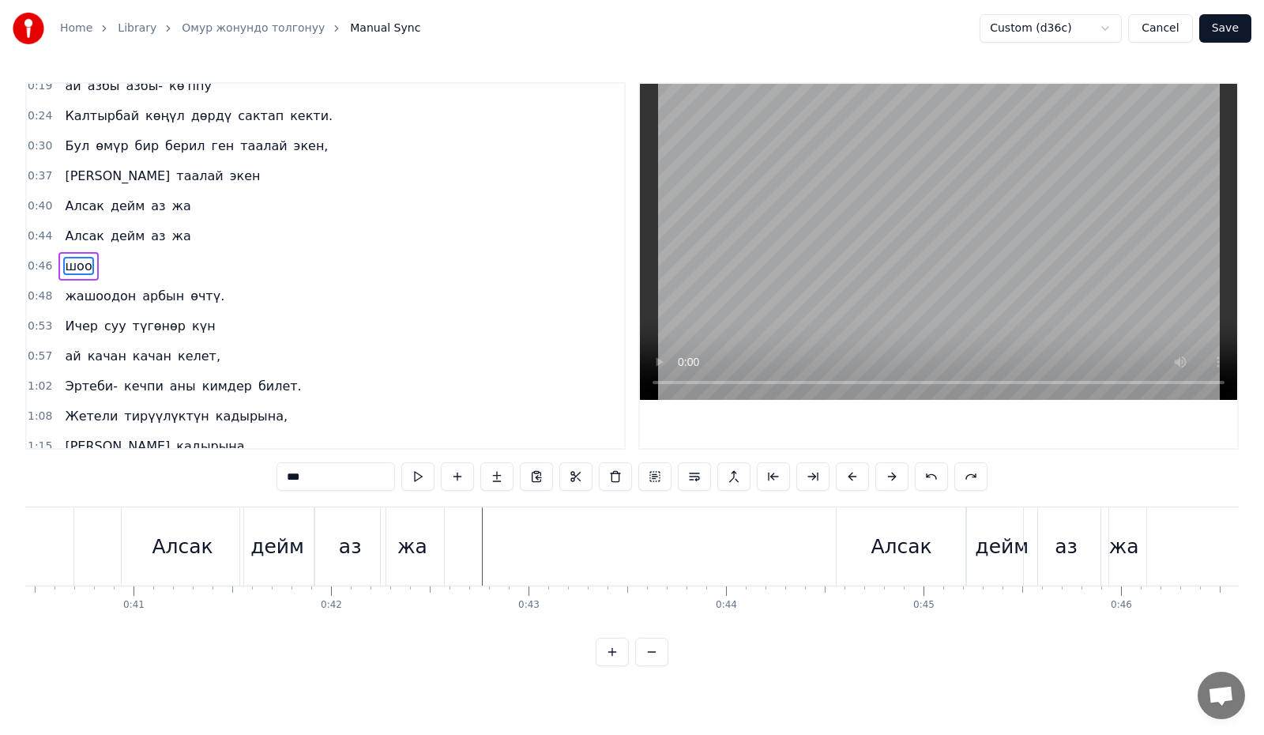
scroll to position [0, 9123]
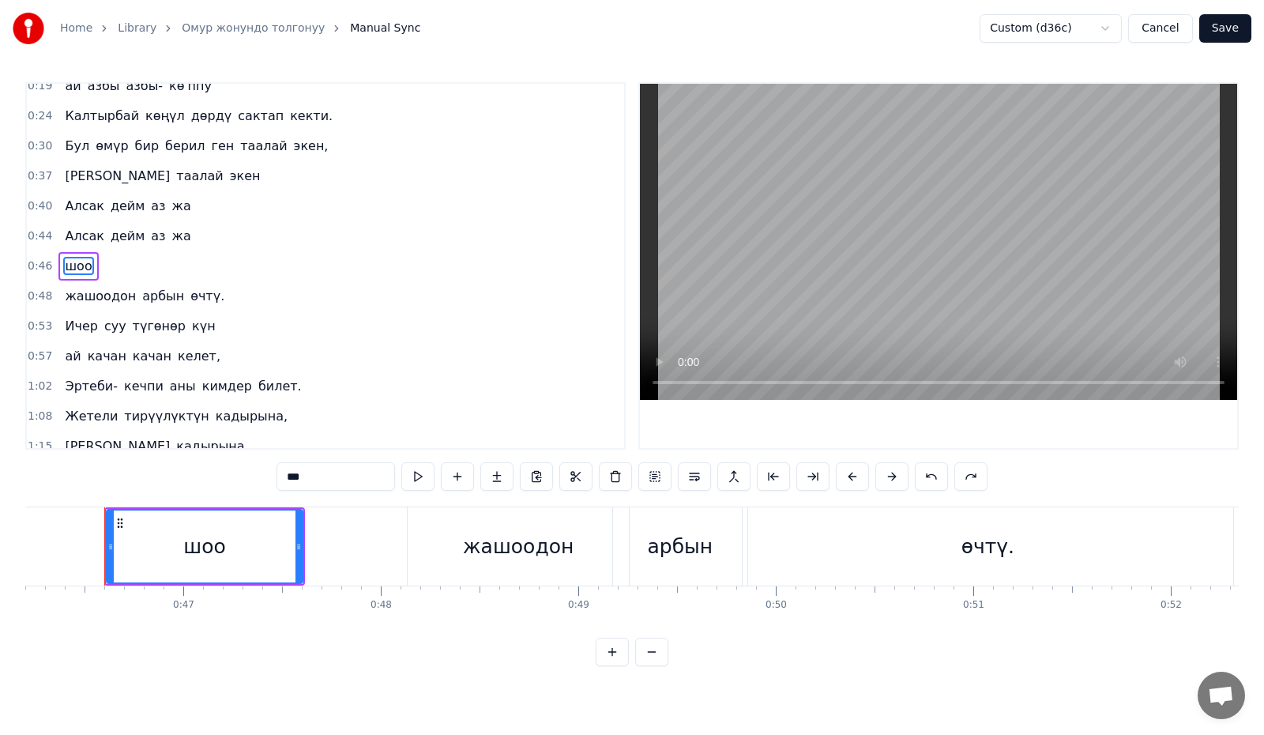
click at [644, 658] on button at bounding box center [651, 651] width 33 height 28
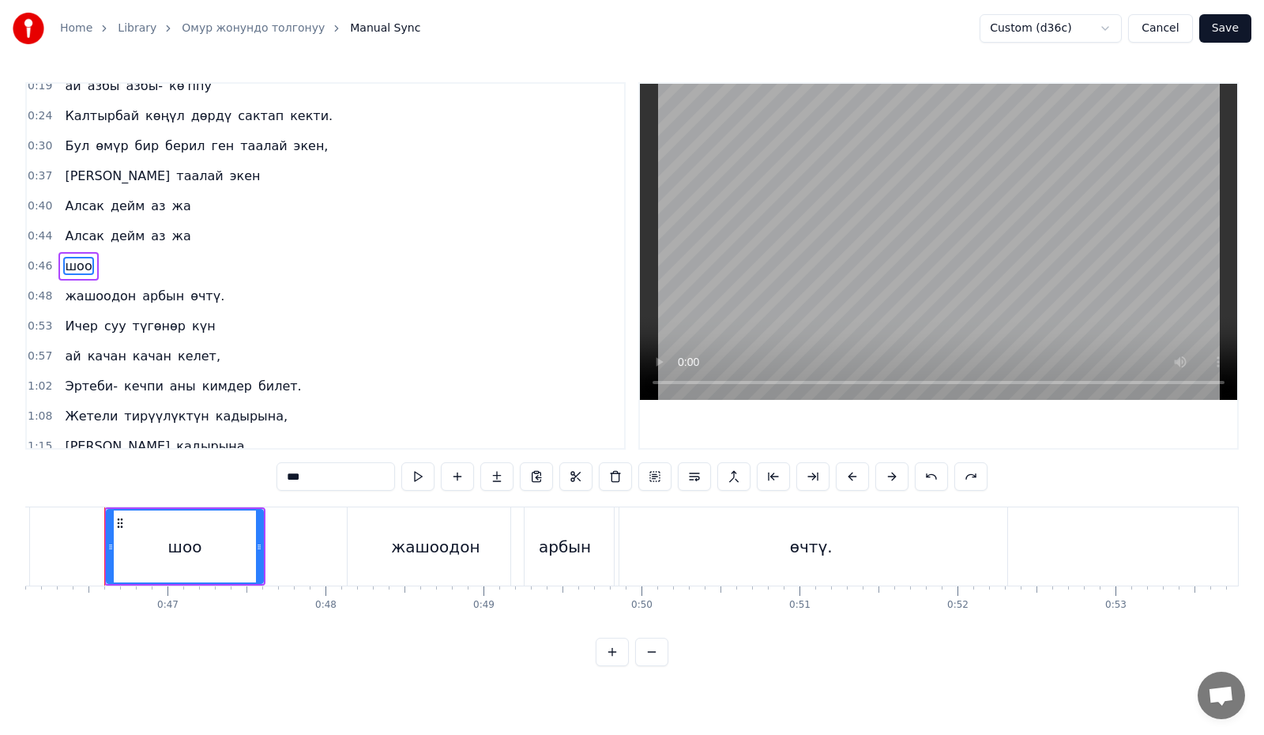
click at [648, 661] on button at bounding box center [651, 651] width 33 height 28
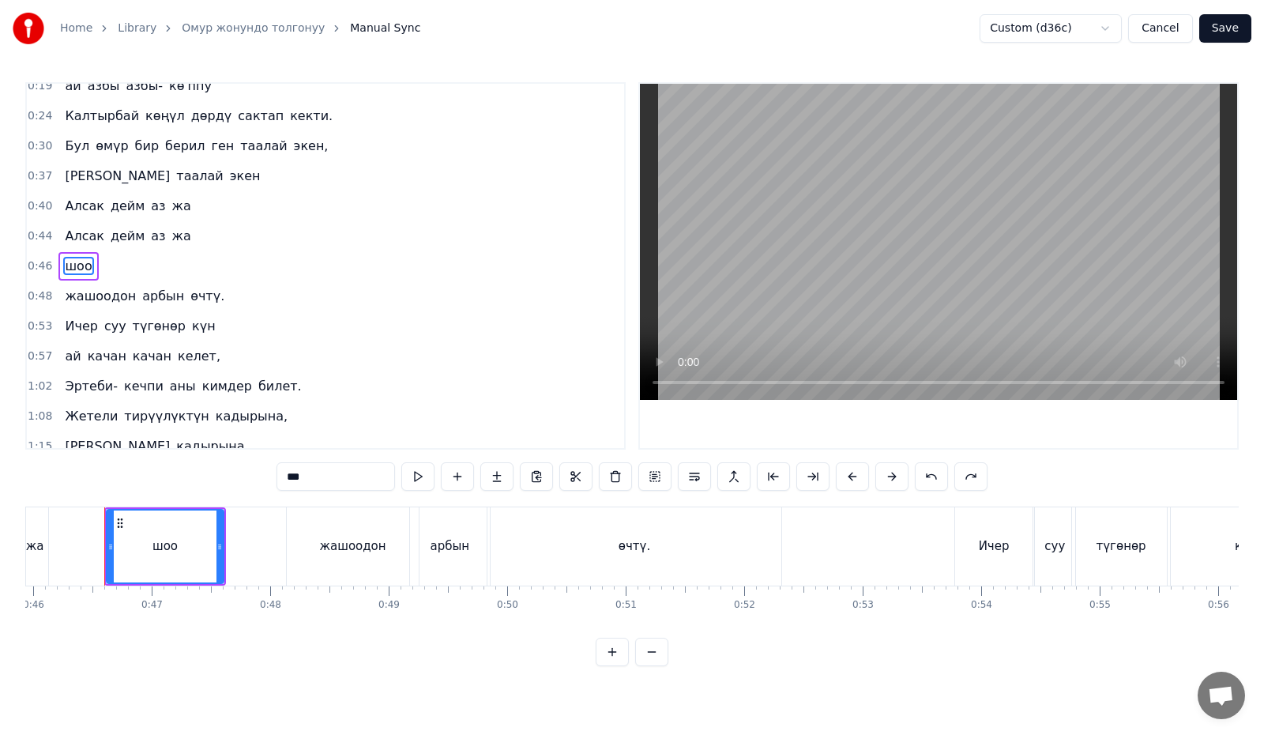
click at [648, 661] on button at bounding box center [651, 651] width 33 height 28
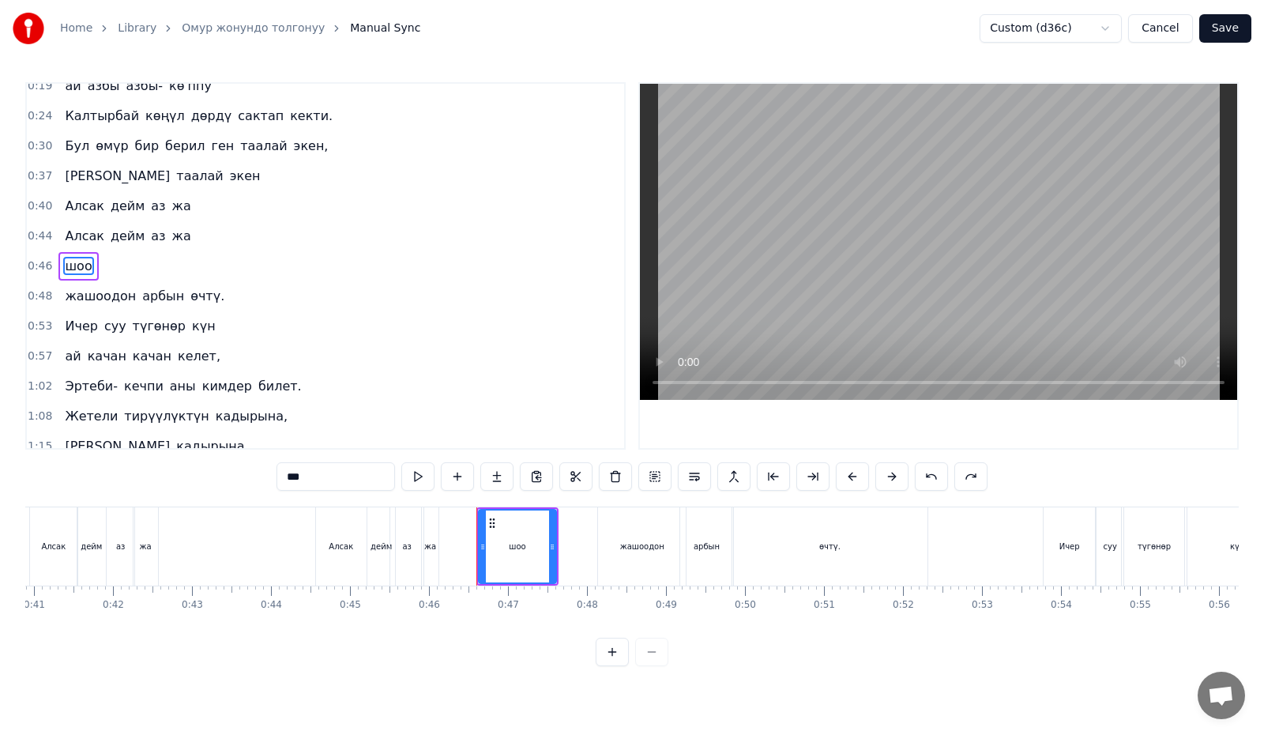
scroll to position [0, 3217]
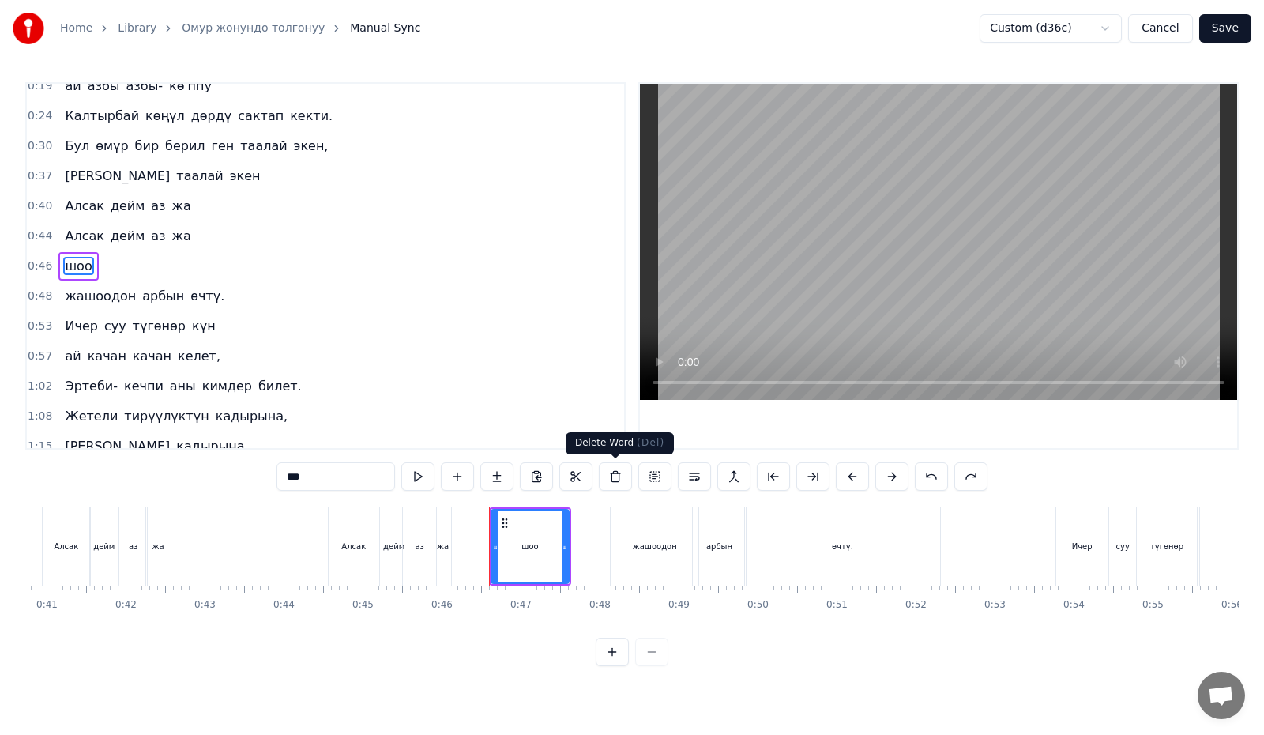
click at [622, 478] on button at bounding box center [615, 476] width 33 height 28
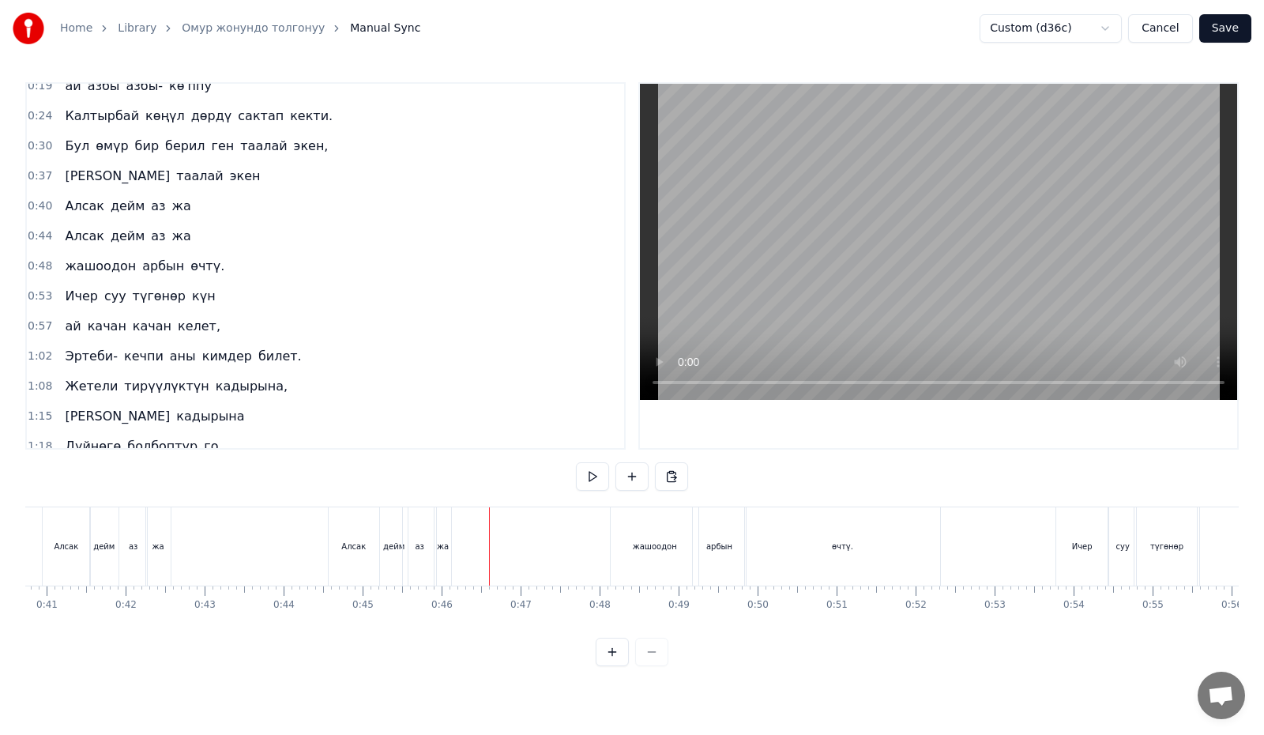
click at [171, 236] on span "жа" at bounding box center [182, 236] width 22 height 18
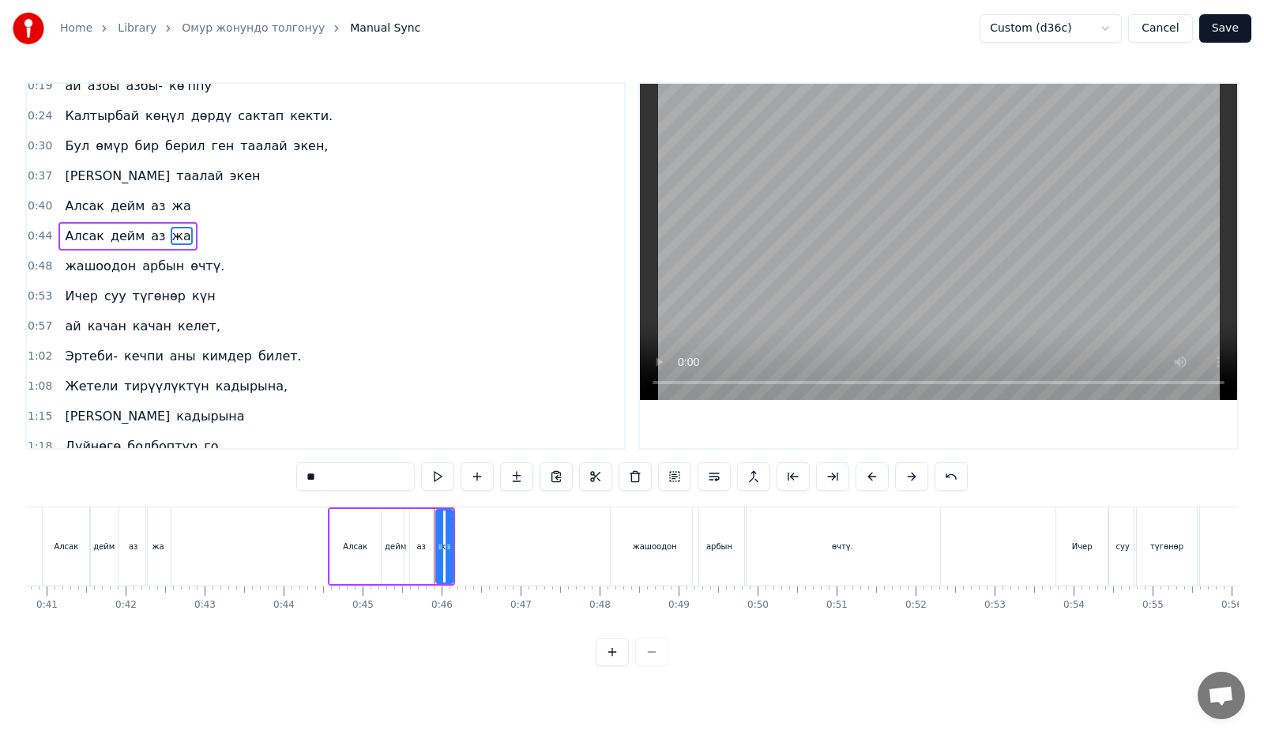
scroll to position [13, 0]
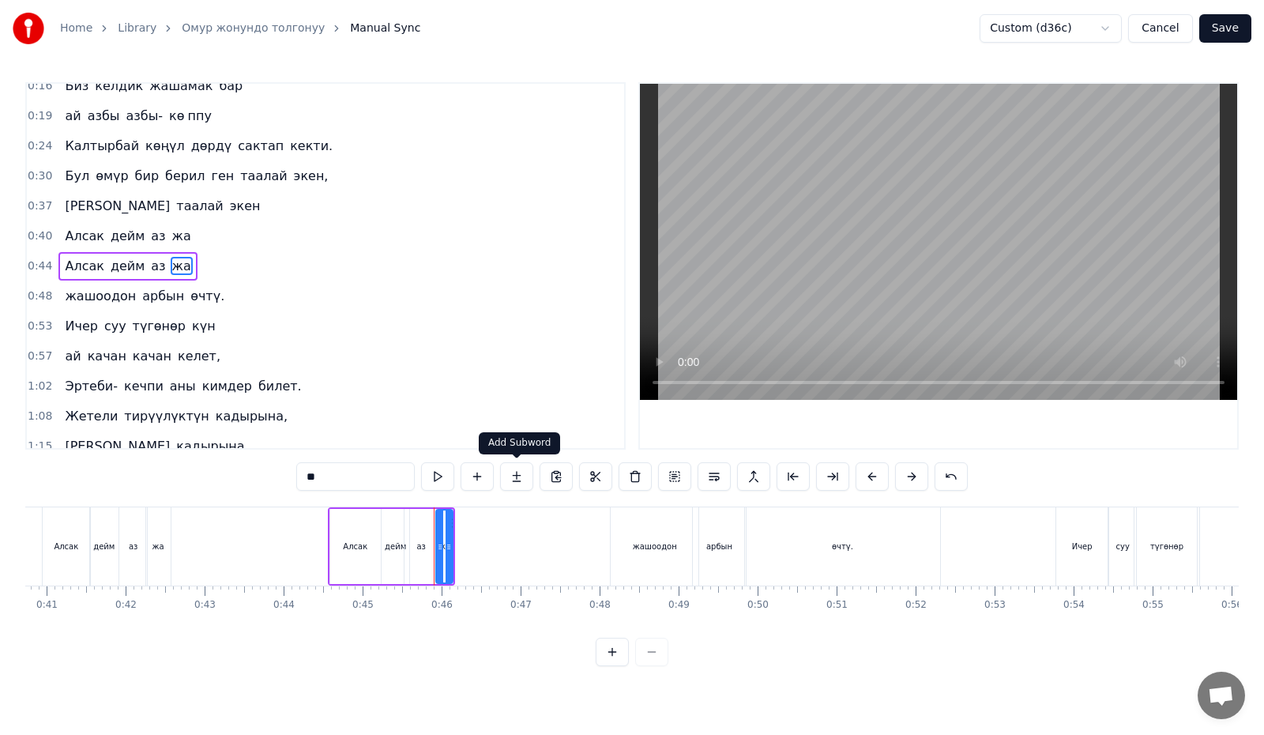
click at [517, 479] on button at bounding box center [516, 476] width 33 height 28
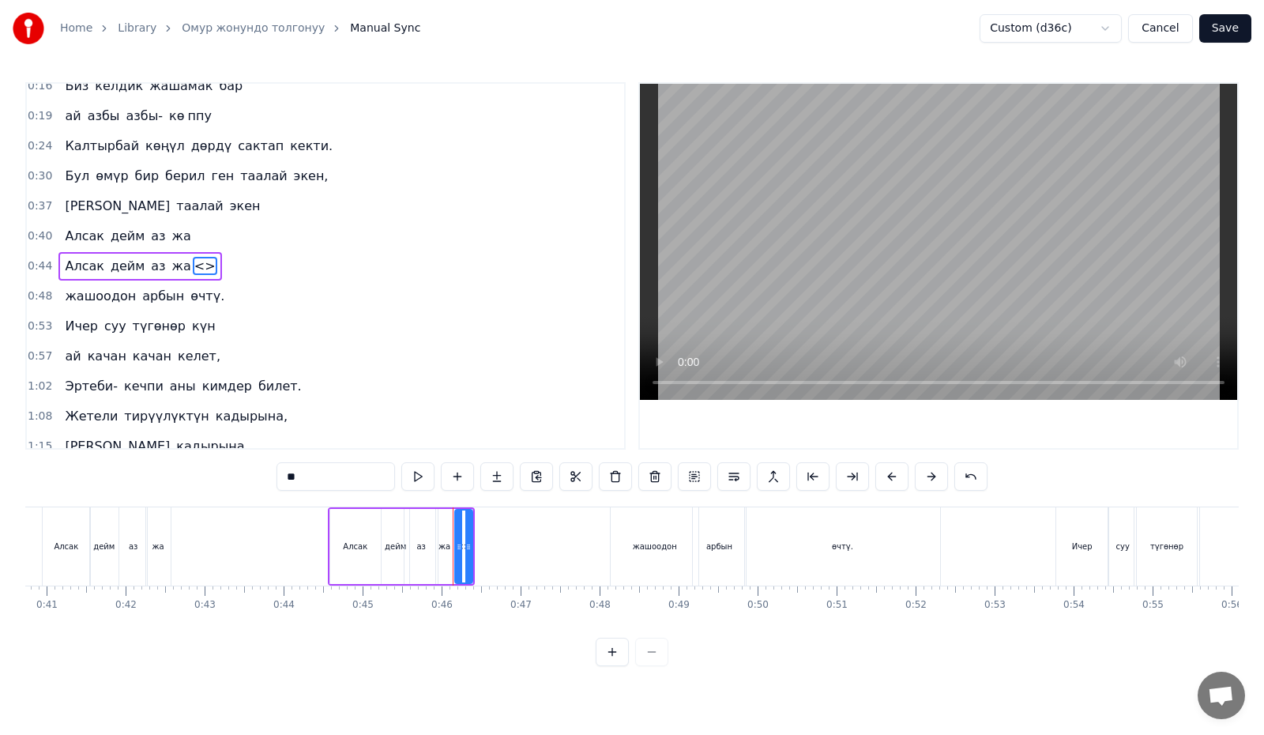
drag, startPoint x: 284, startPoint y: 481, endPoint x: 216, endPoint y: 475, distance: 68.2
click at [216, 475] on div "0:16 Биз келдик жашамак бар 0:19 ай азбы азбы- кө ппу 0:24 Калтырбай көңүл дөрд…" at bounding box center [631, 374] width 1213 height 584
click at [615, 666] on button at bounding box center [612, 651] width 33 height 28
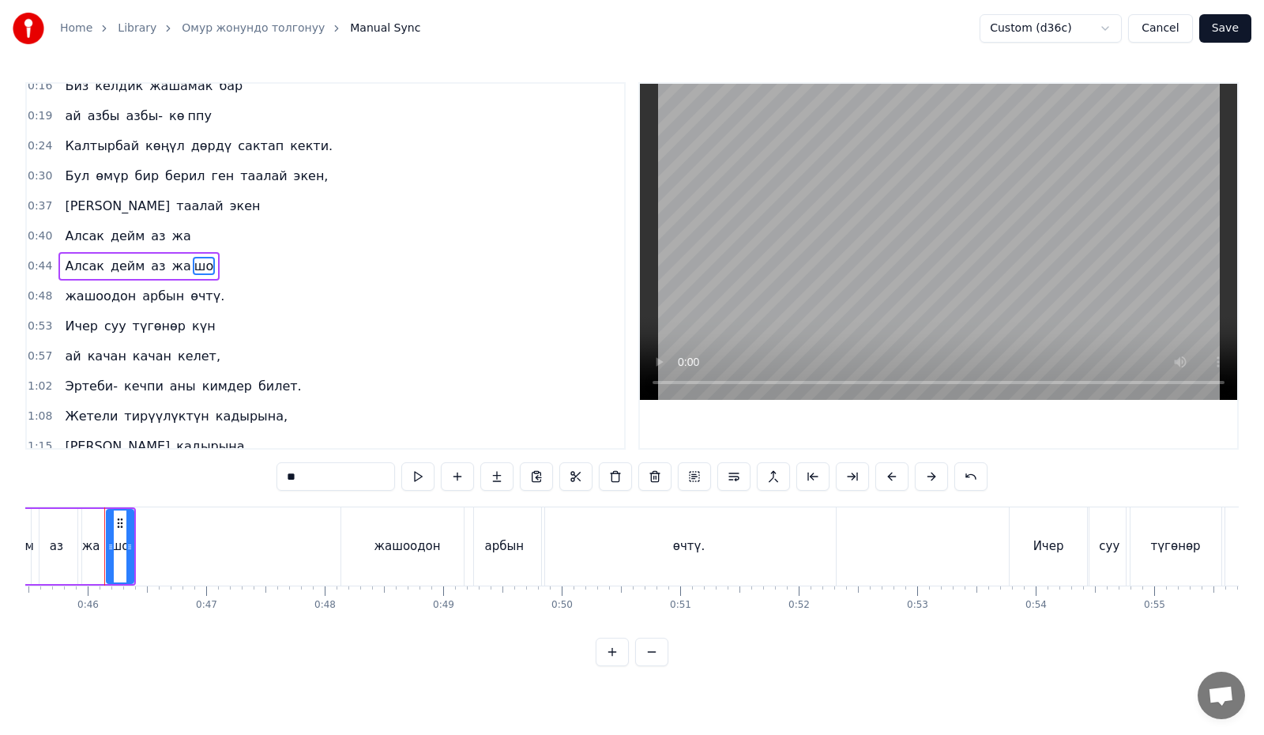
click at [615, 666] on button at bounding box center [612, 651] width 33 height 28
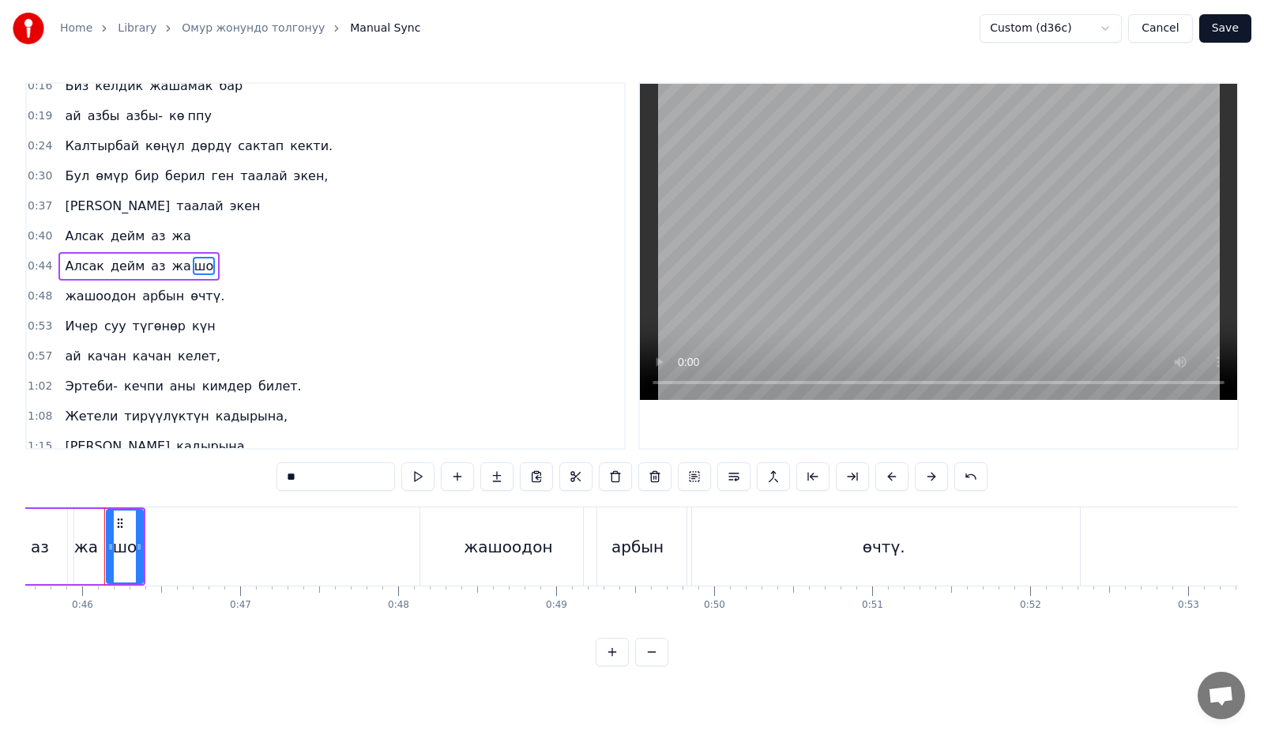
click at [615, 666] on button at bounding box center [612, 651] width 33 height 28
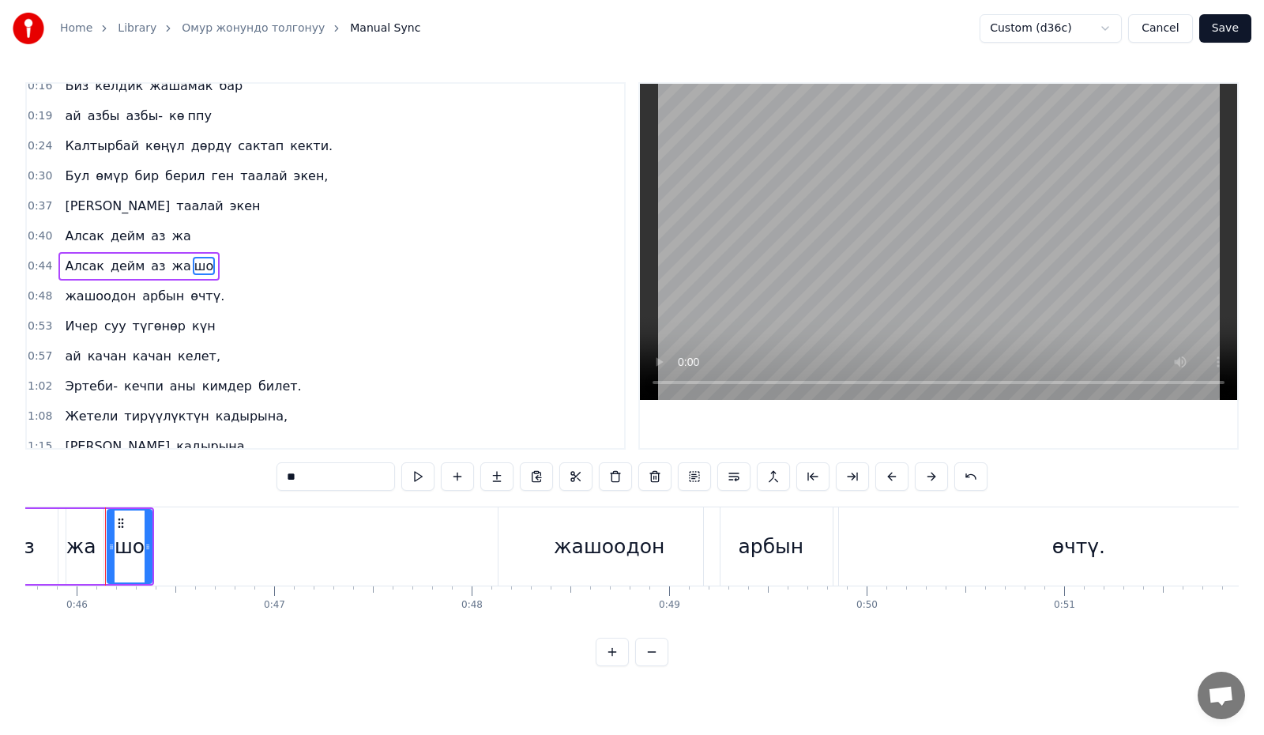
click at [615, 666] on button at bounding box center [612, 651] width 33 height 28
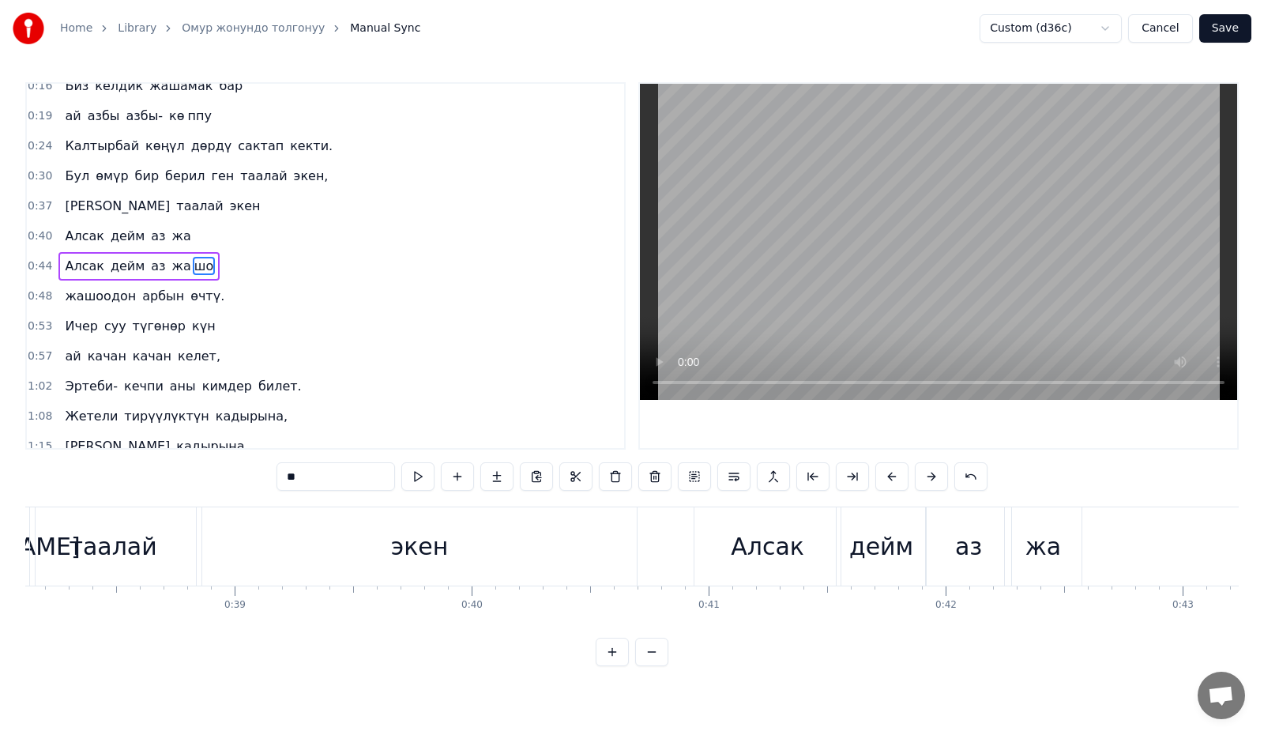
click at [615, 666] on button at bounding box center [612, 651] width 33 height 28
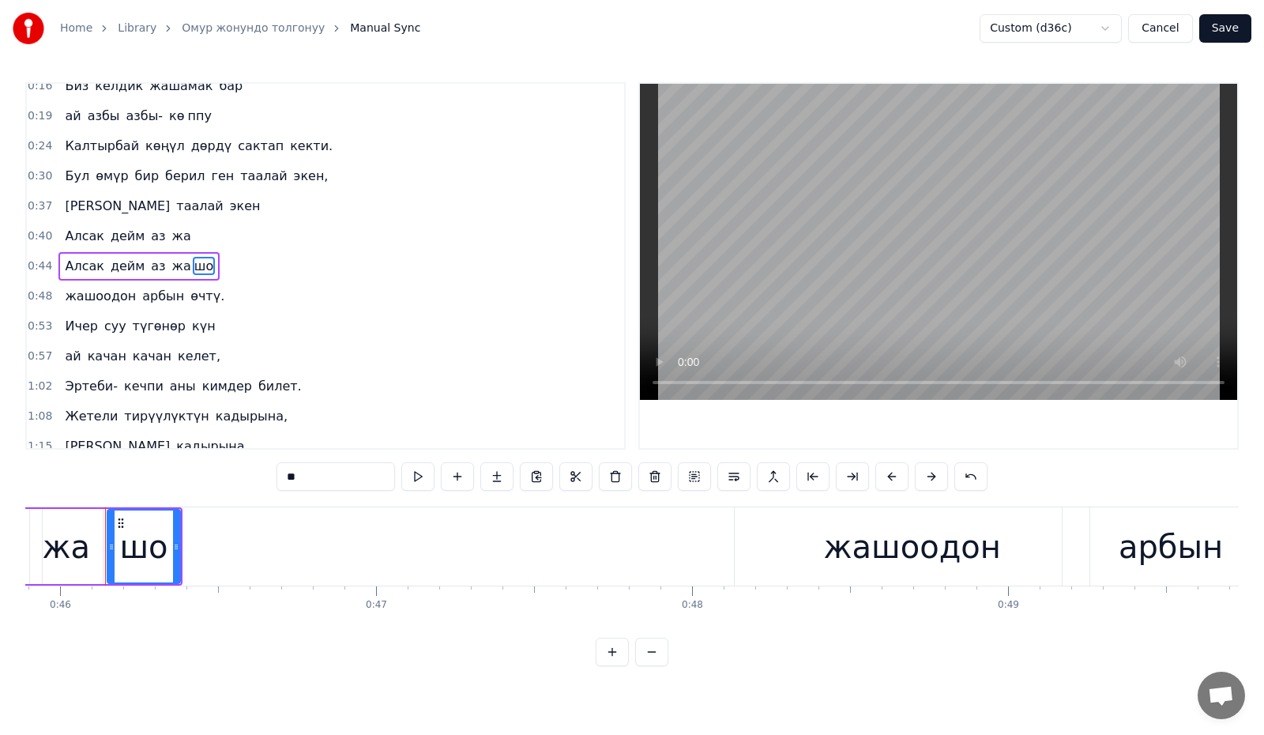
click at [615, 666] on button at bounding box center [612, 651] width 33 height 28
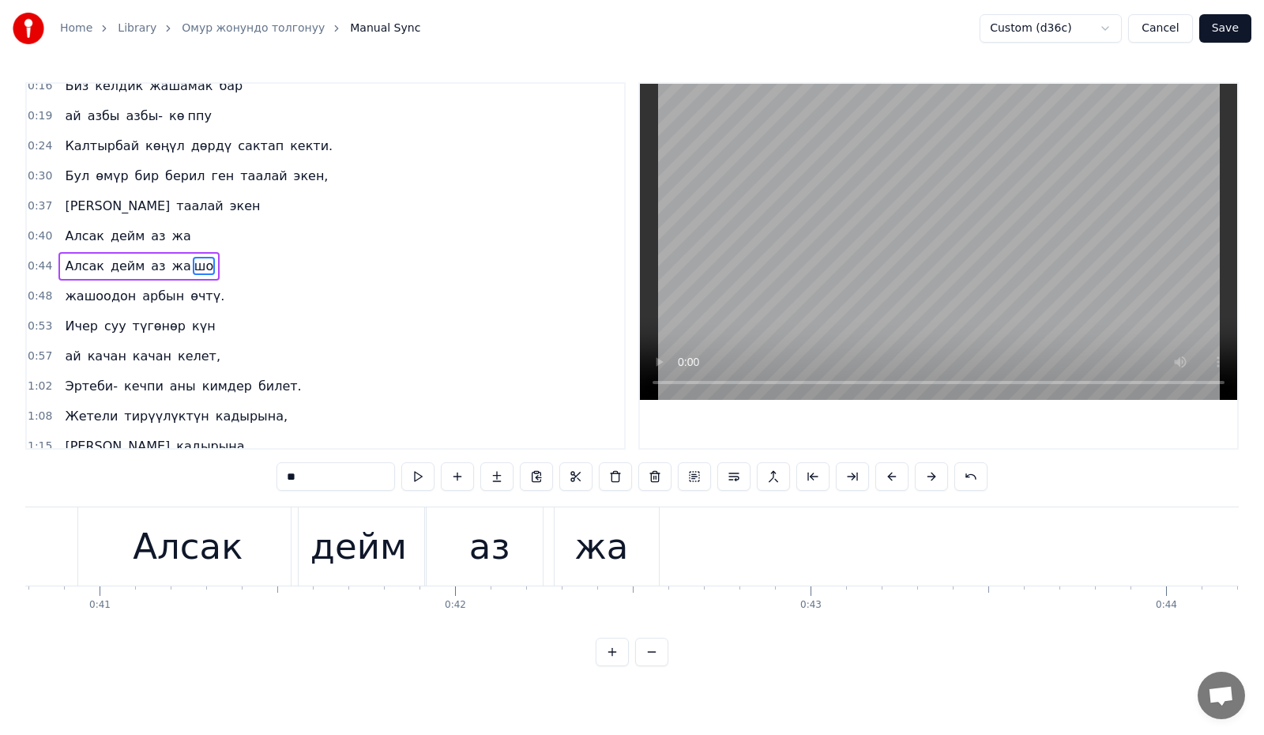
click at [615, 666] on button at bounding box center [612, 651] width 33 height 28
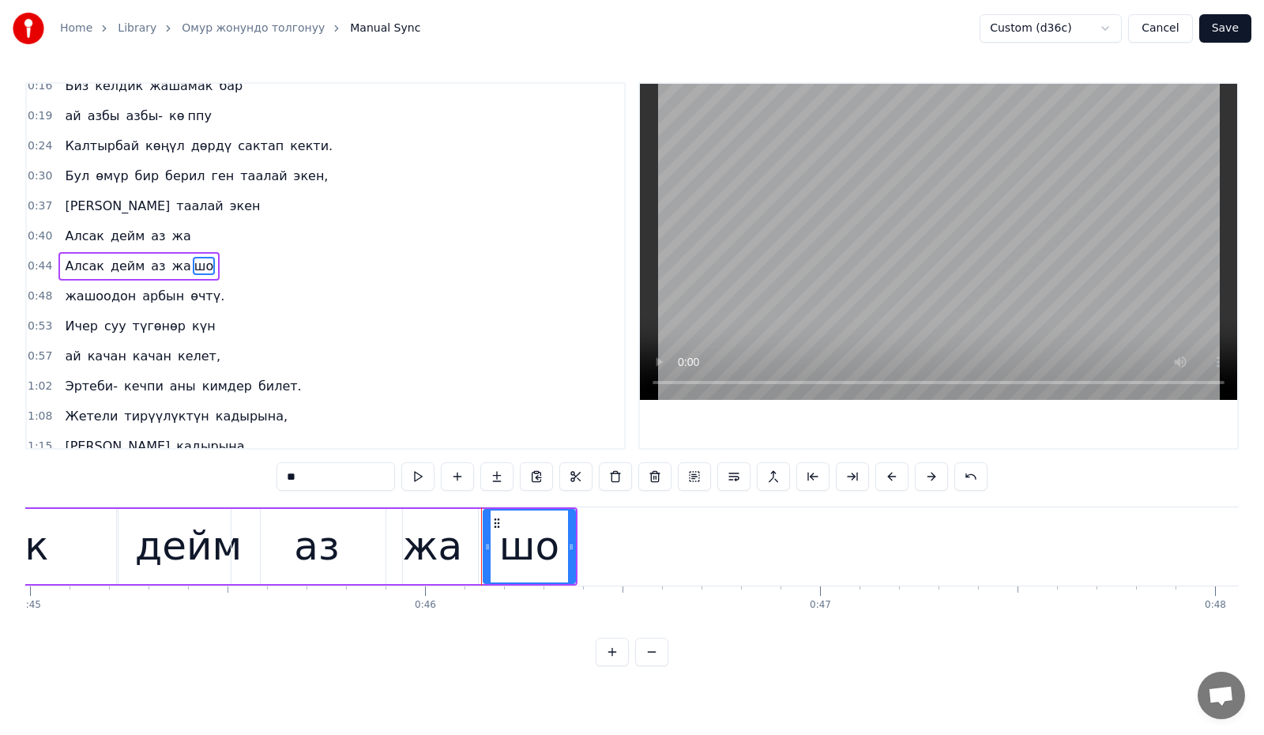
scroll to position [0, 17679]
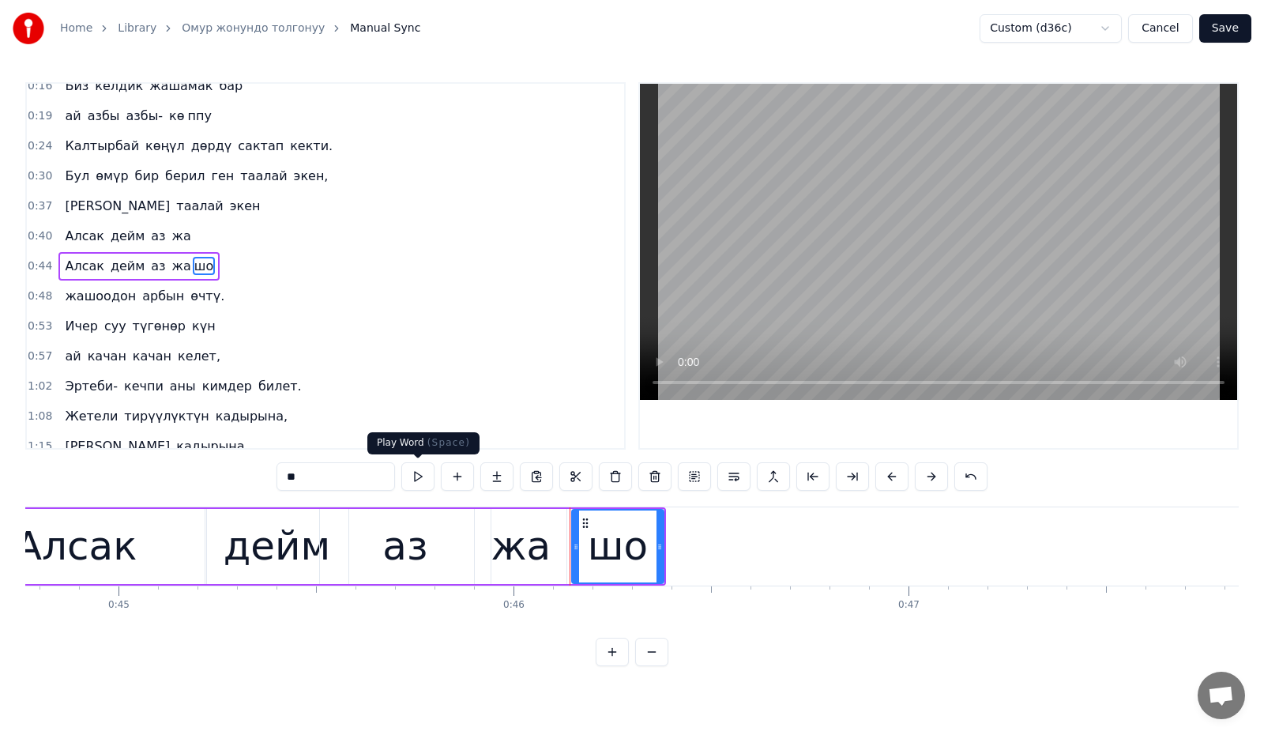
click at [416, 479] on button at bounding box center [417, 476] width 33 height 28
click at [510, 538] on div "жа" at bounding box center [521, 546] width 60 height 59
click at [421, 479] on button at bounding box center [417, 476] width 33 height 28
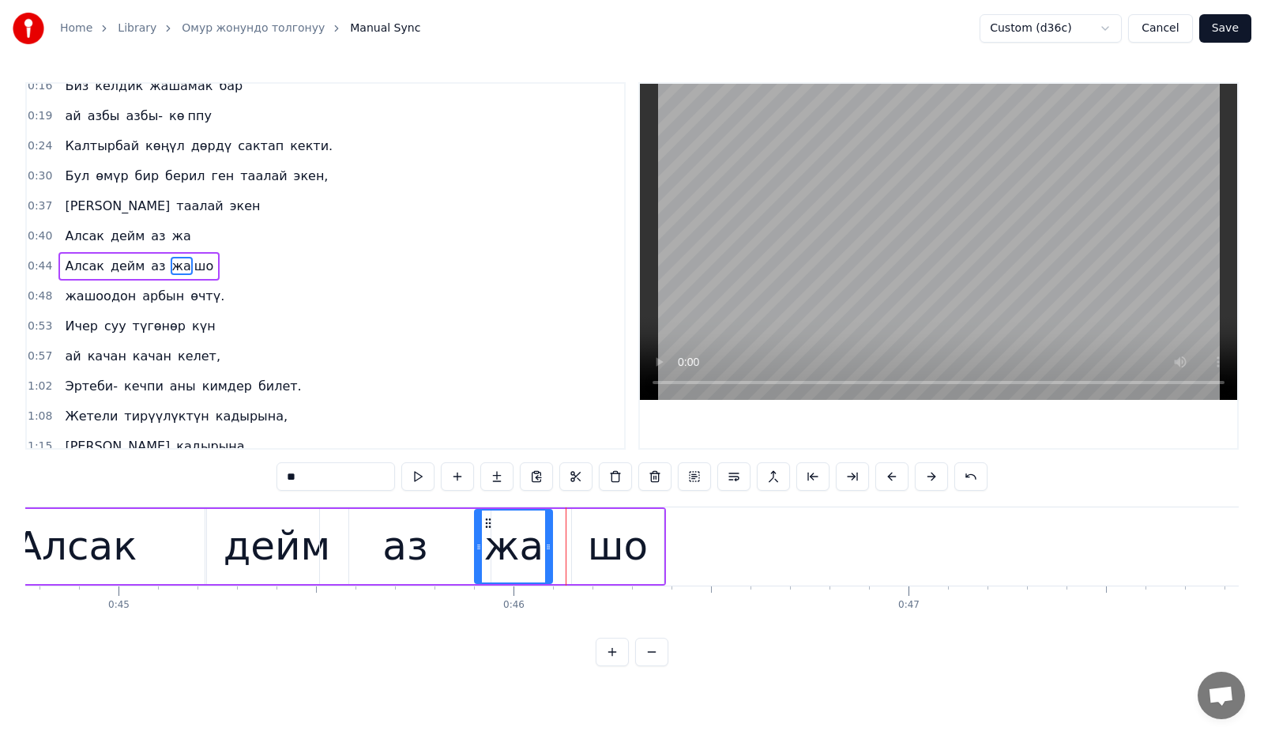
drag, startPoint x: 562, startPoint y: 557, endPoint x: 547, endPoint y: 564, distance: 15.9
click at [547, 564] on div at bounding box center [548, 546] width 6 height 72
click at [593, 539] on div "шо" at bounding box center [618, 546] width 60 height 59
type input "**"
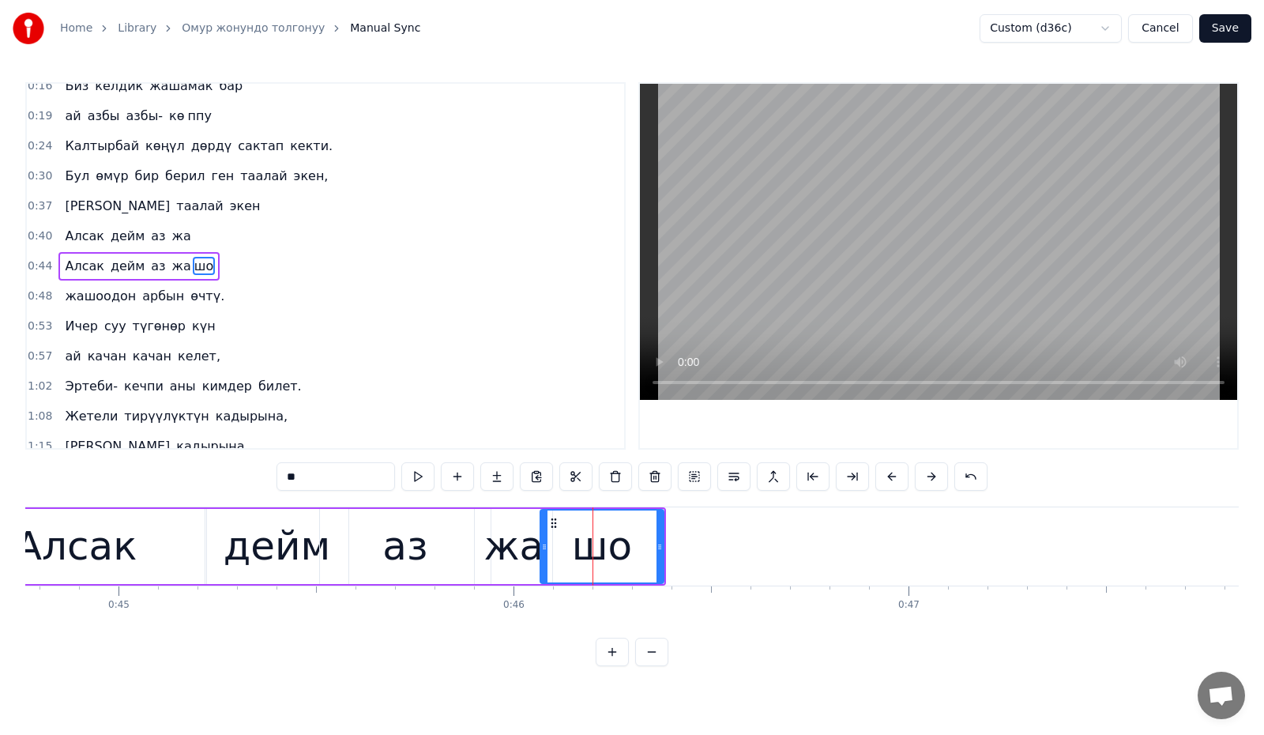
drag, startPoint x: 576, startPoint y: 543, endPoint x: 544, endPoint y: 556, distance: 34.0
click at [544, 556] on div at bounding box center [544, 546] width 6 height 72
click at [420, 475] on button at bounding box center [417, 476] width 33 height 28
drag, startPoint x: 660, startPoint y: 551, endPoint x: 701, endPoint y: 562, distance: 42.5
click at [721, 564] on div at bounding box center [721, 546] width 6 height 72
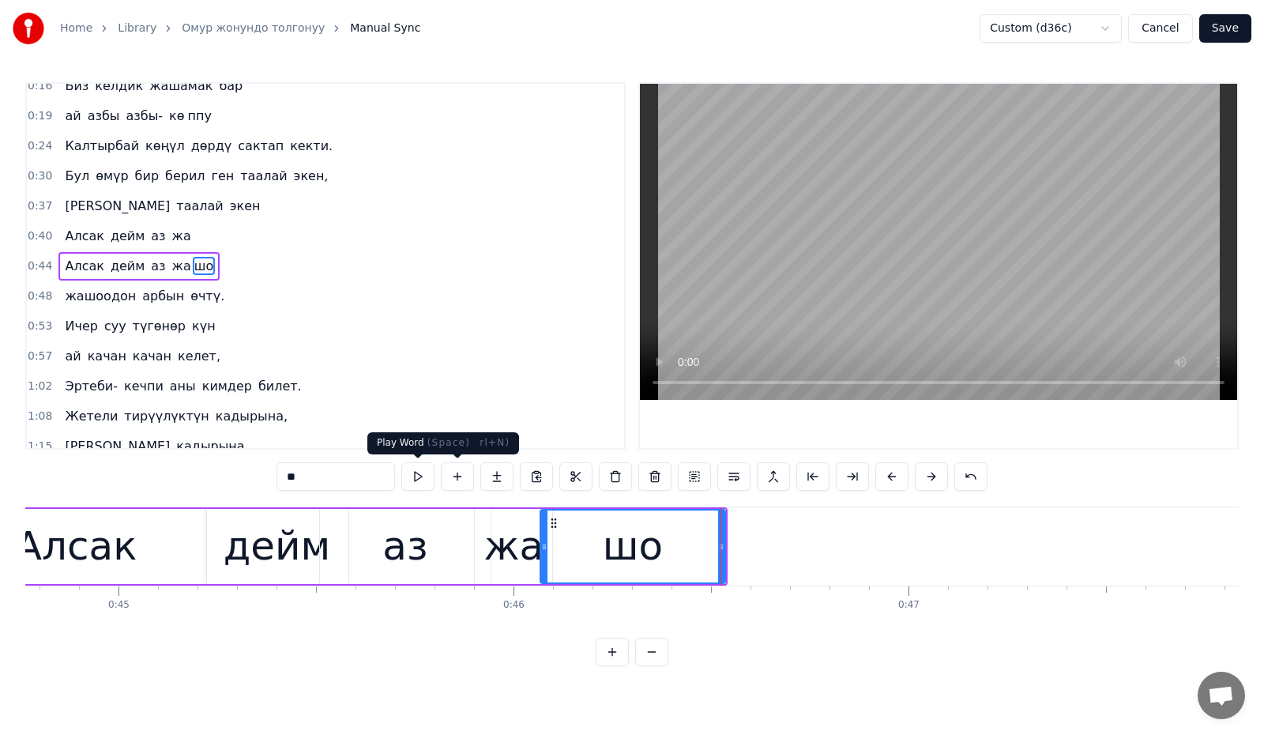
click at [408, 475] on button at bounding box center [417, 476] width 33 height 28
drag, startPoint x: 723, startPoint y: 561, endPoint x: 699, endPoint y: 560, distance: 23.7
click at [699, 560] on div at bounding box center [697, 546] width 6 height 72
click at [494, 474] on button at bounding box center [496, 476] width 33 height 28
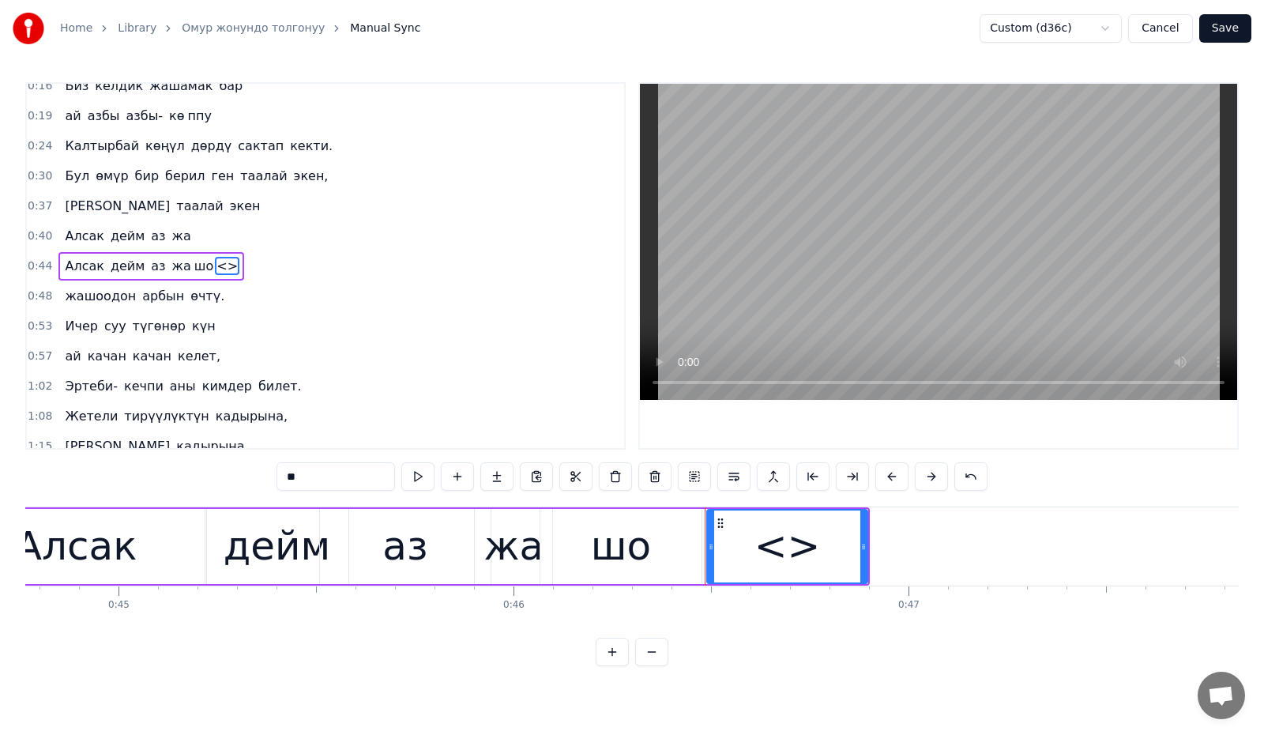
drag, startPoint x: 285, startPoint y: 480, endPoint x: 261, endPoint y: 479, distance: 24.5
click at [261, 479] on div "0:16 Биз келдик жашамак бар 0:19 ай азбы азбы- кө ппу 0:24 Калтырбай көңүл дөрд…" at bounding box center [631, 374] width 1213 height 584
type input "*"
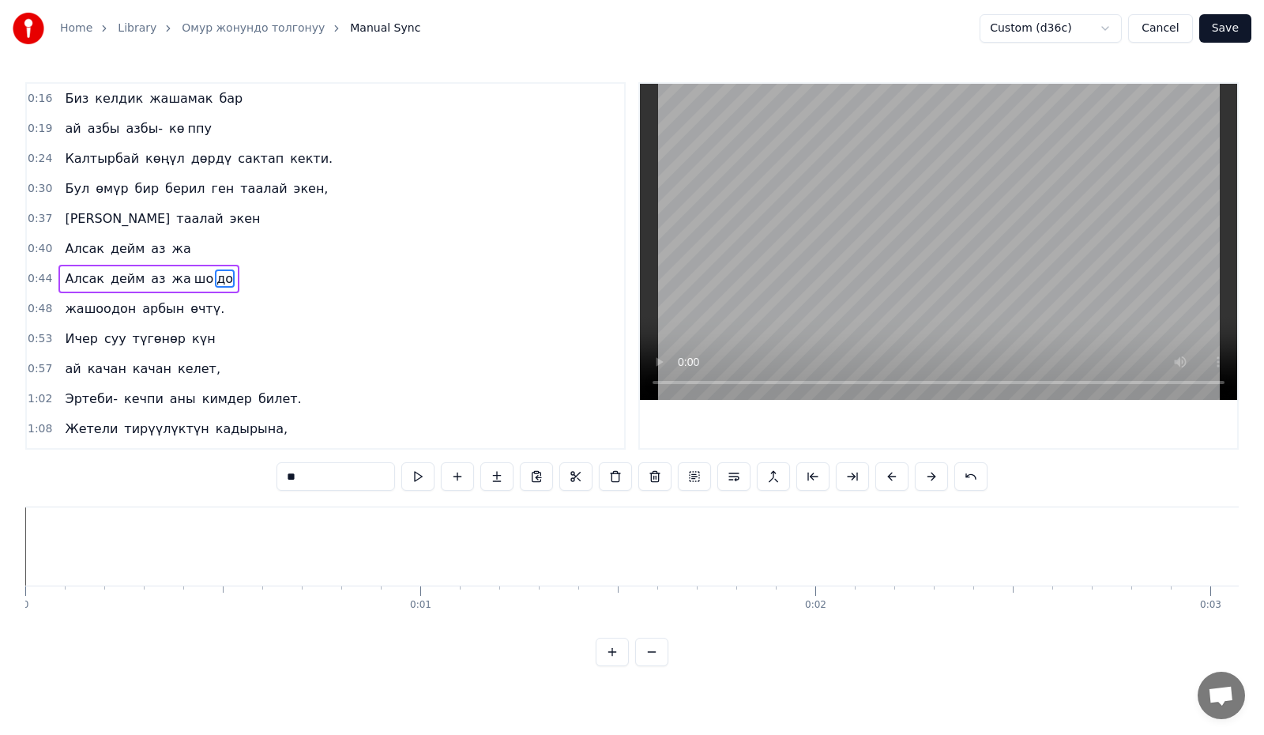
scroll to position [0, 17679]
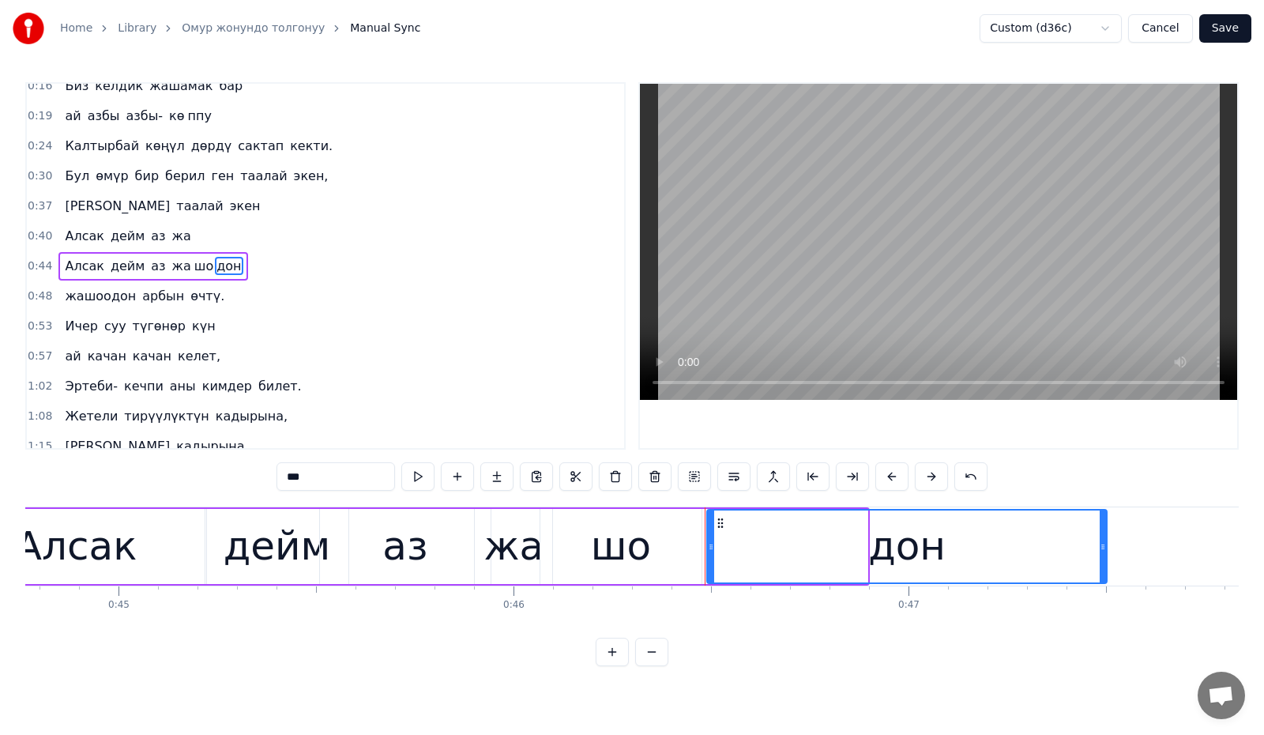
drag, startPoint x: 862, startPoint y: 550, endPoint x: 1101, endPoint y: 554, distance: 239.4
click at [1101, 554] on div at bounding box center [1103, 546] width 6 height 72
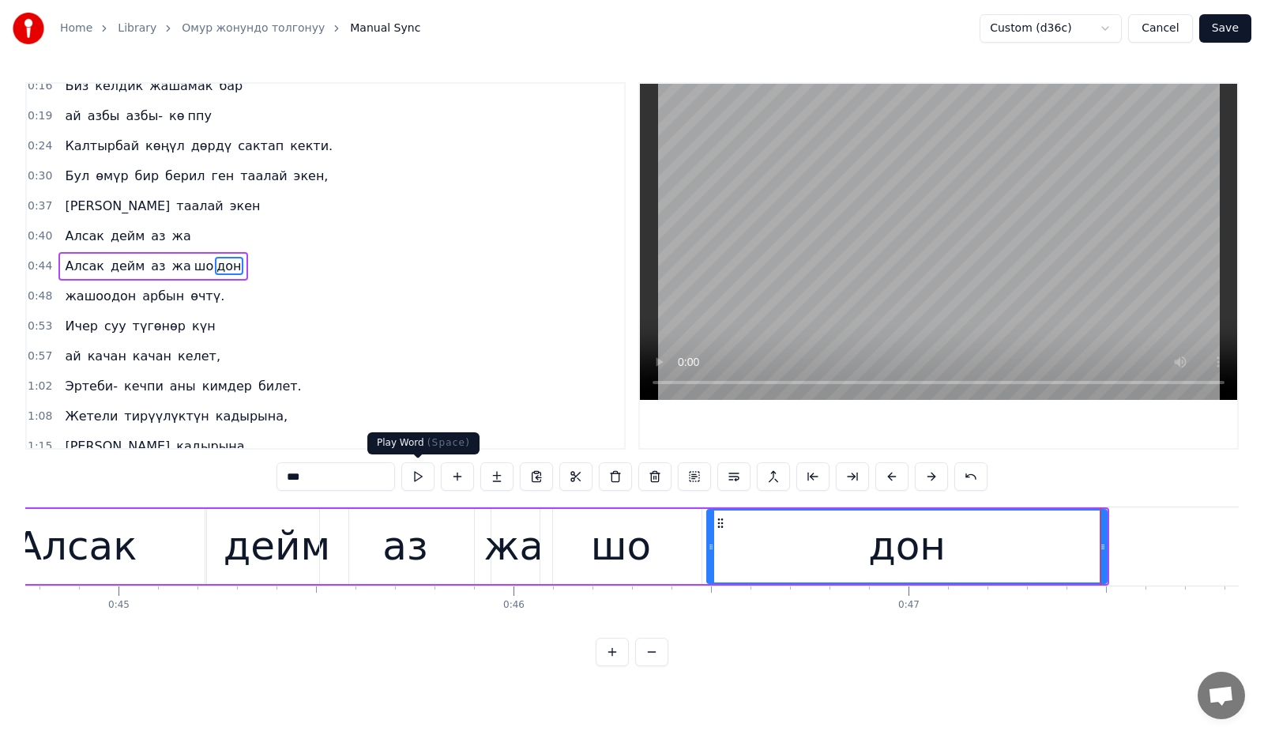
type input "***"
click at [418, 473] on button at bounding box center [417, 476] width 33 height 28
click at [655, 663] on button at bounding box center [651, 651] width 33 height 28
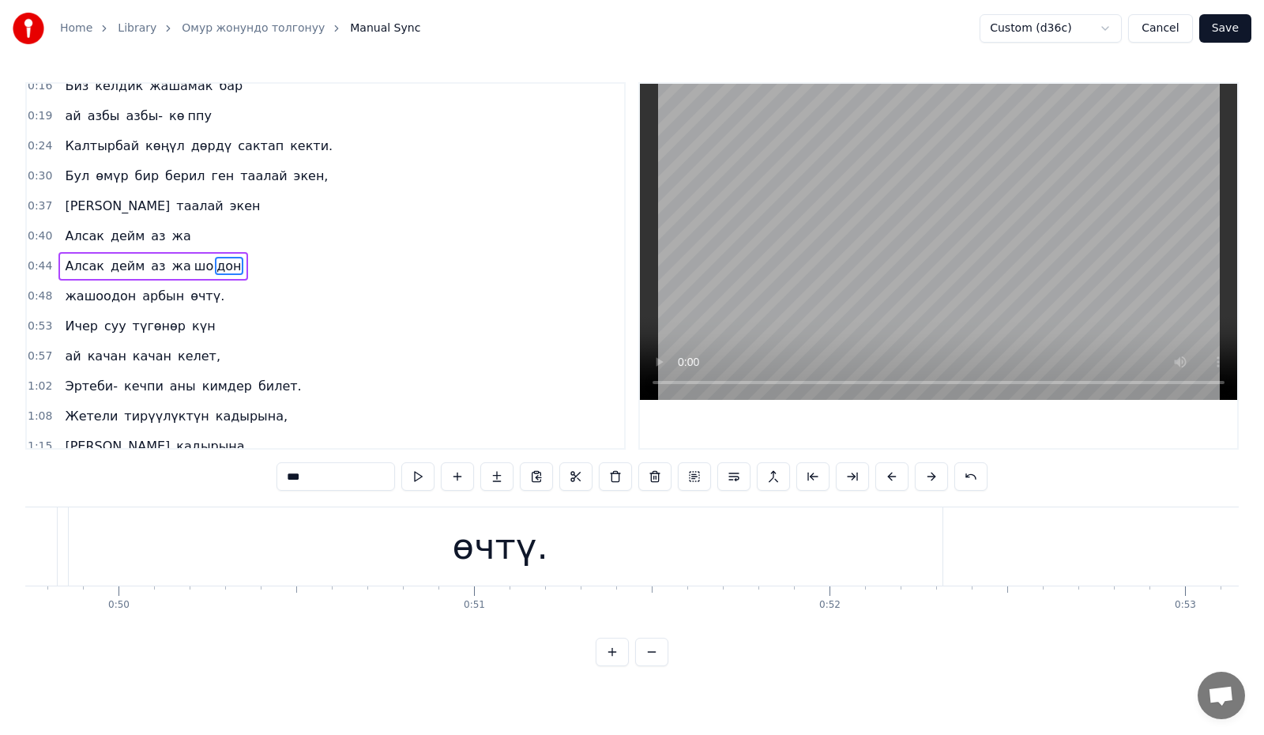
scroll to position [0, 16805]
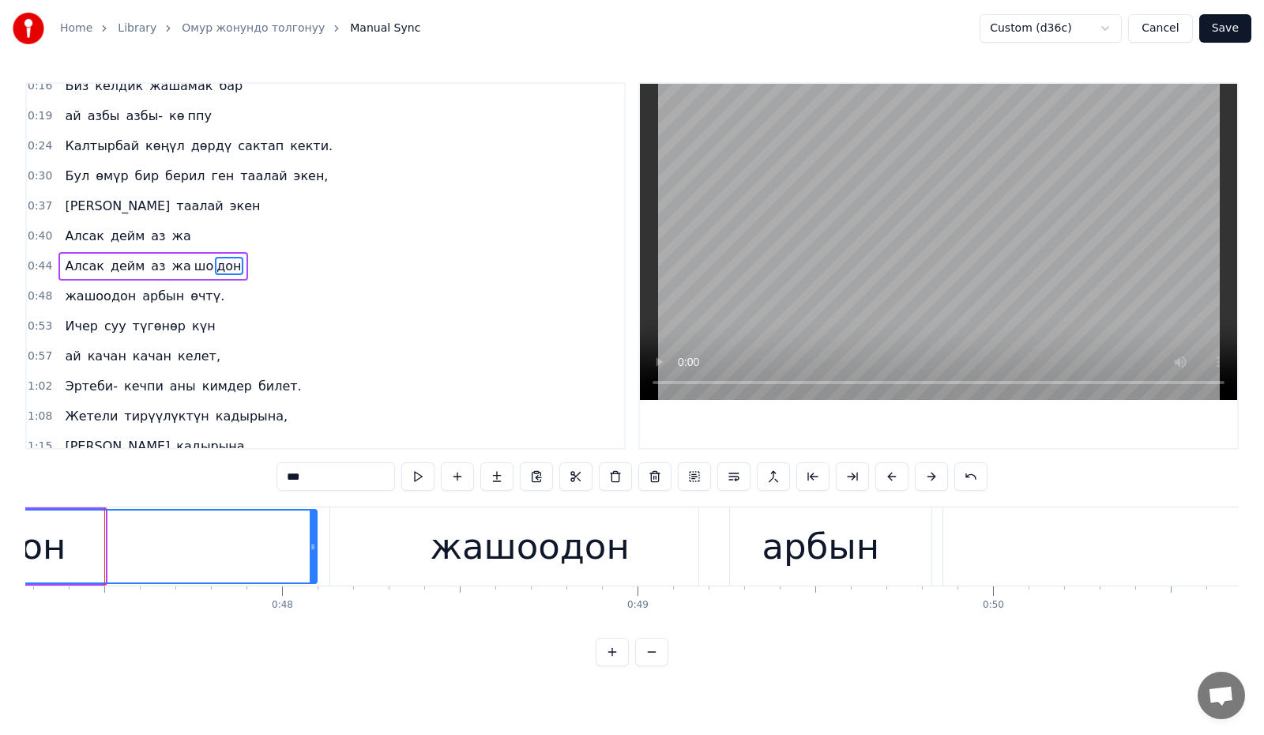
drag, startPoint x: 99, startPoint y: 549, endPoint x: 310, endPoint y: 557, distance: 211.8
click at [310, 557] on div at bounding box center [313, 546] width 6 height 72
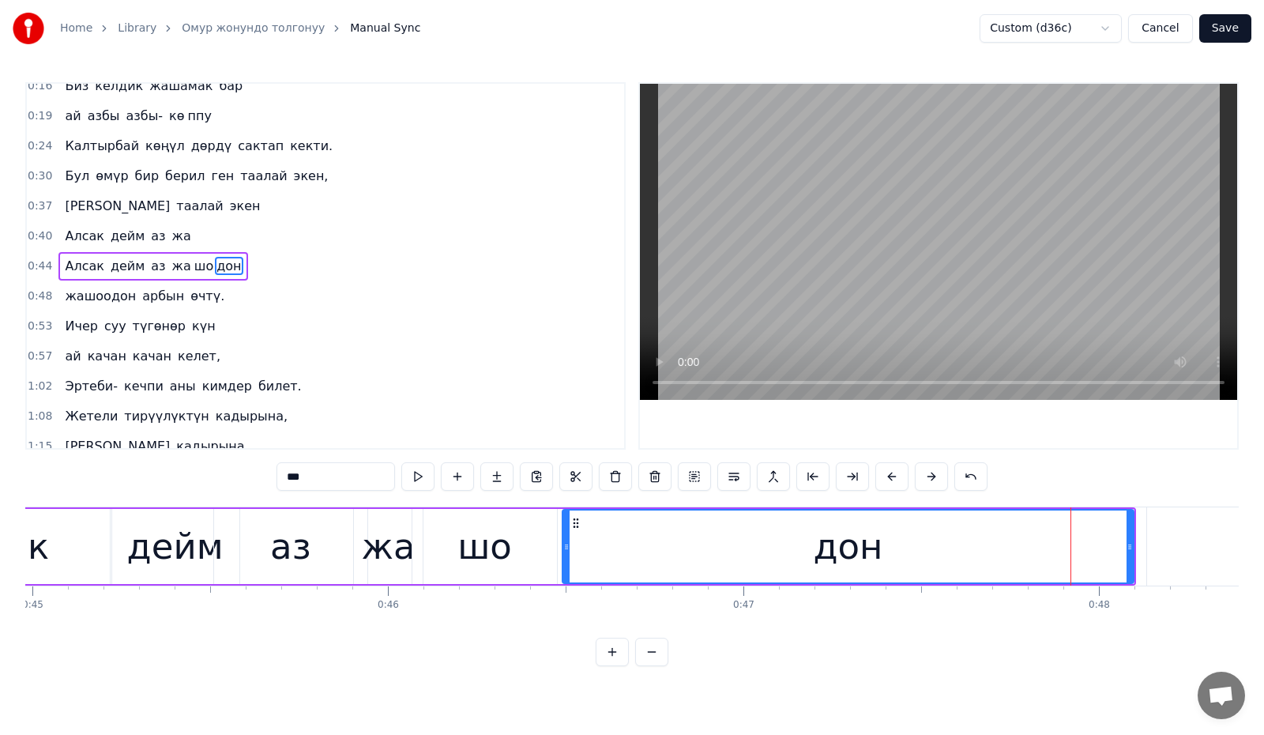
scroll to position [0, 15968]
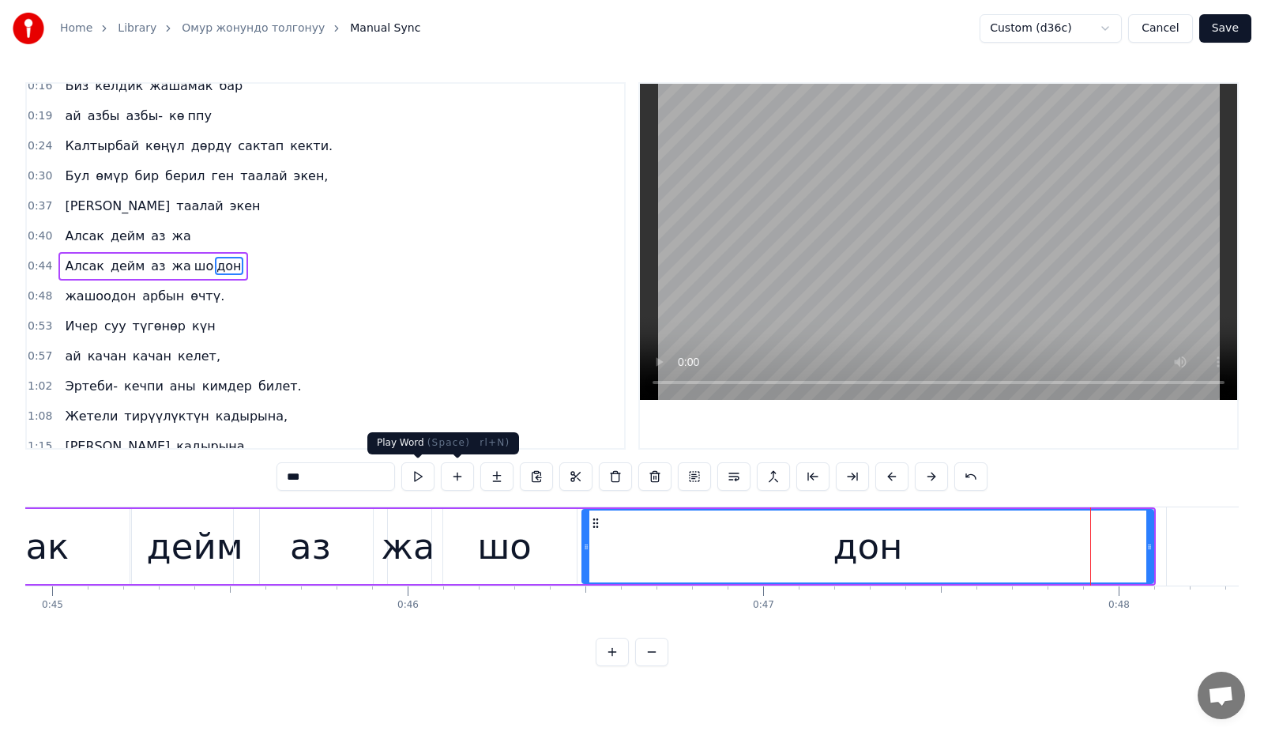
click at [419, 480] on button at bounding box center [417, 476] width 33 height 28
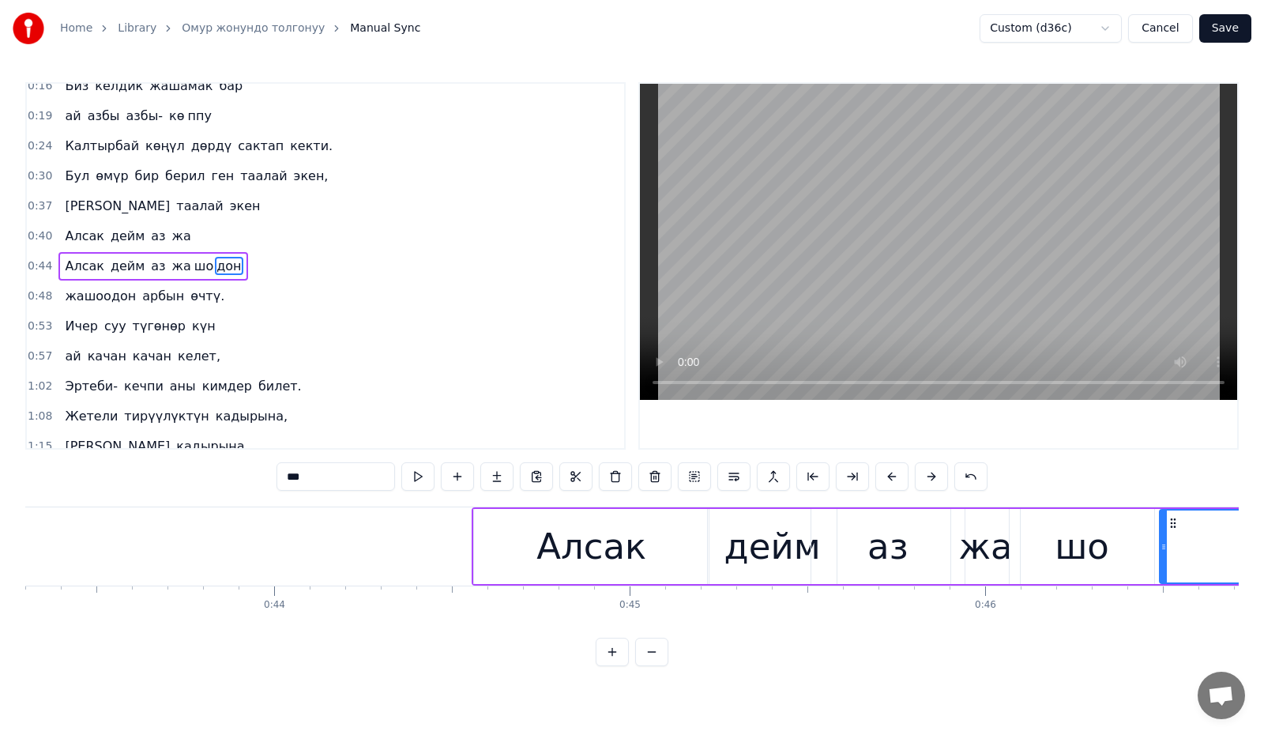
scroll to position [0, 15311]
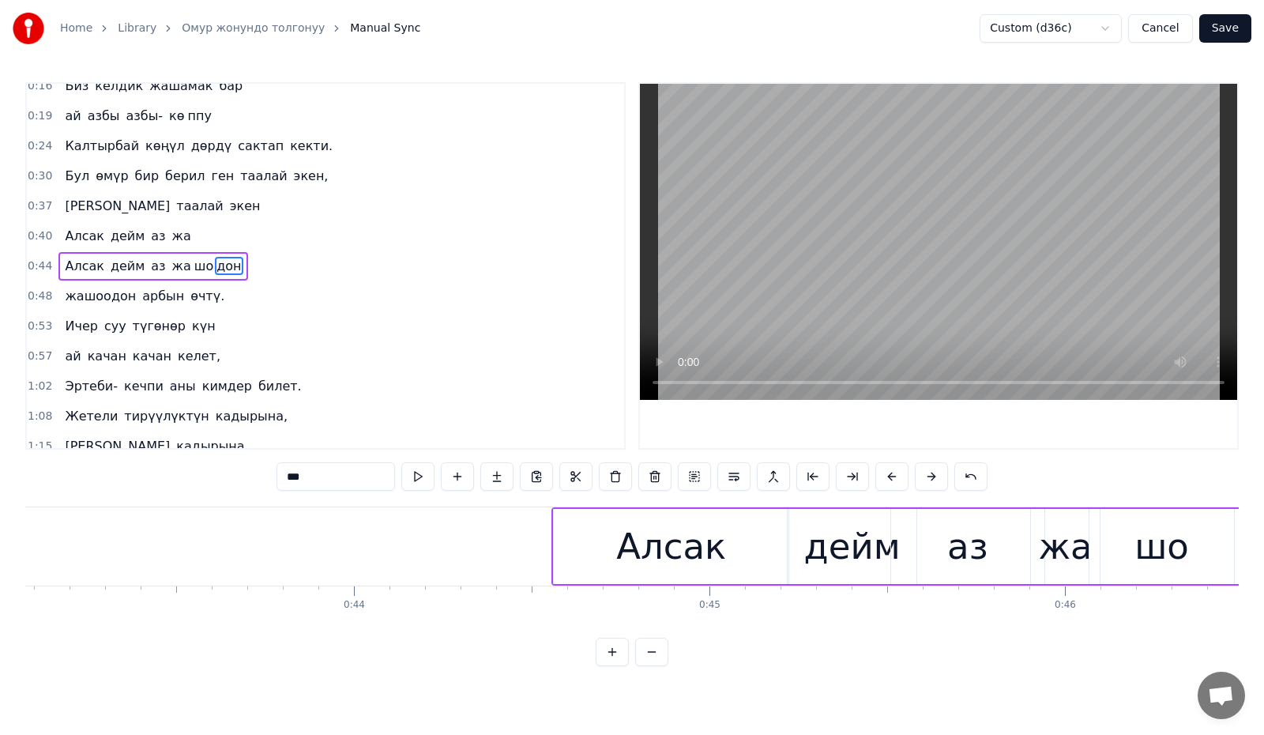
click at [1226, 24] on button "Save" at bounding box center [1225, 28] width 52 height 28
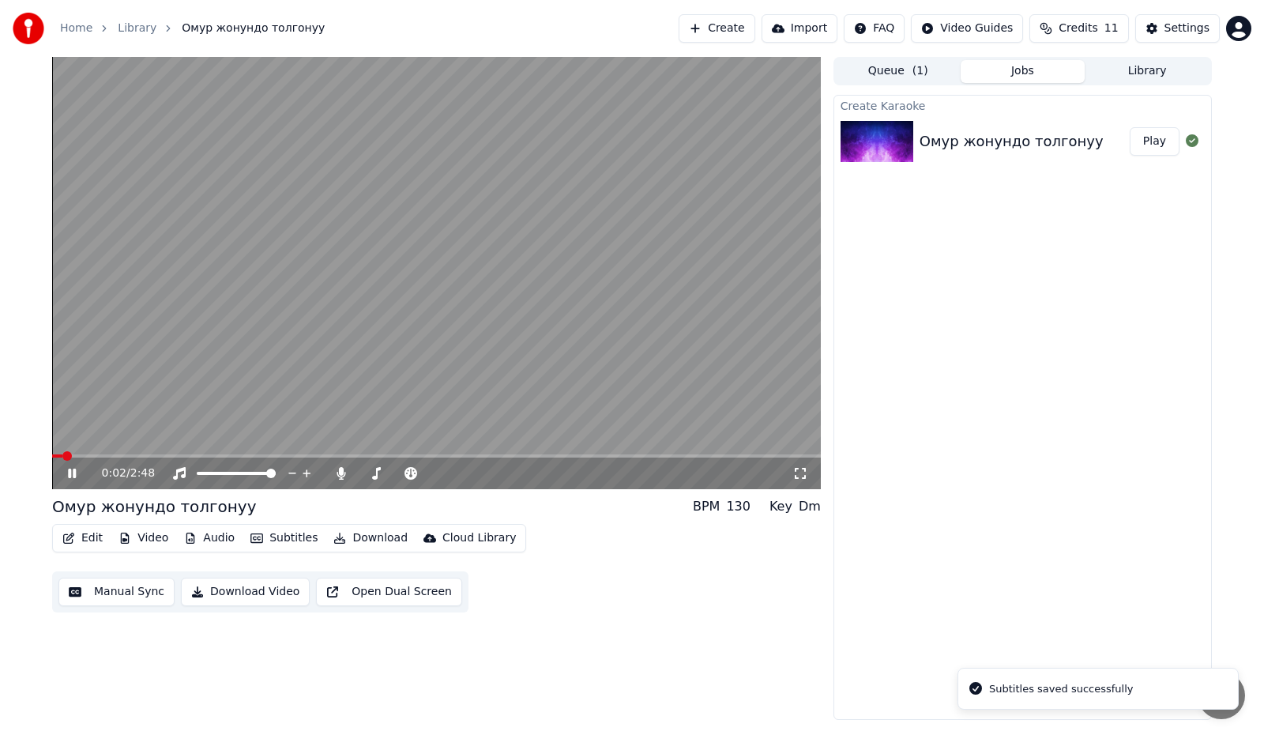
click at [78, 472] on icon at bounding box center [83, 473] width 37 height 13
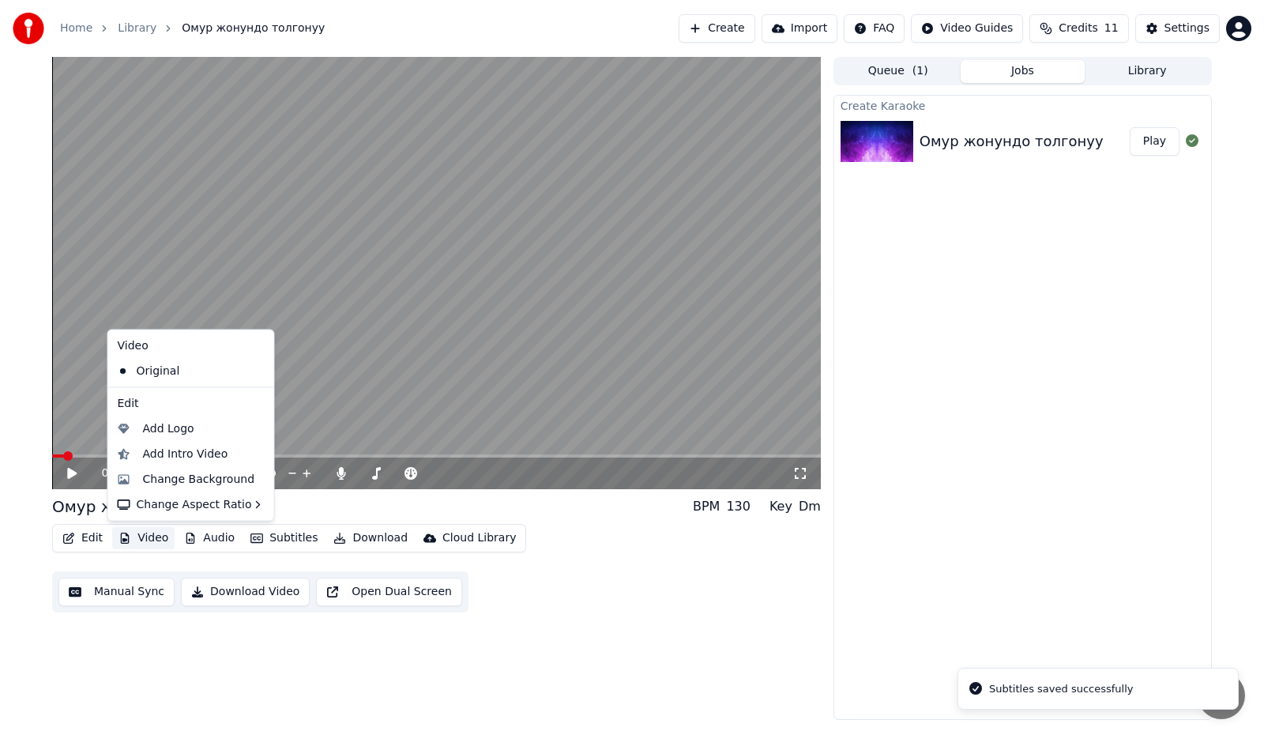
click at [138, 537] on button "Video" at bounding box center [143, 538] width 62 height 22
click at [570, 563] on div "Edit Video Audio Subtitles Download Cloud Library Manual Sync Download Video Op…" at bounding box center [436, 568] width 769 height 88
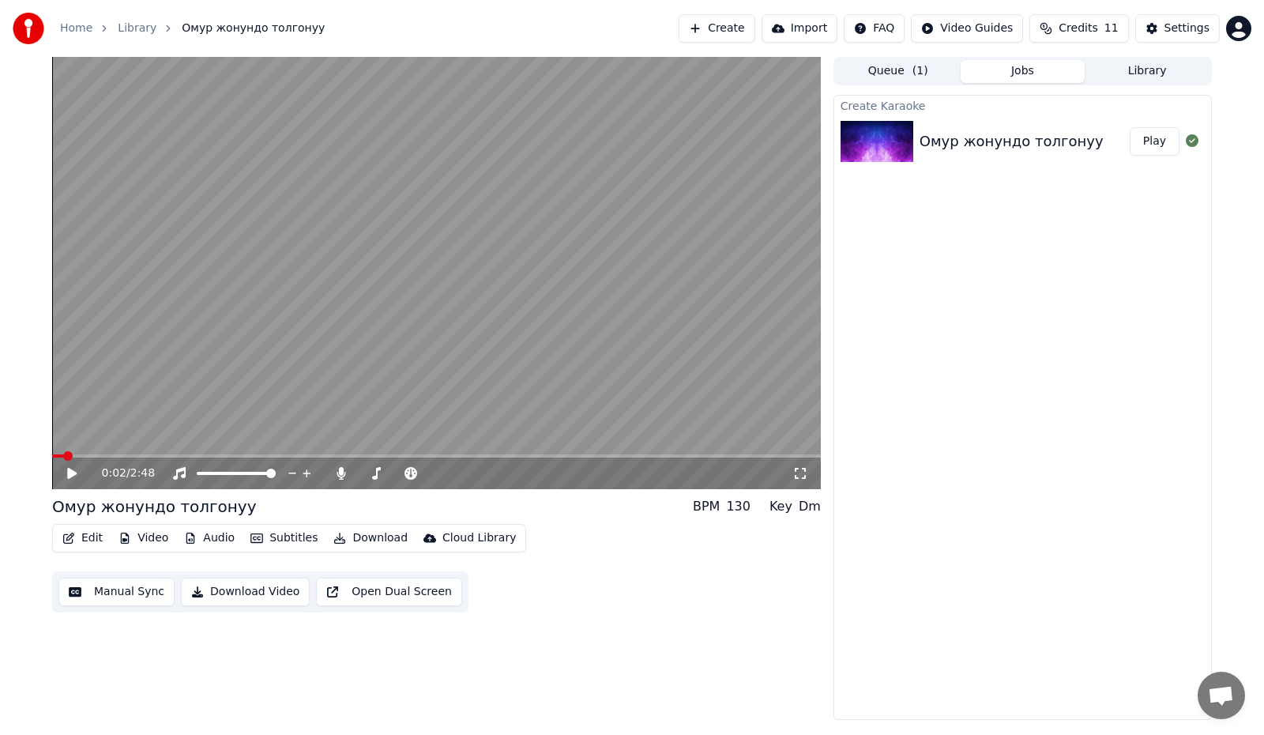
click at [266, 539] on button "Subtitles" at bounding box center [284, 538] width 80 height 22
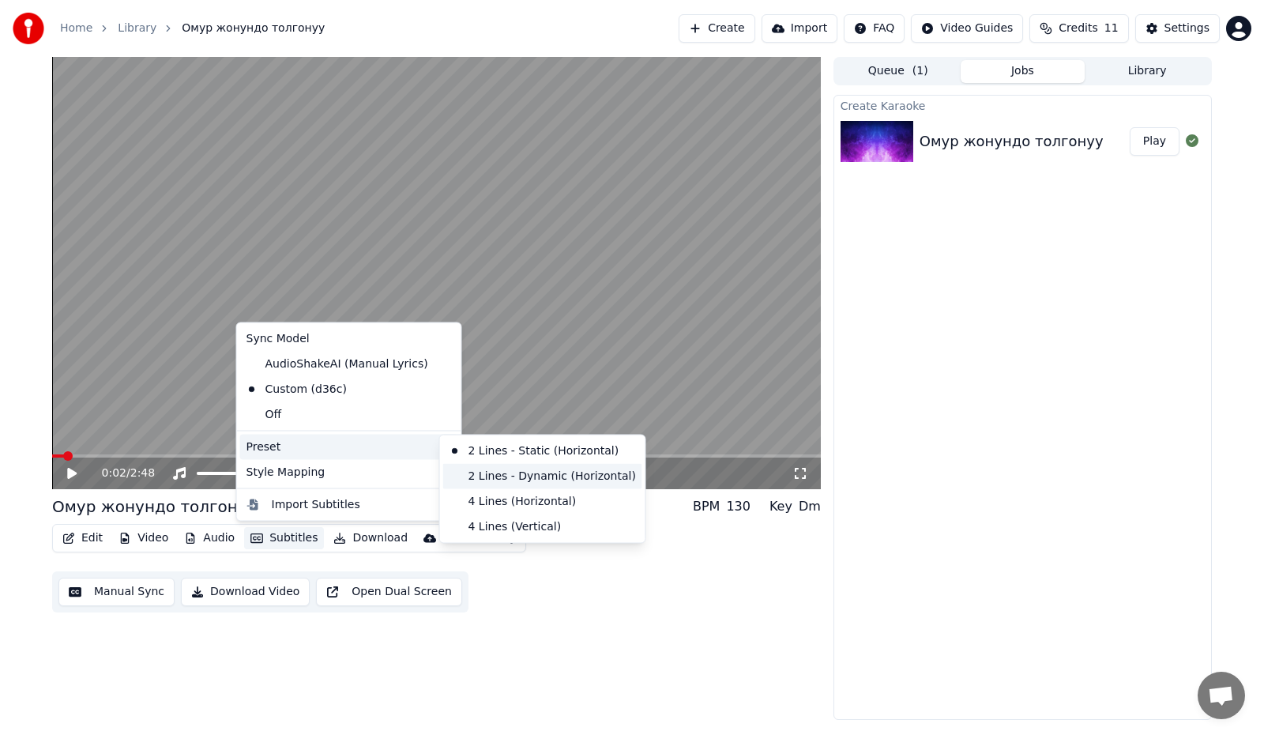
click at [526, 478] on div "2 Lines - Dynamic (Horizontal)" at bounding box center [542, 475] width 199 height 25
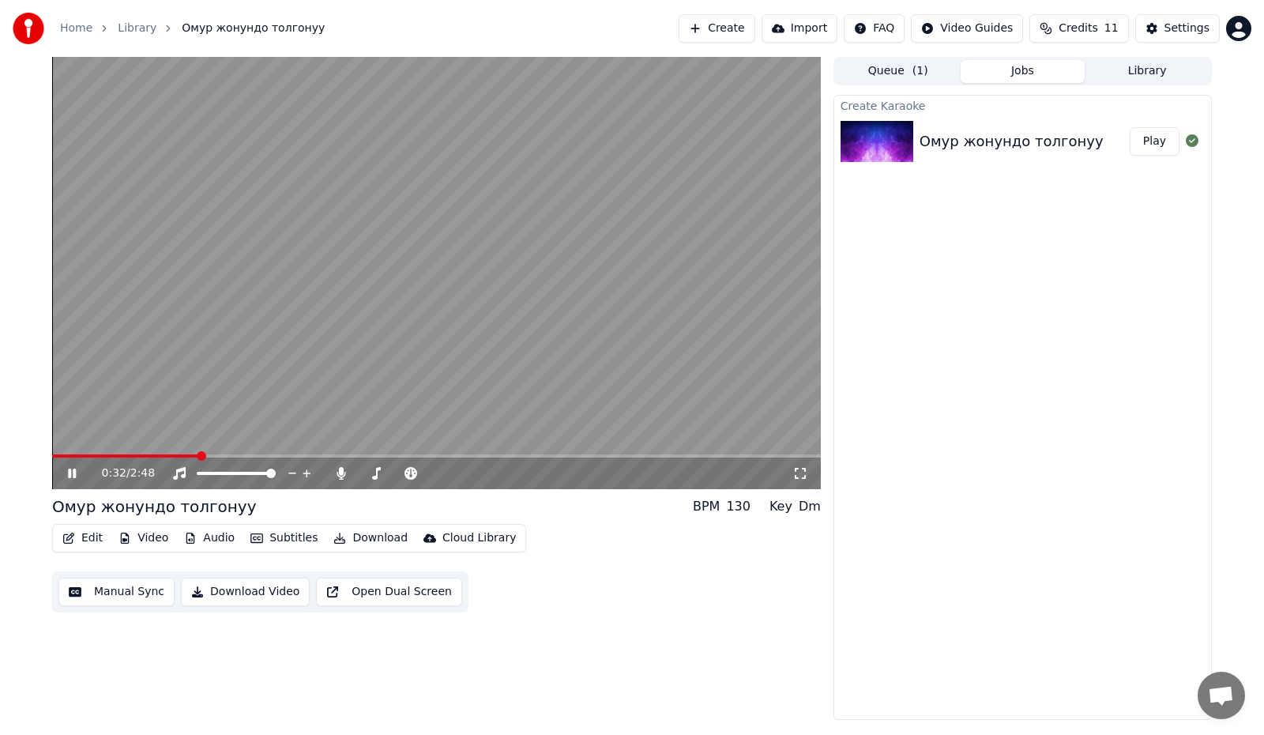
click at [200, 454] on span at bounding box center [436, 455] width 769 height 3
click at [73, 469] on icon at bounding box center [83, 473] width 37 height 13
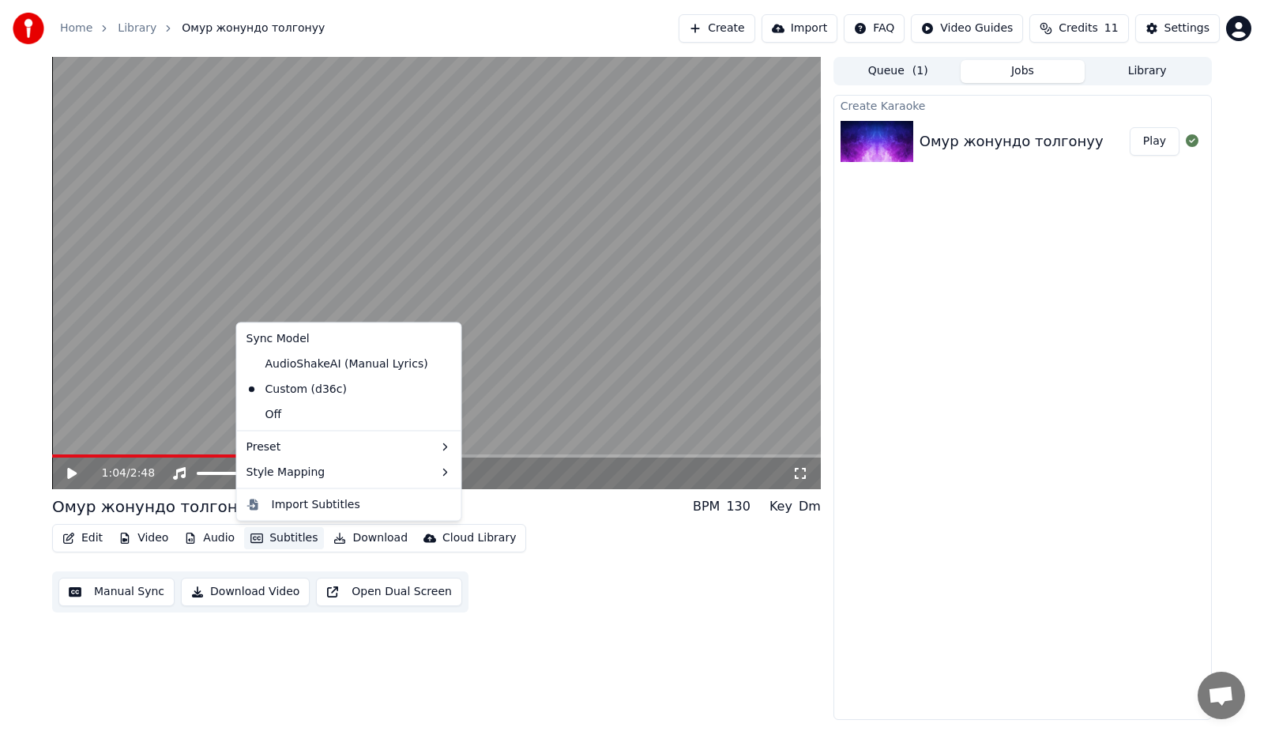
click at [279, 537] on button "Subtitles" at bounding box center [284, 538] width 80 height 22
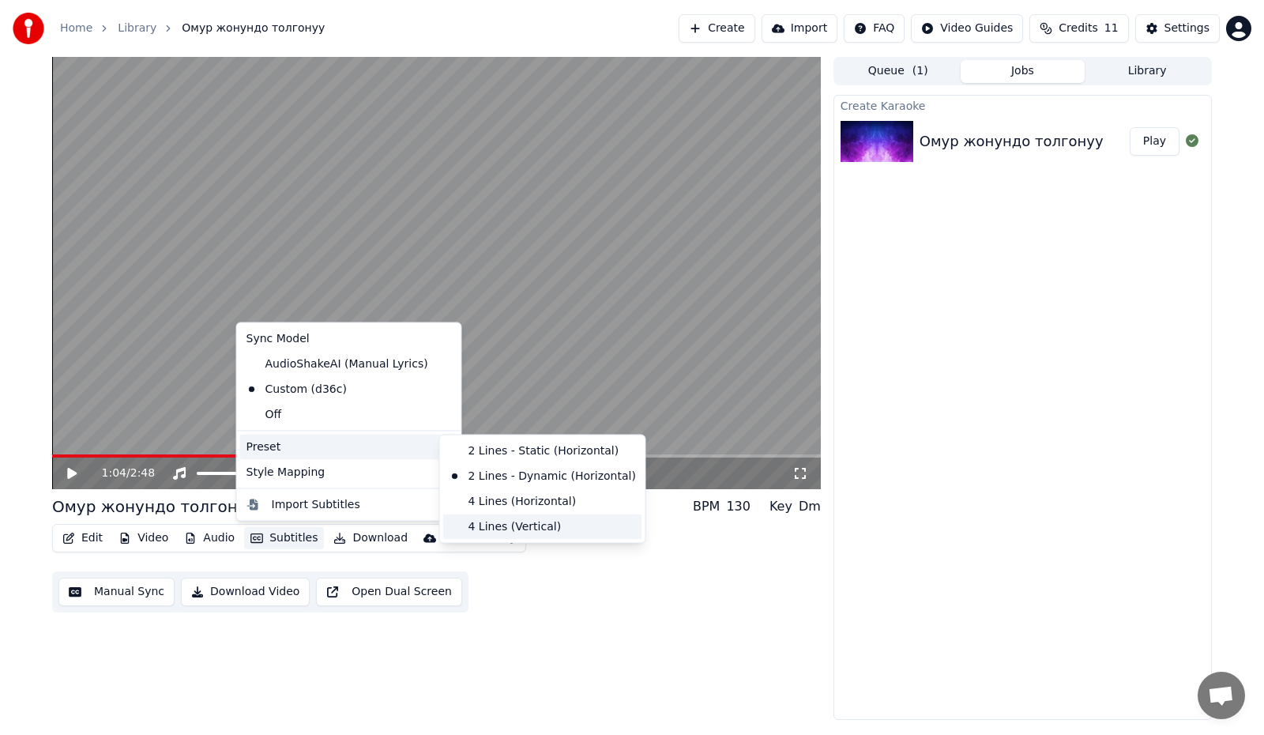
click at [529, 524] on div "4 Lines (Vertical)" at bounding box center [542, 525] width 199 height 25
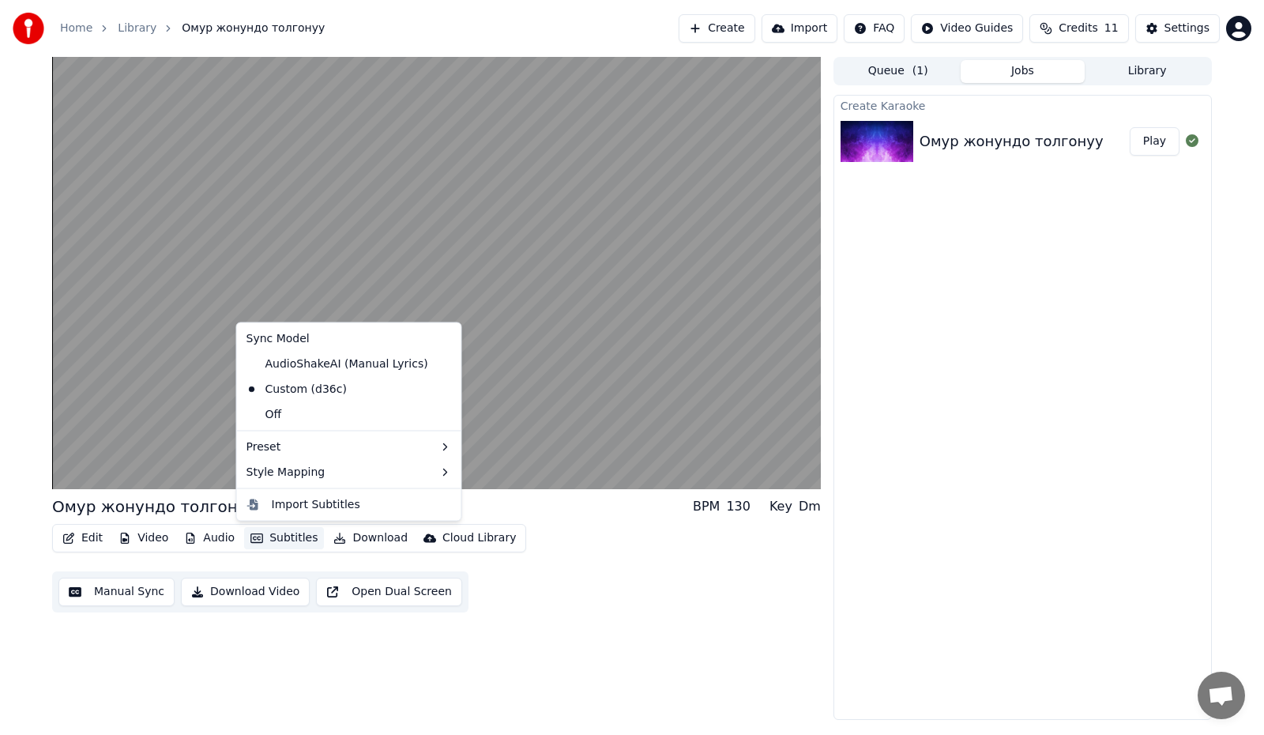
click at [271, 539] on button "Subtitles" at bounding box center [284, 538] width 80 height 22
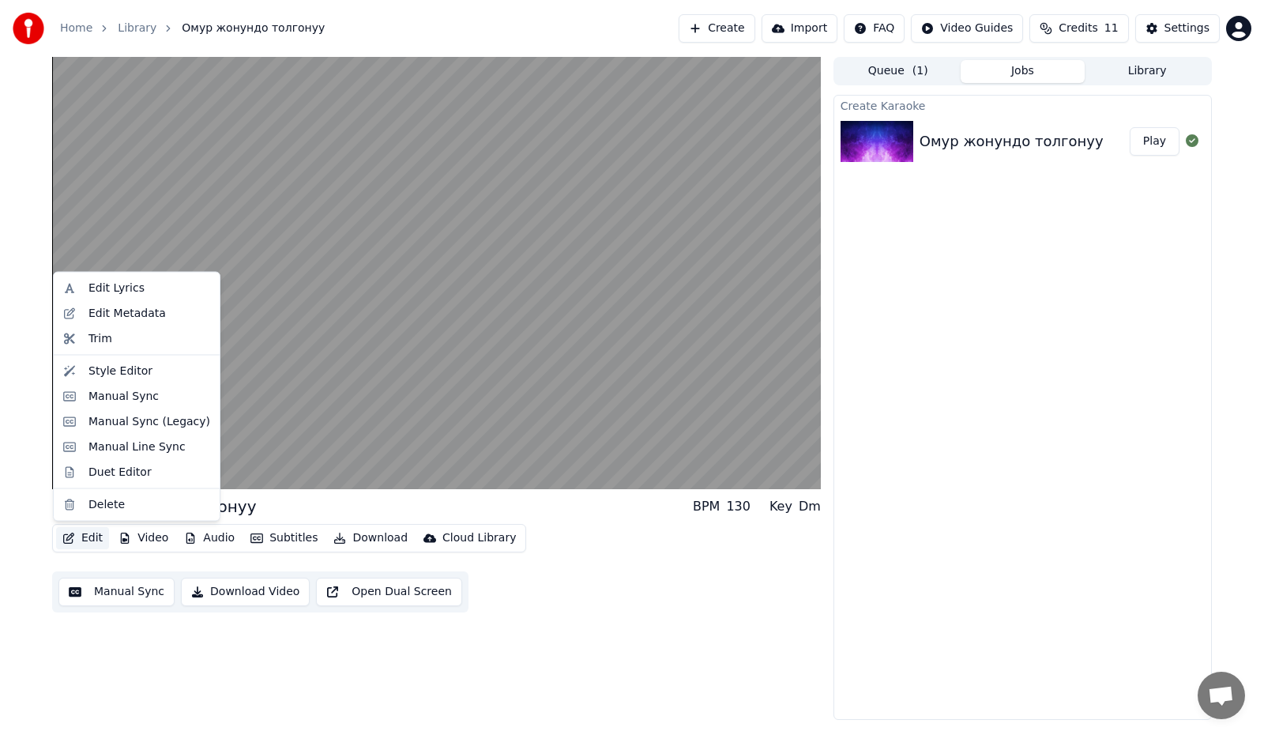
click at [12, 543] on div "Омур жонундо толгонуу BPM 130 Key Dm Edit Video Audio Subtitles Download Cloud …" at bounding box center [632, 388] width 1264 height 663
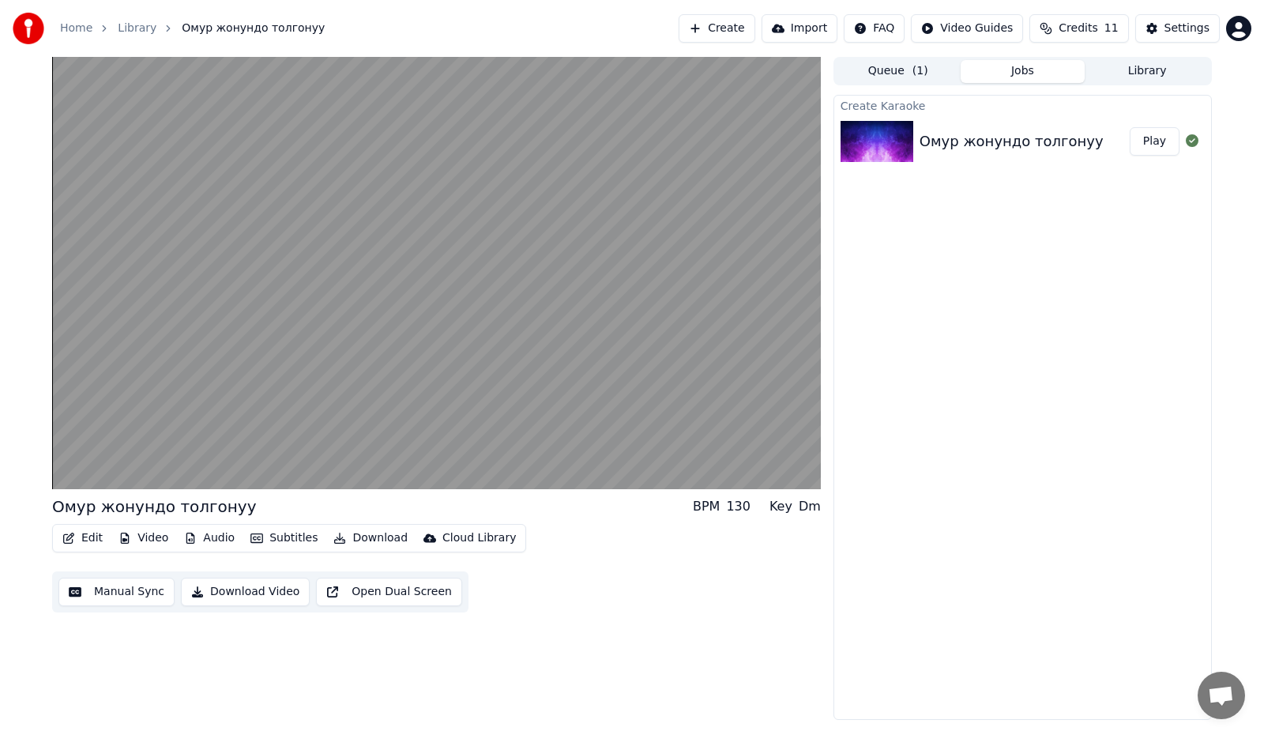
click at [76, 535] on button "Edit" at bounding box center [82, 538] width 53 height 22
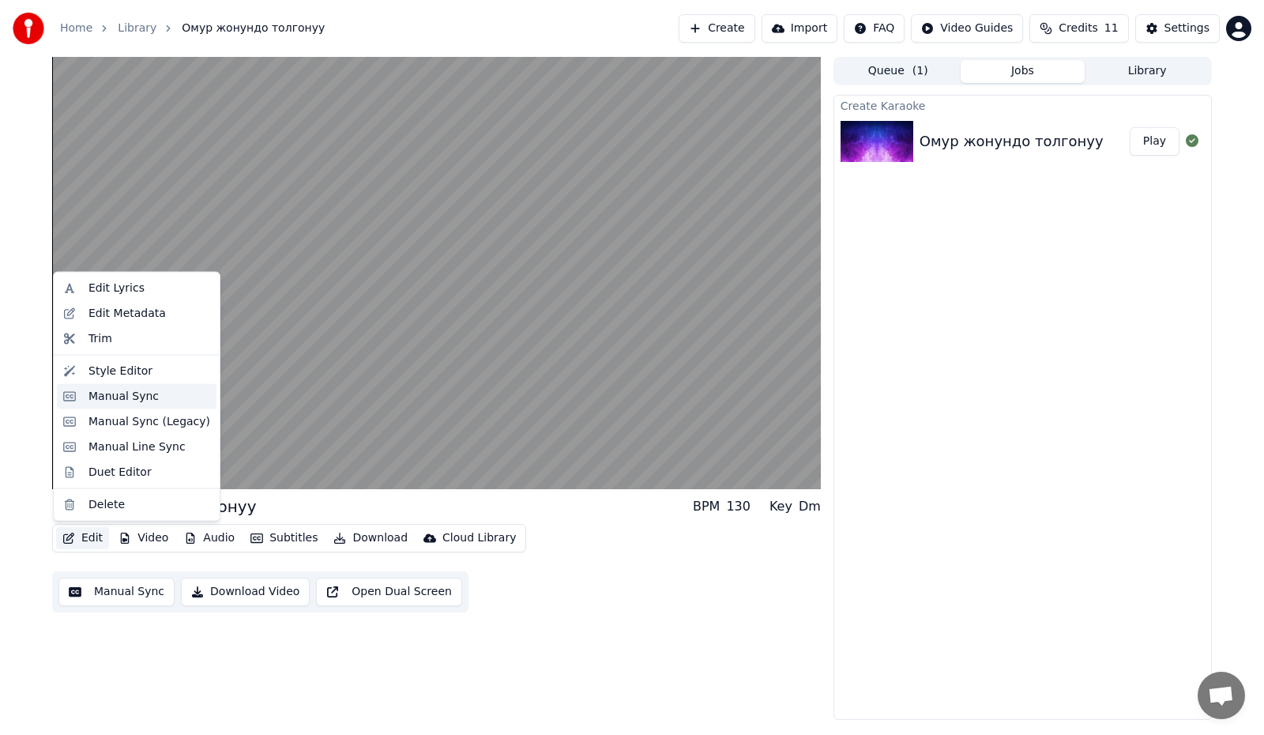
click at [145, 396] on div "Manual Sync" at bounding box center [123, 396] width 70 height 16
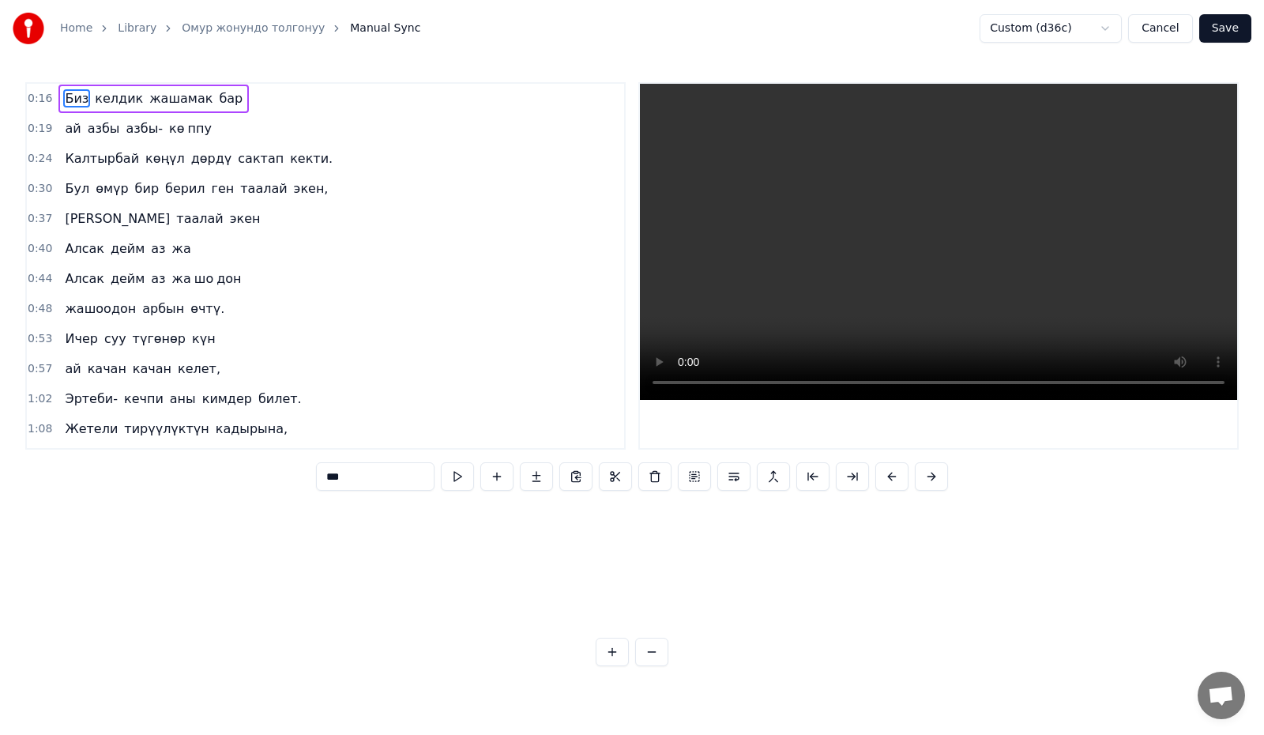
scroll to position [0, 5746]
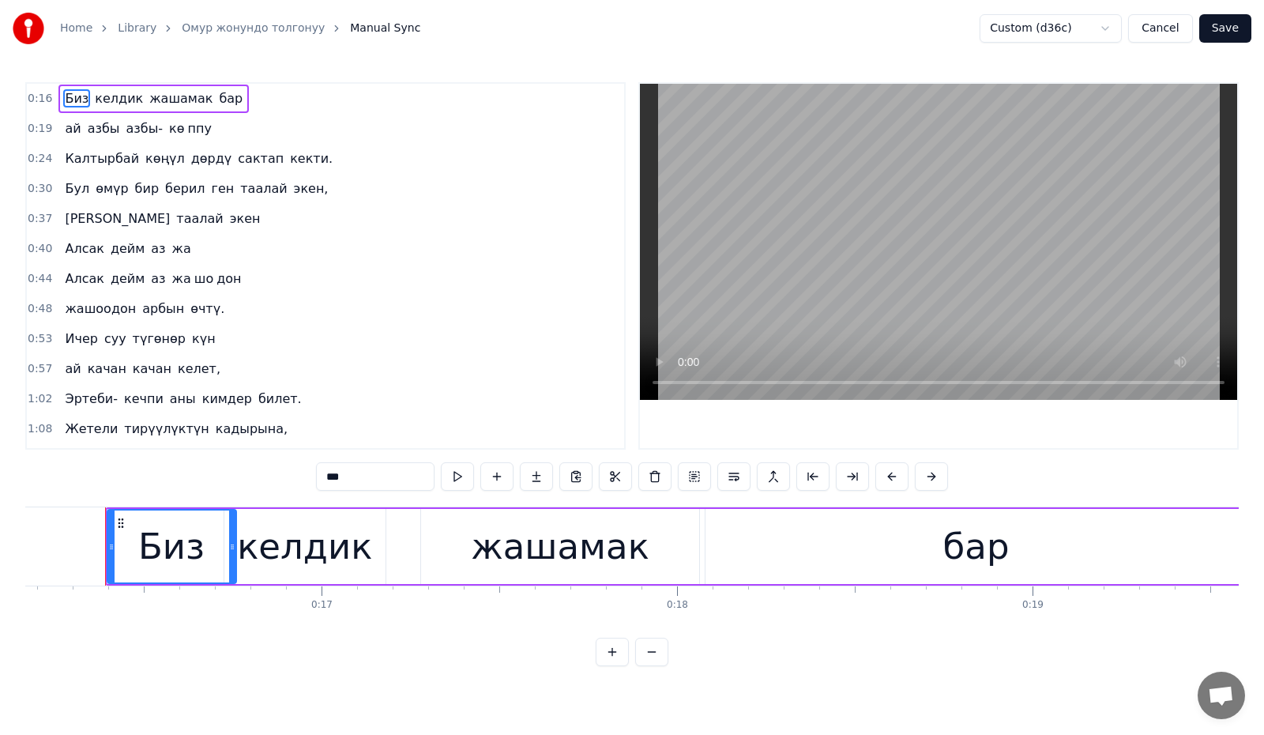
click at [1166, 18] on button "Cancel" at bounding box center [1160, 28] width 64 height 28
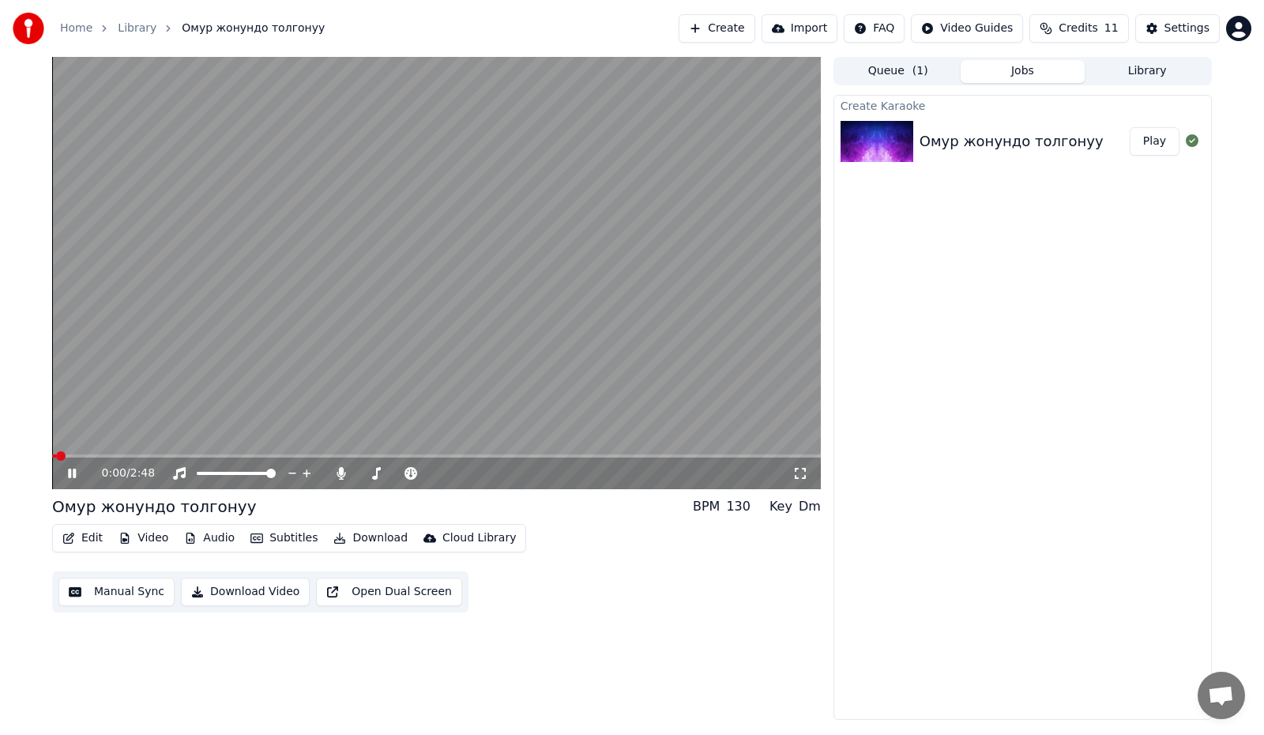
click at [283, 536] on button "Subtitles" at bounding box center [284, 538] width 80 height 22
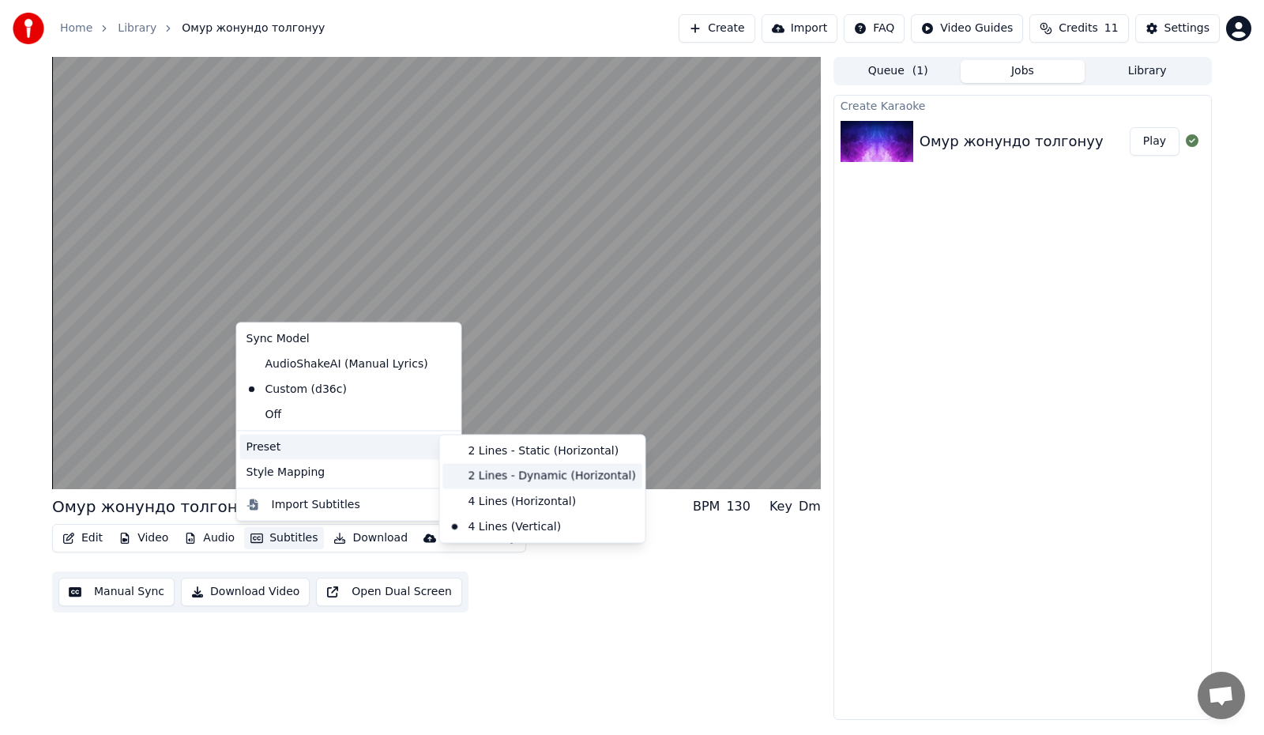
click at [524, 469] on div "2 Lines - Dynamic (Horizontal)" at bounding box center [542, 475] width 199 height 25
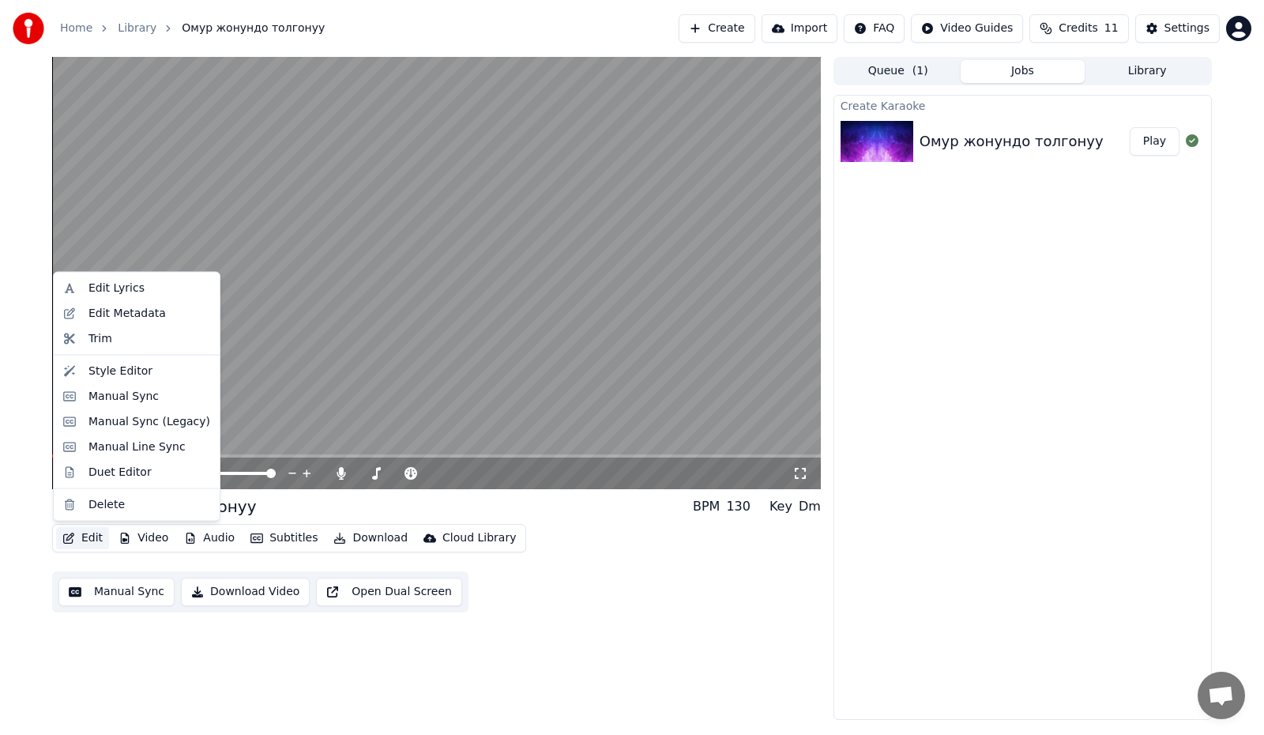
click at [89, 539] on button "Edit" at bounding box center [82, 538] width 53 height 22
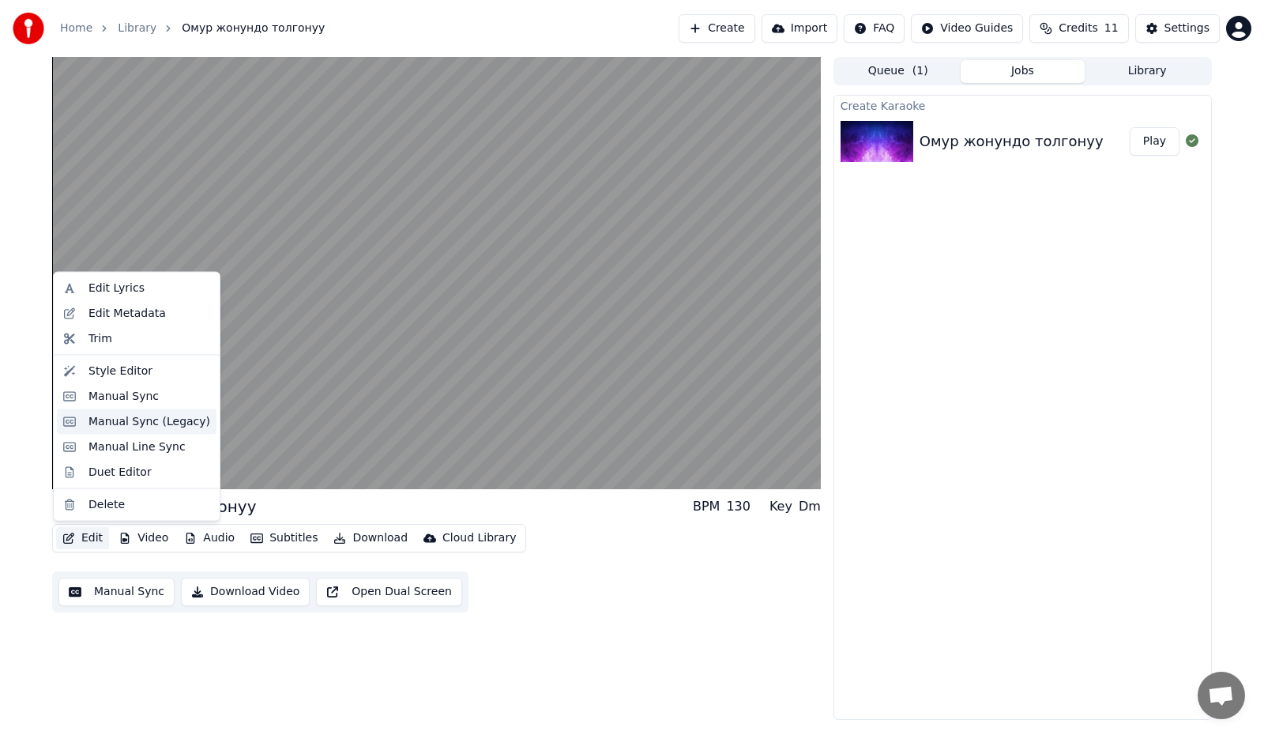
click at [150, 423] on div "Manual Sync (Legacy)" at bounding box center [149, 421] width 122 height 16
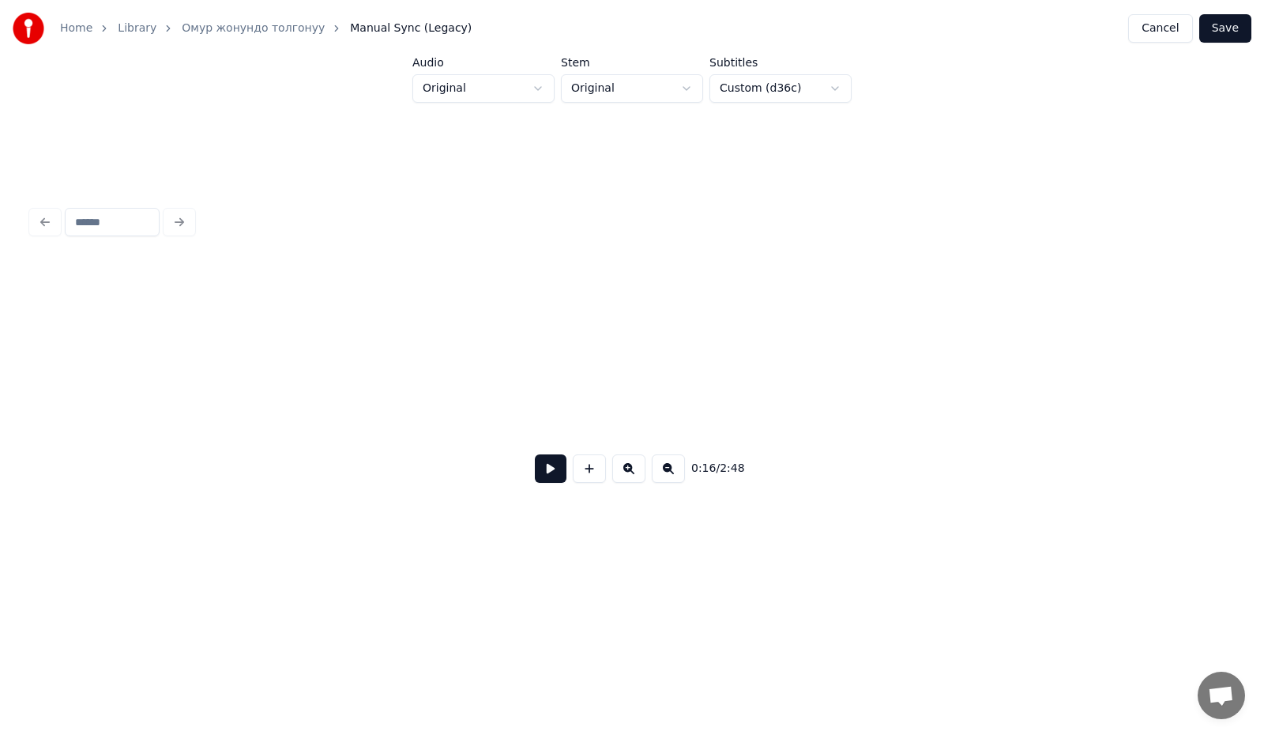
scroll to position [0, 2589]
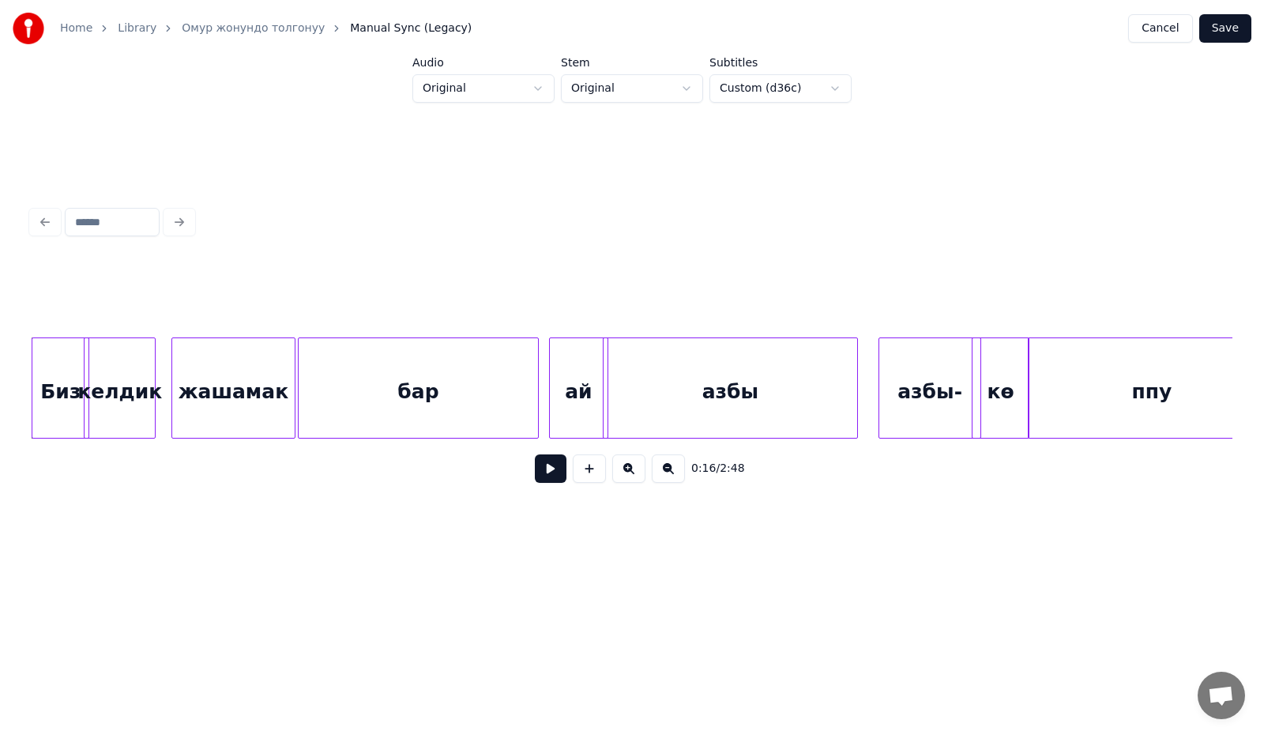
click at [551, 475] on button at bounding box center [551, 468] width 32 height 28
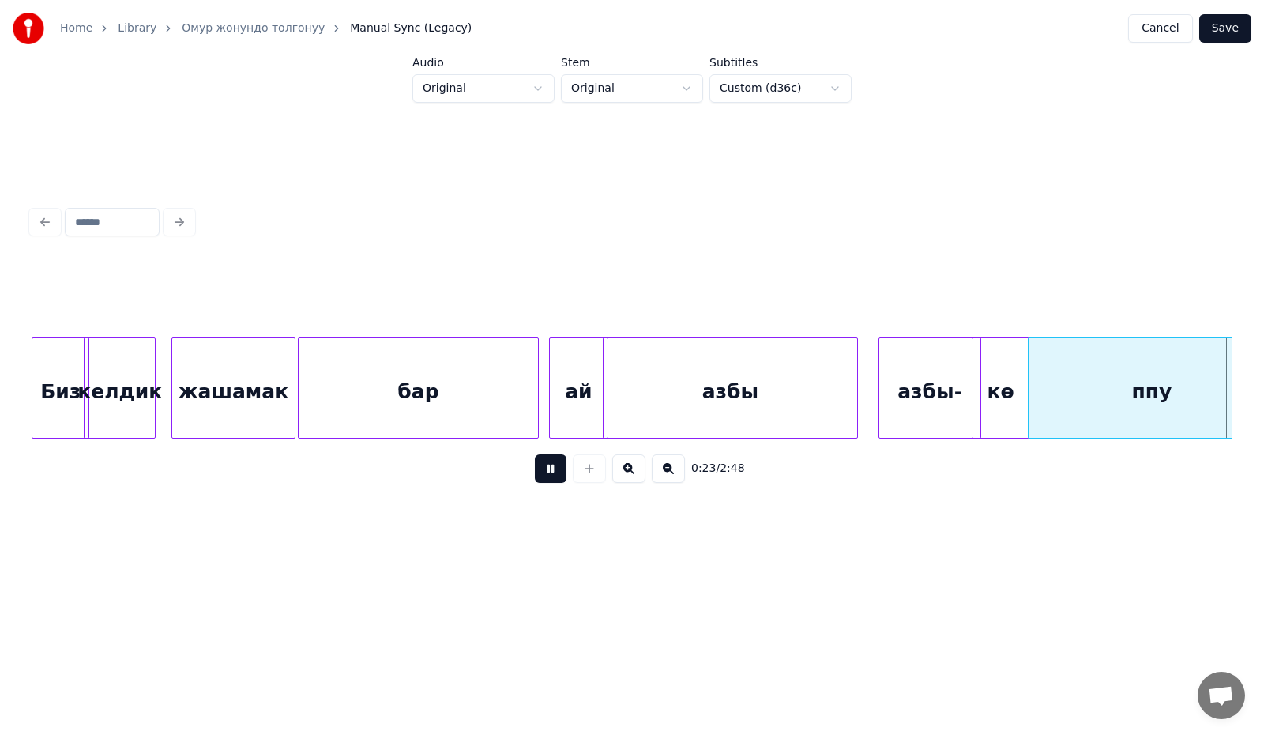
scroll to position [0, 3791]
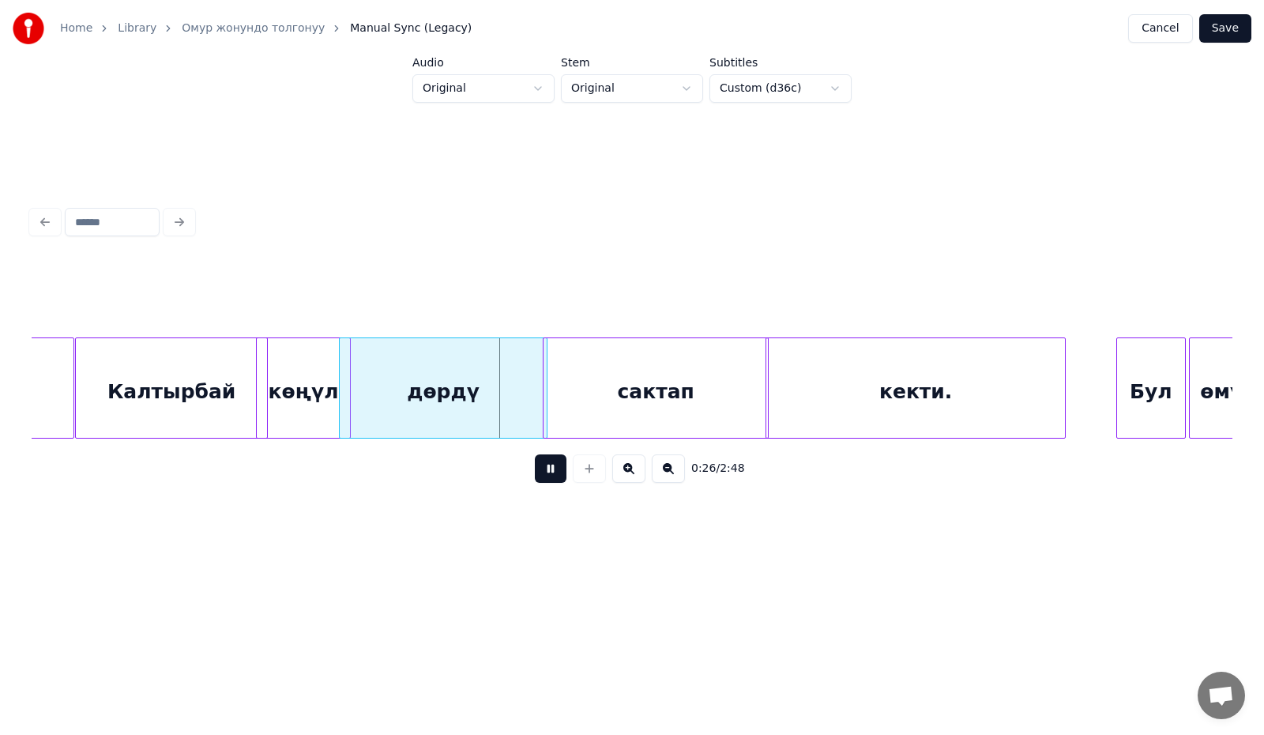
drag, startPoint x: 543, startPoint y: 469, endPoint x: 528, endPoint y: 464, distance: 15.7
click at [543, 468] on button at bounding box center [551, 468] width 32 height 28
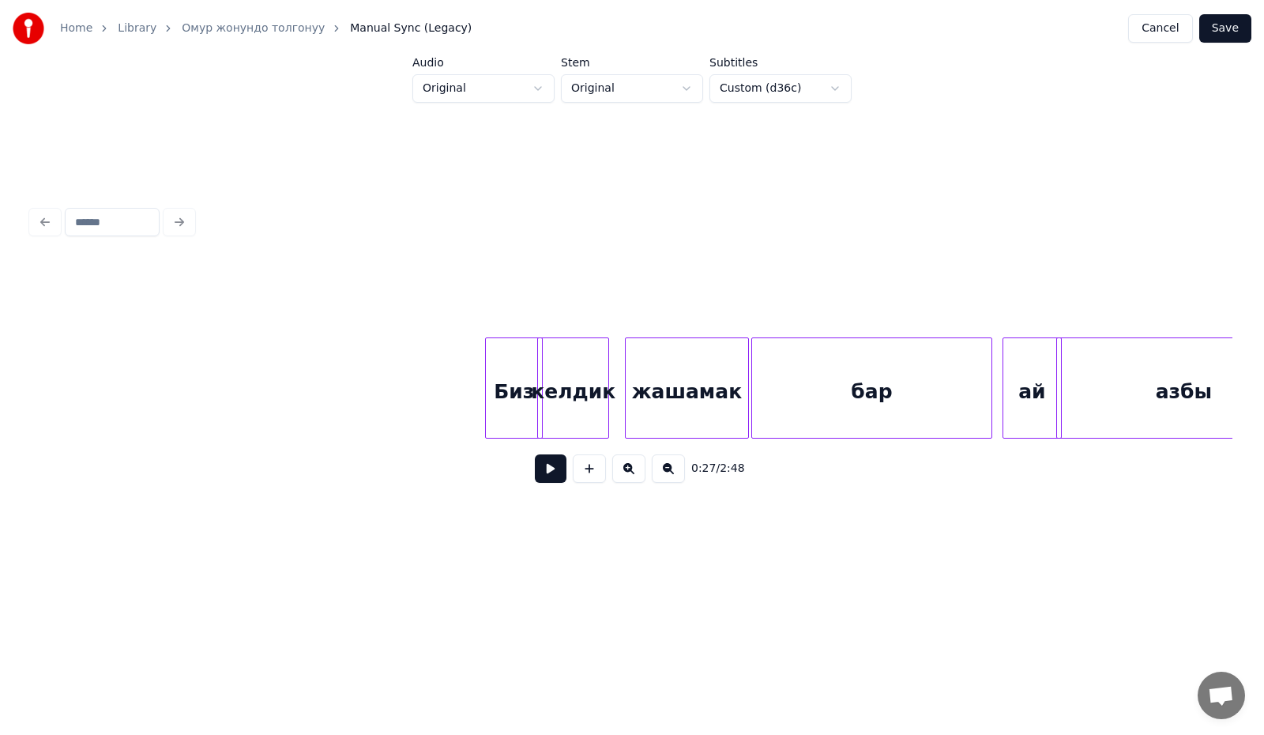
scroll to position [0, 2404]
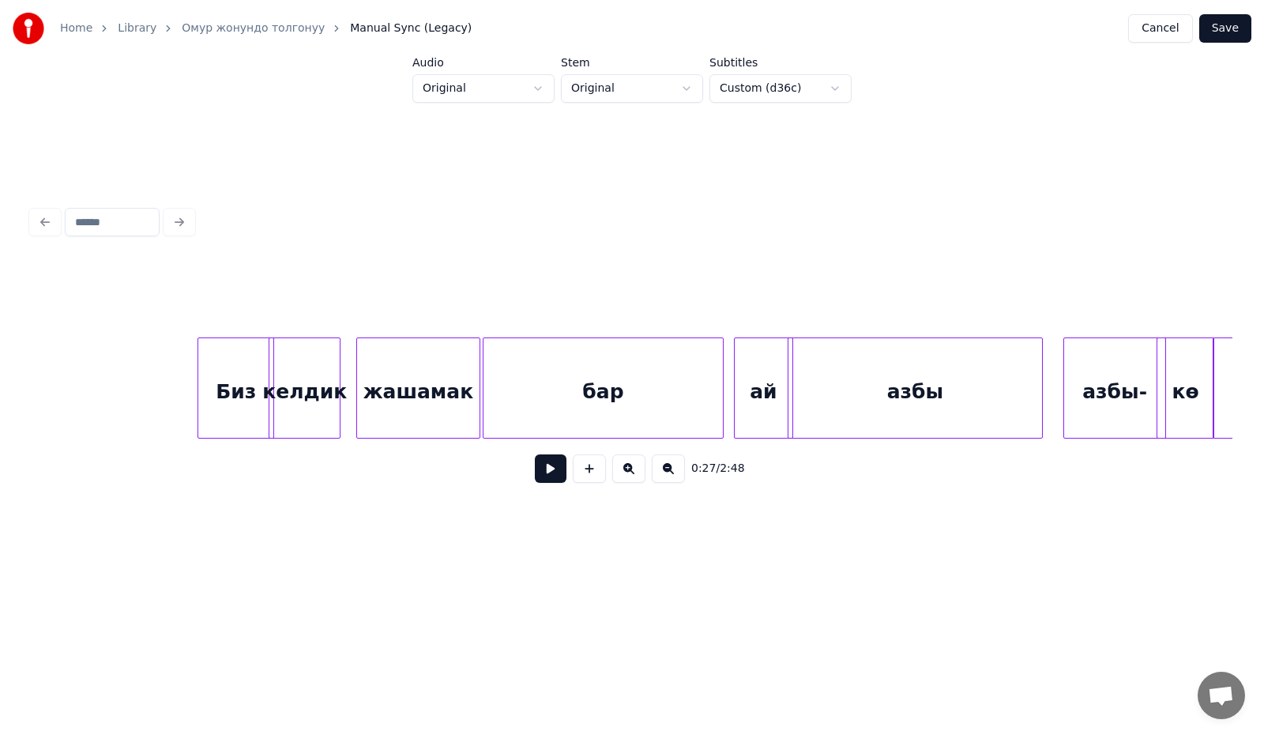
click at [201, 391] on div at bounding box center [200, 388] width 5 height 100
click at [231, 390] on div "Биз" at bounding box center [230, 391] width 75 height 107
click at [302, 411] on div "келдик" at bounding box center [305, 391] width 70 height 107
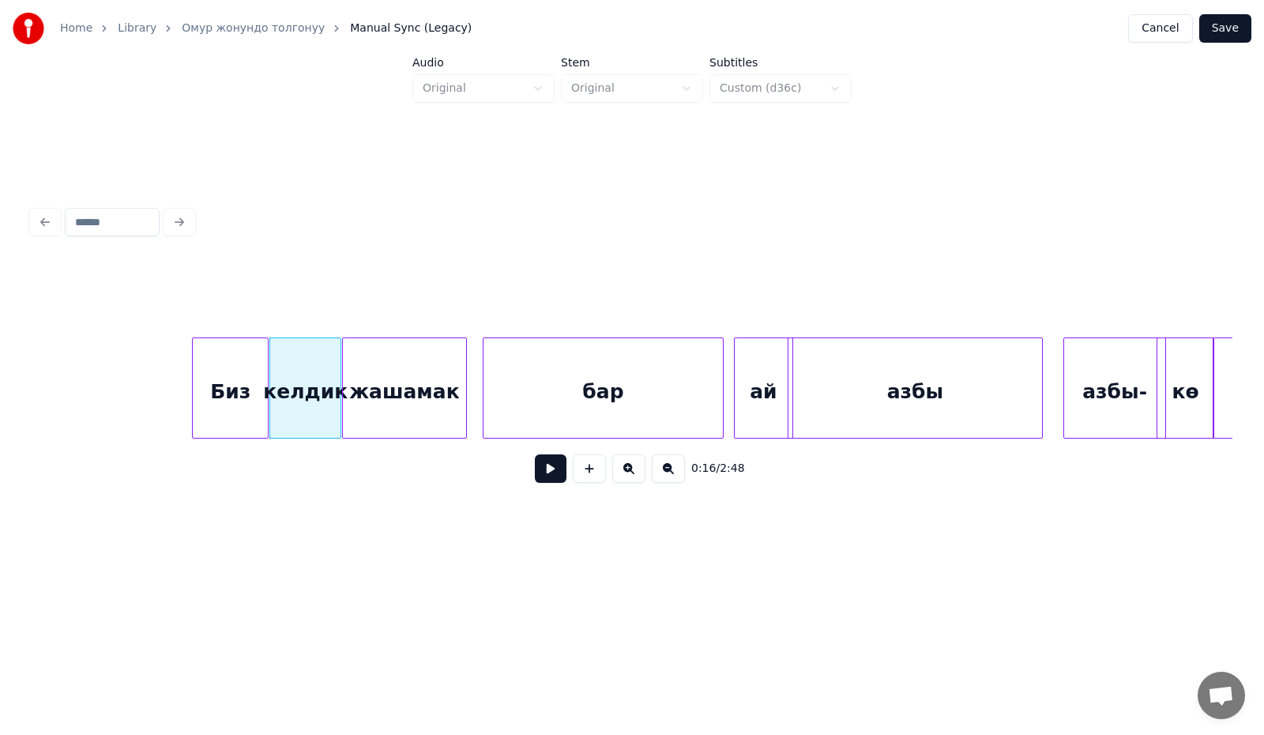
click at [372, 410] on div "жашамак" at bounding box center [404, 391] width 122 height 107
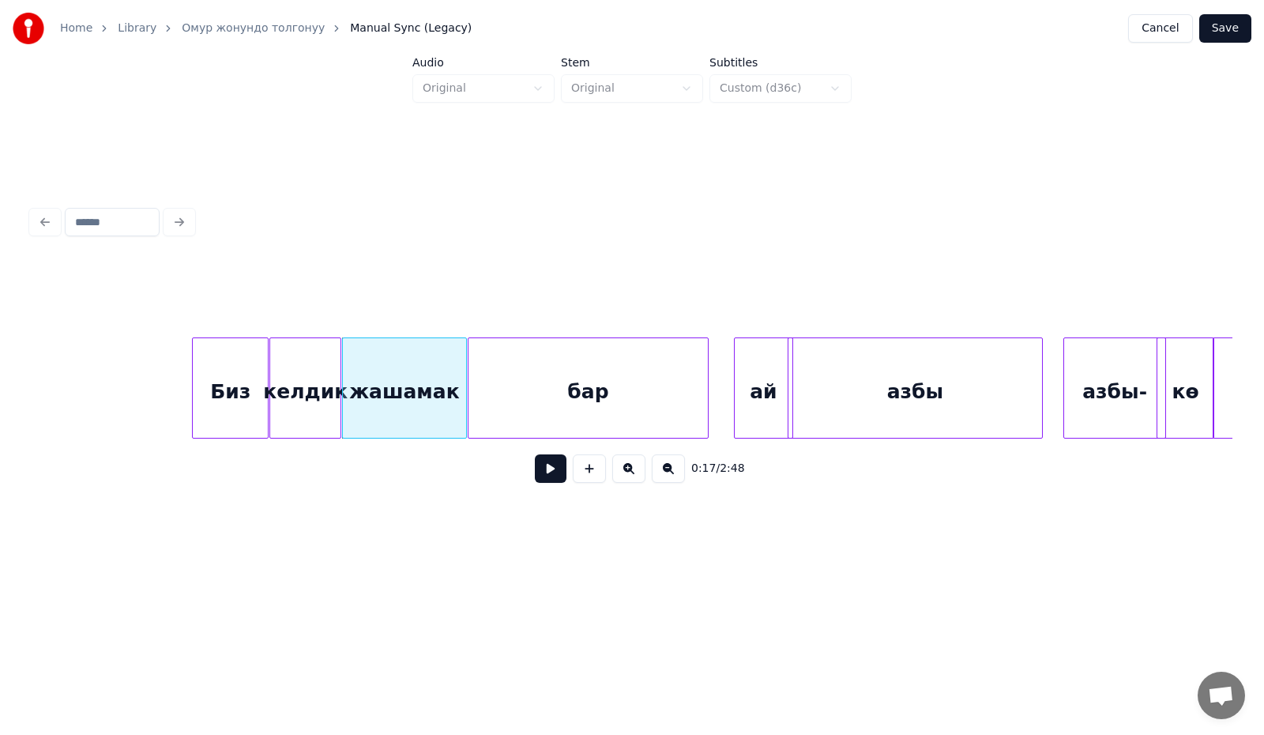
click at [546, 411] on div "бар" at bounding box center [587, 391] width 239 height 107
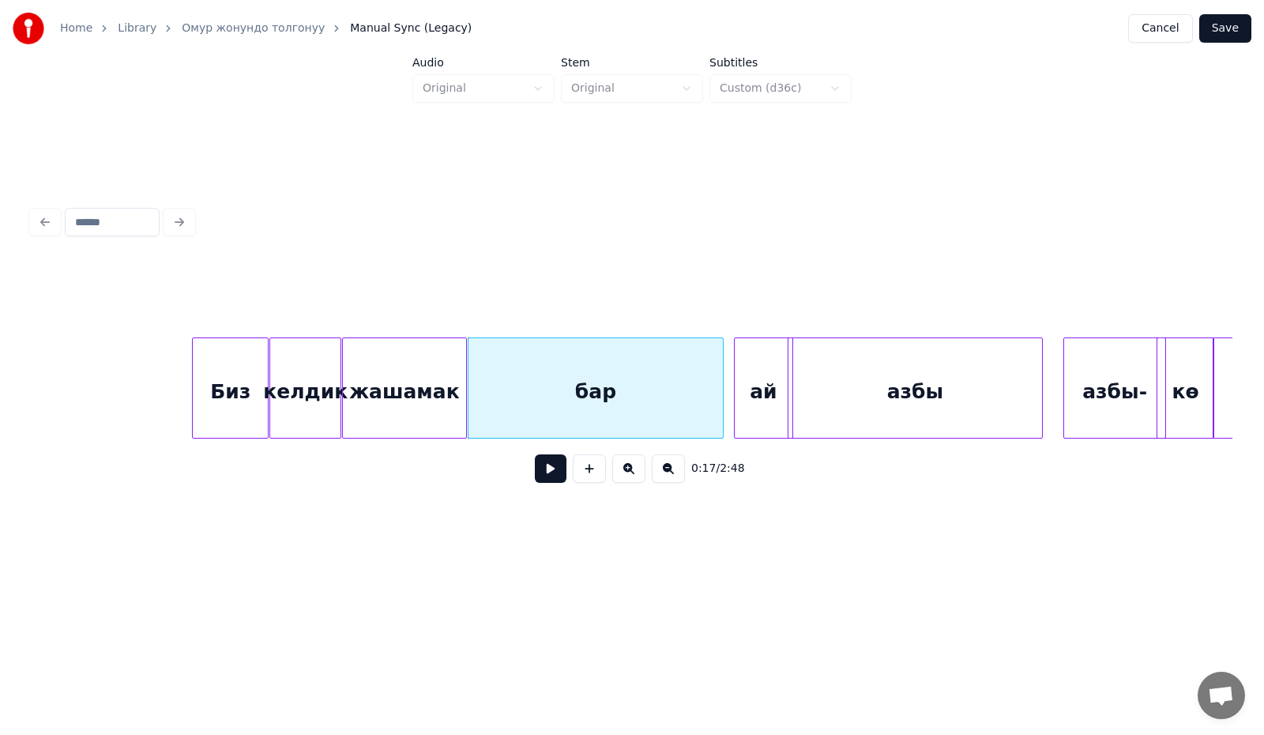
click at [721, 409] on div at bounding box center [720, 388] width 5 height 100
click at [726, 406] on div at bounding box center [726, 388] width 5 height 100
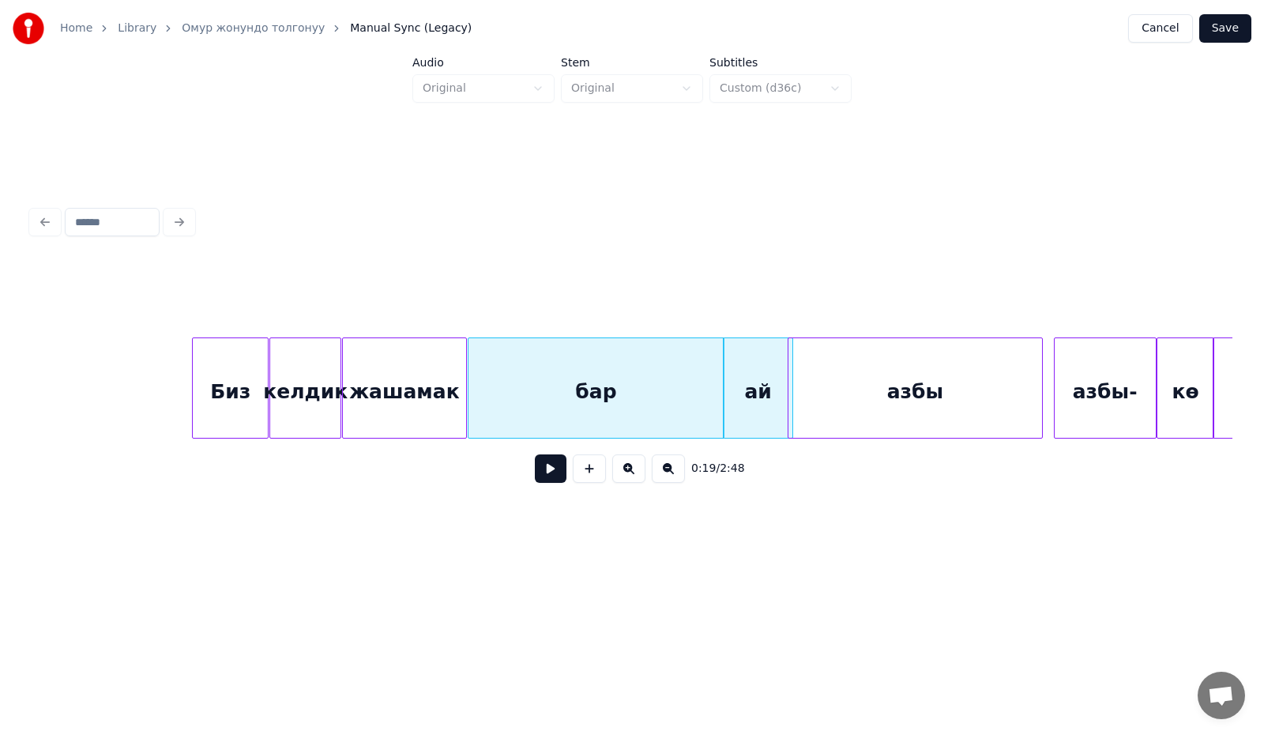
click at [1096, 411] on div "азбы-" at bounding box center [1104, 391] width 101 height 107
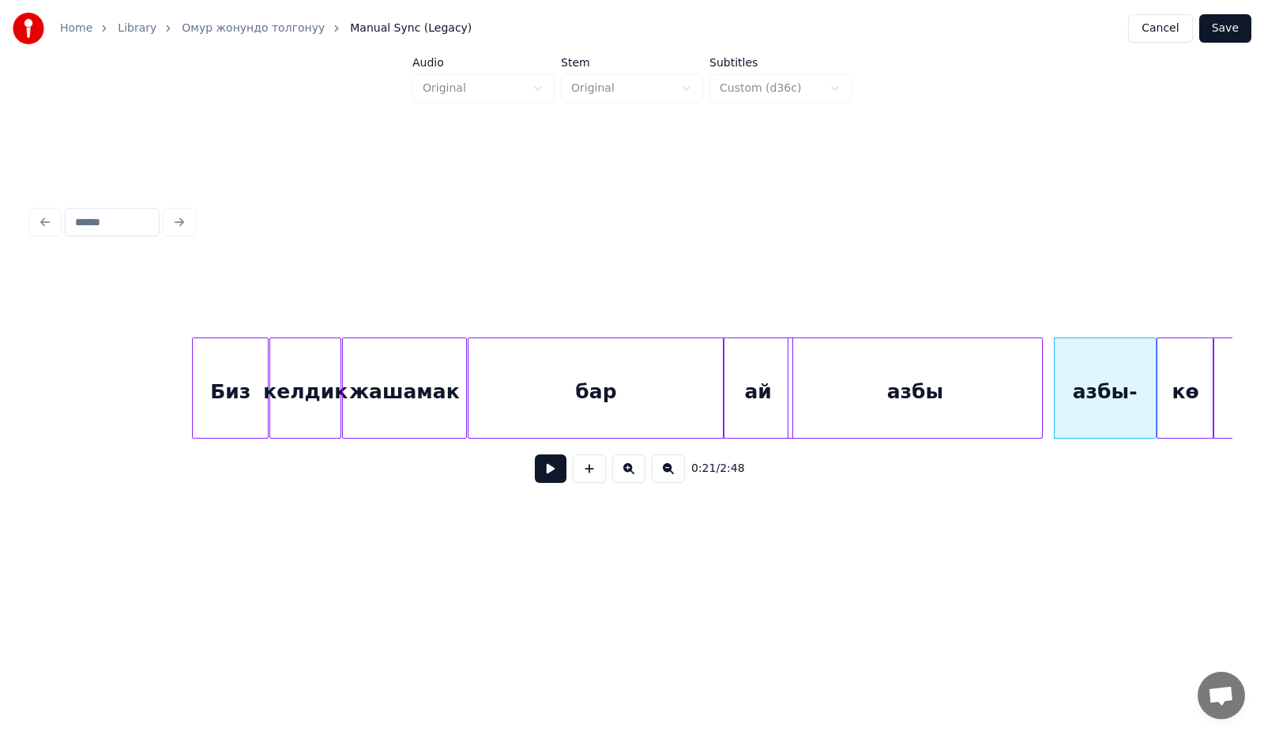
click at [550, 472] on button at bounding box center [551, 468] width 32 height 28
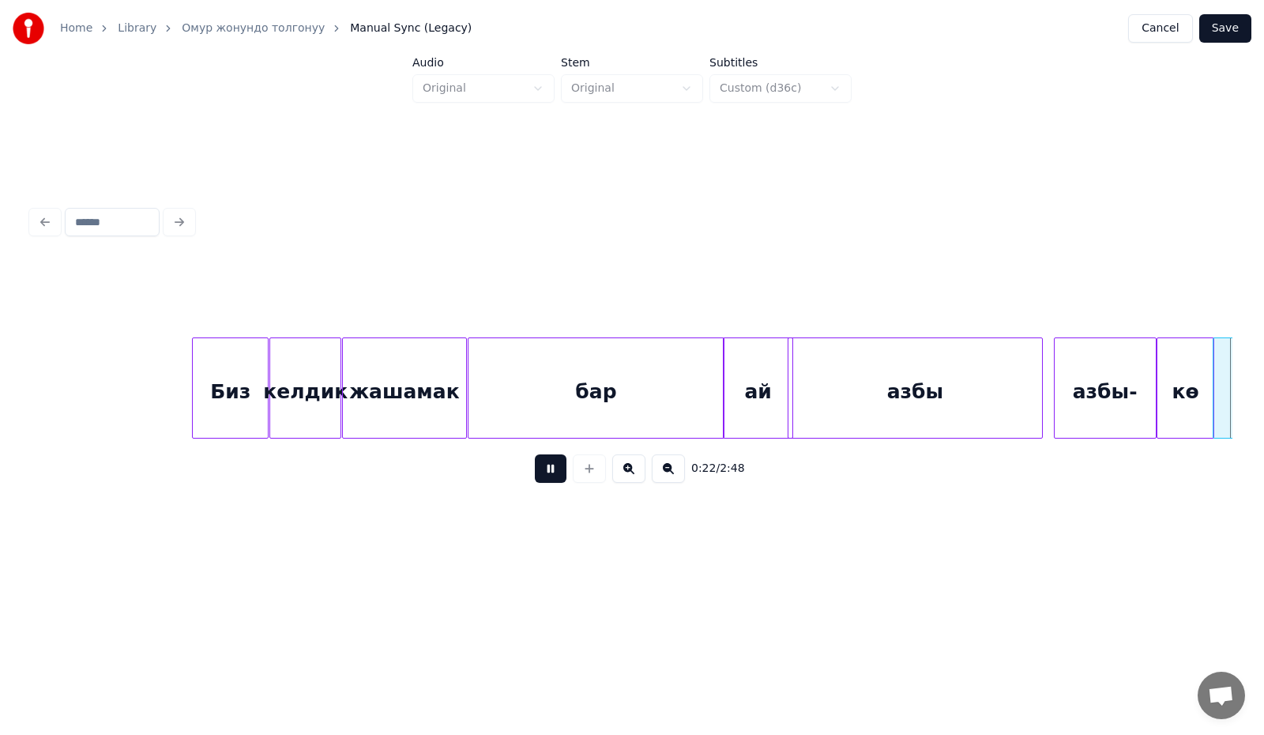
scroll to position [0, 3605]
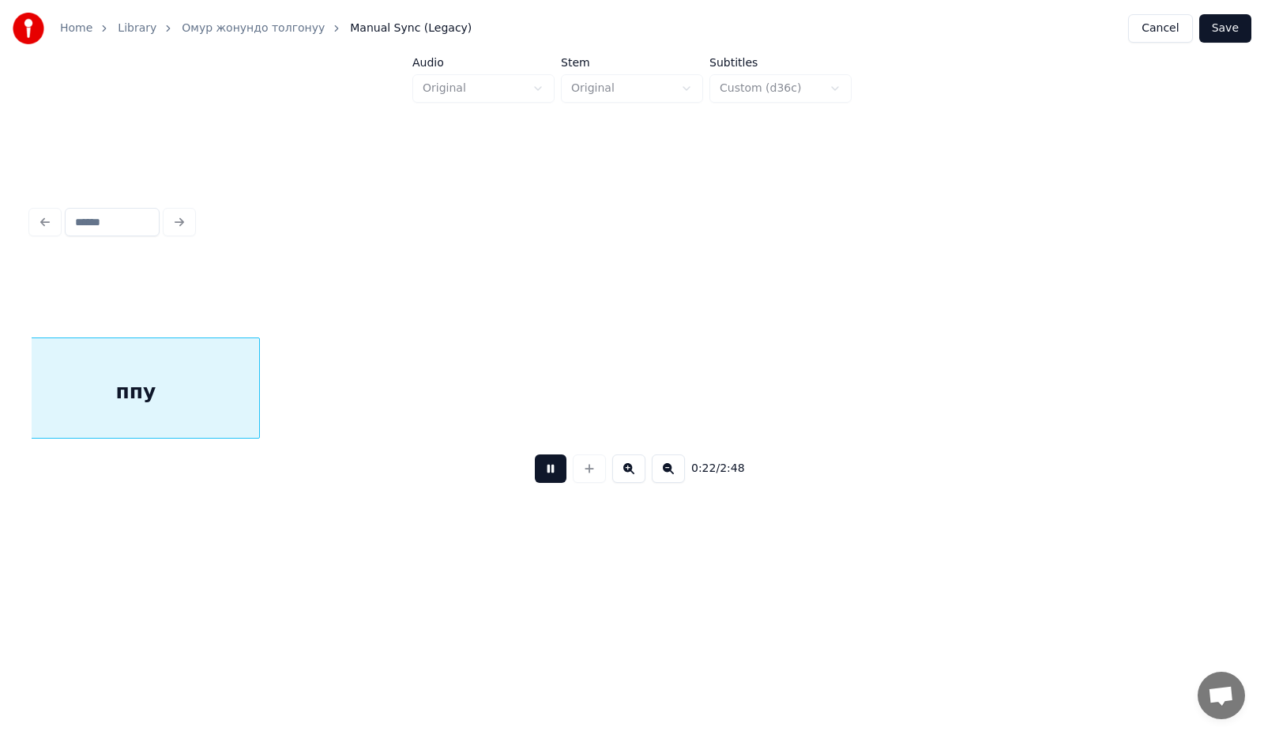
click at [550, 472] on button at bounding box center [551, 468] width 32 height 28
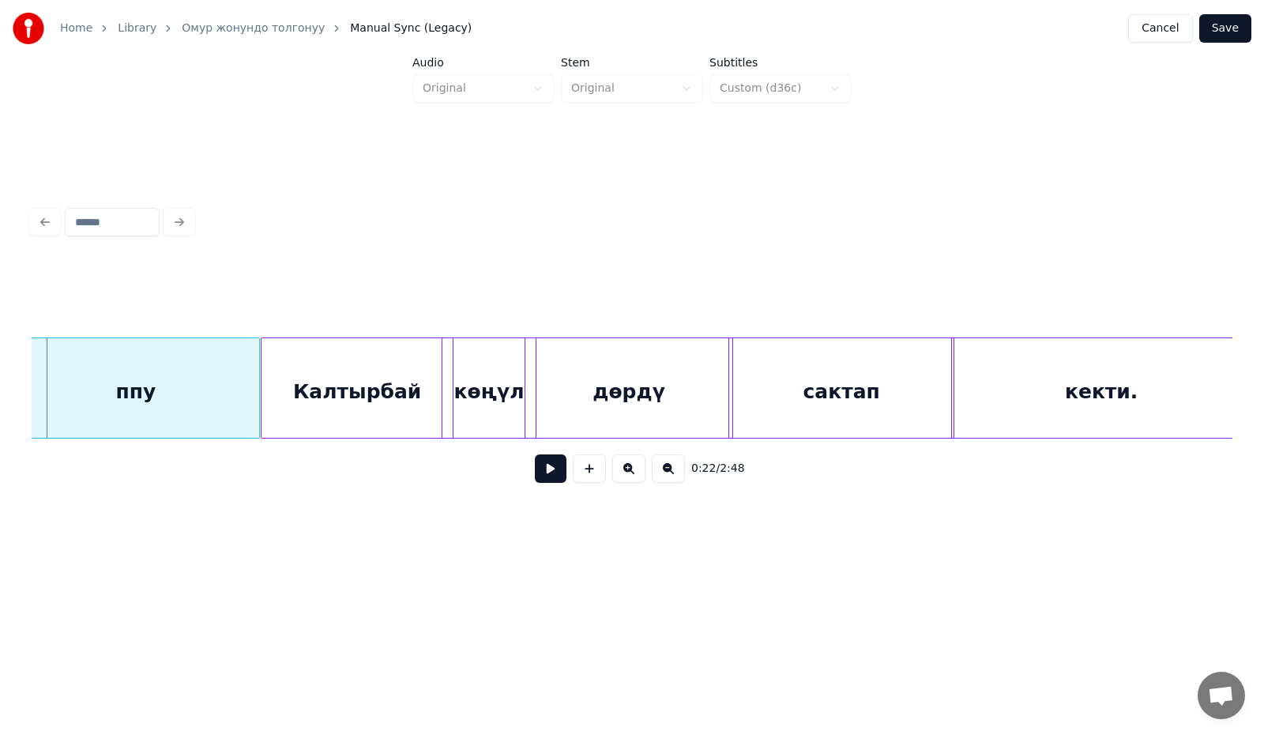
click at [550, 472] on button at bounding box center [551, 468] width 32 height 28
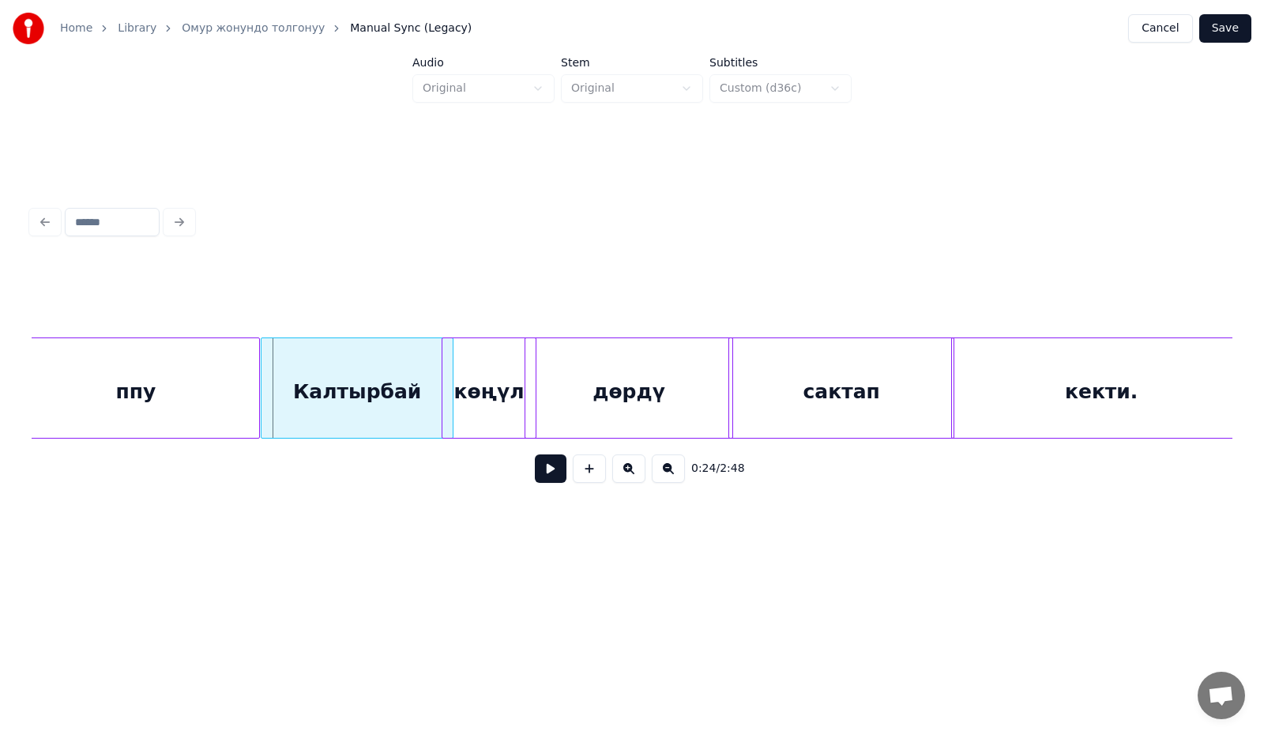
click at [550, 472] on button at bounding box center [551, 468] width 32 height 28
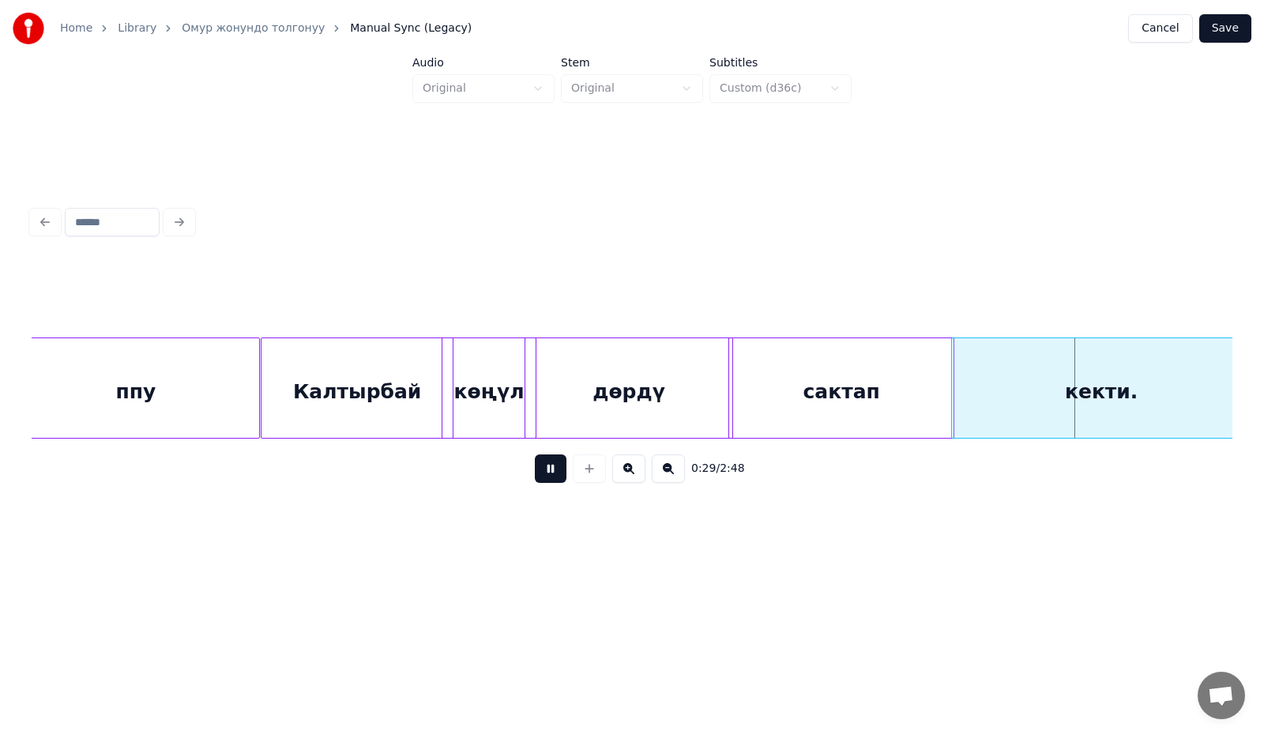
click at [551, 472] on button at bounding box center [551, 468] width 32 height 28
click at [1219, 24] on button "Save" at bounding box center [1225, 28] width 52 height 28
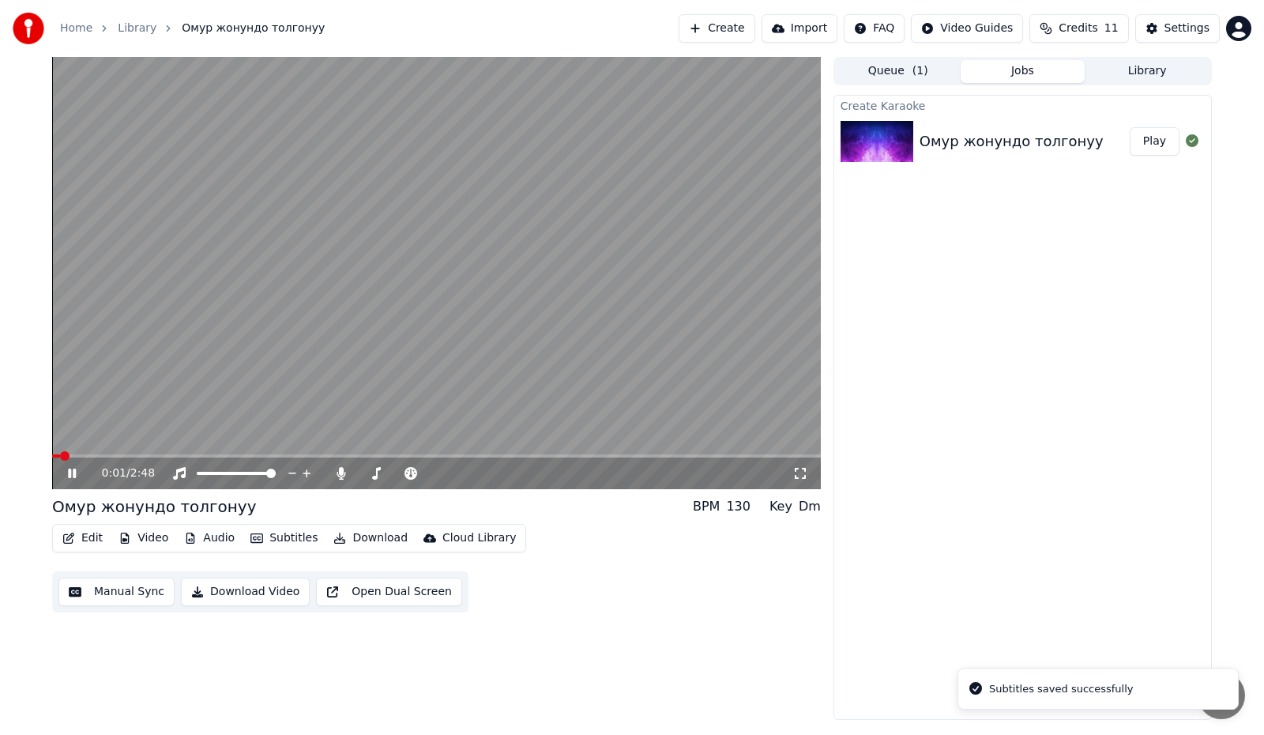
click at [181, 454] on div "0:01 / 2:48" at bounding box center [436, 273] width 769 height 432
click at [171, 453] on video at bounding box center [436, 273] width 769 height 432
click at [139, 454] on span at bounding box center [95, 455] width 87 height 3
click at [115, 455] on span at bounding box center [84, 455] width 64 height 3
click at [69, 470] on icon at bounding box center [72, 472] width 8 height 9
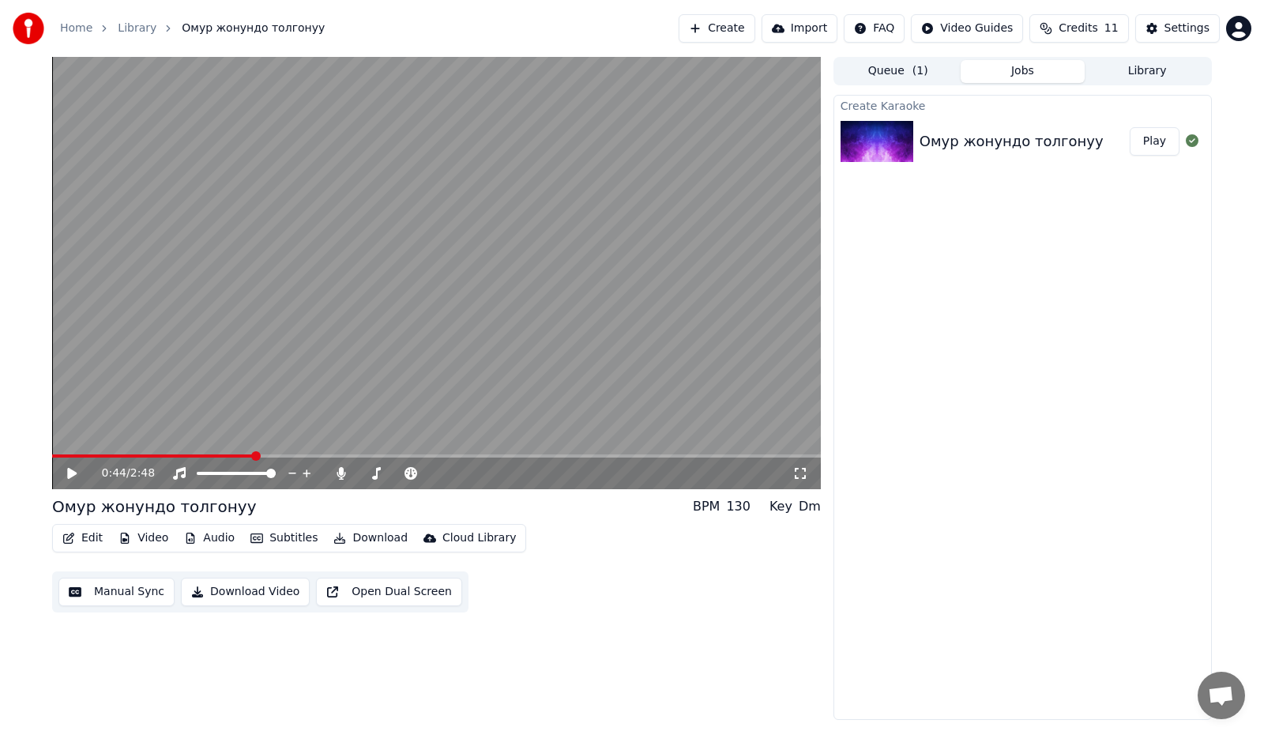
click at [279, 538] on button "Subtitles" at bounding box center [284, 538] width 80 height 22
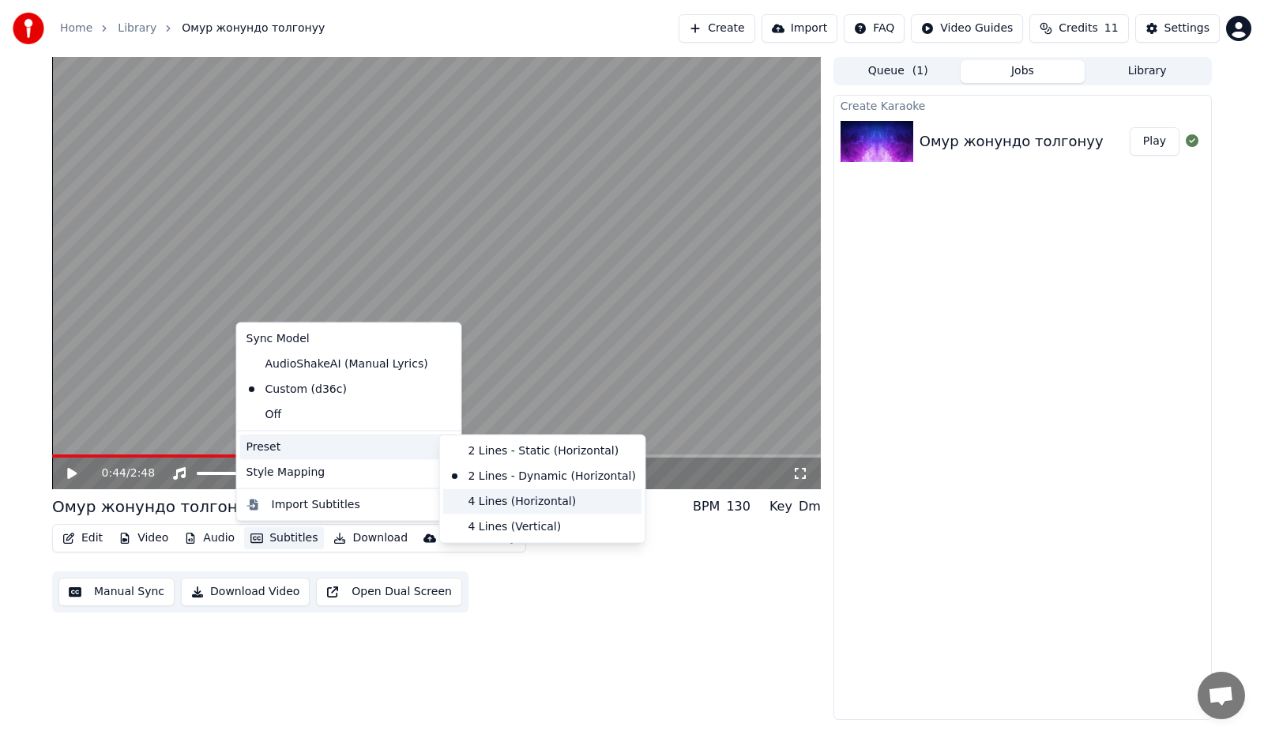
click at [517, 502] on div "4 Lines (Horizontal)" at bounding box center [542, 500] width 199 height 25
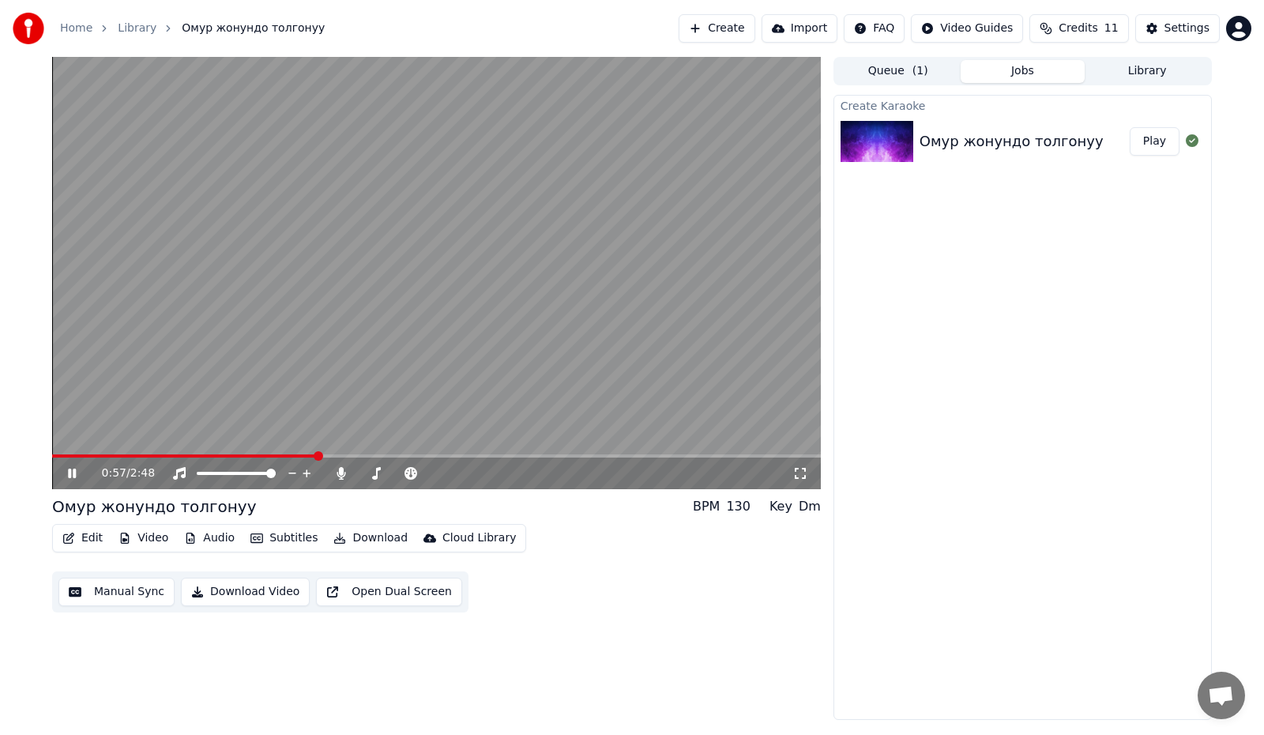
click at [72, 471] on icon at bounding box center [83, 473] width 37 height 13
click at [832, 31] on button "Import" at bounding box center [799, 28] width 76 height 28
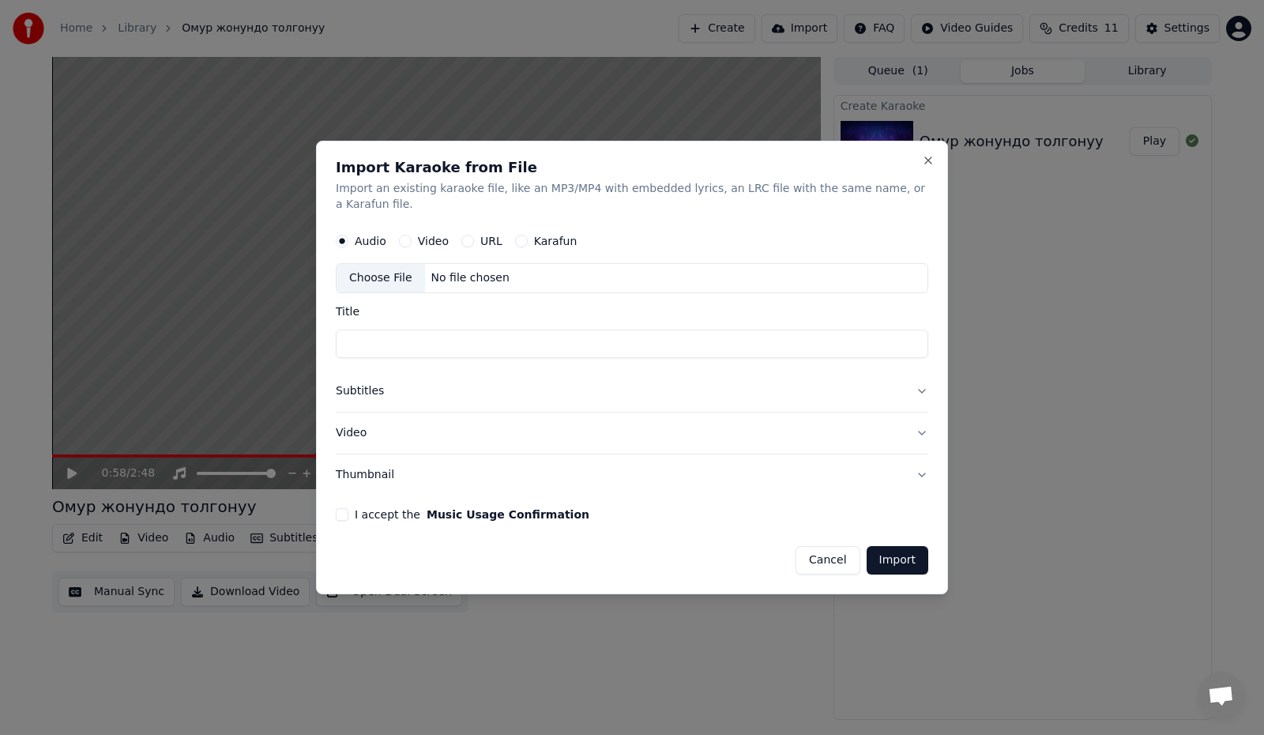
click at [406, 235] on button "Video" at bounding box center [405, 241] width 13 height 13
click at [448, 335] on input "Title" at bounding box center [632, 343] width 592 height 28
type input "******"
click at [347, 511] on button "I accept the Music Usage Confirmation" at bounding box center [342, 514] width 13 height 13
click at [913, 384] on button "Subtitles" at bounding box center [632, 390] width 592 height 41
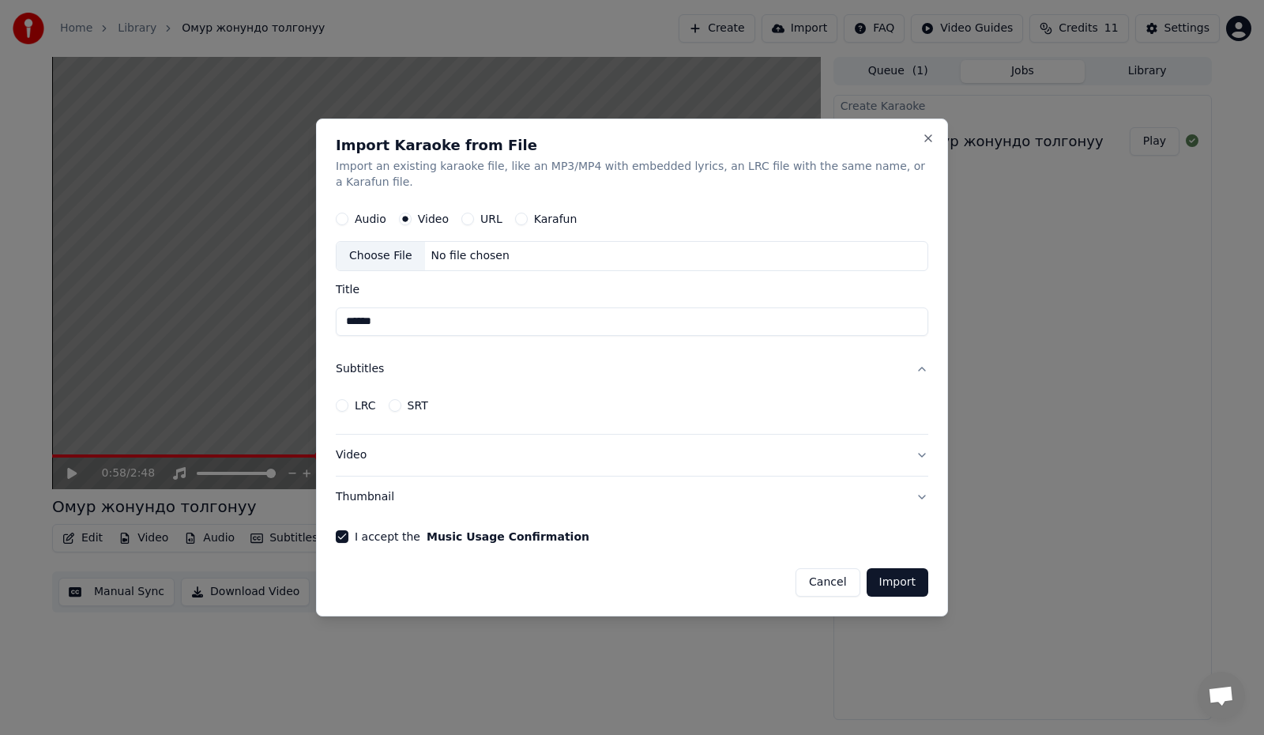
click at [340, 399] on button "LRC" at bounding box center [342, 405] width 13 height 13
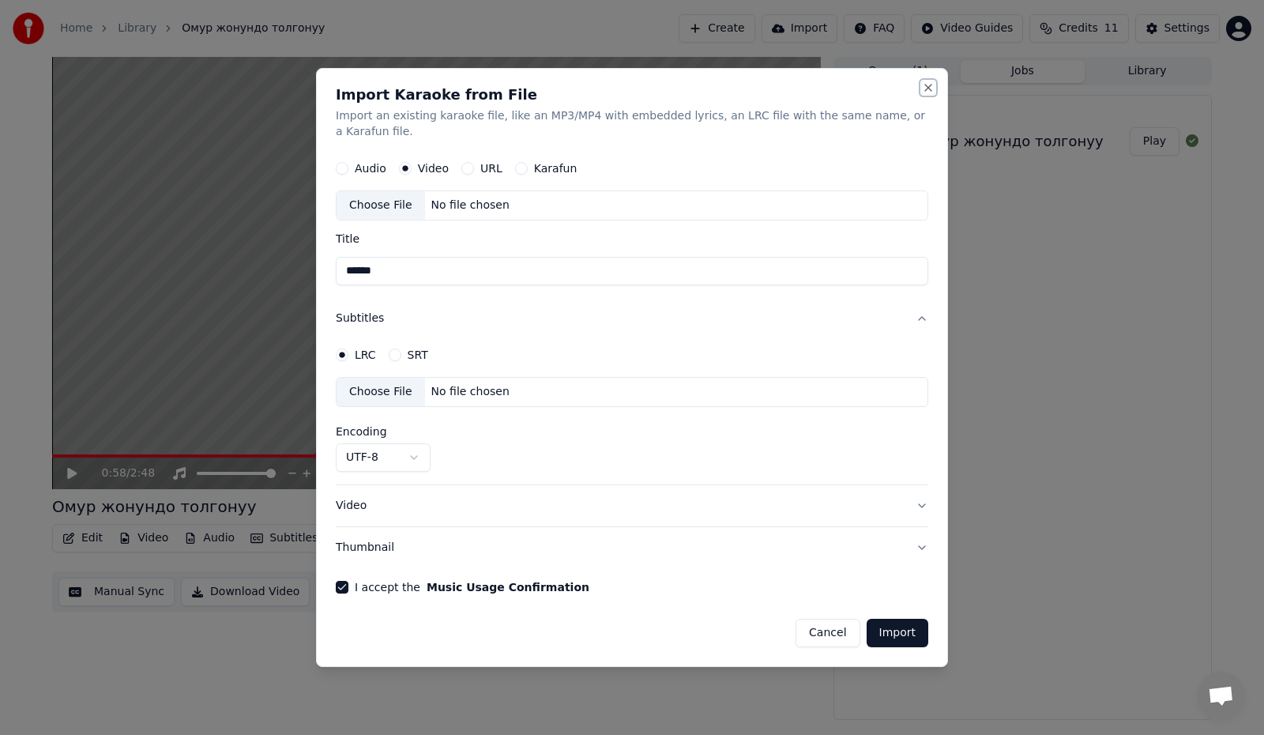
click at [928, 92] on button "Close" at bounding box center [928, 87] width 13 height 13
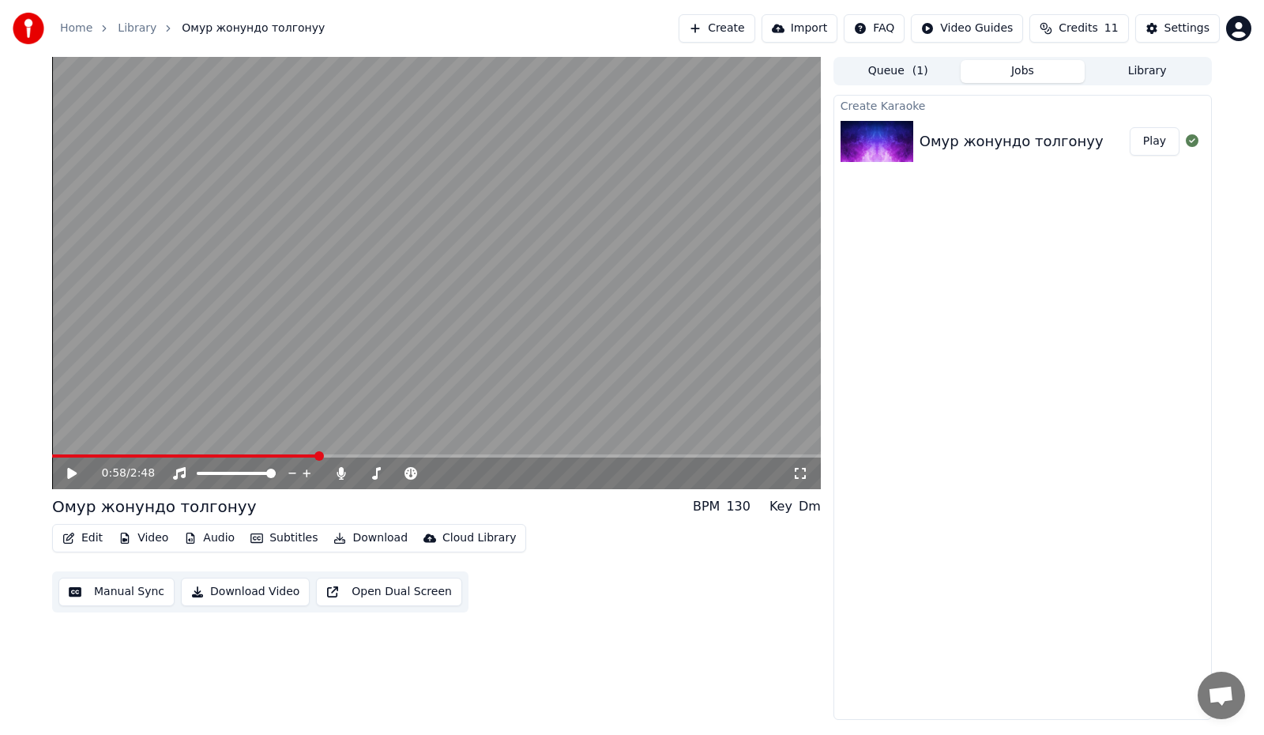
click at [354, 533] on button "Download" at bounding box center [370, 538] width 87 height 22
click at [992, 563] on div "Create Karaoke Омур жонундо толгонуу Play" at bounding box center [1022, 407] width 378 height 625
